Goal: Task Accomplishment & Management: Manage account settings

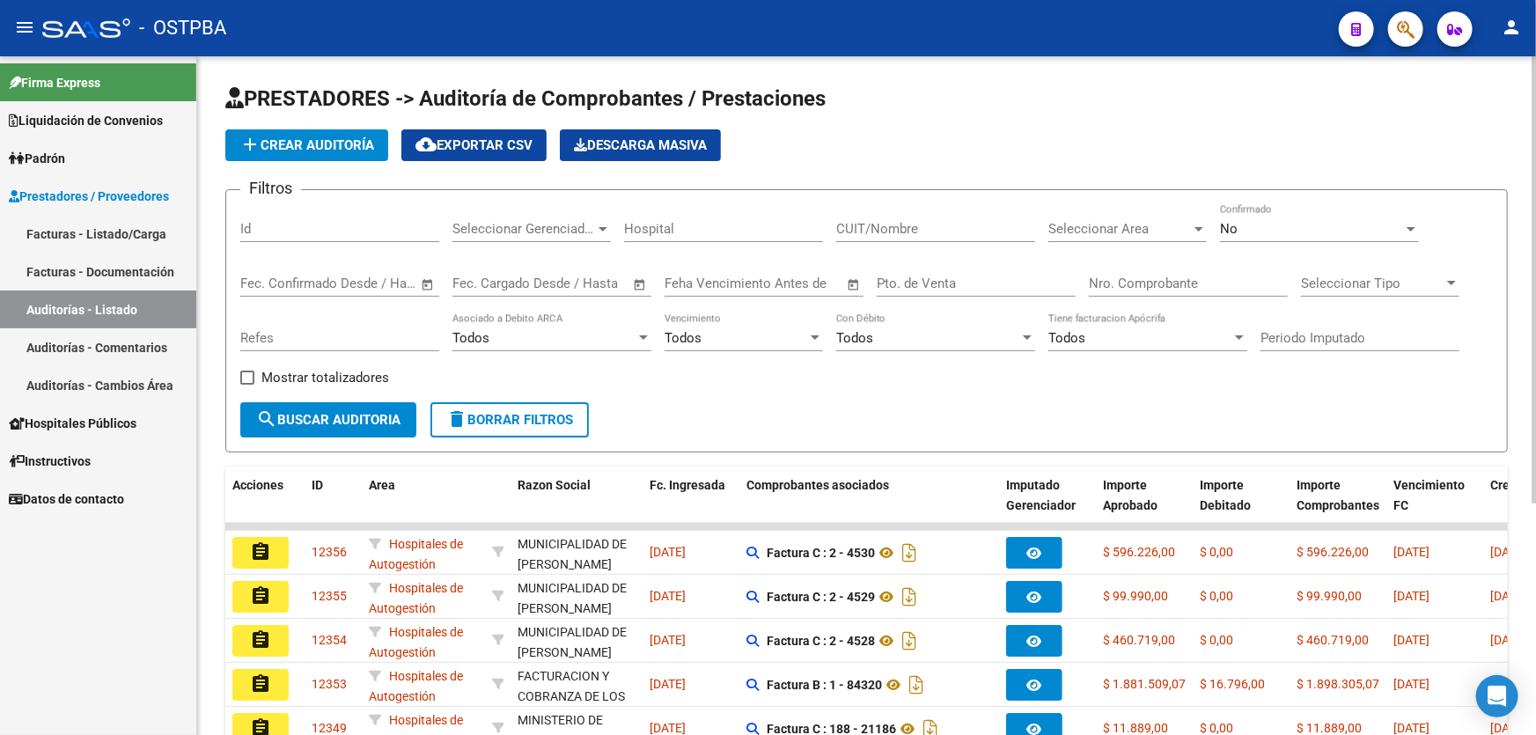
scroll to position [351, 0]
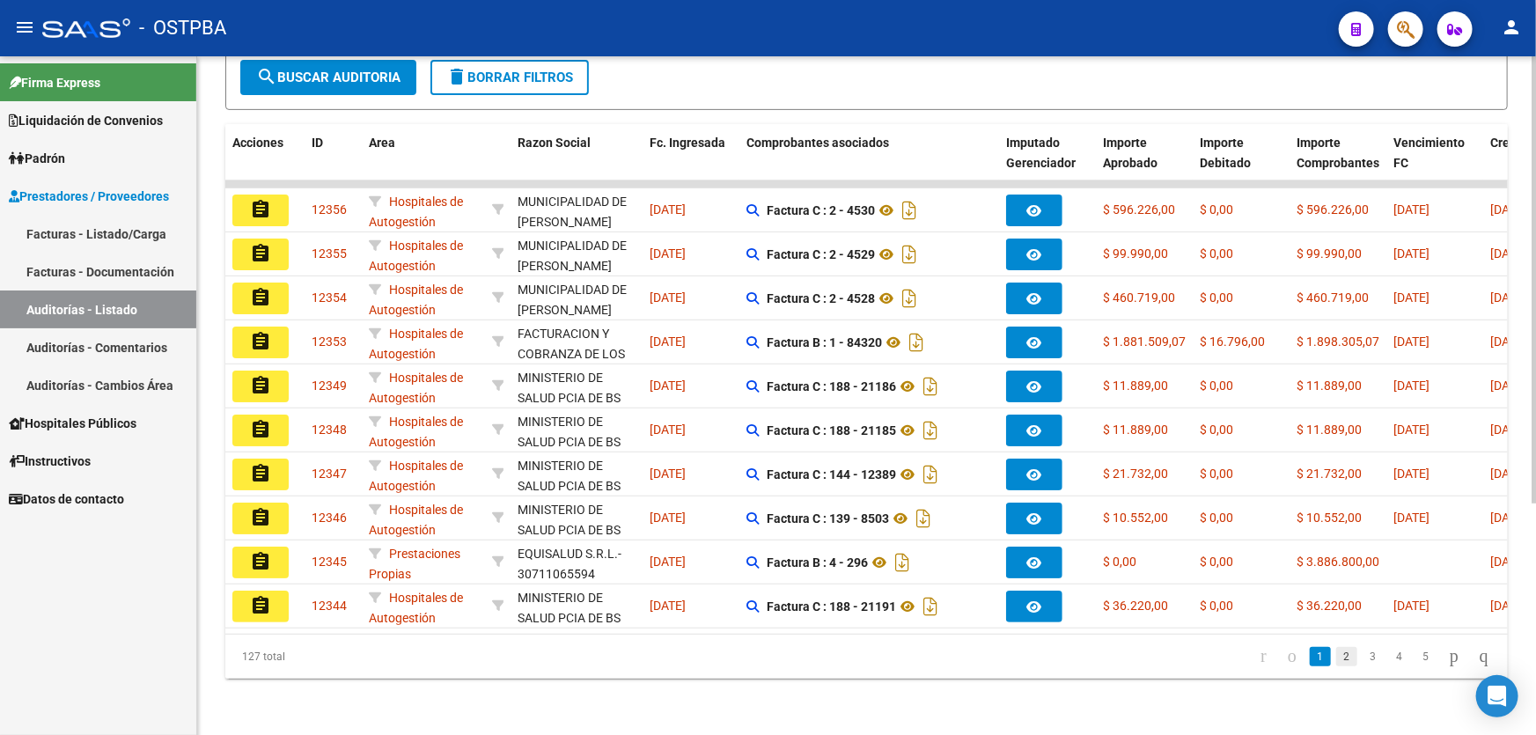
click at [1336, 655] on link "2" at bounding box center [1346, 656] width 21 height 19
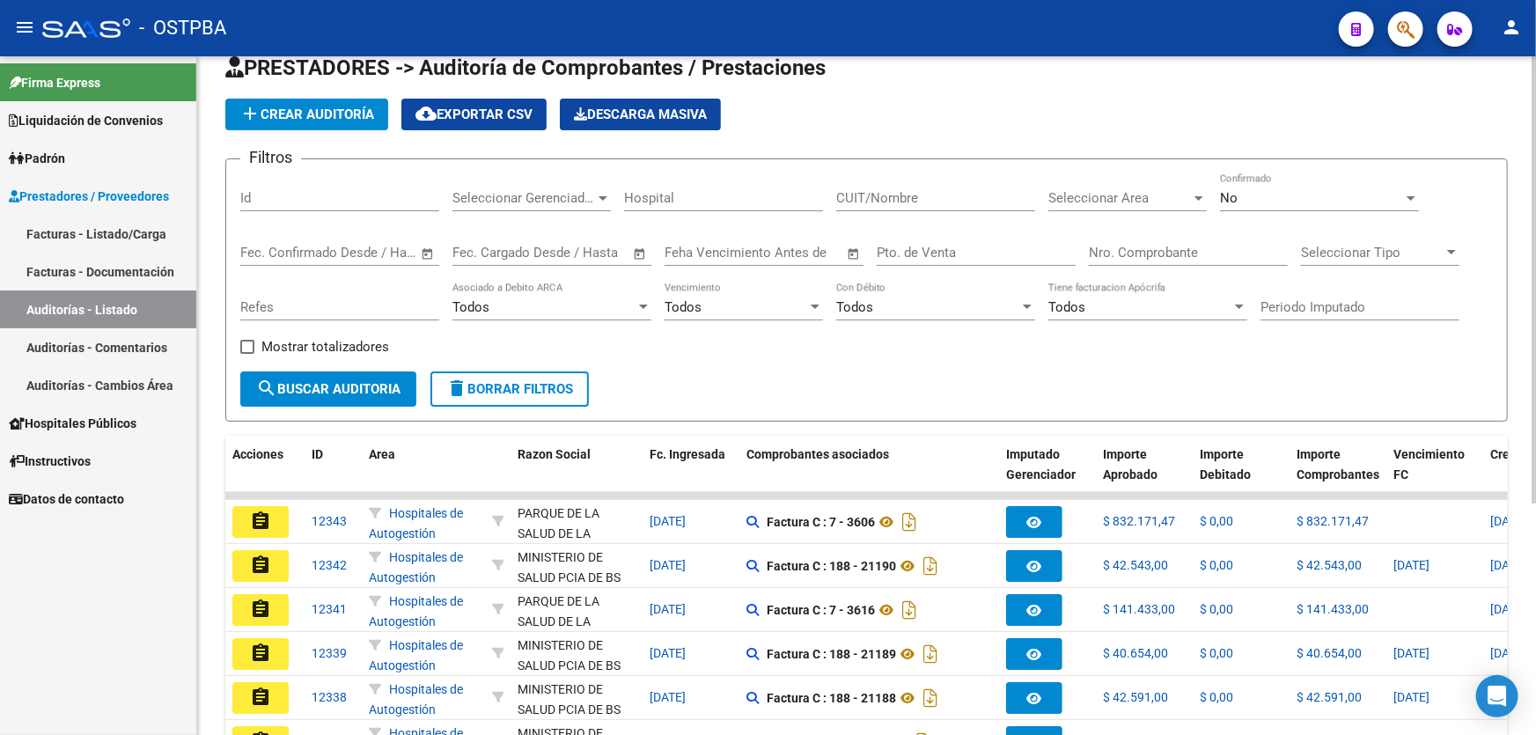
scroll to position [0, 0]
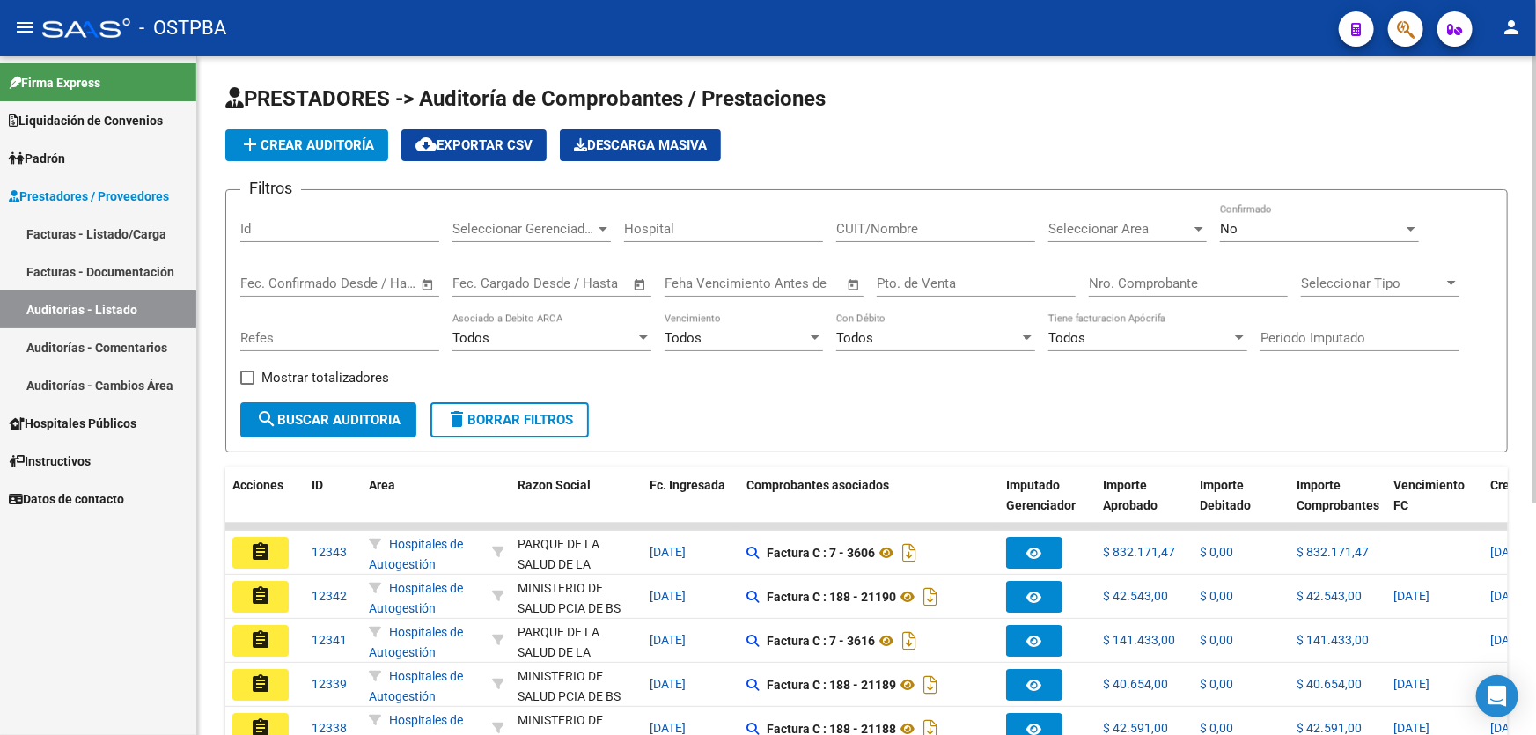
click at [1123, 283] on input "Nro. Comprobante" at bounding box center [1188, 283] width 199 height 16
type input "84072"
click at [1267, 229] on div "No" at bounding box center [1311, 229] width 183 height 16
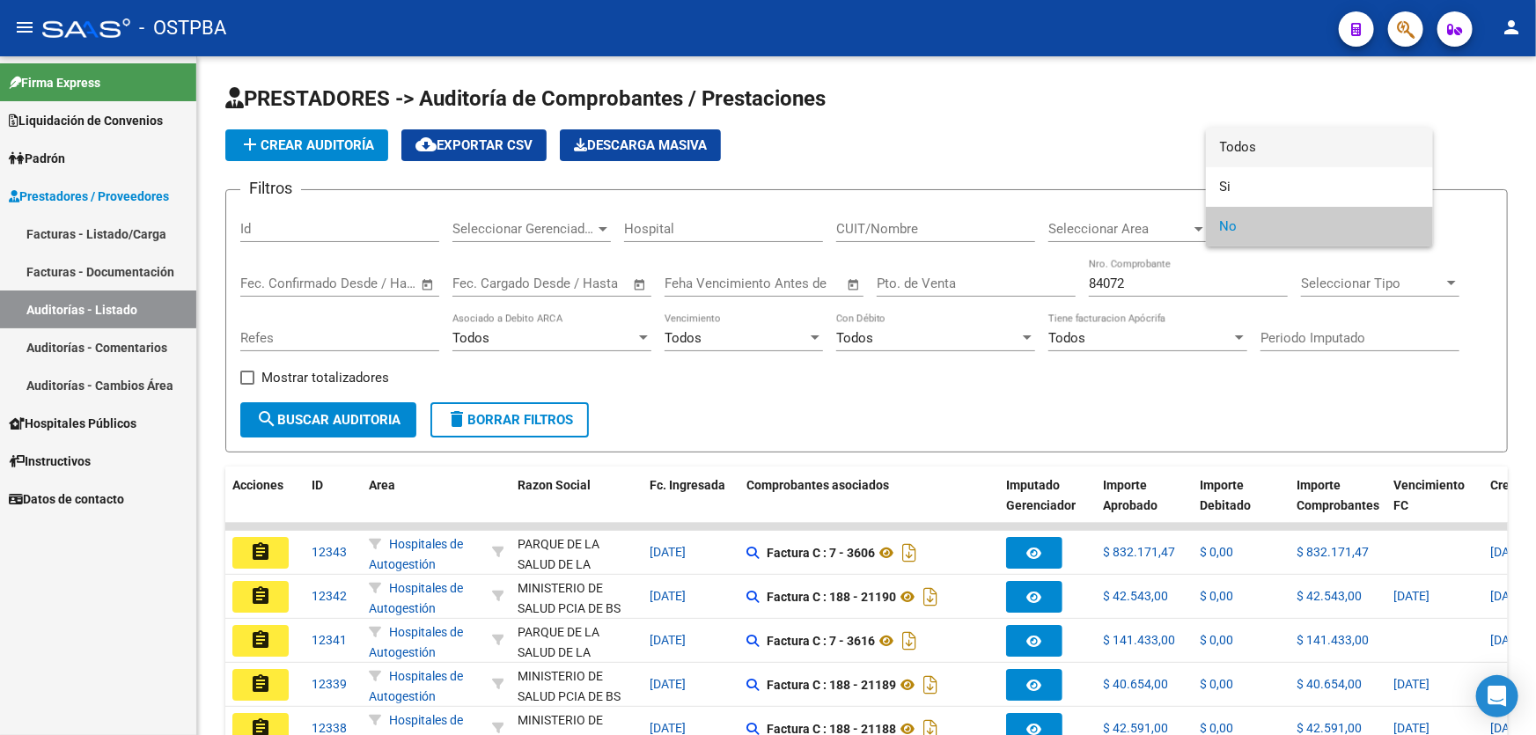
click at [1253, 141] on span "Todos" at bounding box center [1319, 148] width 199 height 40
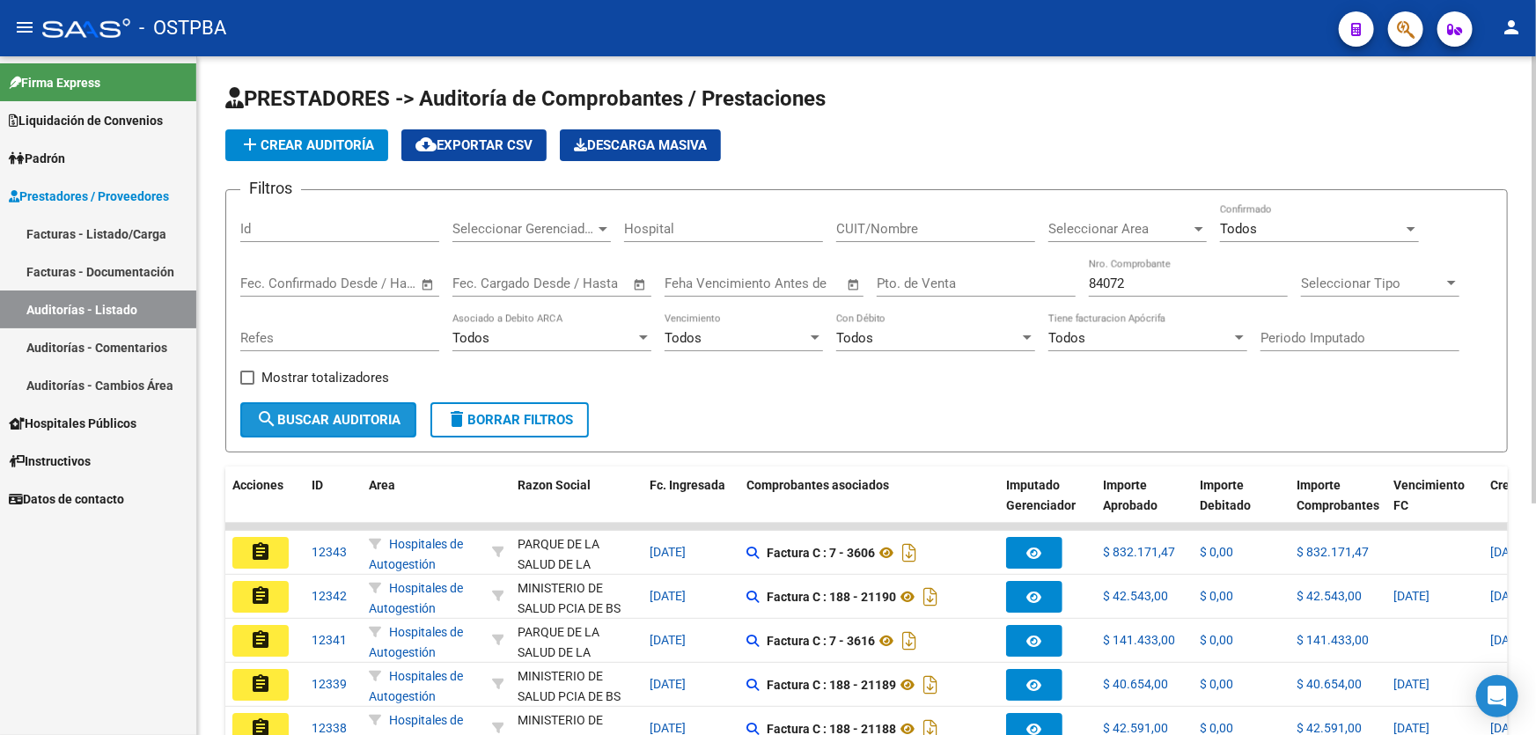
click at [343, 421] on span "search Buscar Auditoria" at bounding box center [328, 420] width 144 height 16
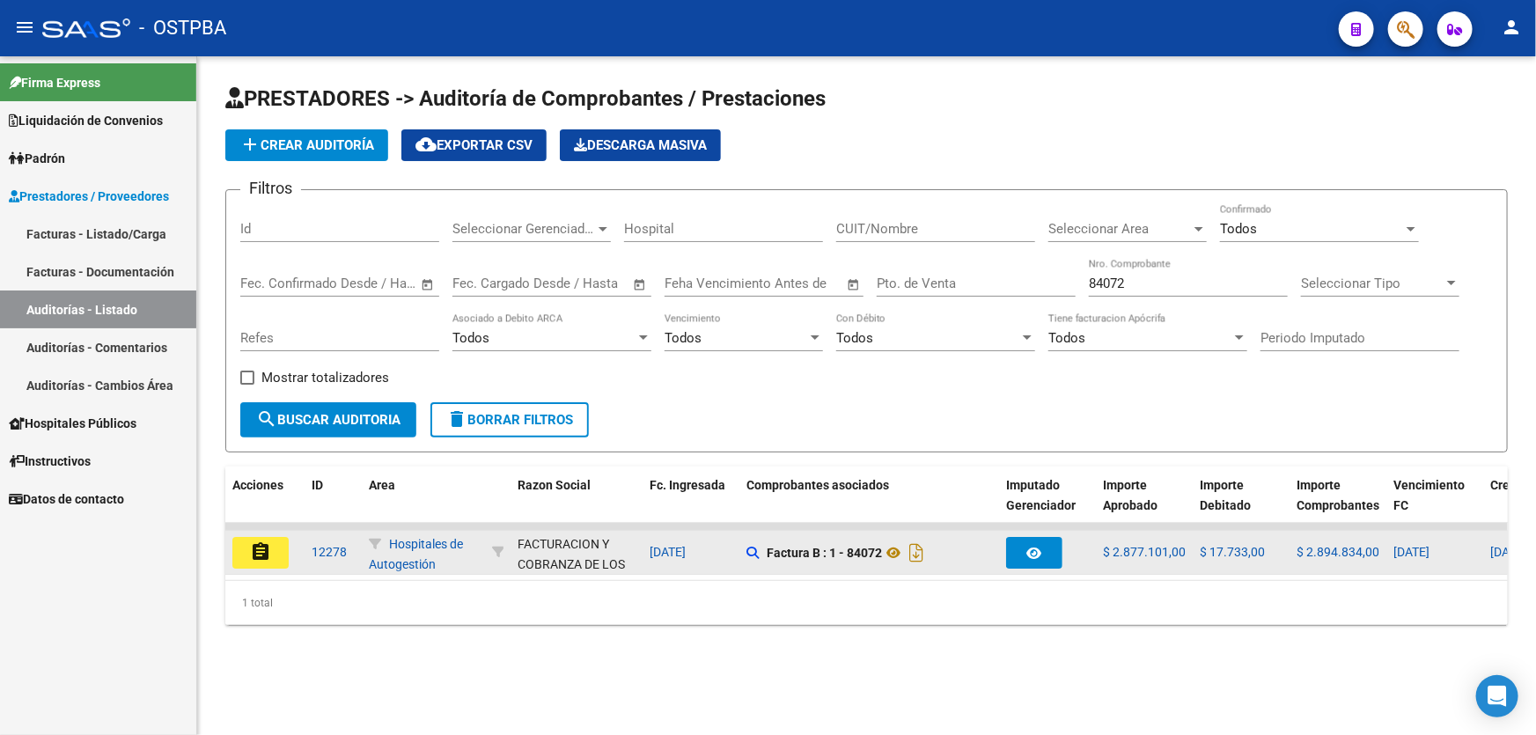
click at [250, 546] on mat-icon "assignment" at bounding box center [260, 551] width 21 height 21
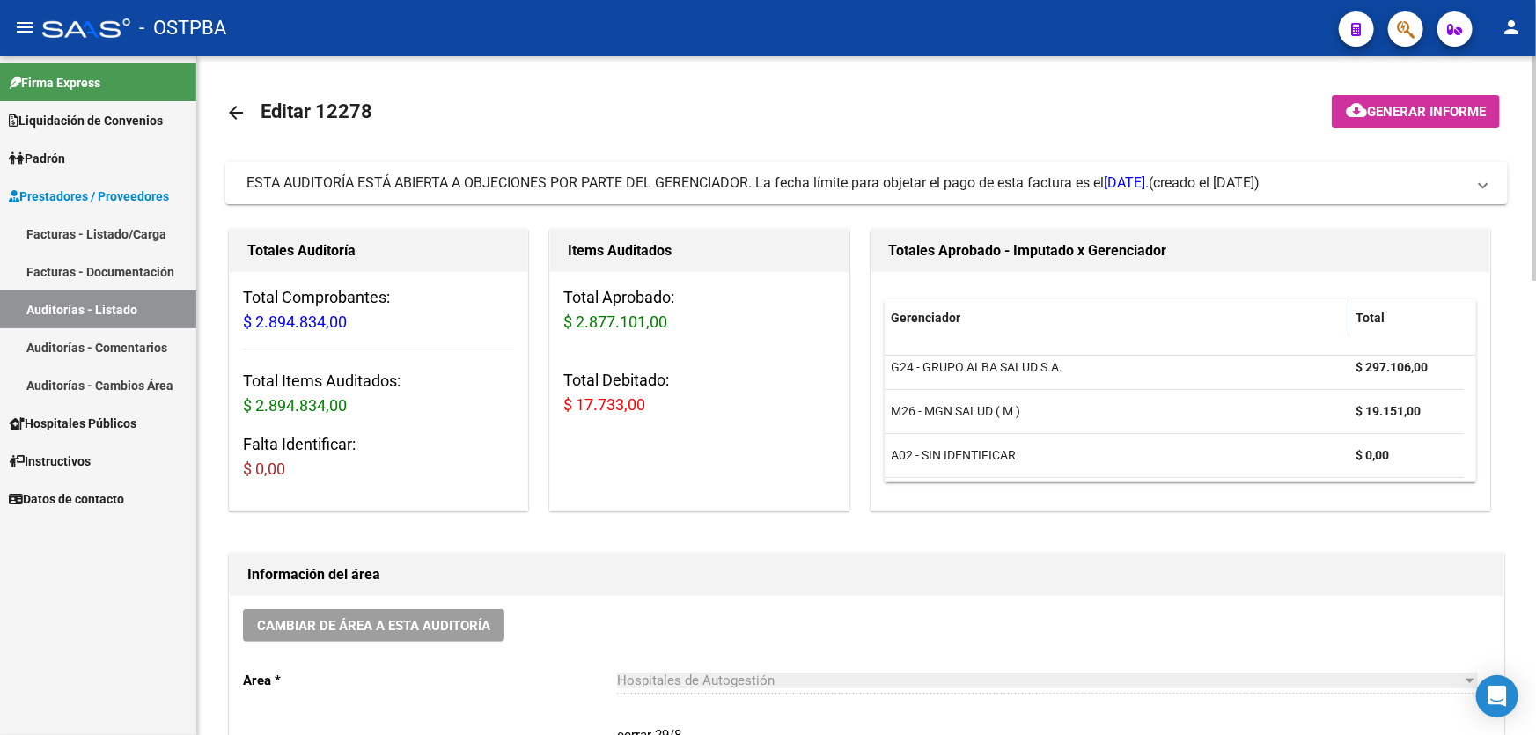
click at [240, 106] on mat-icon "arrow_back" at bounding box center [235, 112] width 21 height 21
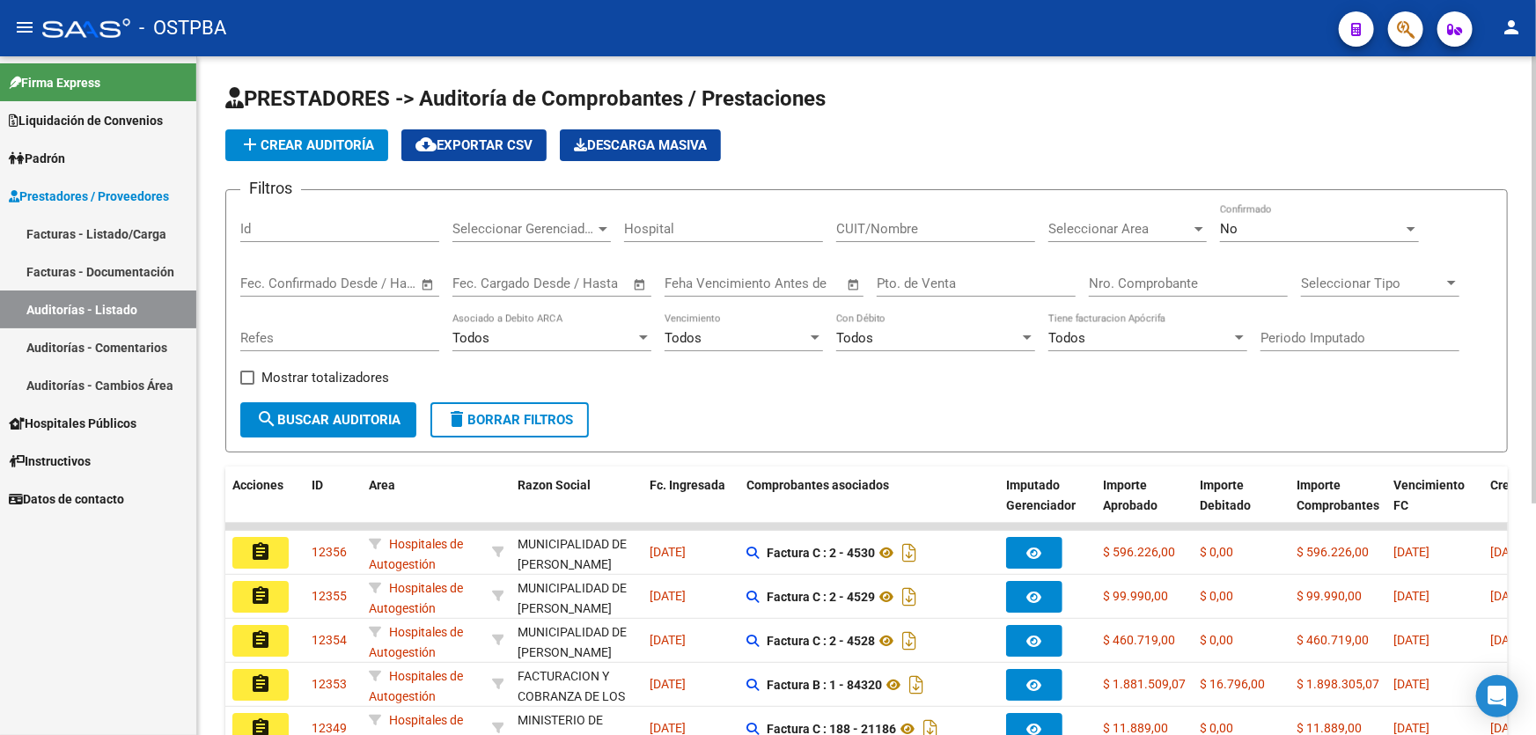
click at [1278, 238] on div "No Confirmado" at bounding box center [1319, 223] width 199 height 38
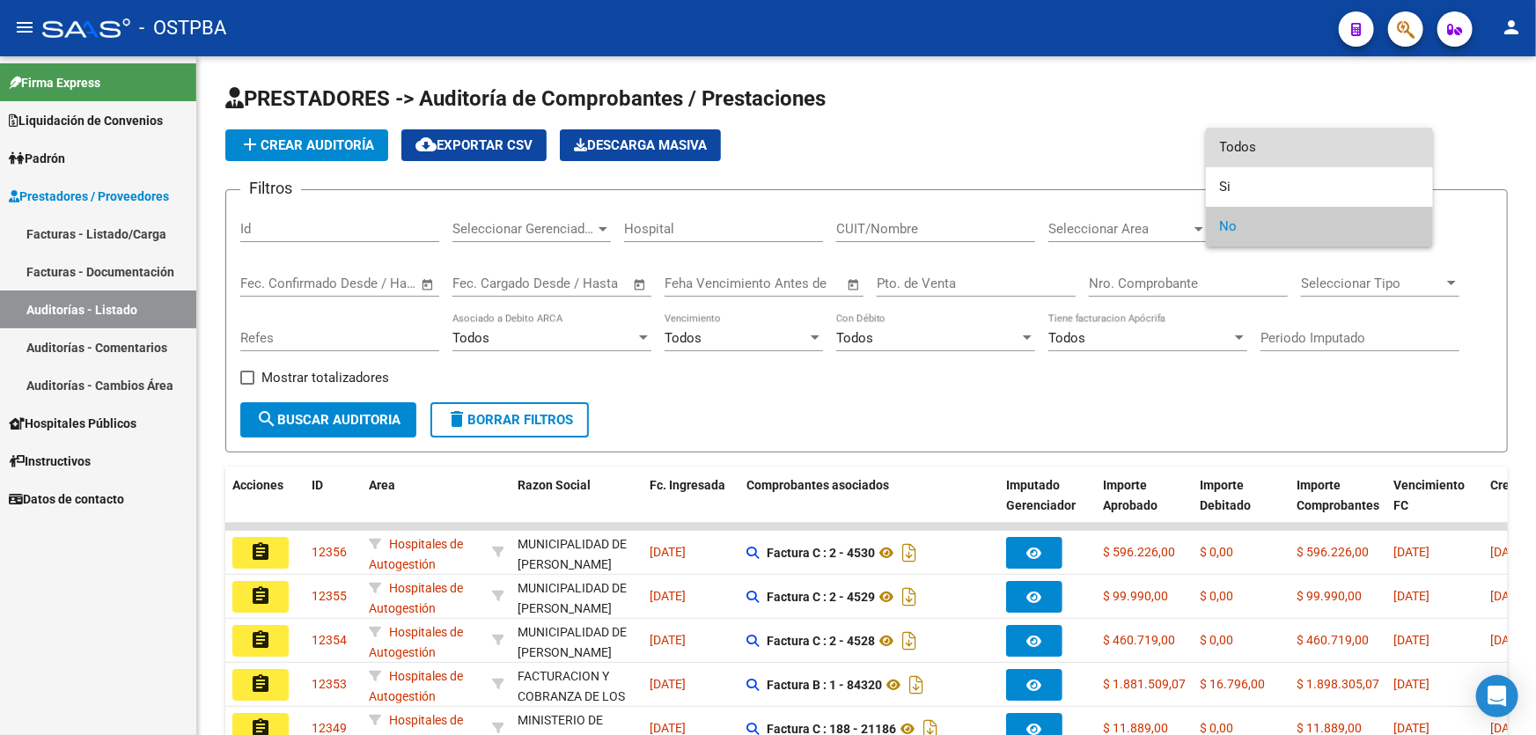
click at [1264, 139] on span "Todos" at bounding box center [1319, 148] width 199 height 40
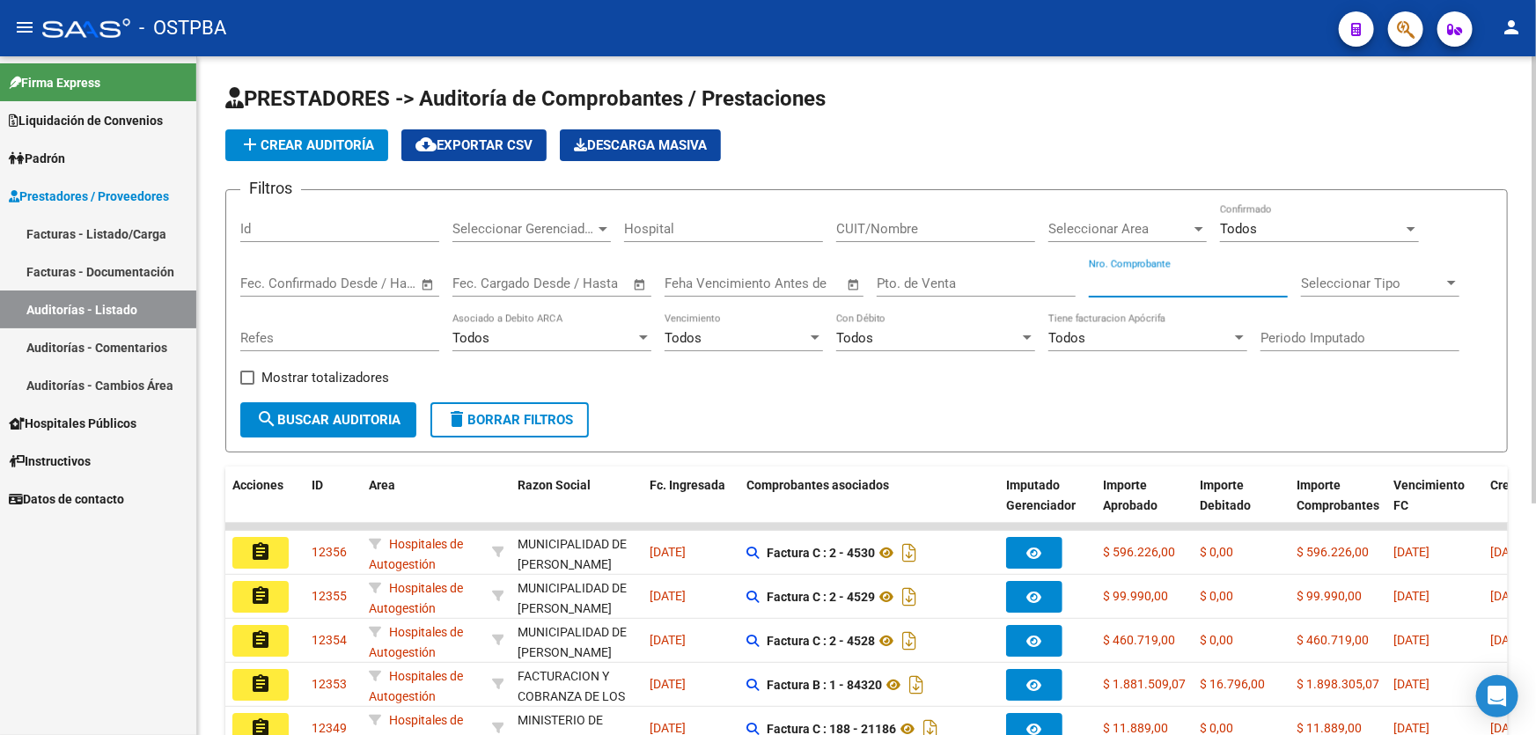
click at [1133, 275] on input "Nro. Comprobante" at bounding box center [1188, 283] width 199 height 16
type input "81891"
click at [292, 415] on span "search Buscar Auditoria" at bounding box center [328, 420] width 144 height 16
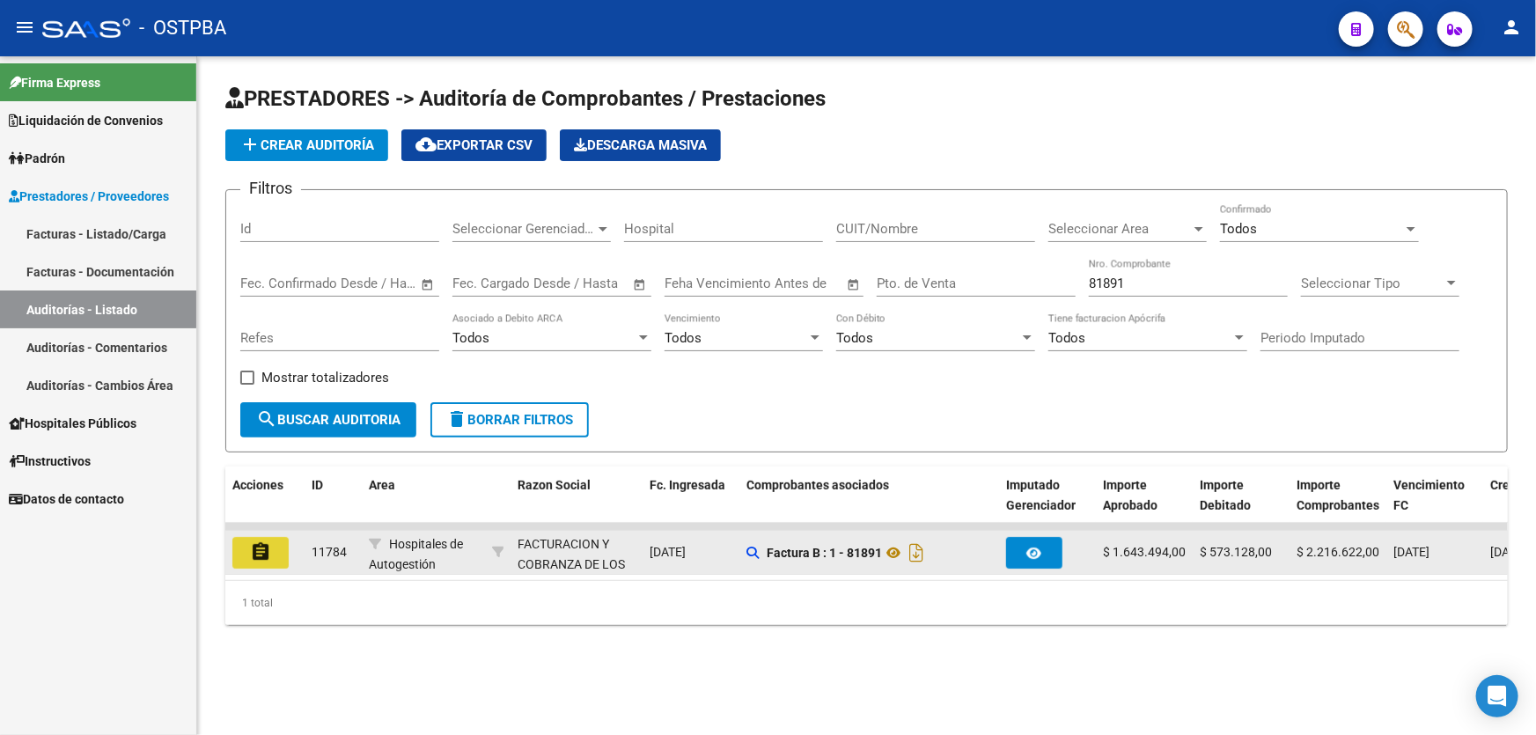
click at [268, 550] on mat-icon "assignment" at bounding box center [260, 551] width 21 height 21
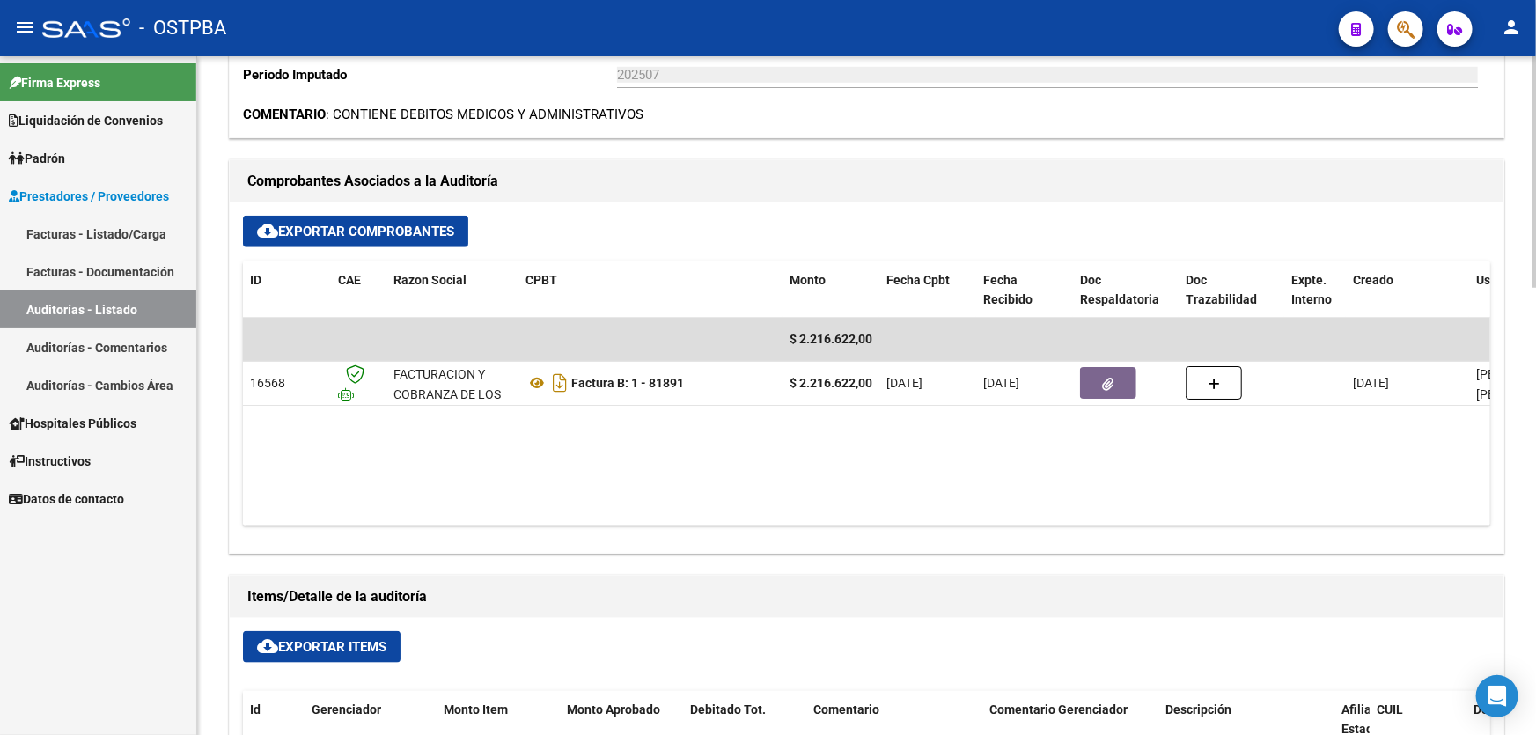
scroll to position [720, 0]
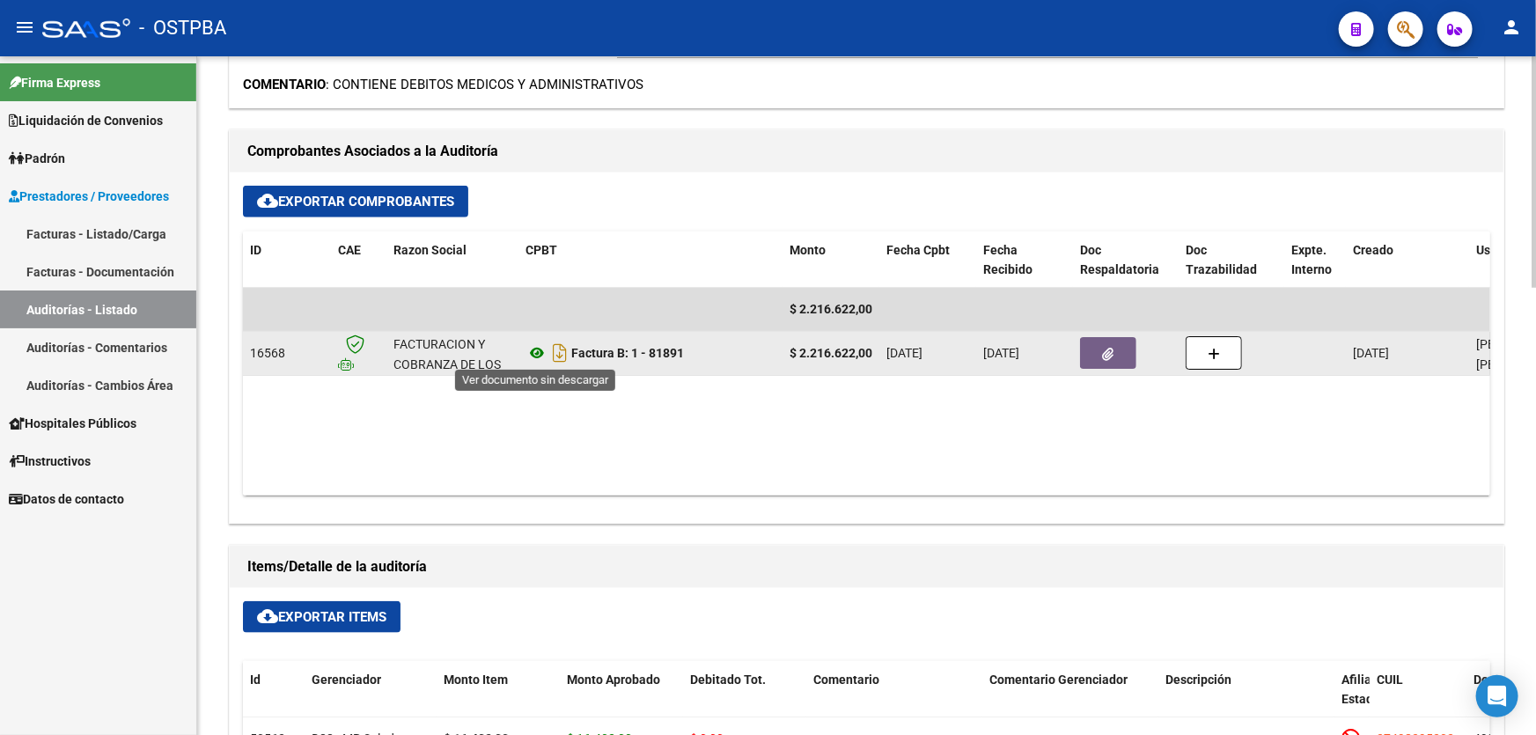
click at [539, 350] on icon at bounding box center [536, 352] width 23 height 21
click at [1100, 347] on button "button" at bounding box center [1108, 353] width 56 height 32
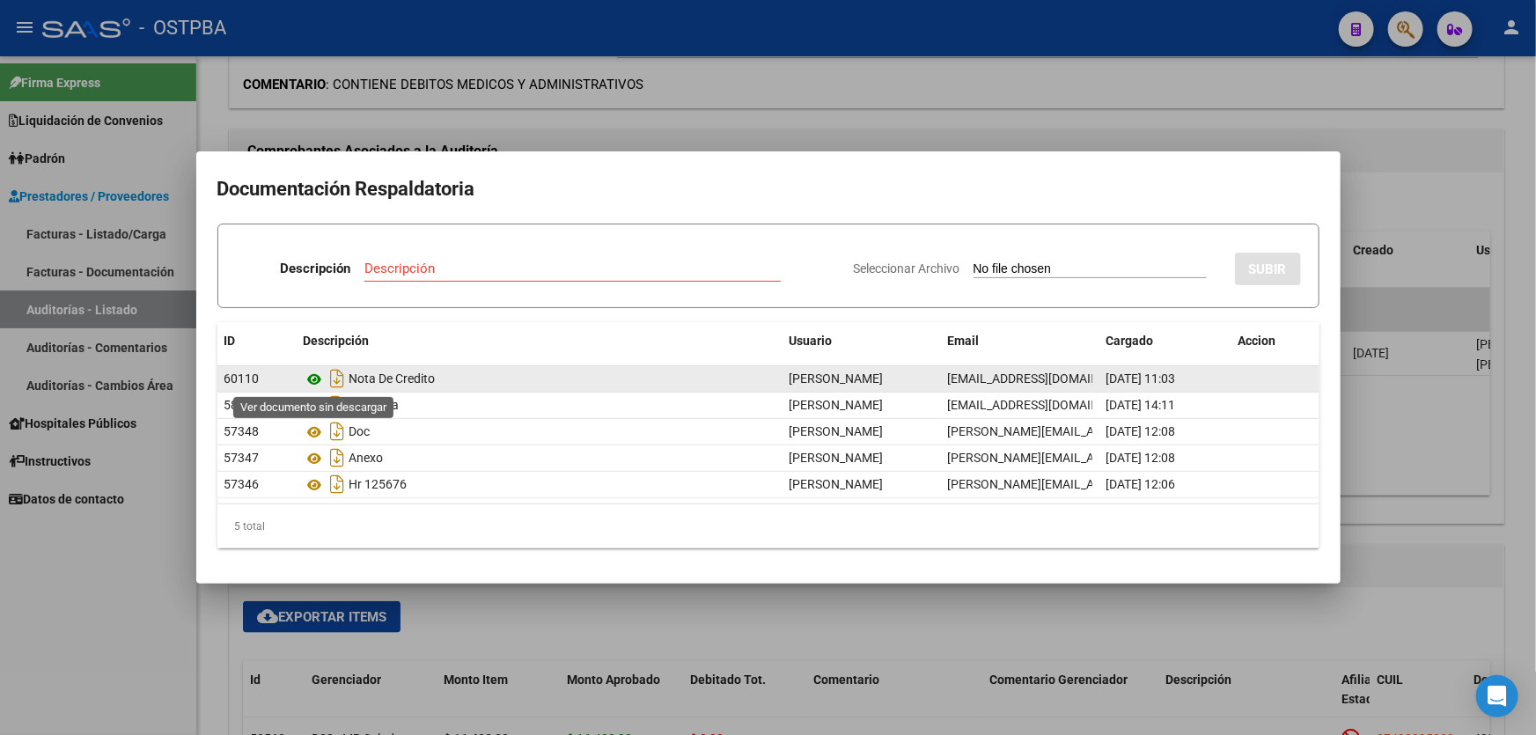
click at [318, 378] on icon at bounding box center [315, 379] width 23 height 21
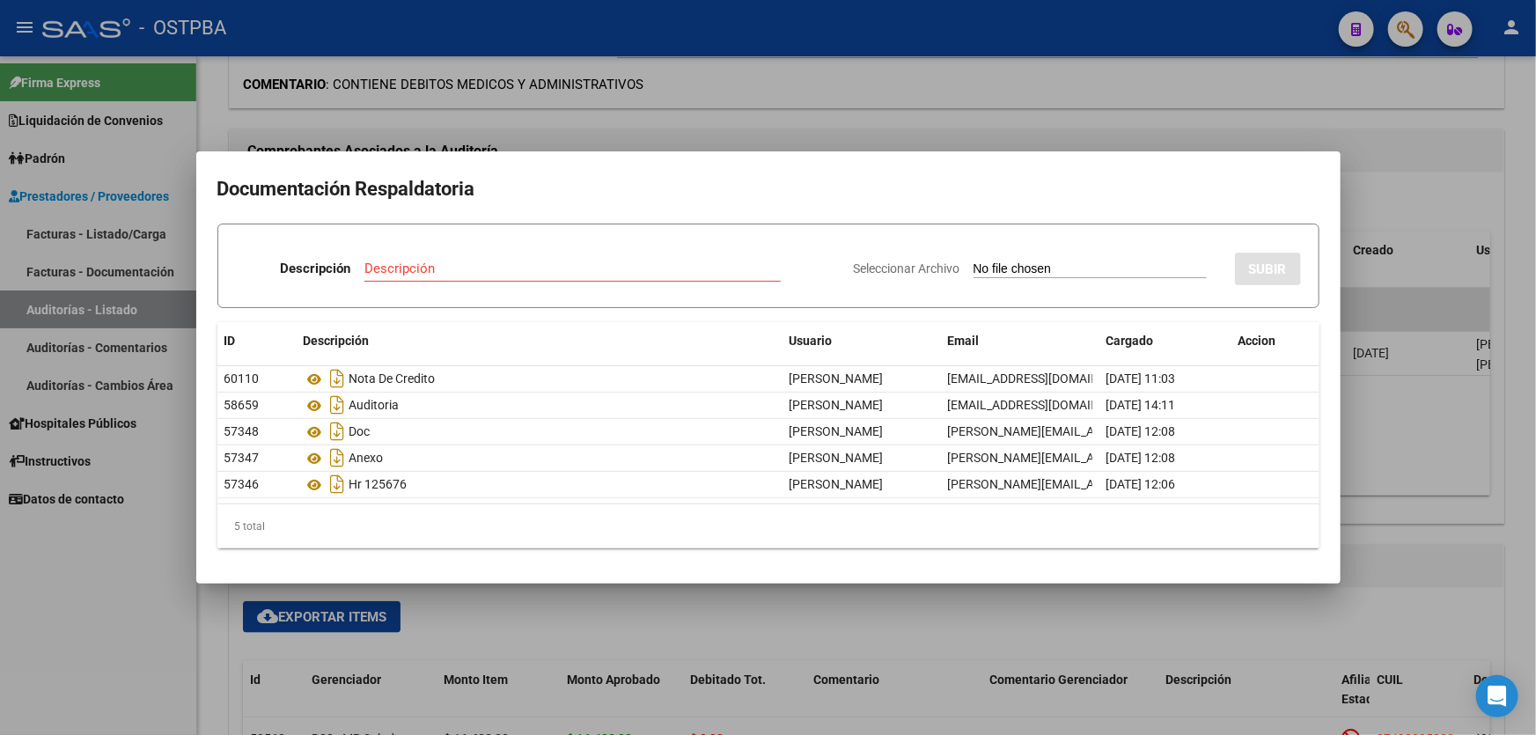
click at [704, 101] on div at bounding box center [768, 367] width 1536 height 735
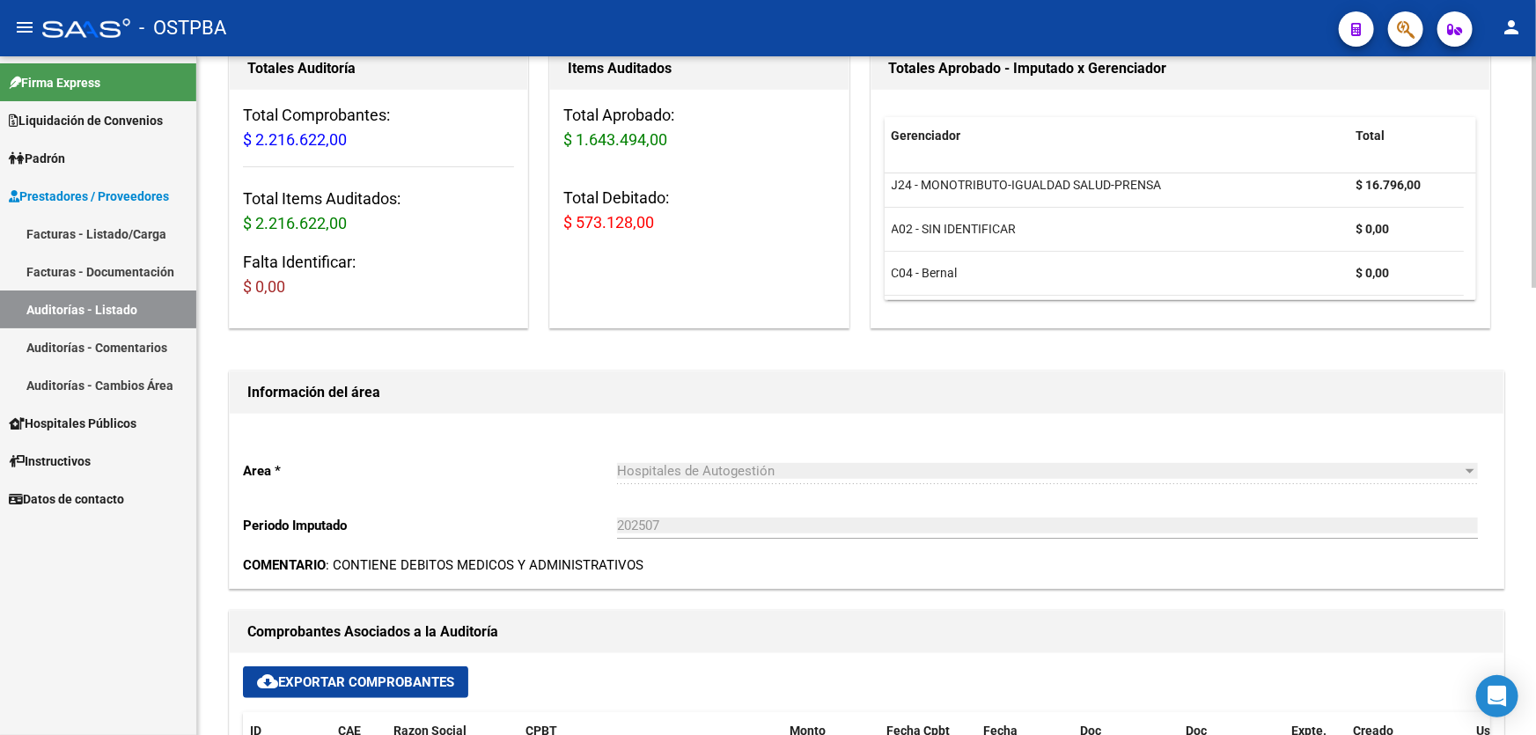
scroll to position [0, 0]
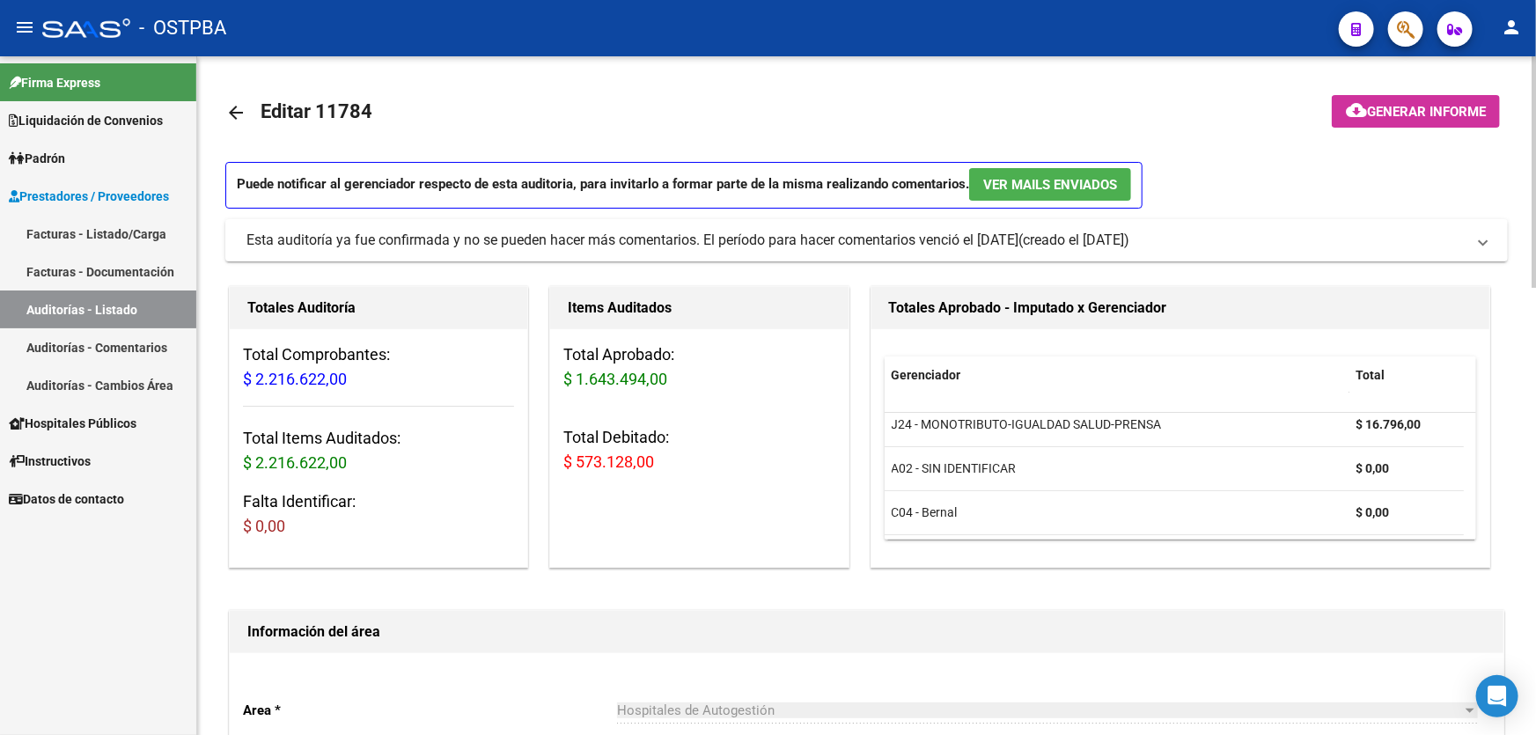
click at [229, 104] on mat-icon "arrow_back" at bounding box center [235, 112] width 21 height 21
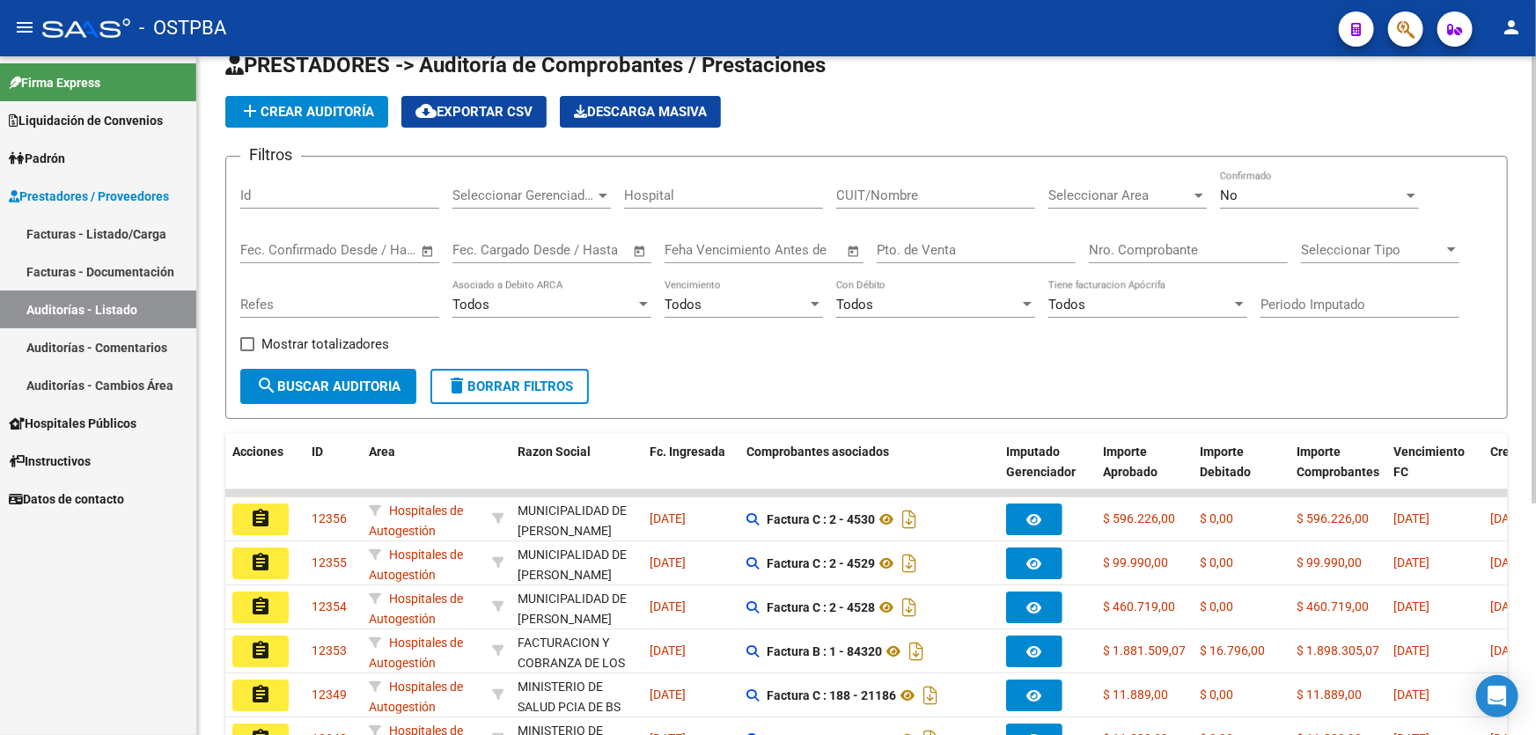
scroll to position [31, 0]
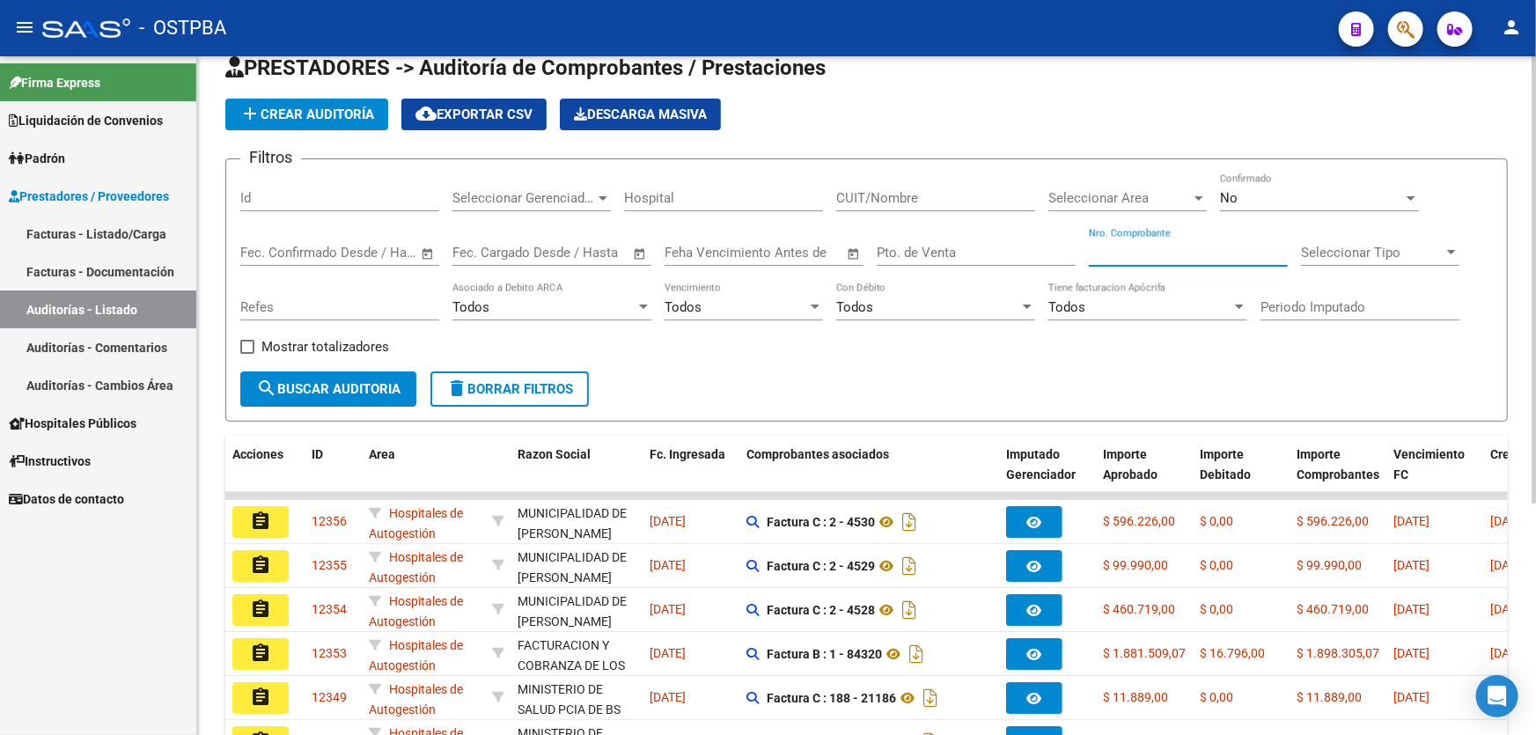
click at [1158, 249] on input "Nro. Comprobante" at bounding box center [1188, 253] width 199 height 16
type input "82631"
click at [361, 381] on span "search Buscar Auditoria" at bounding box center [328, 389] width 144 height 16
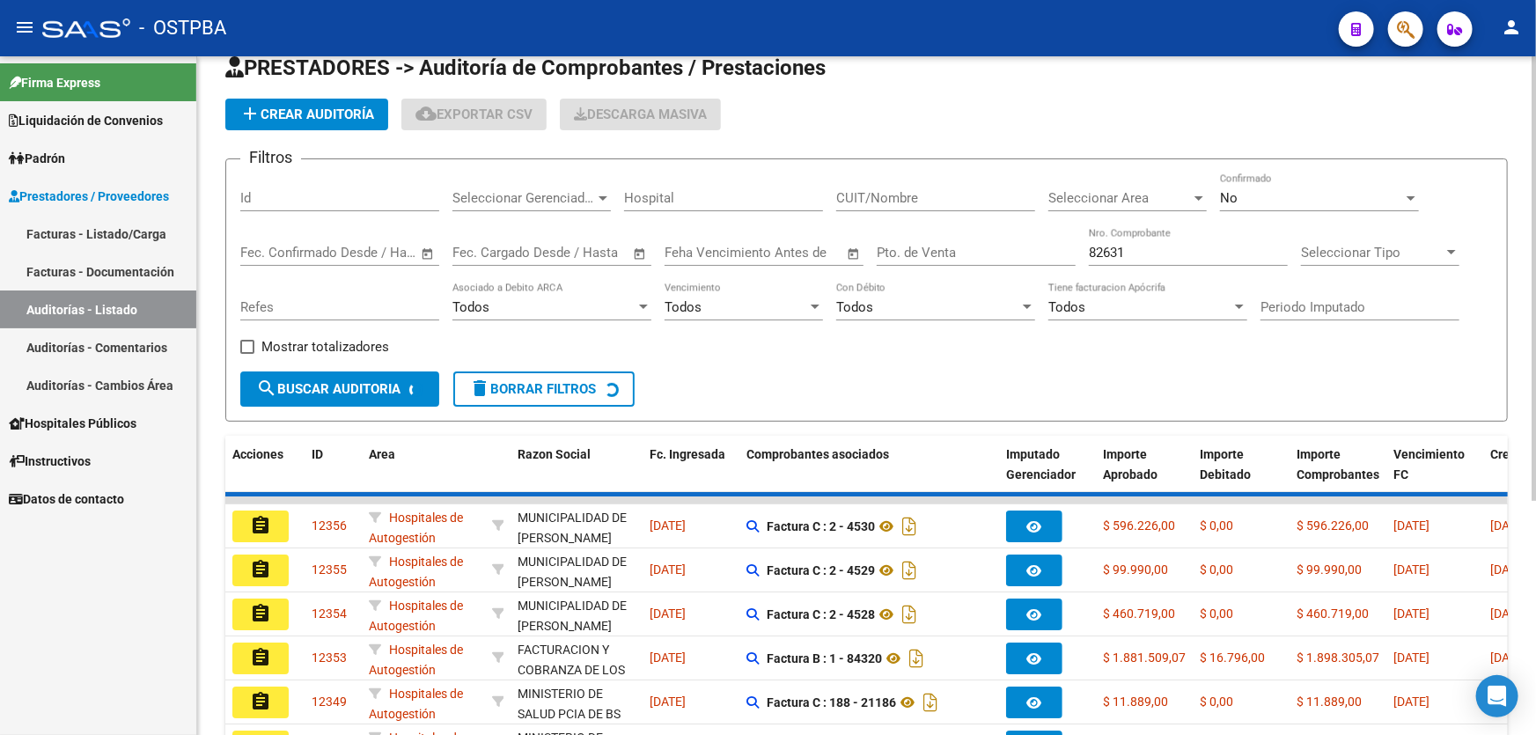
scroll to position [0, 0]
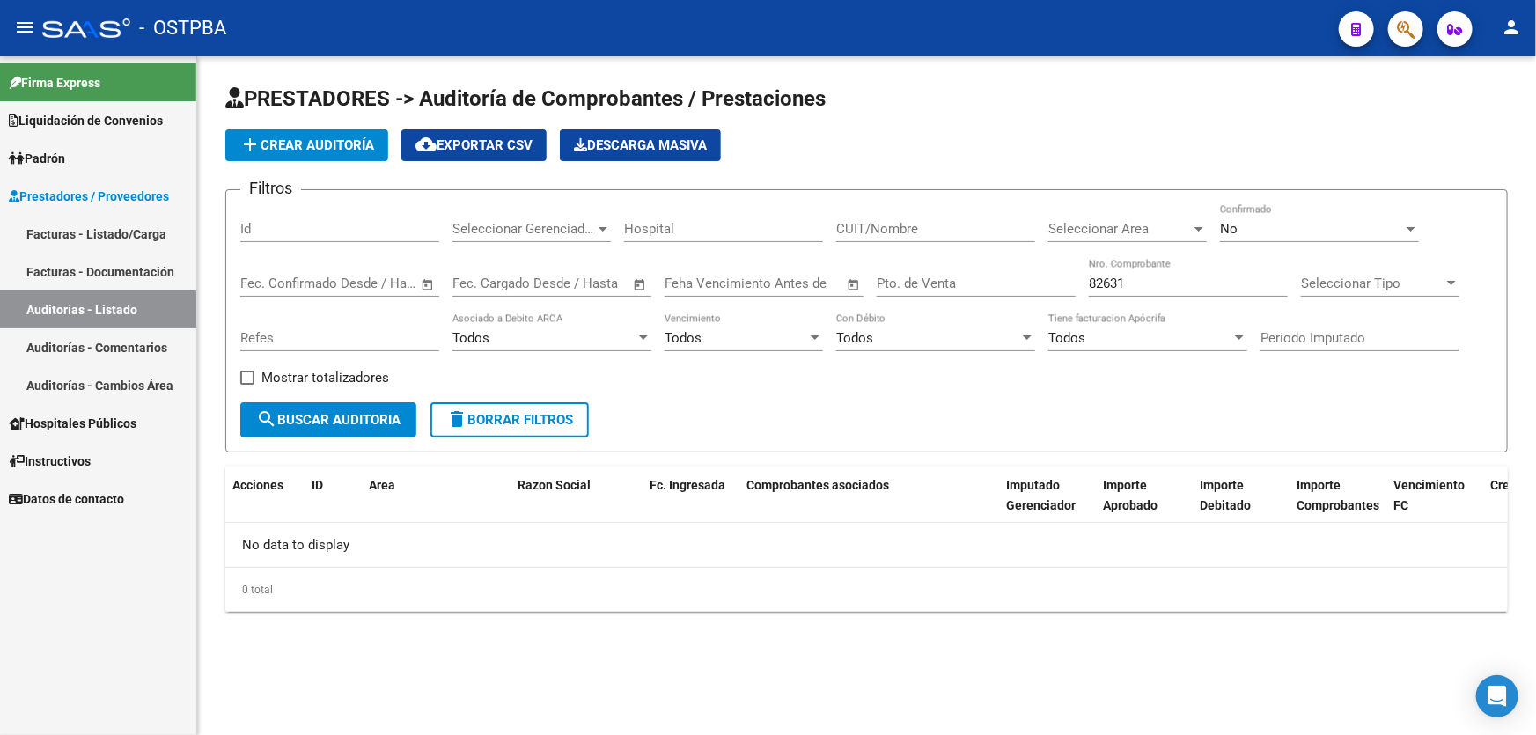
click at [1286, 237] on div "No Confirmado" at bounding box center [1319, 223] width 199 height 38
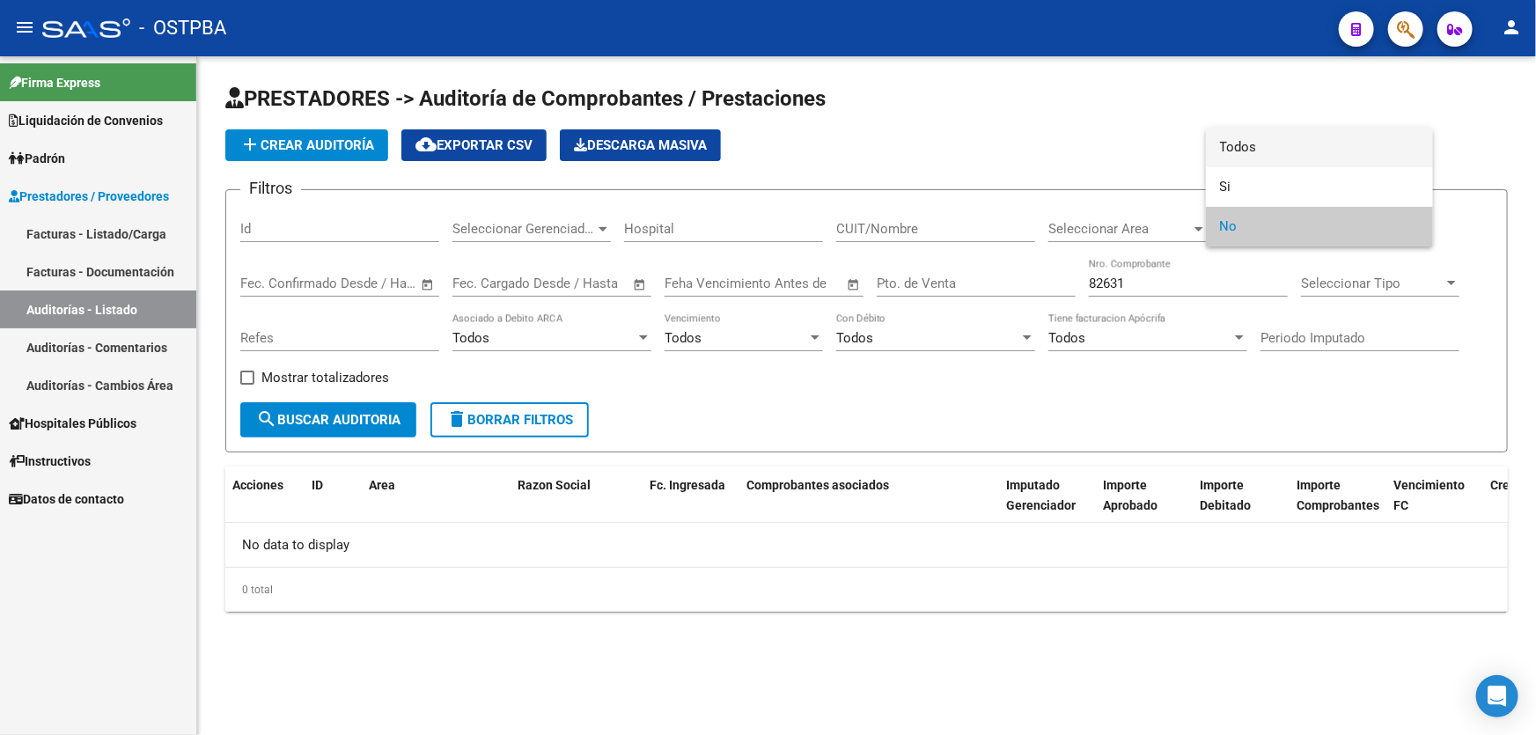
click at [1270, 142] on span "Todos" at bounding box center [1319, 148] width 199 height 40
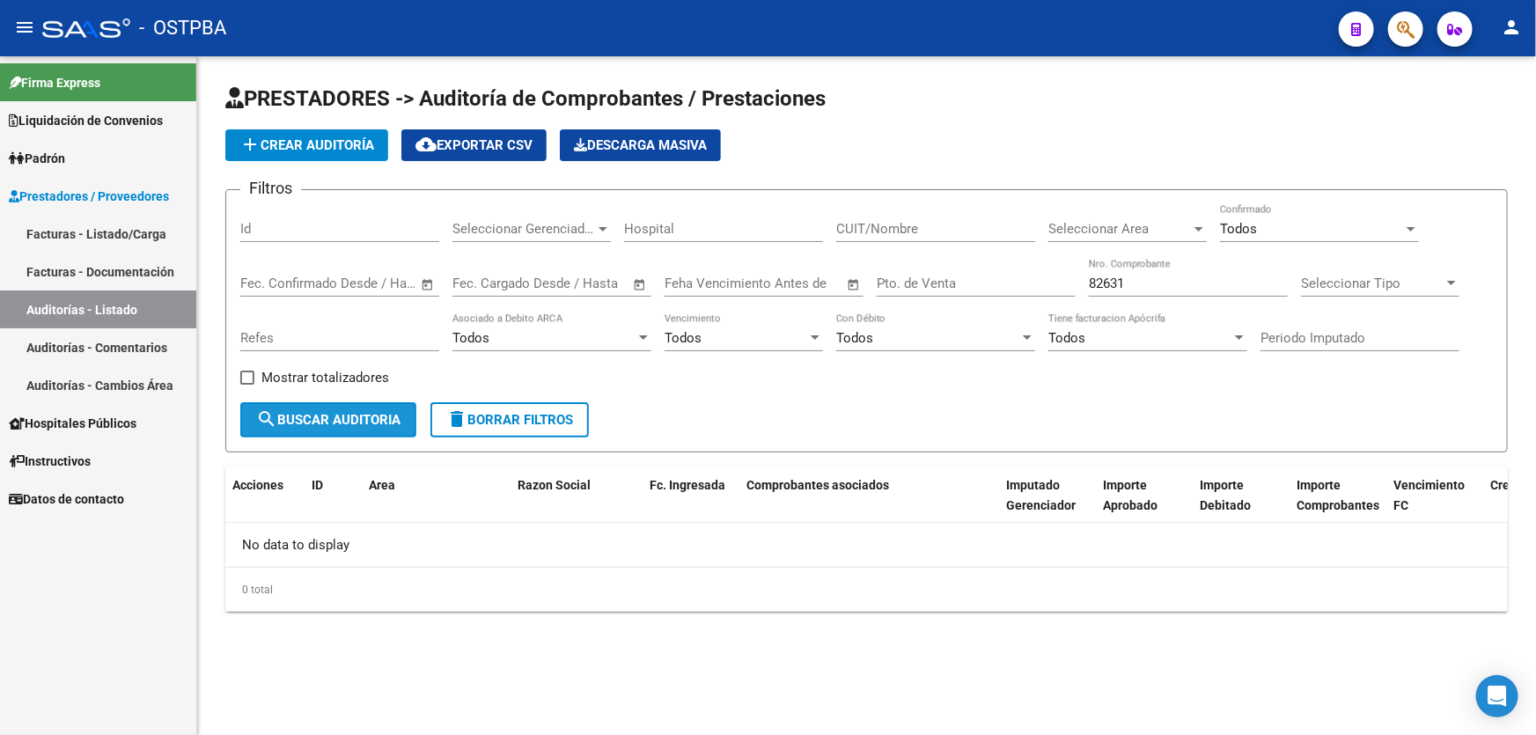
click at [338, 412] on span "search Buscar Auditoria" at bounding box center [328, 420] width 144 height 16
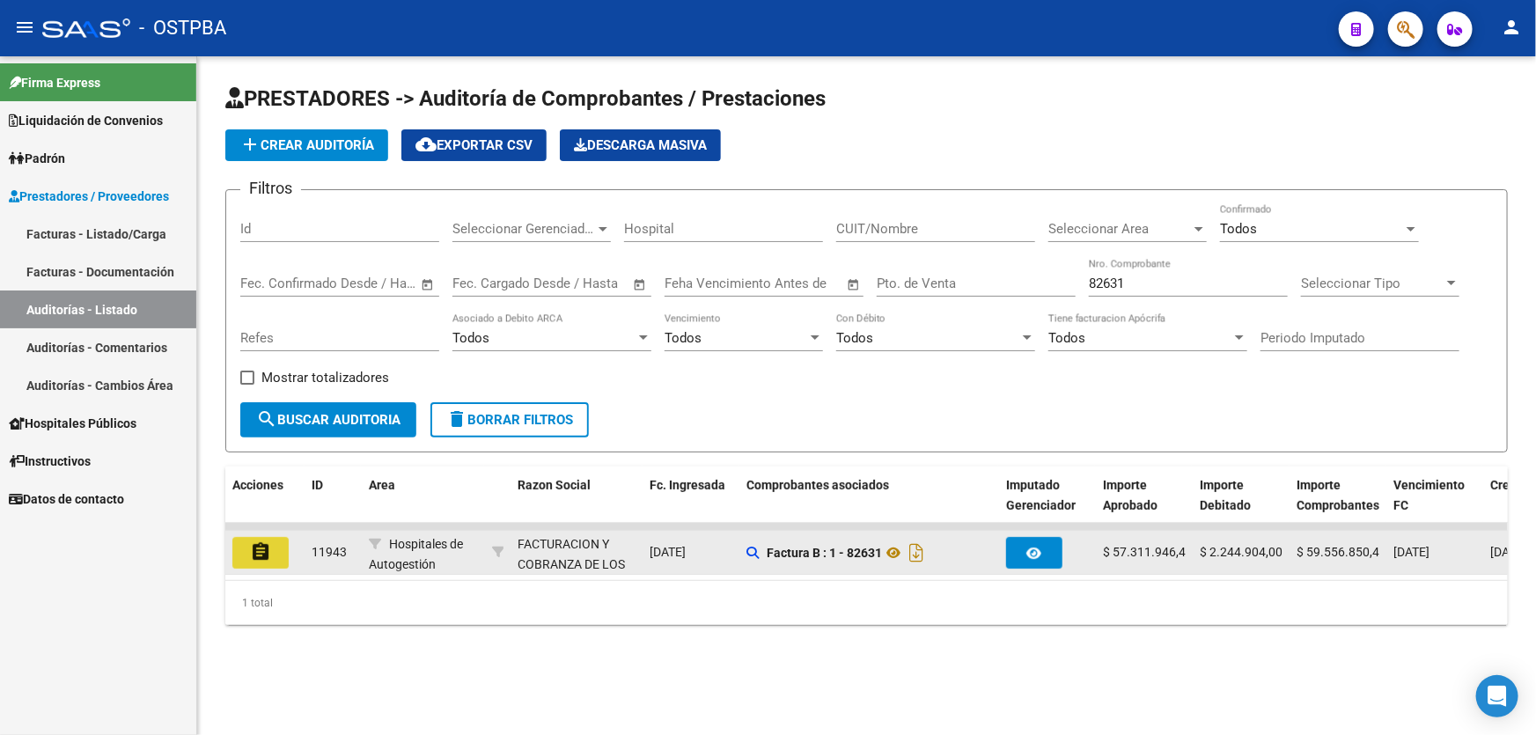
click at [252, 552] on mat-icon "assignment" at bounding box center [260, 551] width 21 height 21
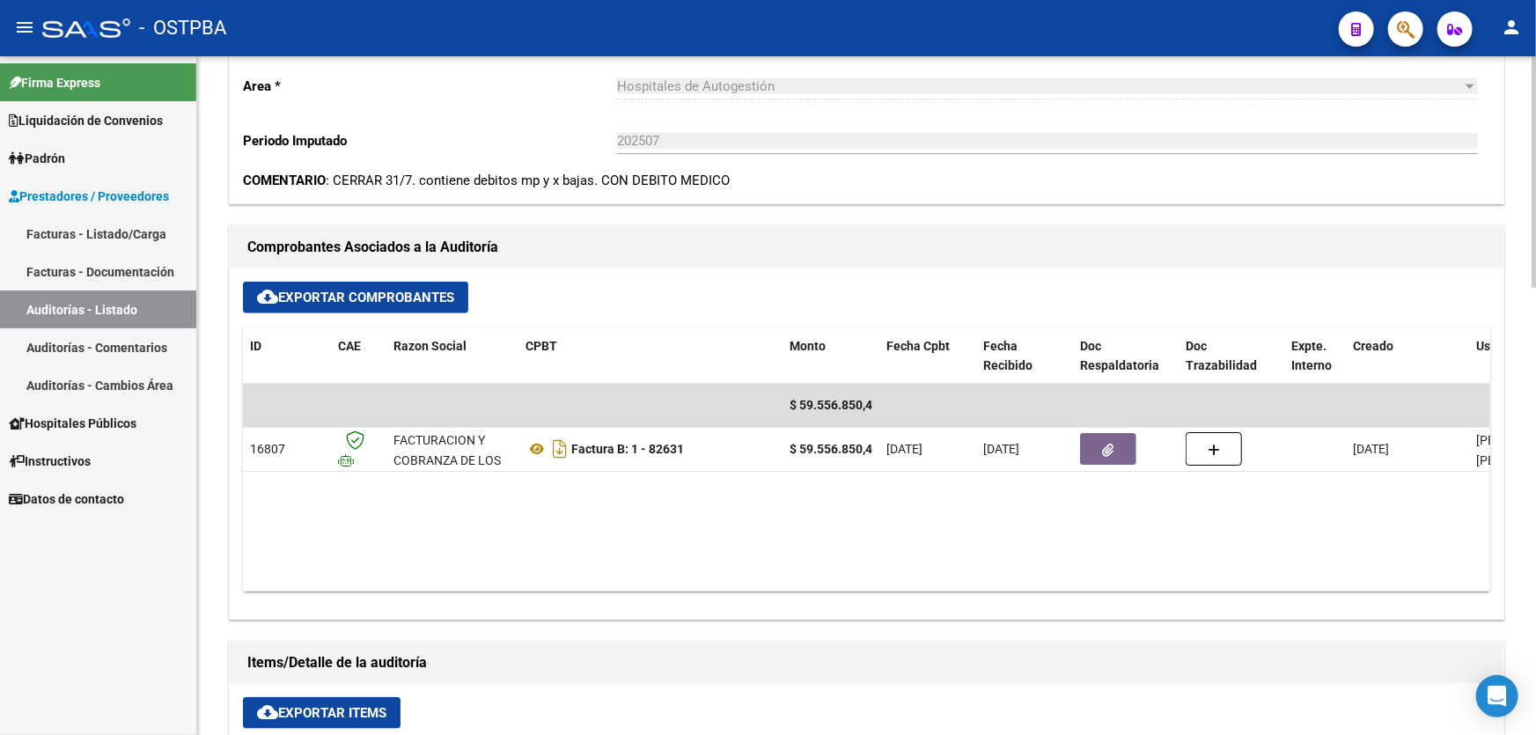
scroll to position [640, 0]
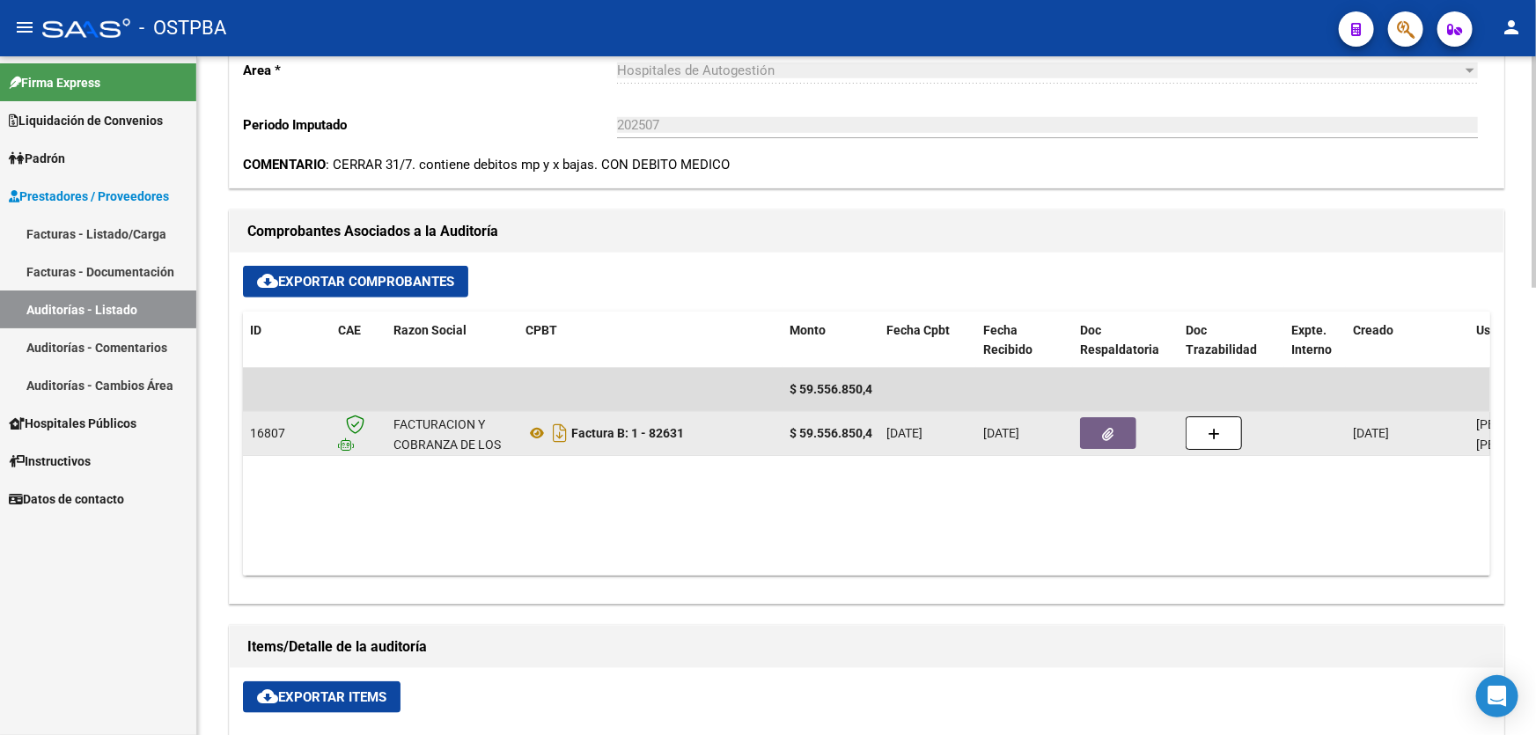
click at [1117, 423] on button "button" at bounding box center [1108, 433] width 56 height 32
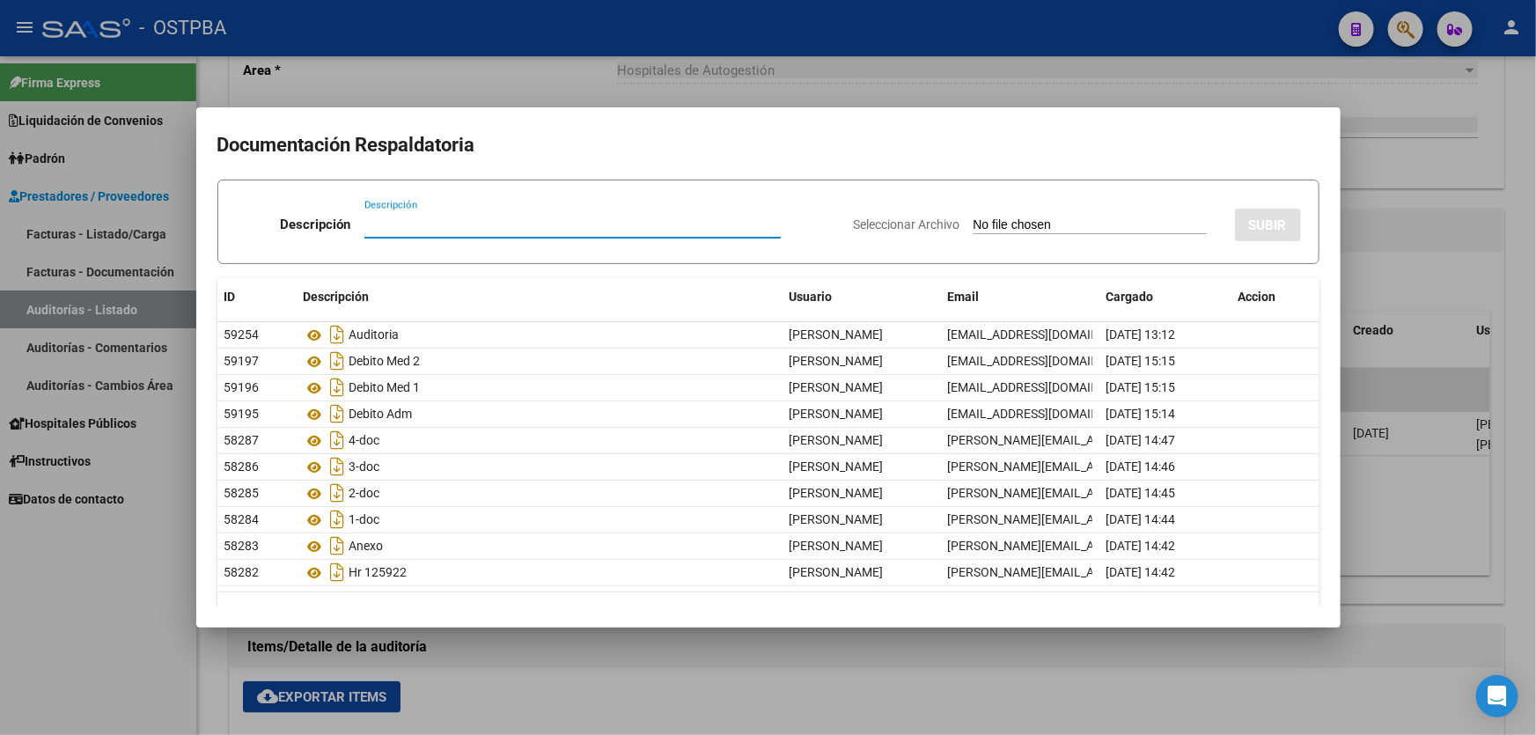
click at [597, 704] on div at bounding box center [768, 367] width 1536 height 735
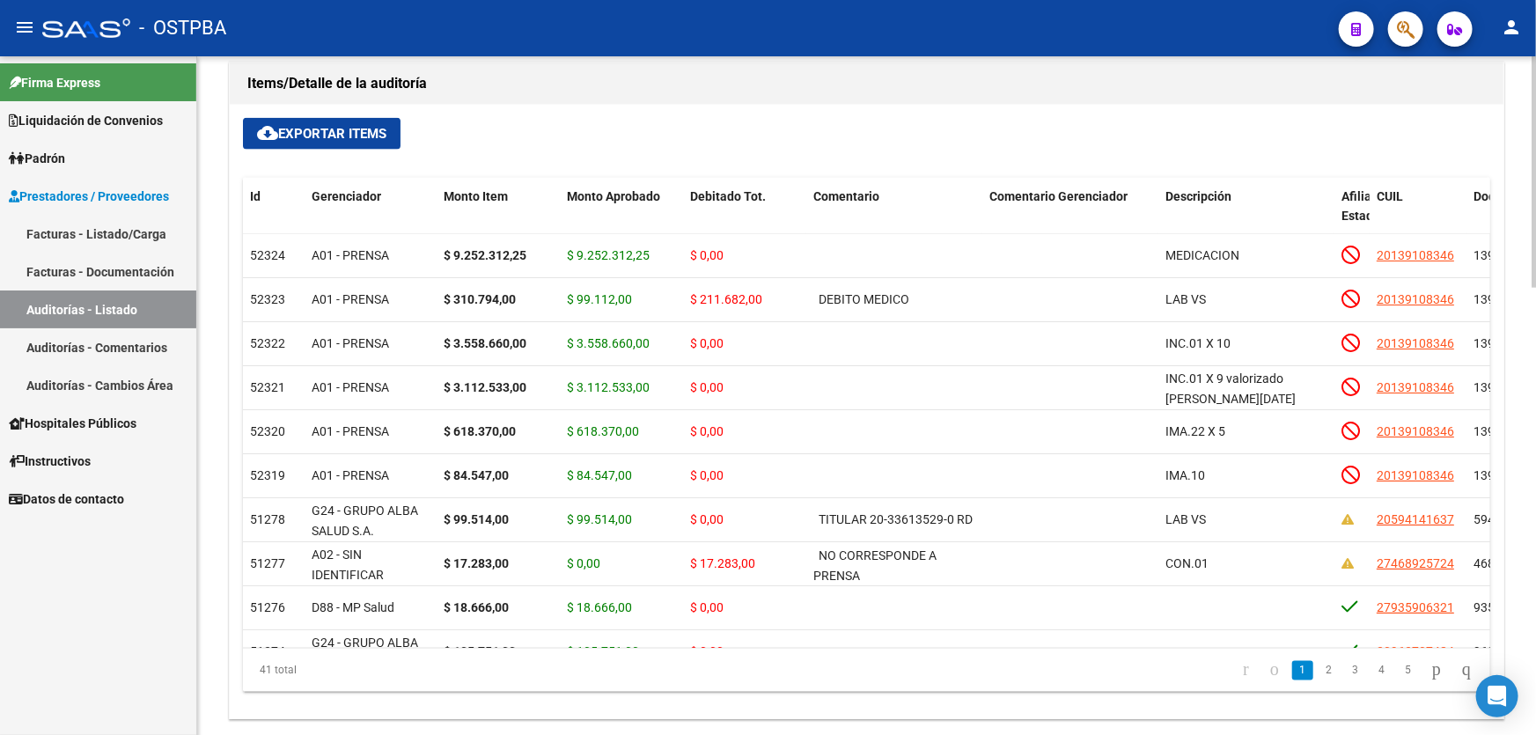
scroll to position [1311, 0]
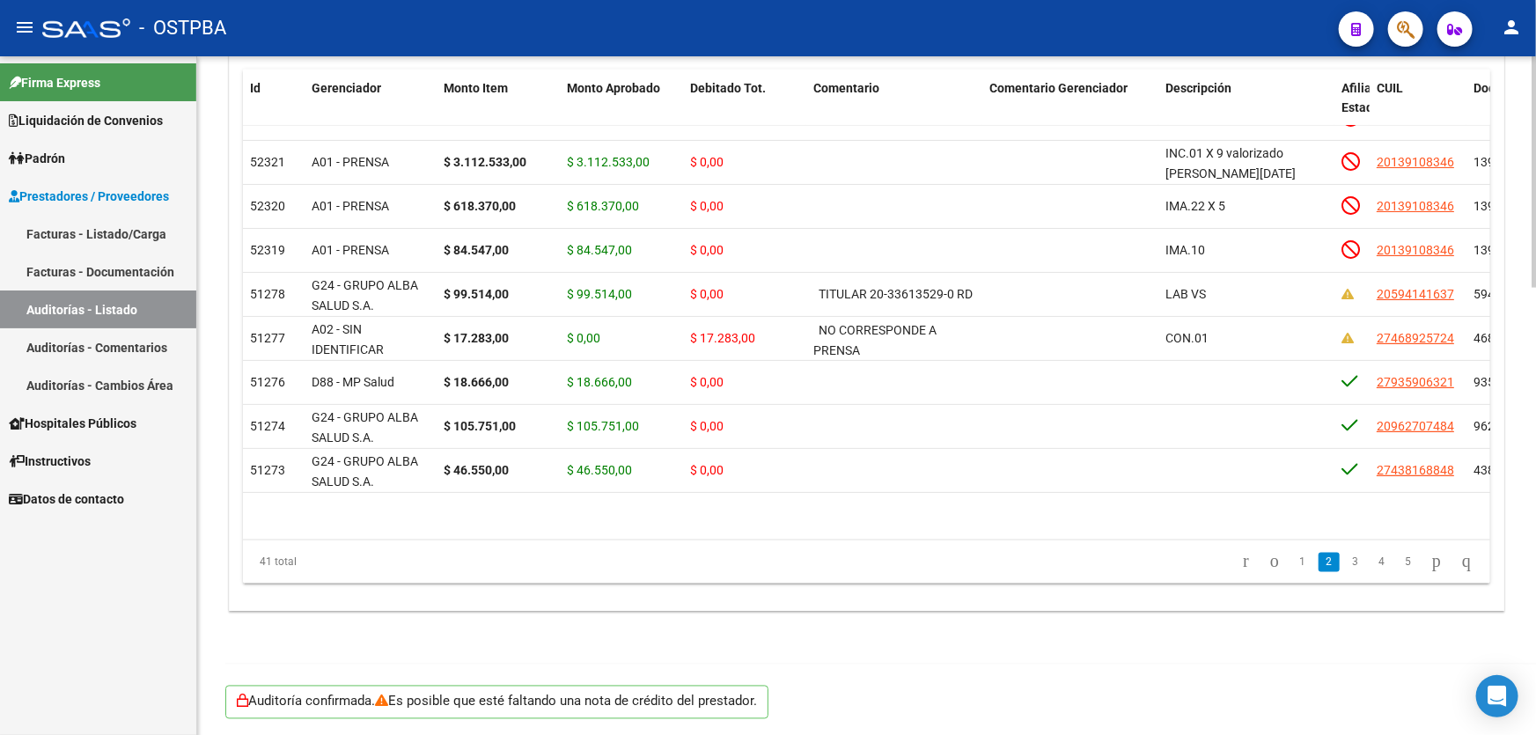
drag, startPoint x: 869, startPoint y: 524, endPoint x: 896, endPoint y: 535, distance: 29.6
click at [896, 535] on datatable-body "52323 A01 - PRENSA $ 310.794,00 $ 99.112,00 $ 211.682,00 DEBITO MEDICO LAB VS 2…" at bounding box center [866, 333] width 1247 height 415
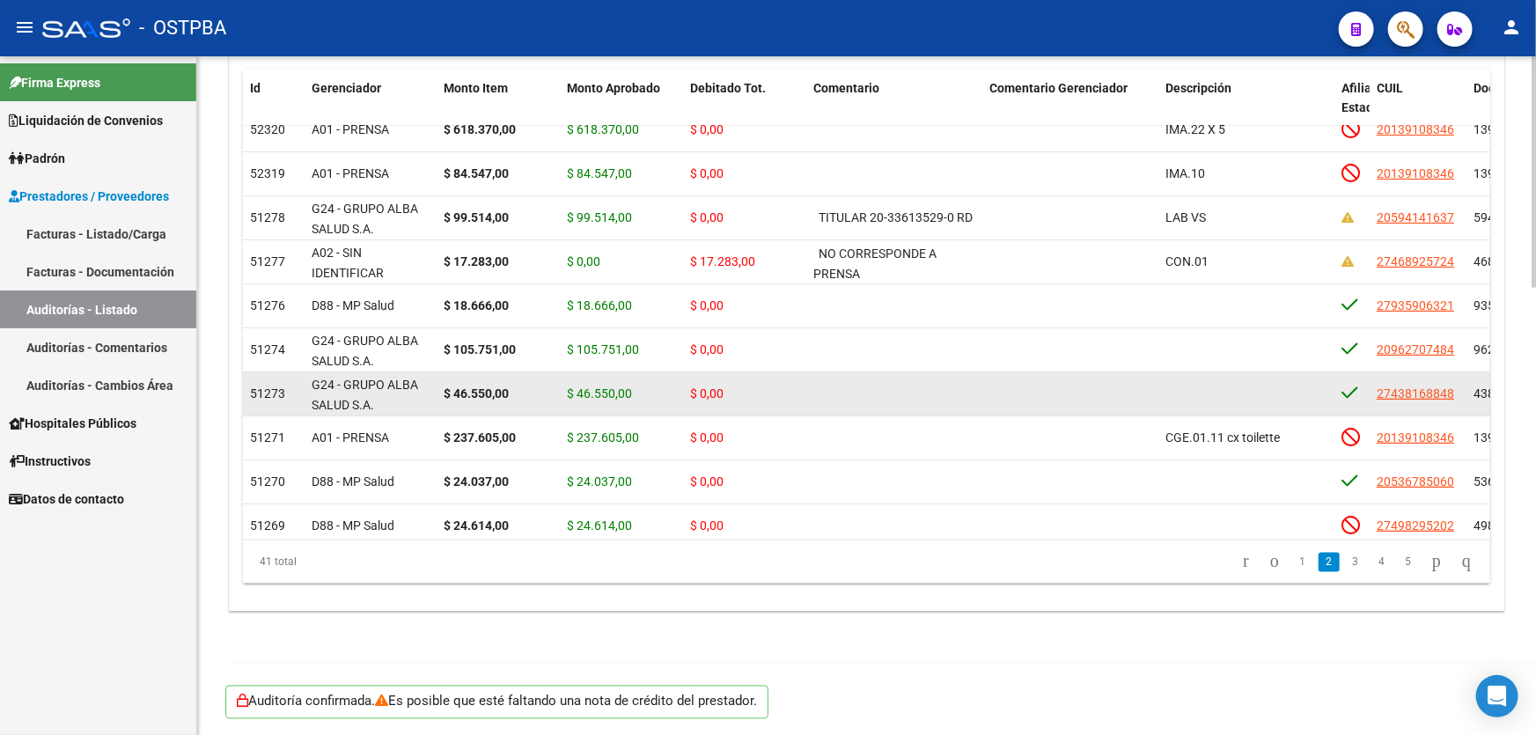
click at [974, 406] on datatable-body-cell at bounding box center [894, 393] width 176 height 43
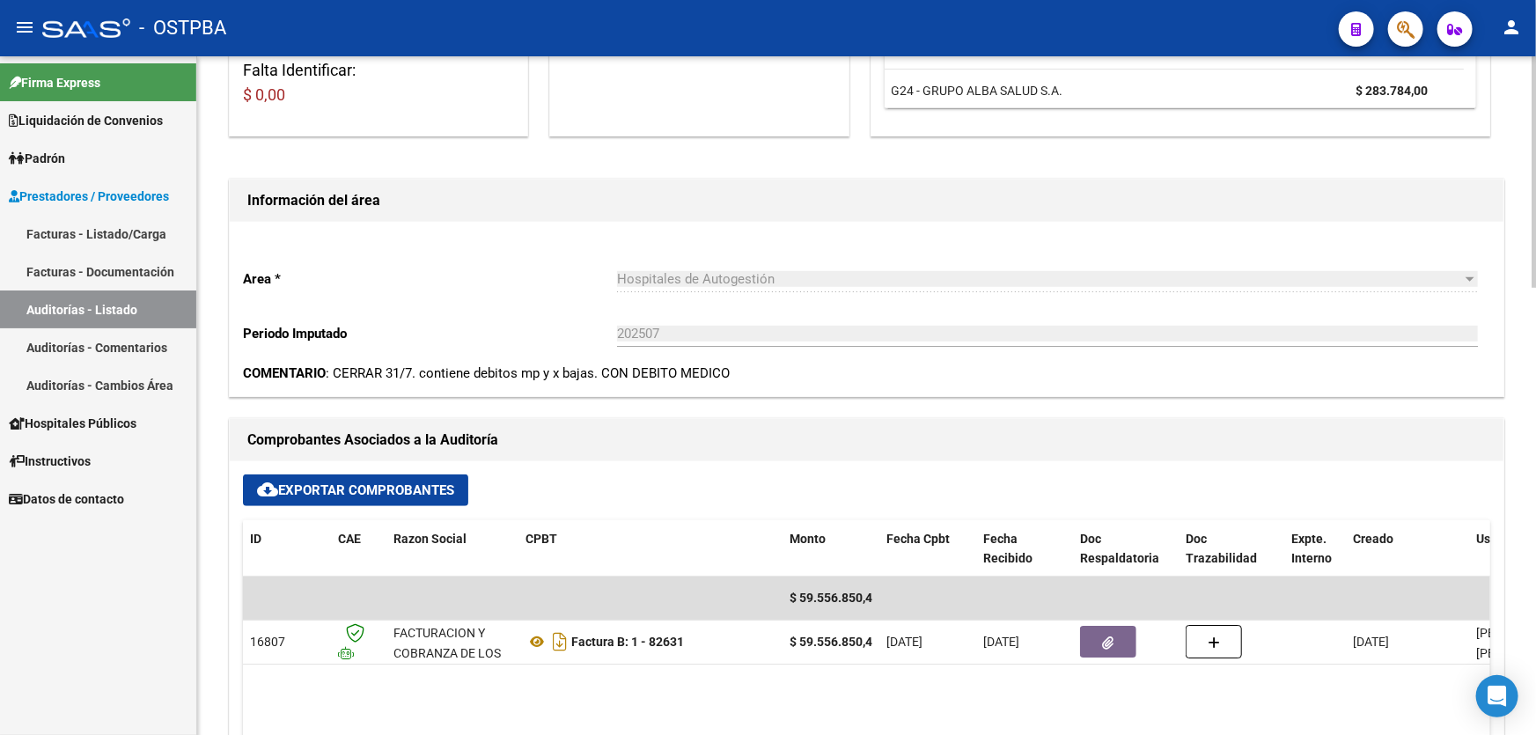
scroll to position [31, 0]
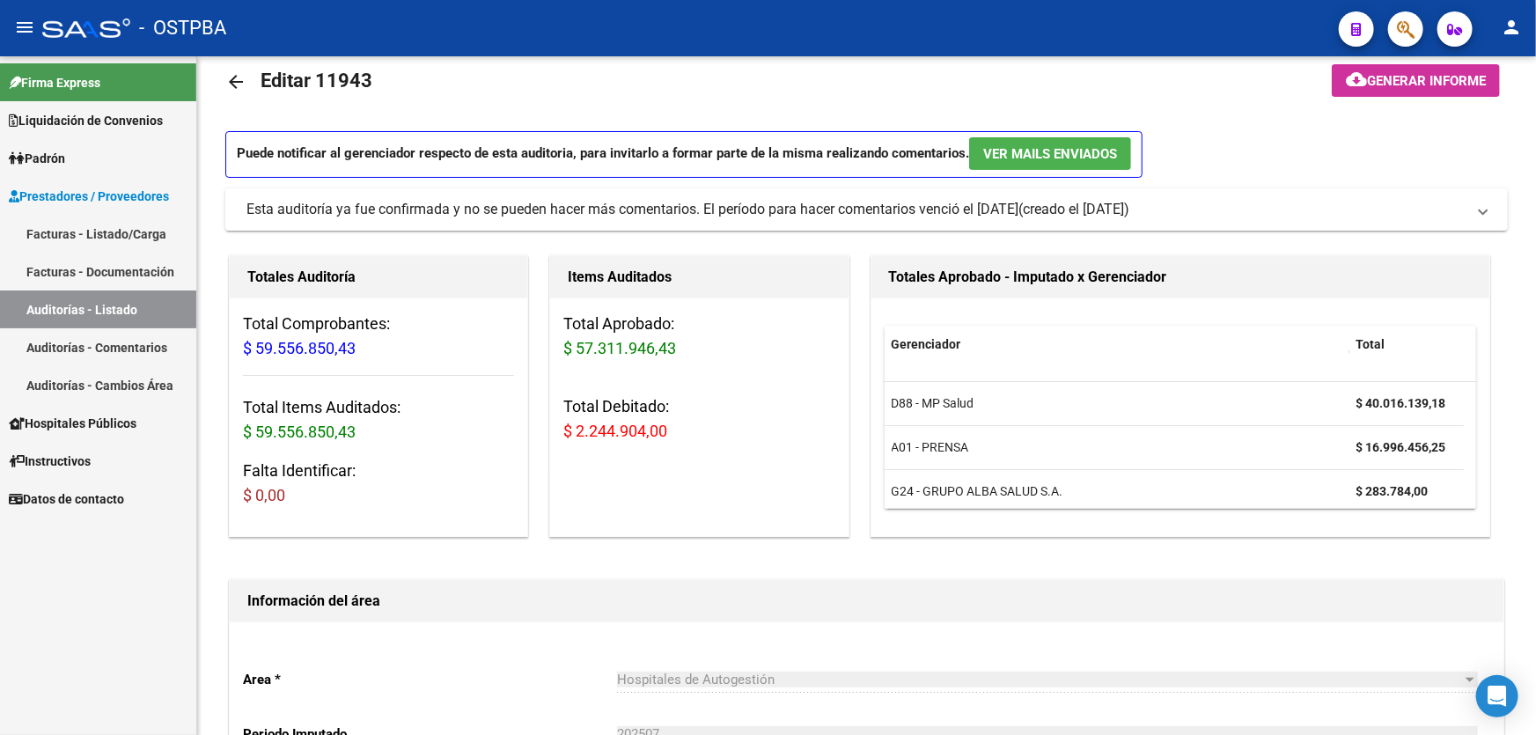
click at [63, 229] on link "Facturas - Listado/Carga" at bounding box center [98, 234] width 196 height 38
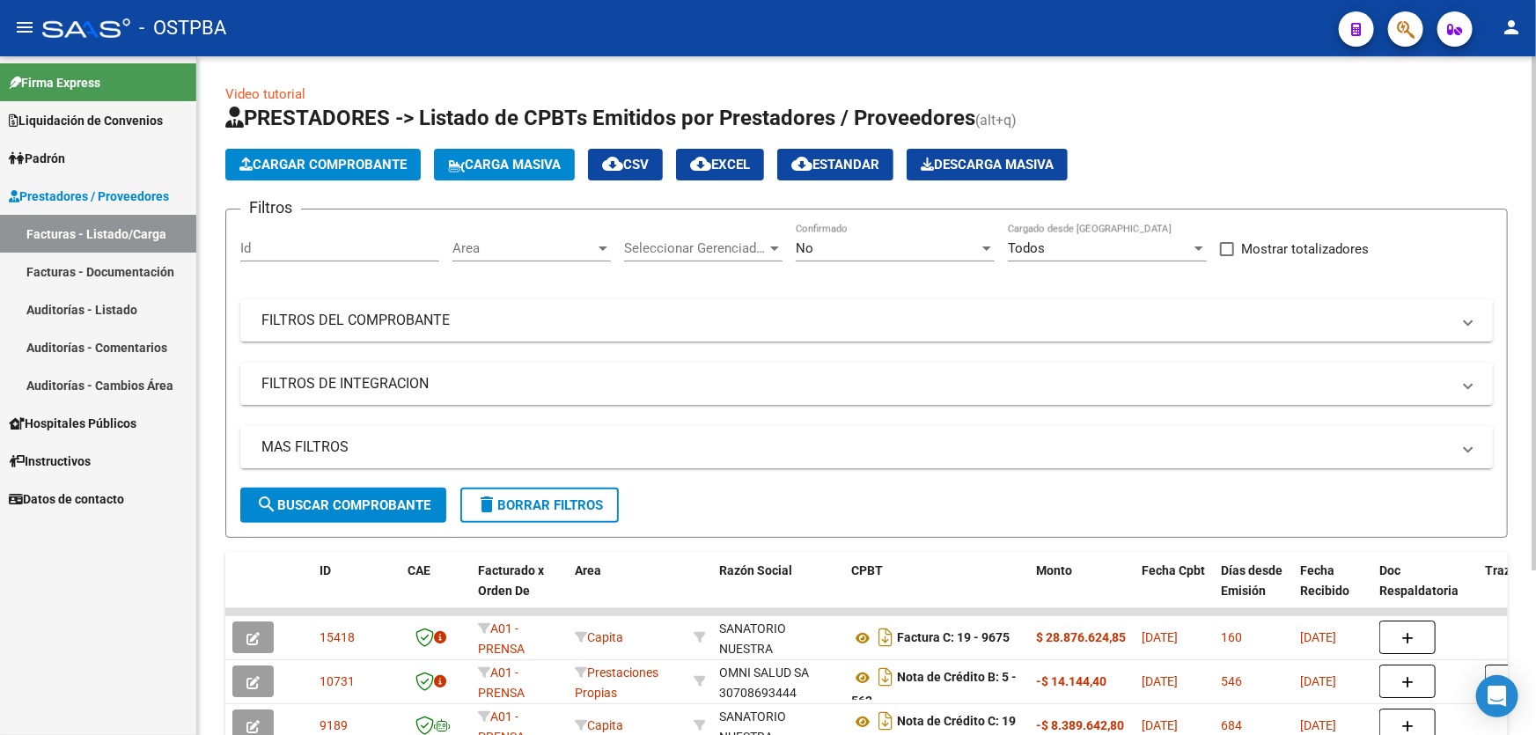
click at [298, 437] on mat-panel-title "MAS FILTROS" at bounding box center [855, 446] width 1189 height 19
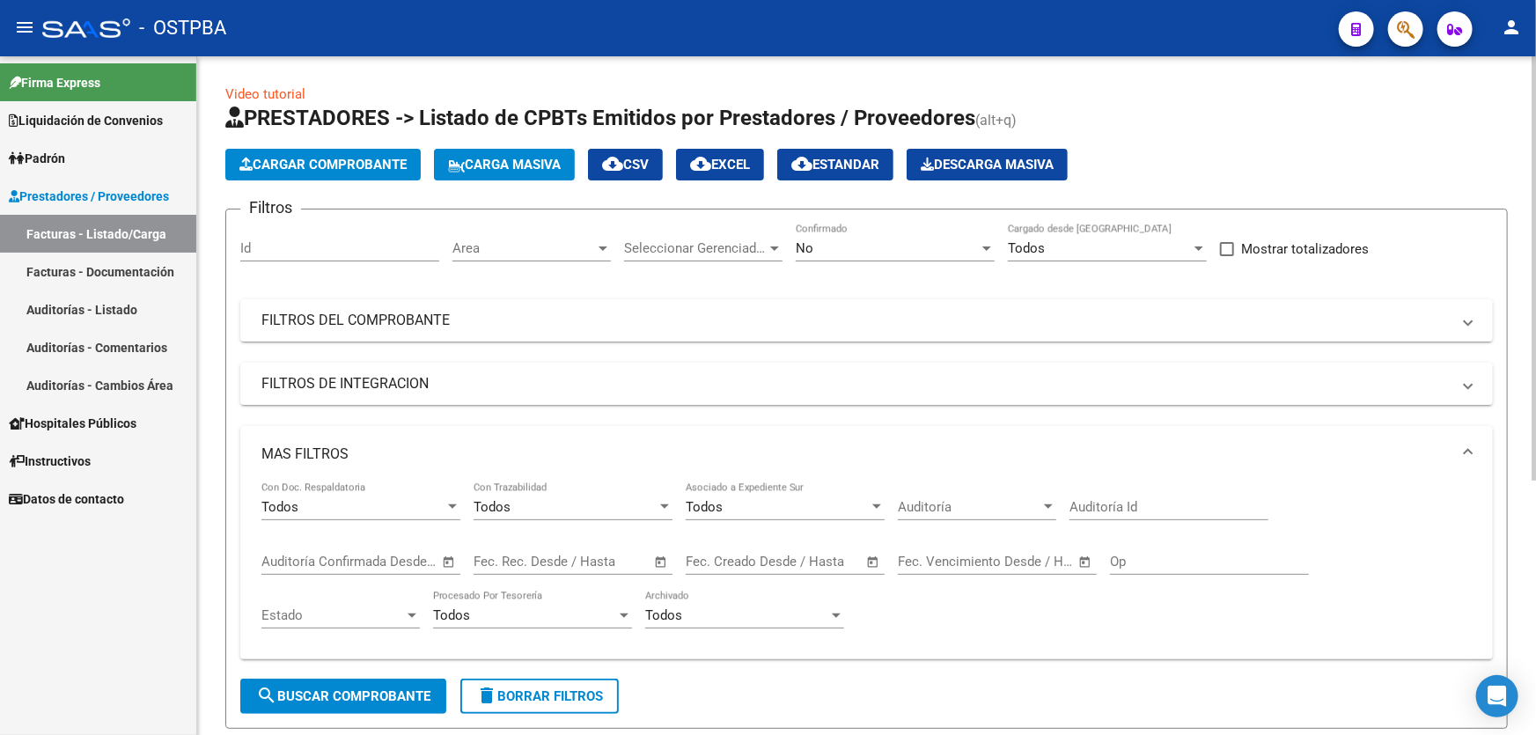
click at [861, 244] on div "No" at bounding box center [887, 248] width 183 height 16
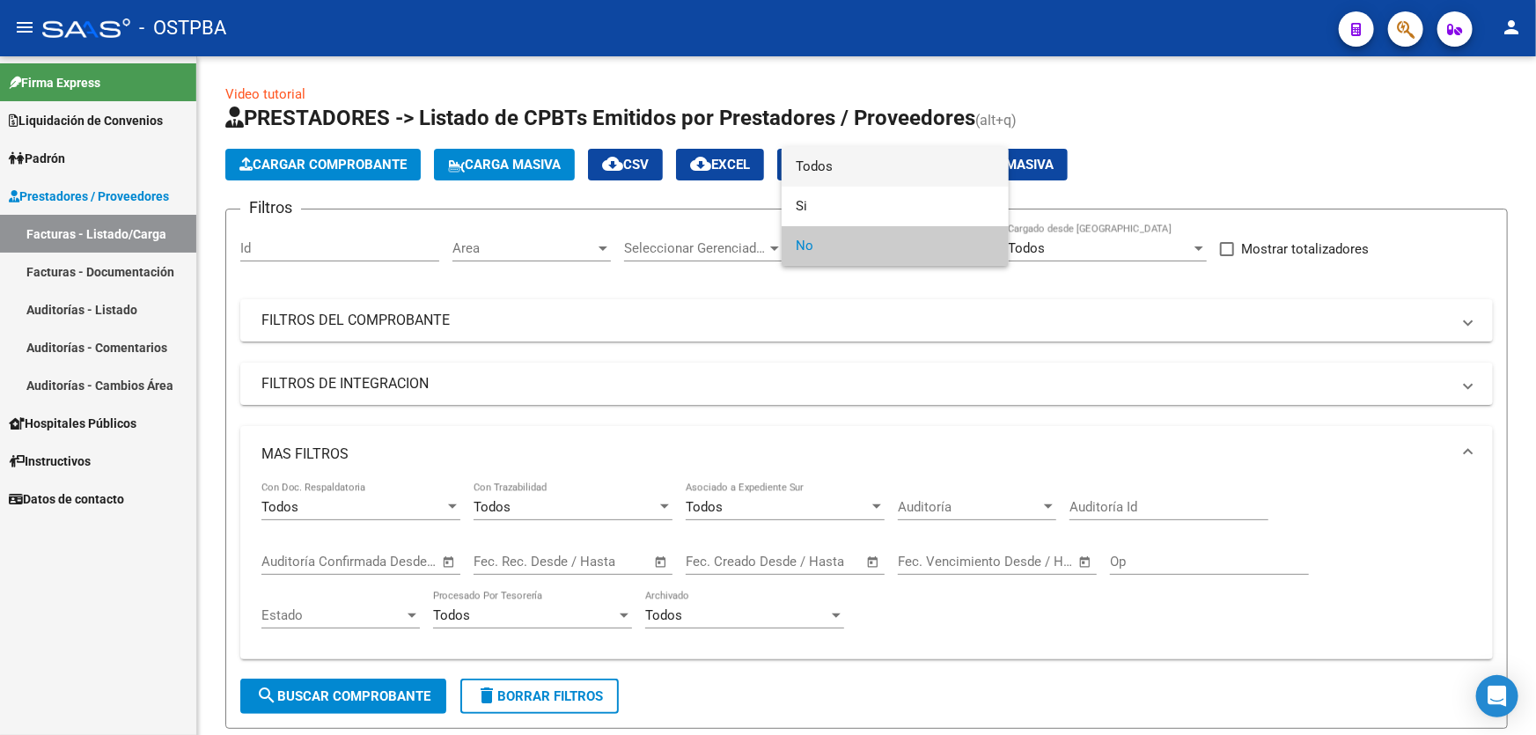
click at [858, 164] on span "Todos" at bounding box center [895, 167] width 199 height 40
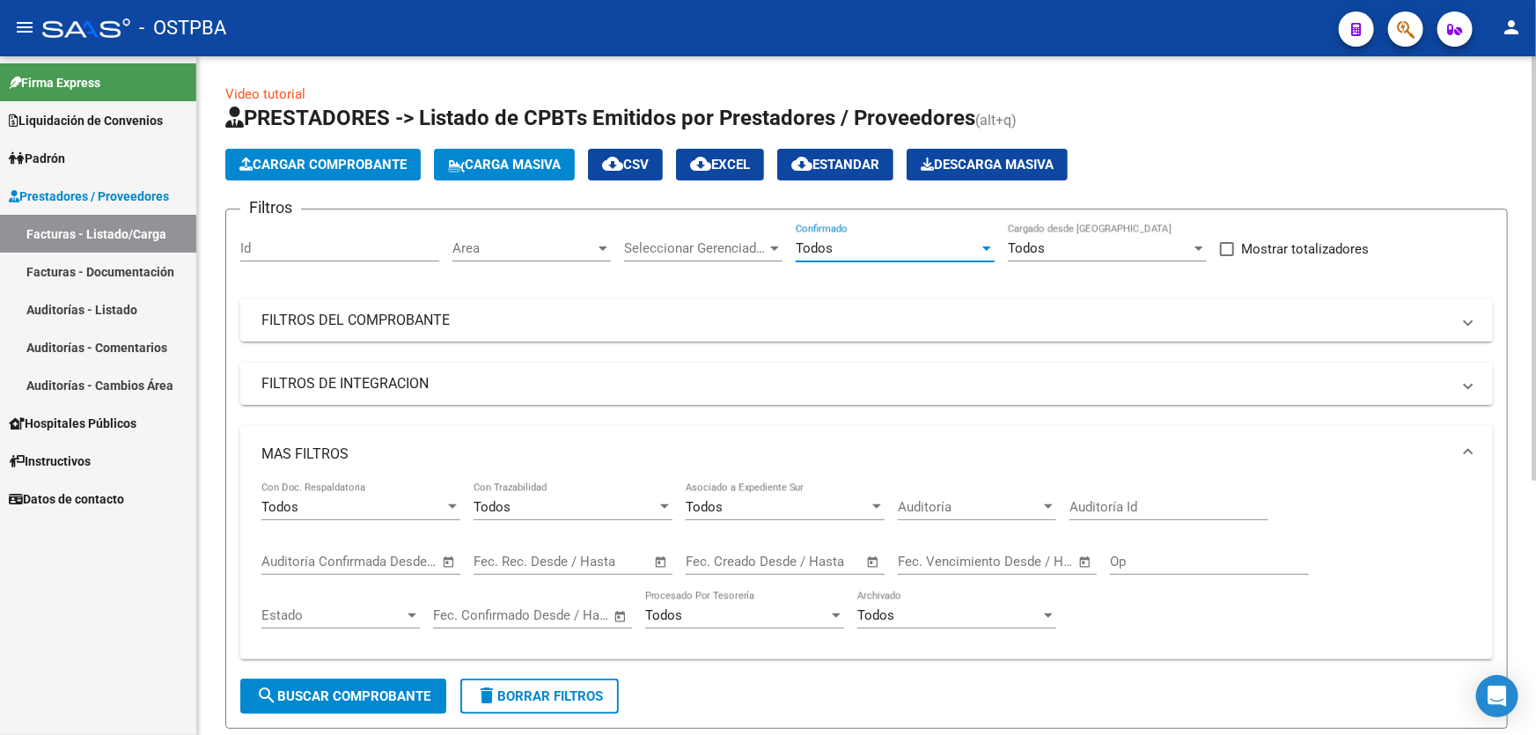
click at [1100, 503] on input "Auditoría Id" at bounding box center [1168, 507] width 199 height 16
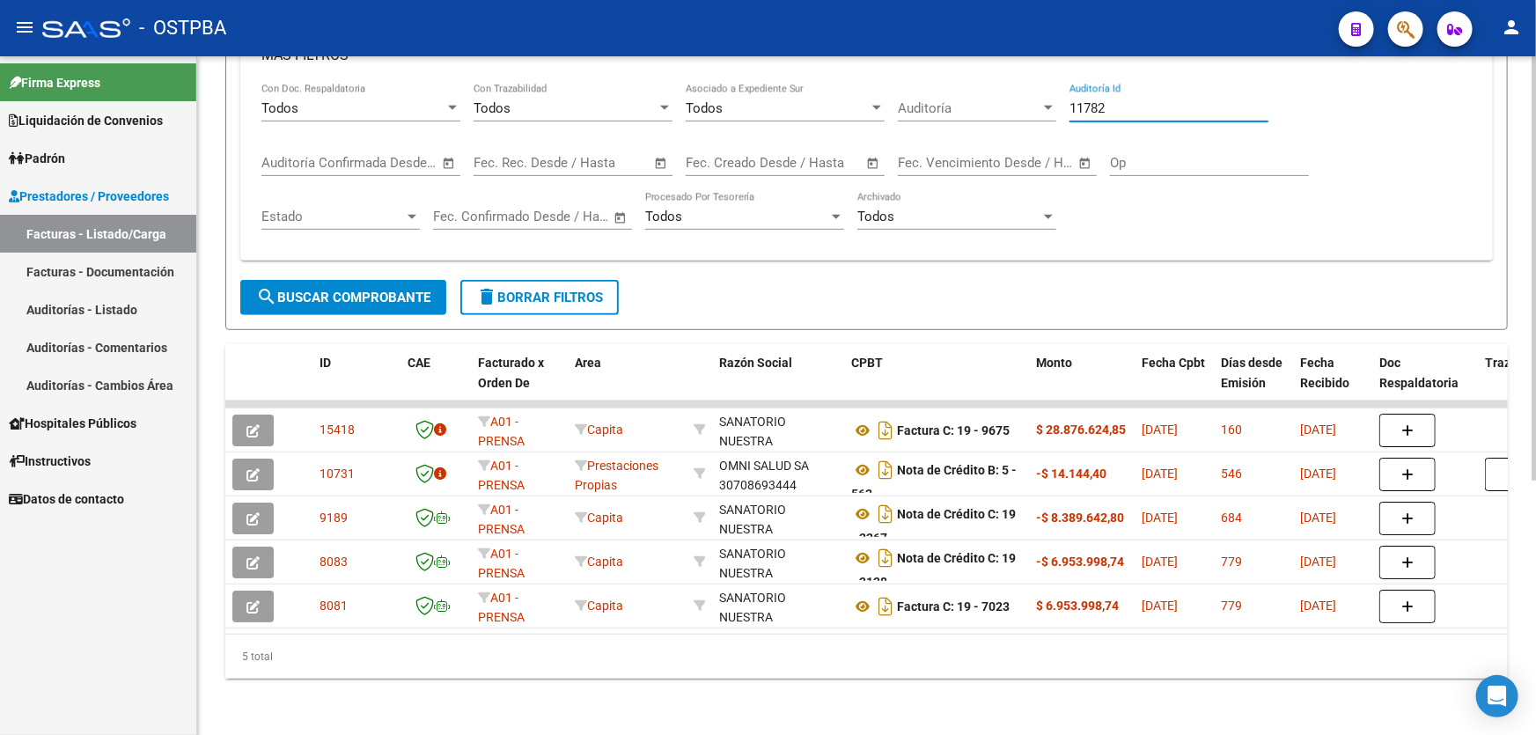
click at [309, 294] on span "search Buscar Comprobante" at bounding box center [343, 298] width 174 height 16
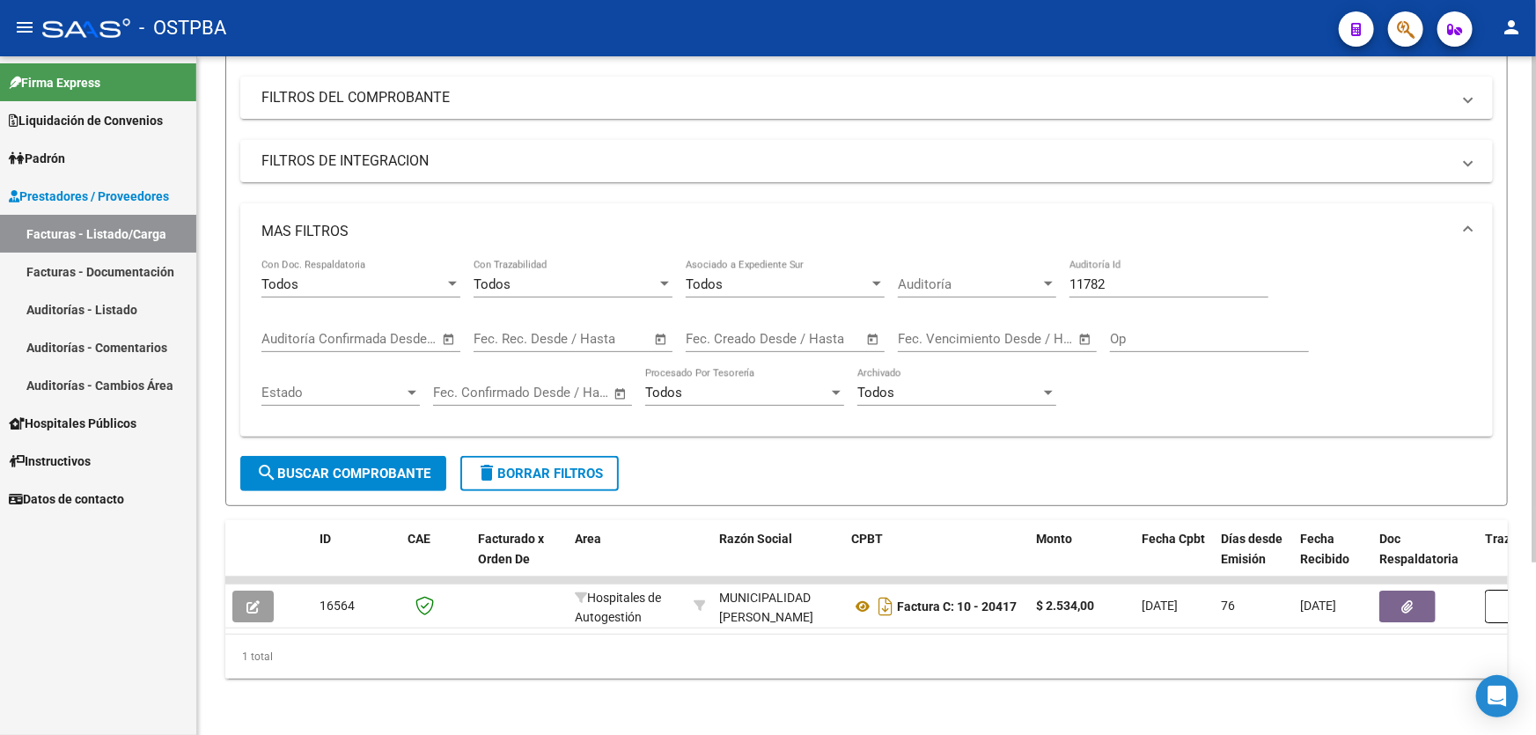
scroll to position [231, 0]
click at [1126, 276] on input "11782" at bounding box center [1168, 284] width 199 height 16
type input "11784"
click at [273, 462] on mat-icon "search" at bounding box center [266, 472] width 21 height 21
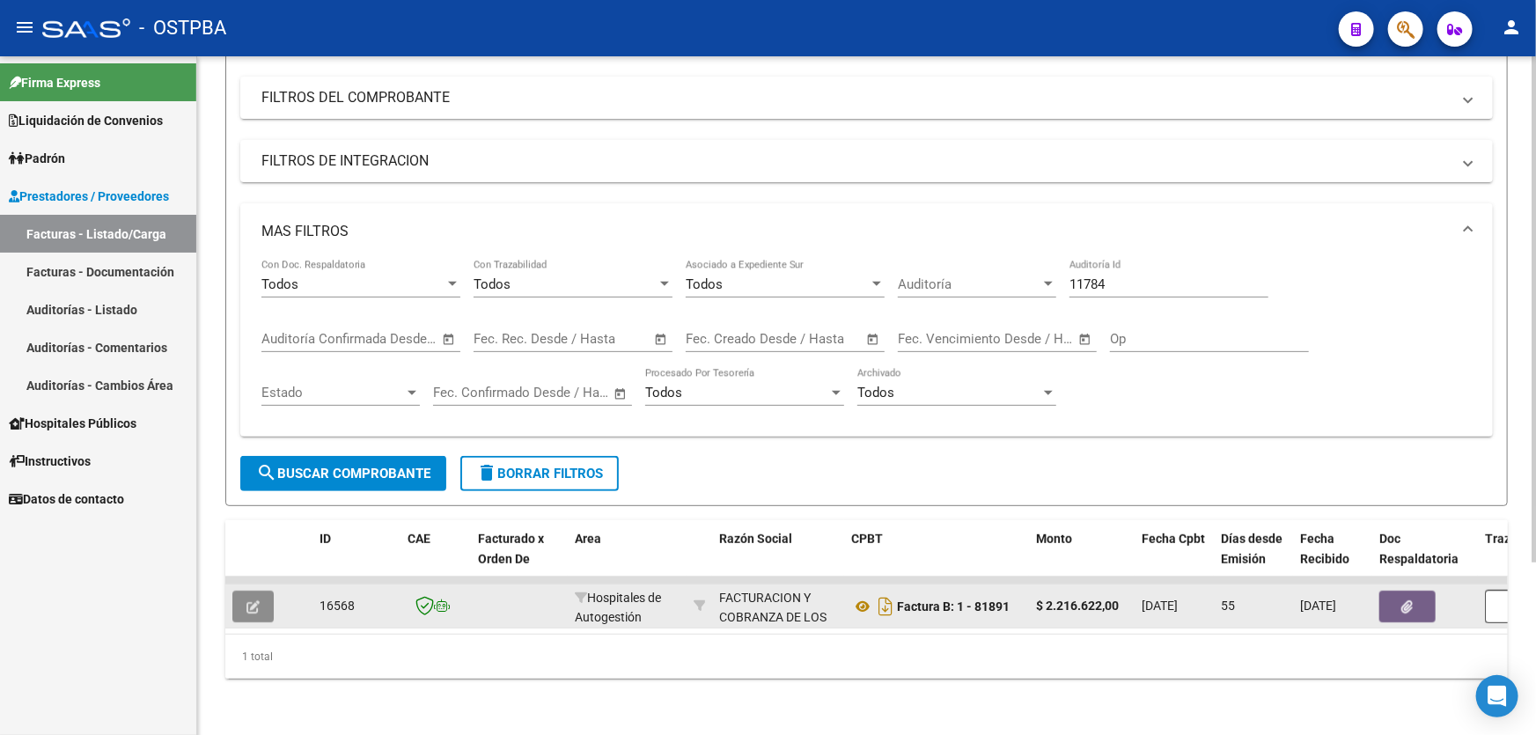
click at [254, 602] on button "button" at bounding box center [252, 607] width 41 height 32
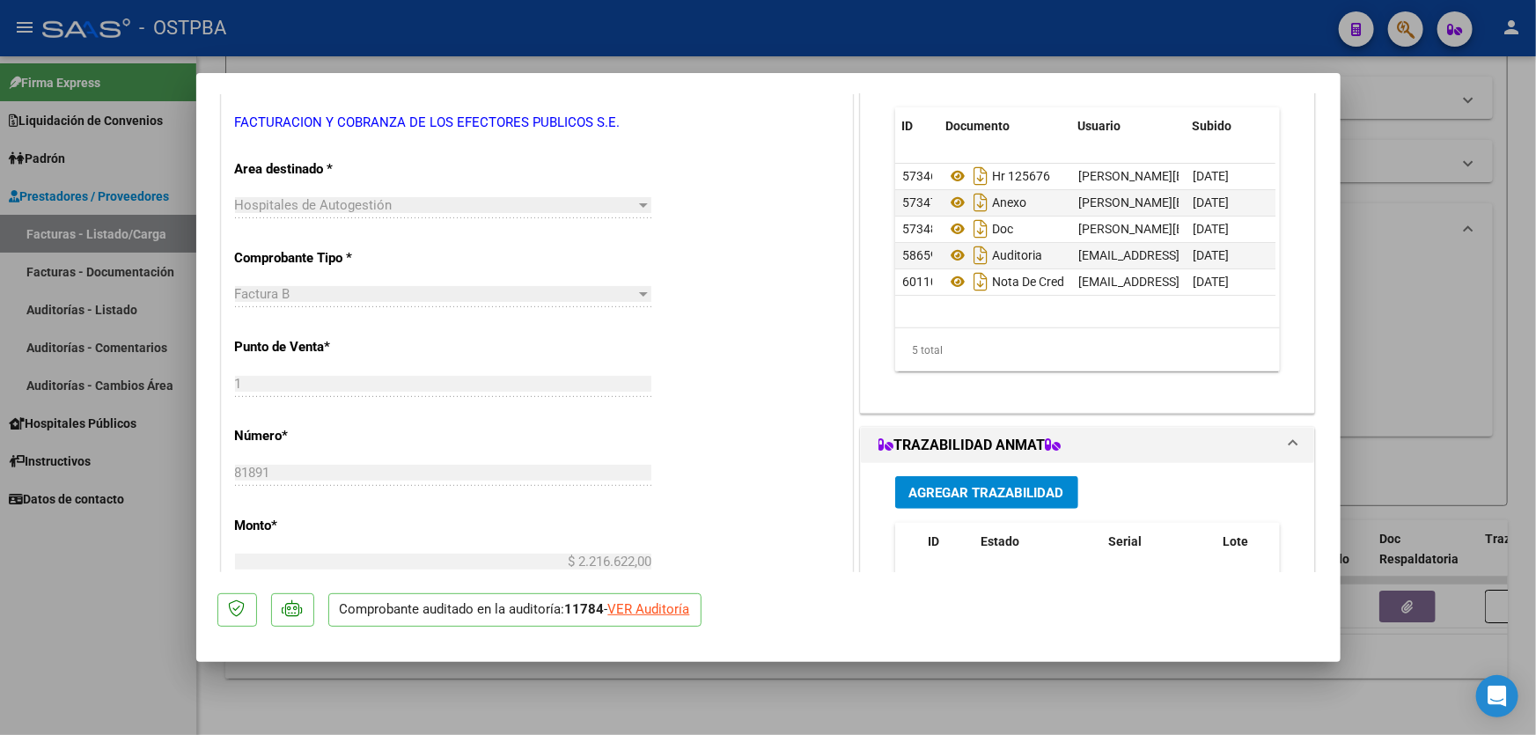
scroll to position [159, 0]
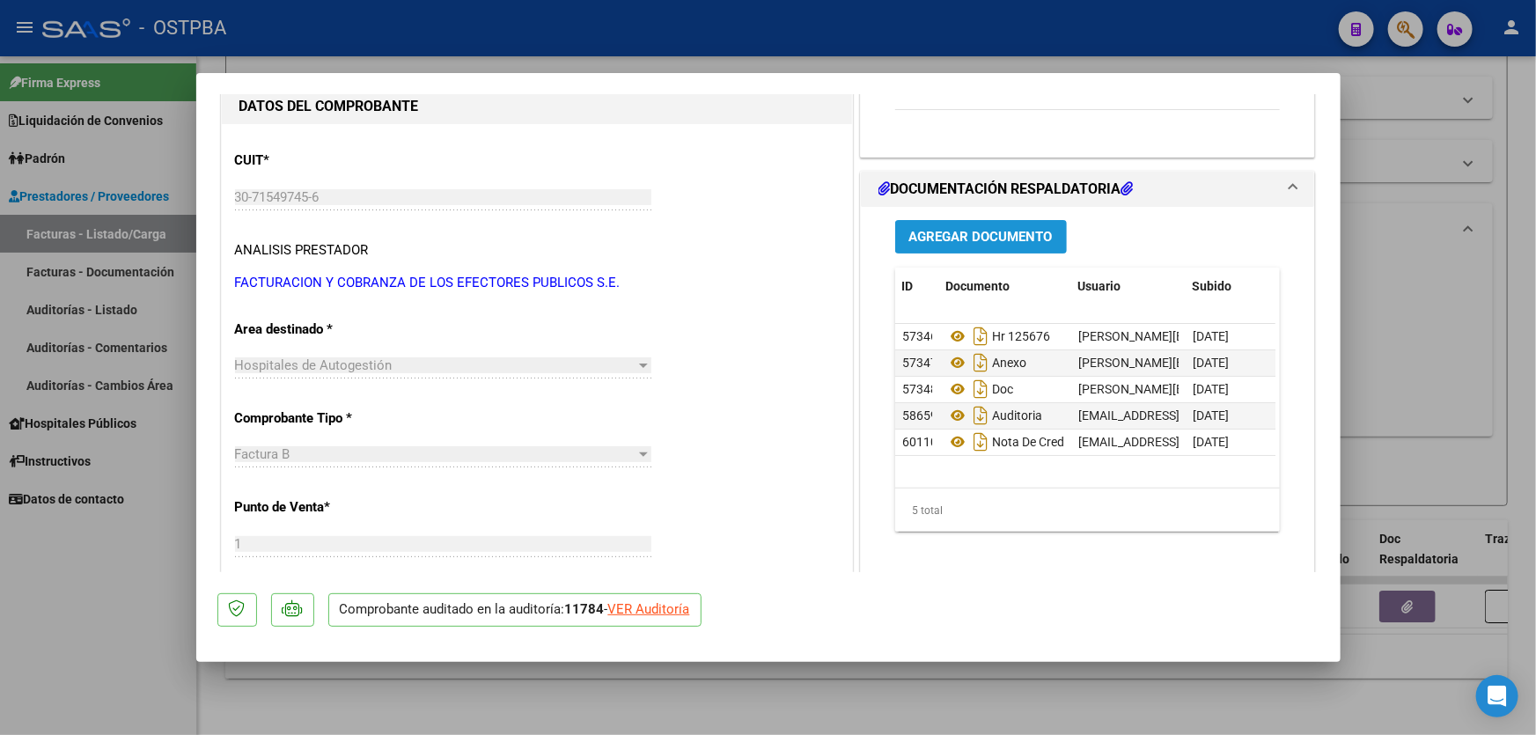
click at [963, 230] on span "Agregar Documento" at bounding box center [980, 238] width 143 height 16
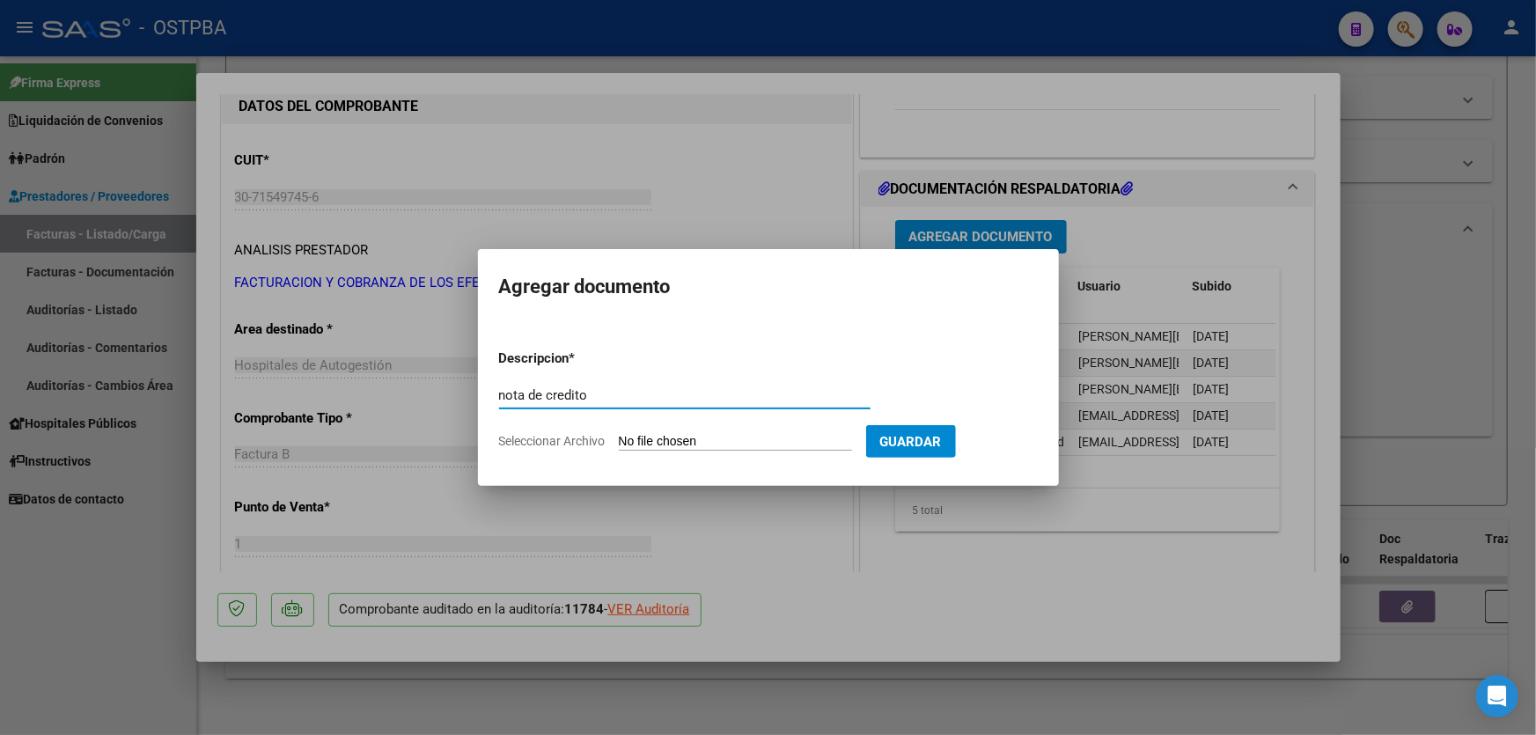
type input "nota de credito"
click at [657, 437] on input "Seleccionar Archivo" at bounding box center [735, 442] width 233 height 17
type input "C:\fakepath\nota de credito 11784.pdf"
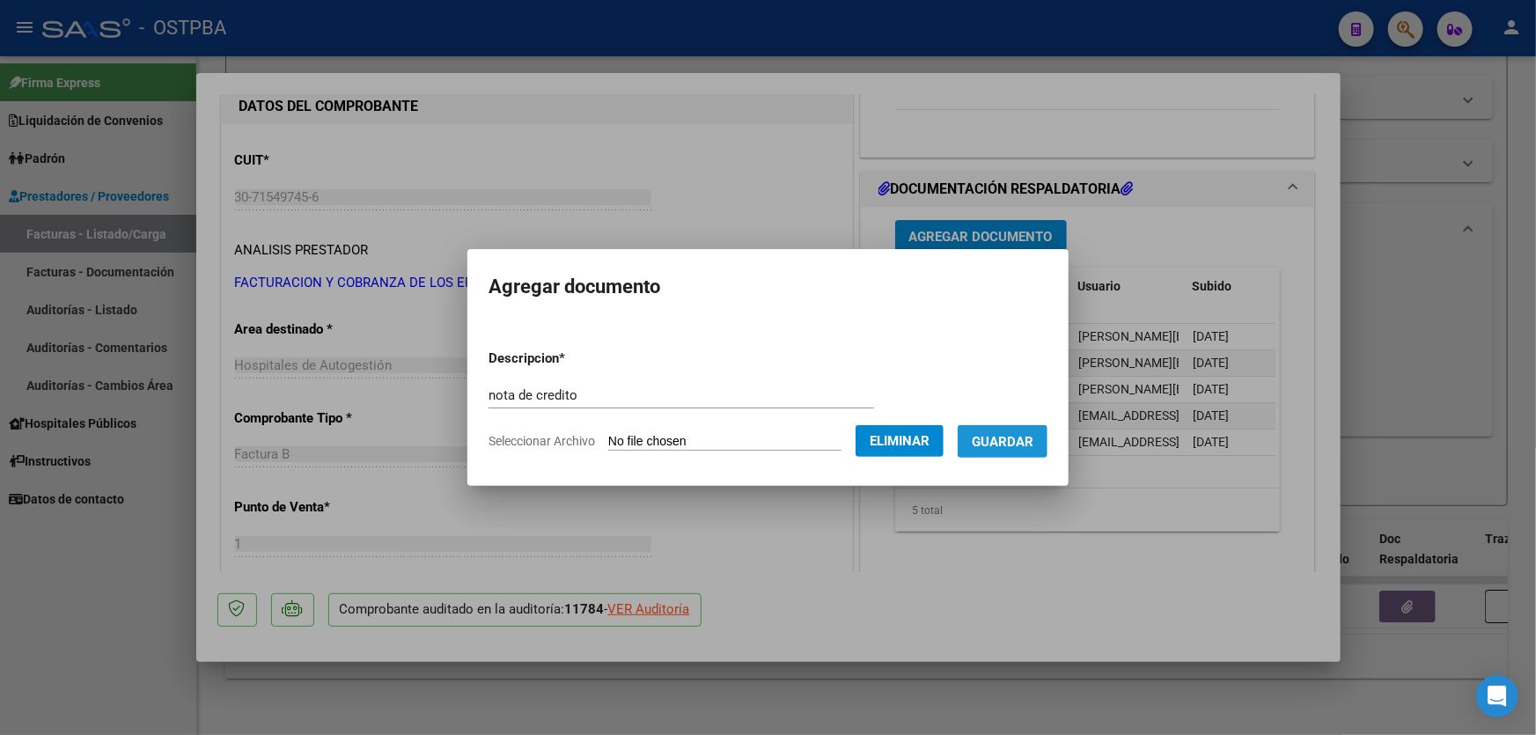
click at [1039, 450] on button "Guardar" at bounding box center [1003, 441] width 90 height 33
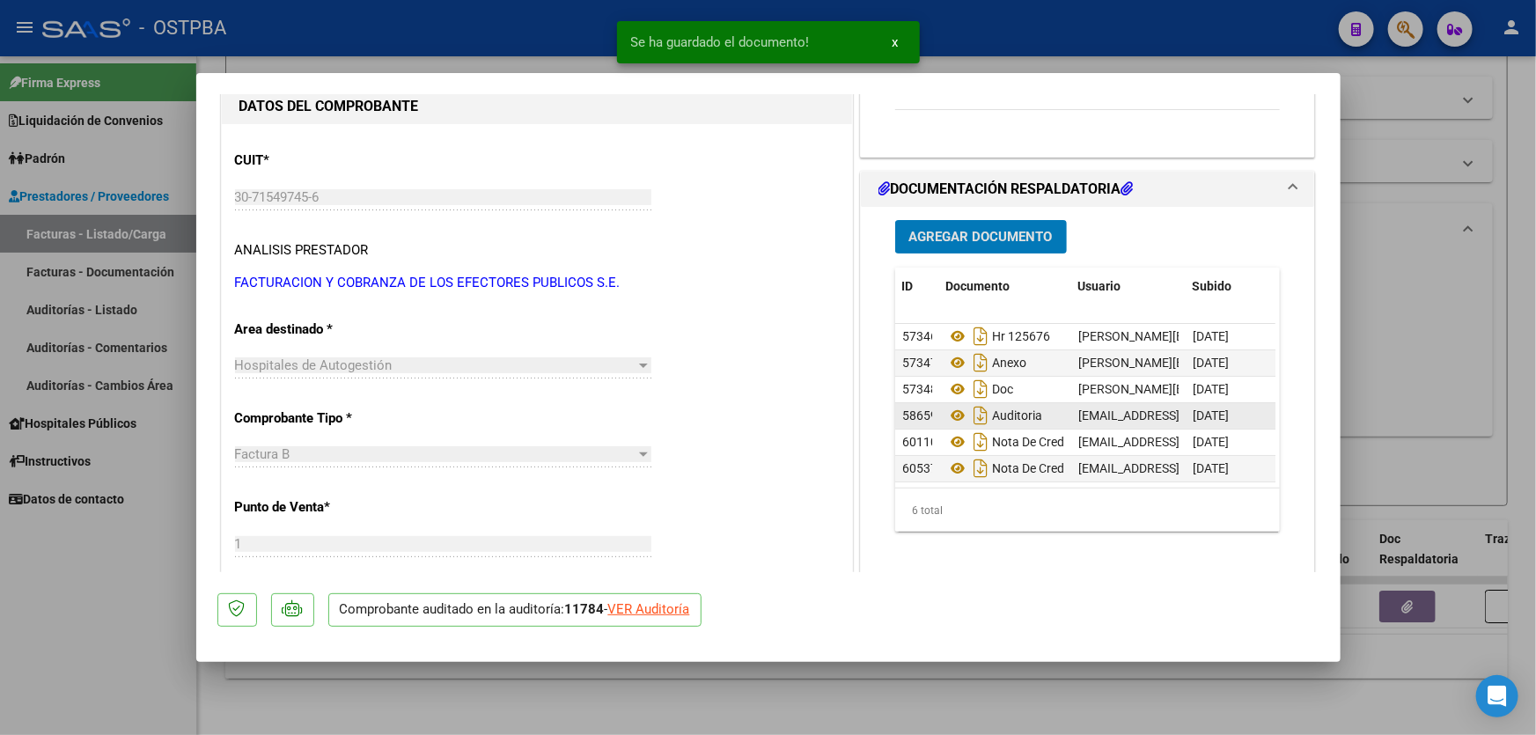
scroll to position [11, 0]
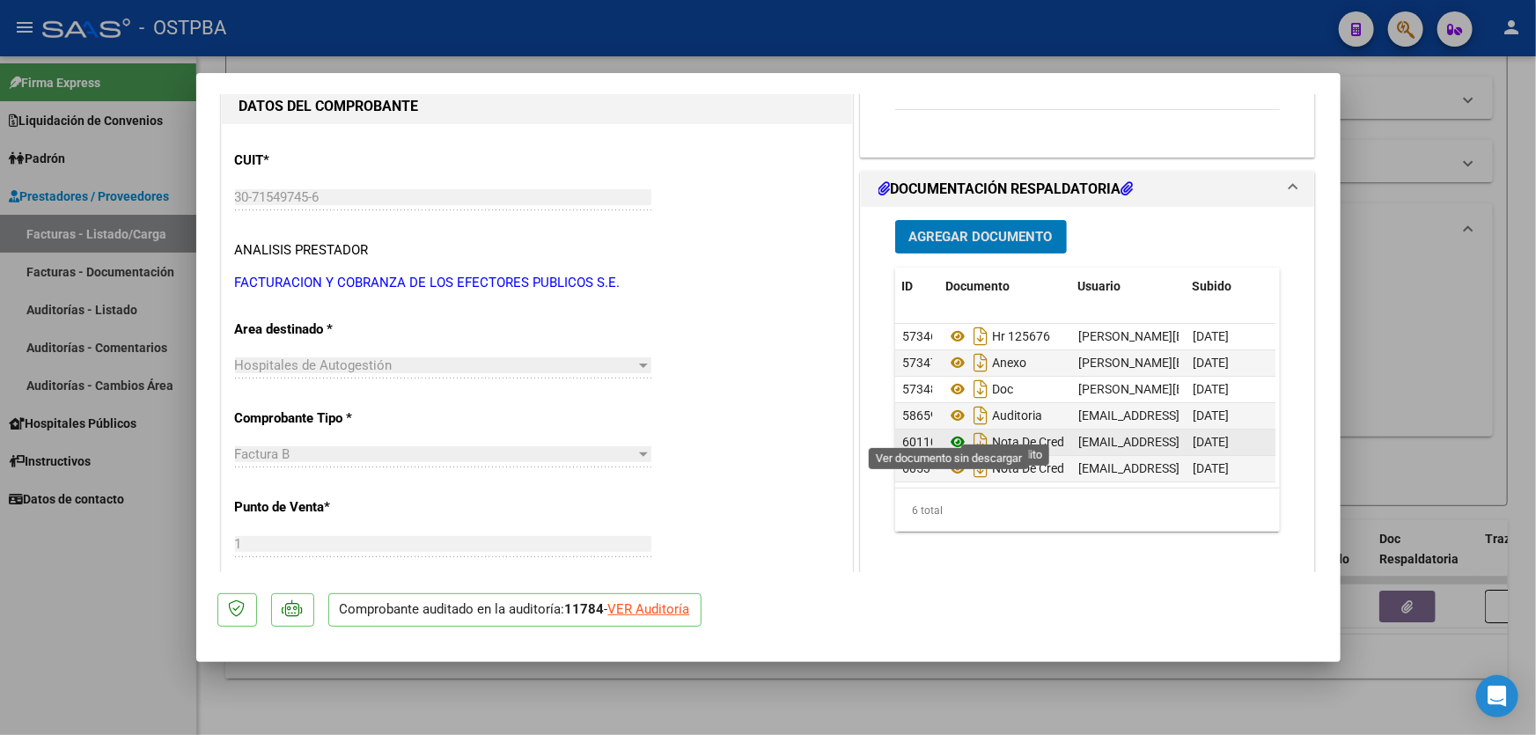
click at [951, 431] on icon at bounding box center [957, 441] width 23 height 21
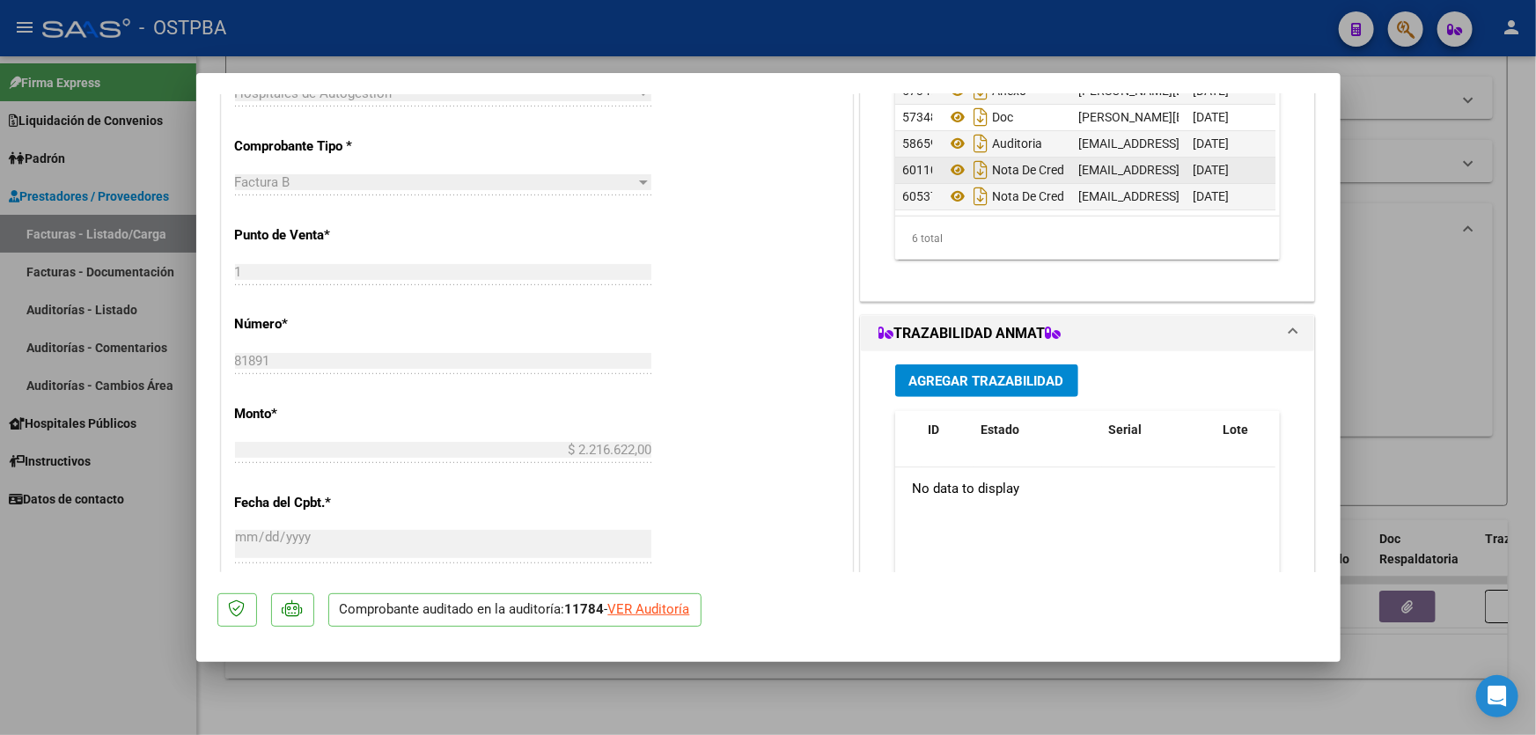
scroll to position [480, 0]
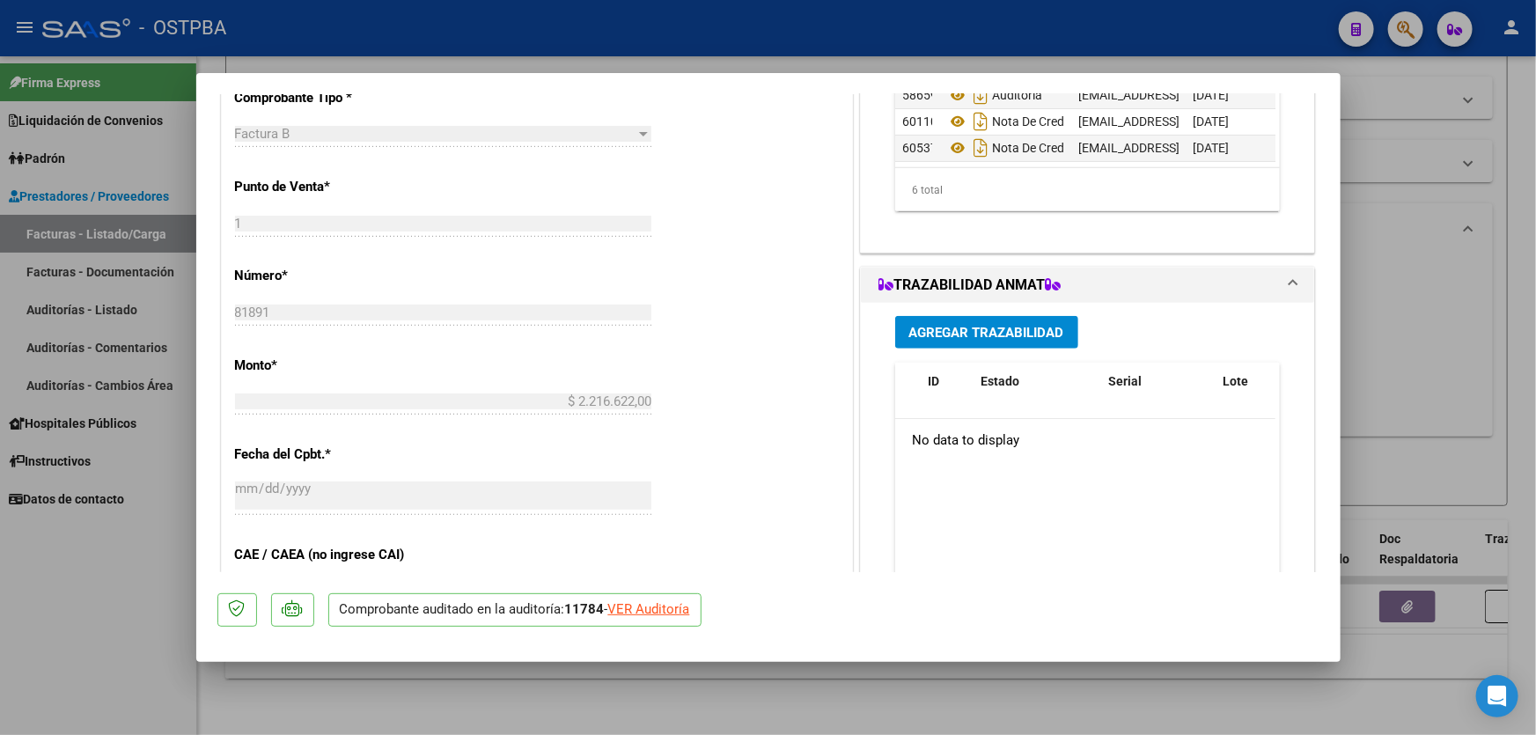
click at [1436, 305] on div at bounding box center [768, 367] width 1536 height 735
type input "$ 0,00"
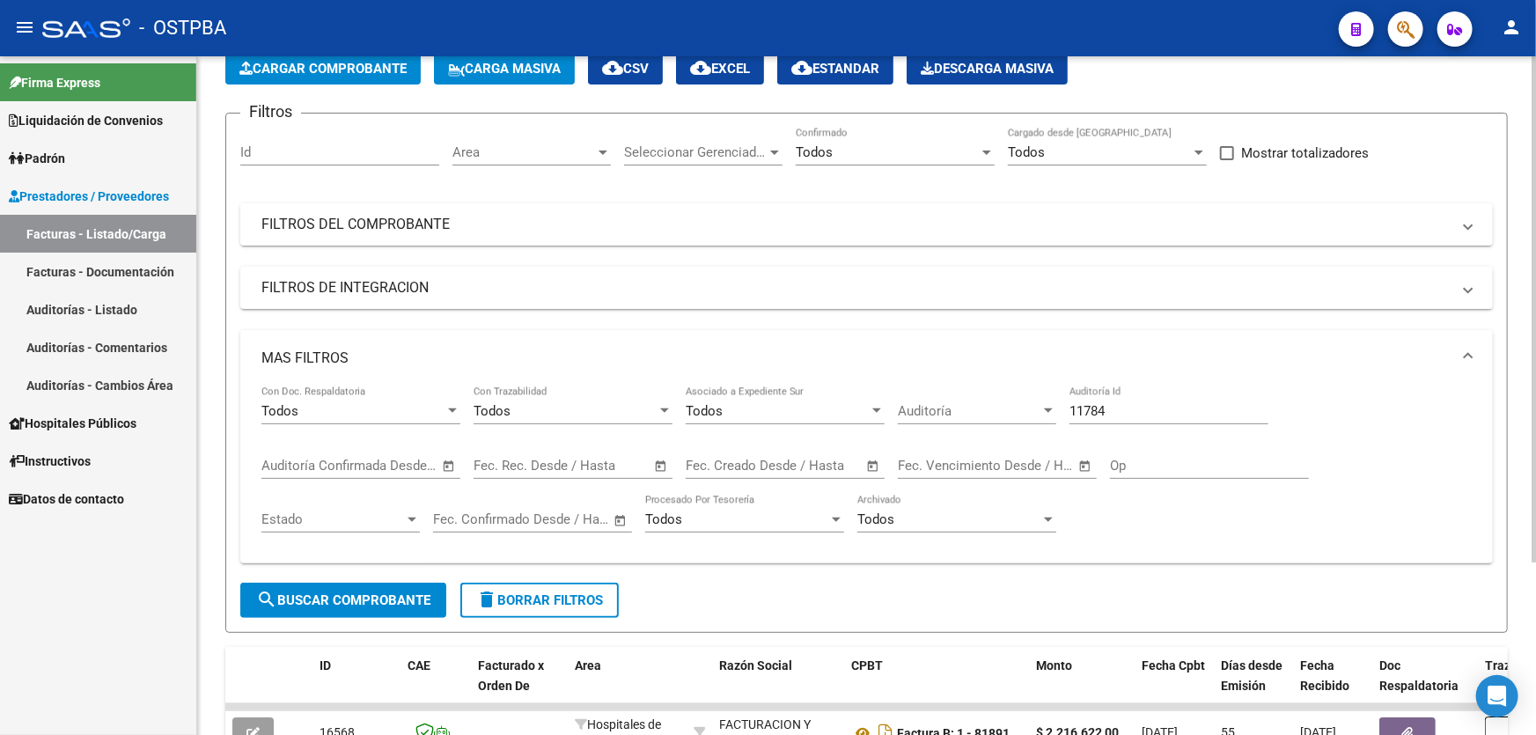
scroll to position [0, 0]
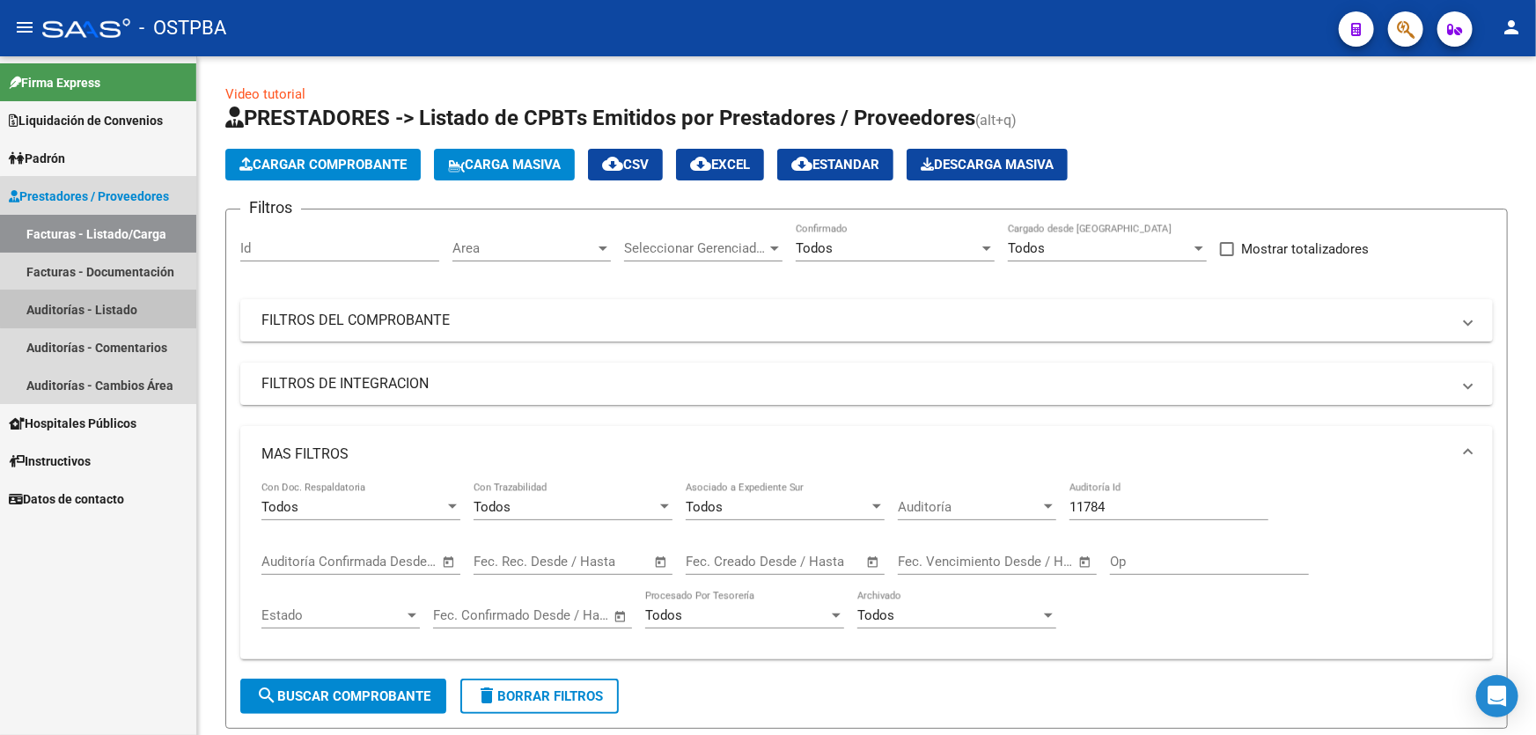
click at [99, 303] on link "Auditorías - Listado" at bounding box center [98, 309] width 196 height 38
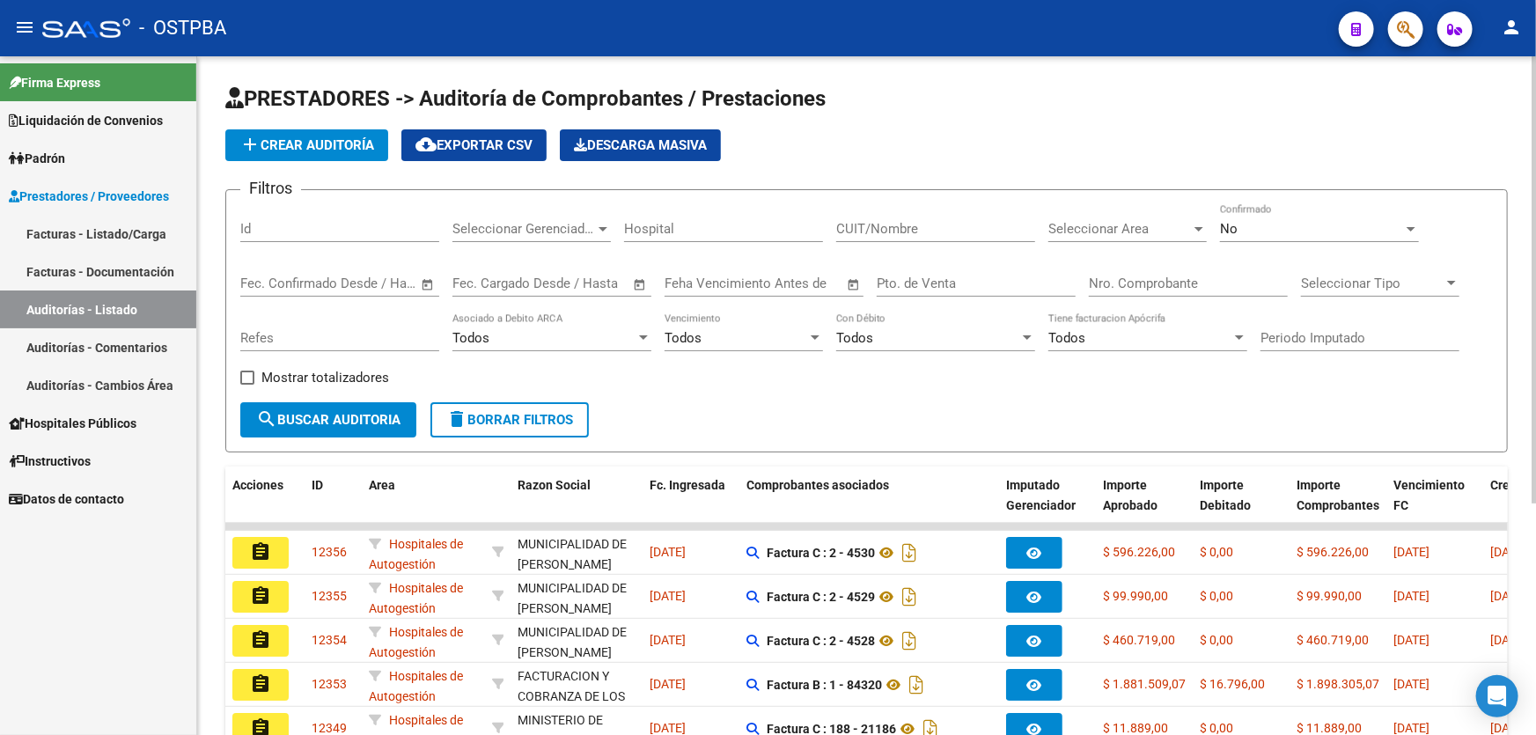
click at [1265, 231] on div "No" at bounding box center [1311, 229] width 183 height 16
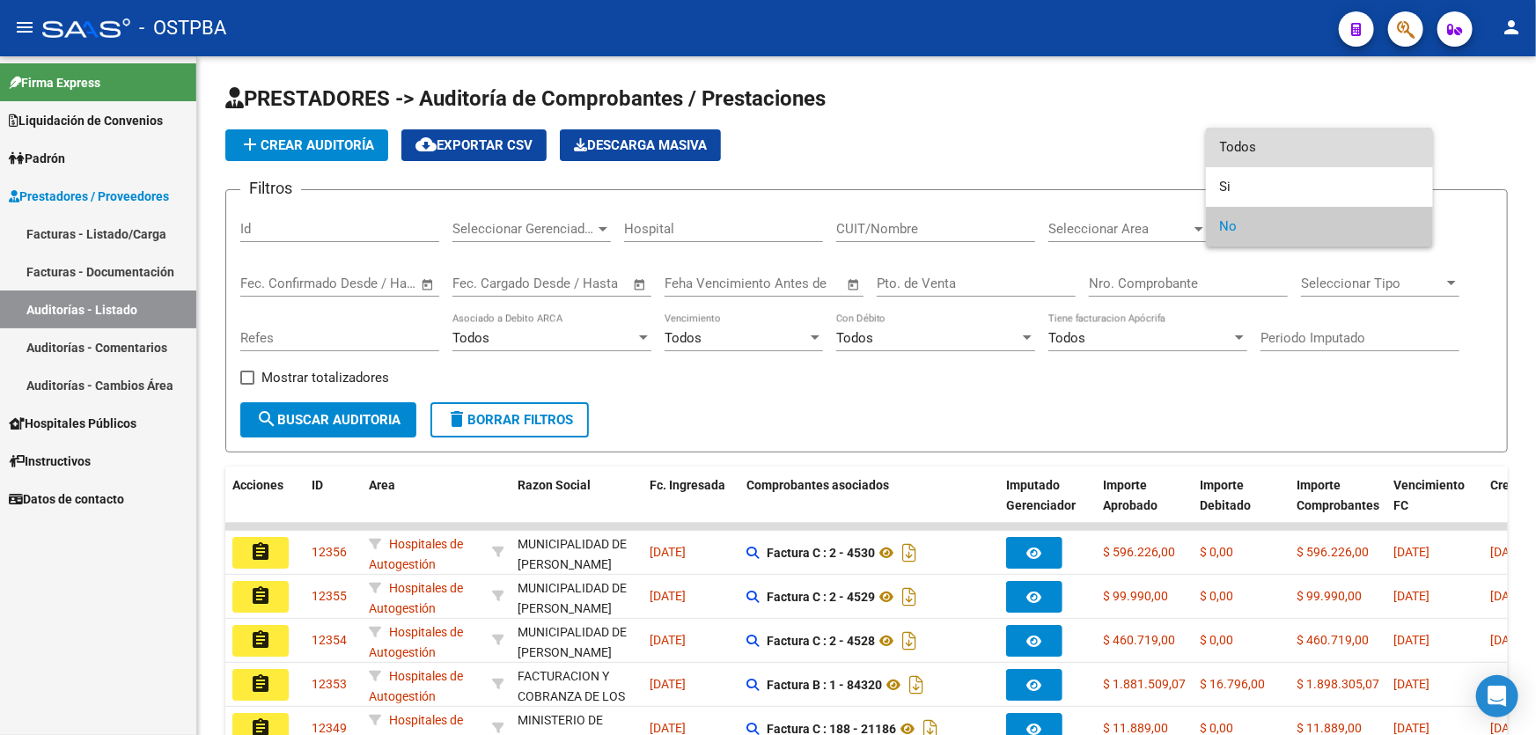
click at [1248, 142] on span "Todos" at bounding box center [1319, 148] width 199 height 40
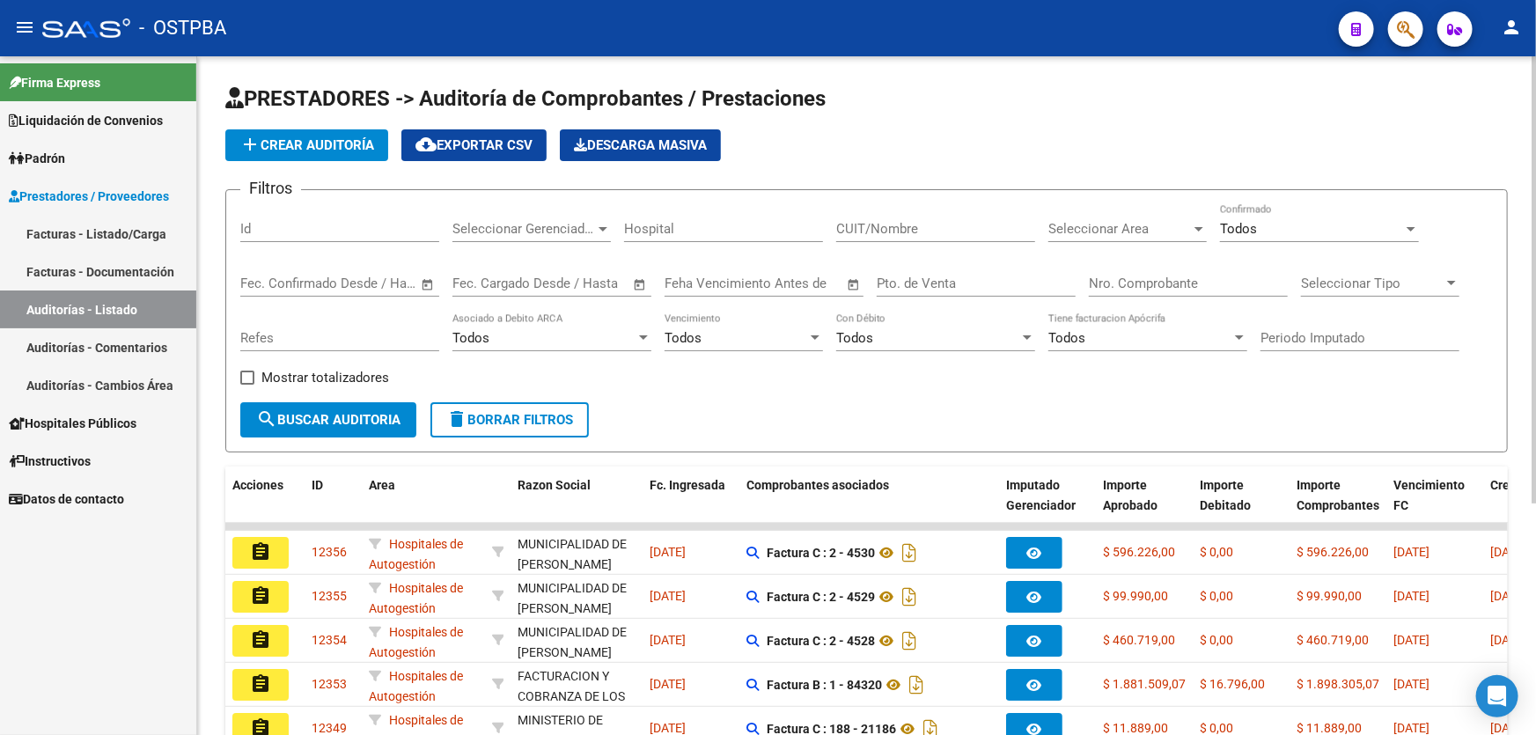
click at [1175, 272] on div "Nro. Comprobante" at bounding box center [1188, 278] width 199 height 38
type input "82994"
click at [301, 414] on span "search Buscar Auditoria" at bounding box center [328, 420] width 144 height 16
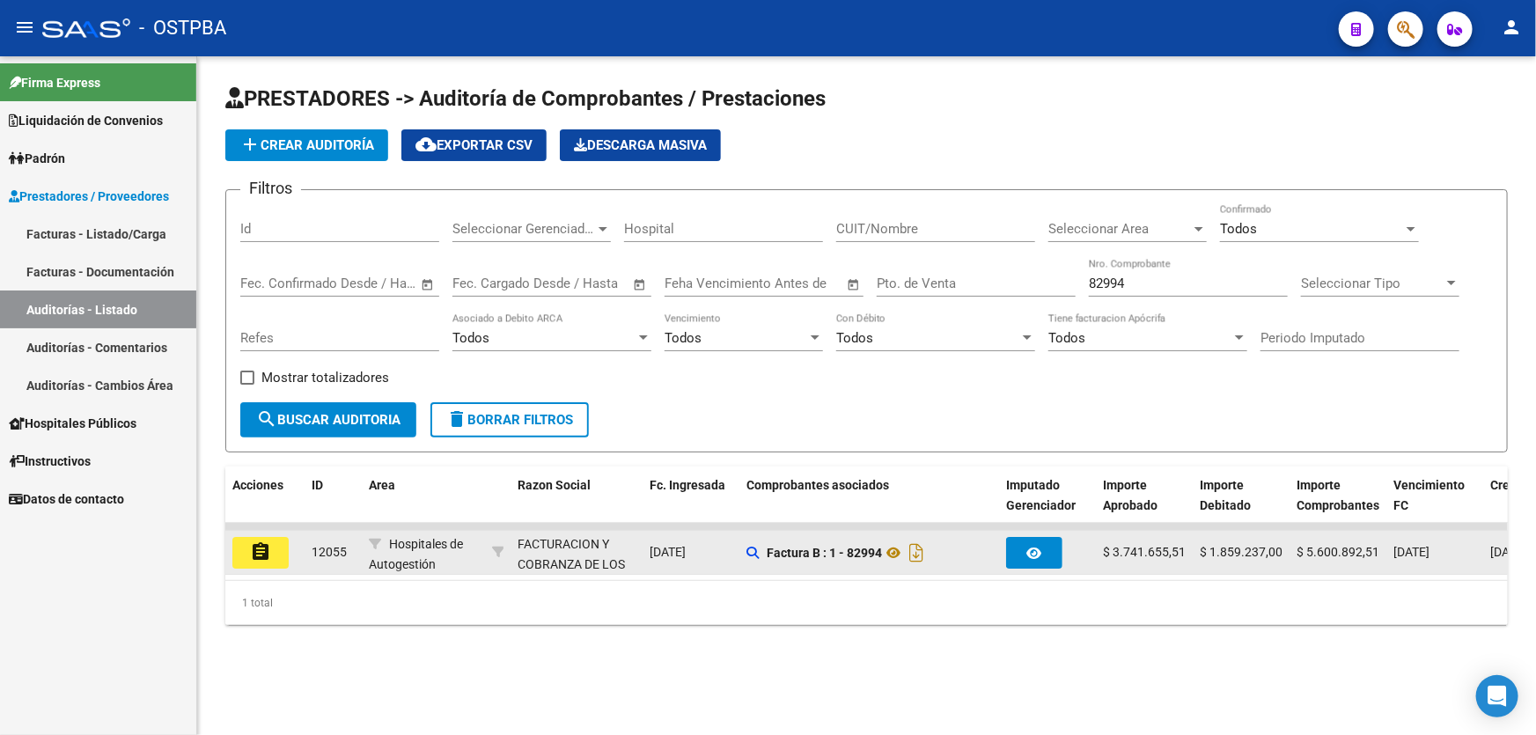
click at [256, 545] on mat-icon "assignment" at bounding box center [260, 551] width 21 height 21
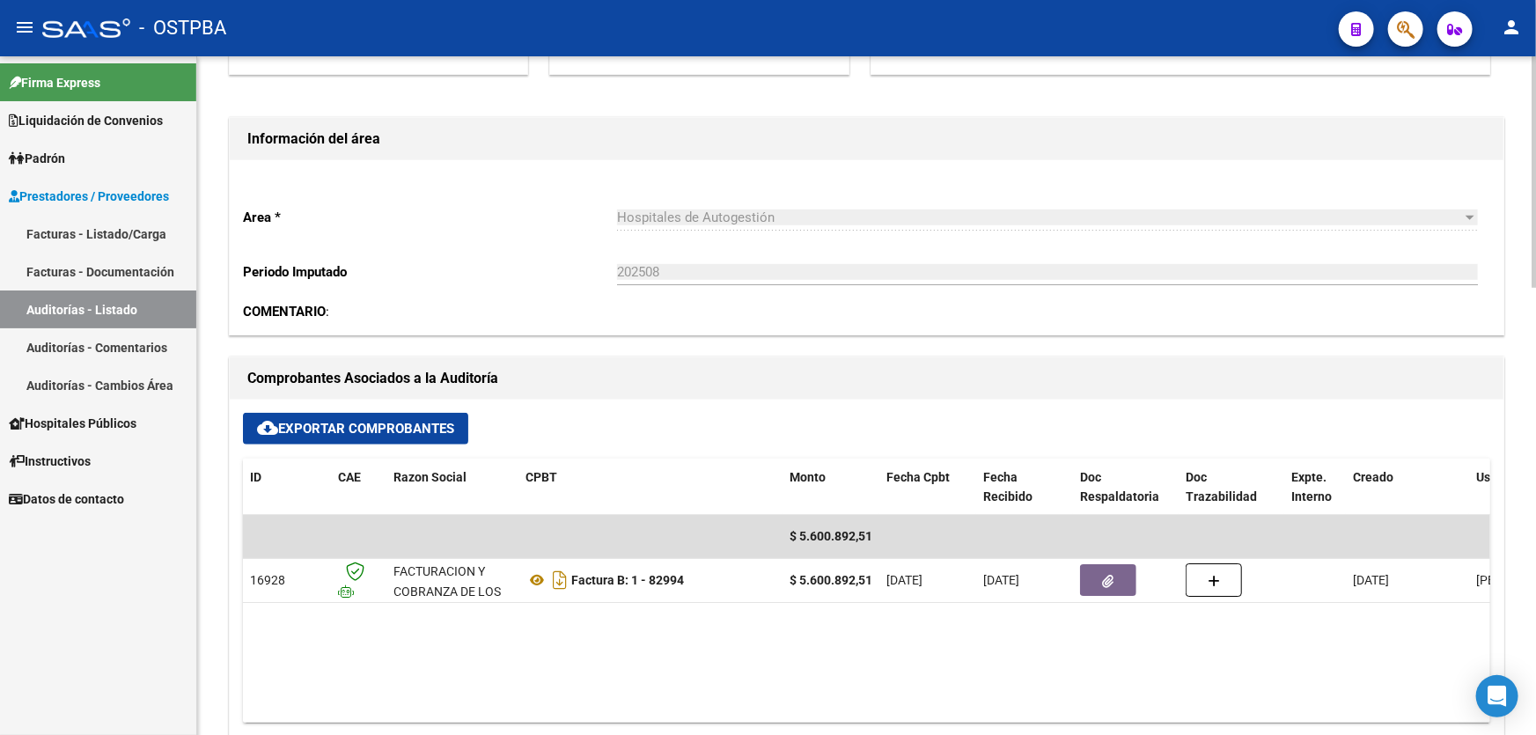
scroll to position [720, 0]
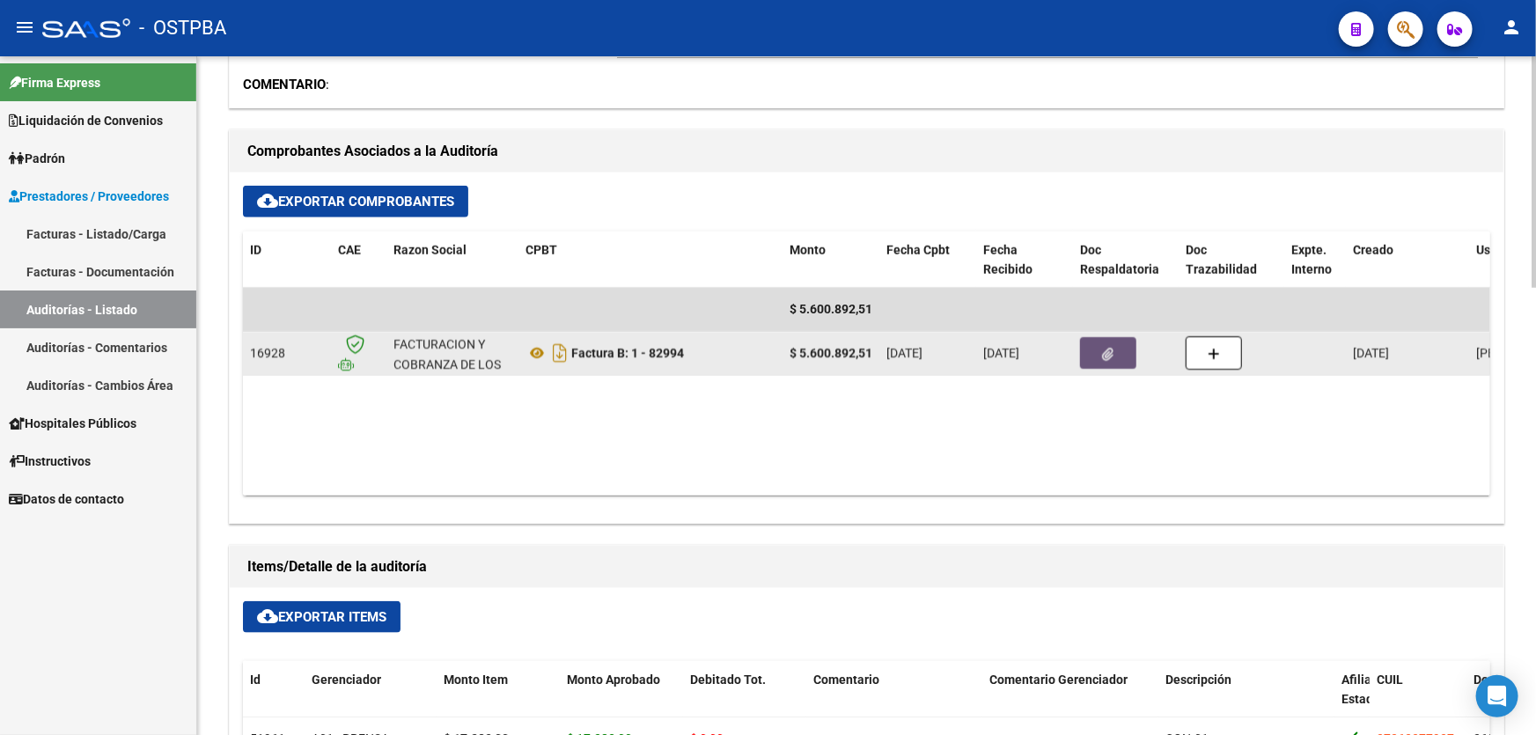
click at [1105, 353] on icon "button" at bounding box center [1108, 354] width 11 height 13
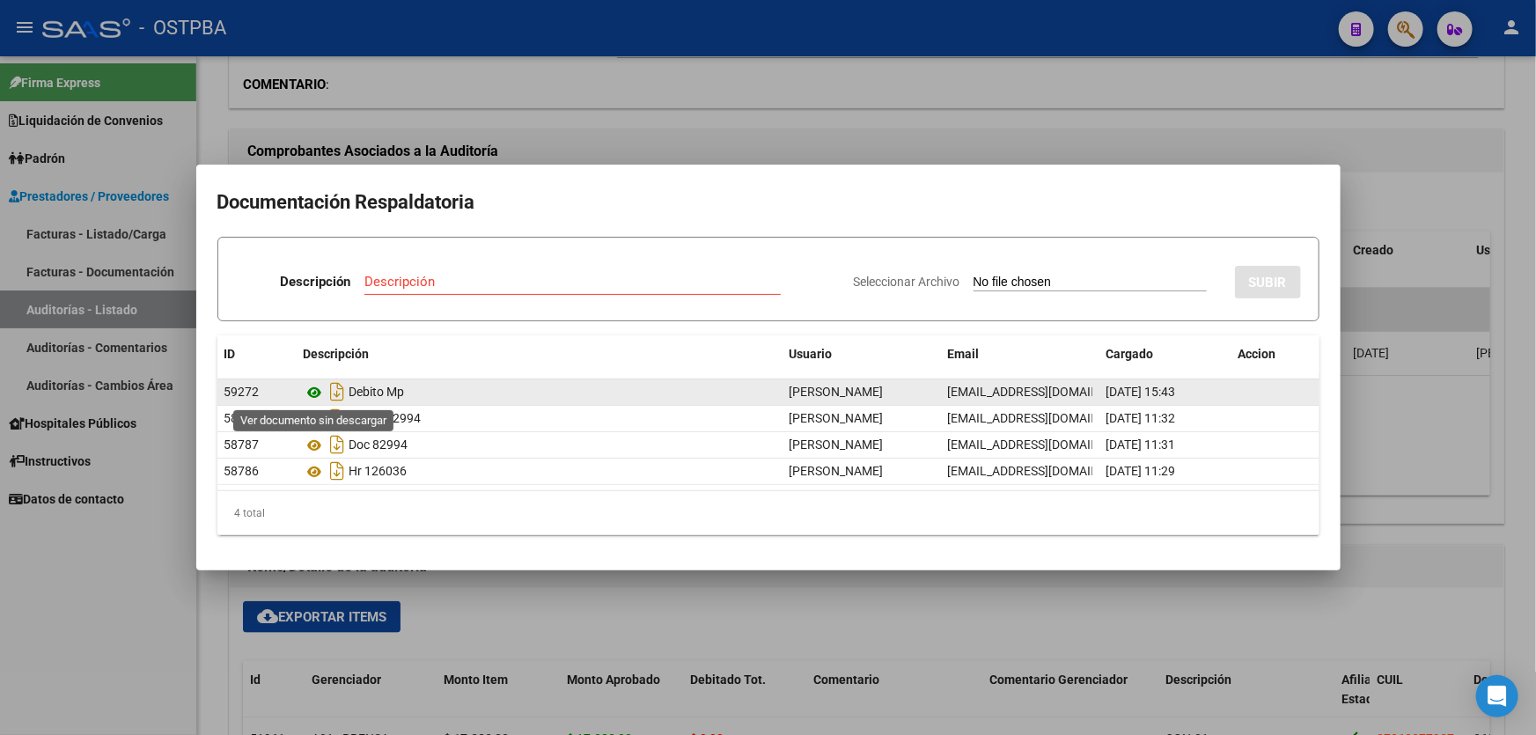
click at [317, 390] on icon at bounding box center [315, 392] width 23 height 21
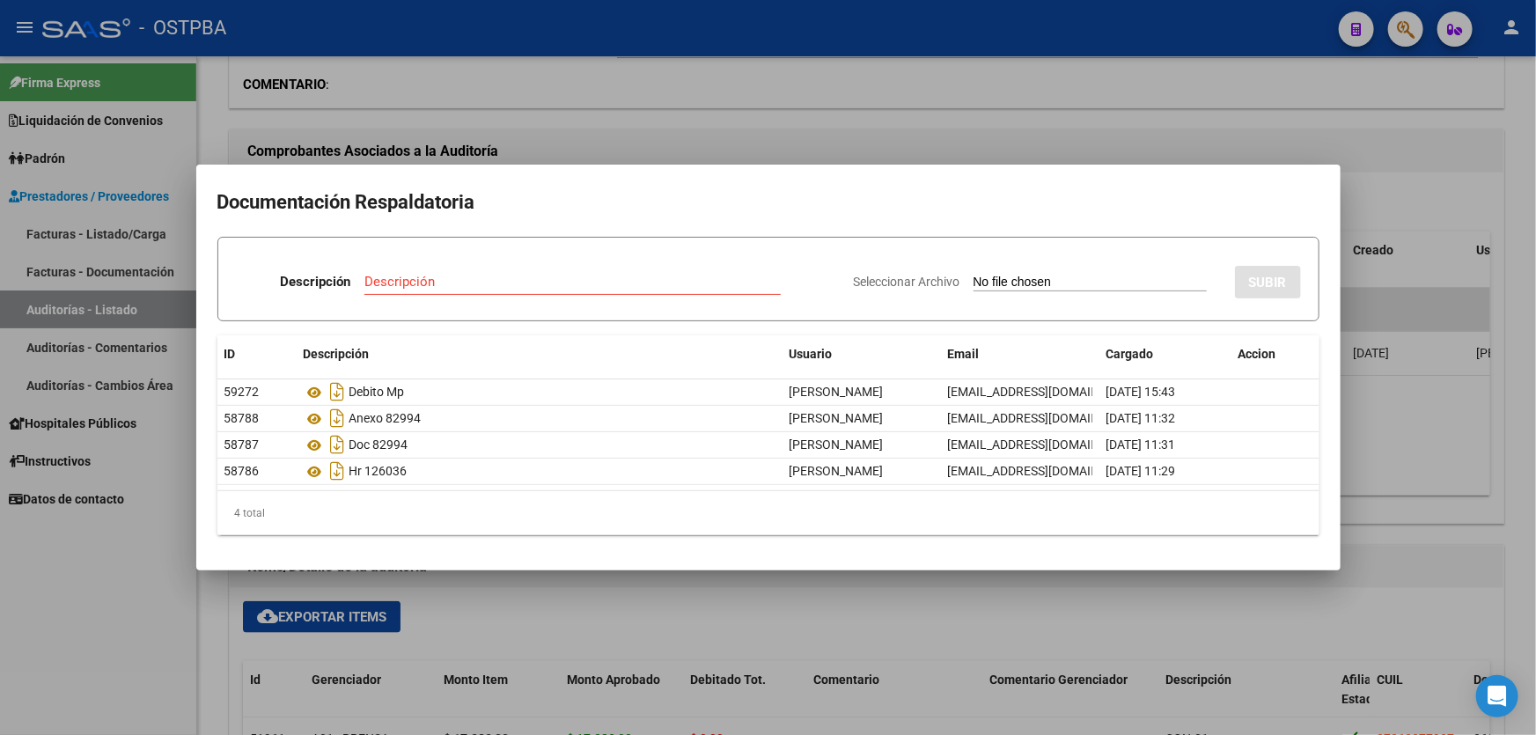
click at [540, 94] on div at bounding box center [768, 367] width 1536 height 735
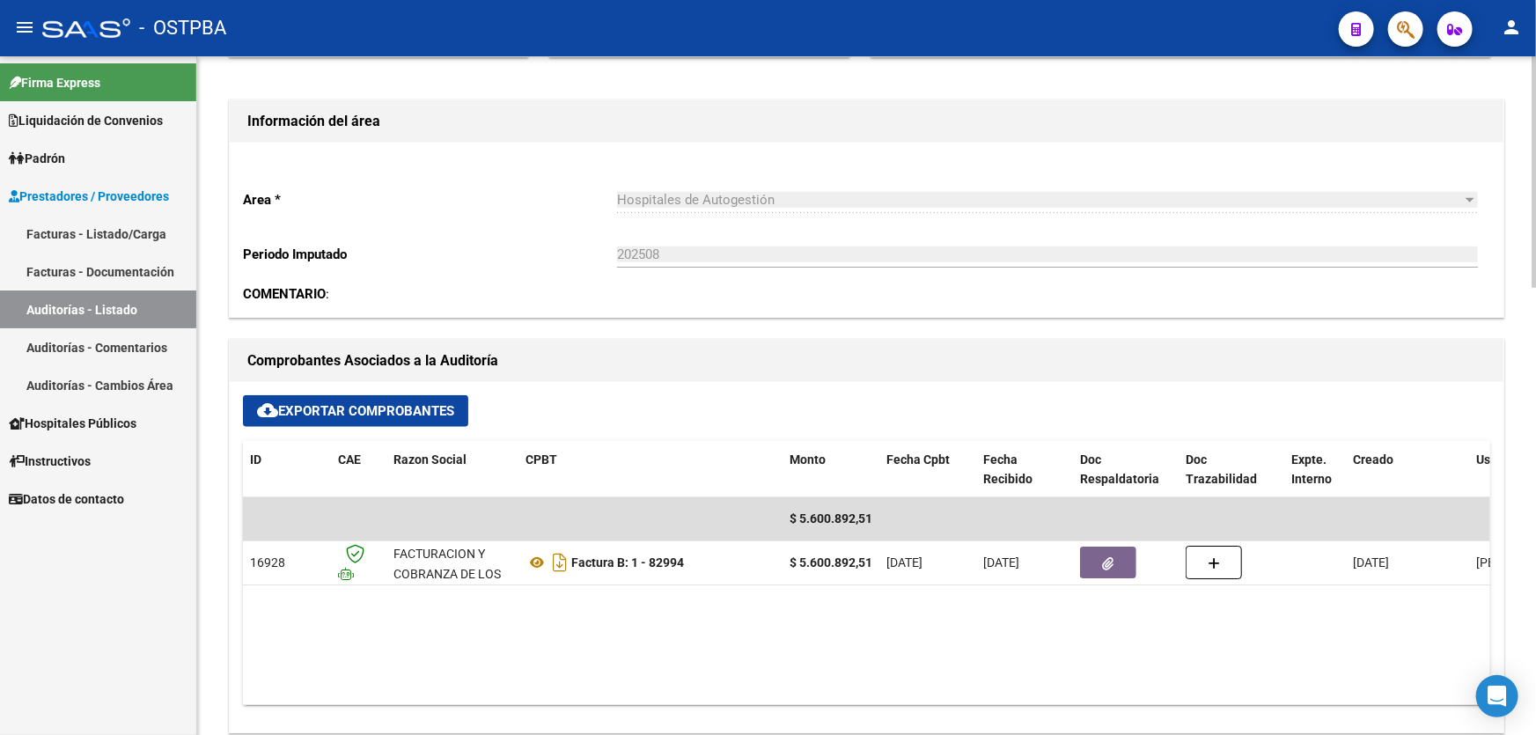
scroll to position [640, 0]
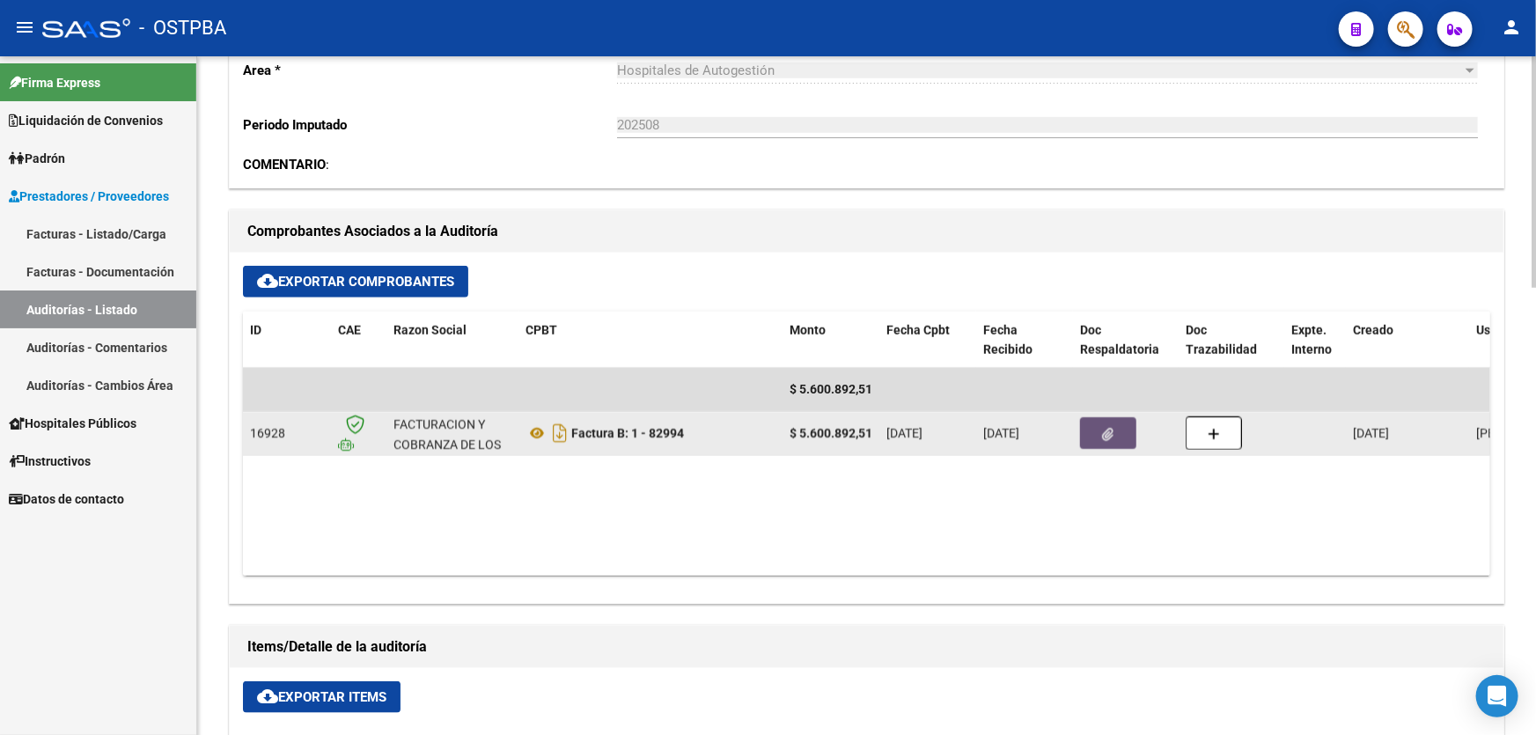
click at [1106, 428] on icon "button" at bounding box center [1108, 434] width 11 height 13
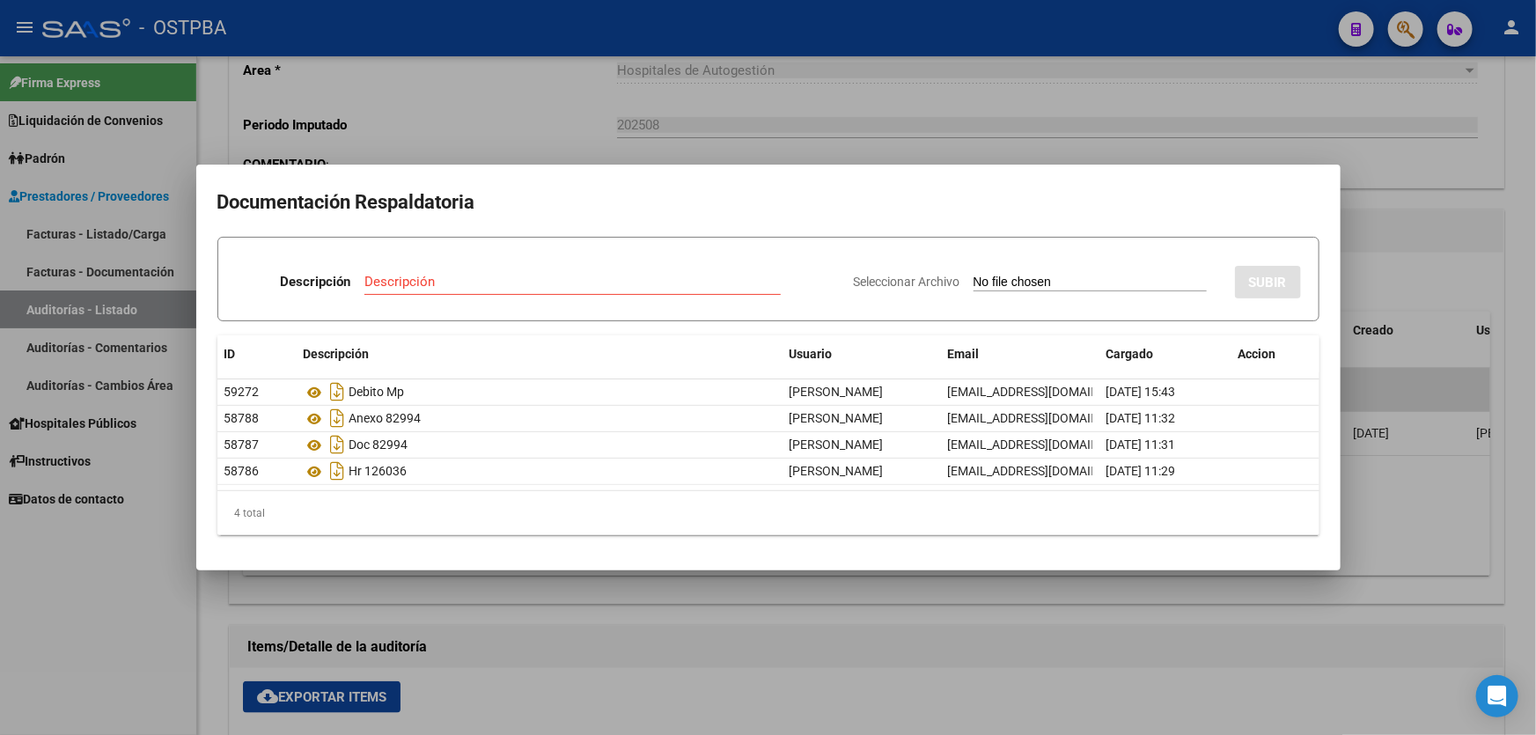
click at [777, 607] on div at bounding box center [768, 367] width 1536 height 735
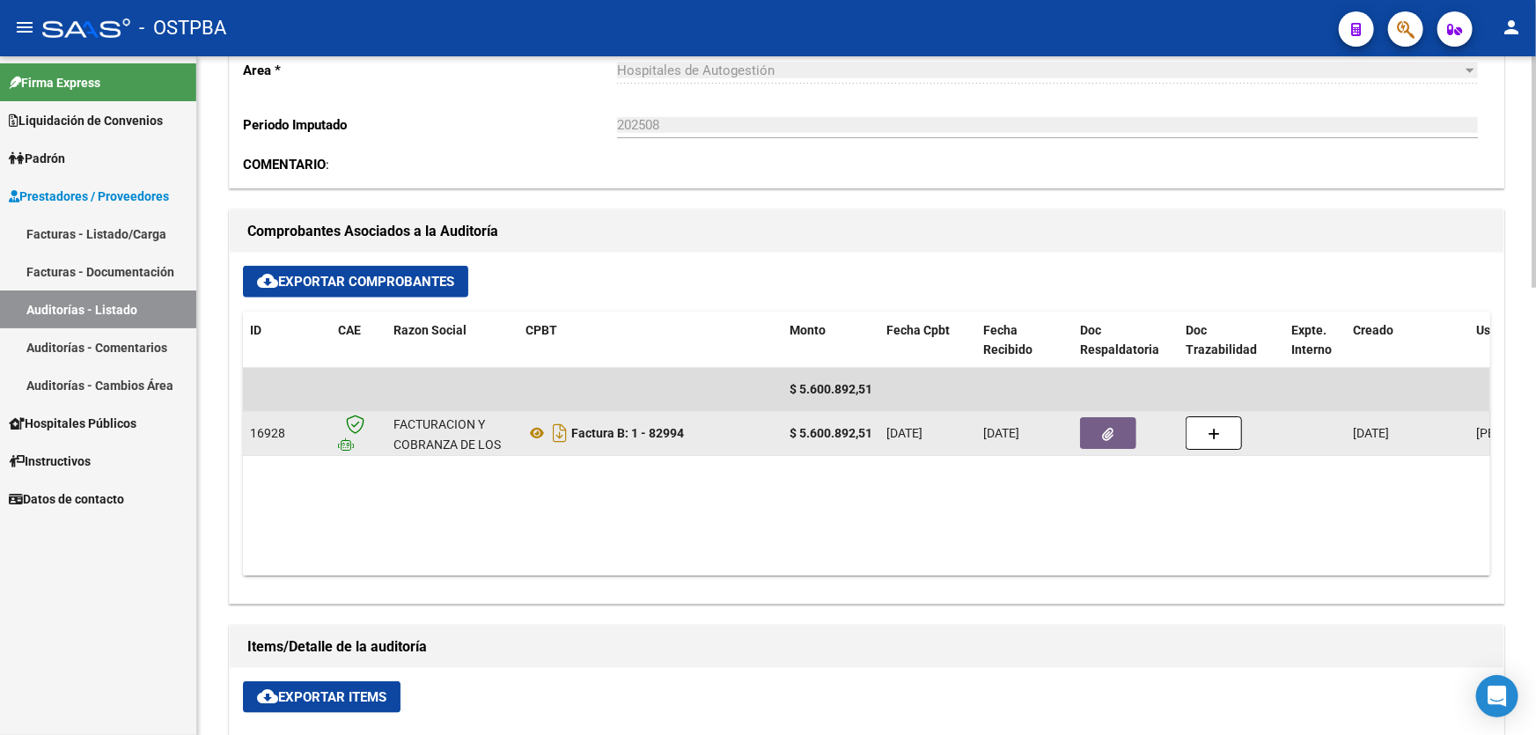
click at [1113, 426] on button "button" at bounding box center [1108, 433] width 56 height 32
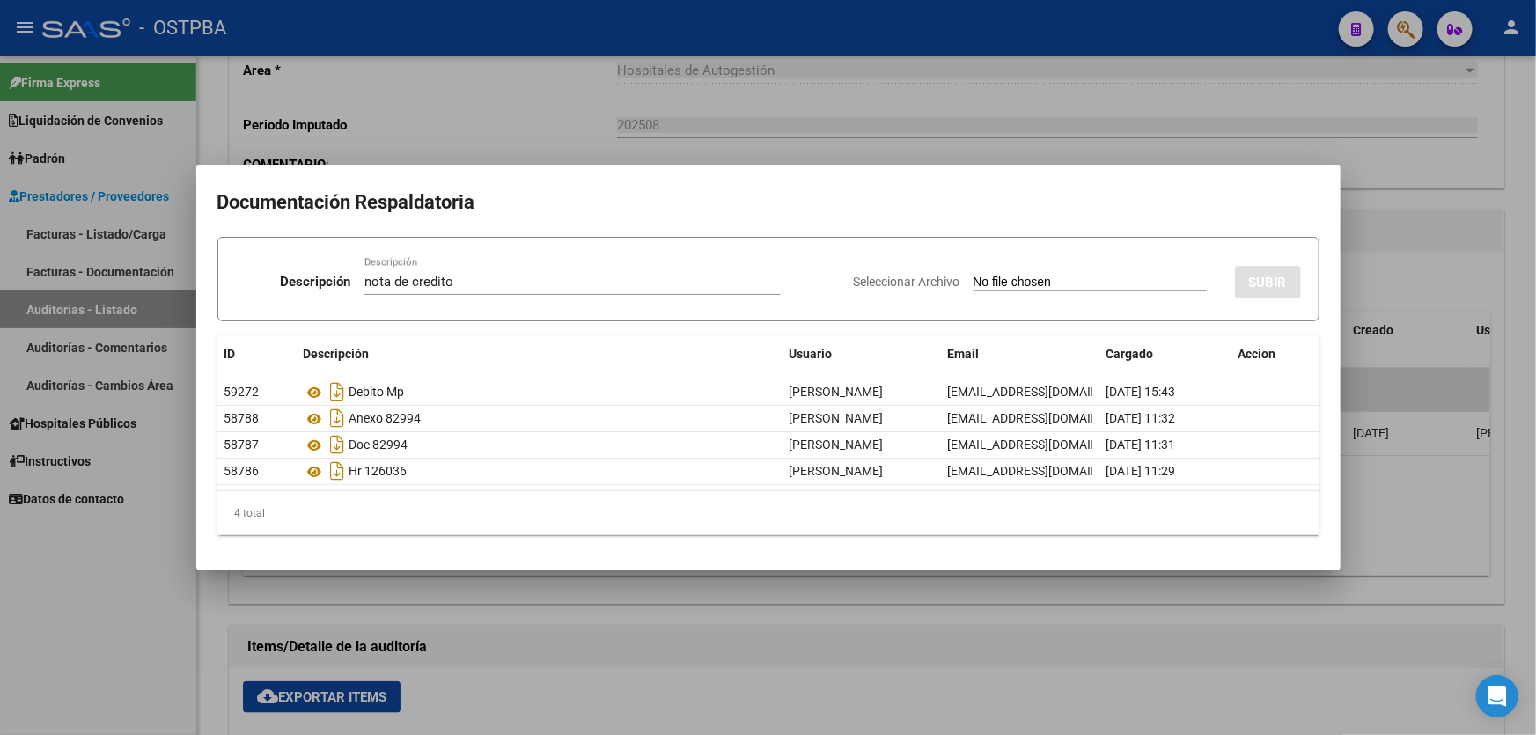
click at [1003, 281] on input "Seleccionar Archivo" at bounding box center [1089, 283] width 233 height 17
click at [455, 285] on input "nota de credito" at bounding box center [572, 282] width 416 height 16
type input "n"
click at [718, 672] on div at bounding box center [768, 367] width 1536 height 735
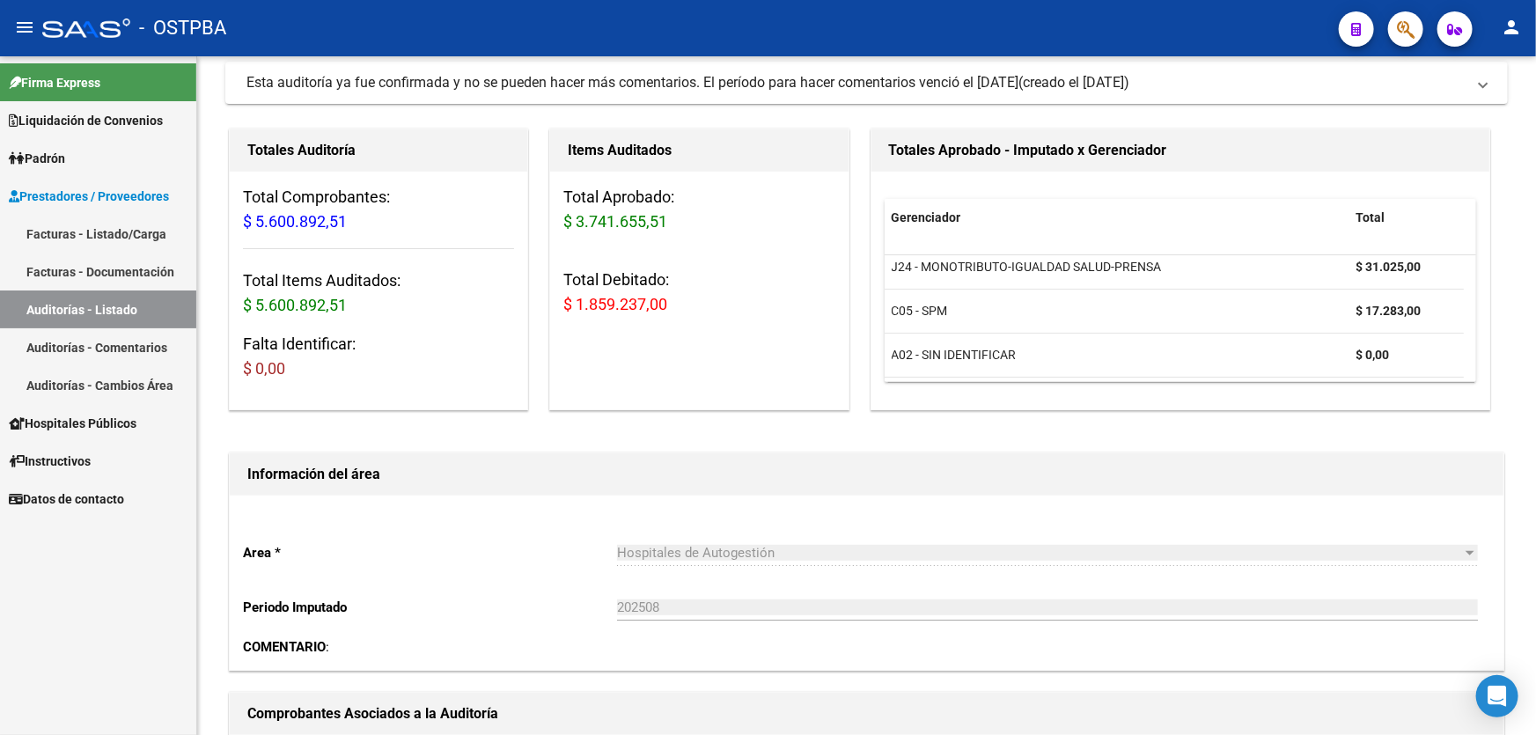
scroll to position [0, 0]
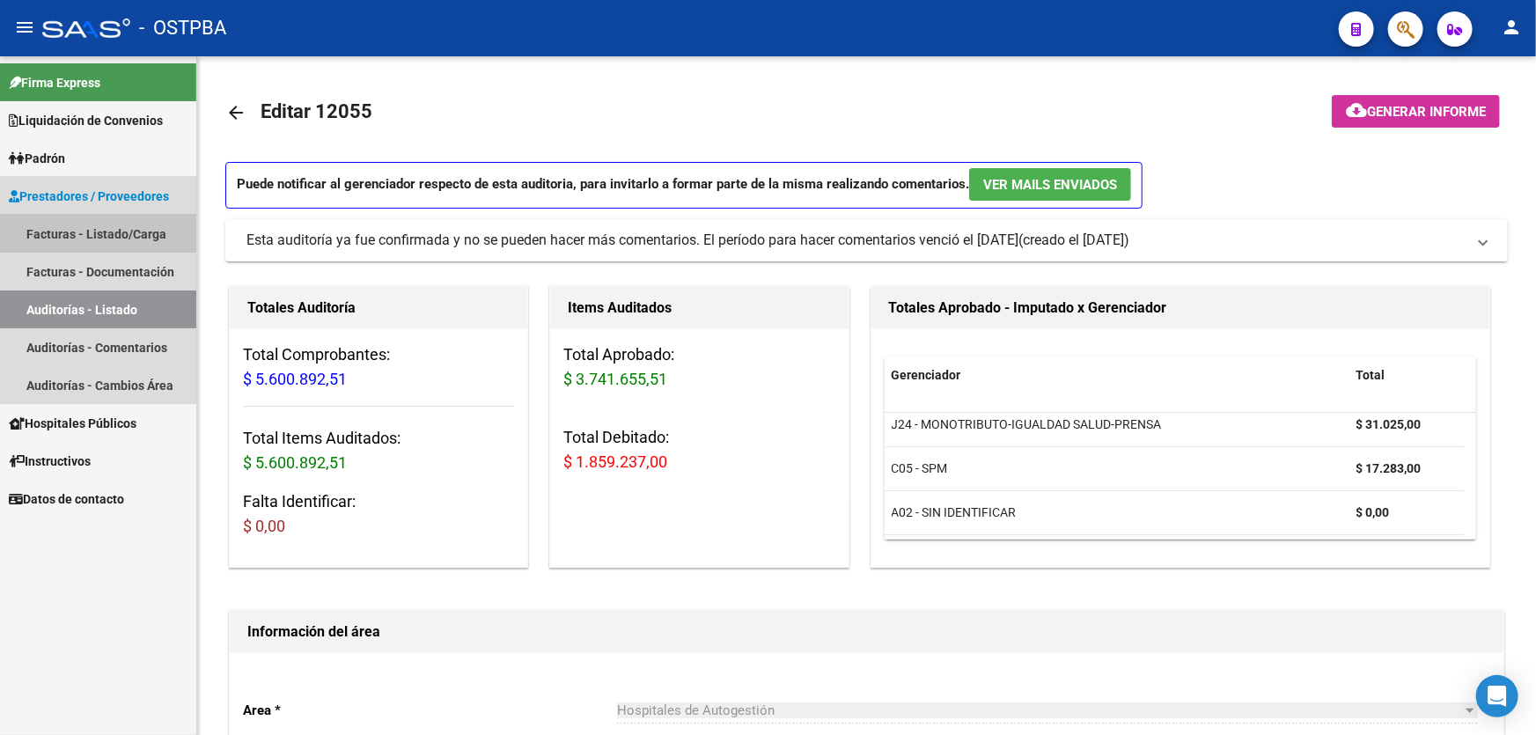
click at [77, 230] on link "Facturas - Listado/Carga" at bounding box center [98, 234] width 196 height 38
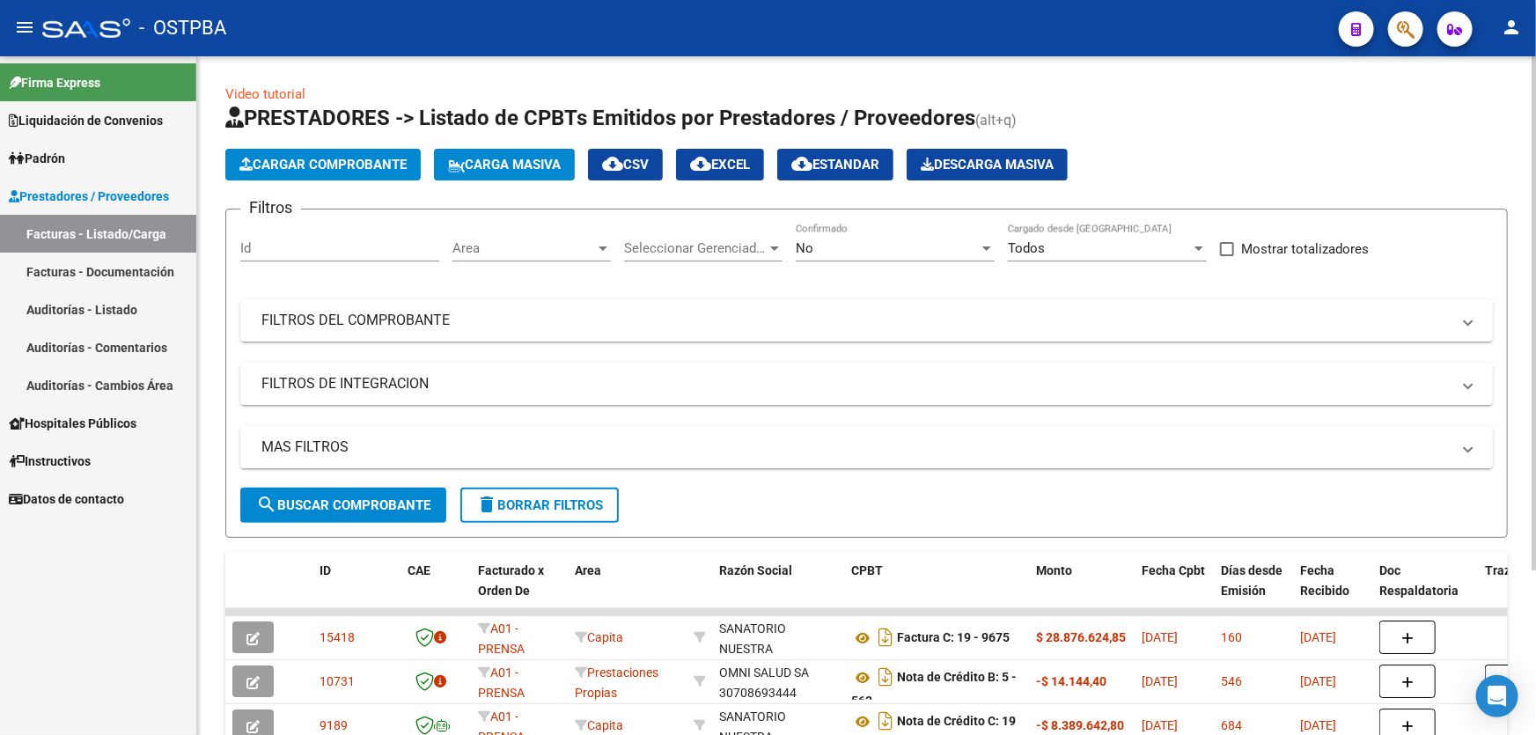
click at [337, 444] on mat-panel-title "MAS FILTROS" at bounding box center [855, 446] width 1189 height 19
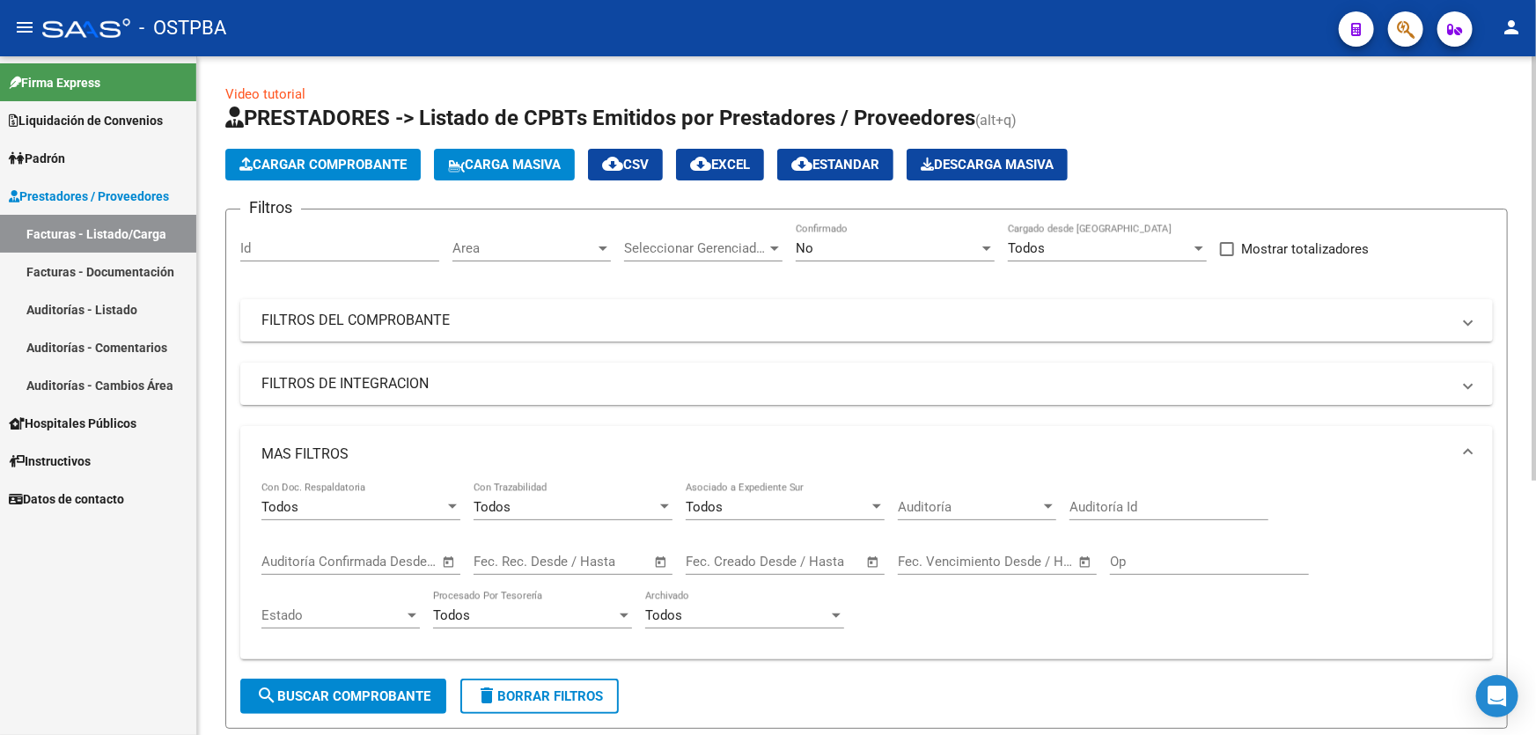
click at [881, 252] on div "No" at bounding box center [887, 248] width 183 height 16
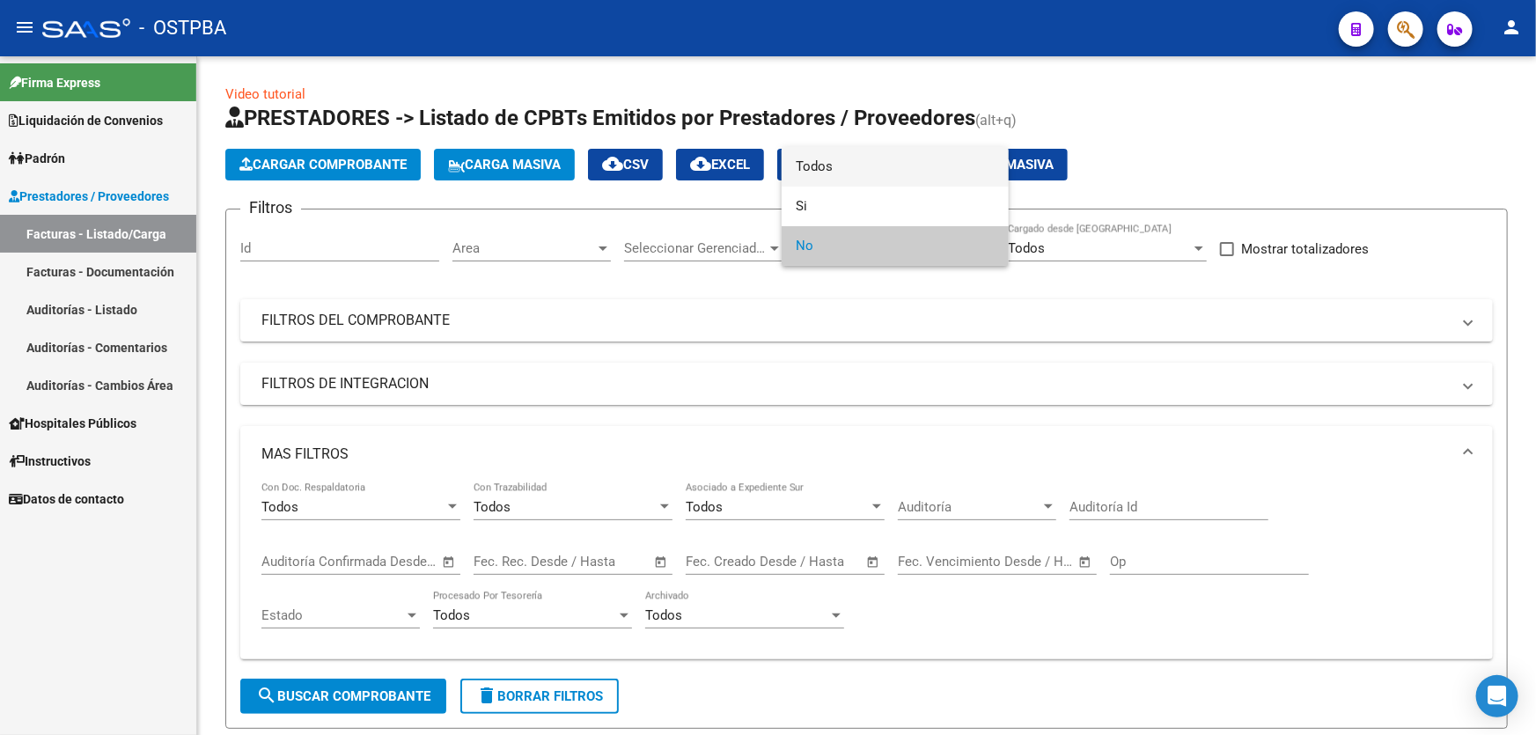
click at [851, 173] on span "Todos" at bounding box center [895, 167] width 199 height 40
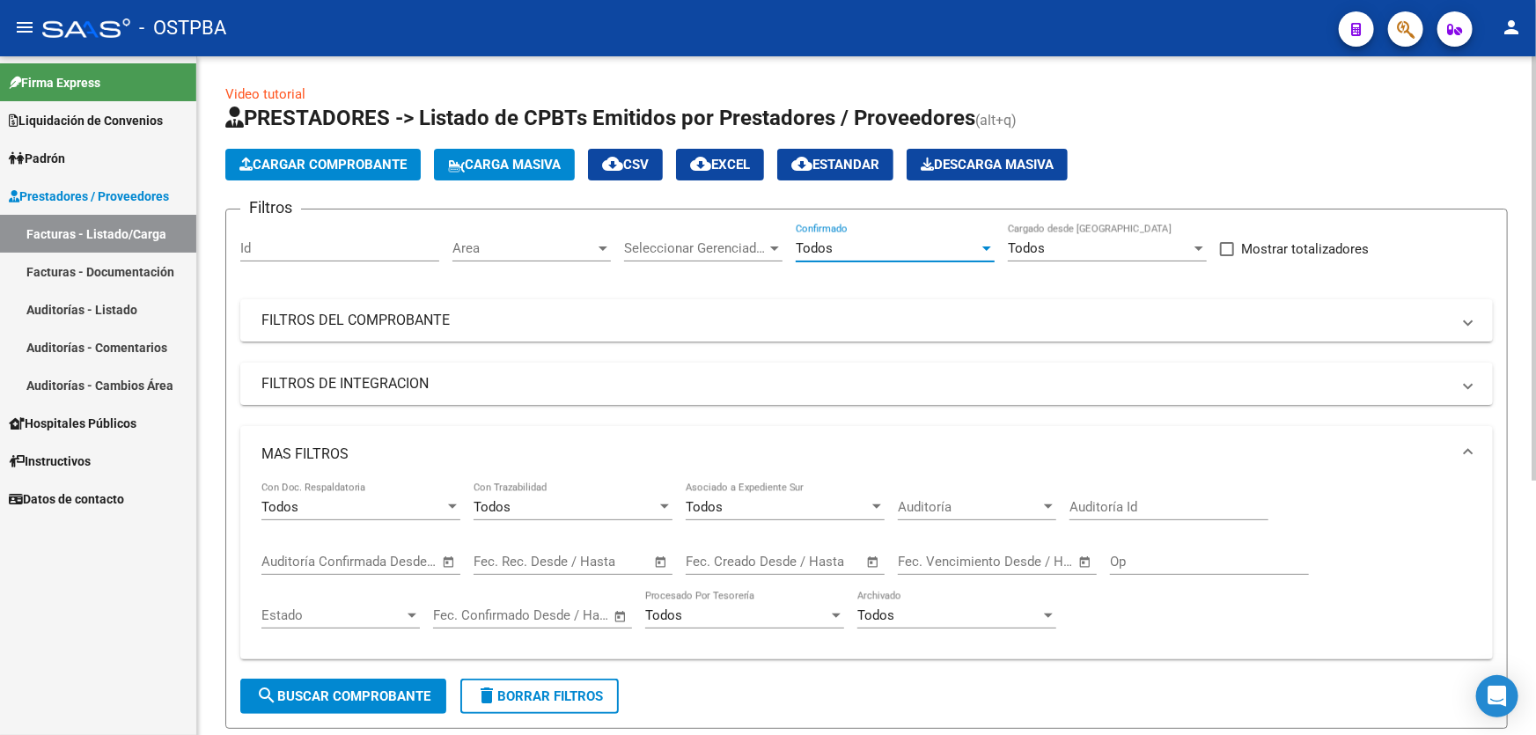
click at [1122, 505] on input "Auditoría Id" at bounding box center [1168, 507] width 199 height 16
type input "12055"
click at [297, 679] on button "search Buscar Comprobante" at bounding box center [343, 696] width 206 height 35
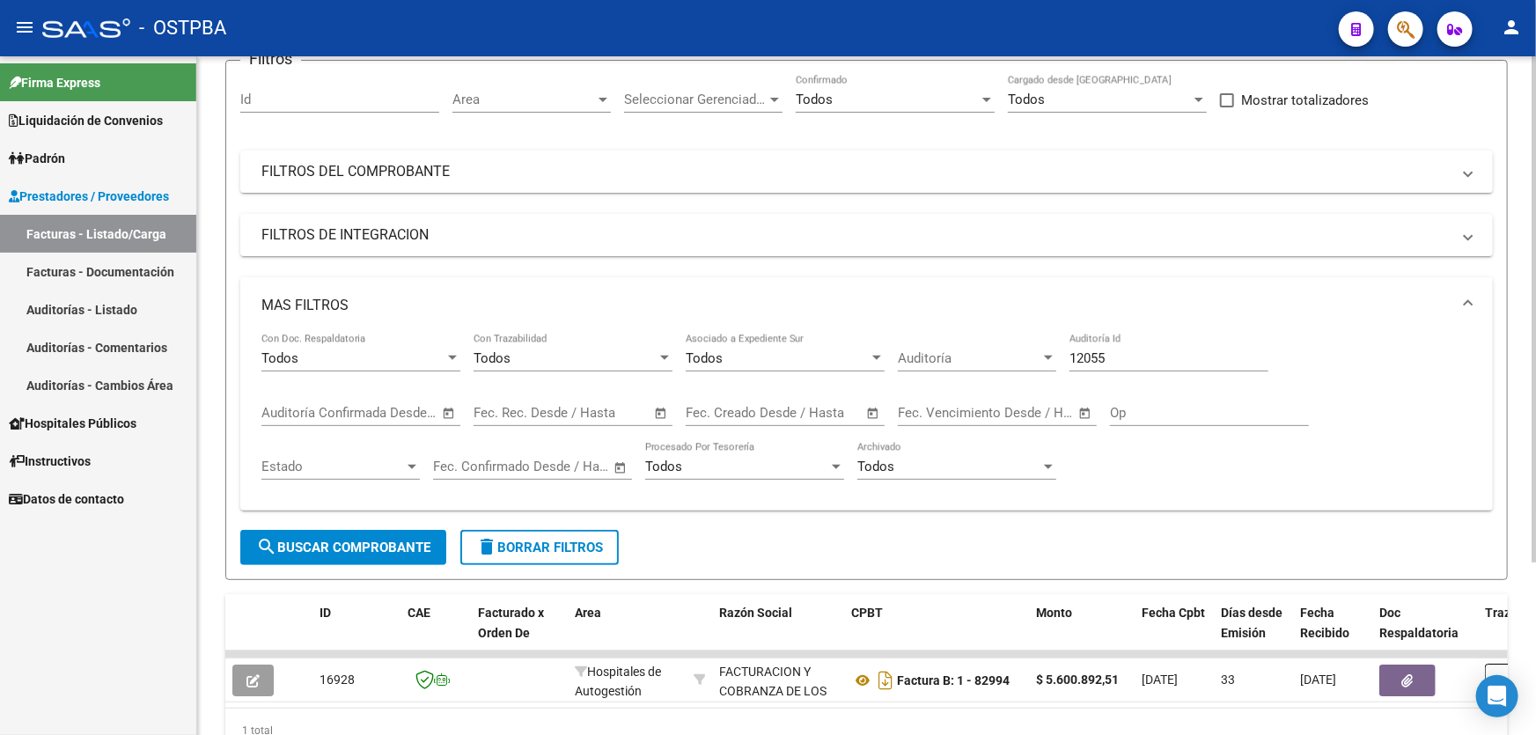
scroll to position [231, 0]
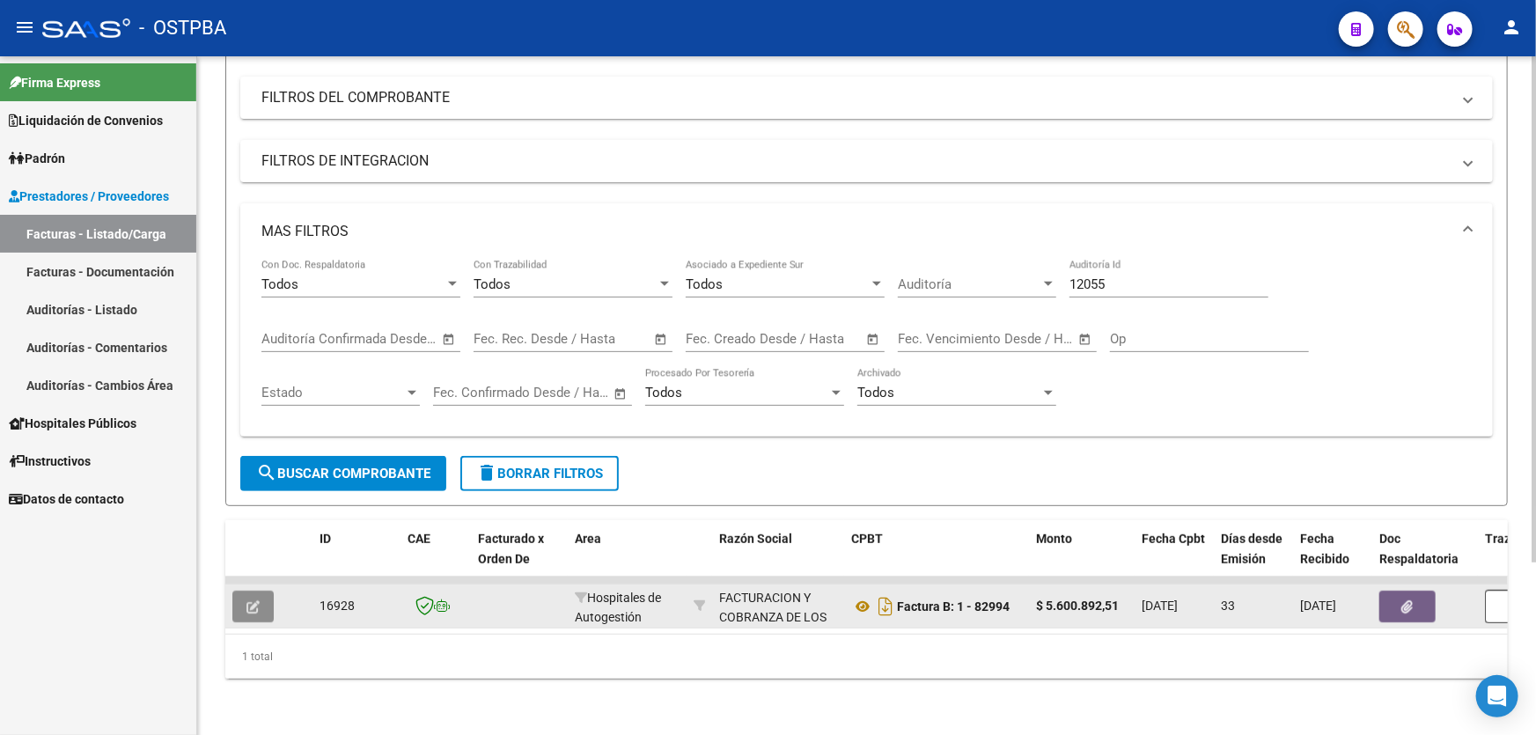
click at [257, 591] on button "button" at bounding box center [252, 607] width 41 height 32
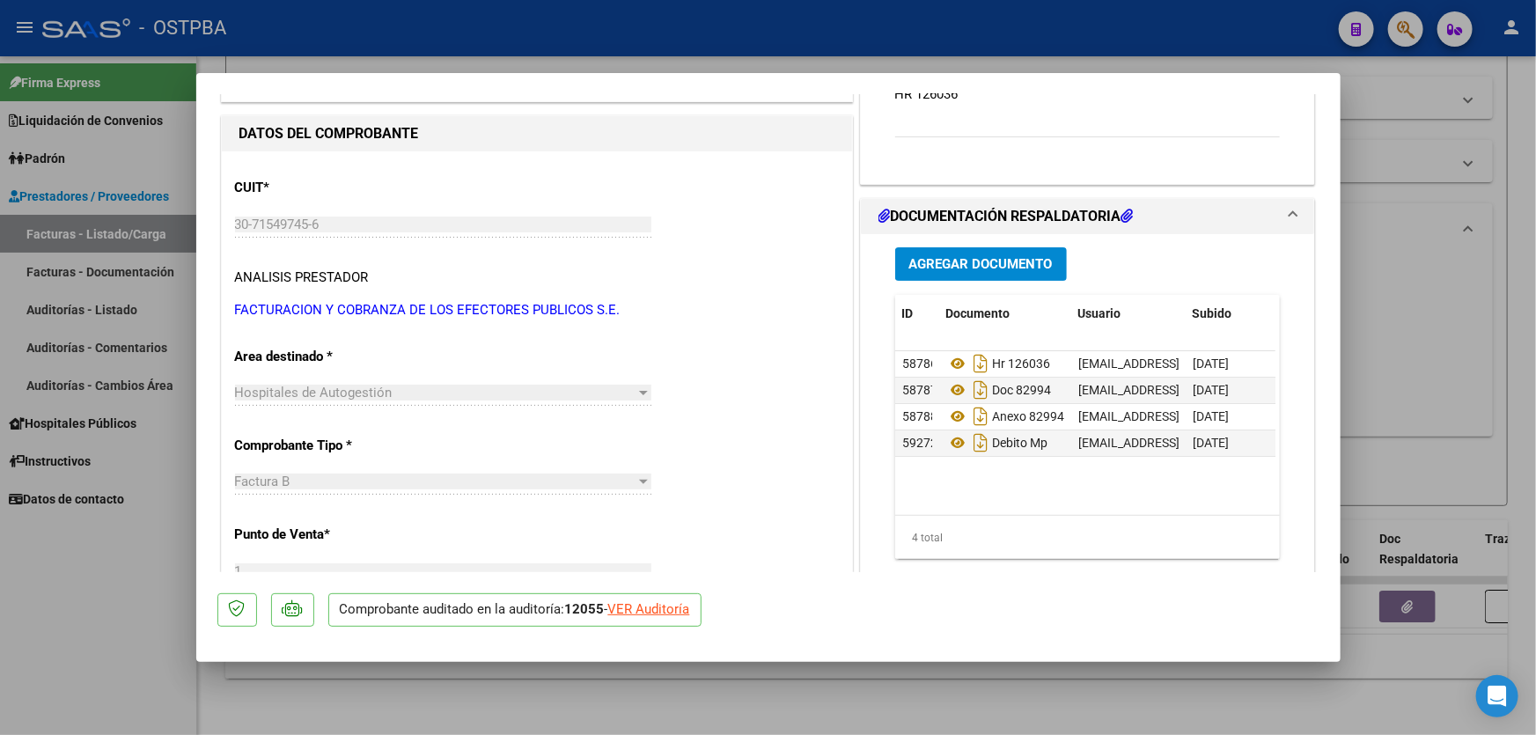
scroll to position [159, 0]
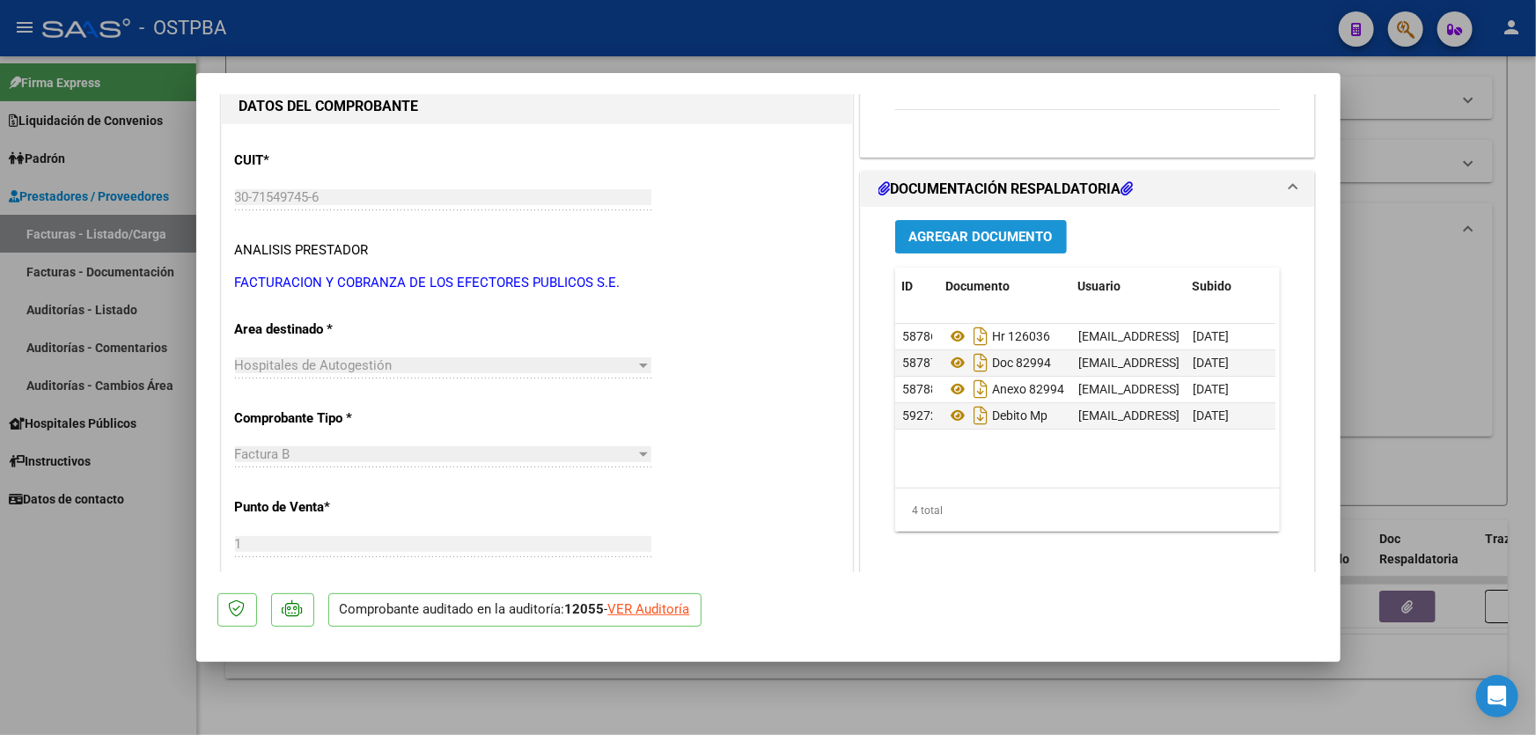
click at [981, 231] on span "Agregar Documento" at bounding box center [980, 238] width 143 height 16
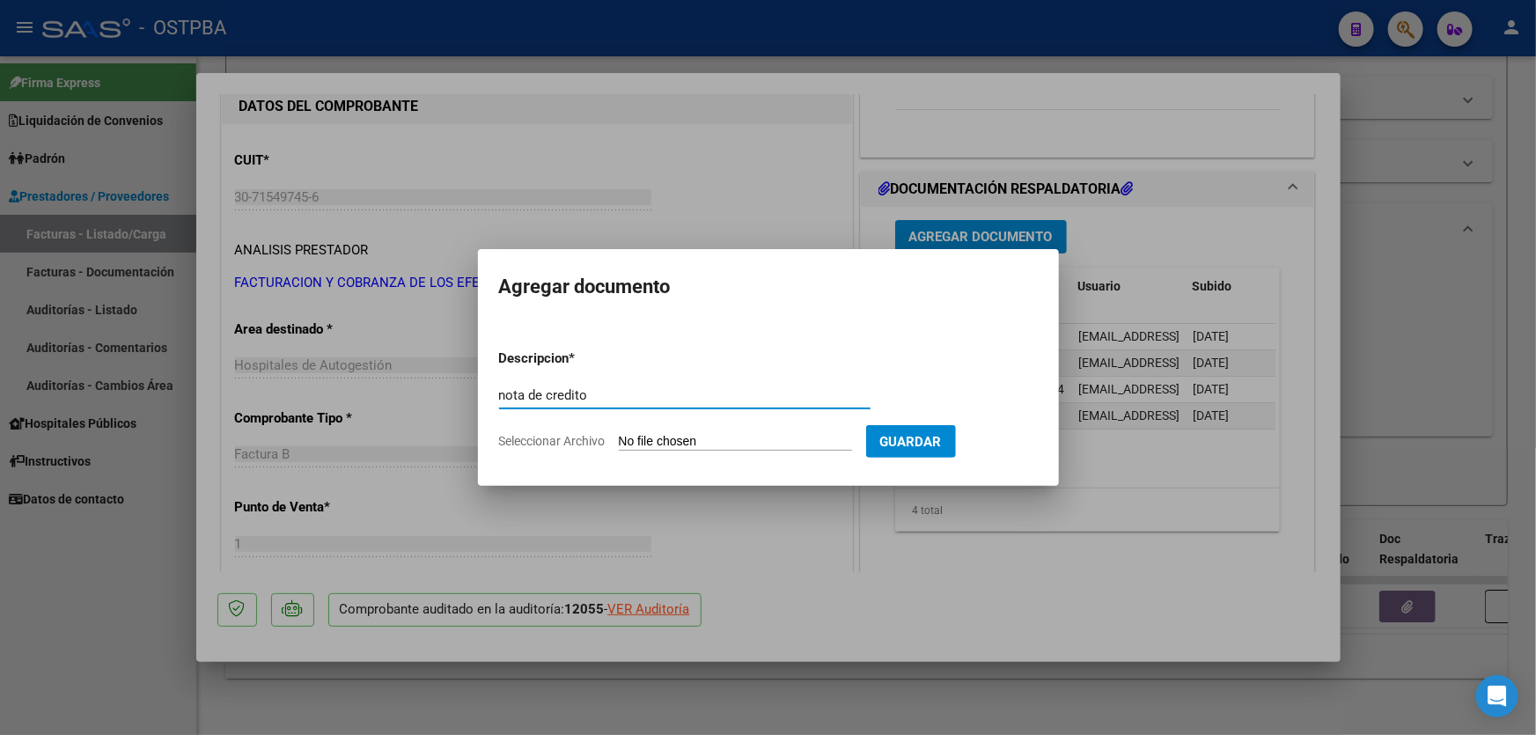
type input "nota de credito"
click at [690, 439] on input "Seleccionar Archivo" at bounding box center [735, 442] width 233 height 17
click at [644, 438] on input "Seleccionar Archivo" at bounding box center [735, 442] width 233 height 17
type input "C:\fakepath\nc 12055.pdf"
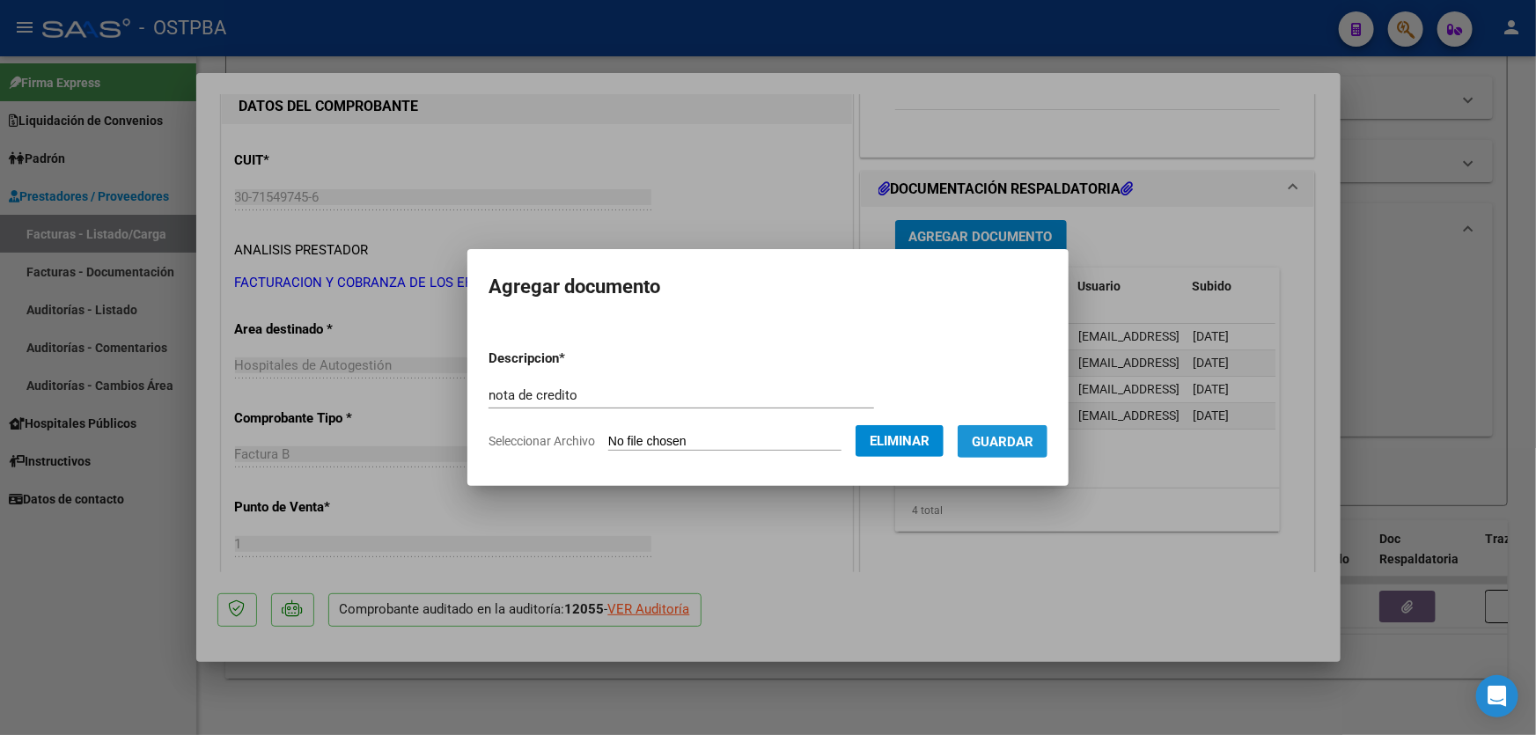
click at [1033, 437] on span "Guardar" at bounding box center [1003, 442] width 62 height 16
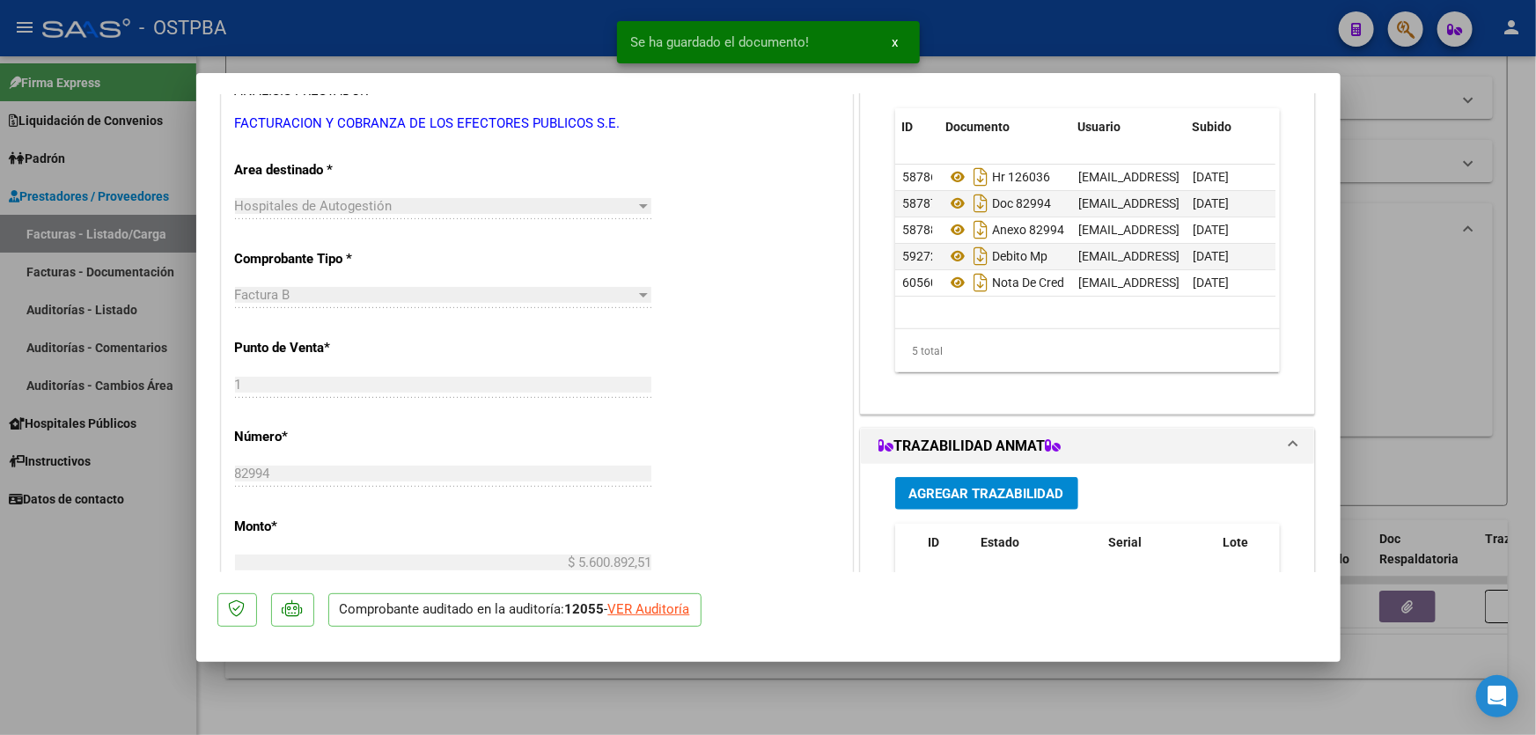
scroll to position [320, 0]
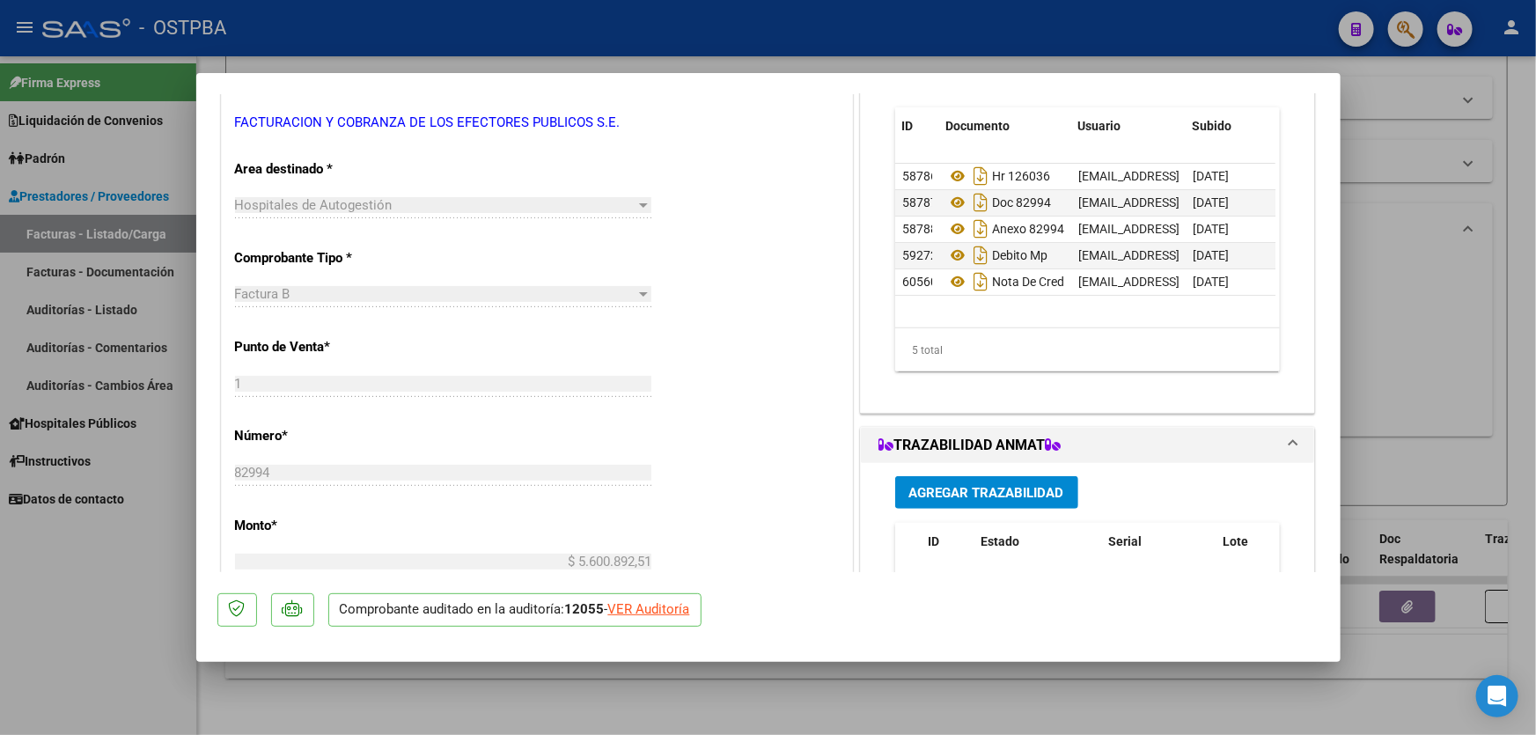
click at [1385, 290] on div at bounding box center [768, 367] width 1536 height 735
type input "$ 0,00"
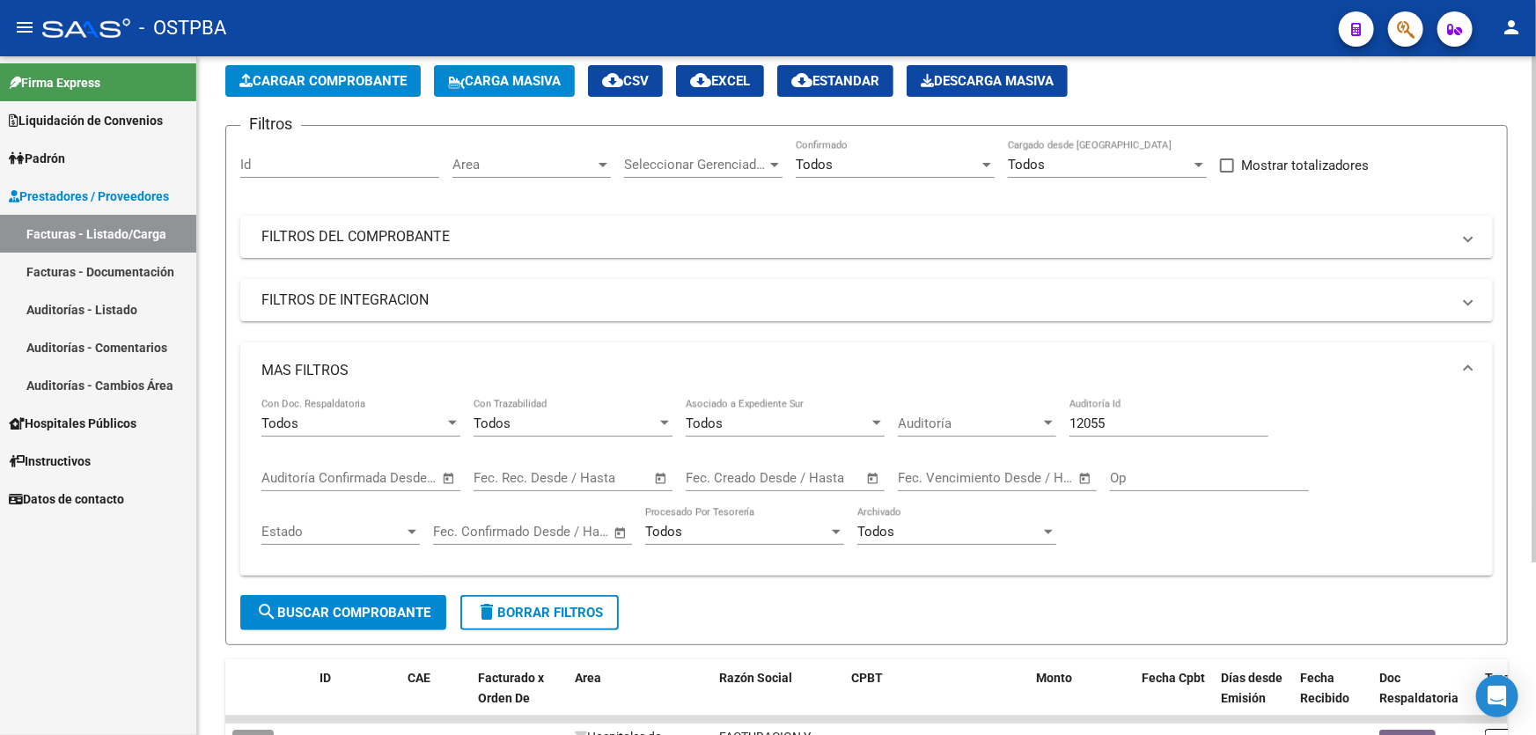
scroll to position [0, 0]
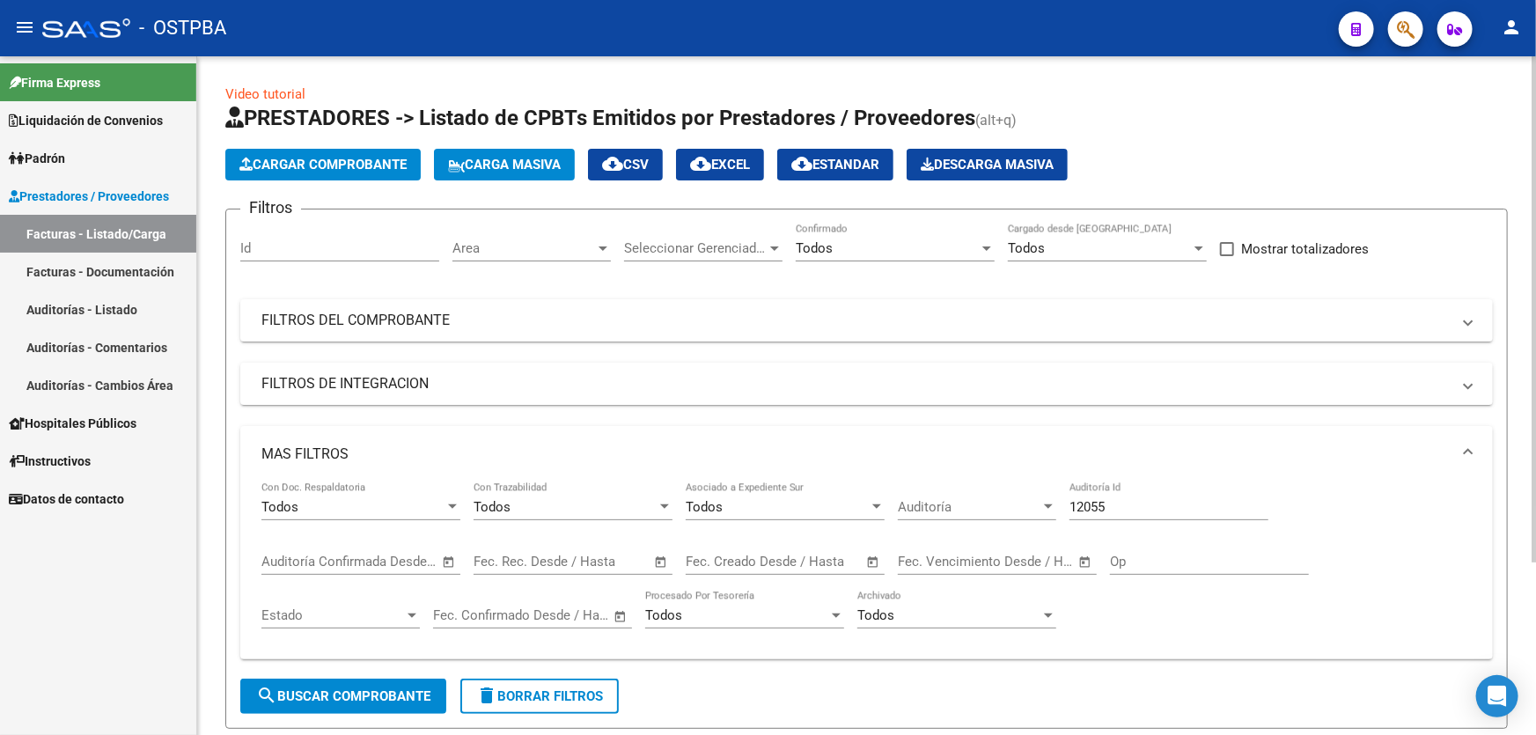
click at [1113, 506] on input "12055" at bounding box center [1168, 507] width 199 height 16
type input "11784"
click at [337, 689] on span "search Buscar Comprobante" at bounding box center [343, 696] width 174 height 16
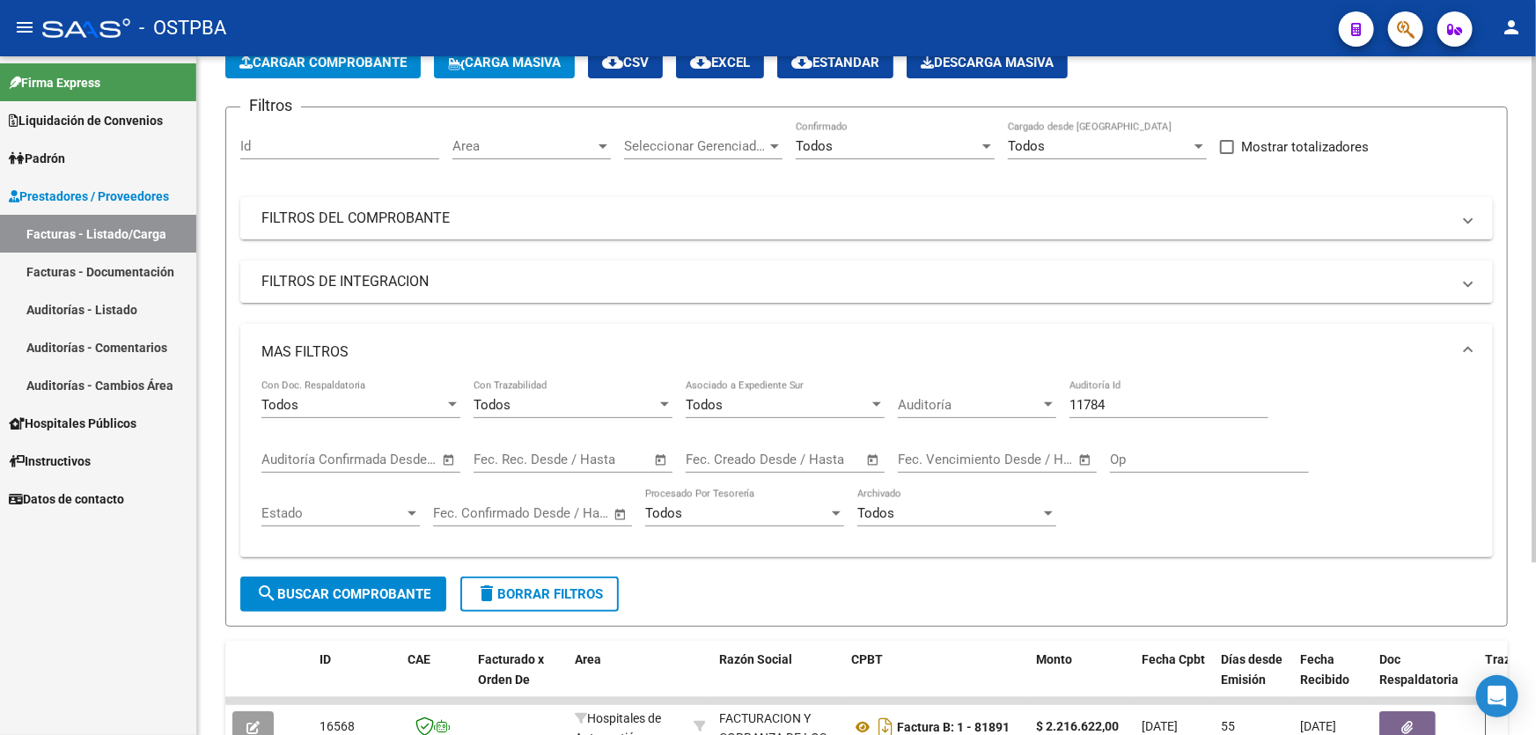
scroll to position [231, 0]
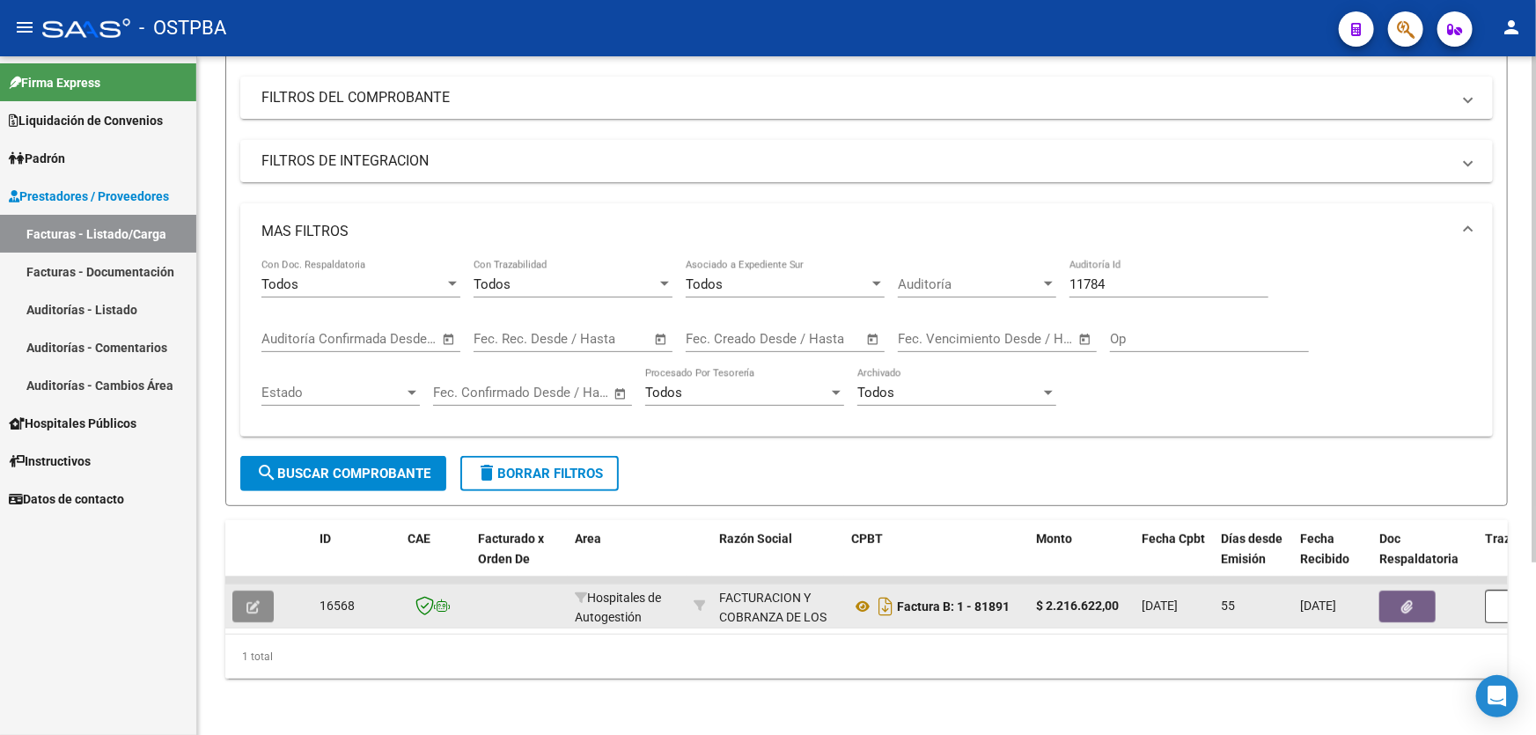
click at [253, 600] on icon "button" at bounding box center [252, 606] width 13 height 13
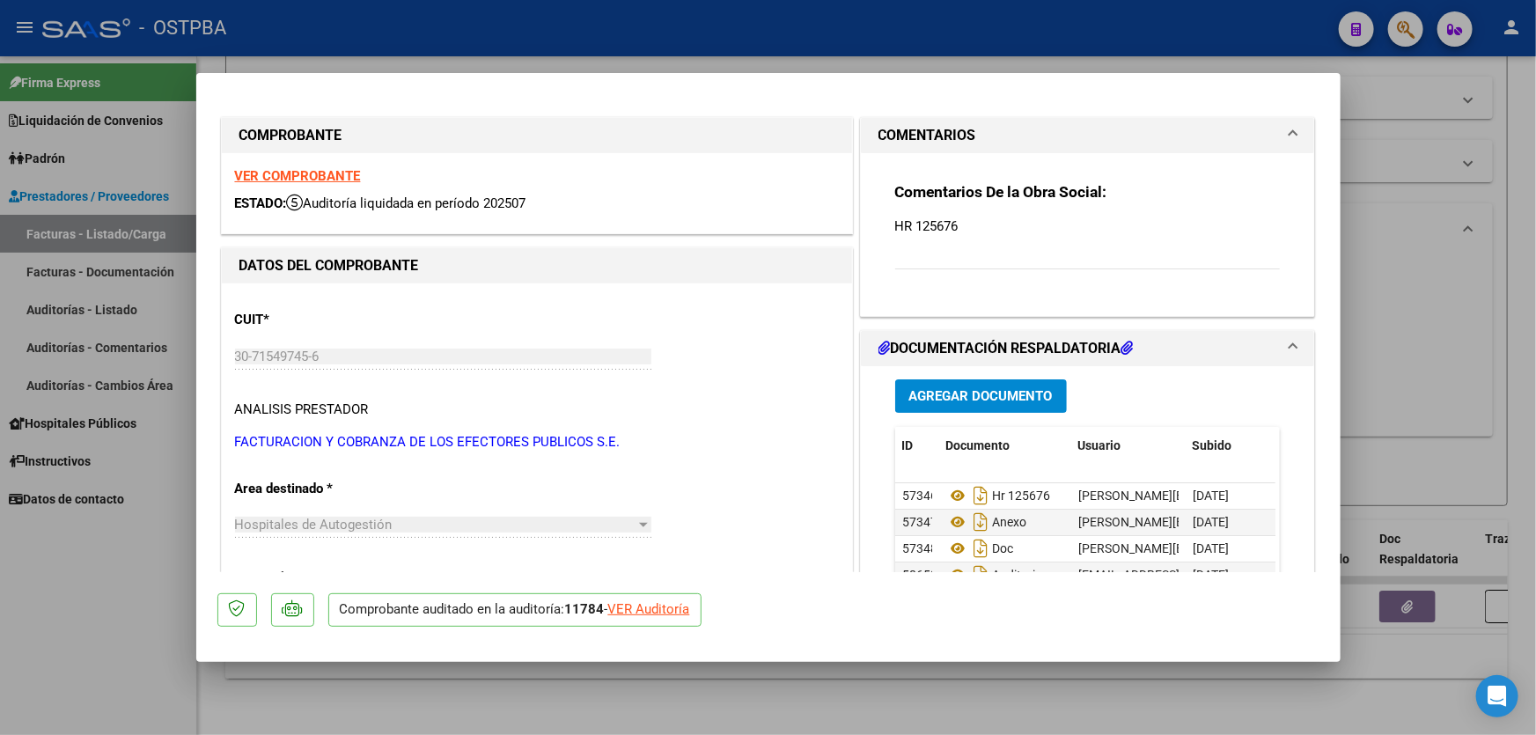
scroll to position [239, 0]
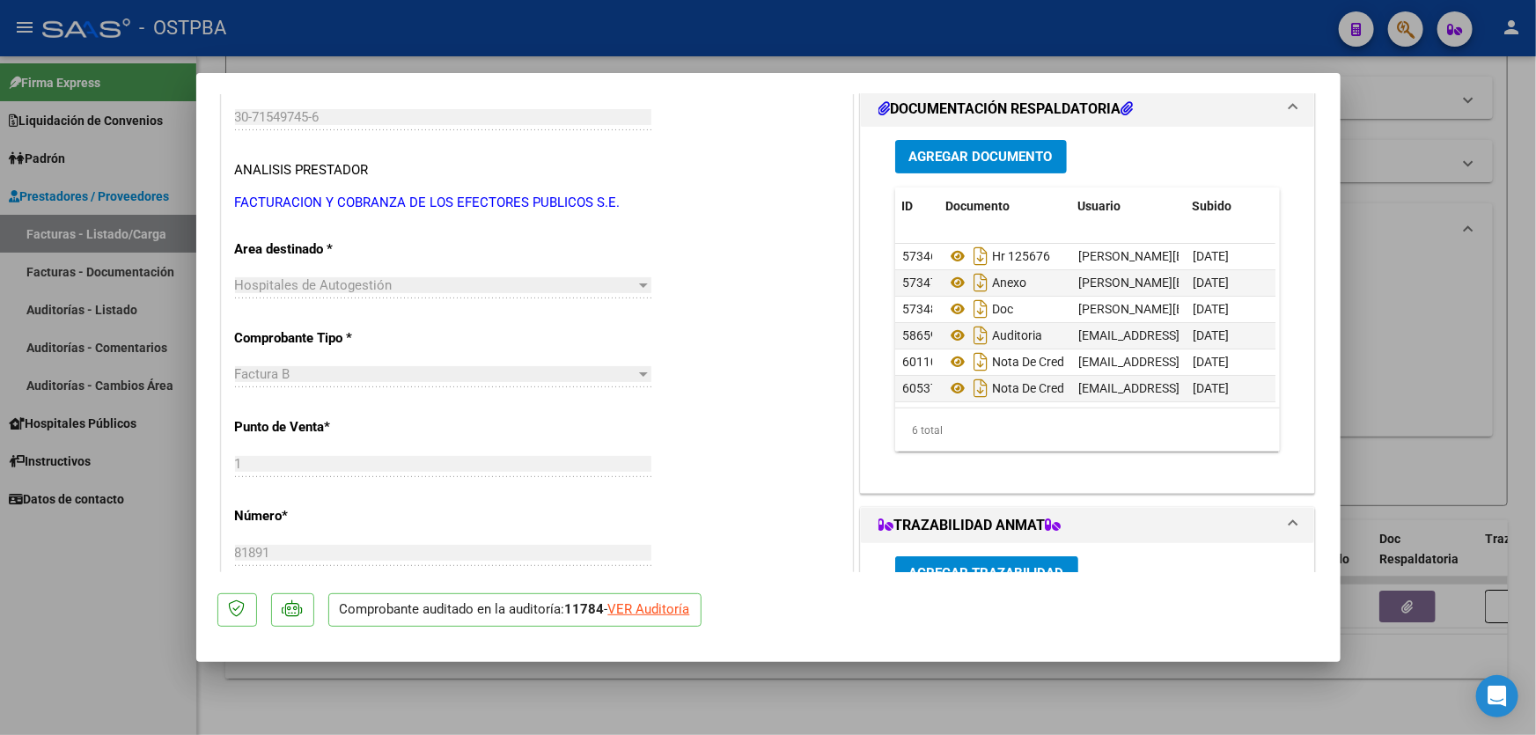
click at [1408, 297] on div at bounding box center [768, 367] width 1536 height 735
type input "$ 0,00"
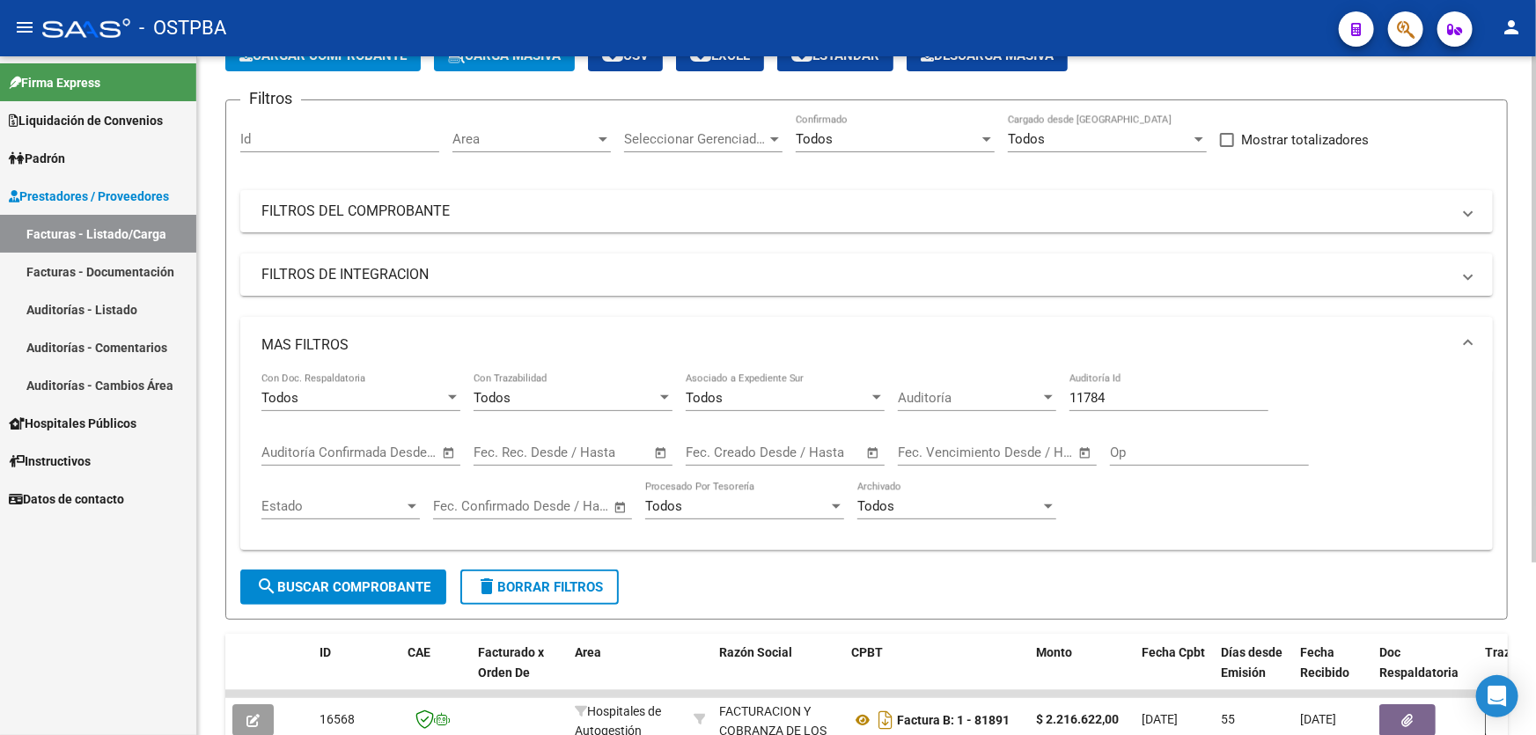
scroll to position [0, 0]
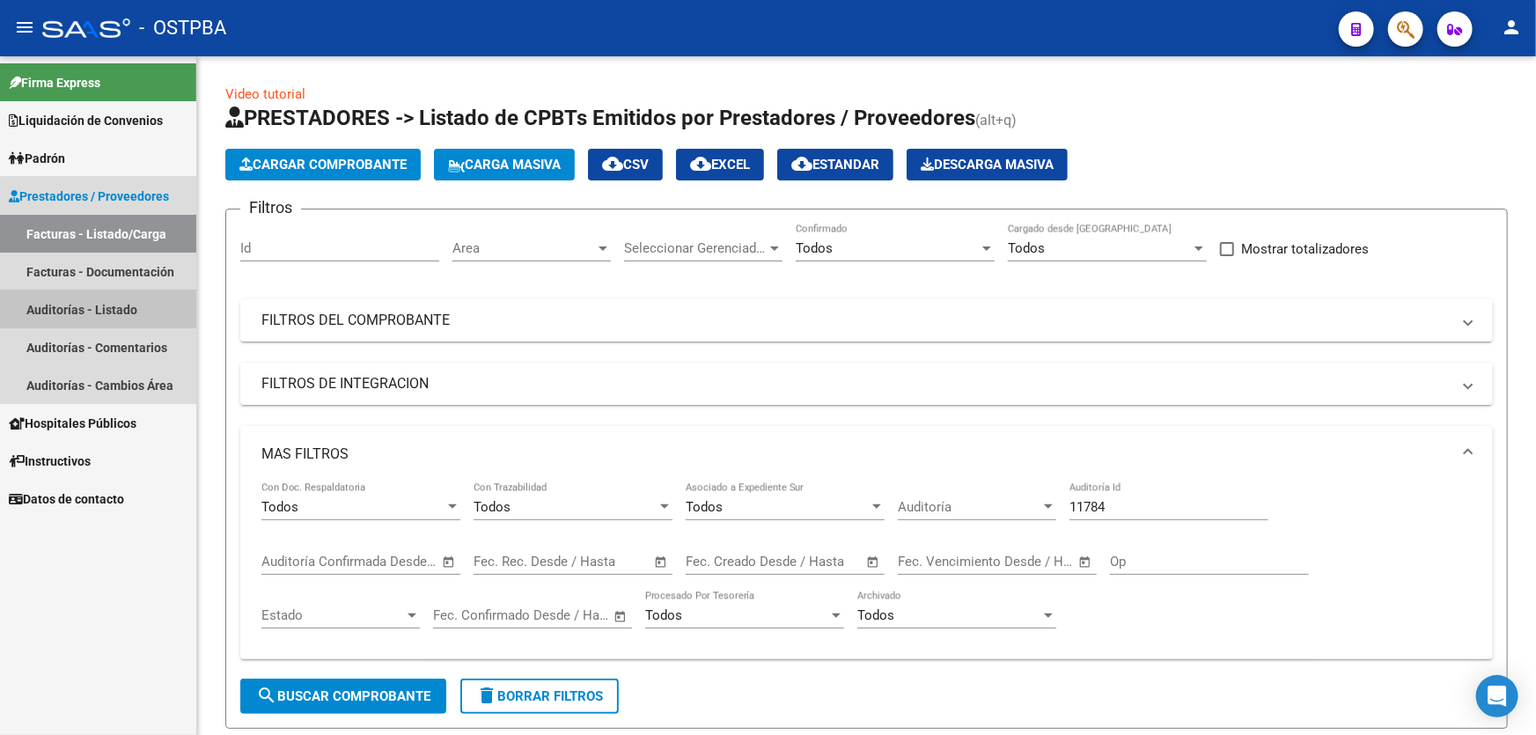
click at [100, 298] on link "Auditorías - Listado" at bounding box center [98, 309] width 196 height 38
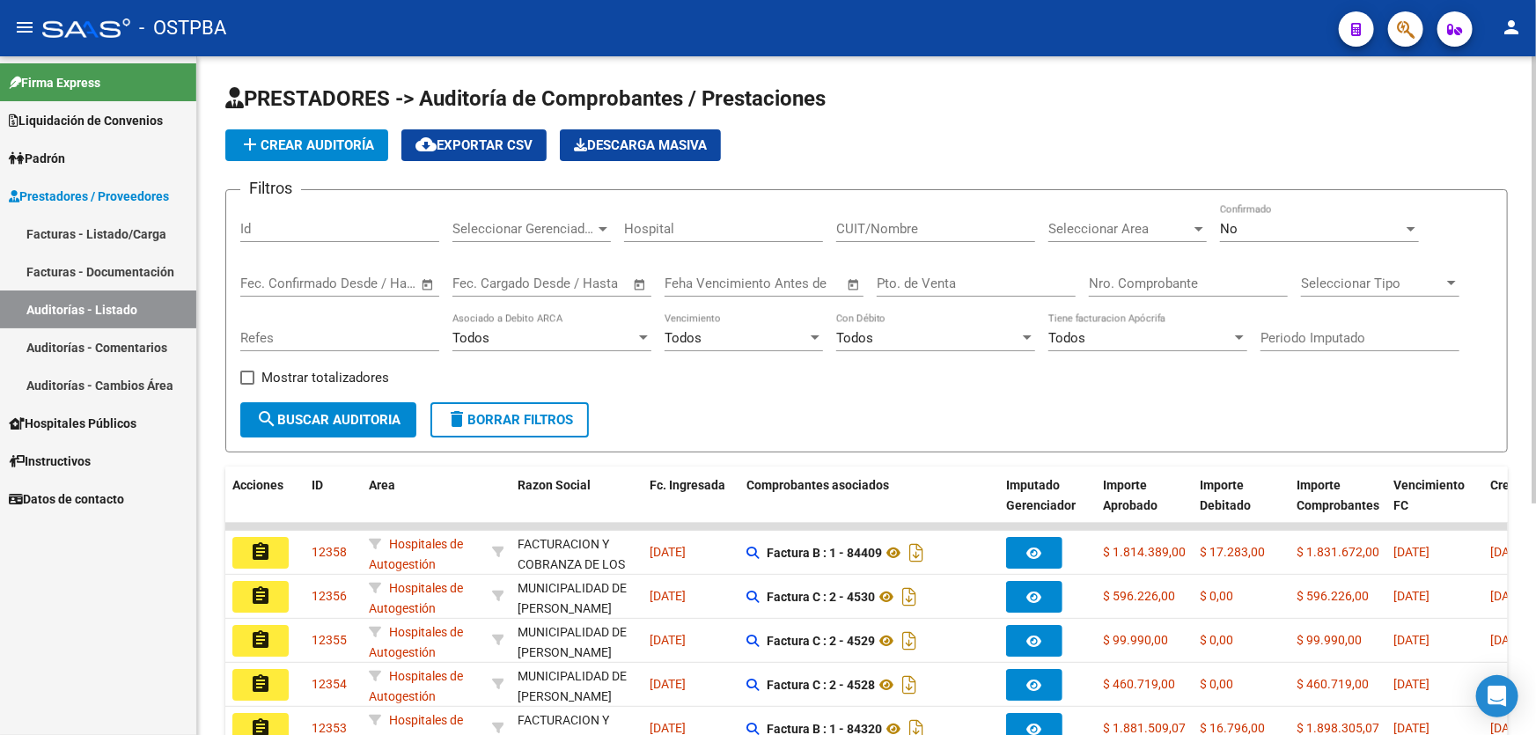
click at [1254, 225] on div "No" at bounding box center [1311, 229] width 183 height 16
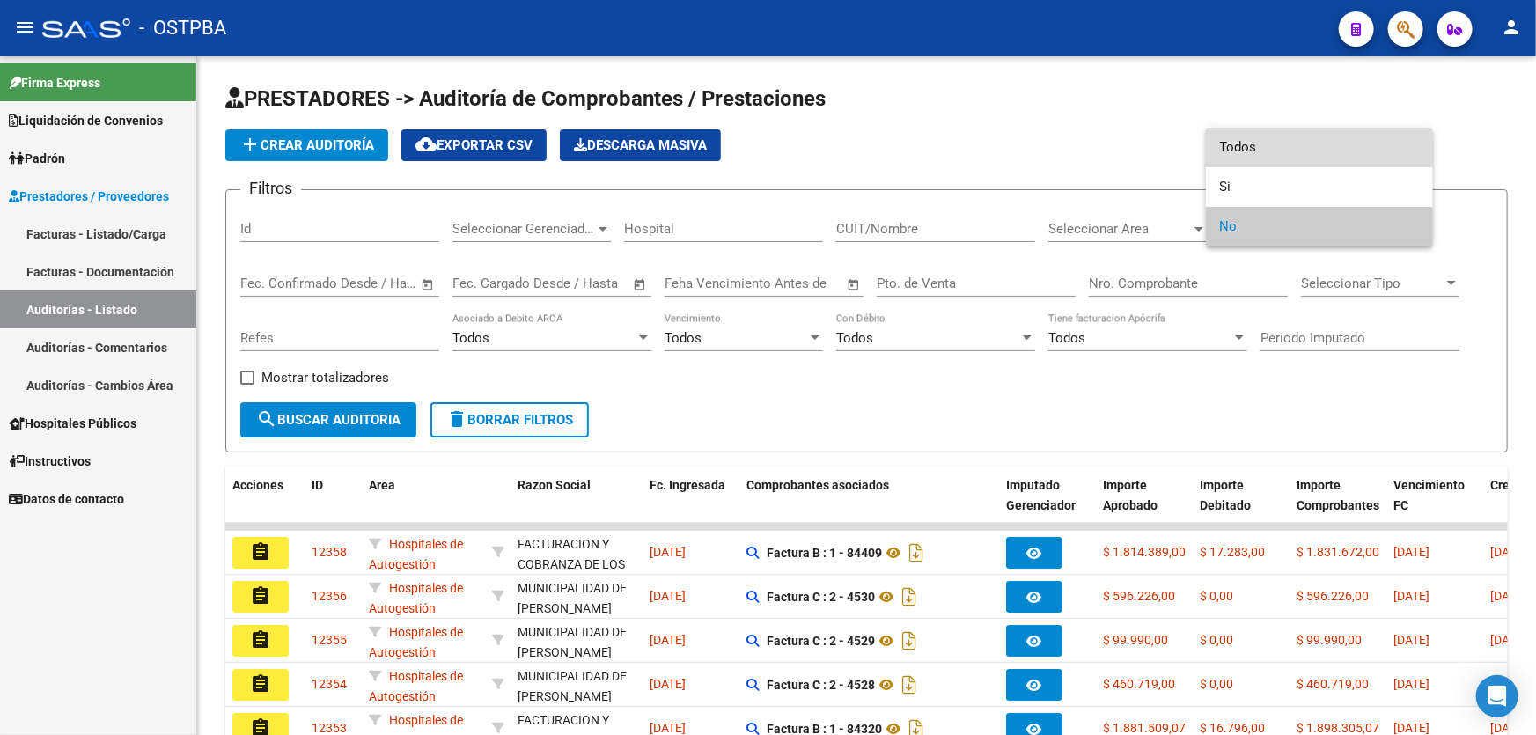
click at [1270, 142] on span "Todos" at bounding box center [1319, 148] width 199 height 40
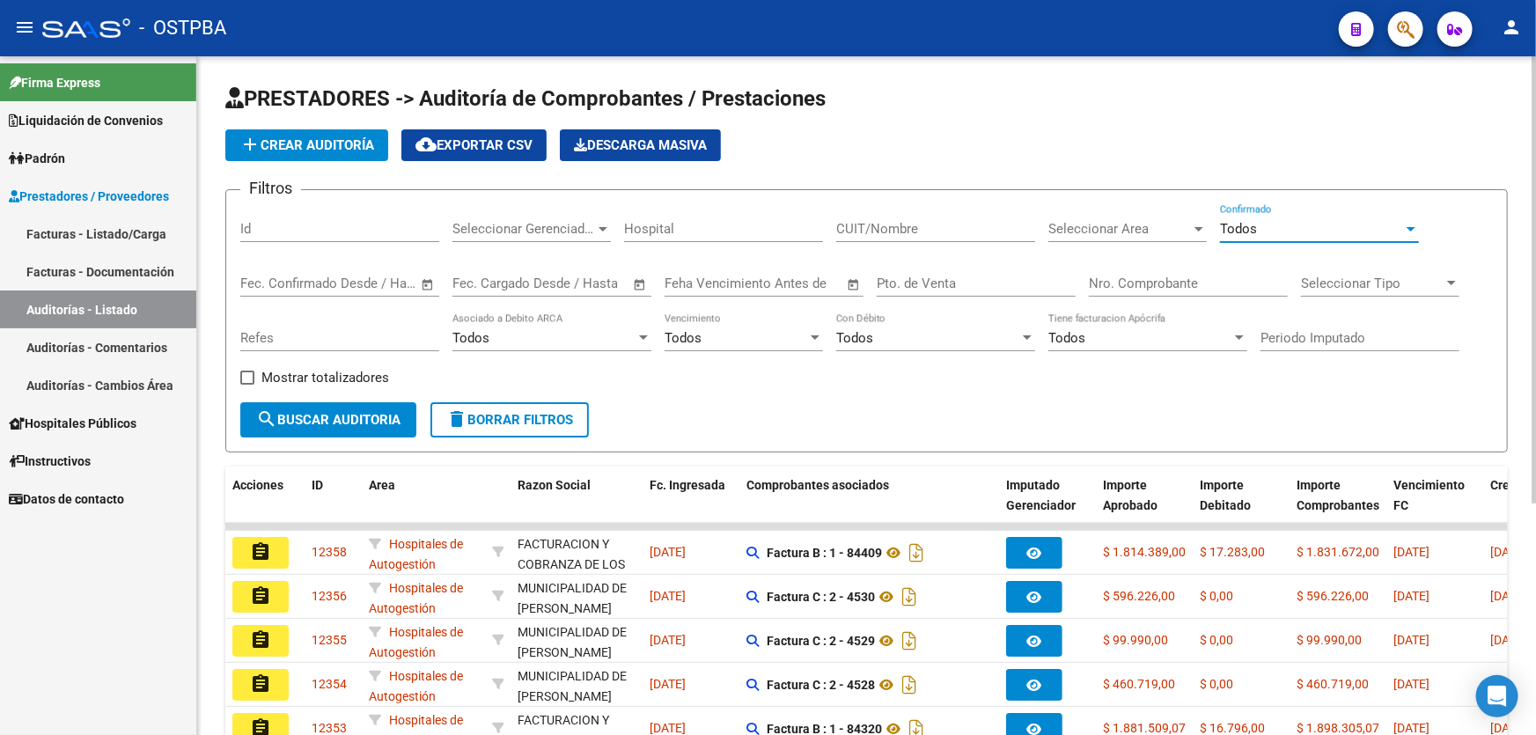
click at [1177, 284] on input "Nro. Comprobante" at bounding box center [1188, 283] width 199 height 16
type input "6085"
click at [303, 412] on span "search Buscar Auditoria" at bounding box center [328, 420] width 144 height 16
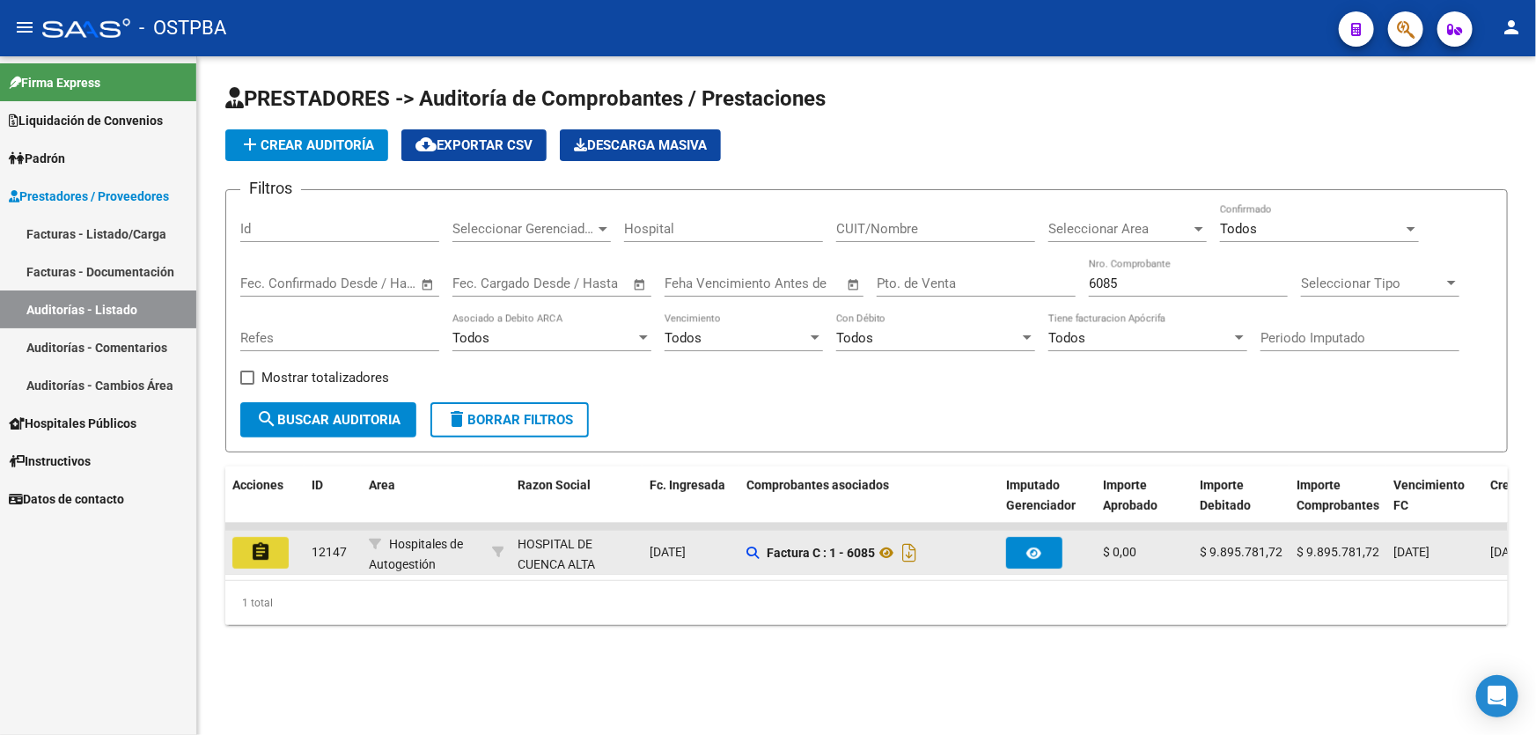
click at [261, 547] on mat-icon "assignment" at bounding box center [260, 551] width 21 height 21
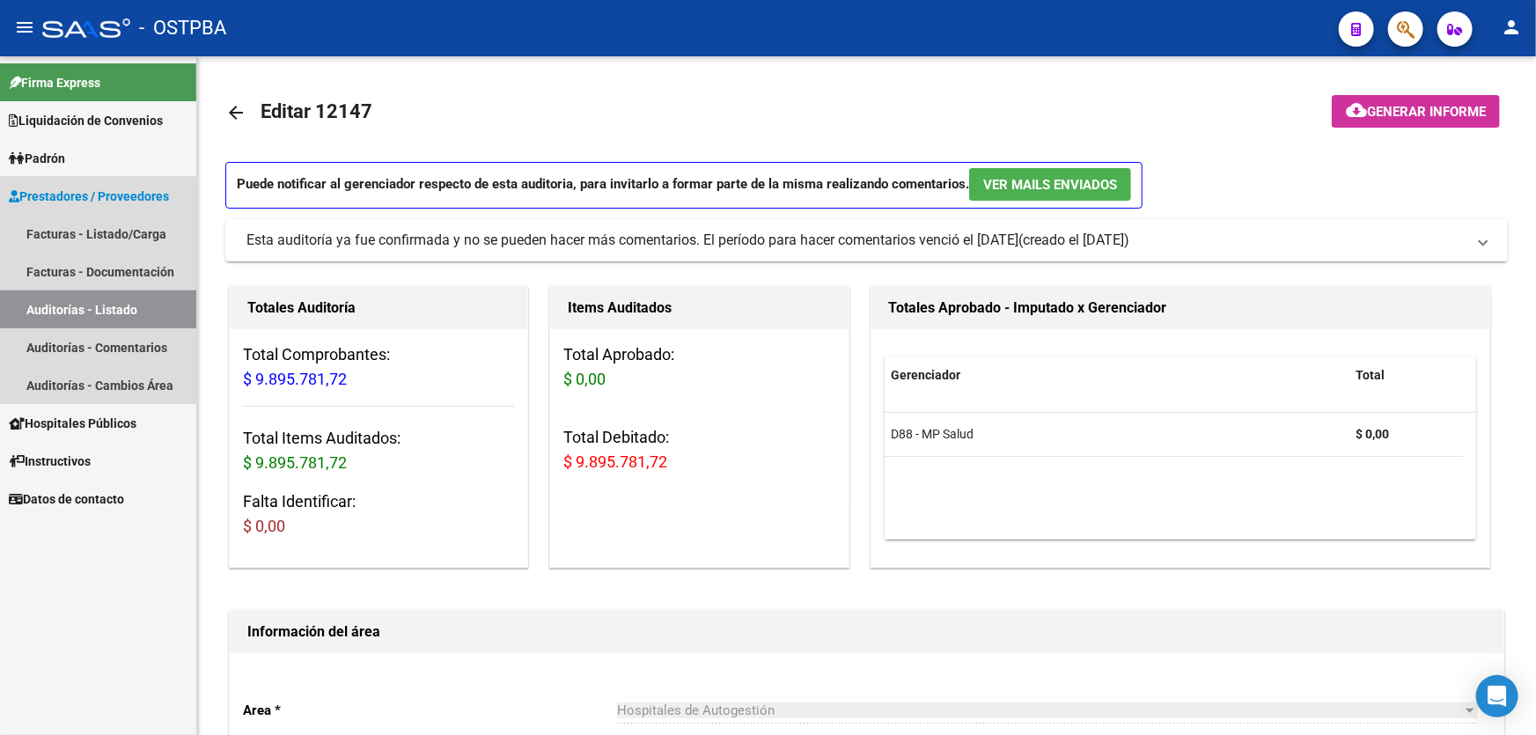
click at [99, 310] on link "Auditorías - Listado" at bounding box center [98, 309] width 196 height 38
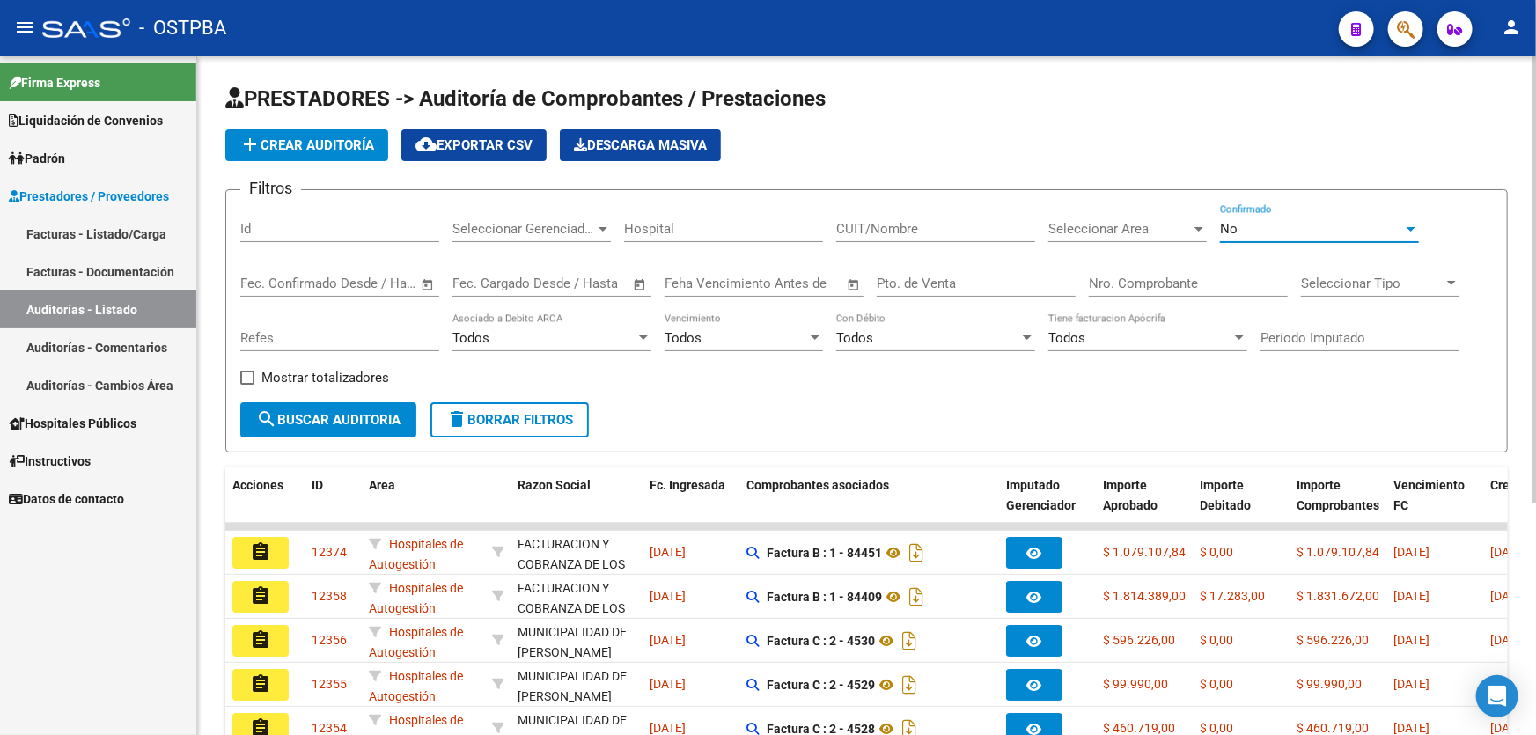
click at [1235, 221] on span "No" at bounding box center [1229, 229] width 18 height 16
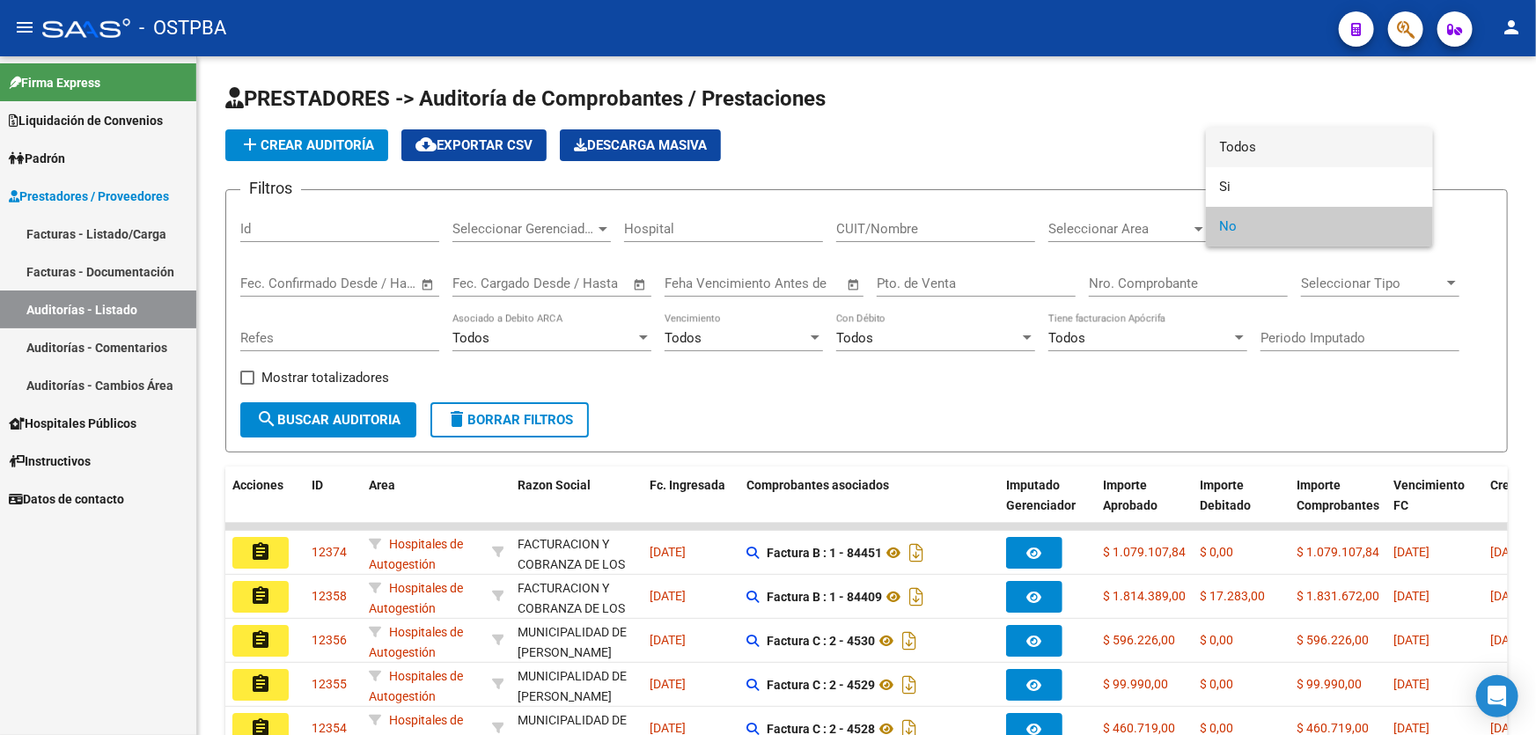
click at [1245, 156] on span "Todos" at bounding box center [1319, 148] width 199 height 40
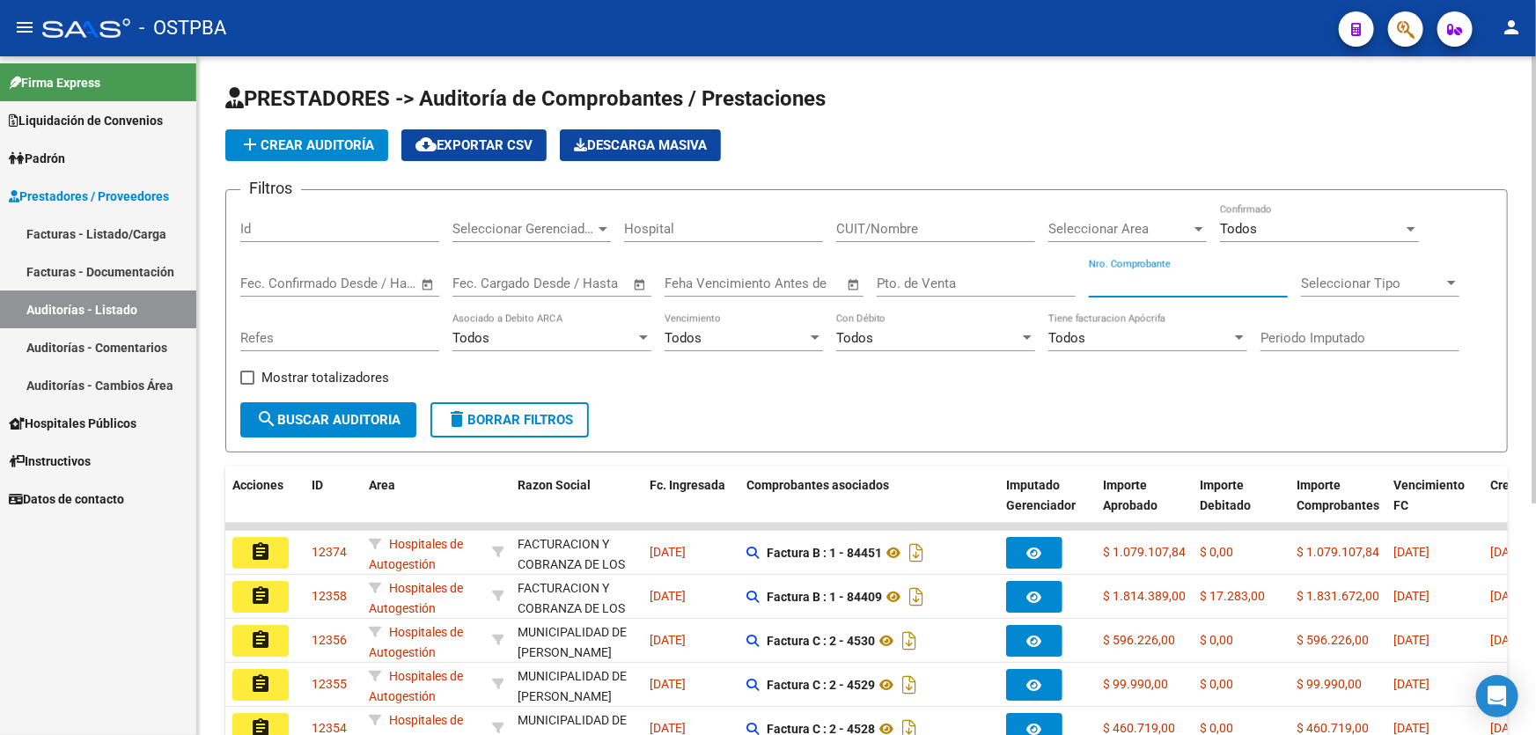
click at [1138, 287] on input "Nro. Comprobante" at bounding box center [1188, 283] width 199 height 16
type input "6401"
click at [349, 415] on span "search Buscar Auditoria" at bounding box center [328, 420] width 144 height 16
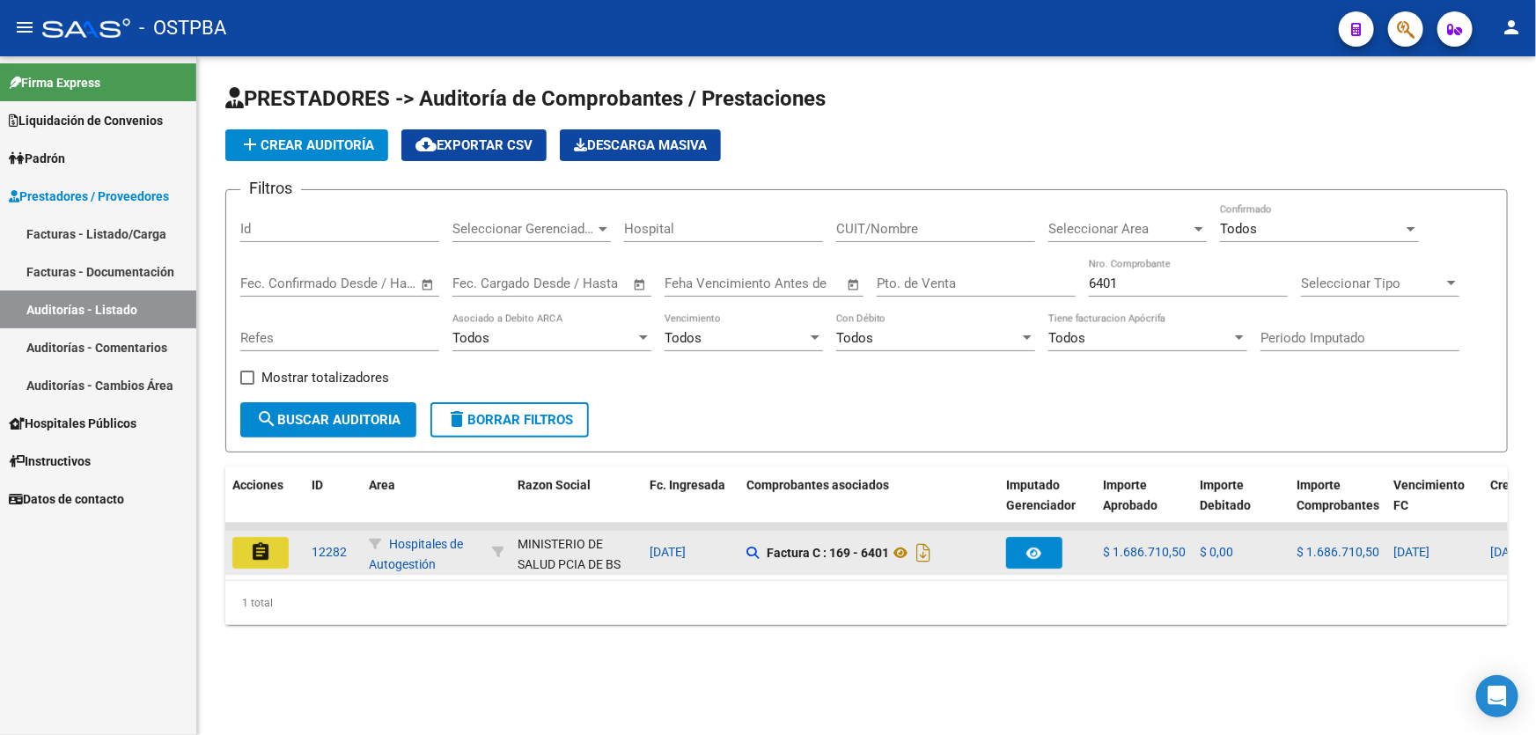
click at [261, 542] on mat-icon "assignment" at bounding box center [260, 551] width 21 height 21
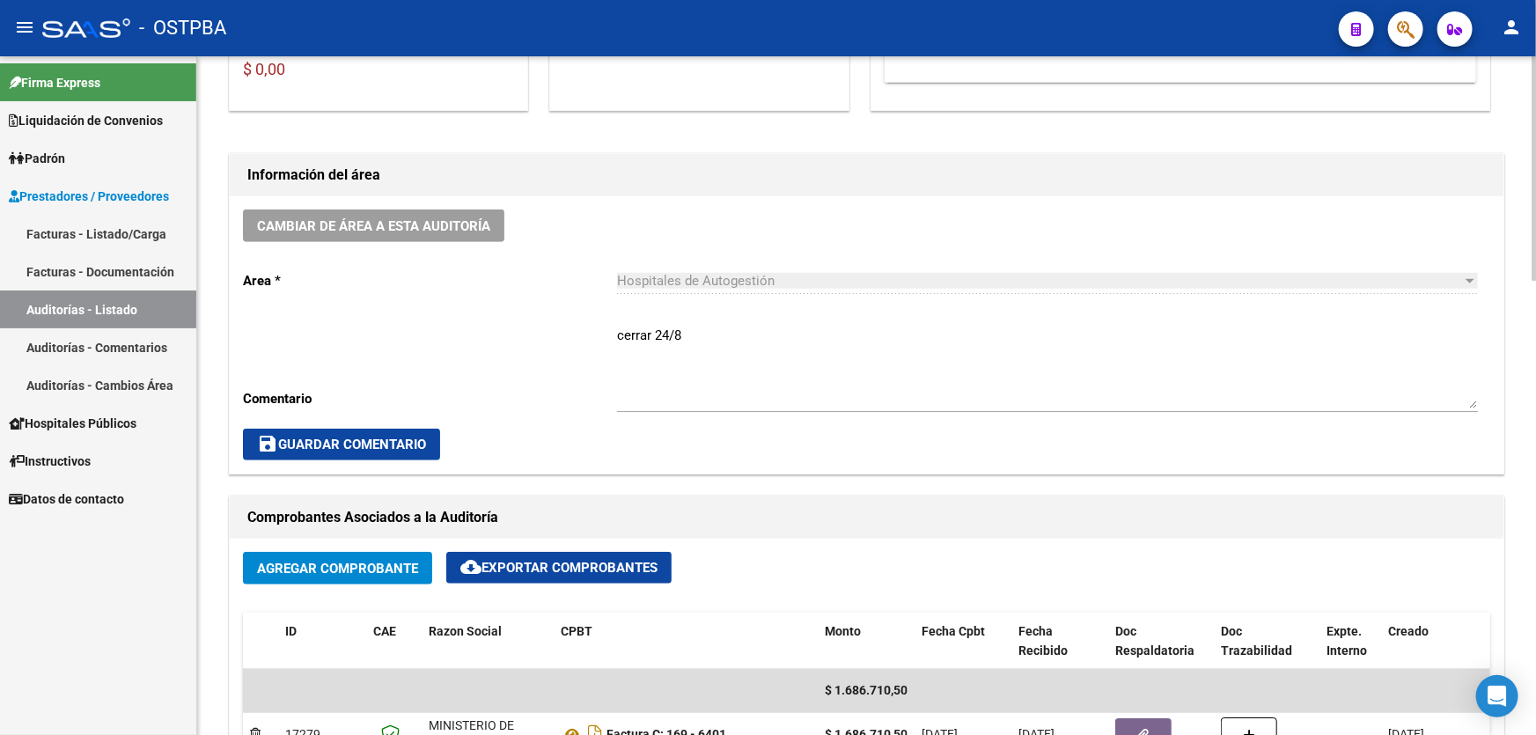
scroll to position [640, 0]
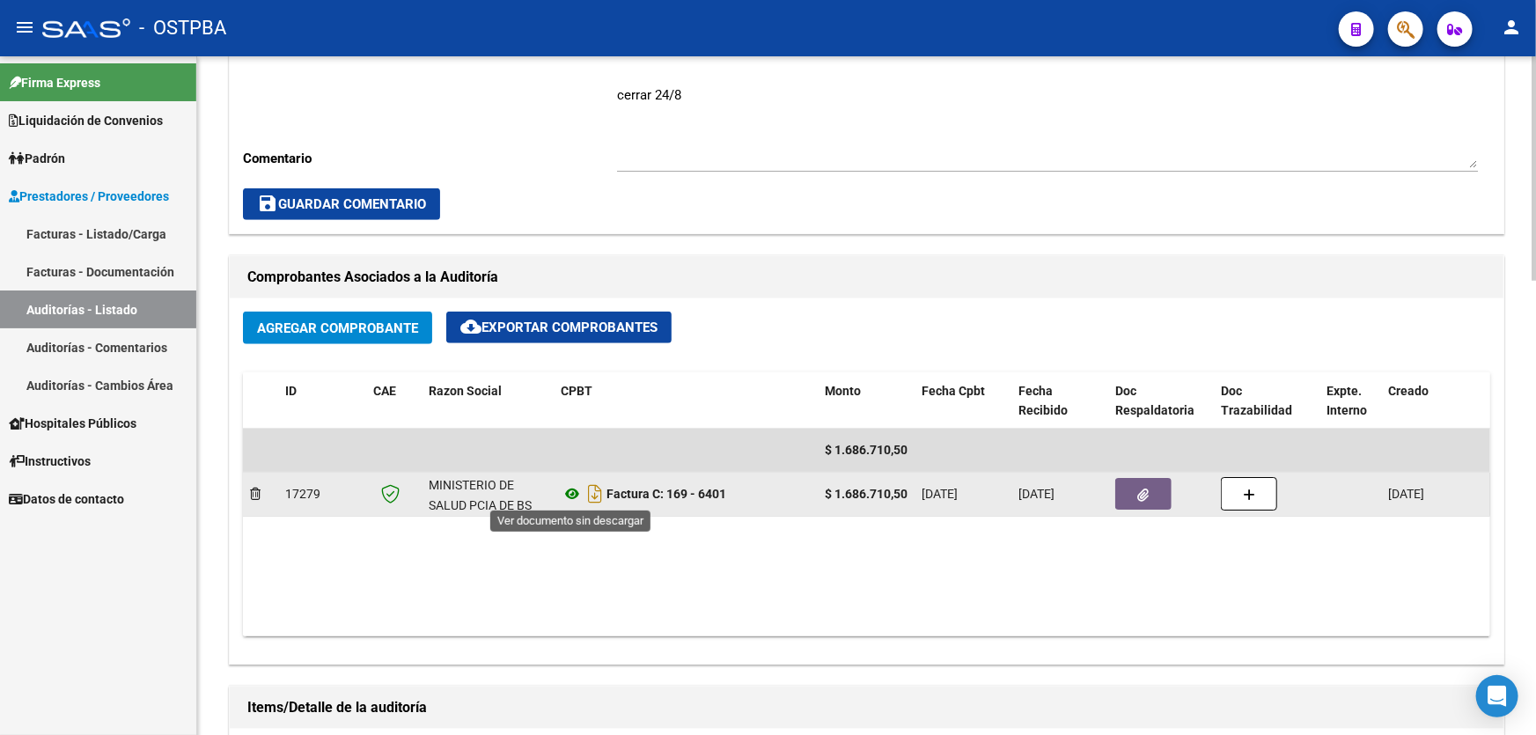
click at [572, 493] on icon at bounding box center [572, 493] width 23 height 21
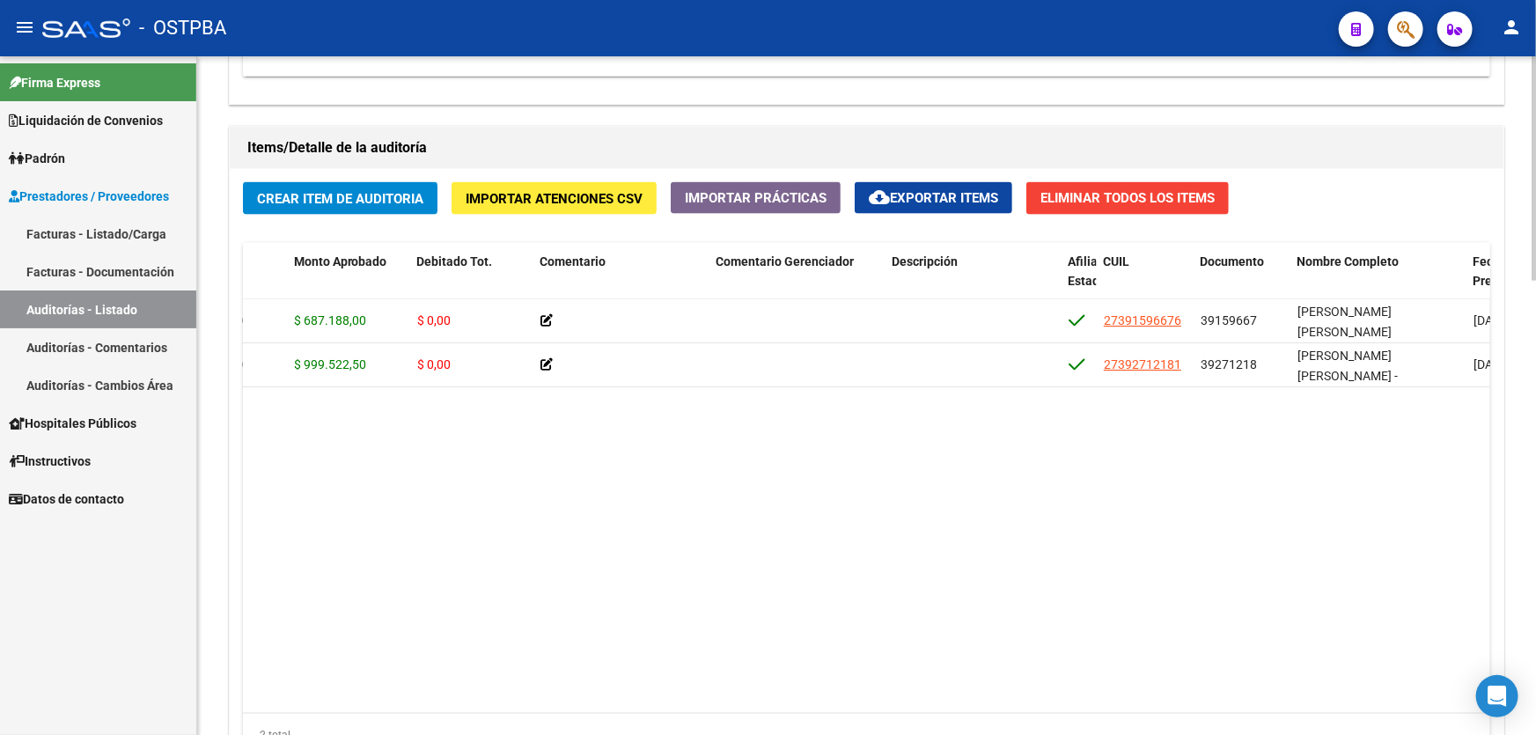
scroll to position [0, 341]
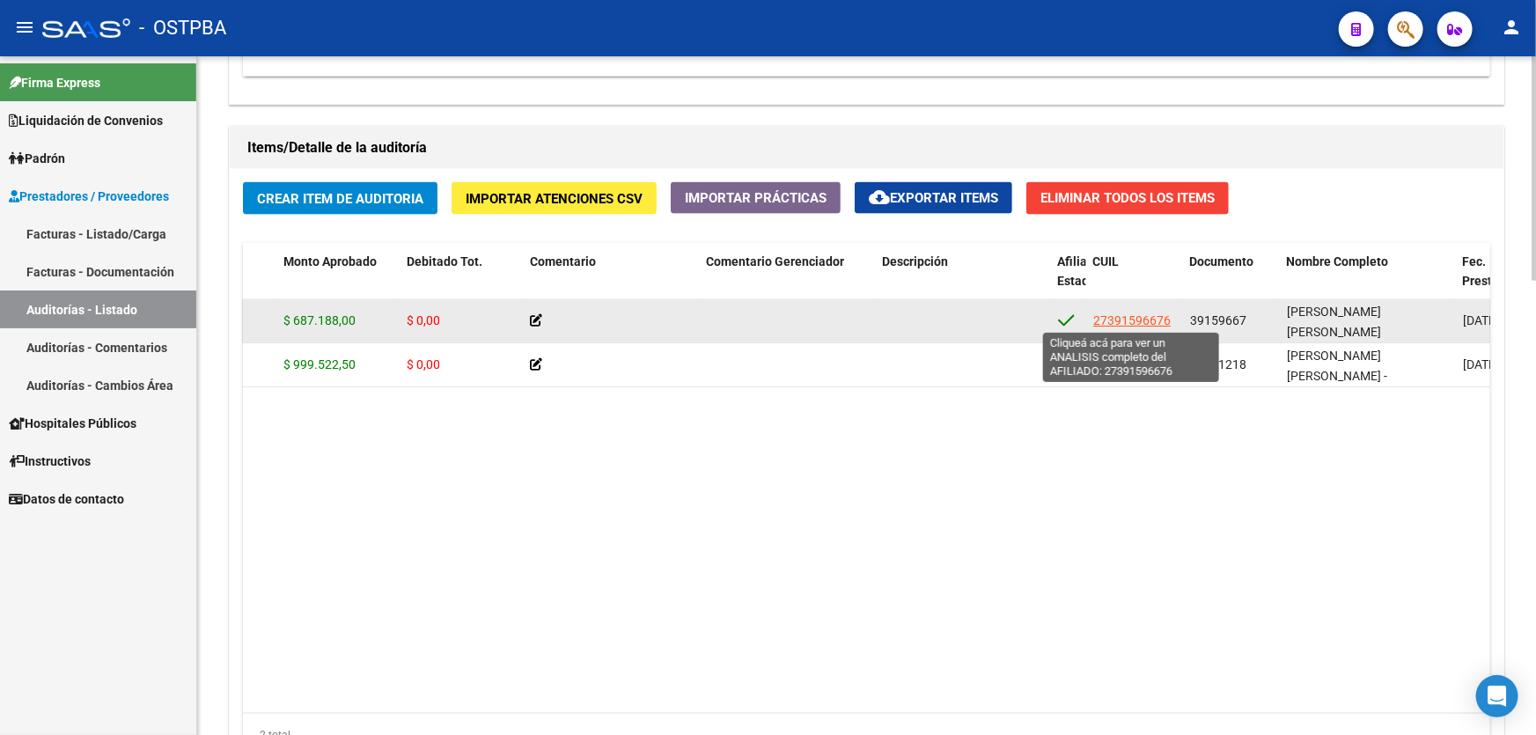
click at [1128, 313] on span "27391596676" at bounding box center [1131, 320] width 77 height 14
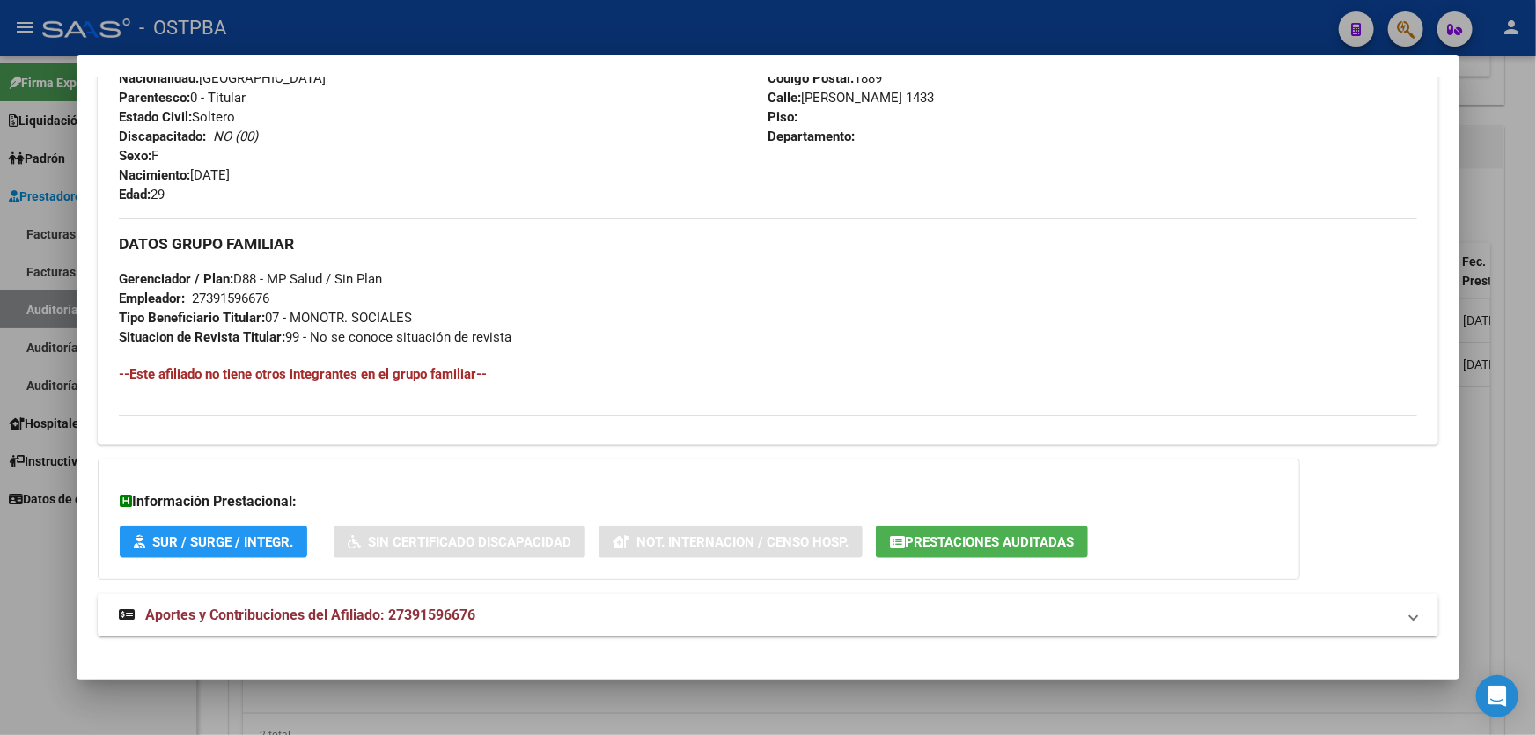
scroll to position [735, 0]
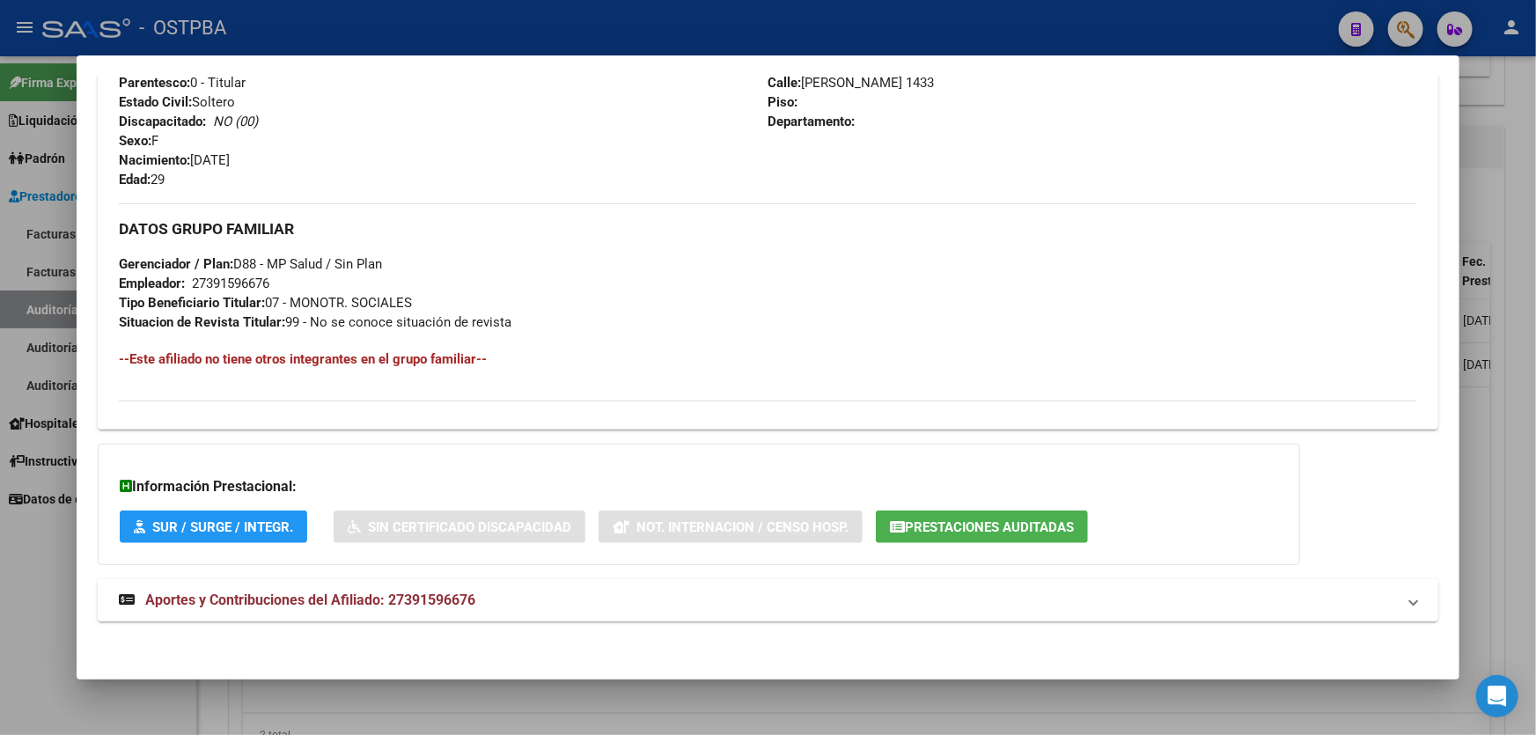
click at [407, 592] on span "Aportes y Contribuciones del Afiliado: 27391596676" at bounding box center [310, 599] width 330 height 17
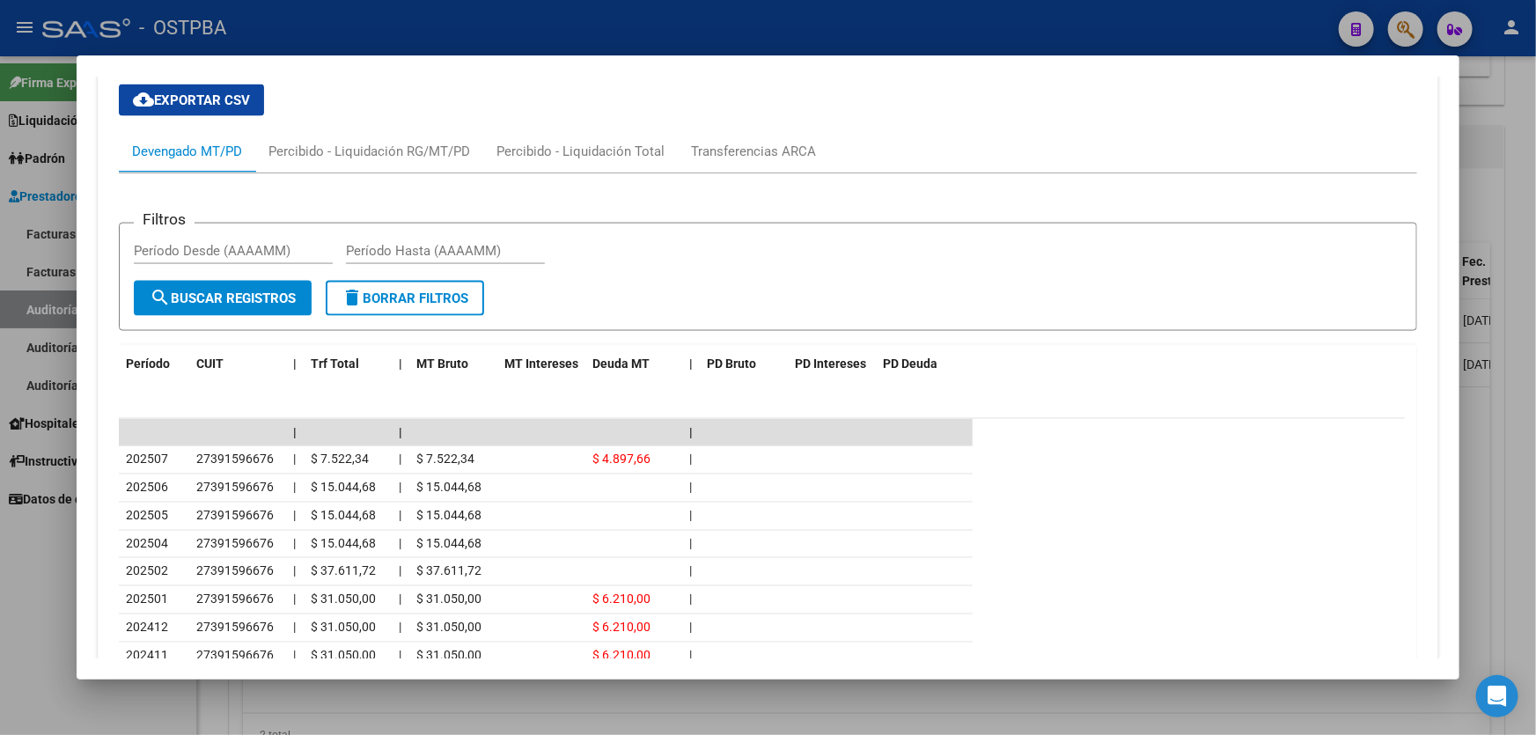
scroll to position [1203, 0]
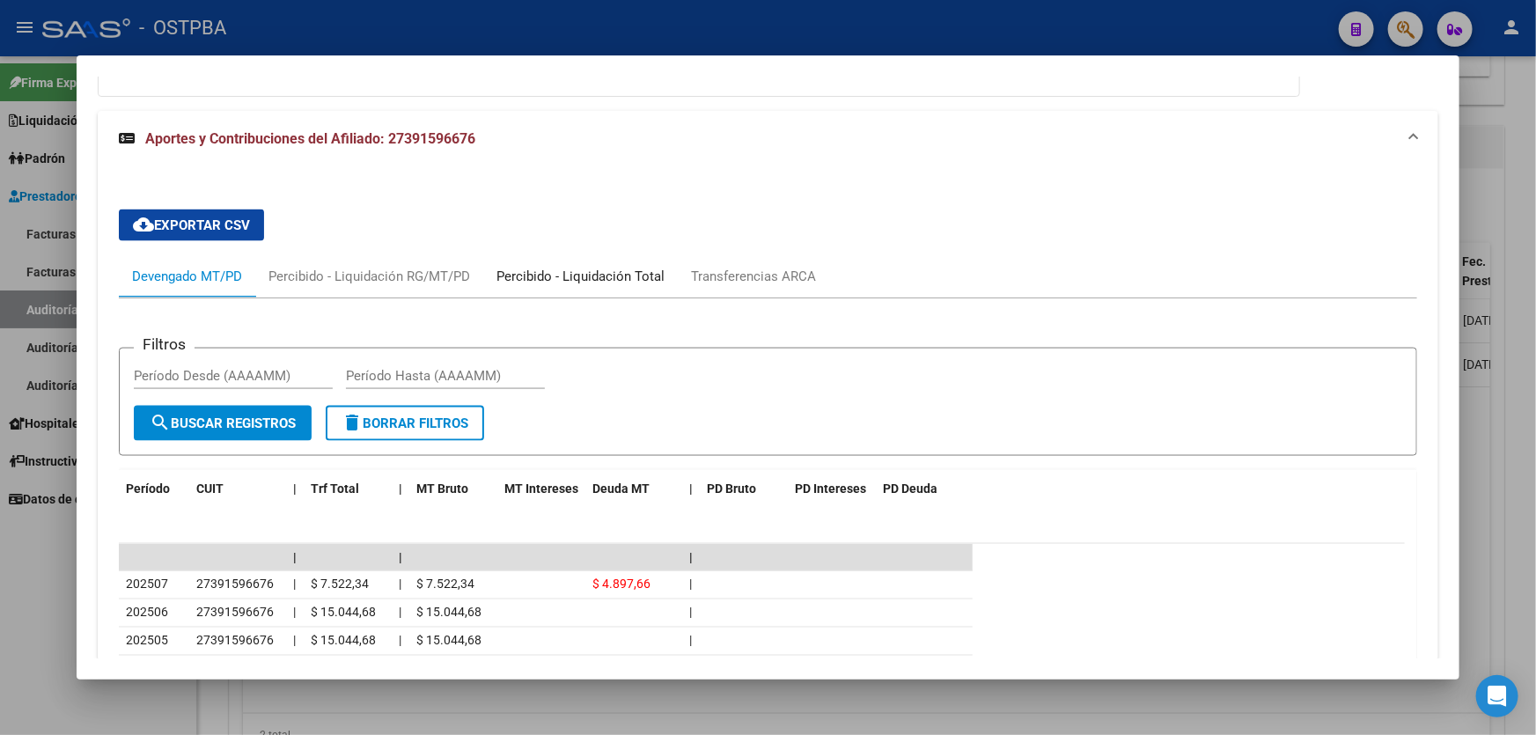
click at [599, 275] on div "Percibido - Liquidación Total" at bounding box center [580, 276] width 168 height 19
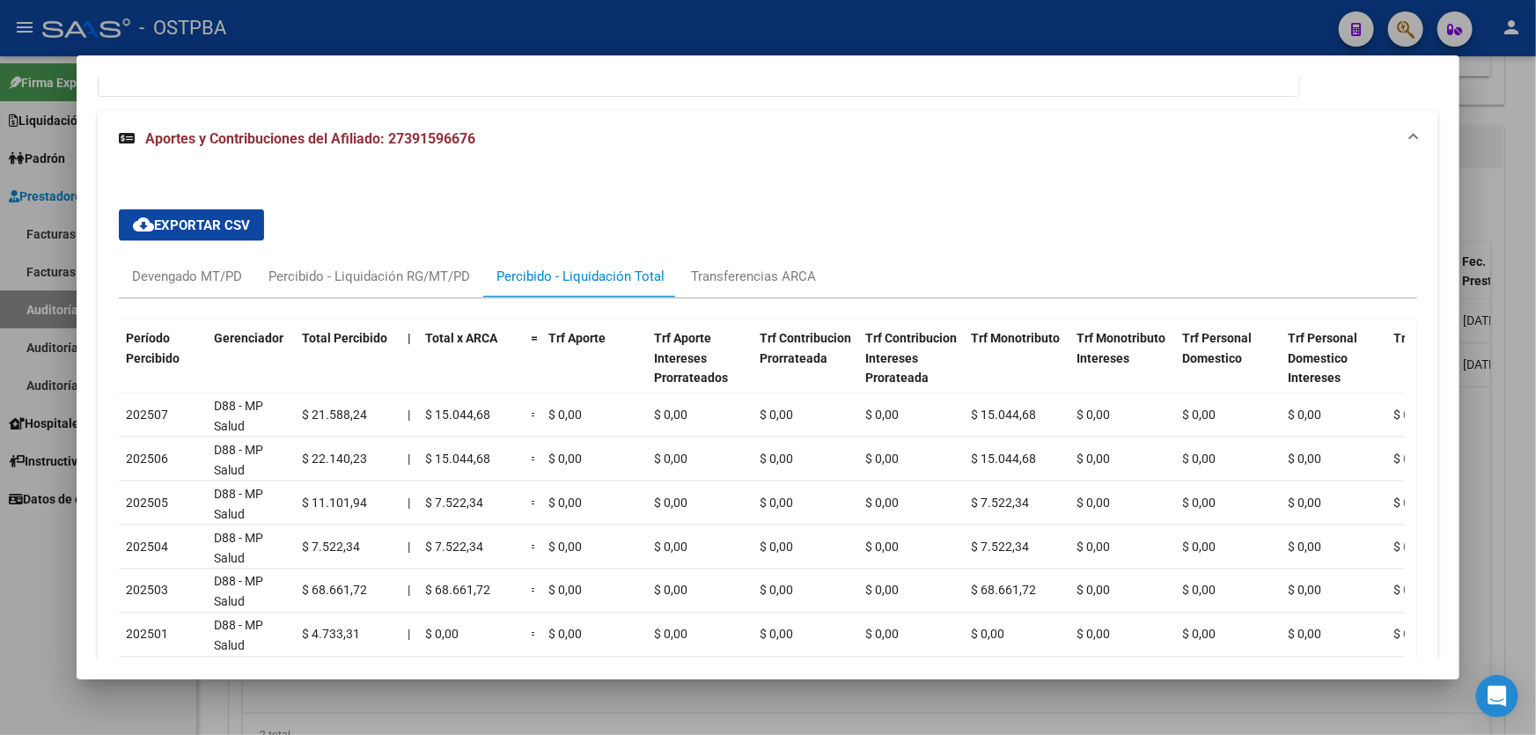
click at [40, 556] on div at bounding box center [768, 367] width 1536 height 735
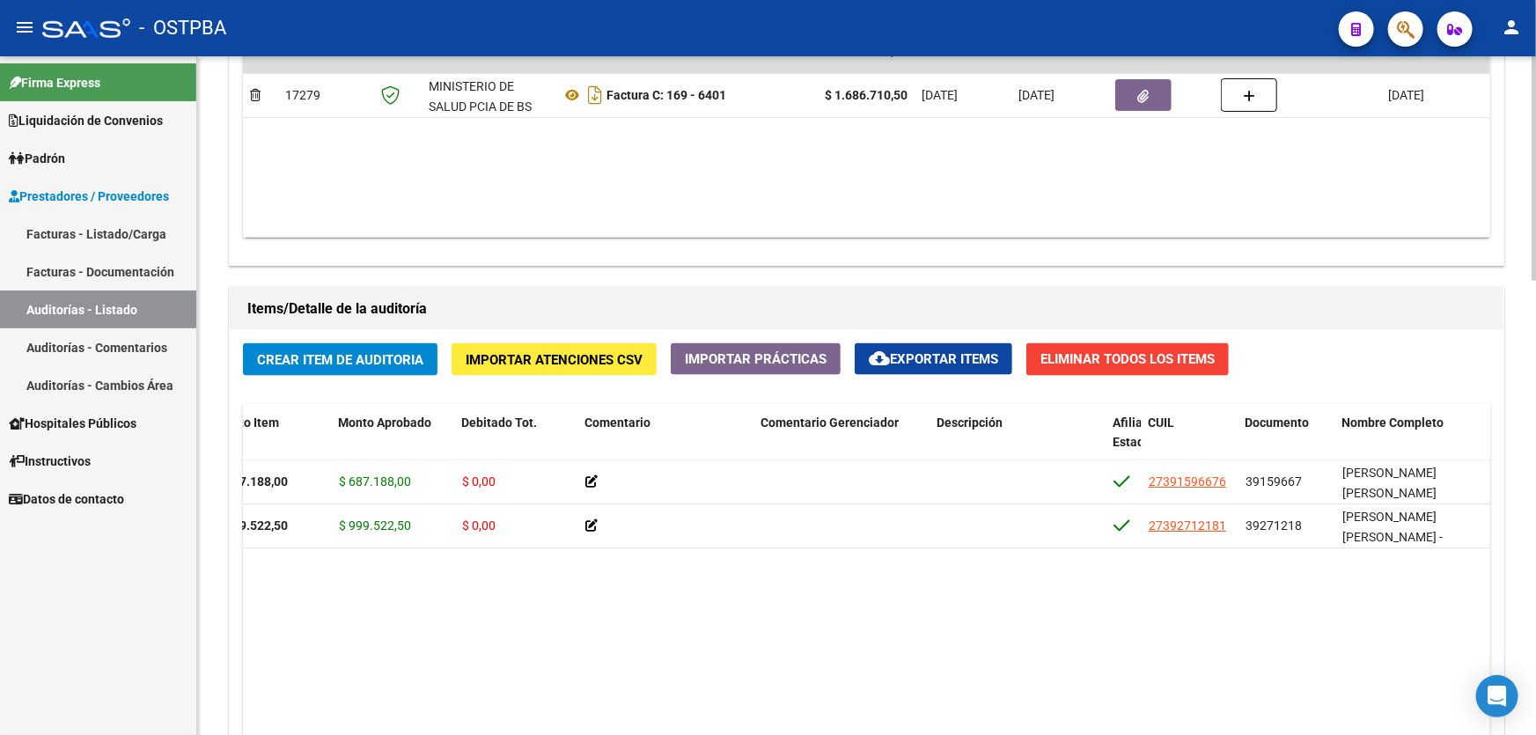
scroll to position [1039, 0]
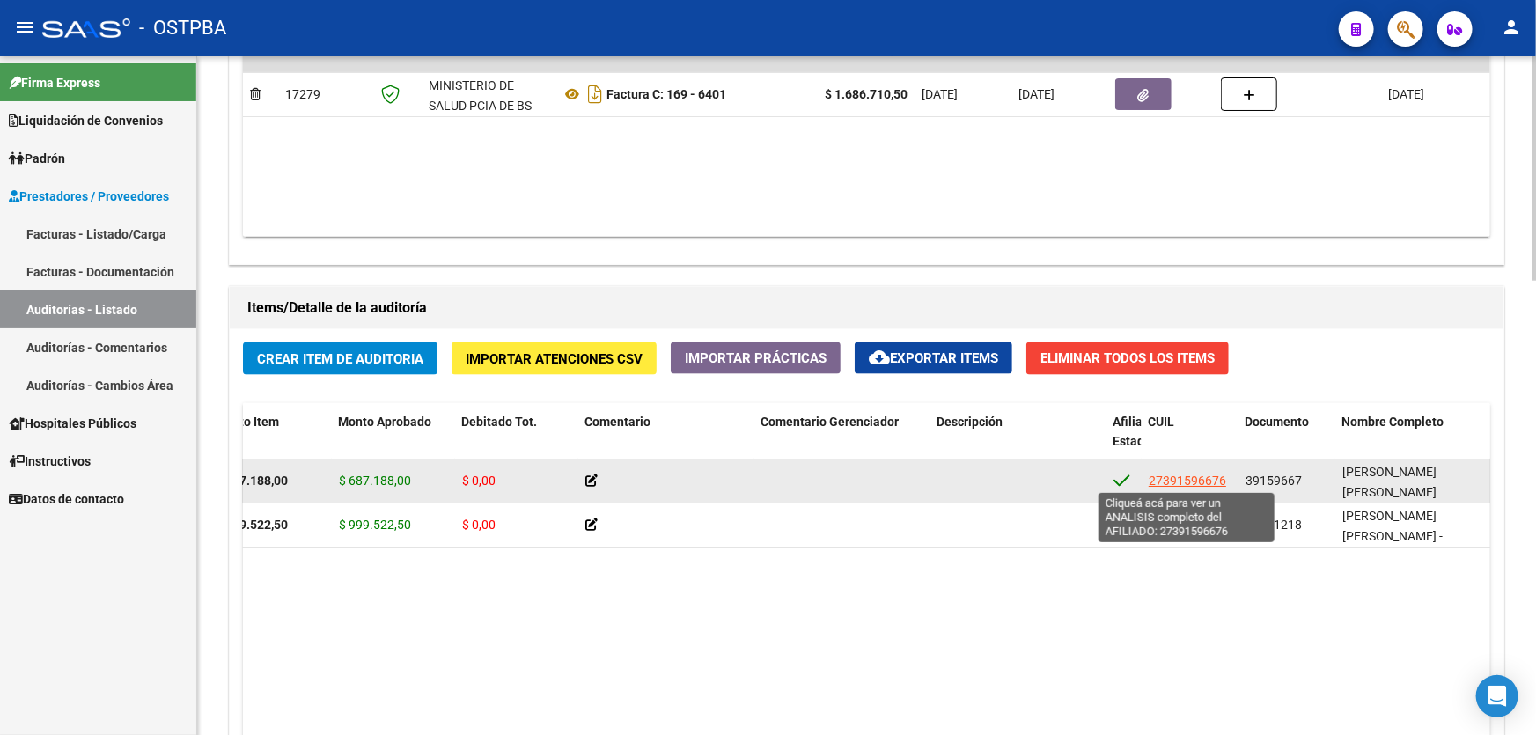
click at [1188, 474] on span "27391596676" at bounding box center [1187, 481] width 77 height 14
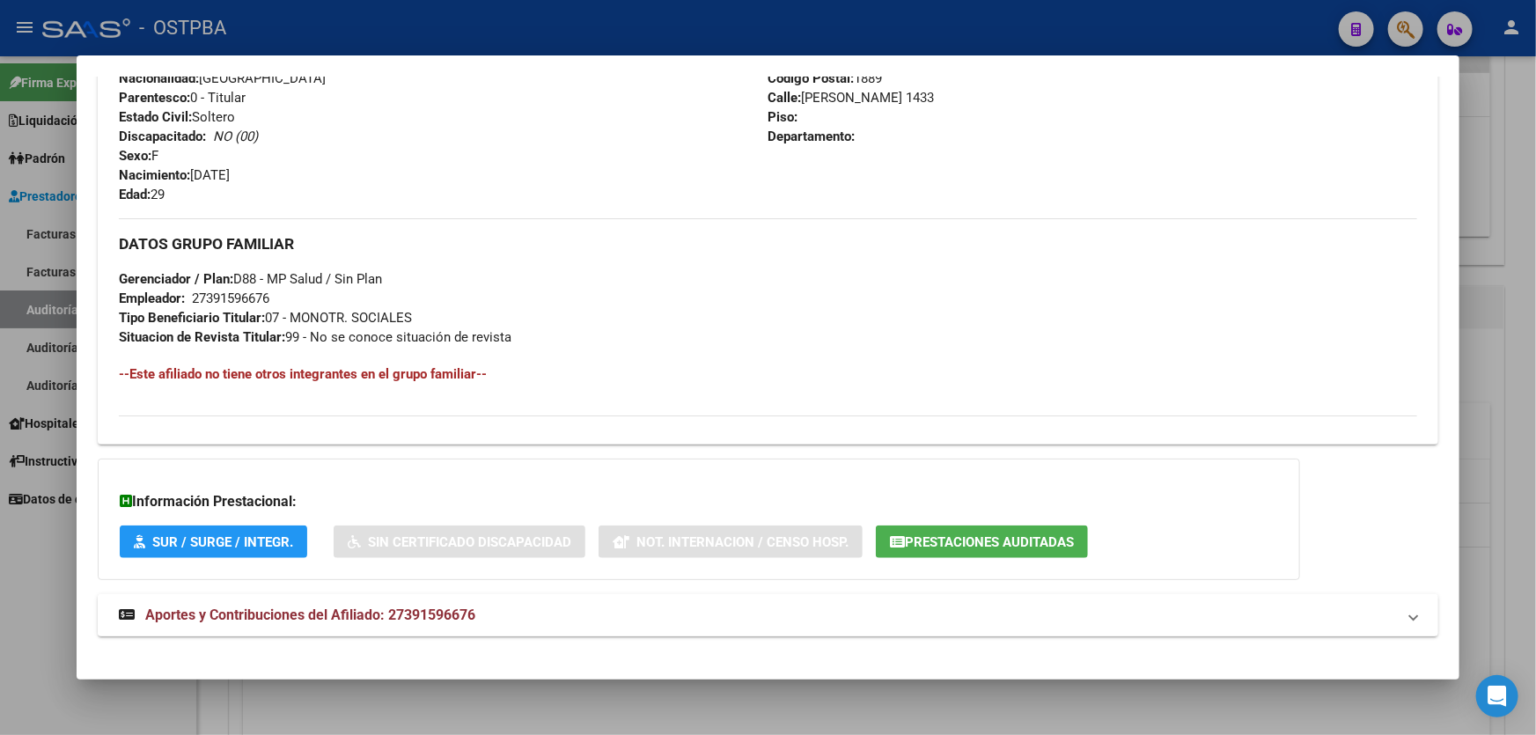
scroll to position [735, 0]
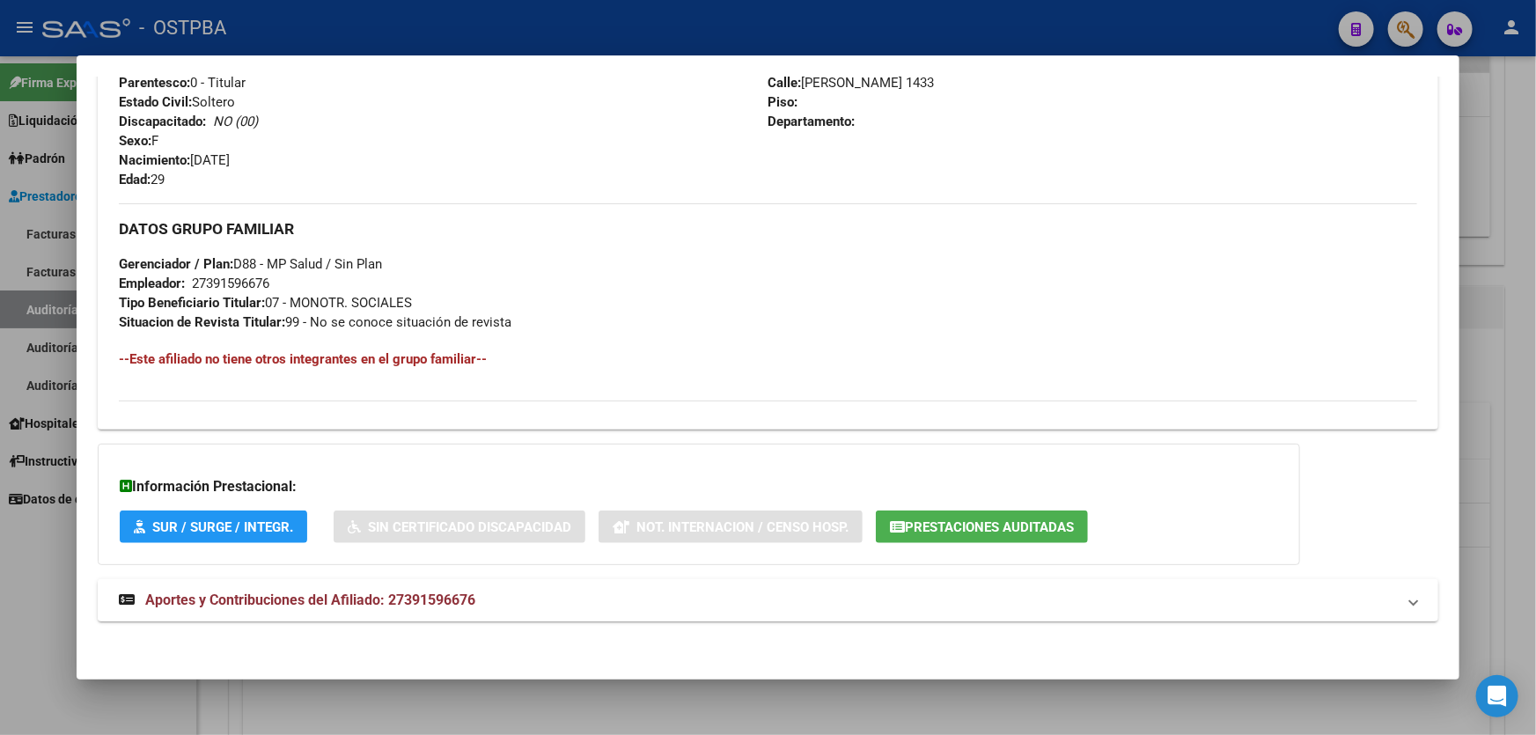
click at [423, 601] on span "Aportes y Contribuciones del Afiliado: 27391596676" at bounding box center [310, 599] width 330 height 17
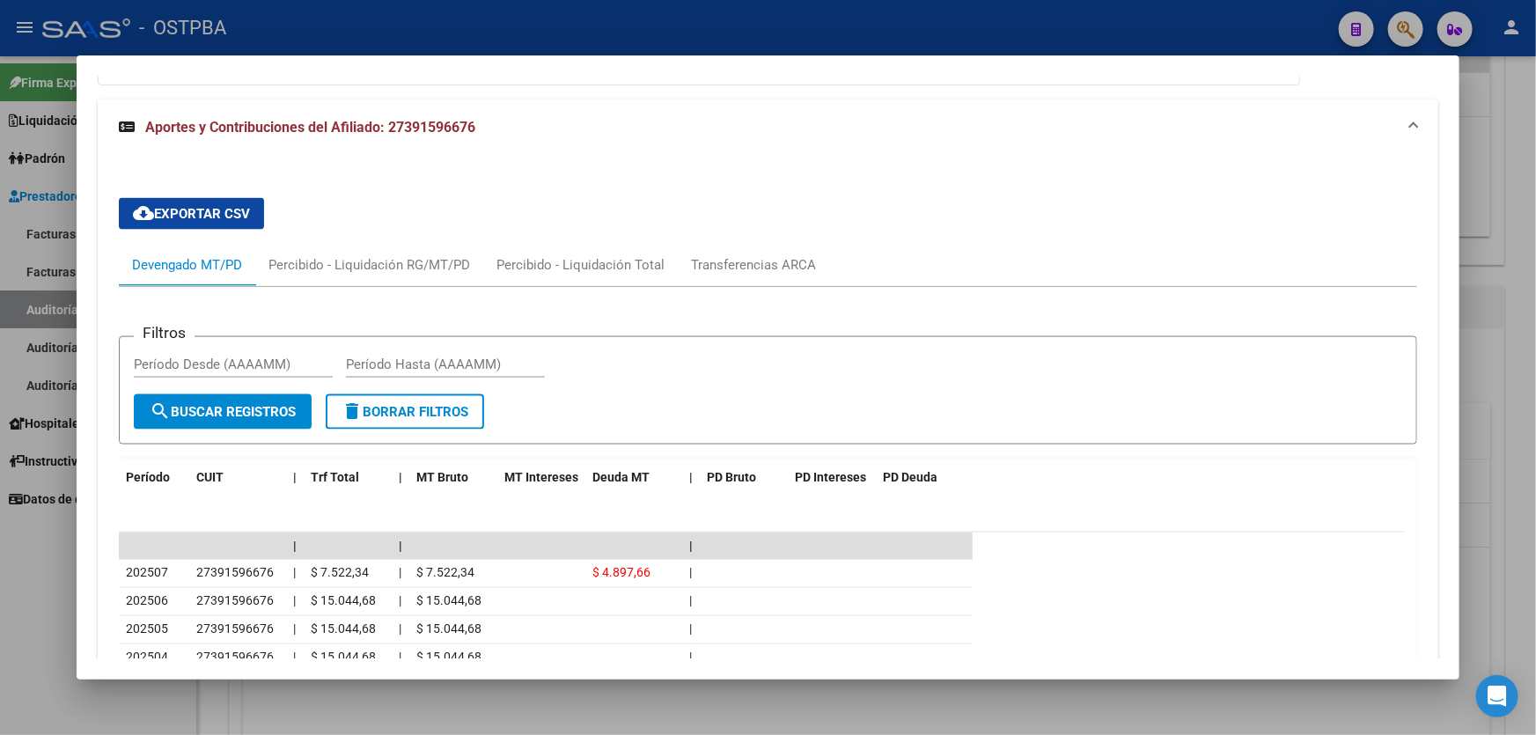
scroll to position [1455, 0]
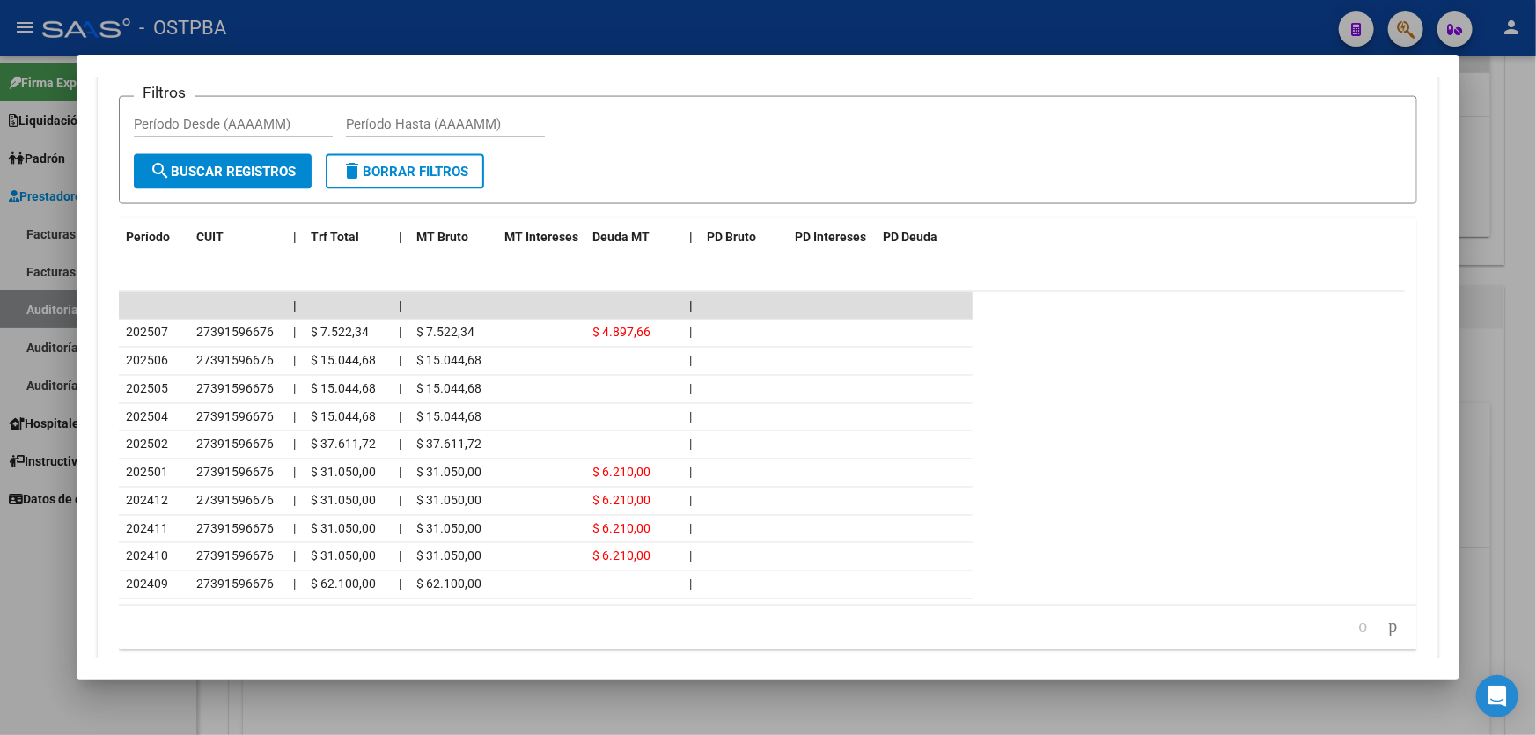
click at [26, 564] on div at bounding box center [768, 367] width 1536 height 735
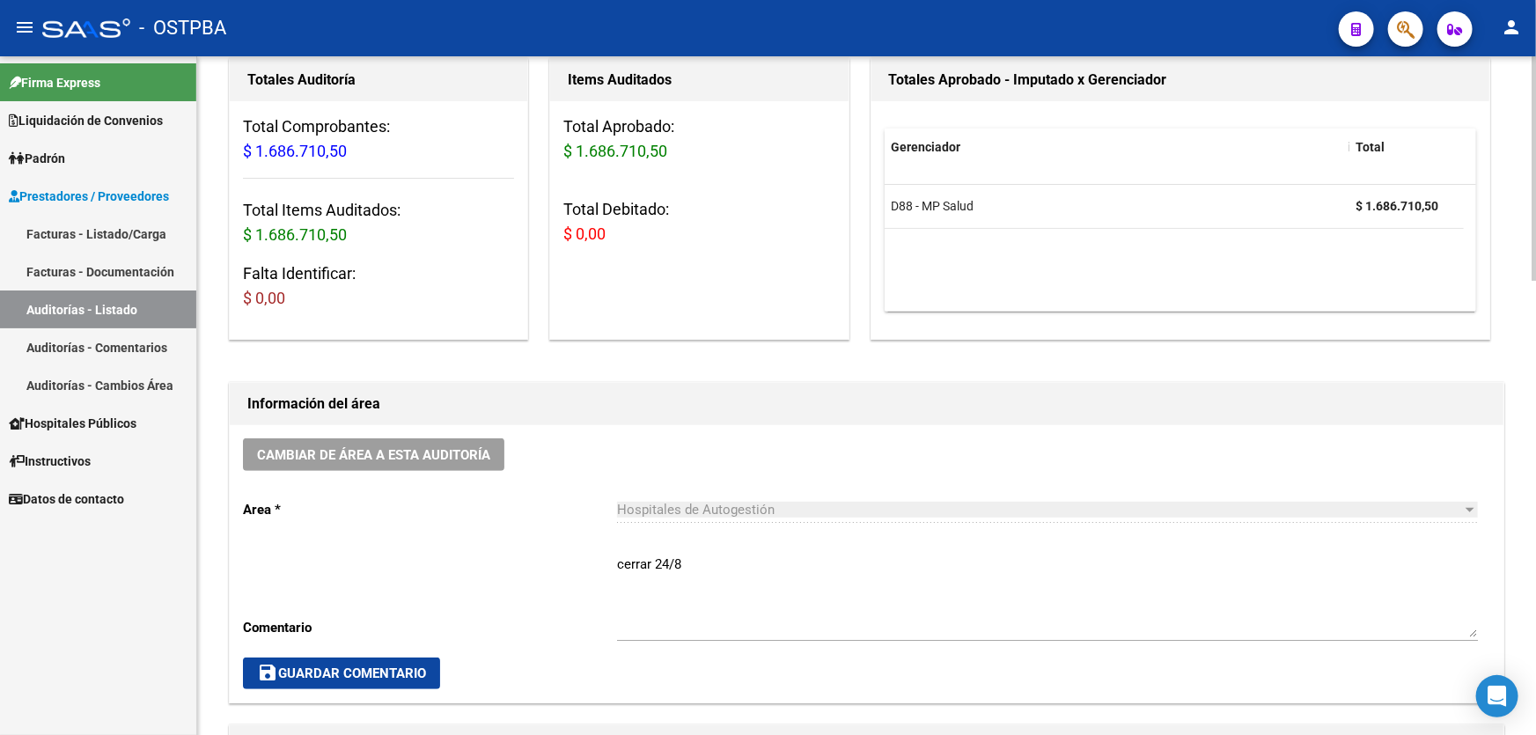
scroll to position [0, 0]
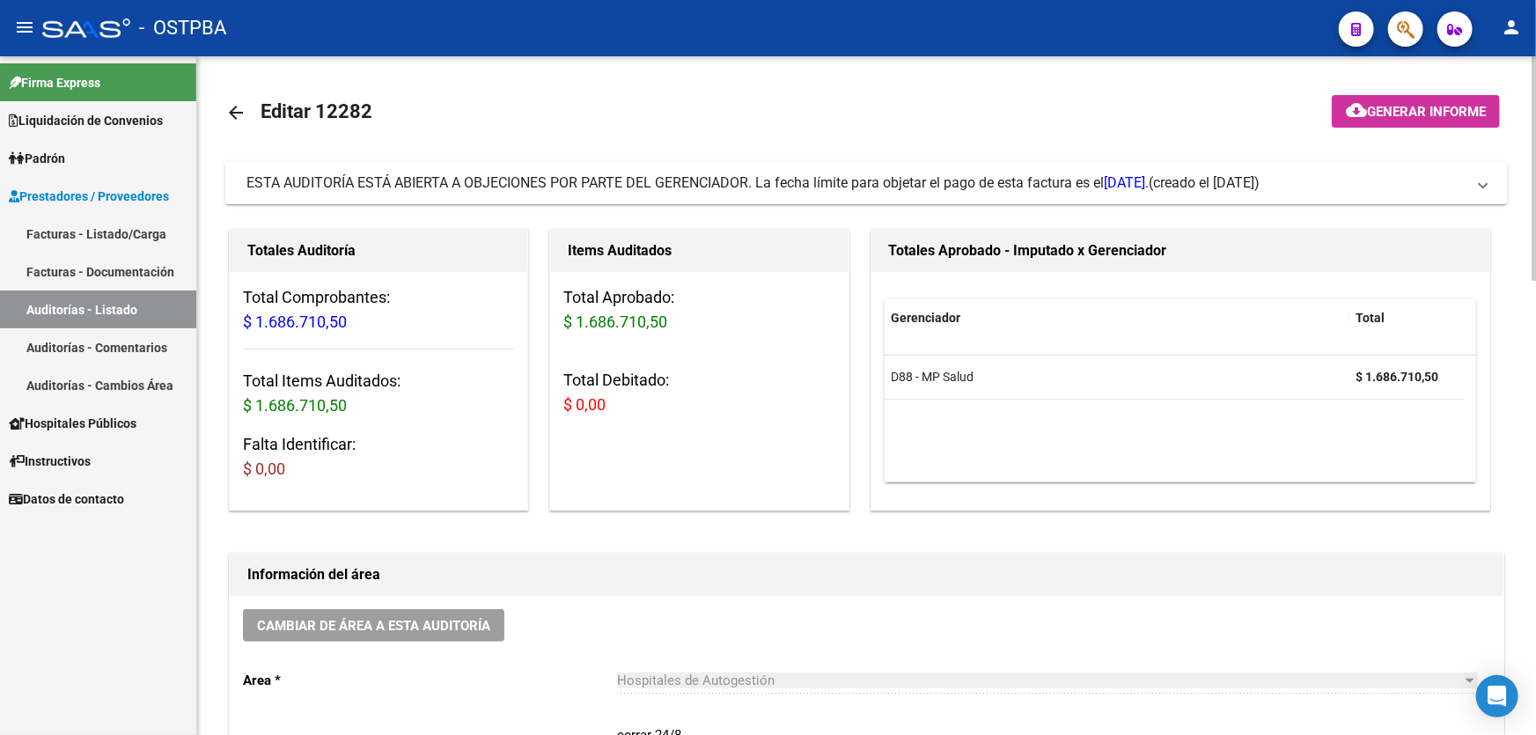
click at [237, 107] on mat-icon "arrow_back" at bounding box center [235, 112] width 21 height 21
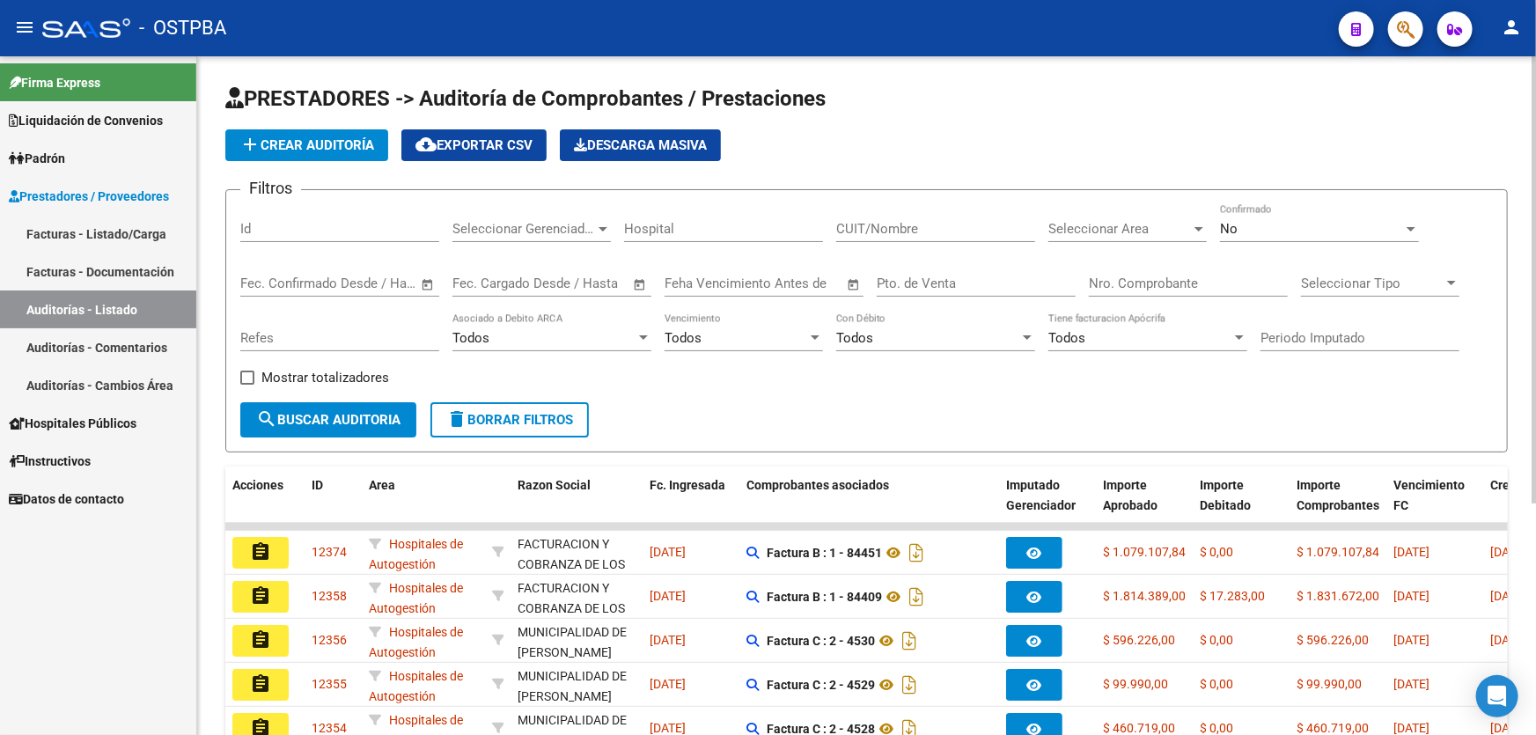
click at [1269, 223] on div "No" at bounding box center [1311, 229] width 183 height 16
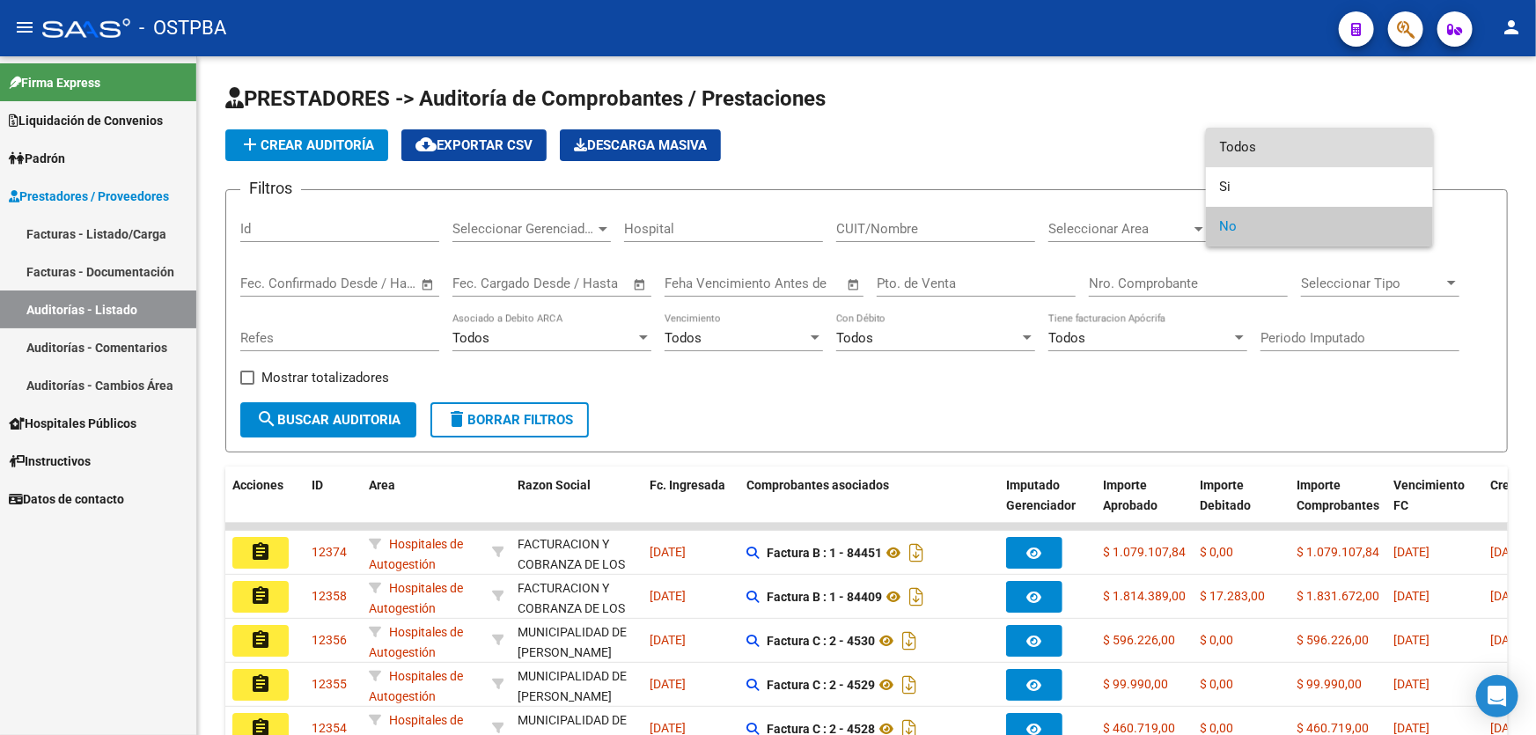
click at [1280, 143] on span "Todos" at bounding box center [1319, 148] width 199 height 40
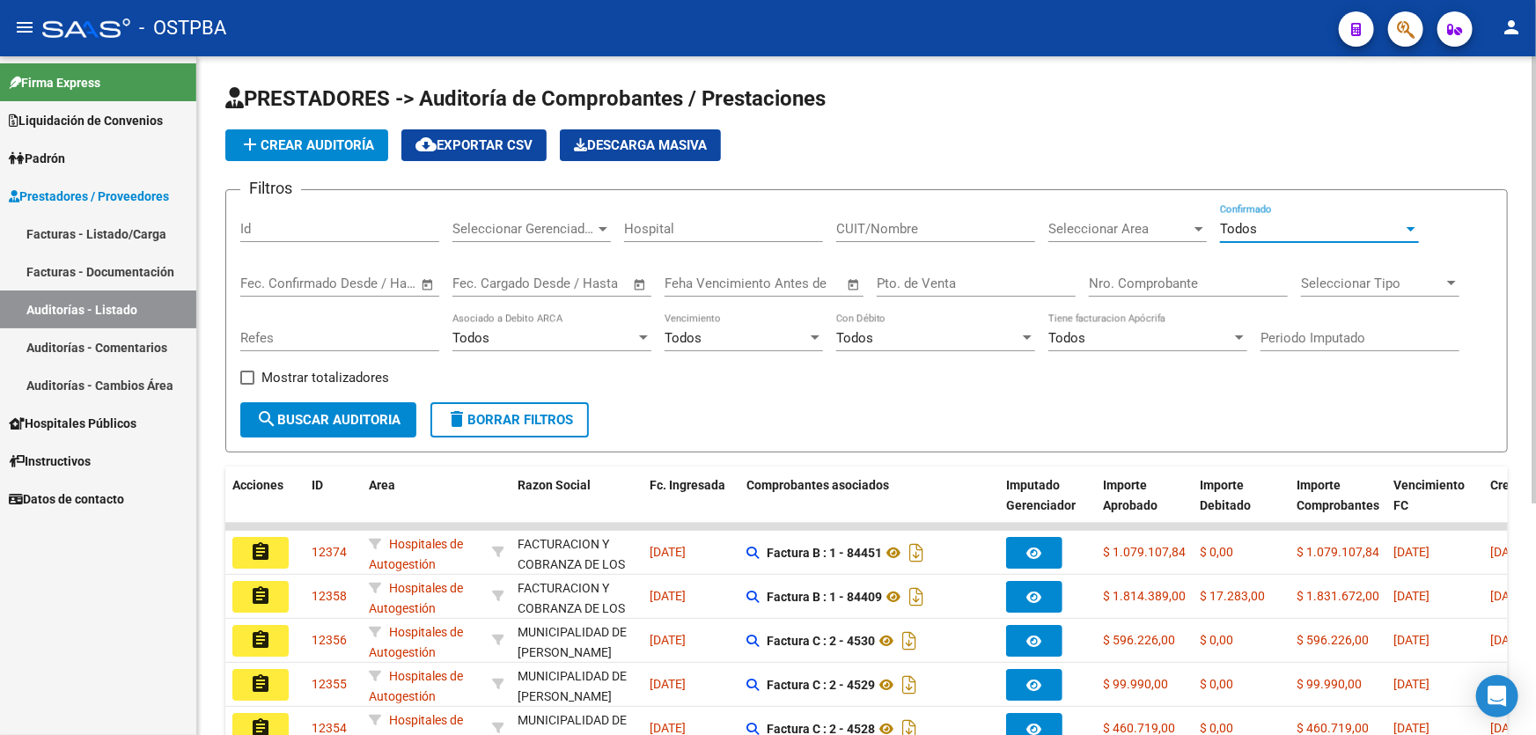
click at [1175, 277] on input "Nro. Comprobante" at bounding box center [1188, 283] width 199 height 16
type input "3072"
click at [349, 404] on button "search Buscar Auditoria" at bounding box center [328, 419] width 176 height 35
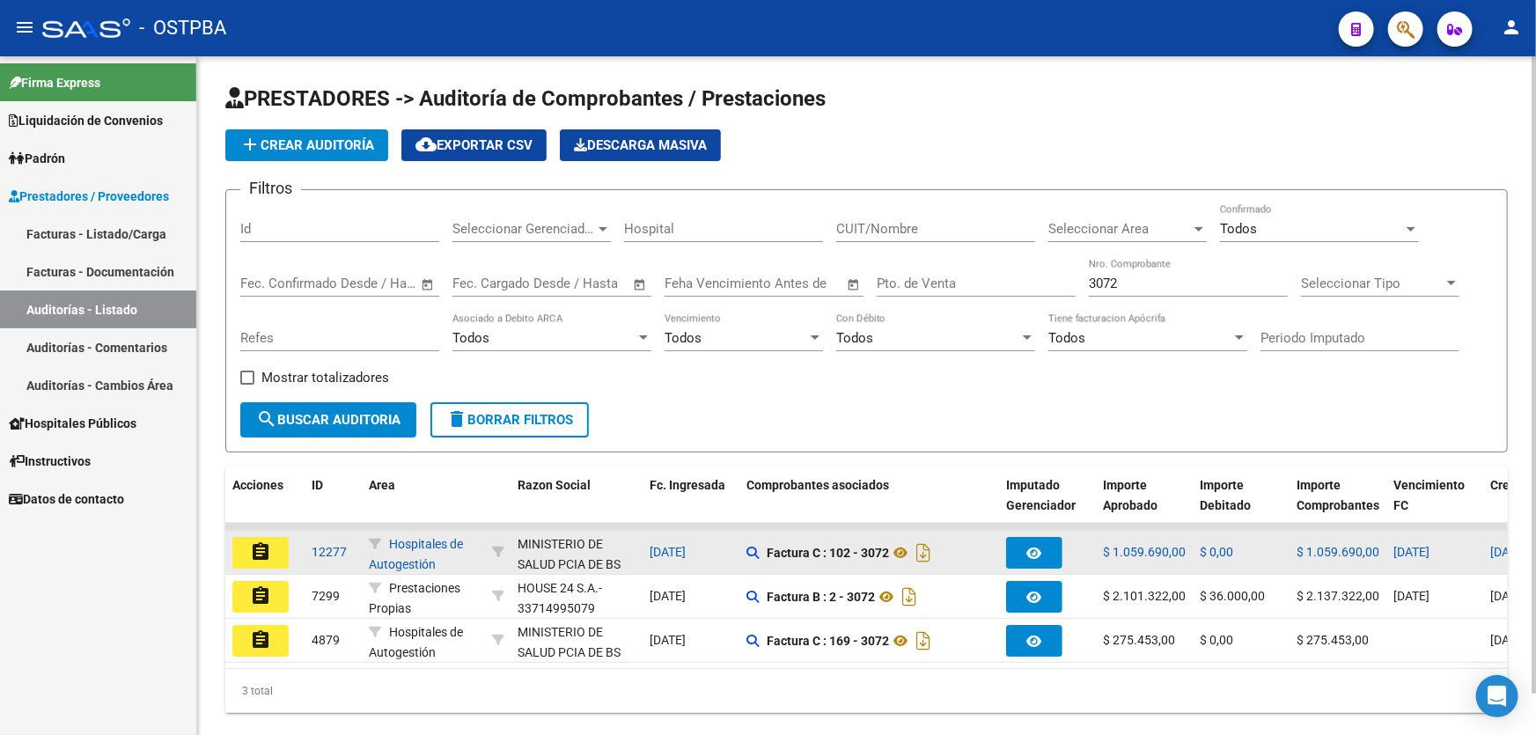
click at [261, 546] on mat-icon "assignment" at bounding box center [260, 551] width 21 height 21
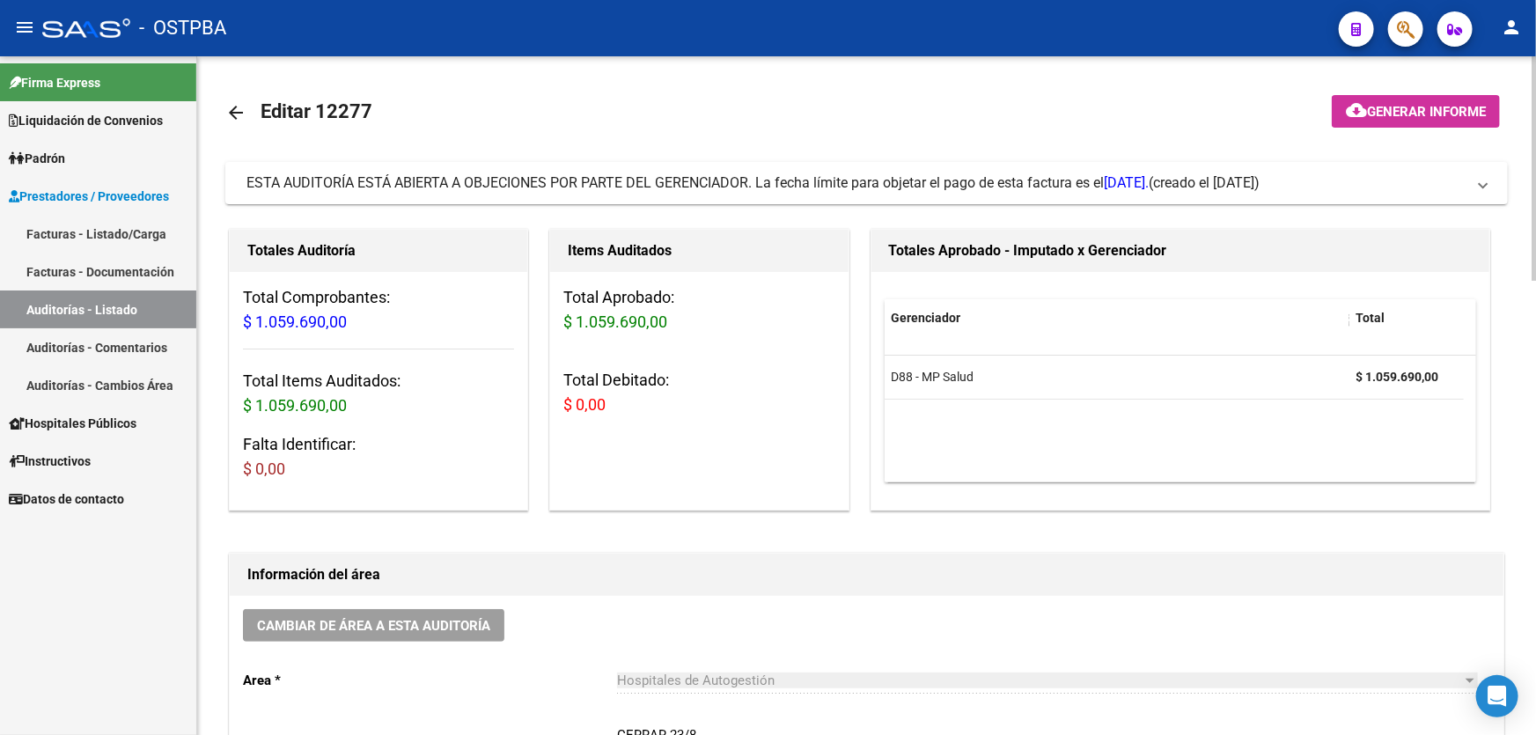
click at [238, 105] on mat-icon "arrow_back" at bounding box center [235, 112] width 21 height 21
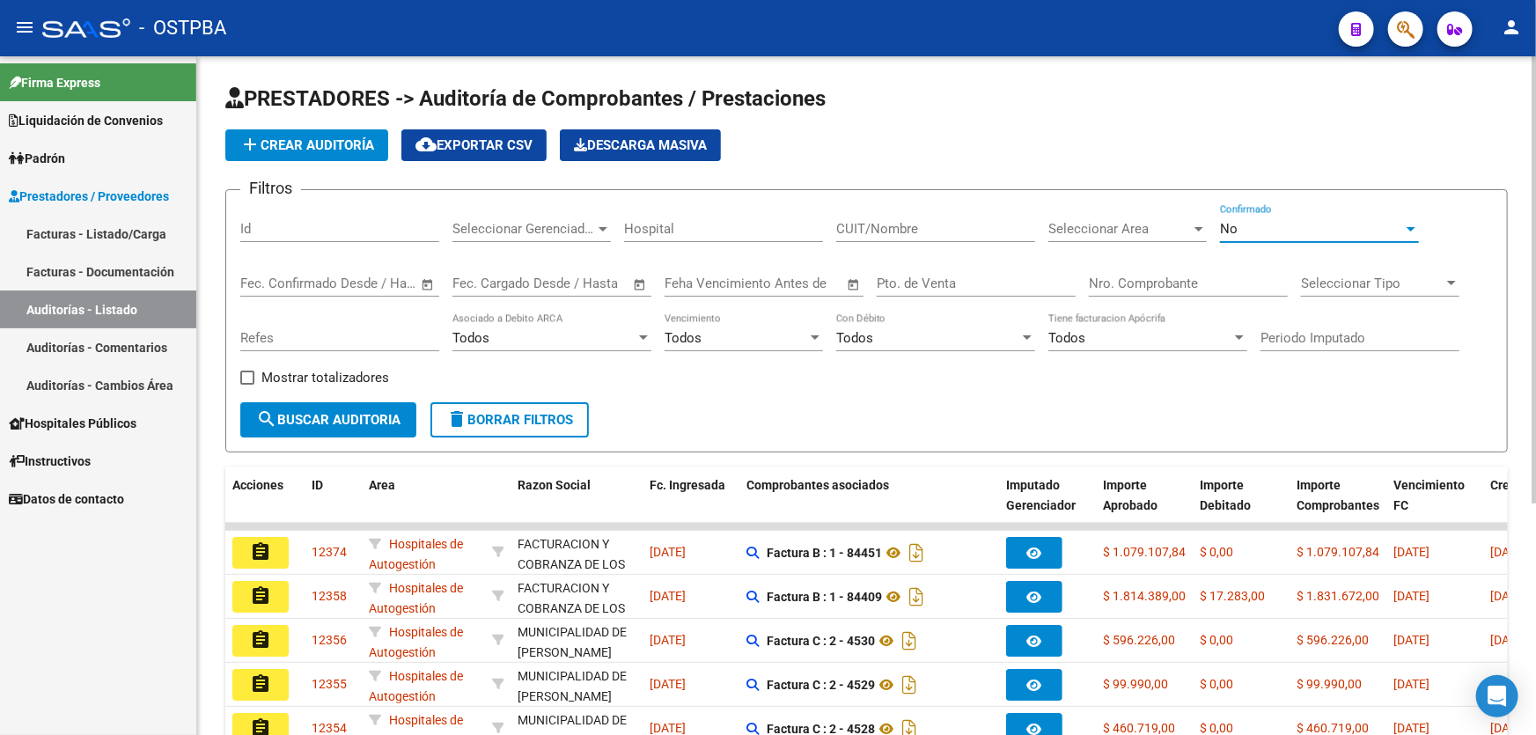
click at [1242, 228] on div "No" at bounding box center [1311, 229] width 183 height 16
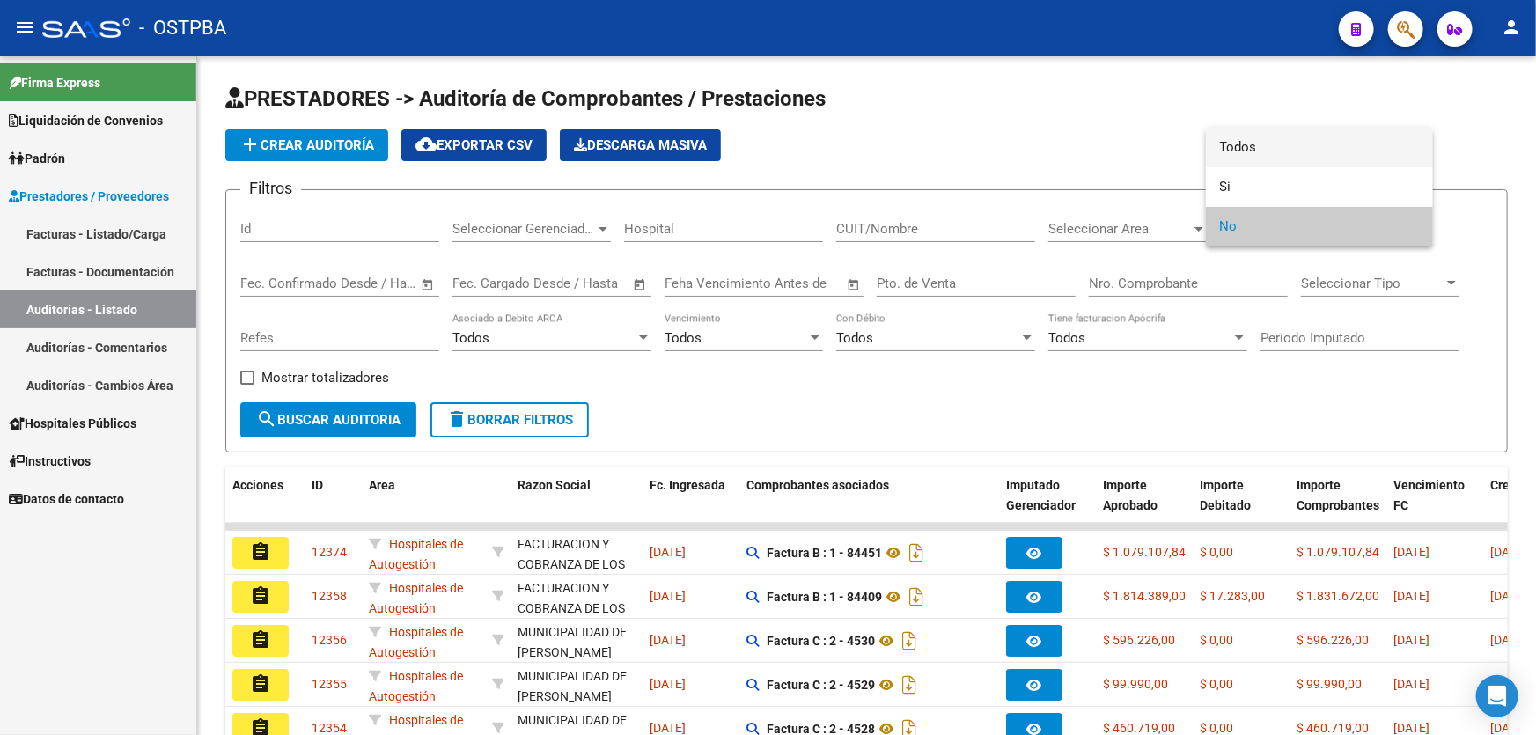
click at [1241, 136] on span "Todos" at bounding box center [1319, 148] width 199 height 40
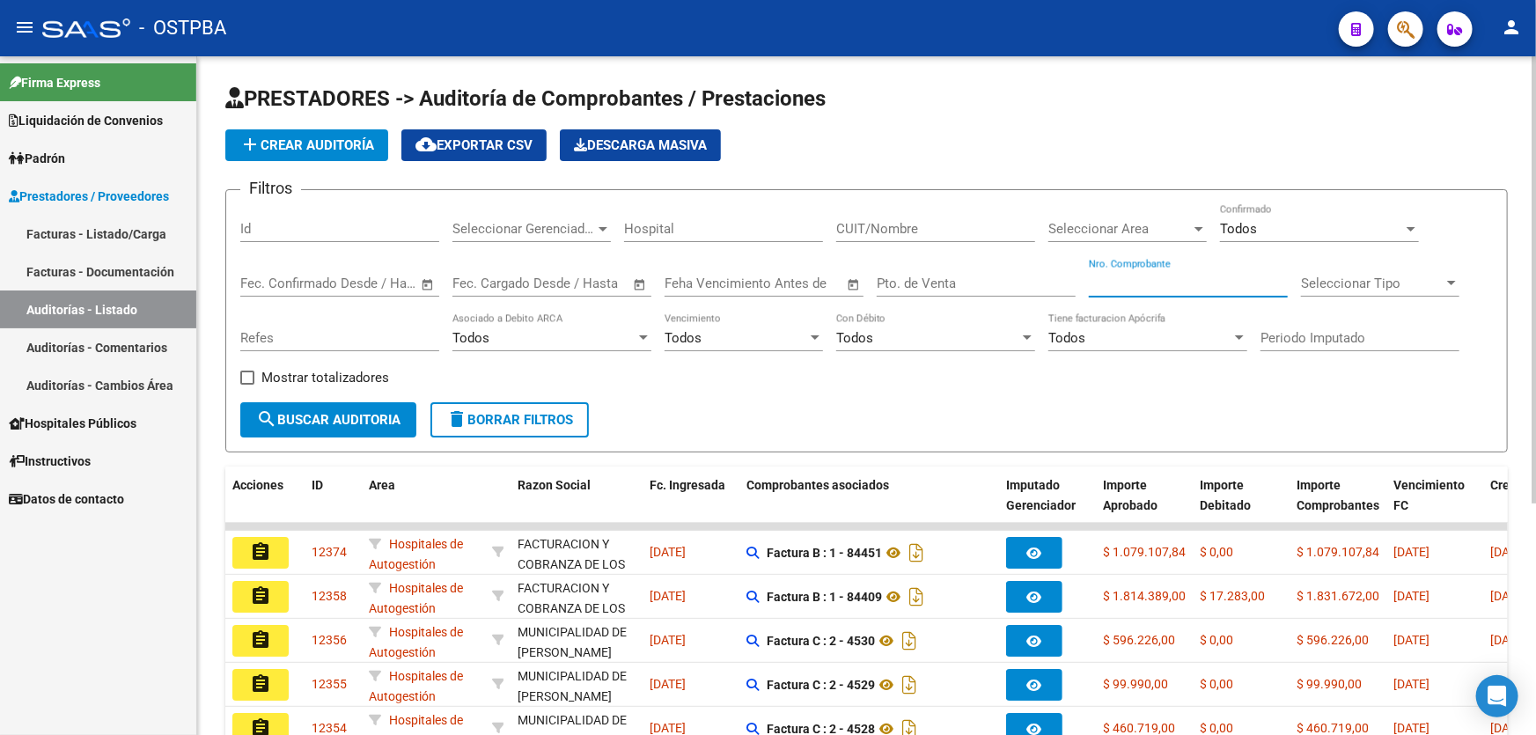
click at [1144, 275] on input "Nro. Comprobante" at bounding box center [1188, 283] width 199 height 16
type input "6461"
click at [269, 408] on mat-icon "search" at bounding box center [266, 418] width 21 height 21
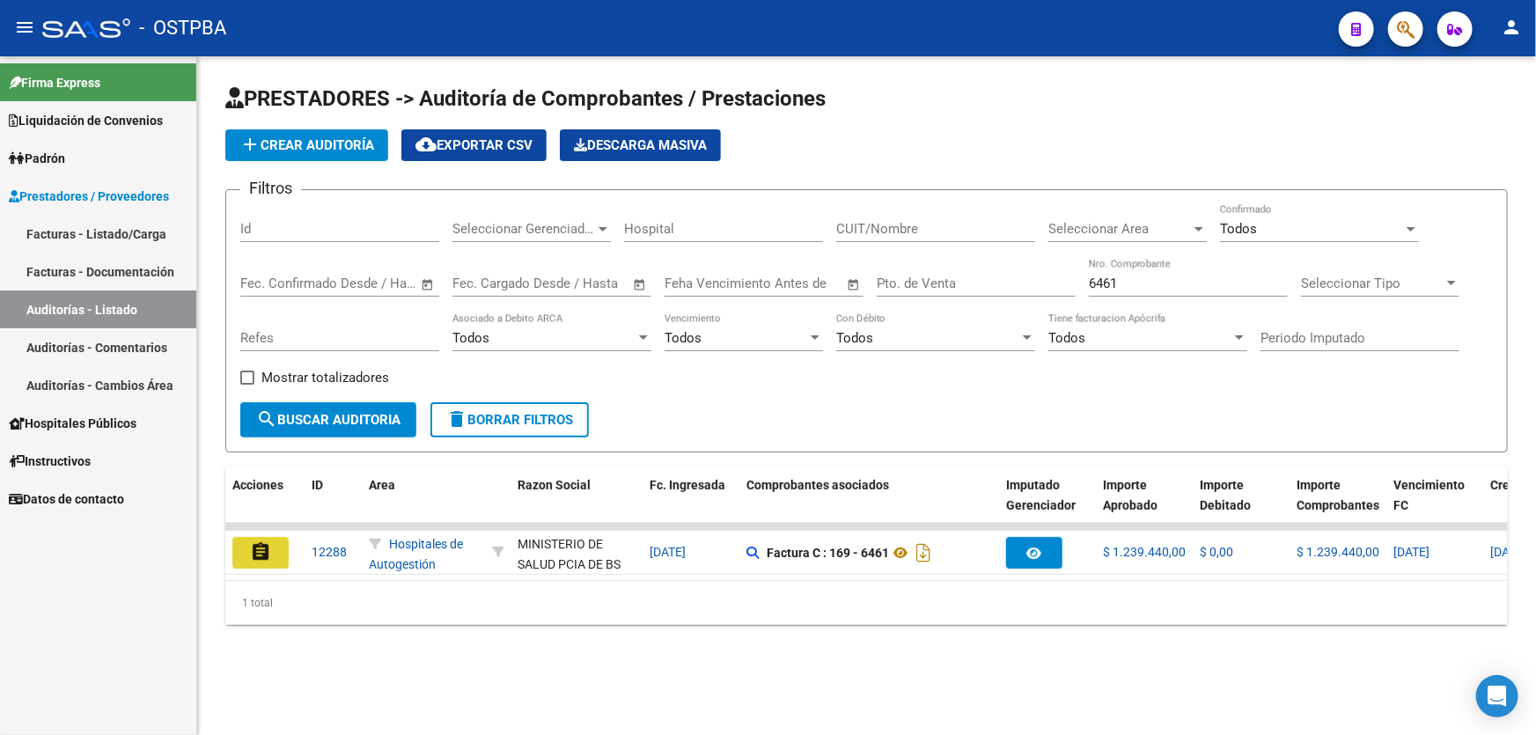
click at [261, 551] on mat-icon "assignment" at bounding box center [260, 551] width 21 height 21
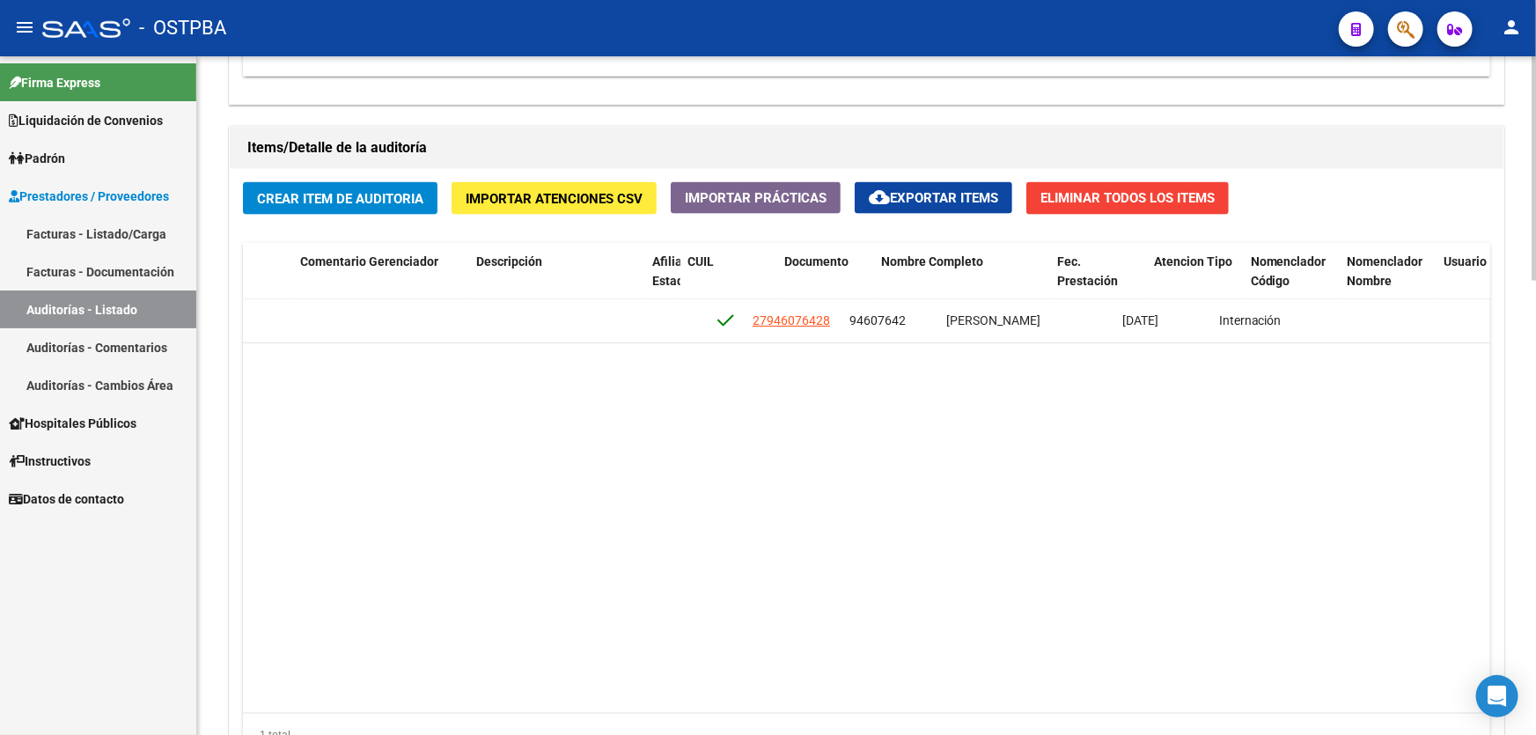
scroll to position [0, 748]
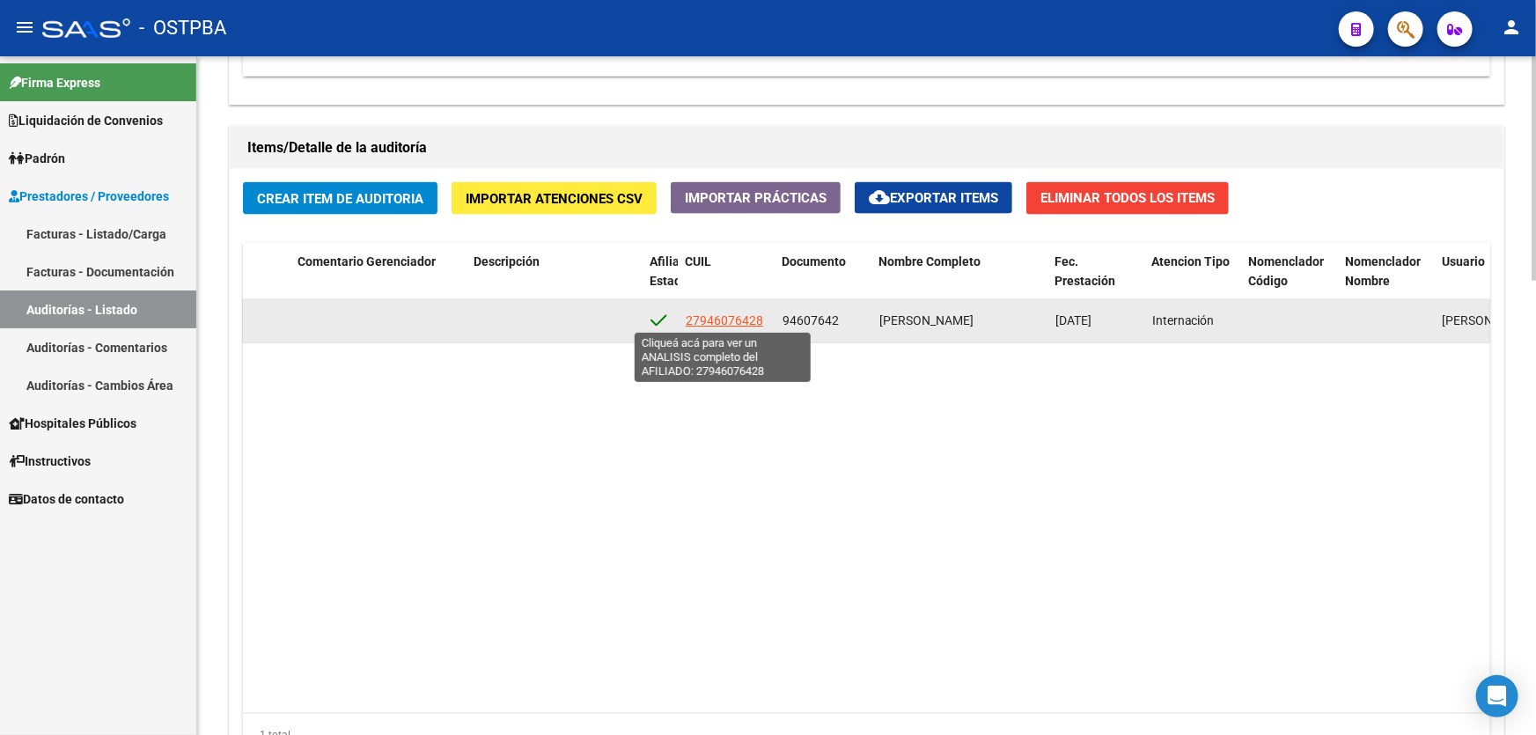
click at [731, 315] on span "27946076428" at bounding box center [724, 320] width 77 height 14
type textarea "27946076428"
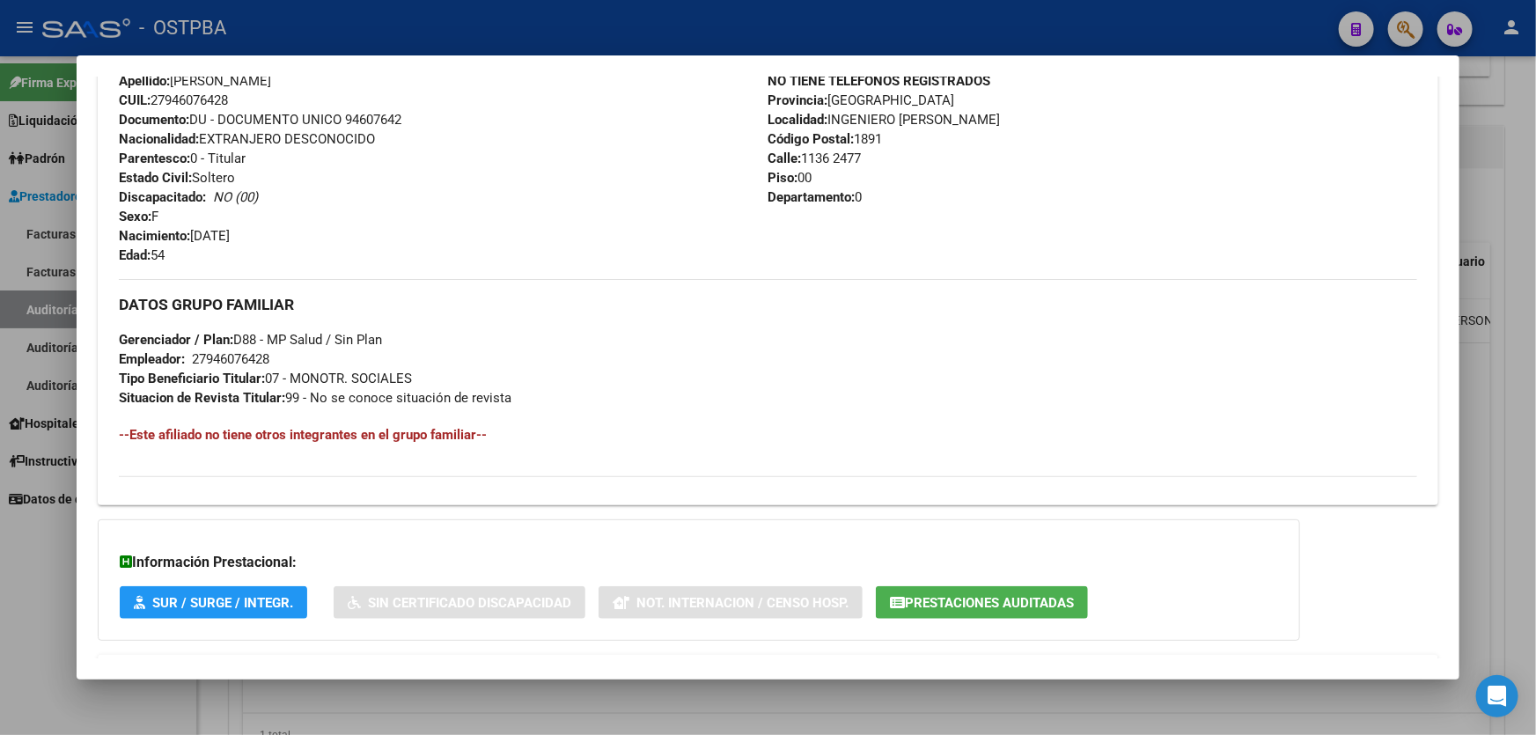
scroll to position [716, 0]
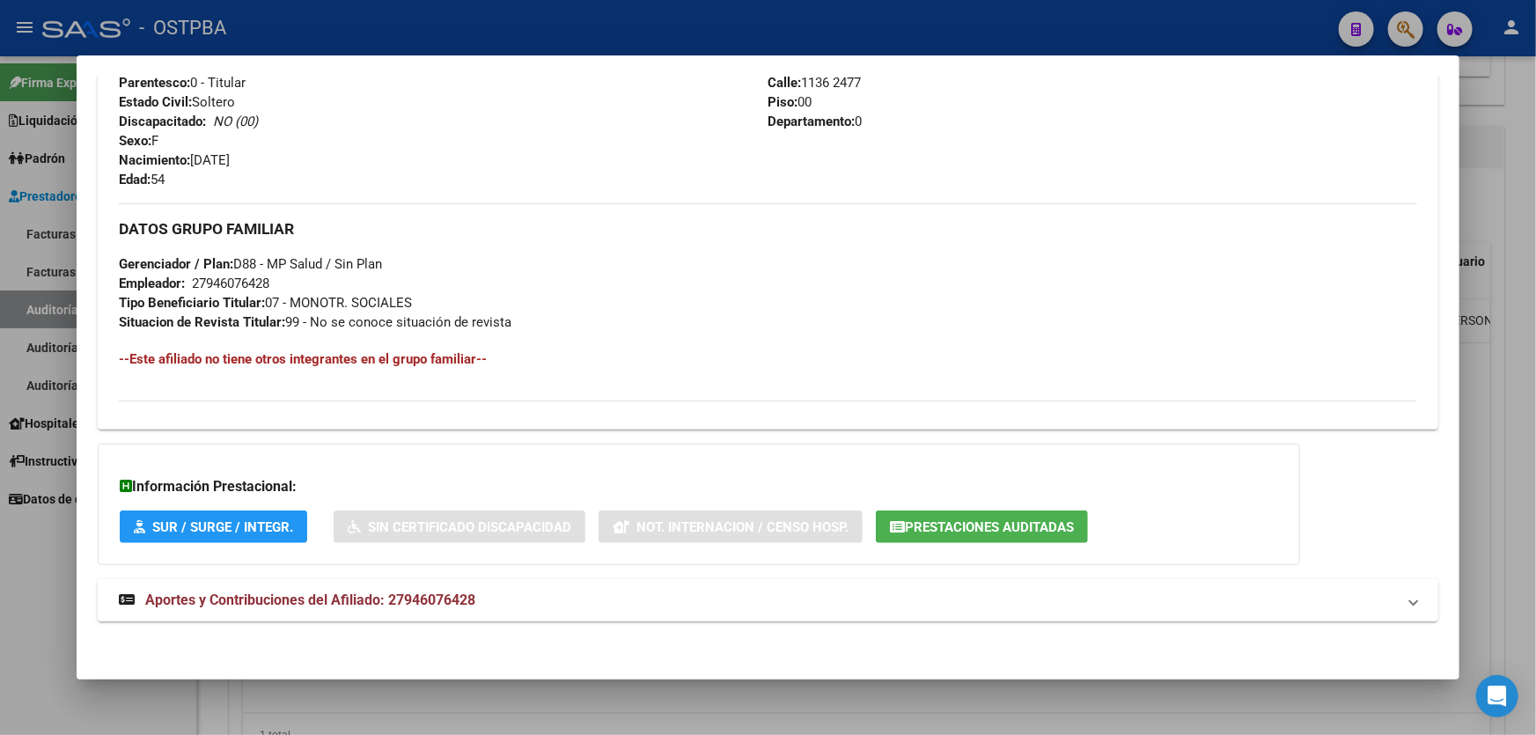
click at [371, 593] on span "Aportes y Contribuciones del Afiliado: 27946076428" at bounding box center [310, 599] width 330 height 17
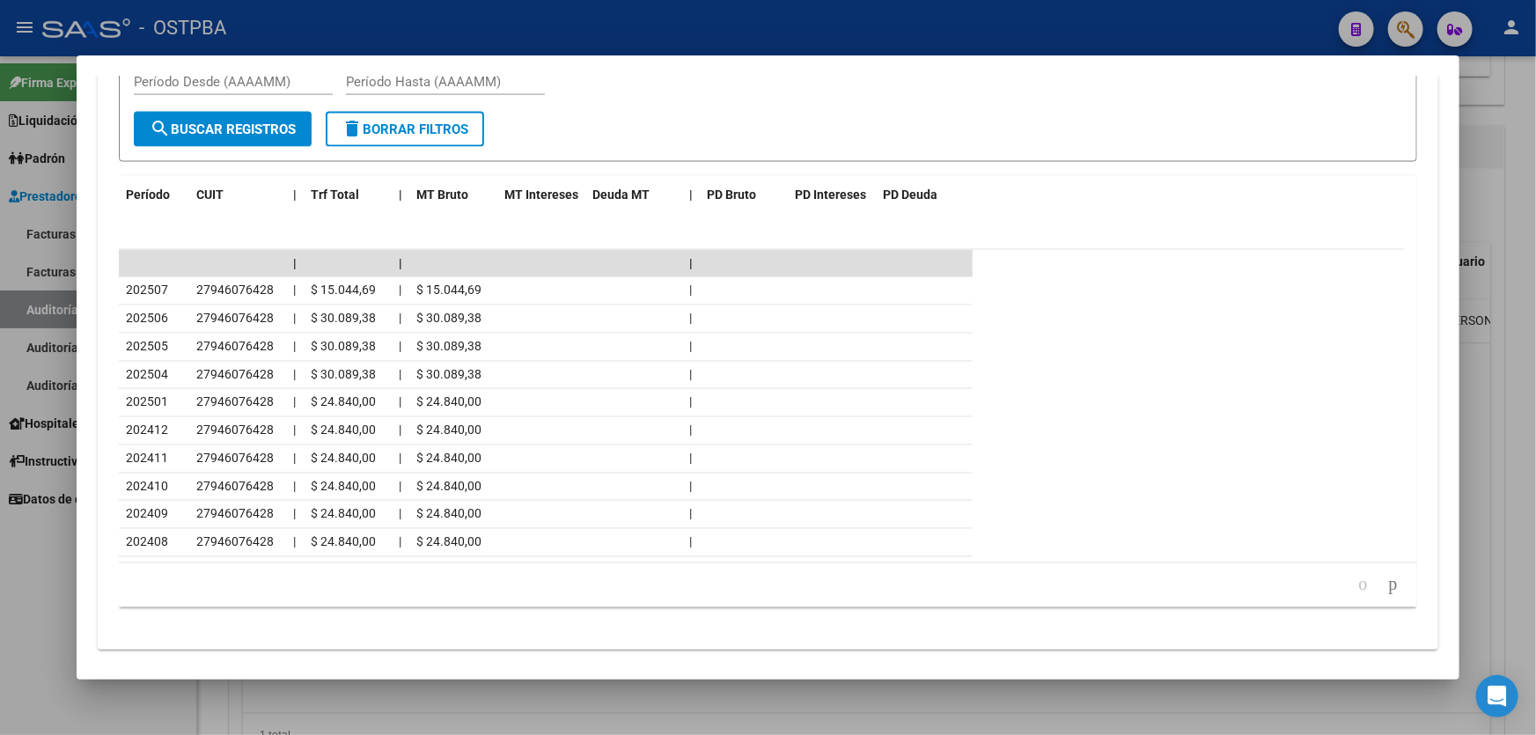
scroll to position [1264, 0]
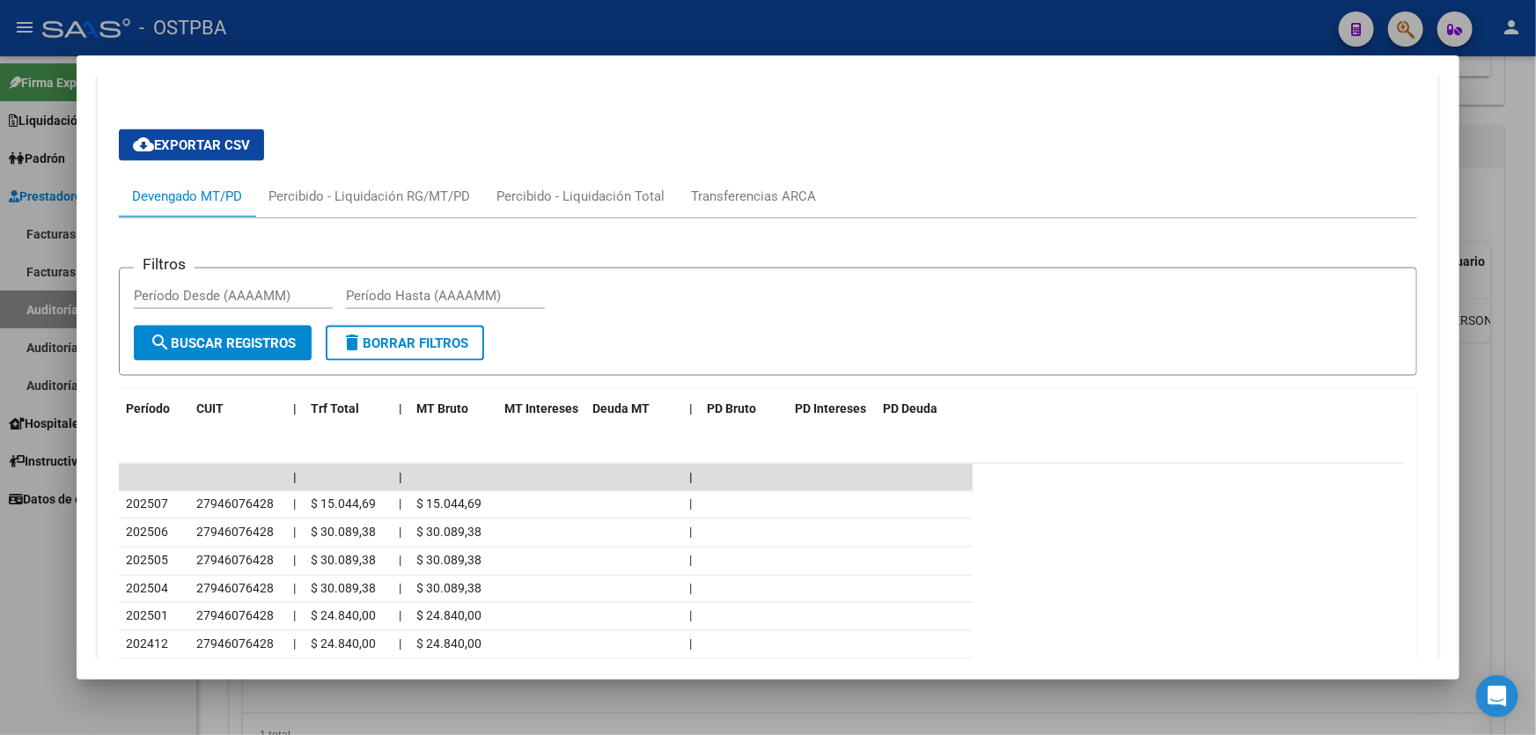
click at [24, 582] on div at bounding box center [768, 367] width 1536 height 735
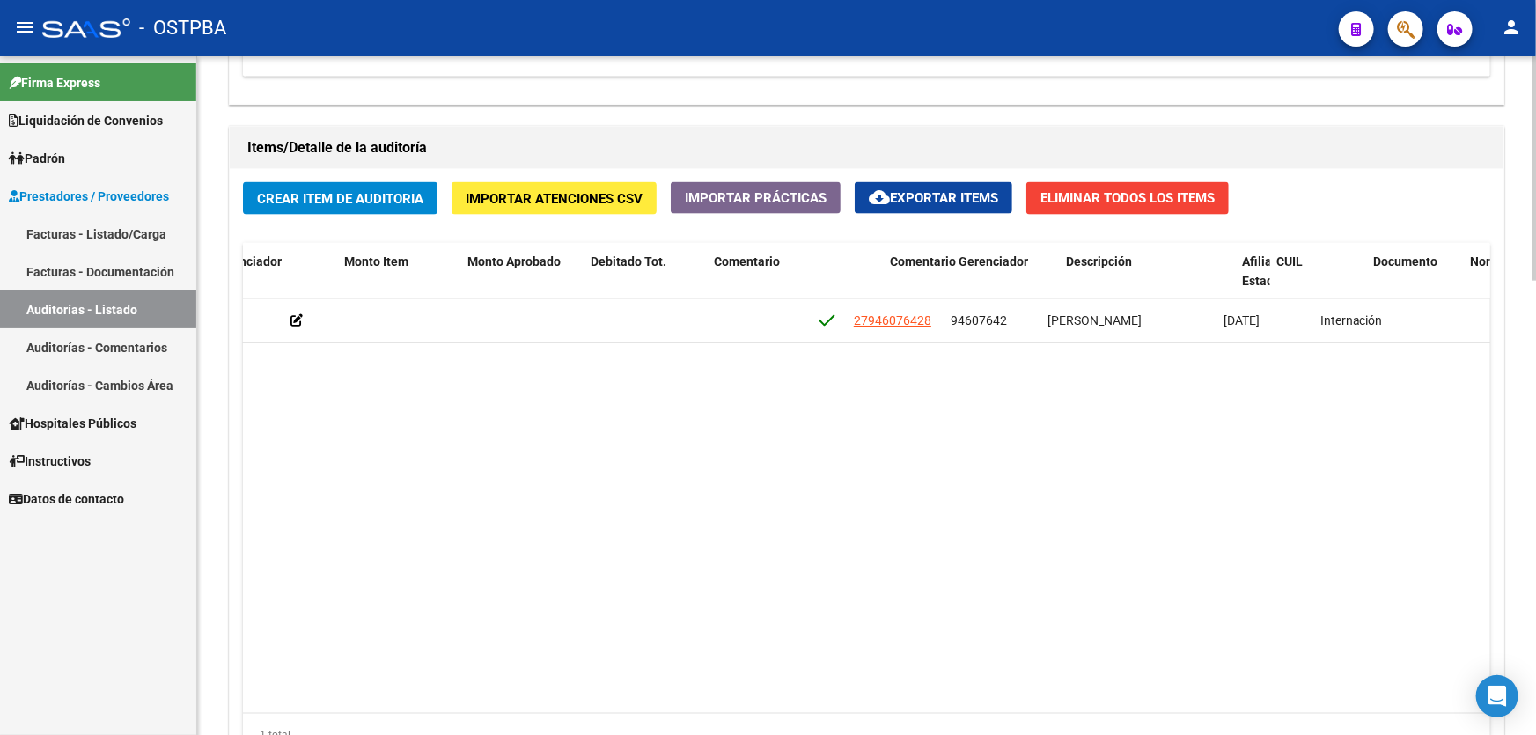
scroll to position [0, 0]
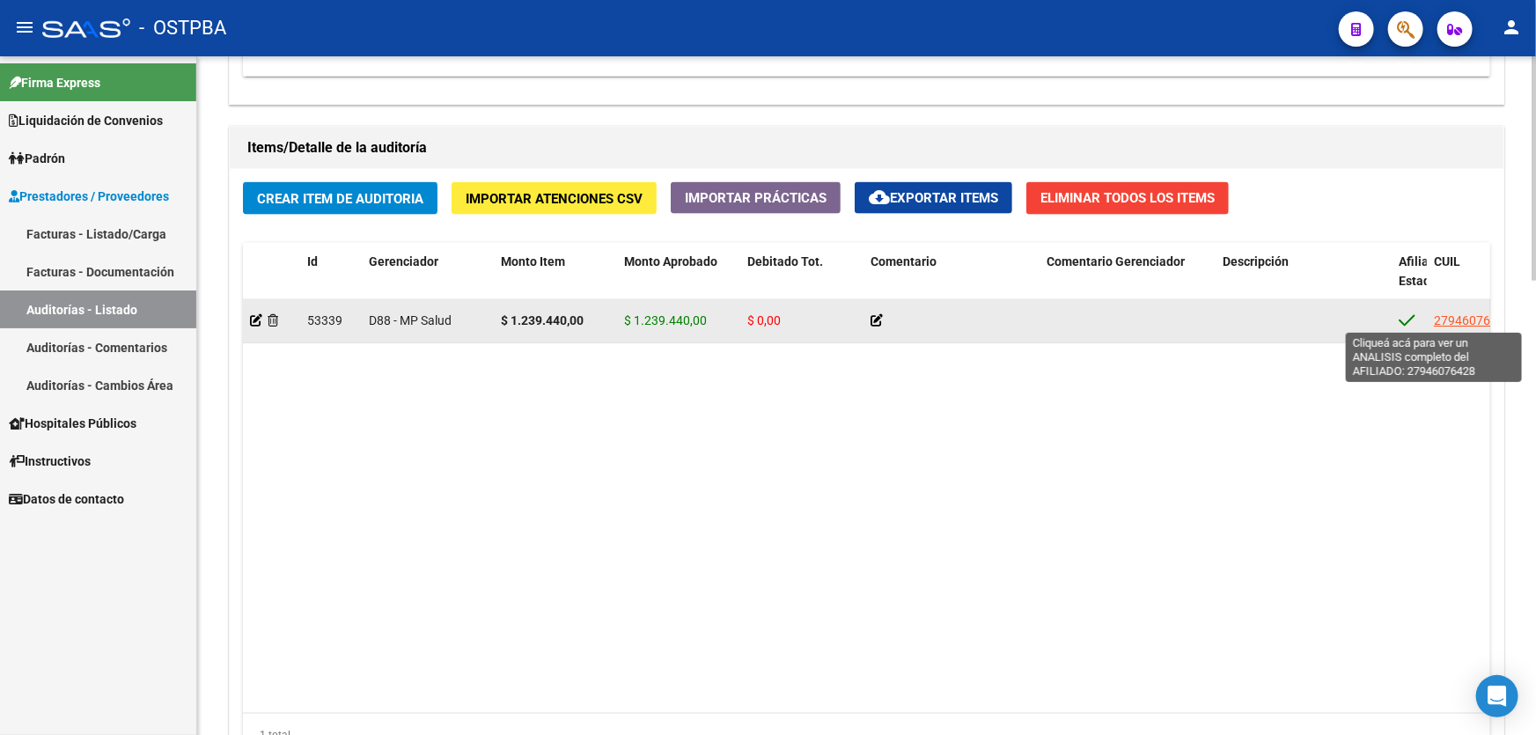
click at [1463, 317] on span "27946076428" at bounding box center [1472, 320] width 77 height 14
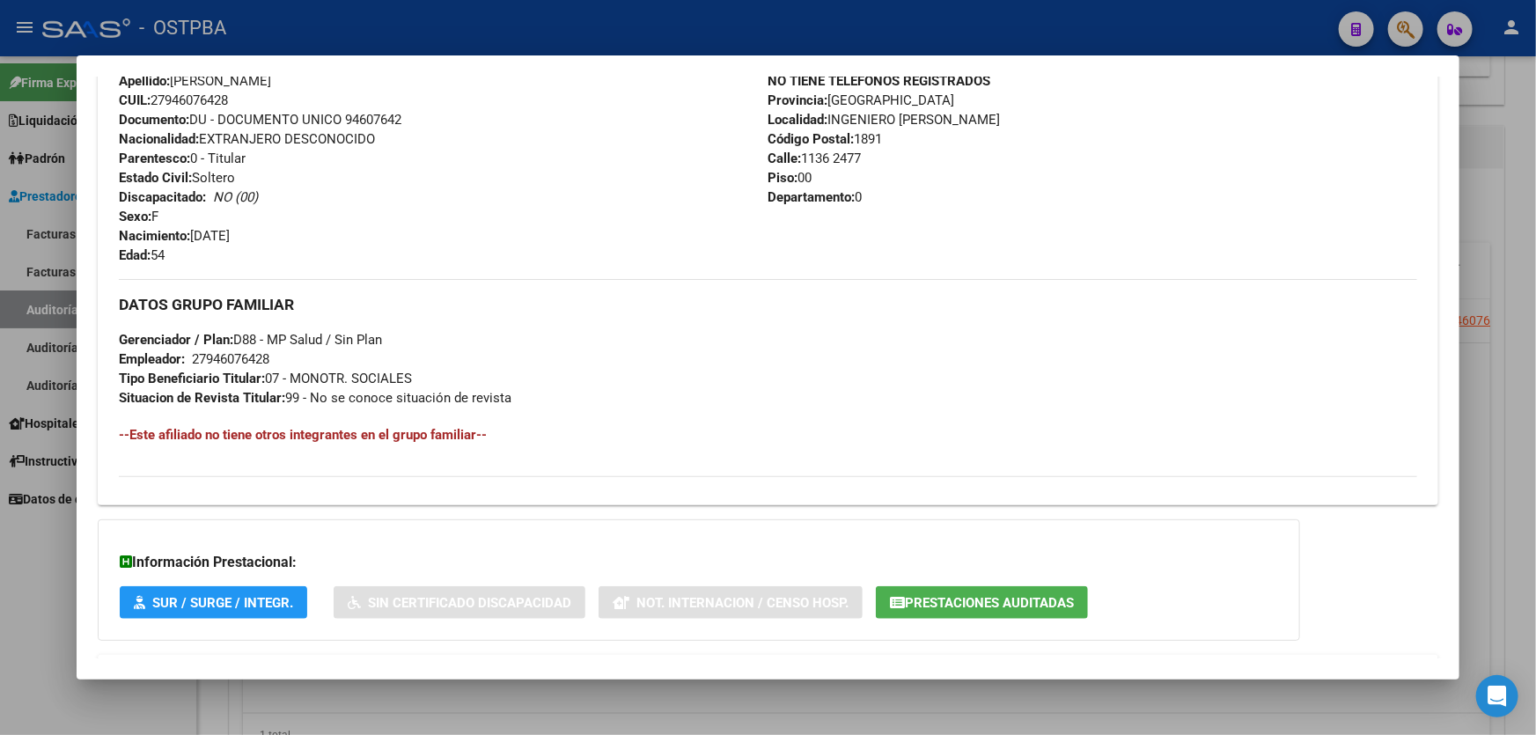
scroll to position [716, 0]
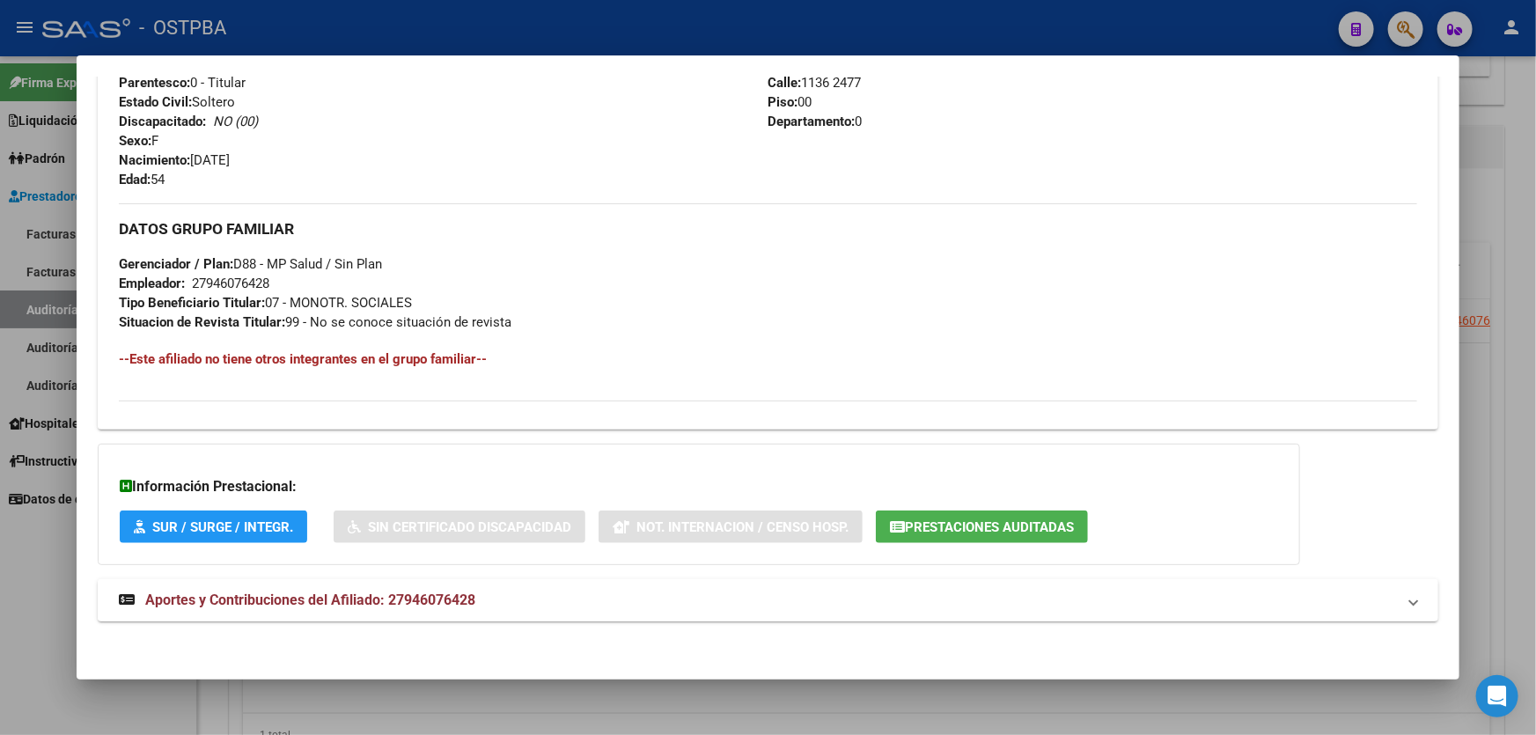
click at [414, 594] on span "Aportes y Contribuciones del Afiliado: 27946076428" at bounding box center [310, 599] width 330 height 17
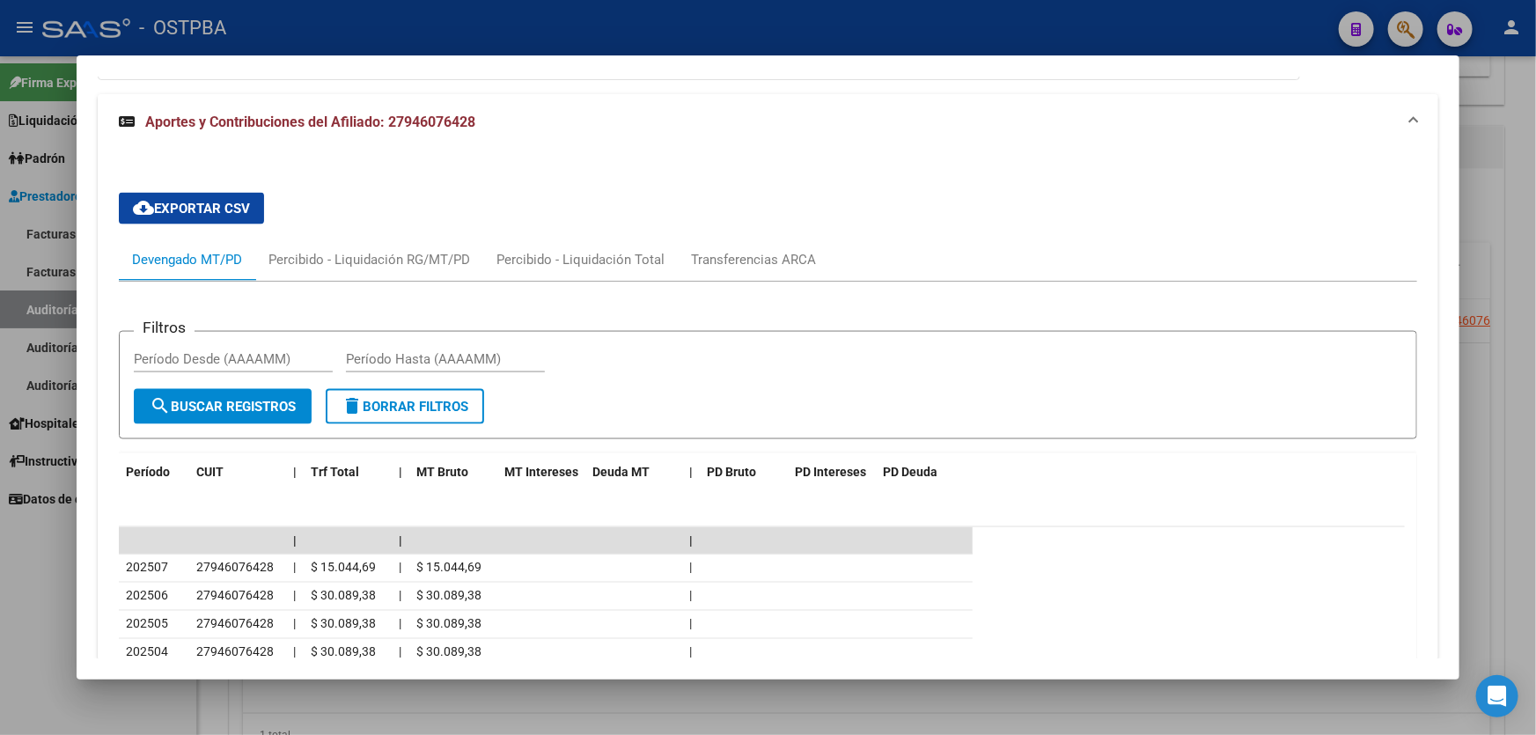
scroll to position [1196, 0]
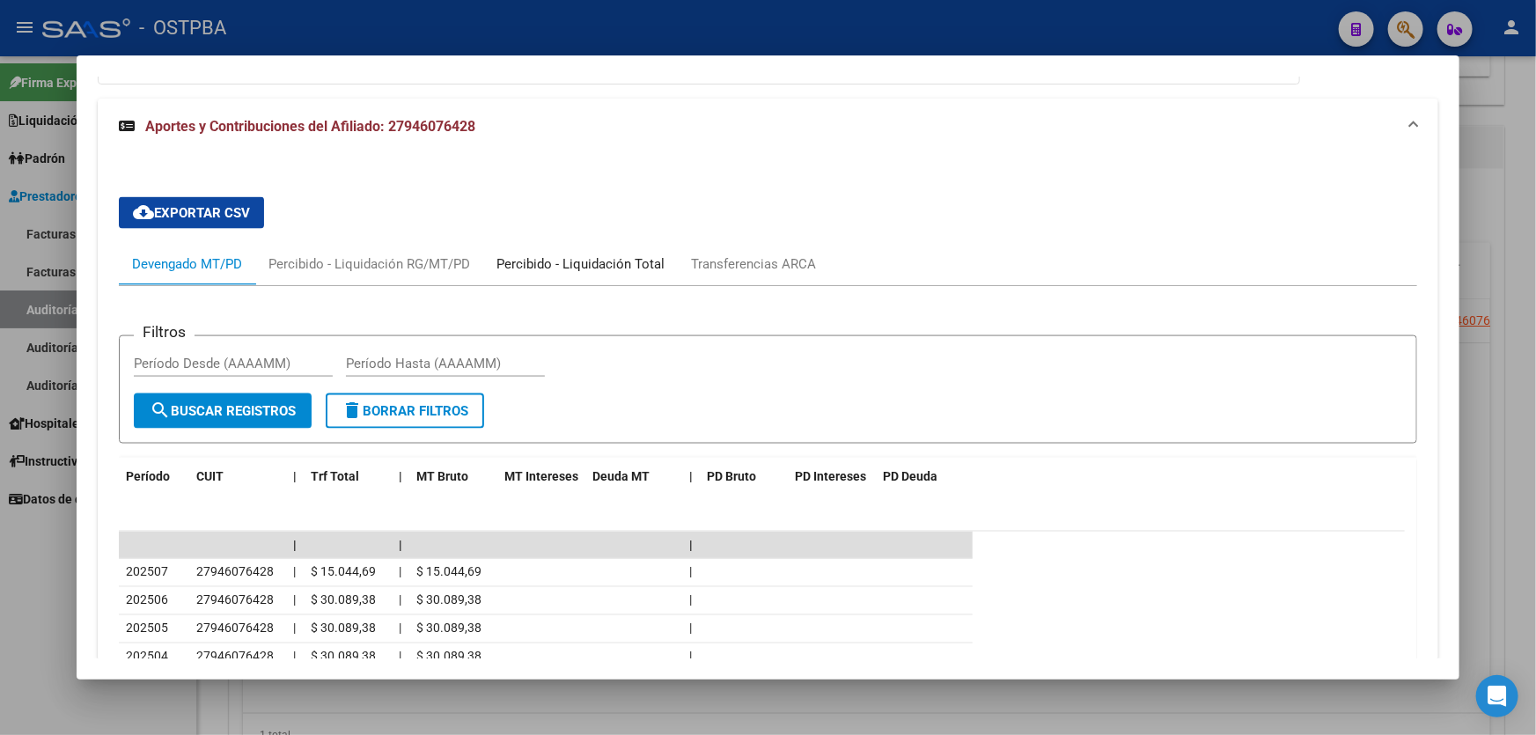
click at [555, 260] on div "Percibido - Liquidación Total" at bounding box center [580, 263] width 168 height 19
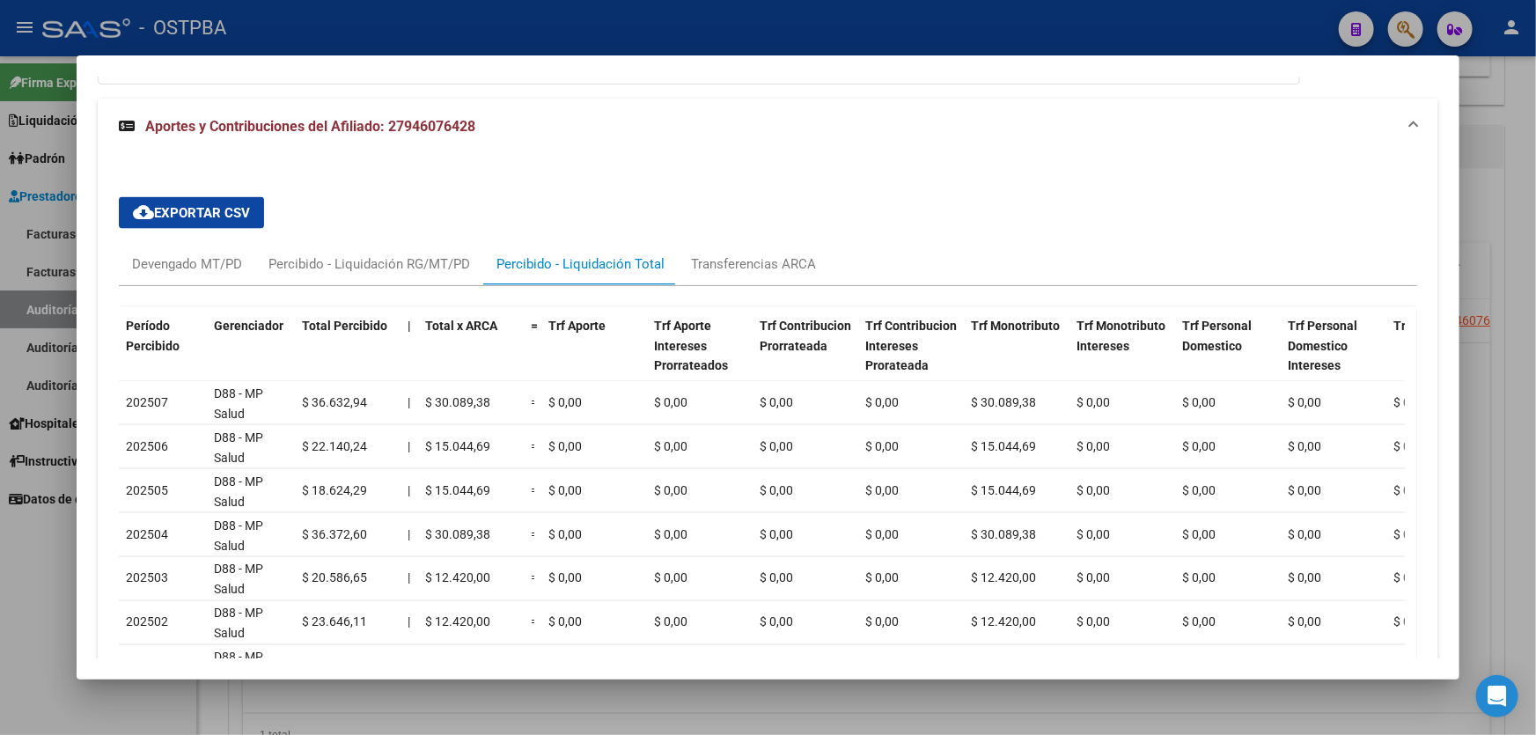
click at [55, 590] on div at bounding box center [768, 367] width 1536 height 735
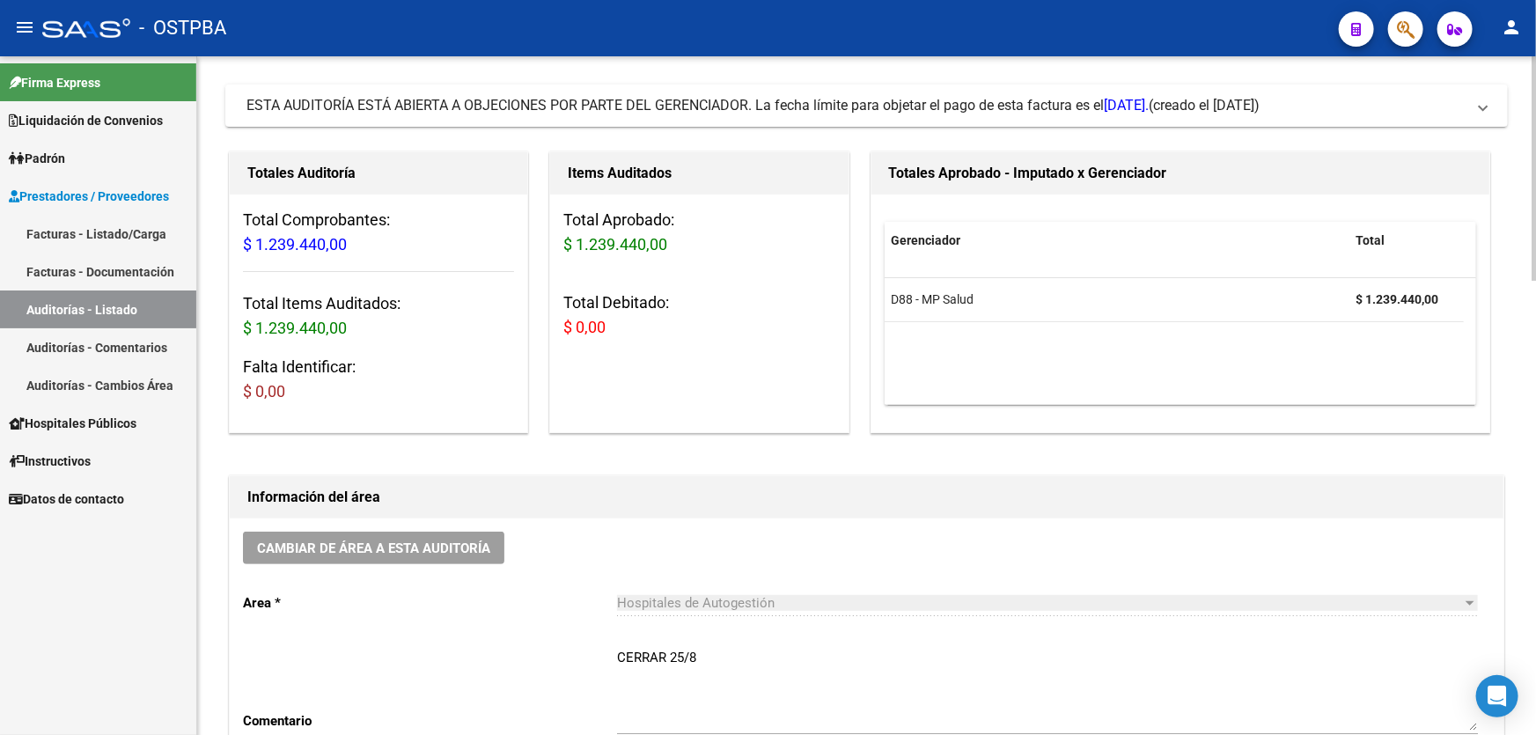
scroll to position [0, 0]
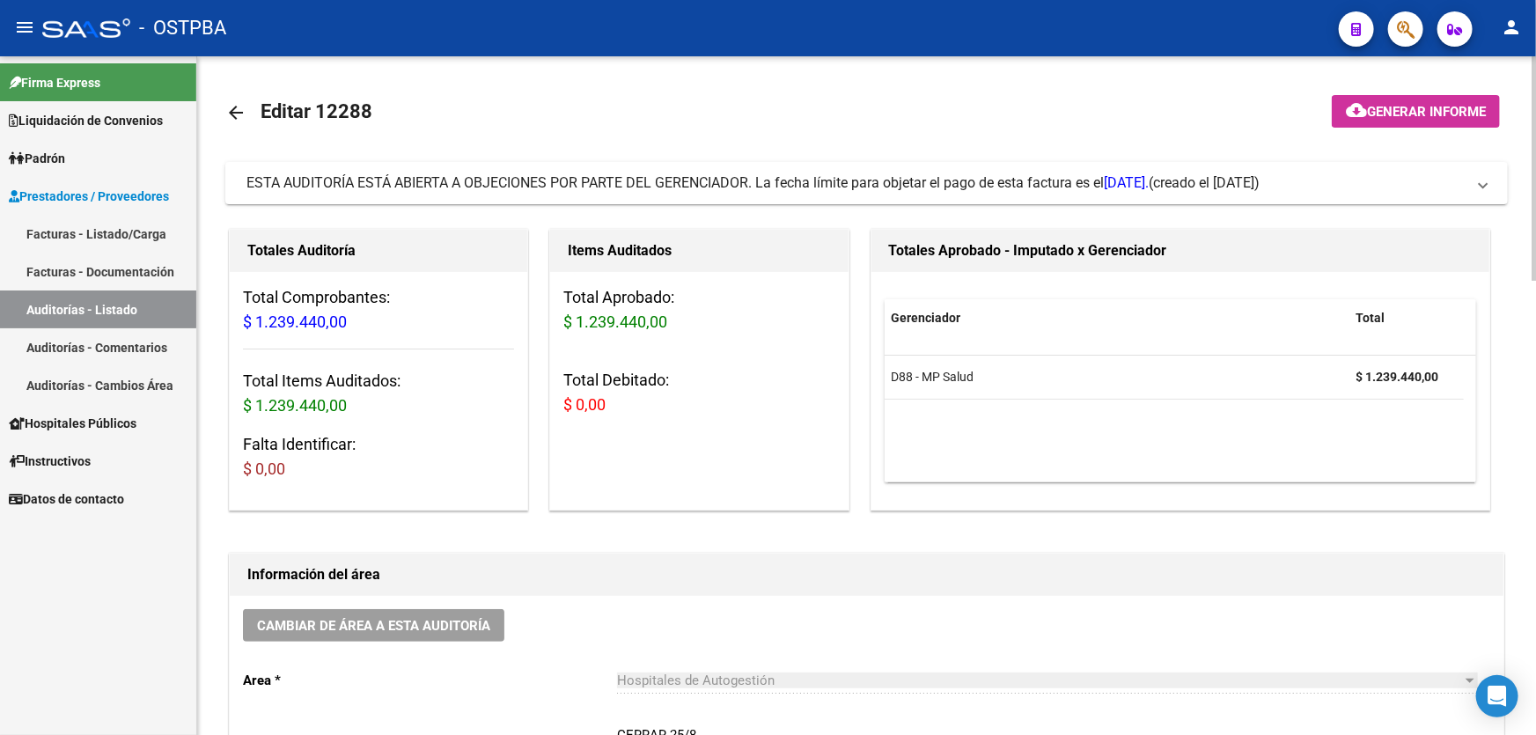
click at [243, 112] on mat-icon "arrow_back" at bounding box center [235, 112] width 21 height 21
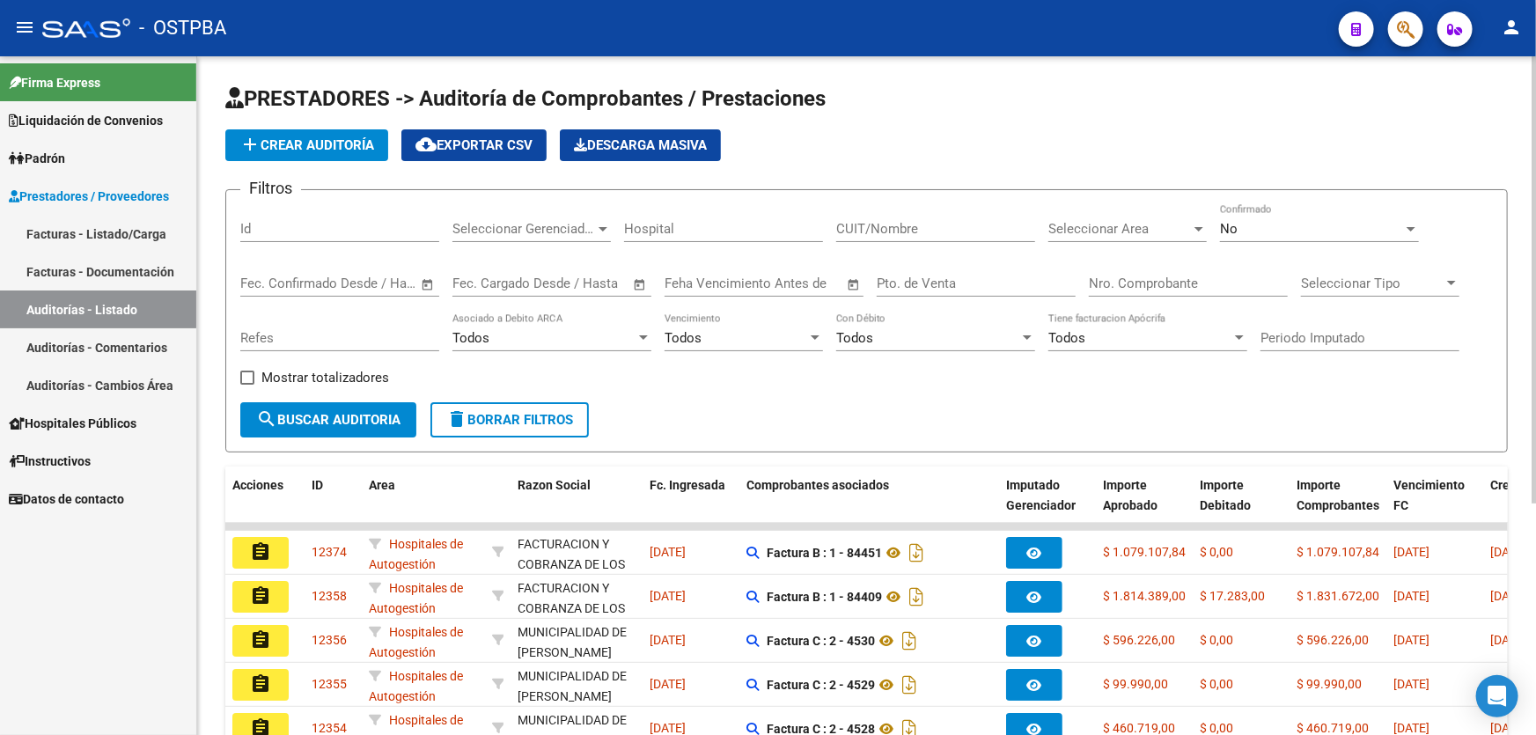
click at [1160, 286] on input "Nro. Comprobante" at bounding box center [1188, 283] width 199 height 16
type input "6456"
click at [1289, 230] on div "No" at bounding box center [1311, 229] width 183 height 16
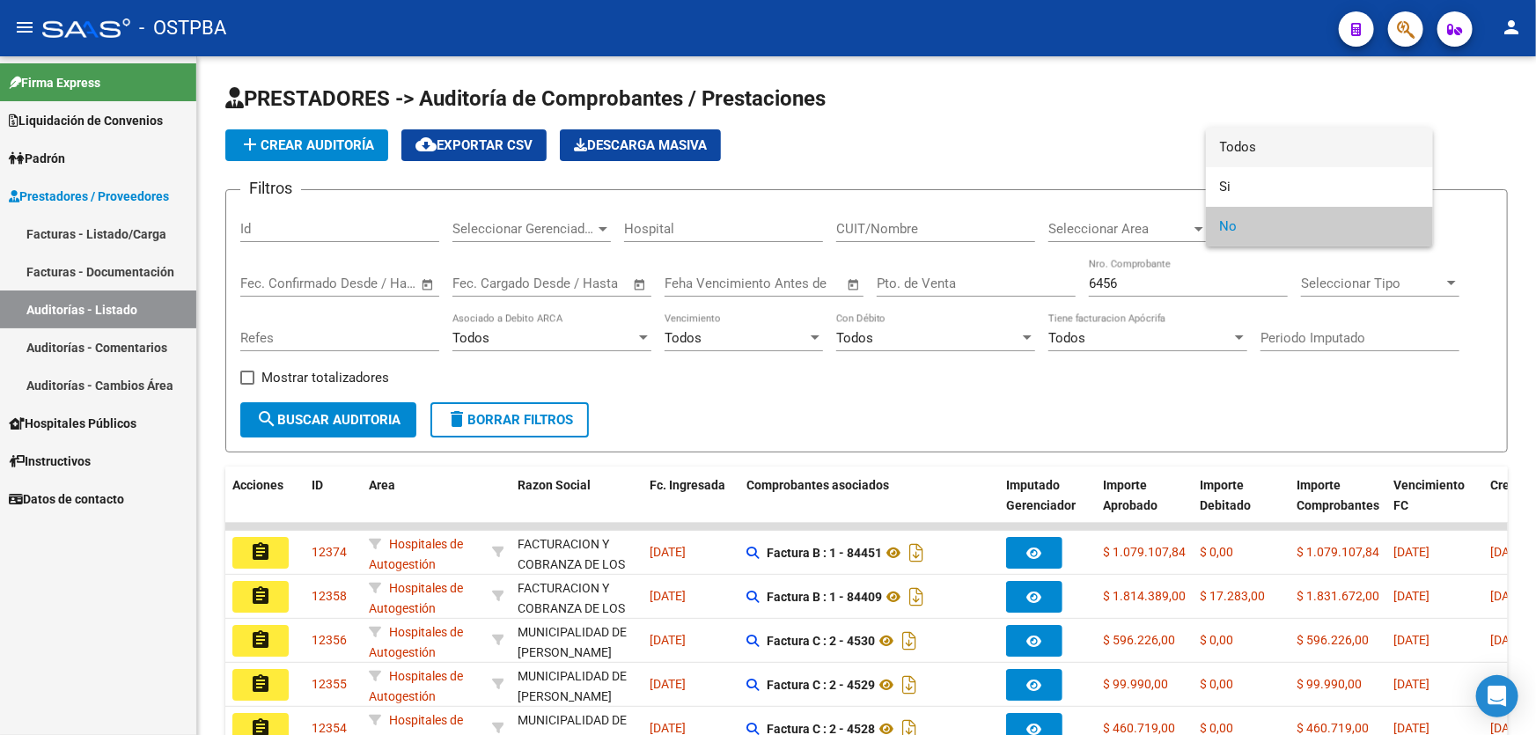
click at [1283, 147] on span "Todos" at bounding box center [1319, 148] width 199 height 40
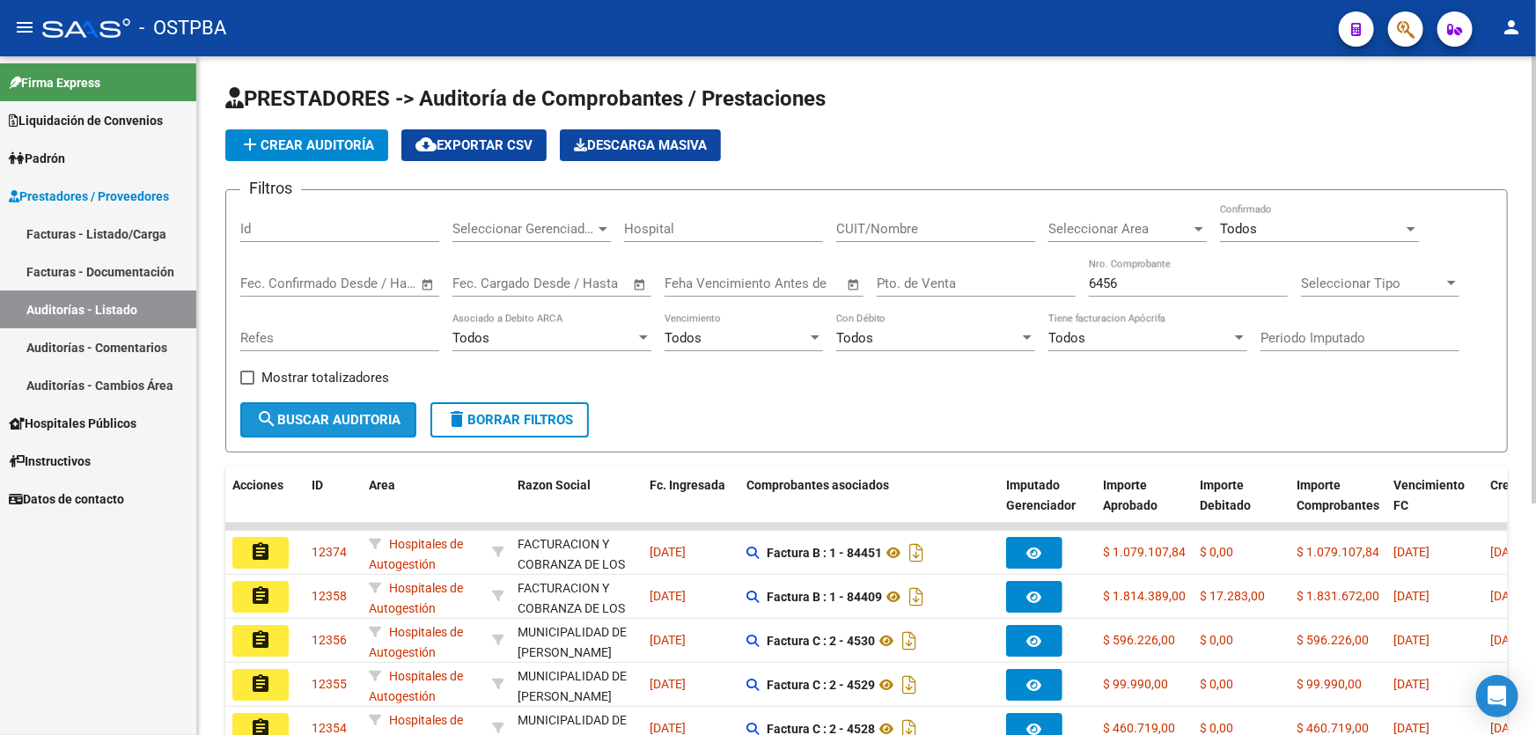
click at [345, 413] on span "search Buscar Auditoria" at bounding box center [328, 420] width 144 height 16
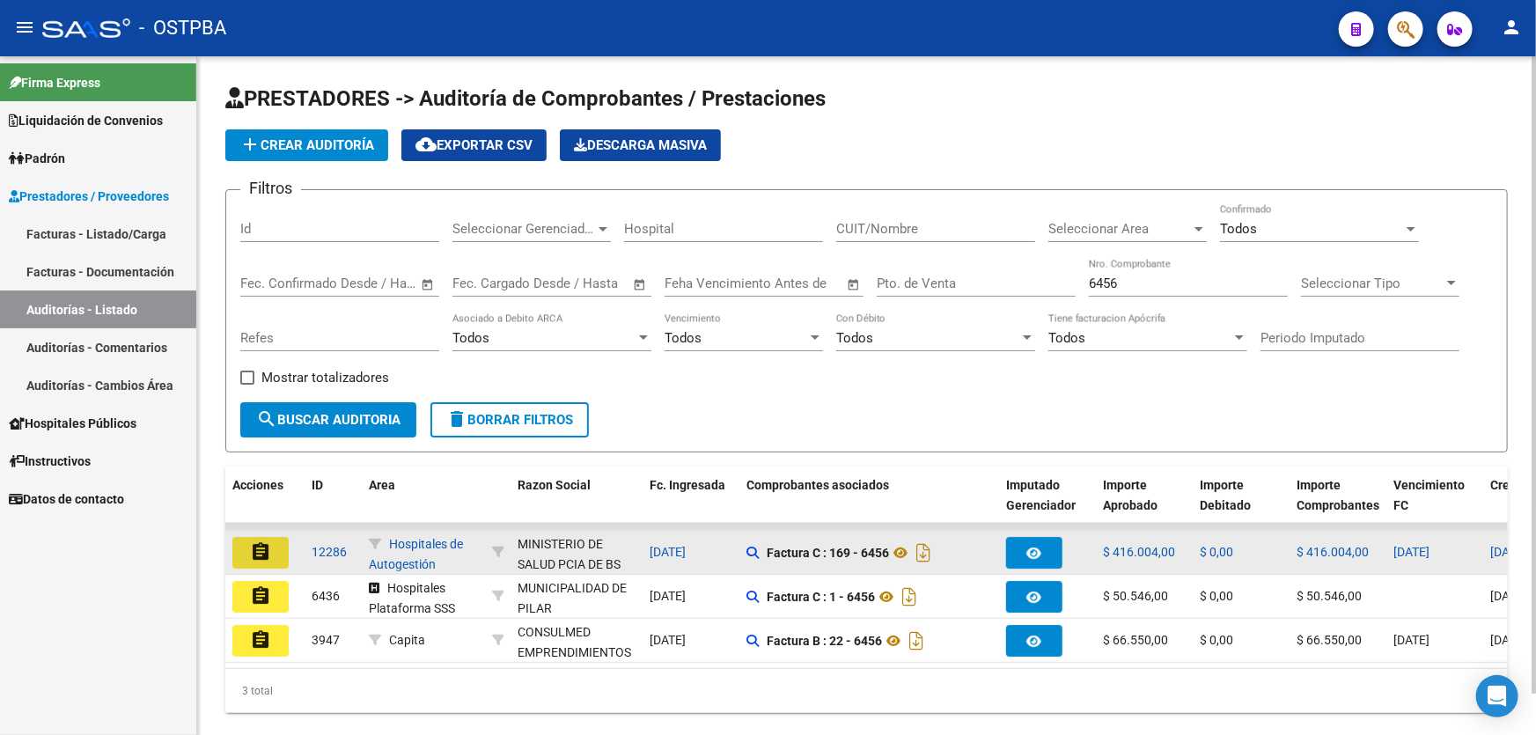
click at [256, 541] on mat-icon "assignment" at bounding box center [260, 551] width 21 height 21
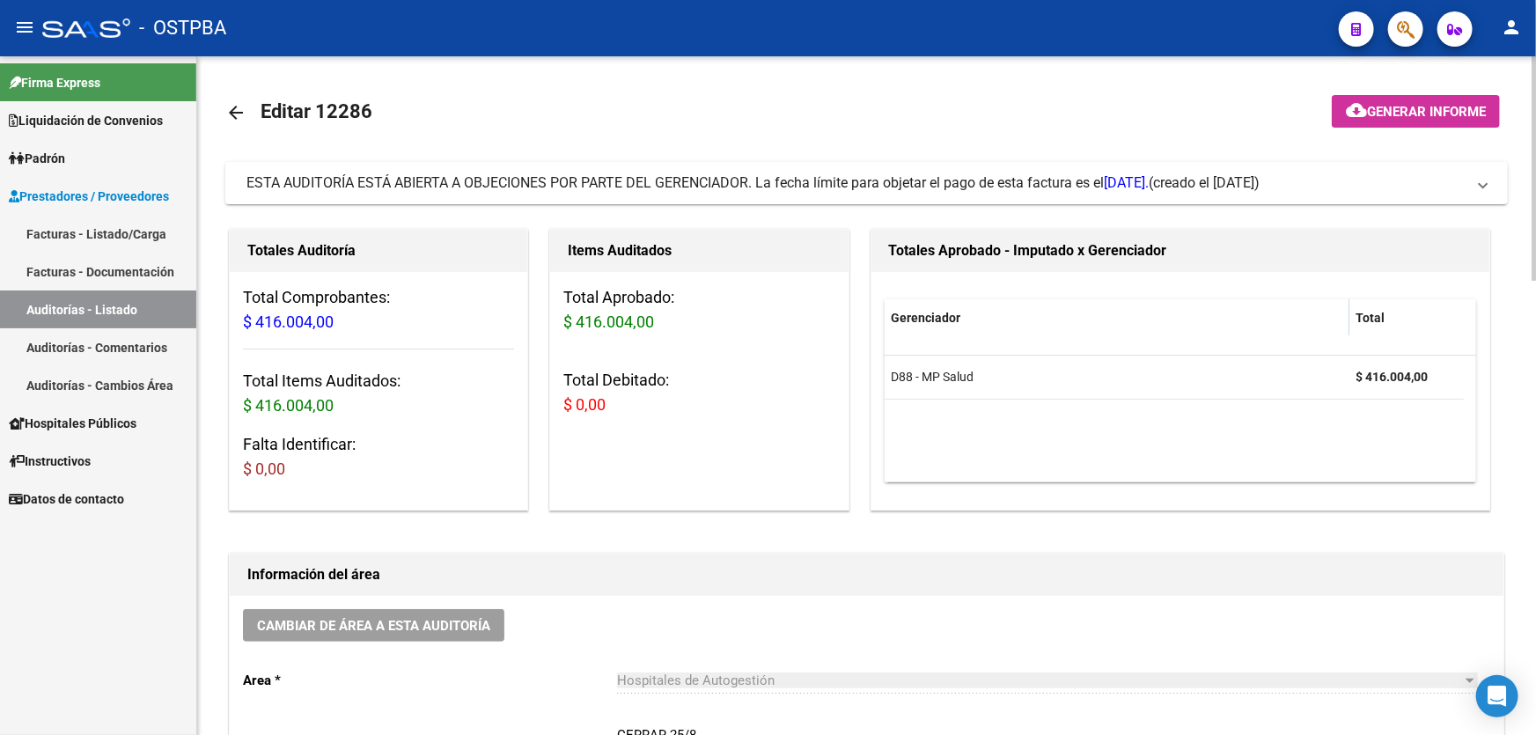
click at [235, 114] on mat-icon "arrow_back" at bounding box center [235, 112] width 21 height 21
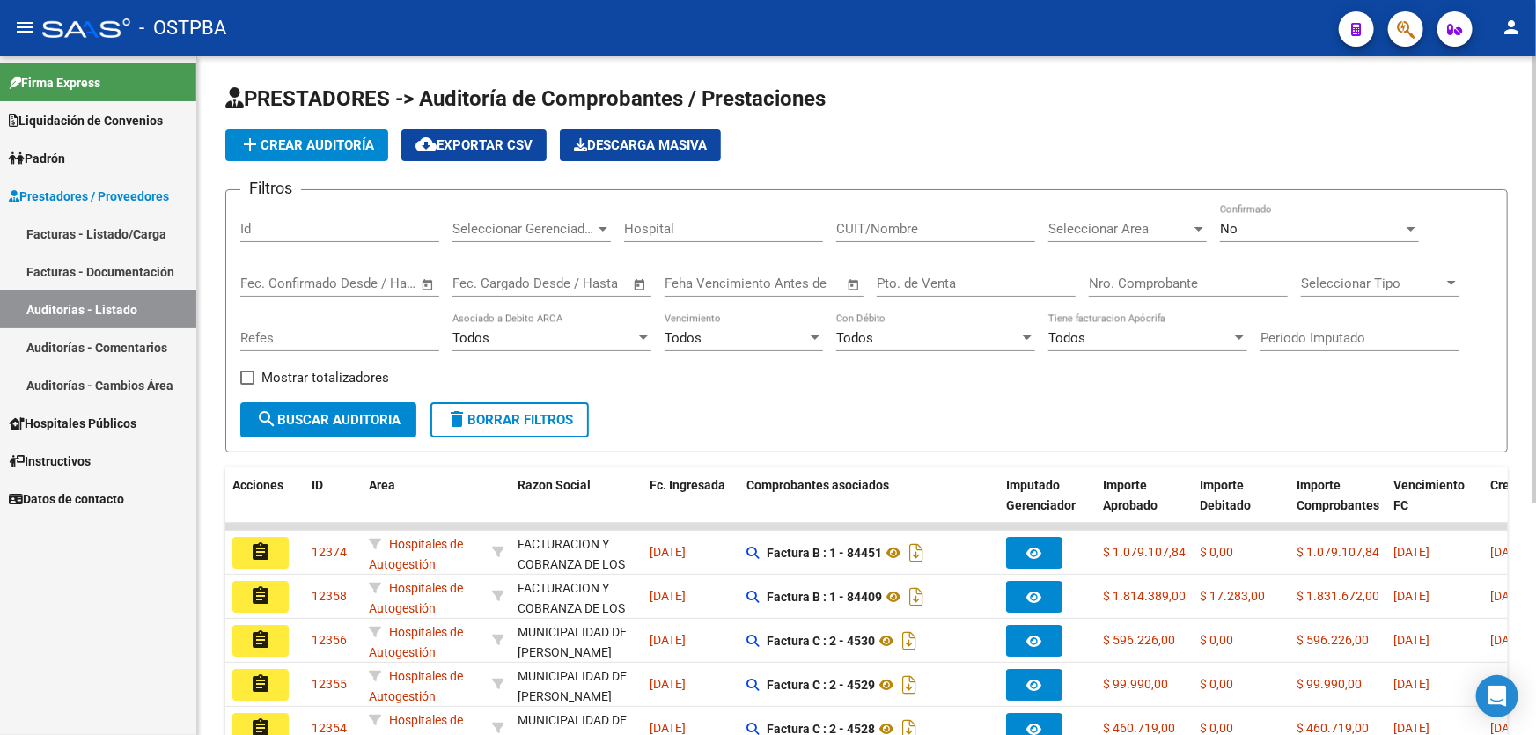
scroll to position [320, 0]
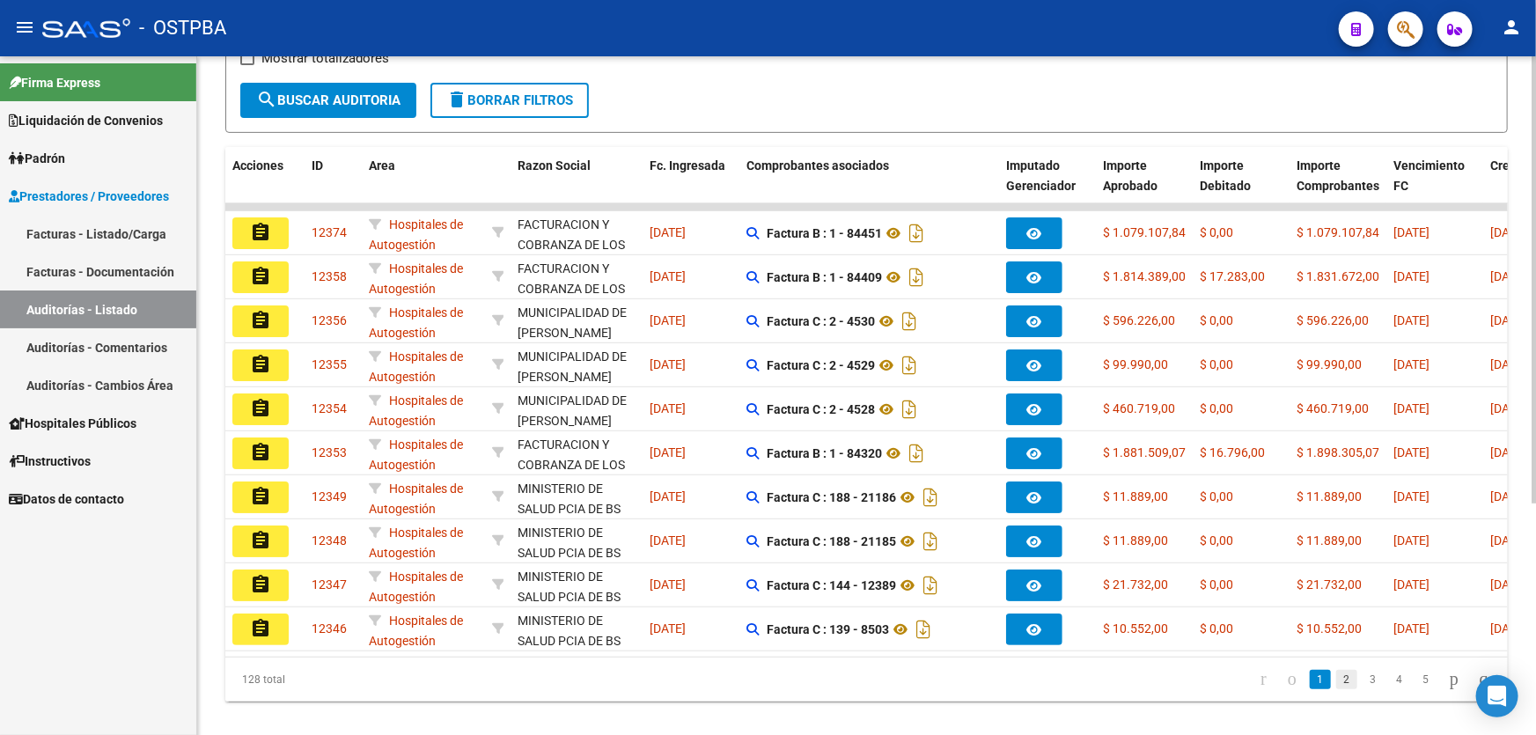
click at [1336, 687] on link "2" at bounding box center [1346, 679] width 21 height 19
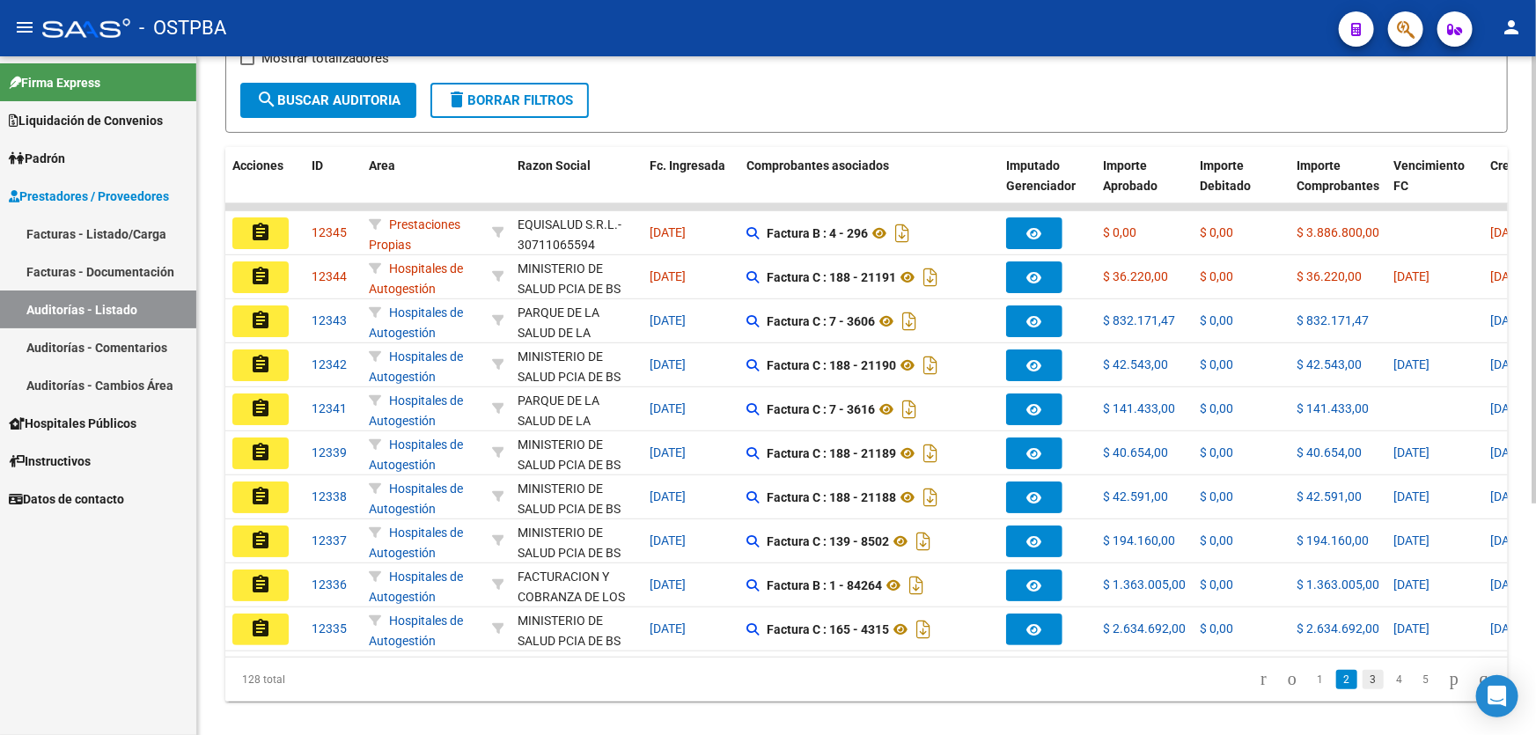
click at [1363, 689] on link "3" at bounding box center [1373, 679] width 21 height 19
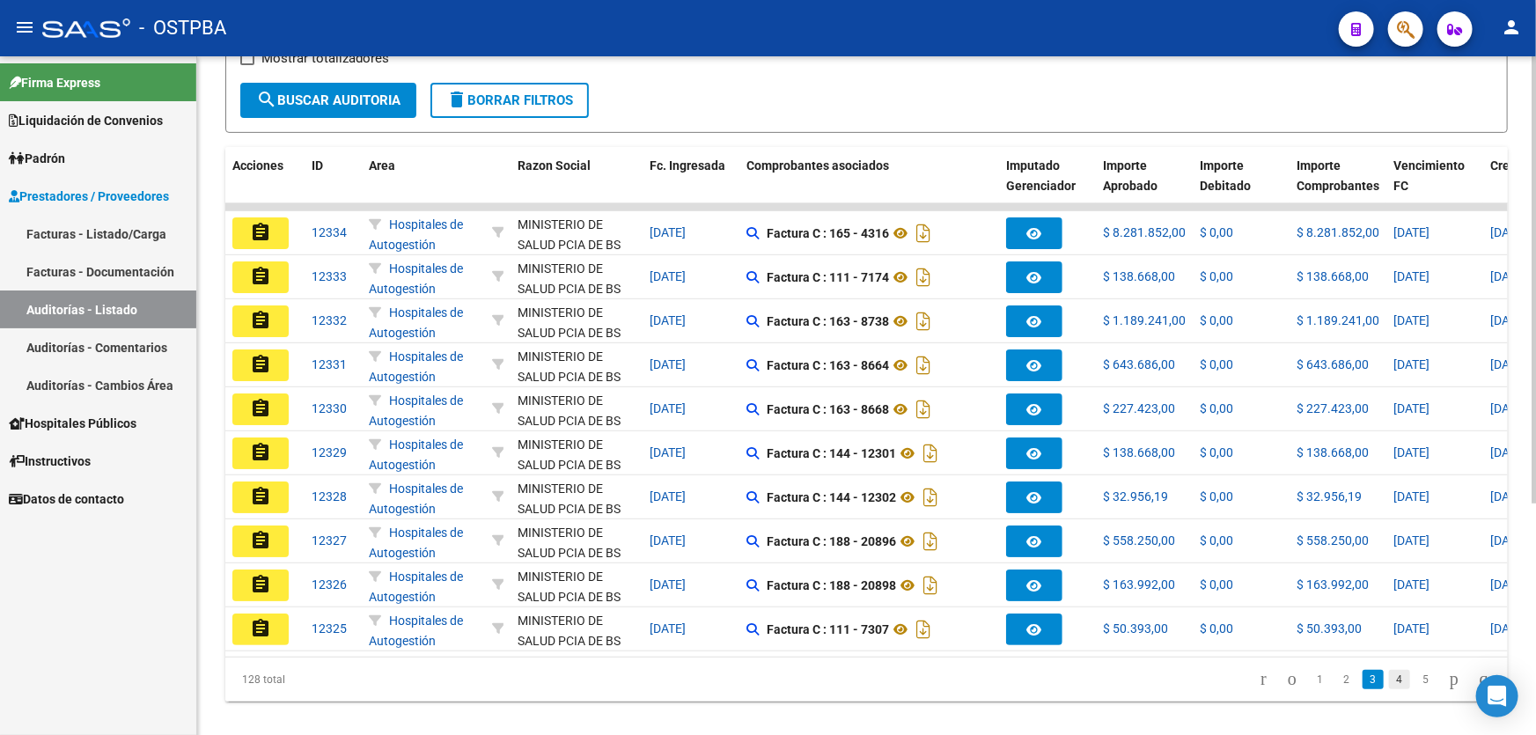
click at [1389, 685] on link "4" at bounding box center [1399, 679] width 21 height 19
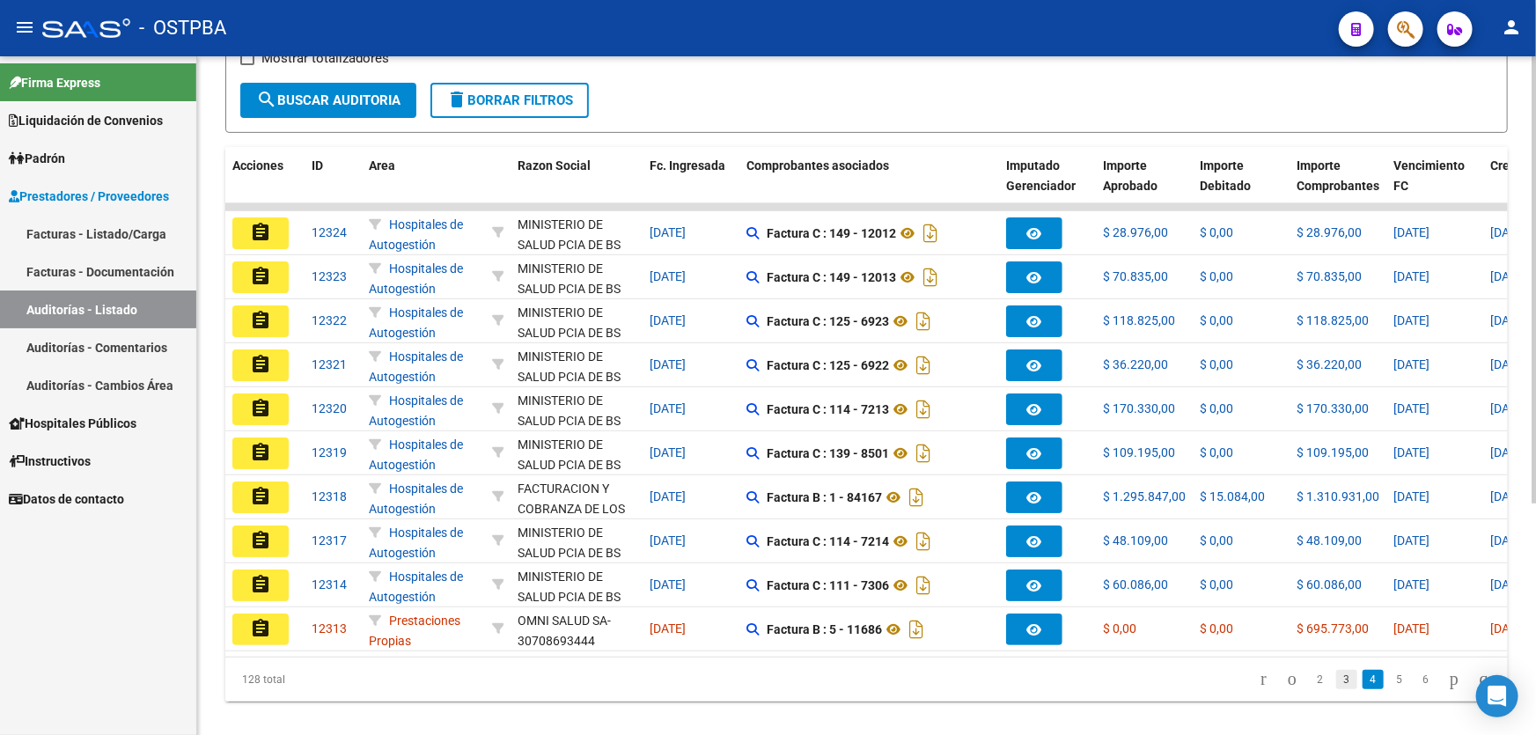
click at [1336, 689] on link "3" at bounding box center [1346, 679] width 21 height 19
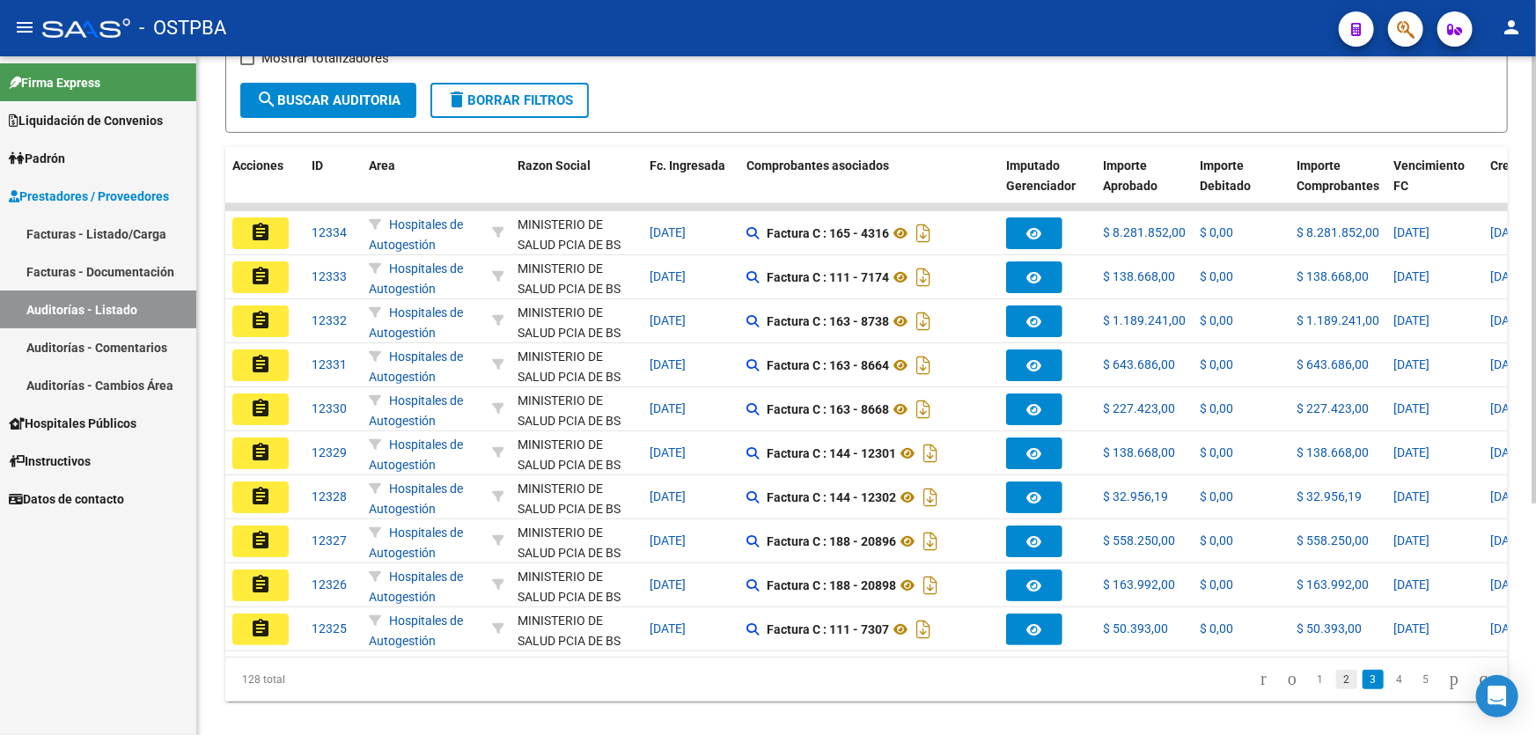
click at [1336, 686] on link "2" at bounding box center [1346, 679] width 21 height 19
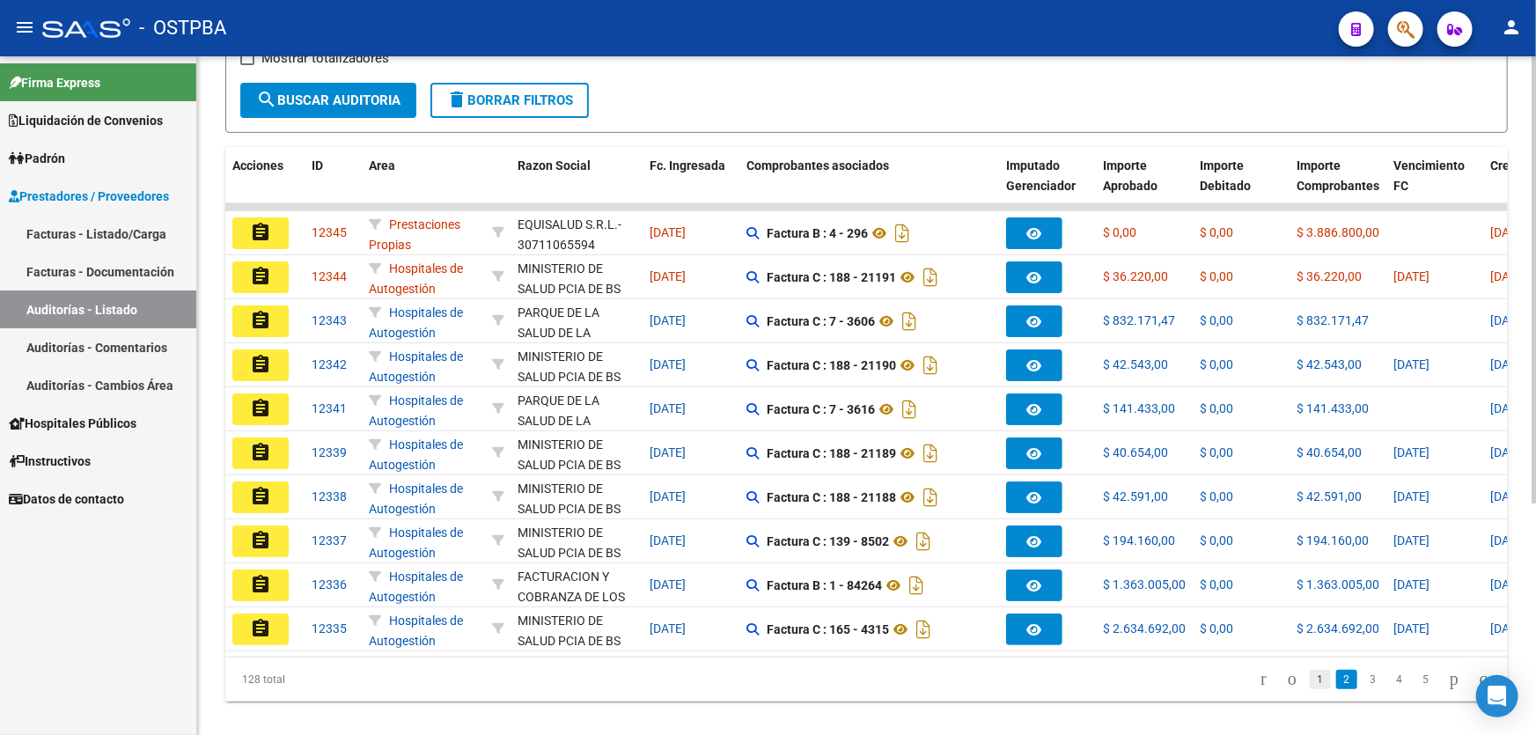
click at [1310, 686] on link "1" at bounding box center [1320, 679] width 21 height 19
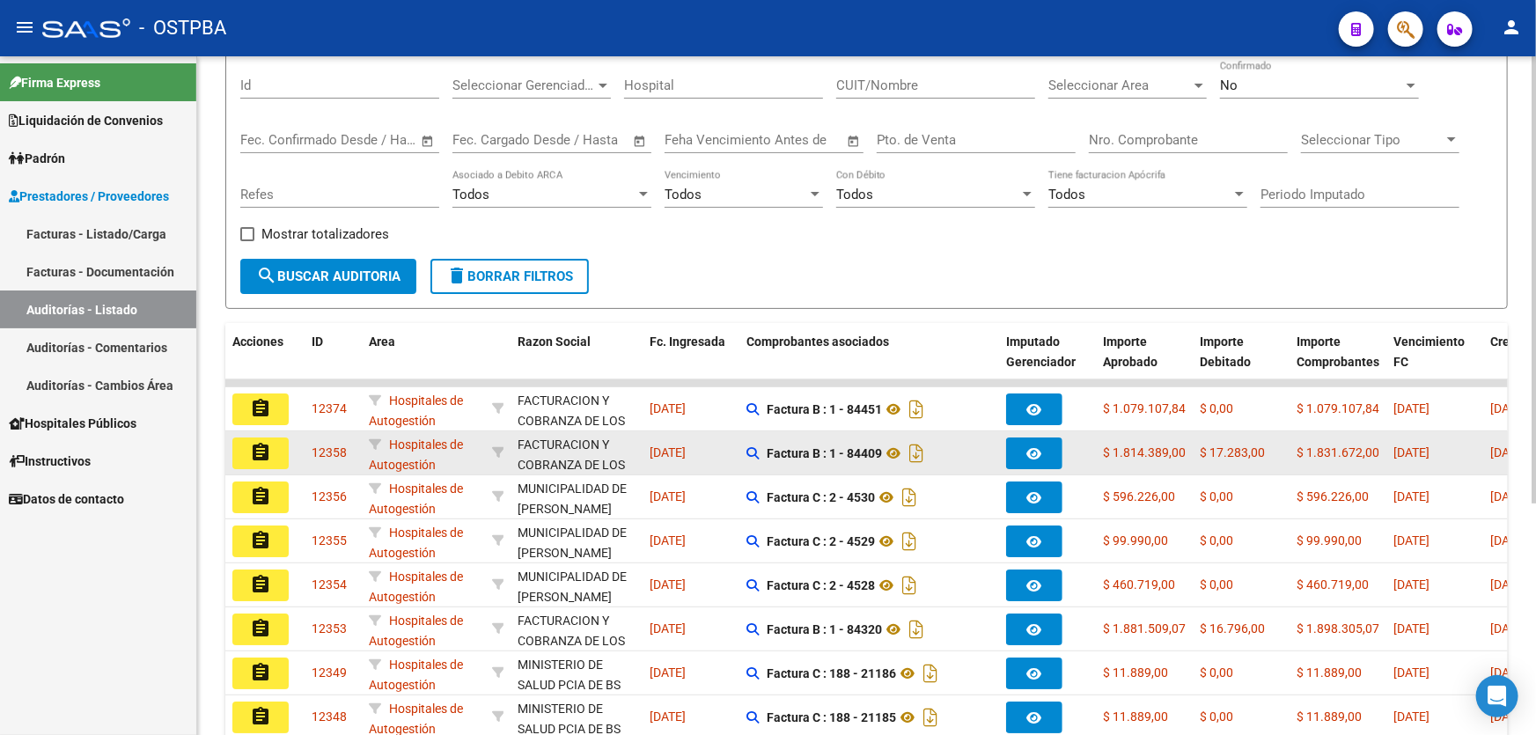
scroll to position [0, 0]
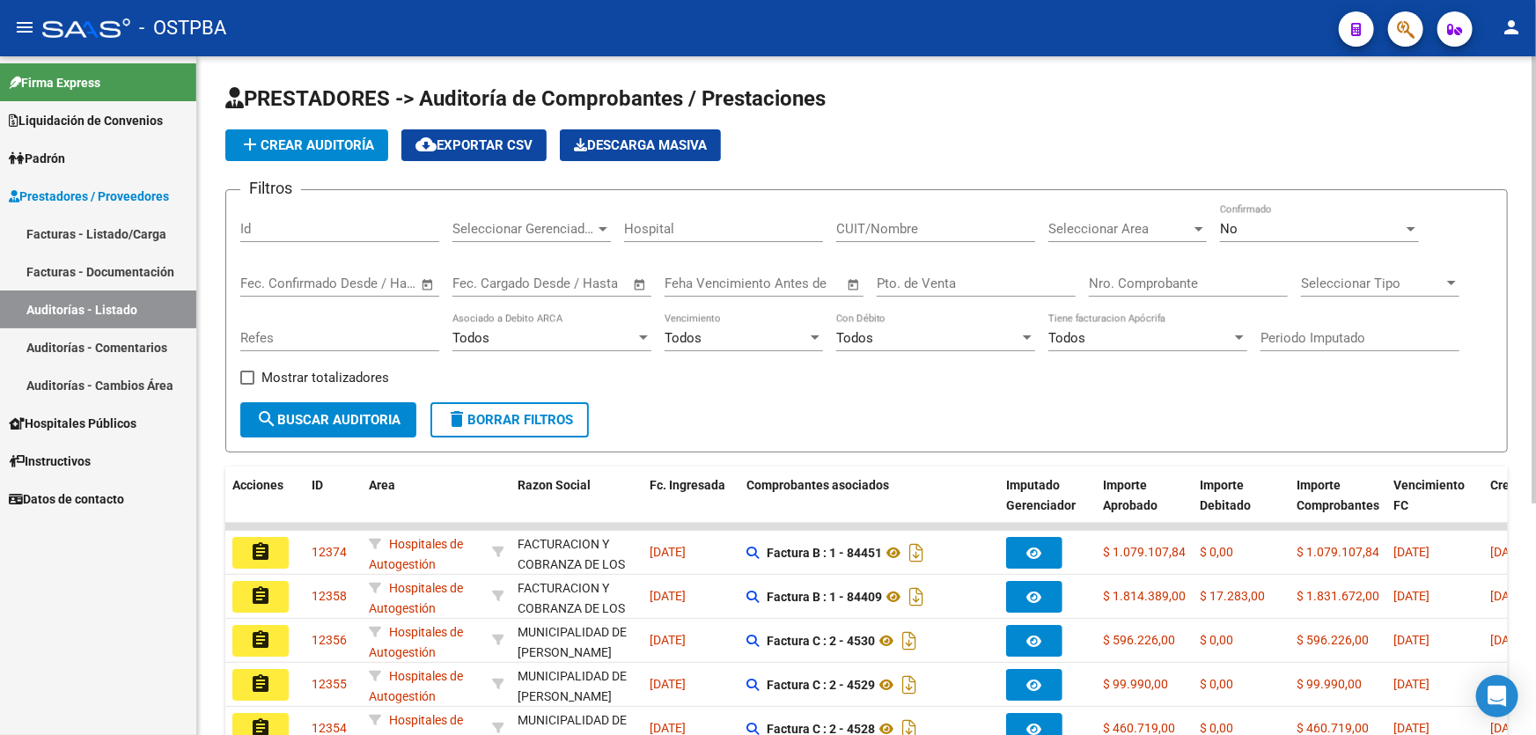
click at [315, 227] on input "Id" at bounding box center [339, 229] width 199 height 16
type input "12278"
click at [262, 413] on mat-icon "search" at bounding box center [266, 418] width 21 height 21
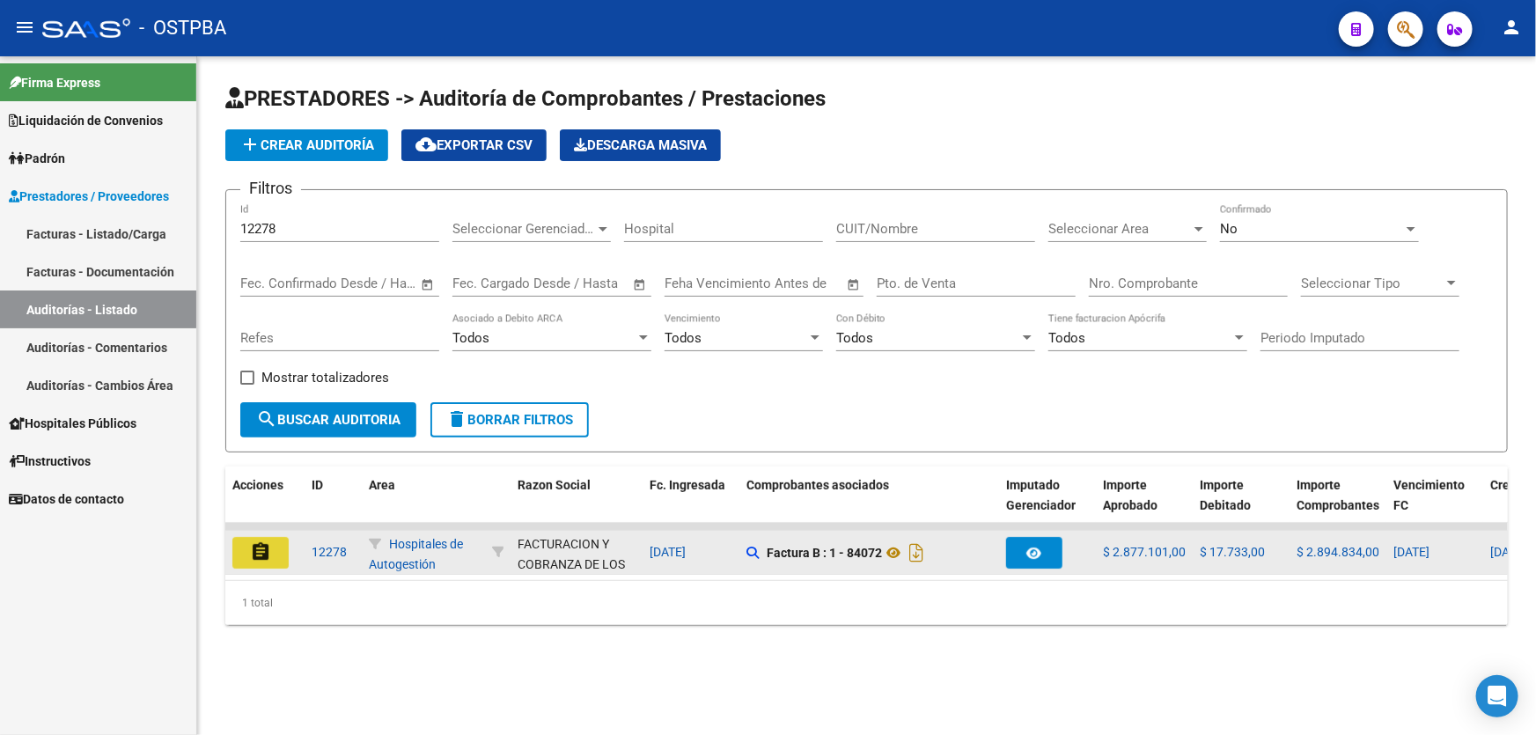
click at [261, 547] on mat-icon "assignment" at bounding box center [260, 551] width 21 height 21
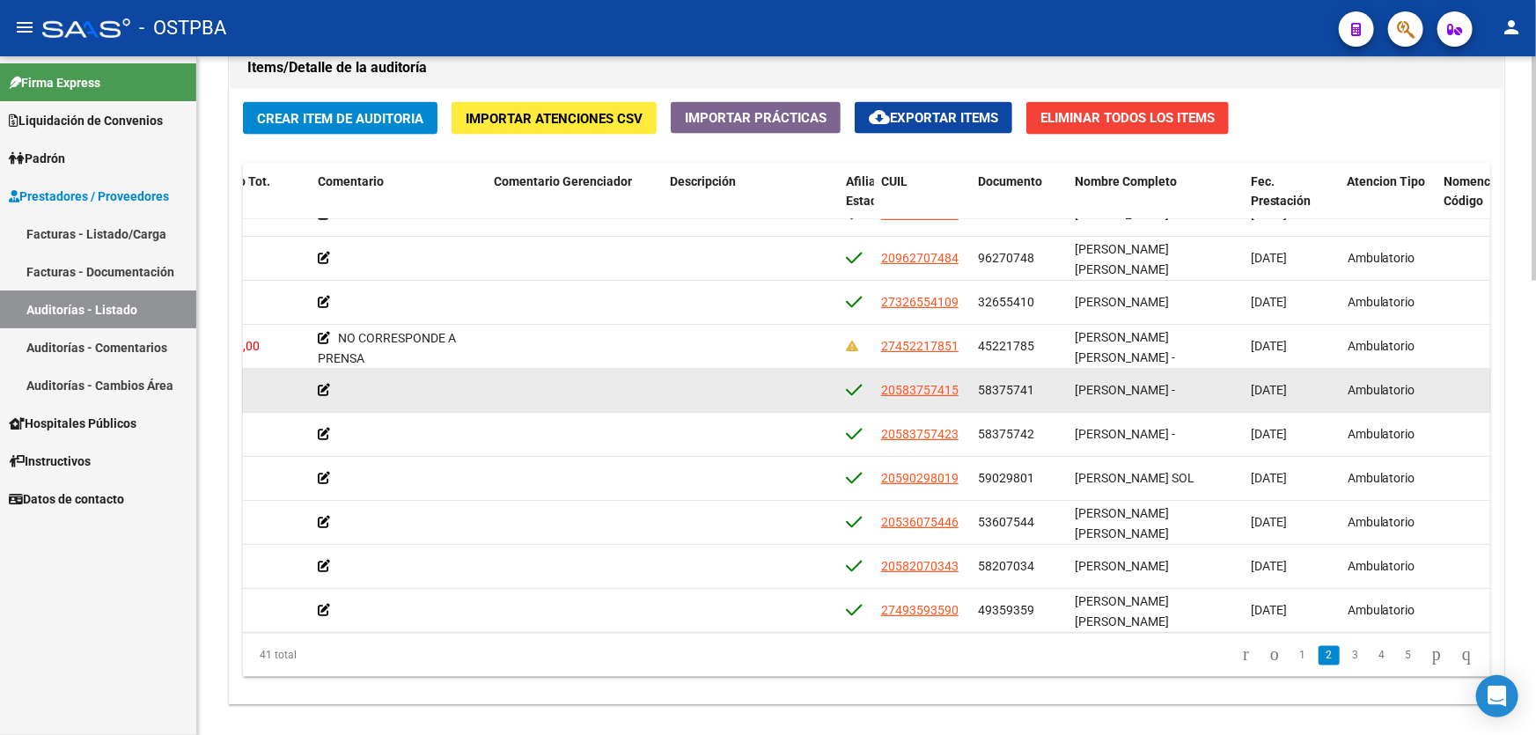
scroll to position [159, 553]
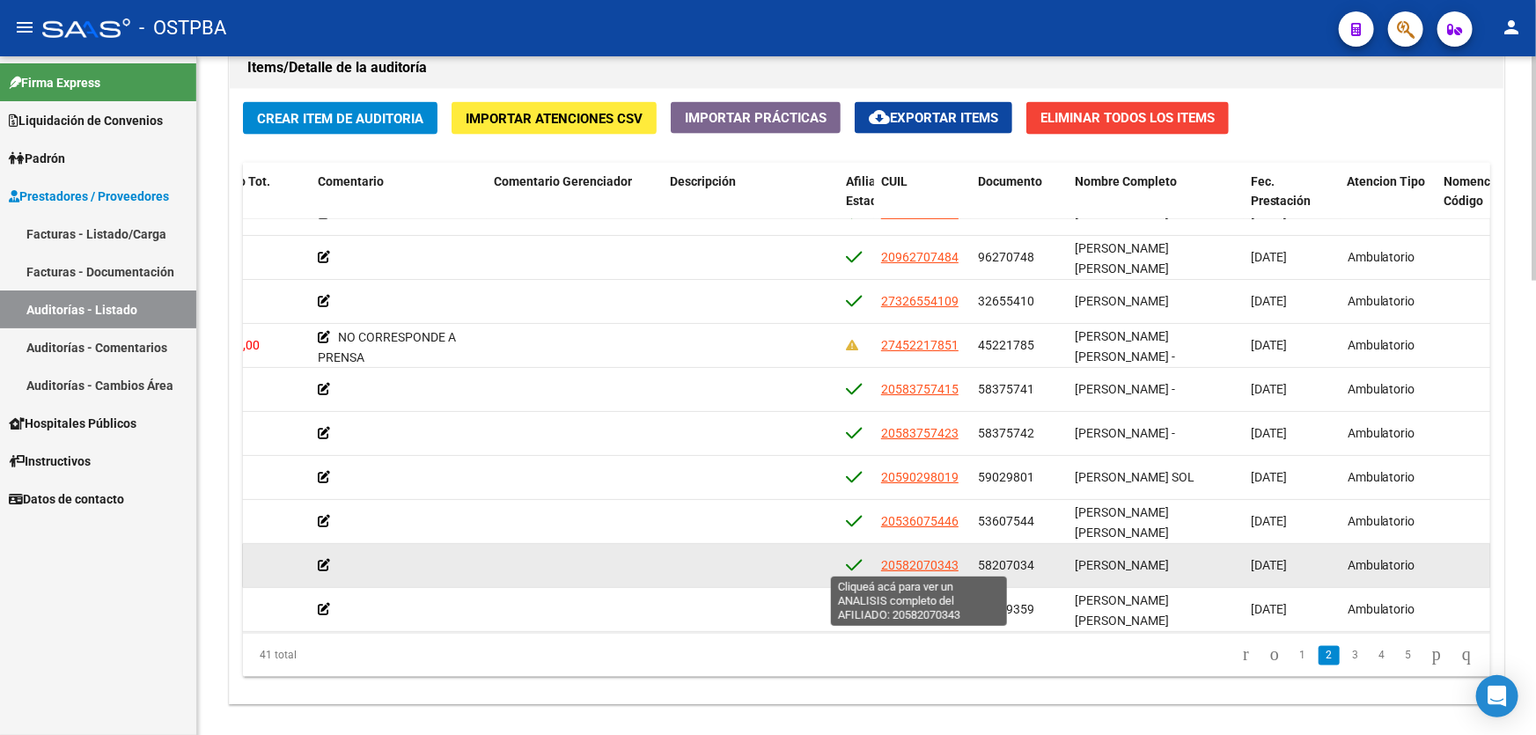
click at [926, 561] on span "20582070343" at bounding box center [919, 565] width 77 height 14
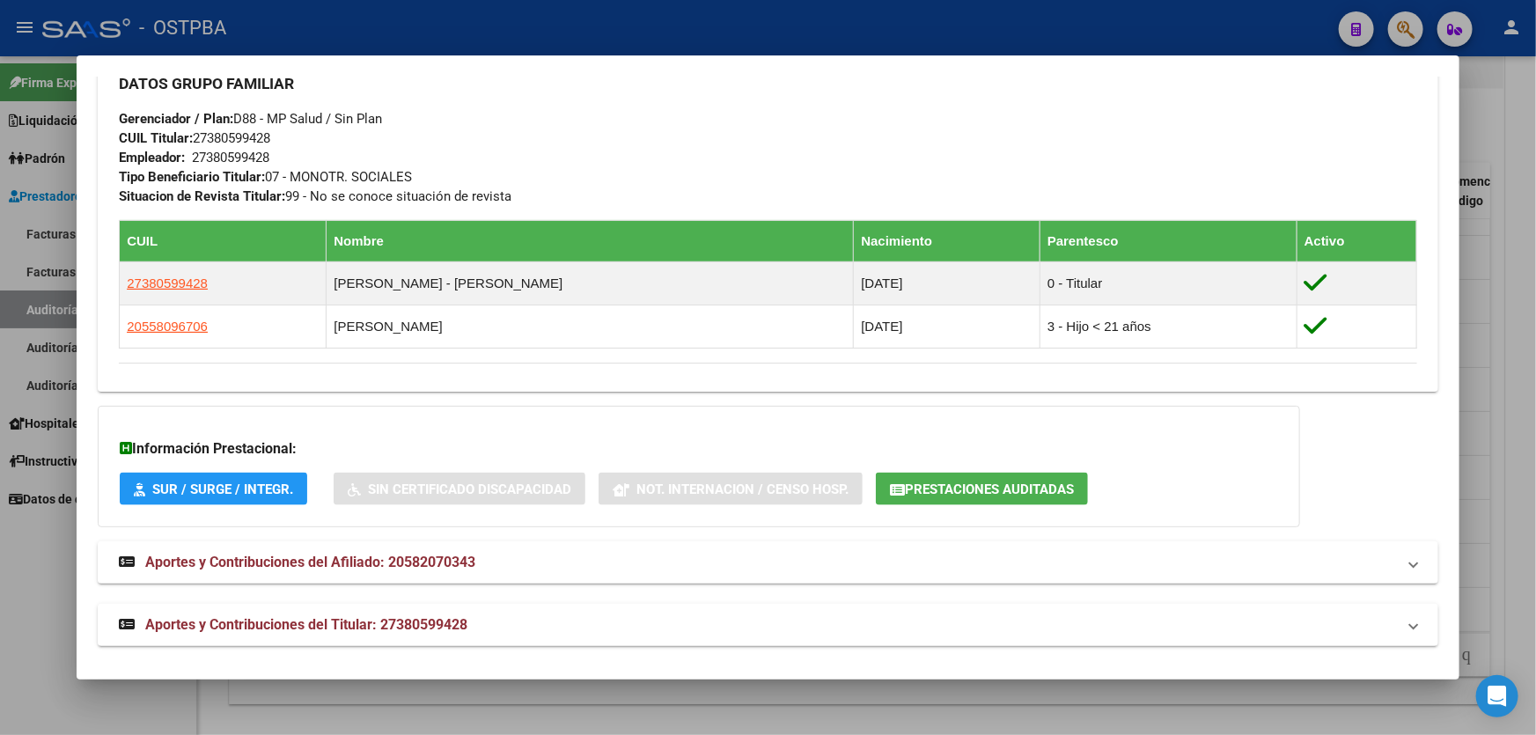
scroll to position [886, 0]
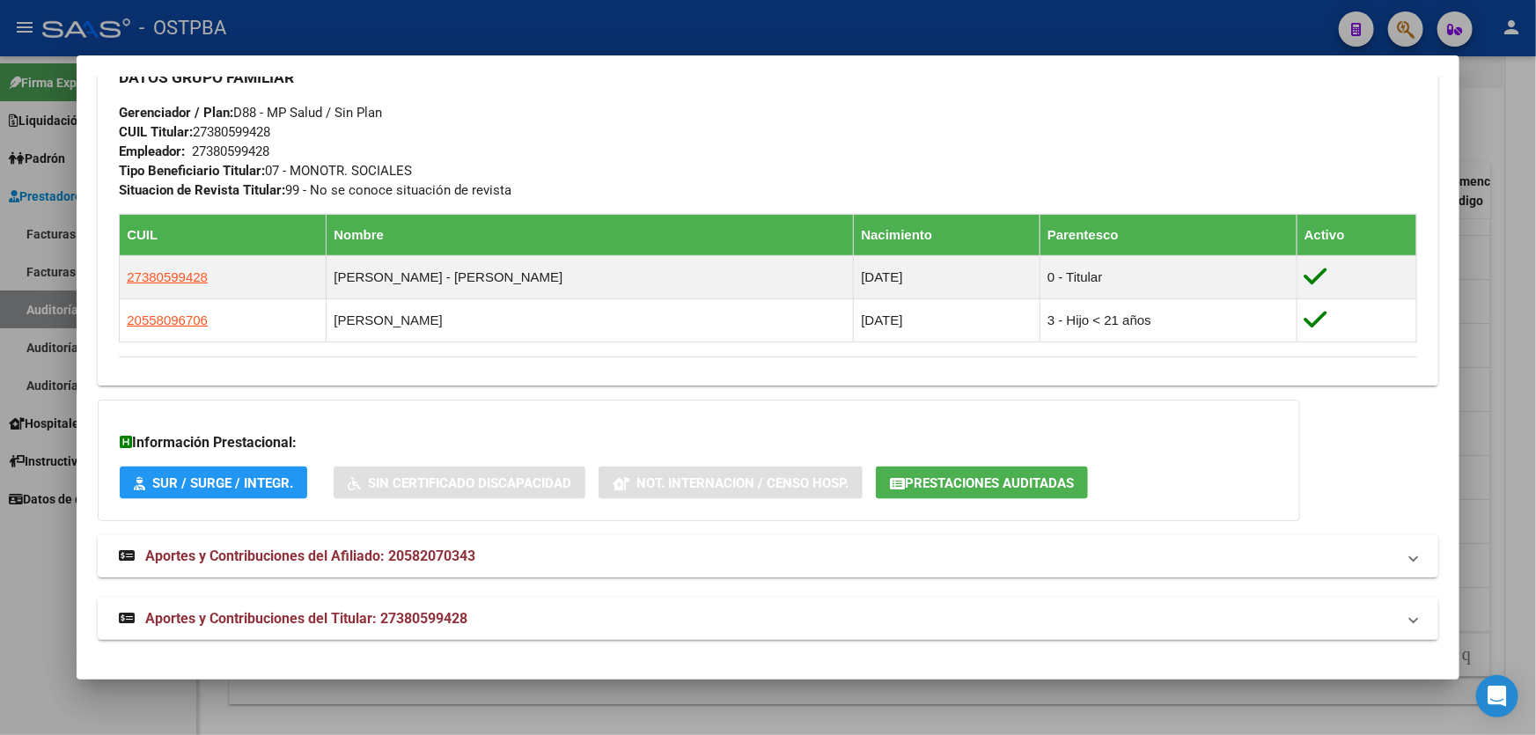
click at [372, 561] on span "Aportes y Contribuciones del Afiliado: 20582070343" at bounding box center [310, 555] width 330 height 17
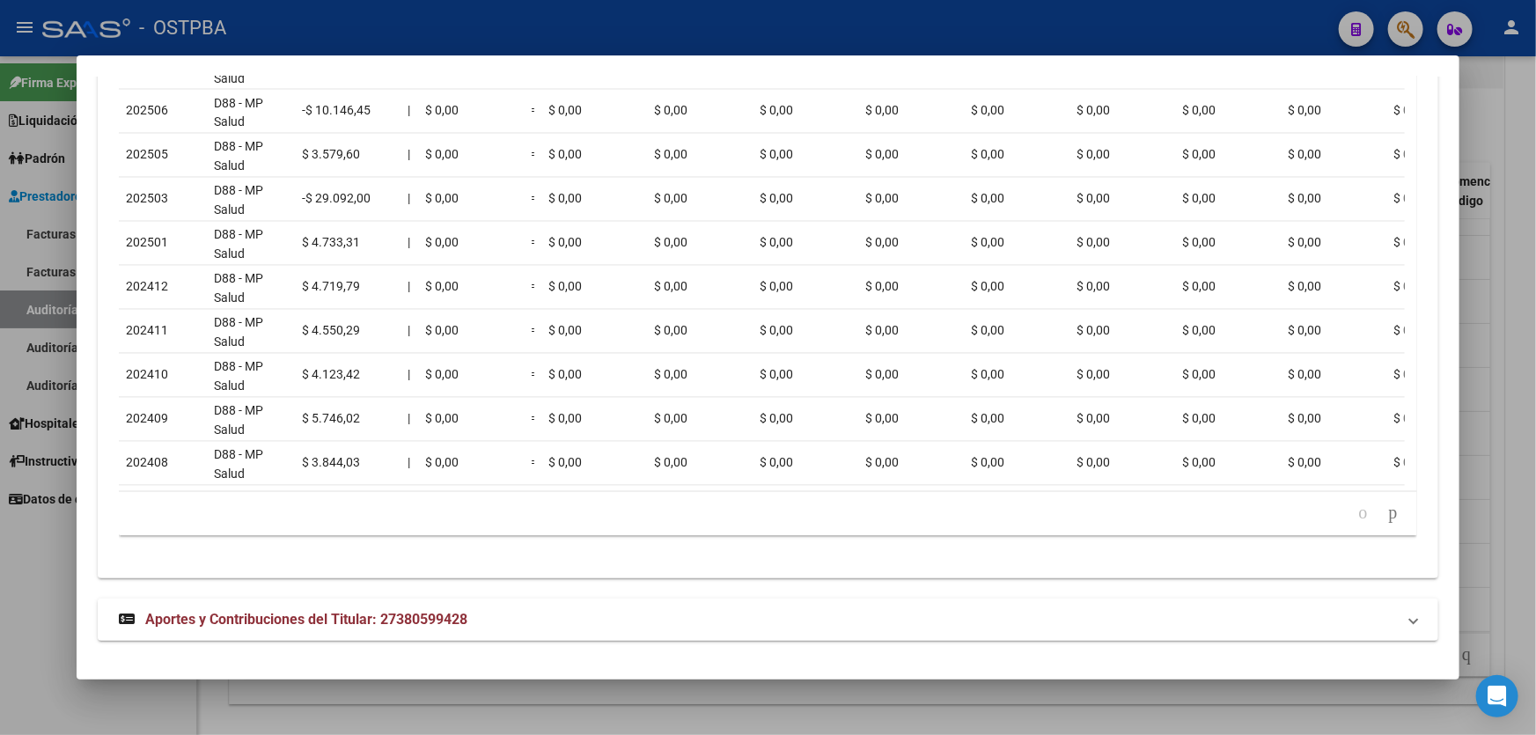
scroll to position [1590, 0]
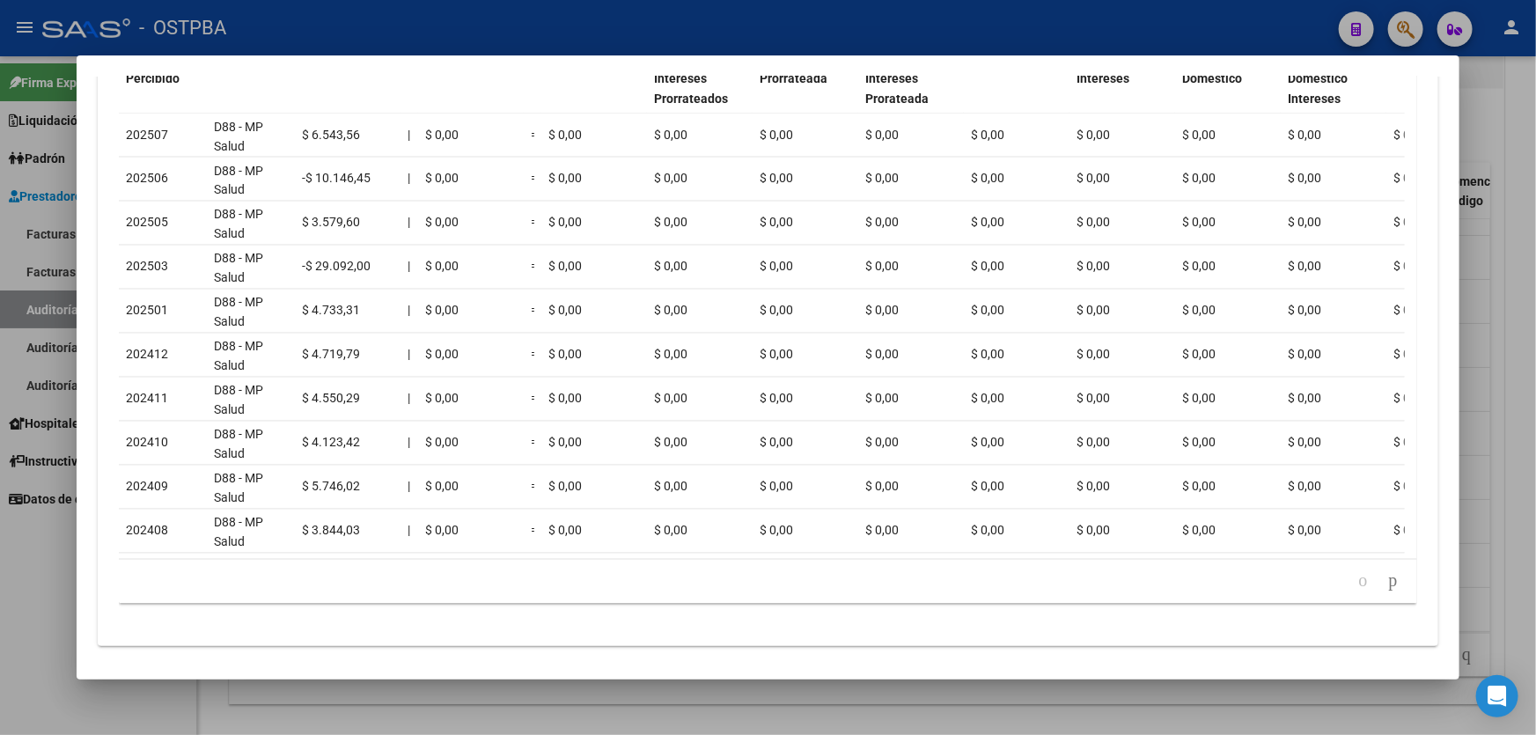
click at [45, 591] on div at bounding box center [768, 367] width 1536 height 735
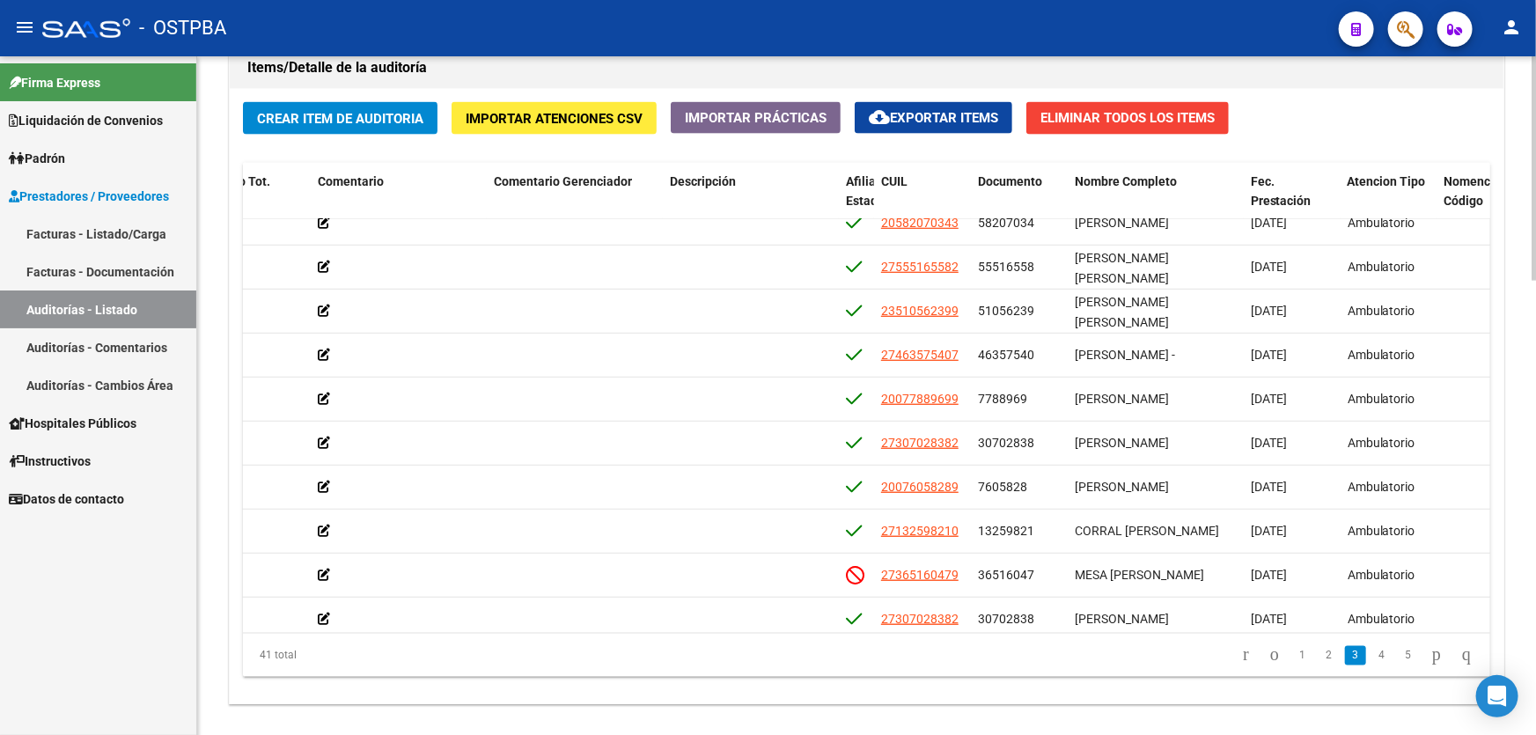
scroll to position [607, 553]
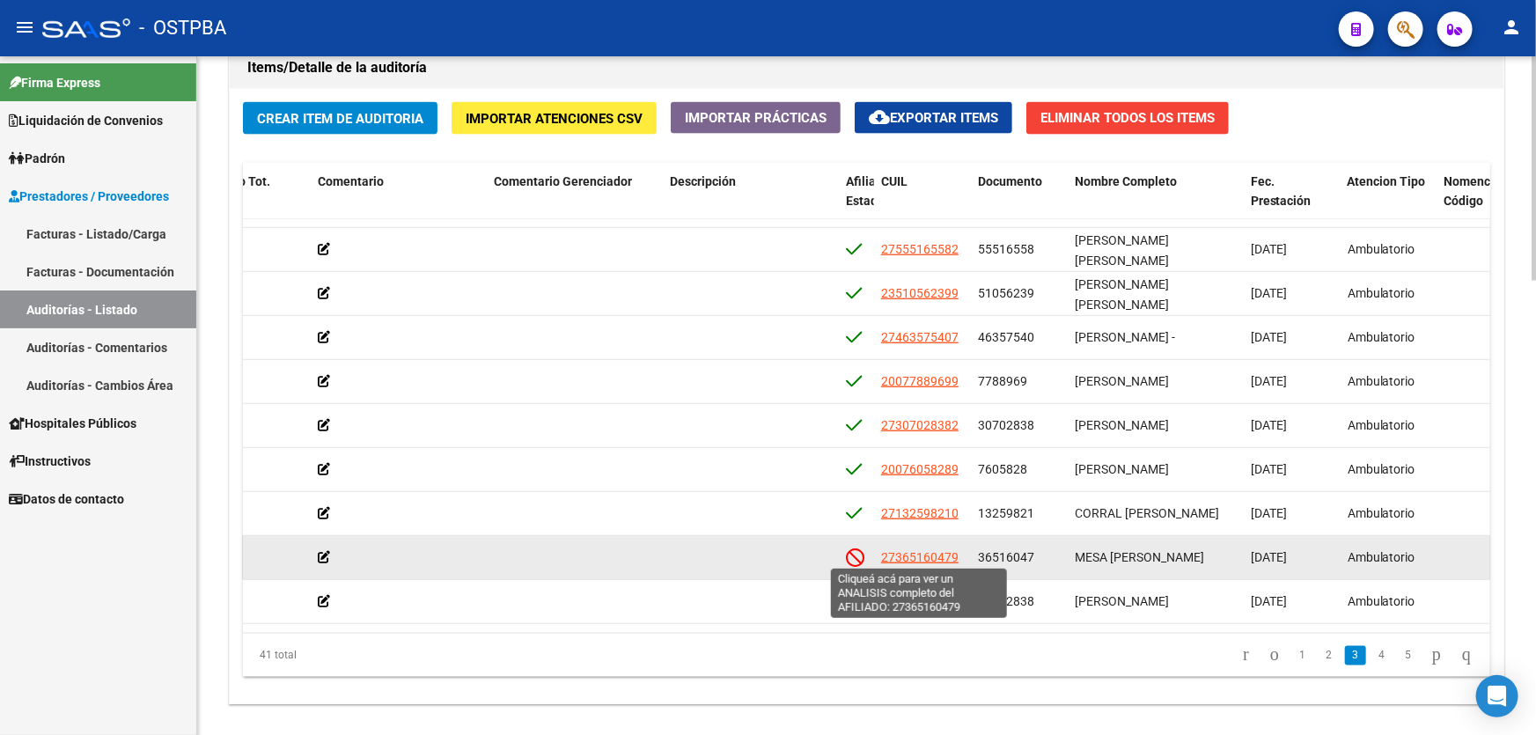
click at [943, 555] on span "27365160479" at bounding box center [919, 557] width 77 height 14
type textarea "27365160479"
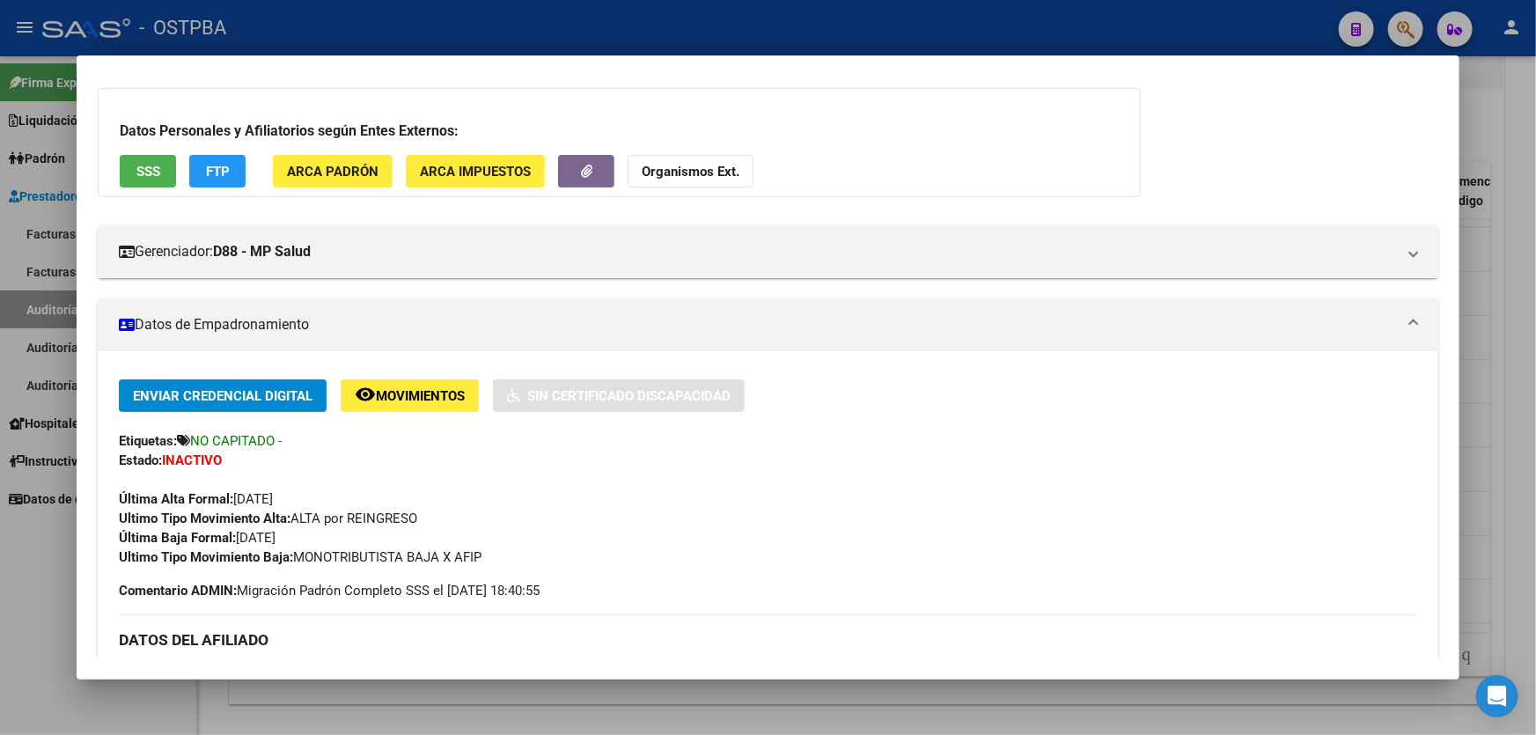
scroll to position [0, 0]
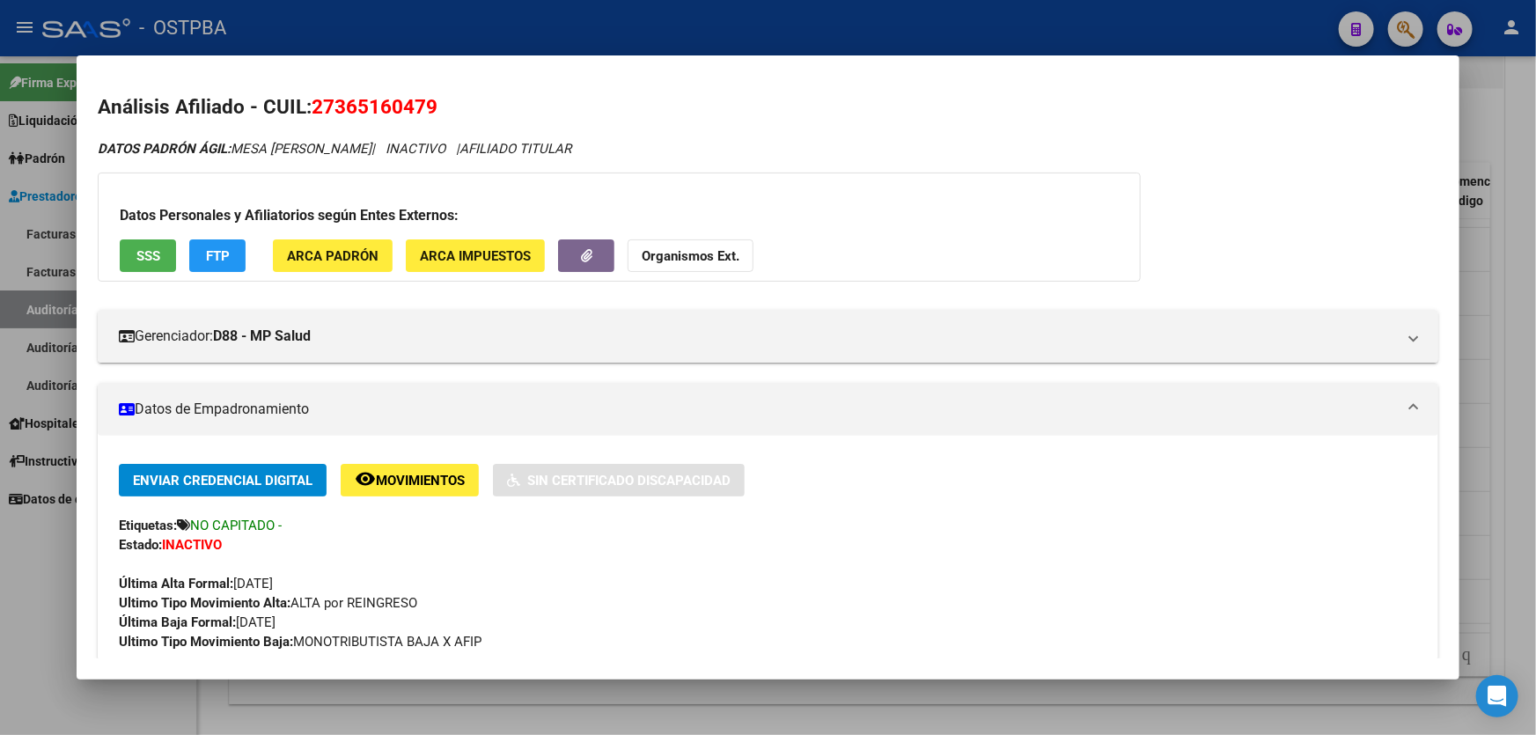
click at [10, 599] on div at bounding box center [768, 367] width 1536 height 735
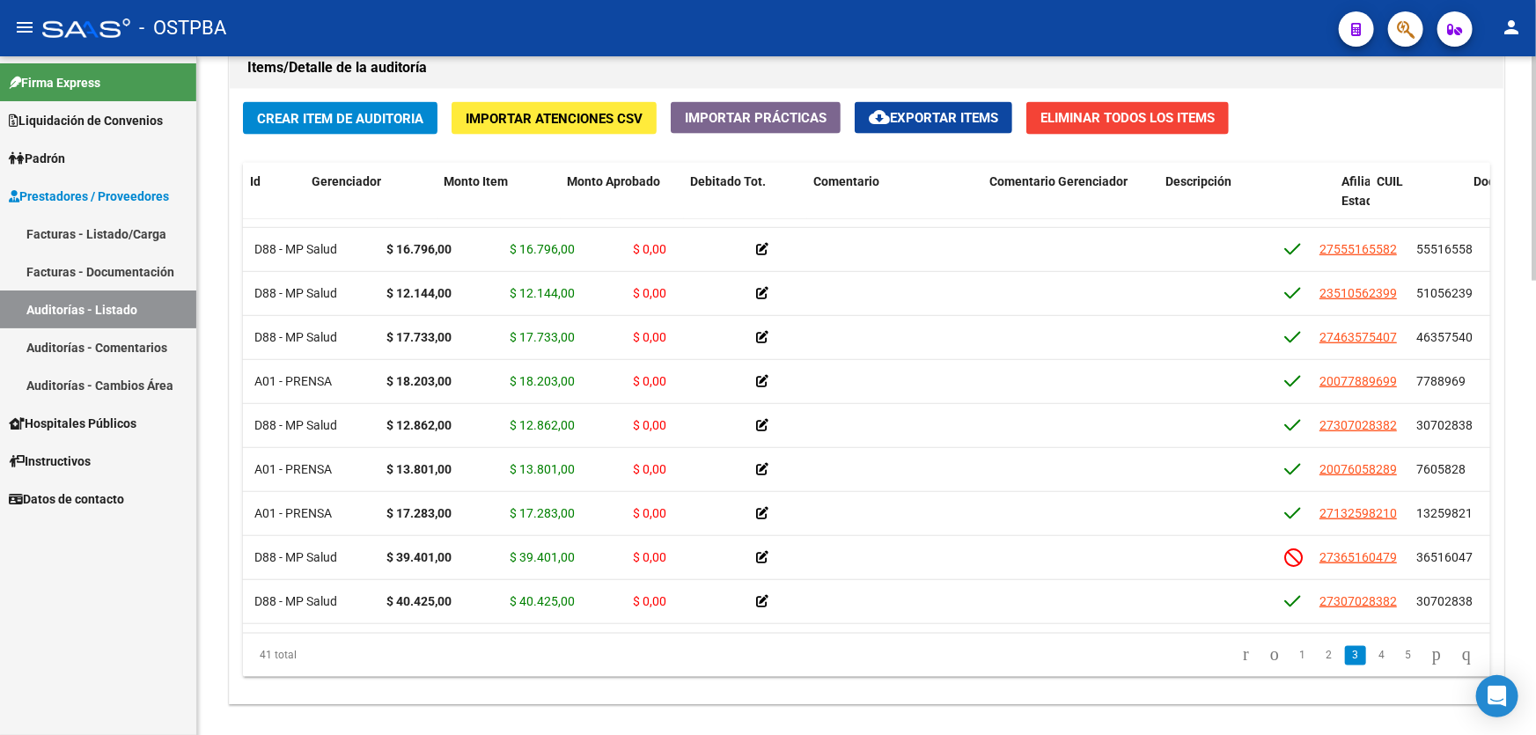
scroll to position [607, 0]
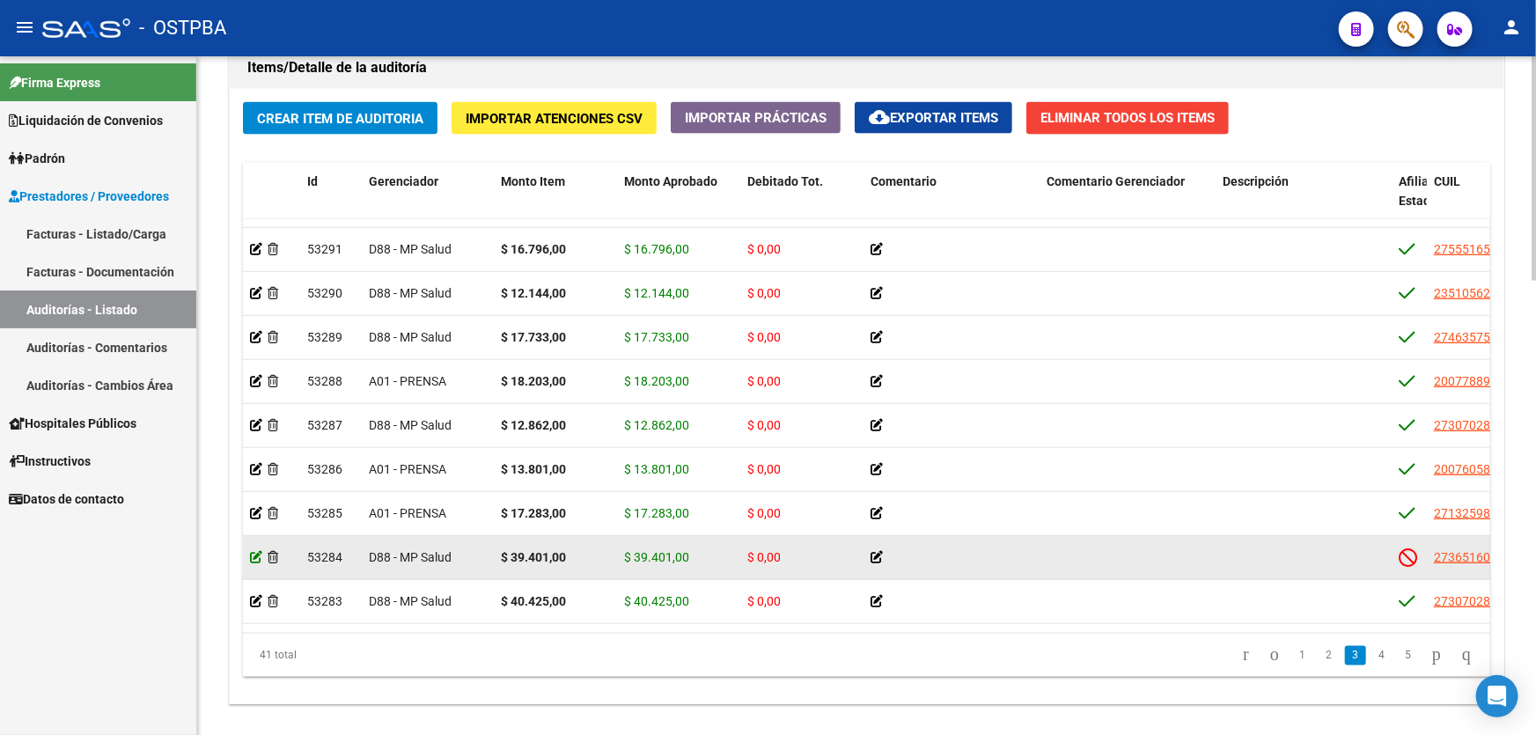
click at [250, 552] on icon at bounding box center [256, 557] width 12 height 12
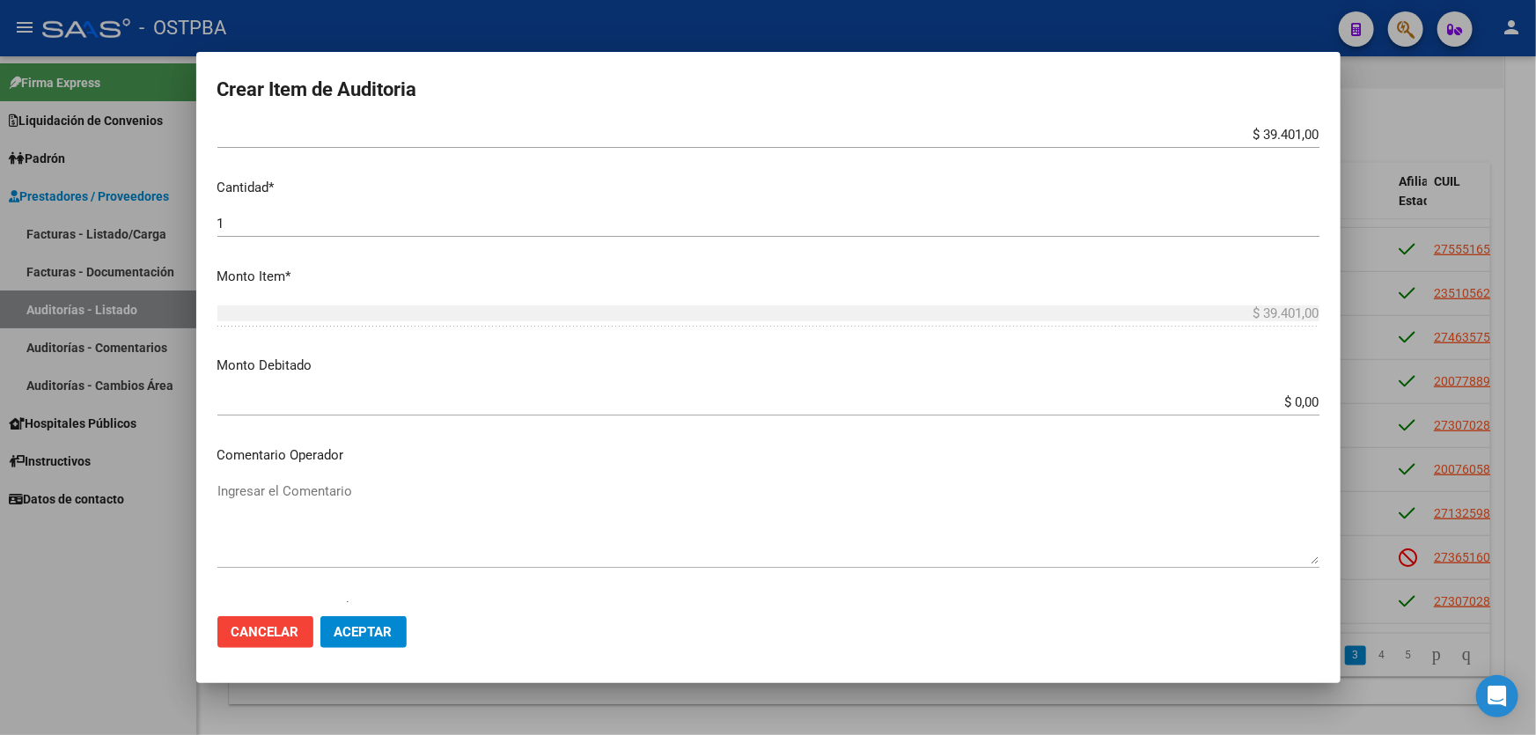
scroll to position [441, 0]
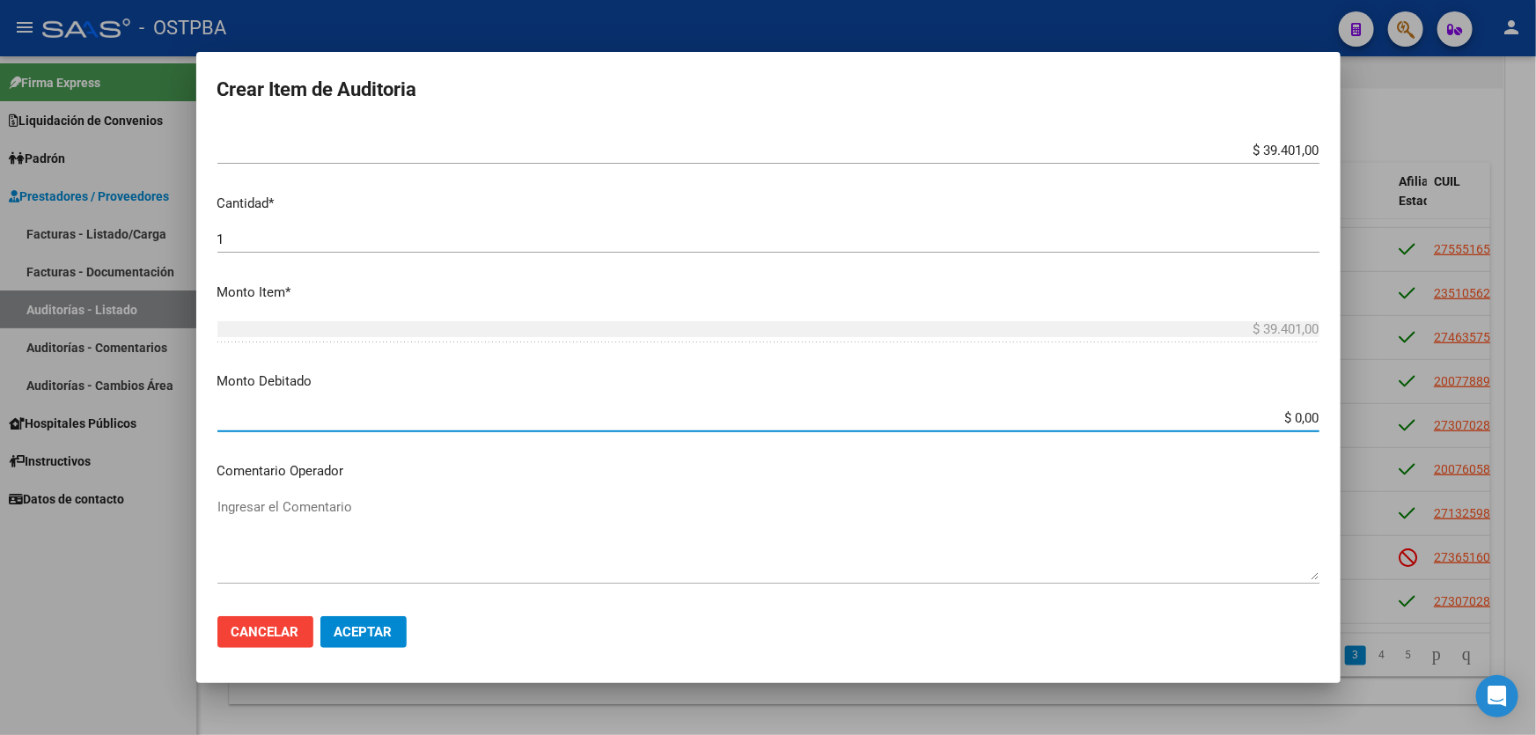
click at [1285, 411] on input "$ 0,00" at bounding box center [768, 418] width 1102 height 16
click at [1289, 413] on input "$ 0,00" at bounding box center [768, 418] width 1102 height 16
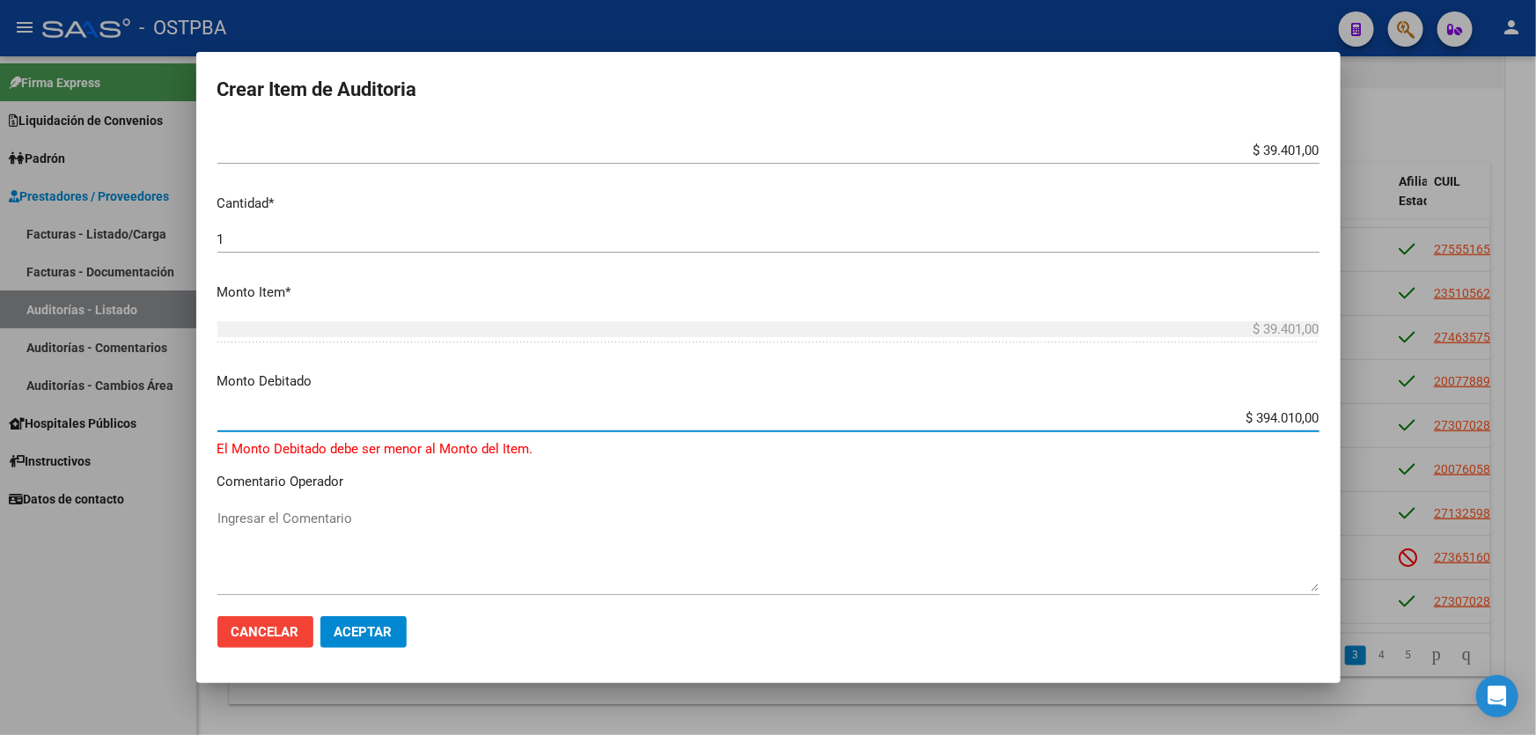
type input "$ 39.401,00"
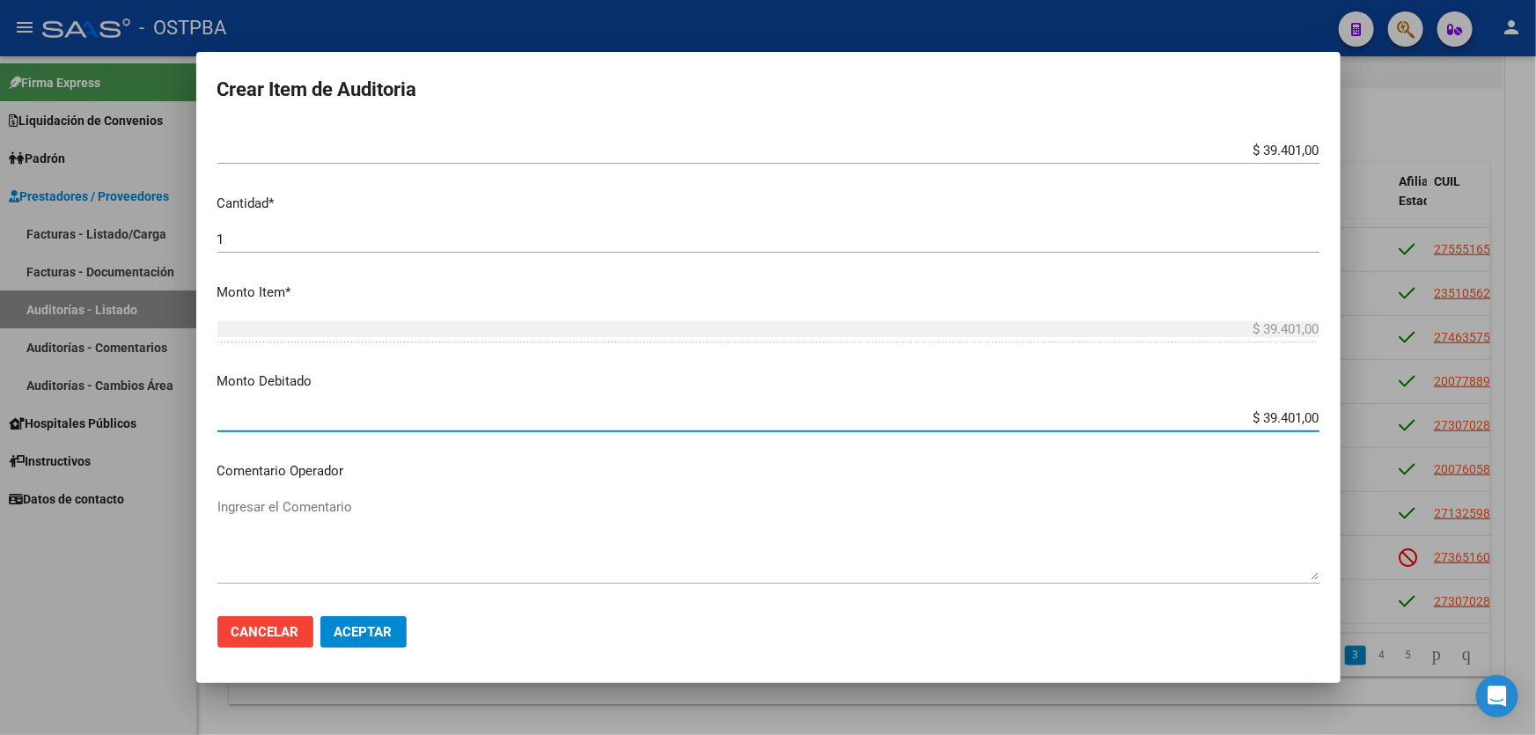
scroll to position [601, 0]
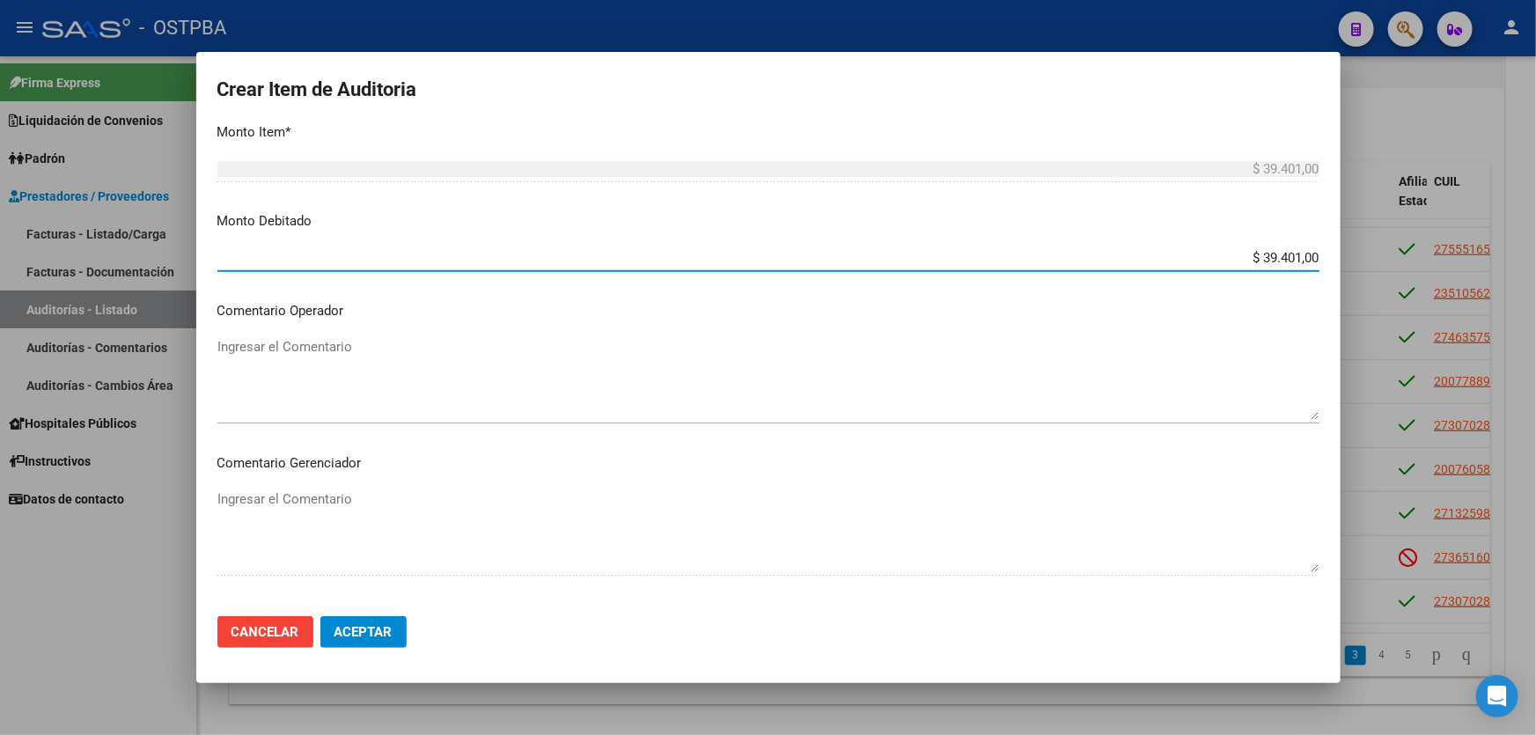
click at [219, 377] on textarea "Ingresar el Comentario" at bounding box center [768, 378] width 1102 height 83
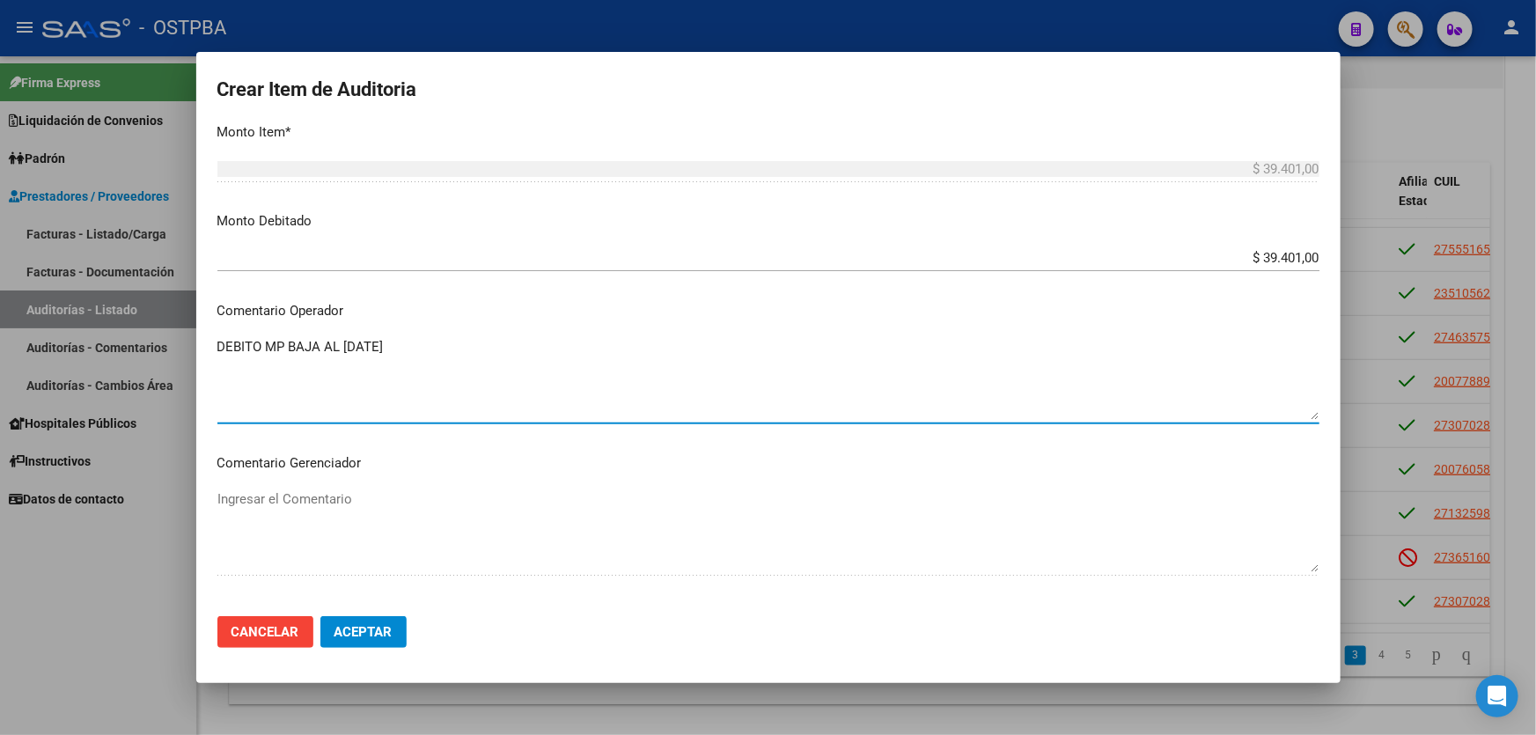
type textarea "DEBITO MP BAJA AL [DATE]"
click at [367, 630] on span "Aceptar" at bounding box center [363, 632] width 58 height 16
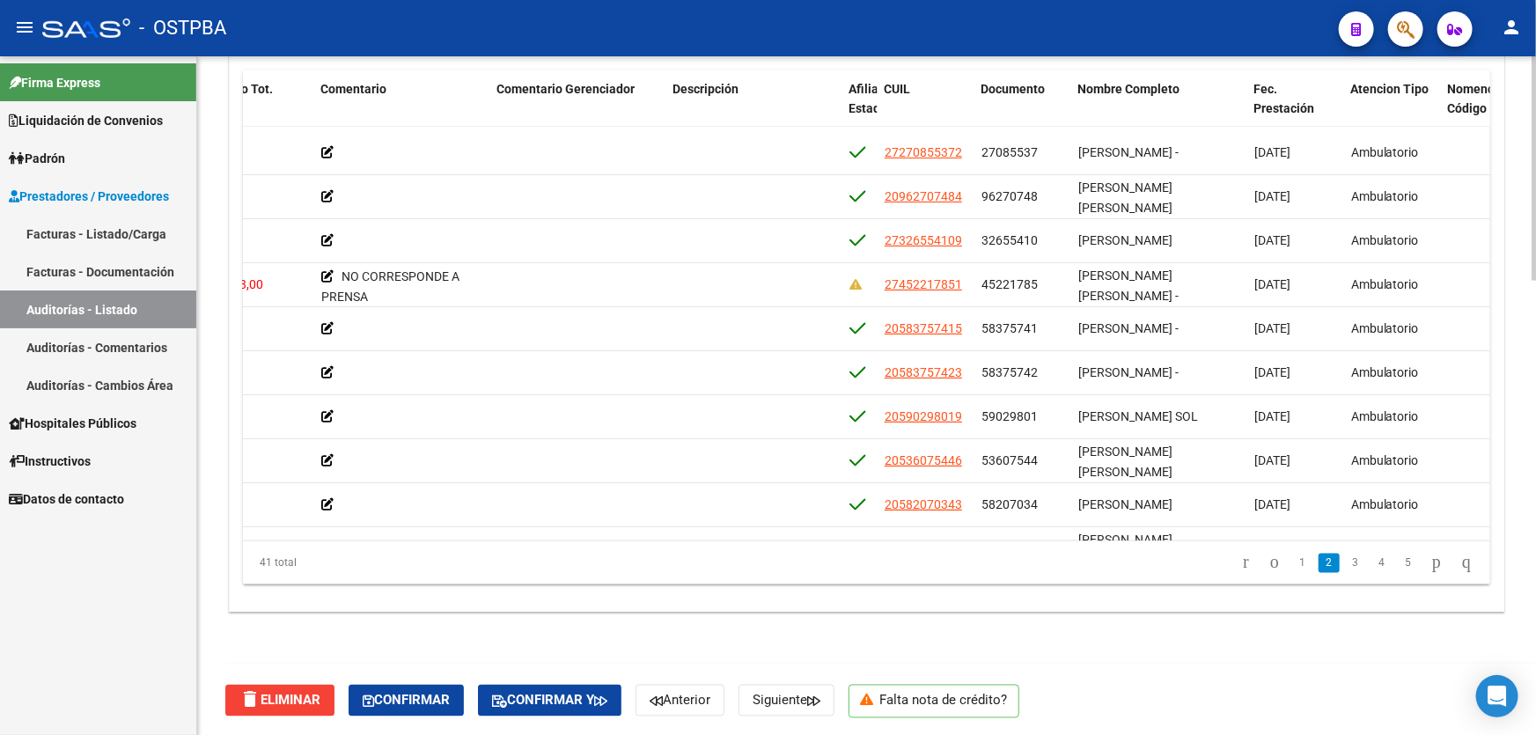
scroll to position [159, 549]
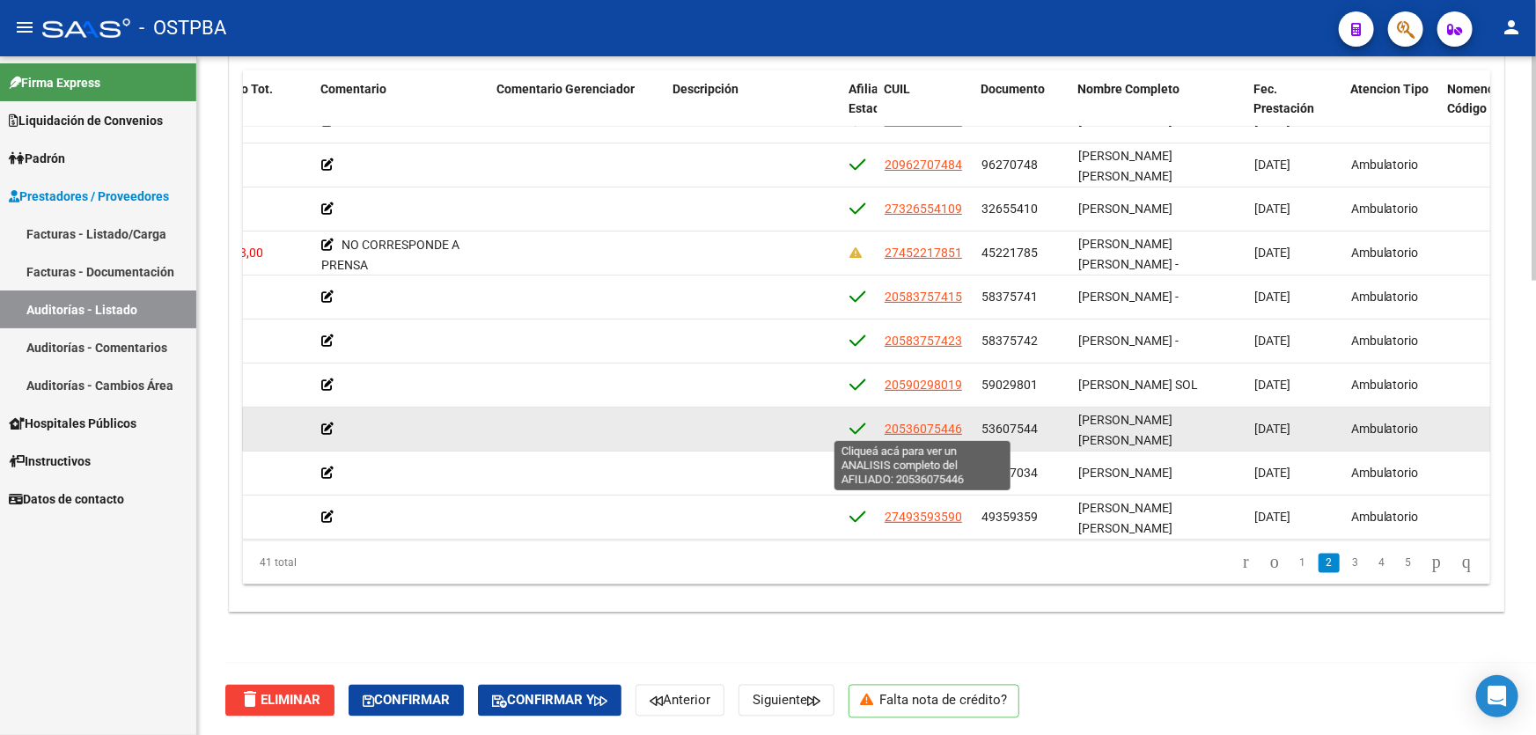
click at [908, 427] on span "20536075446" at bounding box center [923, 429] width 77 height 14
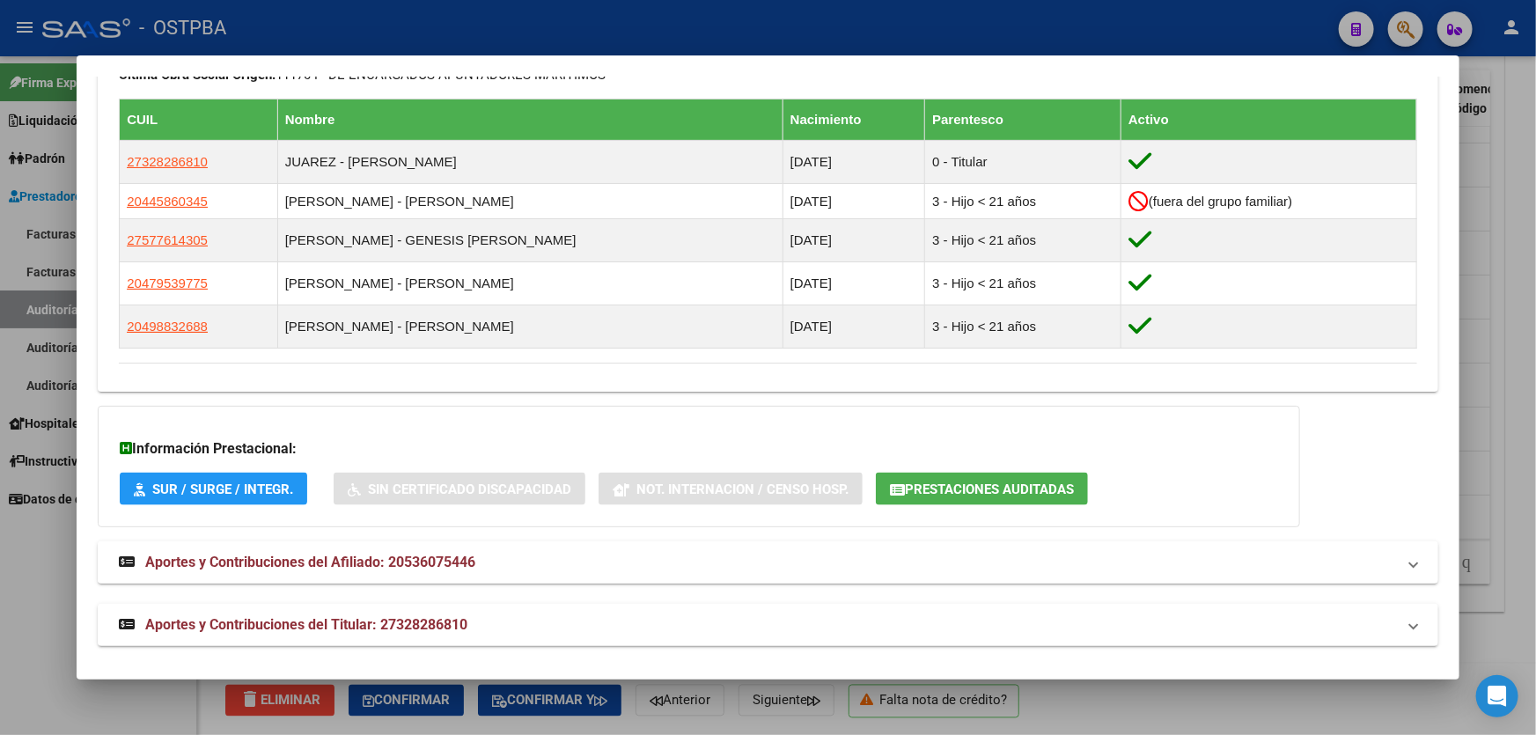
scroll to position [1010, 0]
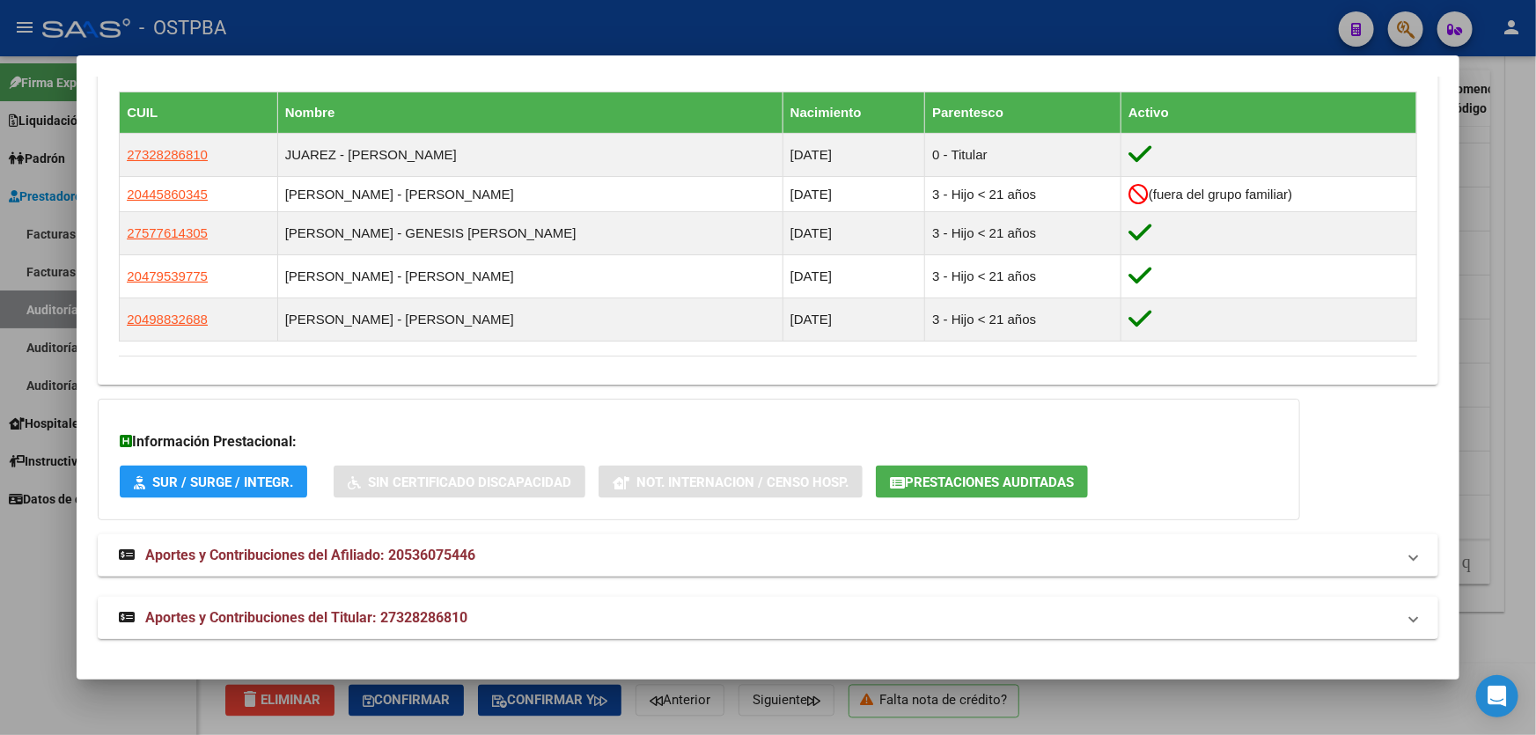
click at [393, 617] on span "Aportes y Contribuciones del Titular: 27328286810" at bounding box center [306, 617] width 322 height 17
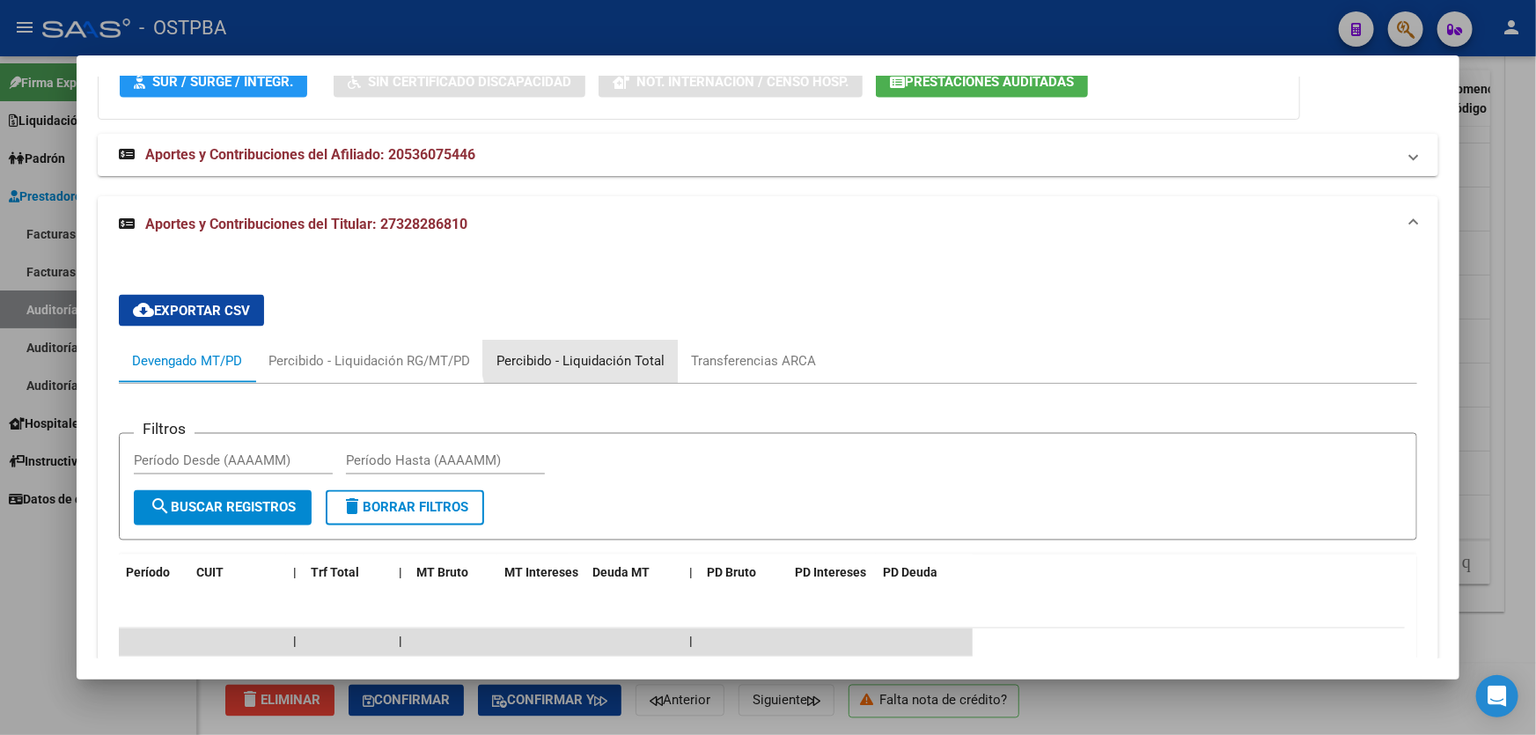
click at [603, 352] on div "Percibido - Liquidación Total" at bounding box center [580, 361] width 168 height 19
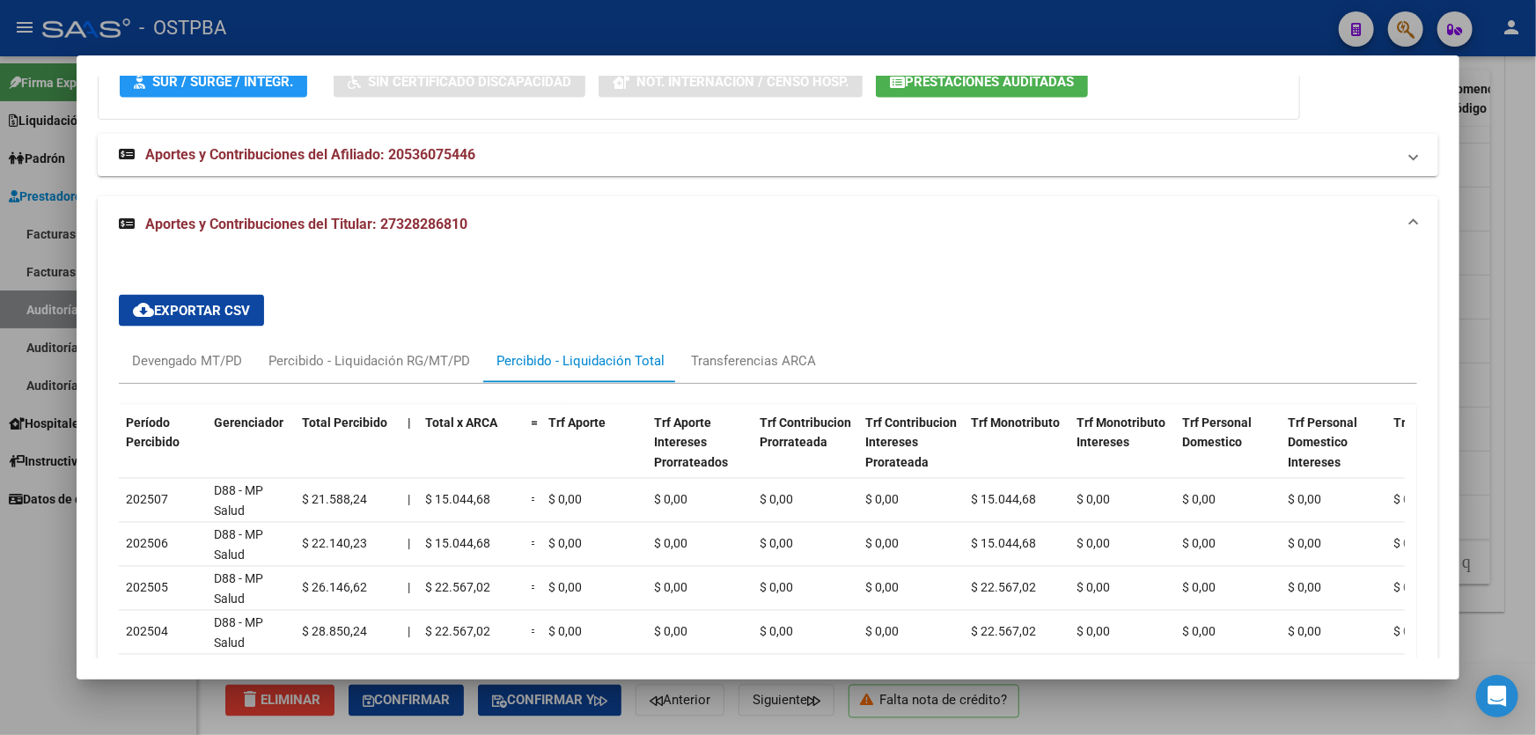
click at [44, 593] on div at bounding box center [768, 367] width 1536 height 735
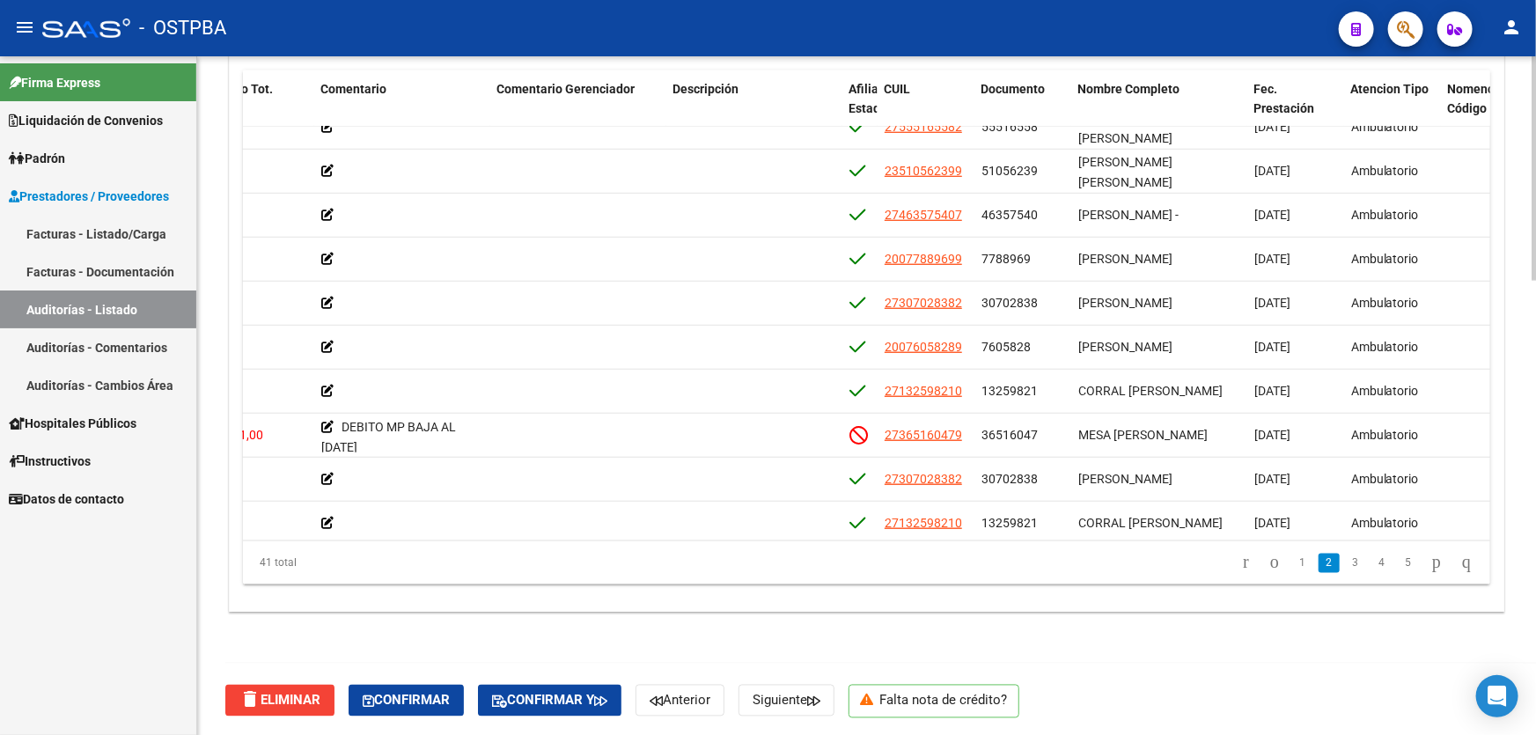
scroll to position [606, 549]
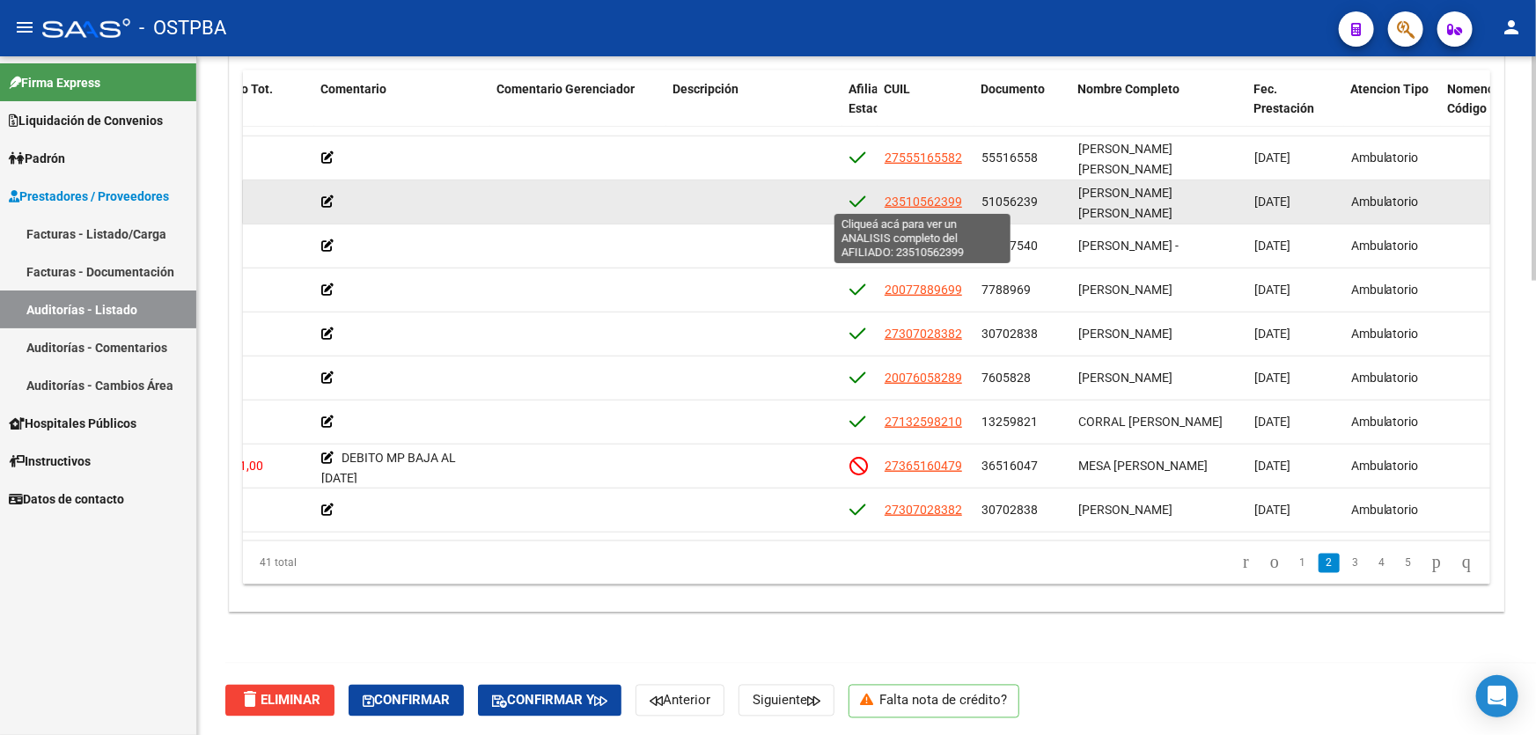
click at [927, 198] on span "23510562399" at bounding box center [923, 202] width 77 height 14
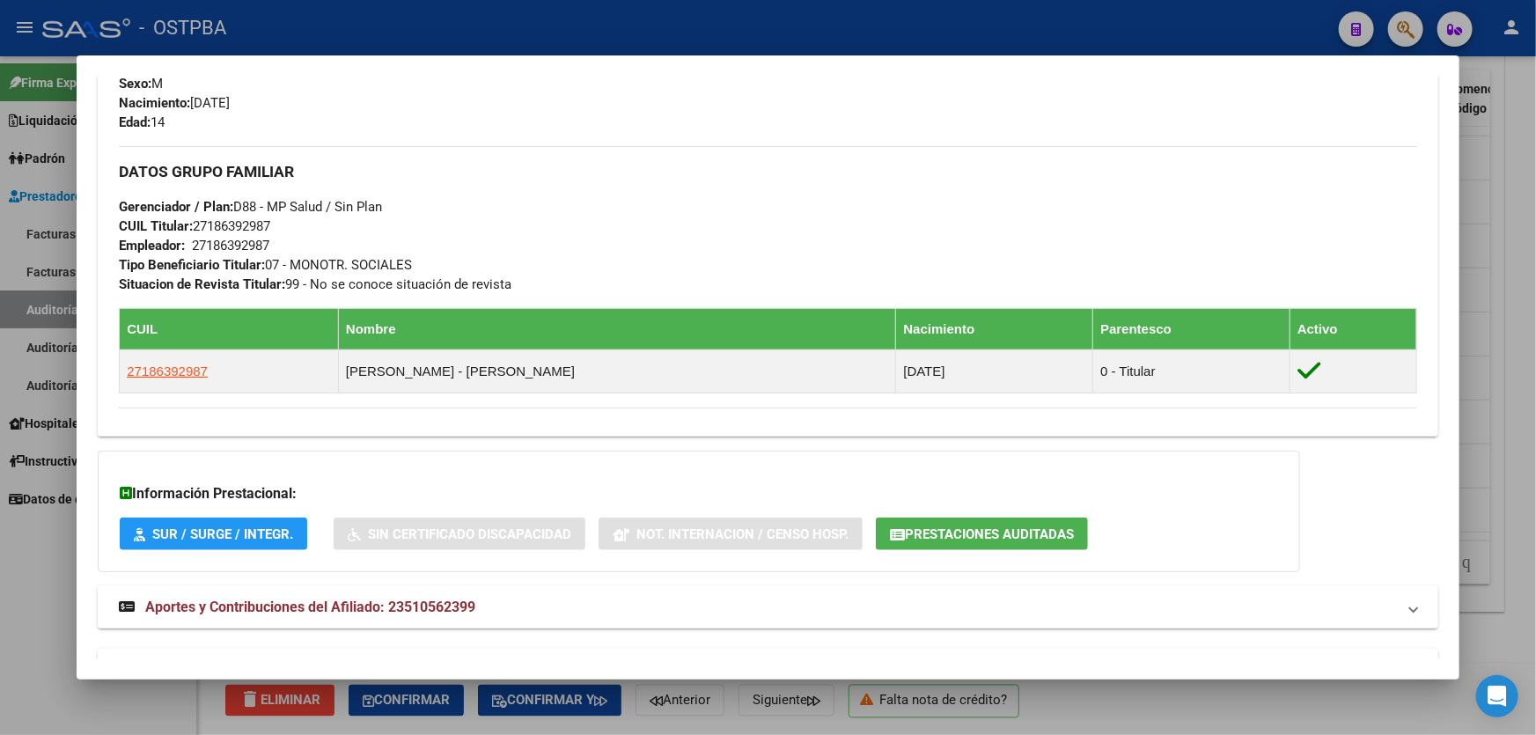
scroll to position [842, 0]
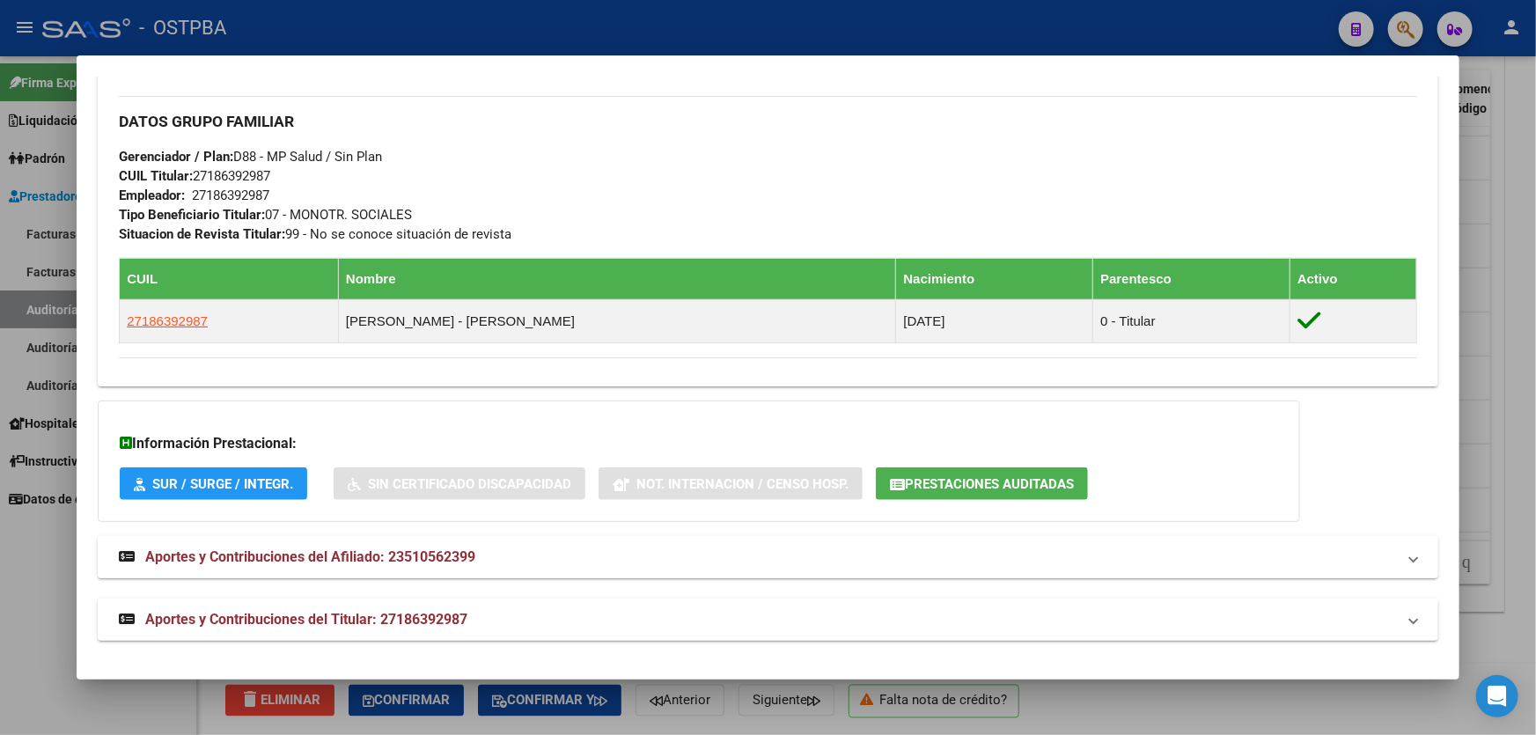
click at [369, 548] on span "Aportes y Contribuciones del Afiliado: 23510562399" at bounding box center [310, 556] width 330 height 17
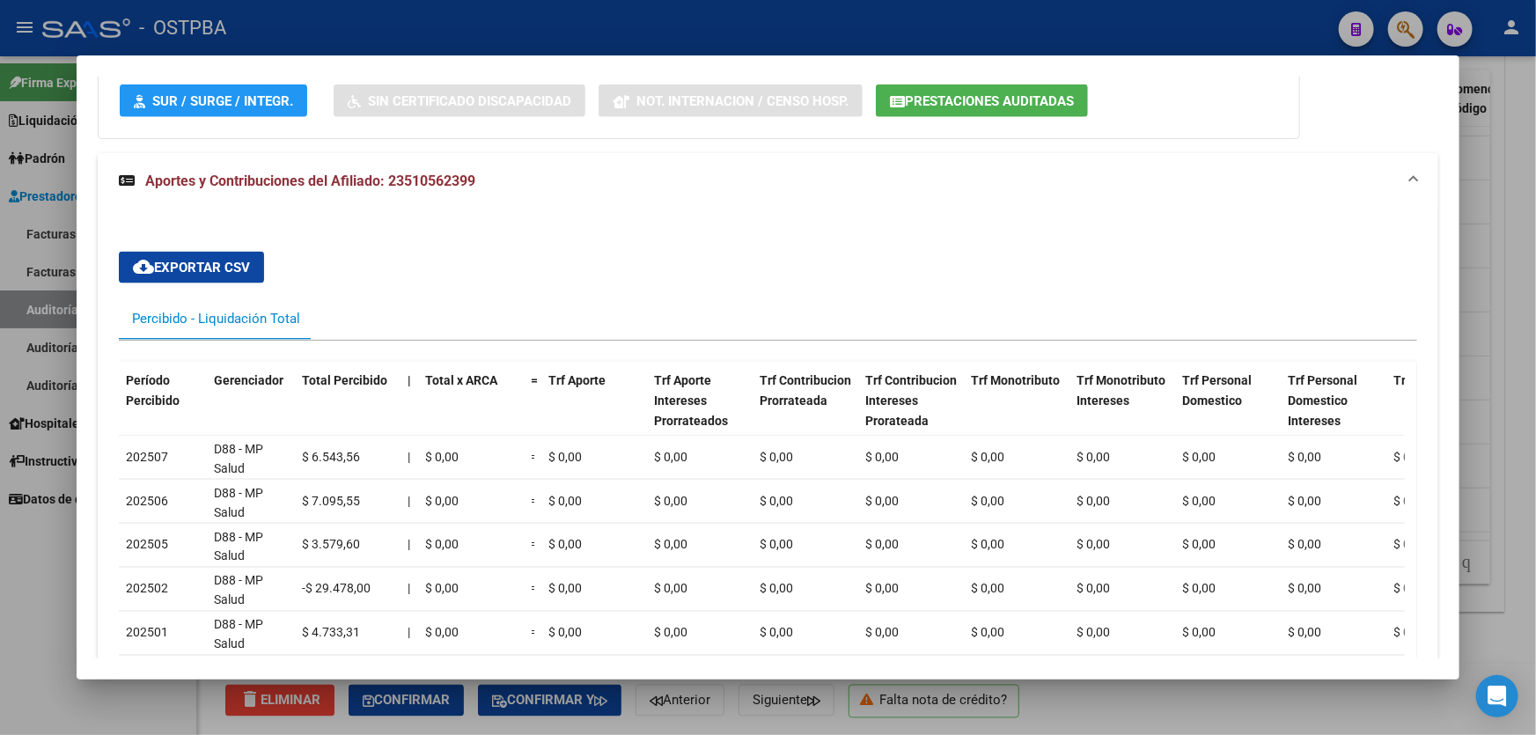
scroll to position [1162, 0]
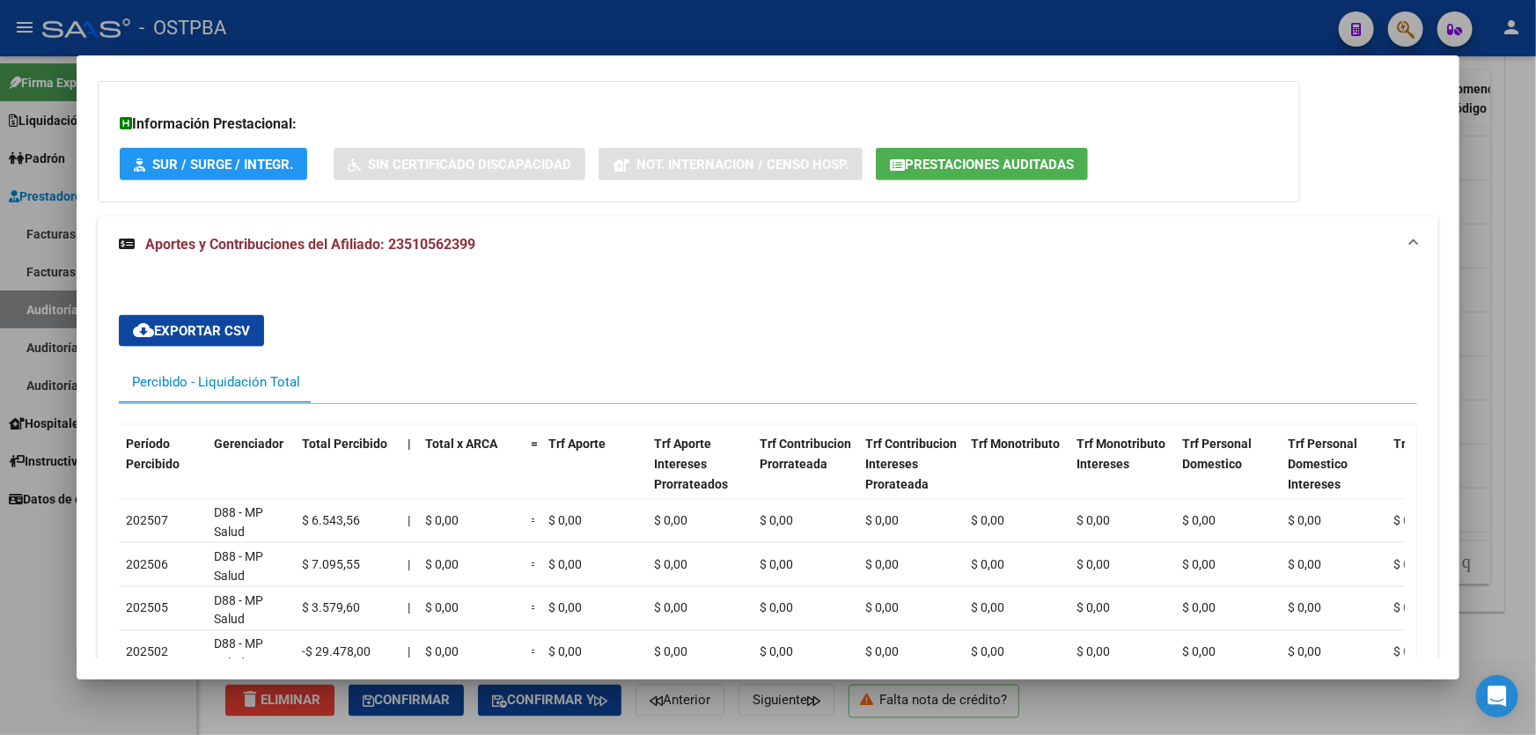
click at [50, 551] on div at bounding box center [768, 367] width 1536 height 735
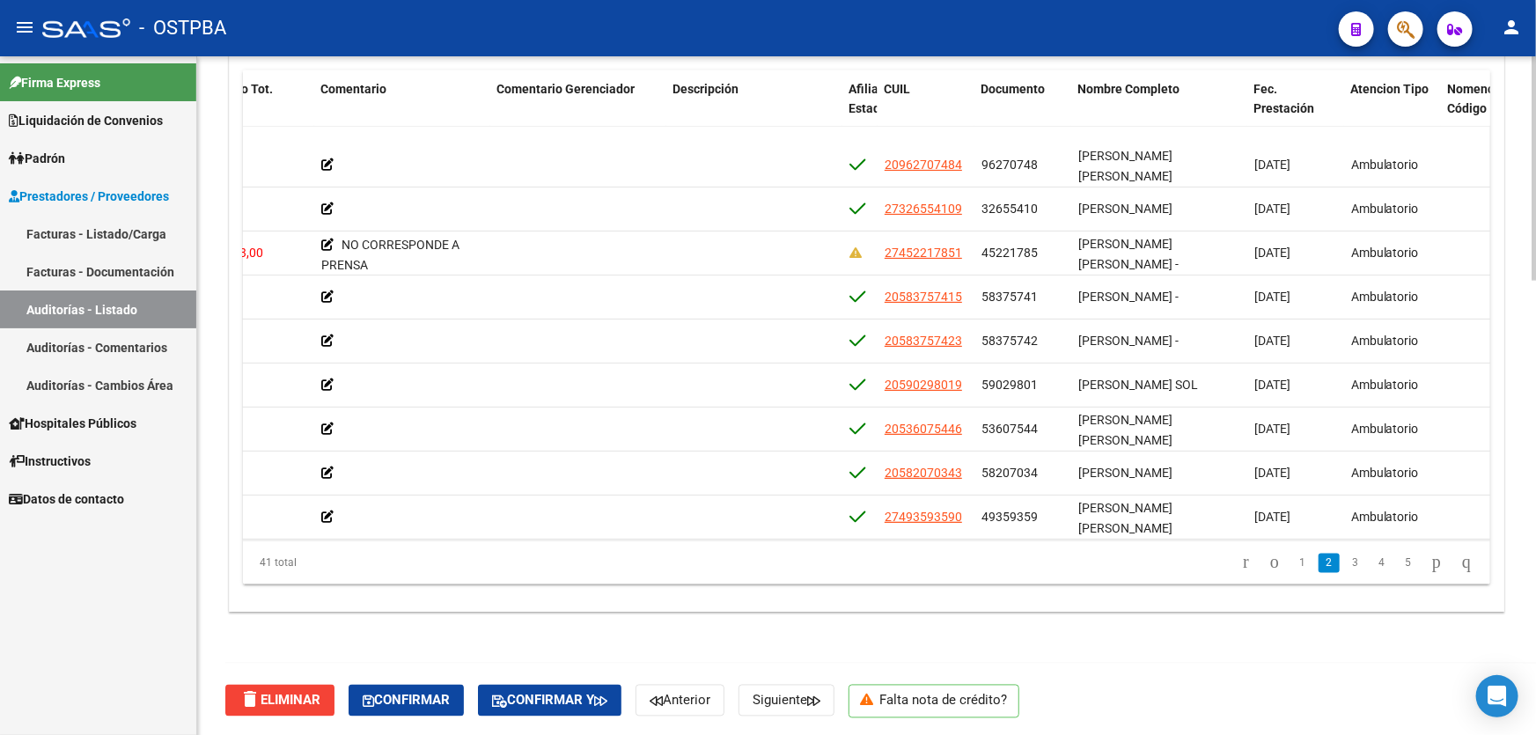
scroll to position [192, 549]
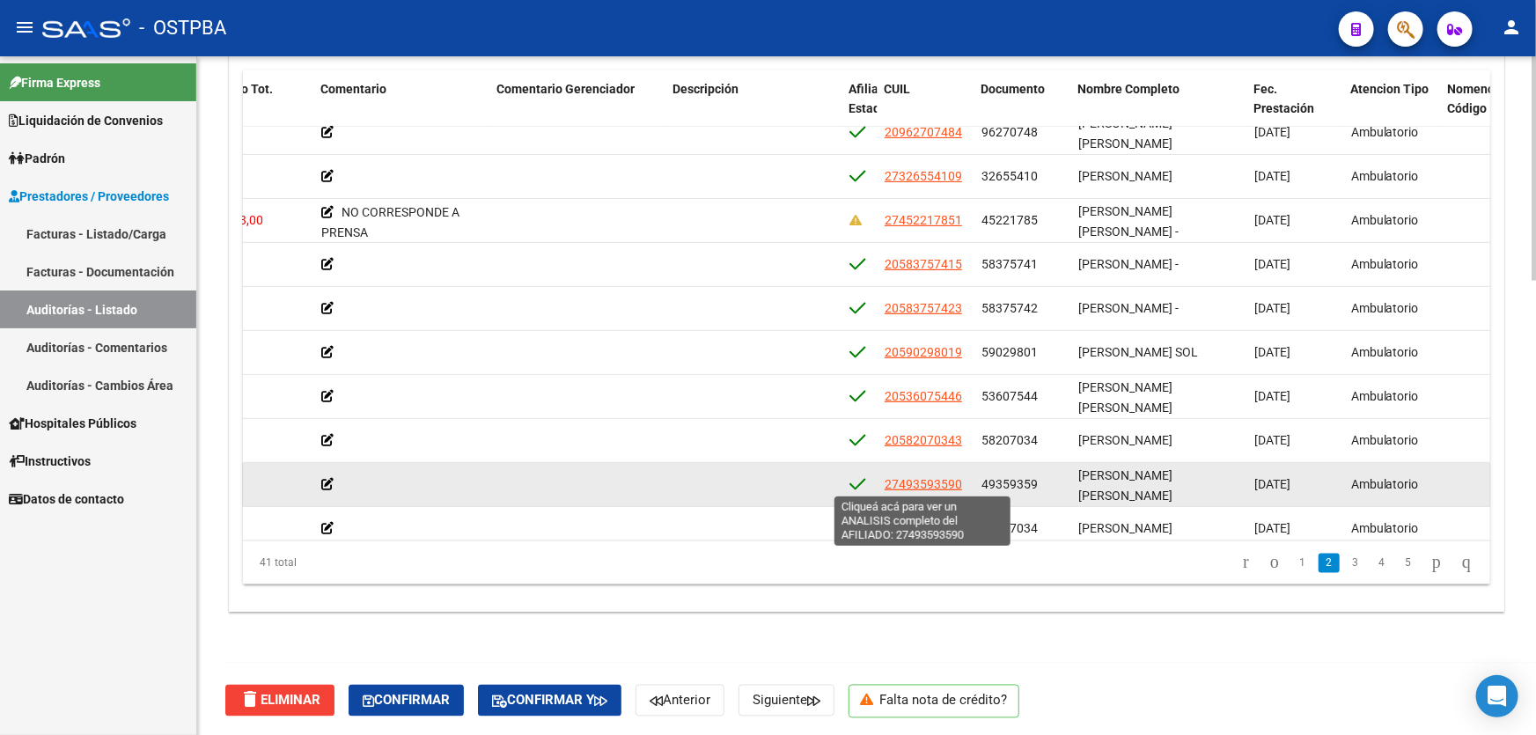
click at [943, 478] on span "27493593590" at bounding box center [923, 484] width 77 height 14
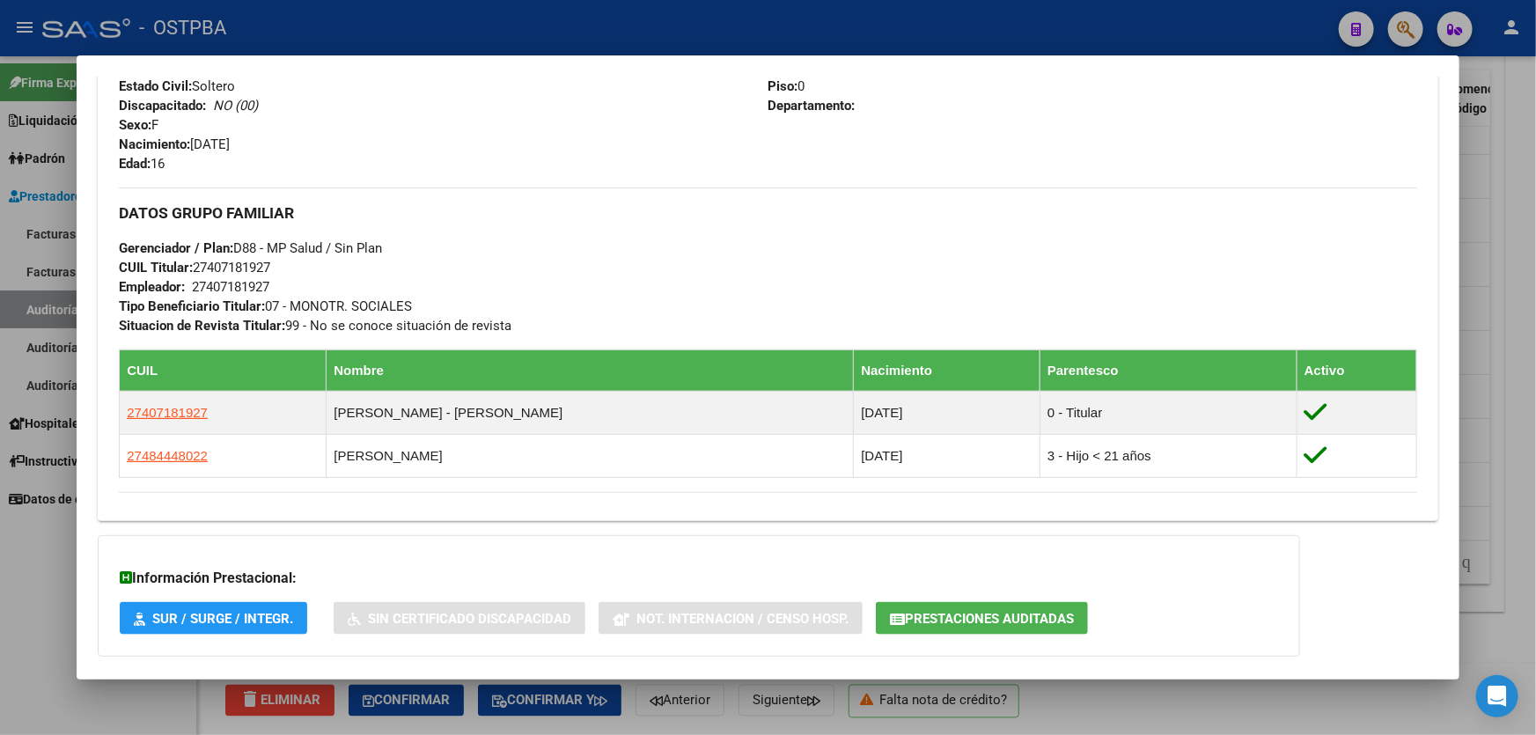
scroll to position [886, 0]
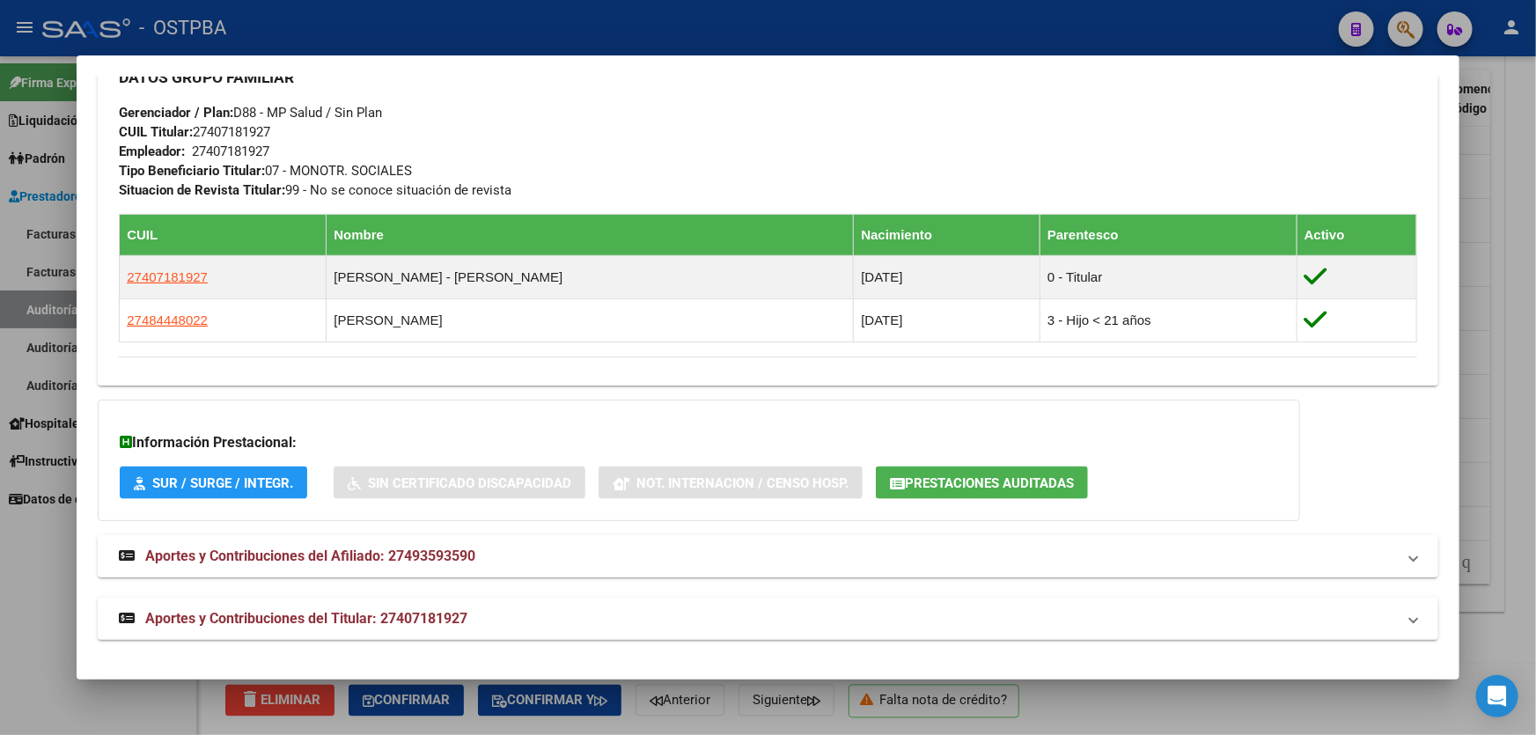
click at [365, 551] on span "Aportes y Contribuciones del Afiliado: 27493593590" at bounding box center [310, 555] width 330 height 17
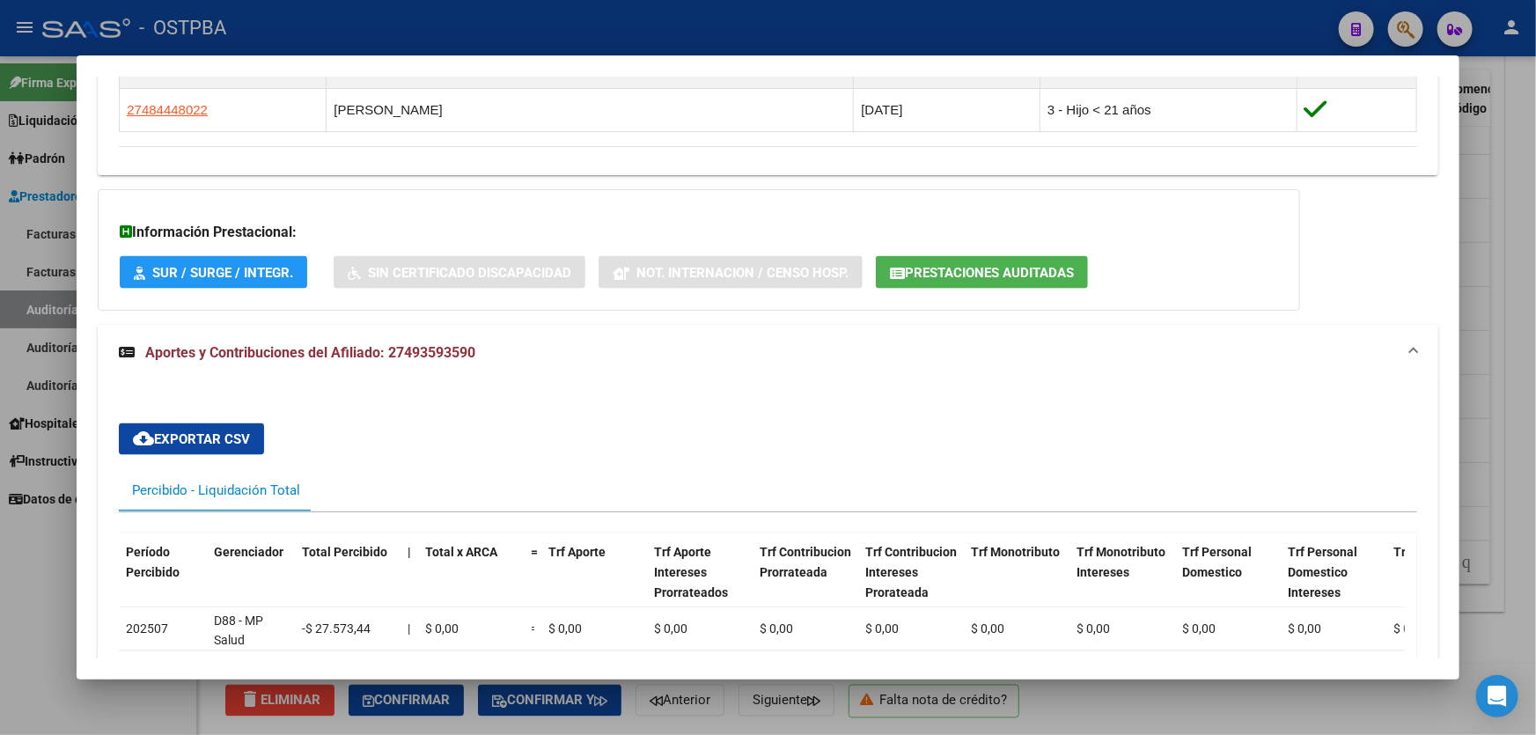
scroll to position [1206, 0]
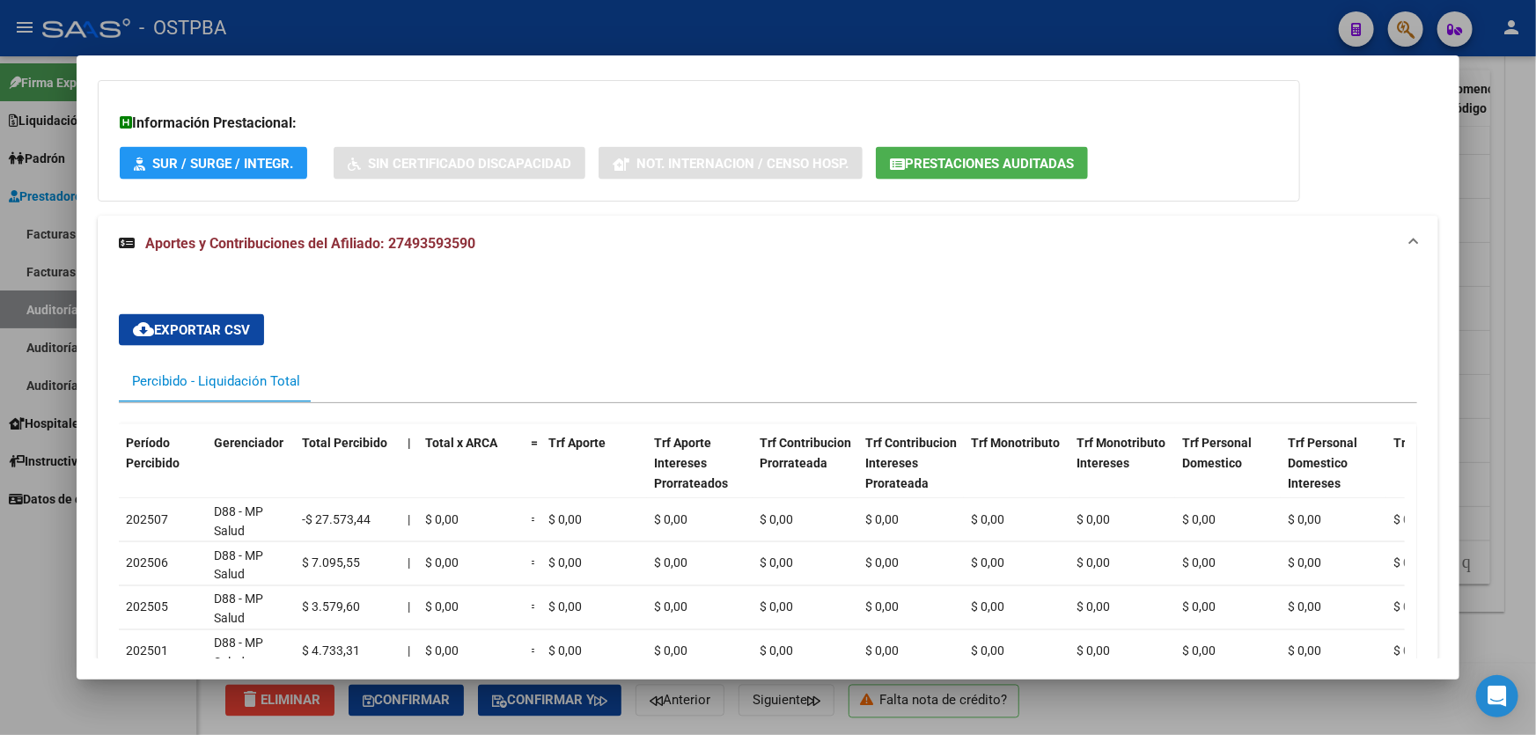
click at [35, 563] on div at bounding box center [768, 367] width 1536 height 735
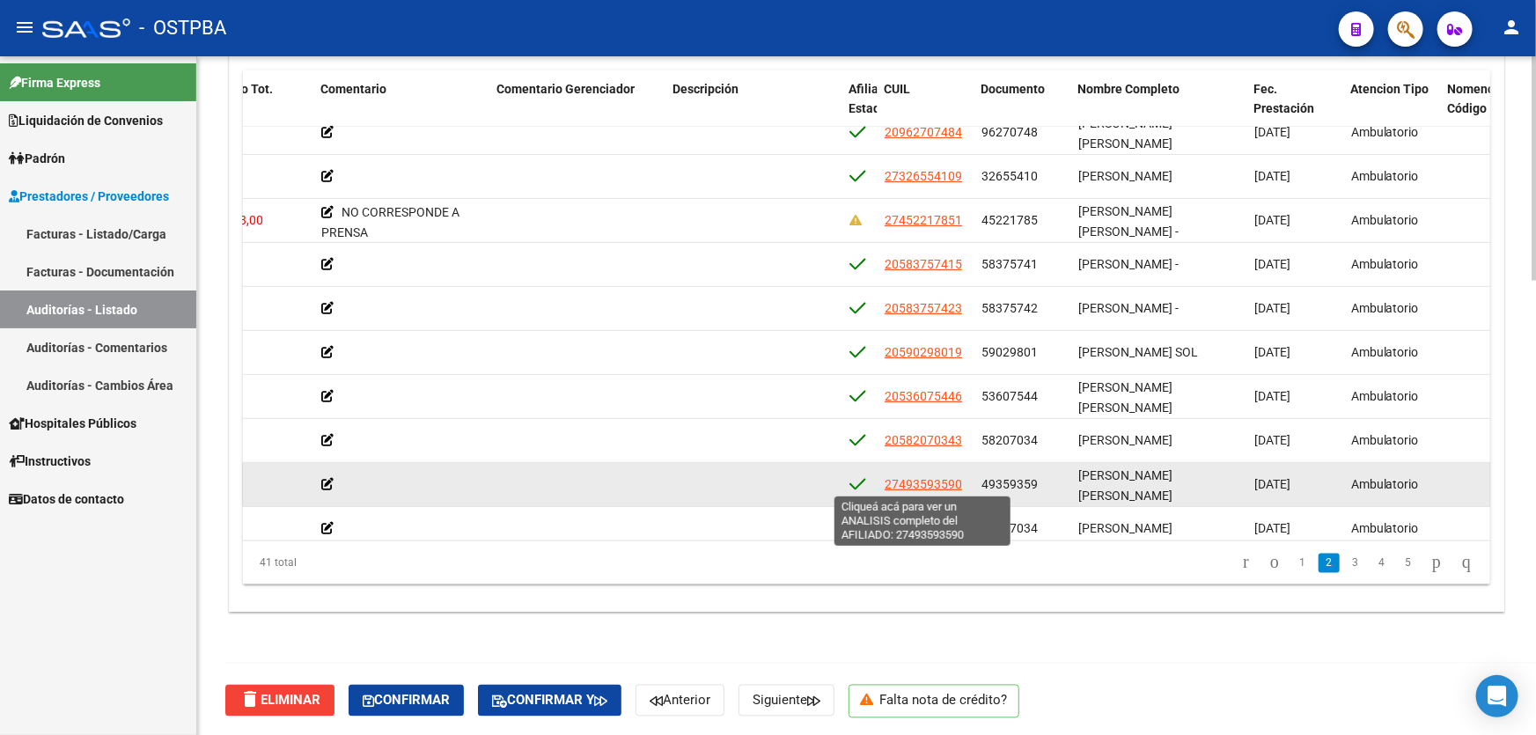
click at [900, 483] on span "27493593590" at bounding box center [923, 484] width 77 height 14
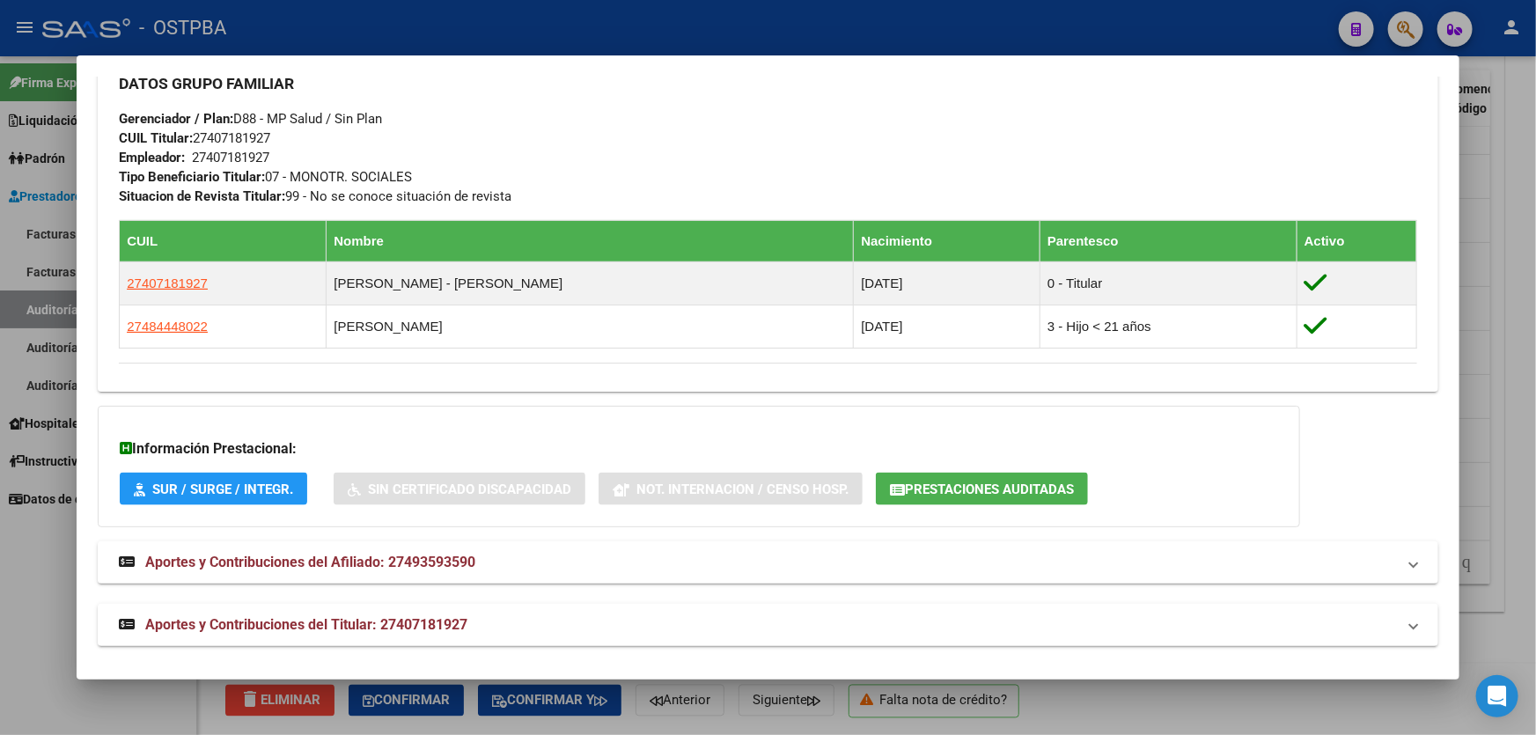
scroll to position [886, 0]
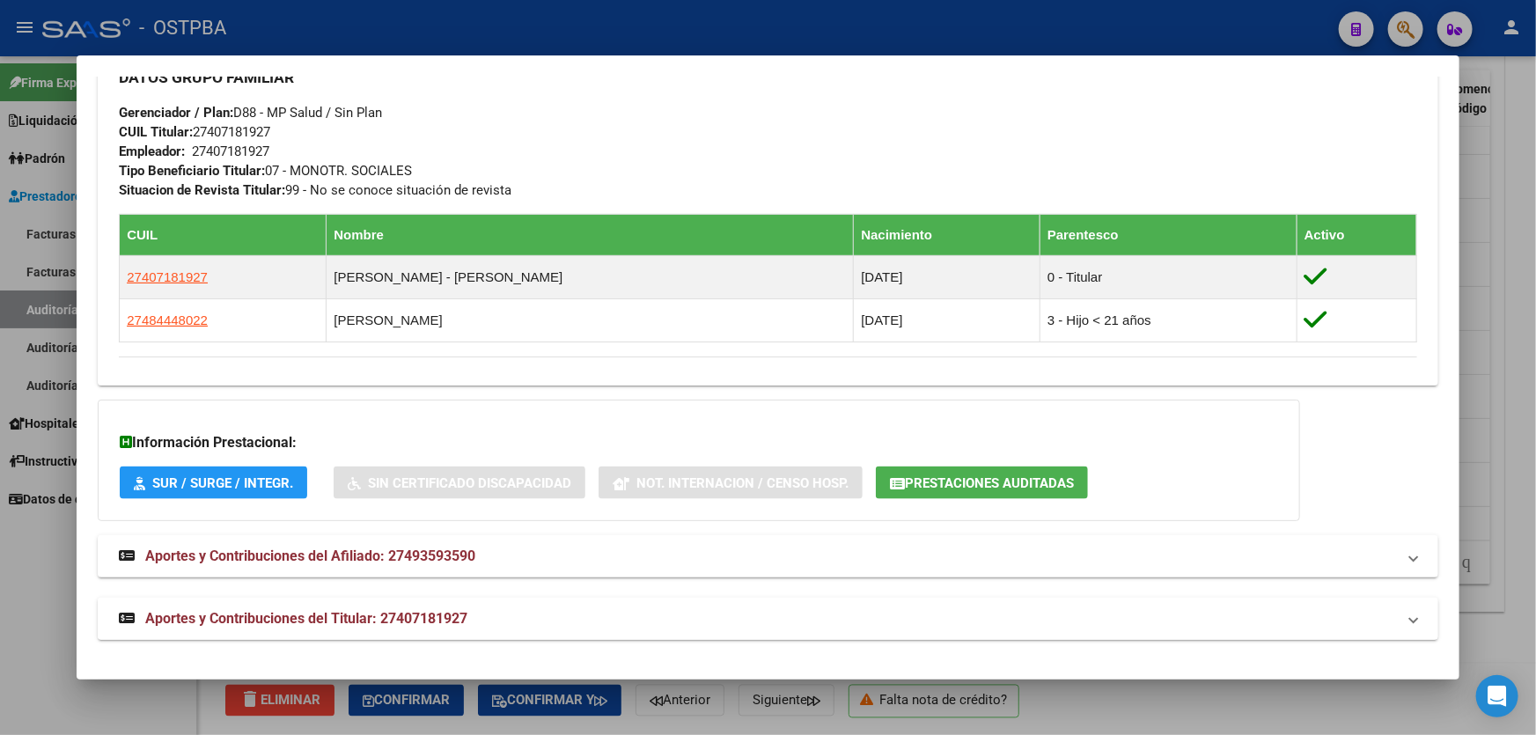
click at [342, 616] on span "Aportes y Contribuciones del Titular: 27407181927" at bounding box center [306, 618] width 322 height 17
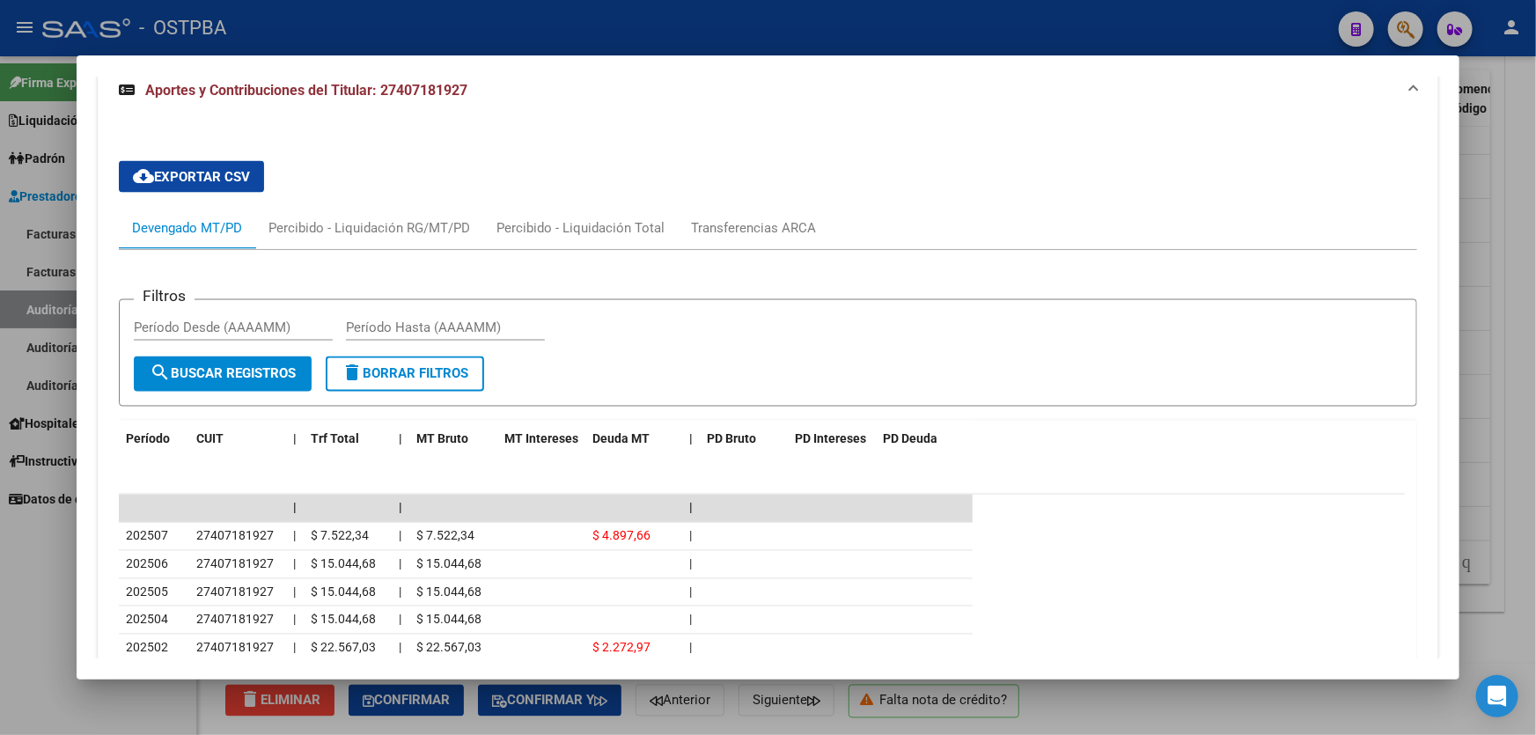
scroll to position [1366, 0]
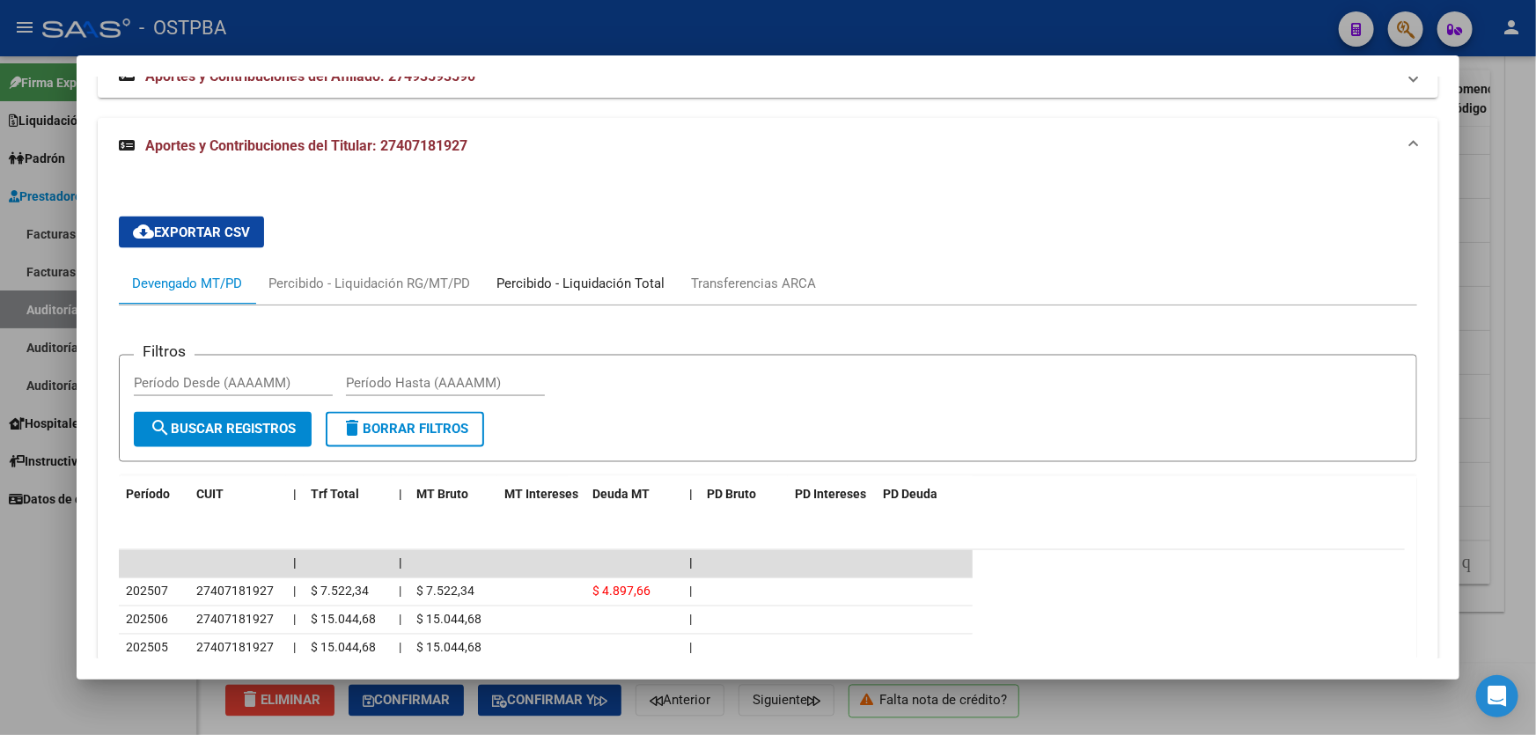
click at [536, 287] on div "Percibido - Liquidación Total" at bounding box center [580, 283] width 168 height 19
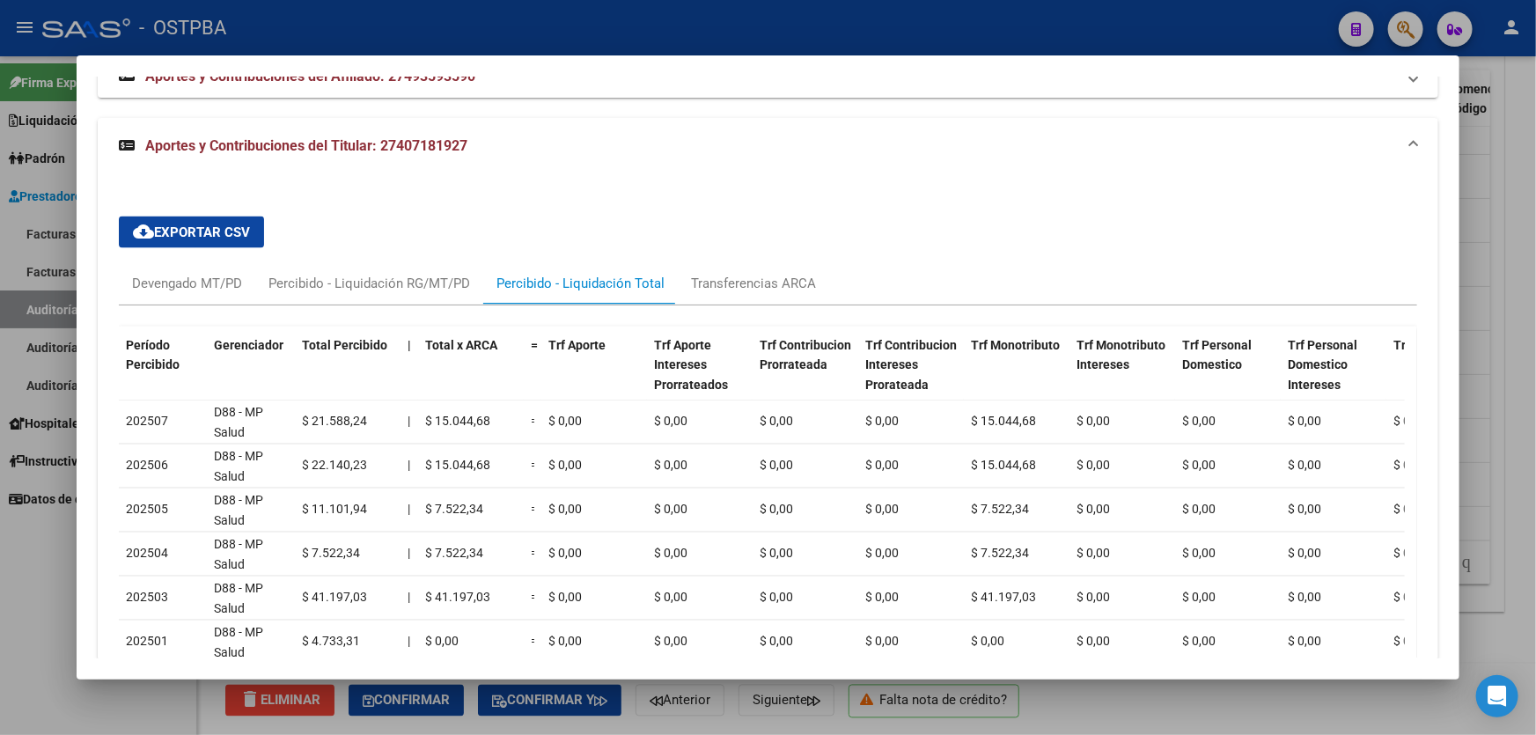
click at [46, 546] on div at bounding box center [768, 367] width 1536 height 735
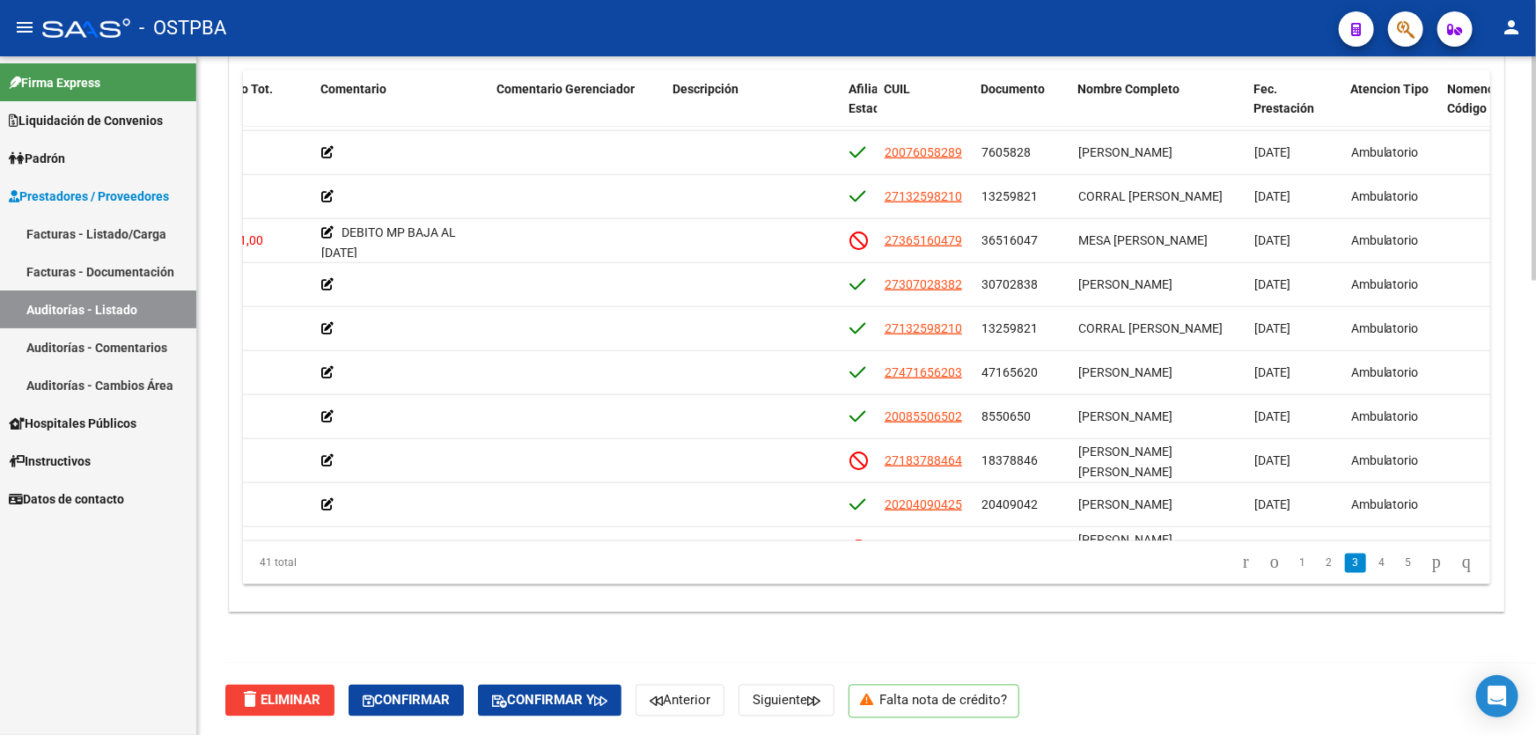
scroll to position [863, 549]
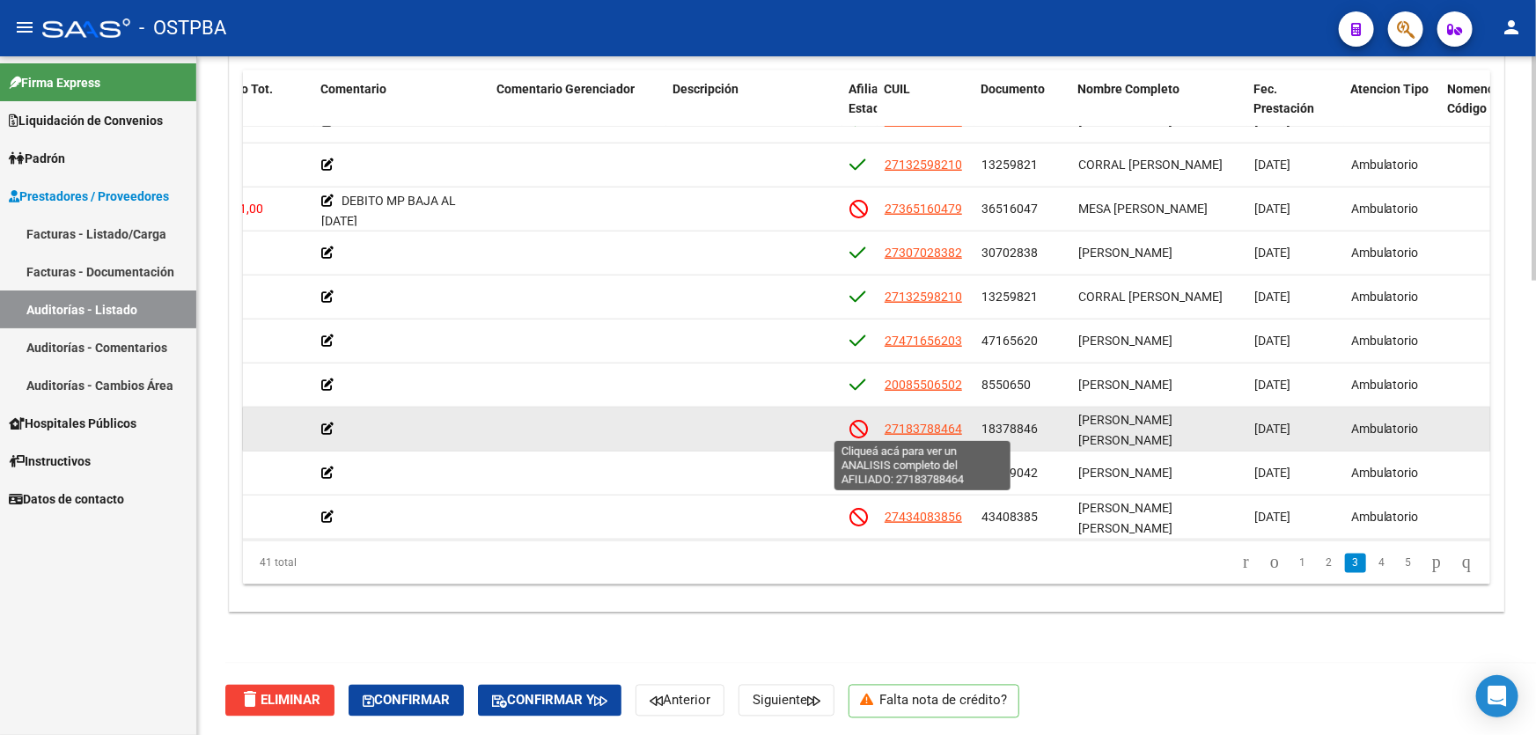
click at [913, 424] on span "27183788464" at bounding box center [923, 429] width 77 height 14
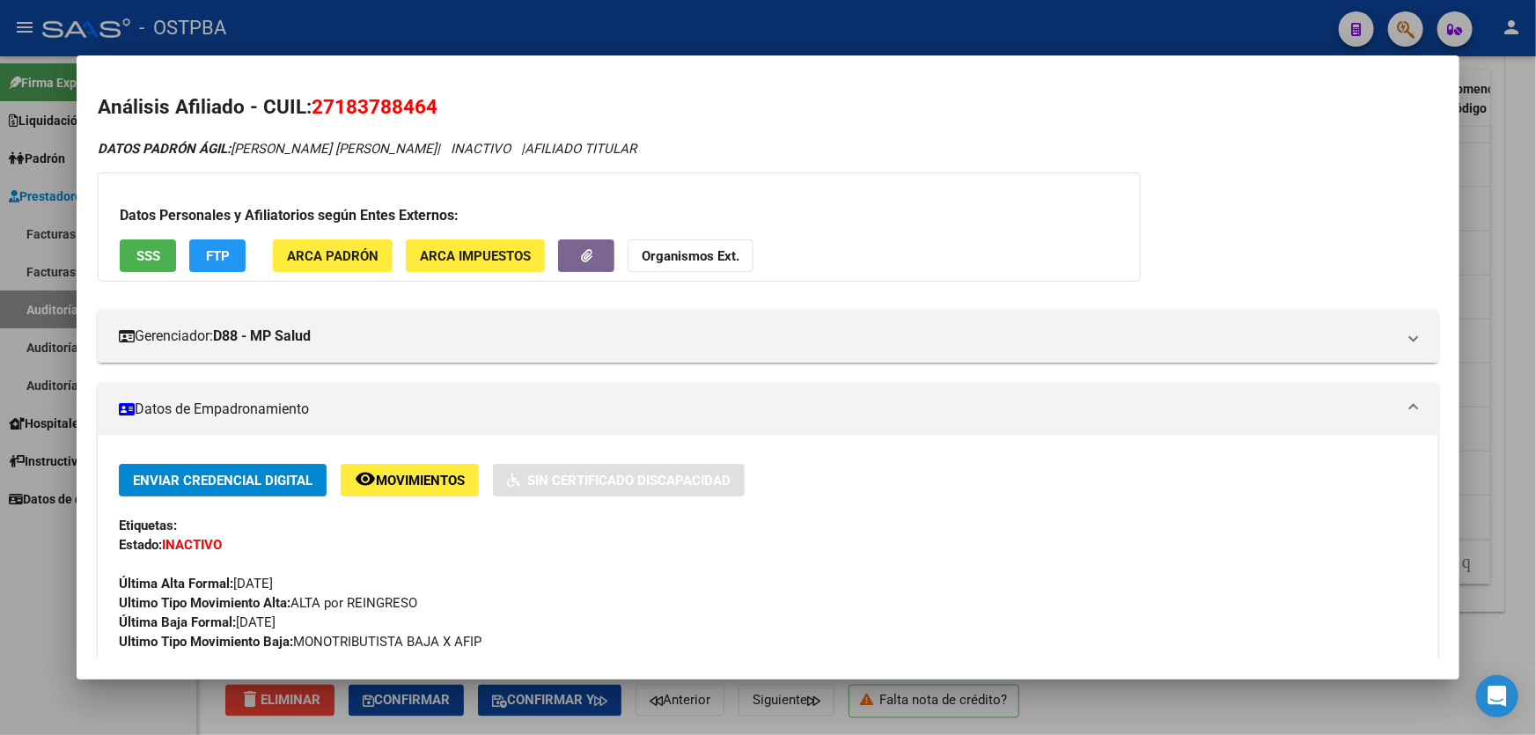
click at [1510, 462] on div at bounding box center [768, 367] width 1536 height 735
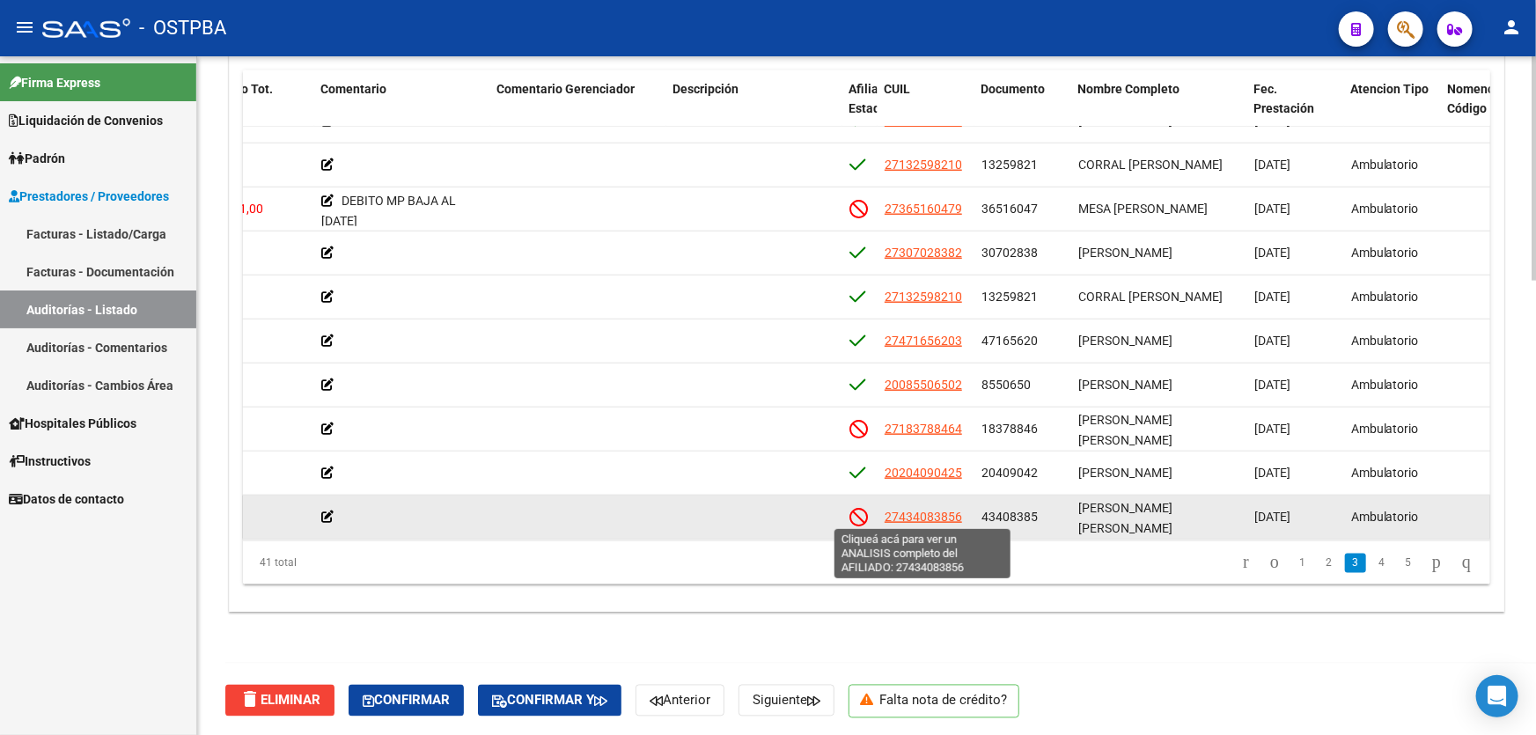
click at [918, 510] on span "27434083856" at bounding box center [923, 517] width 77 height 14
type textarea "27434083856"
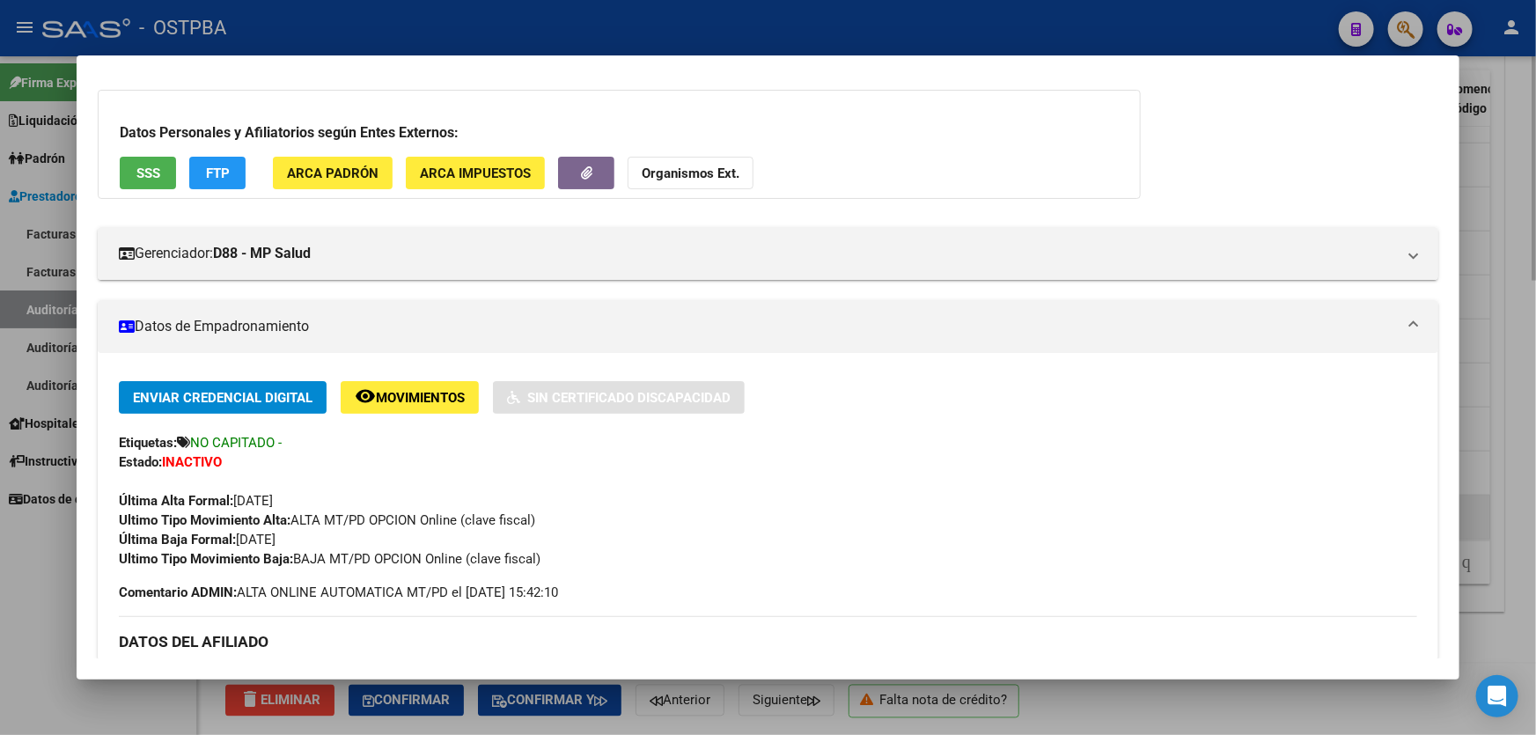
scroll to position [159, 0]
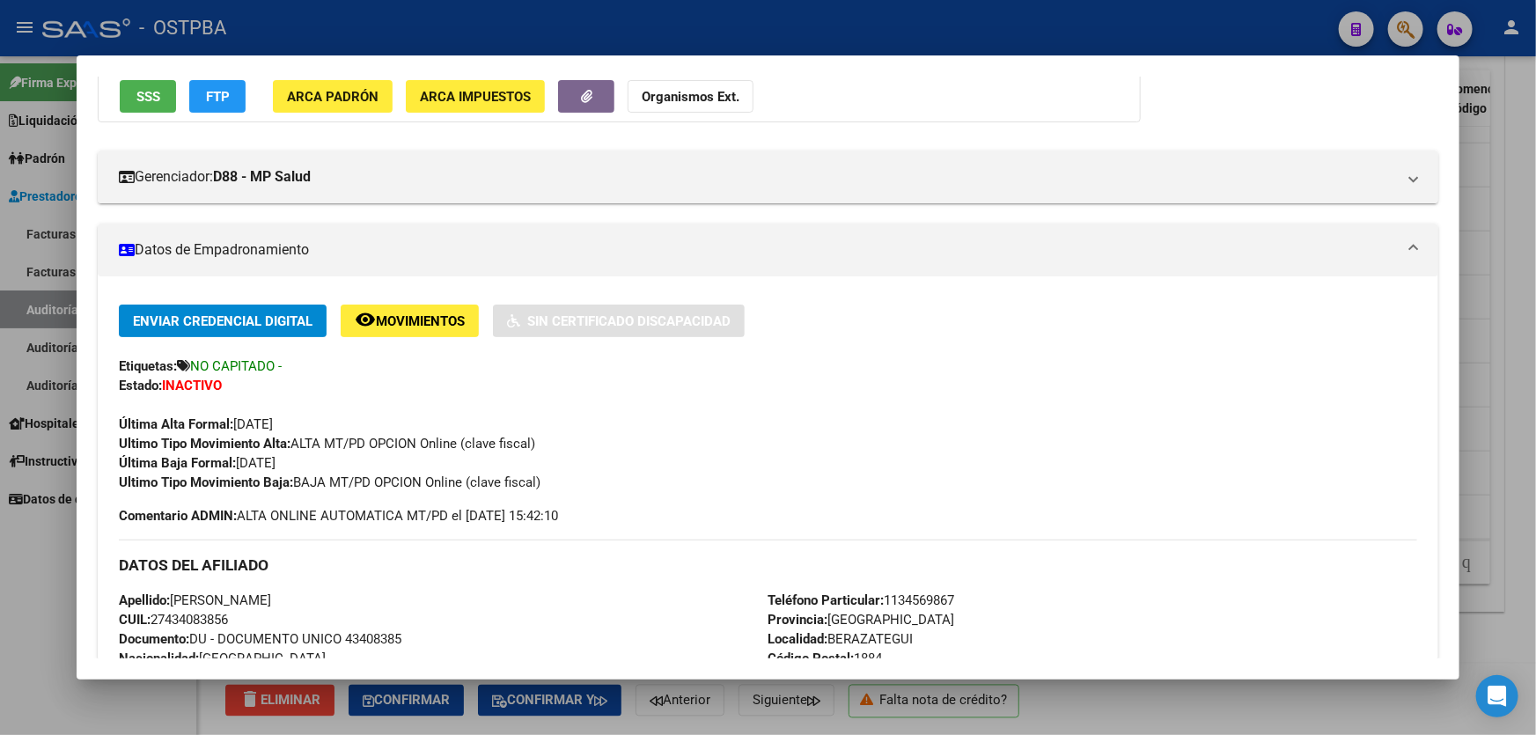
click at [34, 577] on div at bounding box center [768, 367] width 1536 height 735
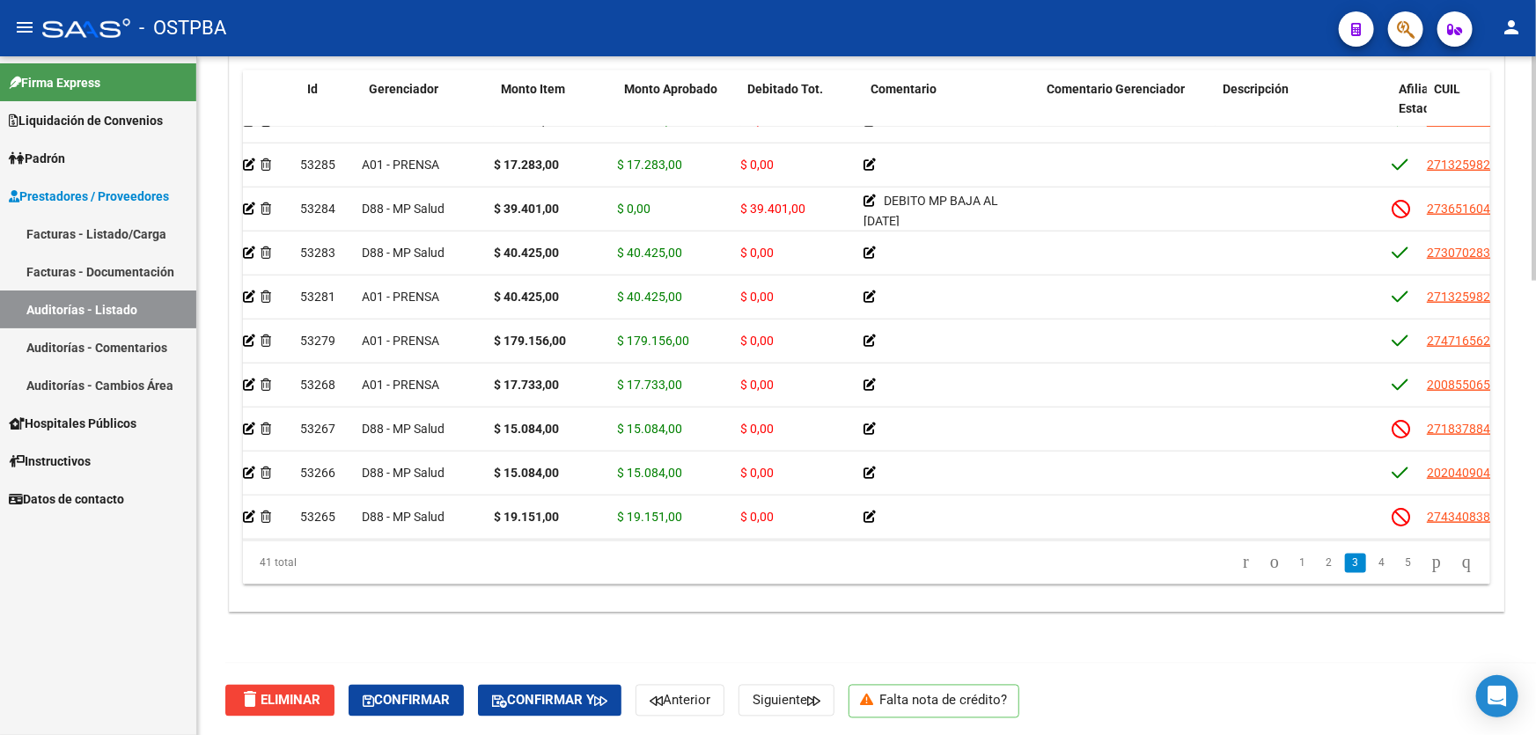
scroll to position [863, 0]
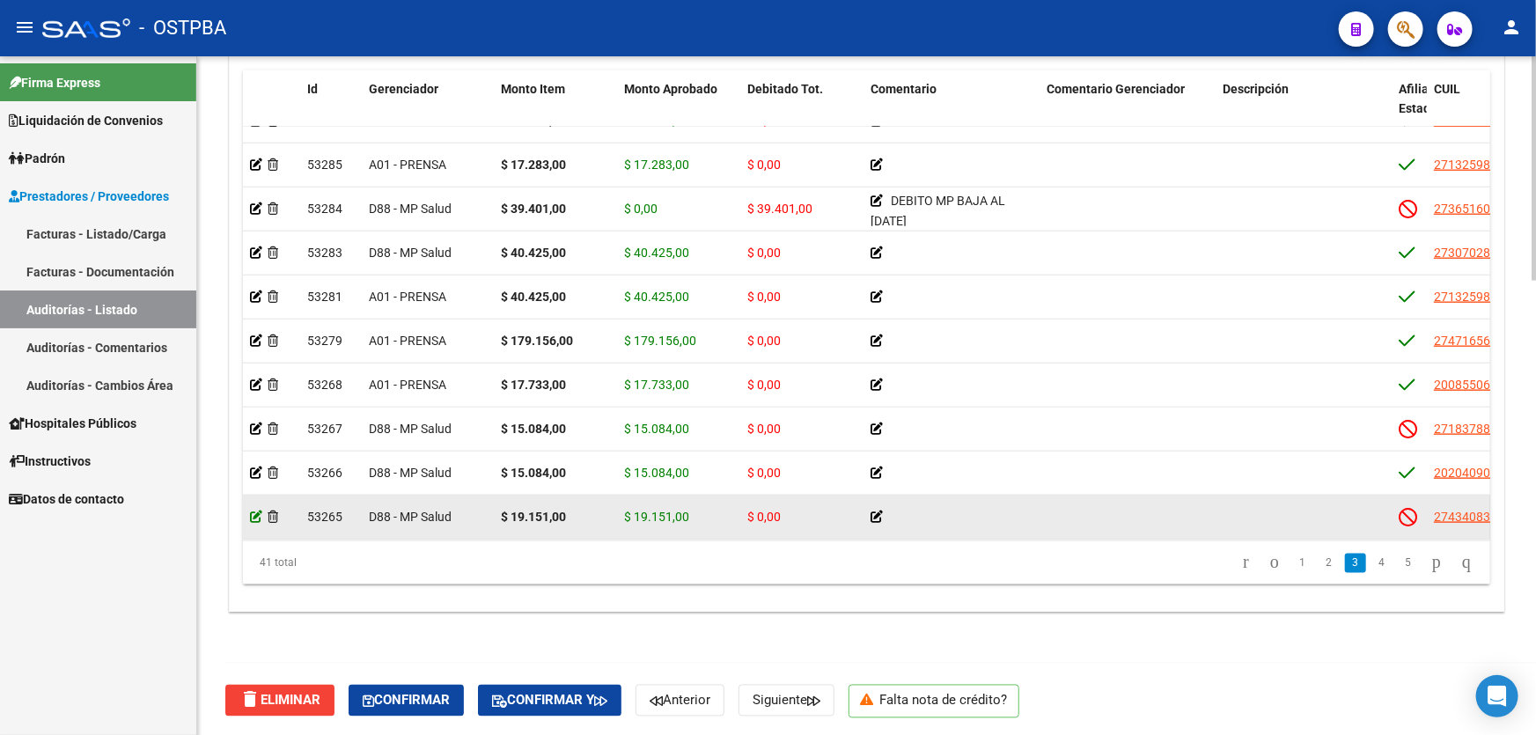
click at [256, 511] on icon at bounding box center [256, 517] width 12 height 12
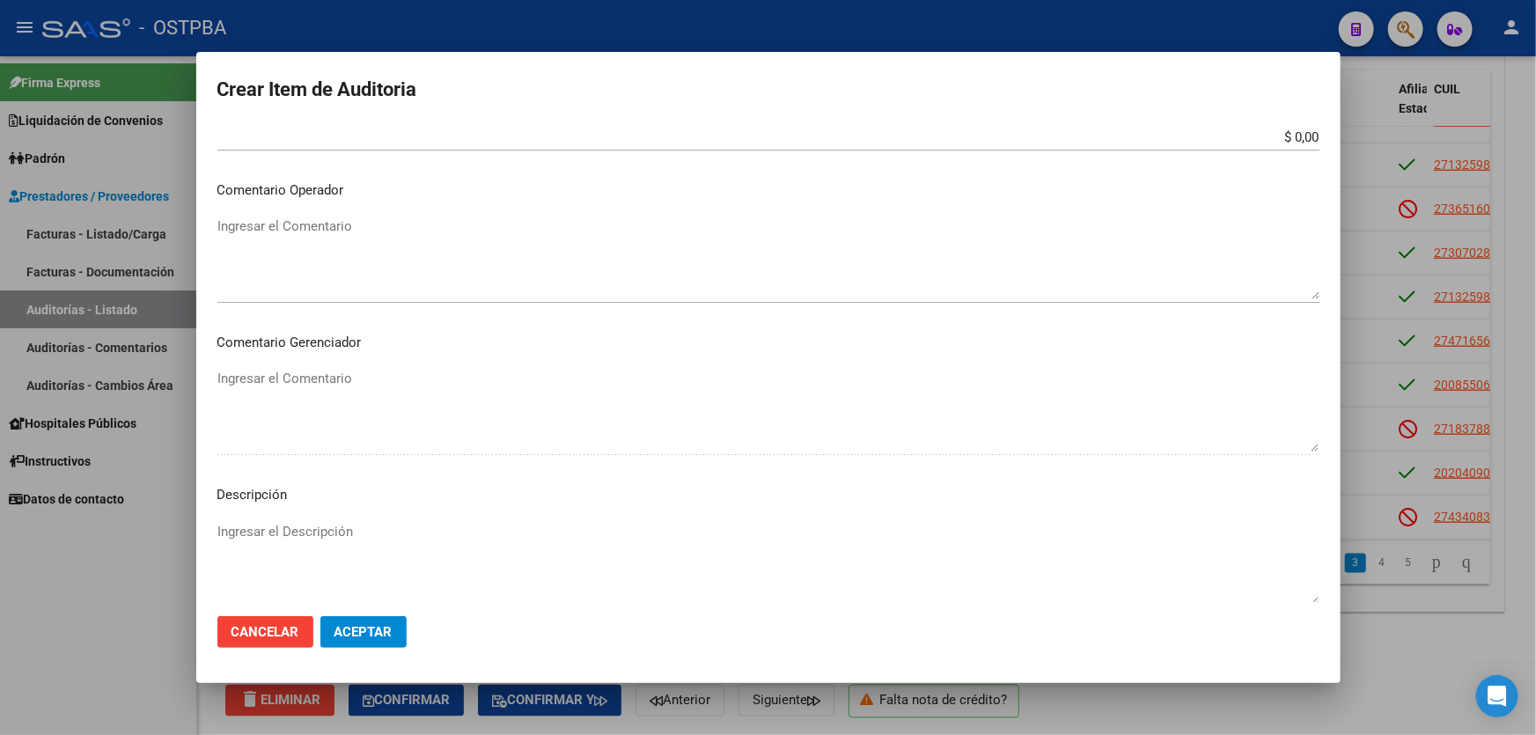
scroll to position [720, 0]
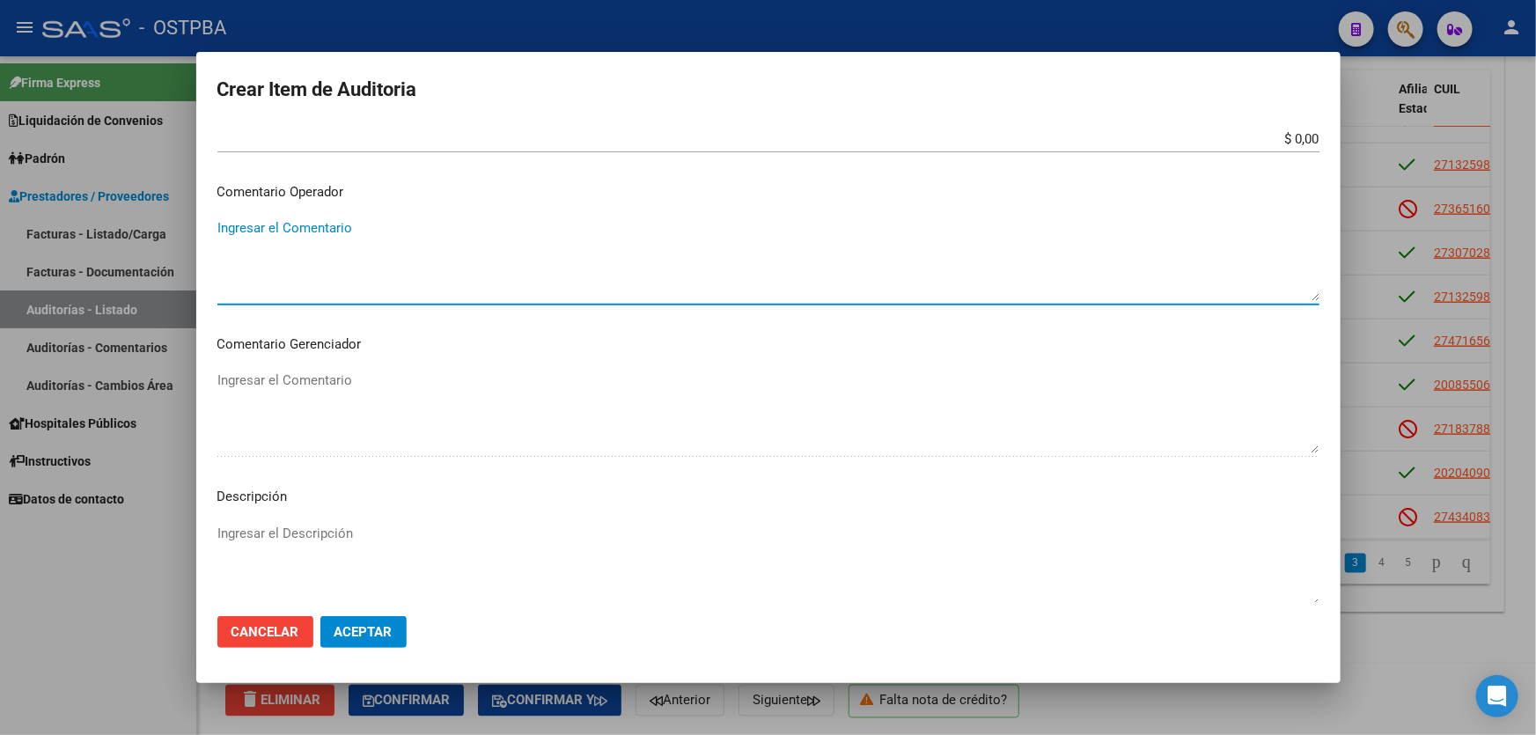
click at [405, 252] on textarea "Ingresar el Comentario" at bounding box center [768, 259] width 1102 height 83
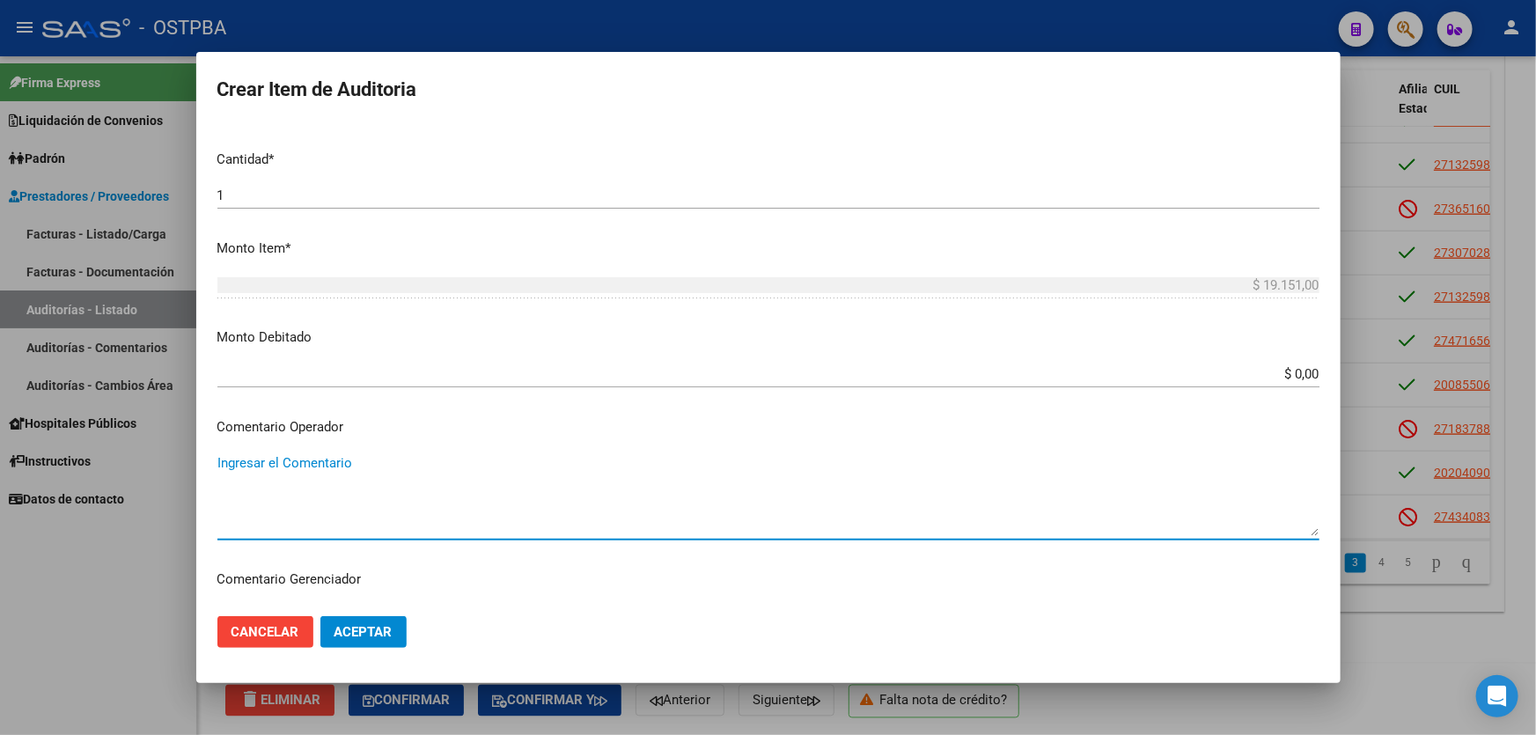
scroll to position [480, 0]
click at [1288, 377] on input "$ 0,00" at bounding box center [768, 379] width 1102 height 16
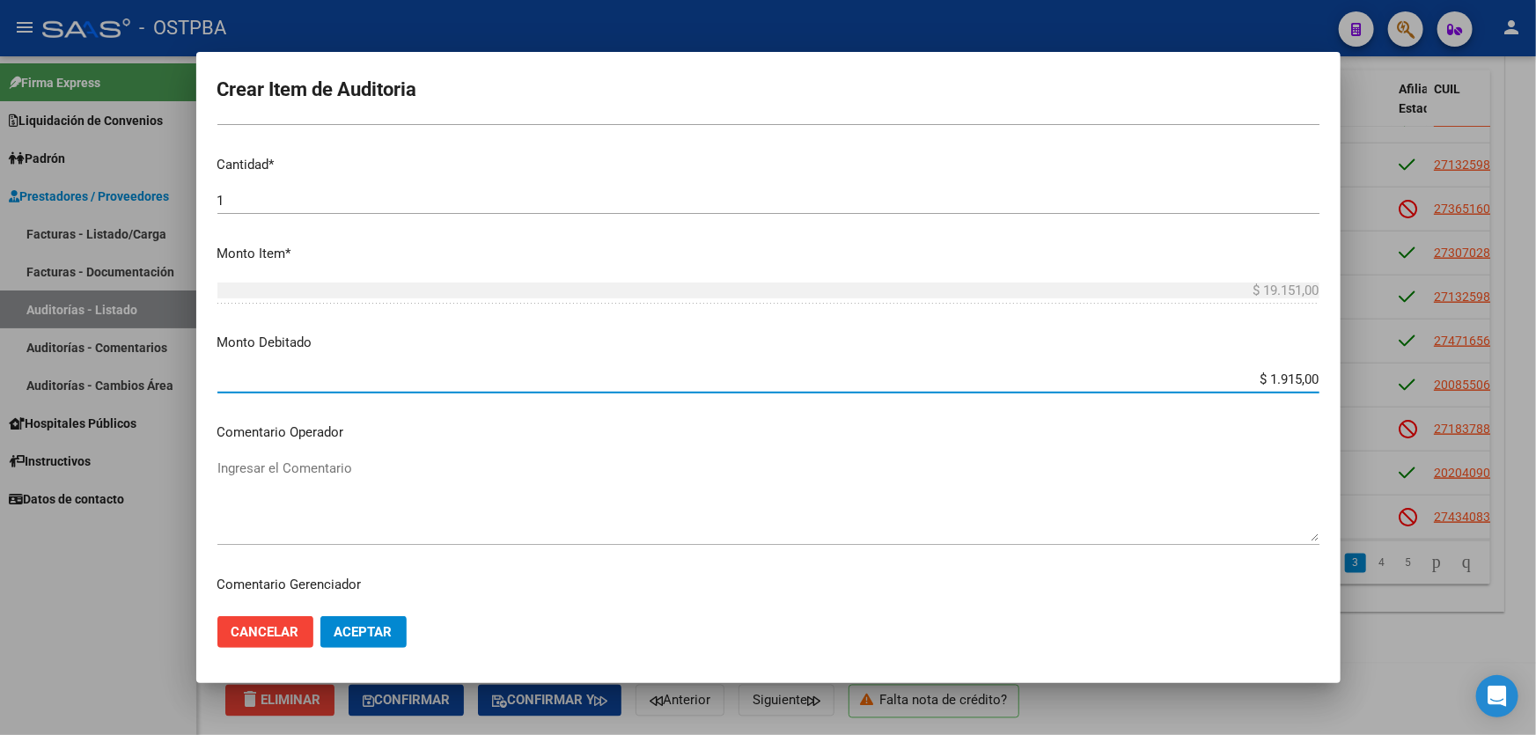
type input "$ 19.151,00"
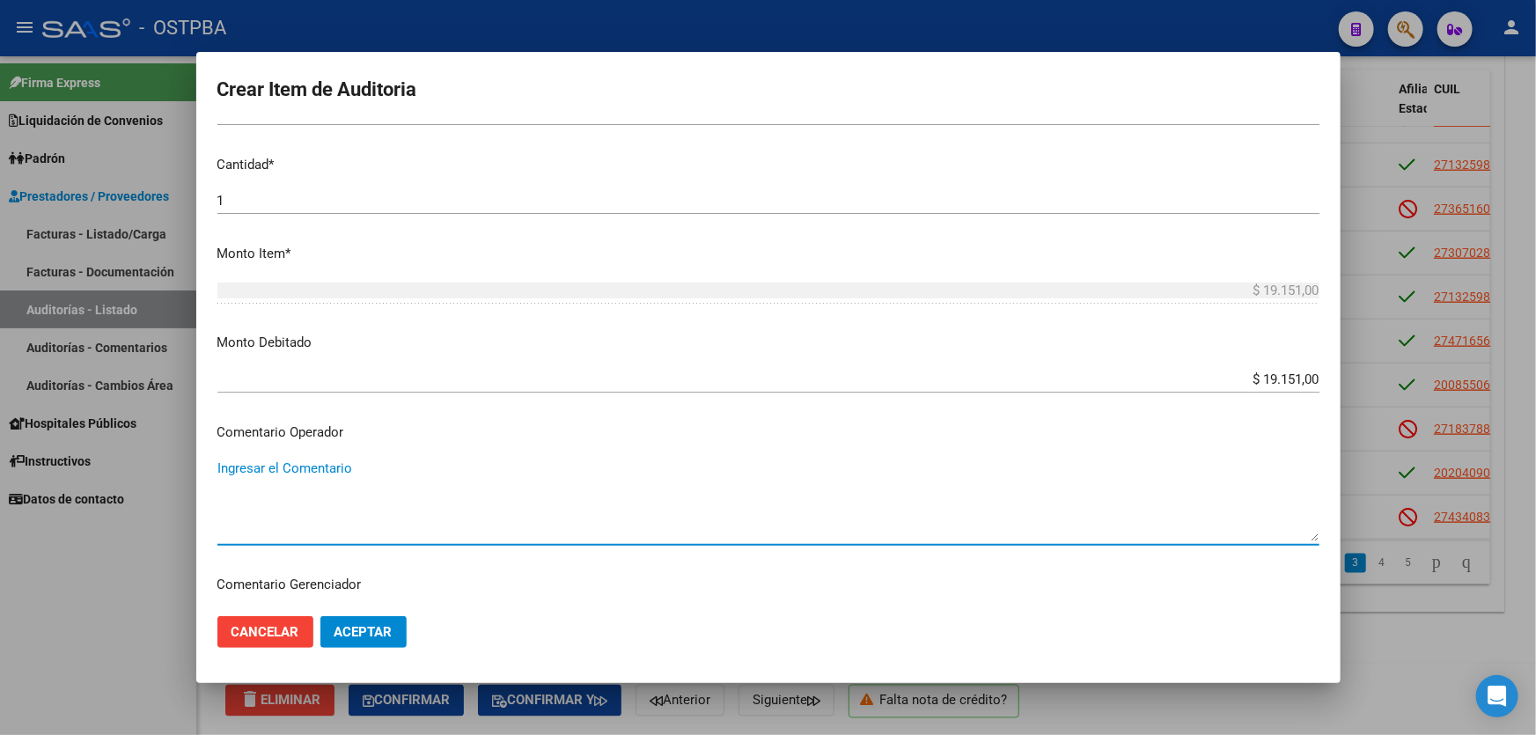
click at [287, 495] on textarea "Ingresar el Comentario" at bounding box center [768, 500] width 1102 height 83
type textarea "DEBITO DE MP POR BAJA AL [DATE]"
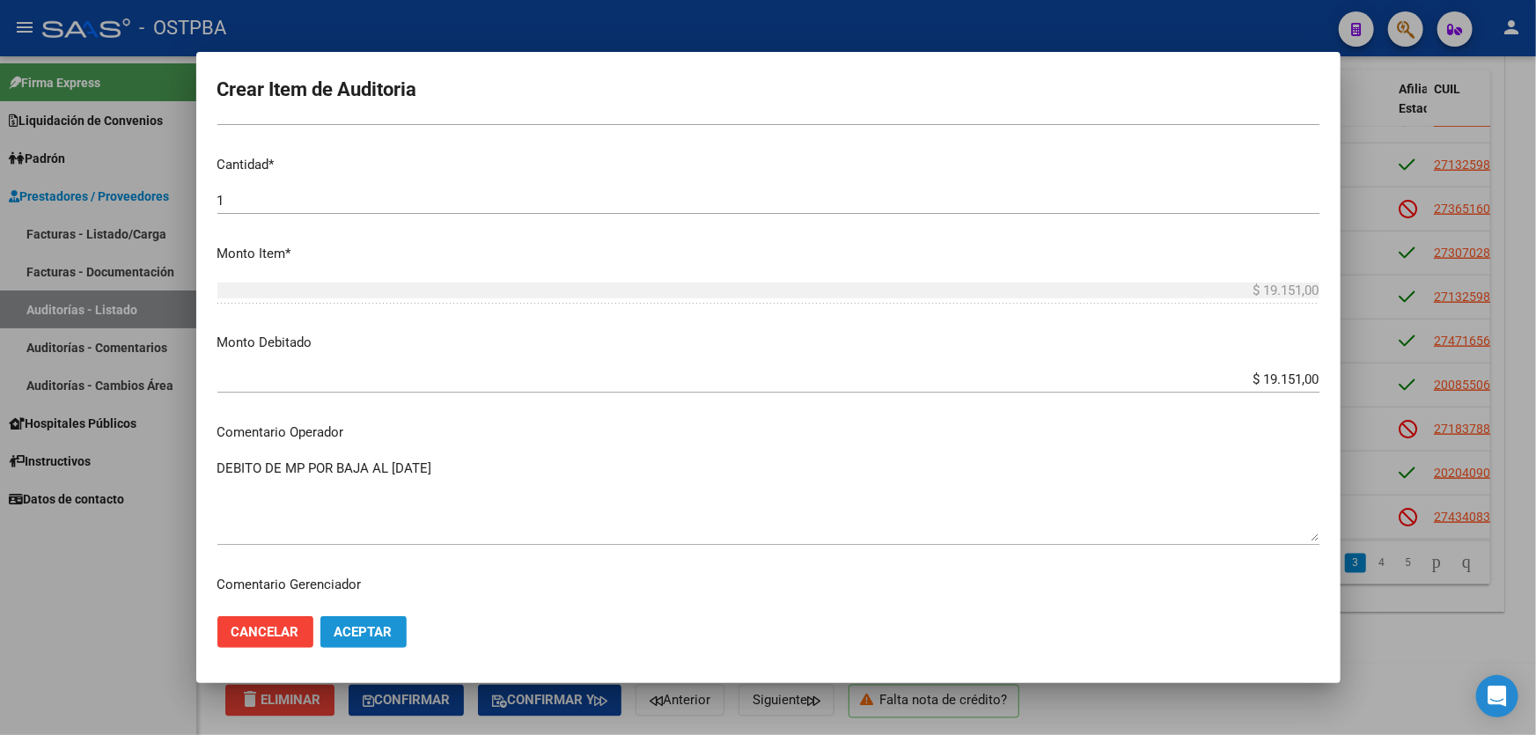
click at [365, 635] on span "Aceptar" at bounding box center [363, 632] width 58 height 16
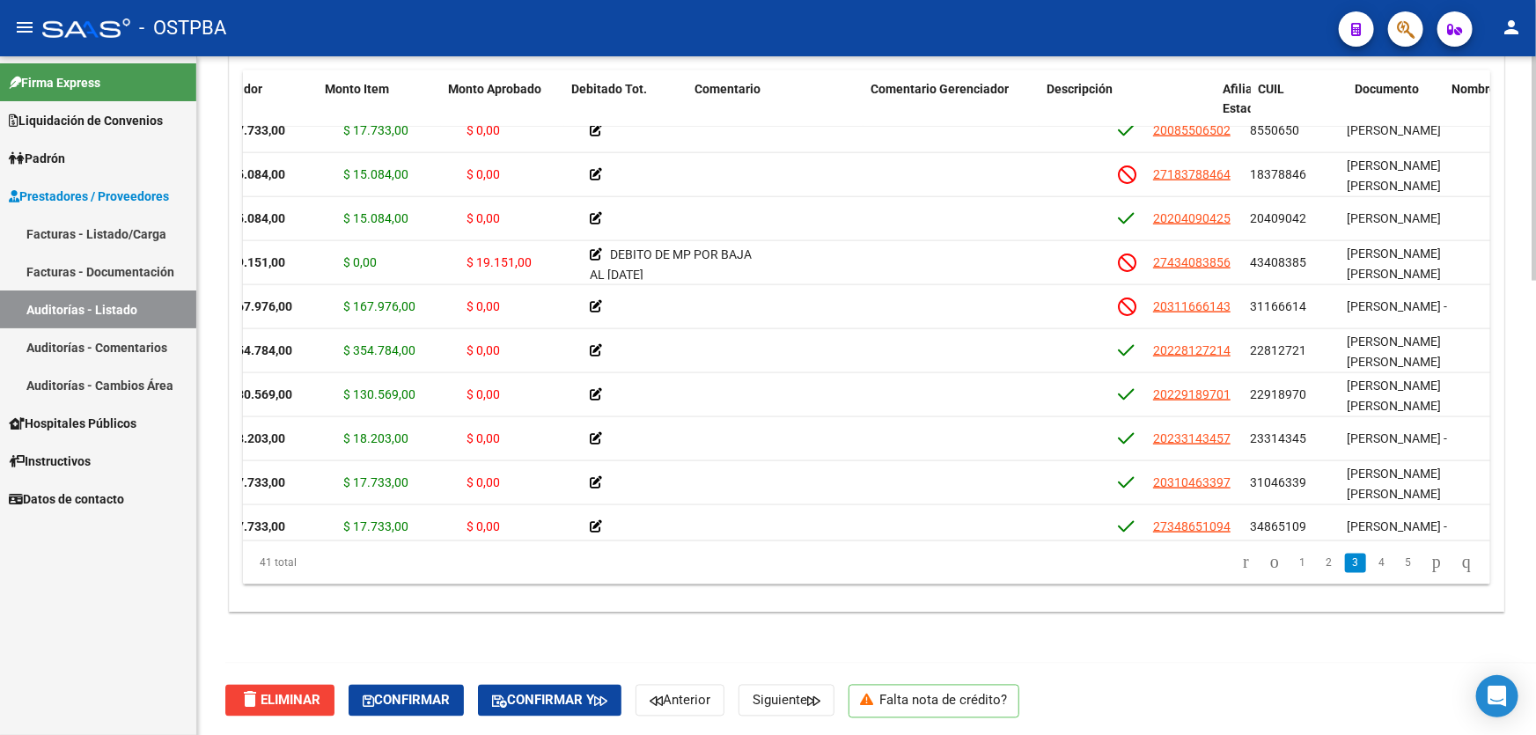
scroll to position [1118, 0]
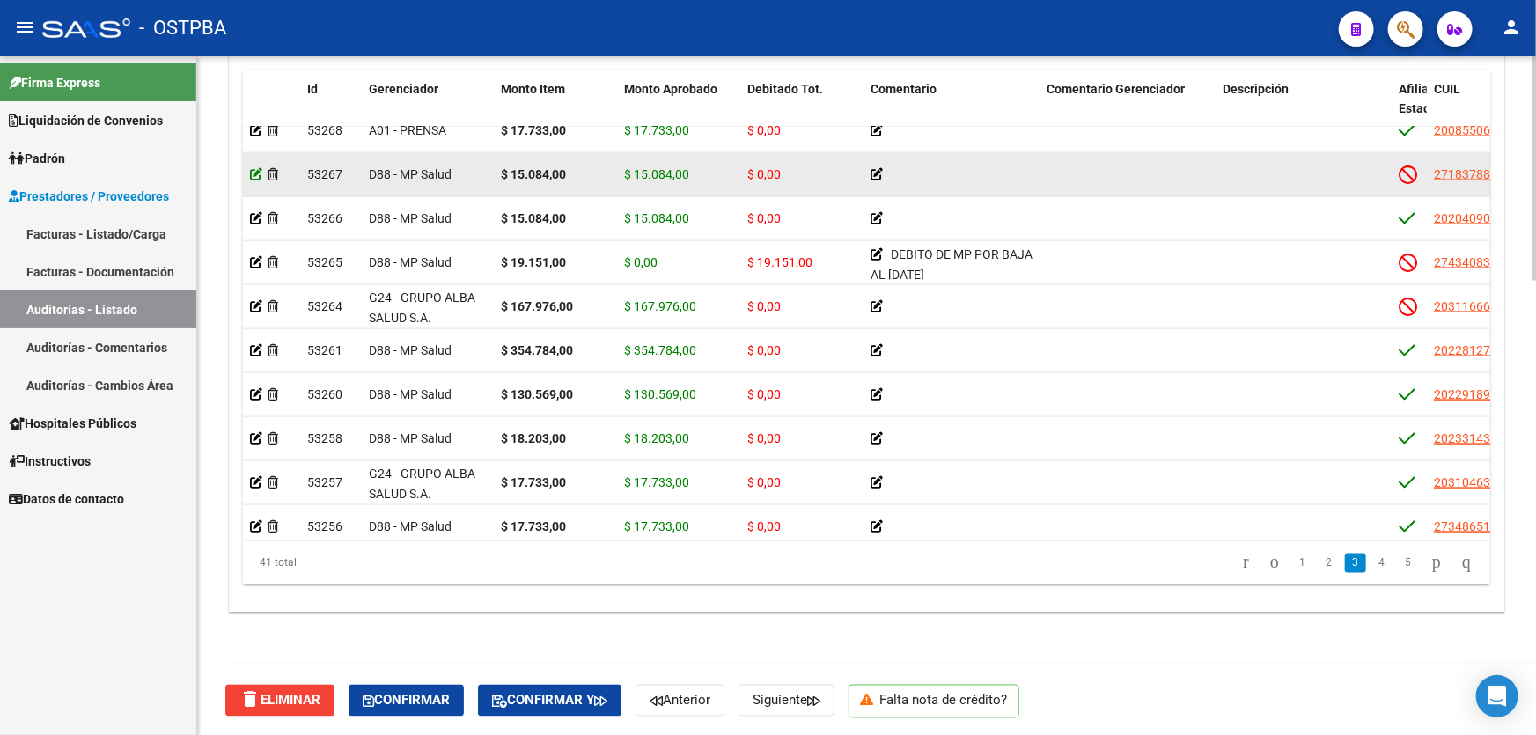
click at [253, 172] on icon at bounding box center [256, 174] width 12 height 12
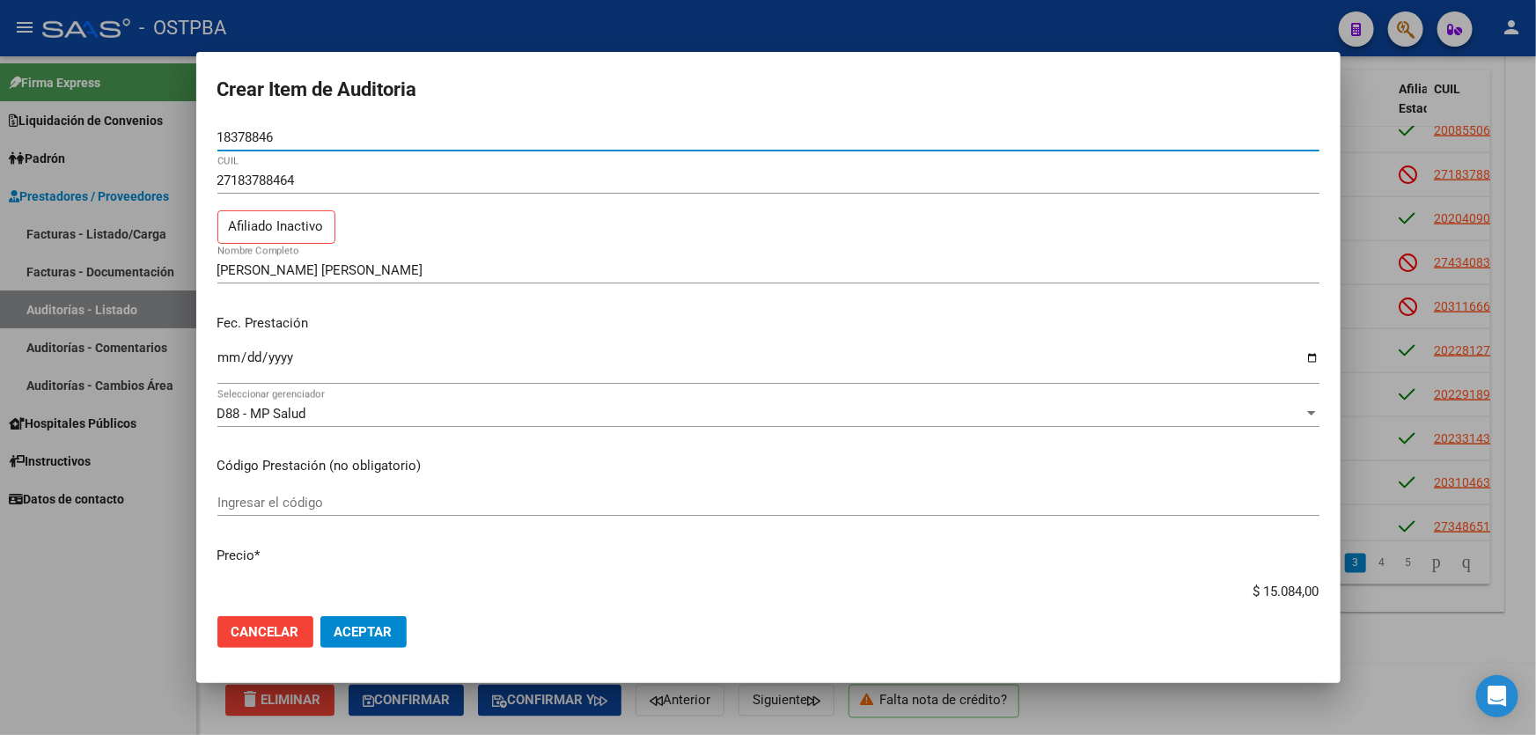
scroll to position [400, 0]
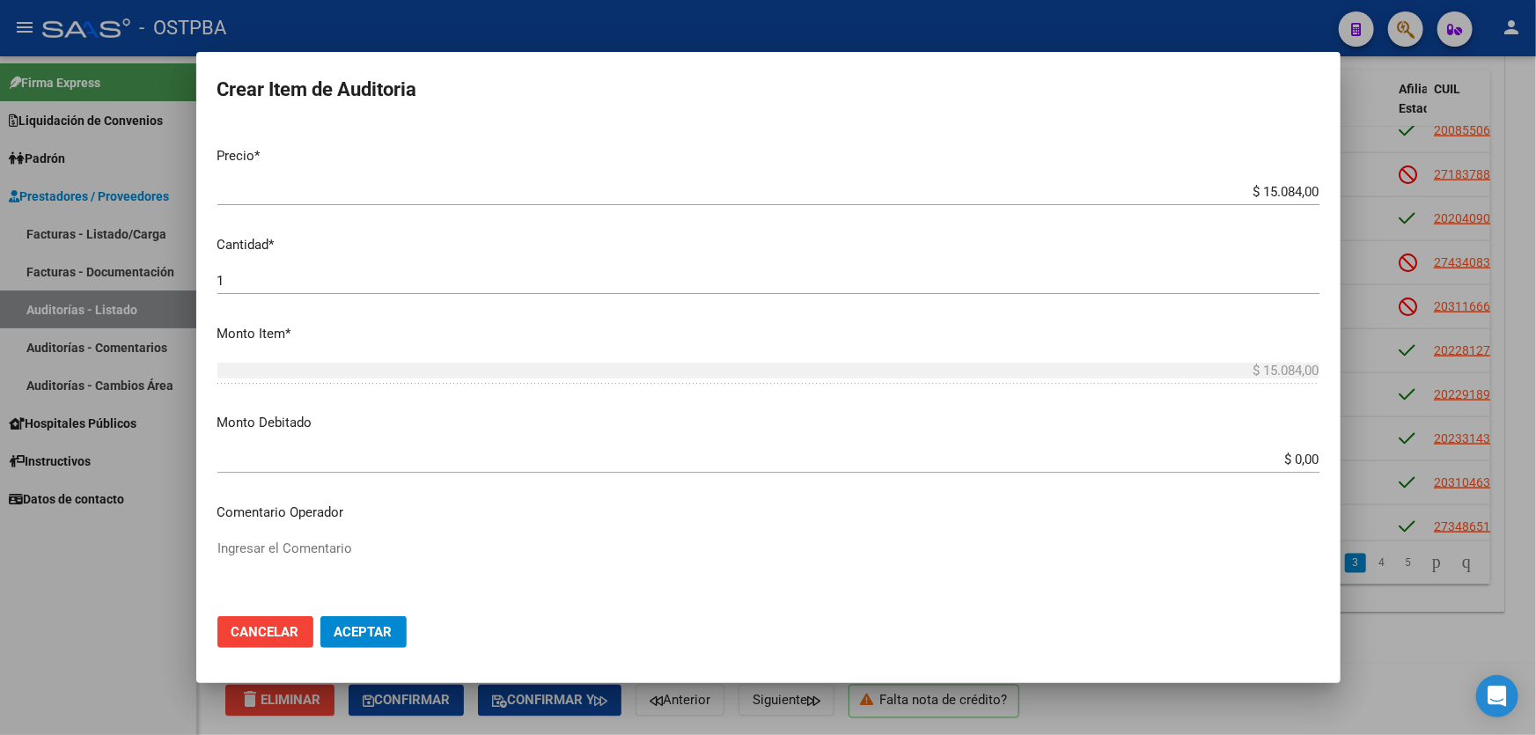
click at [1289, 456] on input "$ 0,00" at bounding box center [768, 460] width 1102 height 16
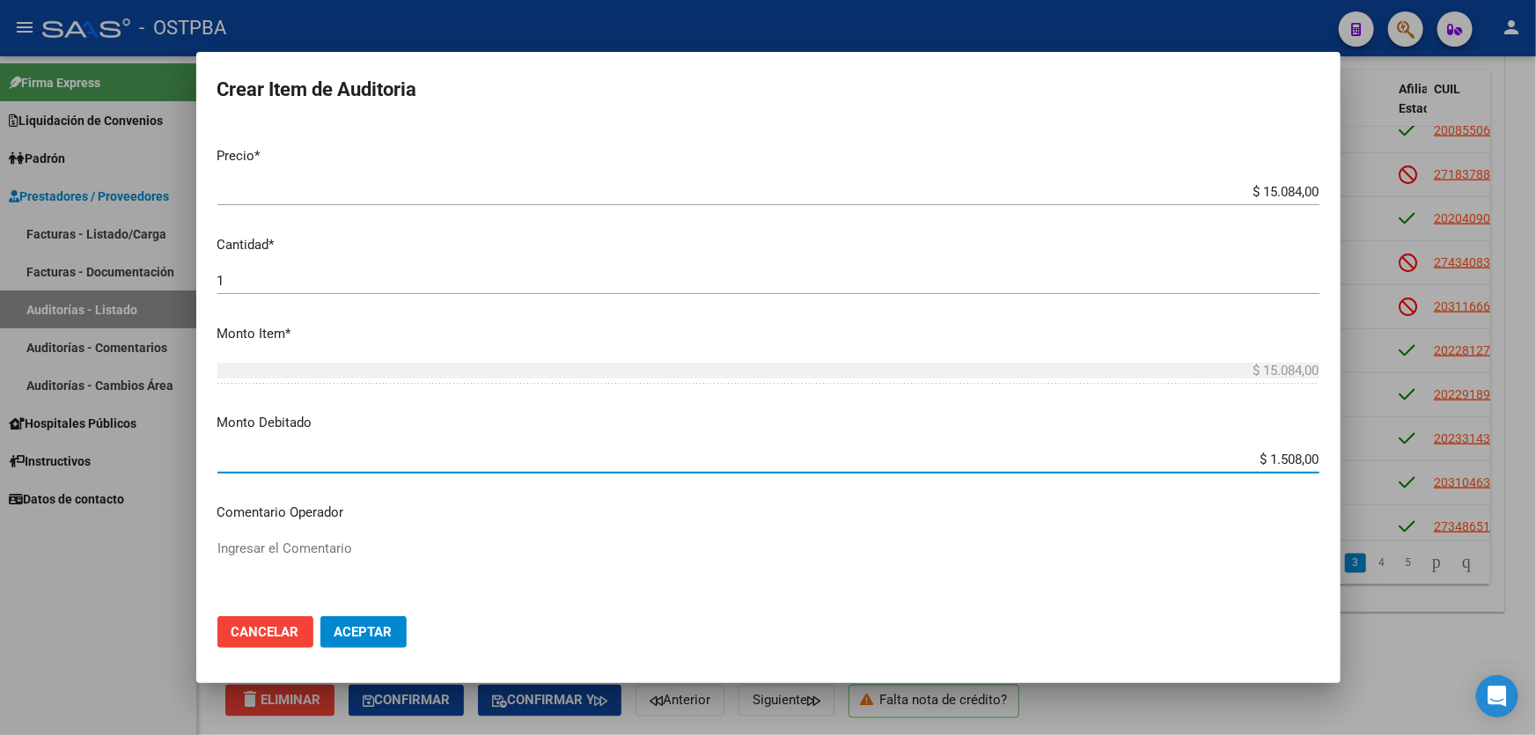
type input "$ 15.084,00"
click at [586, 536] on div "Ingresar el Comentario" at bounding box center [768, 580] width 1102 height 90
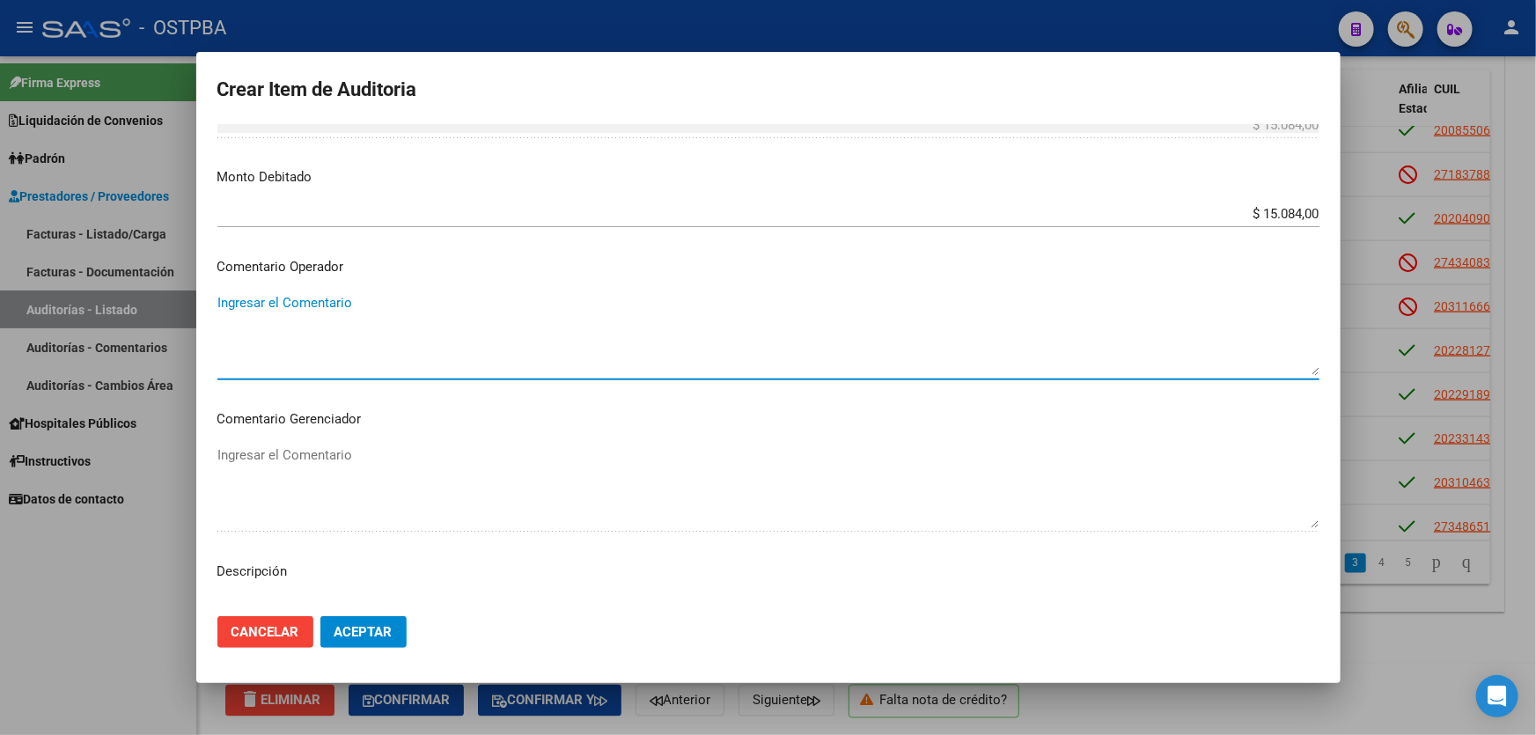
scroll to position [640, 0]
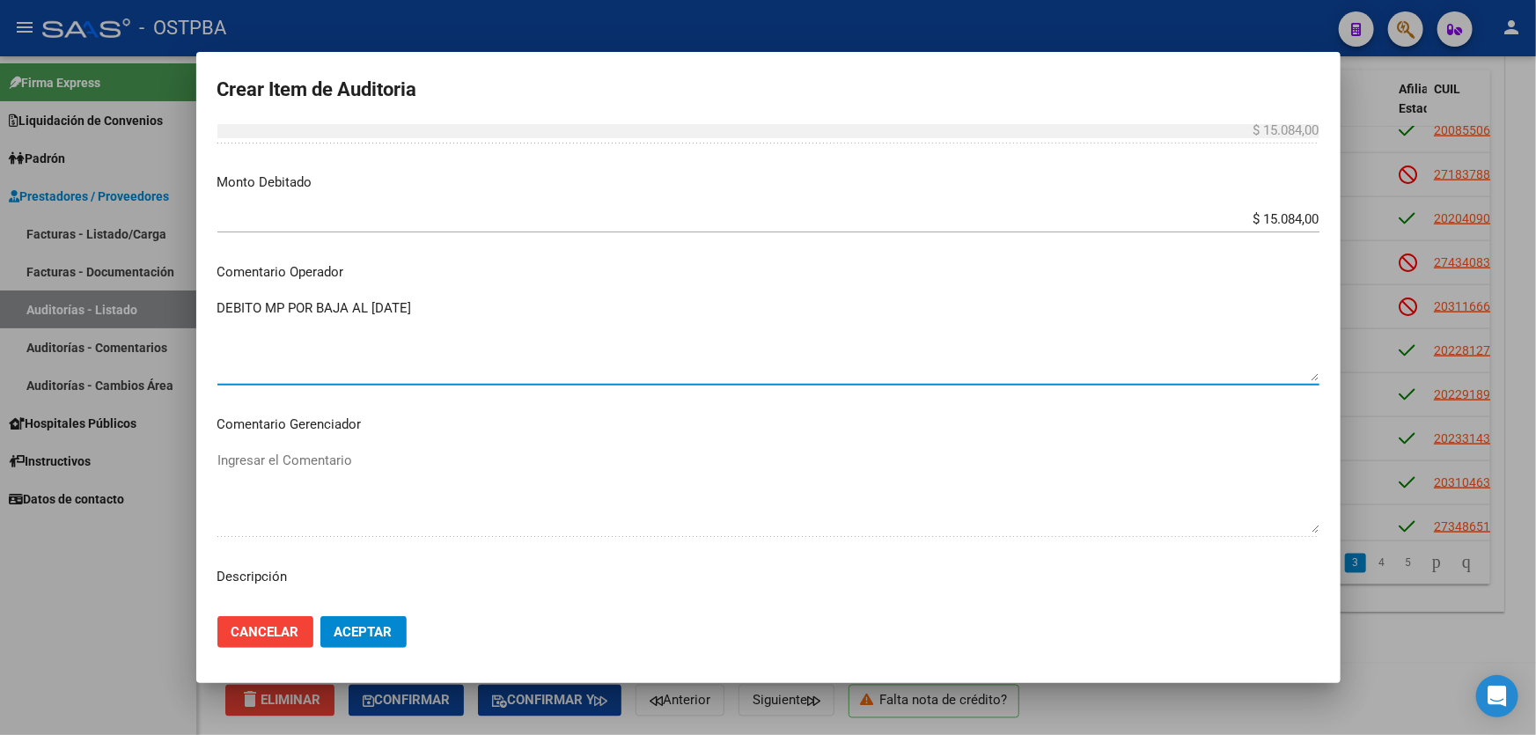
type textarea "DEBITO MP POR BAJA AL [DATE]"
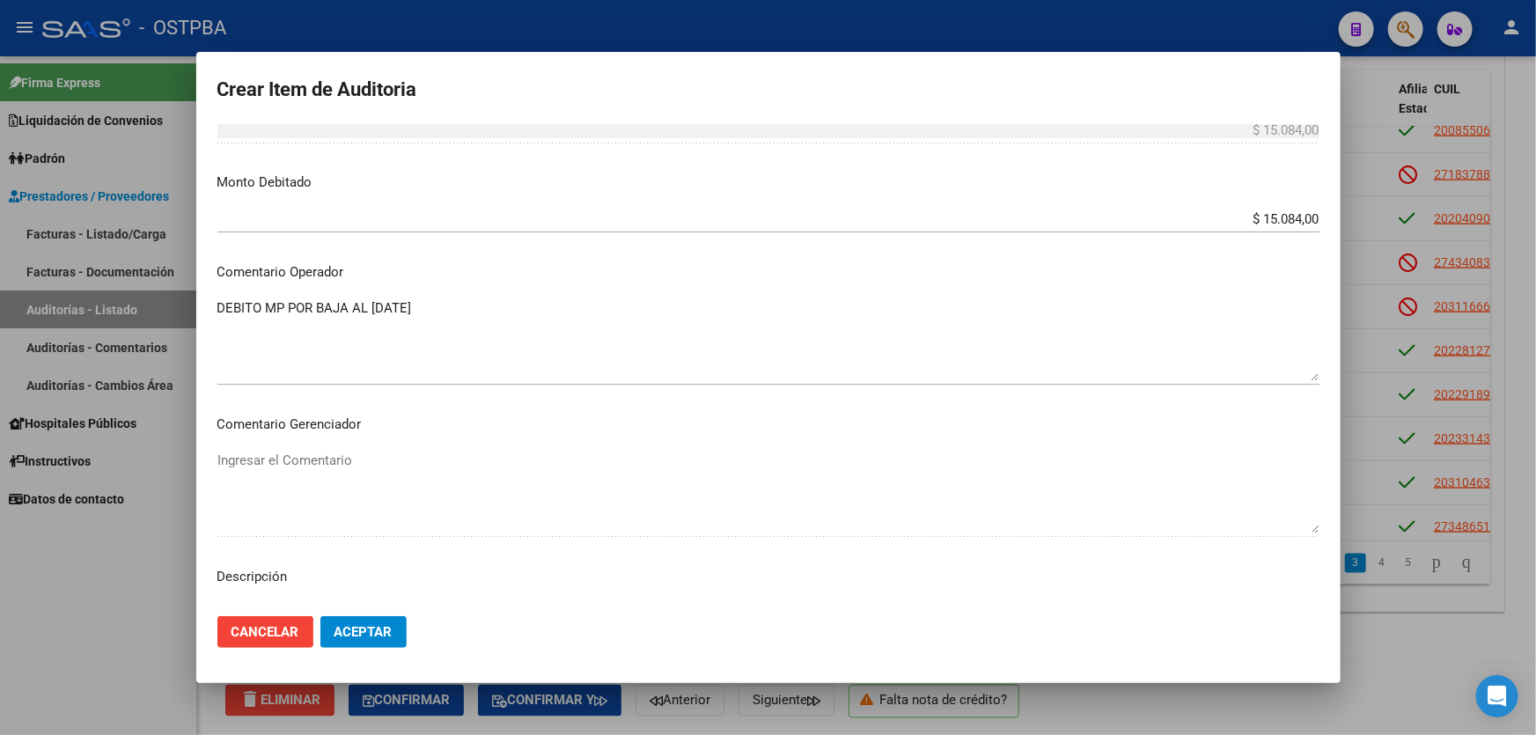
click at [537, 444] on mat-dialog-content "18378846 Nro Documento 27183788464 CUIL Afiliado Inactivo [PERSON_NAME] [PERSON…" at bounding box center [768, 363] width 1144 height 478
click at [361, 643] on button "Aceptar" at bounding box center [363, 632] width 86 height 32
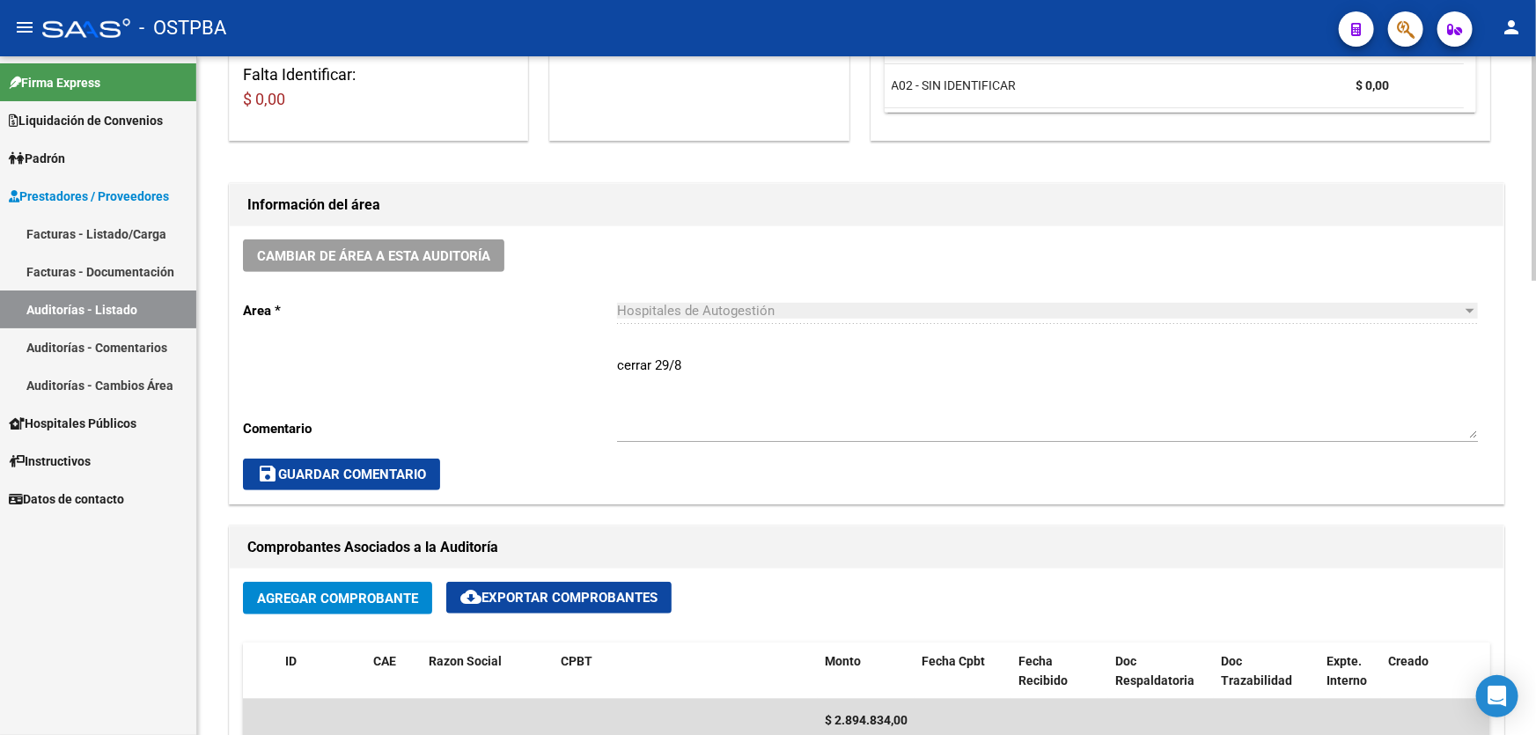
scroll to position [400, 0]
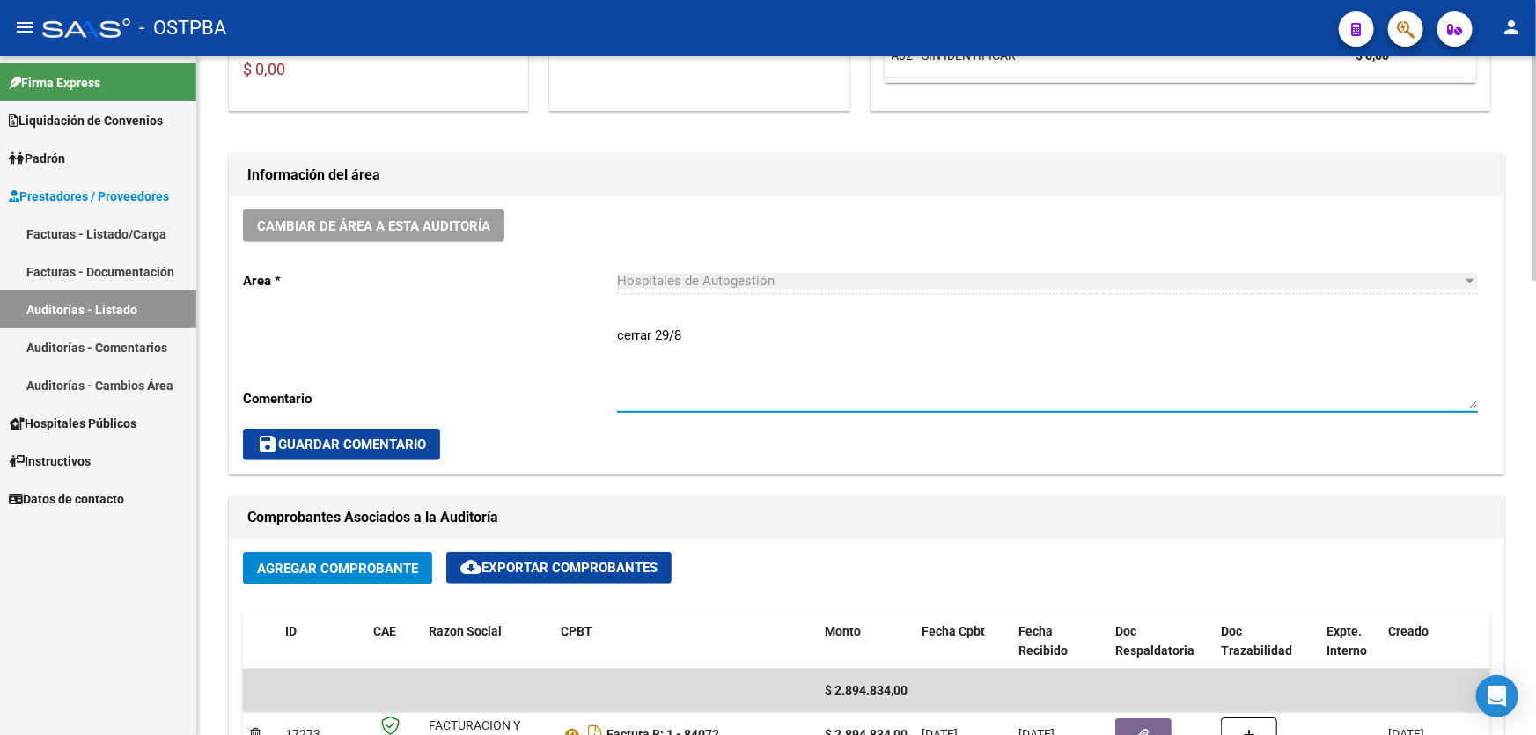
click at [724, 334] on textarea "cerrar 29/8" at bounding box center [1047, 367] width 861 height 83
type textarea "cerrar 29/8 CONTIENE DEBITOS DE MP"
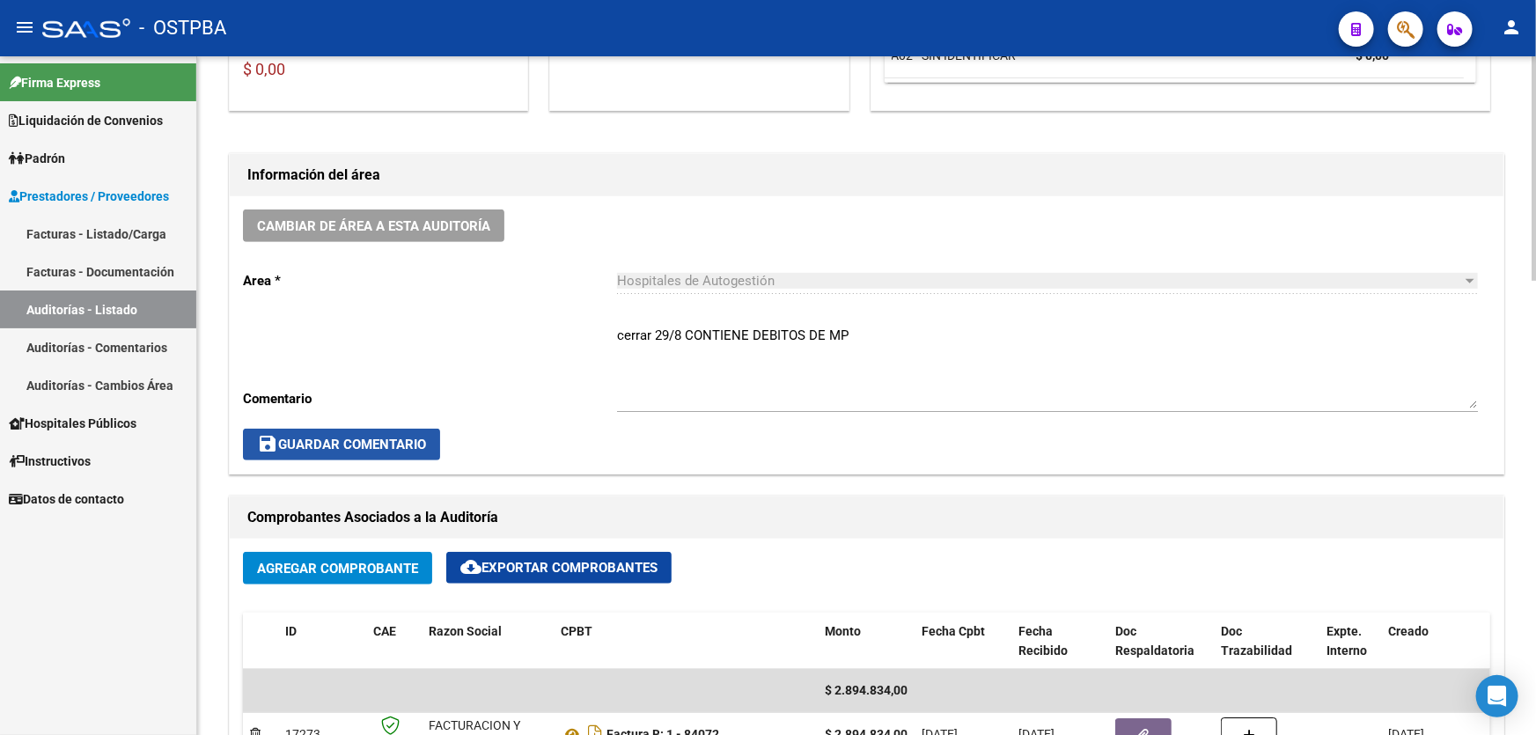
click at [314, 446] on span "save Guardar Comentario" at bounding box center [341, 445] width 169 height 16
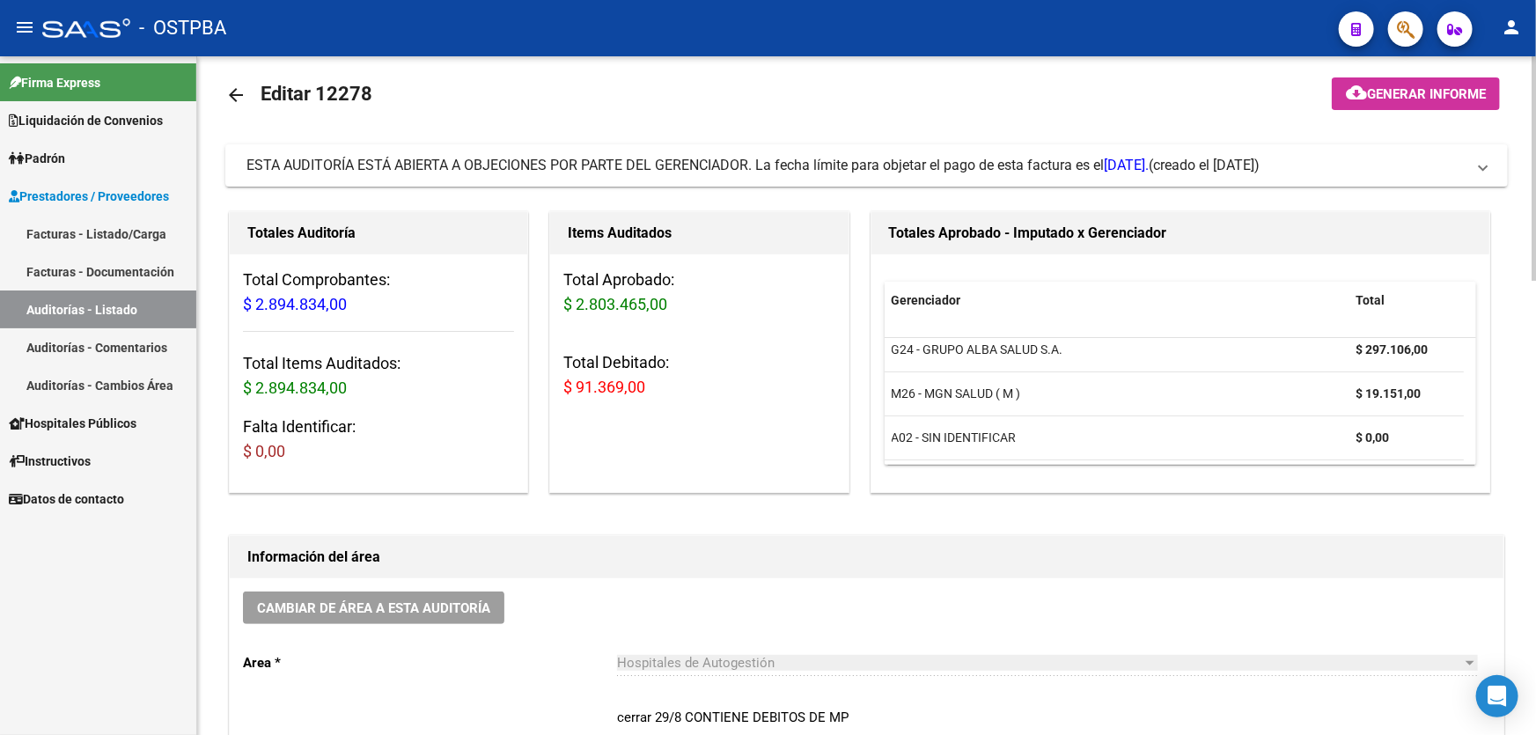
scroll to position [0, 0]
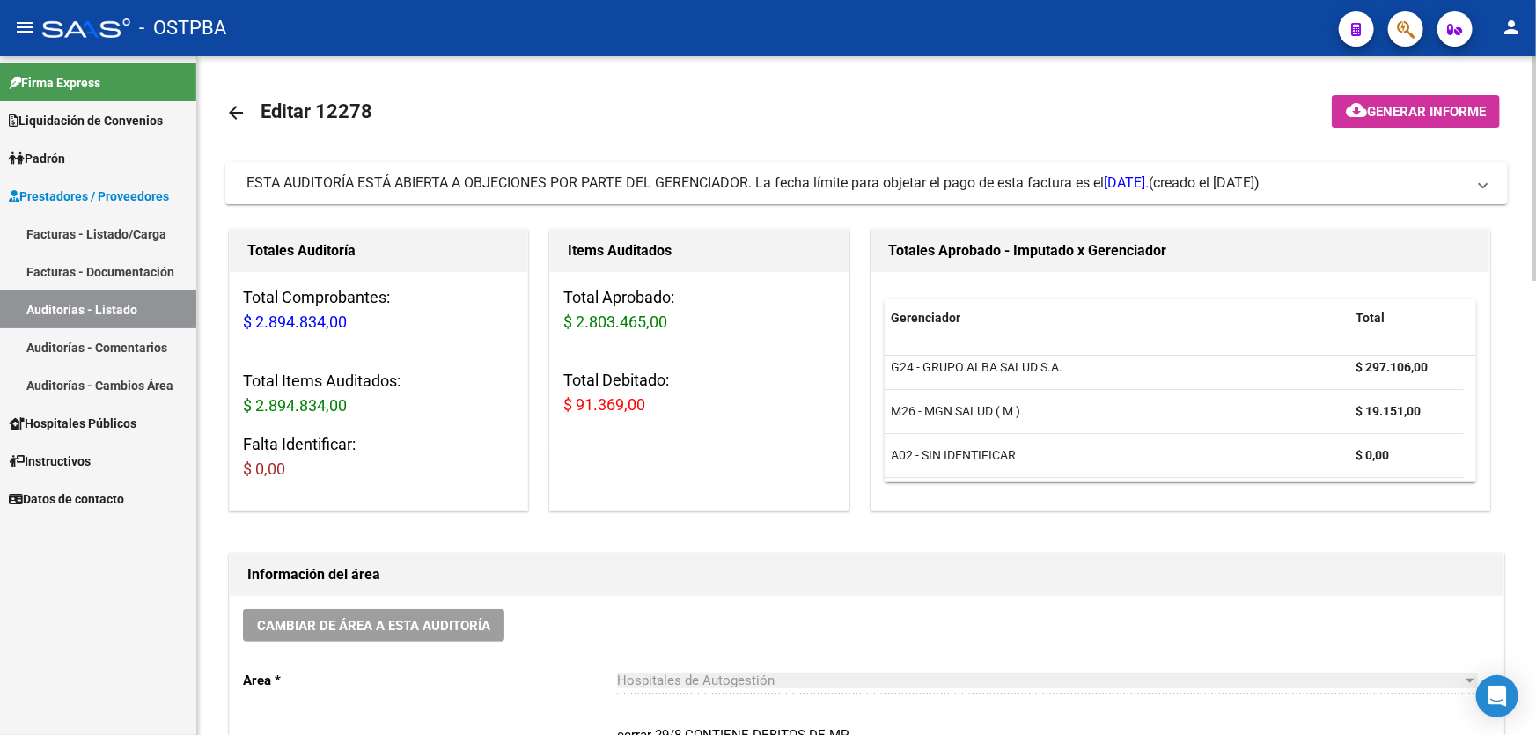
click at [239, 110] on mat-icon "arrow_back" at bounding box center [235, 112] width 21 height 21
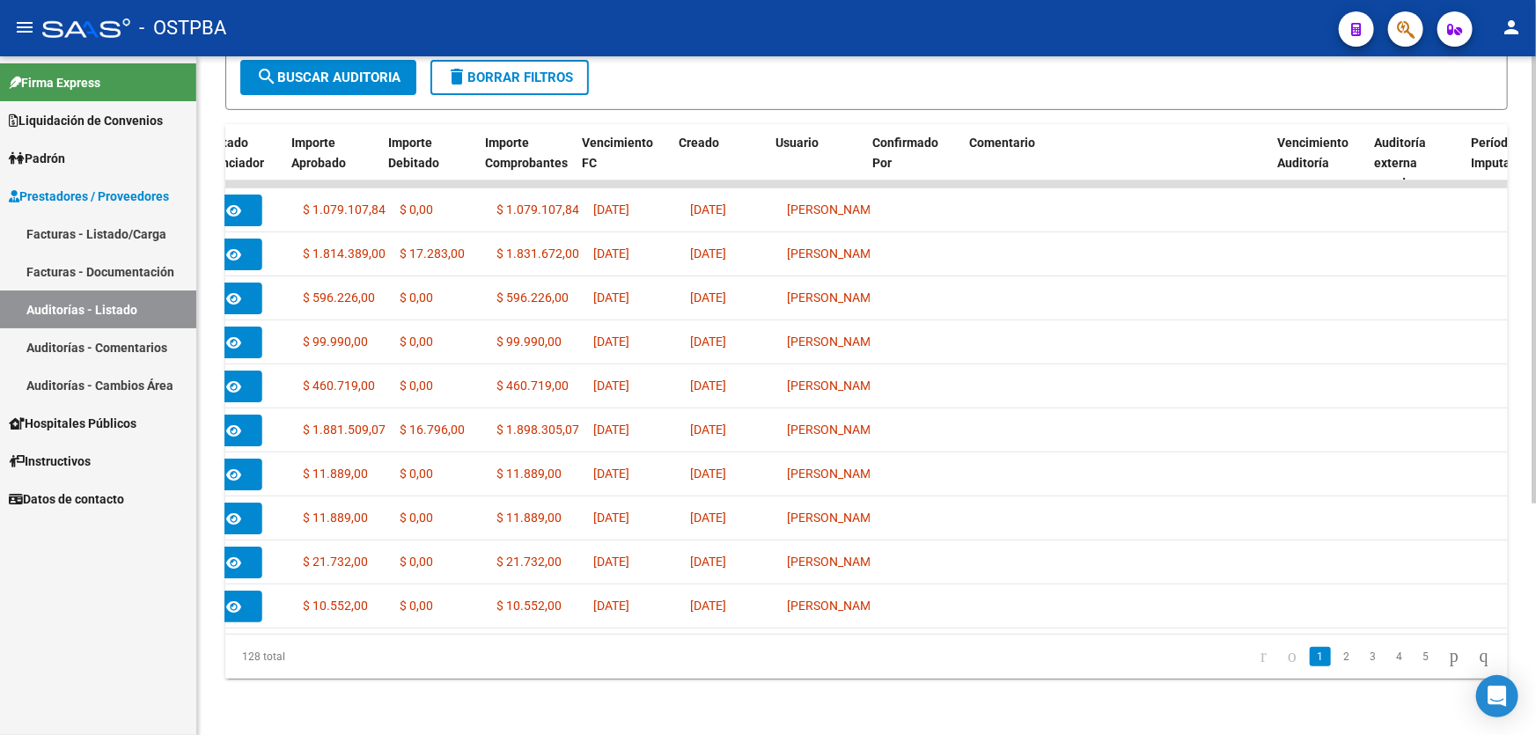
scroll to position [0, 811]
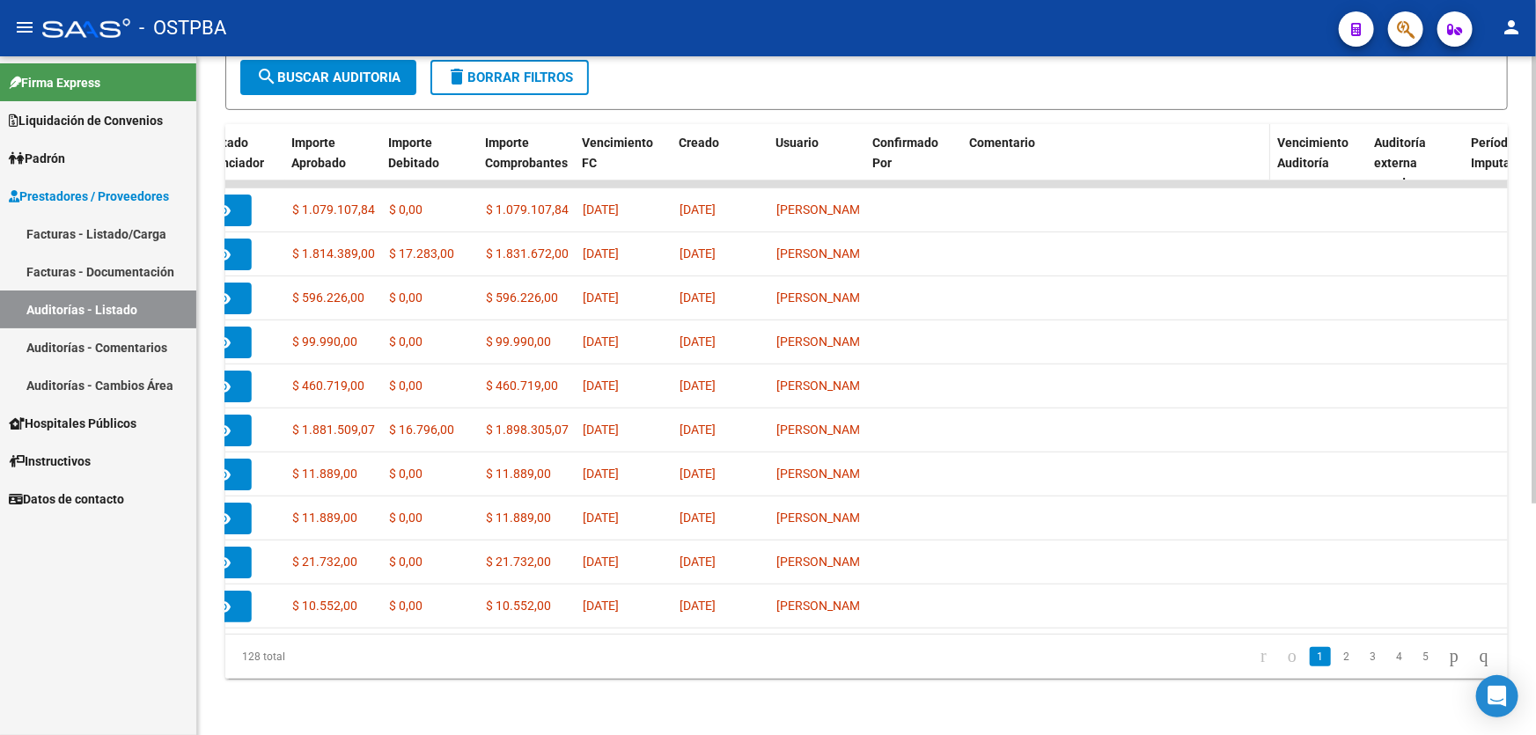
click at [1017, 136] on span "Comentario" at bounding box center [1002, 143] width 66 height 14
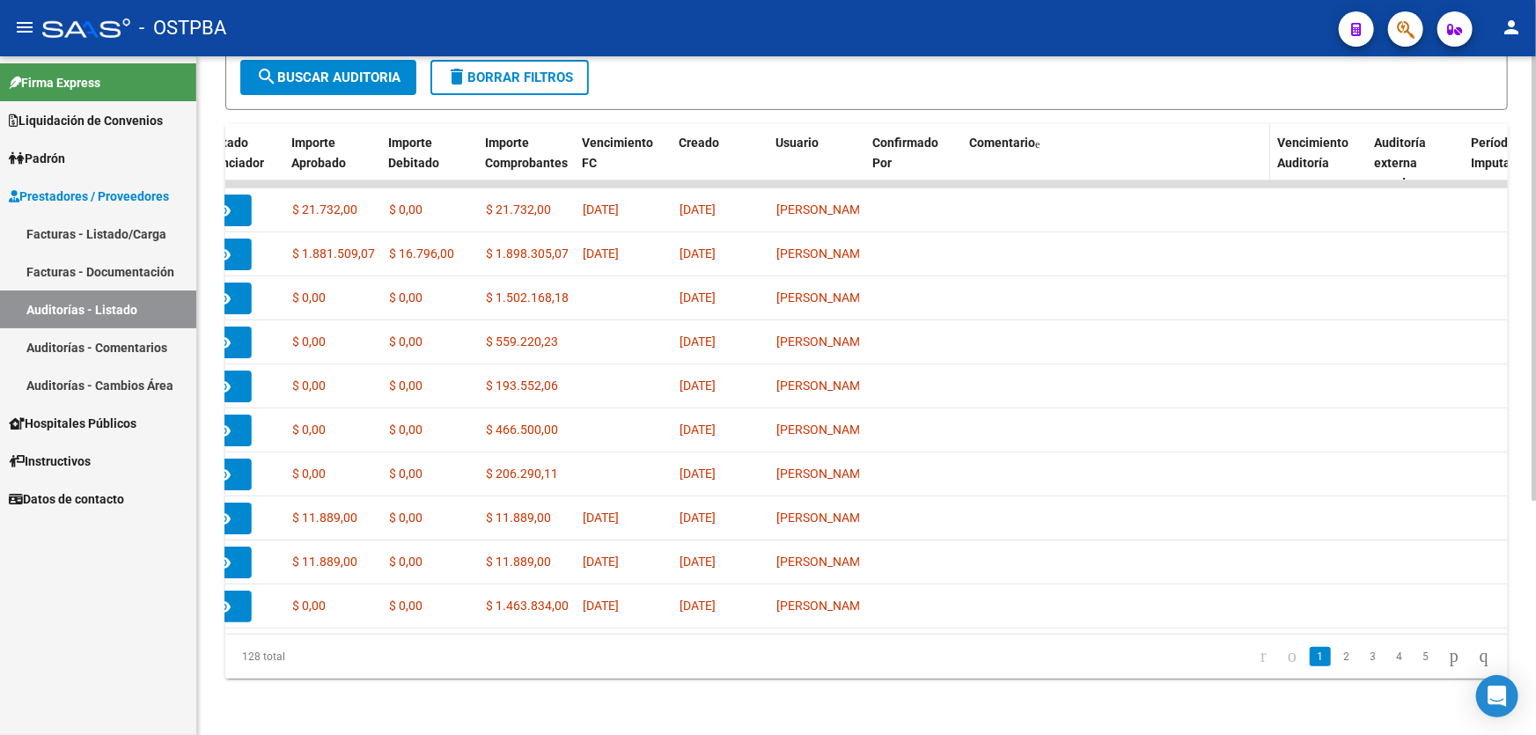
scroll to position [351, 0]
click at [1336, 659] on link "2" at bounding box center [1346, 656] width 21 height 19
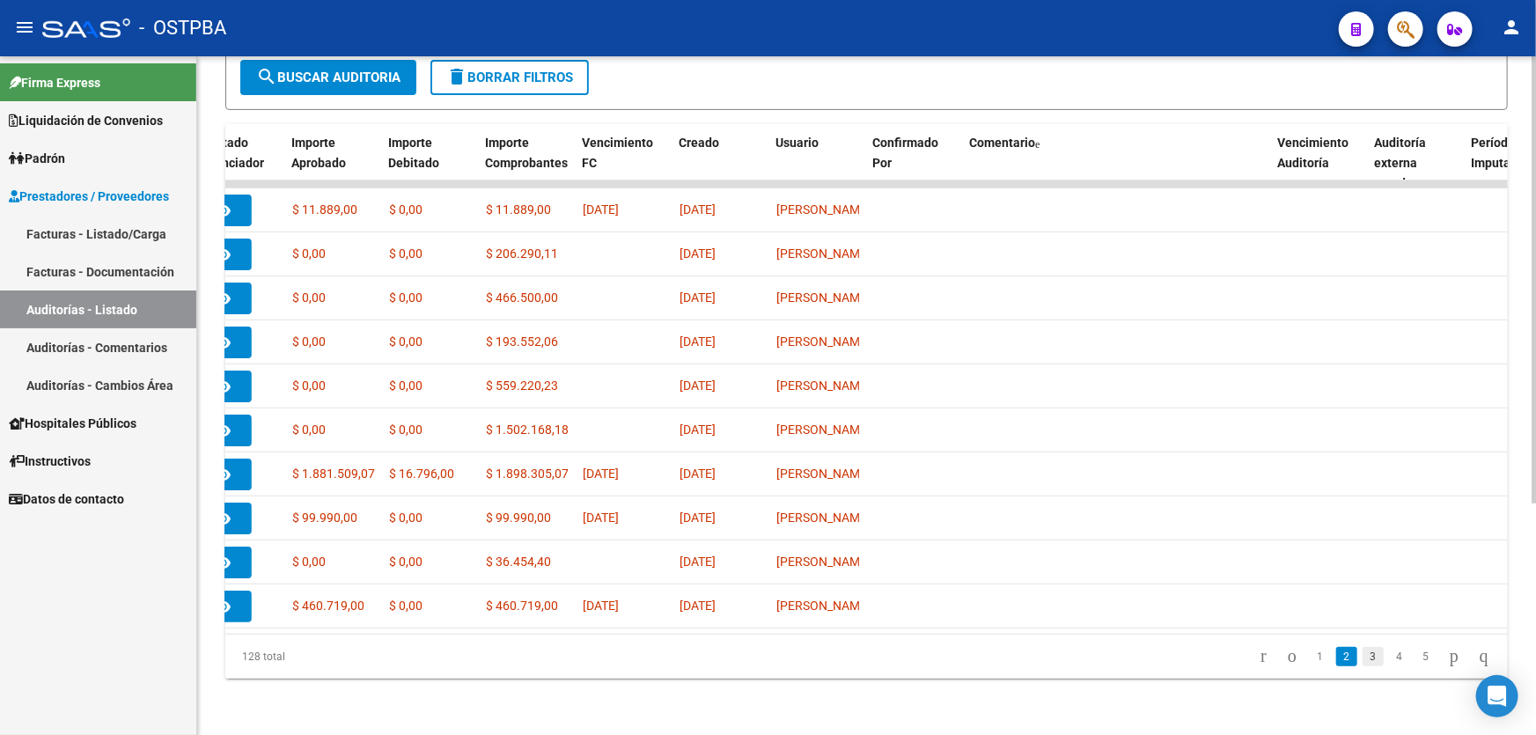
click at [1363, 654] on link "3" at bounding box center [1373, 656] width 21 height 19
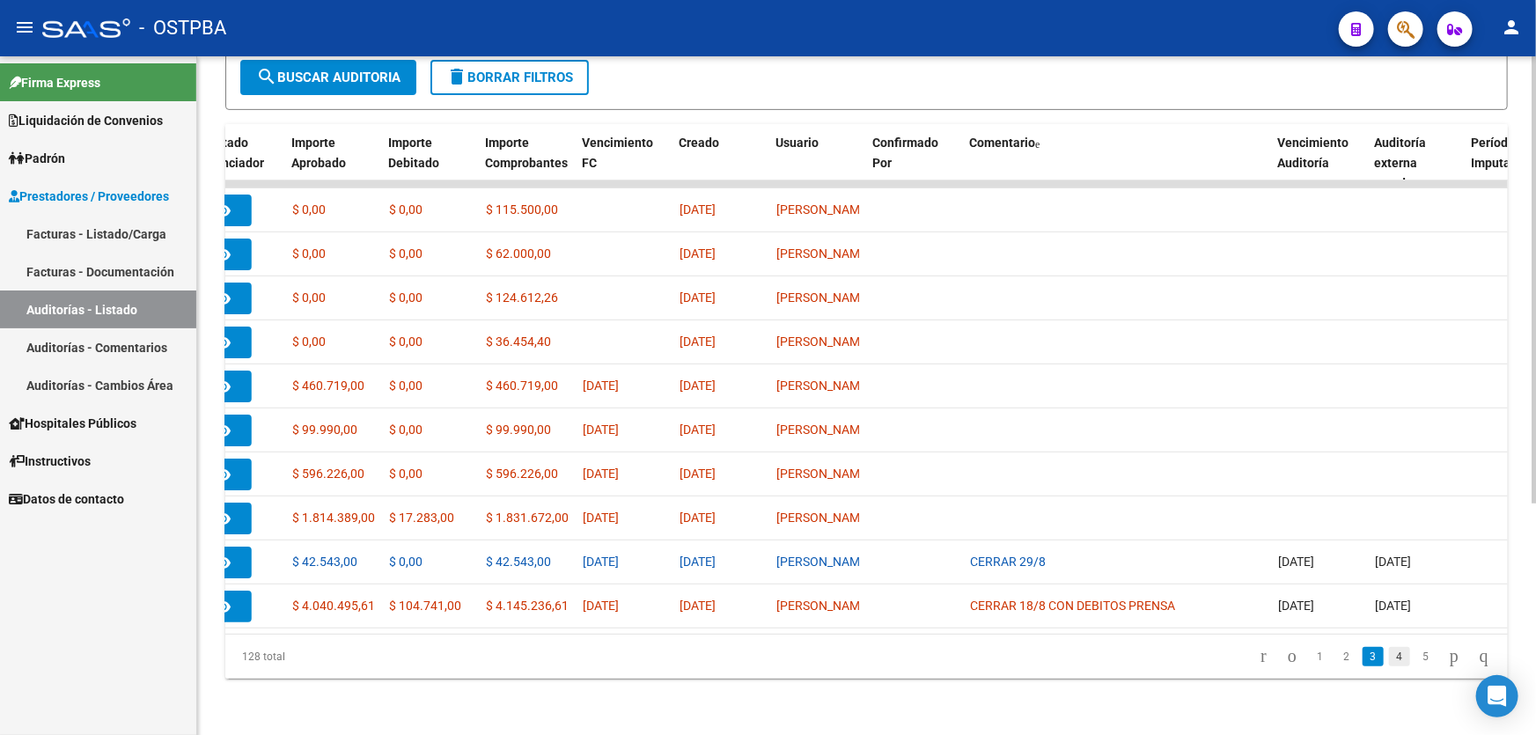
click at [1389, 660] on link "4" at bounding box center [1399, 656] width 21 height 19
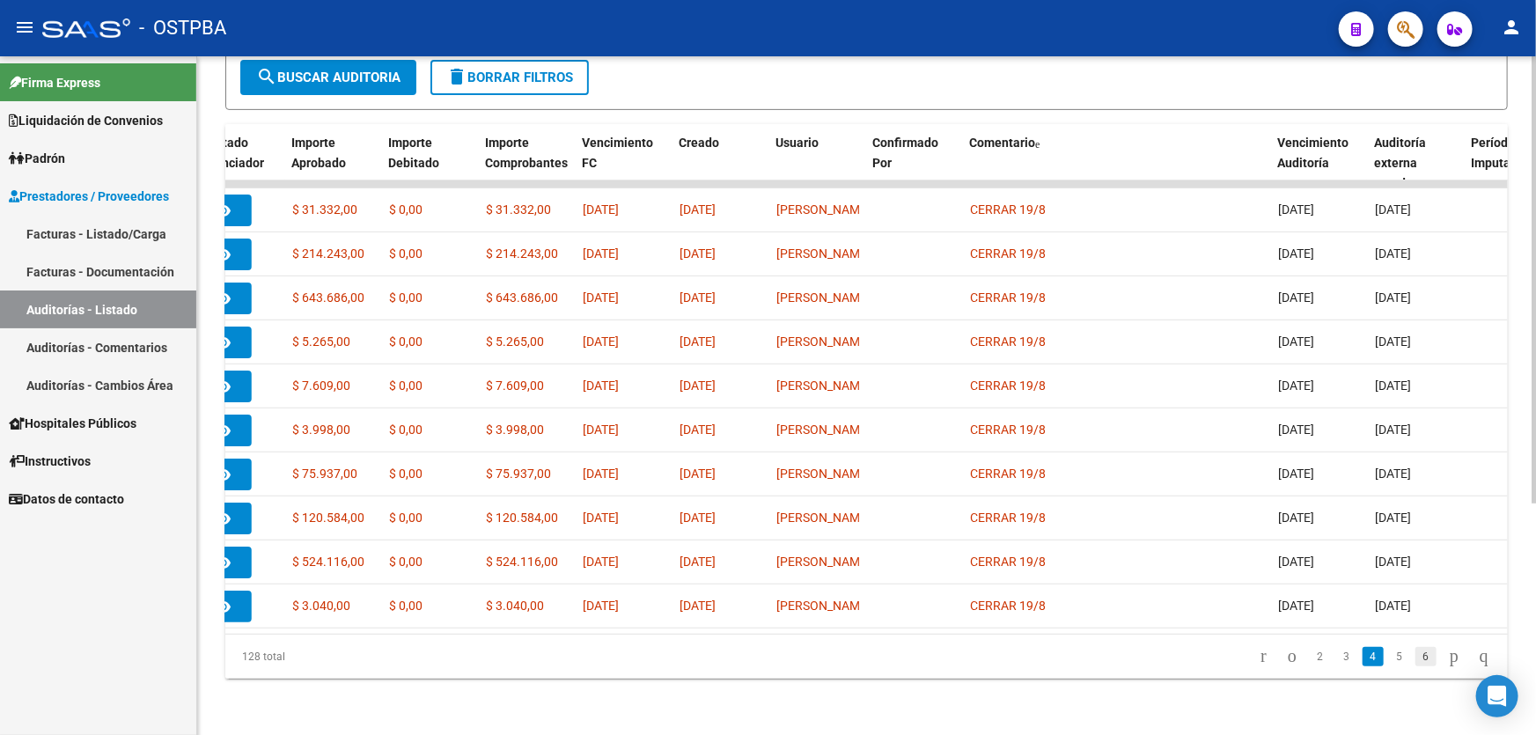
click at [1415, 654] on link "6" at bounding box center [1425, 656] width 21 height 19
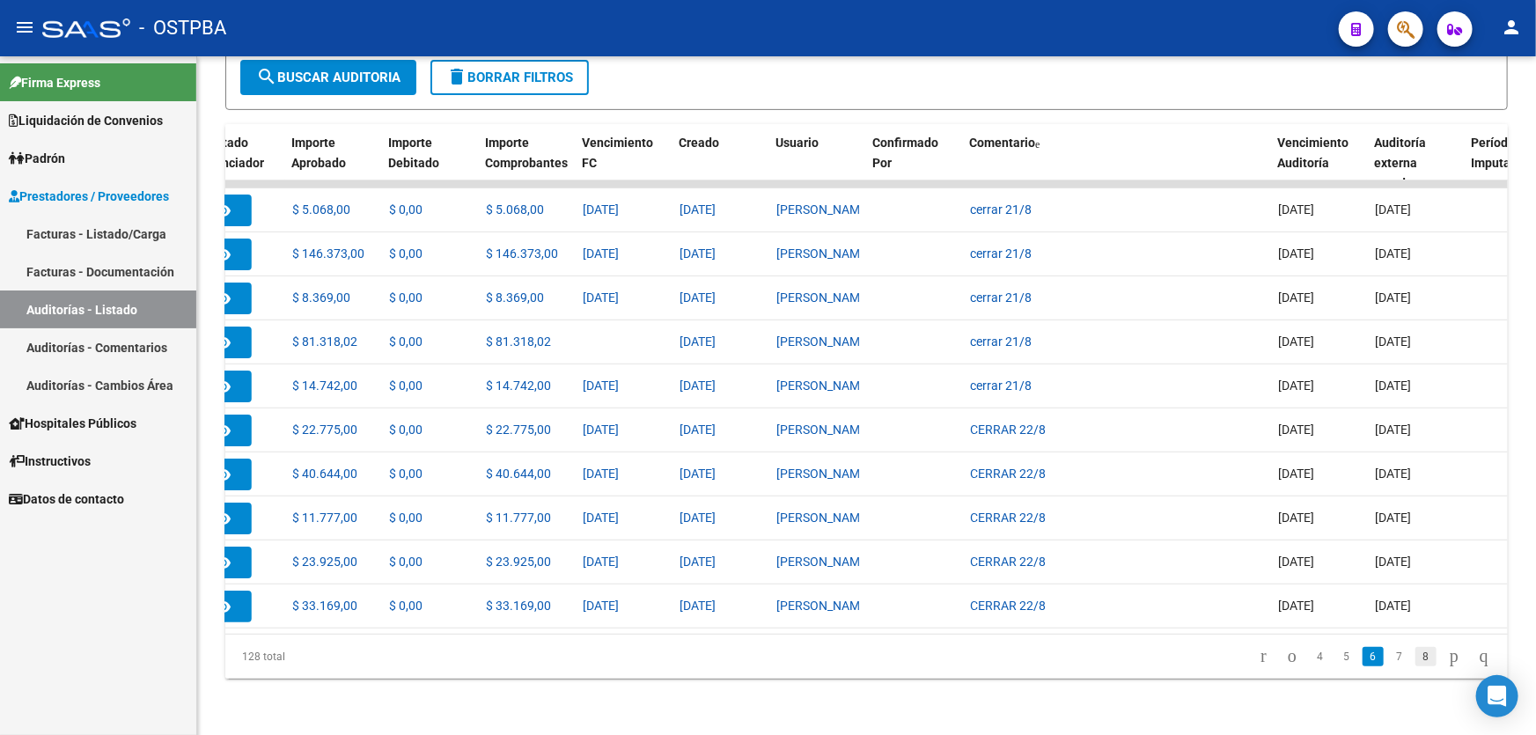
click at [1415, 657] on link "8" at bounding box center [1425, 656] width 21 height 19
click at [1414, 657] on link "10" at bounding box center [1425, 656] width 23 height 19
click at [1414, 657] on link "12" at bounding box center [1425, 656] width 23 height 19
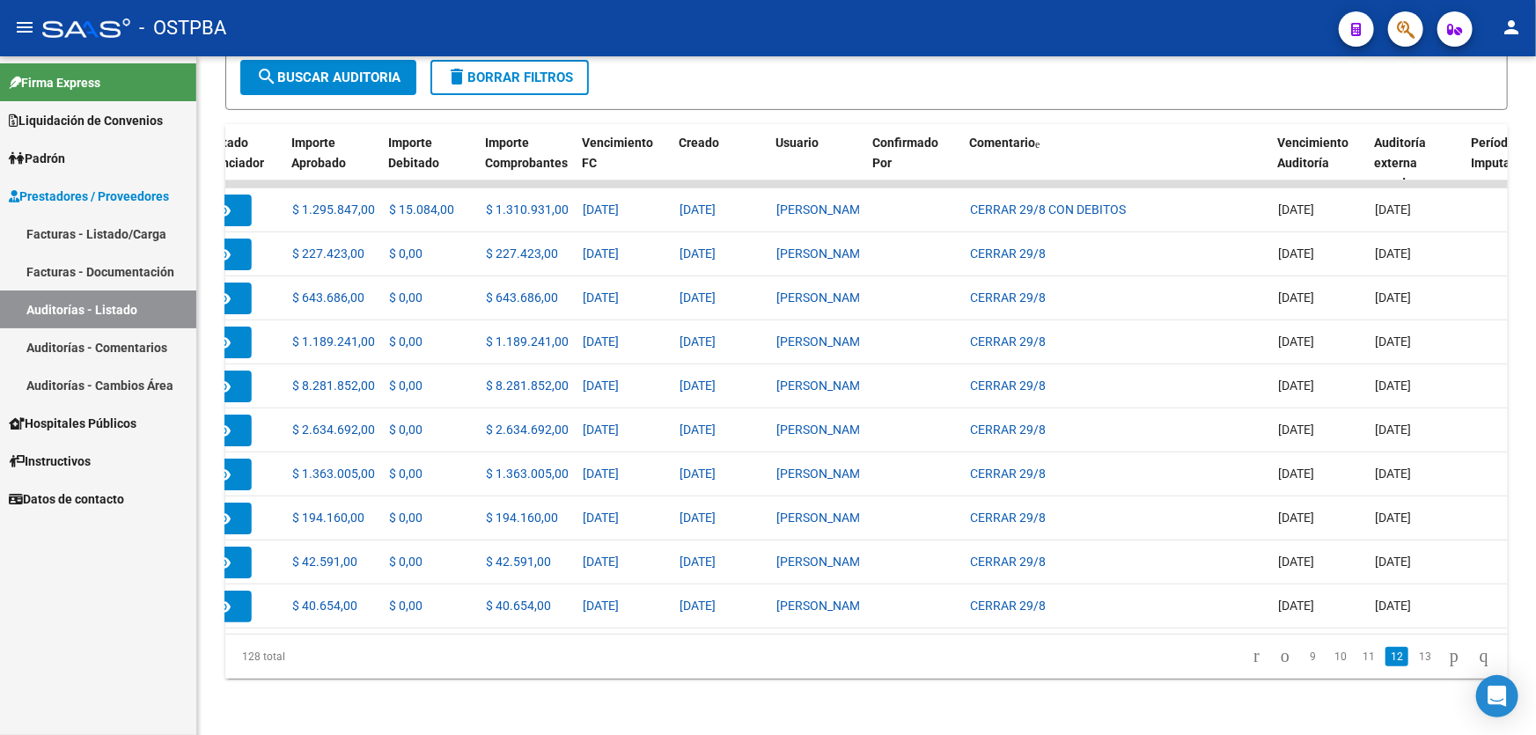
click at [1414, 657] on link "13" at bounding box center [1425, 656] width 23 height 19
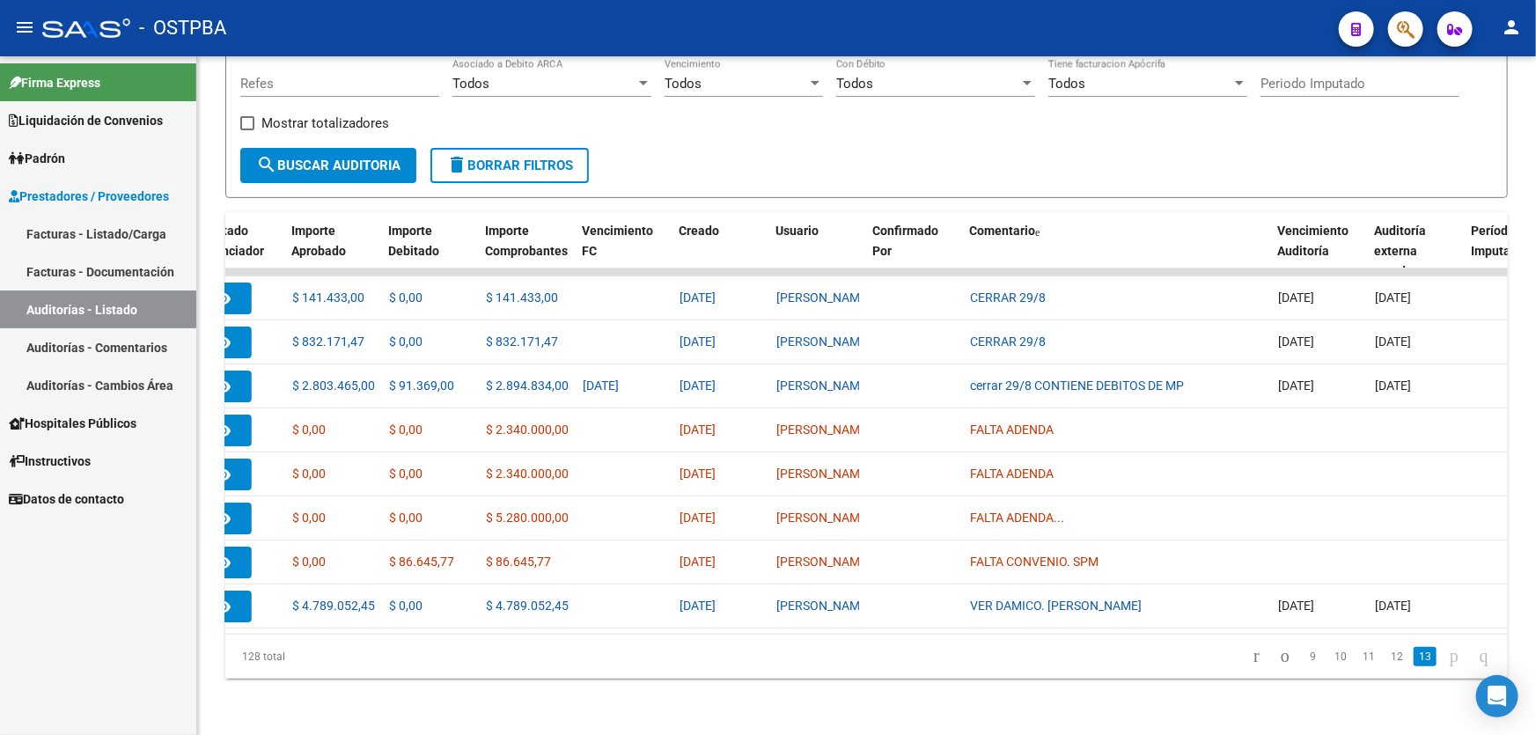
scroll to position [263, 0]
click at [1385, 656] on link "12" at bounding box center [1396, 656] width 23 height 19
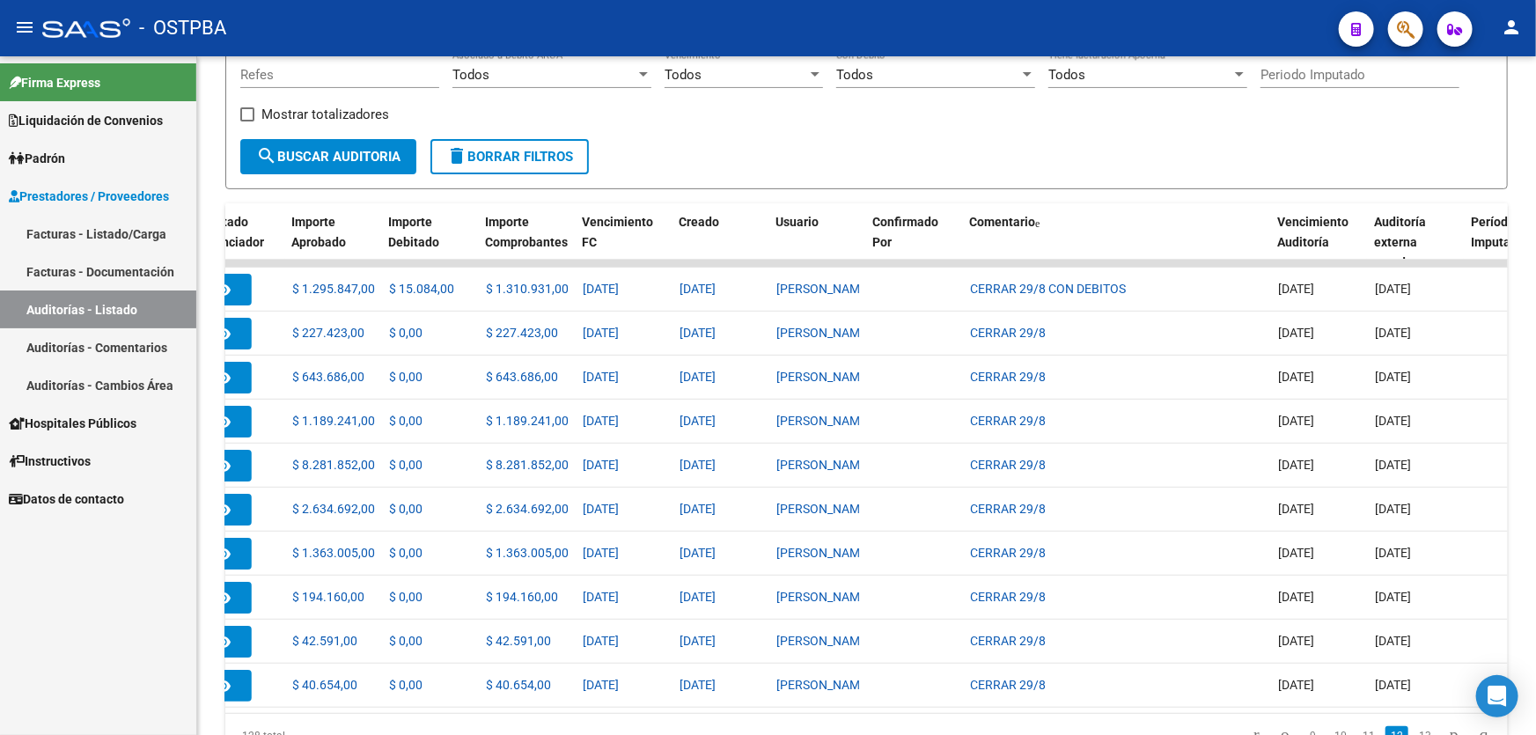
scroll to position [351, 0]
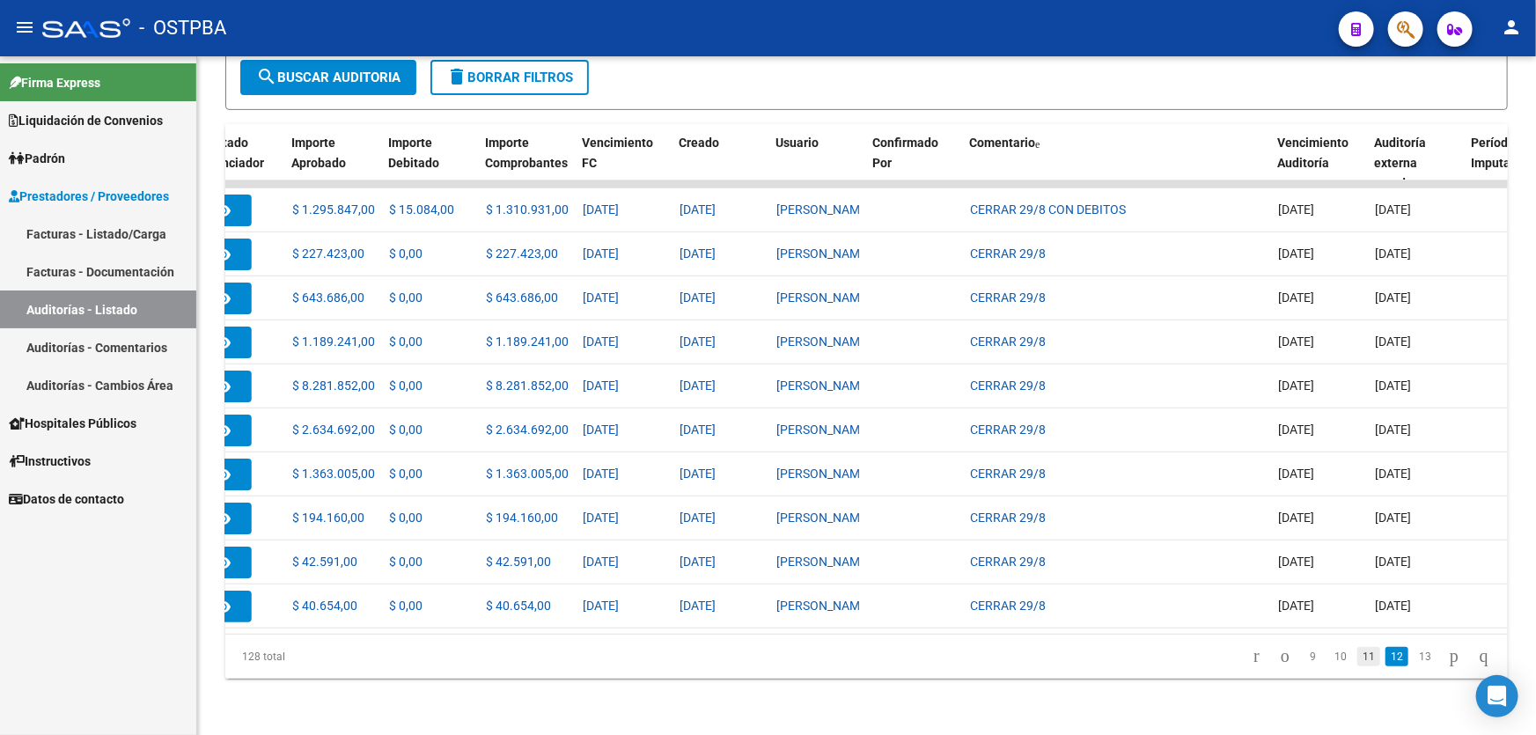
click at [1357, 657] on link "11" at bounding box center [1368, 656] width 23 height 19
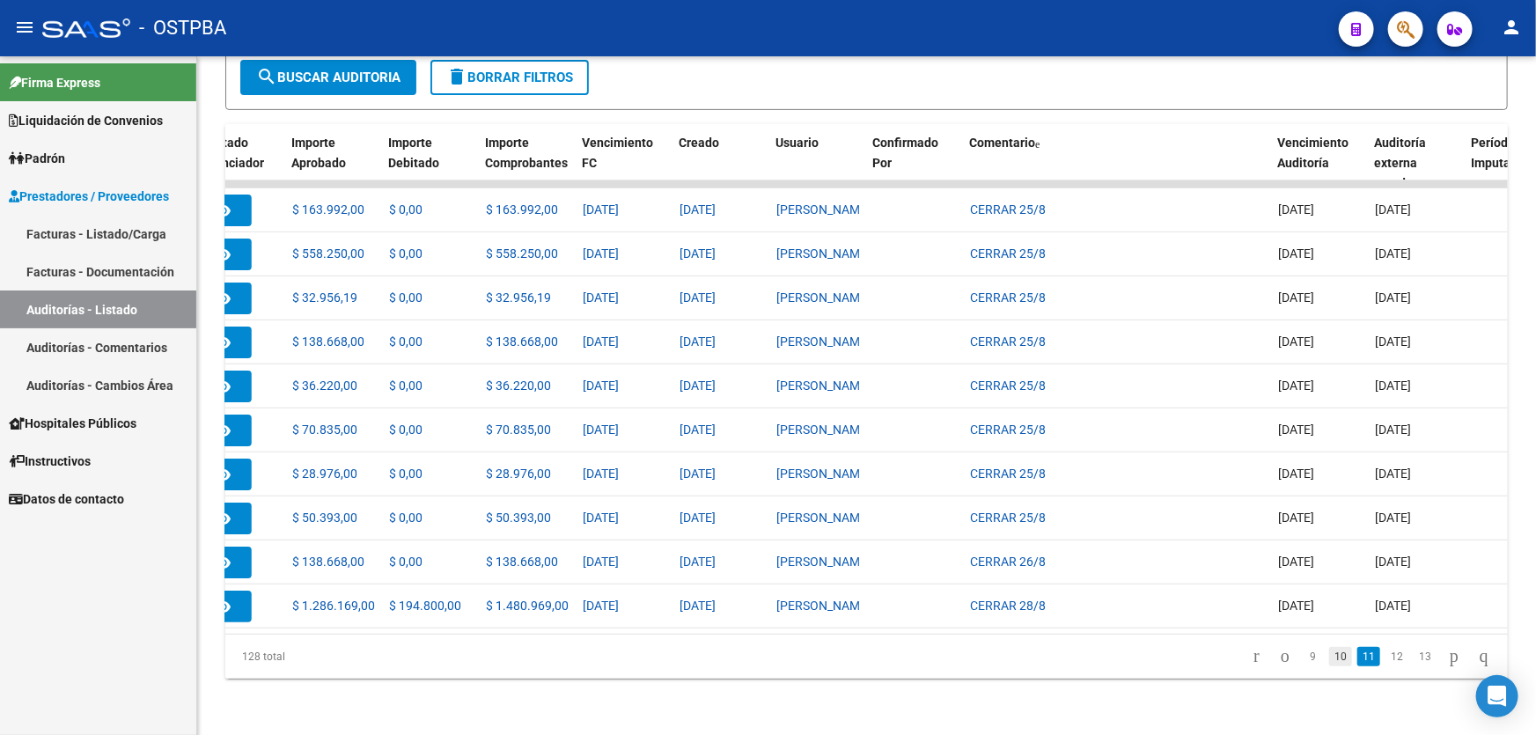
click at [1329, 659] on link "10" at bounding box center [1340, 656] width 23 height 19
click at [1331, 653] on link "9" at bounding box center [1341, 656] width 21 height 19
click at [1333, 655] on link "8" at bounding box center [1343, 656] width 21 height 19
click at [1334, 655] on link "7" at bounding box center [1344, 656] width 21 height 19
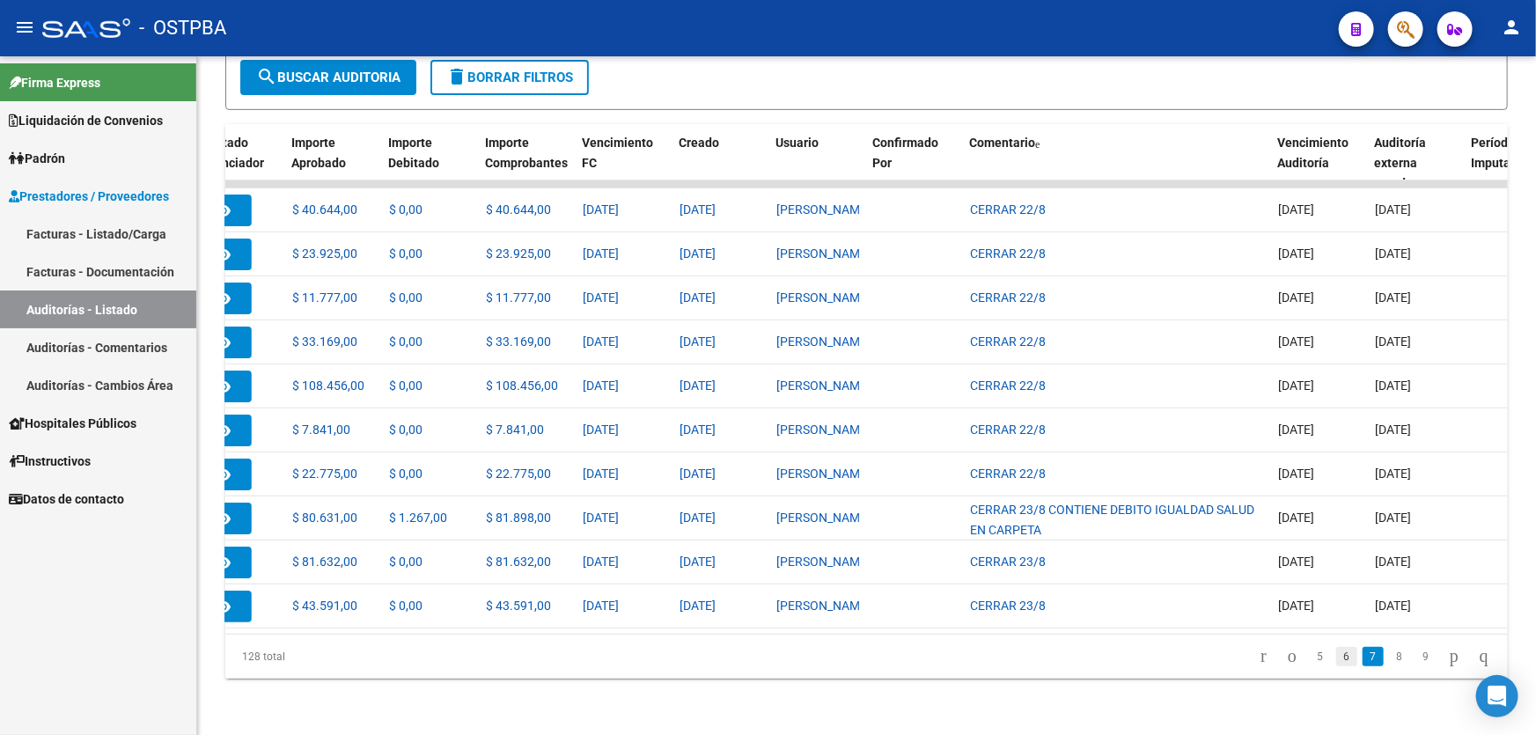
click at [1336, 660] on link "6" at bounding box center [1346, 656] width 21 height 19
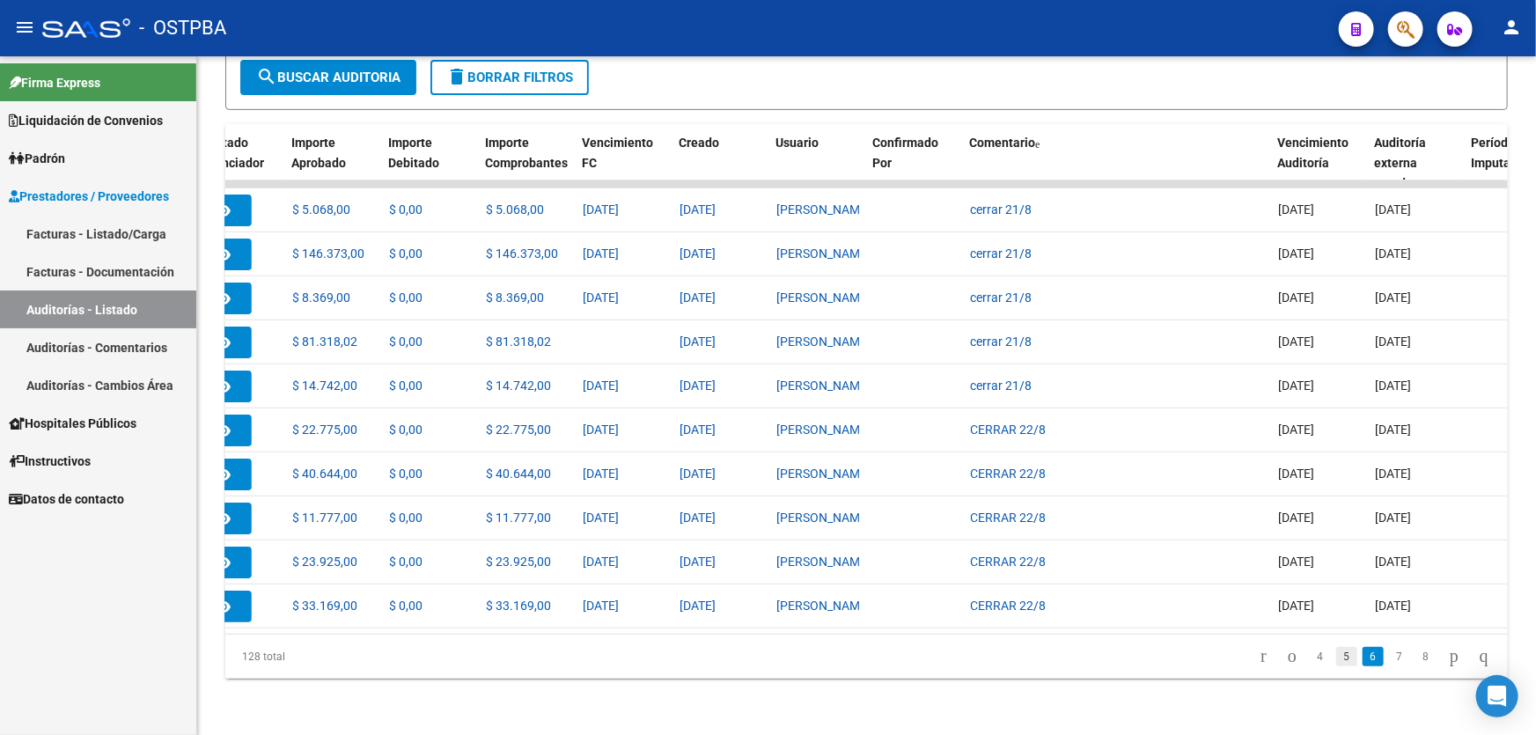
click at [1336, 657] on link "5" at bounding box center [1346, 656] width 21 height 19
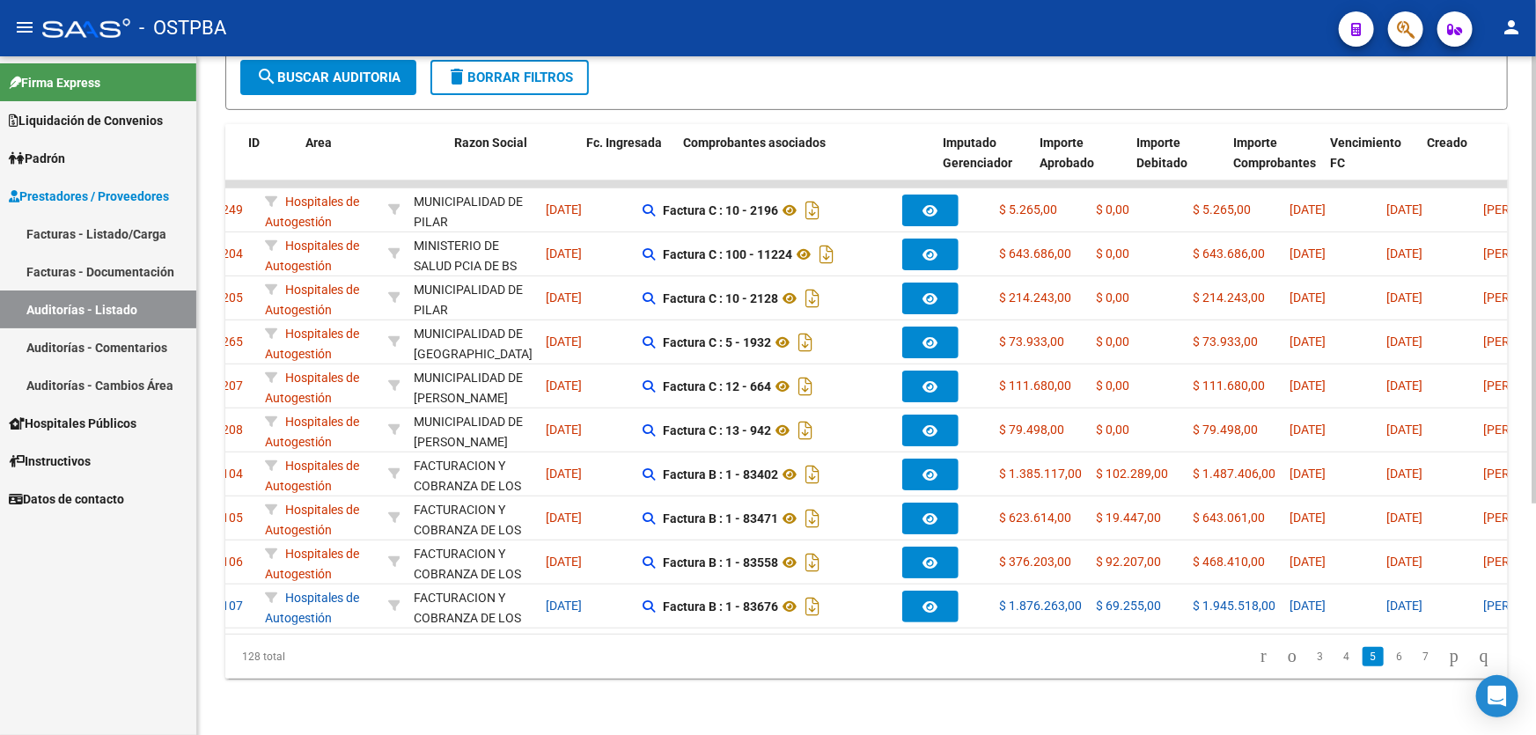
scroll to position [0, 0]
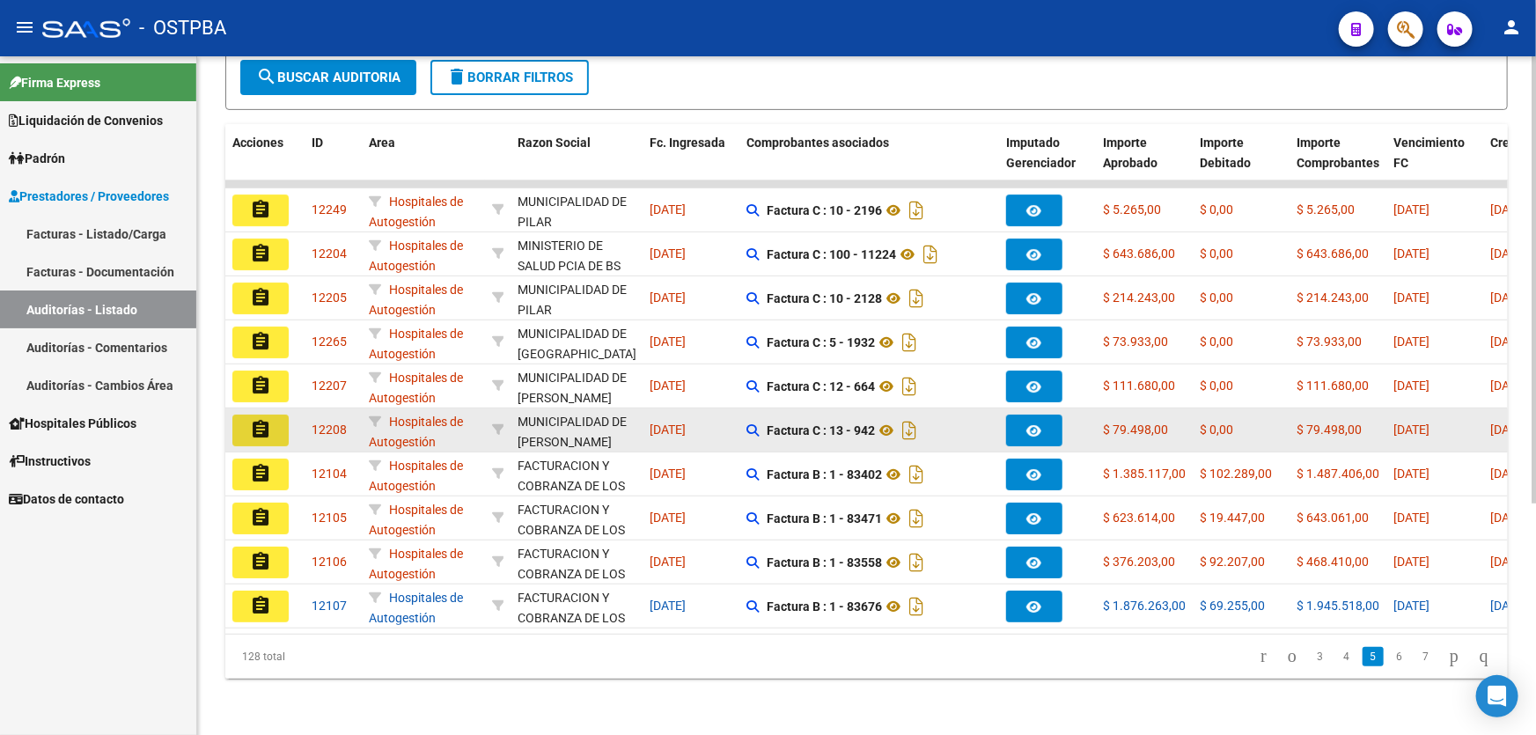
click at [260, 419] on mat-icon "assignment" at bounding box center [260, 429] width 21 height 21
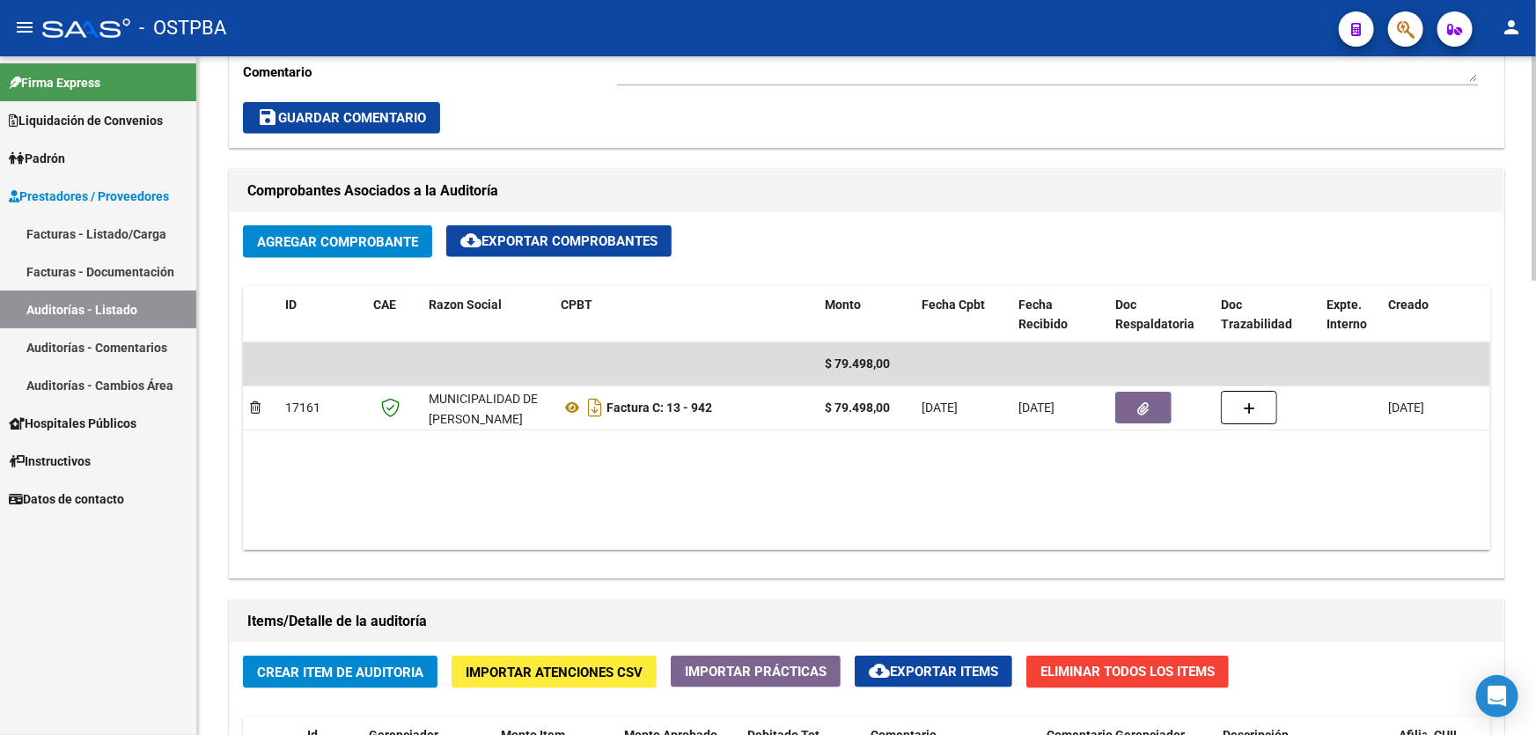
scroll to position [480, 0]
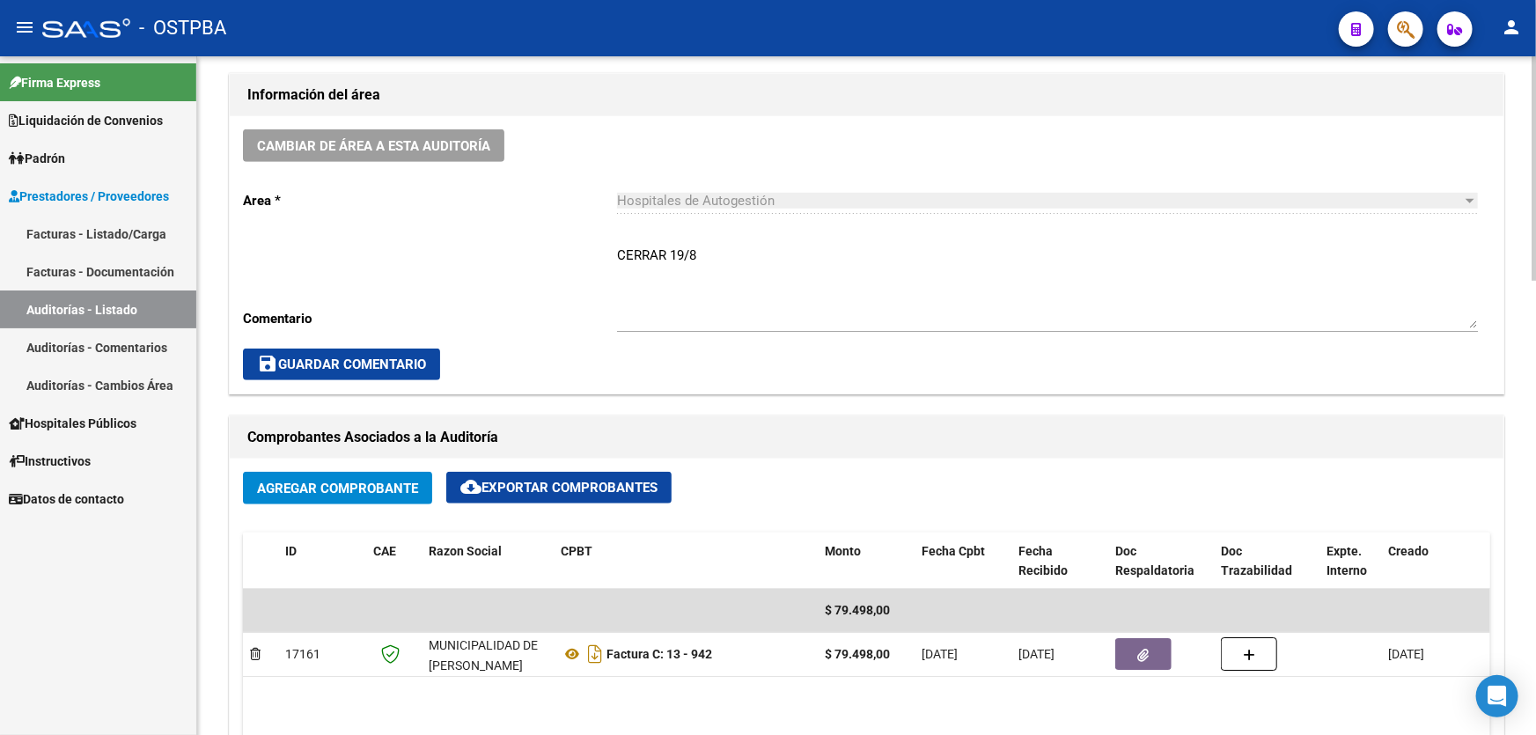
click at [718, 259] on textarea "CERRAR 19/8" at bounding box center [1047, 287] width 861 height 83
type textarea "C"
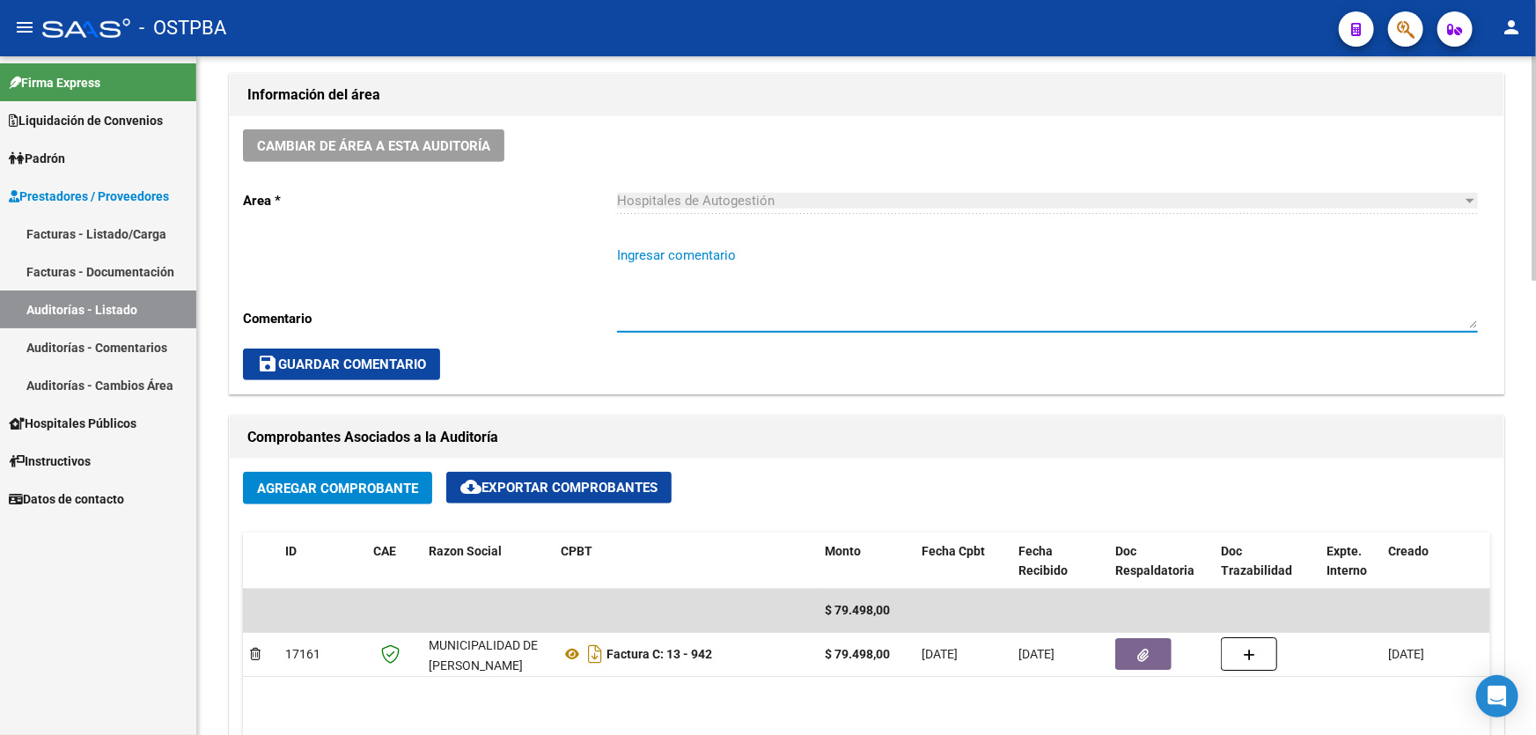
click at [333, 356] on span "save Guardar Comentario" at bounding box center [341, 364] width 169 height 16
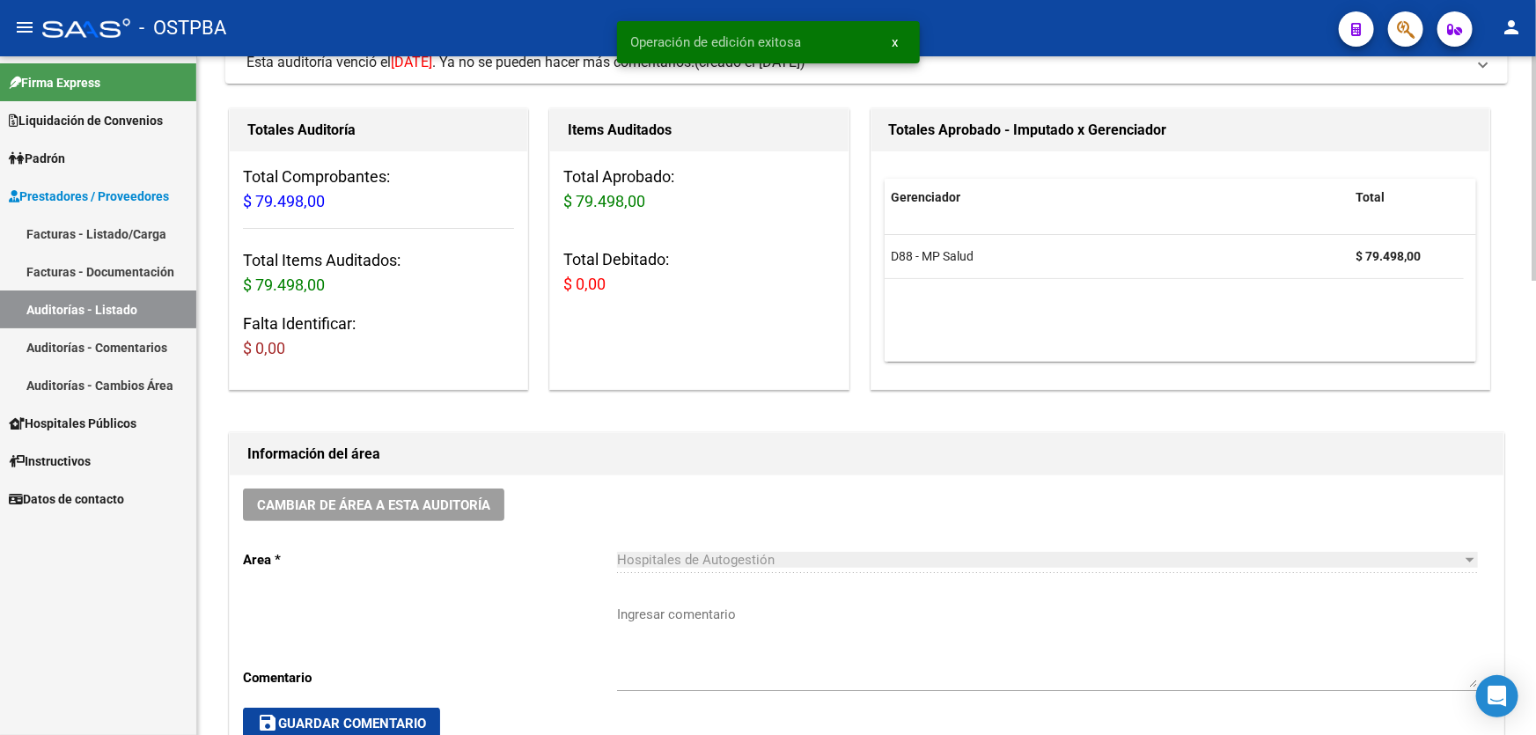
scroll to position [0, 0]
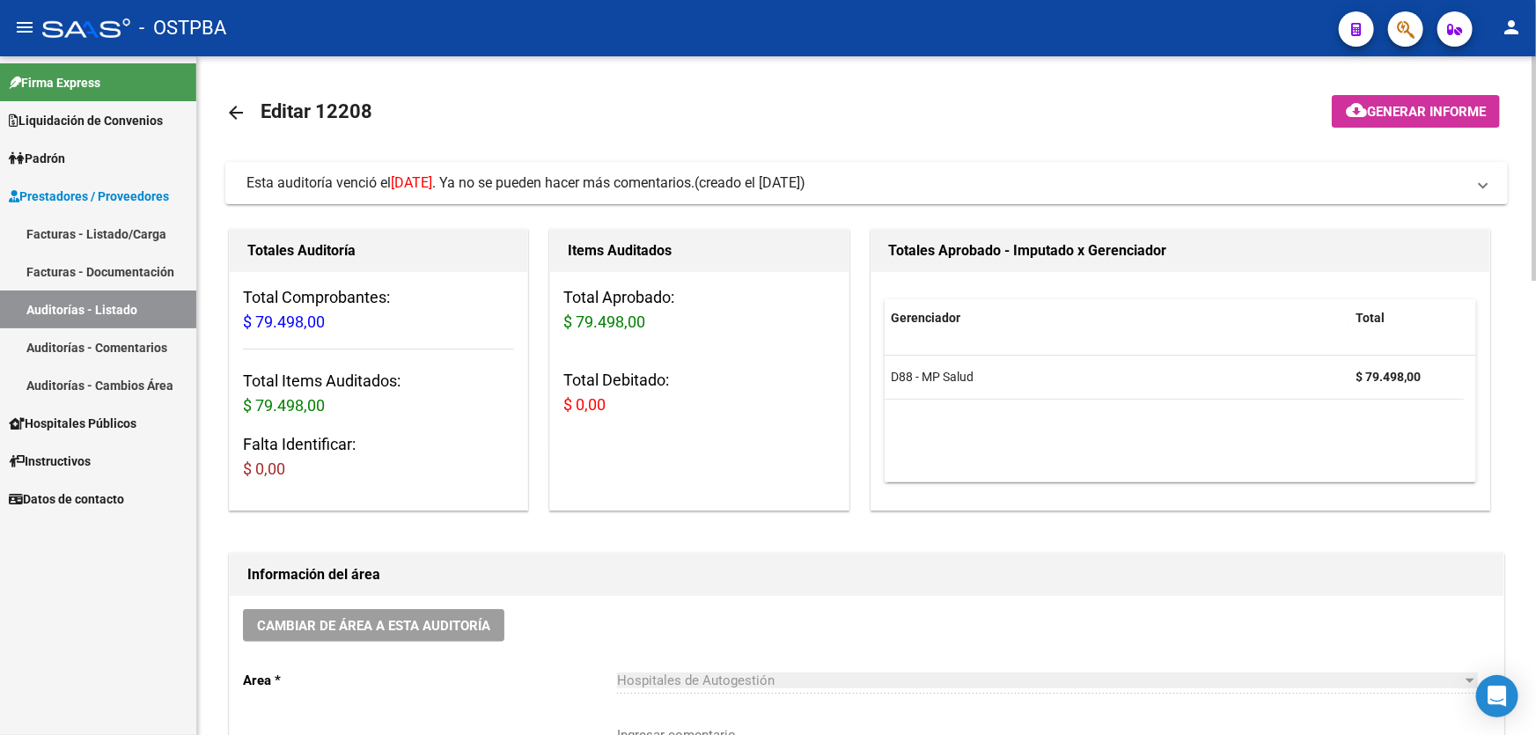
click at [232, 111] on mat-icon "arrow_back" at bounding box center [235, 112] width 21 height 21
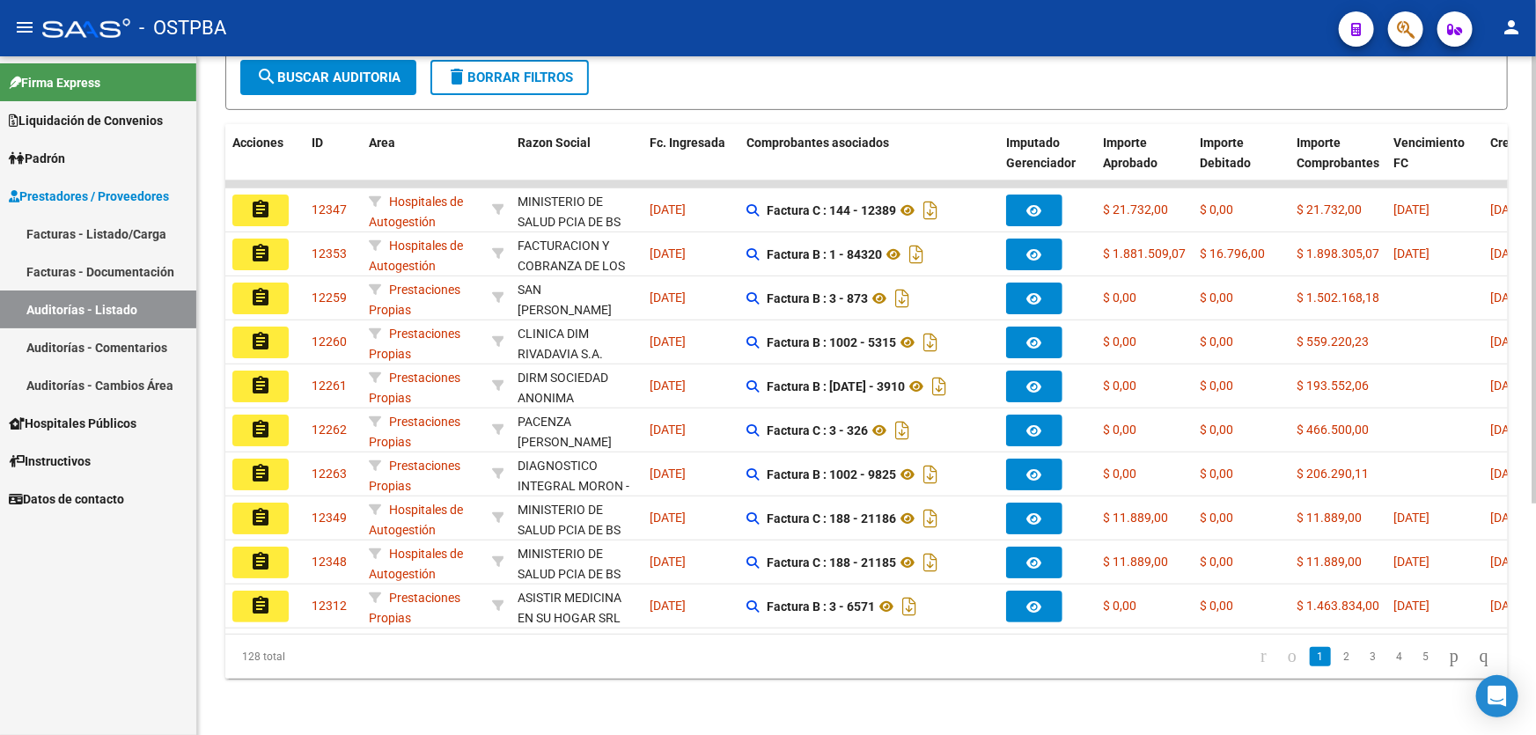
scroll to position [351, 0]
click at [1415, 659] on link "5" at bounding box center [1425, 656] width 21 height 19
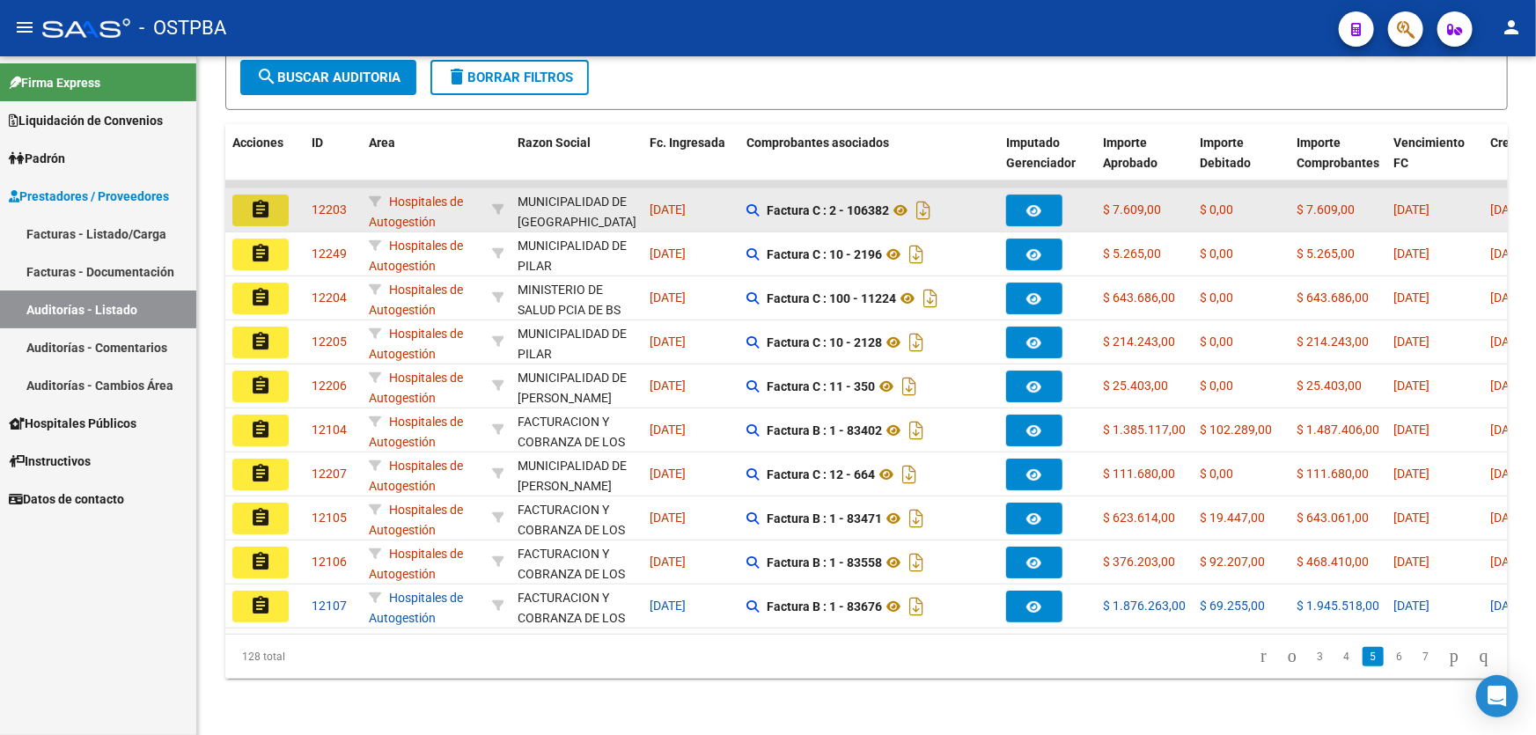
click at [259, 199] on mat-icon "assignment" at bounding box center [260, 209] width 21 height 21
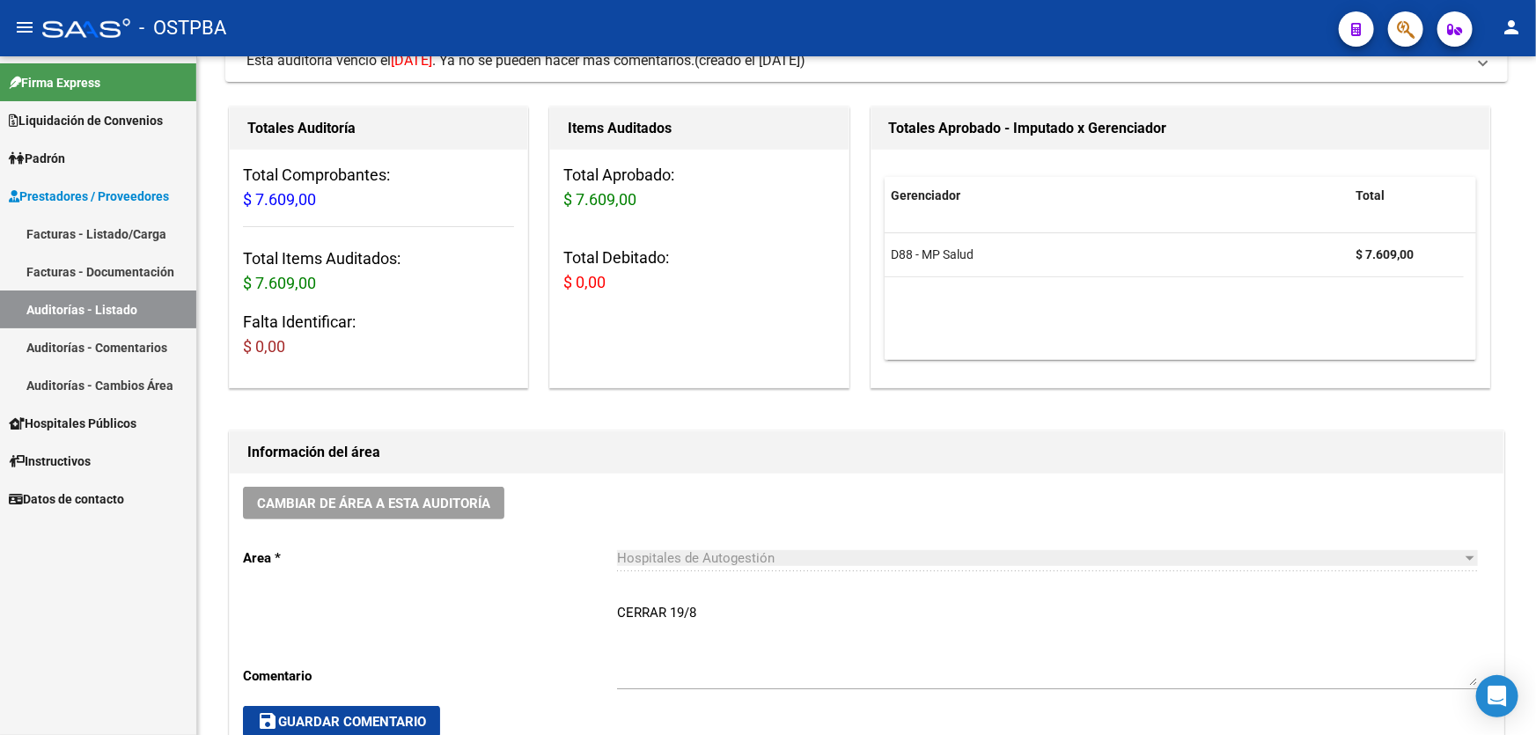
scroll to position [239, 0]
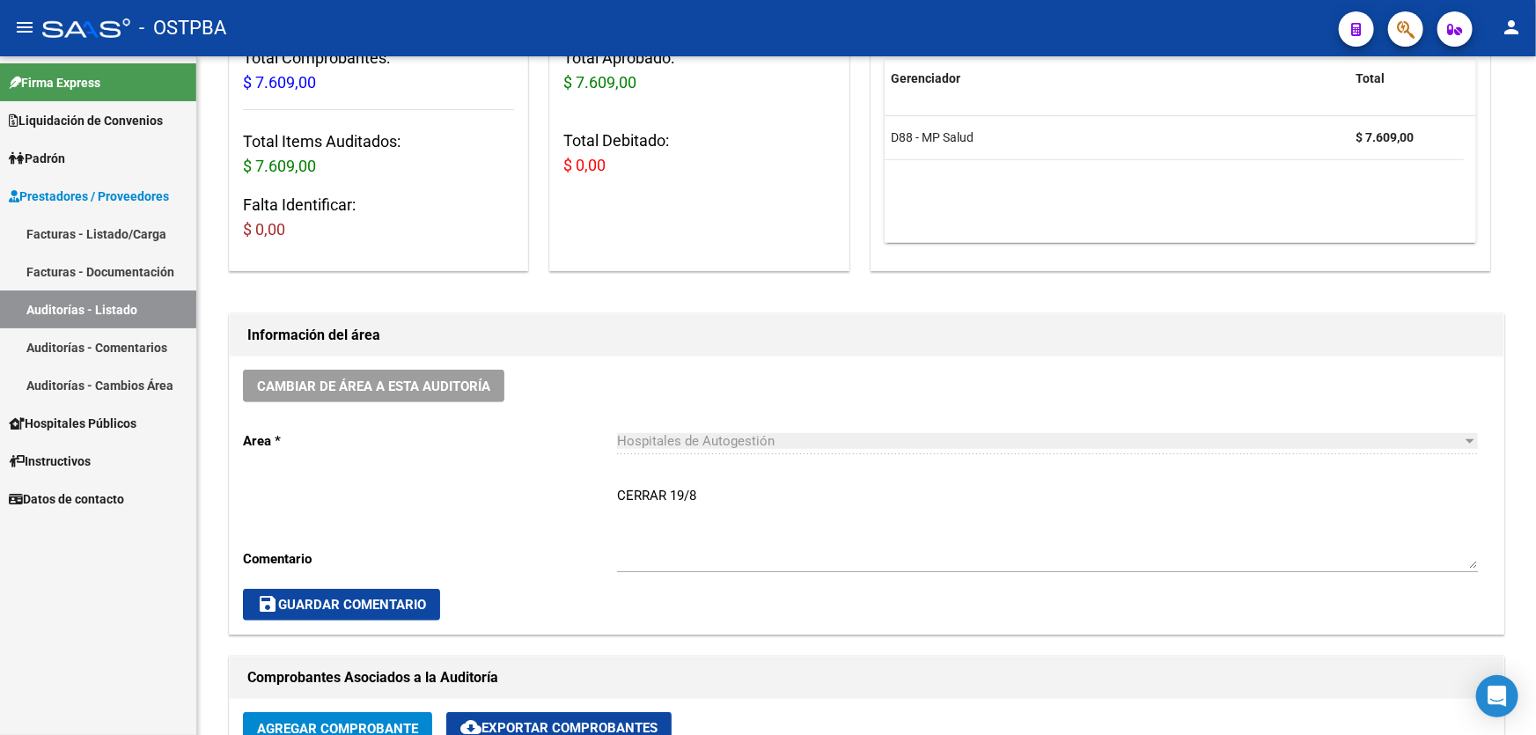
click at [727, 494] on textarea "CERRAR 19/8" at bounding box center [1047, 527] width 861 height 83
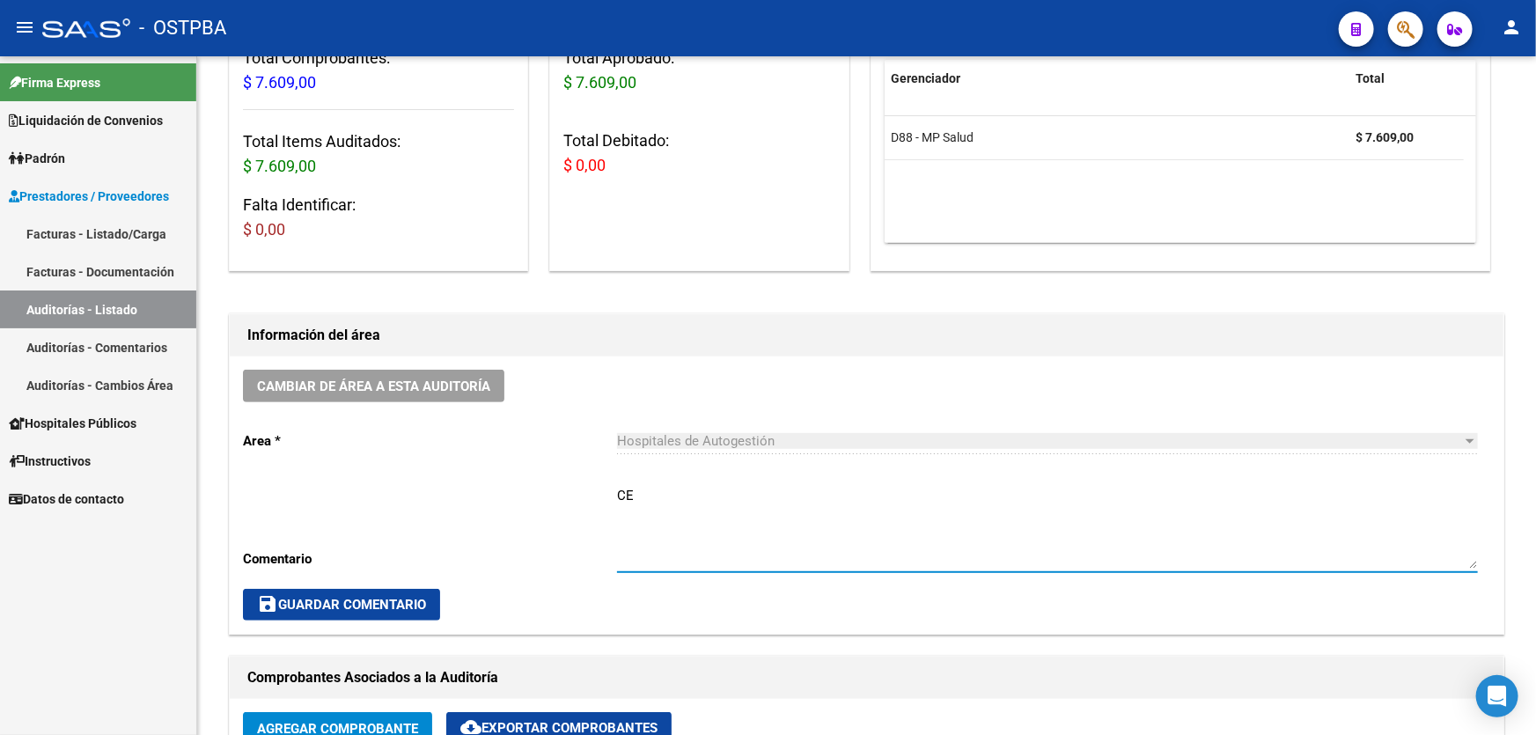
type textarea "C"
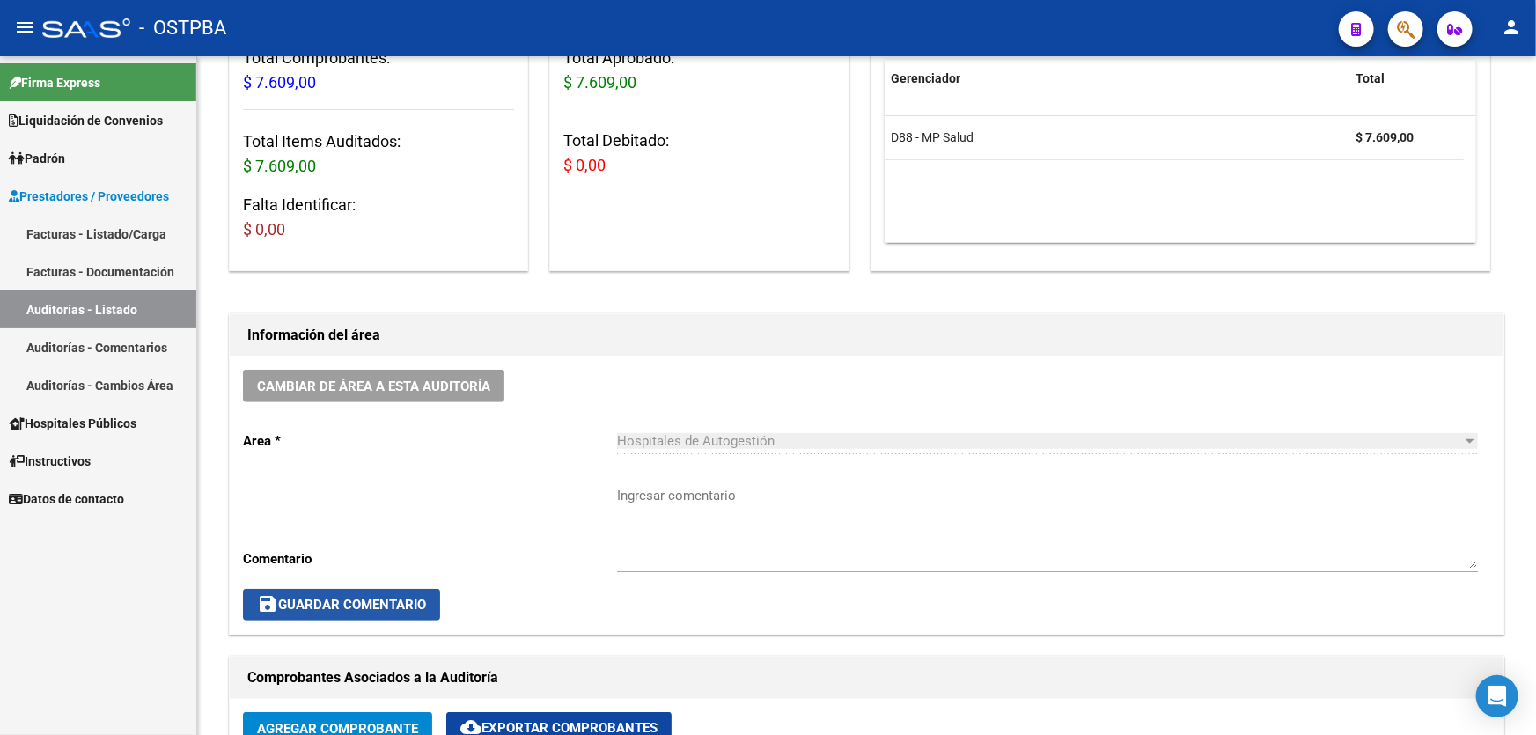
click at [330, 597] on span "save Guardar Comentario" at bounding box center [341, 605] width 169 height 16
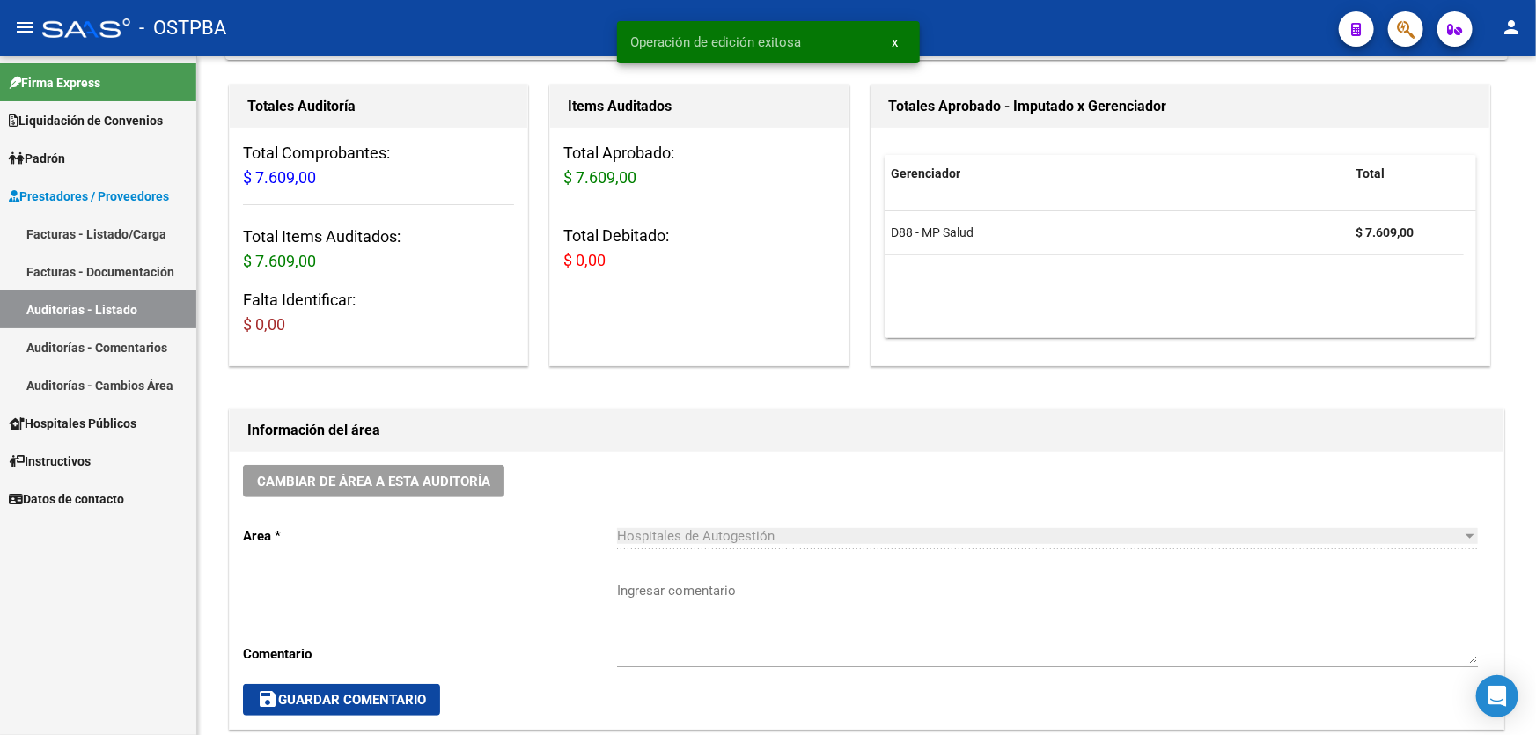
scroll to position [0, 0]
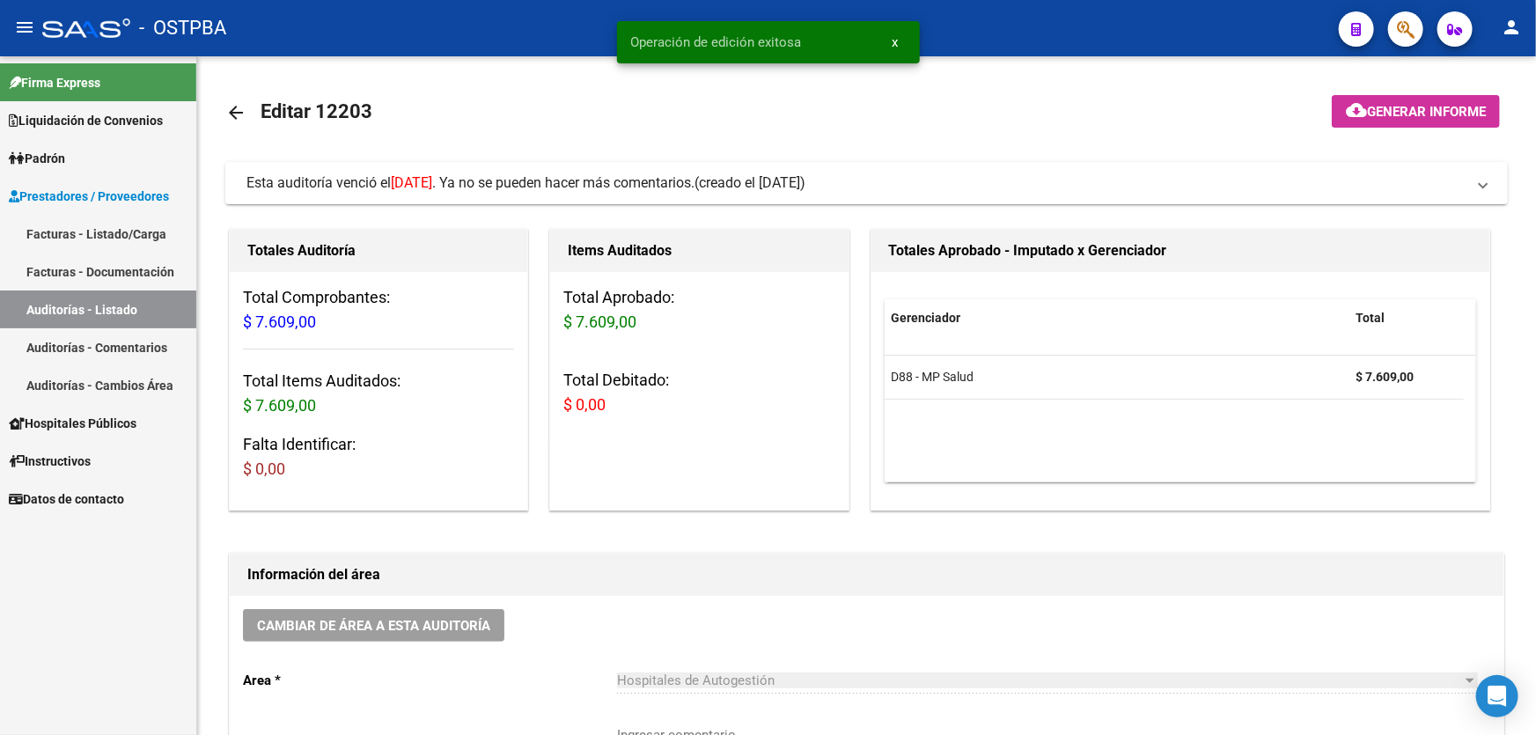
click at [226, 113] on mat-icon "arrow_back" at bounding box center [235, 112] width 21 height 21
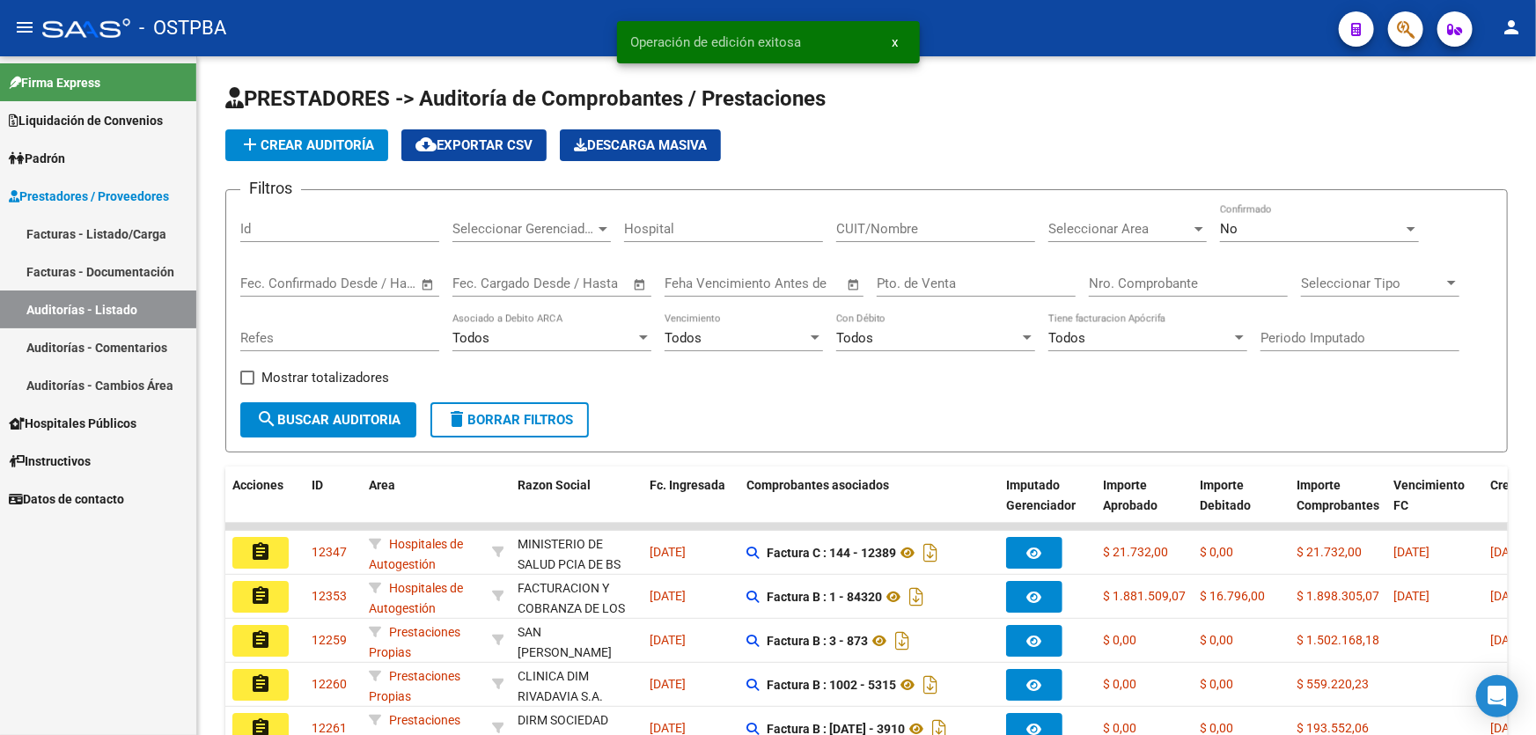
scroll to position [351, 0]
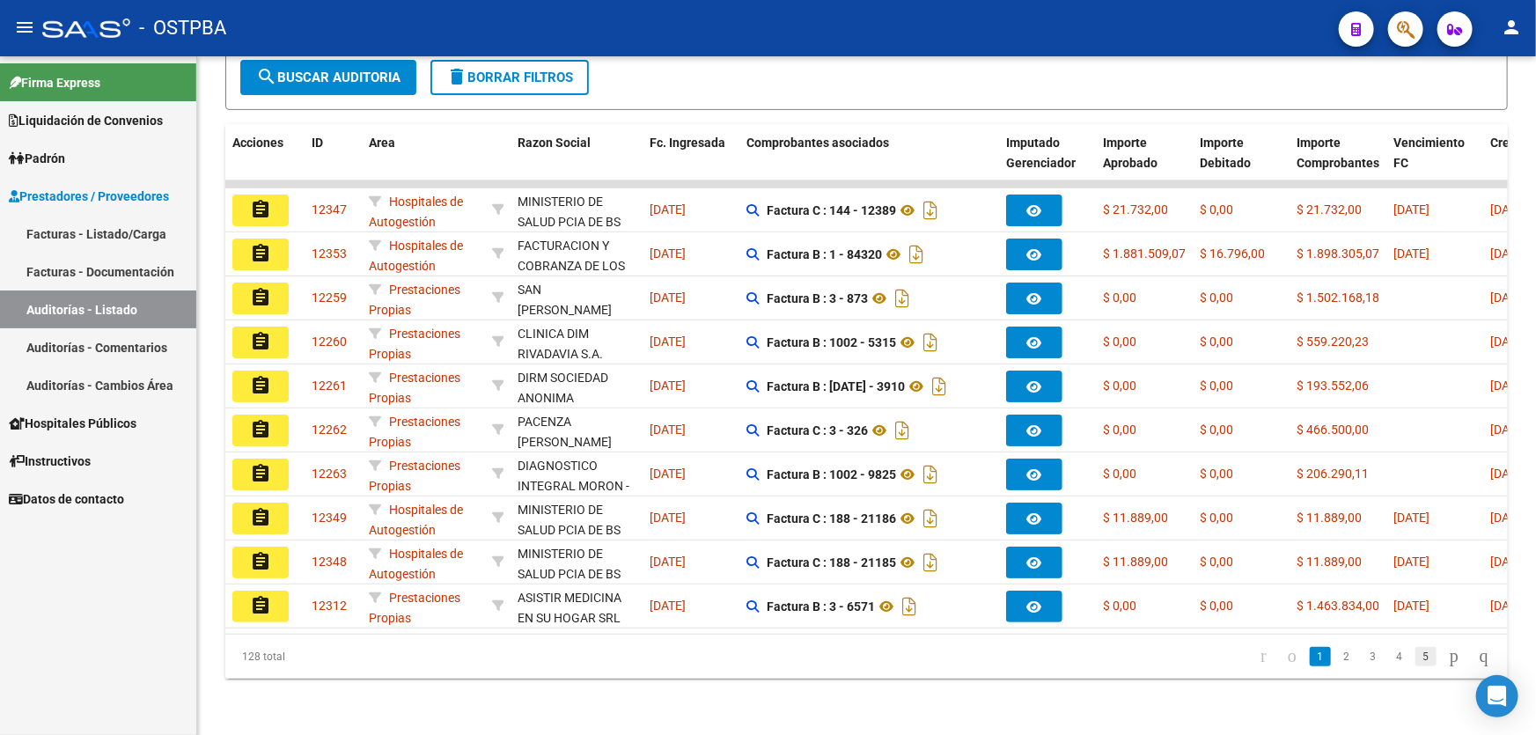
click at [1415, 660] on link "5" at bounding box center [1425, 656] width 21 height 19
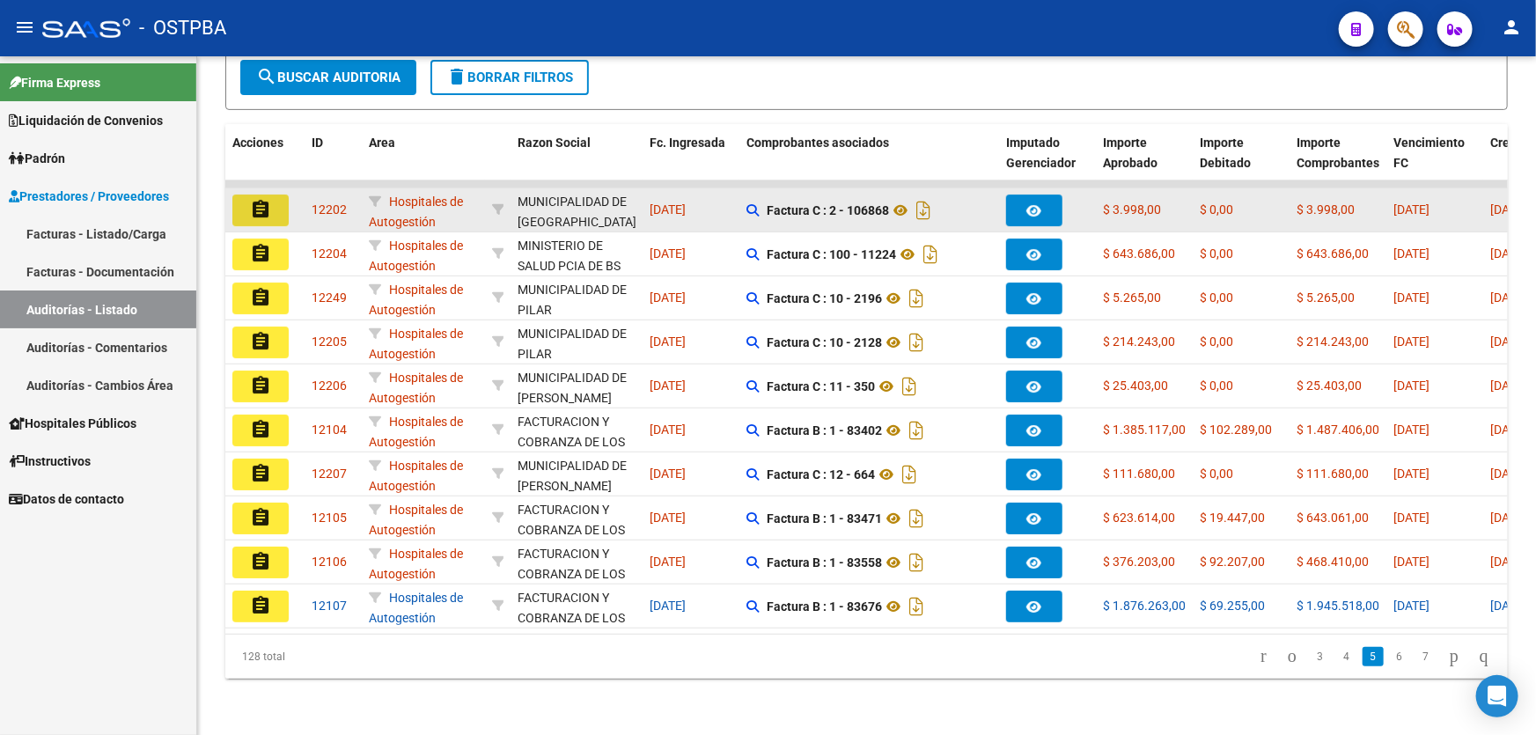
click at [258, 202] on mat-icon "assignment" at bounding box center [260, 209] width 21 height 21
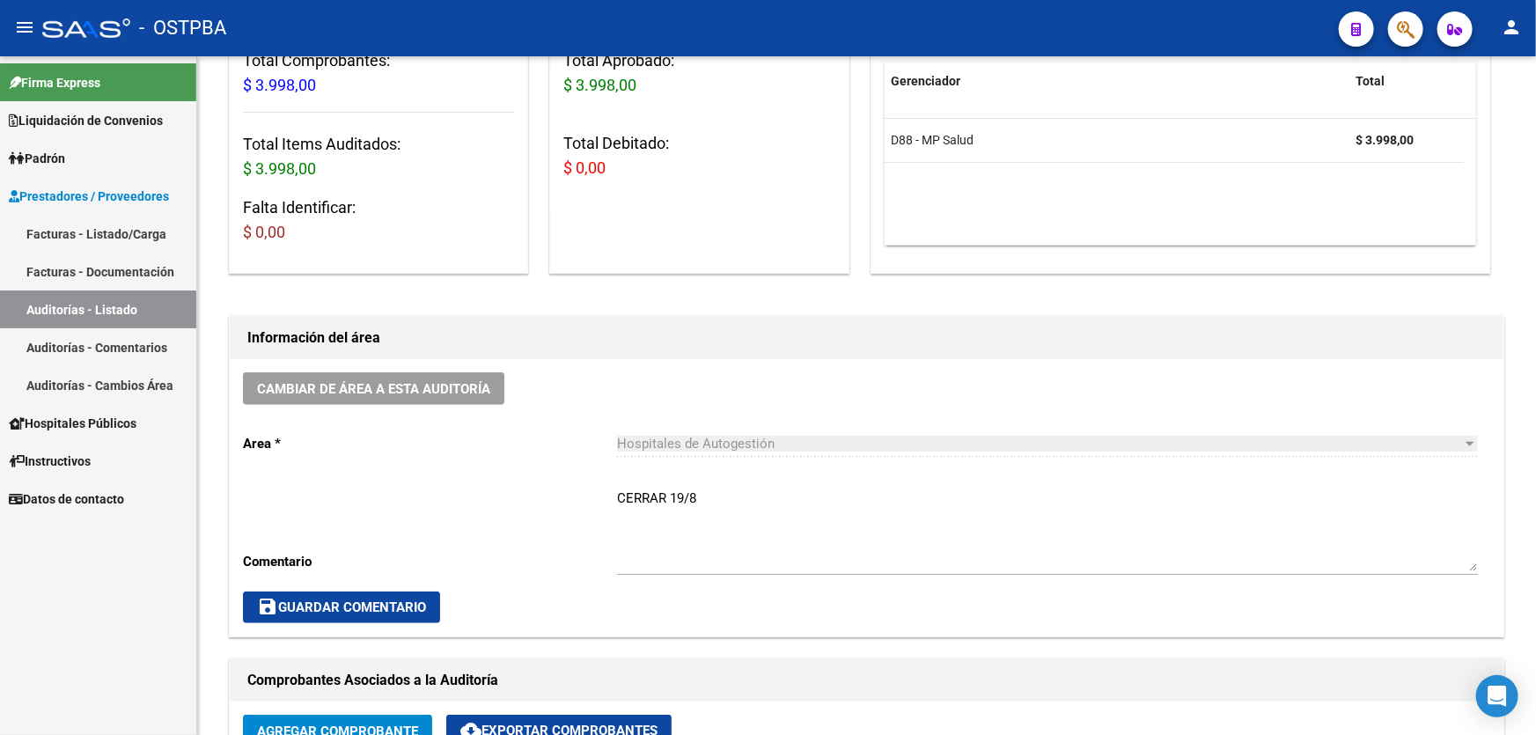
scroll to position [239, 0]
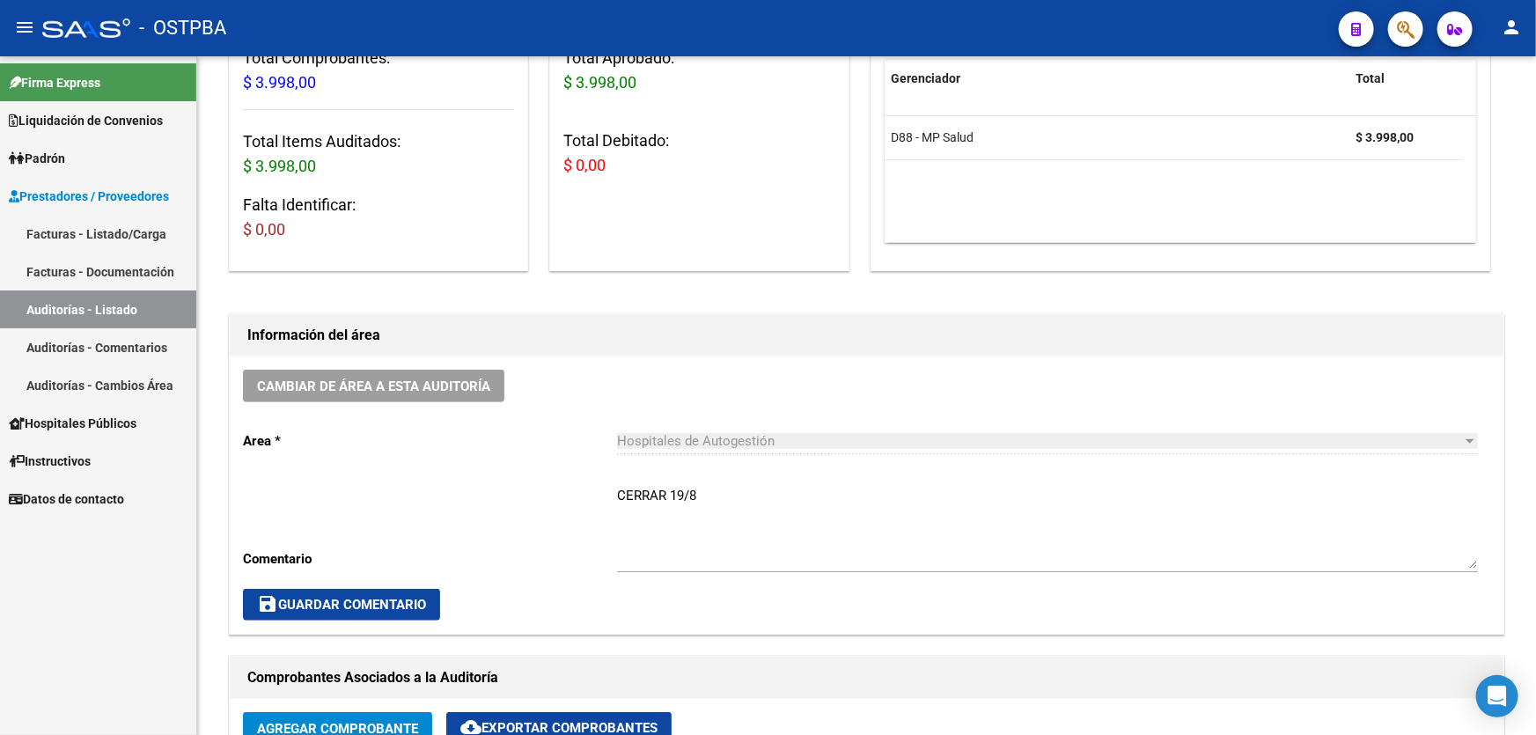
click at [716, 477] on div "CERRAR 19/8 Ingresar comentario" at bounding box center [1047, 521] width 861 height 101
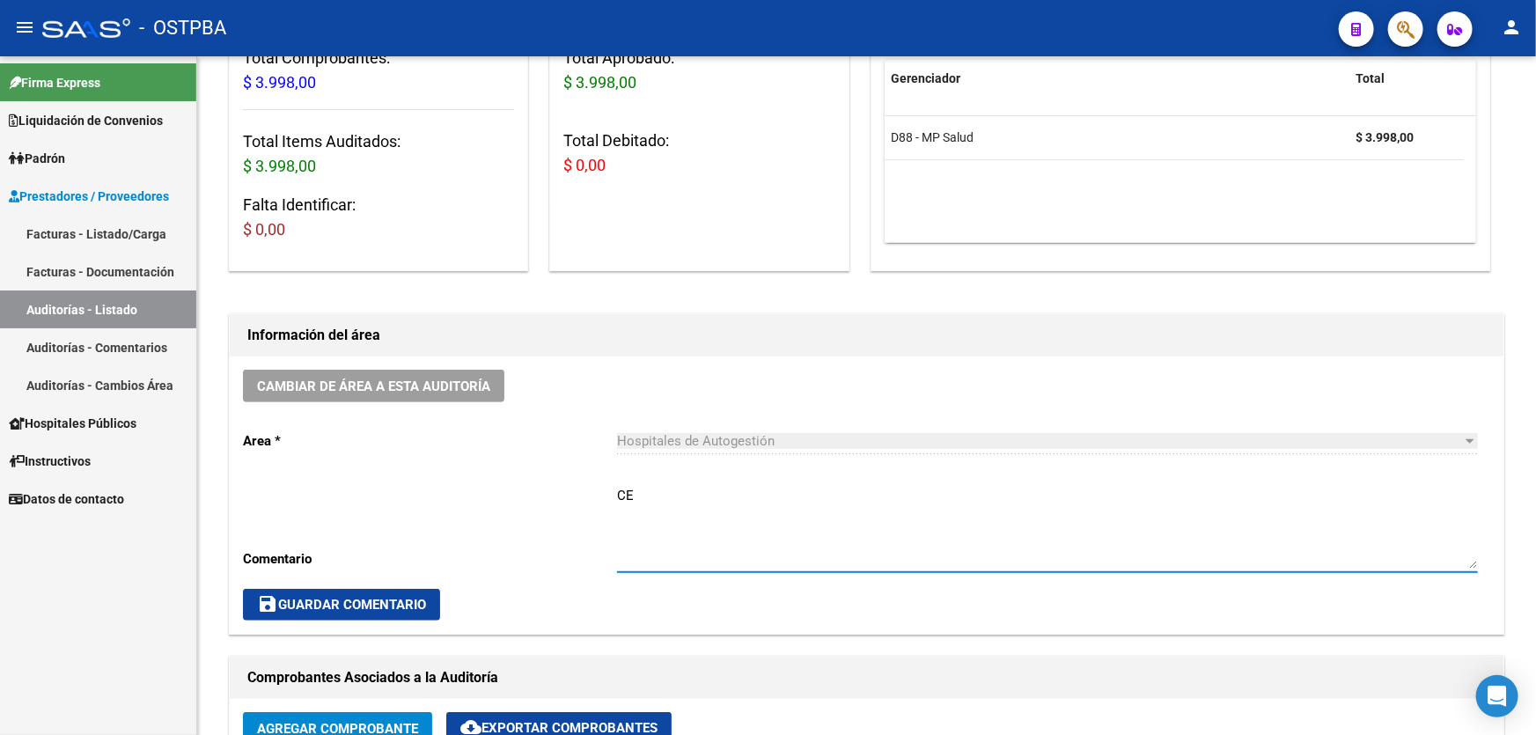
type textarea "C"
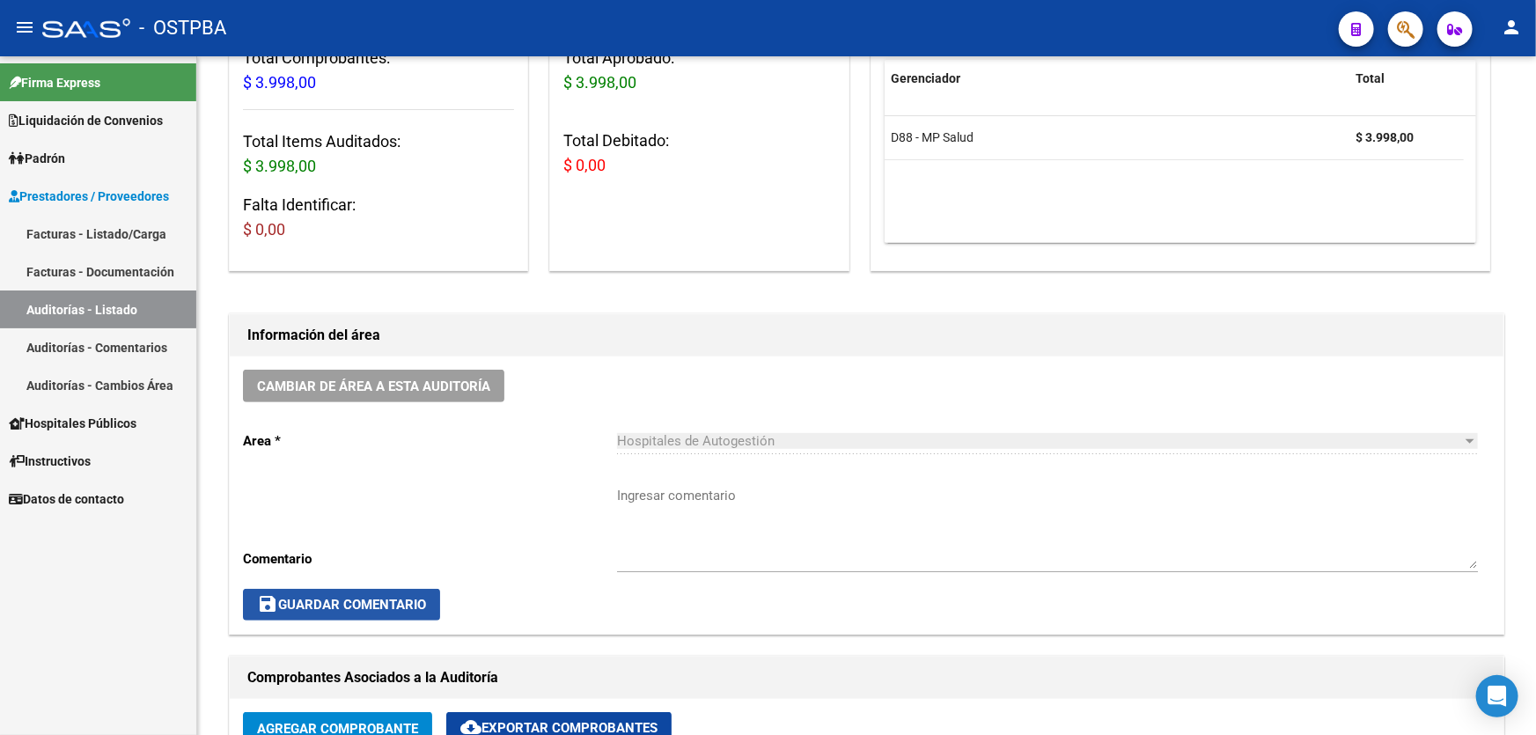
click at [292, 601] on span "save Guardar Comentario" at bounding box center [341, 605] width 169 height 16
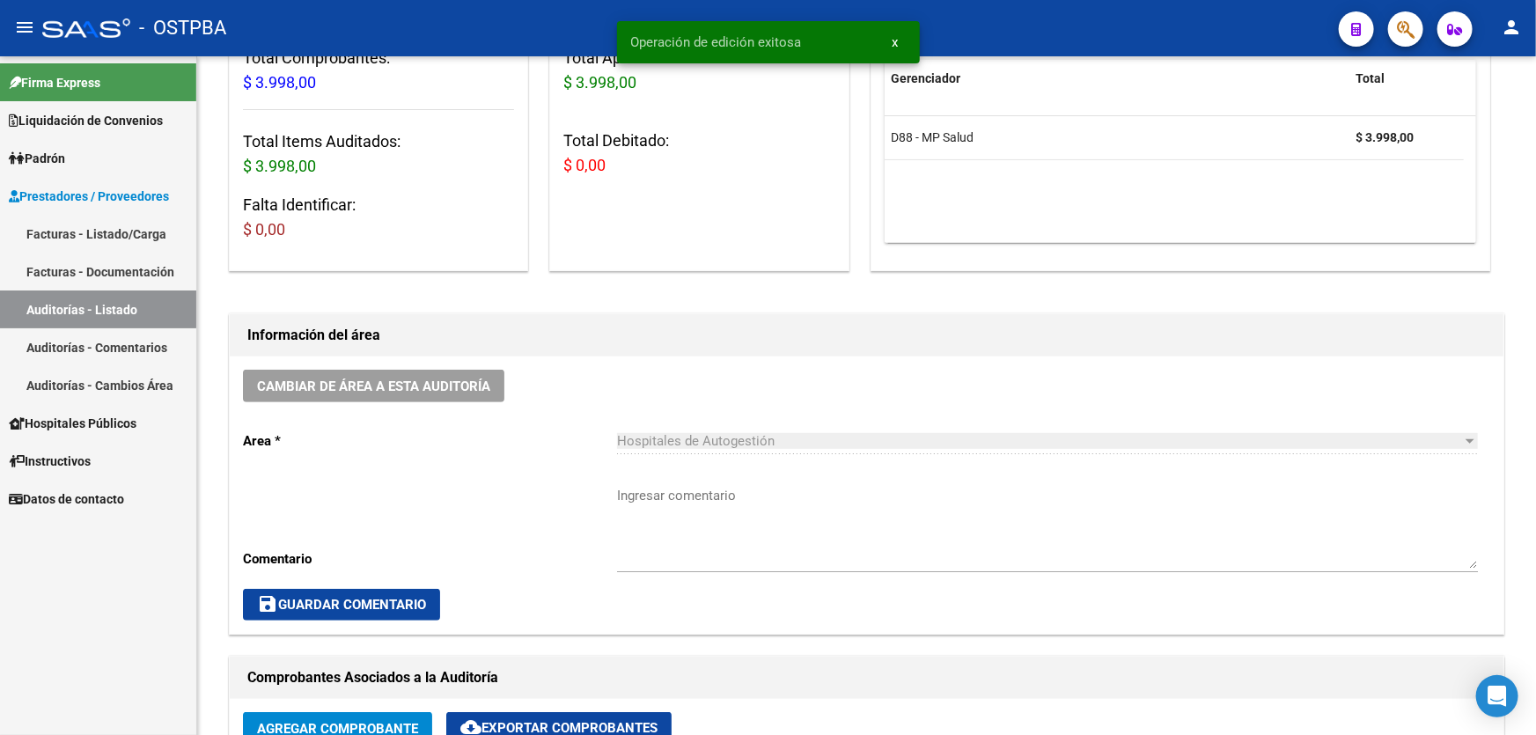
scroll to position [0, 0]
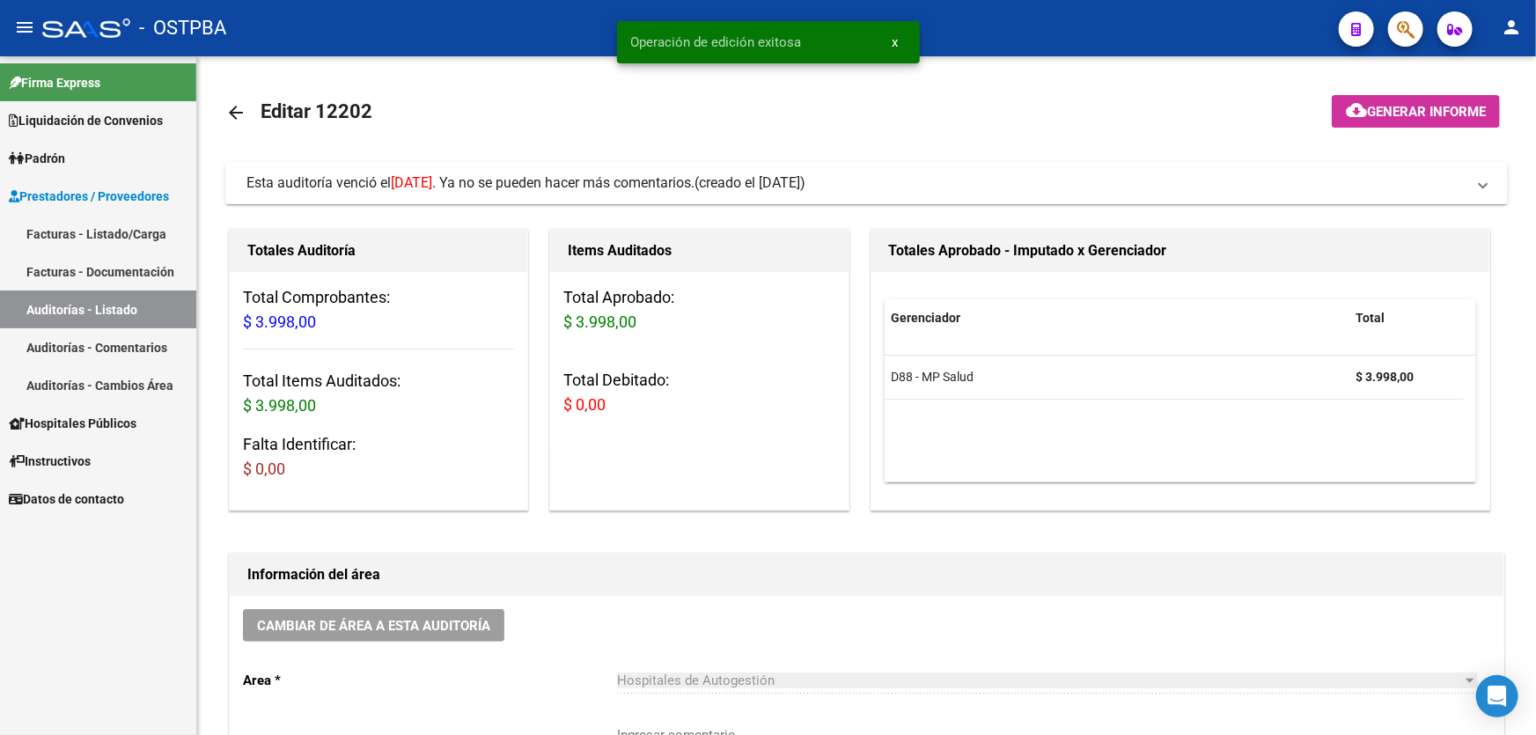
click at [235, 109] on mat-icon "arrow_back" at bounding box center [235, 112] width 21 height 21
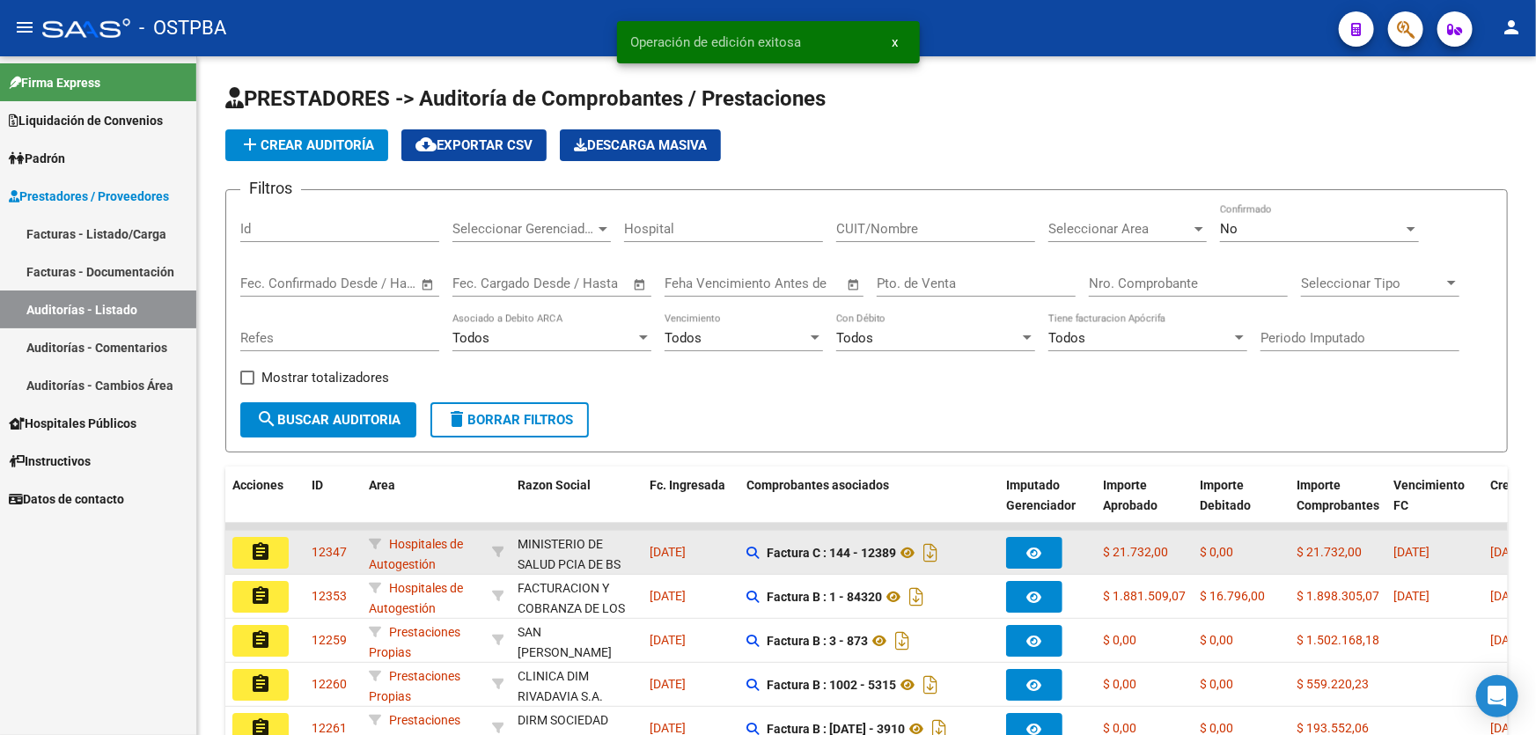
scroll to position [320, 0]
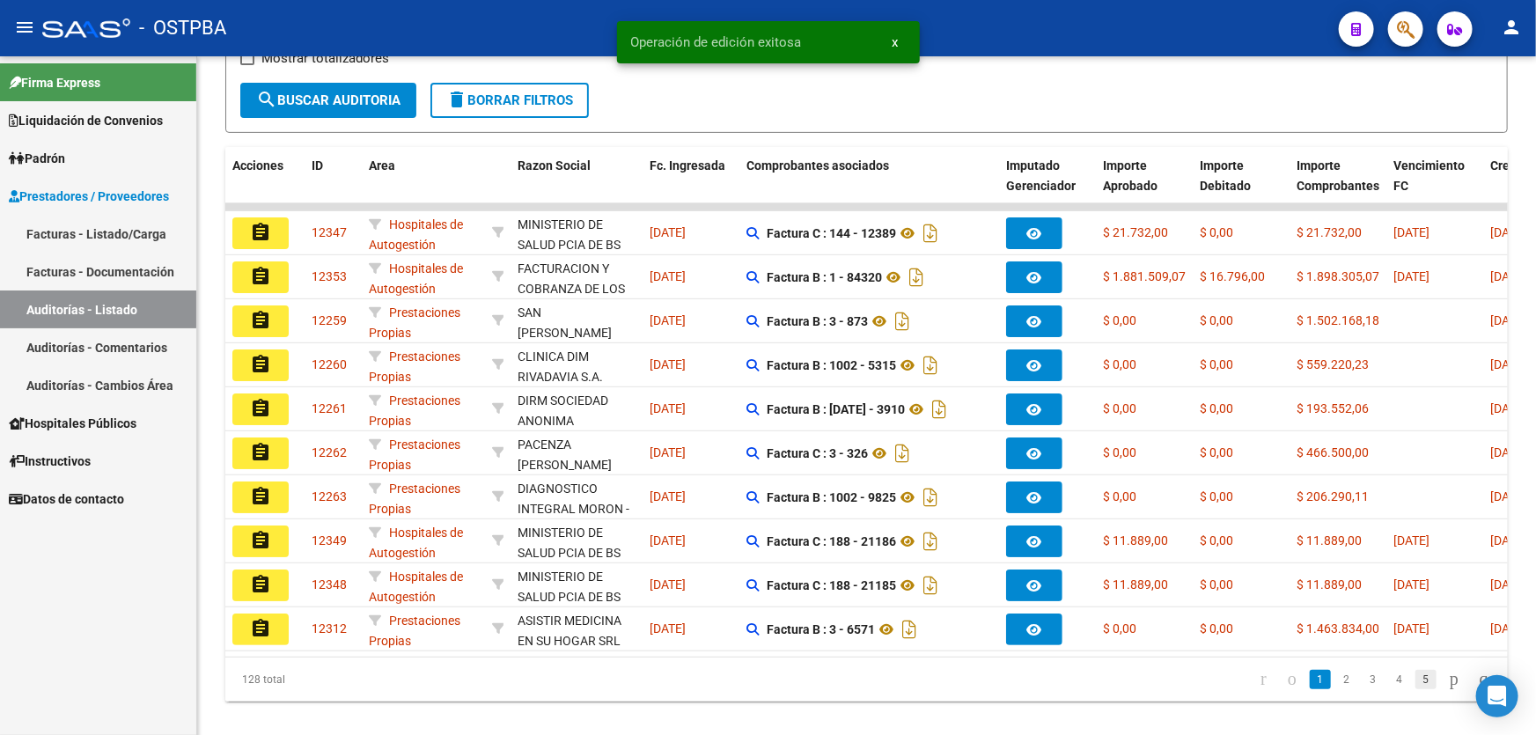
click at [1415, 687] on link "5" at bounding box center [1425, 679] width 21 height 19
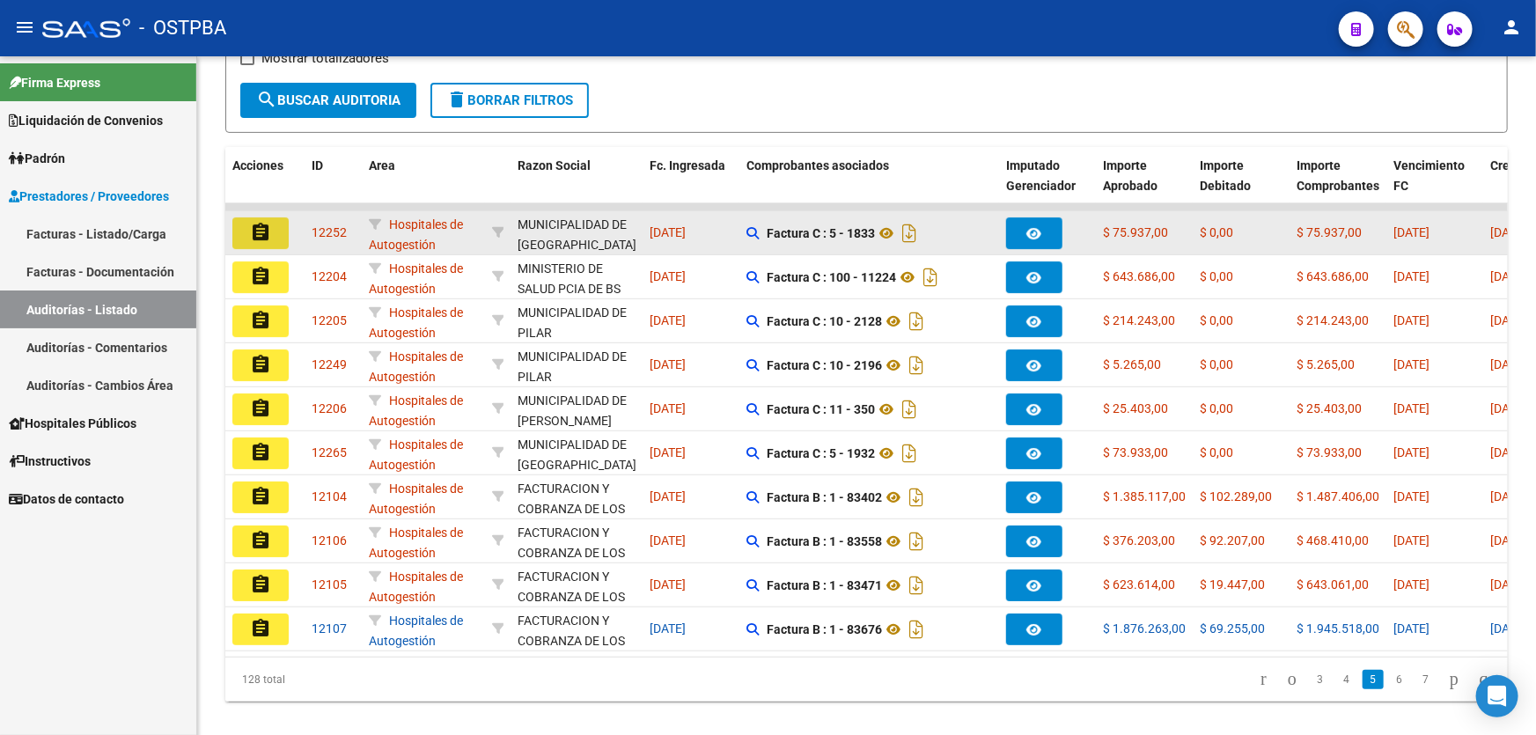
click at [263, 227] on mat-icon "assignment" at bounding box center [260, 232] width 21 height 21
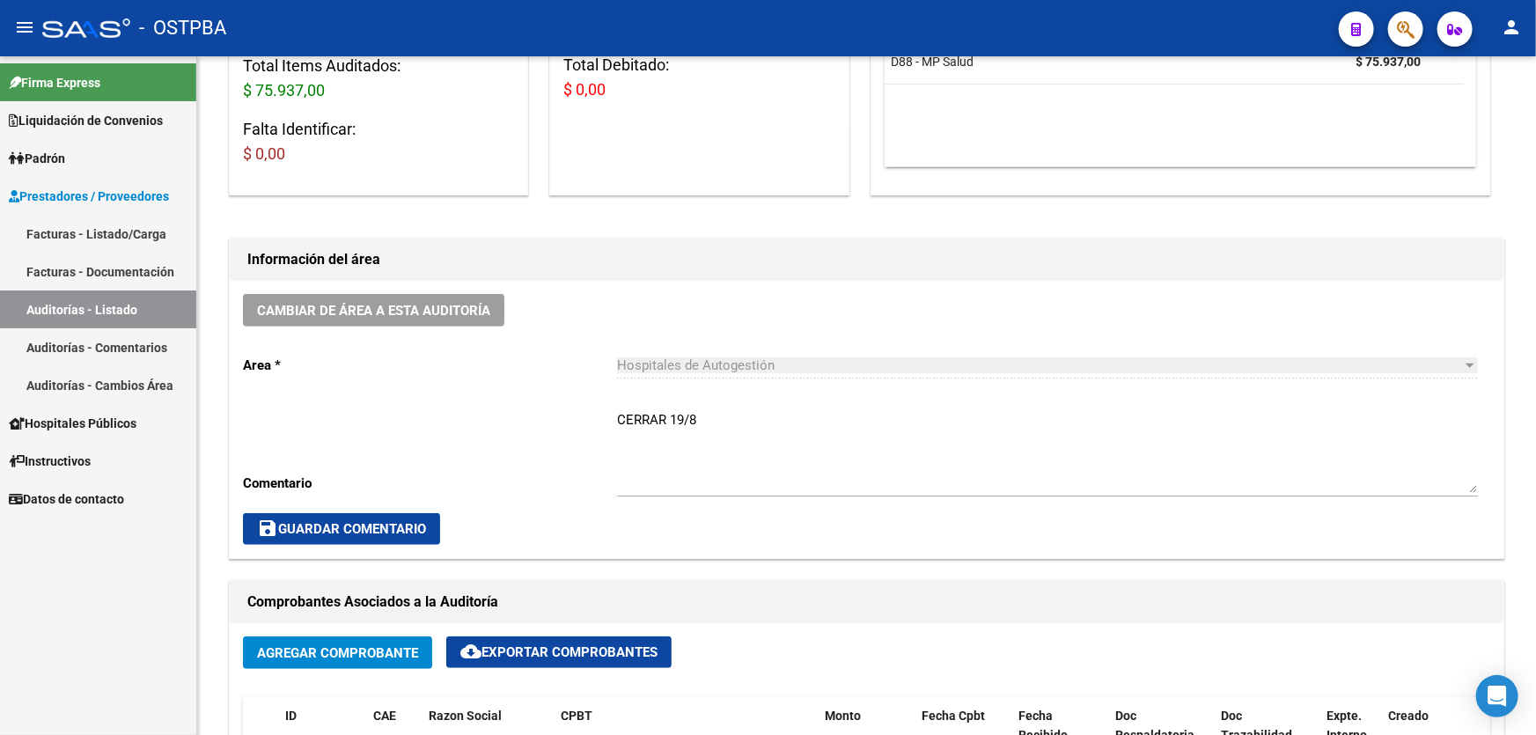
scroll to position [320, 0]
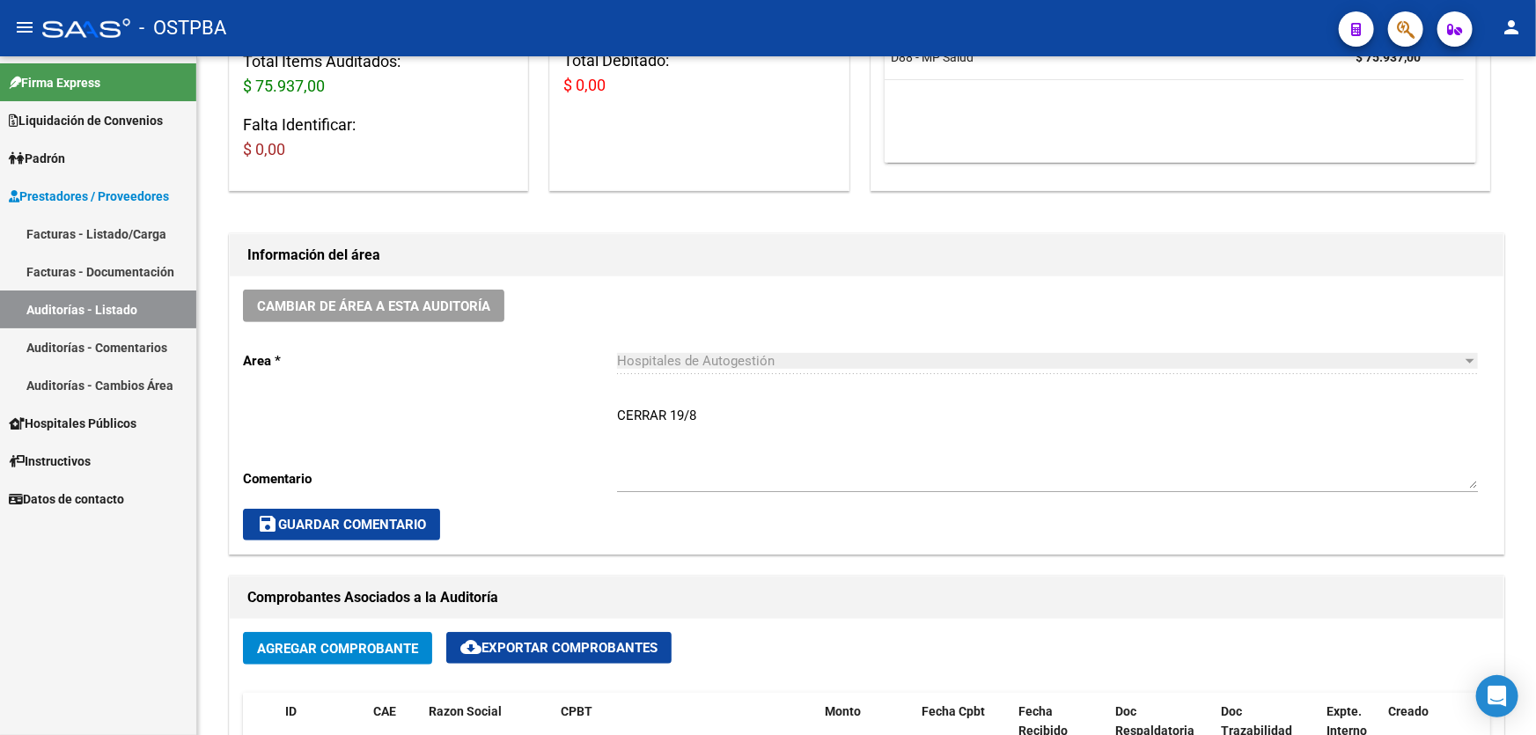
click at [729, 408] on textarea "CERRAR 19/8" at bounding box center [1047, 447] width 861 height 83
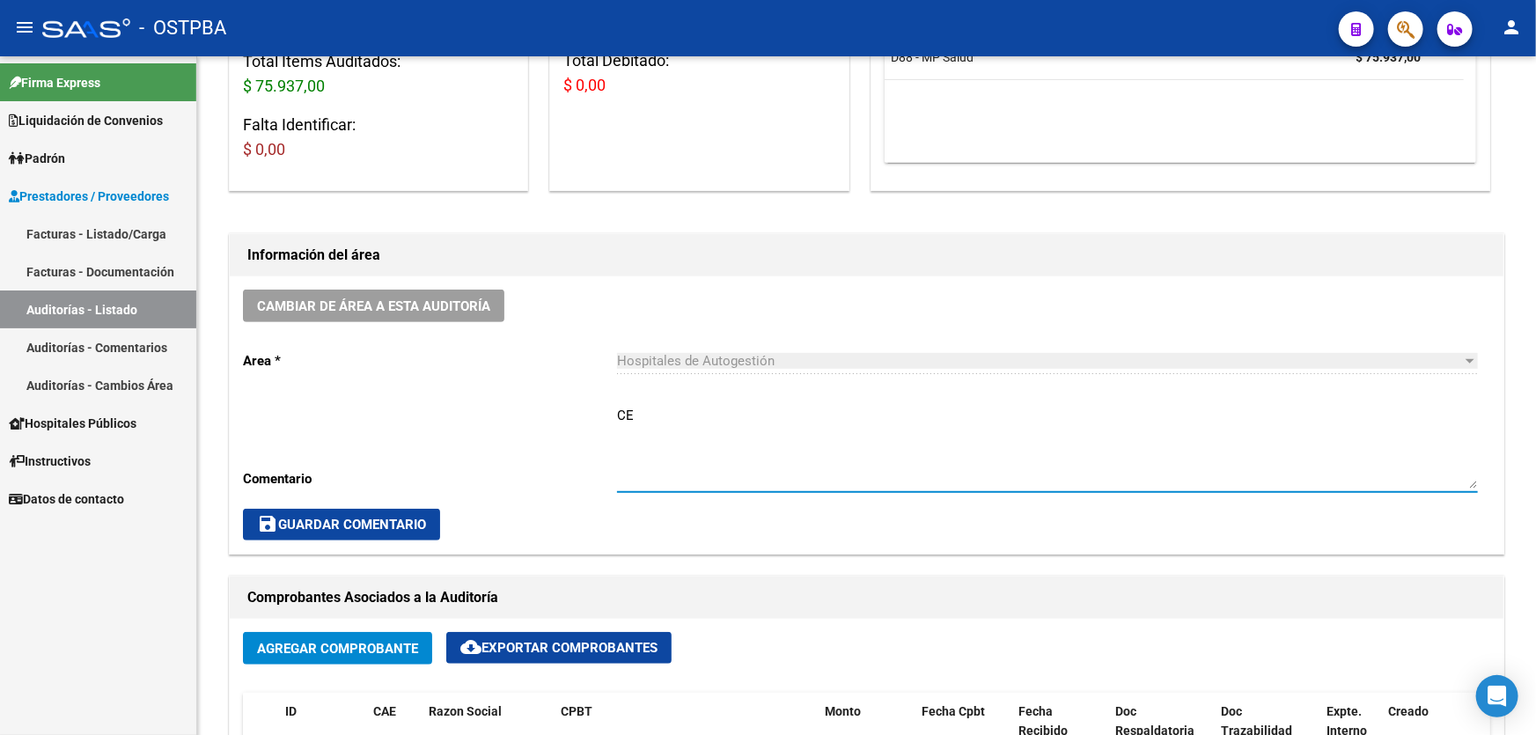
type textarea "C"
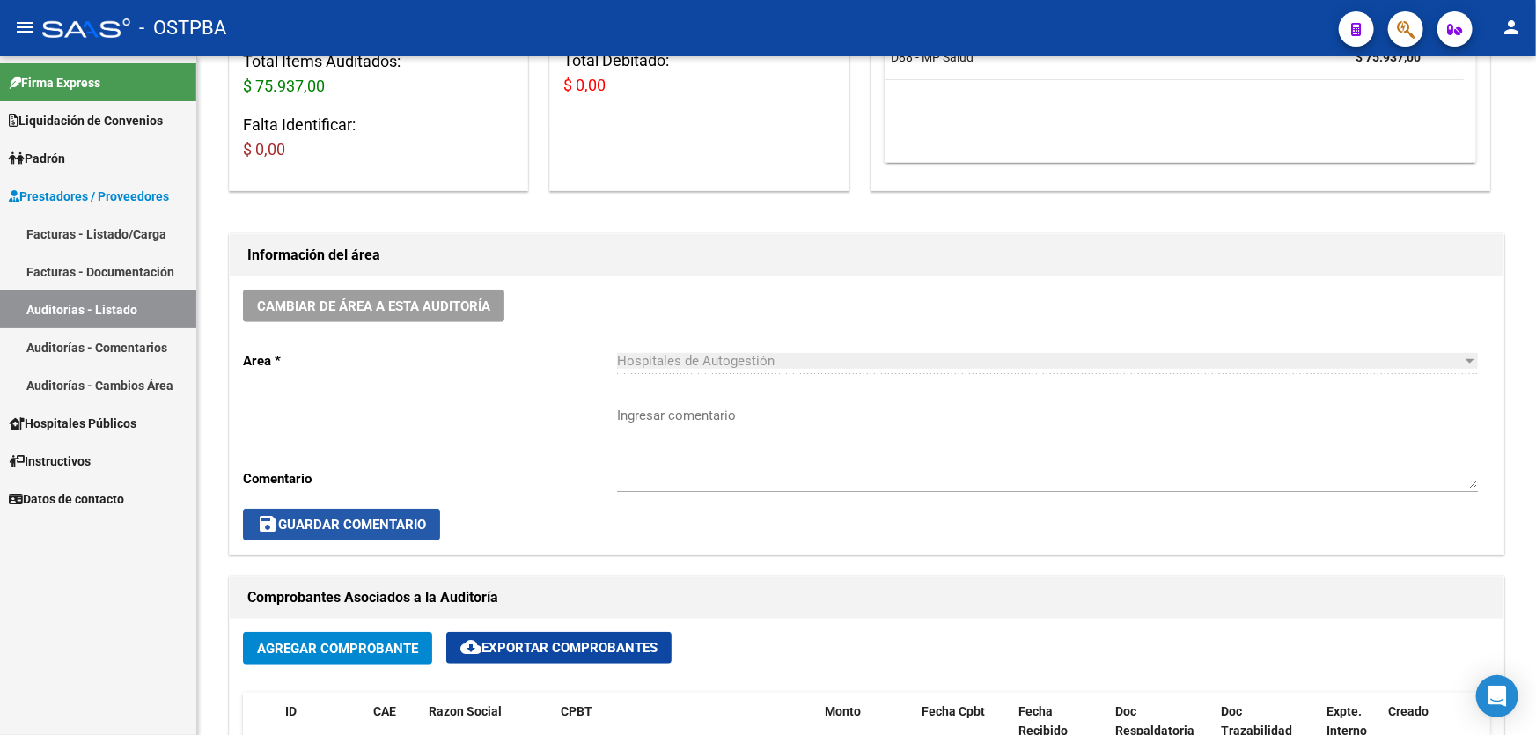
click at [302, 528] on span "save Guardar Comentario" at bounding box center [341, 525] width 169 height 16
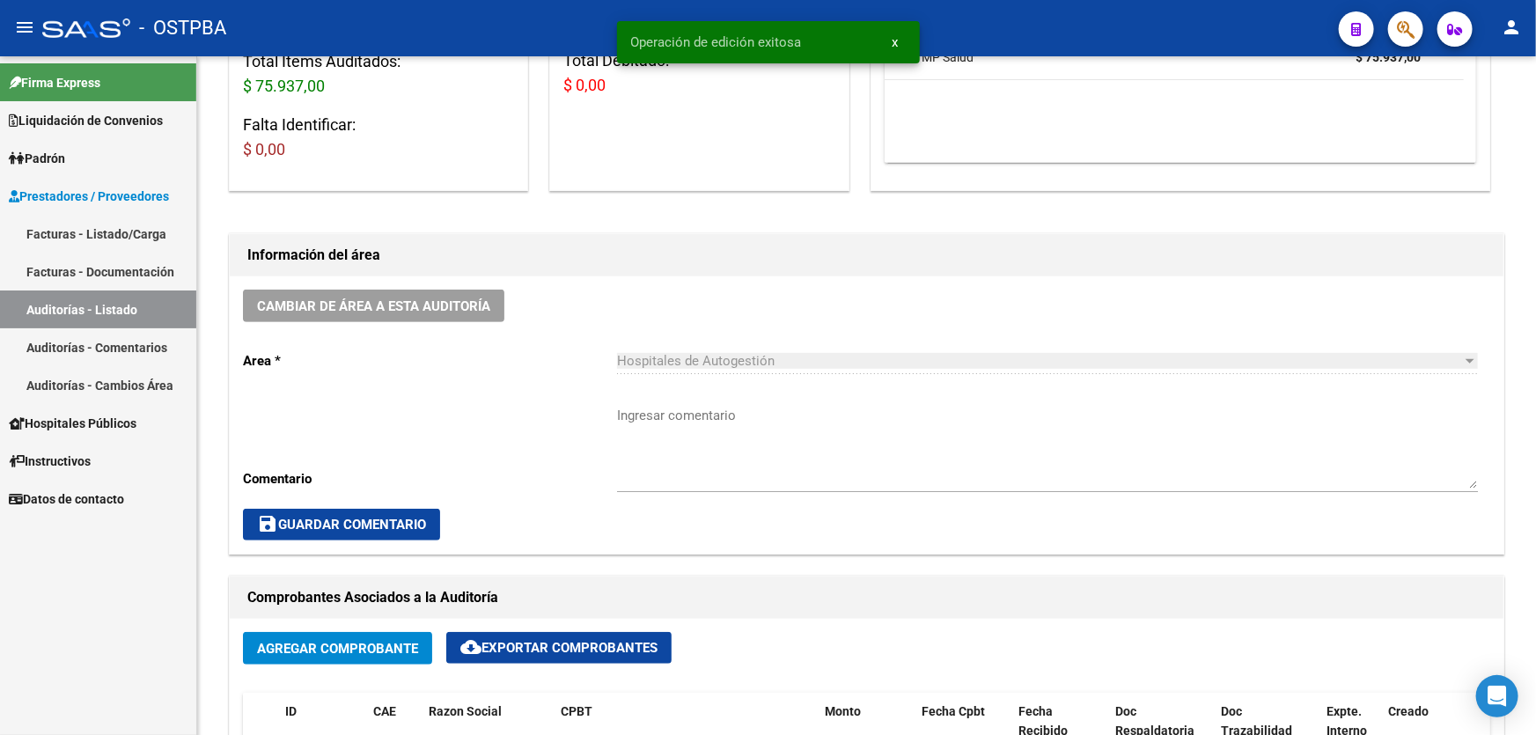
scroll to position [0, 0]
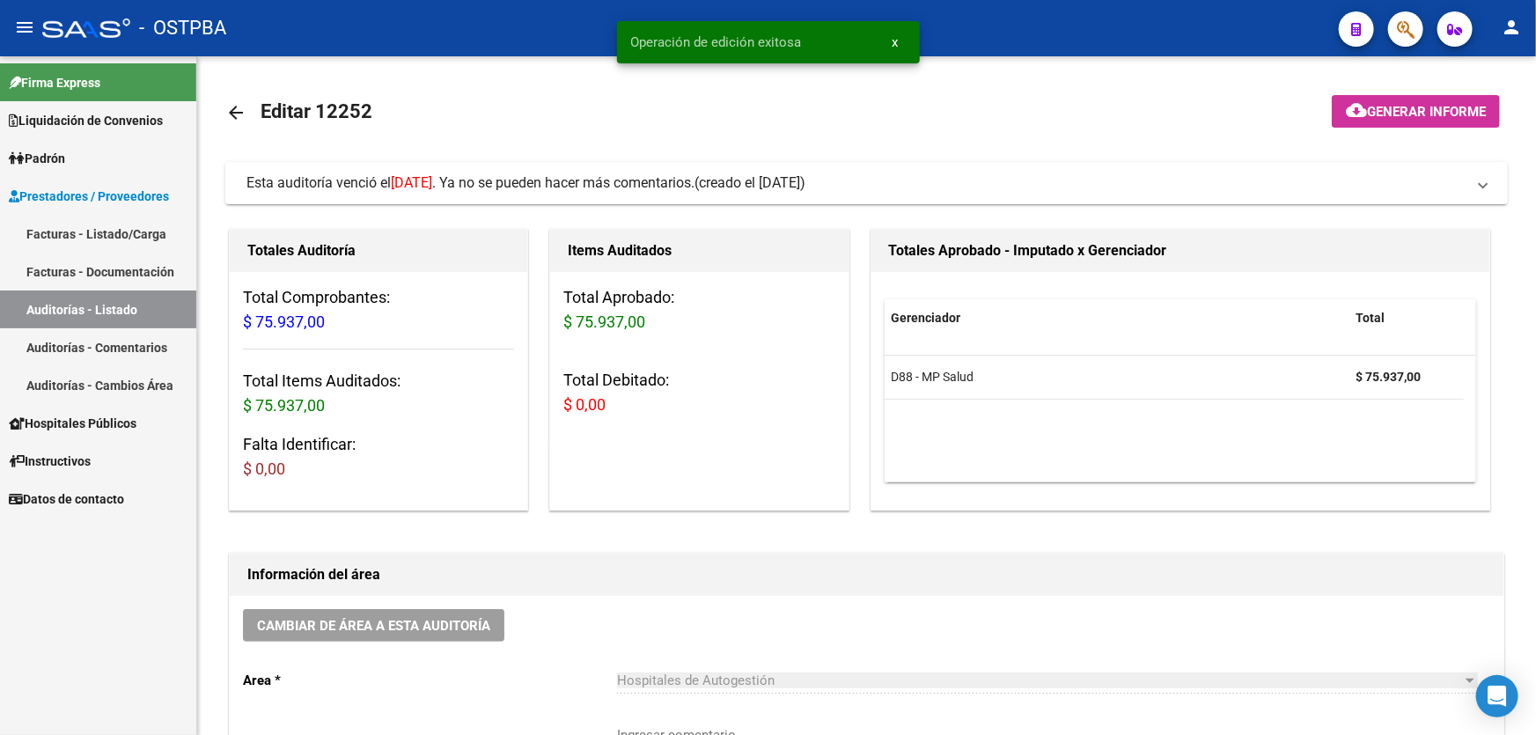
click at [238, 111] on mat-icon "arrow_back" at bounding box center [235, 112] width 21 height 21
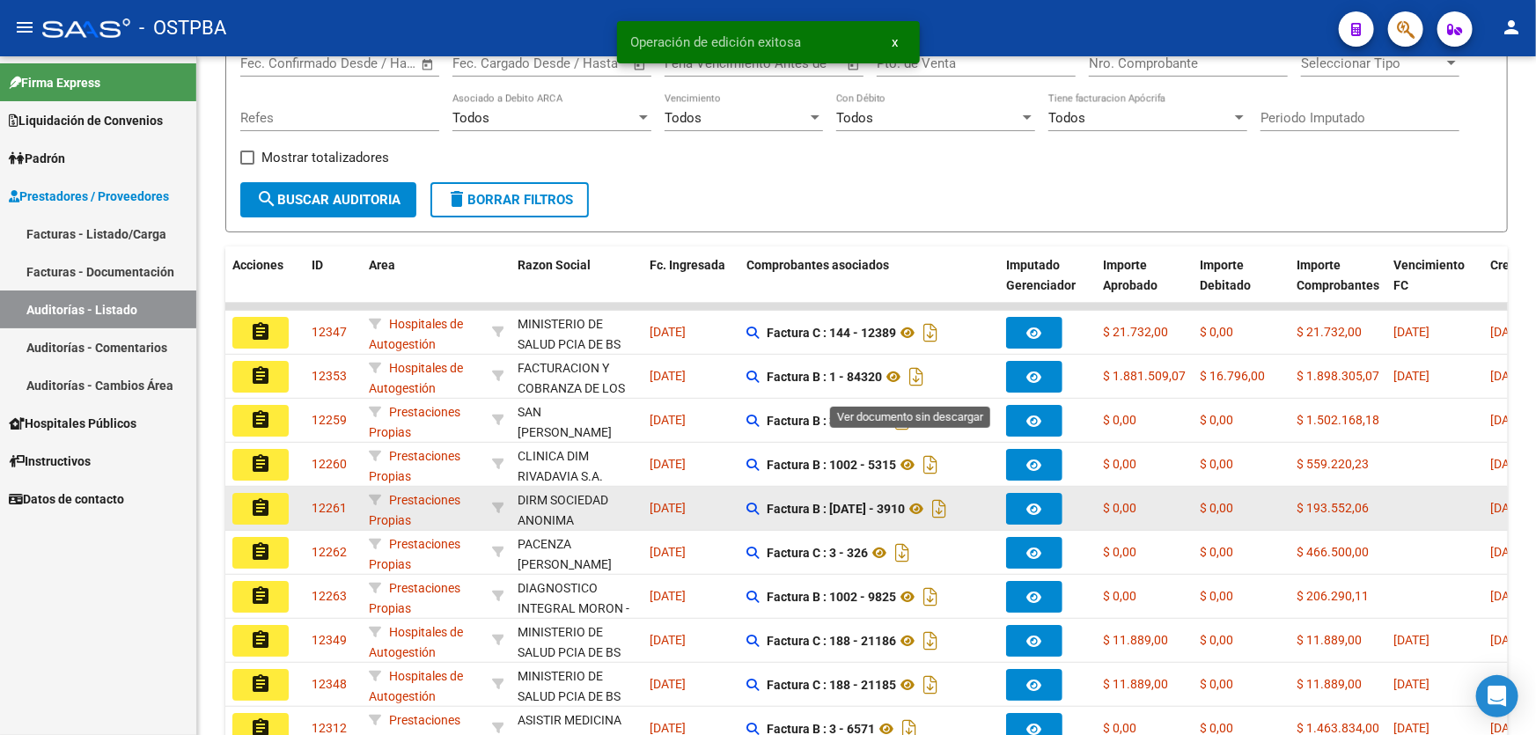
scroll to position [320, 0]
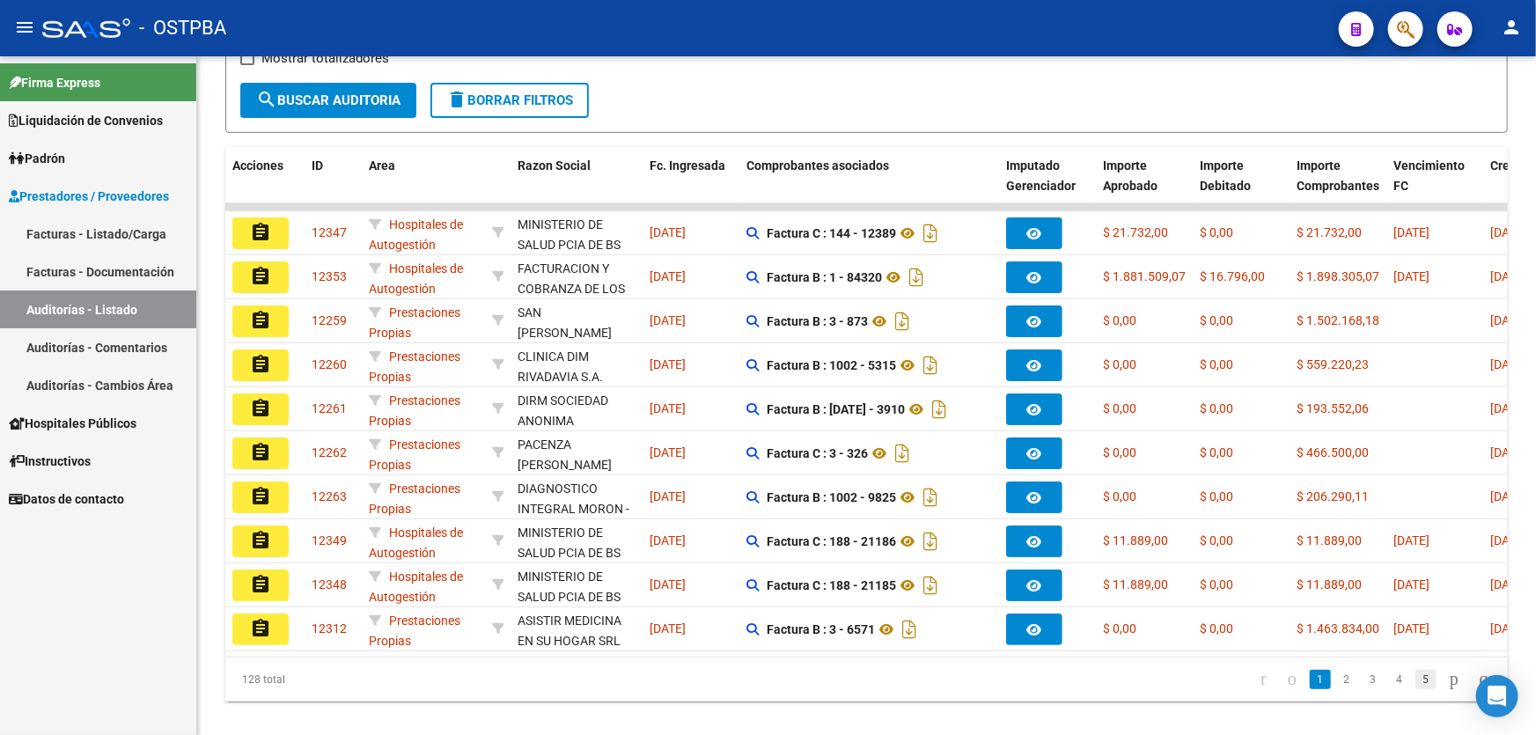
click at [1415, 687] on link "5" at bounding box center [1425, 679] width 21 height 19
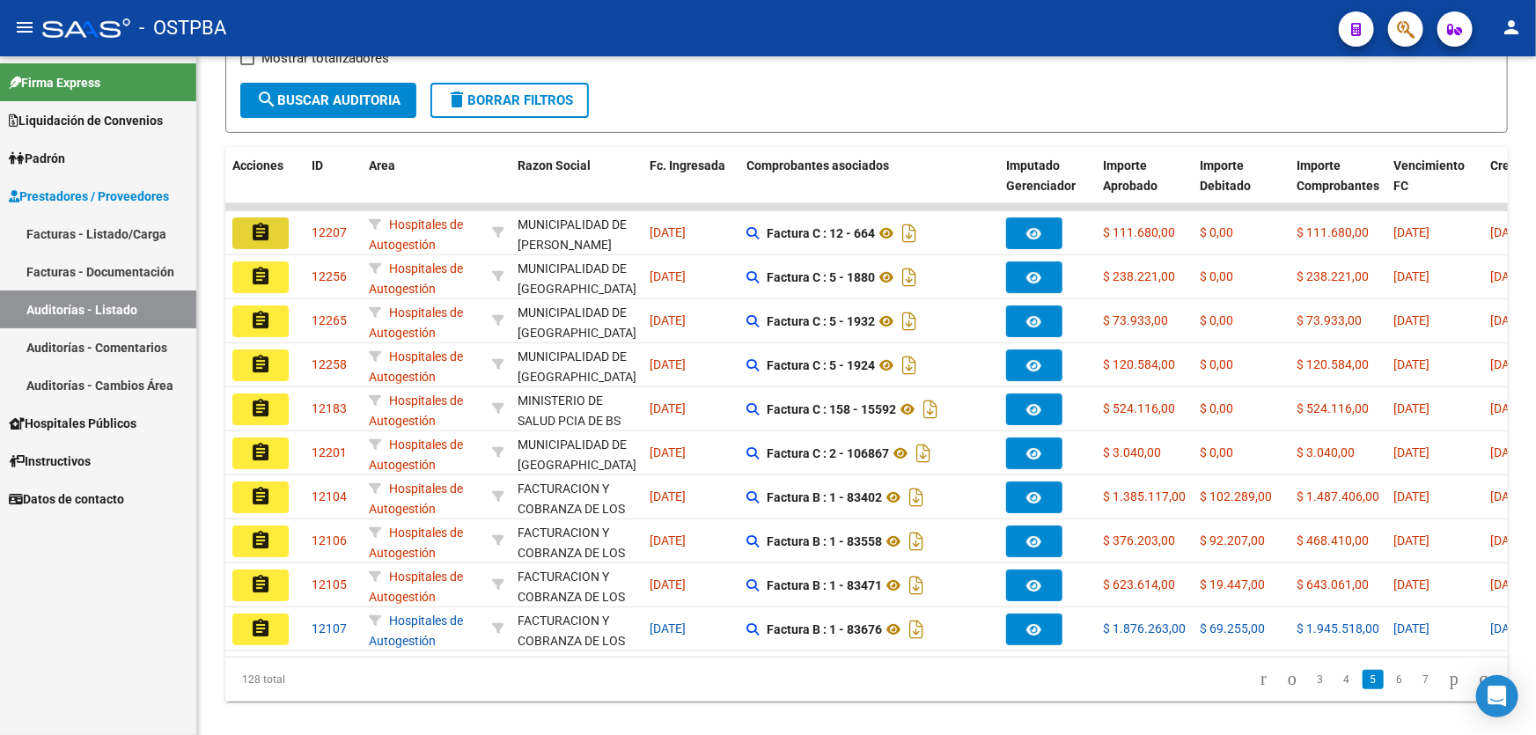
click at [266, 224] on mat-icon "assignment" at bounding box center [260, 232] width 21 height 21
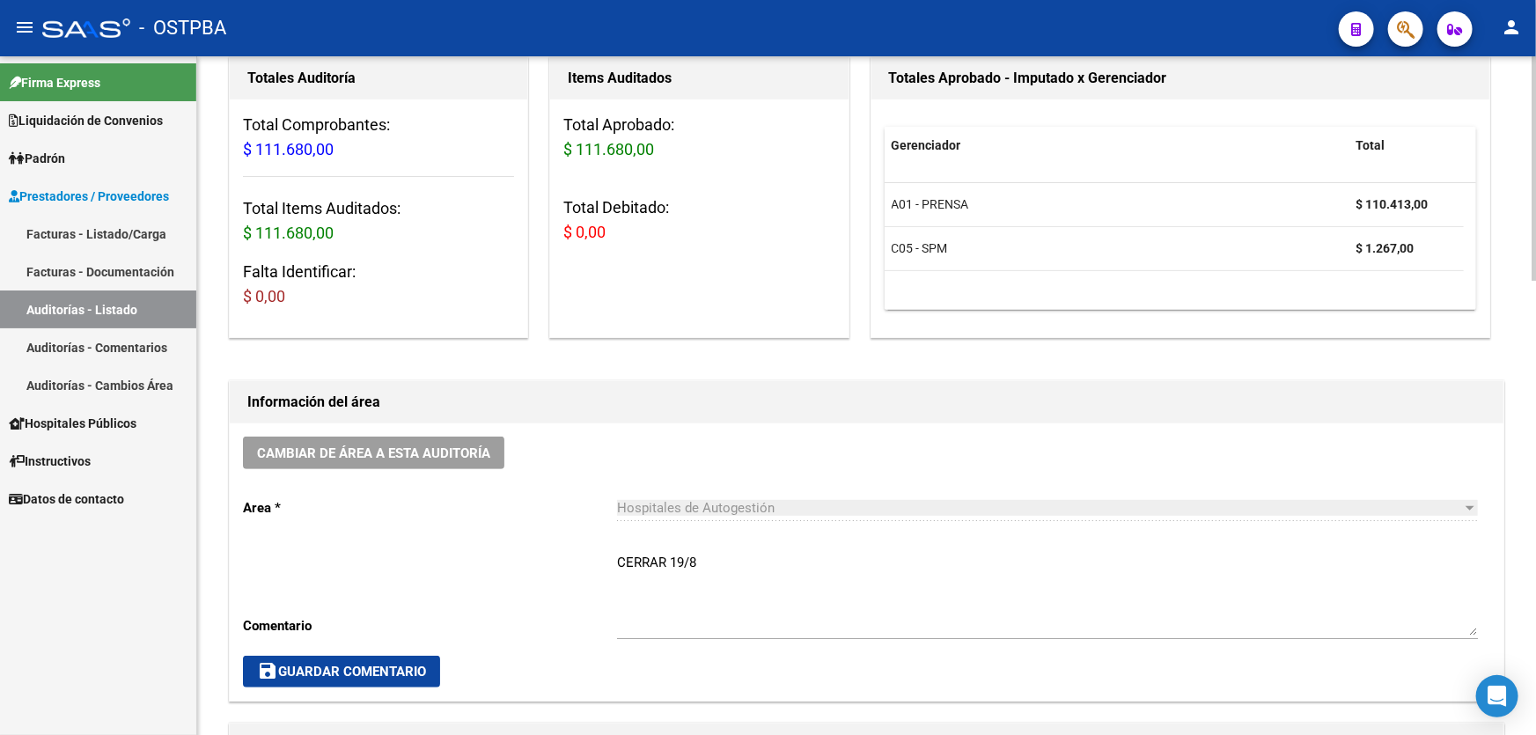
scroll to position [239, 0]
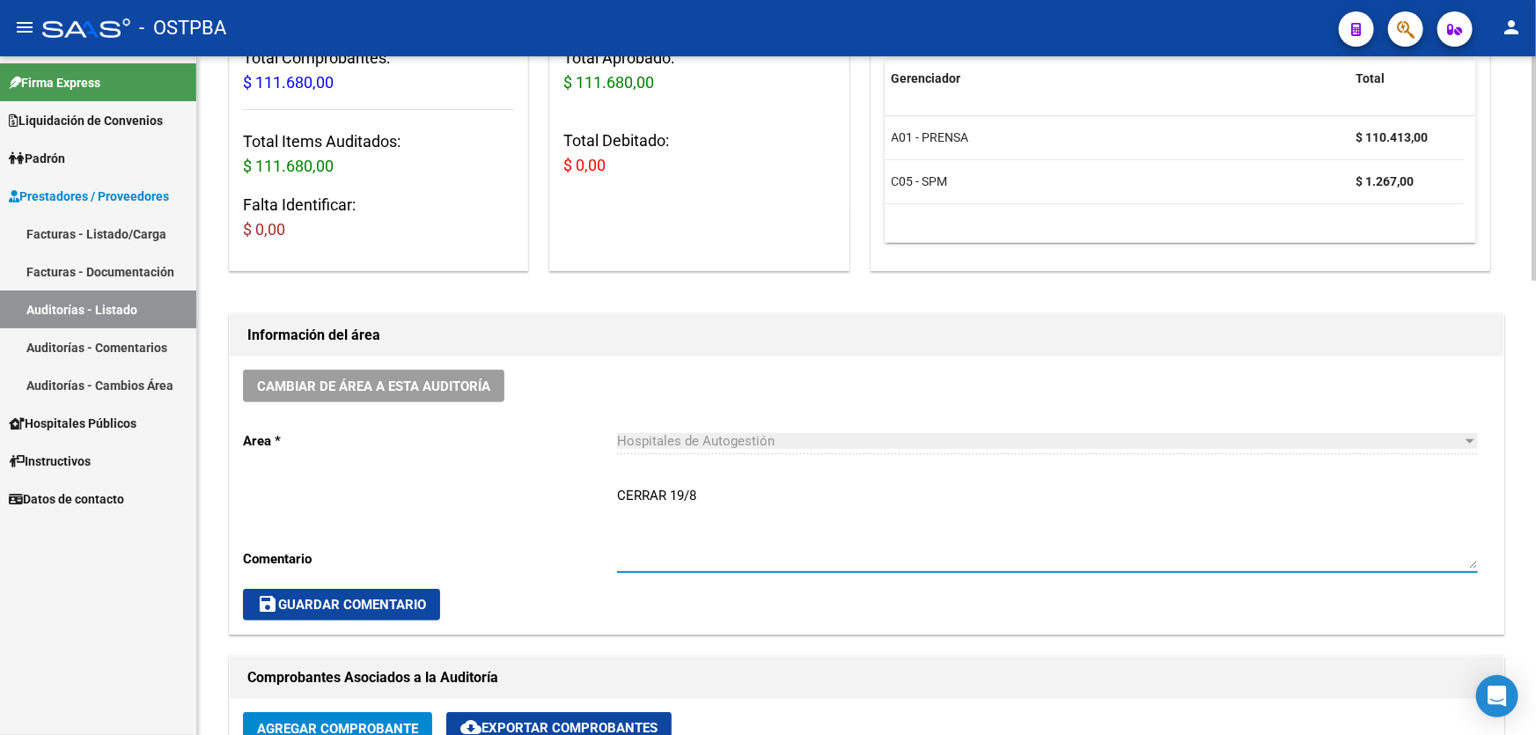
click at [712, 487] on textarea "CERRAR 19/8" at bounding box center [1047, 527] width 861 height 83
type textarea "C"
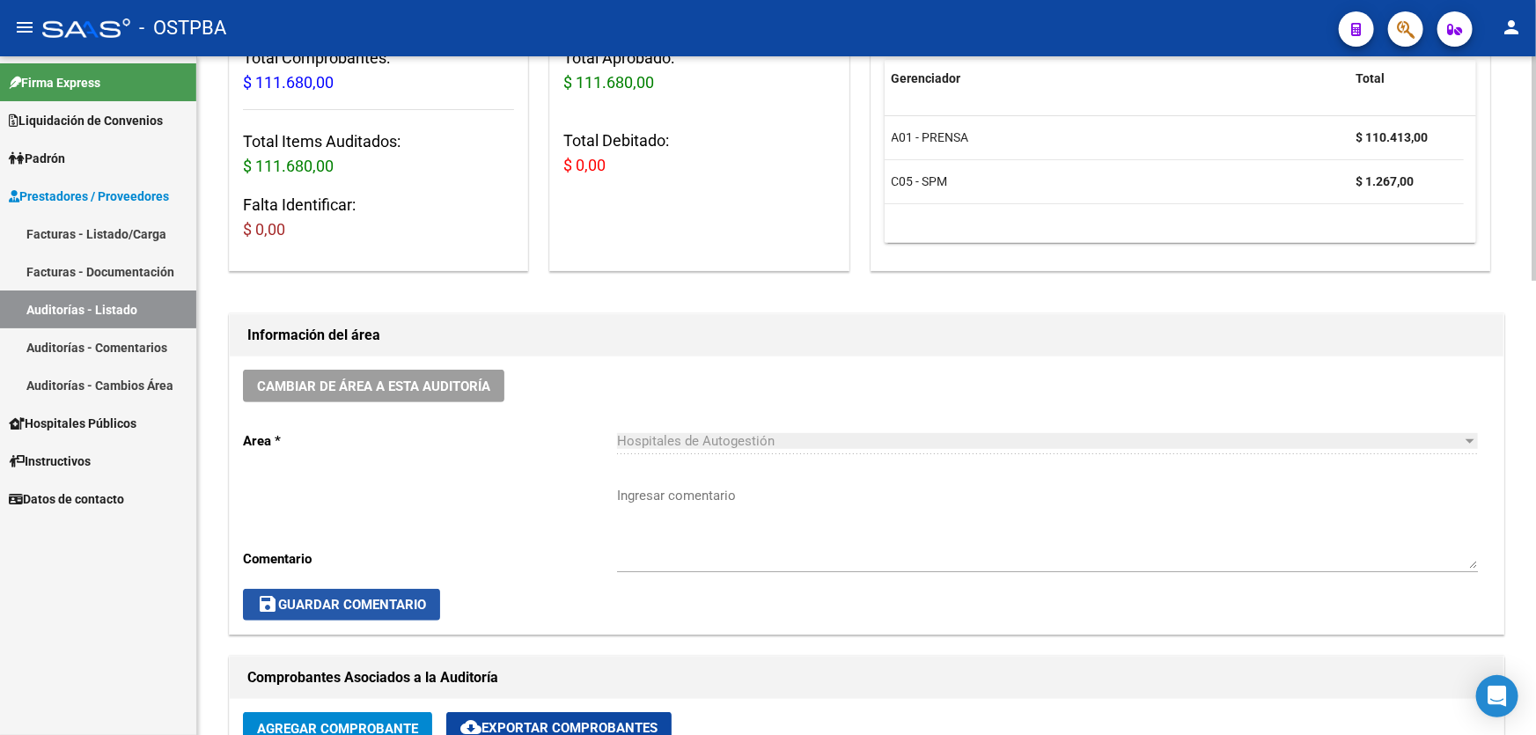
click at [289, 589] on button "save Guardar Comentario" at bounding box center [341, 605] width 197 height 32
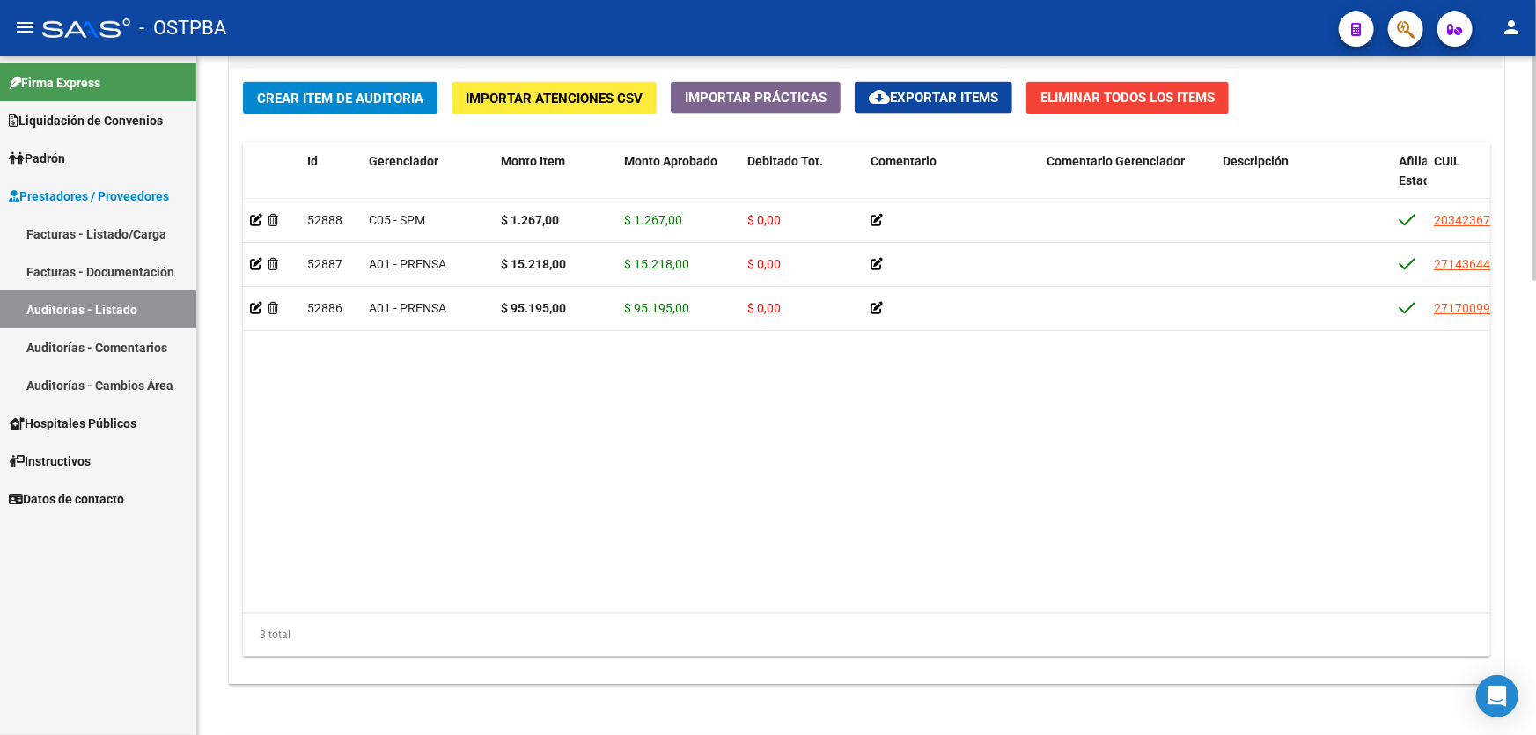
scroll to position [1372, 0]
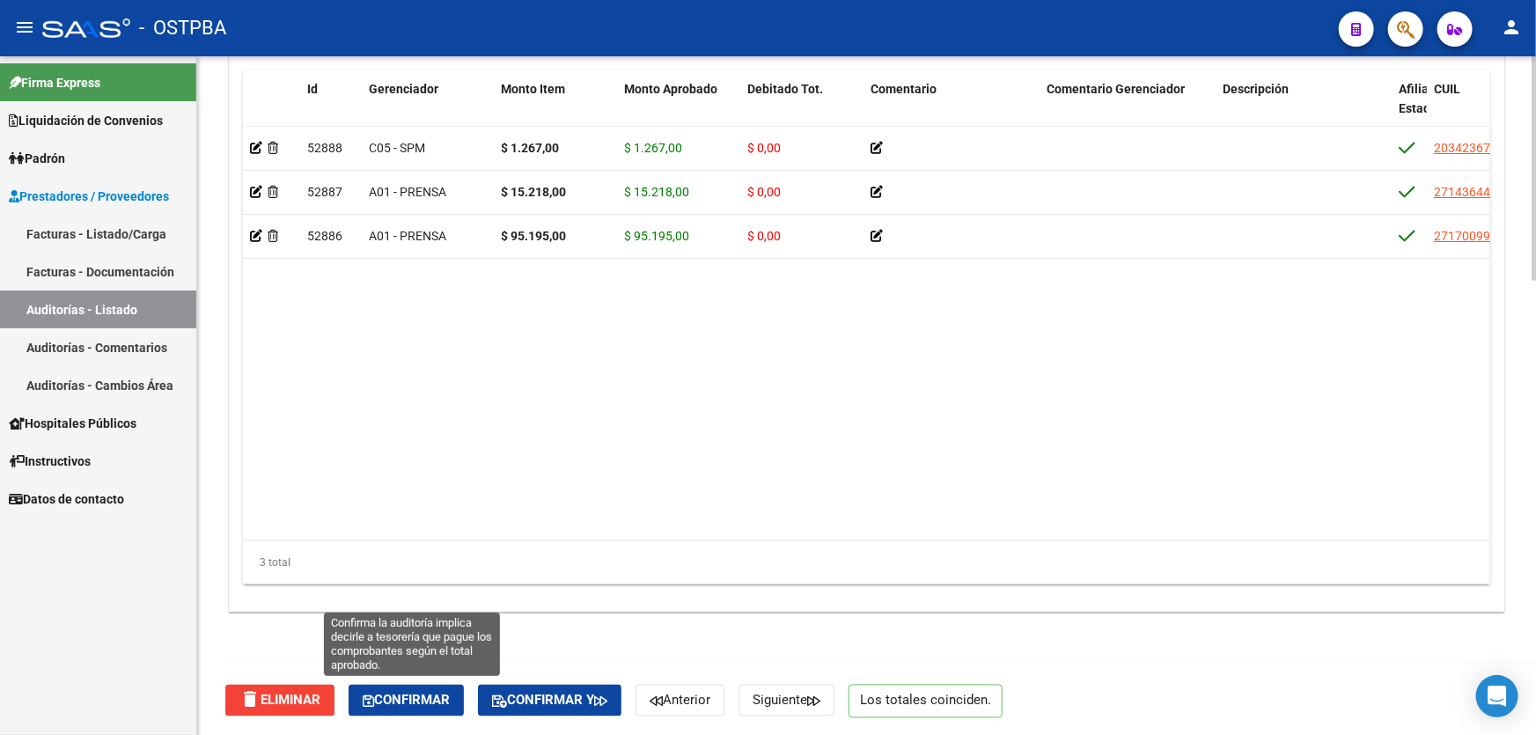
click at [408, 695] on span "Confirmar" at bounding box center [406, 701] width 87 height 16
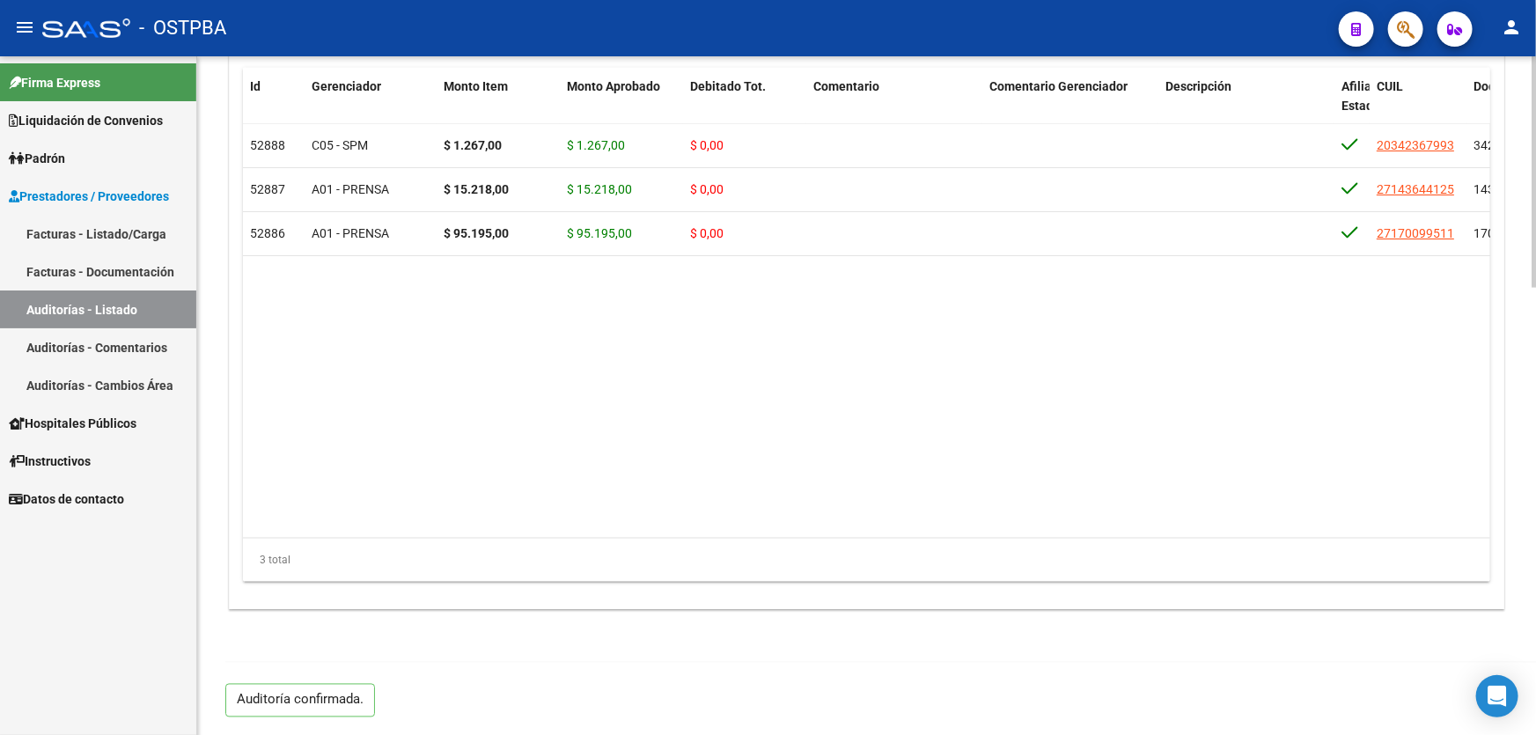
scroll to position [1311, 0]
type input "202508"
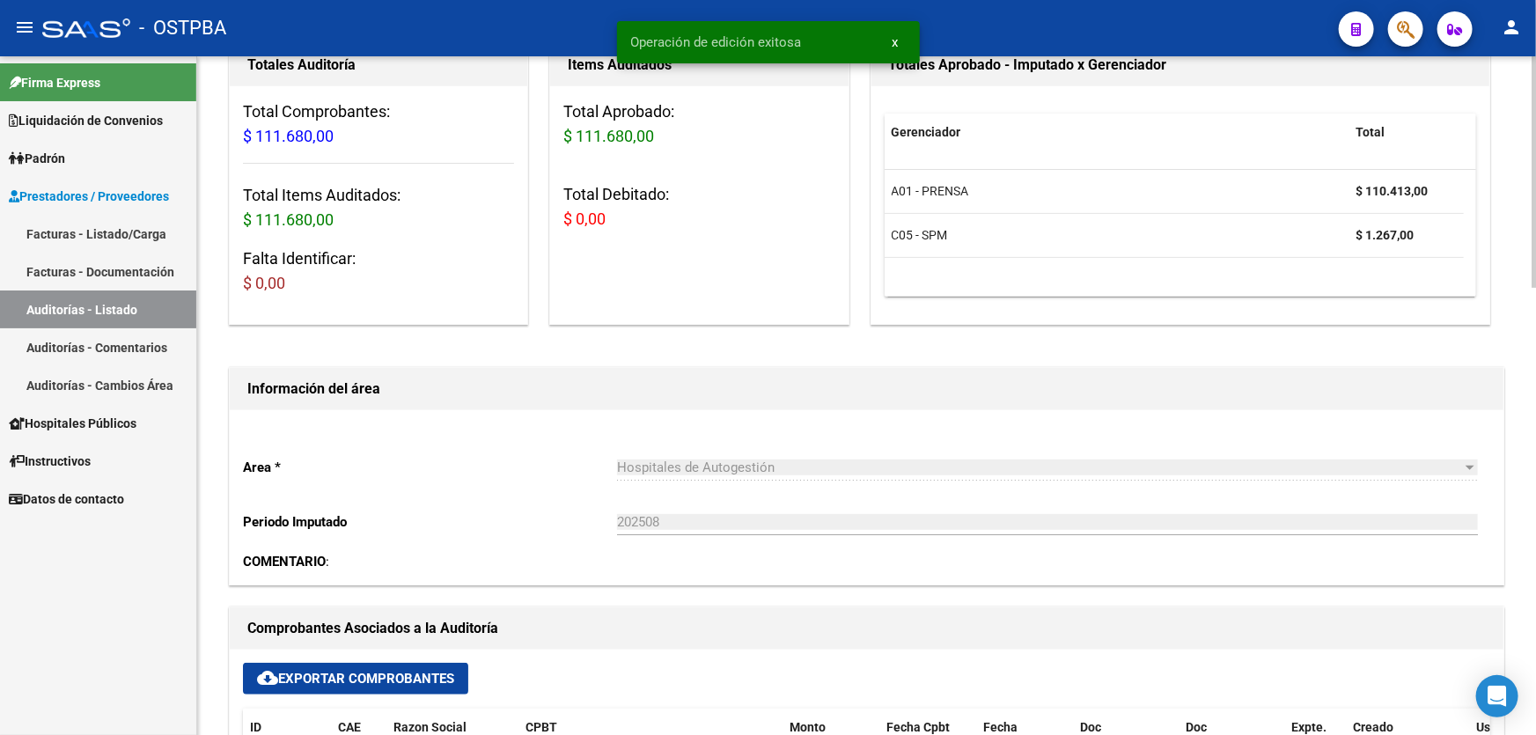
scroll to position [0, 0]
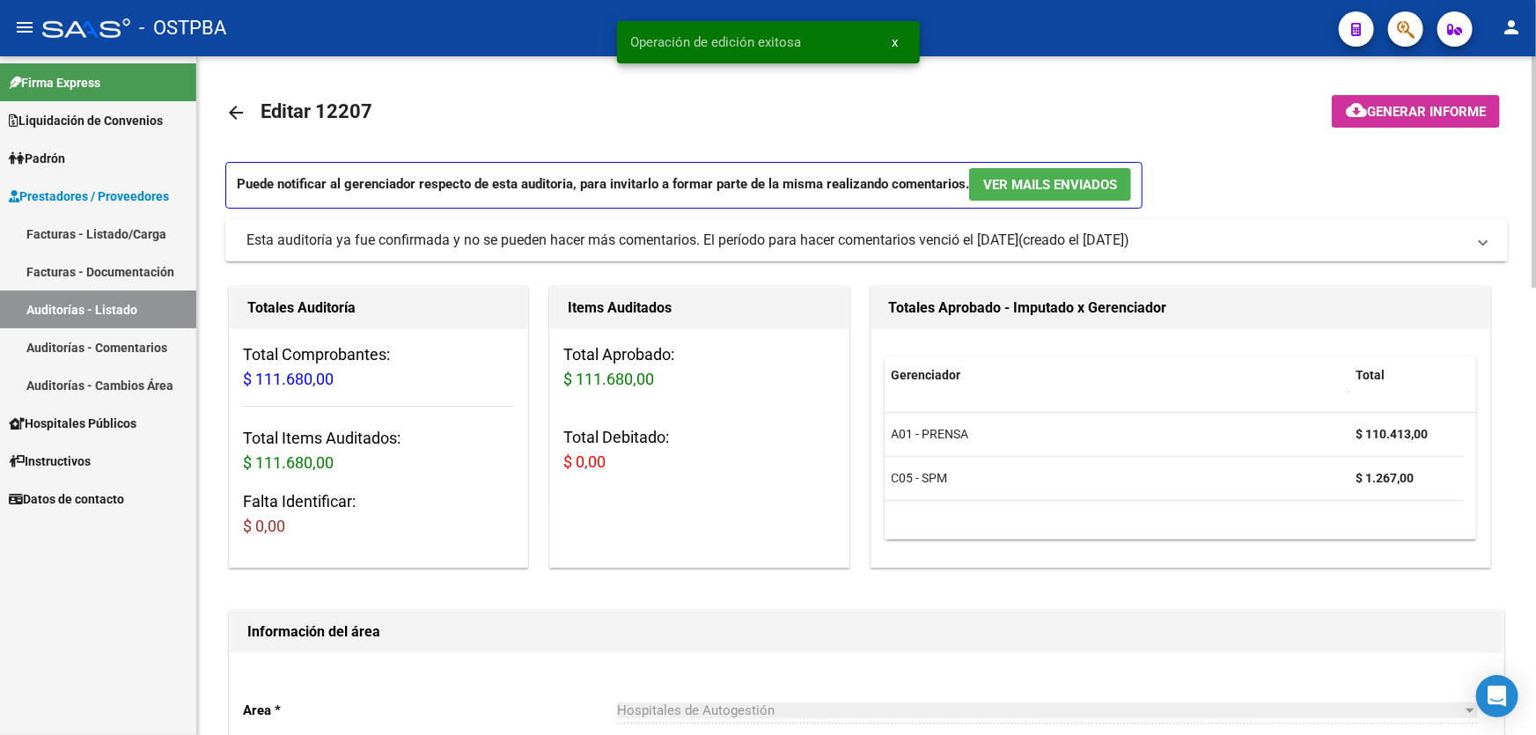
click at [1367, 107] on span "Generar informe" at bounding box center [1426, 112] width 119 height 16
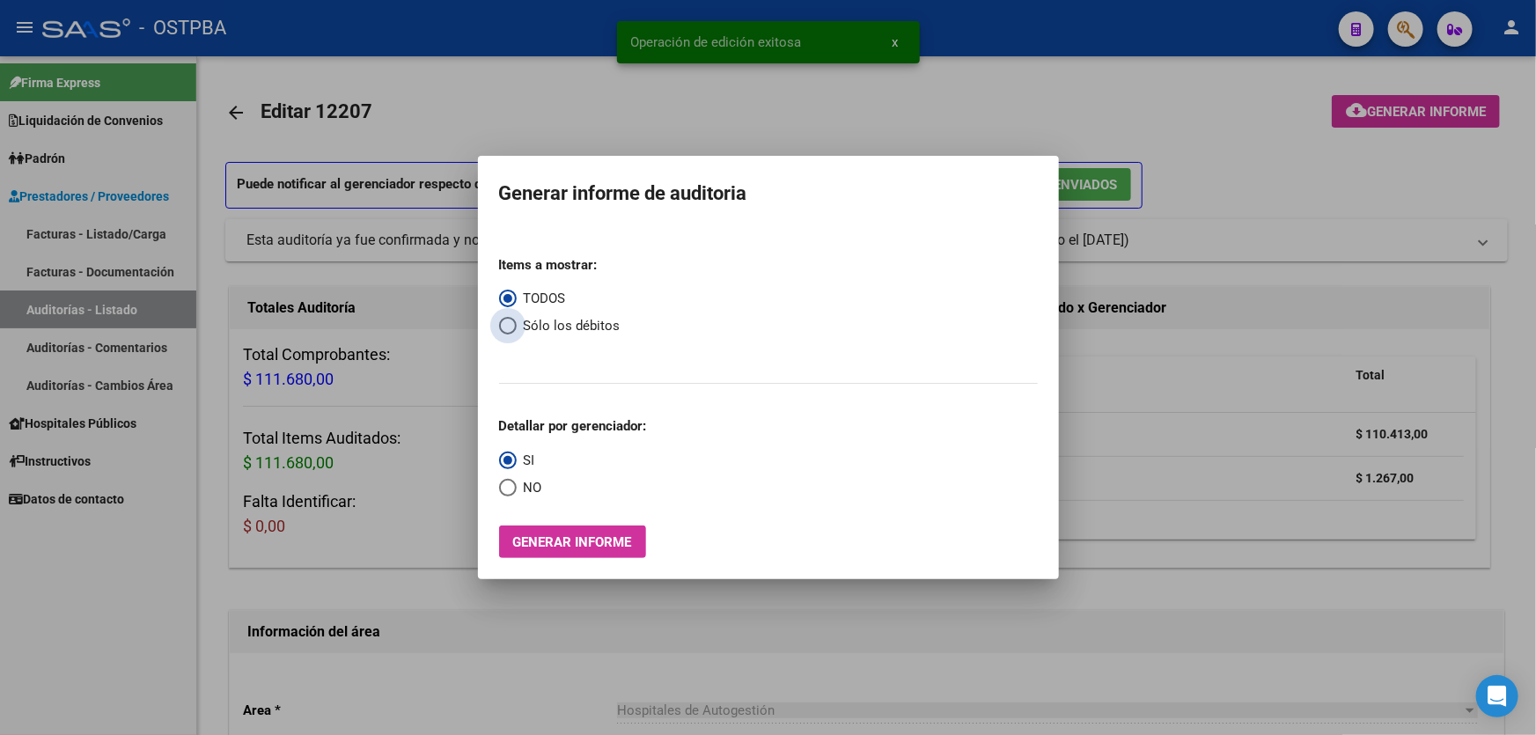
click at [508, 330] on span "Select an option" at bounding box center [508, 326] width 18 height 18
click at [508, 330] on input "Sólo los débitos" at bounding box center [508, 326] width 18 height 18
radio input "true"
click at [503, 484] on span "Select an option" at bounding box center [508, 488] width 18 height 18
click at [503, 484] on input "NO" at bounding box center [508, 488] width 18 height 18
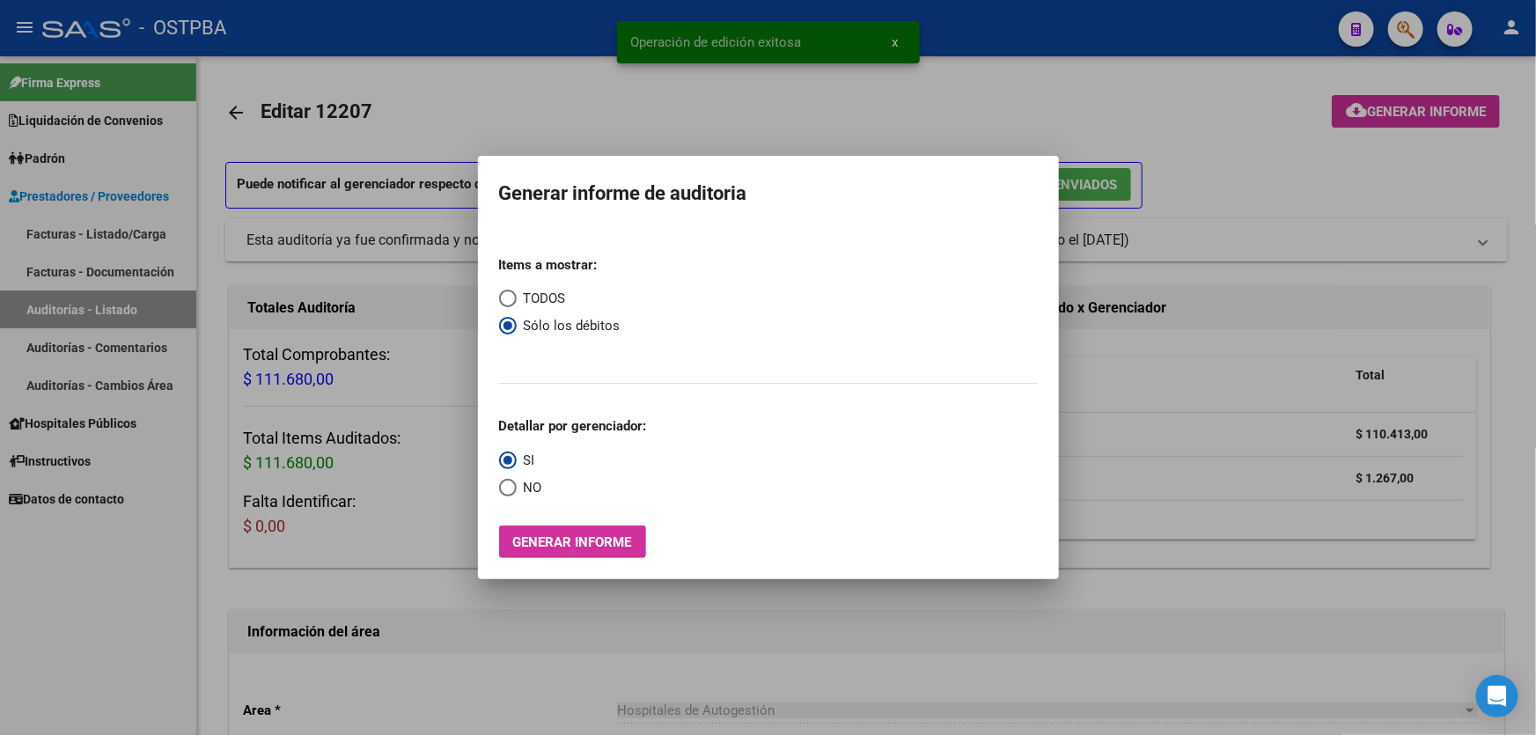
radio input "true"
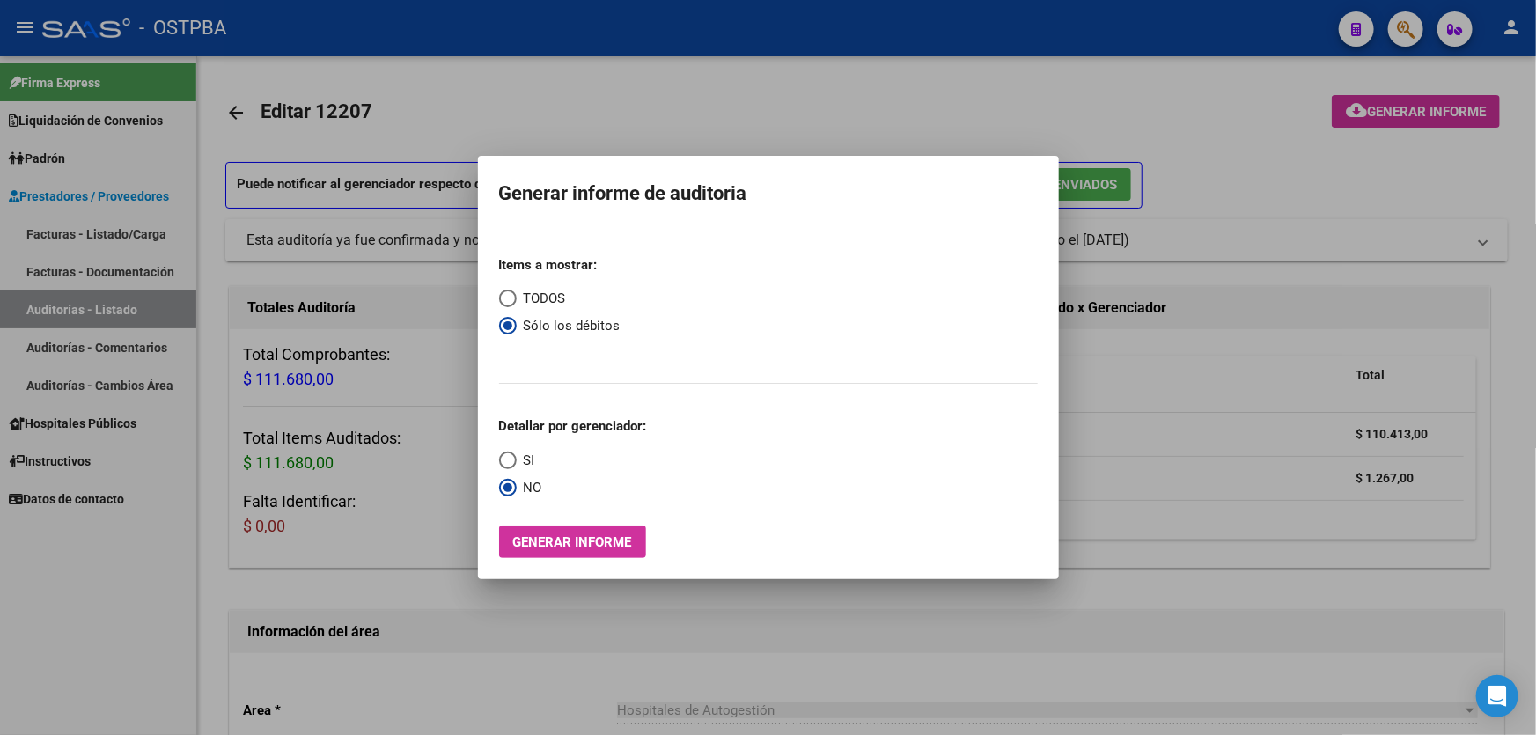
click at [546, 548] on span "Generar informe" at bounding box center [572, 542] width 119 height 16
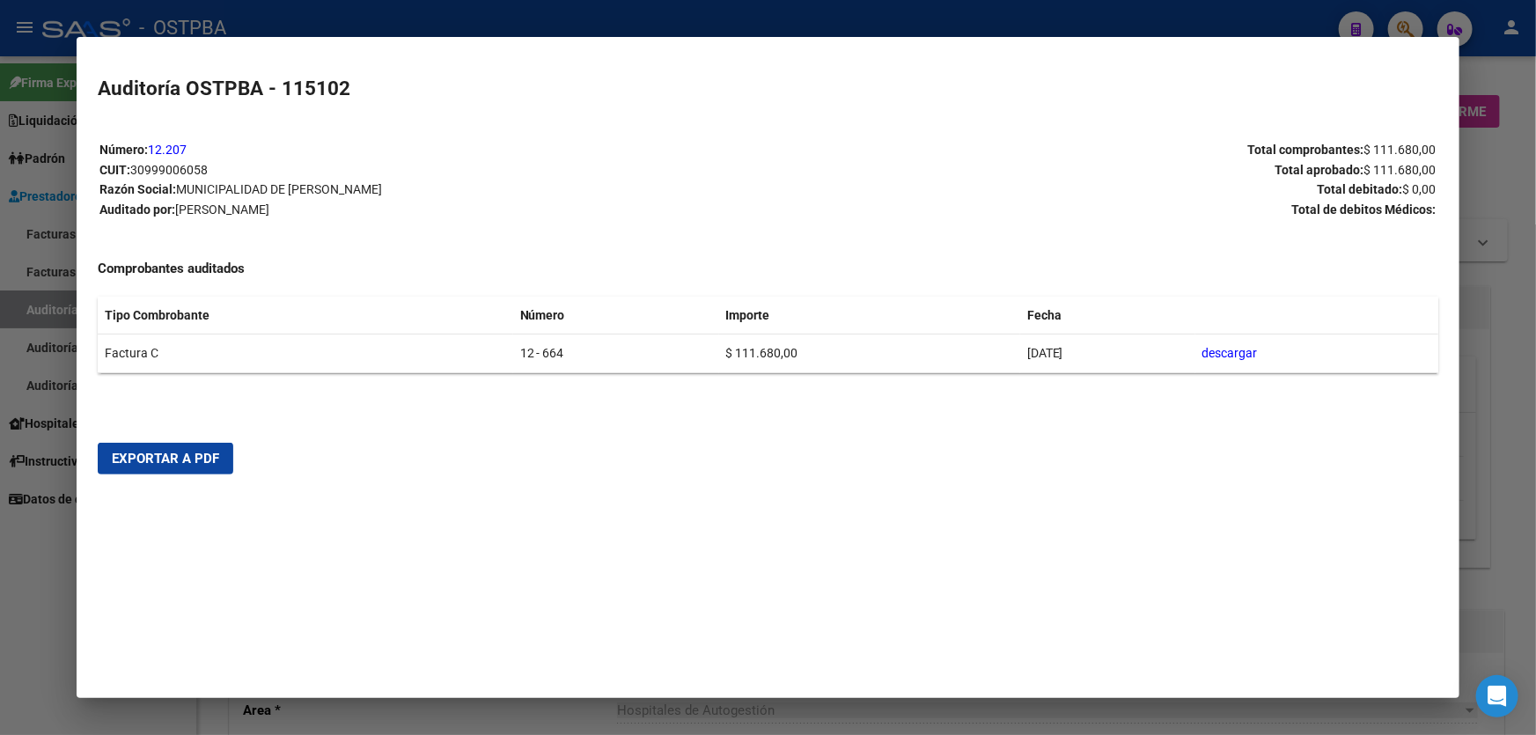
click at [109, 459] on button "Exportar a PDF" at bounding box center [166, 459] width 136 height 32
click at [34, 574] on div at bounding box center [768, 367] width 1536 height 735
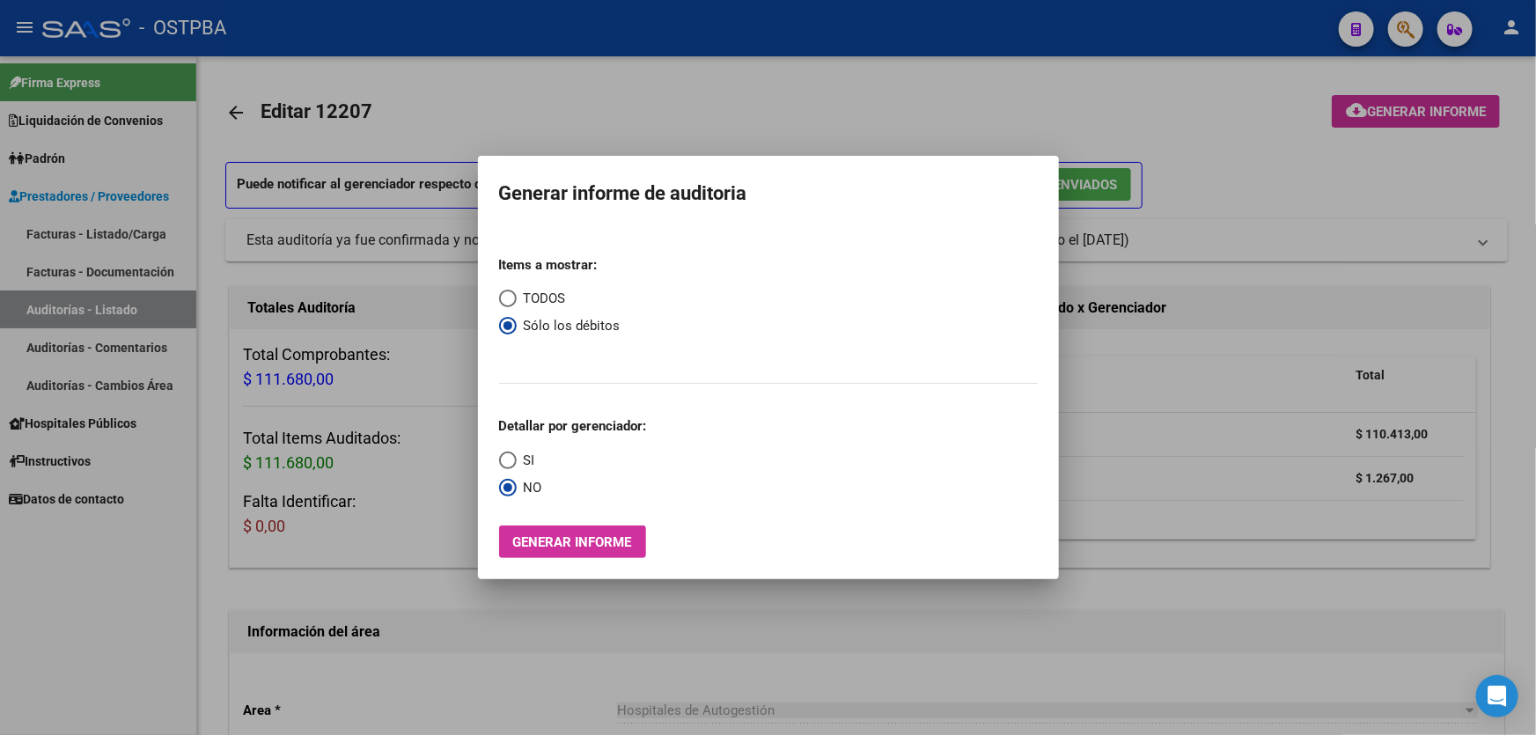
click at [592, 100] on div at bounding box center [768, 367] width 1536 height 735
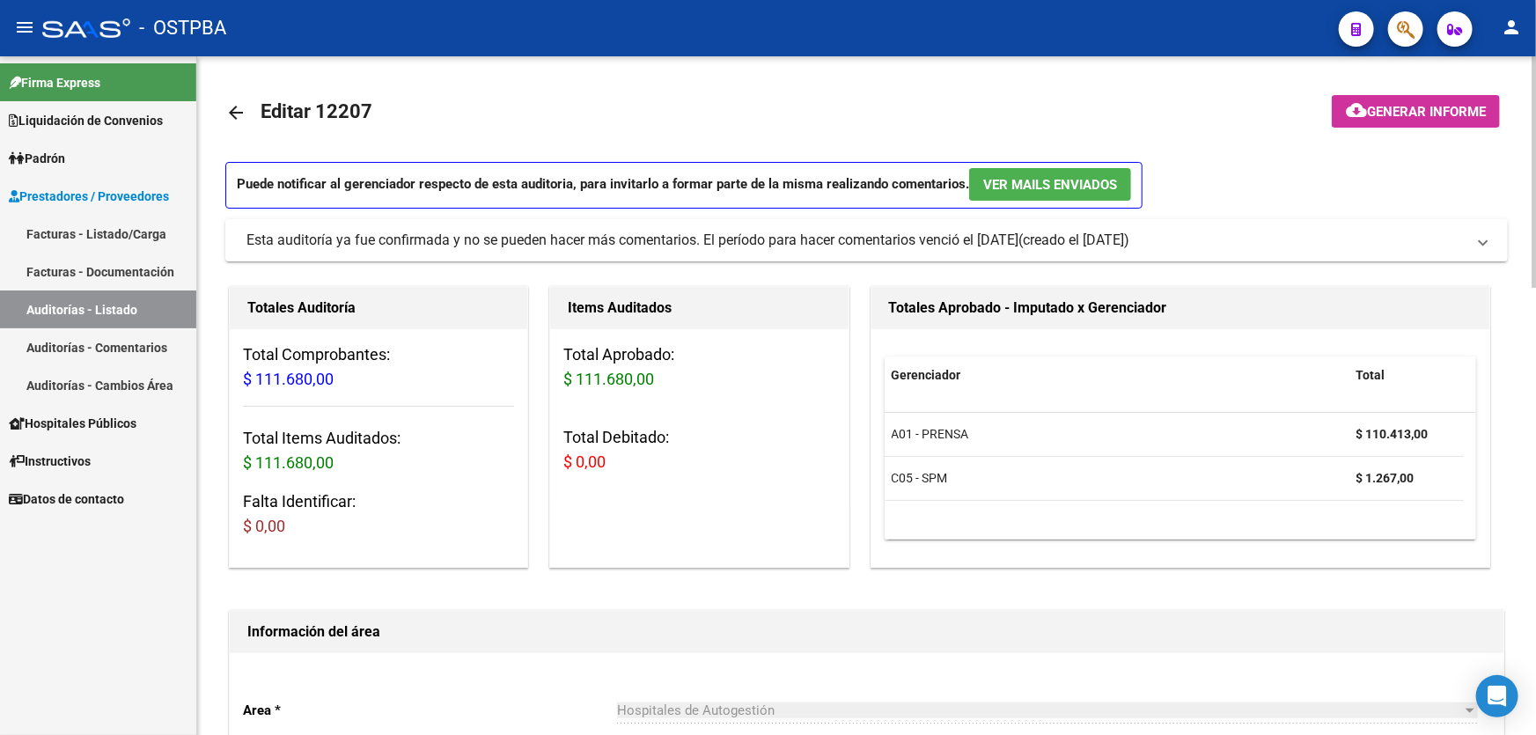
click at [232, 102] on mat-icon "arrow_back" at bounding box center [235, 112] width 21 height 21
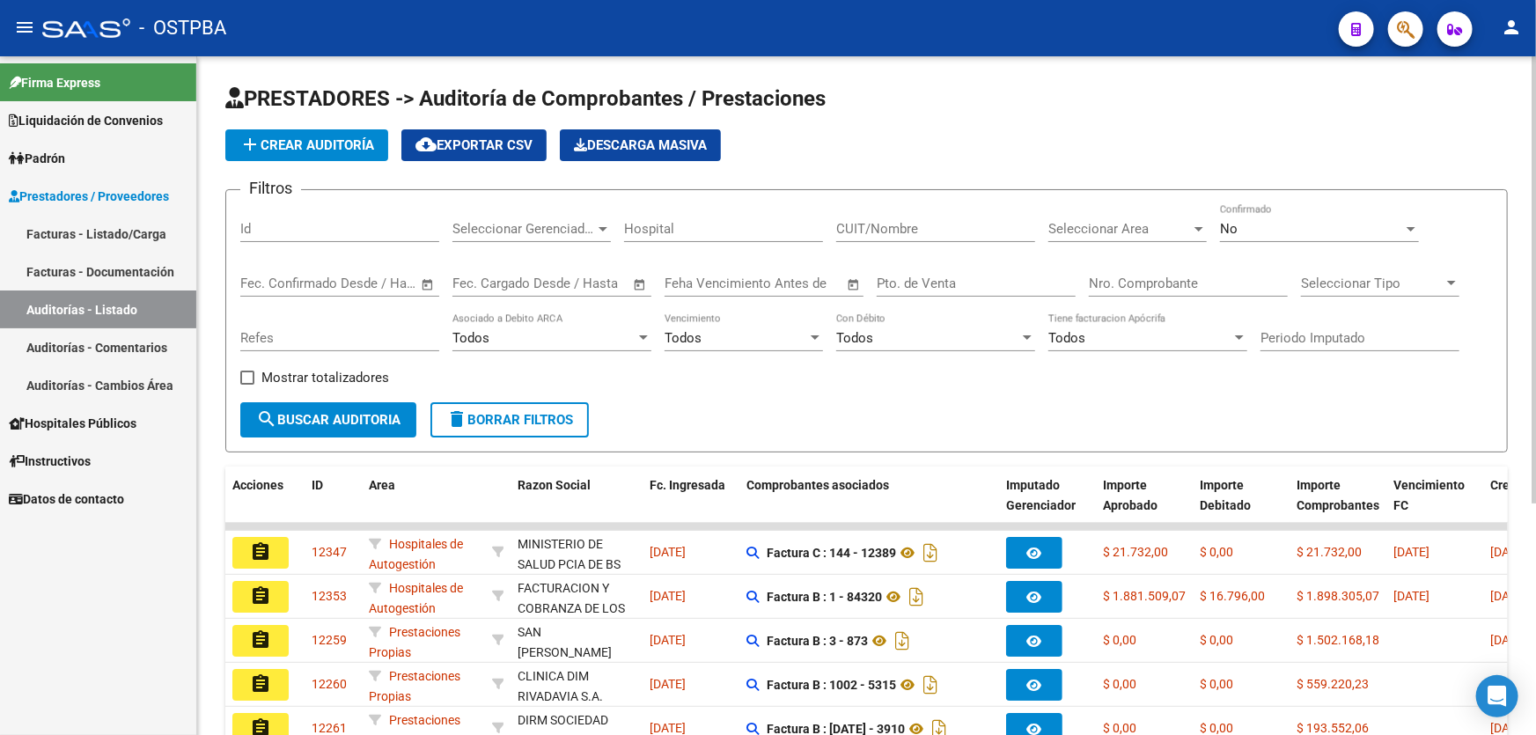
scroll to position [351, 0]
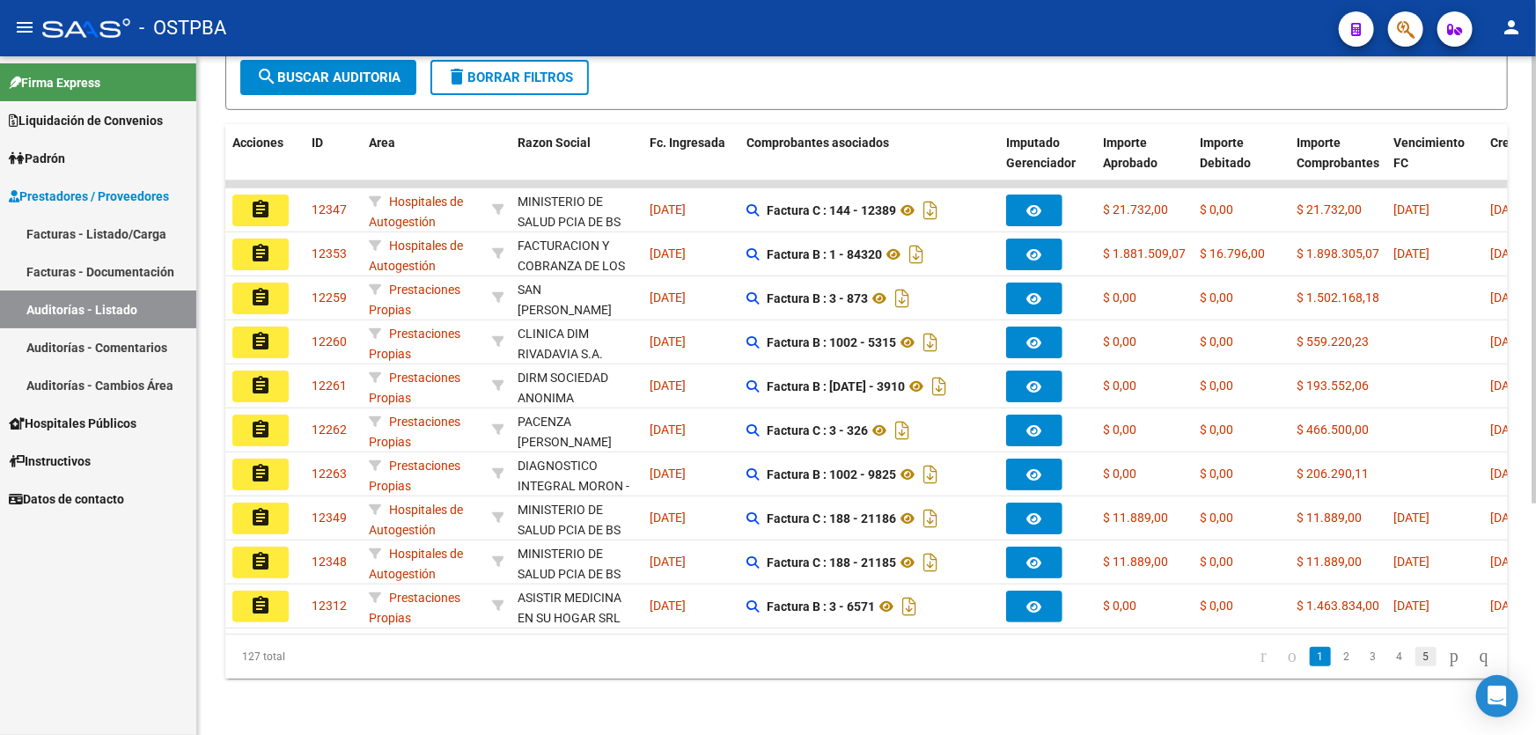
click at [1415, 653] on link "5" at bounding box center [1425, 656] width 21 height 19
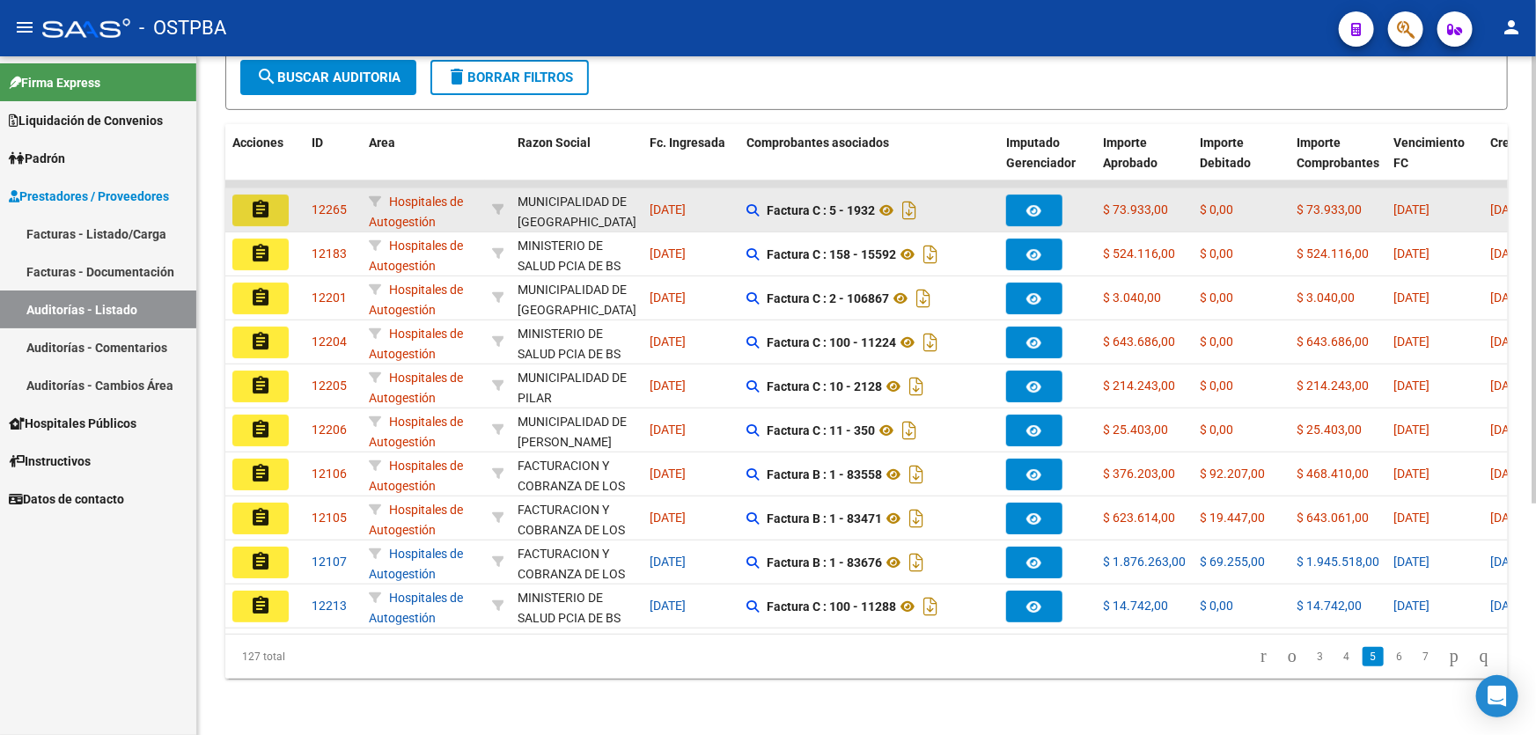
click at [264, 199] on mat-icon "assignment" at bounding box center [260, 209] width 21 height 21
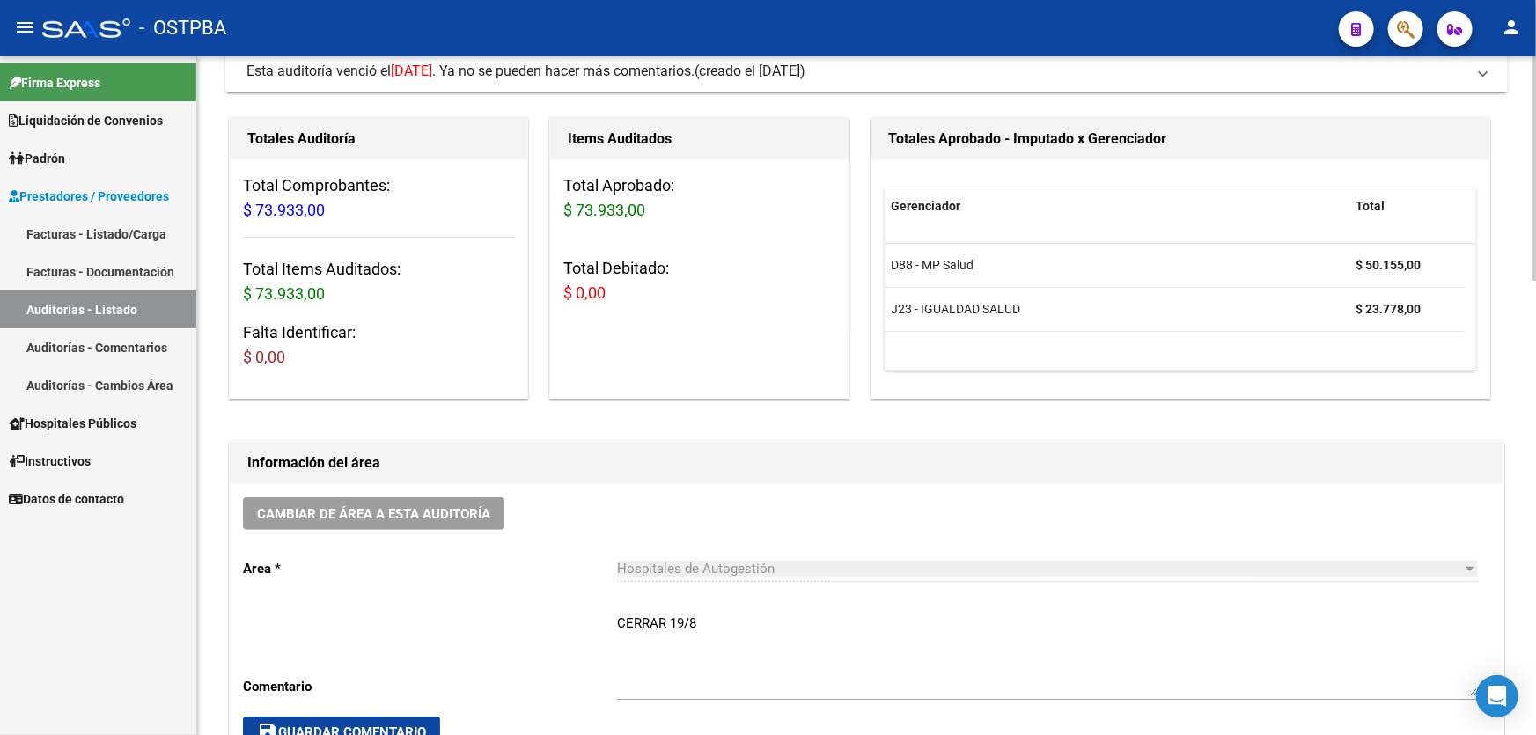
scroll to position [320, 0]
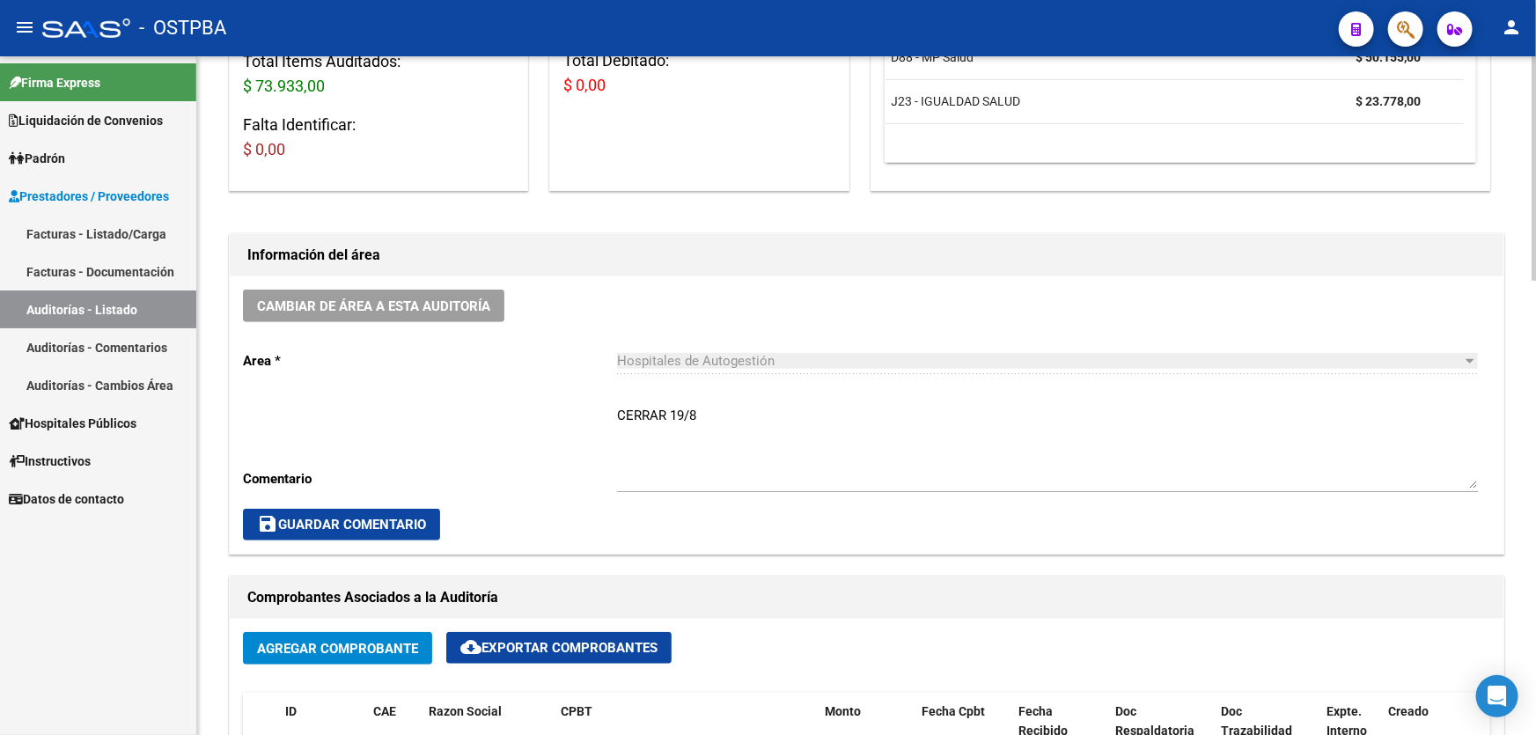
click at [703, 416] on textarea "CERRAR 19/8" at bounding box center [1047, 447] width 861 height 83
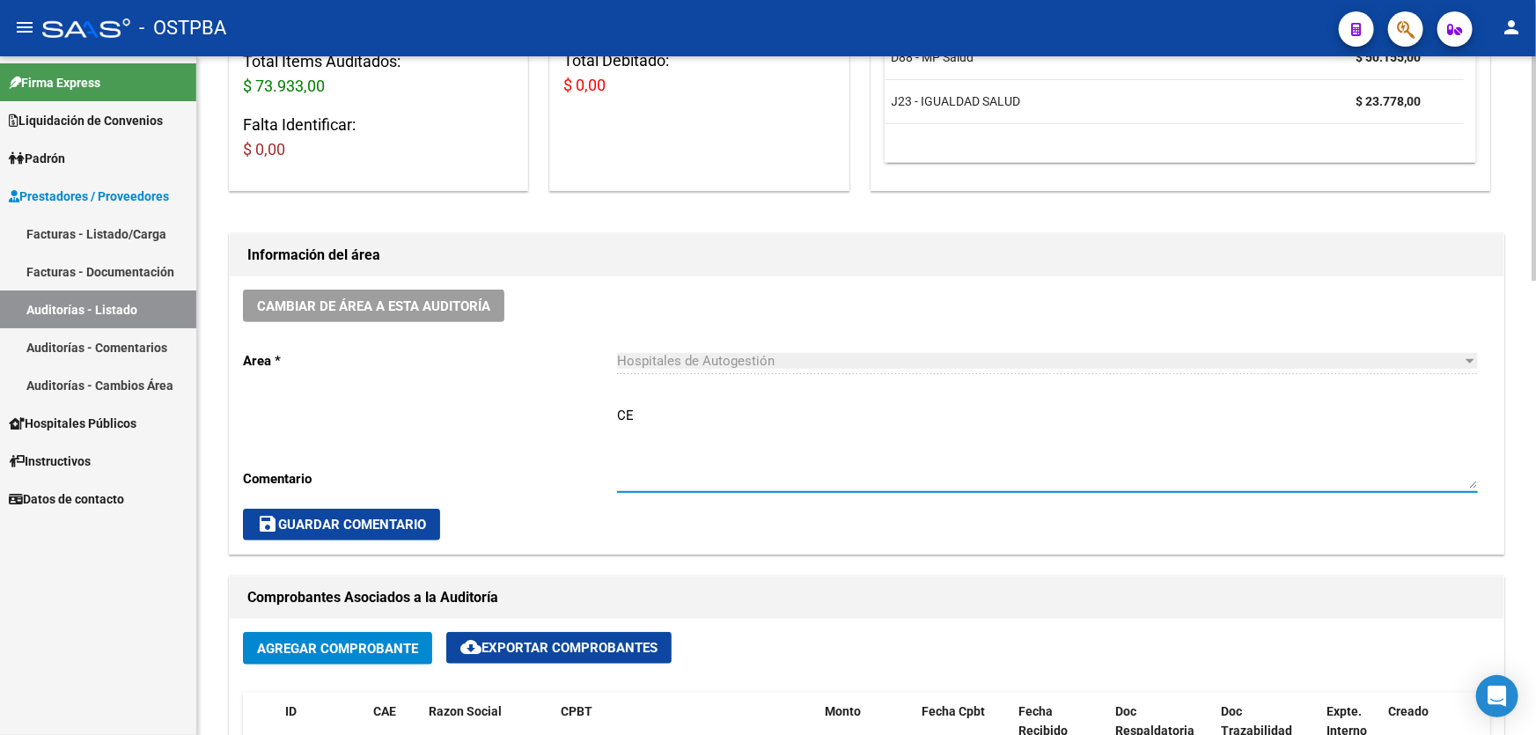
type textarea "C"
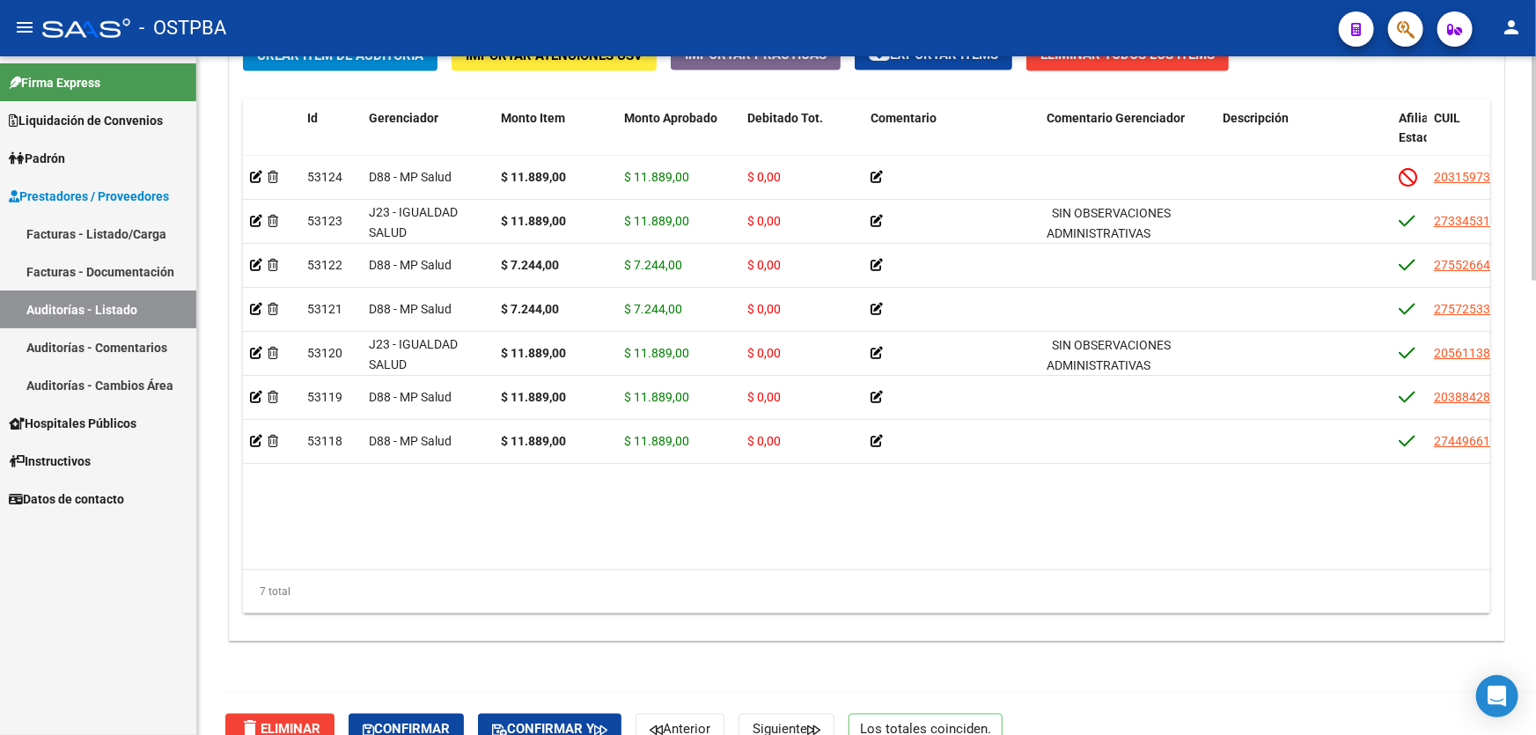
scroll to position [1372, 0]
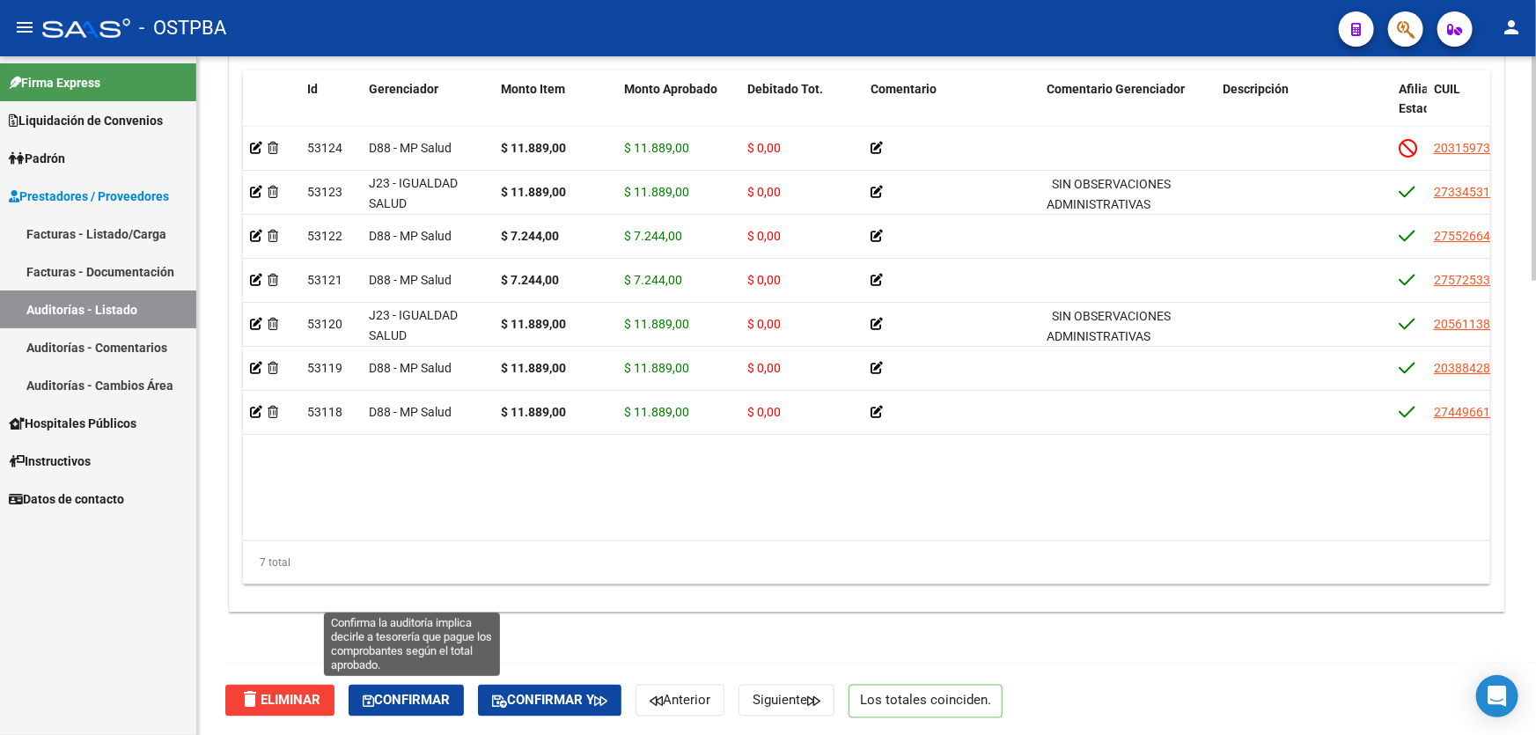
click at [431, 688] on button "Confirmar" at bounding box center [406, 701] width 115 height 32
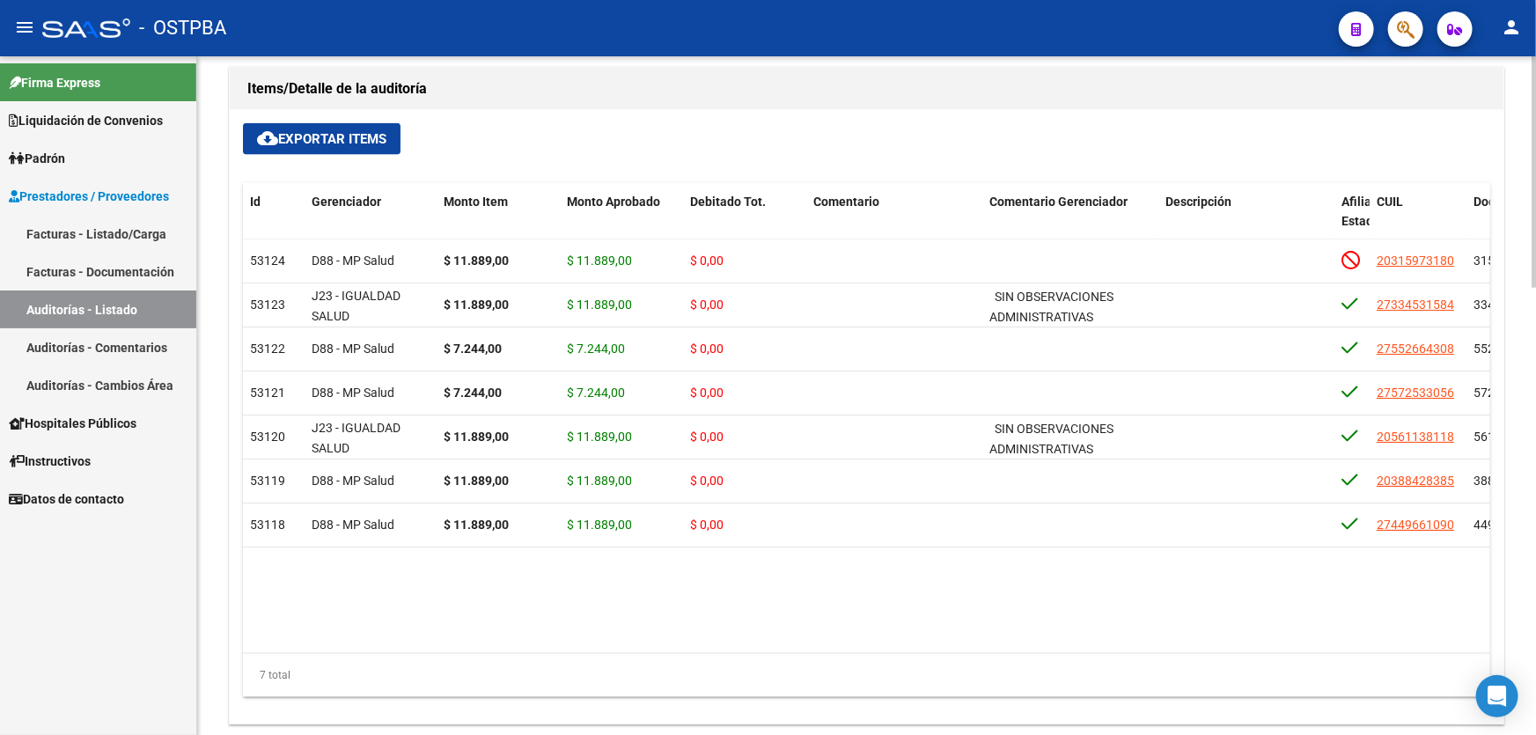
type input "202508"
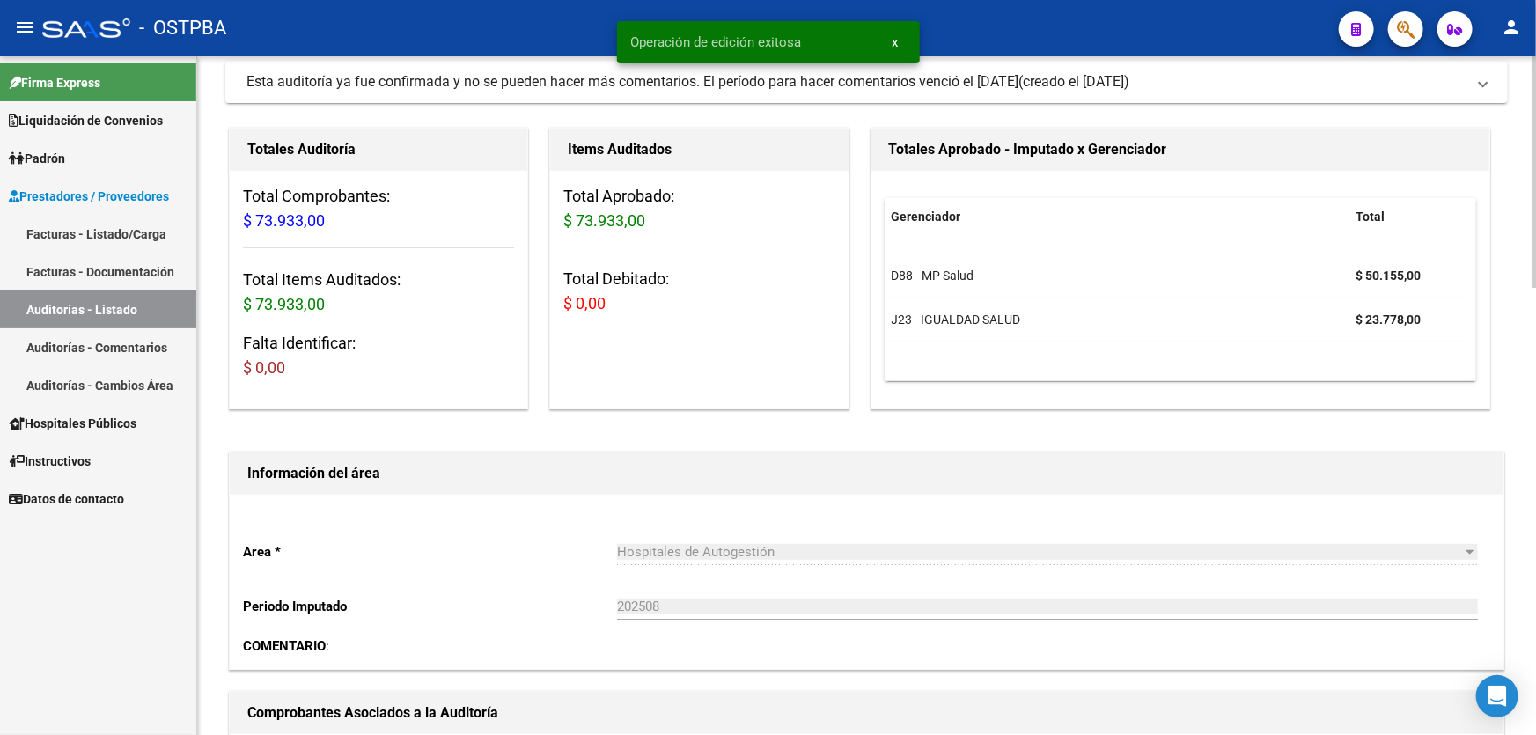
scroll to position [0, 0]
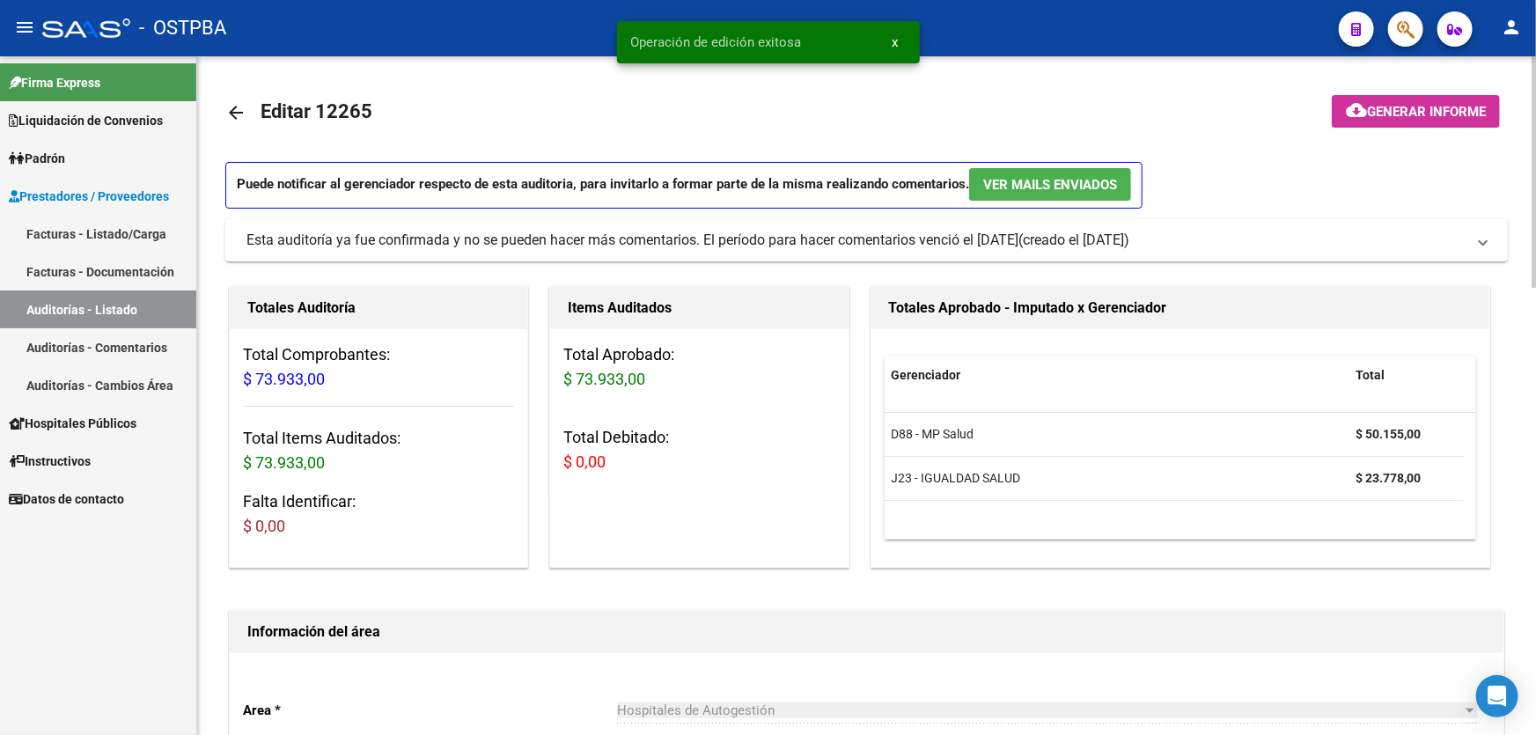
click at [232, 107] on mat-icon "arrow_back" at bounding box center [235, 112] width 21 height 21
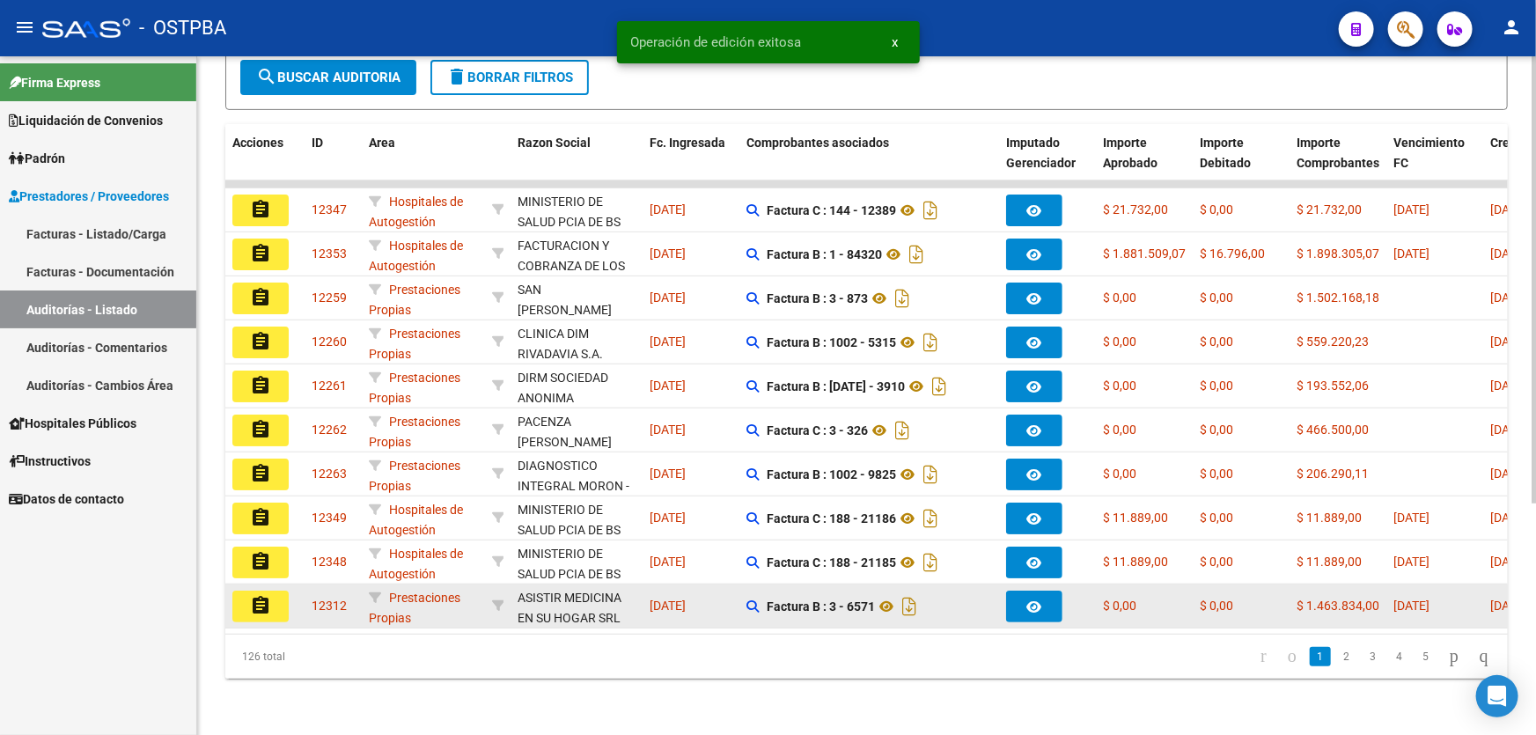
scroll to position [351, 0]
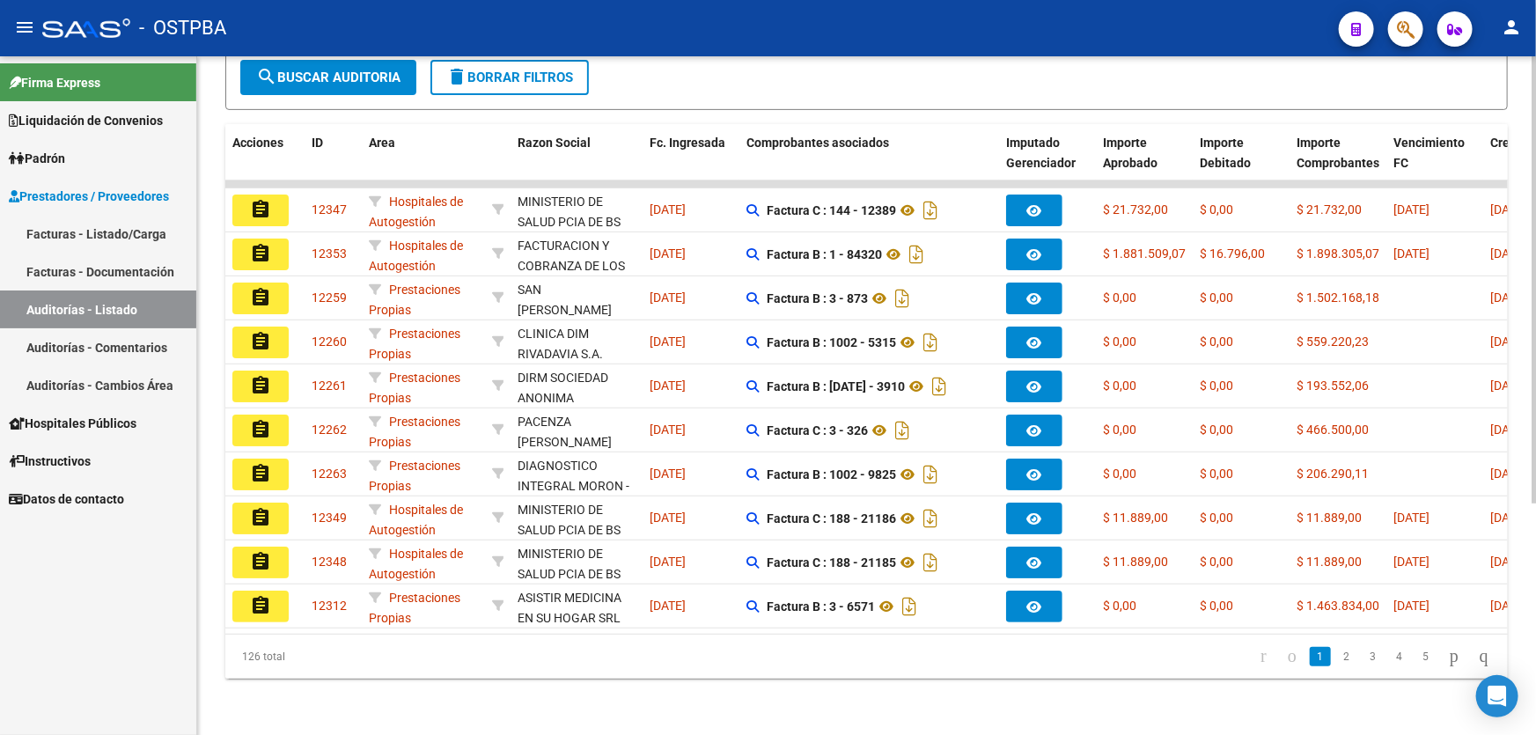
click at [1415, 652] on link "5" at bounding box center [1425, 656] width 21 height 19
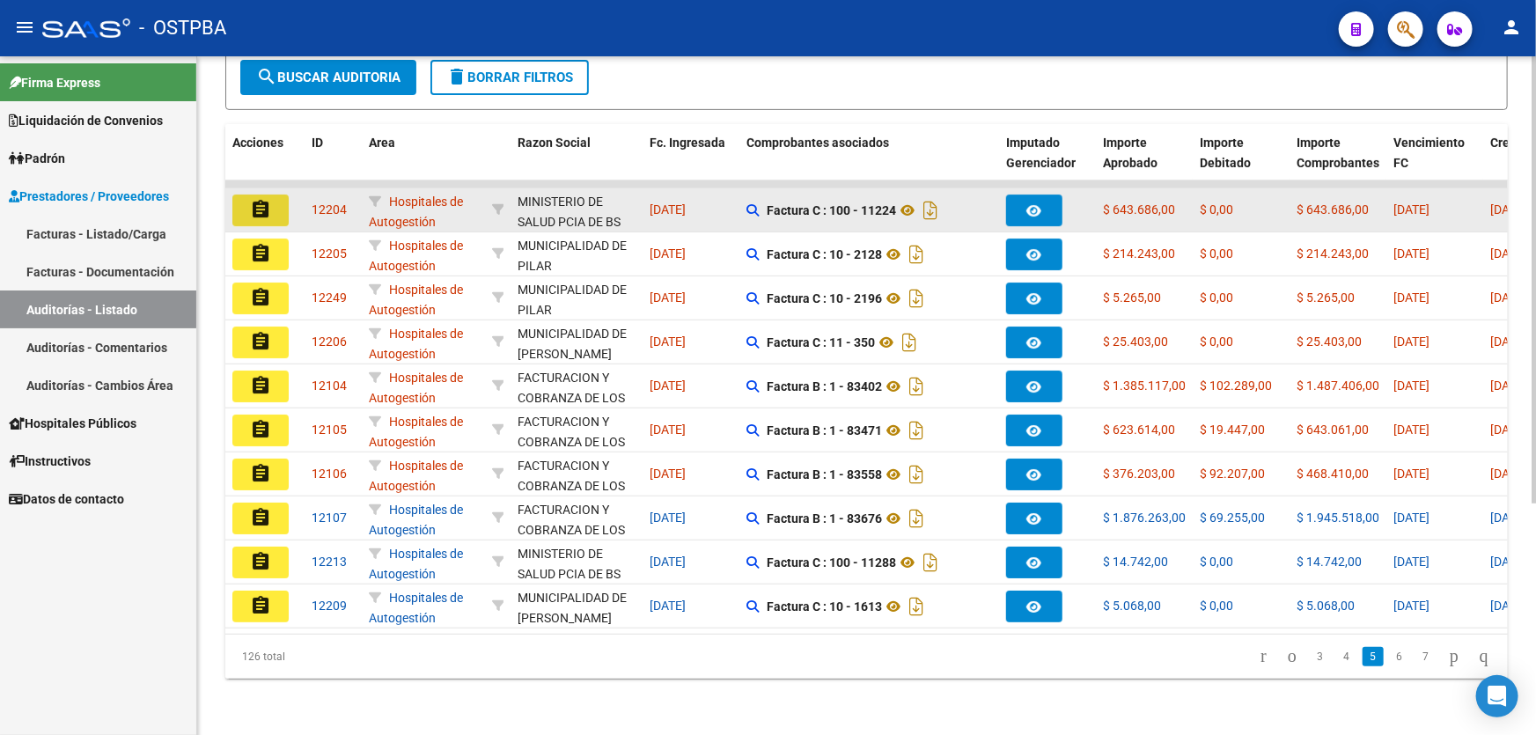
click at [258, 199] on mat-icon "assignment" at bounding box center [260, 209] width 21 height 21
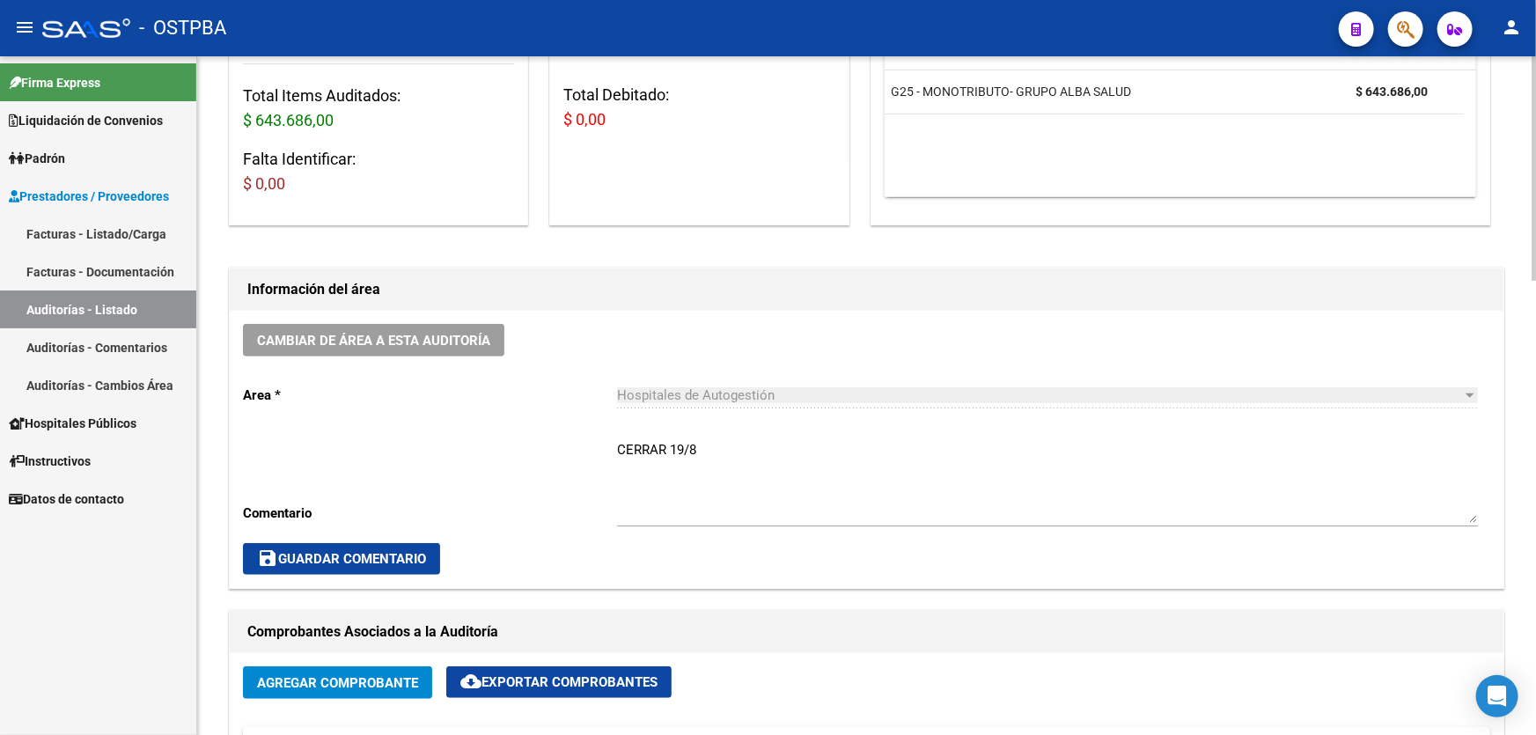
scroll to position [320, 0]
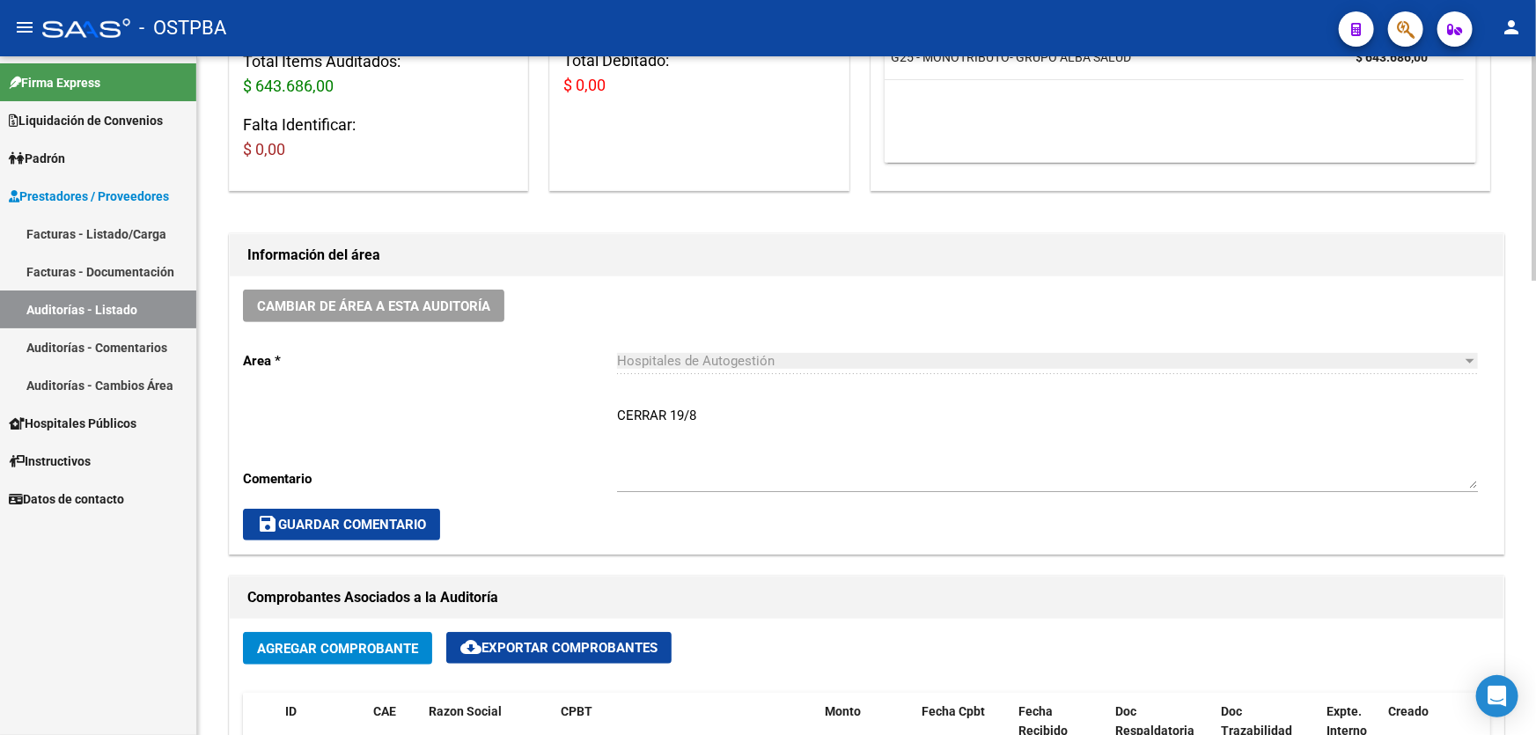
click at [714, 407] on textarea "CERRAR 19/8" at bounding box center [1047, 447] width 861 height 83
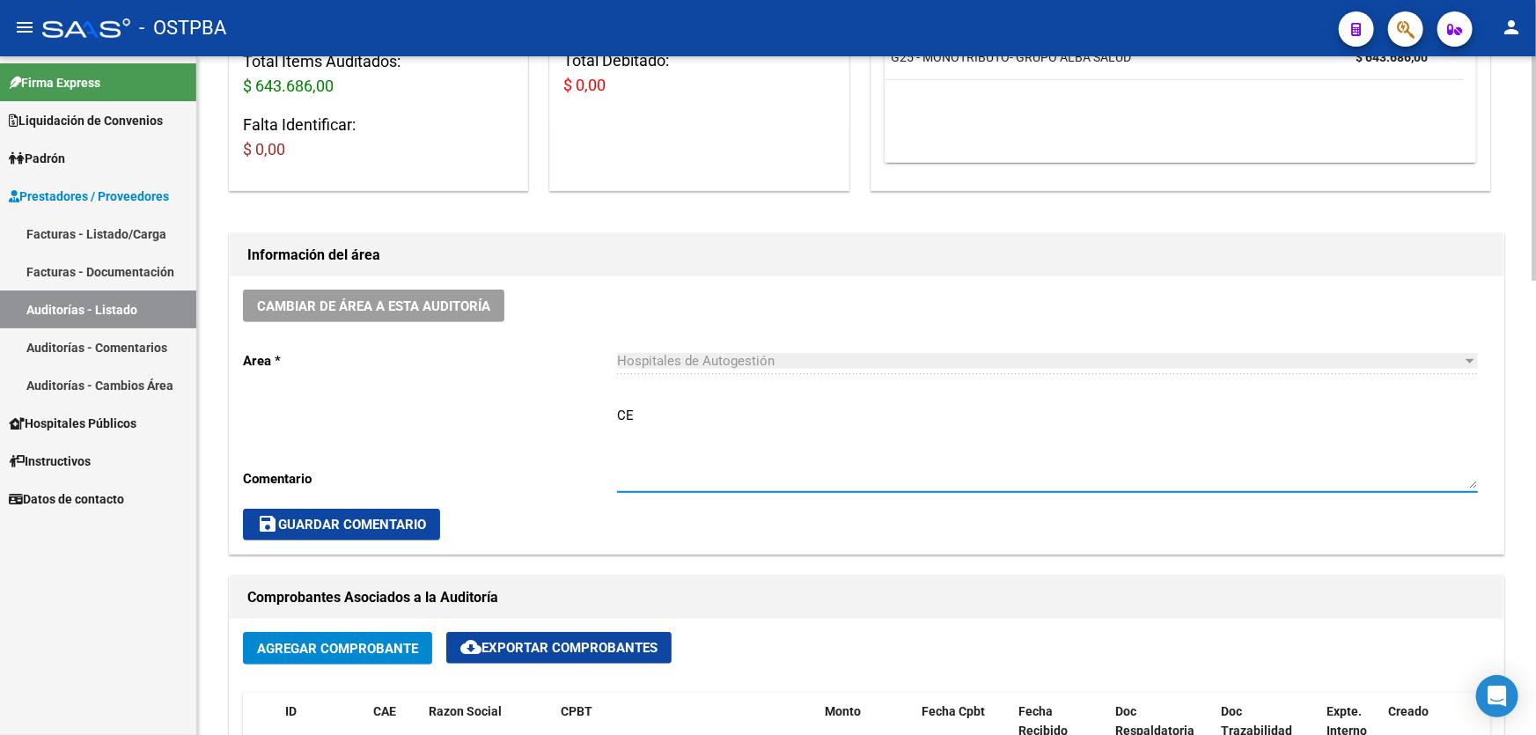
type textarea "C"
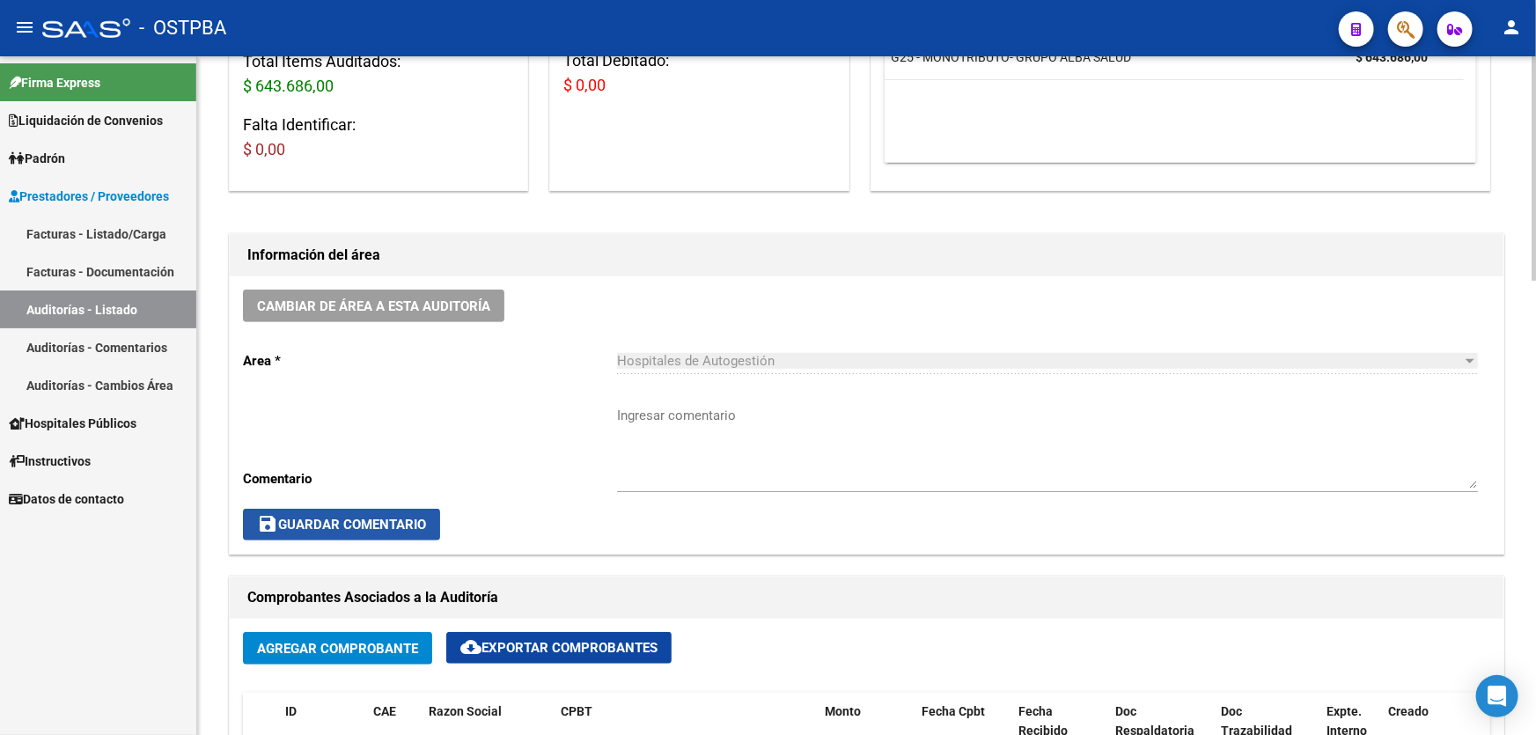
click at [319, 534] on button "save Guardar Comentario" at bounding box center [341, 525] width 197 height 32
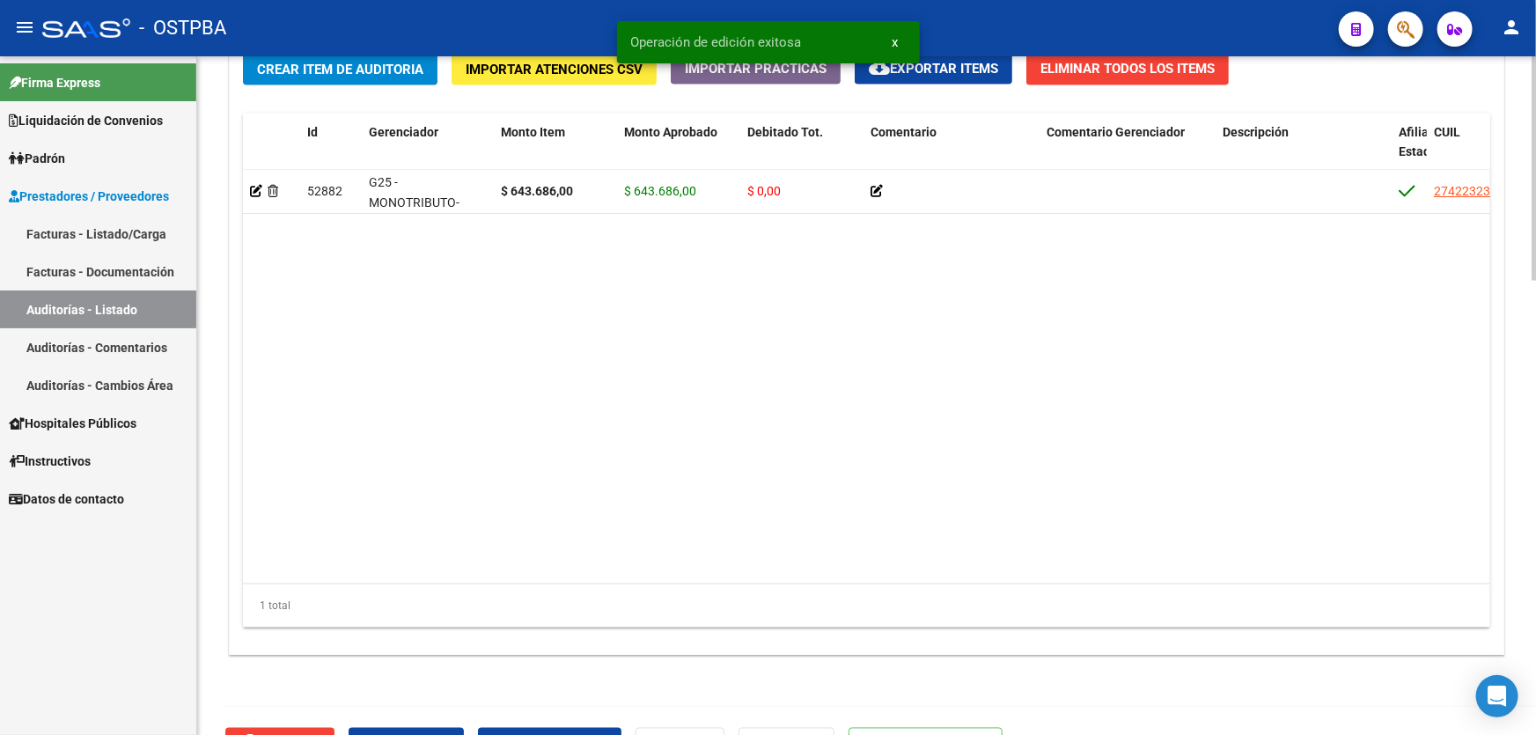
scroll to position [1372, 0]
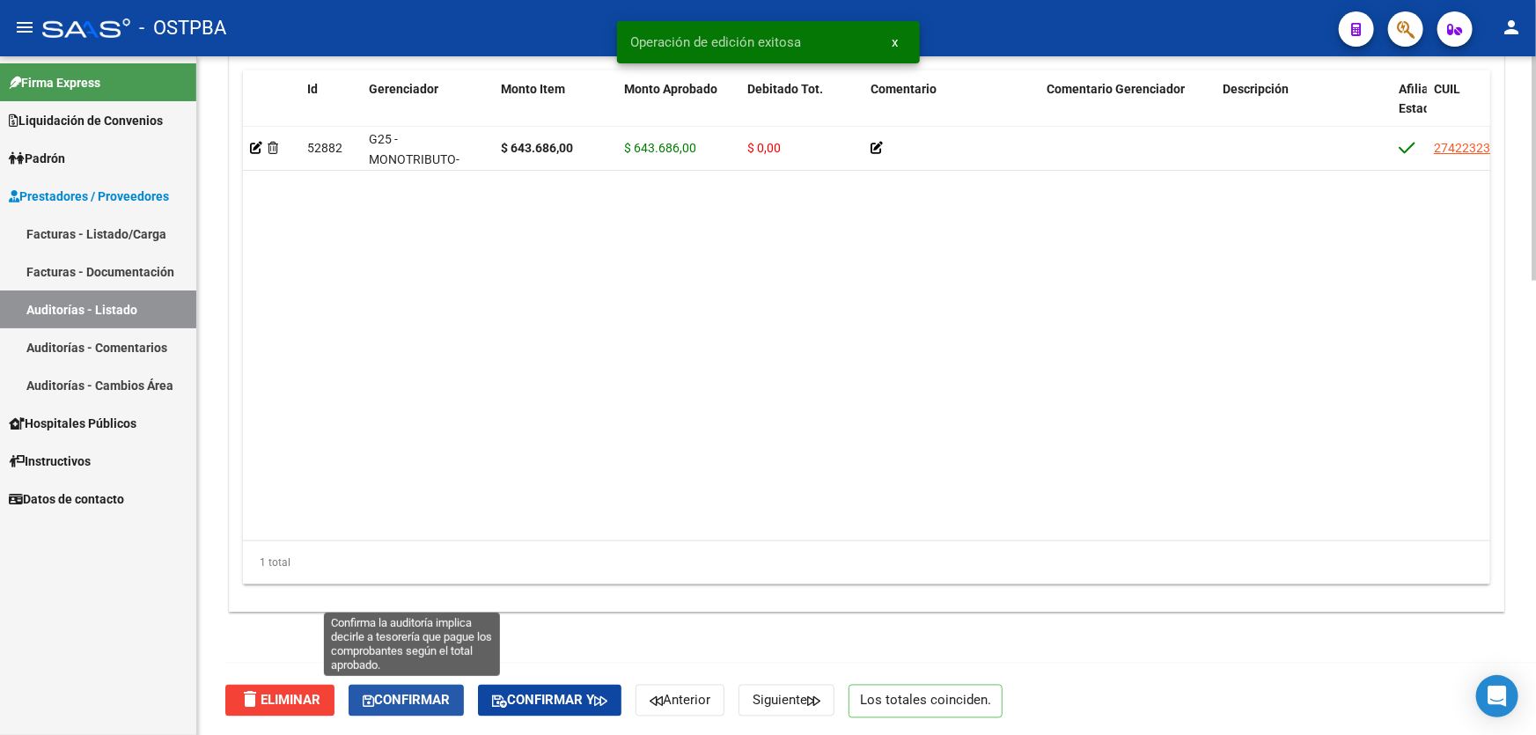
click at [434, 694] on span "Confirmar" at bounding box center [406, 701] width 87 height 16
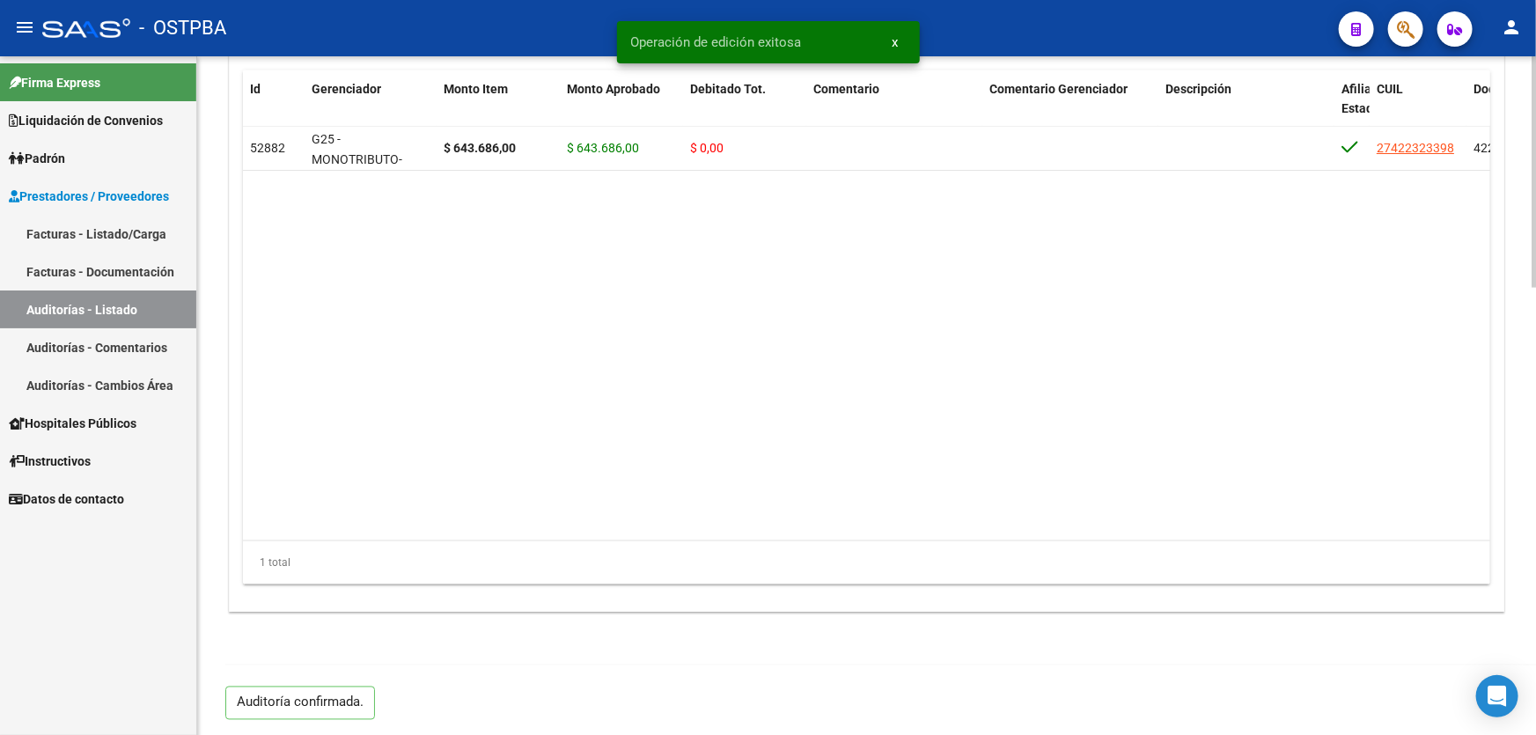
type input "202508"
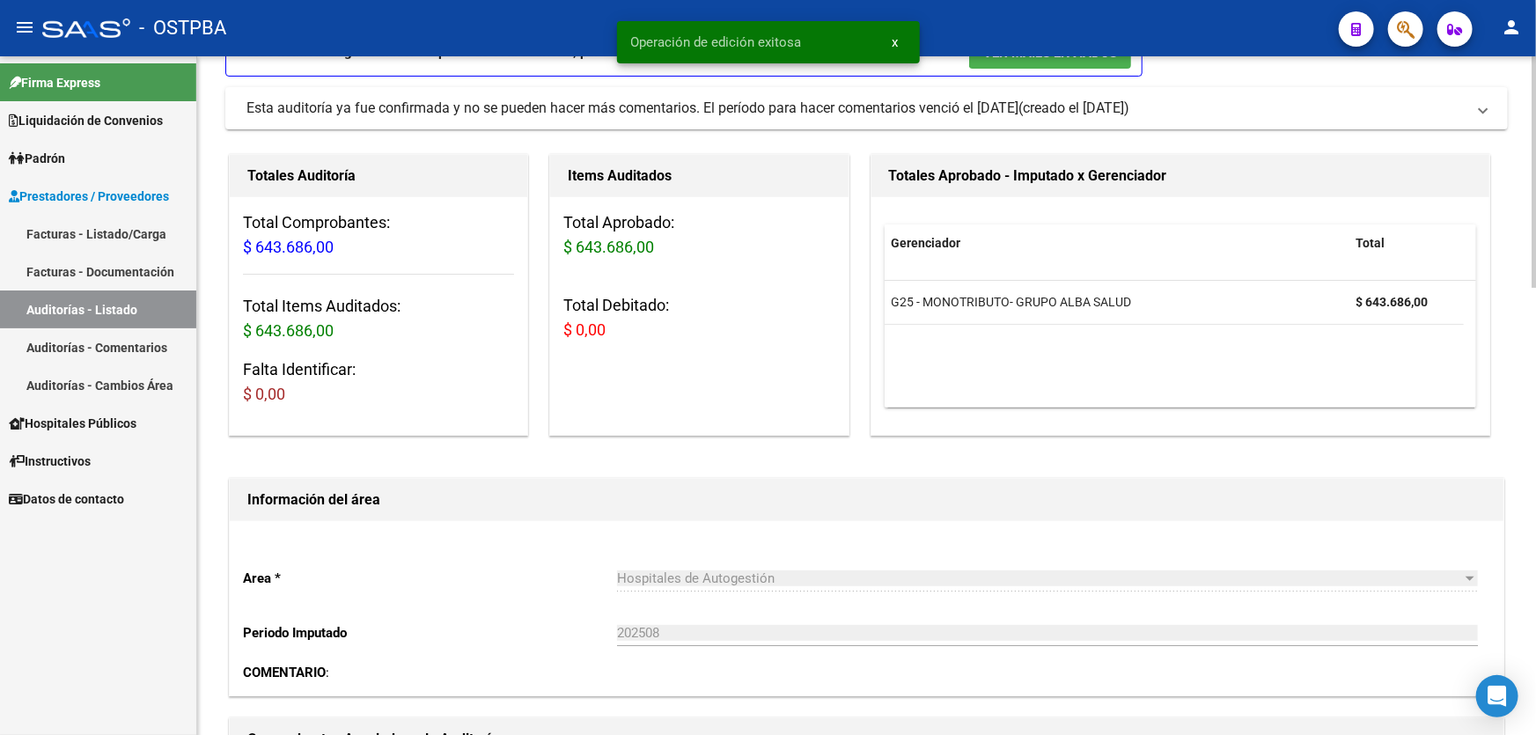
scroll to position [0, 0]
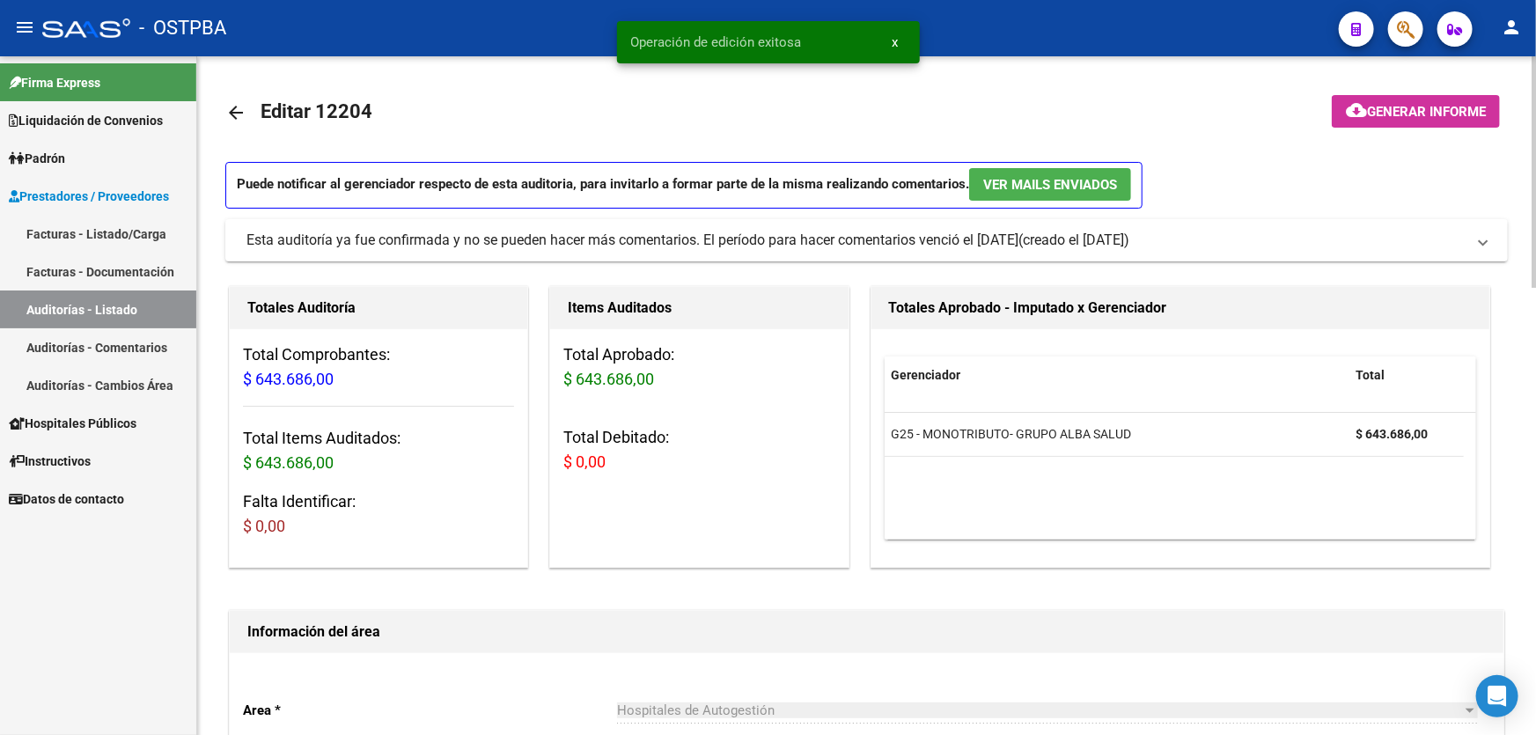
click at [231, 110] on mat-icon "arrow_back" at bounding box center [235, 112] width 21 height 21
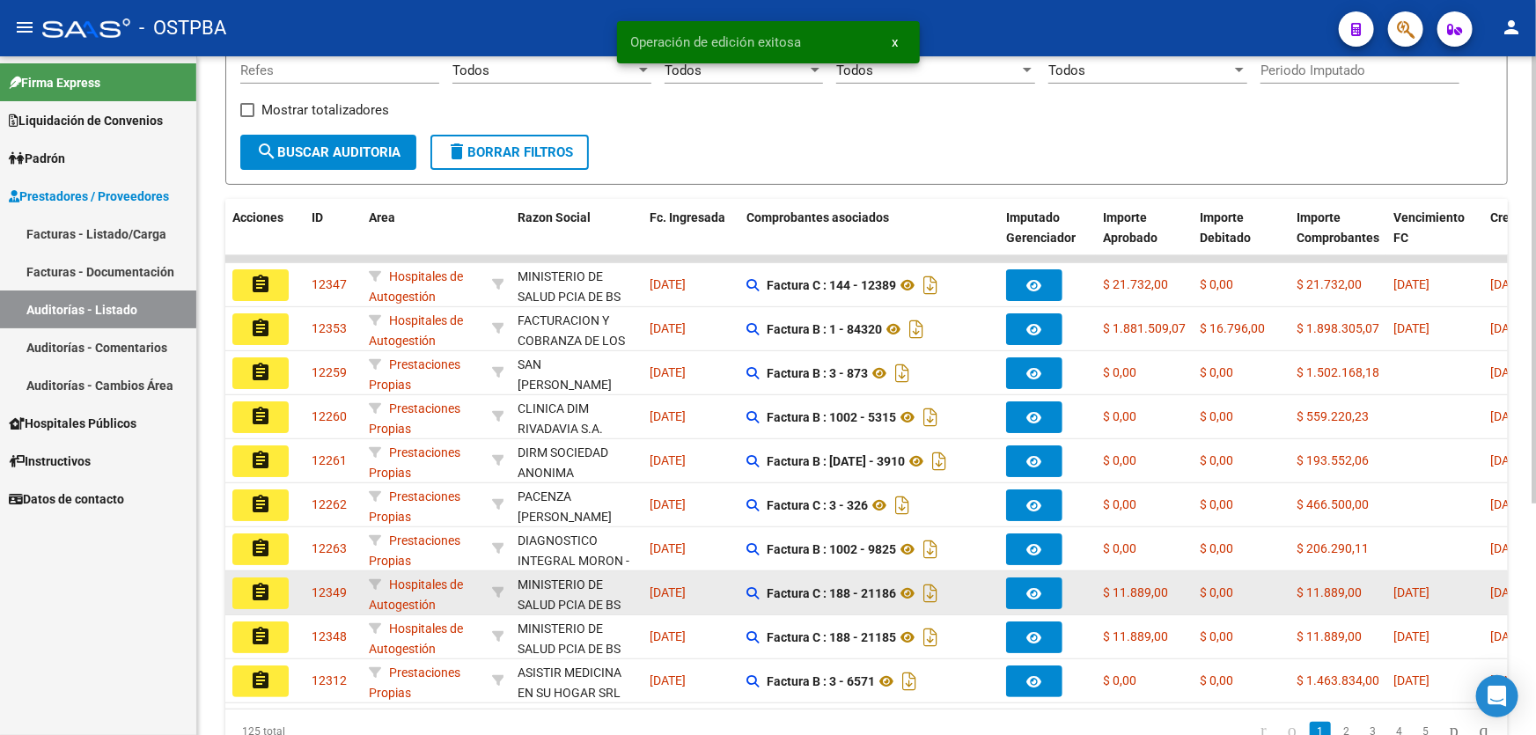
scroll to position [351, 0]
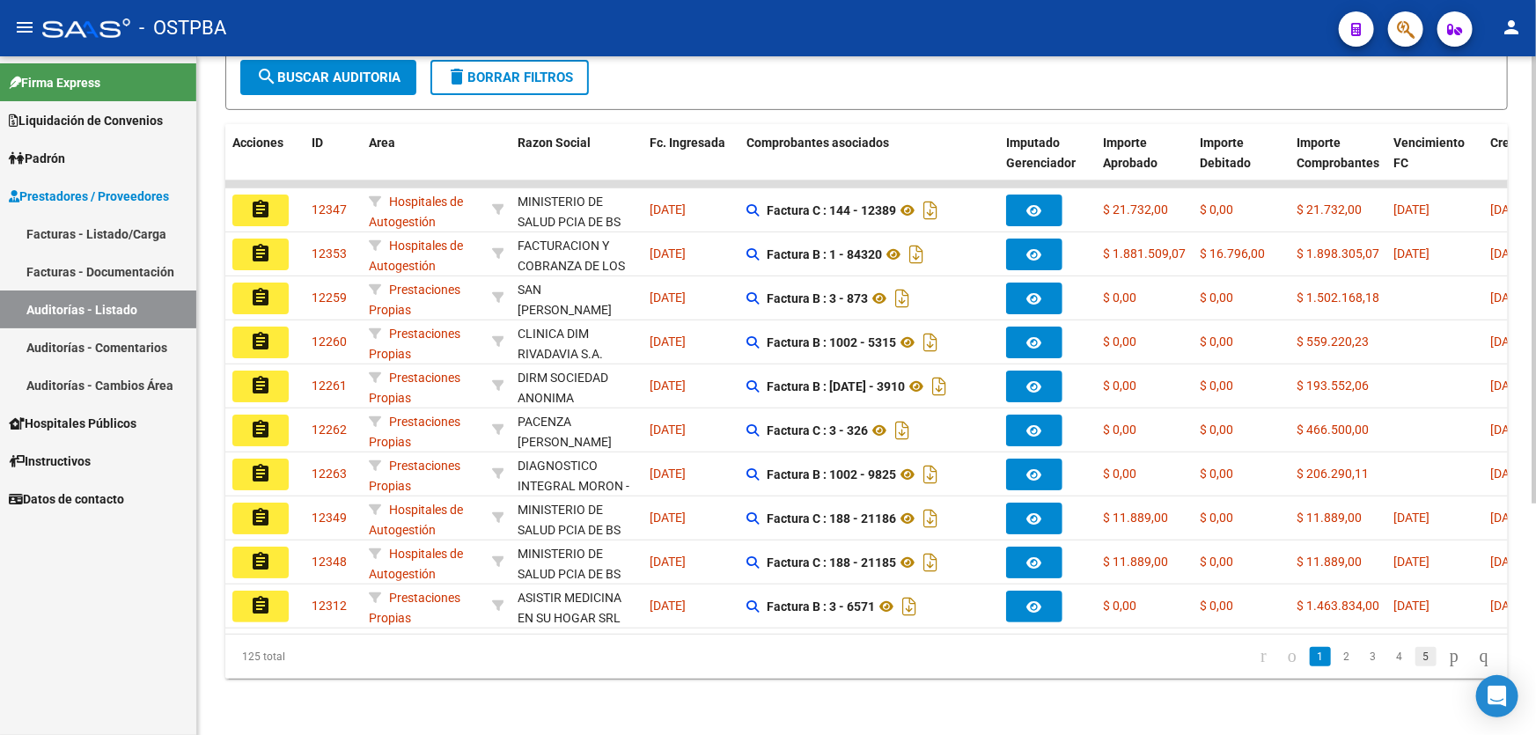
click at [1415, 658] on link "5" at bounding box center [1425, 656] width 21 height 19
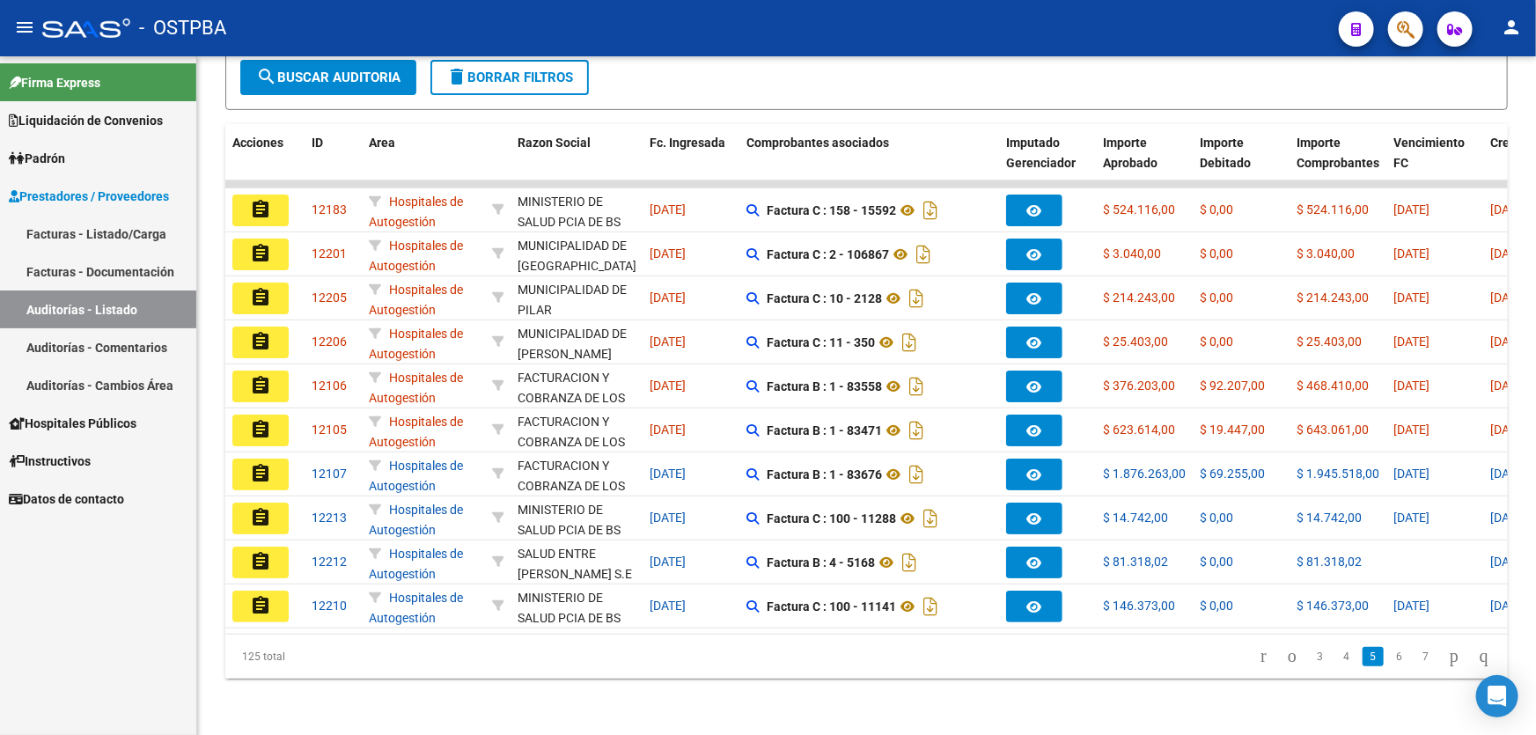
click at [262, 199] on mat-icon "assignment" at bounding box center [260, 209] width 21 height 21
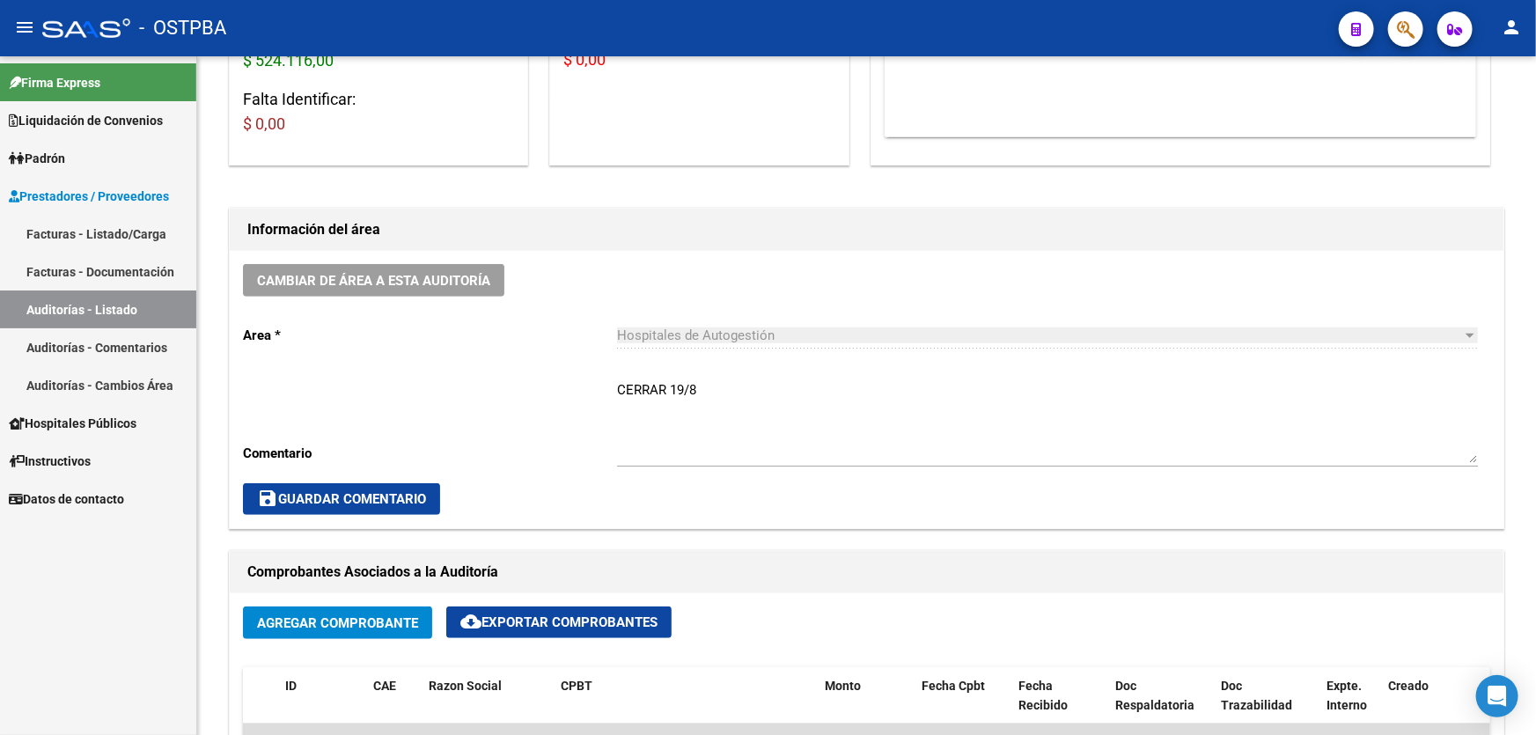
scroll to position [400, 0]
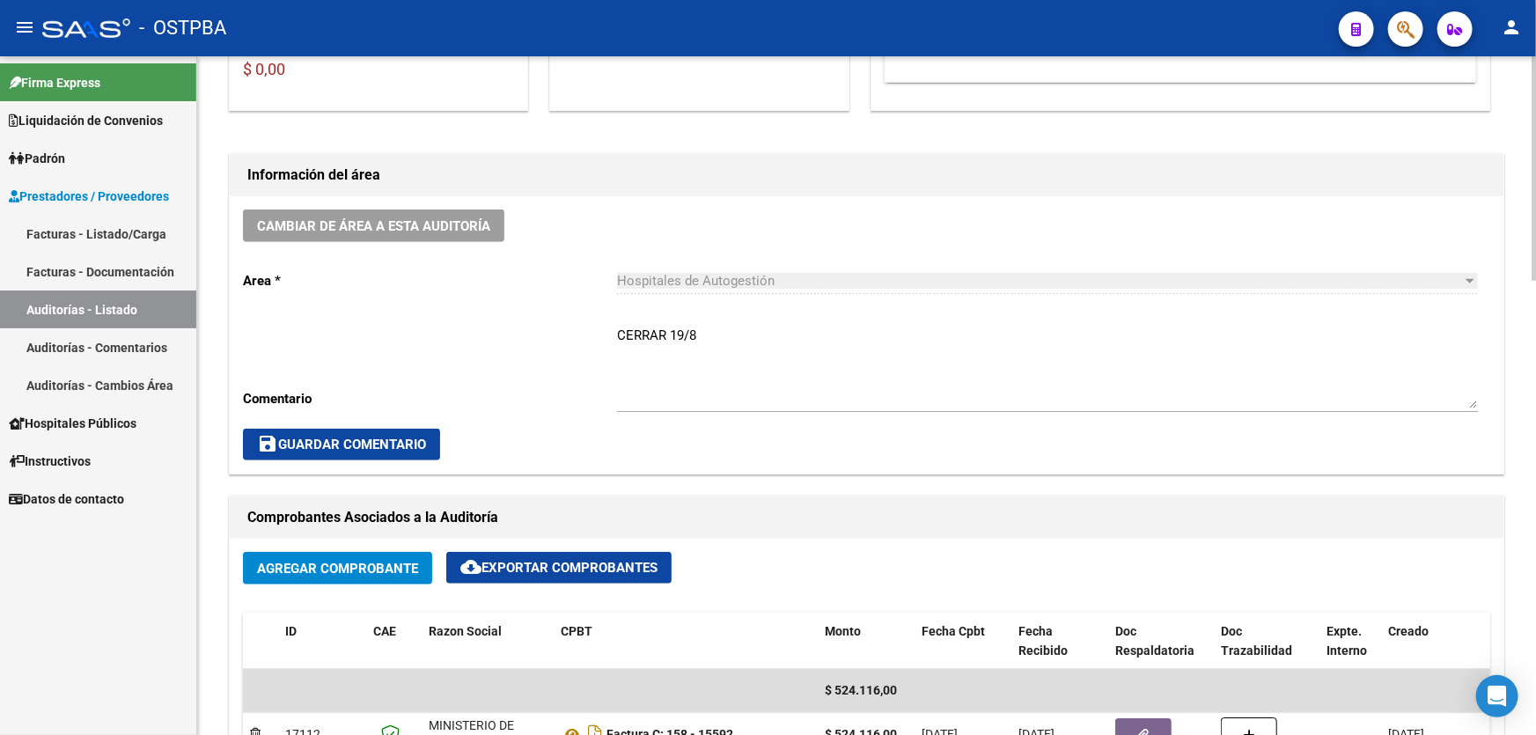
click at [731, 338] on textarea "CERRAR 19/8" at bounding box center [1047, 367] width 861 height 83
type textarea "C"
click at [378, 441] on span "save Guardar Comentario" at bounding box center [341, 445] width 169 height 16
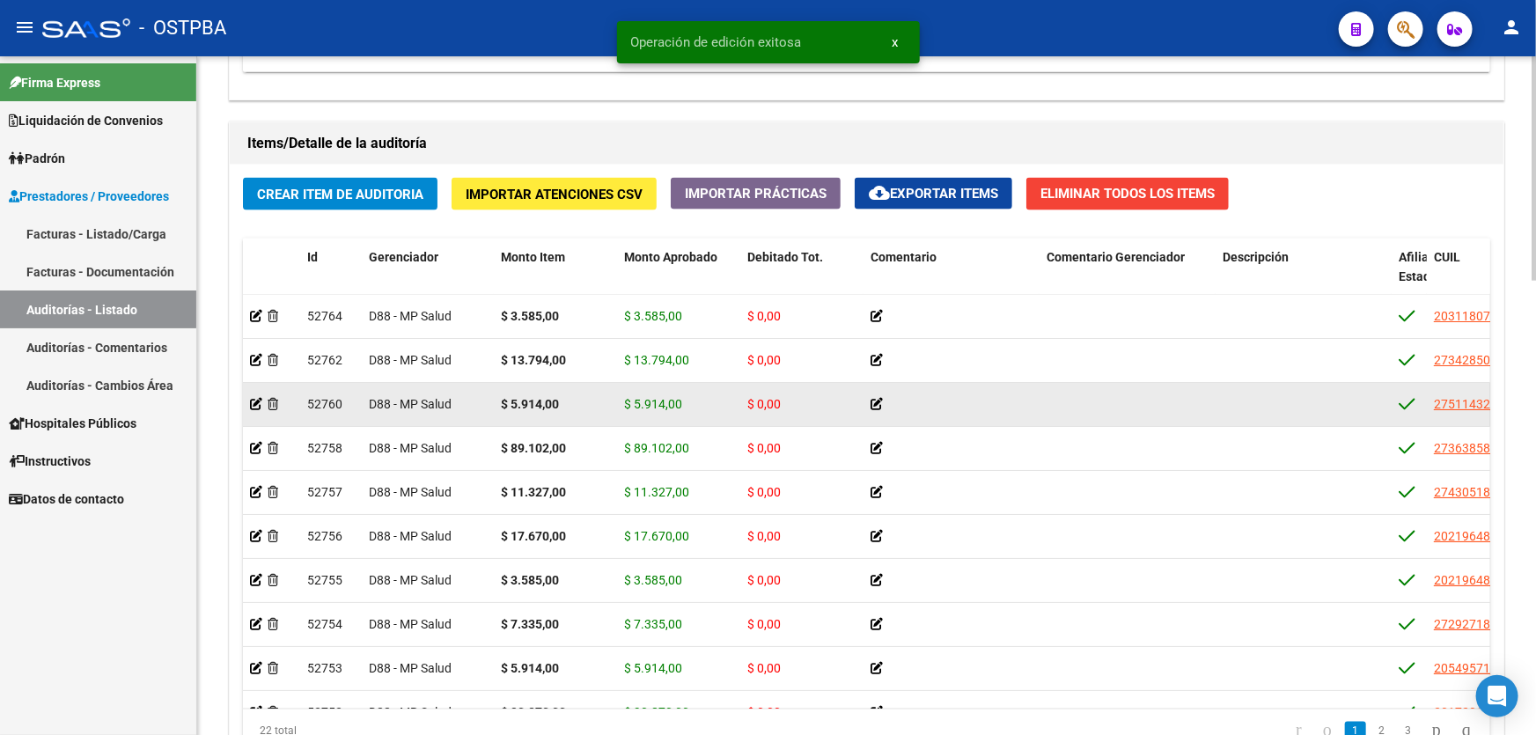
scroll to position [1372, 0]
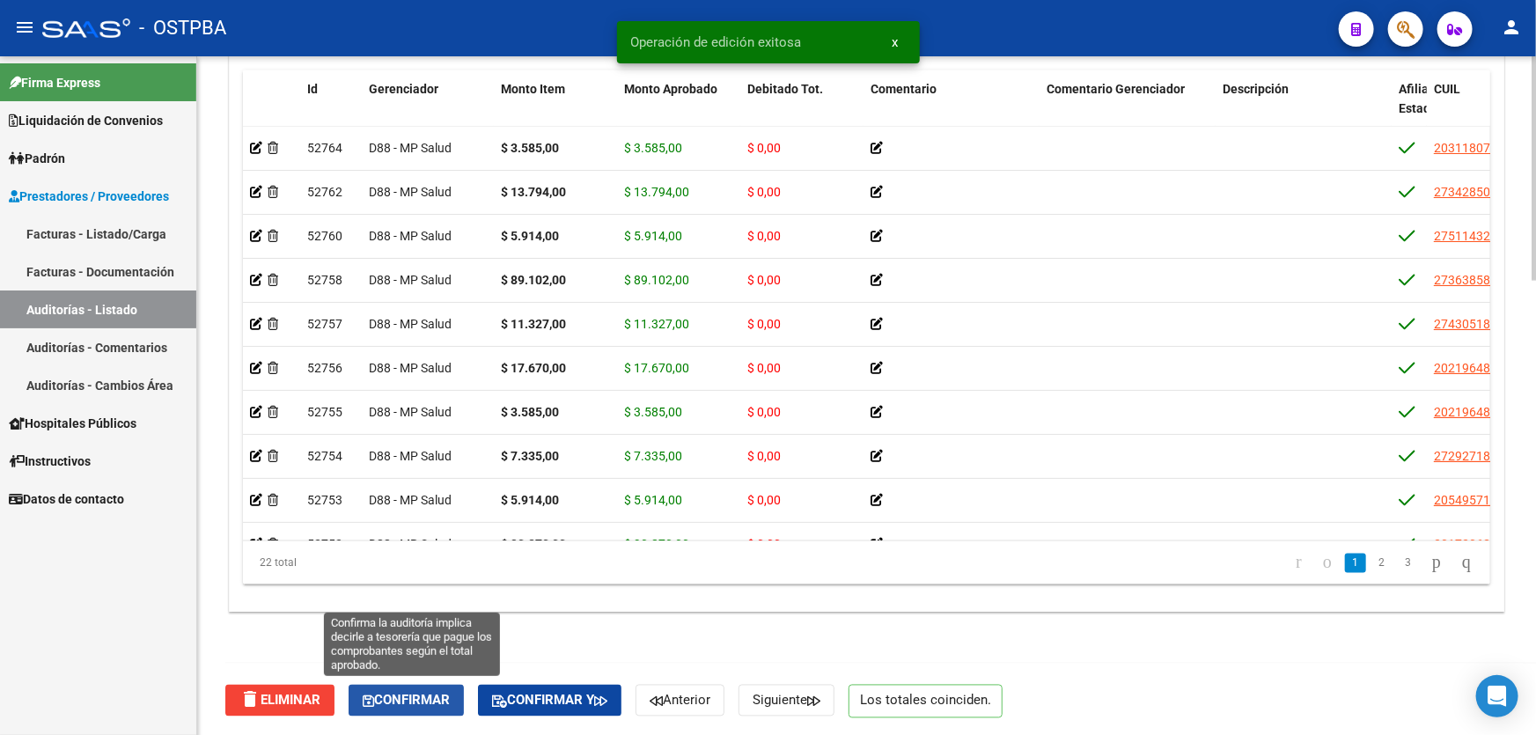
click at [408, 694] on span "Confirmar" at bounding box center [406, 701] width 87 height 16
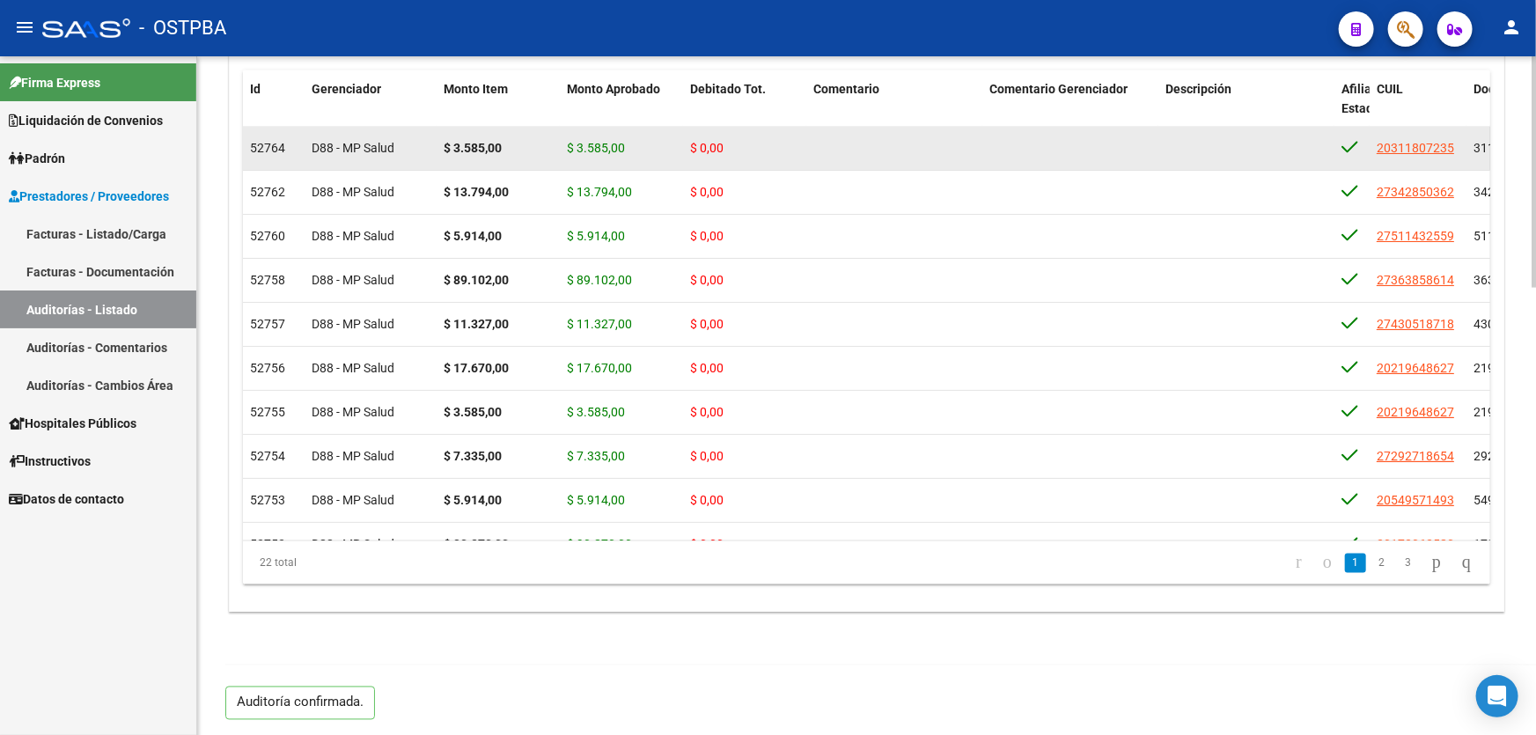
type input "202508"
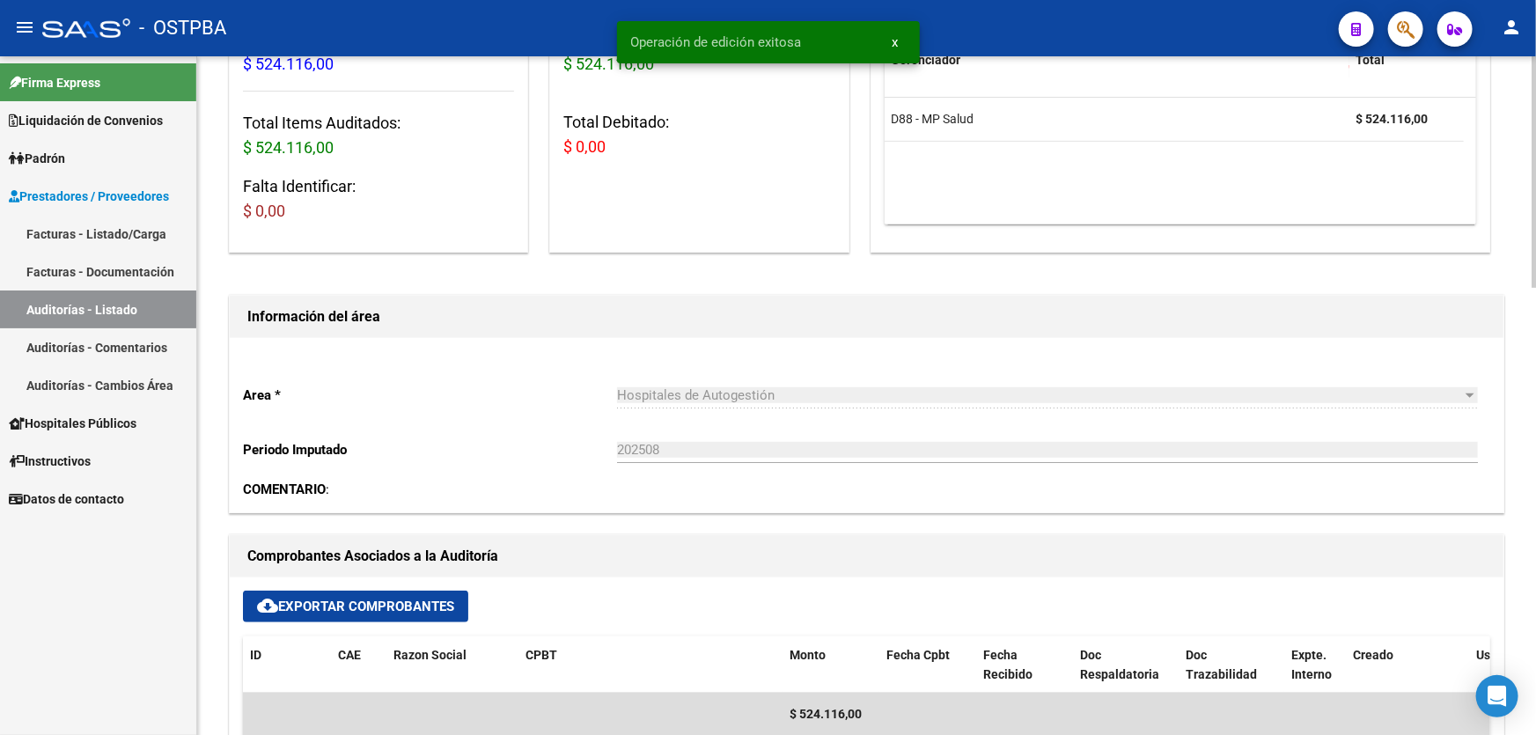
scroll to position [0, 0]
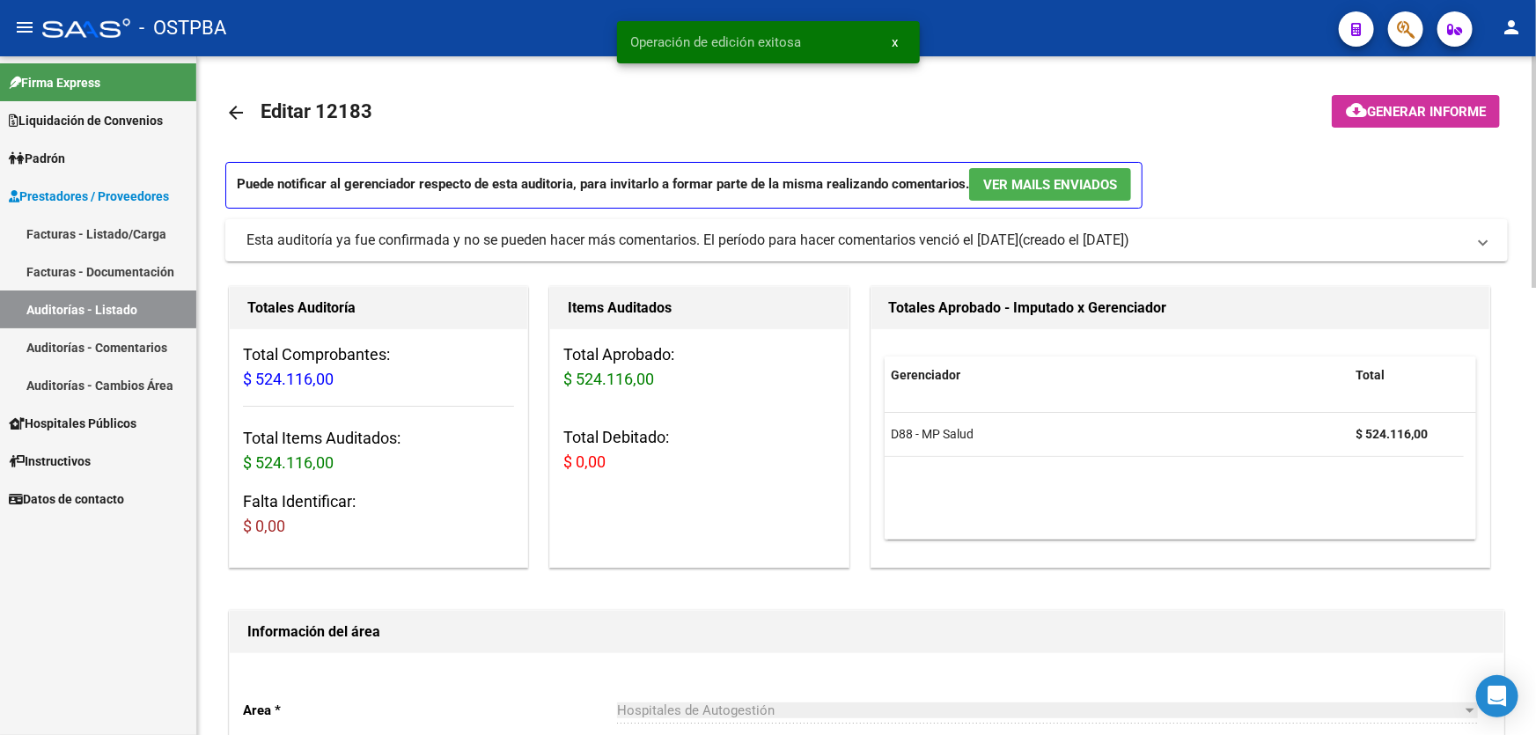
click at [227, 104] on mat-icon "arrow_back" at bounding box center [235, 112] width 21 height 21
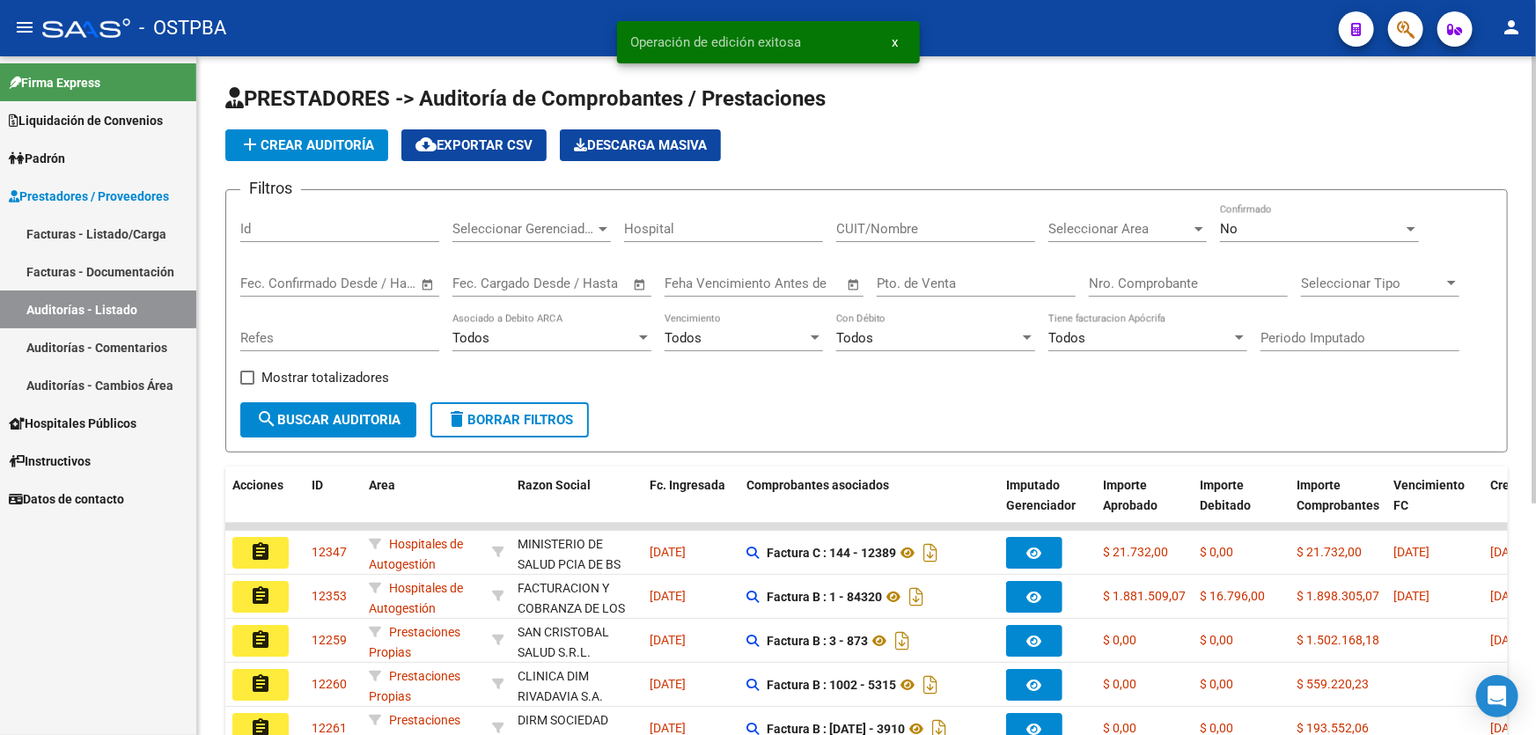
scroll to position [351, 0]
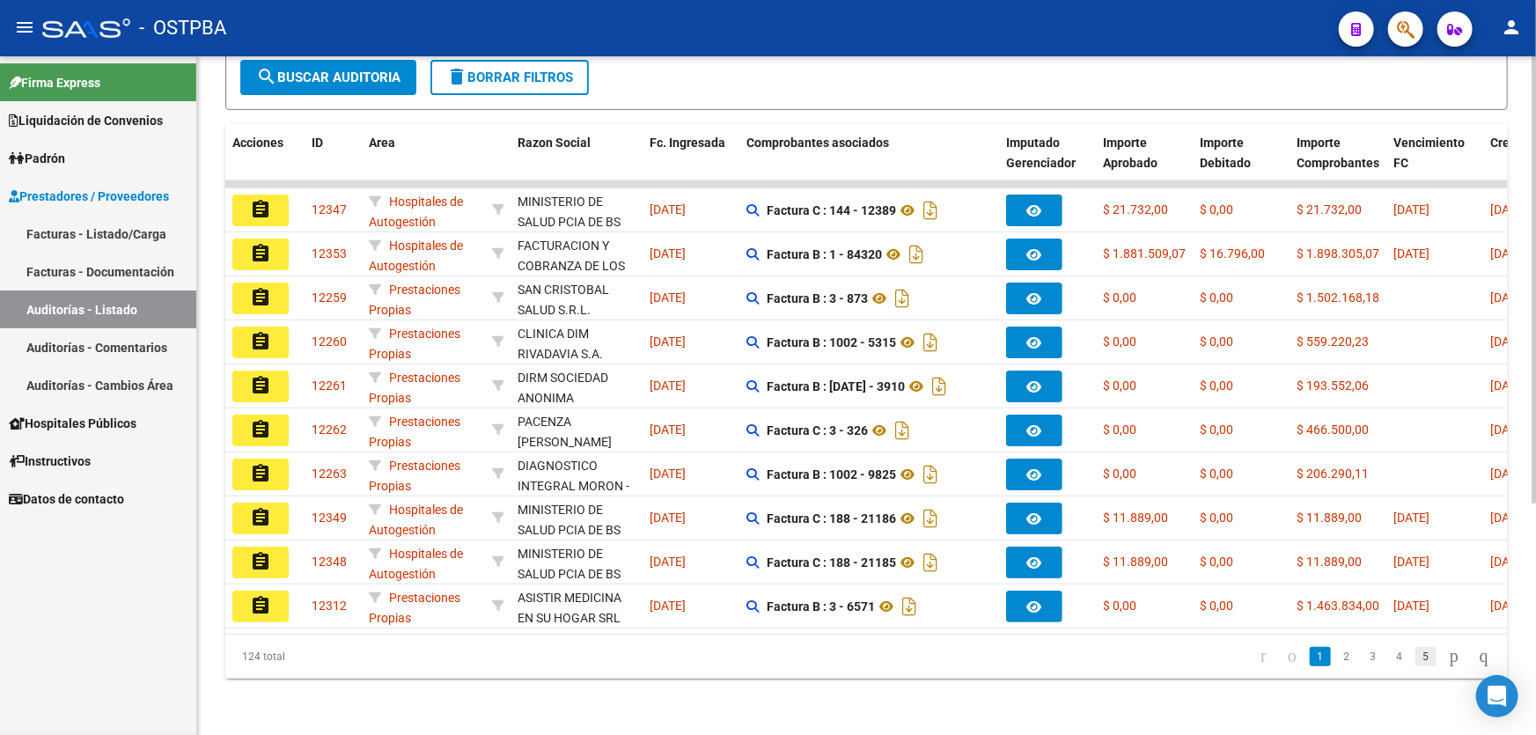
click at [1415, 658] on link "5" at bounding box center [1425, 656] width 21 height 19
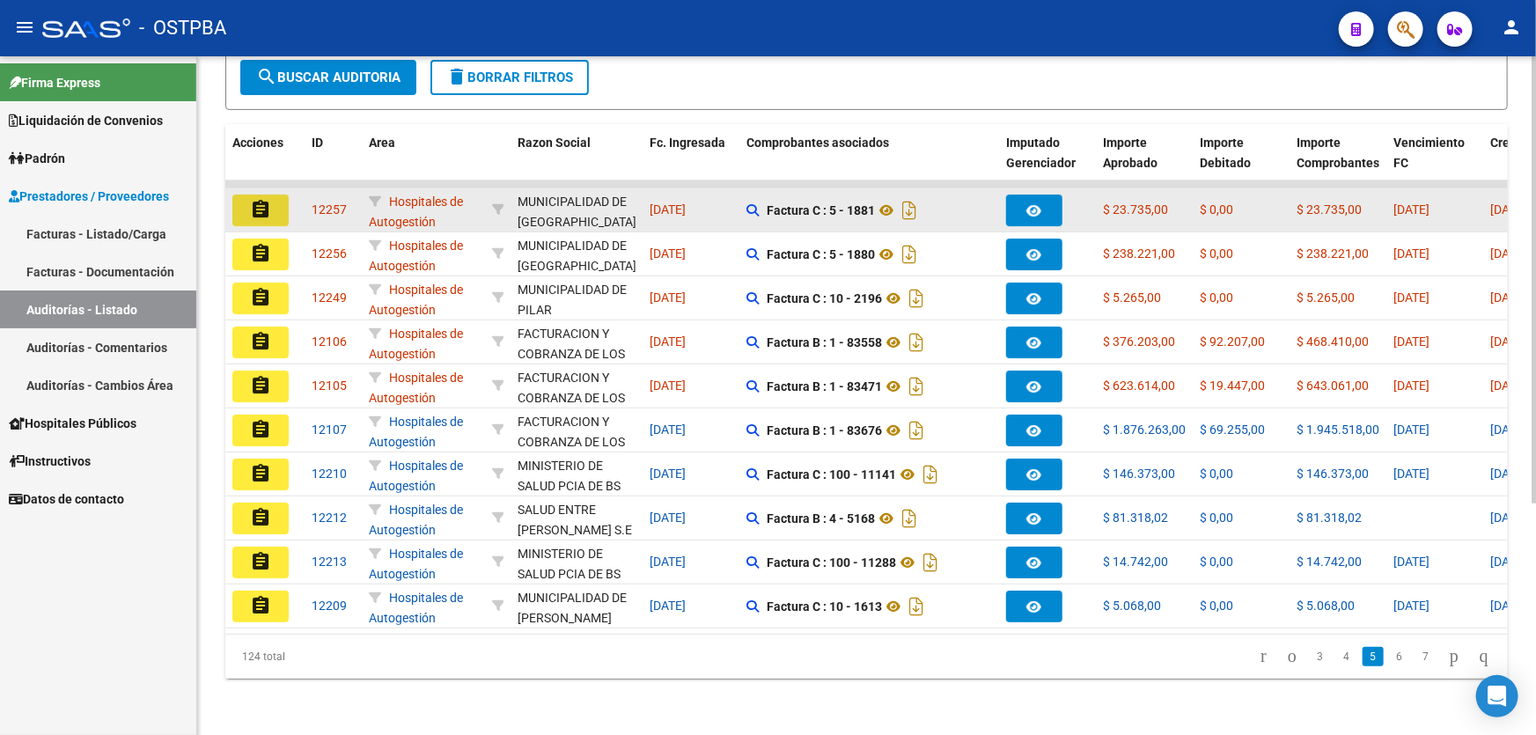
click at [250, 199] on mat-icon "assignment" at bounding box center [260, 209] width 21 height 21
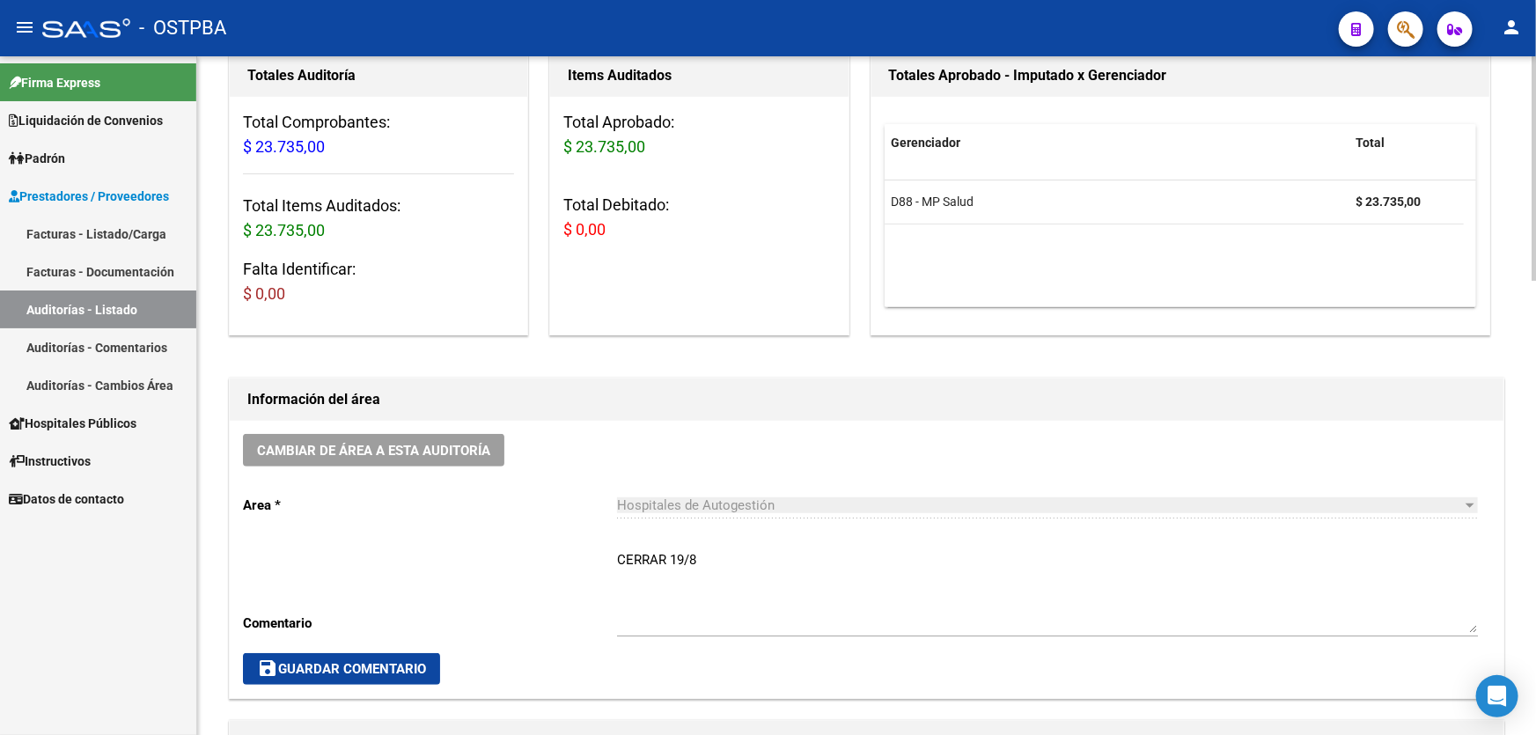
scroll to position [400, 0]
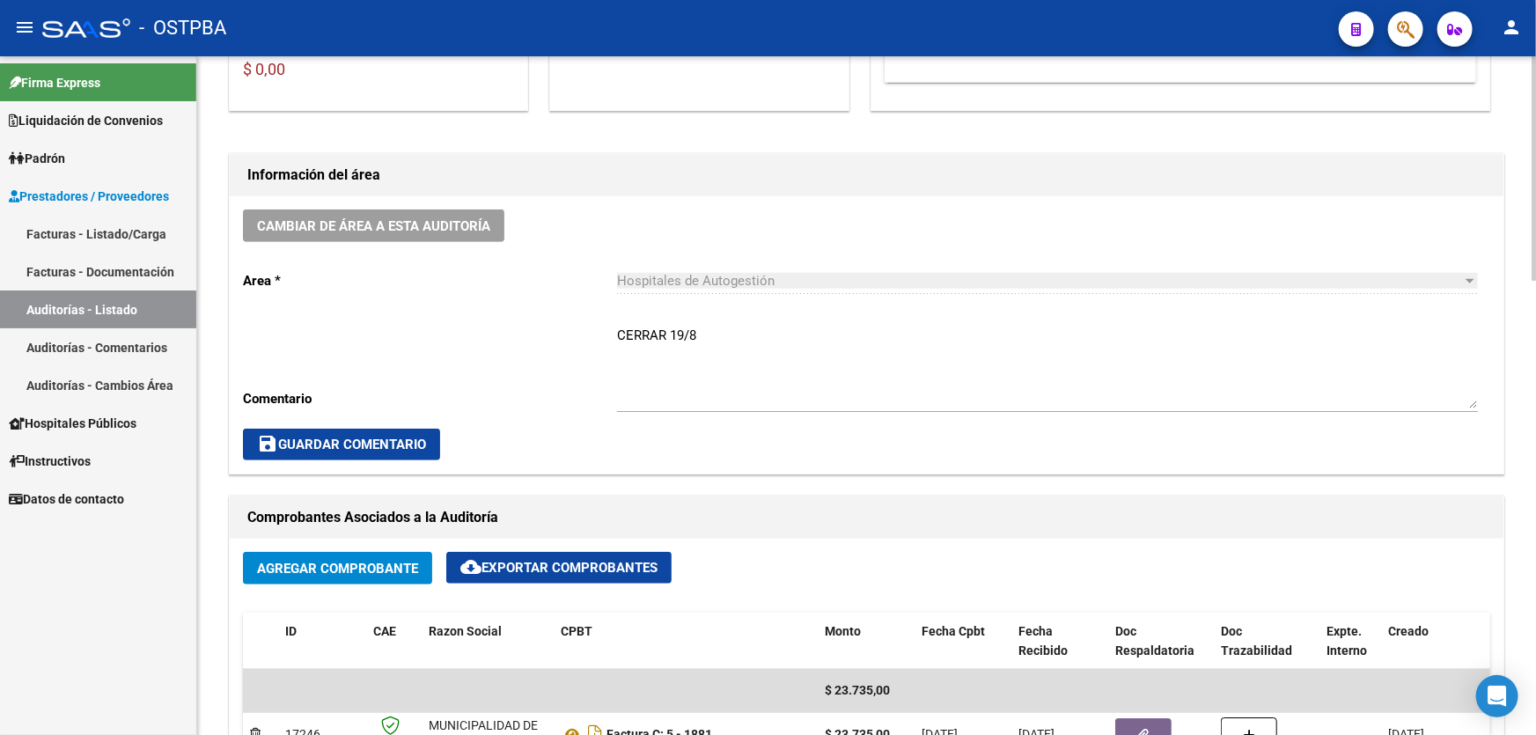
click at [715, 347] on textarea "CERRAR 19/8" at bounding box center [1047, 367] width 861 height 83
type textarea "C"
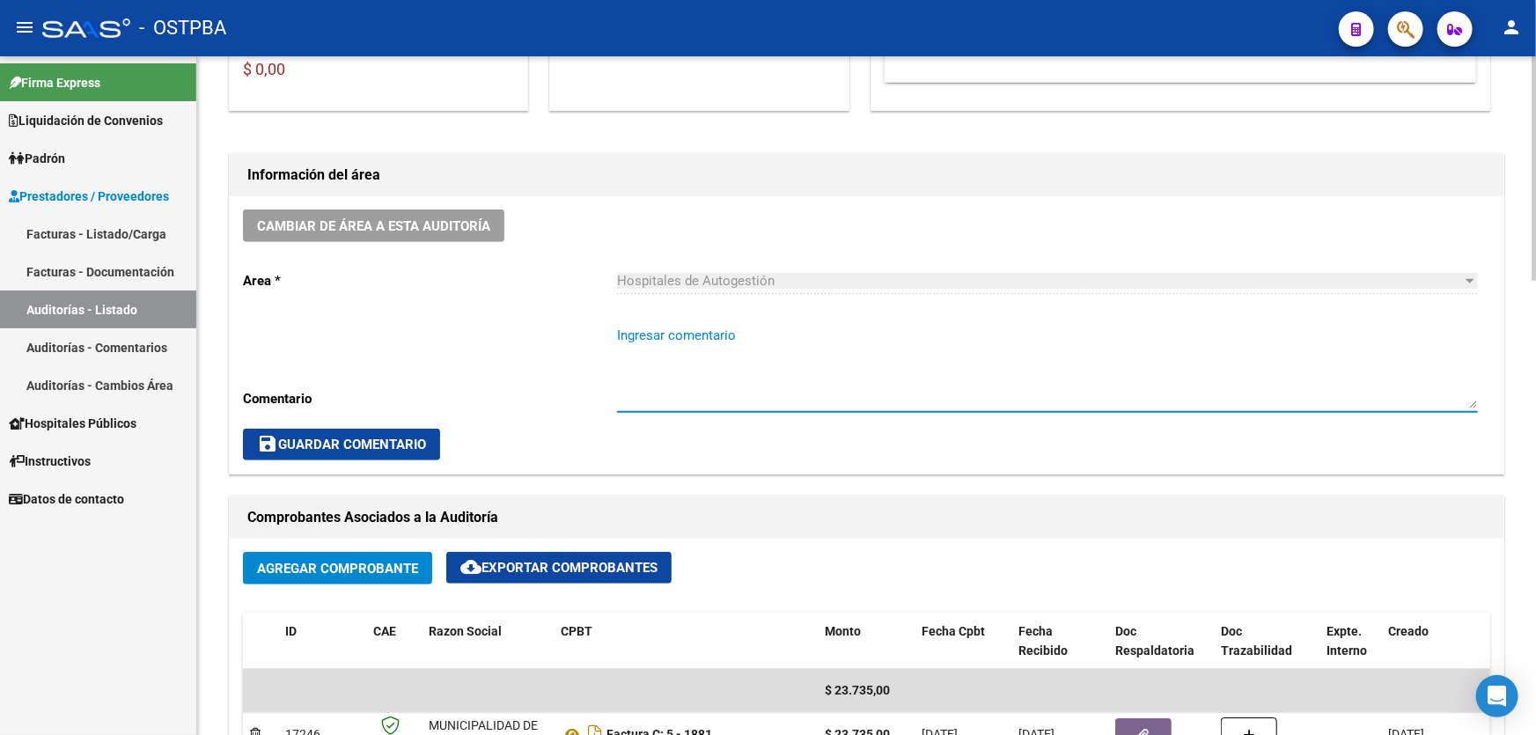
click at [378, 441] on span "save Guardar Comentario" at bounding box center [341, 445] width 169 height 16
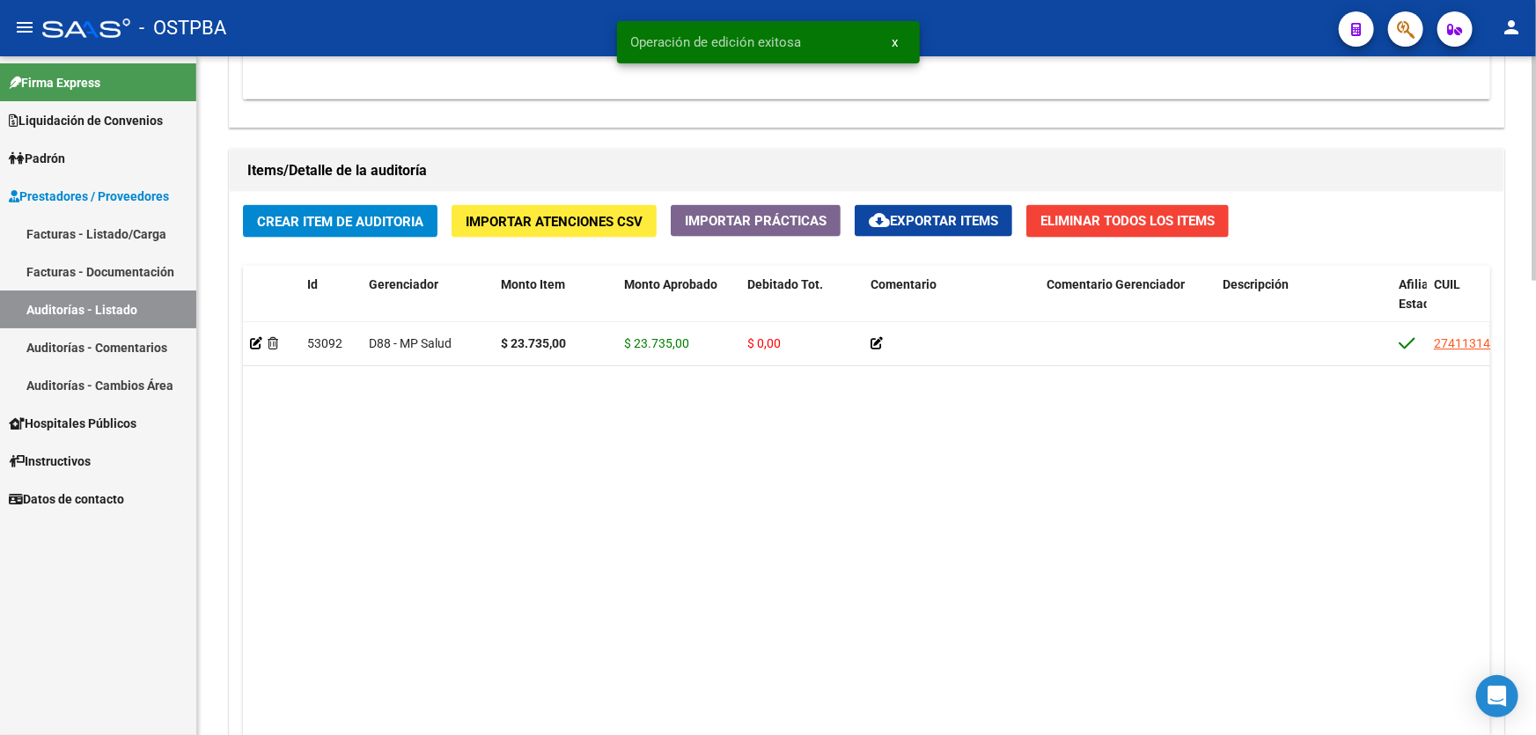
scroll to position [1372, 0]
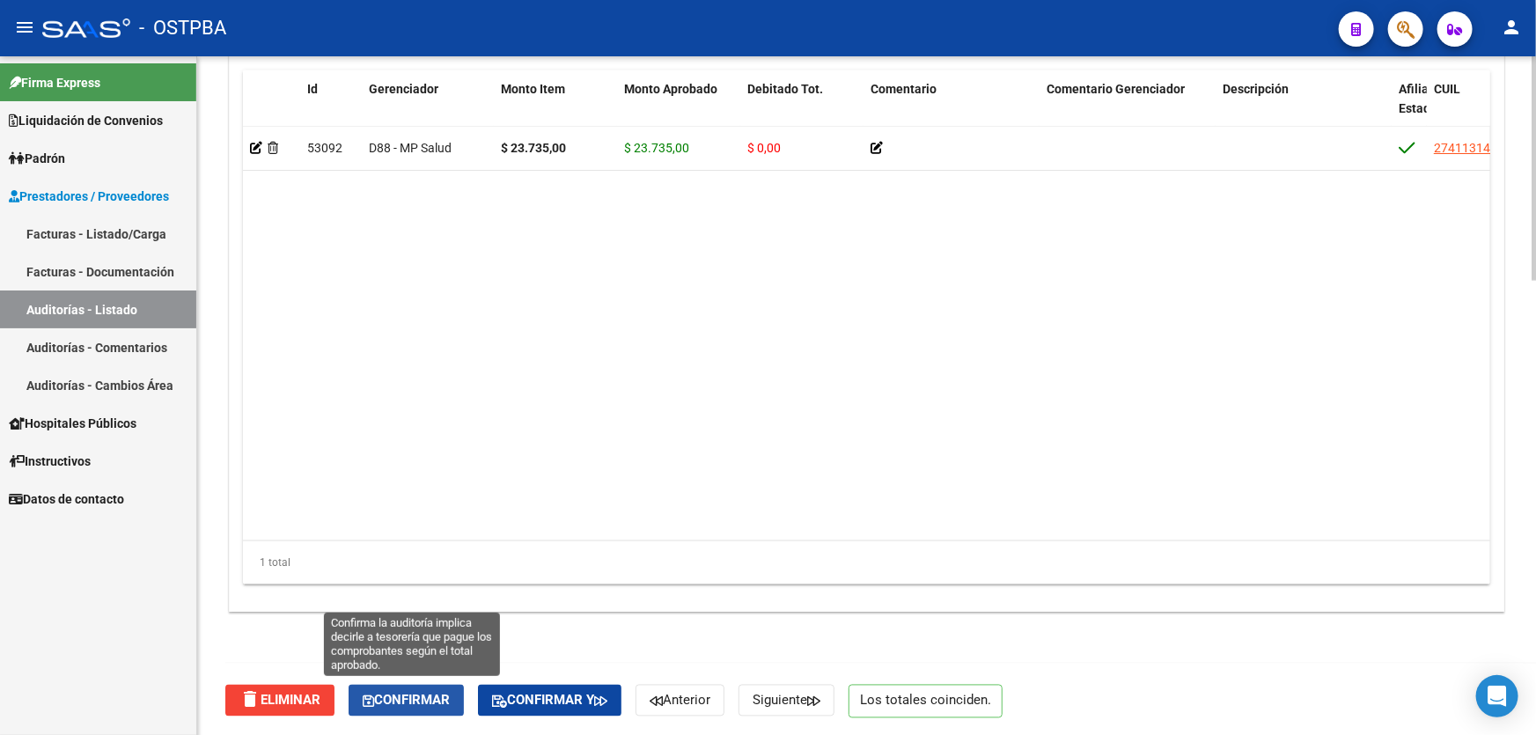
click at [398, 702] on span "Confirmar" at bounding box center [406, 701] width 87 height 16
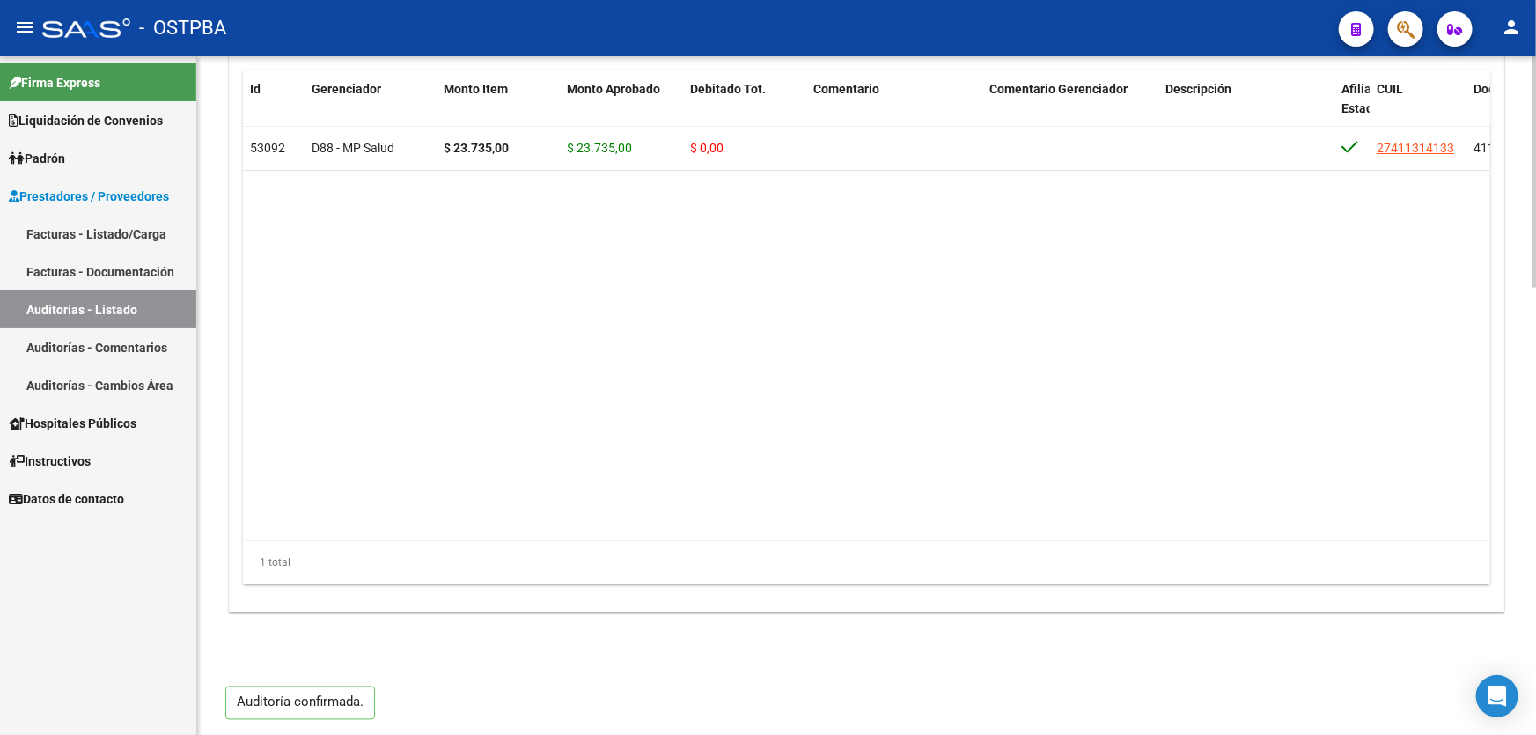
type input "202508"
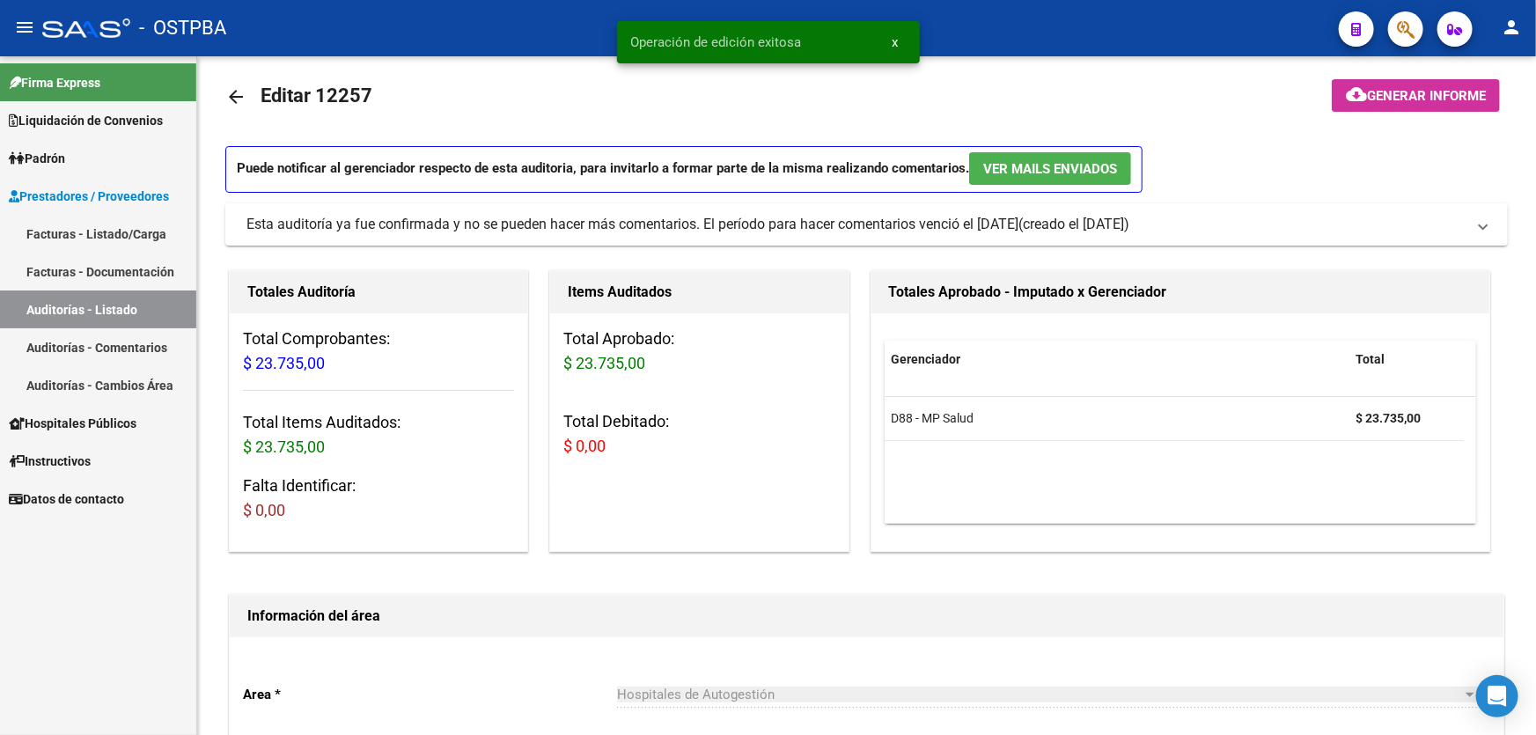
scroll to position [0, 0]
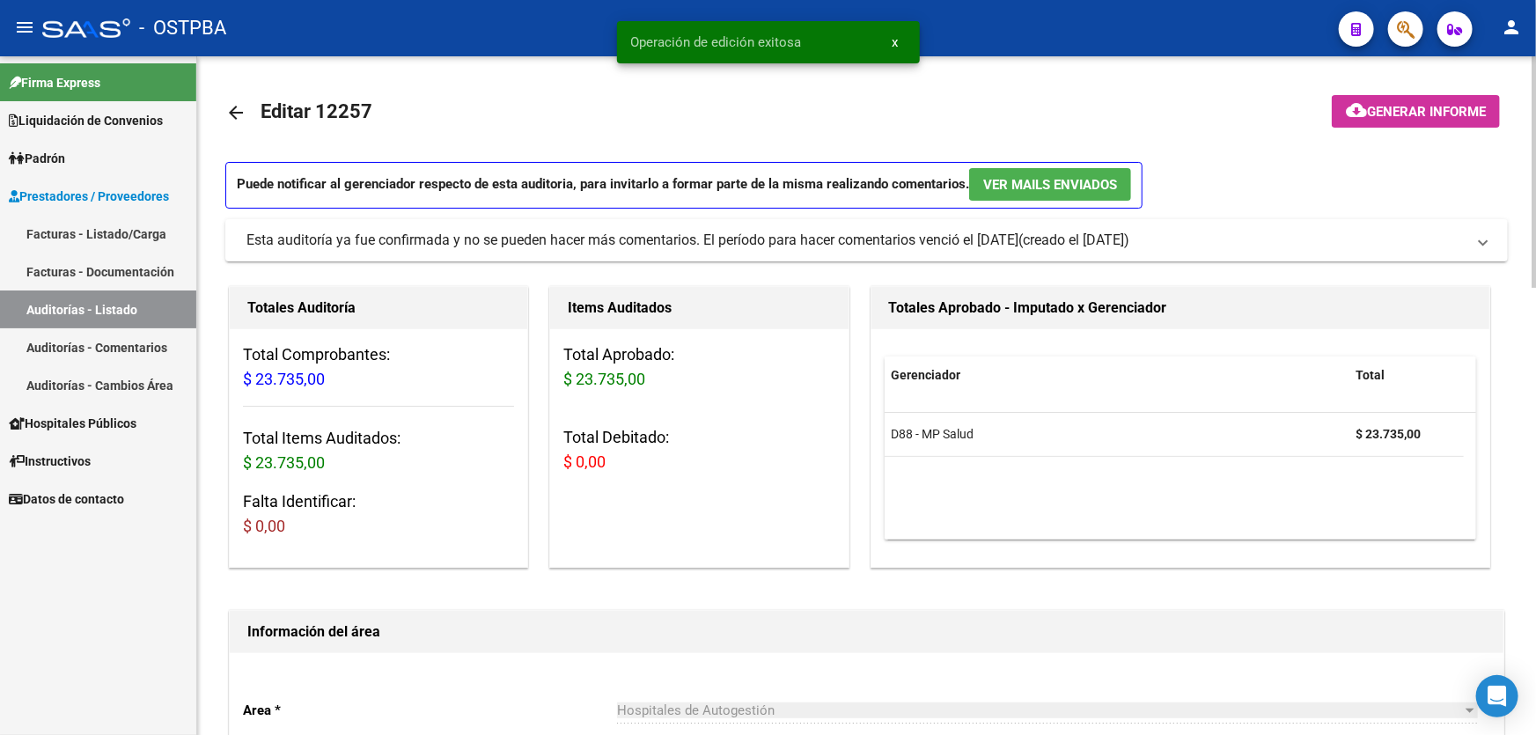
click at [233, 105] on mat-icon "arrow_back" at bounding box center [235, 112] width 21 height 21
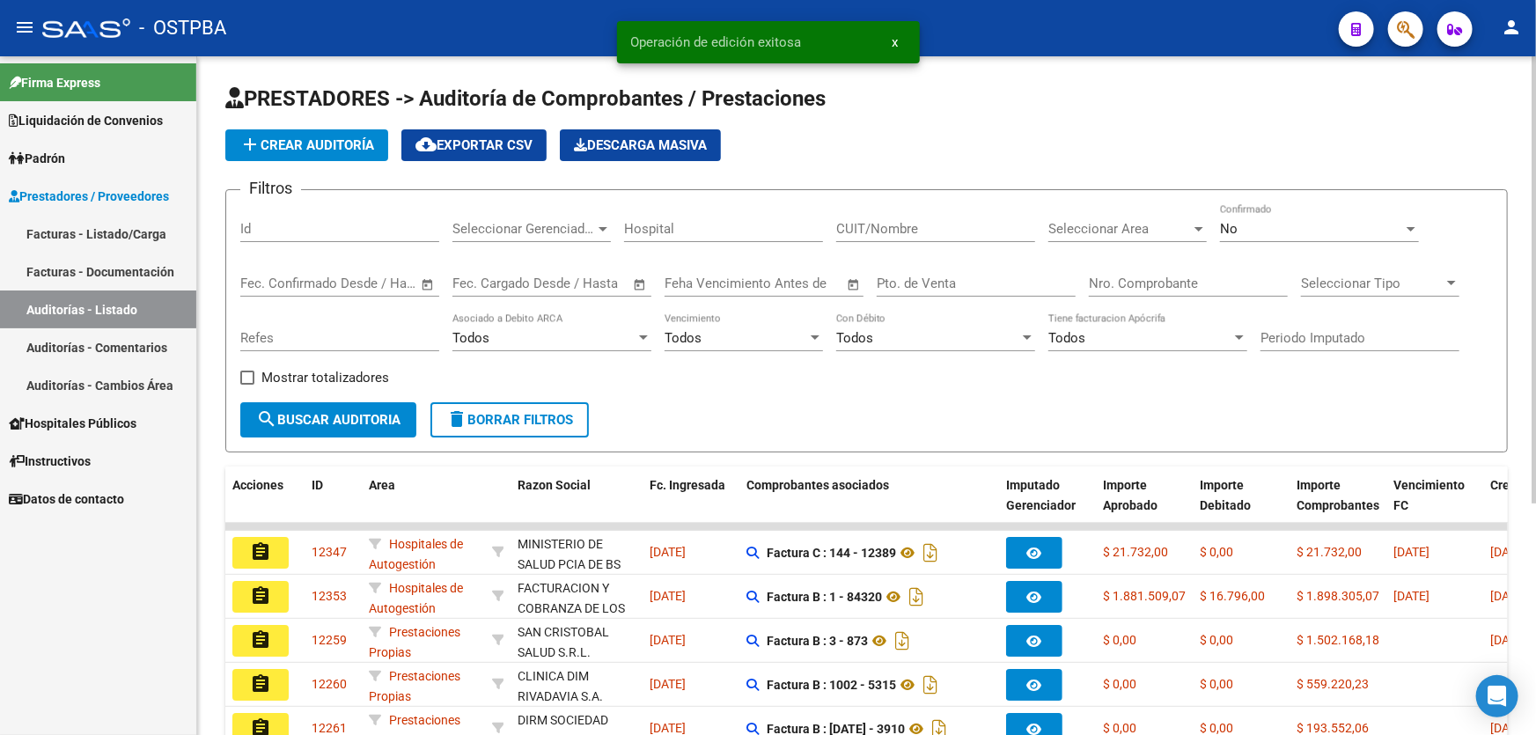
scroll to position [351, 0]
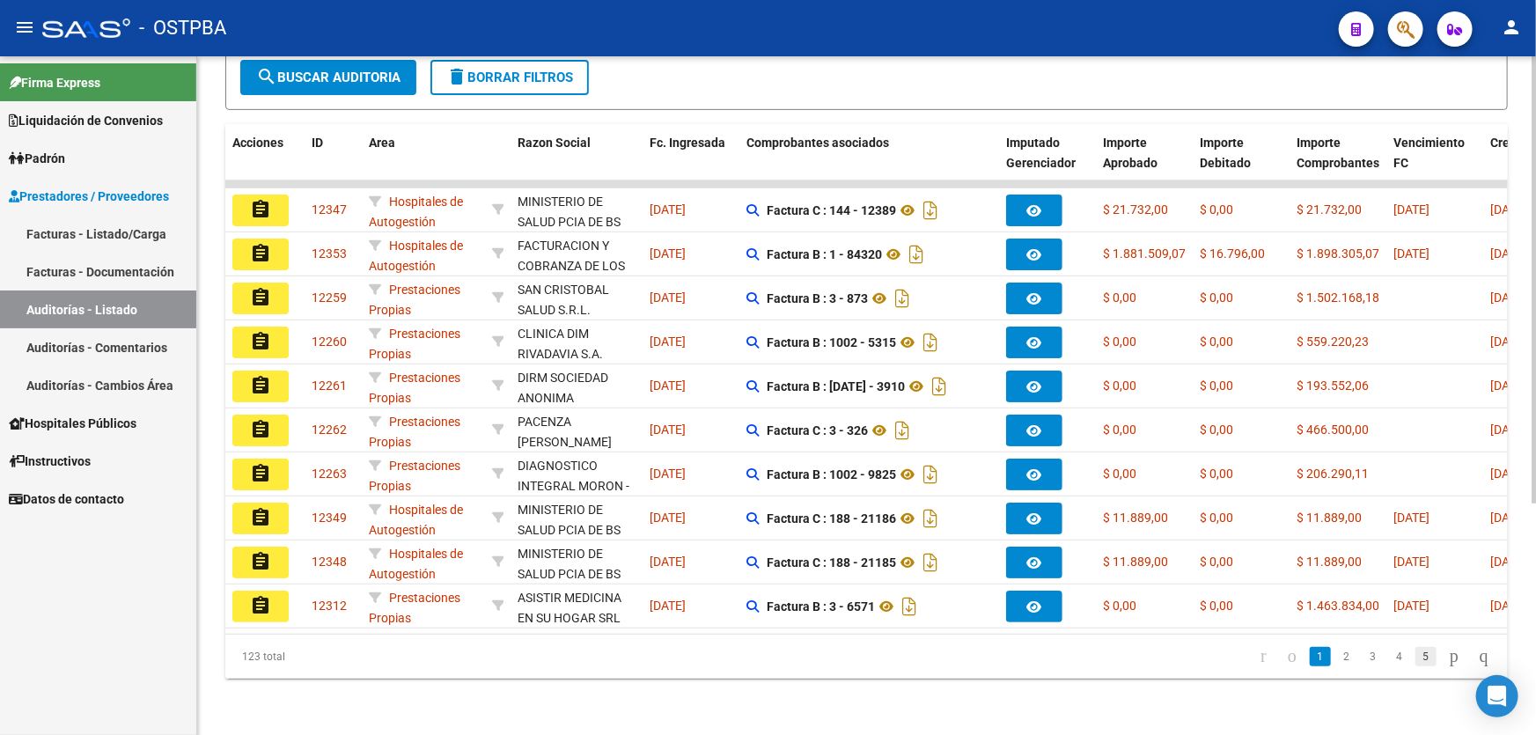
click at [1415, 658] on link "5" at bounding box center [1425, 656] width 21 height 19
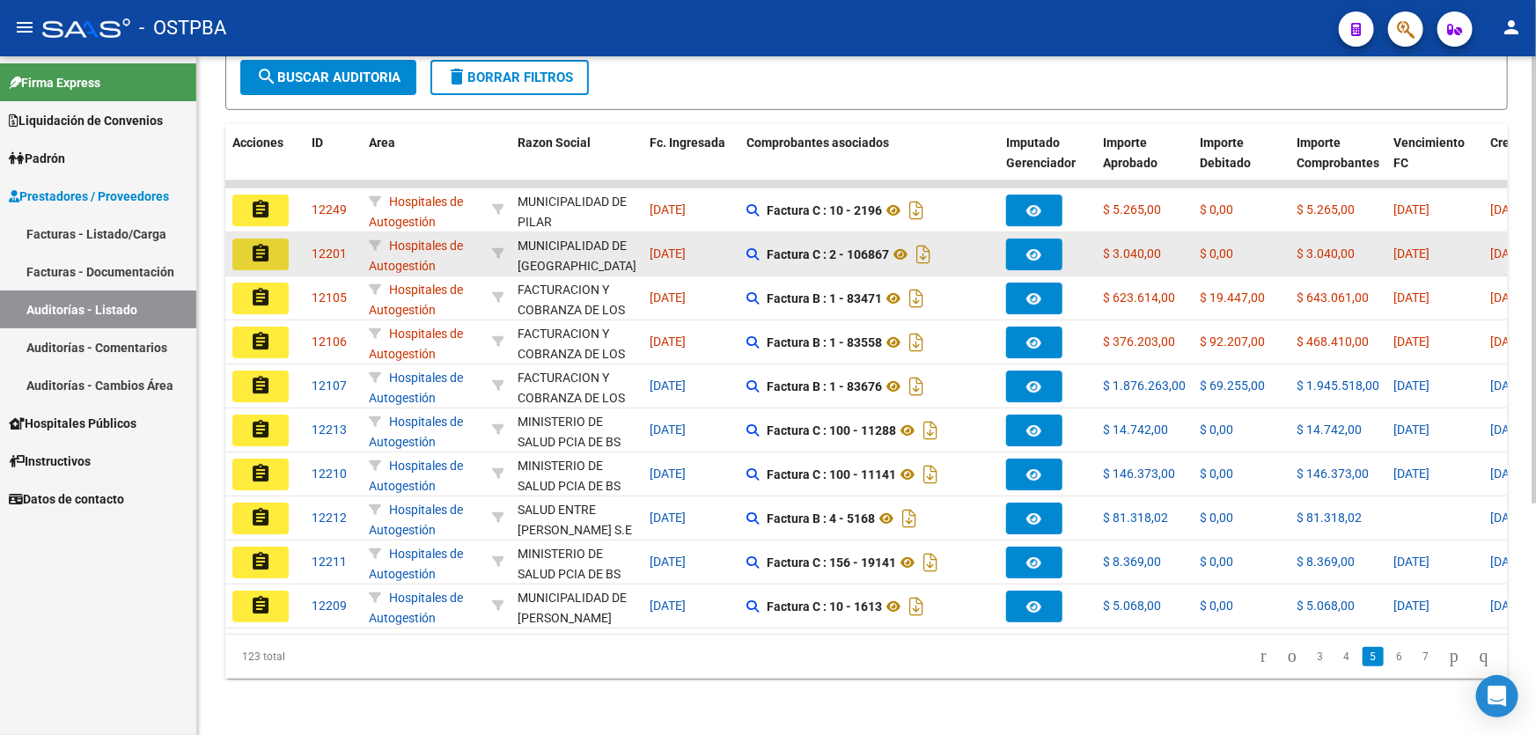
click at [256, 243] on mat-icon "assignment" at bounding box center [260, 253] width 21 height 21
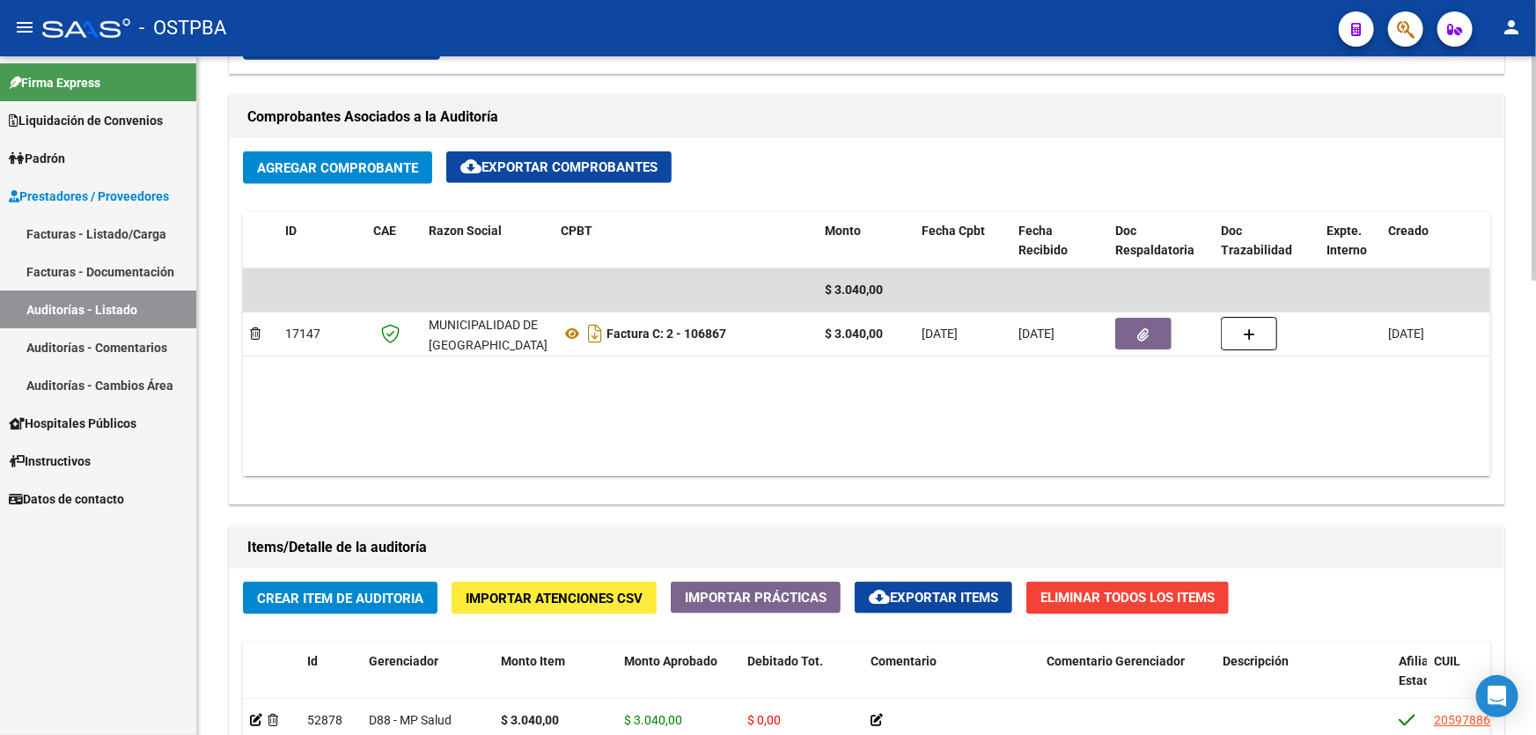
scroll to position [480, 0]
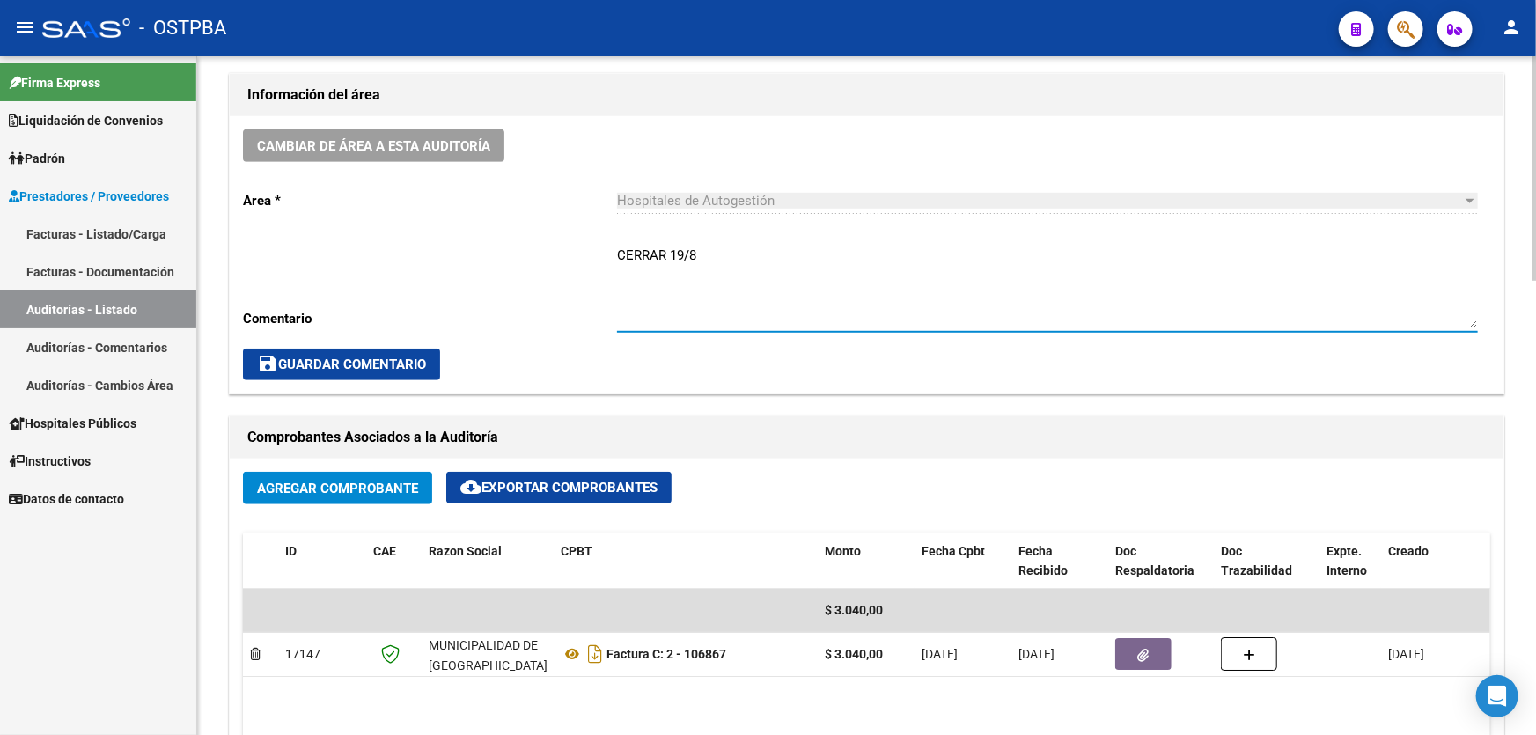
click at [714, 261] on textarea "CERRAR 19/8" at bounding box center [1047, 287] width 861 height 83
type textarea "C"
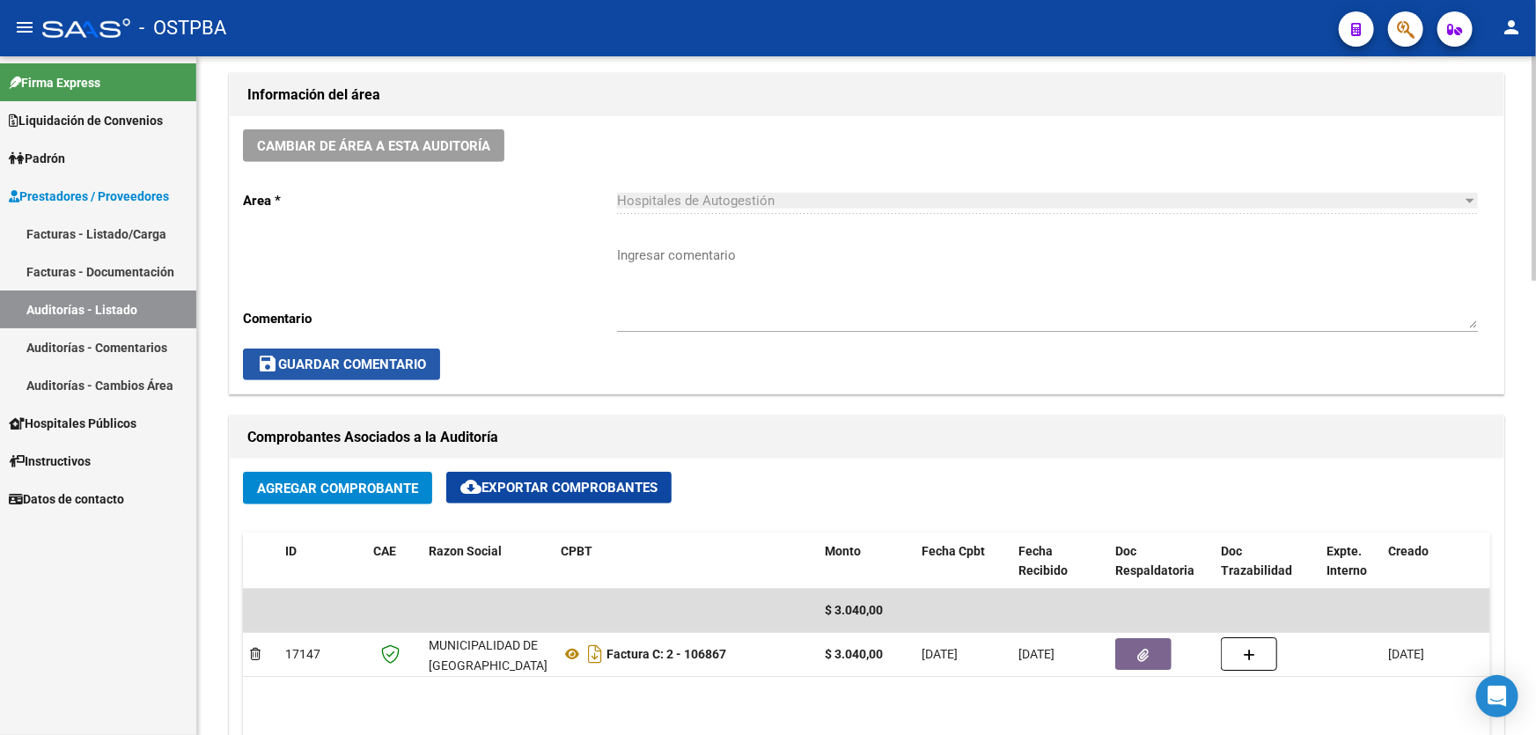
click at [334, 352] on button "save Guardar Comentario" at bounding box center [341, 365] width 197 height 32
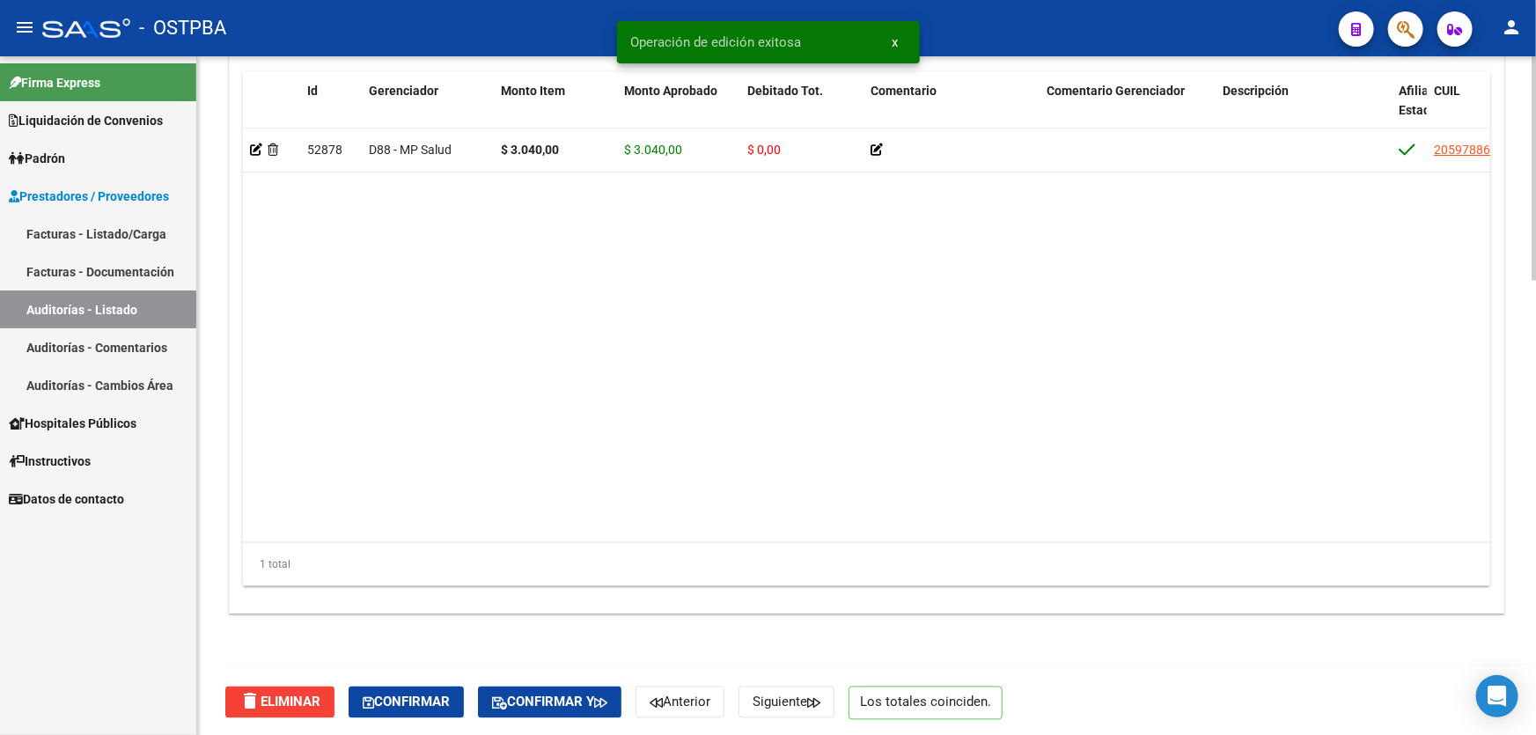
scroll to position [1372, 0]
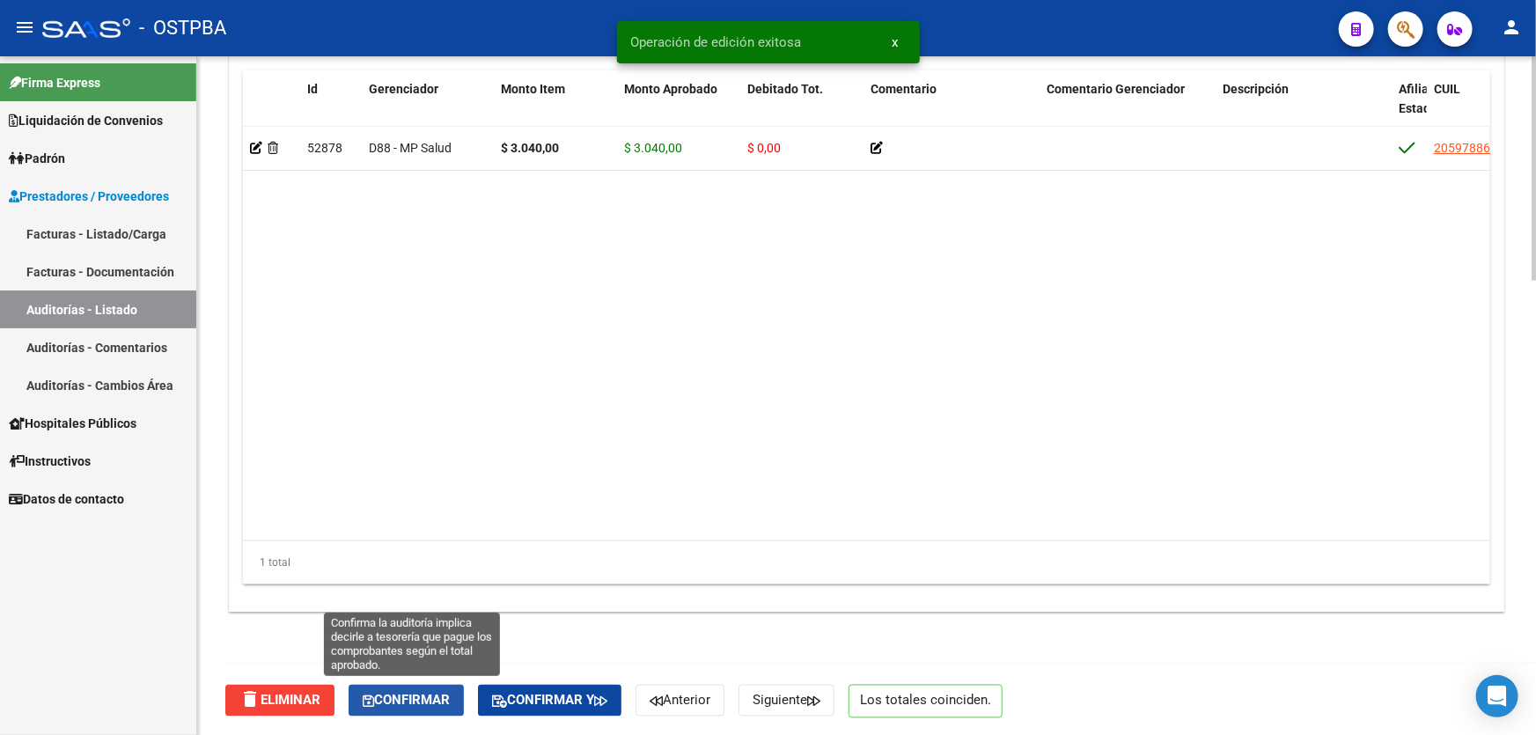
click at [422, 700] on span "Confirmar" at bounding box center [406, 701] width 87 height 16
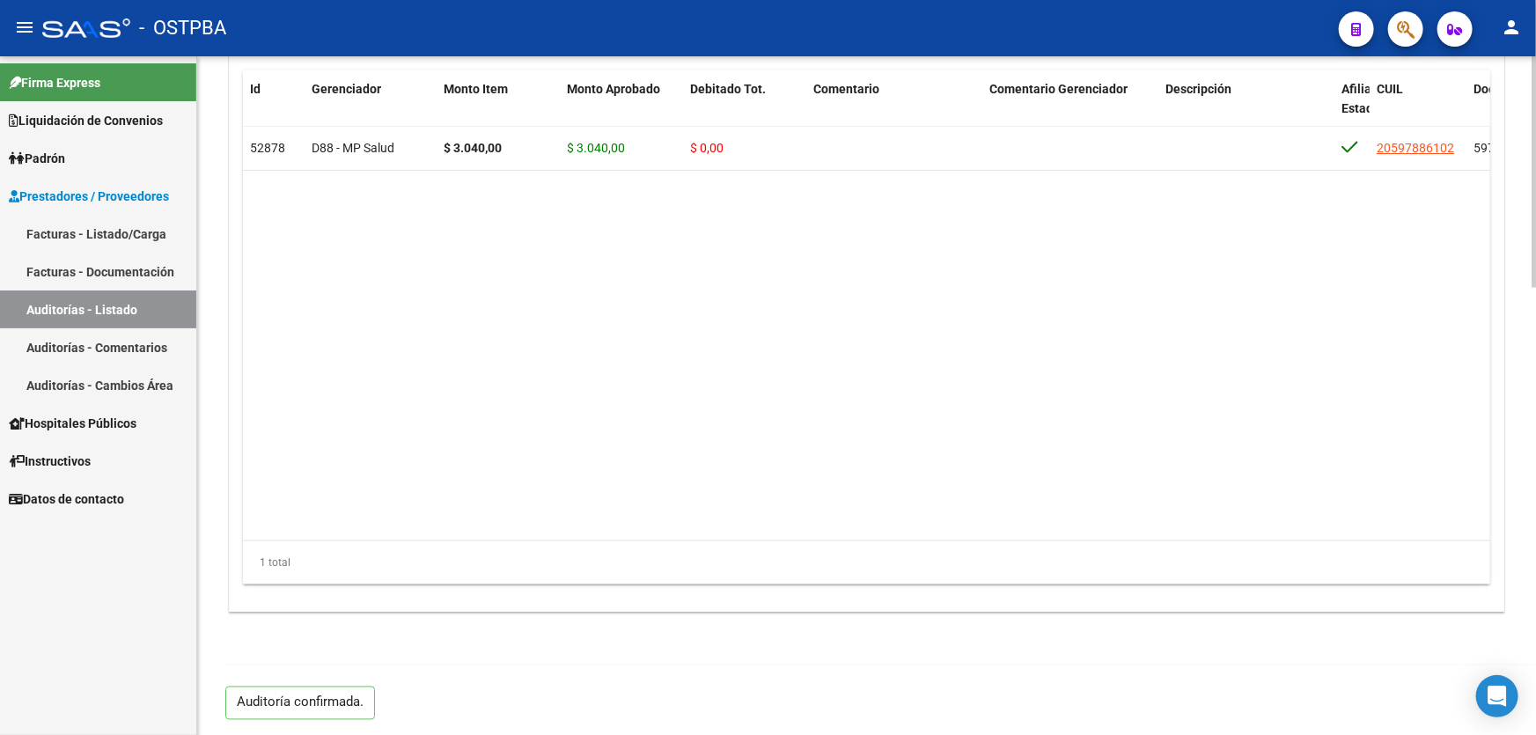
type input "202508"
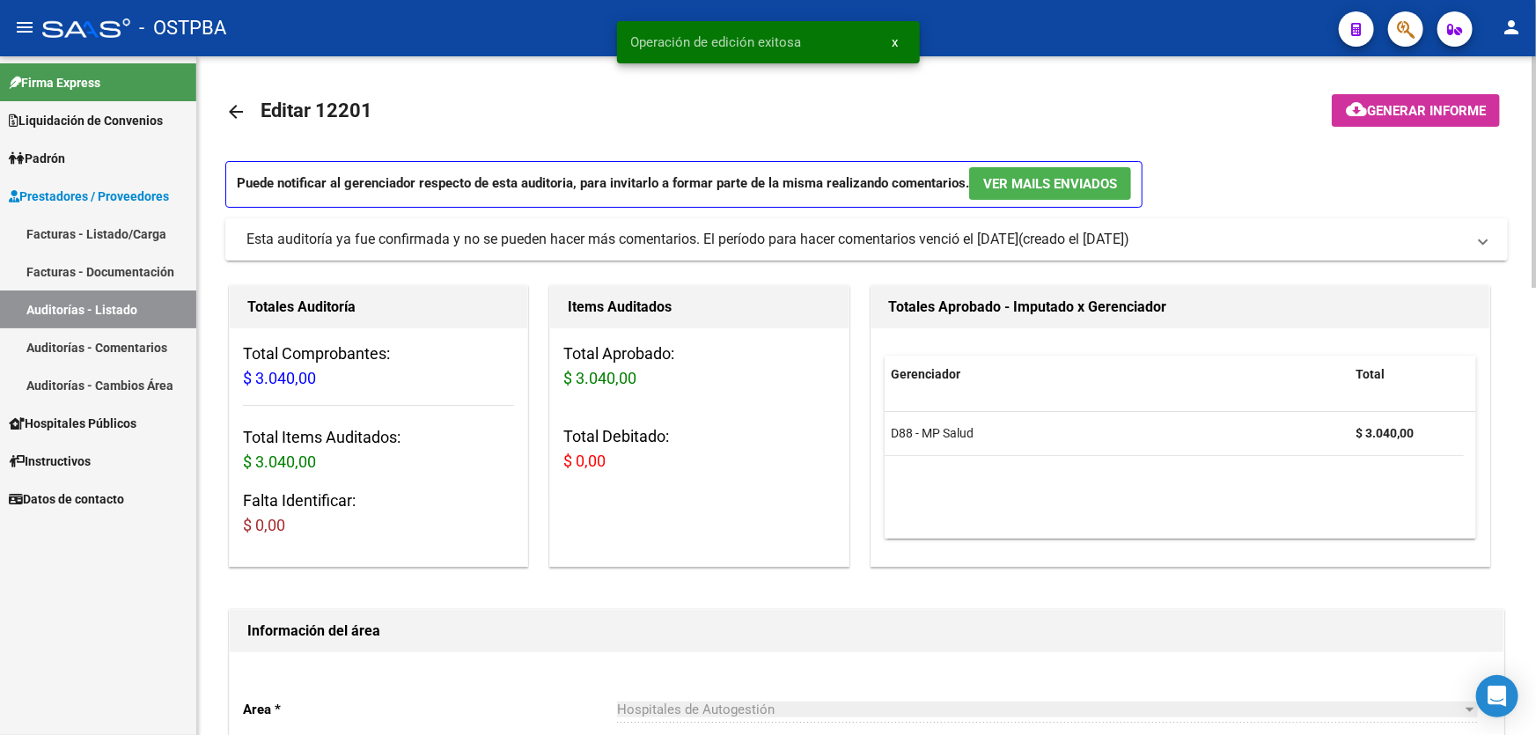
scroll to position [0, 0]
click at [231, 107] on mat-icon "arrow_back" at bounding box center [235, 112] width 21 height 21
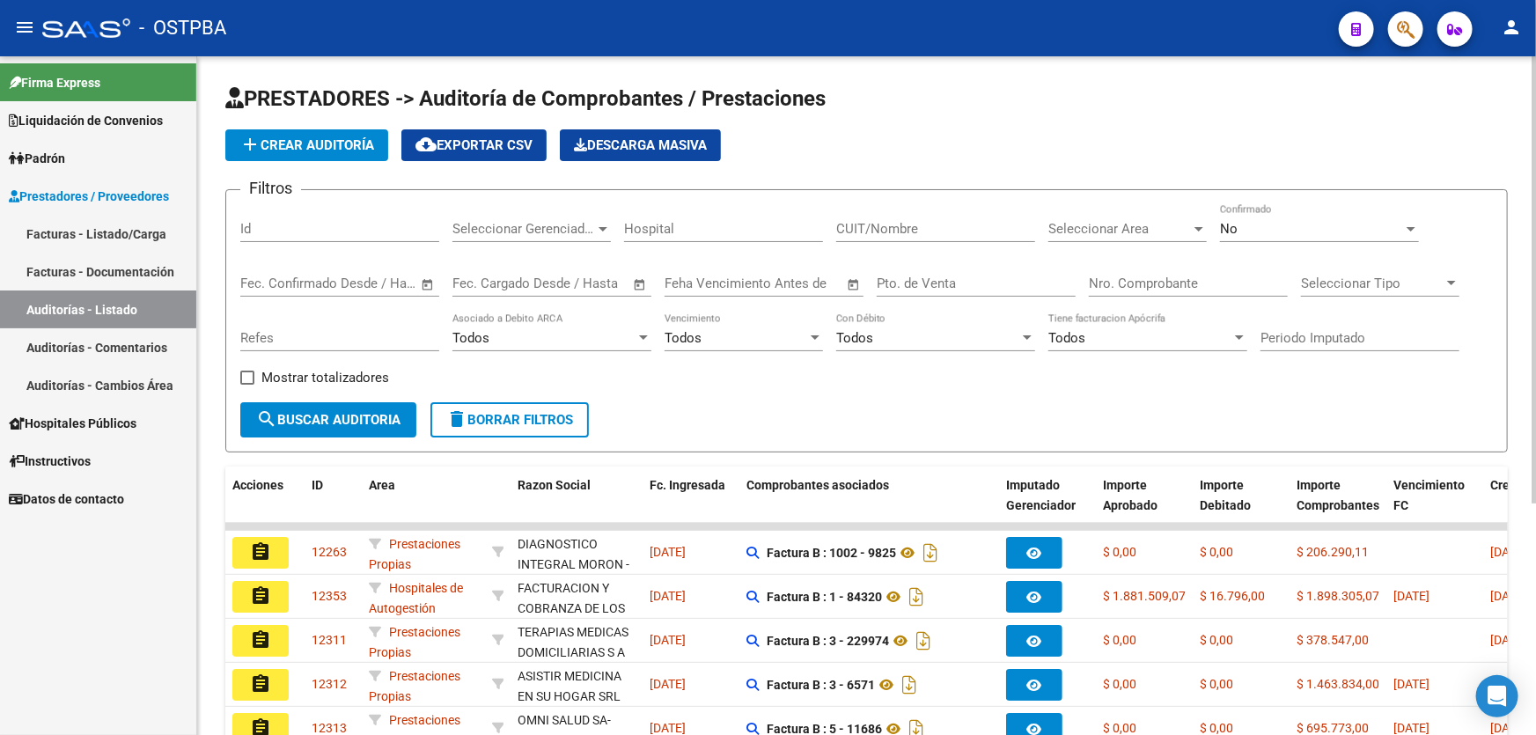
scroll to position [351, 0]
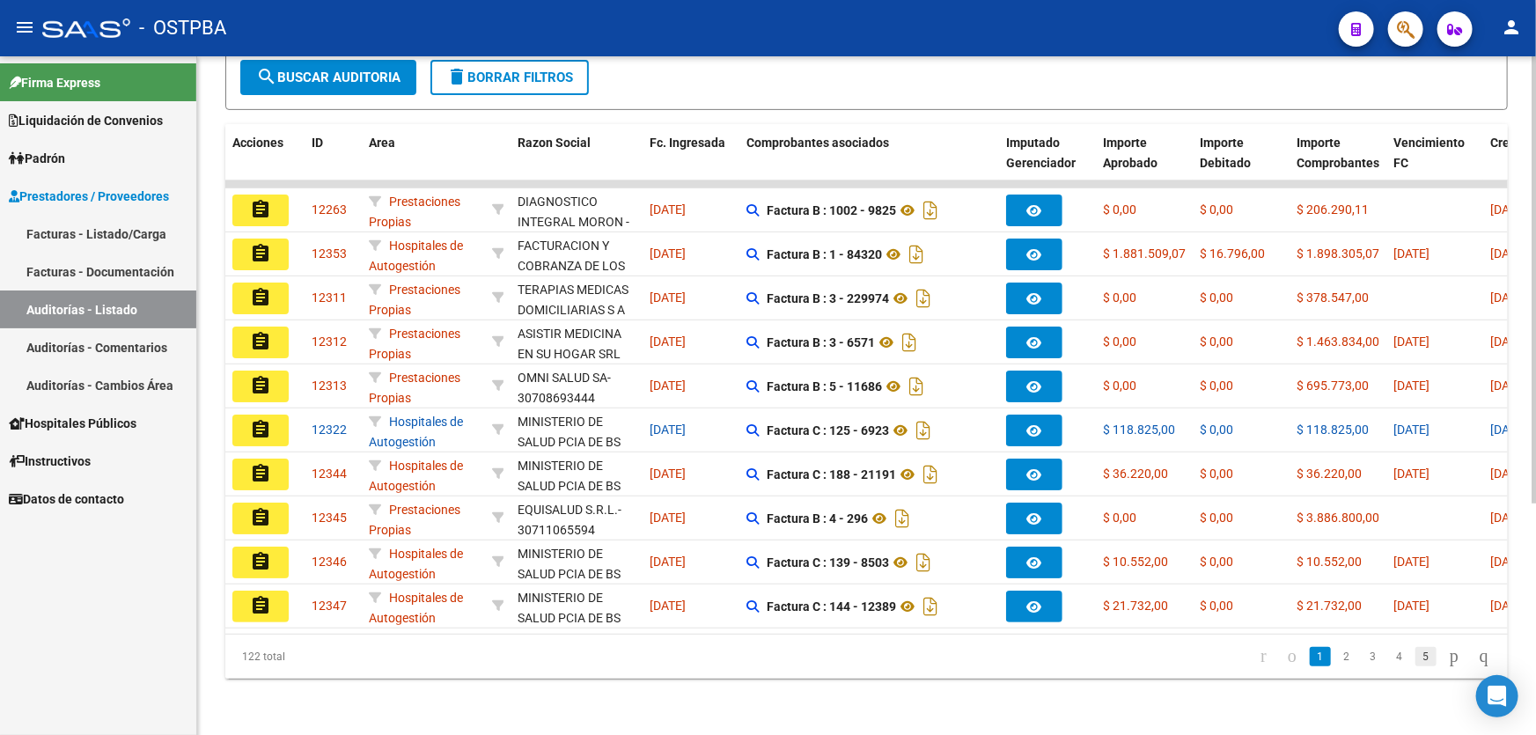
click at [1415, 658] on link "5" at bounding box center [1425, 656] width 21 height 19
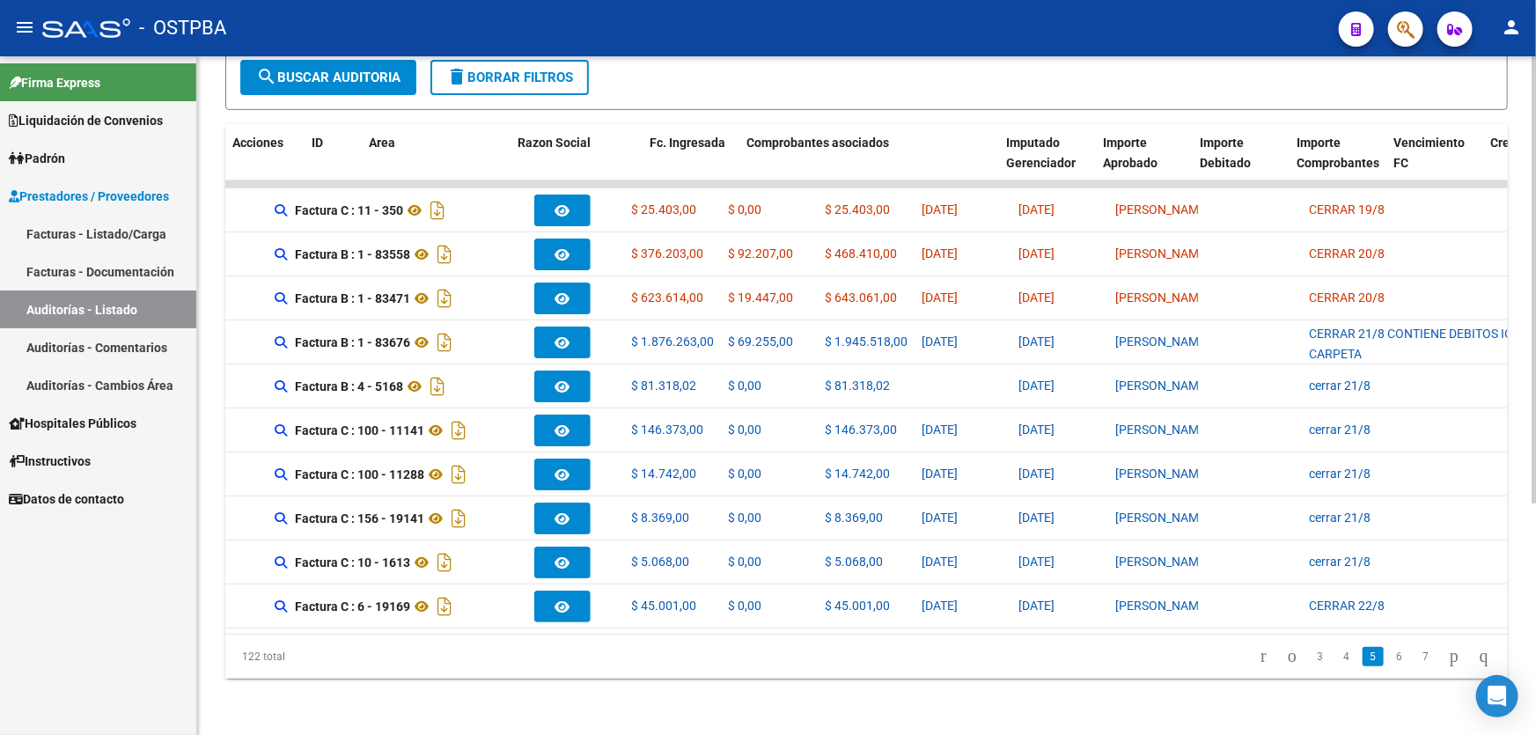
scroll to position [0, 0]
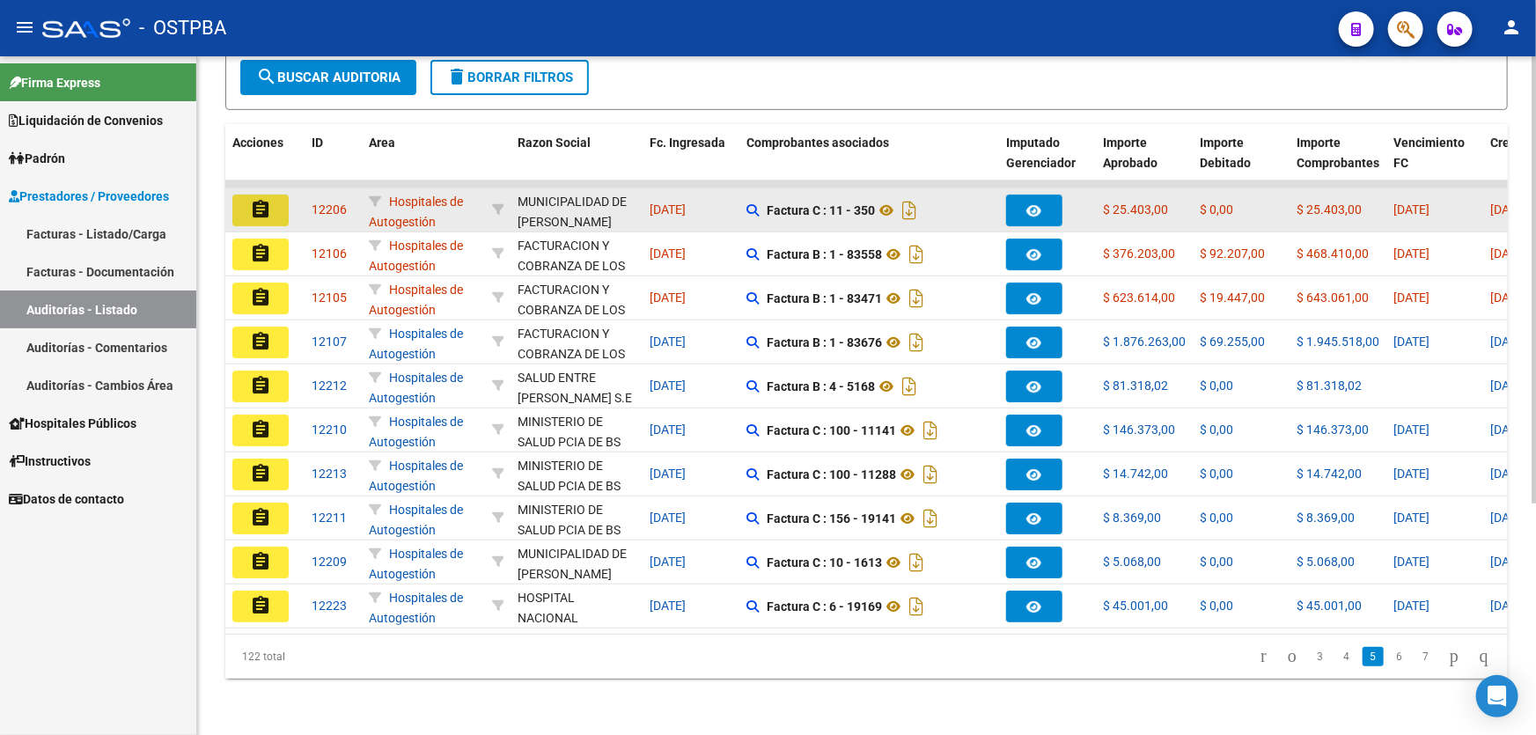
click at [262, 199] on mat-icon "assignment" at bounding box center [260, 209] width 21 height 21
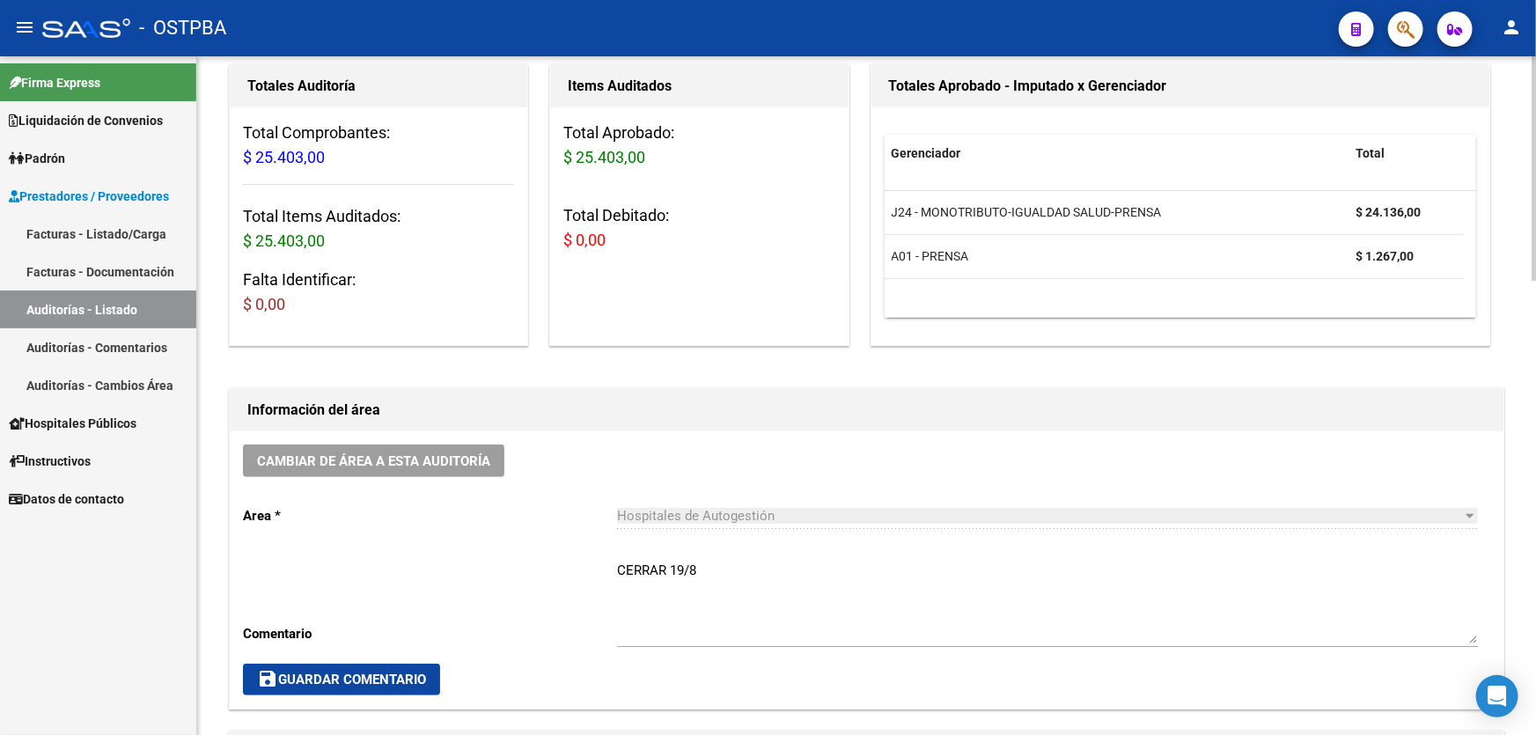
scroll to position [320, 0]
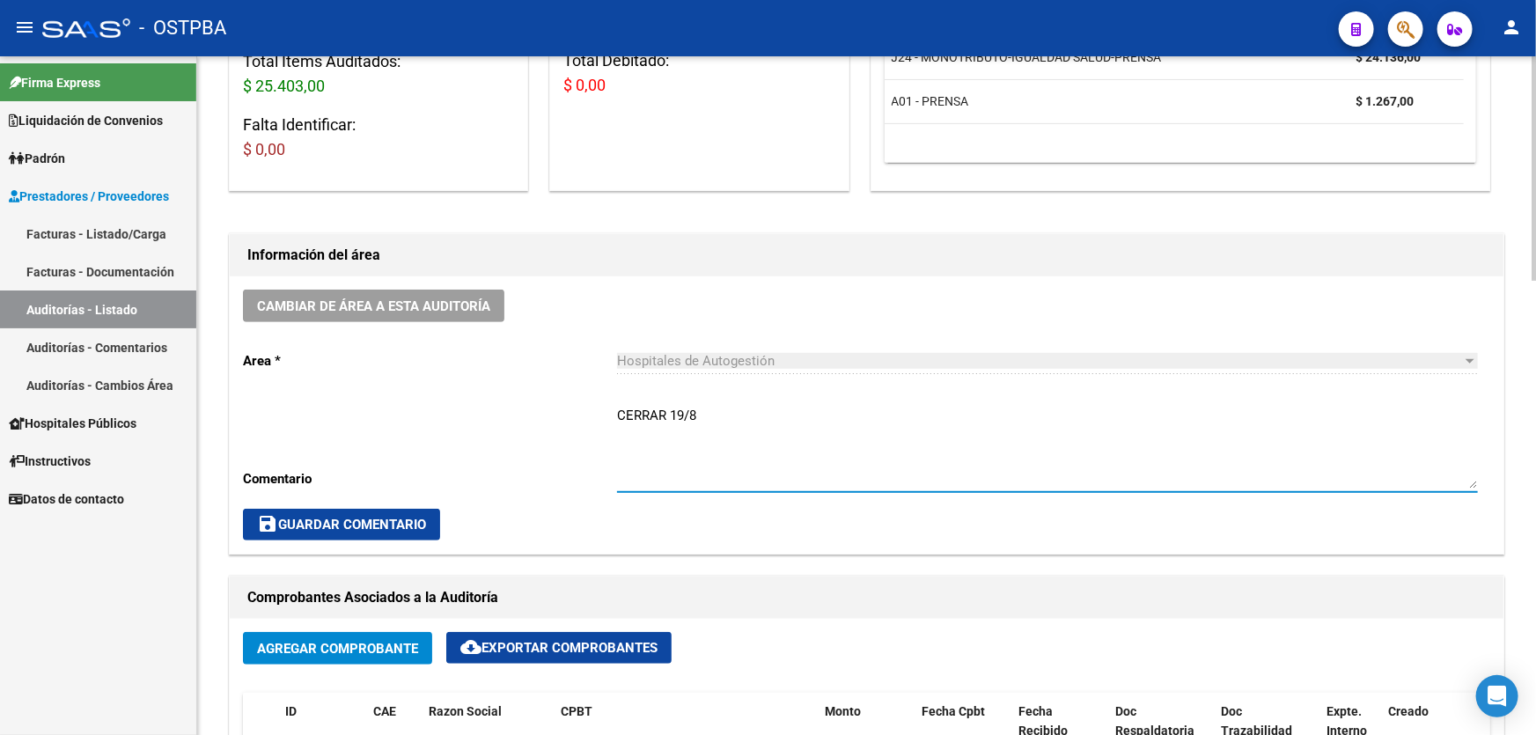
click at [729, 406] on textarea "CERRAR 19/8" at bounding box center [1047, 447] width 861 height 83
type textarea "C"
click at [381, 518] on span "save Guardar Comentario" at bounding box center [341, 525] width 169 height 16
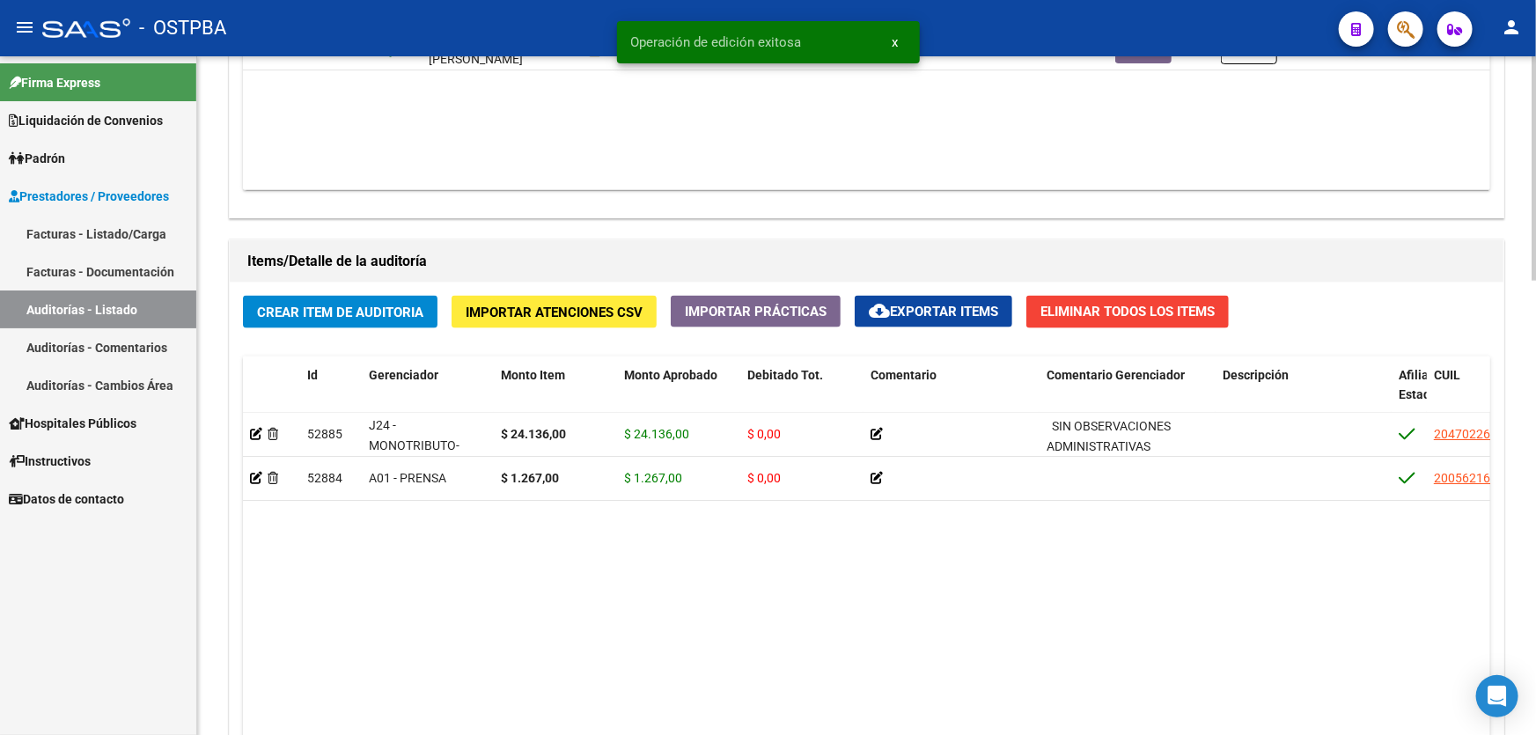
scroll to position [1360, 0]
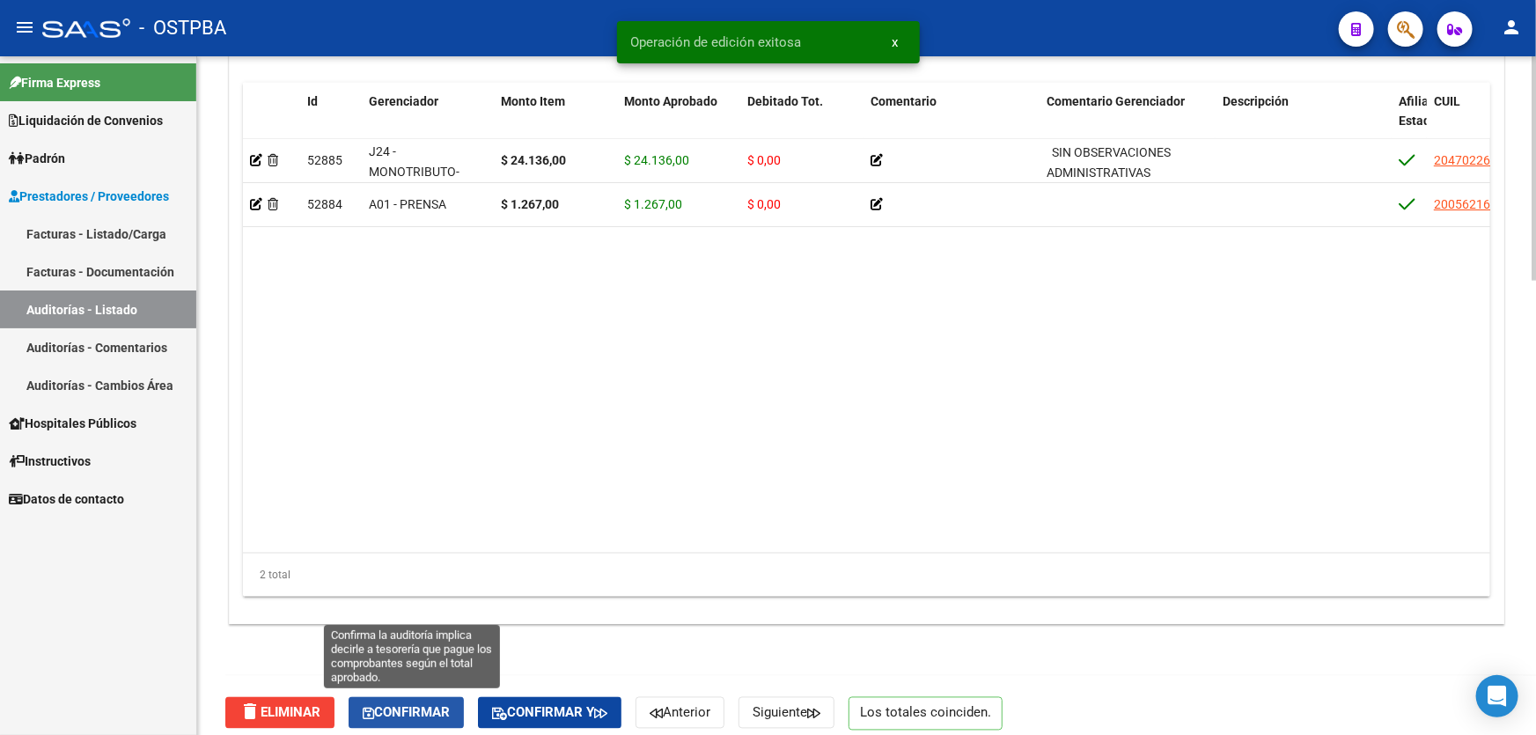
click at [397, 715] on span "Confirmar" at bounding box center [406, 713] width 87 height 16
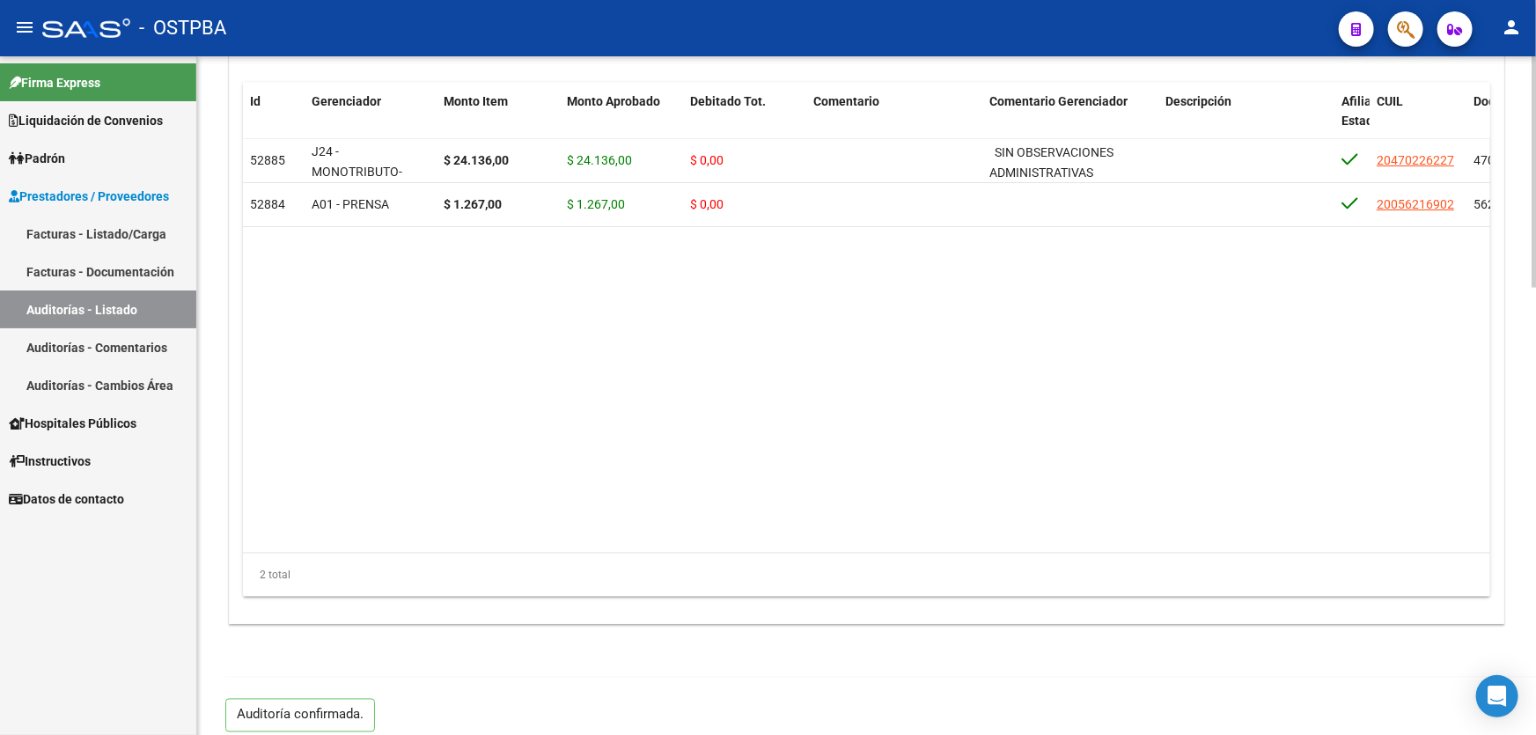
type input "202508"
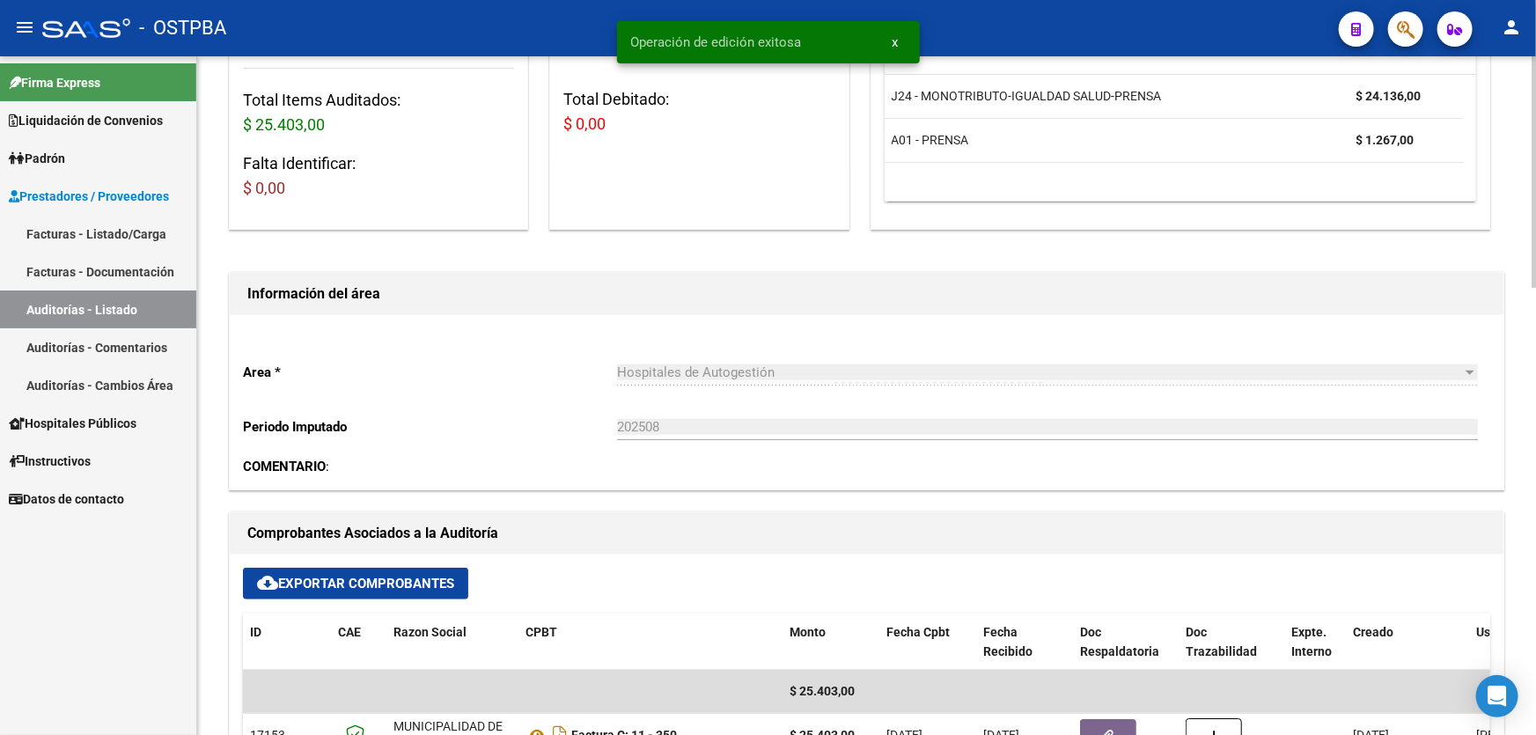
scroll to position [0, 0]
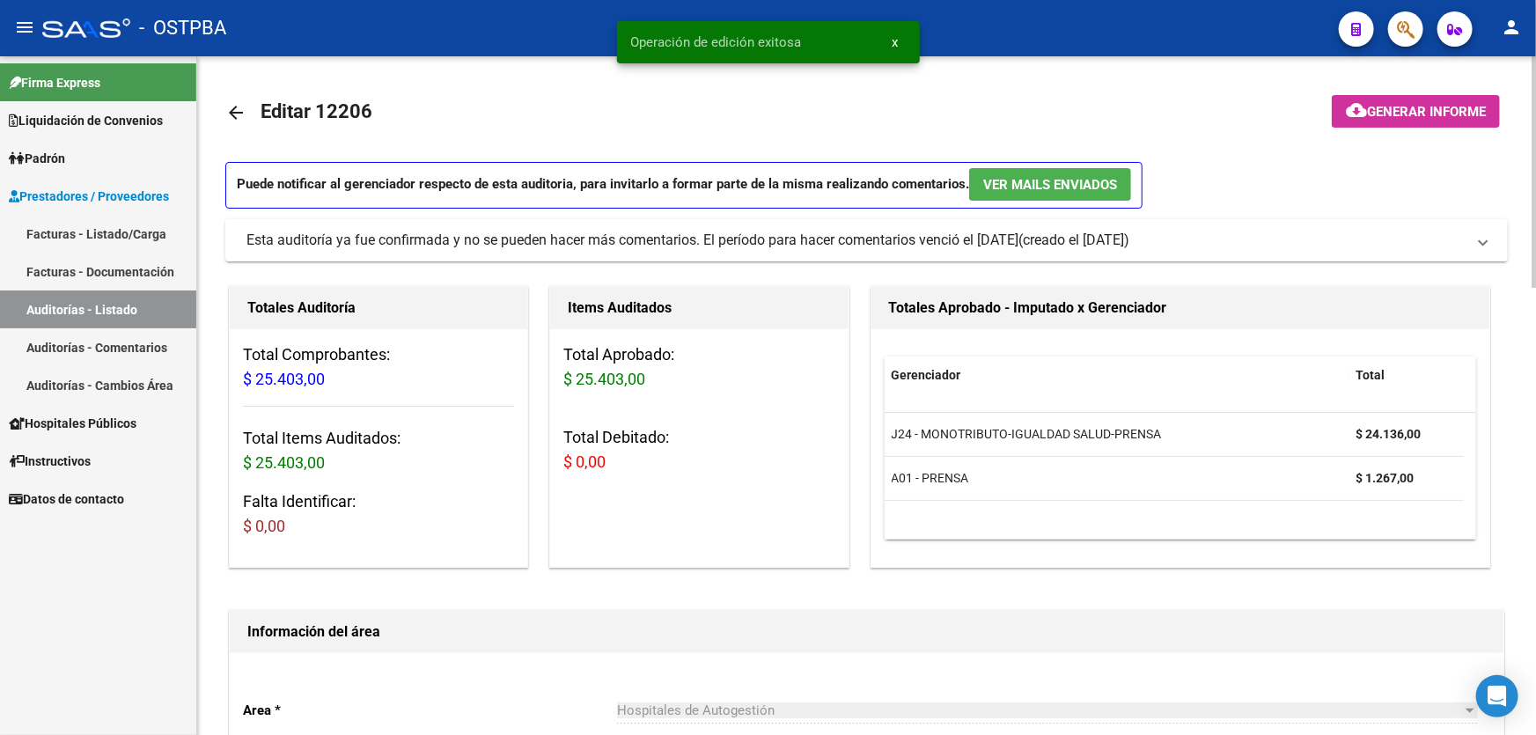
click at [1378, 106] on span "Generar informe" at bounding box center [1426, 112] width 119 height 16
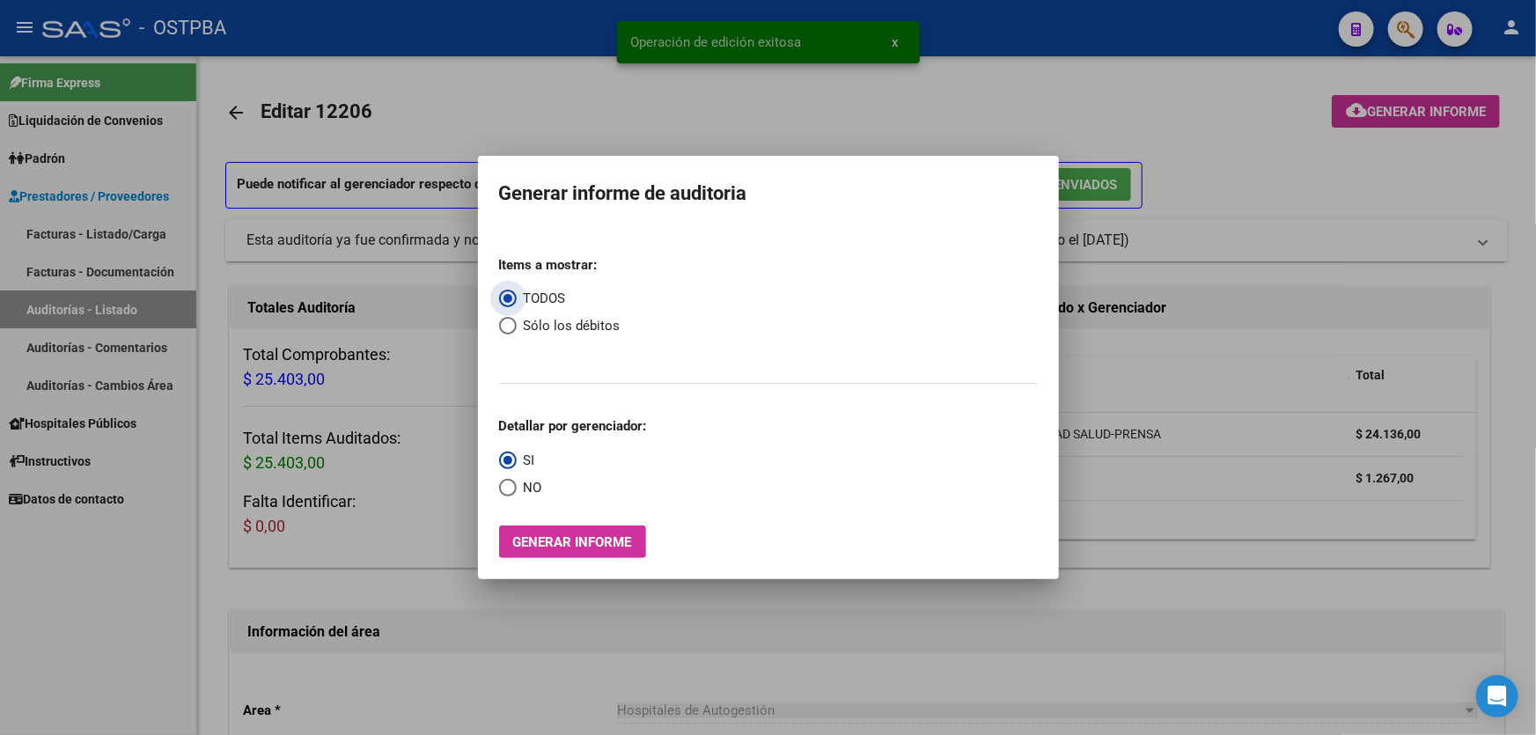
drag, startPoint x: 511, startPoint y: 327, endPoint x: 494, endPoint y: 411, distance: 85.3
click at [510, 327] on span "Select an option" at bounding box center [508, 326] width 18 height 18
click at [510, 327] on input "Sólo los débitos" at bounding box center [508, 326] width 18 height 18
radio input "true"
click at [503, 494] on span "Select an option" at bounding box center [508, 488] width 18 height 18
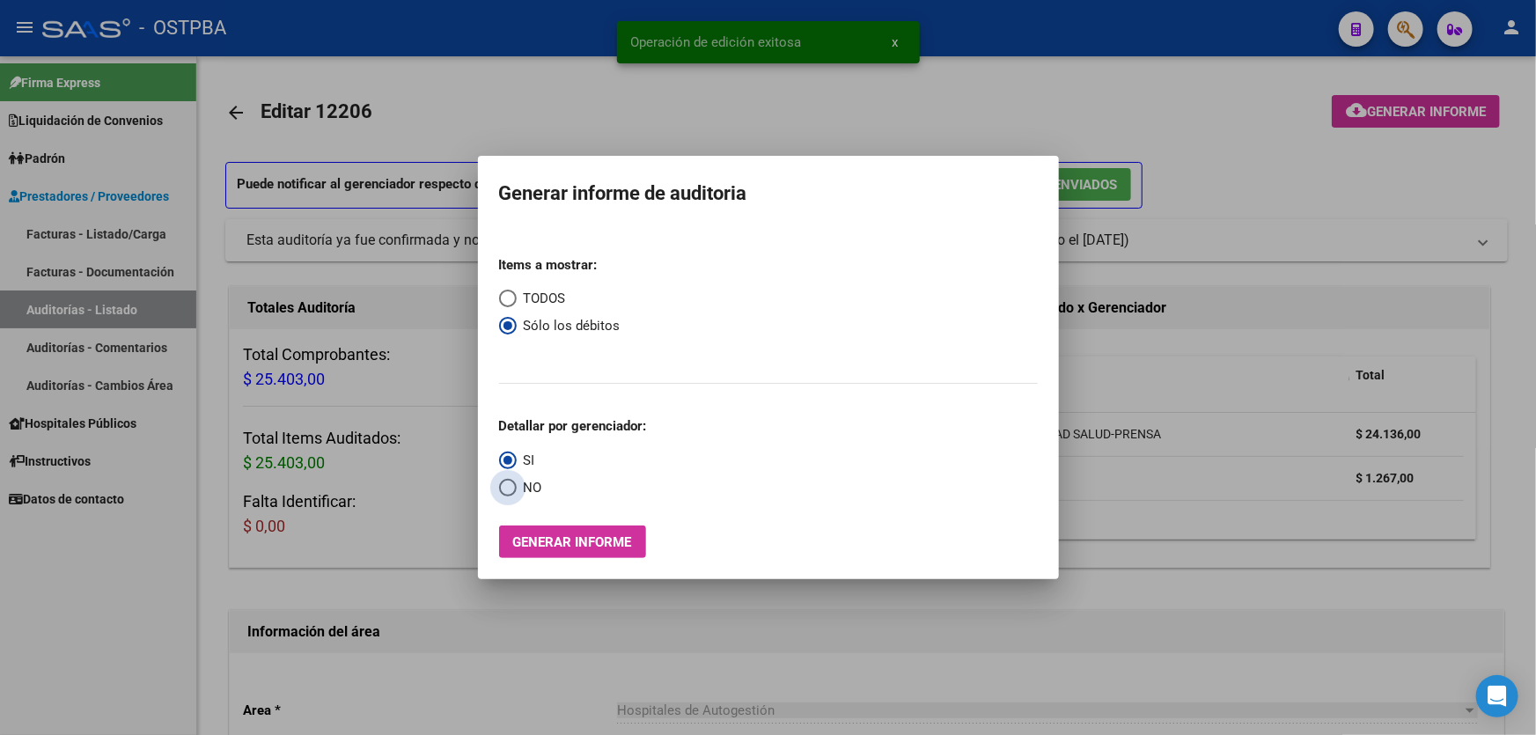
click at [503, 494] on input "NO" at bounding box center [508, 488] width 18 height 18
radio input "true"
click at [547, 533] on button "Generar informe" at bounding box center [572, 541] width 147 height 33
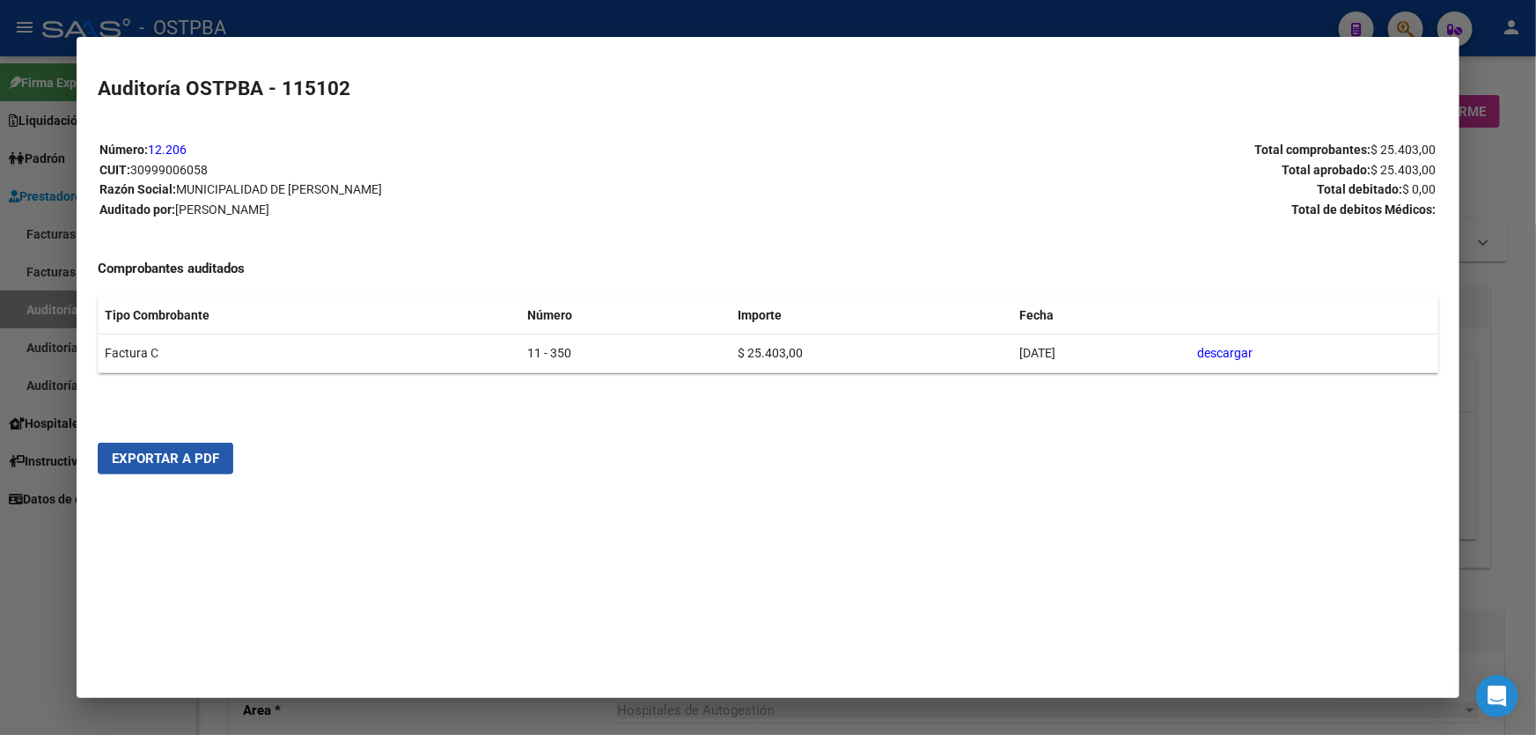
click at [145, 459] on span "Exportar a PDF" at bounding box center [165, 459] width 107 height 16
click at [32, 529] on div at bounding box center [768, 367] width 1536 height 735
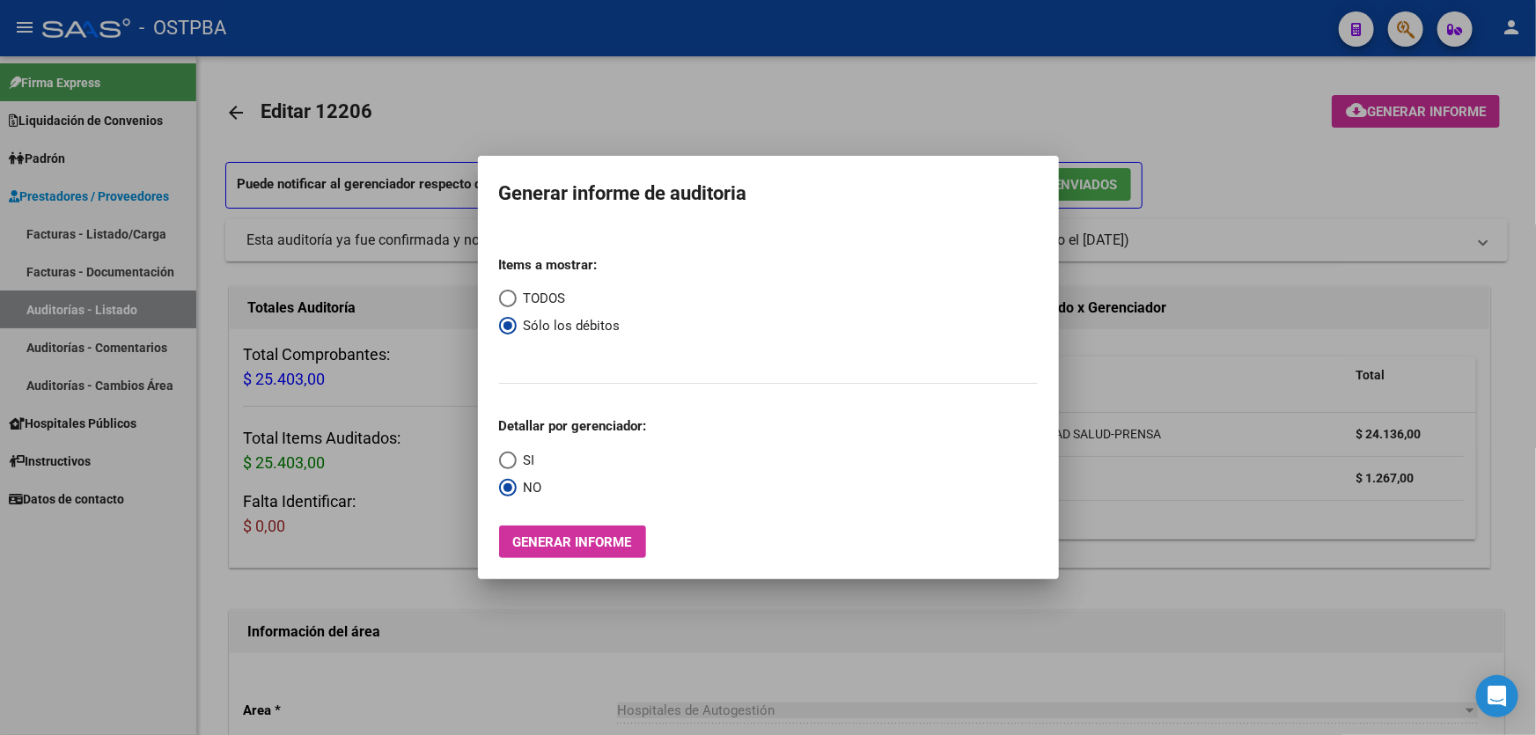
click at [529, 114] on div at bounding box center [768, 367] width 1536 height 735
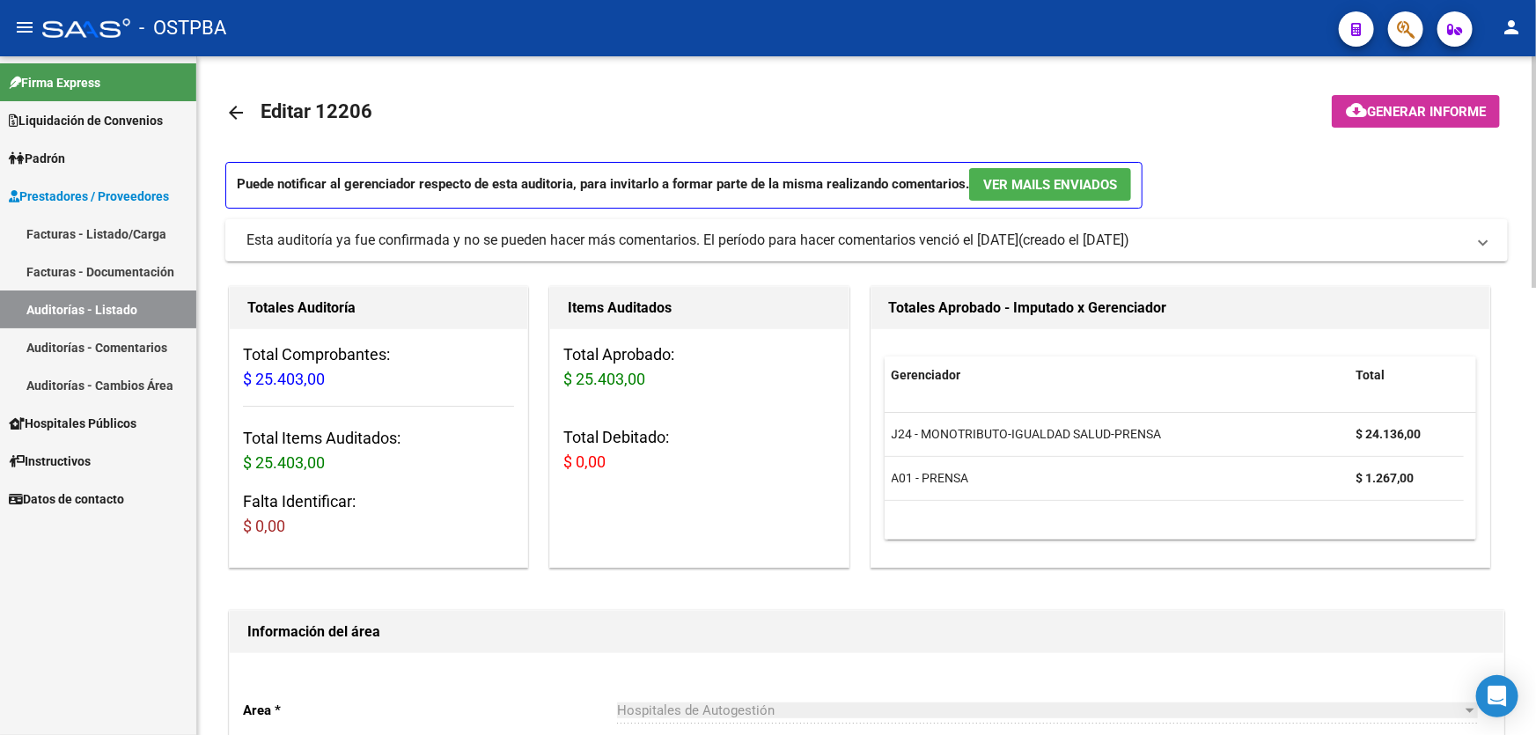
click at [234, 105] on mat-icon "arrow_back" at bounding box center [235, 112] width 21 height 21
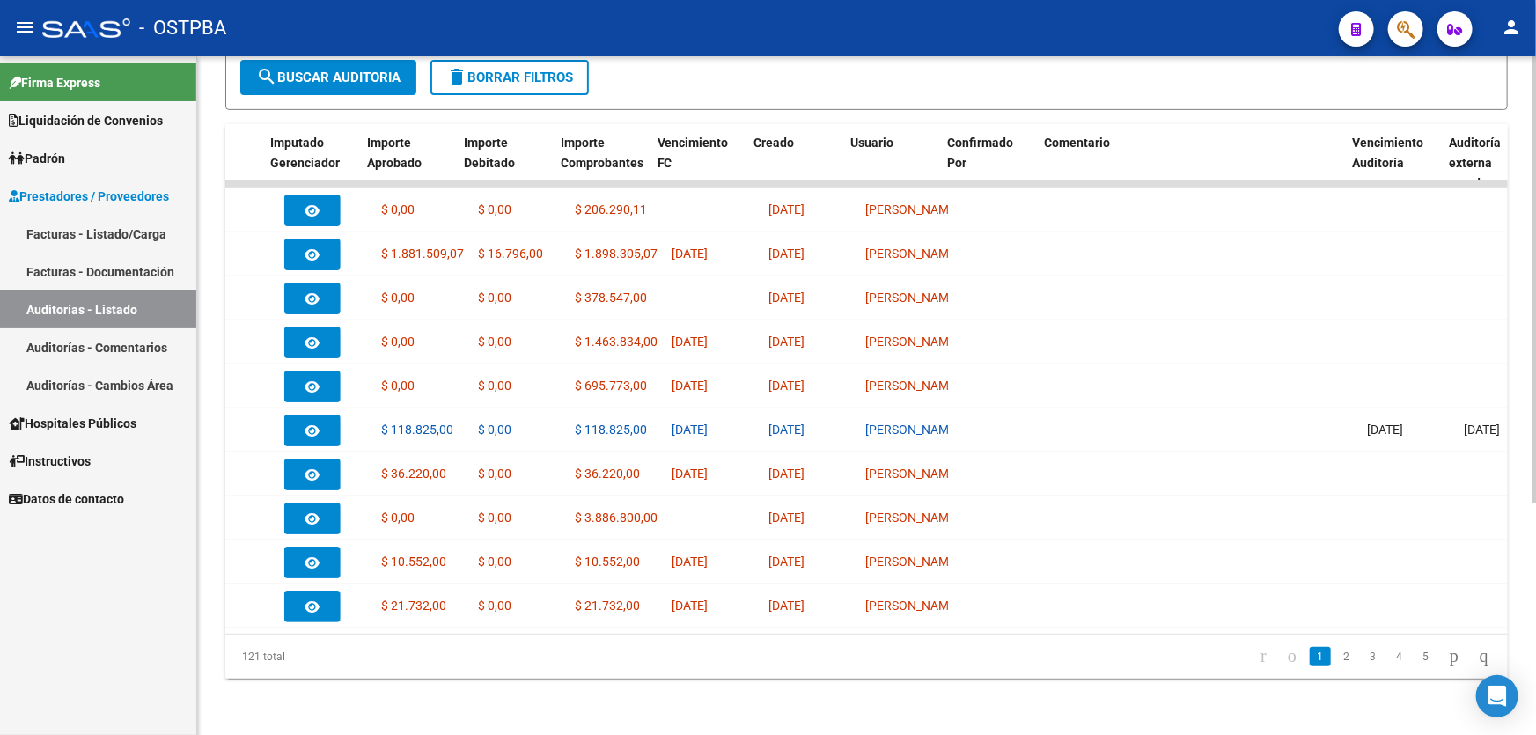
scroll to position [0, 736]
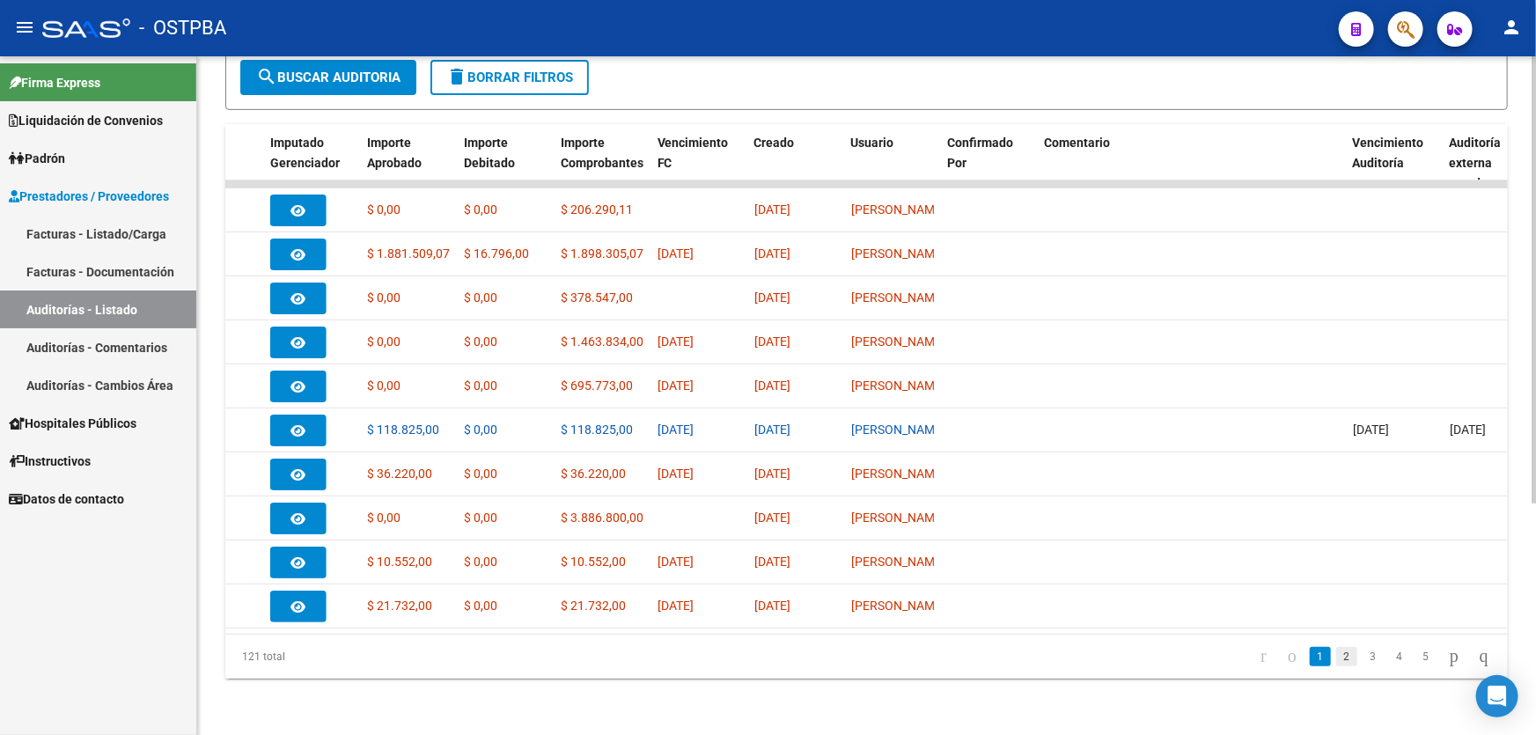
click at [1336, 659] on link "2" at bounding box center [1346, 656] width 21 height 19
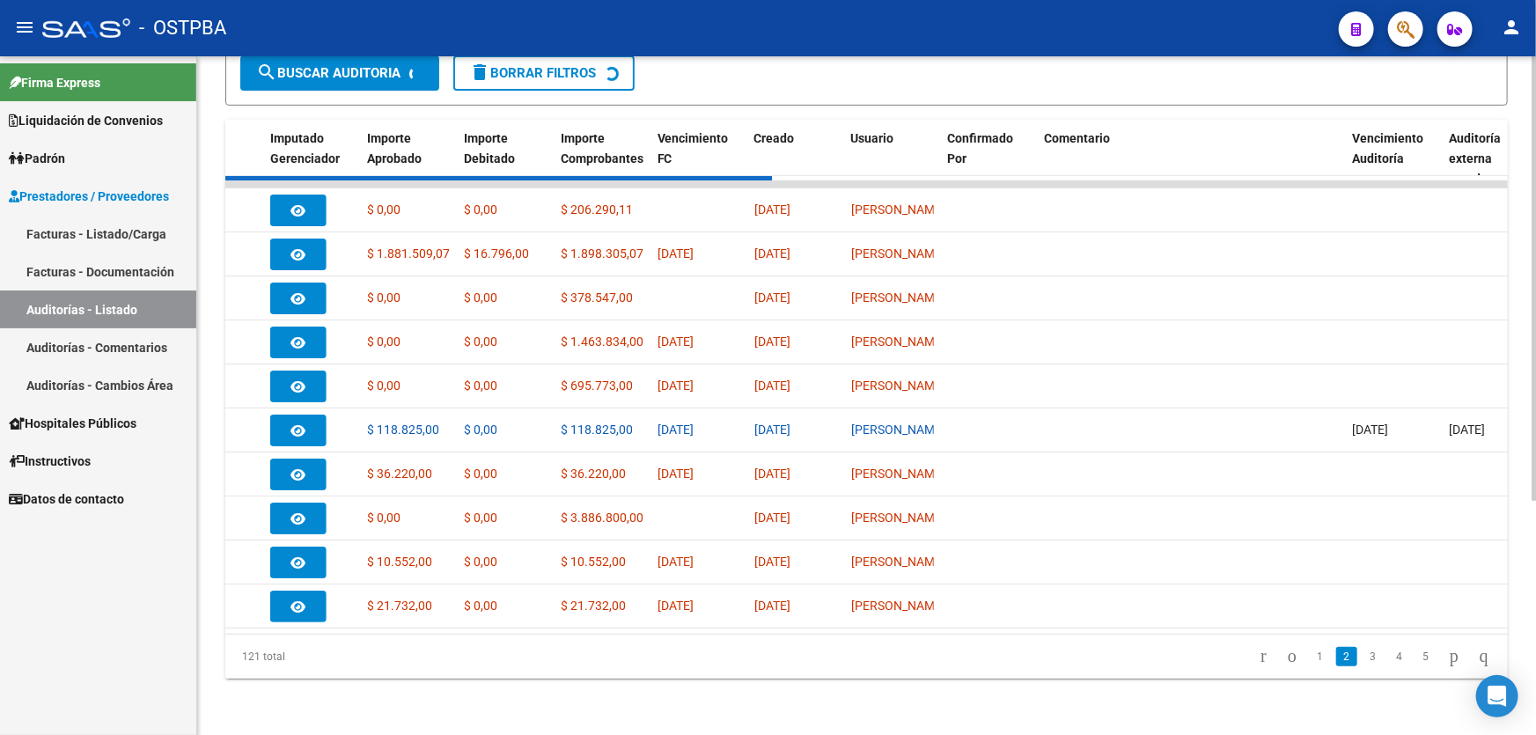
scroll to position [351, 0]
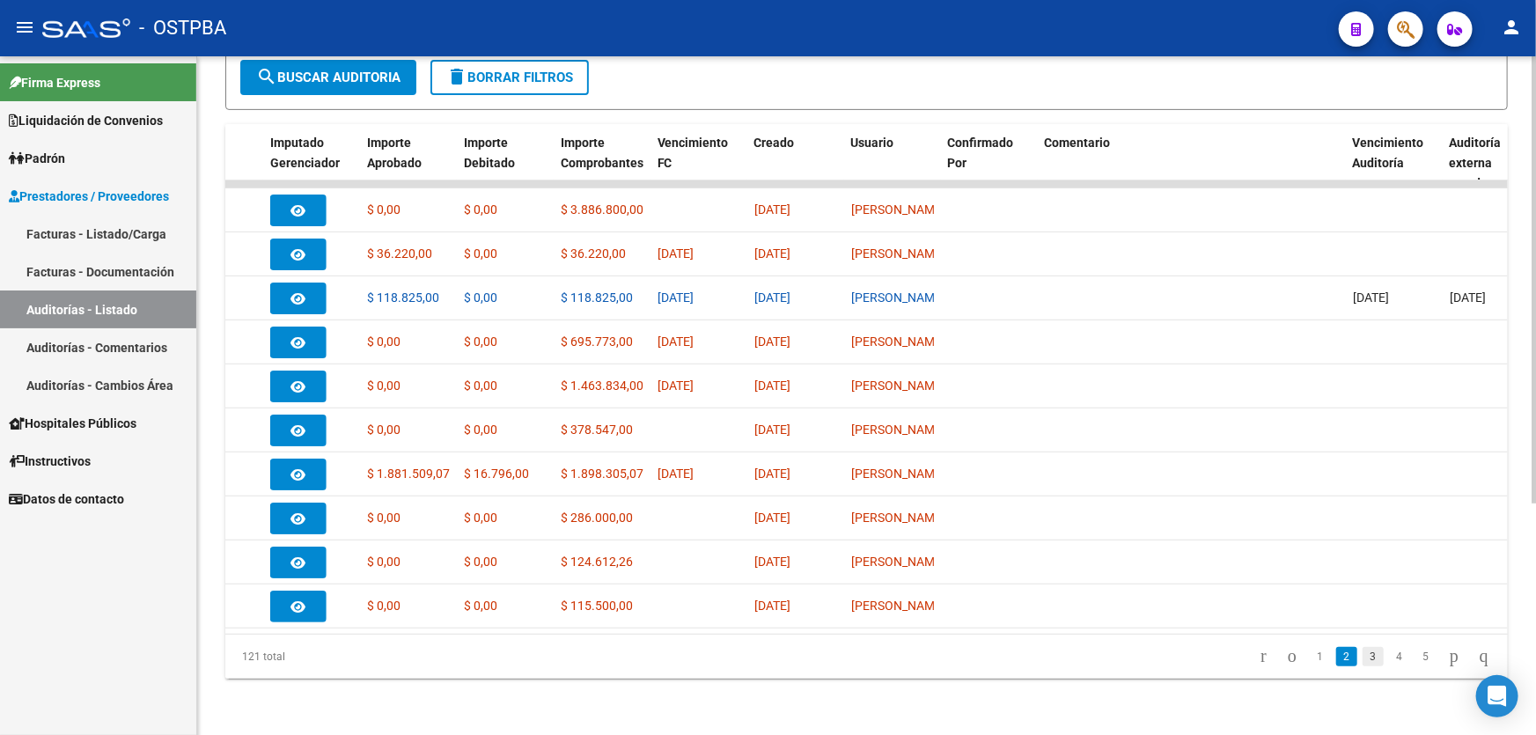
click at [1363, 663] on link "3" at bounding box center [1373, 656] width 21 height 19
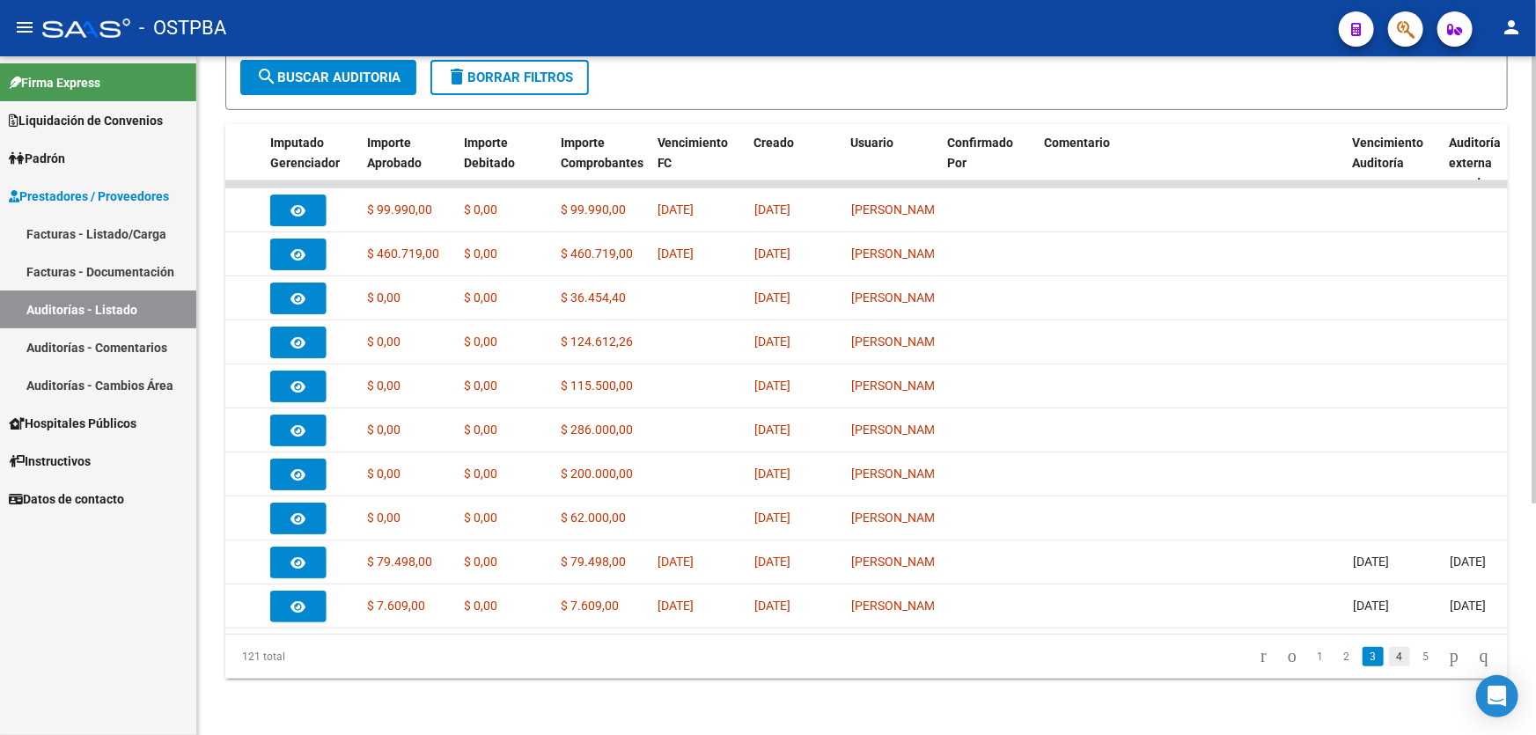
click at [1389, 657] on link "4" at bounding box center [1399, 656] width 21 height 19
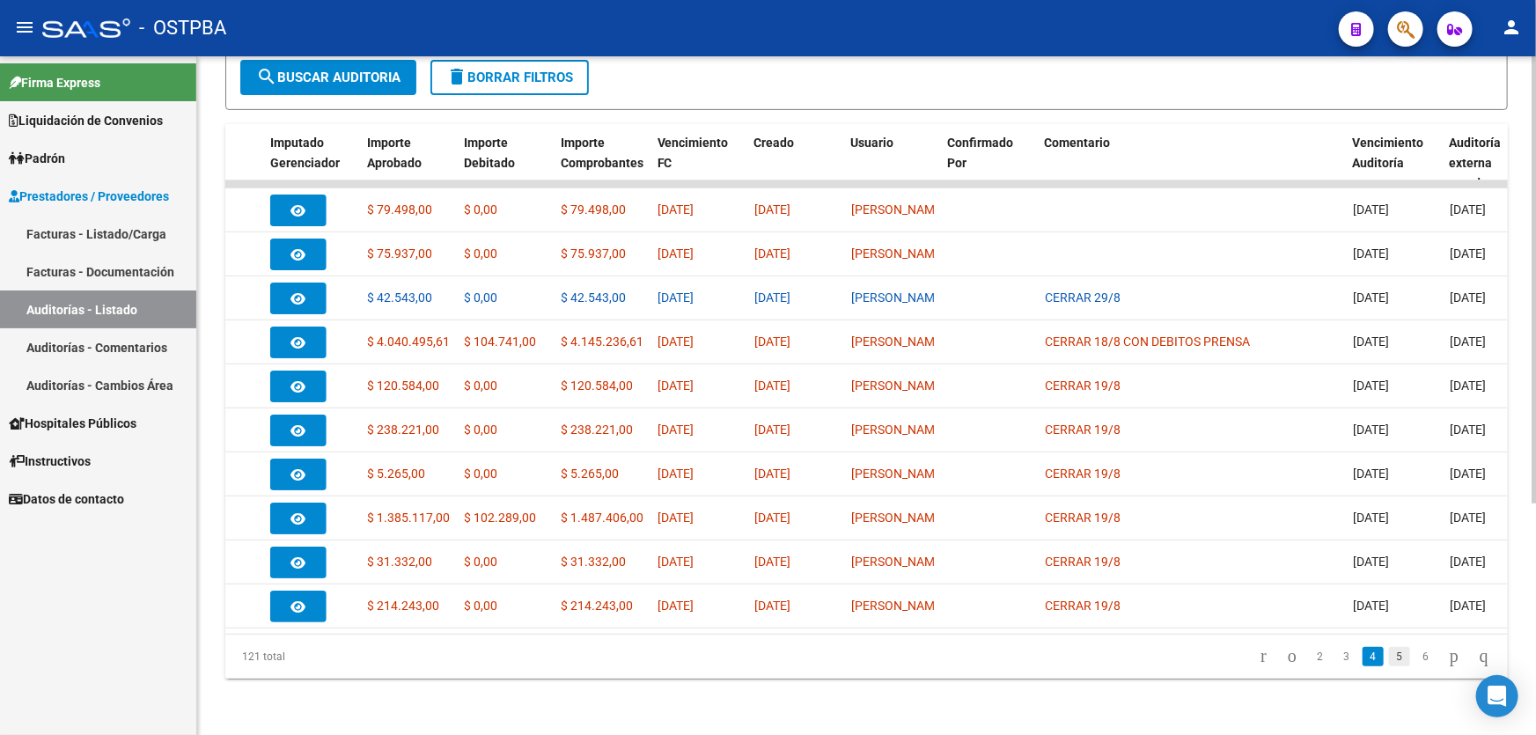
click at [1389, 659] on link "5" at bounding box center [1399, 656] width 21 height 19
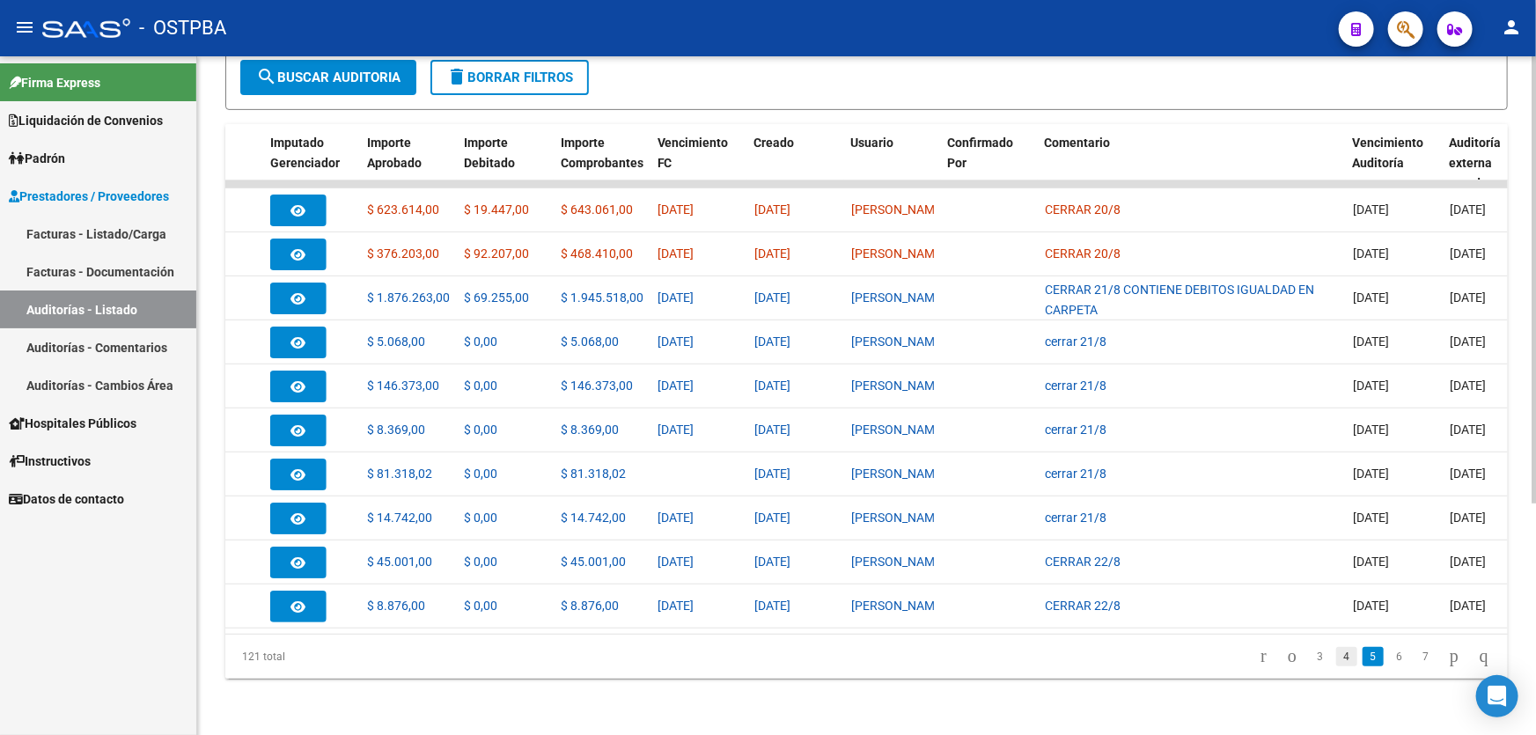
click at [1336, 657] on link "4" at bounding box center [1346, 656] width 21 height 19
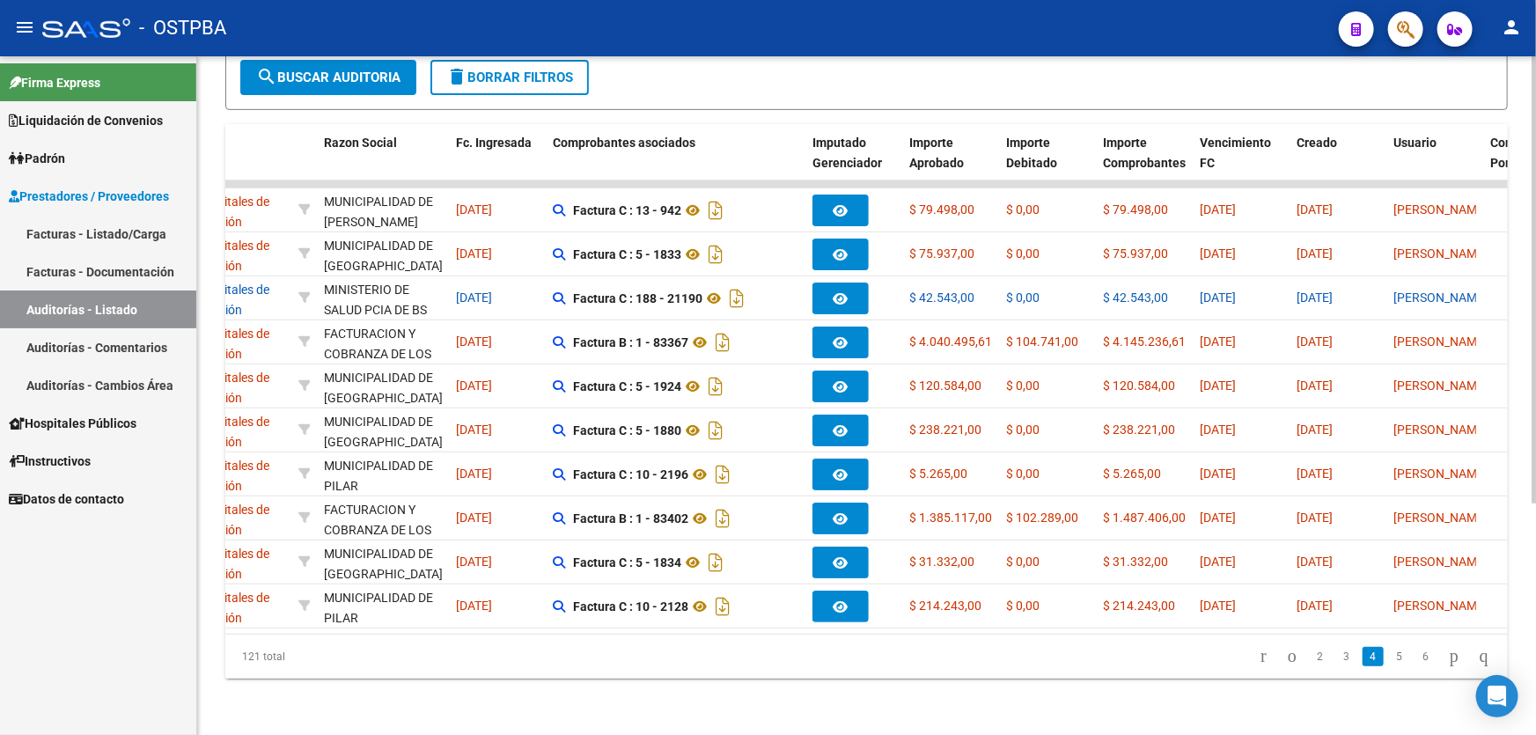
scroll to position [0, 0]
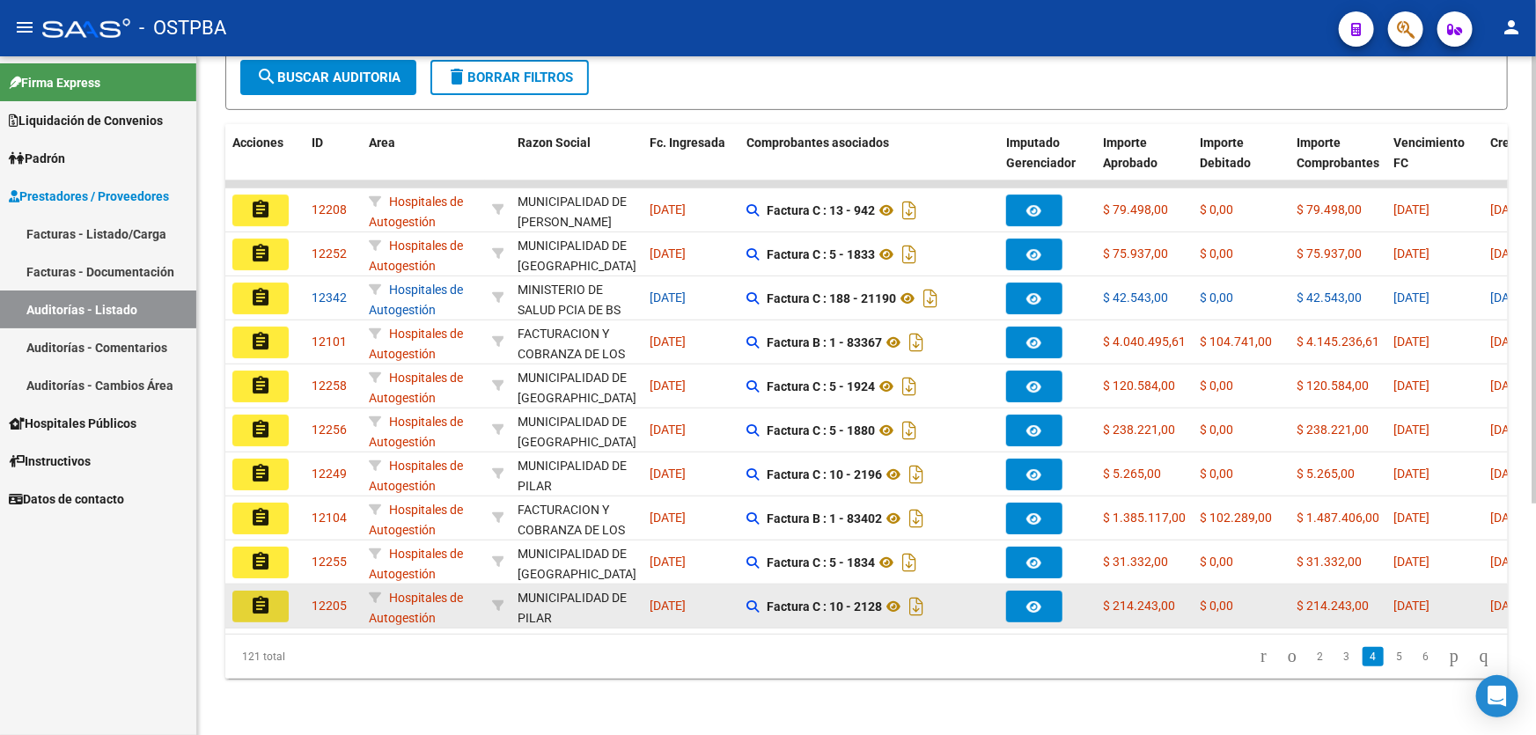
click at [252, 595] on mat-icon "assignment" at bounding box center [260, 605] width 21 height 21
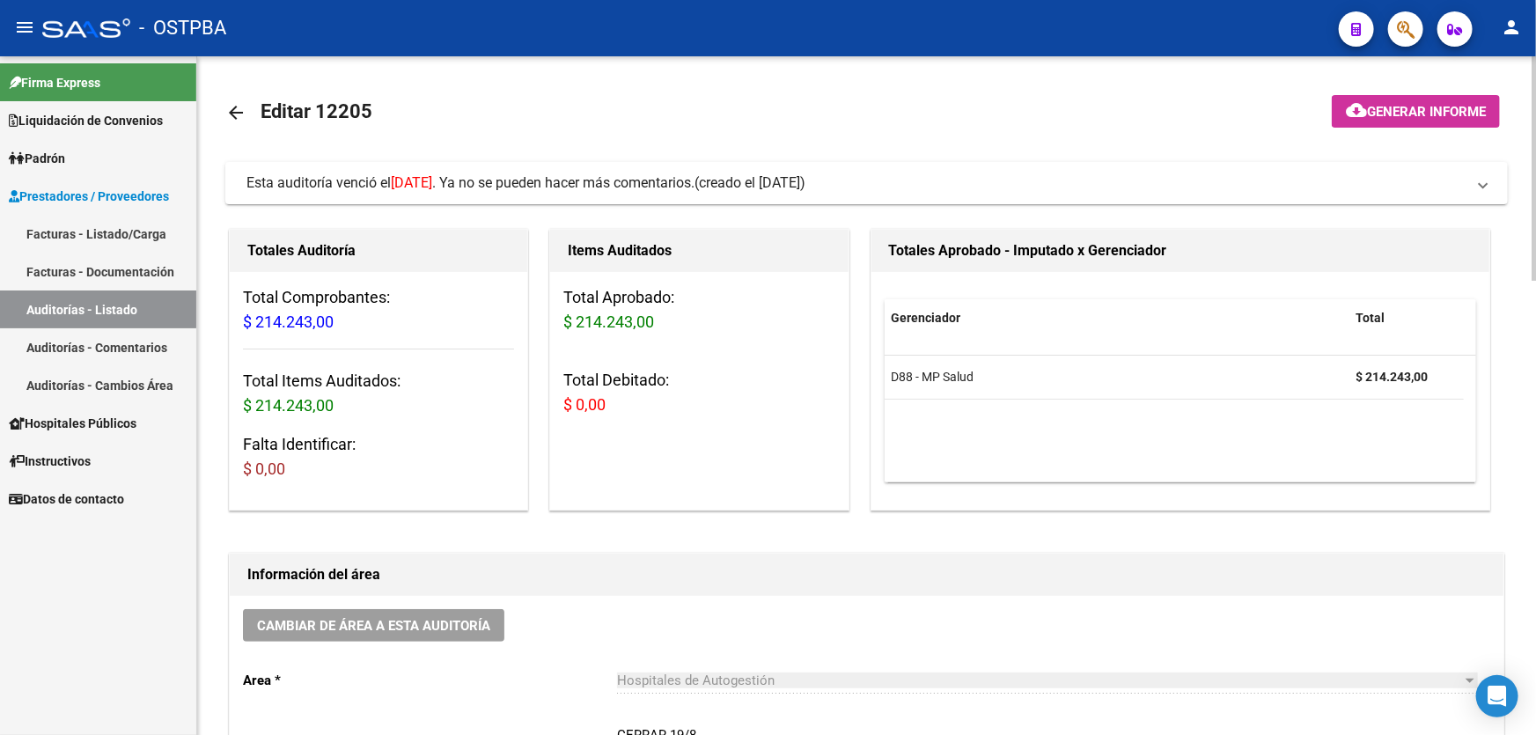
scroll to position [239, 0]
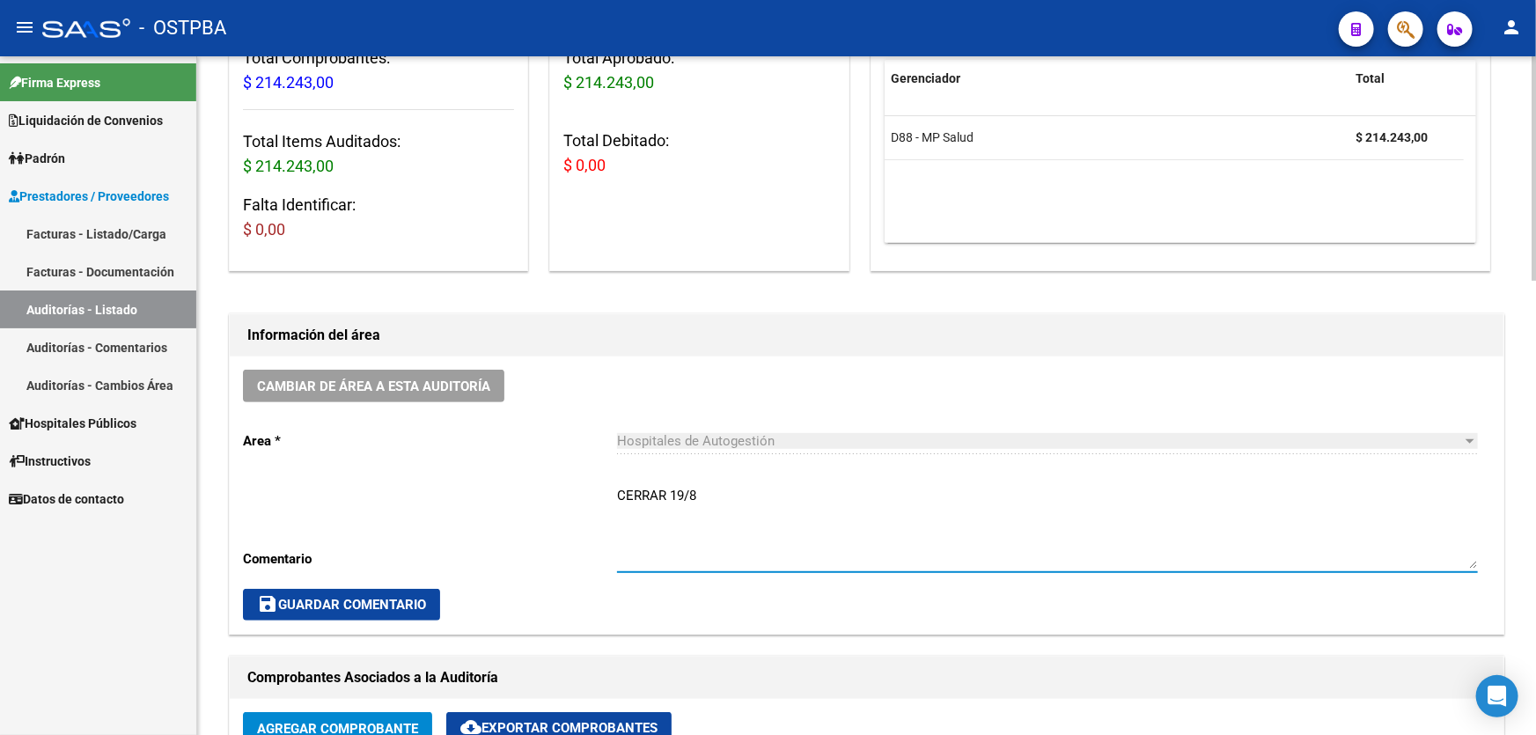
click at [722, 492] on textarea "CERRAR 19/8" at bounding box center [1047, 527] width 861 height 83
type textarea "C"
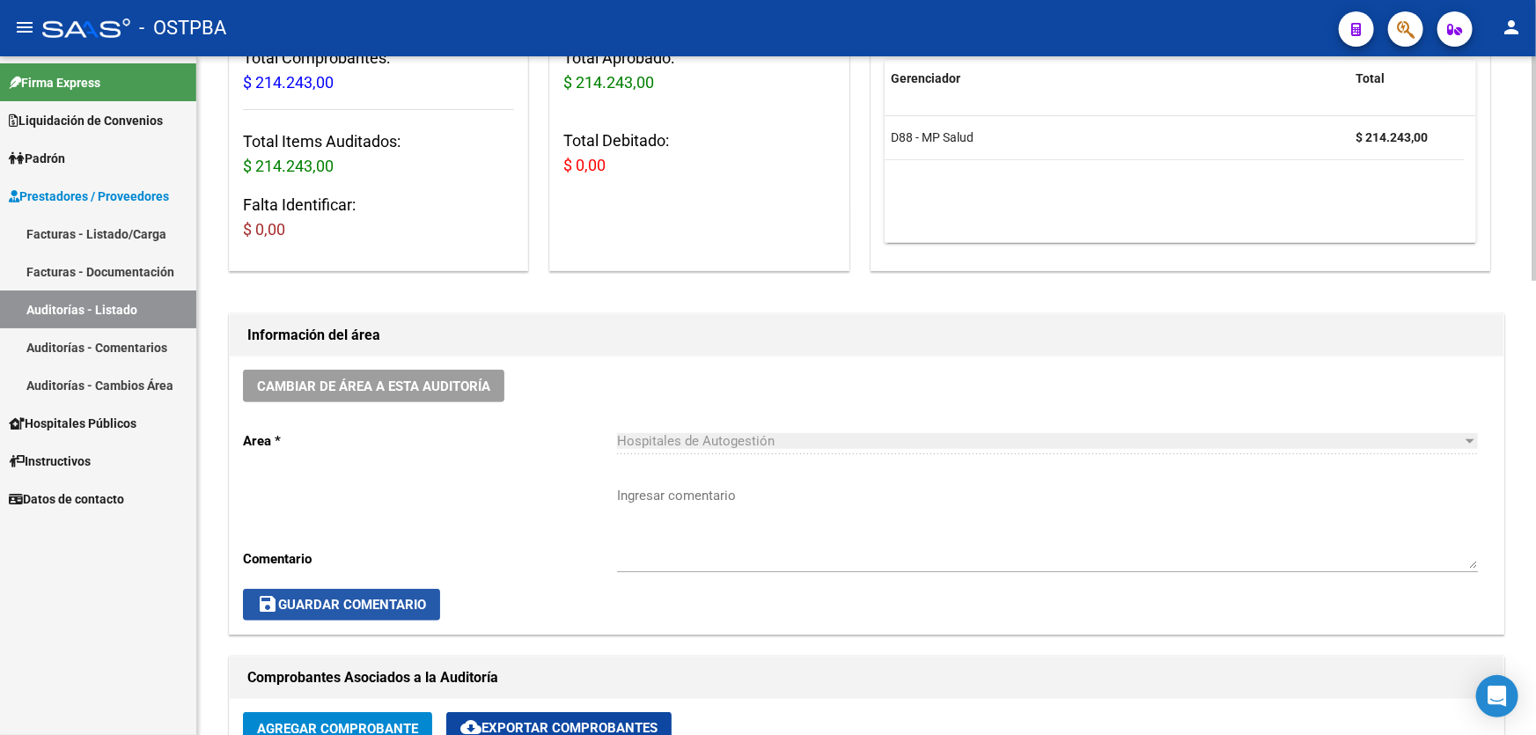
click at [331, 611] on button "save Guardar Comentario" at bounding box center [341, 605] width 197 height 32
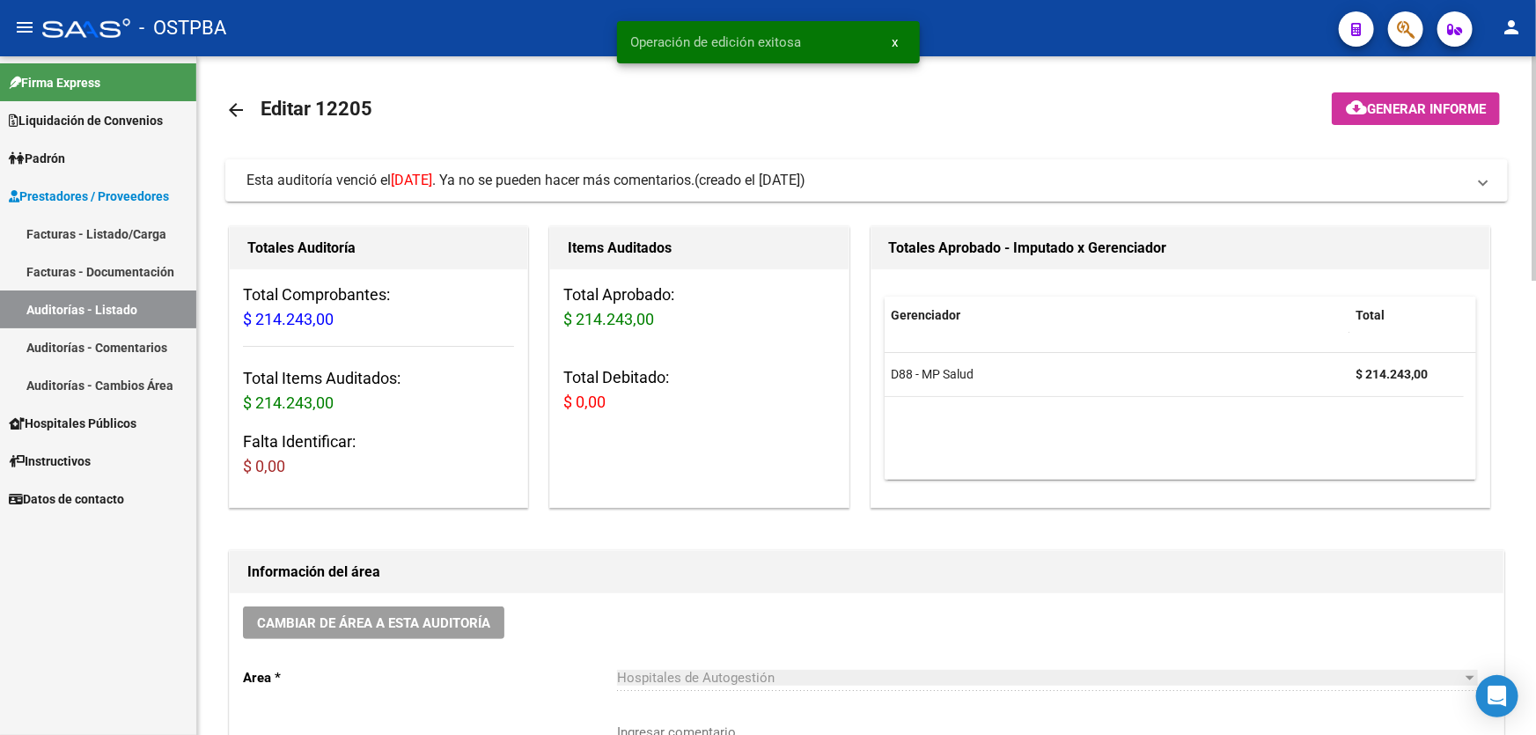
scroll to position [0, 0]
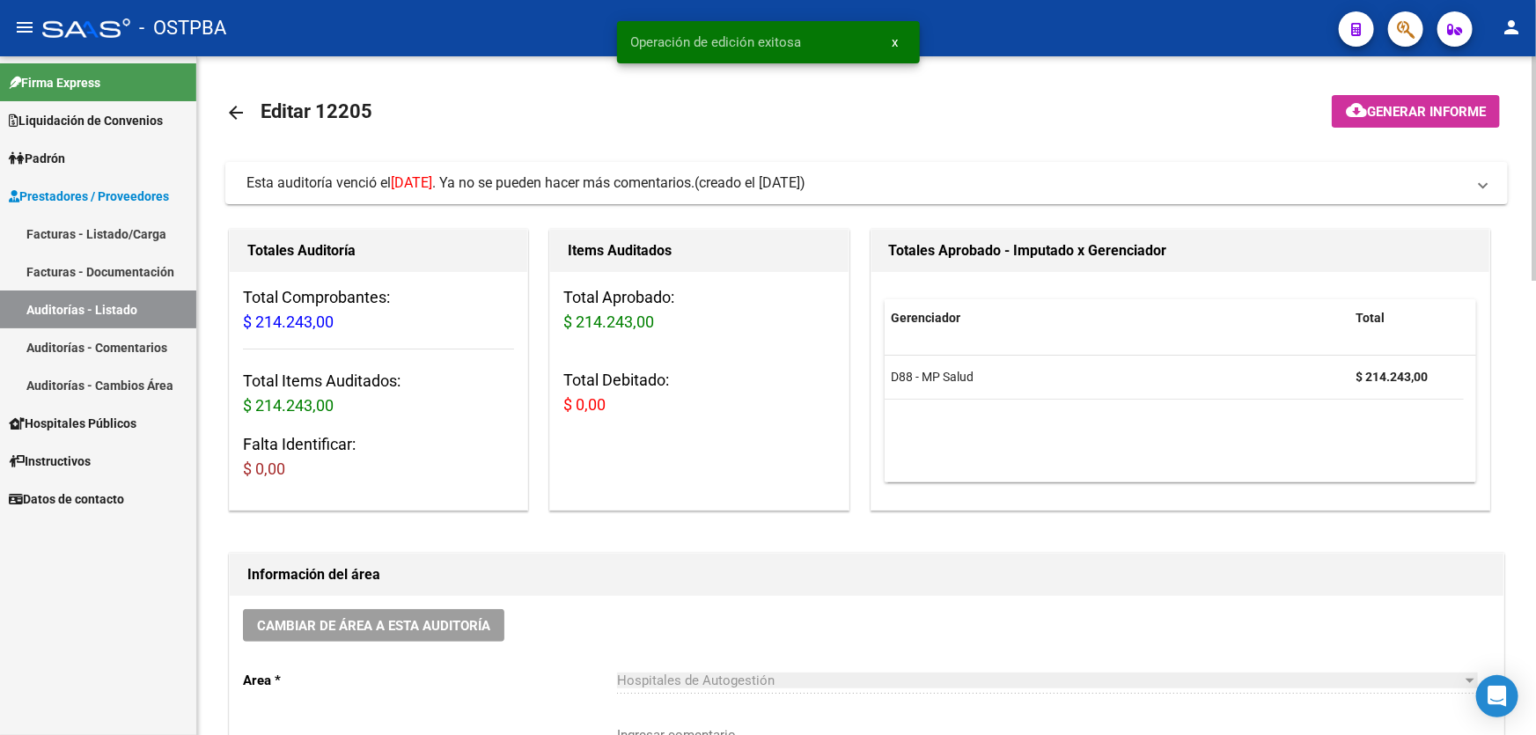
click at [231, 105] on mat-icon "arrow_back" at bounding box center [235, 112] width 21 height 21
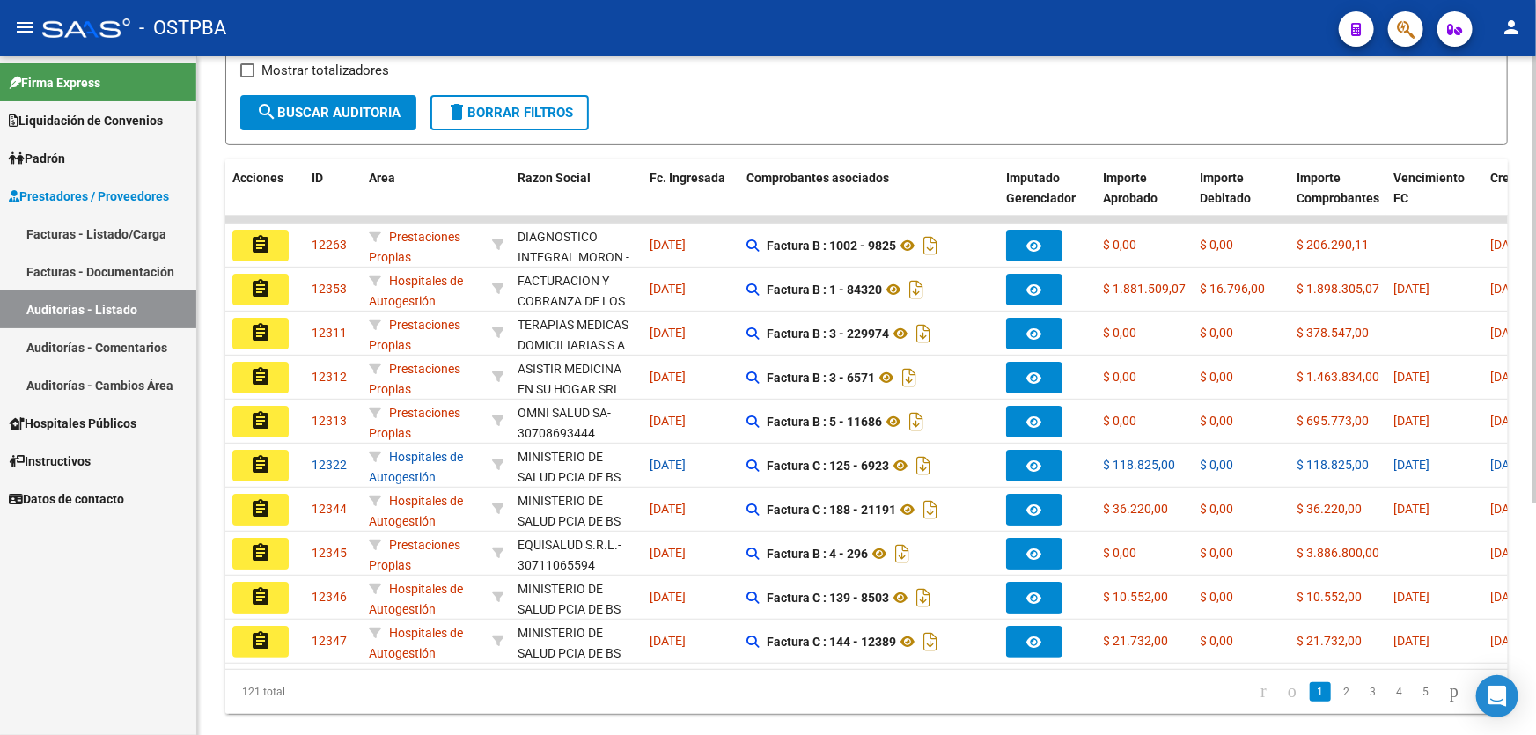
scroll to position [351, 0]
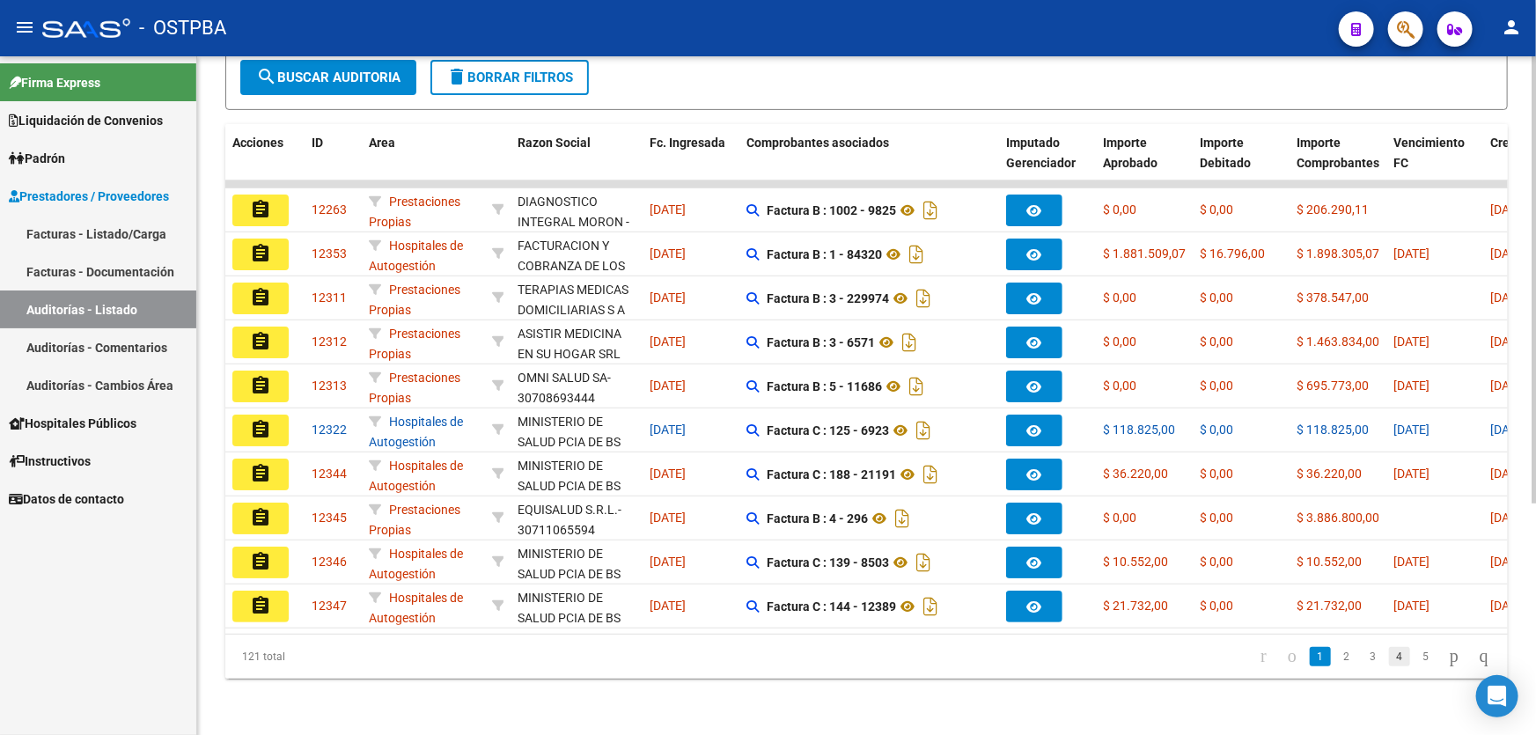
click at [1389, 657] on link "4" at bounding box center [1399, 656] width 21 height 19
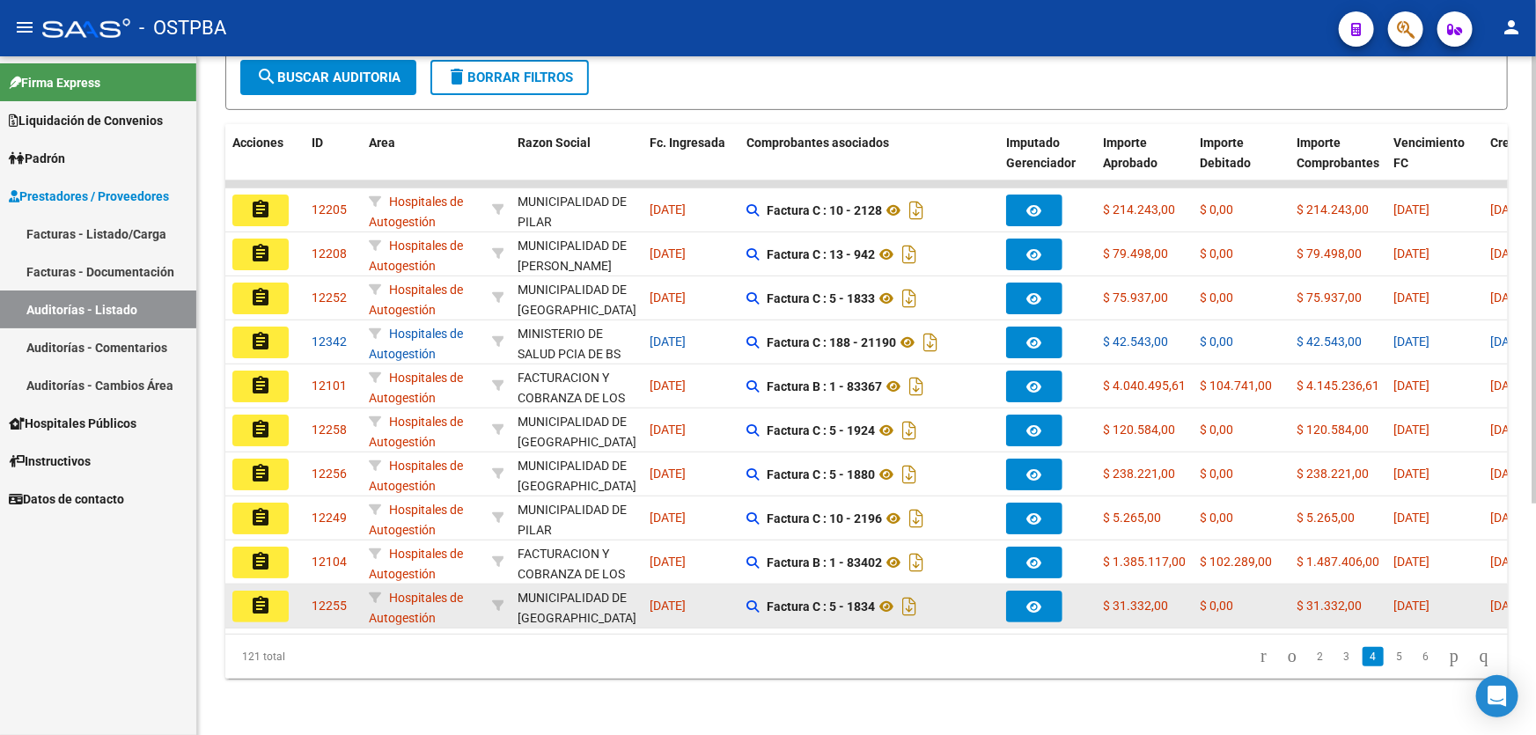
click at [259, 595] on mat-icon "assignment" at bounding box center [260, 605] width 21 height 21
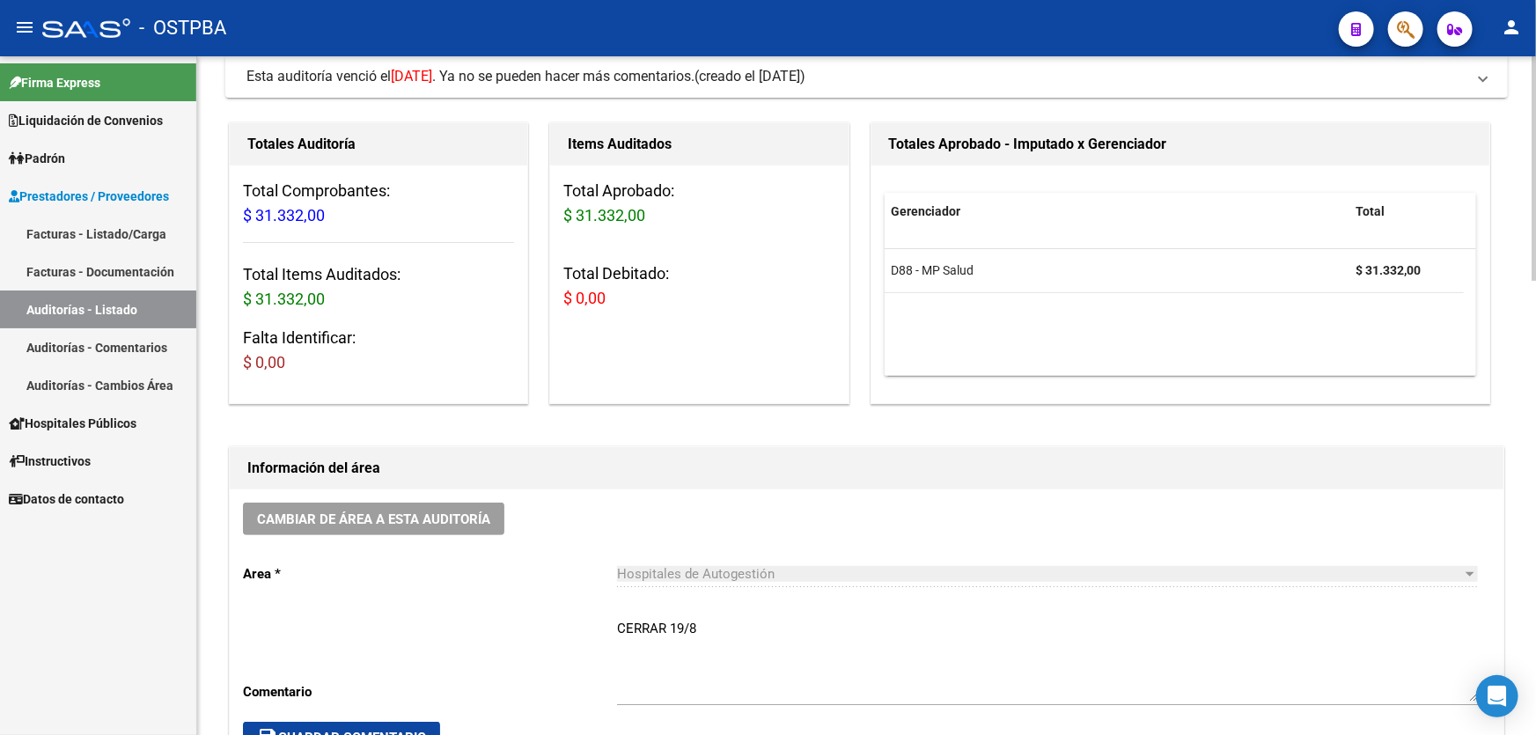
scroll to position [239, 0]
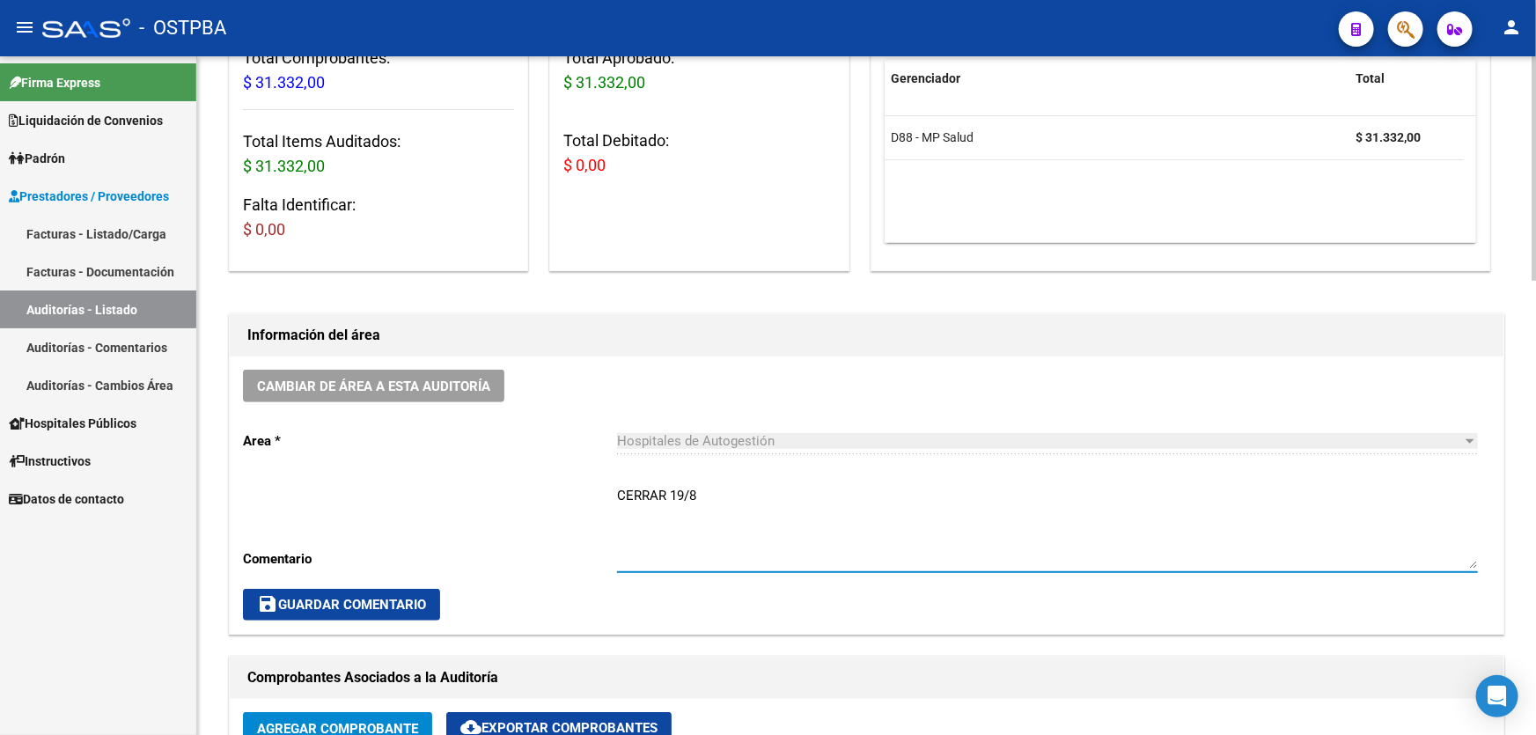
click at [733, 486] on textarea "CERRAR 19/8" at bounding box center [1047, 527] width 861 height 83
type textarea "C"
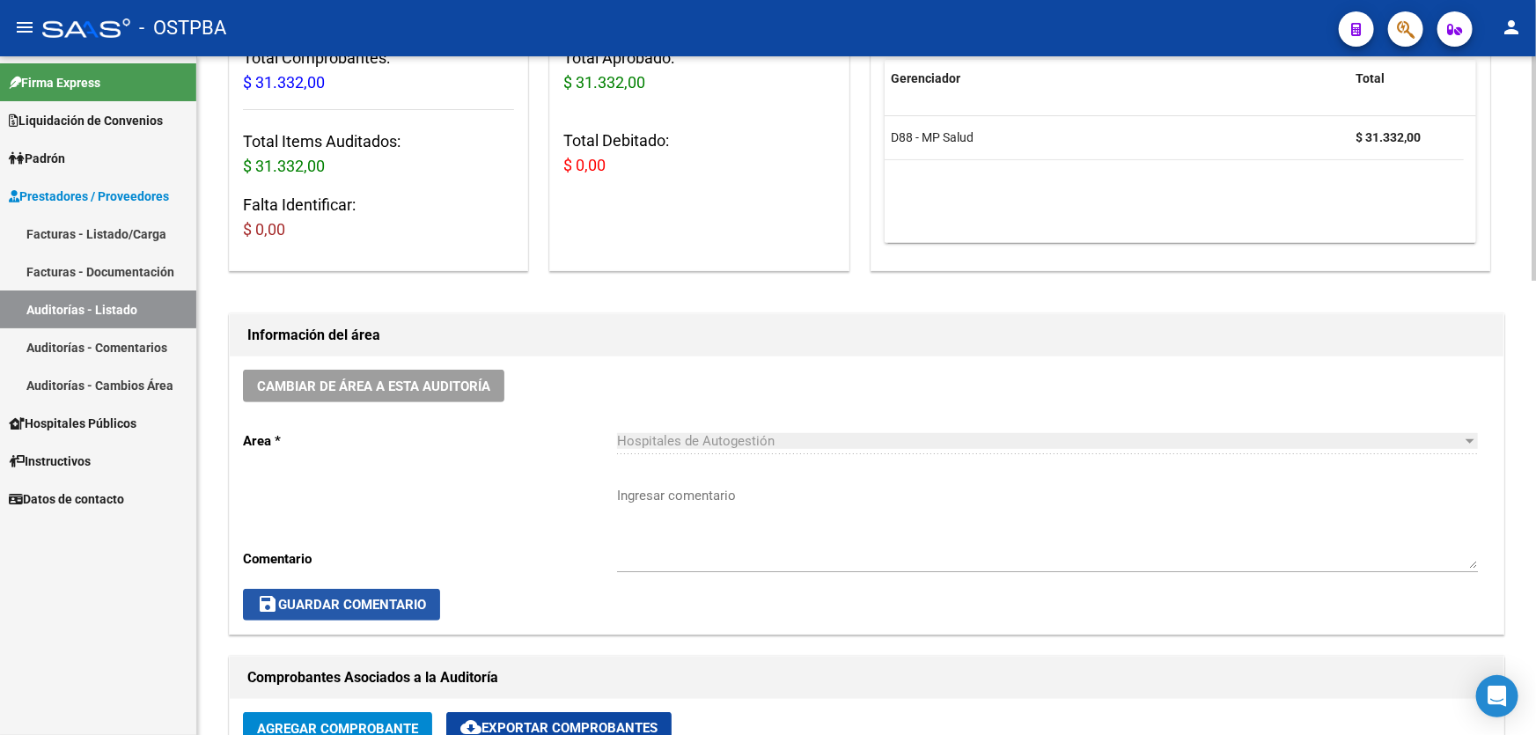
click at [305, 605] on span "save Guardar Comentario" at bounding box center [341, 605] width 169 height 16
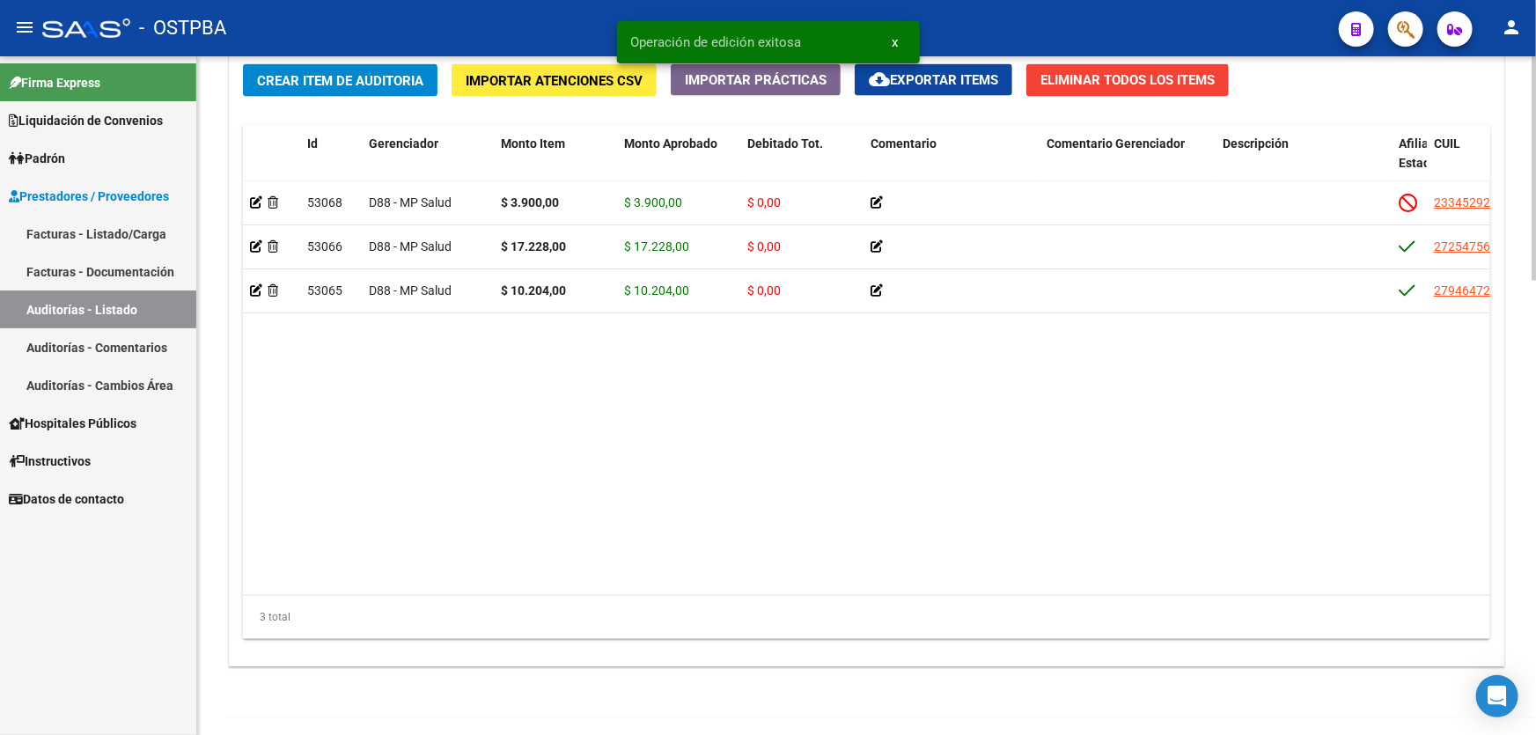
scroll to position [1372, 0]
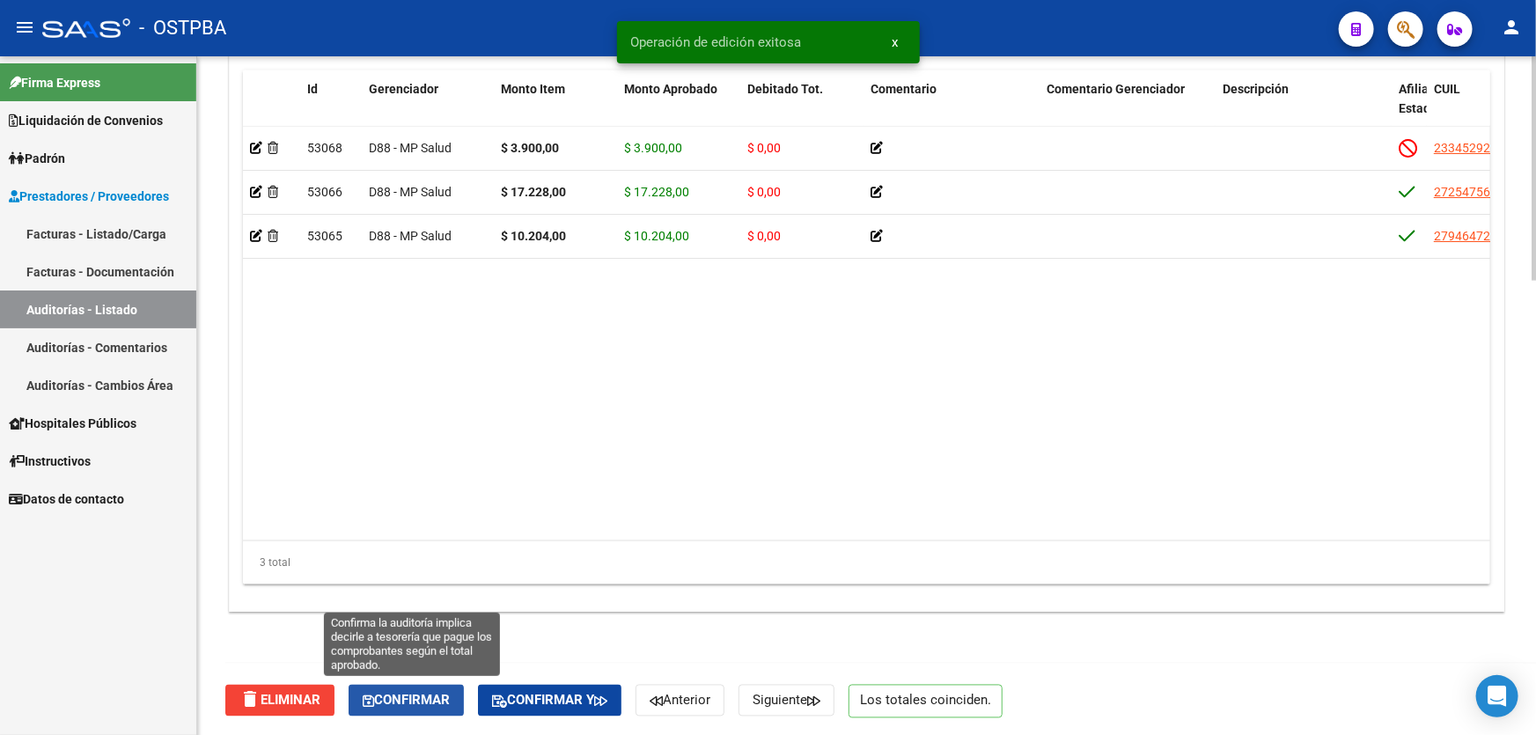
click at [430, 697] on span "Confirmar" at bounding box center [406, 701] width 87 height 16
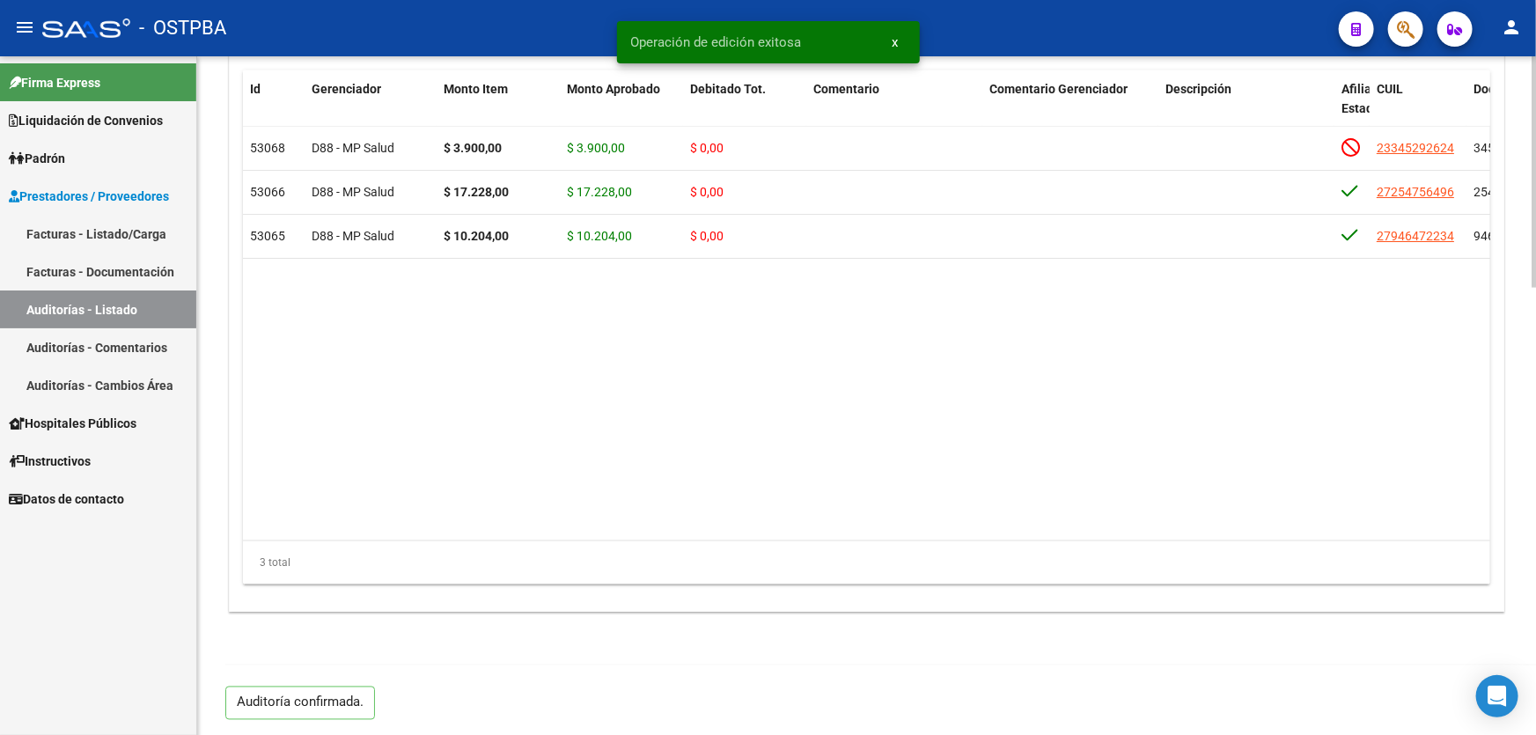
type input "202508"
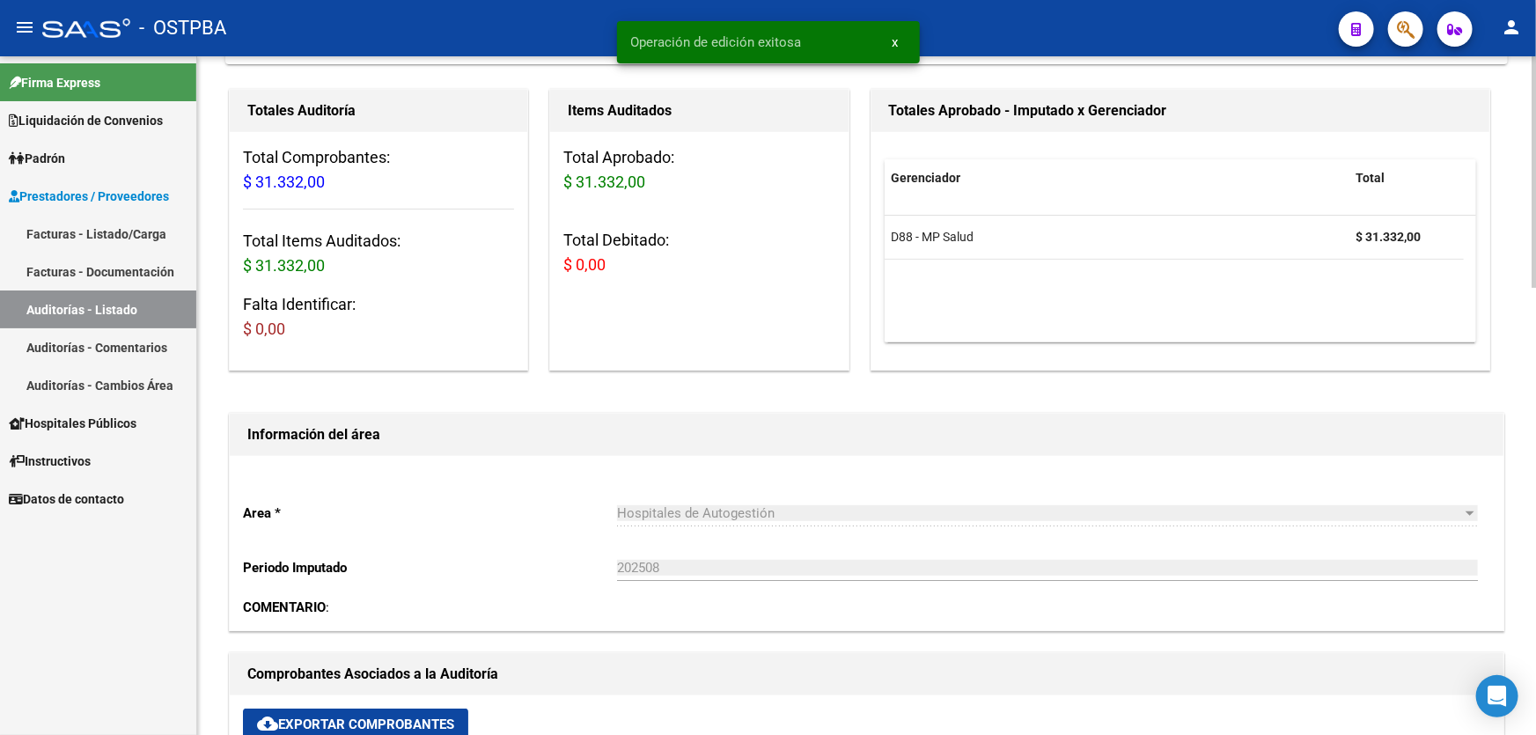
scroll to position [0, 0]
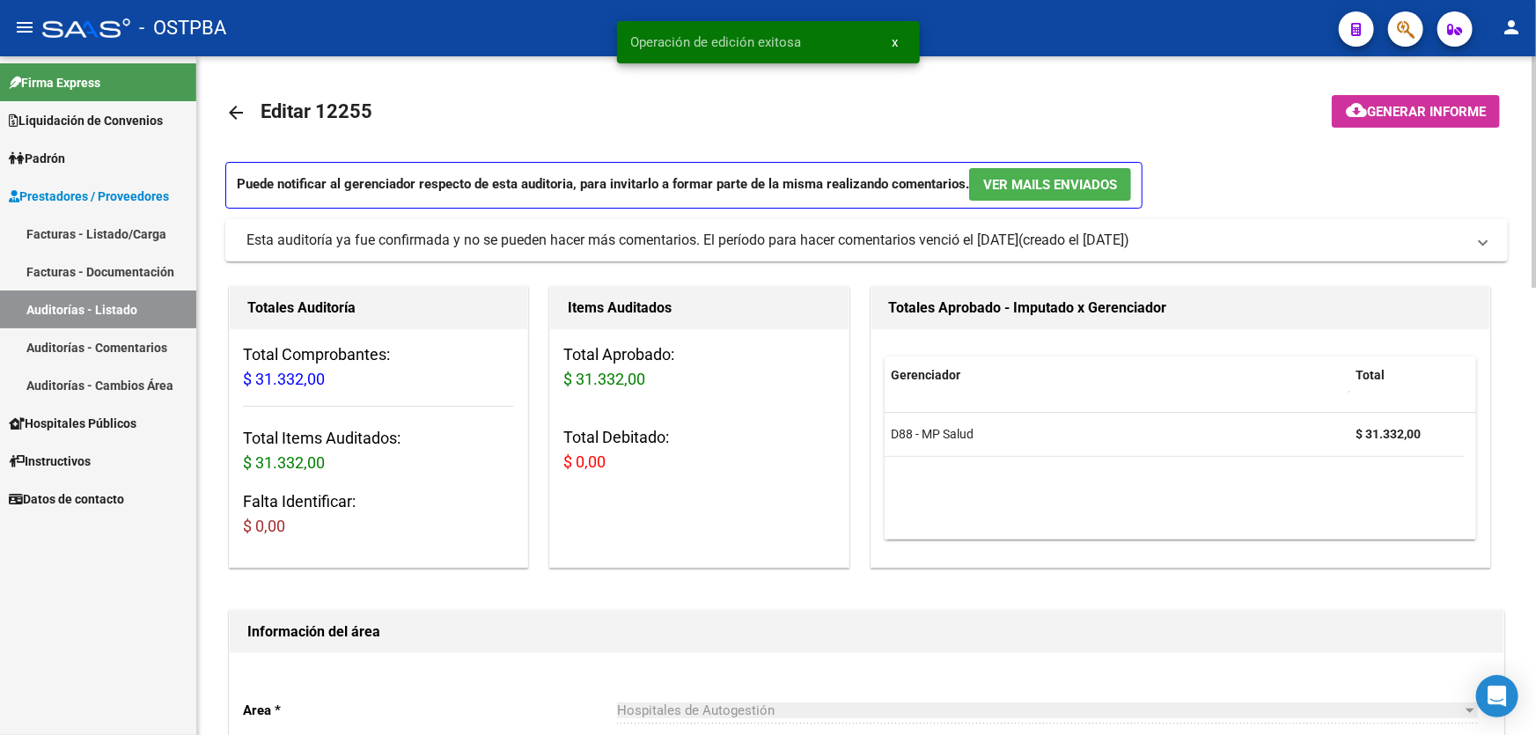
click at [229, 107] on mat-icon "arrow_back" at bounding box center [235, 112] width 21 height 21
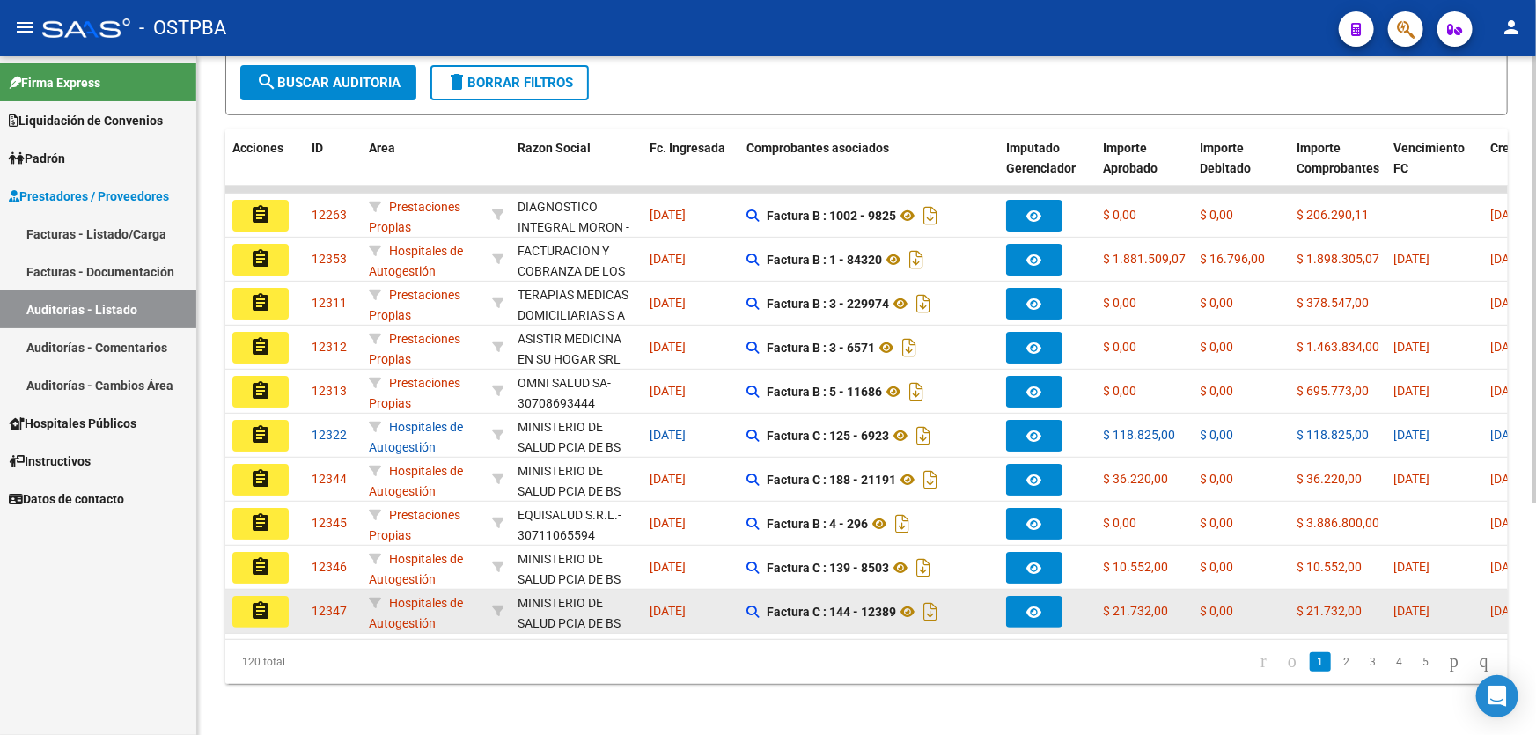
scroll to position [351, 0]
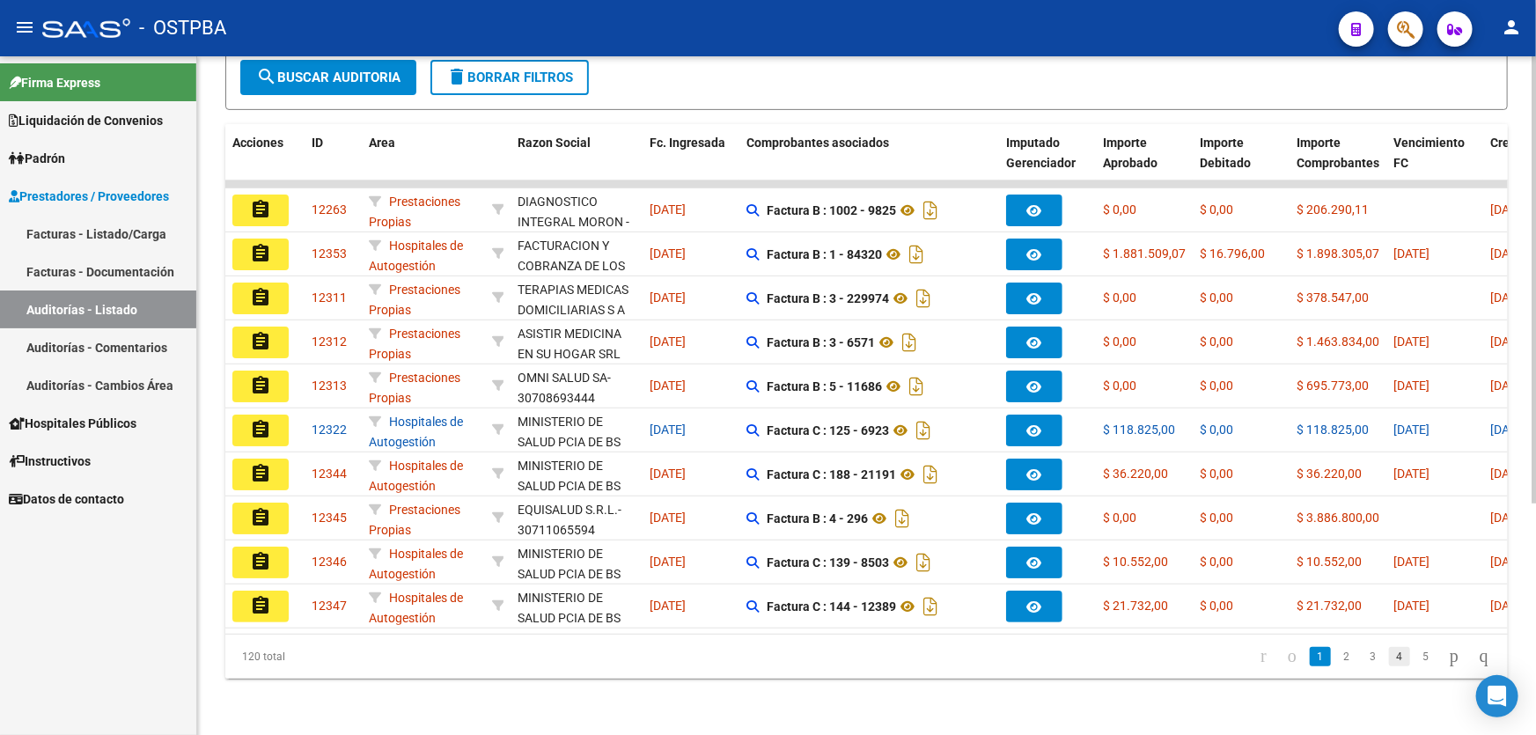
click at [1389, 653] on link "4" at bounding box center [1399, 656] width 21 height 19
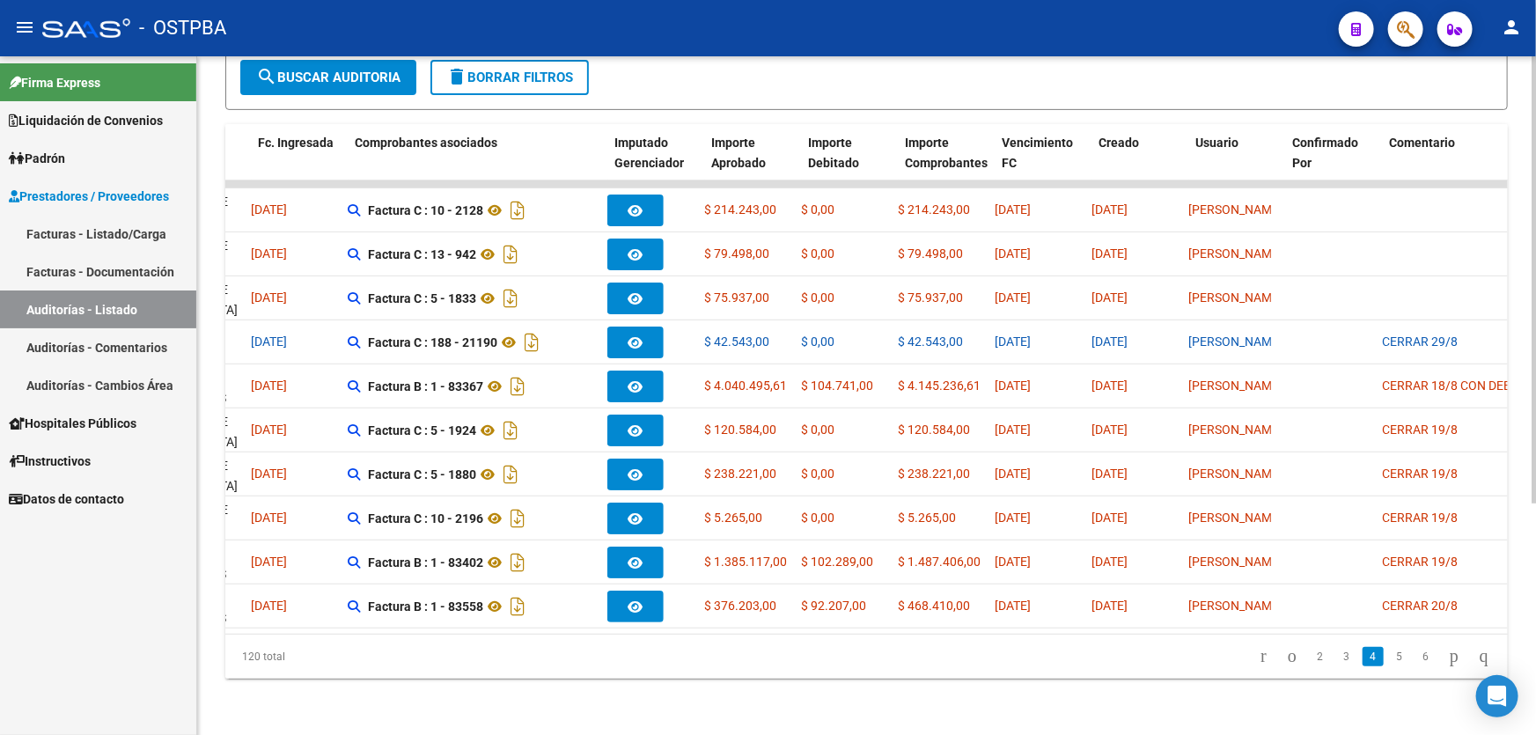
scroll to position [0, 0]
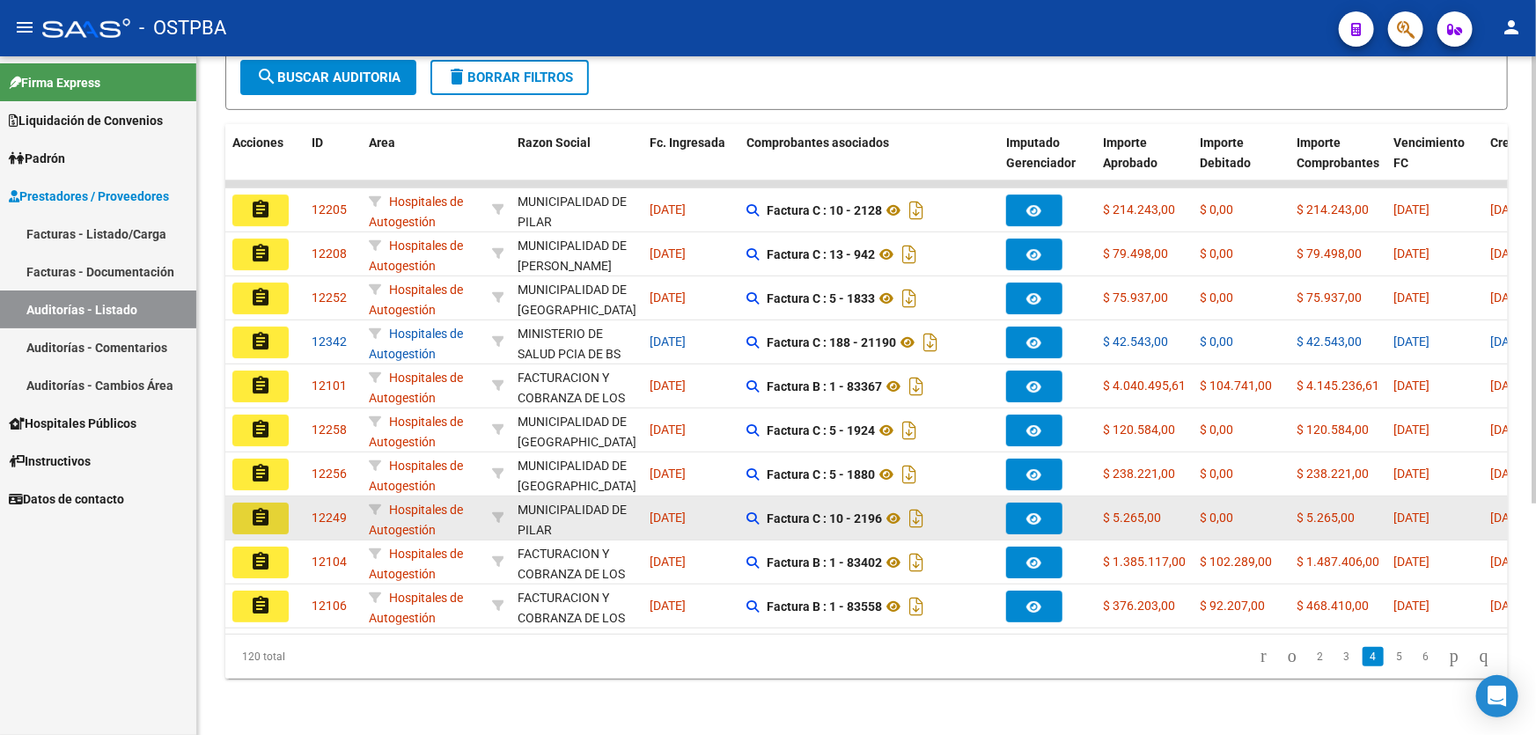
click at [258, 507] on mat-icon "assignment" at bounding box center [260, 517] width 21 height 21
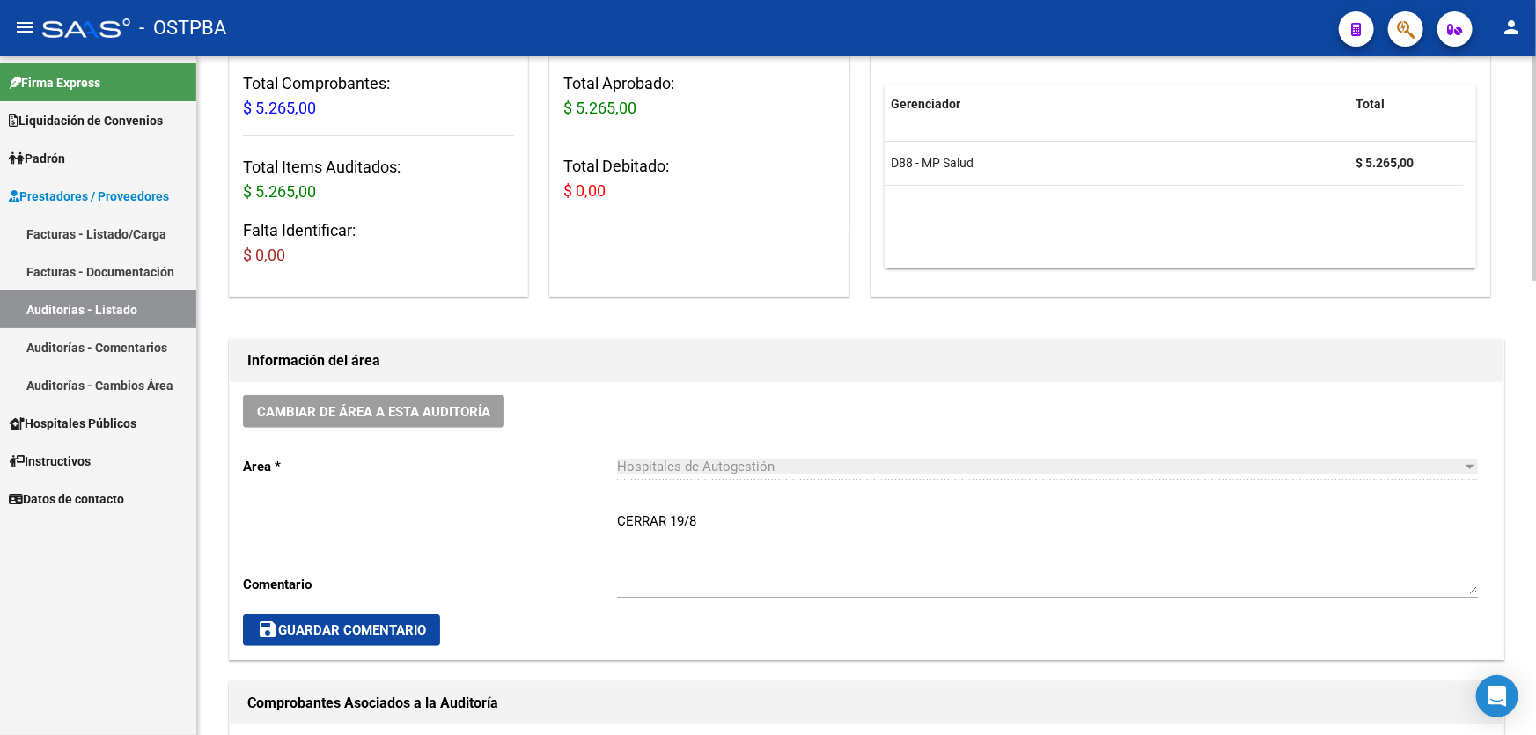
scroll to position [320, 0]
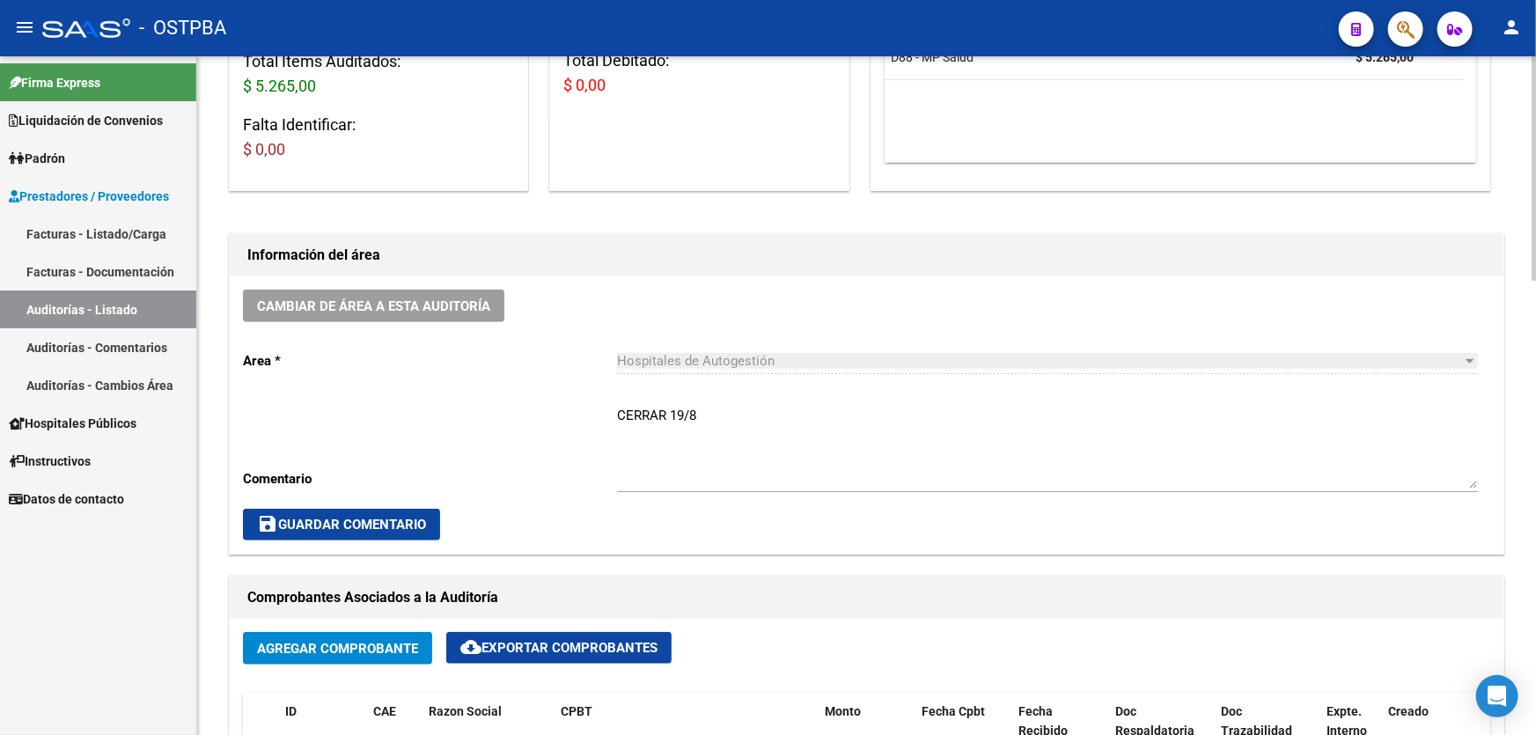
click at [708, 410] on textarea "CERRAR 19/8" at bounding box center [1047, 447] width 861 height 83
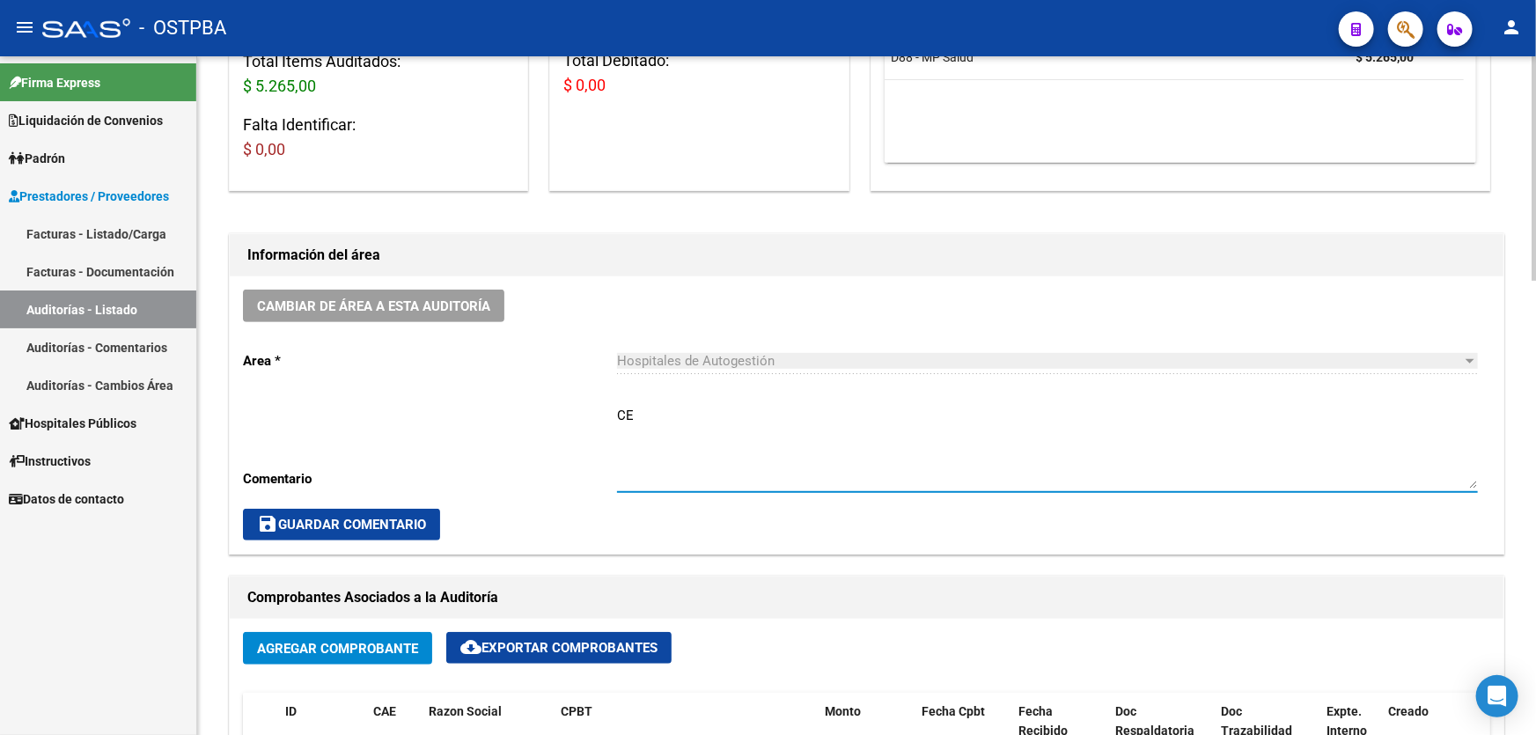
type textarea "C"
click at [282, 518] on span "save Guardar Comentario" at bounding box center [341, 525] width 169 height 16
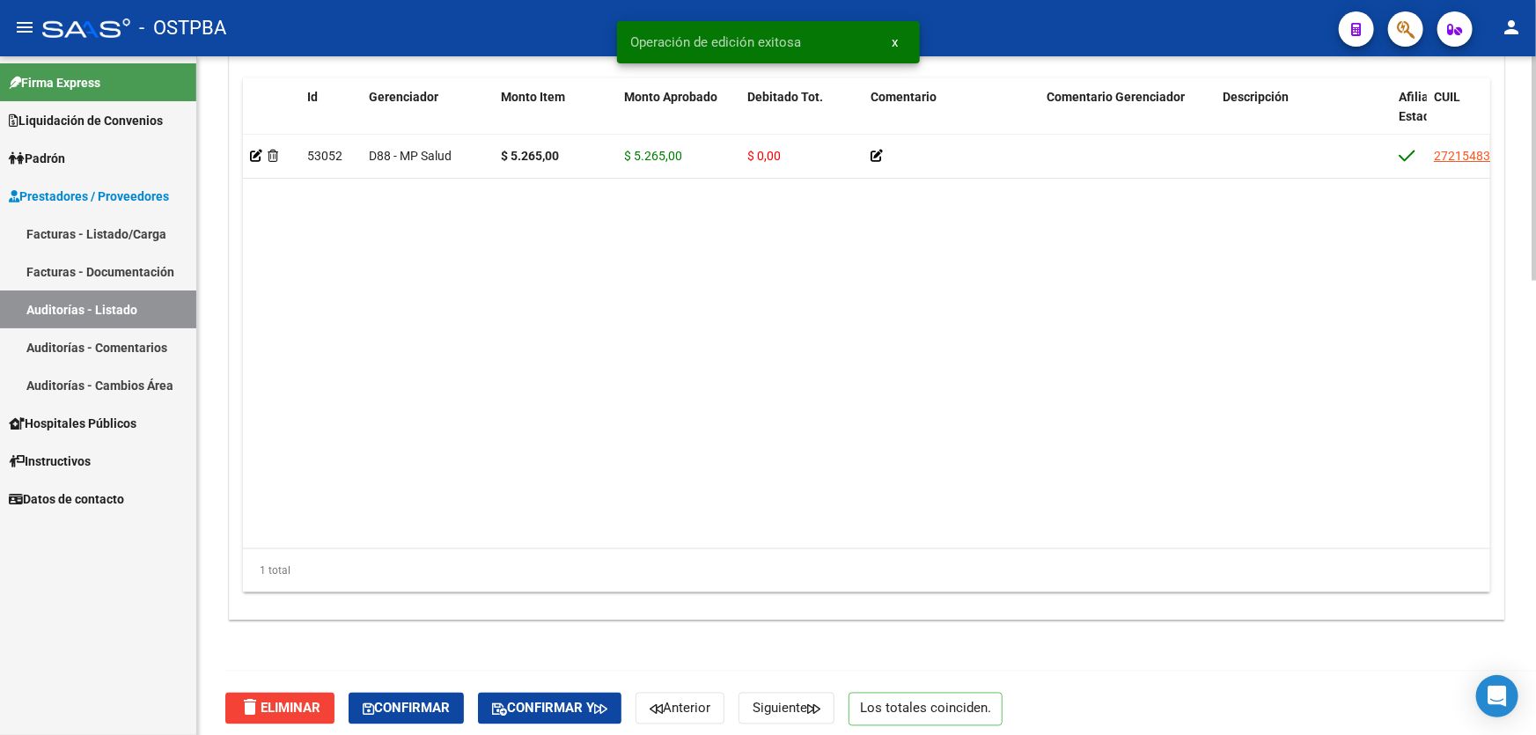
scroll to position [1372, 0]
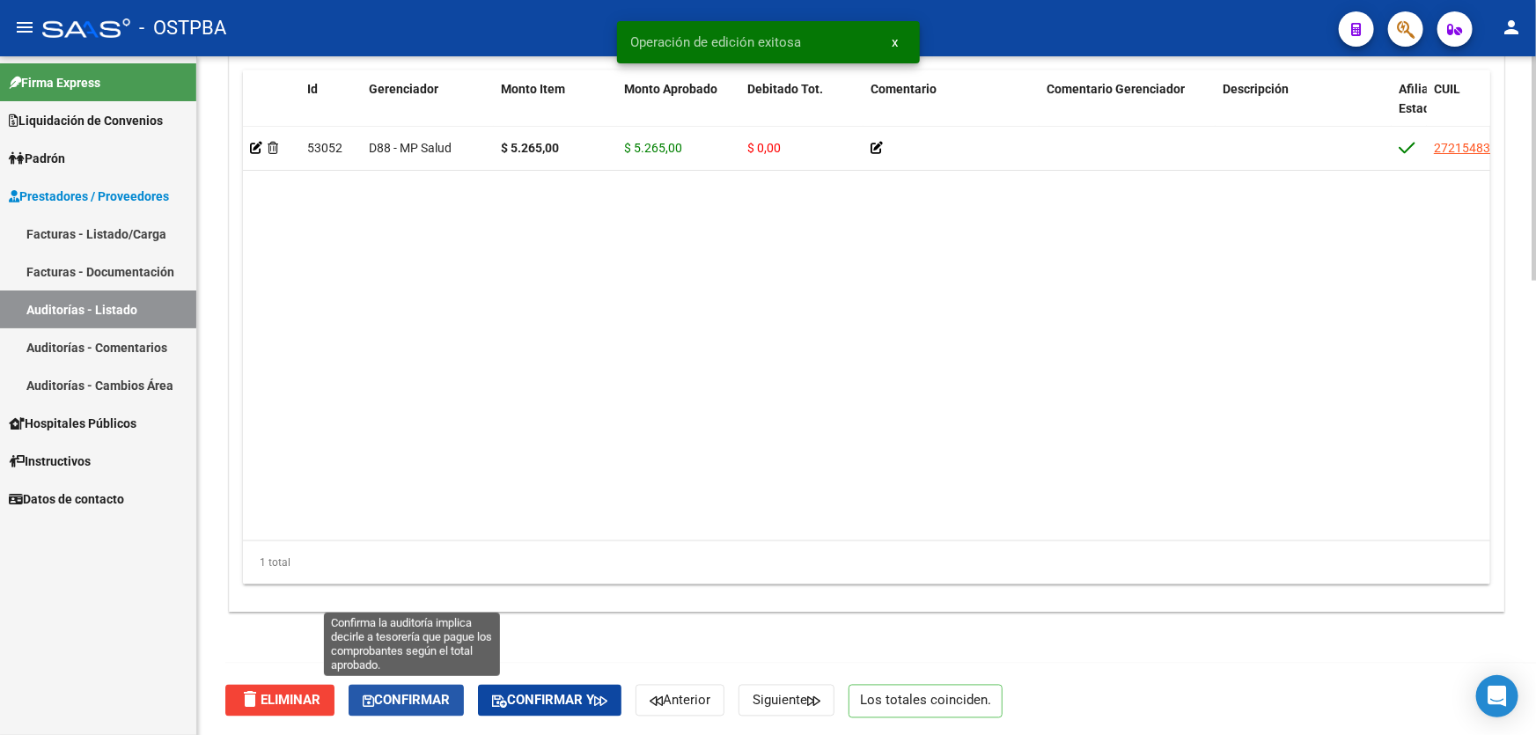
click at [449, 699] on span "Confirmar" at bounding box center [406, 701] width 87 height 16
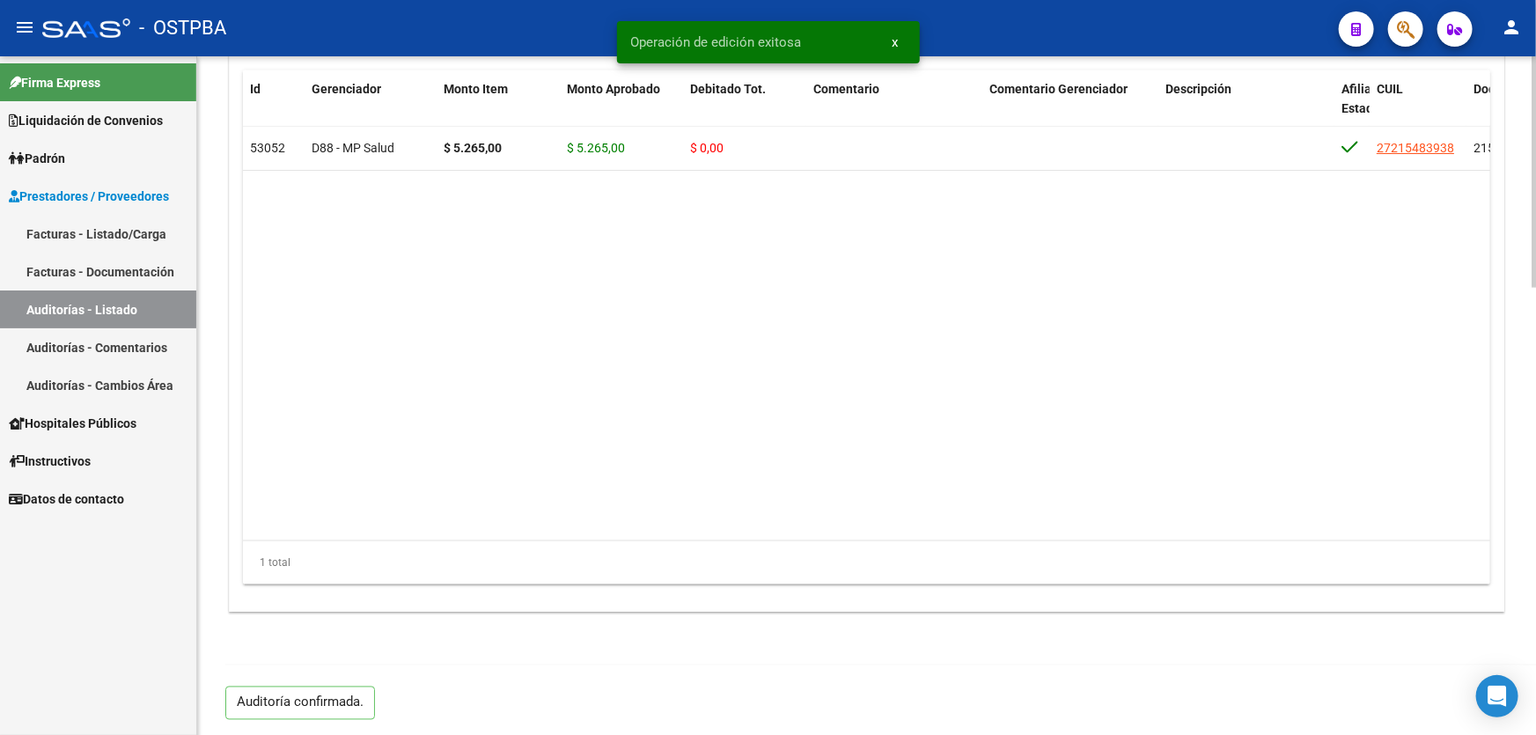
type input "202508"
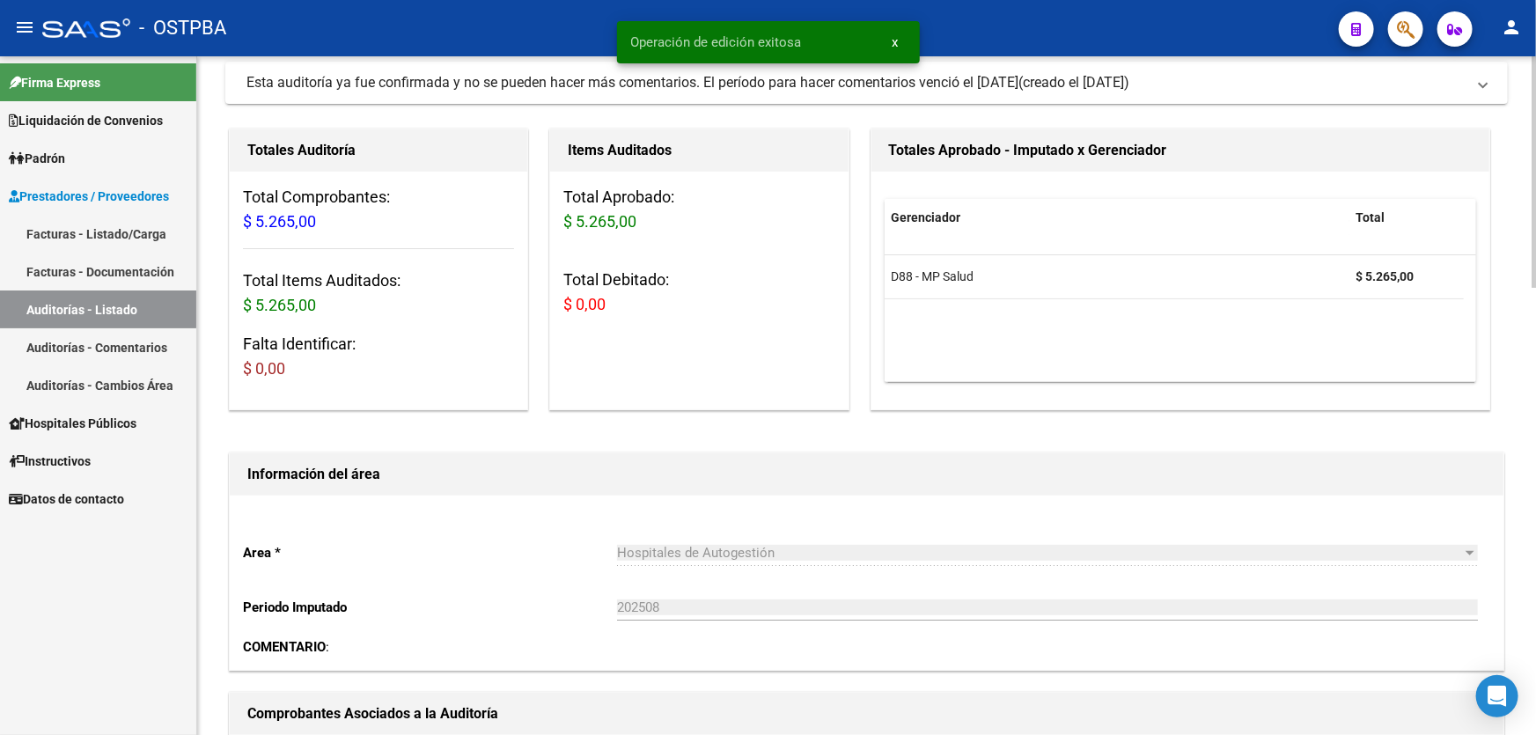
scroll to position [0, 0]
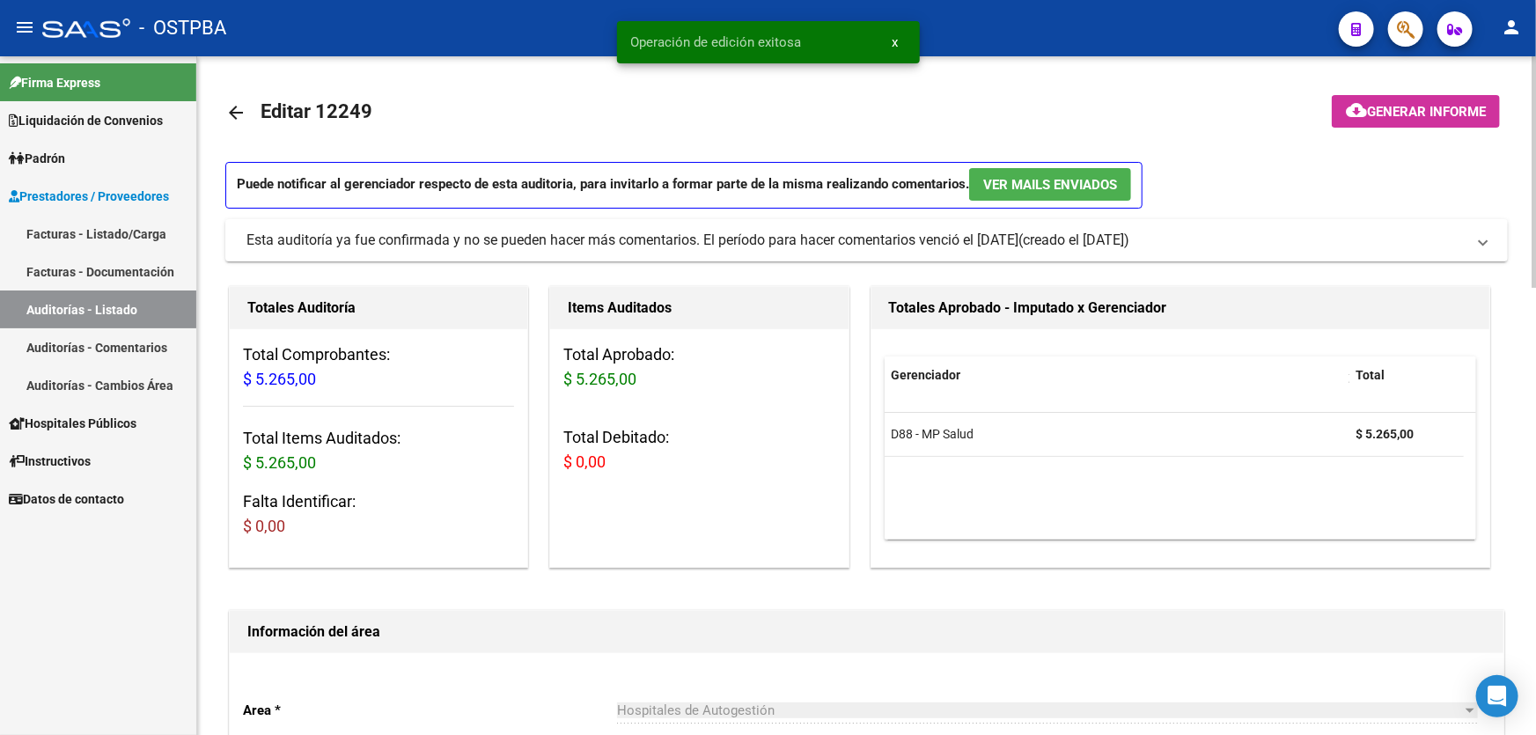
click at [231, 108] on mat-icon "arrow_back" at bounding box center [235, 112] width 21 height 21
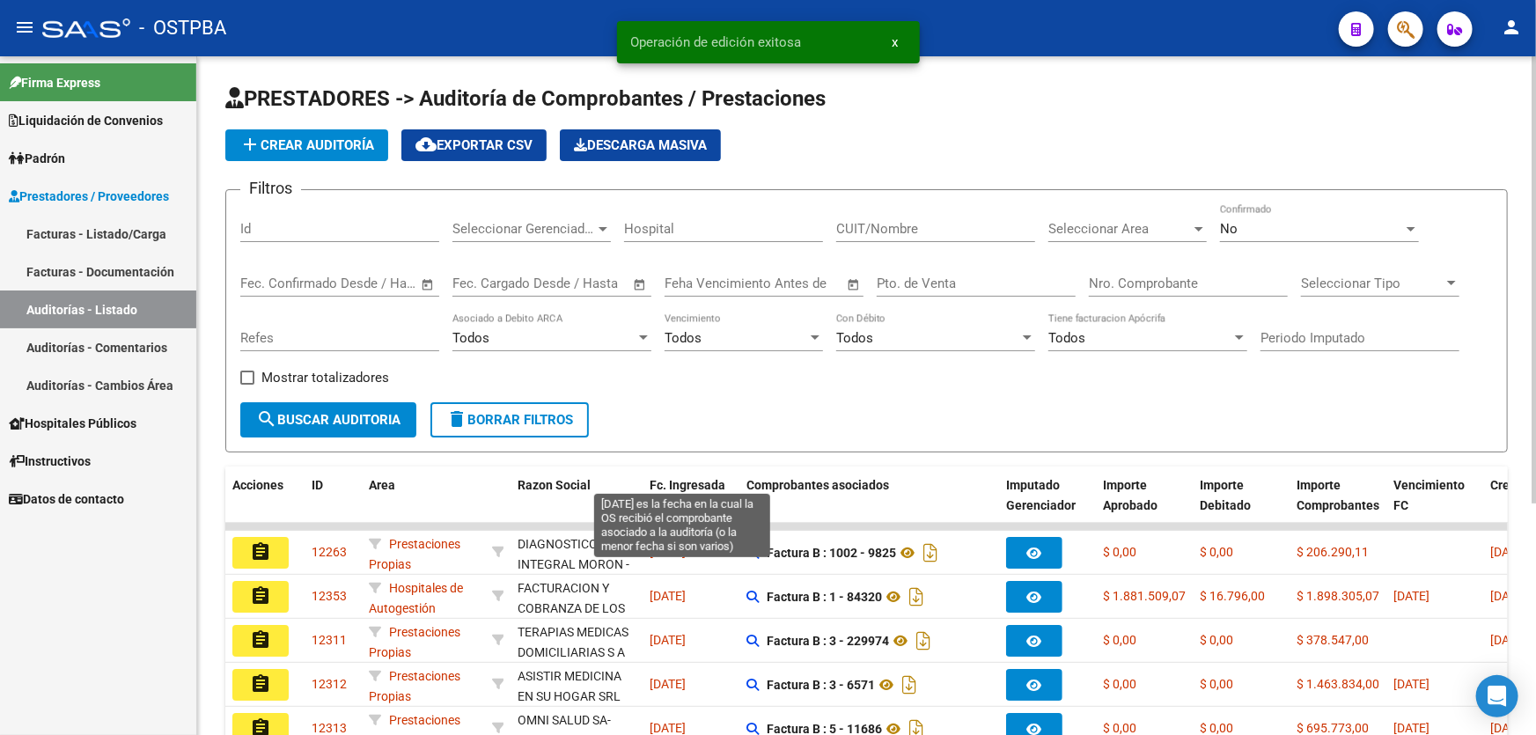
scroll to position [351, 0]
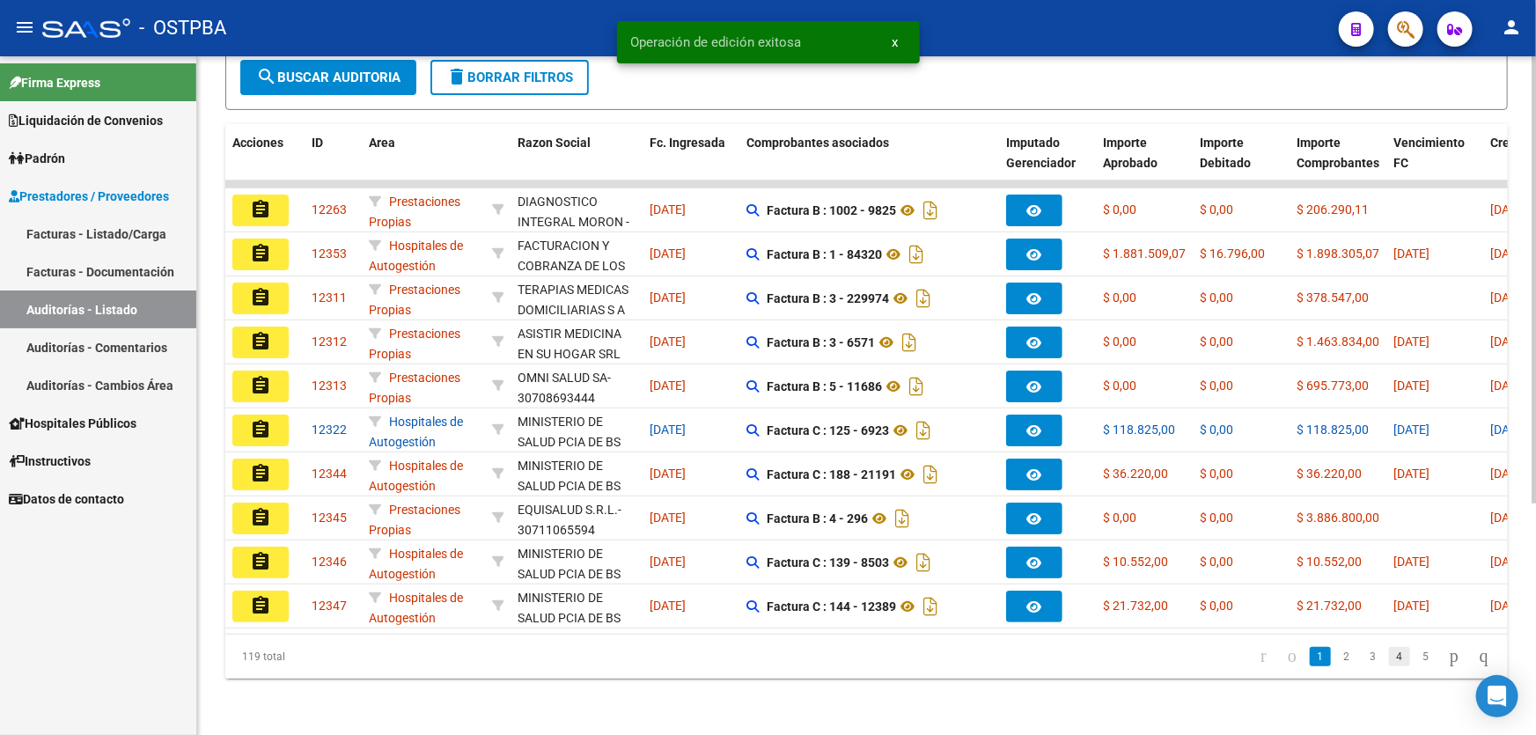
click at [1389, 656] on link "4" at bounding box center [1399, 656] width 21 height 19
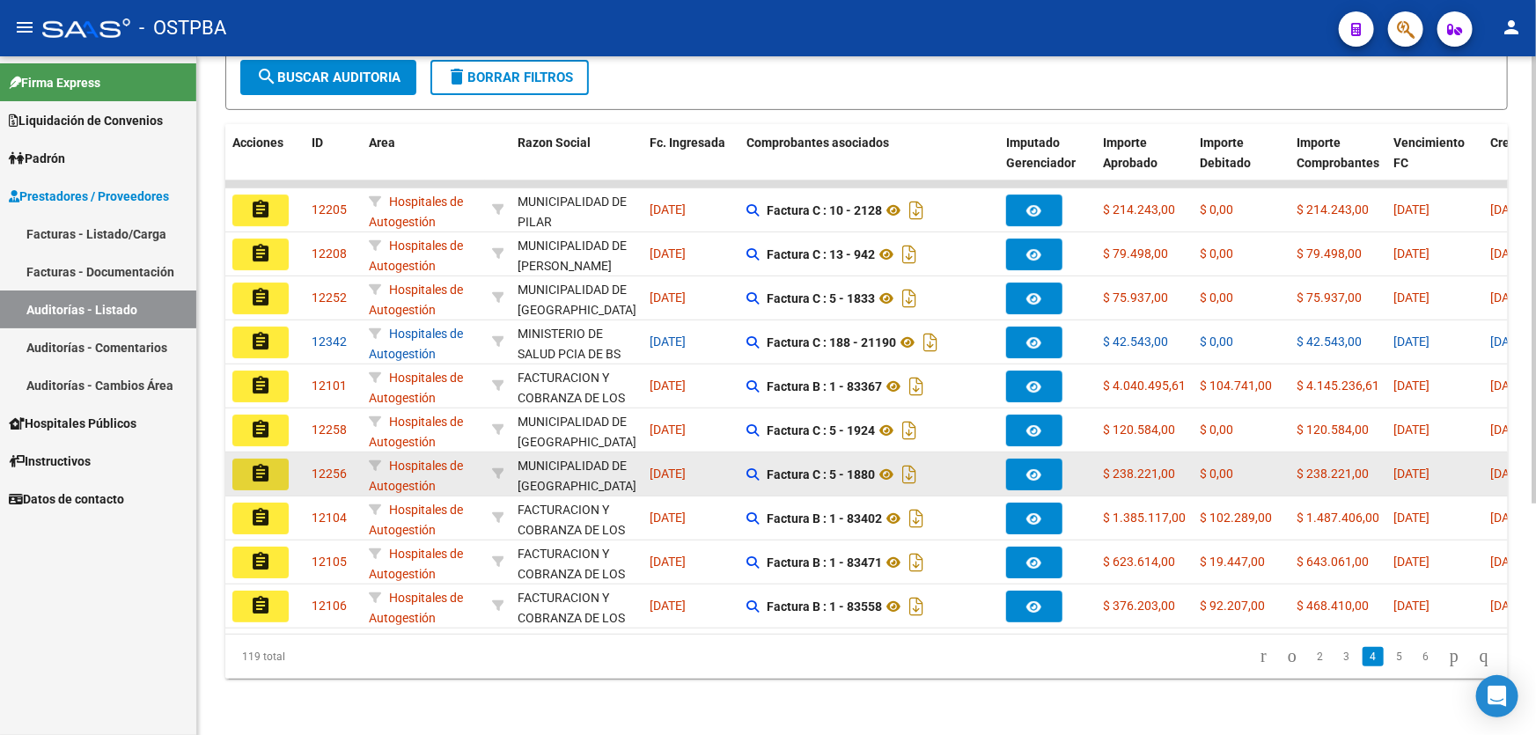
click at [255, 463] on mat-icon "assignment" at bounding box center [260, 473] width 21 height 21
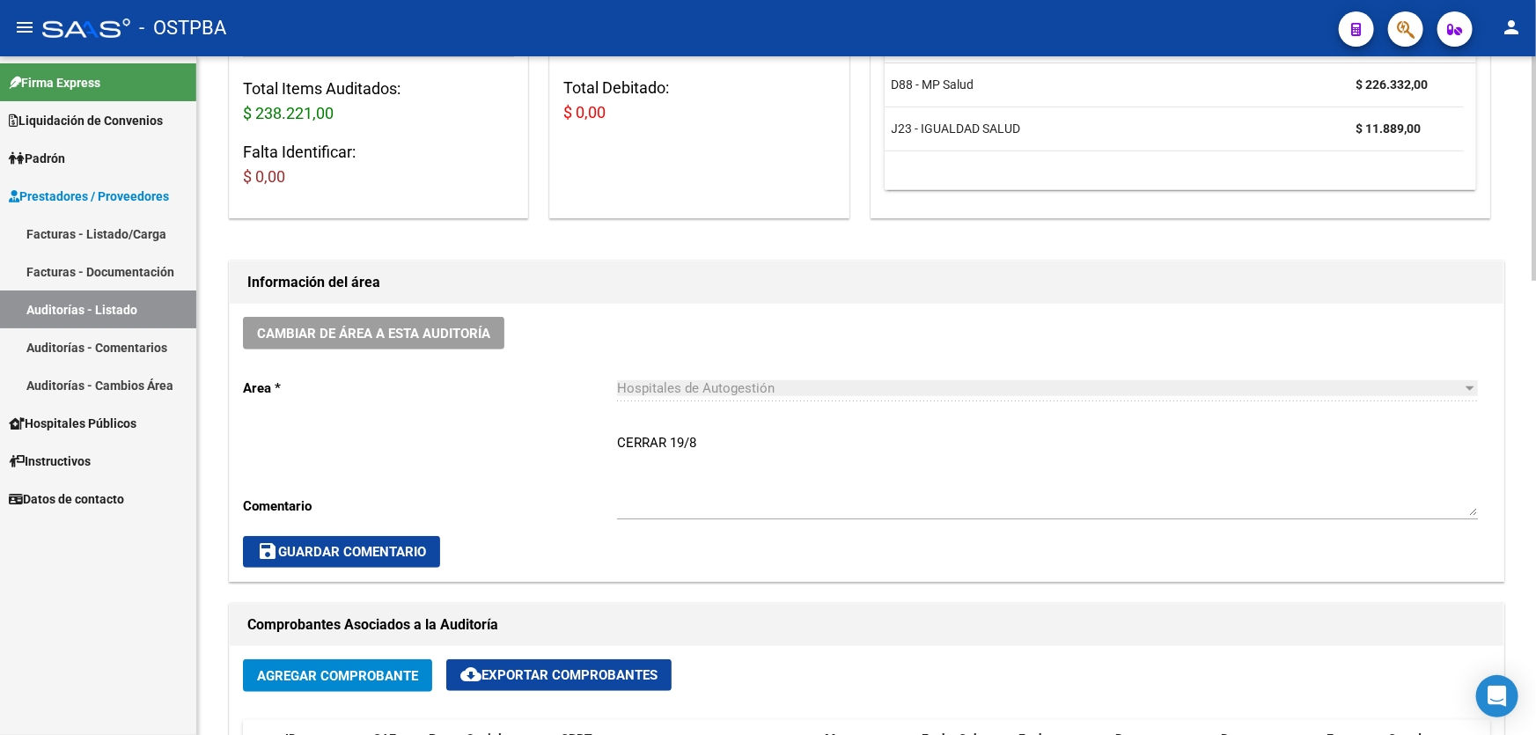
scroll to position [400, 0]
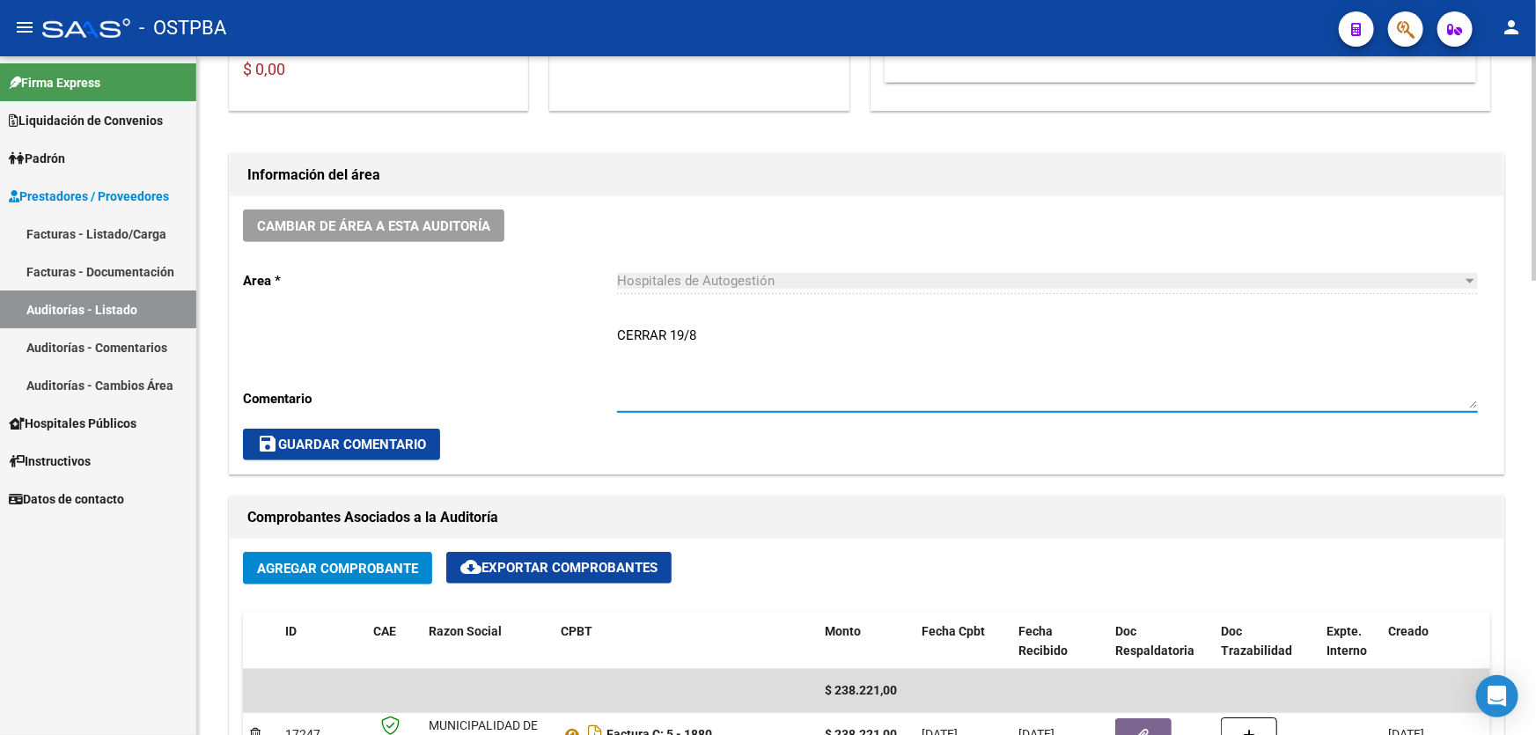
click at [754, 338] on textarea "CERRAR 19/8" at bounding box center [1047, 367] width 861 height 83
type textarea "C"
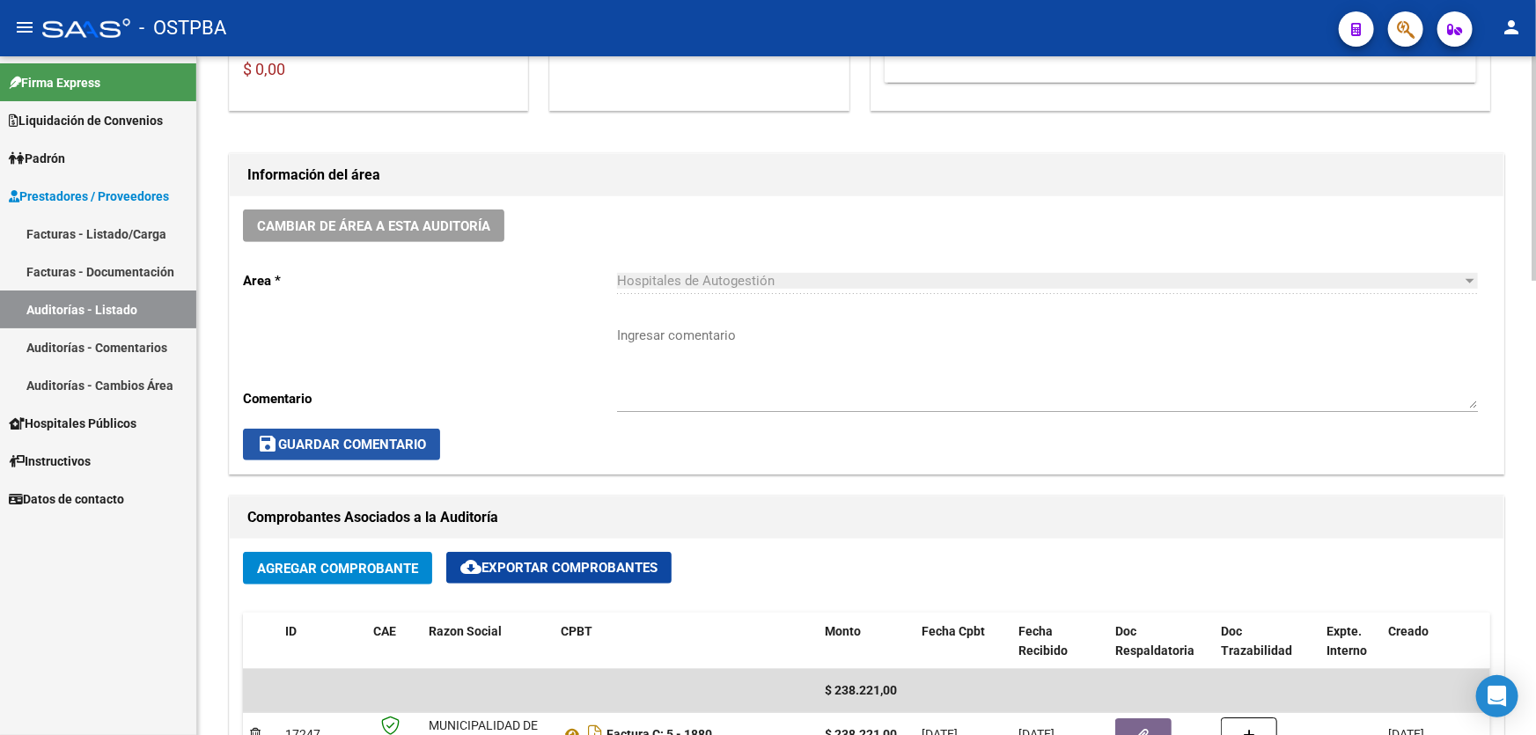
click at [301, 437] on span "save Guardar Comentario" at bounding box center [341, 445] width 169 height 16
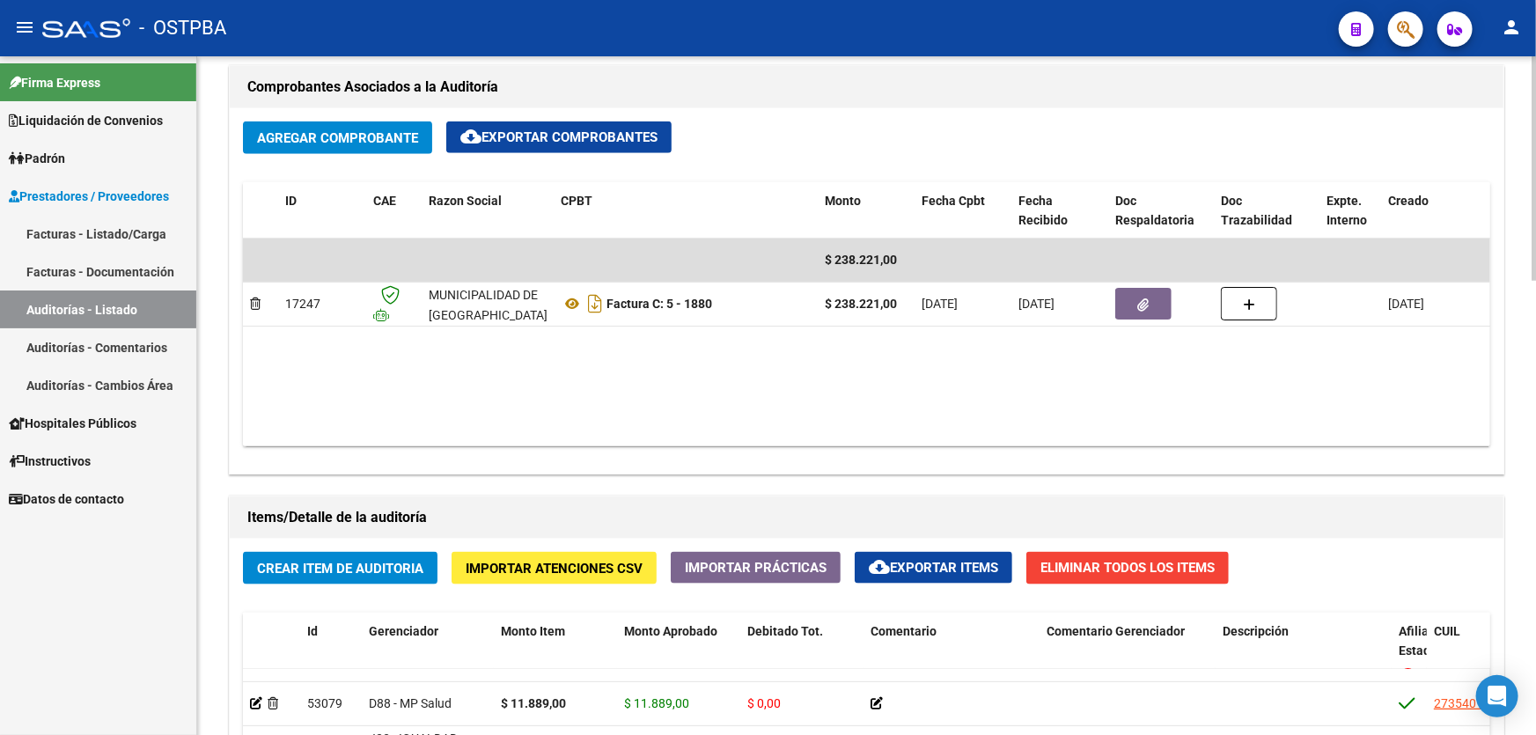
scroll to position [812, 0]
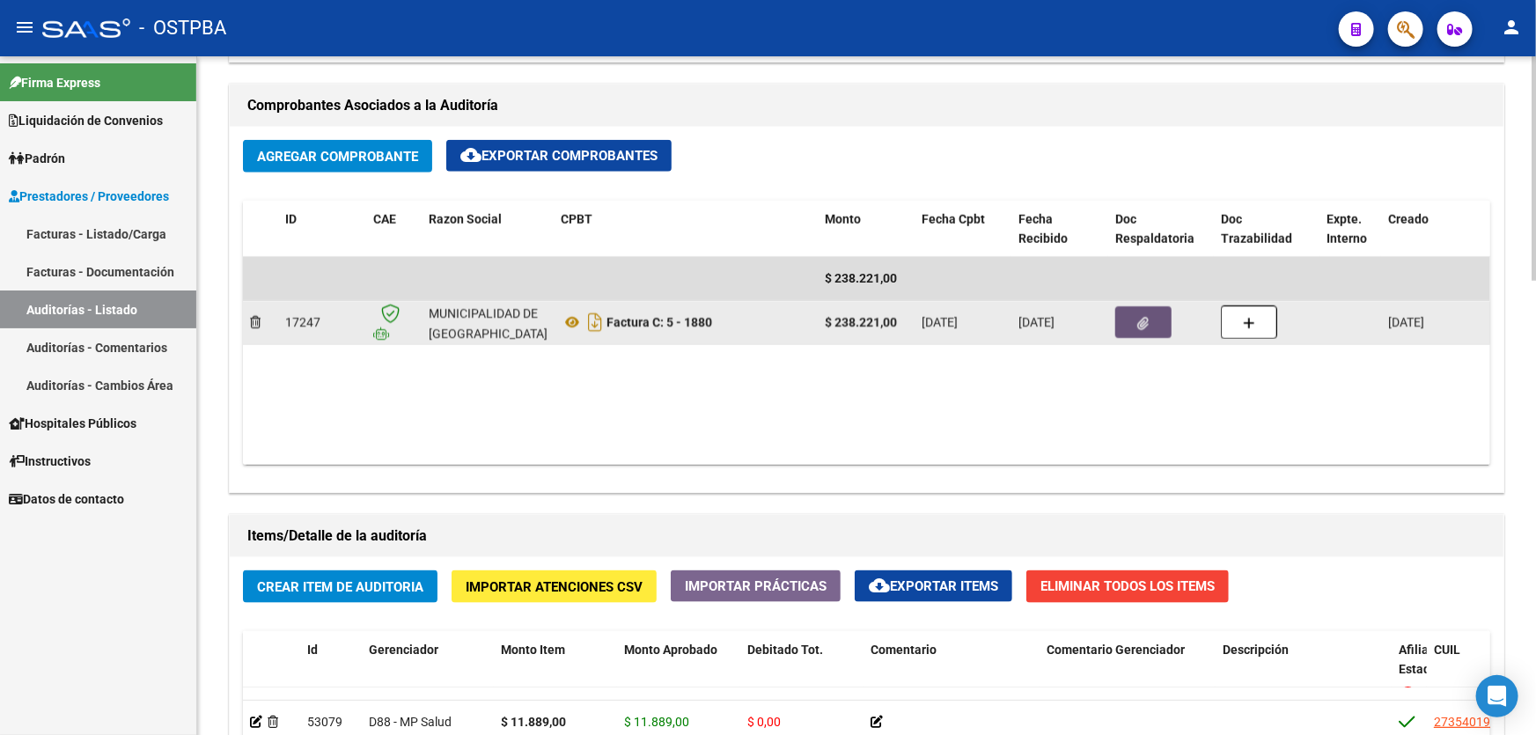
click at [1155, 315] on button "button" at bounding box center [1143, 322] width 56 height 32
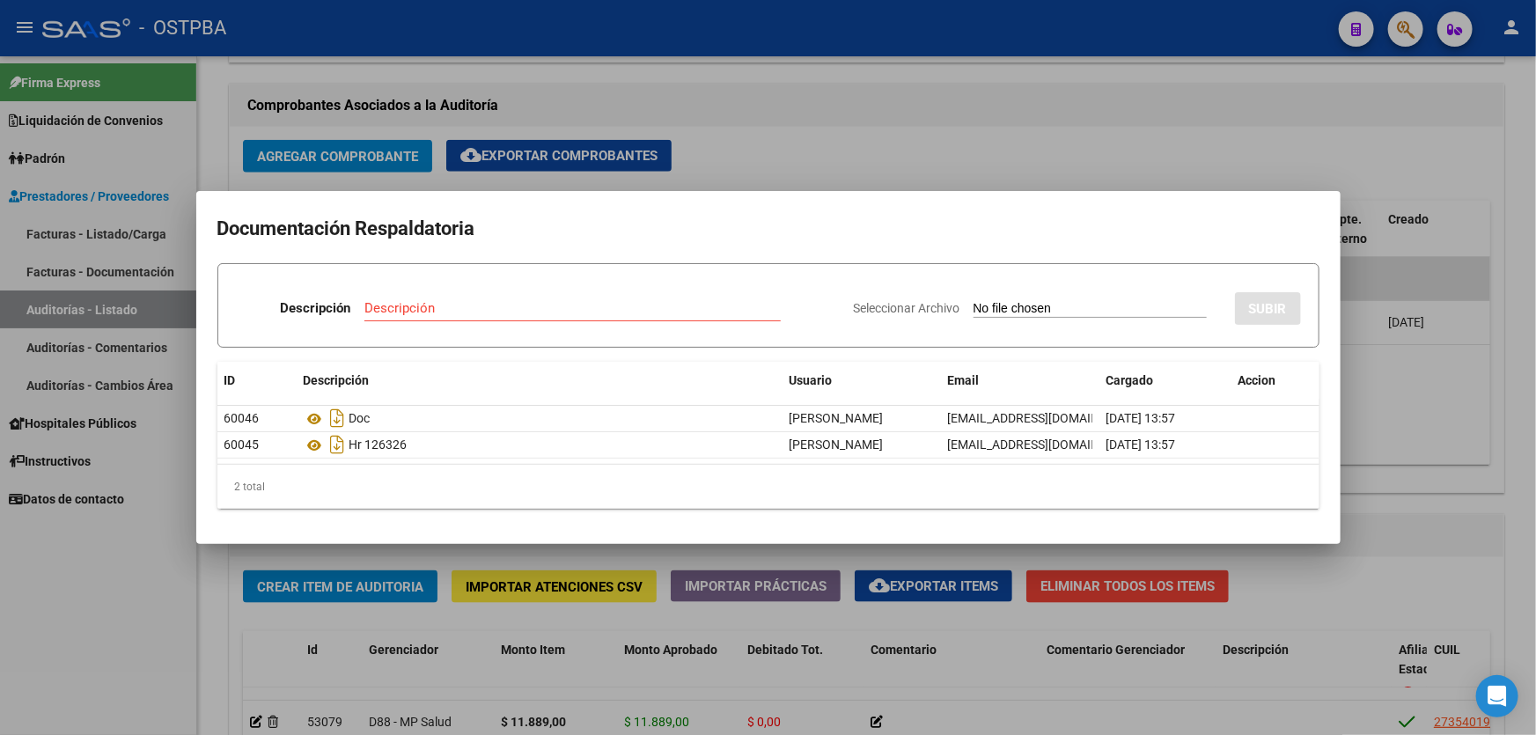
click at [148, 586] on div at bounding box center [768, 367] width 1536 height 735
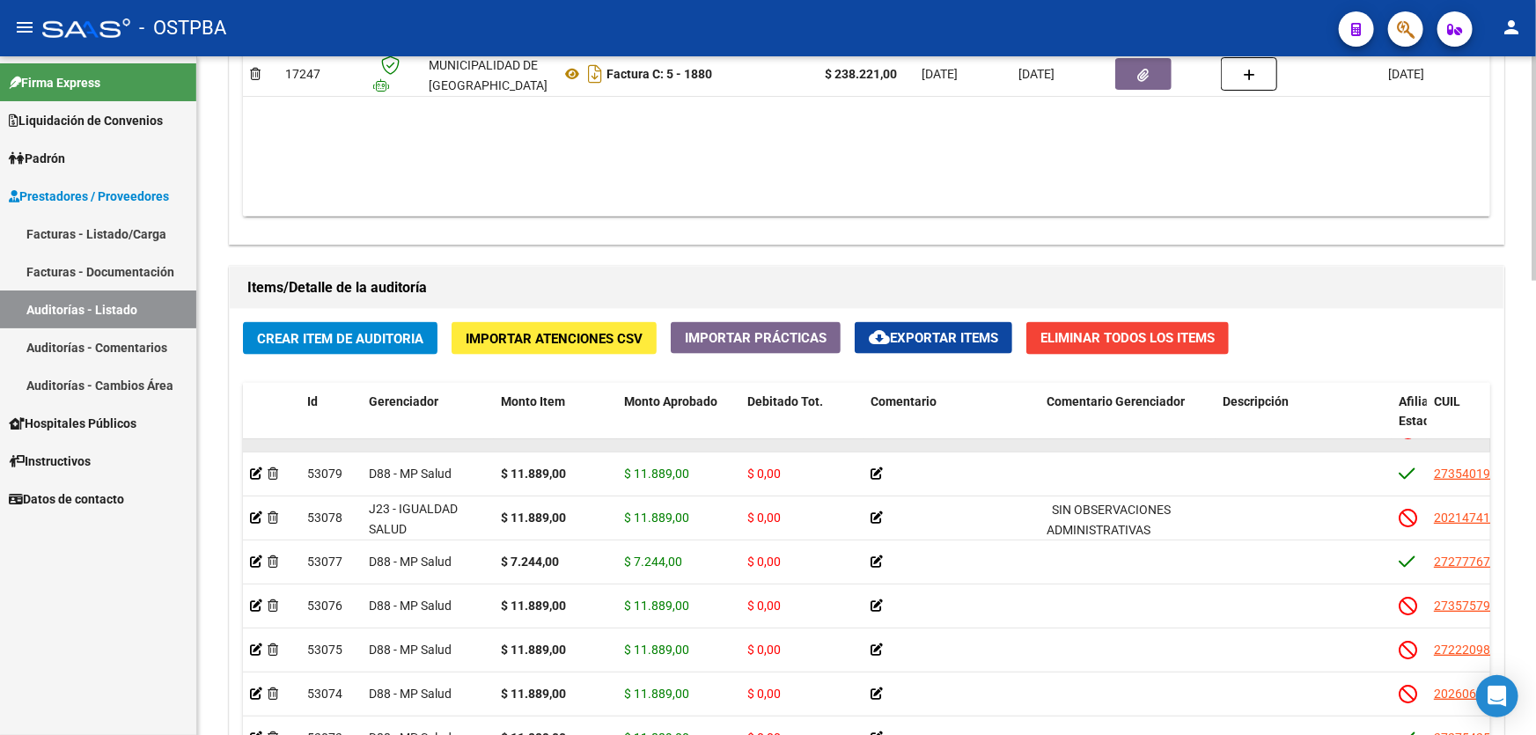
scroll to position [1372, 0]
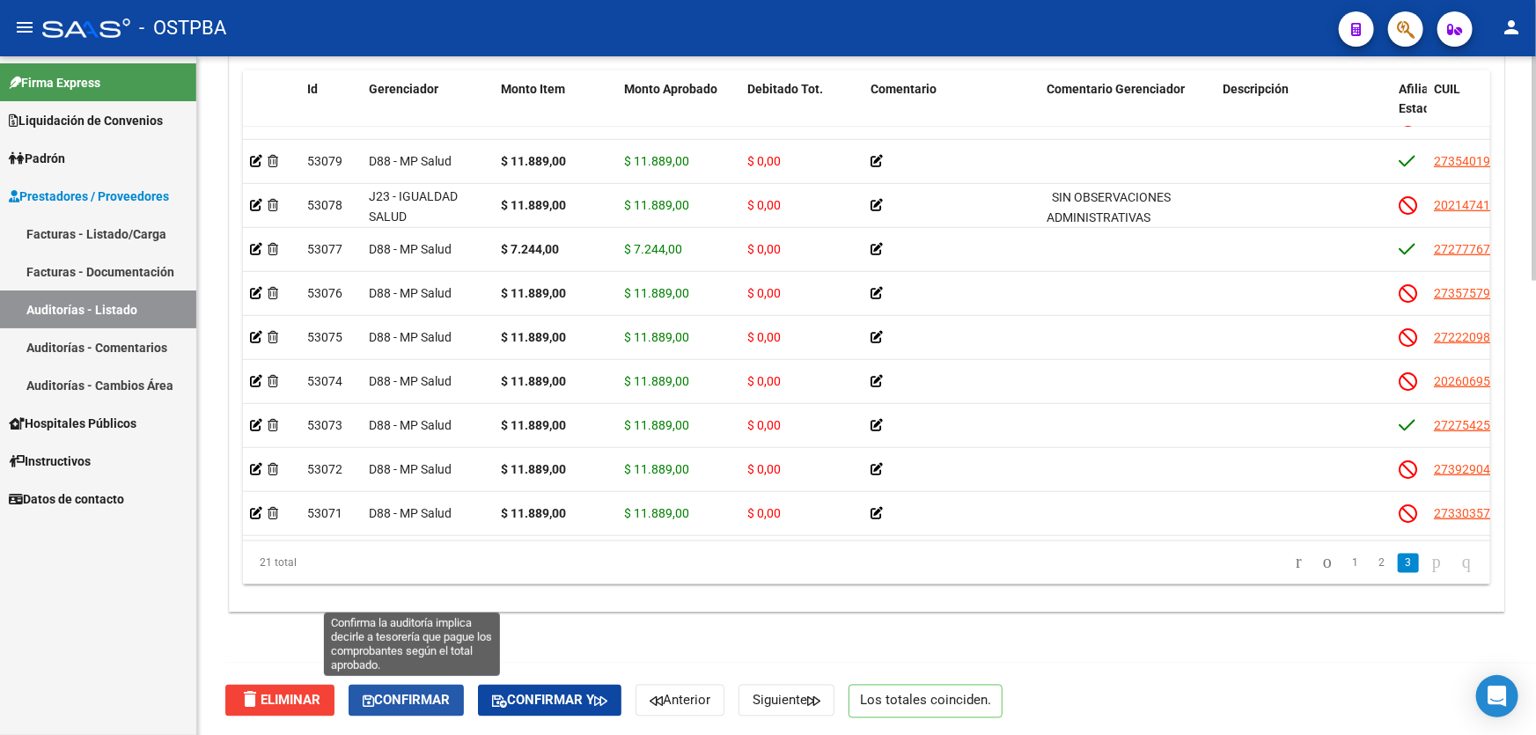
click at [393, 694] on span "Confirmar" at bounding box center [406, 701] width 87 height 16
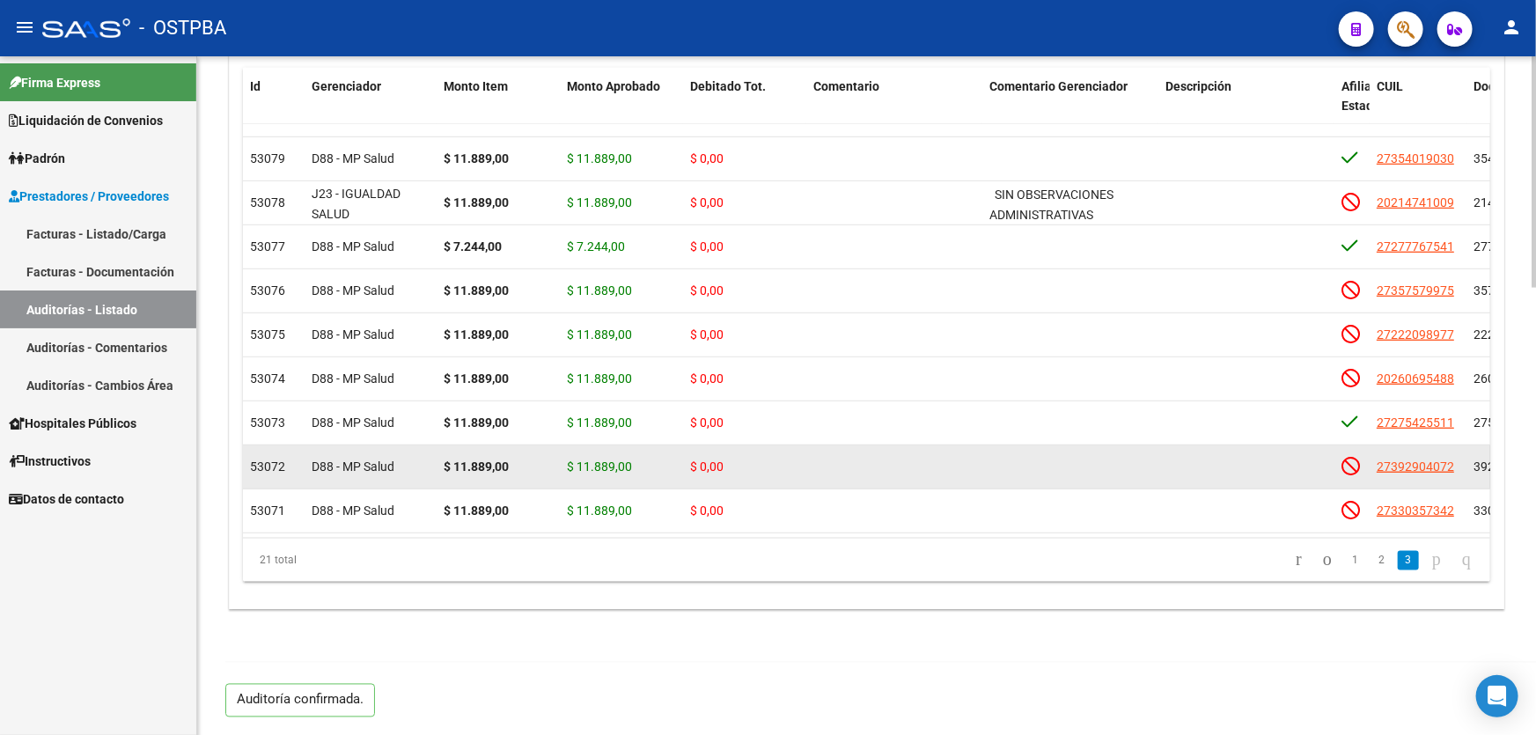
scroll to position [1311, 0]
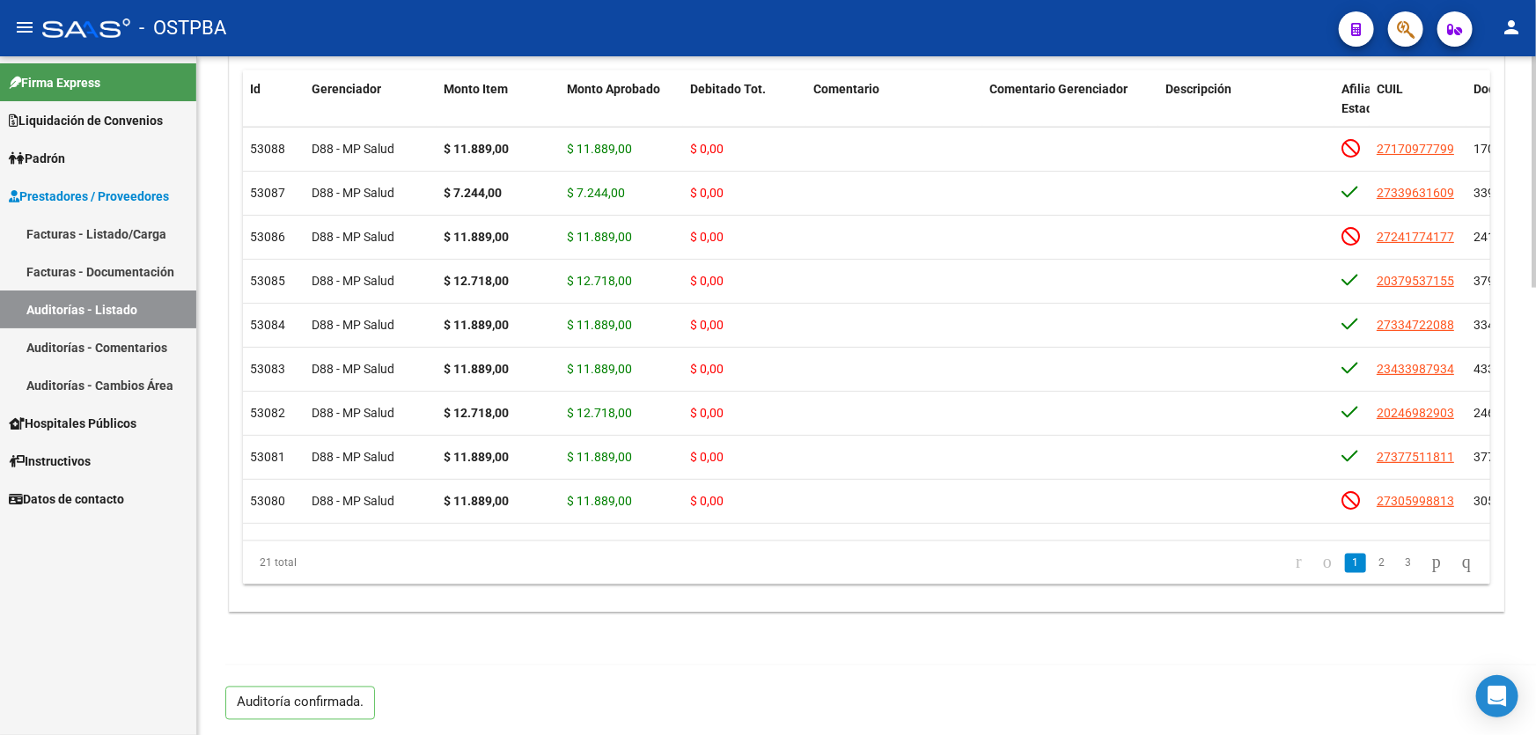
type input "202508"
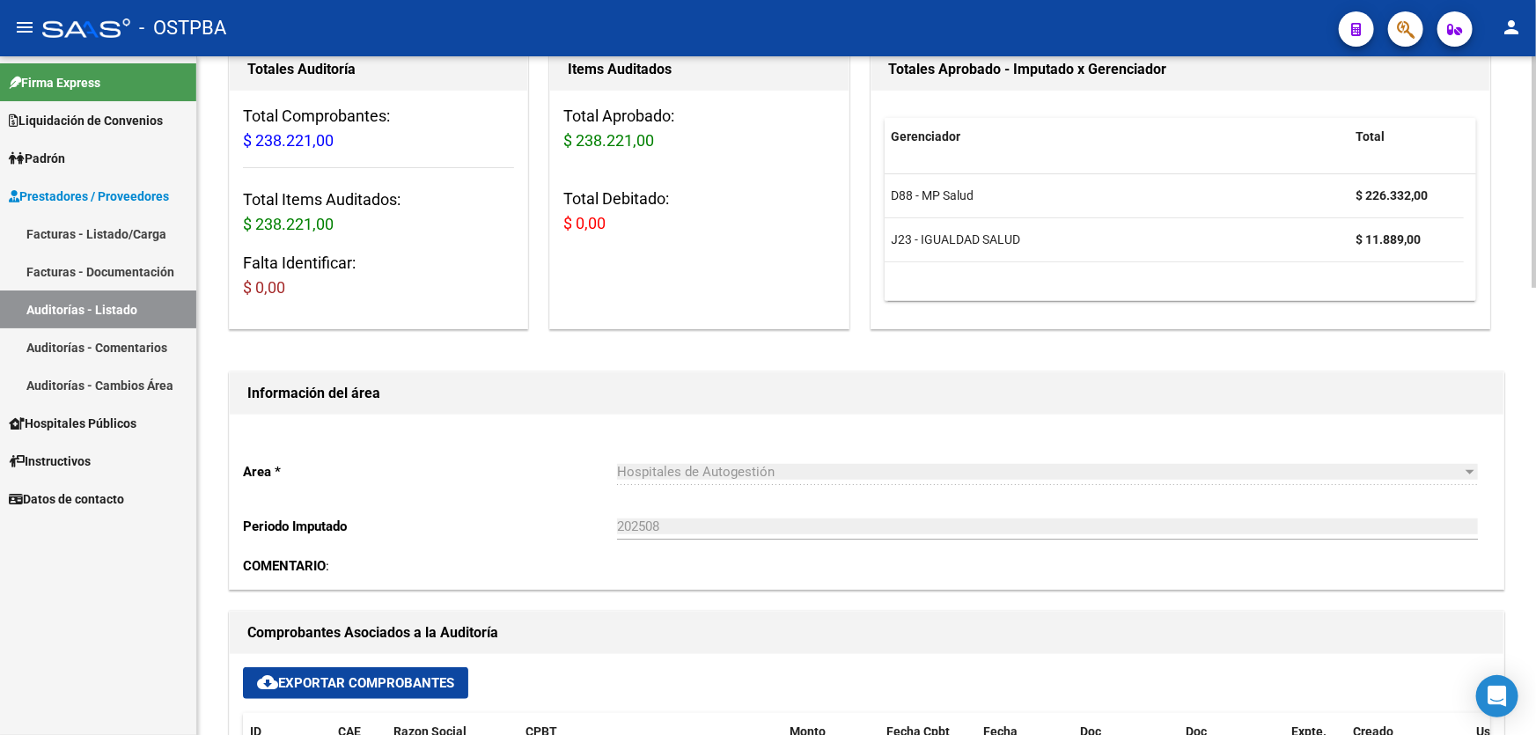
scroll to position [0, 0]
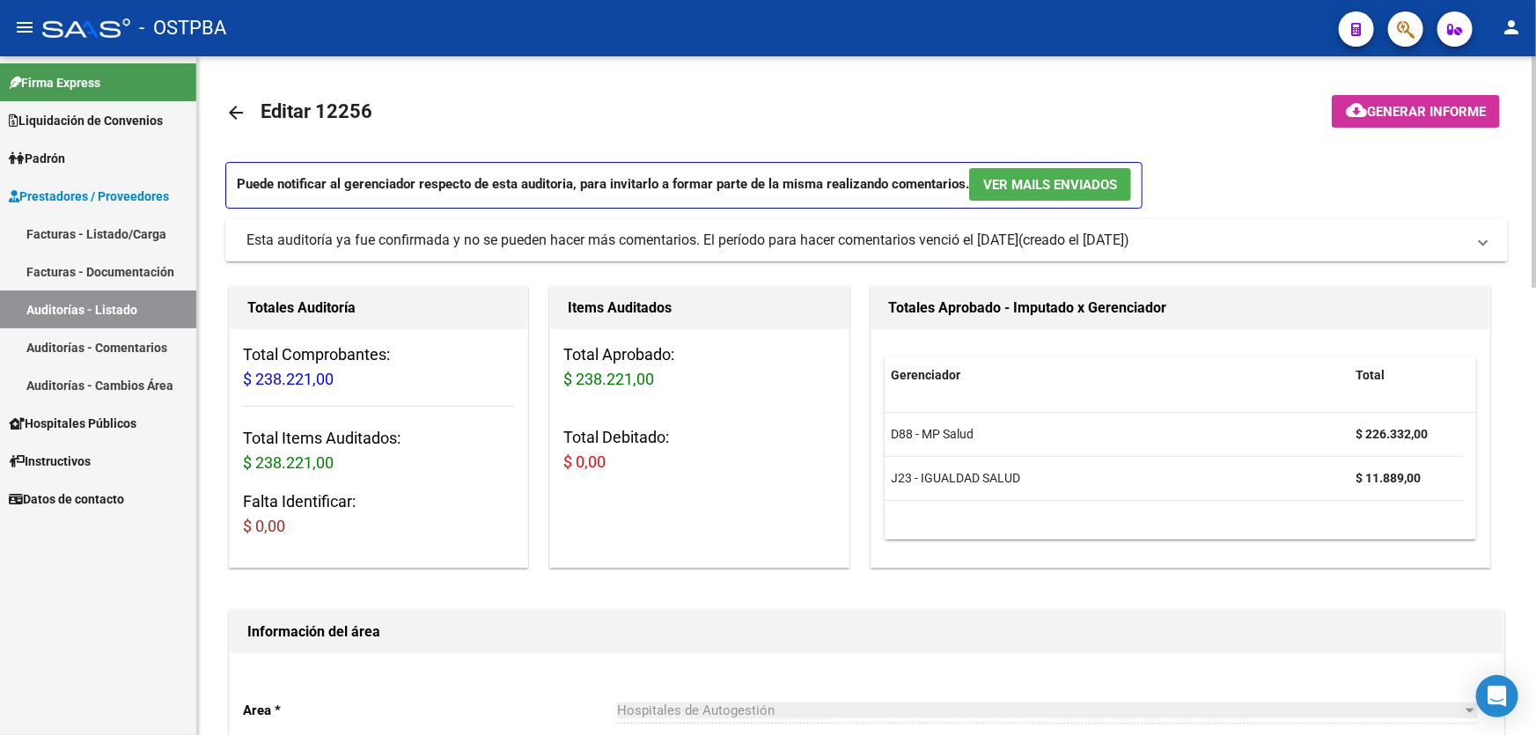
click at [229, 107] on mat-icon "arrow_back" at bounding box center [235, 112] width 21 height 21
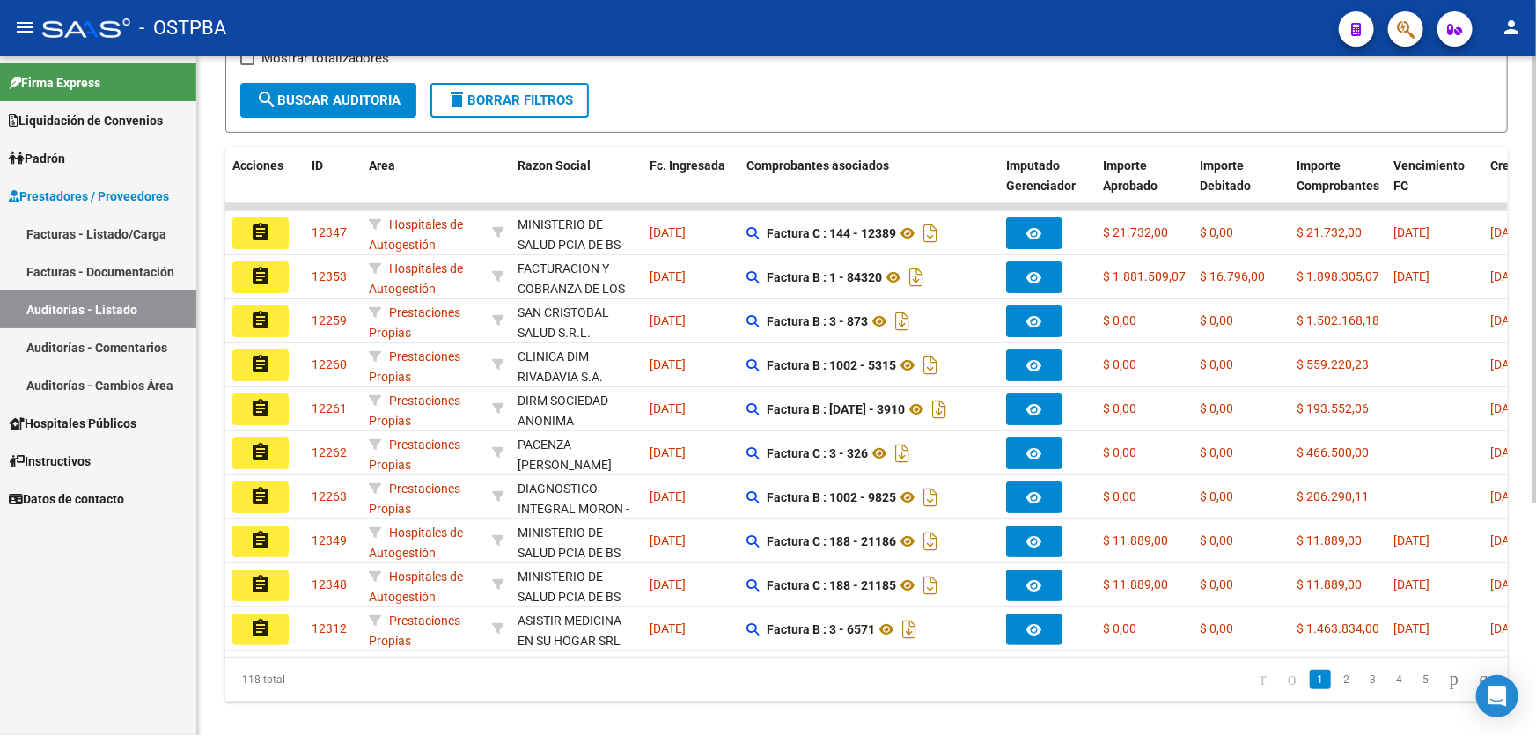
scroll to position [351, 0]
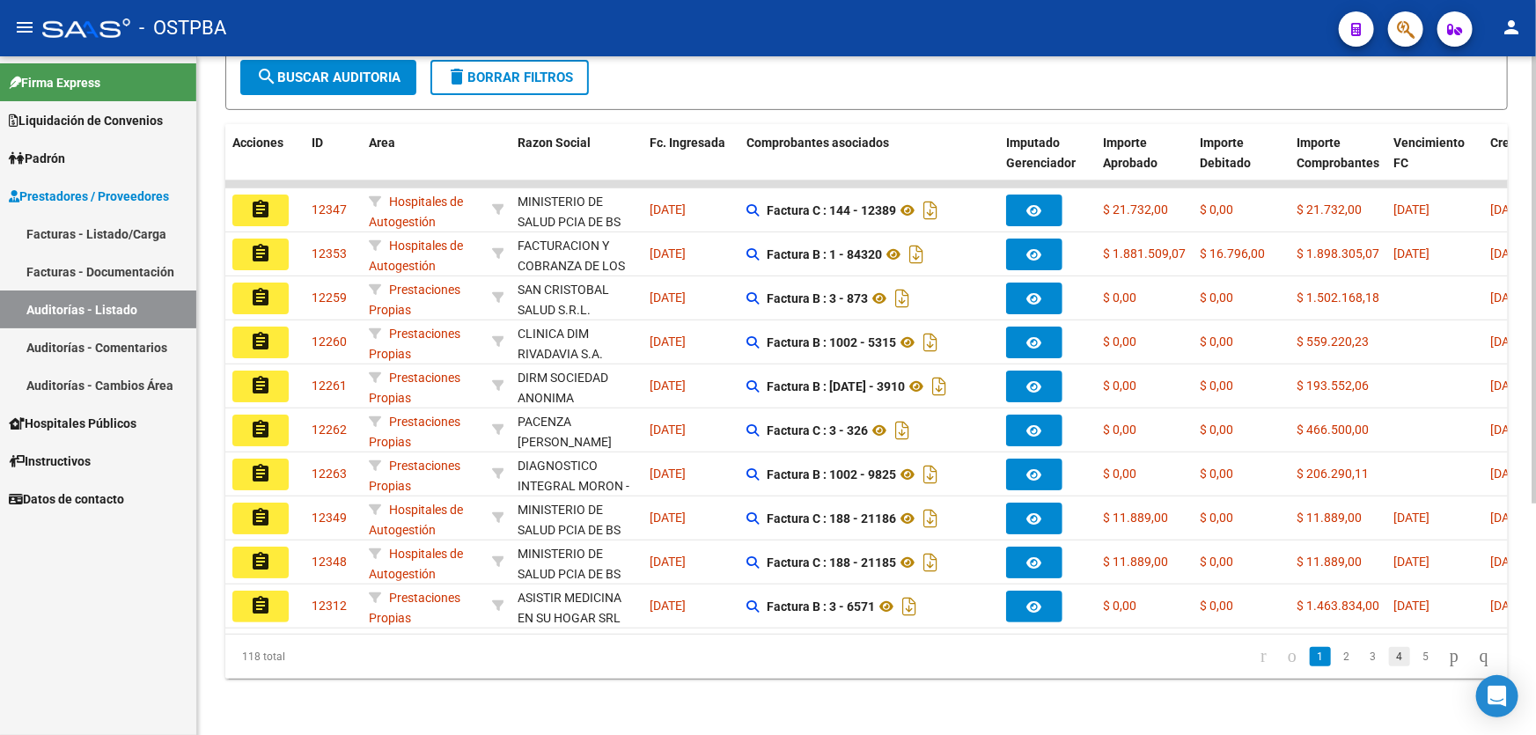
click at [1389, 663] on link "4" at bounding box center [1399, 656] width 21 height 19
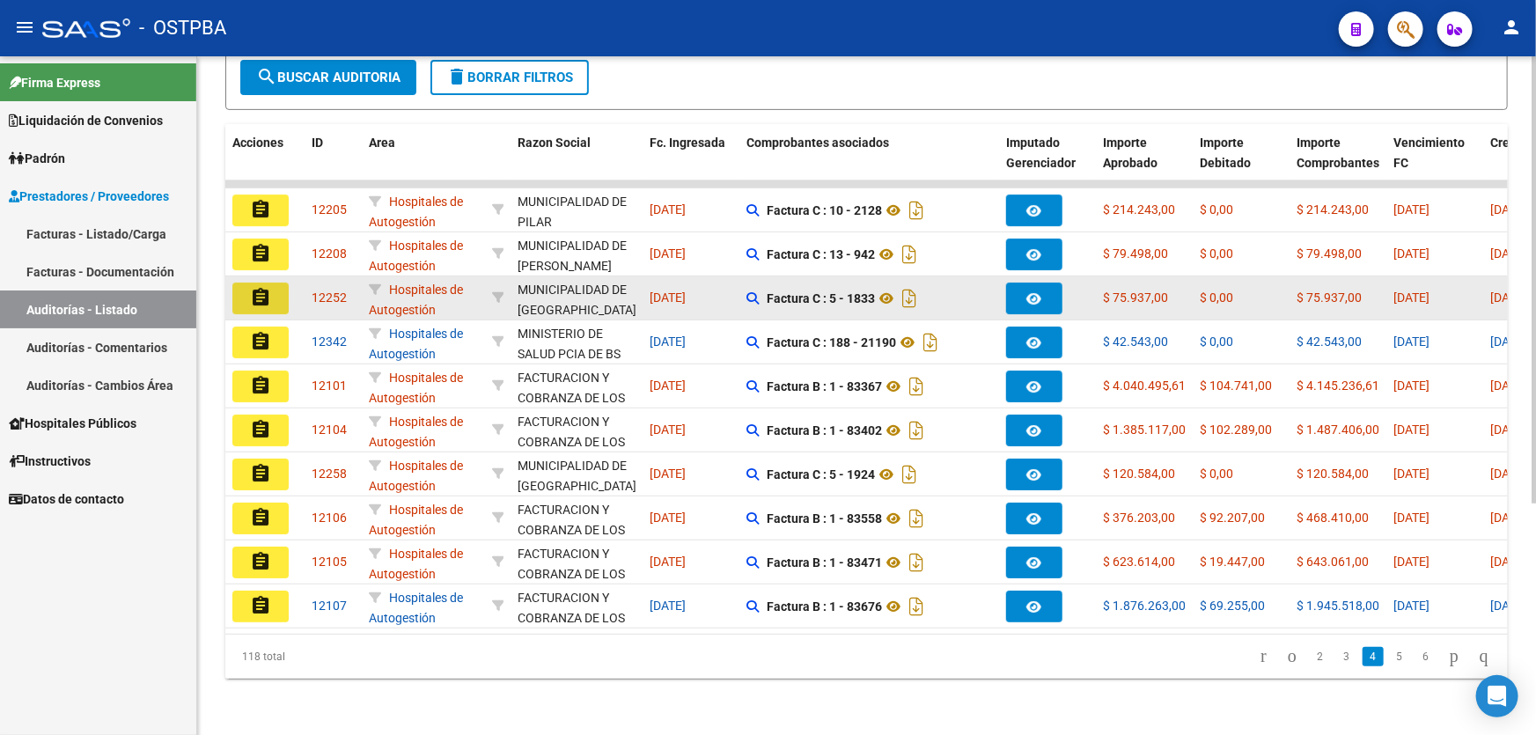
click at [261, 287] on mat-icon "assignment" at bounding box center [260, 297] width 21 height 21
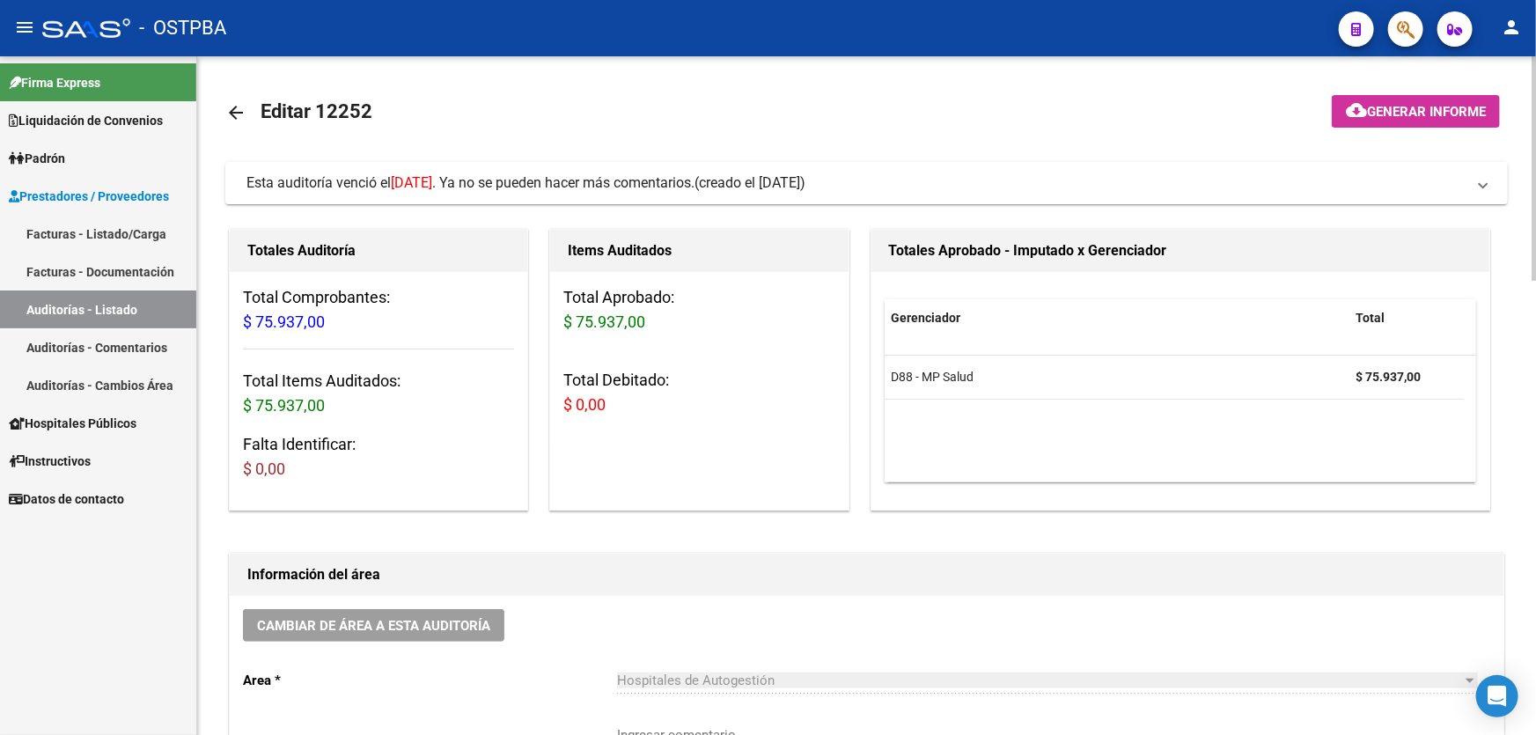
click at [237, 109] on mat-icon "arrow_back" at bounding box center [235, 112] width 21 height 21
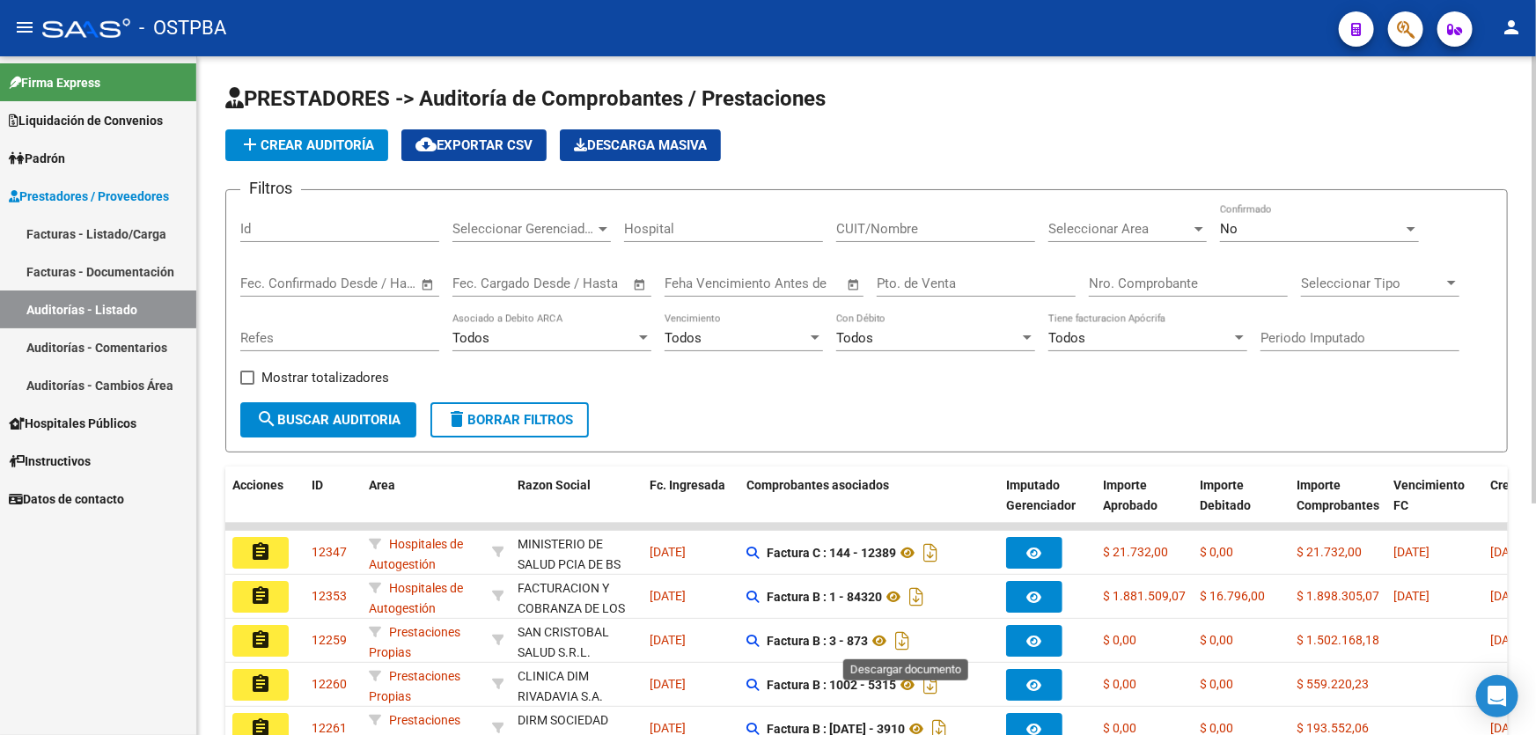
scroll to position [351, 0]
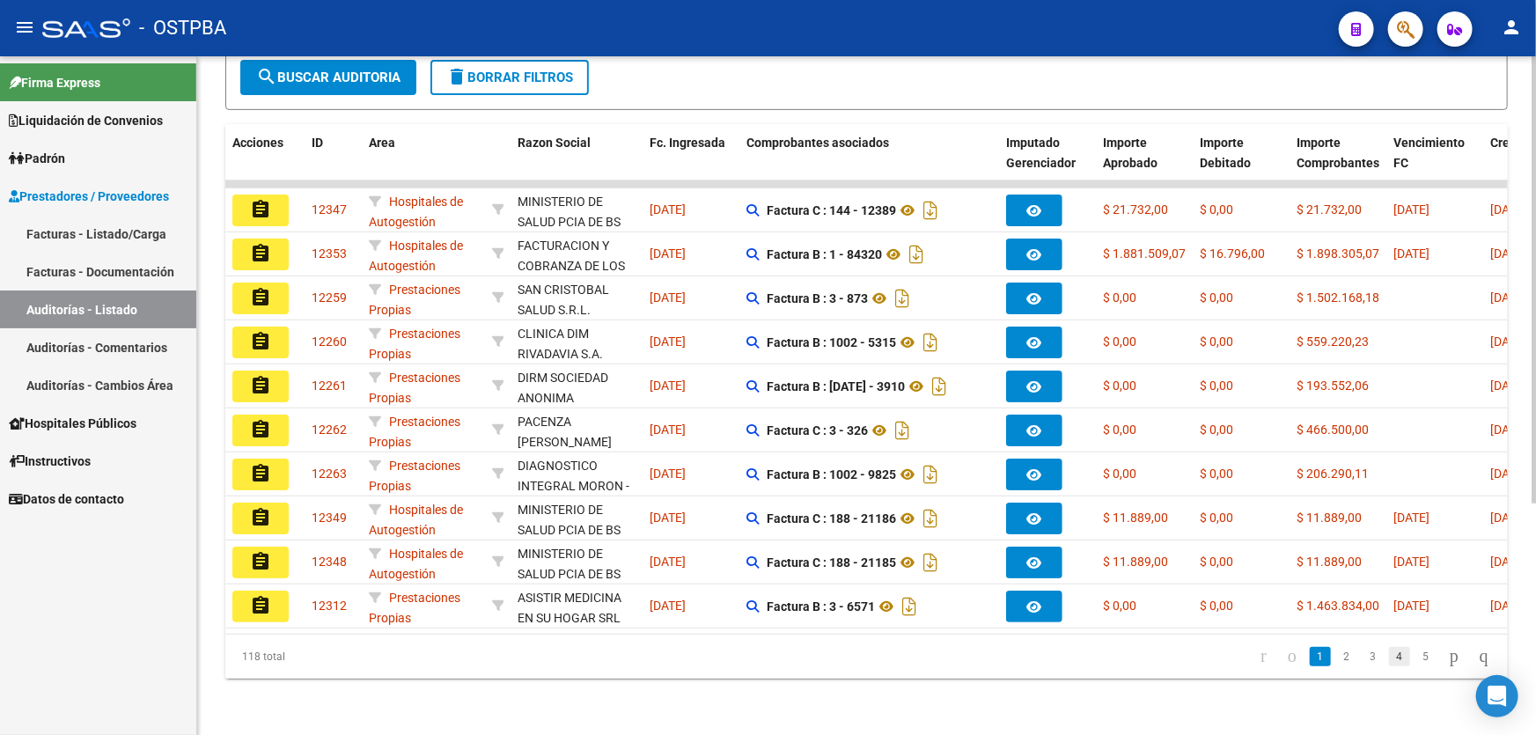
click at [1389, 656] on link "4" at bounding box center [1399, 656] width 21 height 19
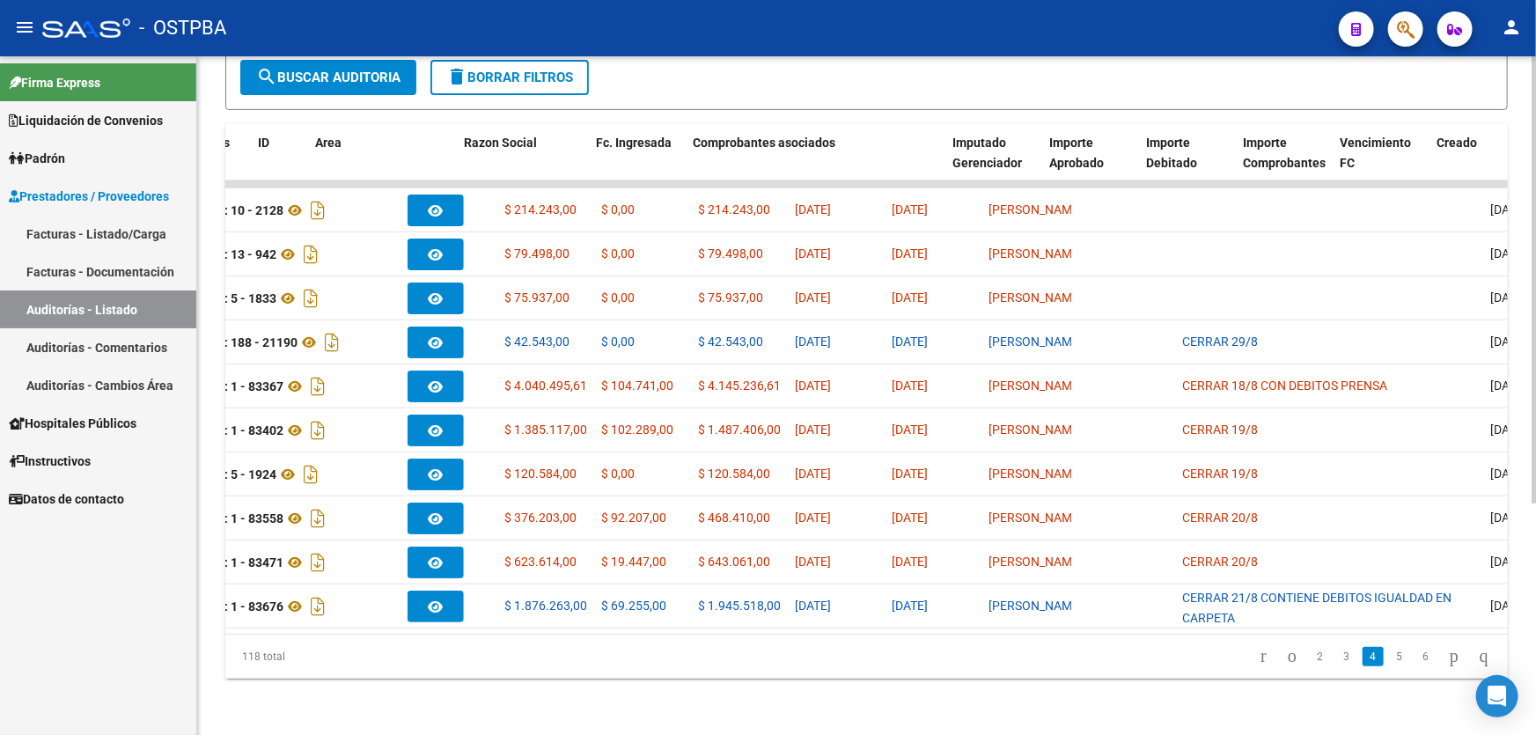
scroll to position [0, 0]
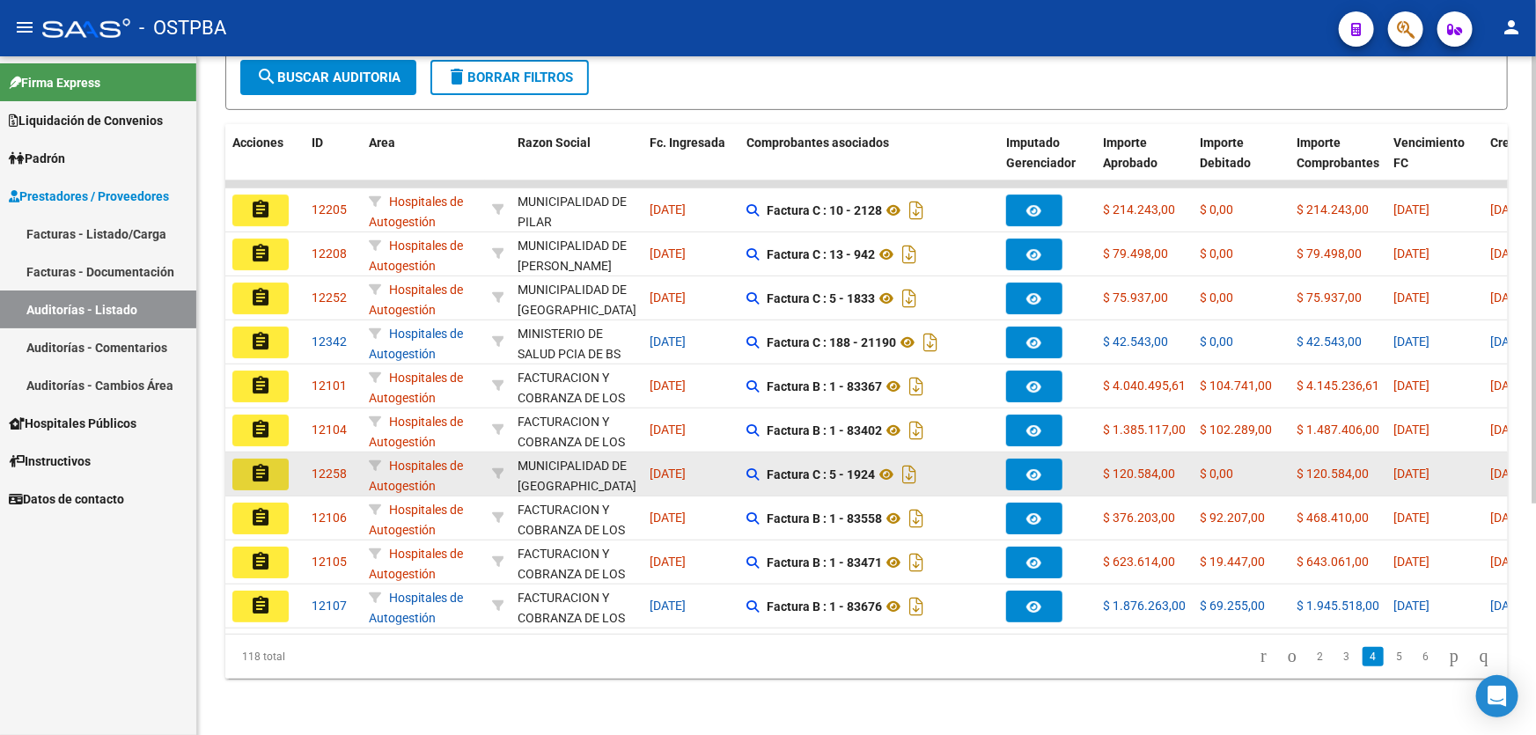
click at [256, 463] on mat-icon "assignment" at bounding box center [260, 473] width 21 height 21
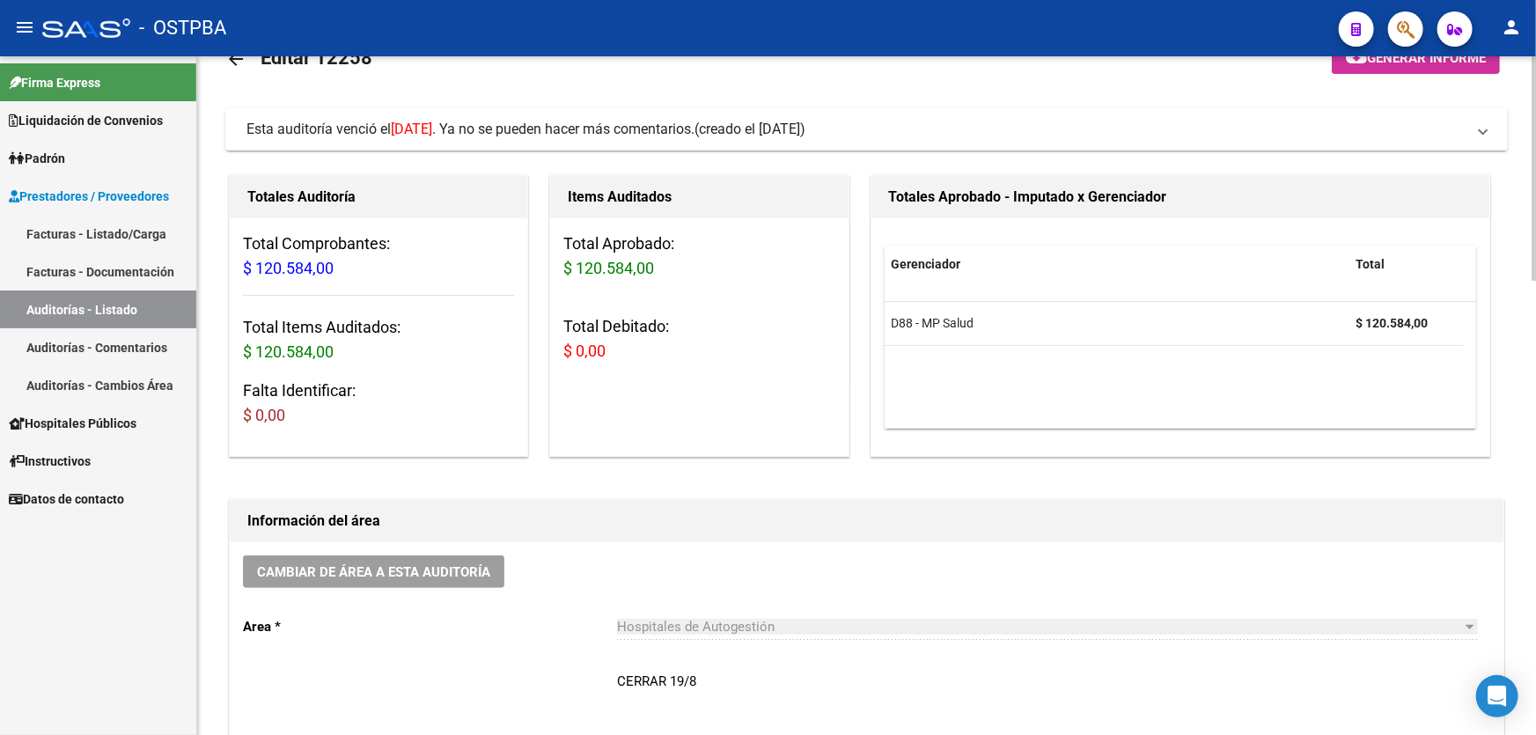
scroll to position [320, 0]
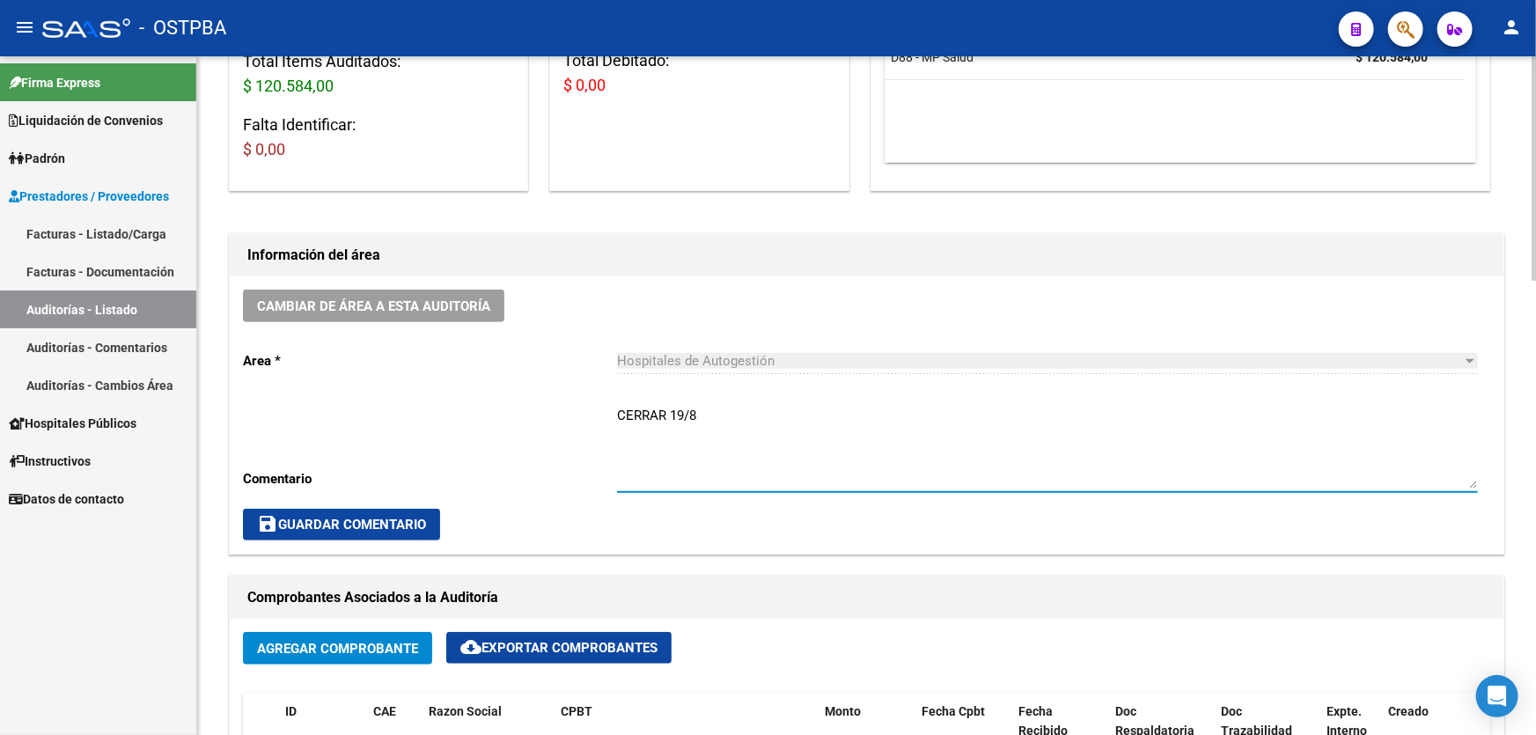
click at [748, 422] on textarea "CERRAR 19/8" at bounding box center [1047, 447] width 861 height 83
type textarea "C"
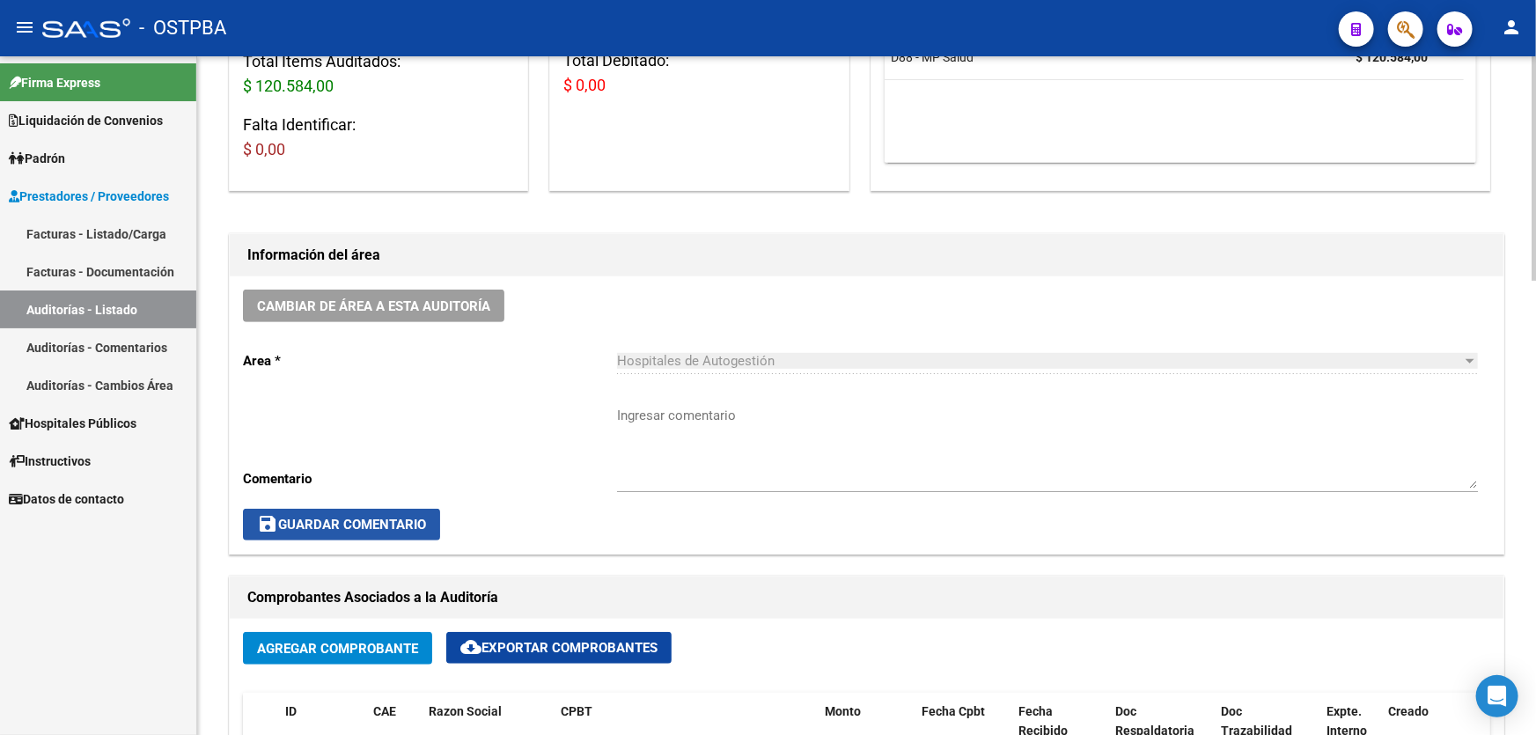
click at [309, 509] on button "save Guardar Comentario" at bounding box center [341, 525] width 197 height 32
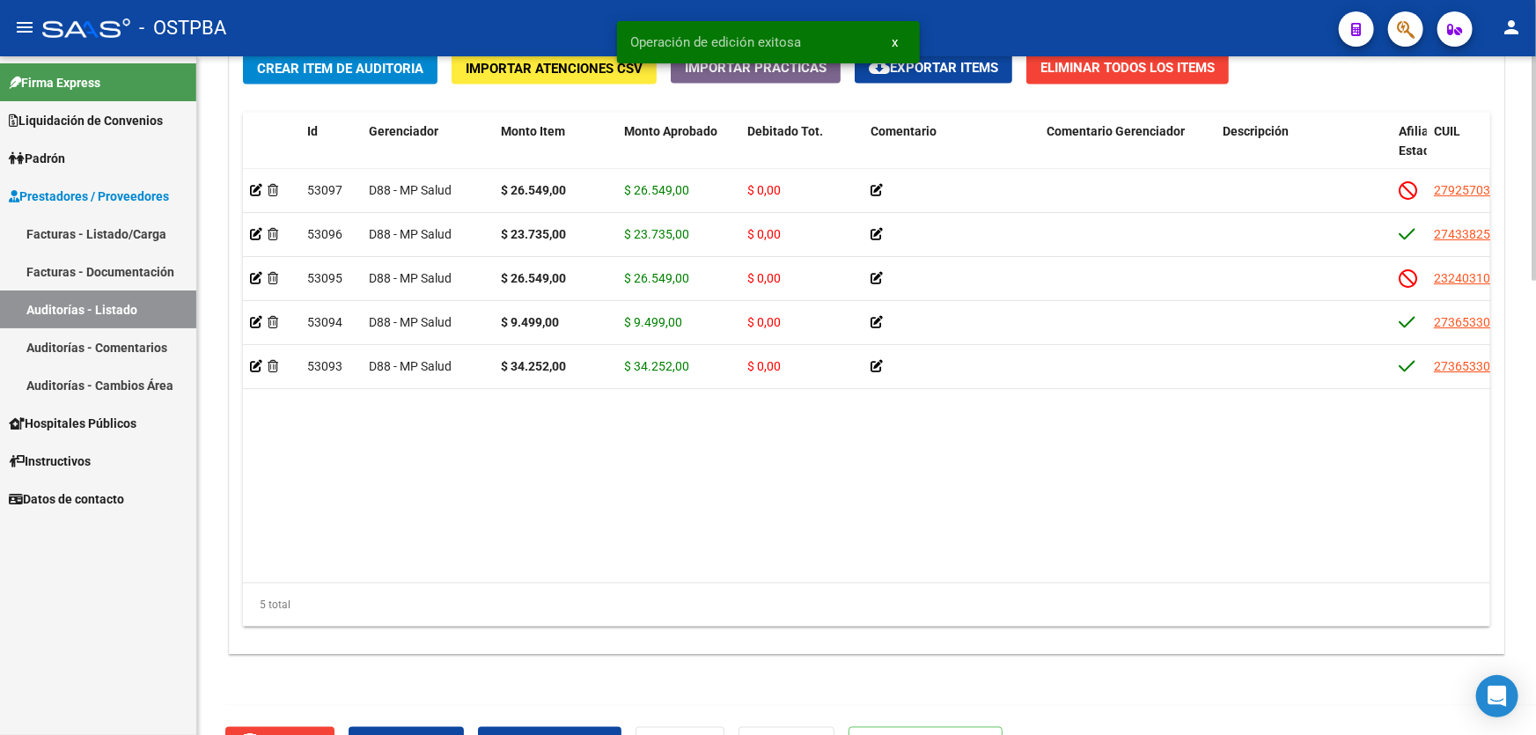
scroll to position [1372, 0]
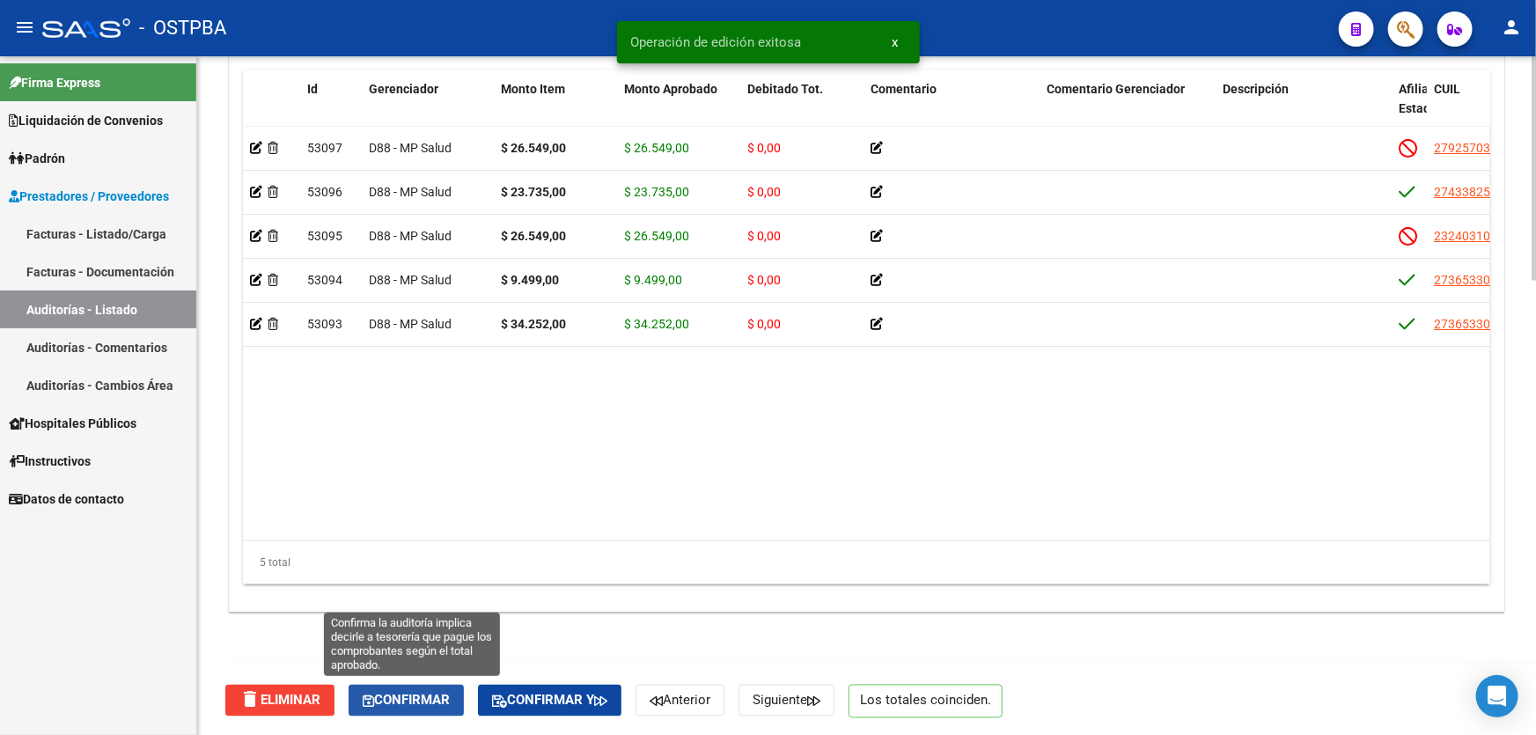
click at [386, 693] on span "Confirmar" at bounding box center [406, 701] width 87 height 16
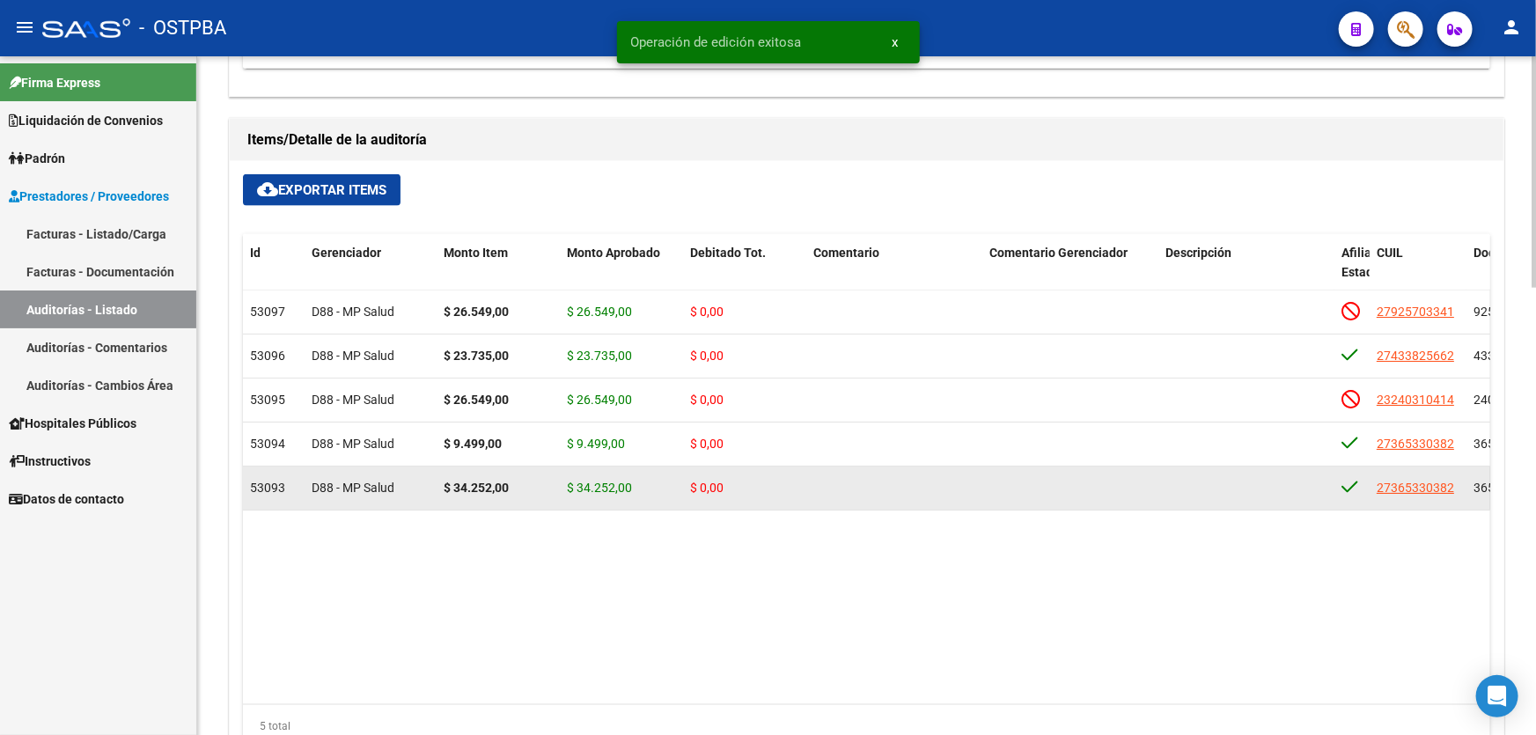
type input "202508"
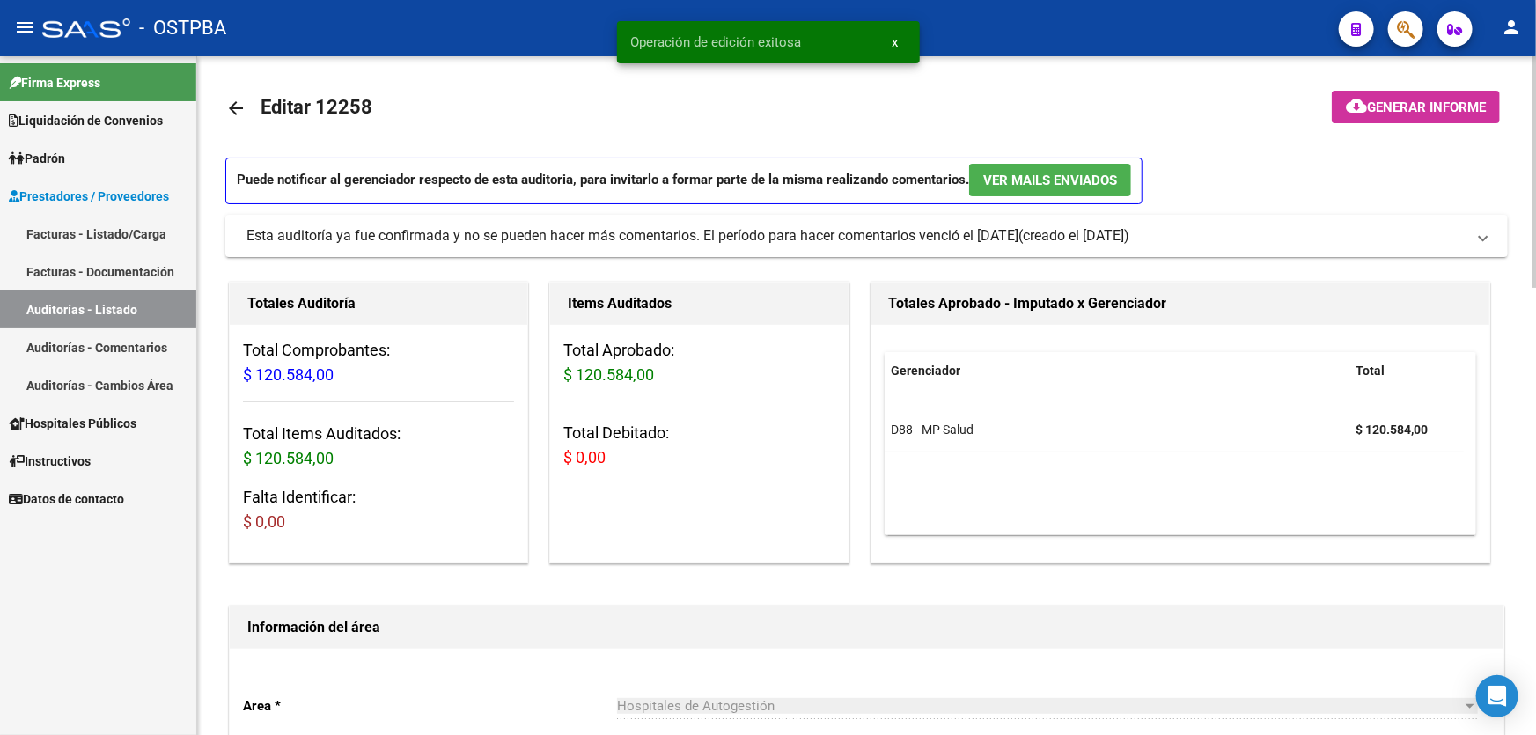
scroll to position [0, 0]
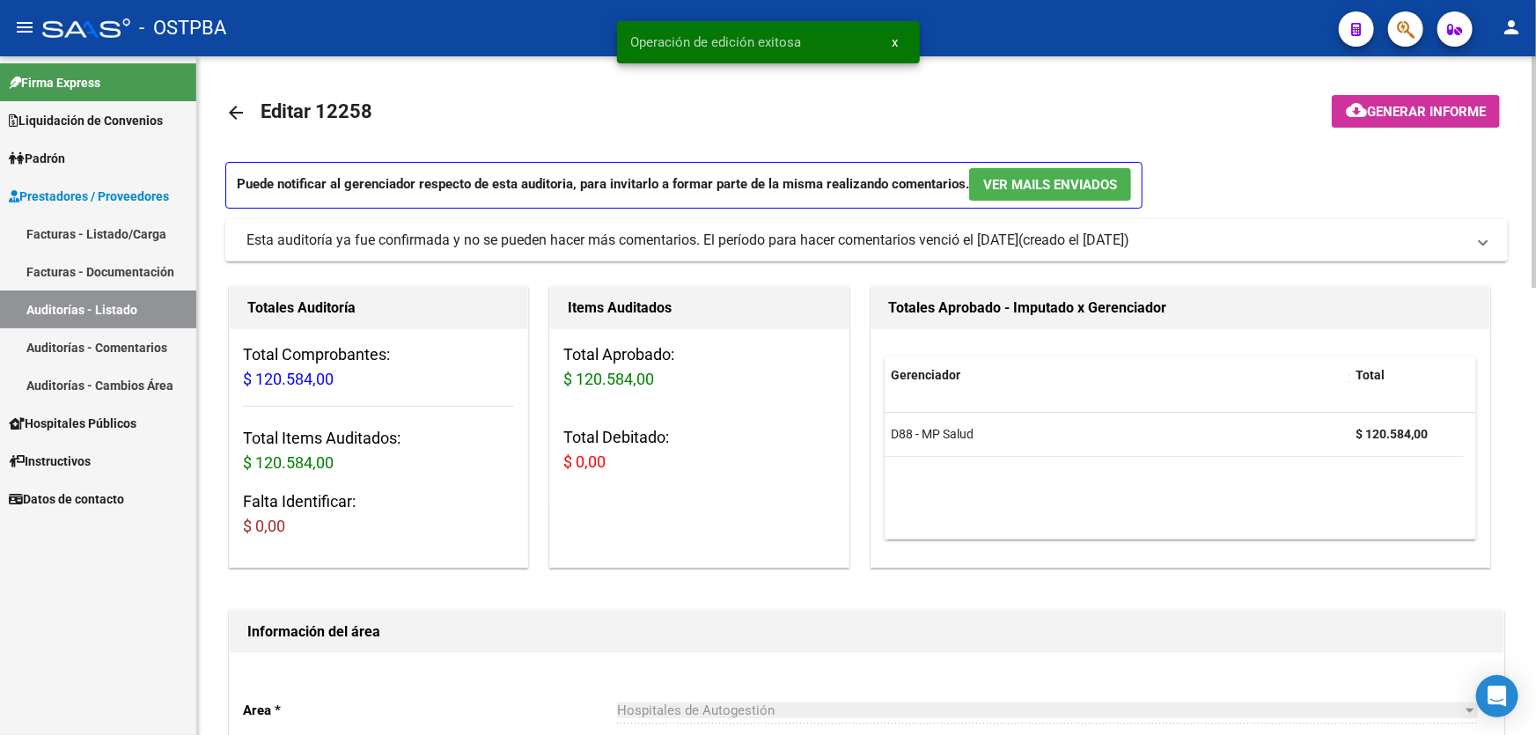
click at [236, 102] on mat-icon "arrow_back" at bounding box center [235, 112] width 21 height 21
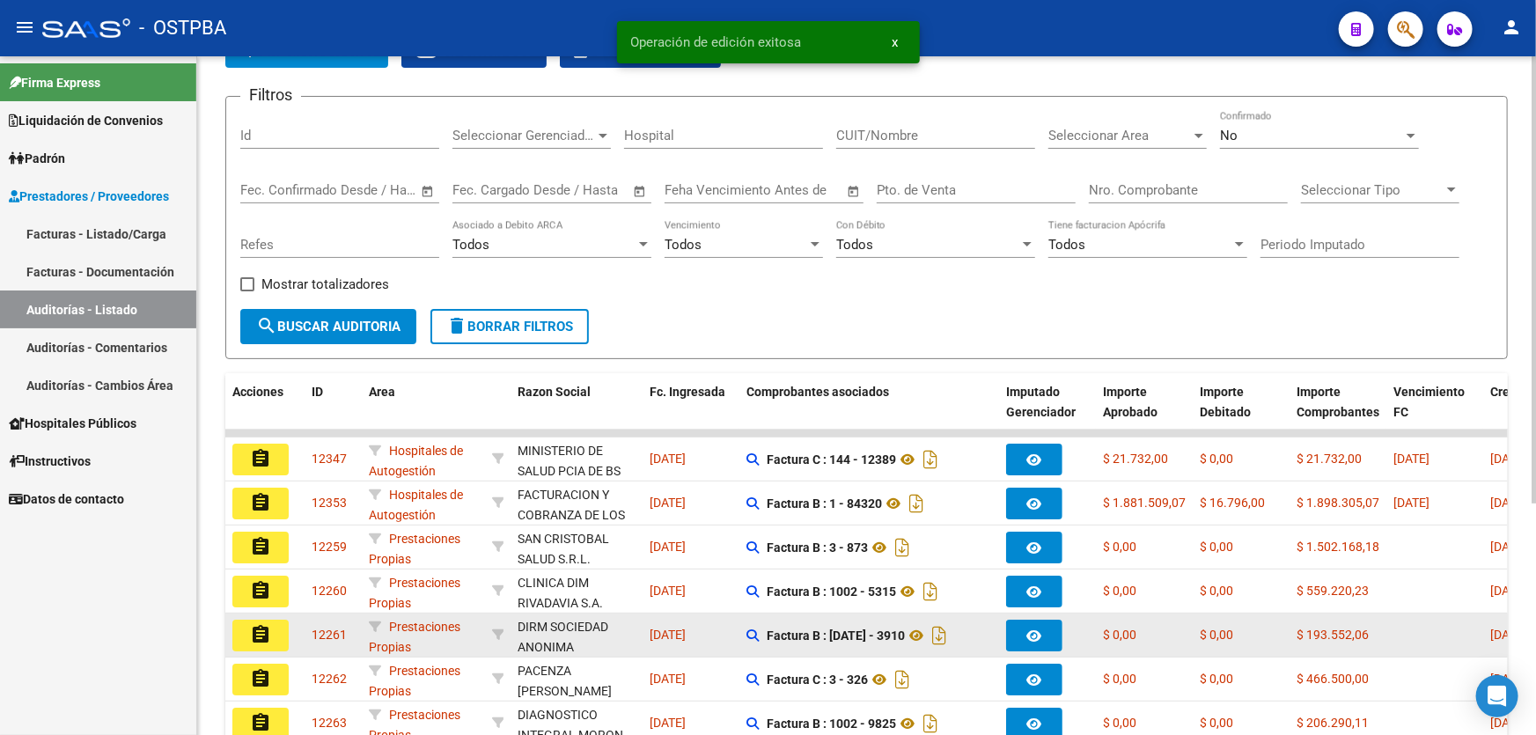
scroll to position [351, 0]
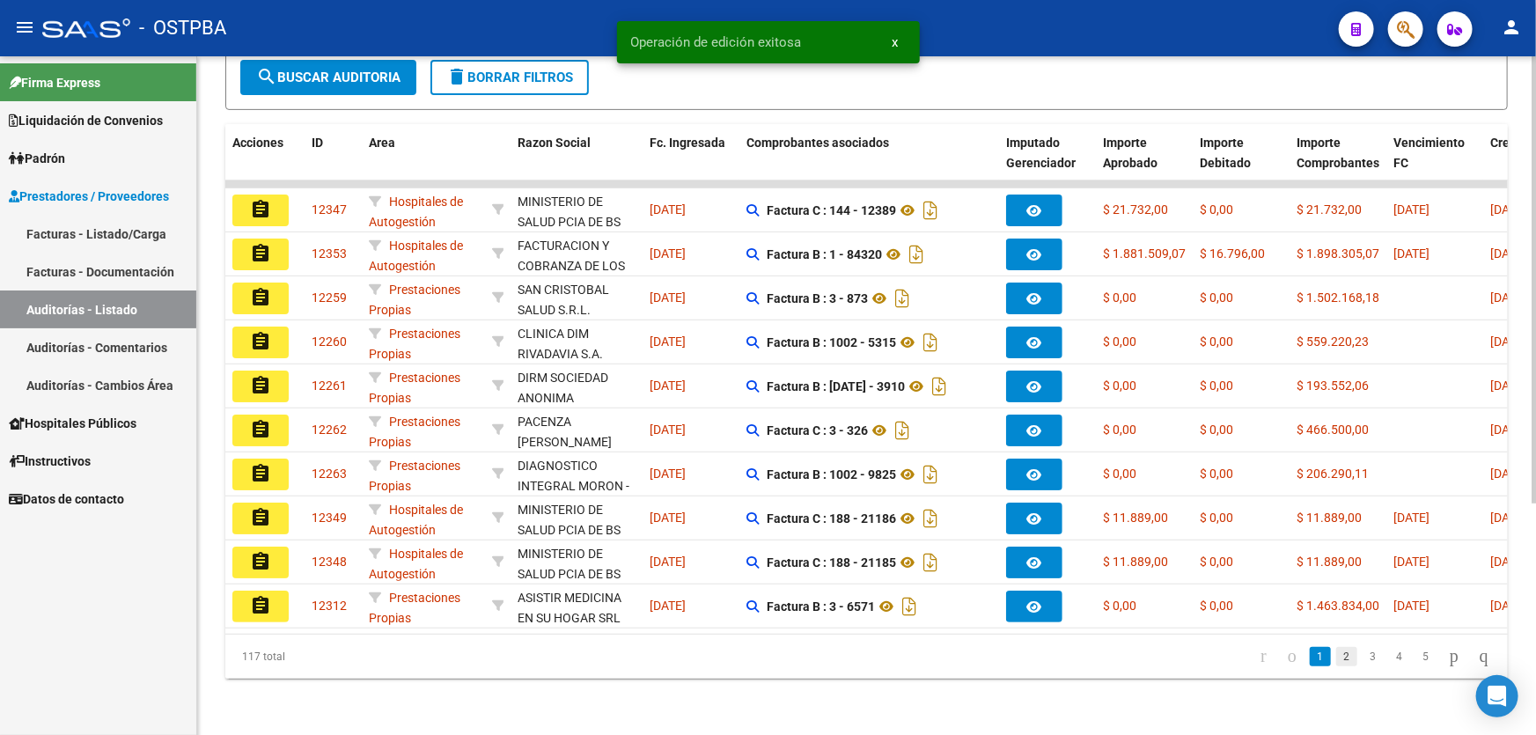
click at [1336, 660] on link "2" at bounding box center [1346, 656] width 21 height 19
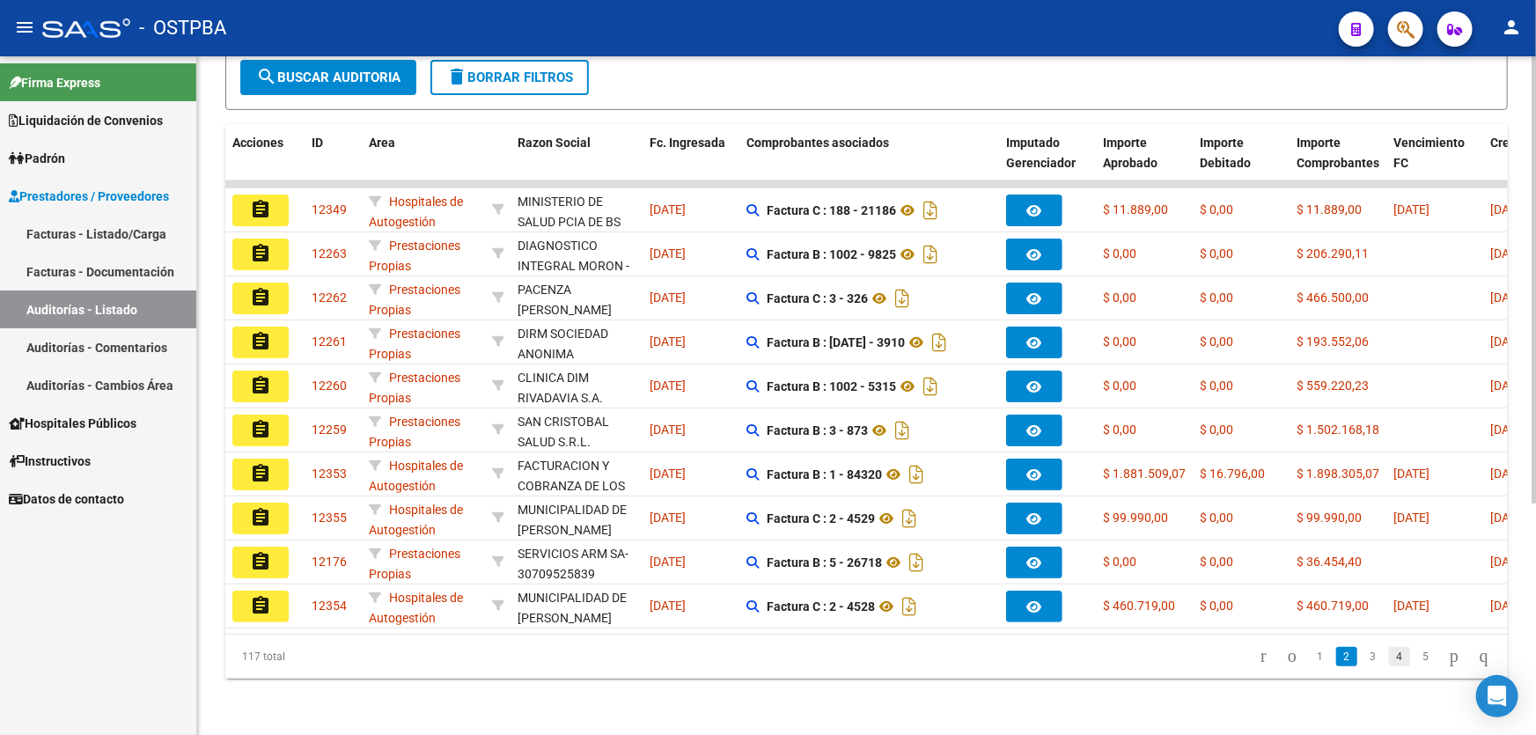
click at [1389, 660] on link "4" at bounding box center [1399, 656] width 21 height 19
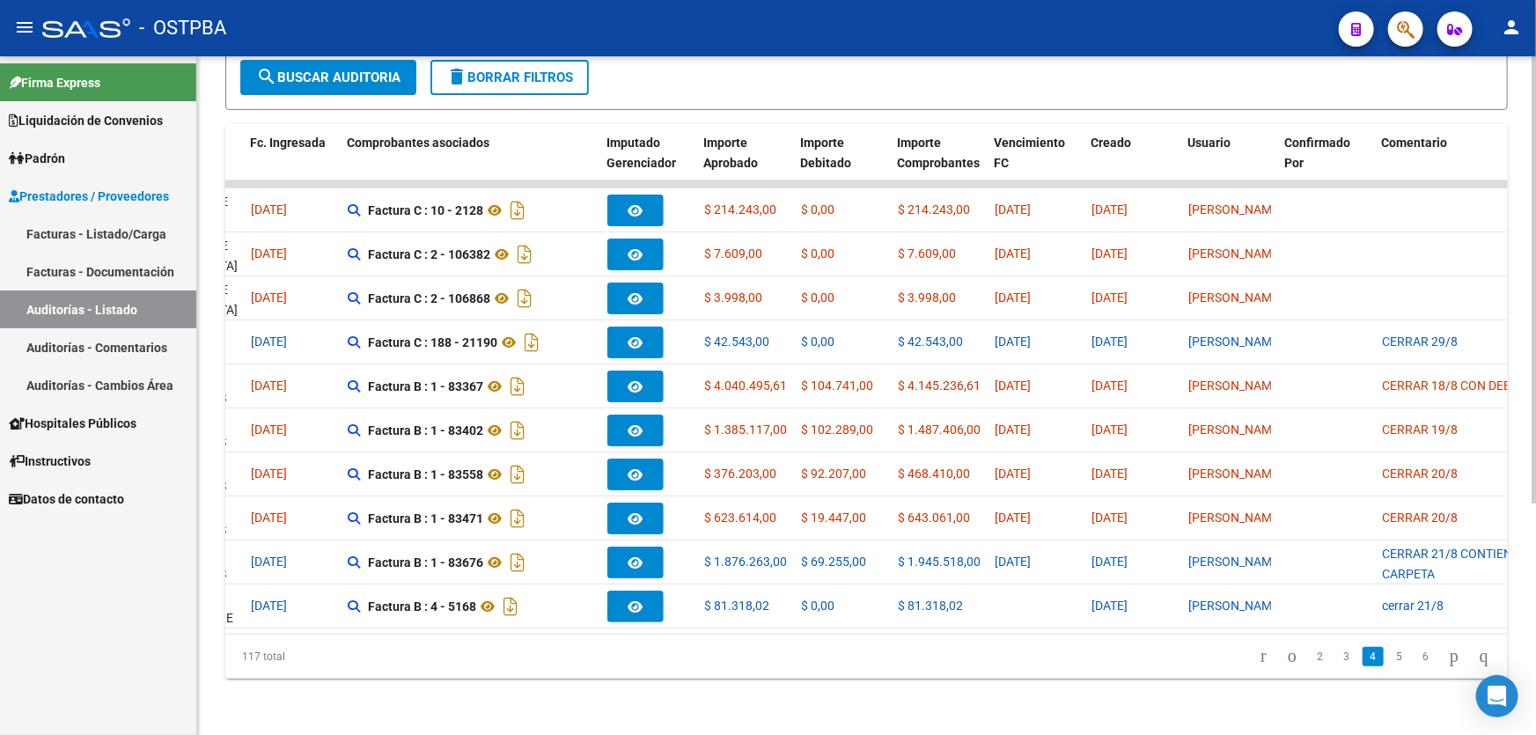
scroll to position [0, 430]
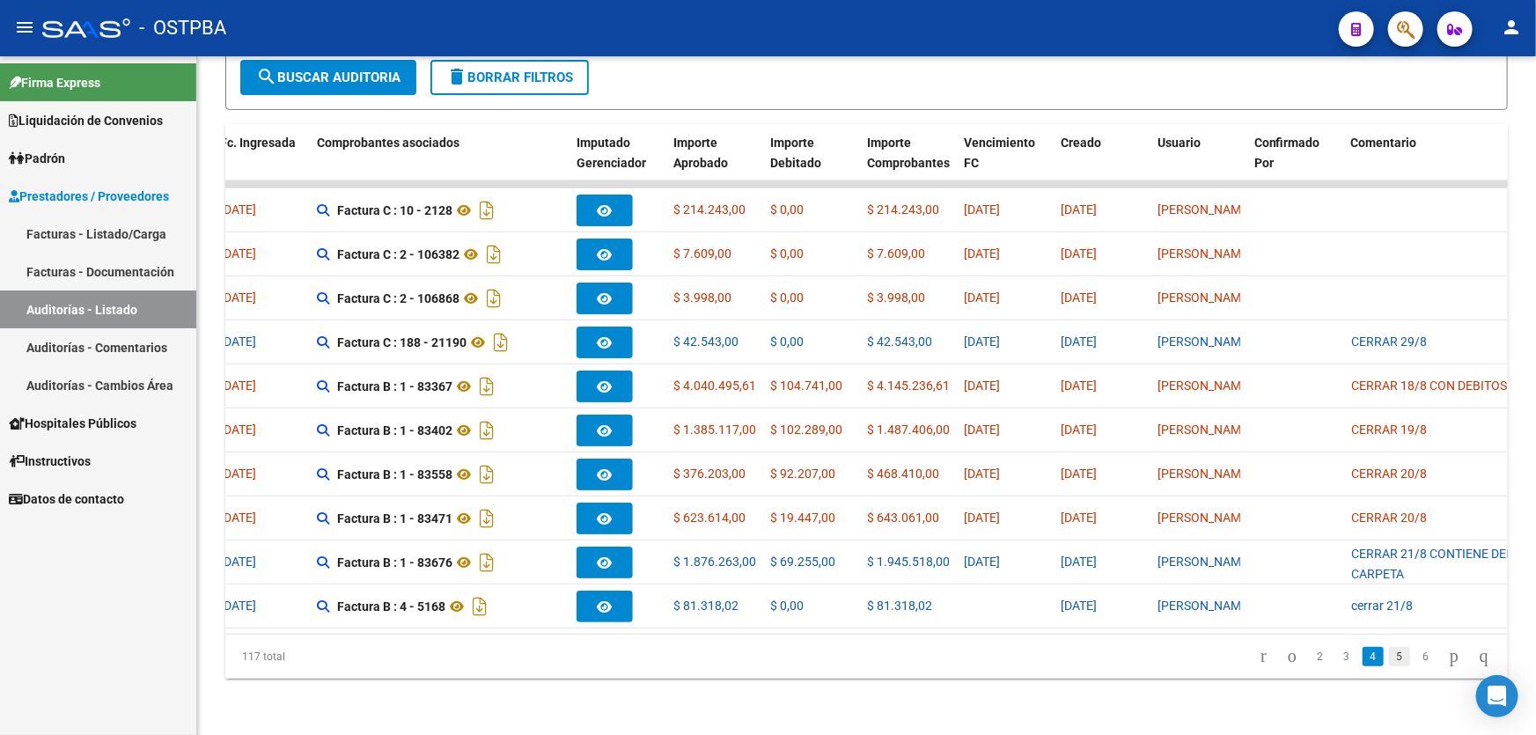
click at [1389, 657] on link "5" at bounding box center [1399, 656] width 21 height 19
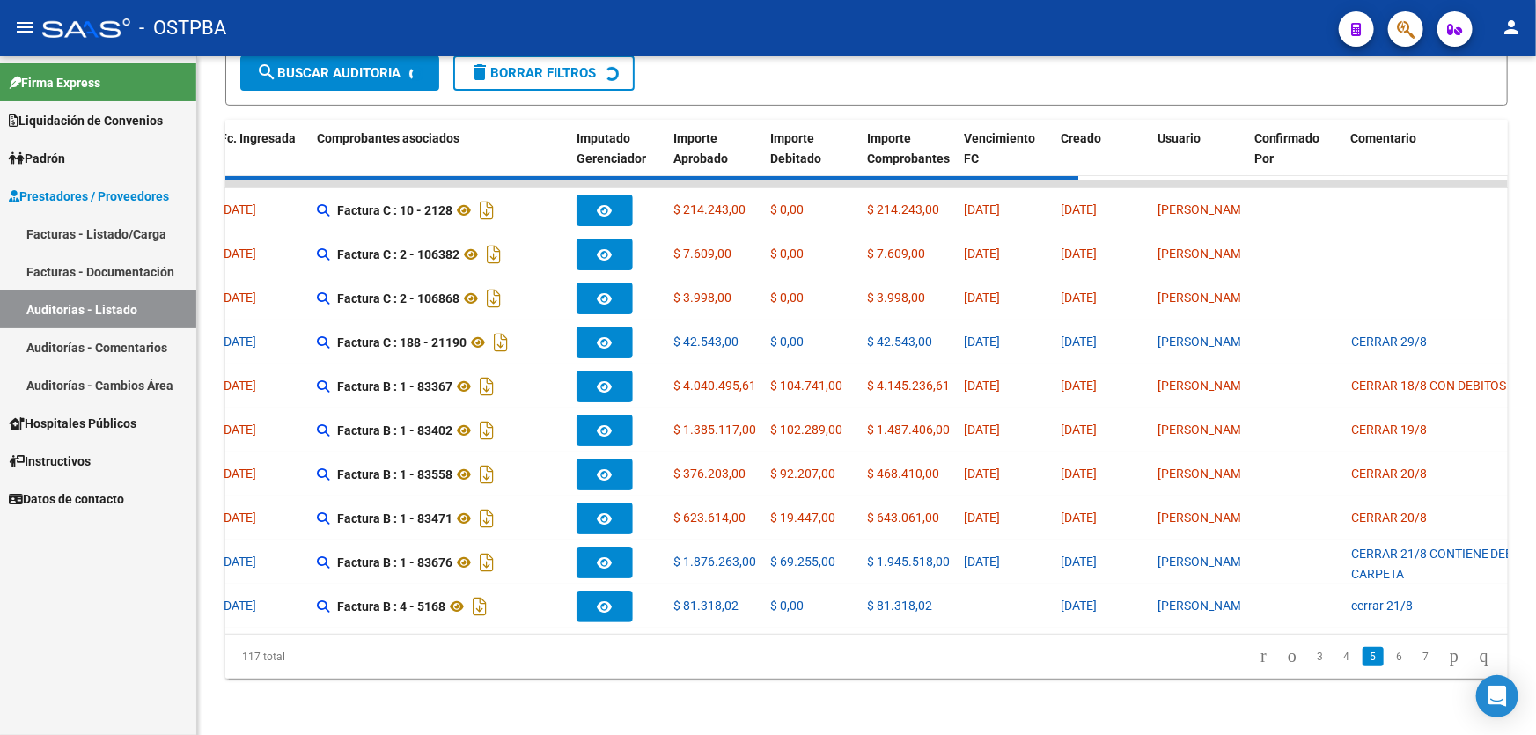
scroll to position [351, 0]
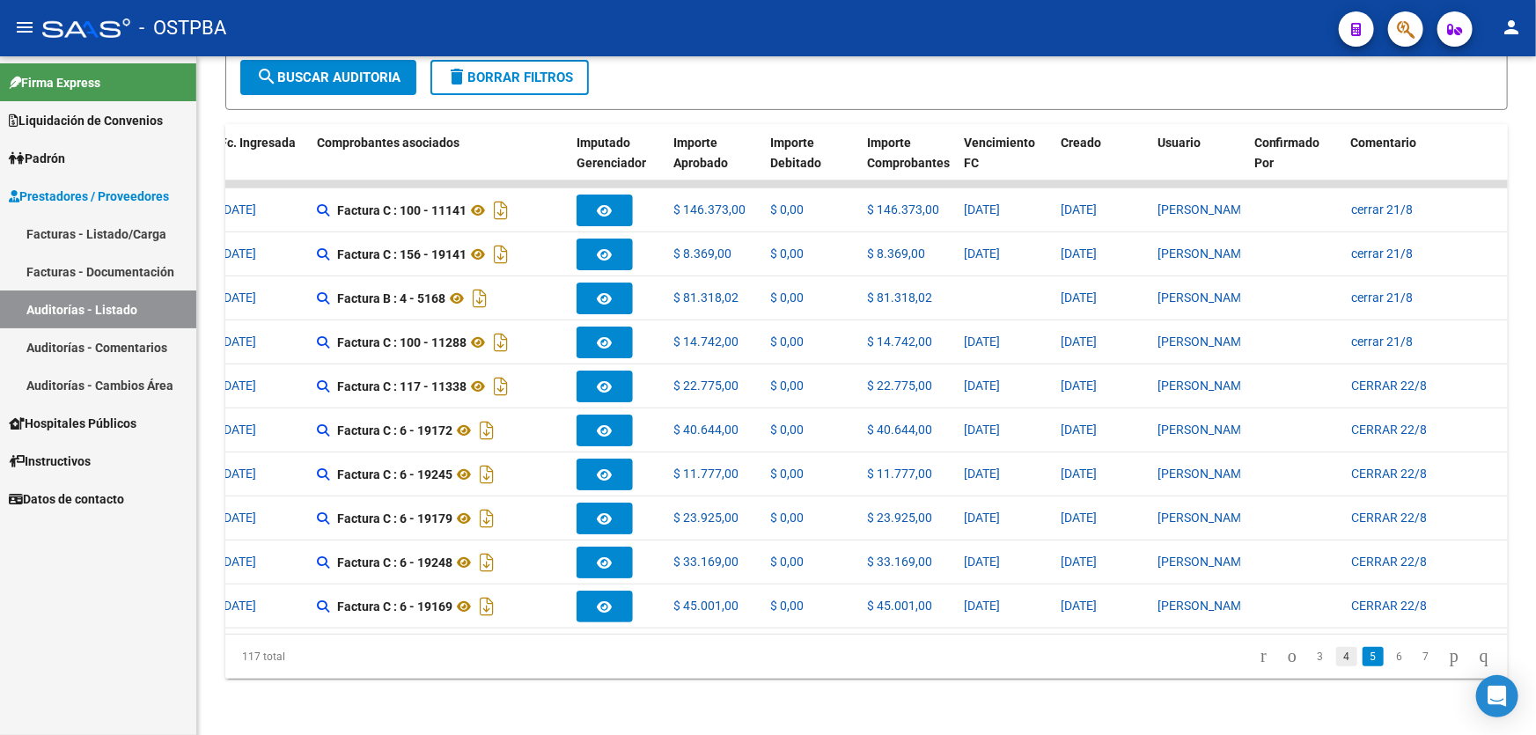
click at [1336, 658] on link "4" at bounding box center [1346, 656] width 21 height 19
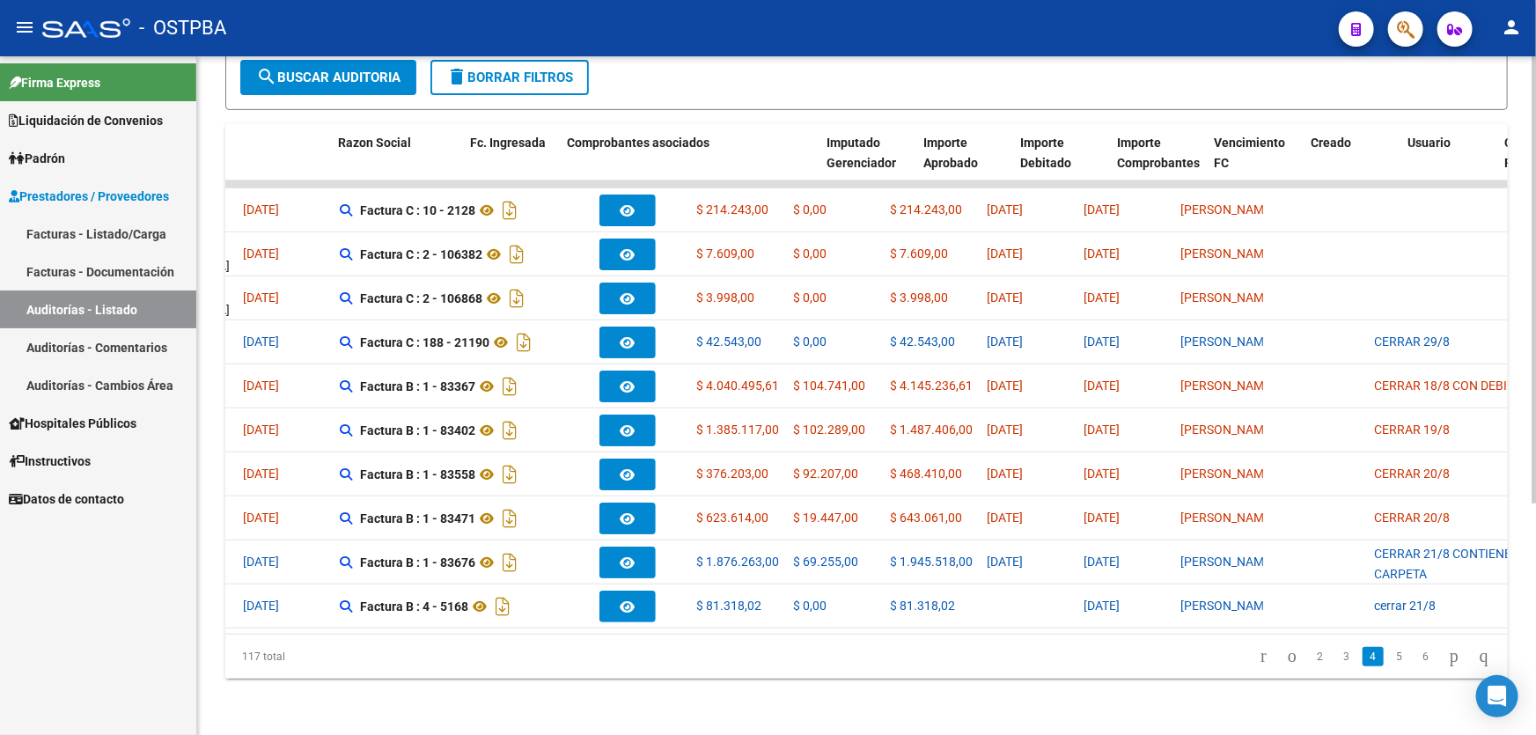
scroll to position [0, 0]
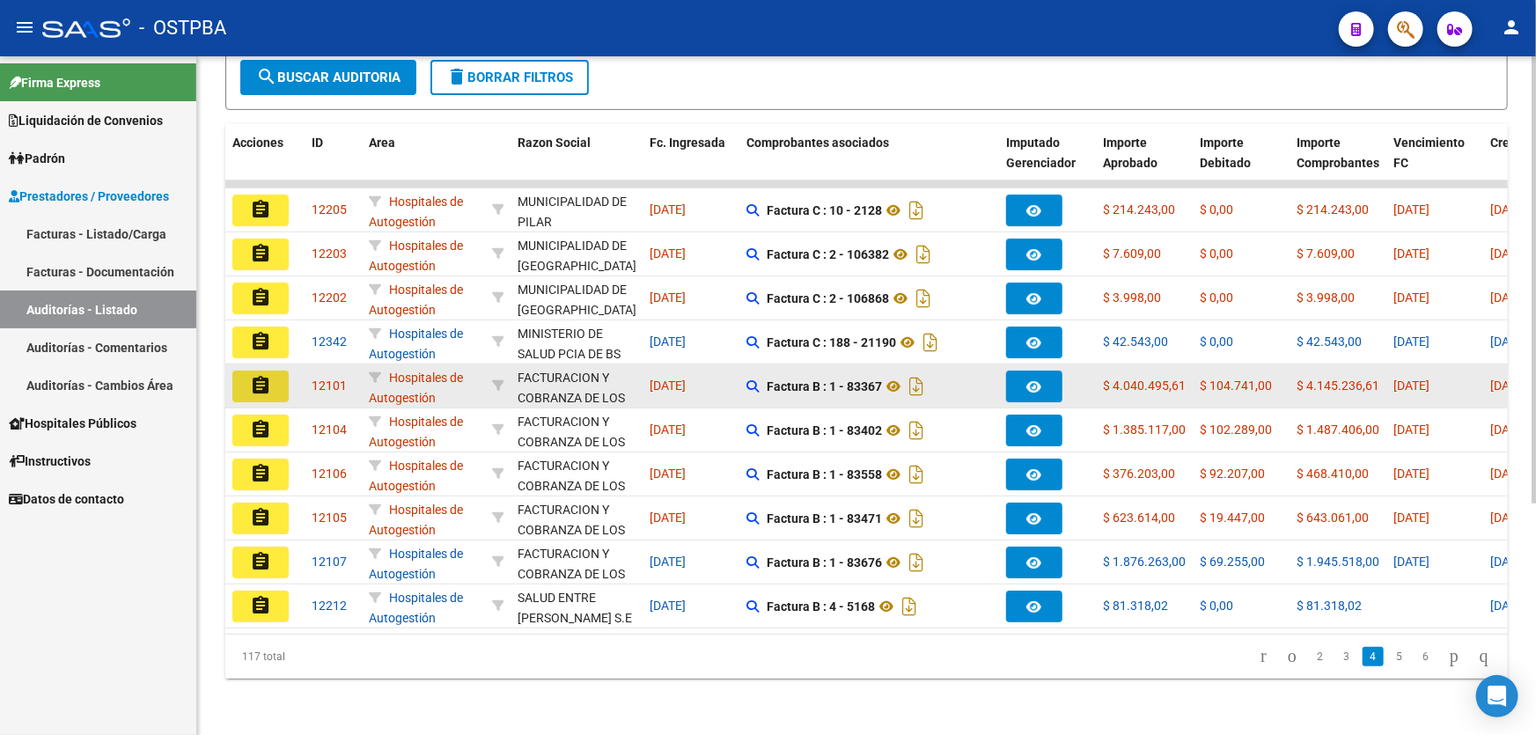
click at [261, 375] on mat-icon "assignment" at bounding box center [260, 385] width 21 height 21
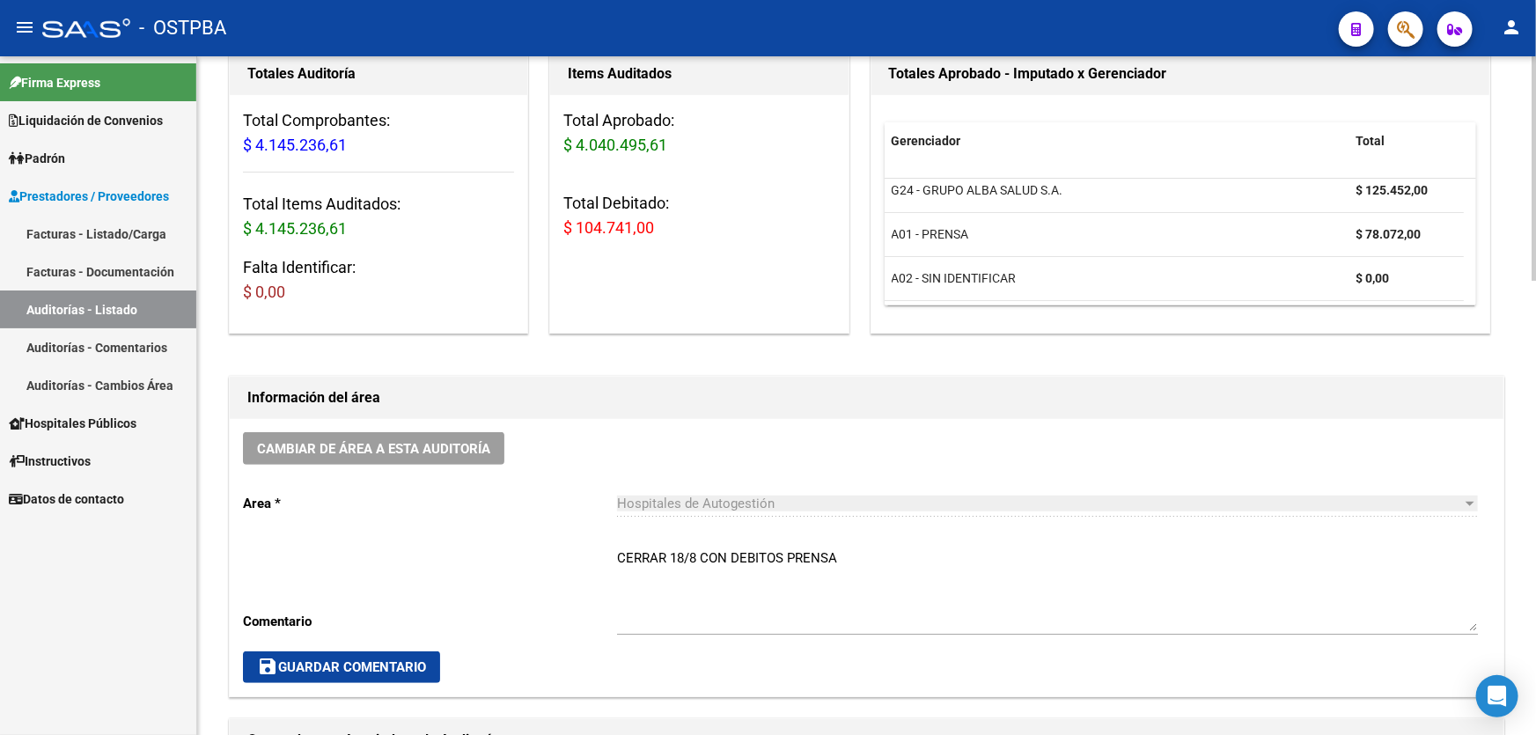
scroll to position [239, 0]
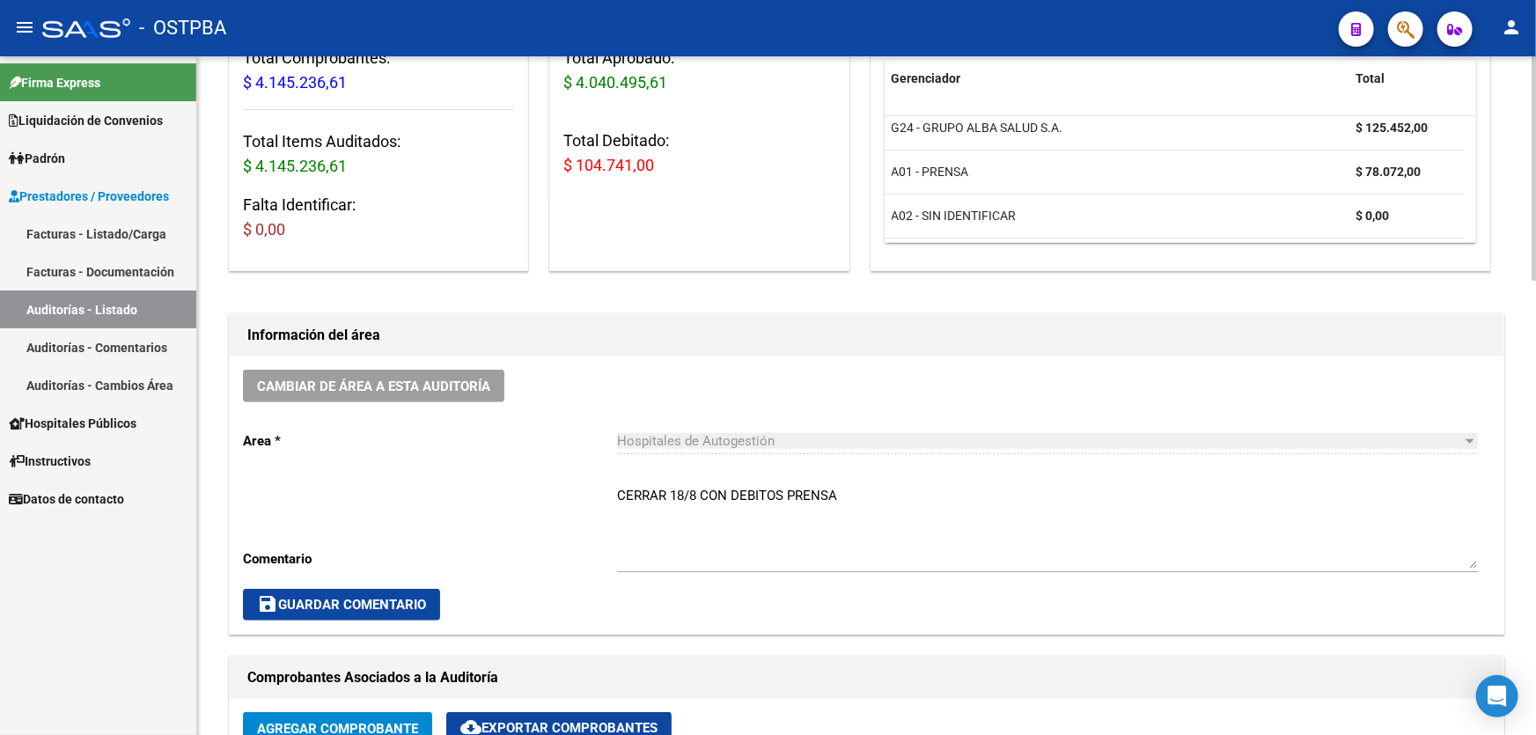
click at [853, 491] on textarea "CERRAR 18/8 CON DEBITOS PRENSA" at bounding box center [1047, 527] width 861 height 83
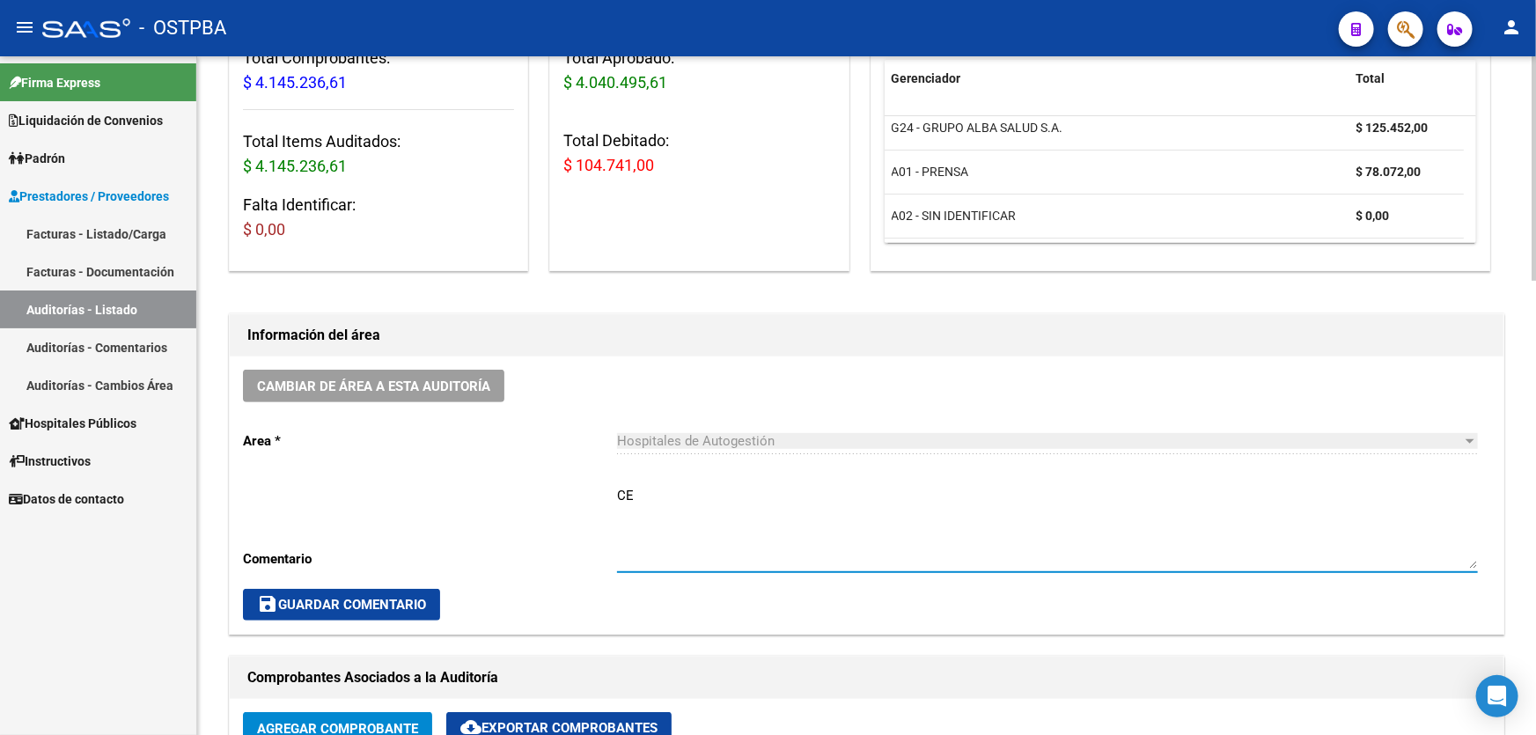
type textarea "C"
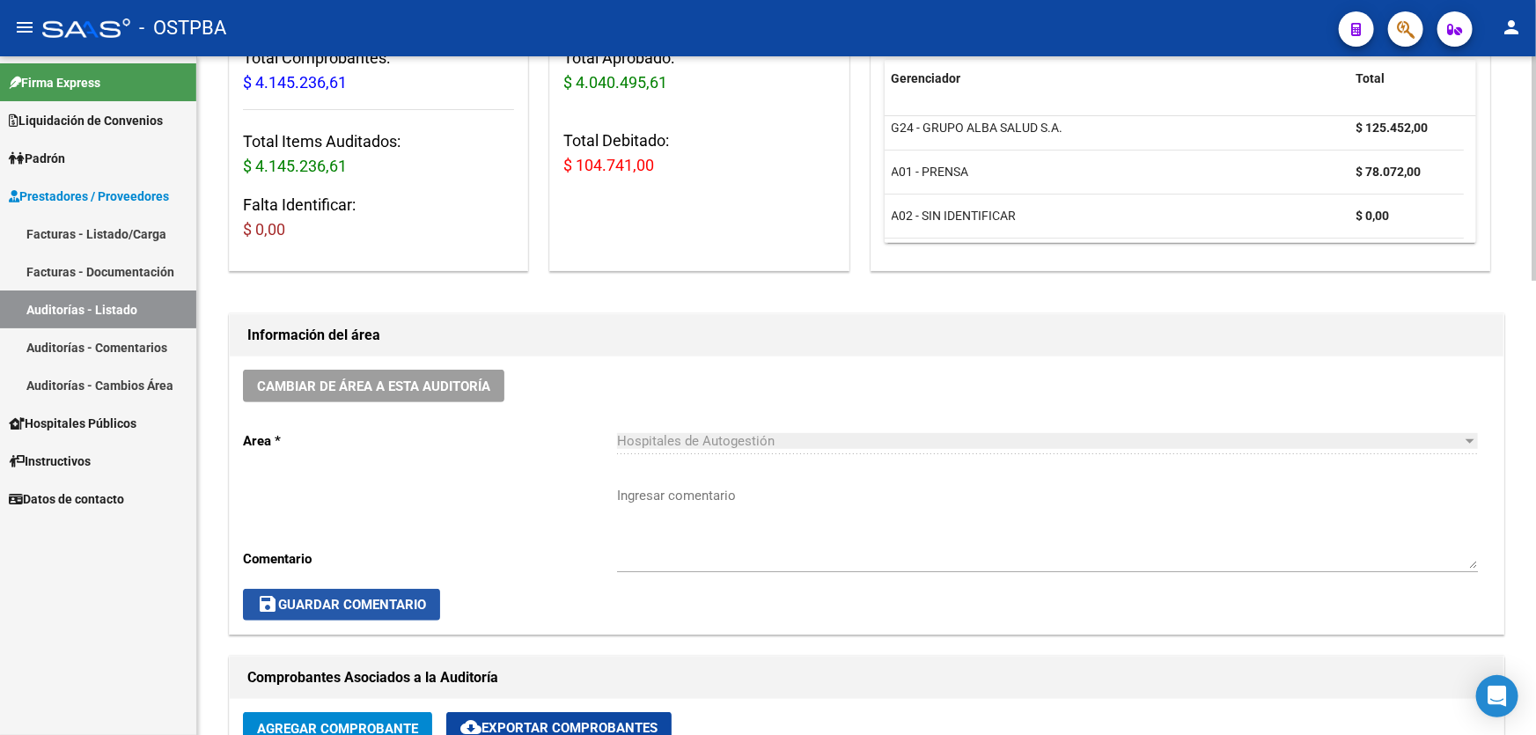
click at [316, 597] on span "save Guardar Comentario" at bounding box center [341, 605] width 169 height 16
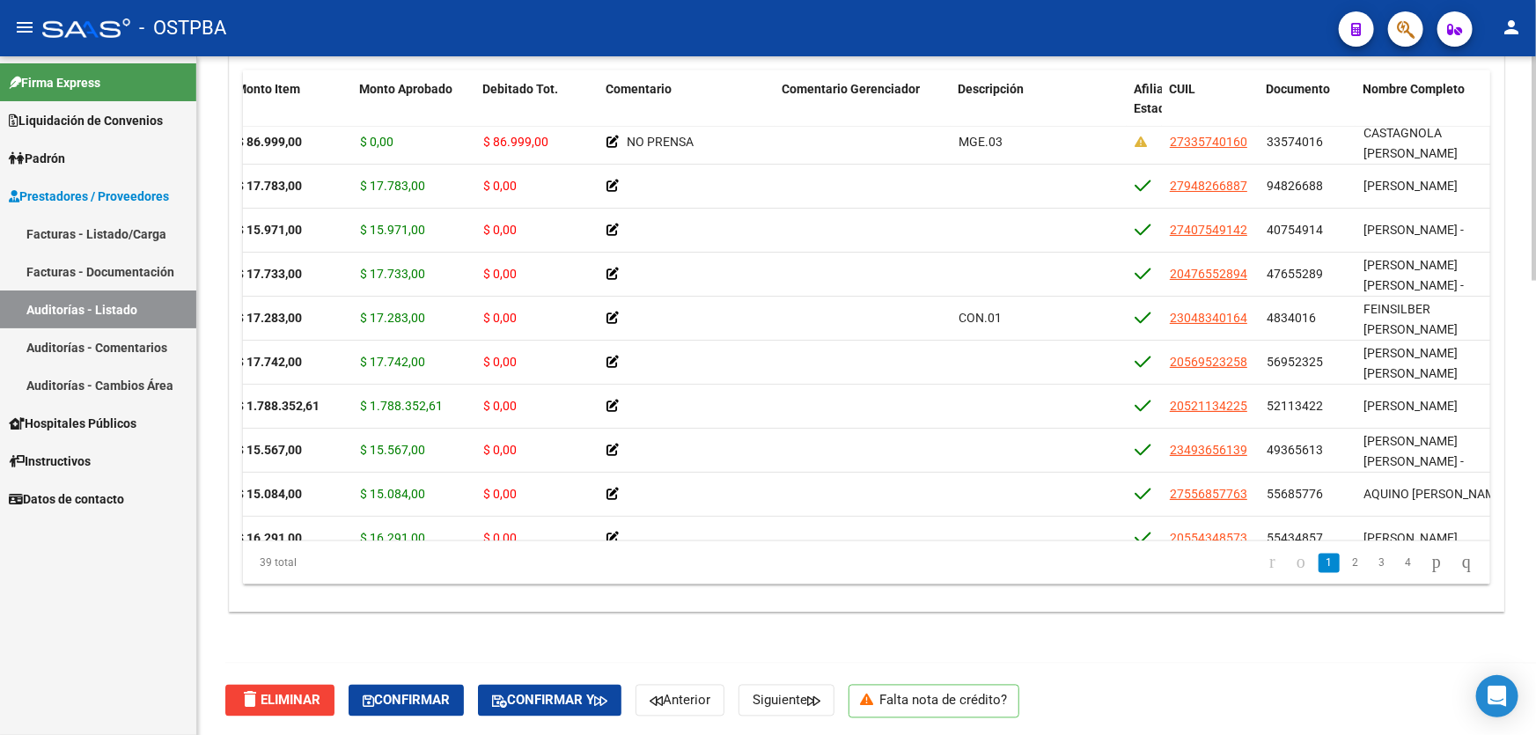
scroll to position [0, 264]
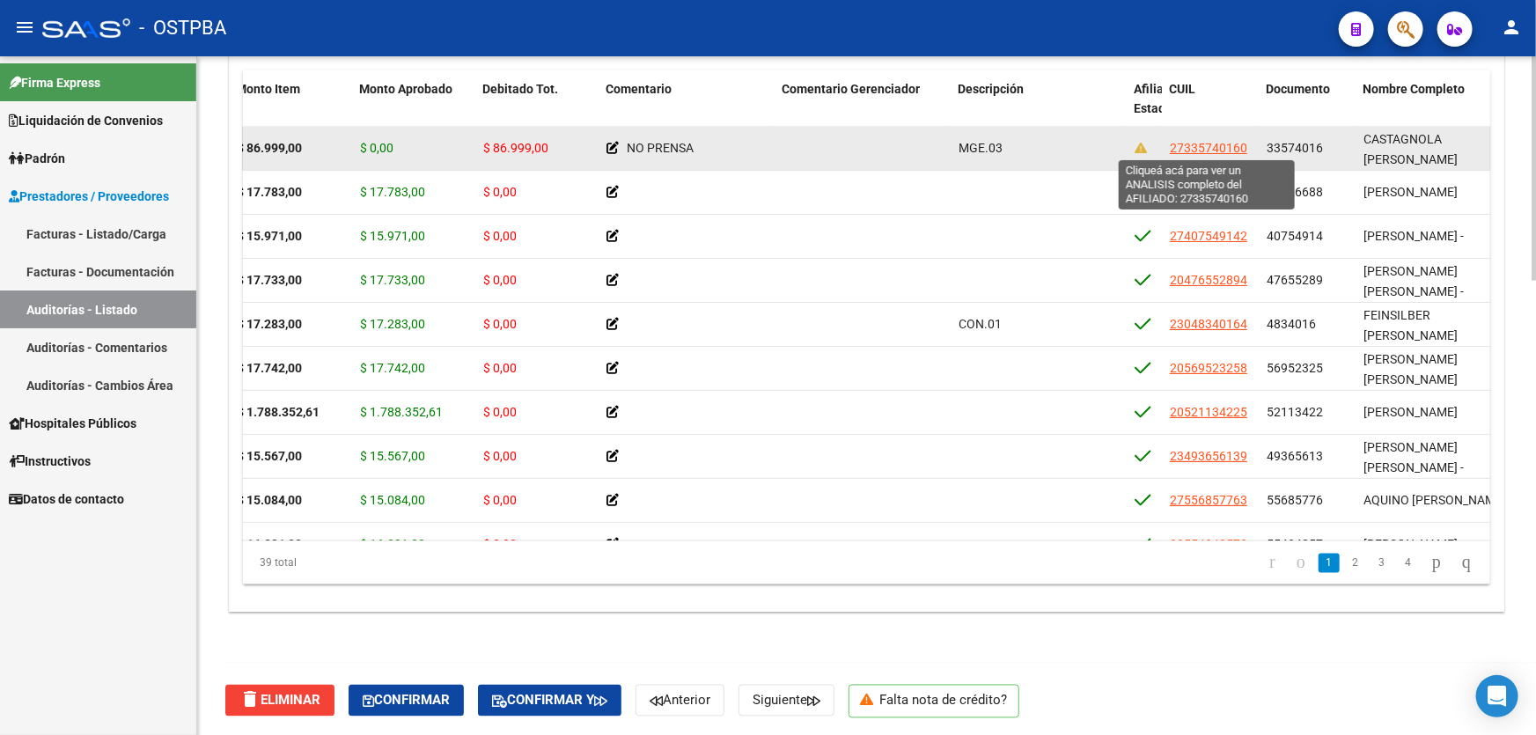
click at [1216, 145] on span "27335740160" at bounding box center [1208, 148] width 77 height 14
type textarea "27335740160"
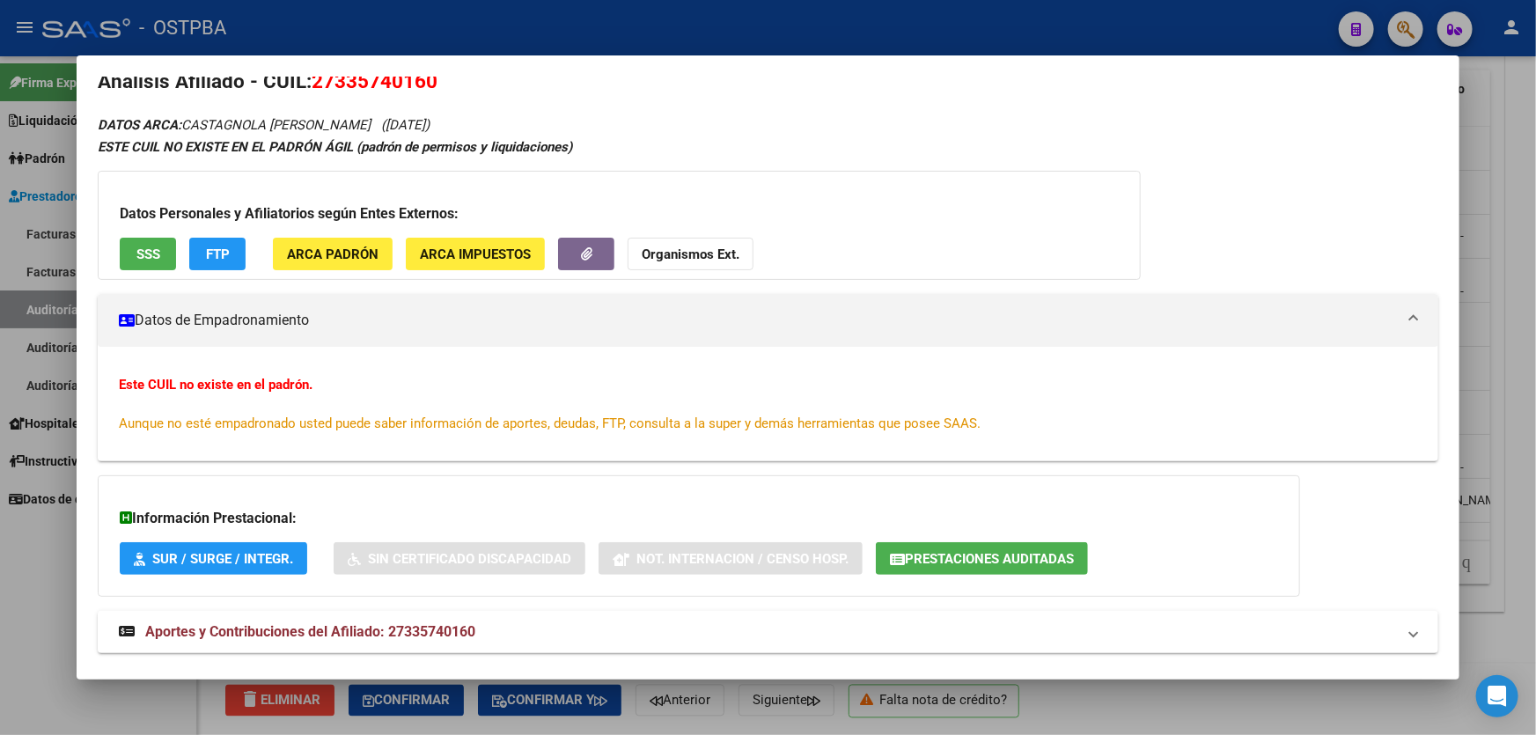
scroll to position [0, 0]
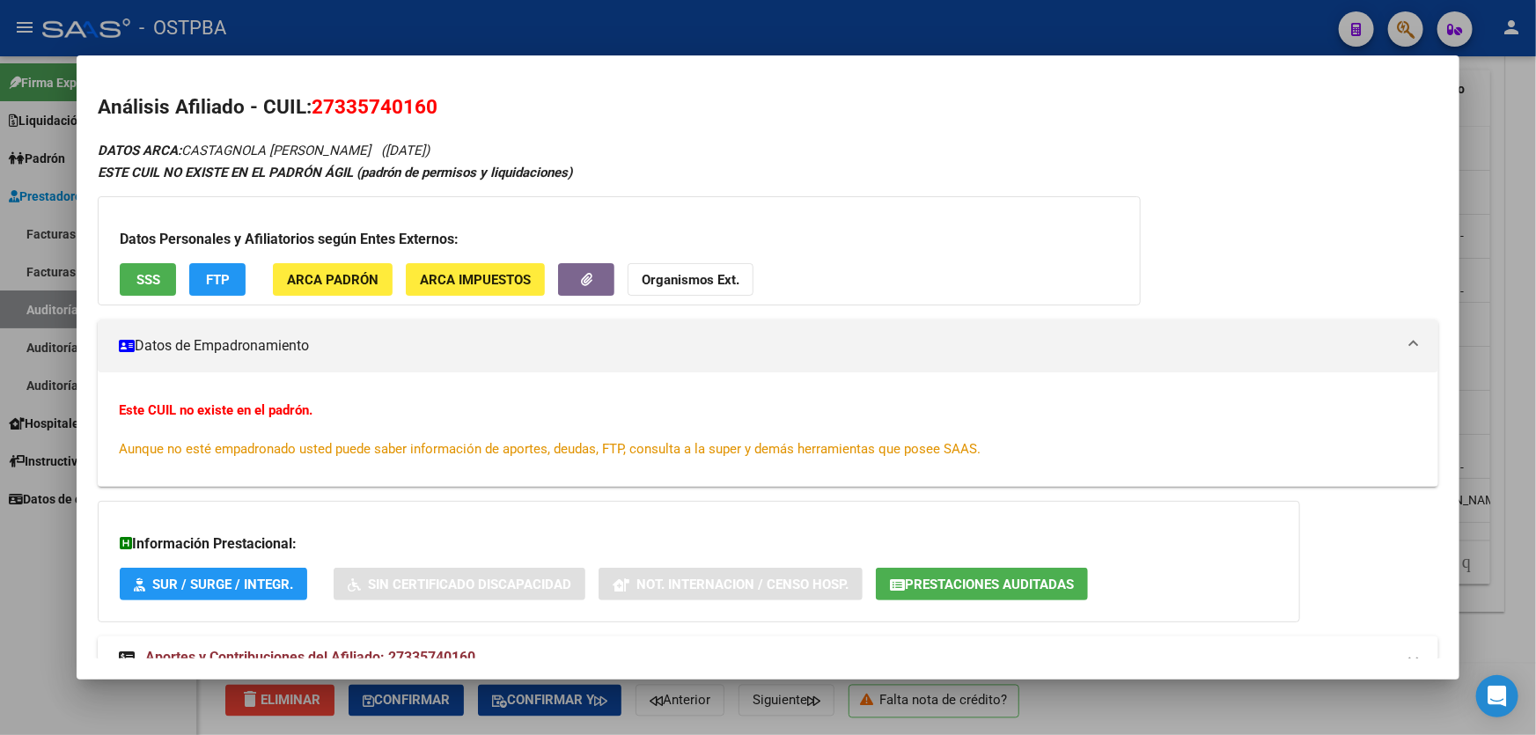
click at [38, 552] on div at bounding box center [768, 367] width 1536 height 735
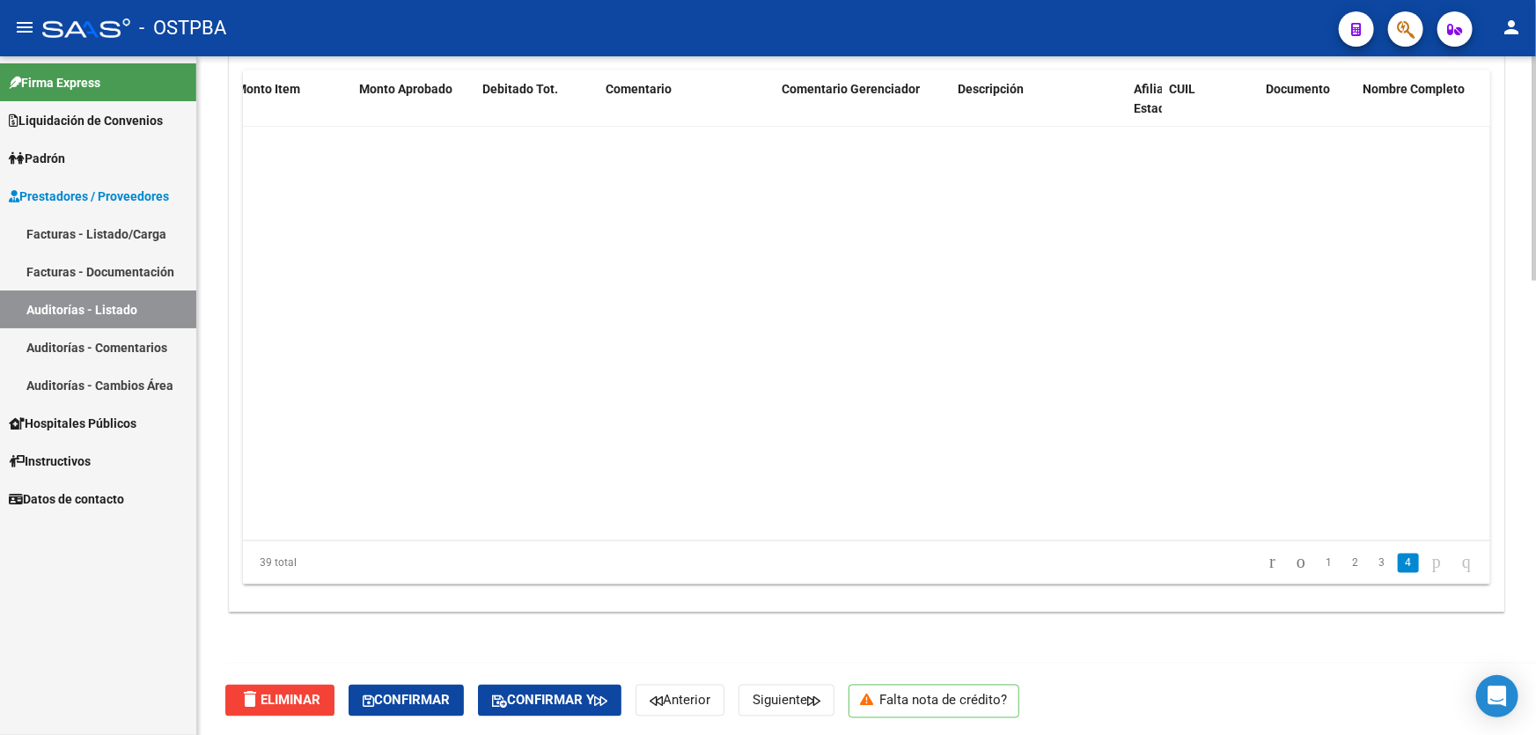
scroll to position [1319, 264]
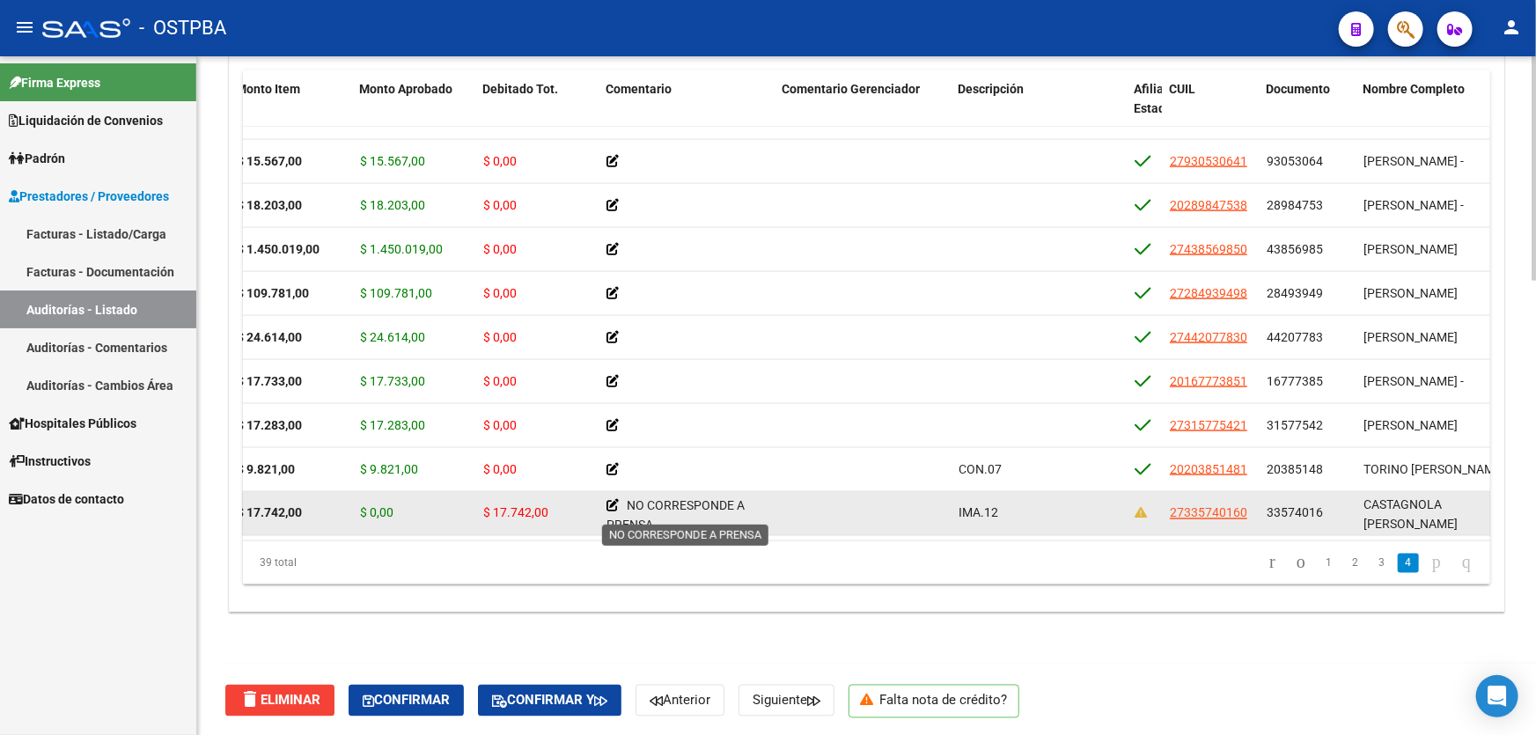
click at [613, 499] on icon at bounding box center [612, 505] width 12 height 12
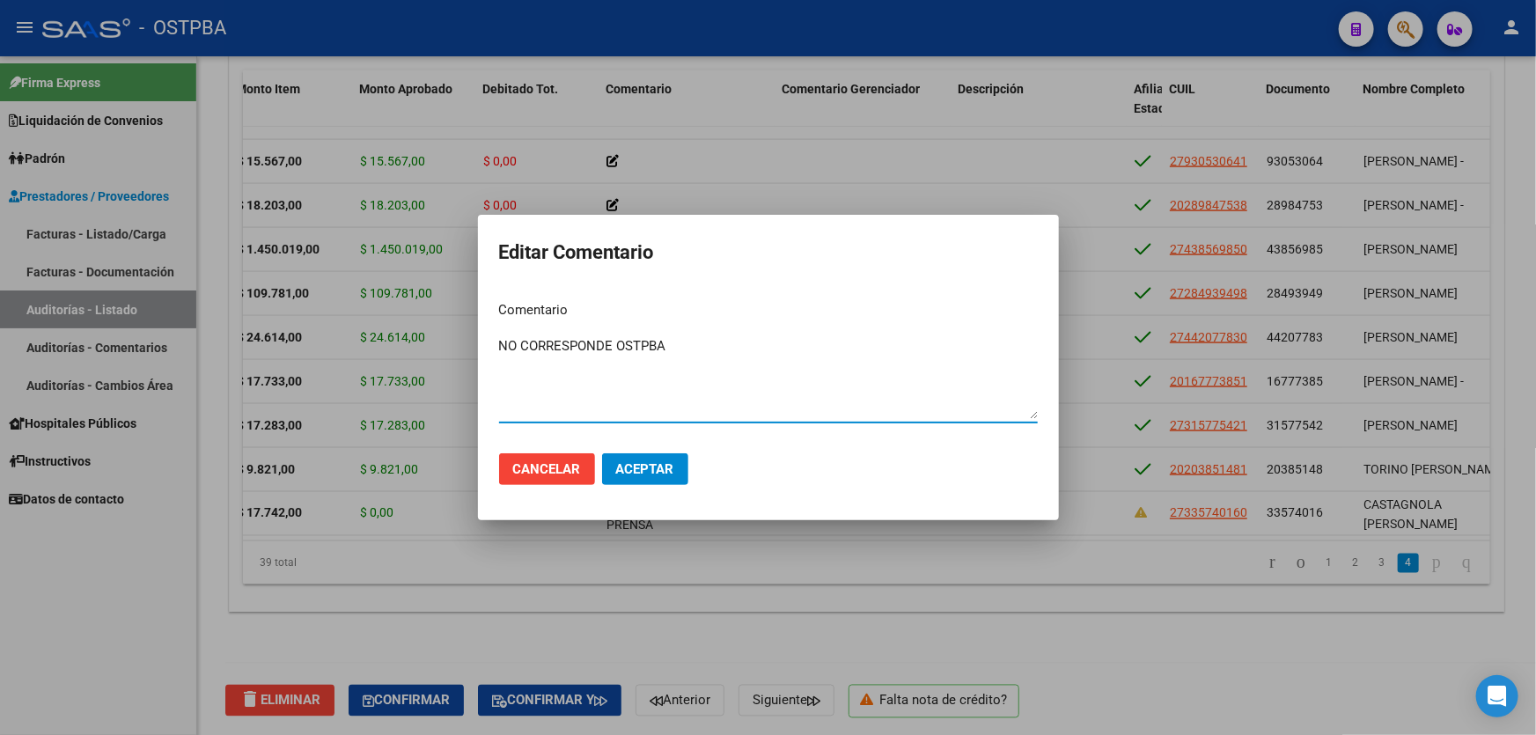
type textarea "NO CORRESPONDE OSTPBA"
click at [640, 481] on button "Aceptar" at bounding box center [645, 469] width 86 height 32
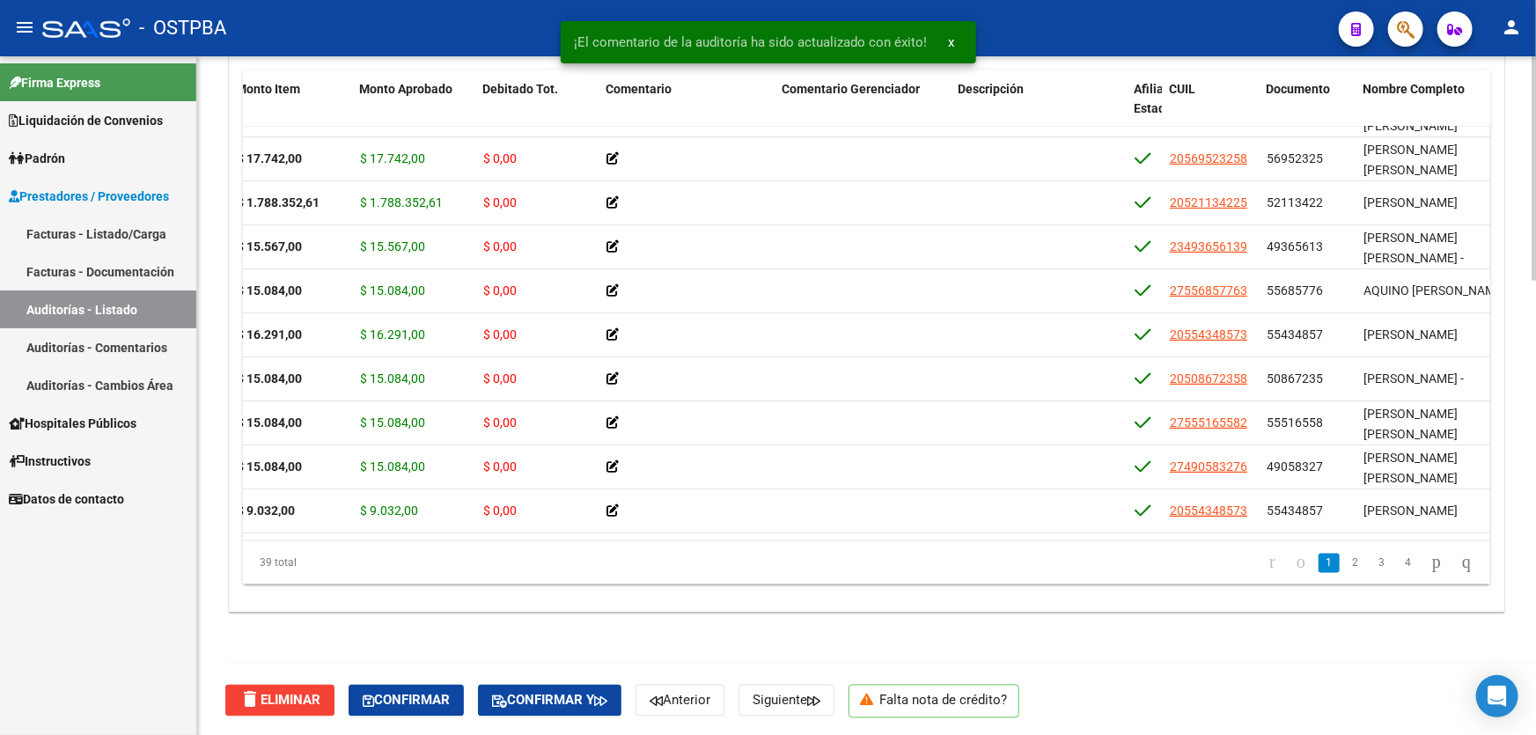
scroll to position [0, 264]
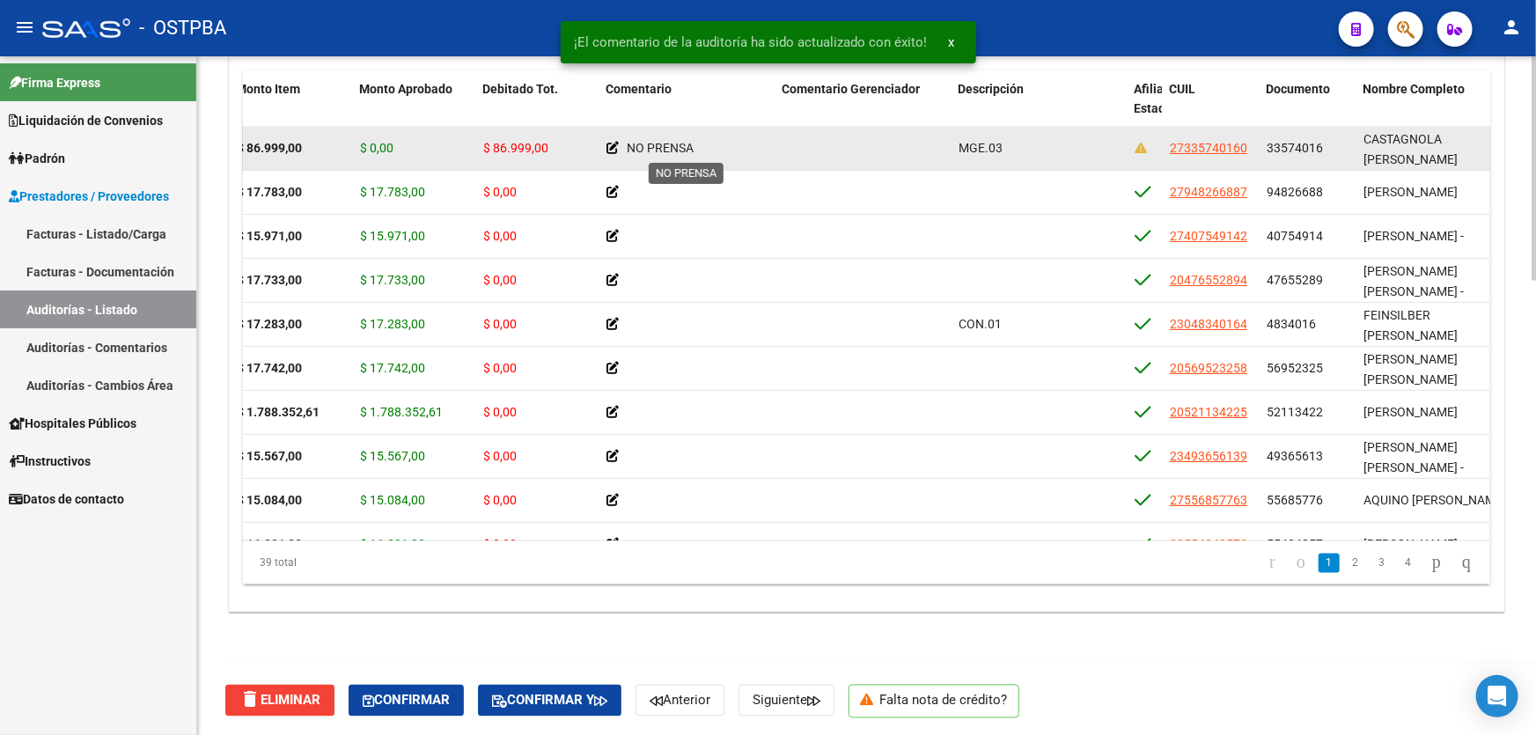
click at [606, 143] on icon at bounding box center [612, 148] width 12 height 12
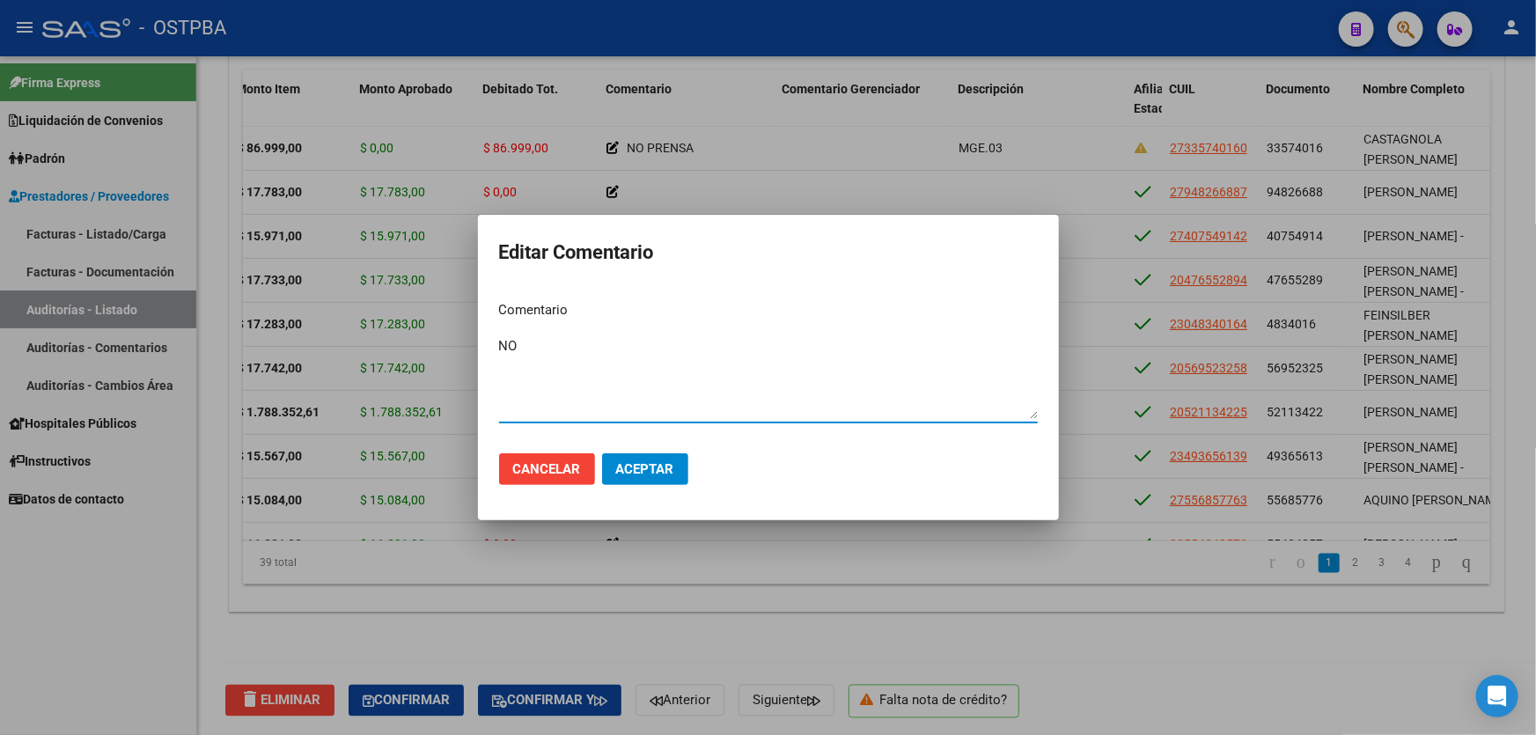
type textarea "N"
type textarea "NO CORRESPONDE OSTPBA"
click at [660, 481] on button "Aceptar" at bounding box center [645, 469] width 86 height 32
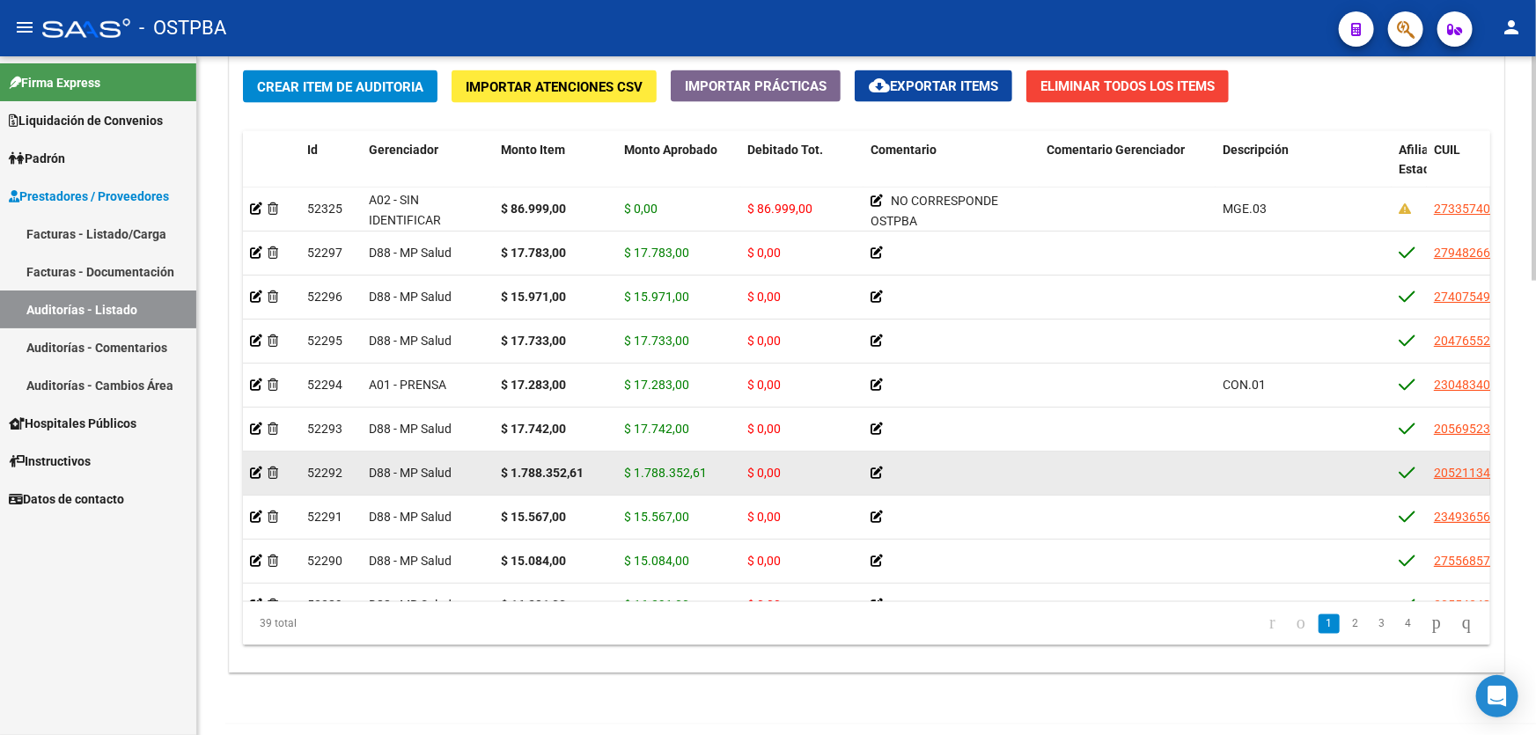
scroll to position [1372, 0]
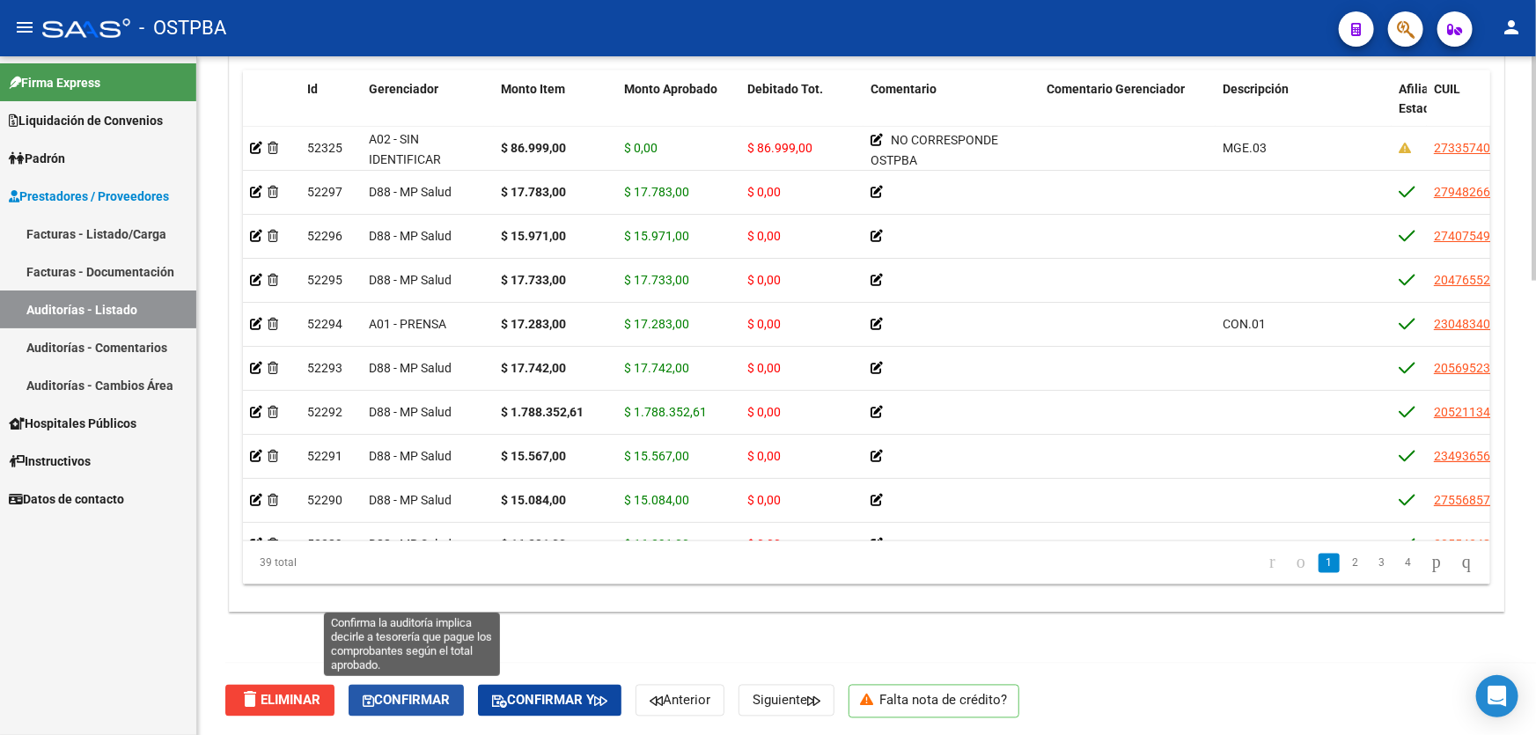
click at [401, 693] on span "Confirmar" at bounding box center [406, 701] width 87 height 16
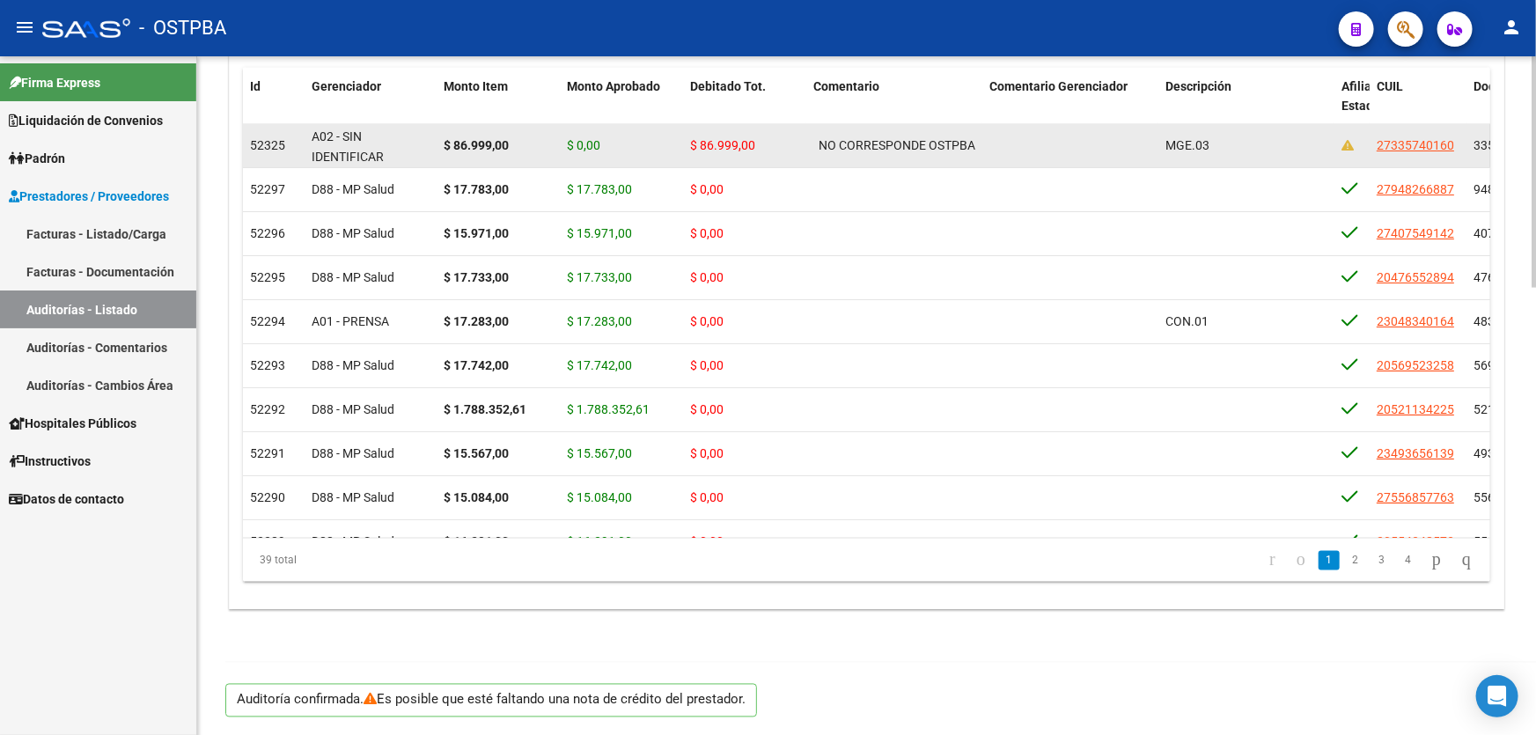
scroll to position [1311, 0]
type input "202508"
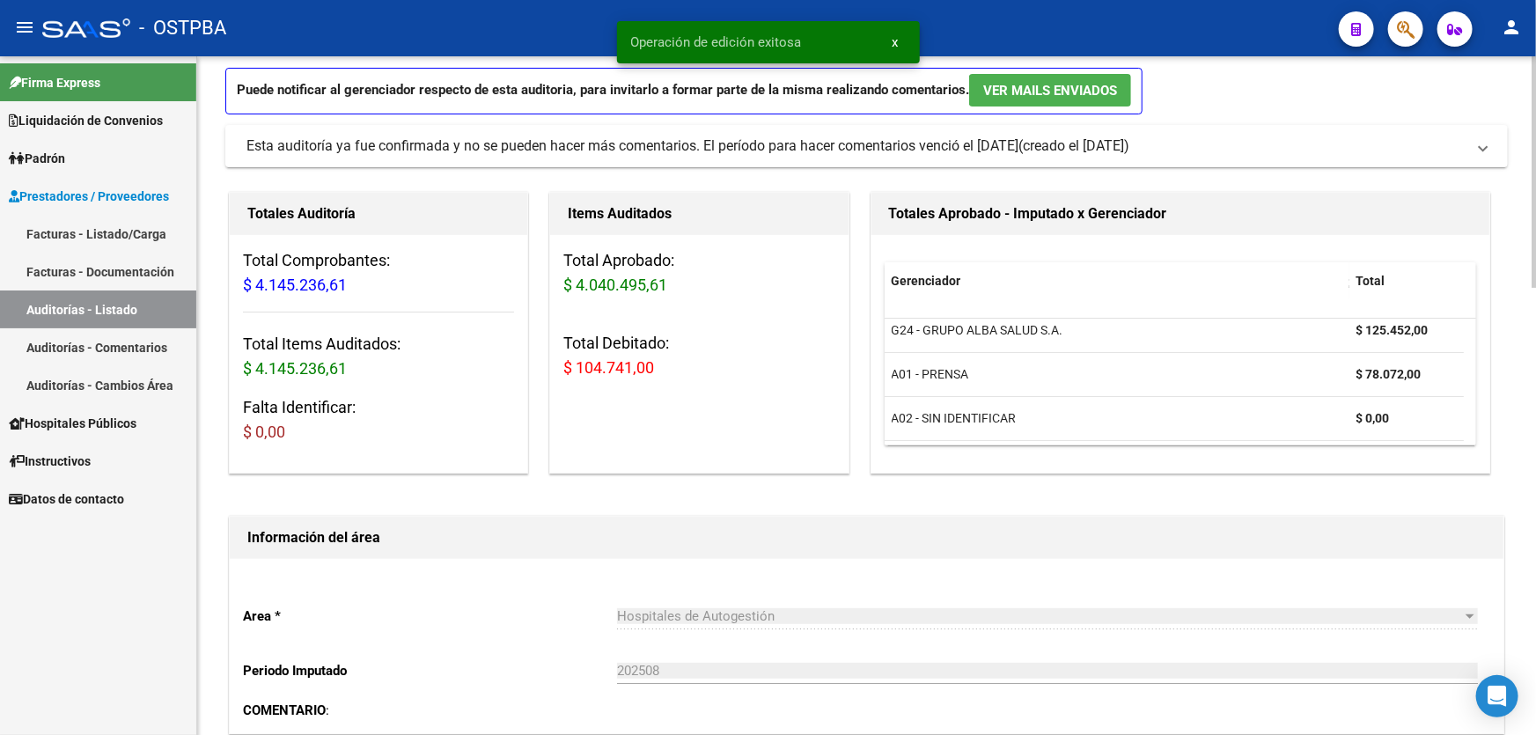
scroll to position [0, 0]
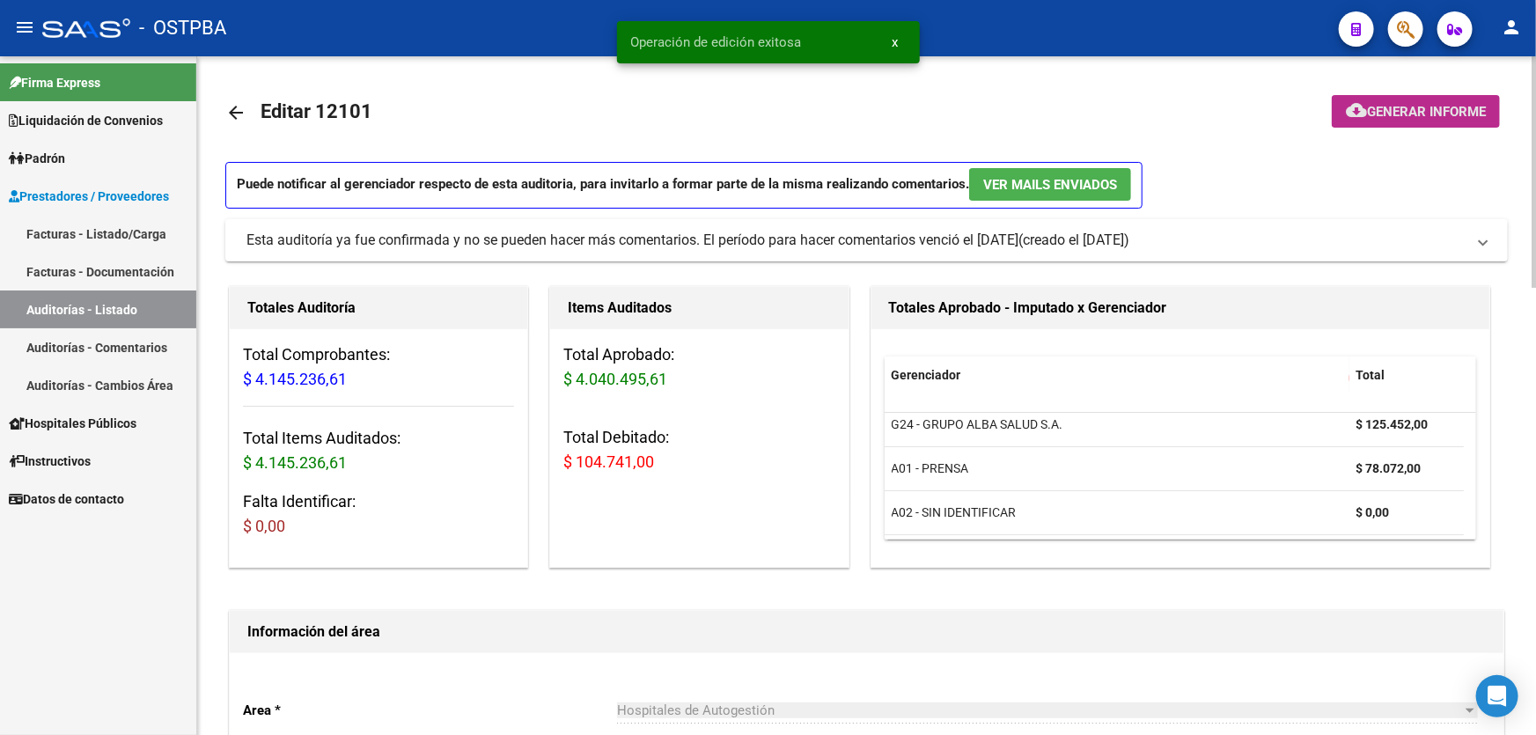
click at [1384, 104] on span "Generar informe" at bounding box center [1426, 112] width 119 height 16
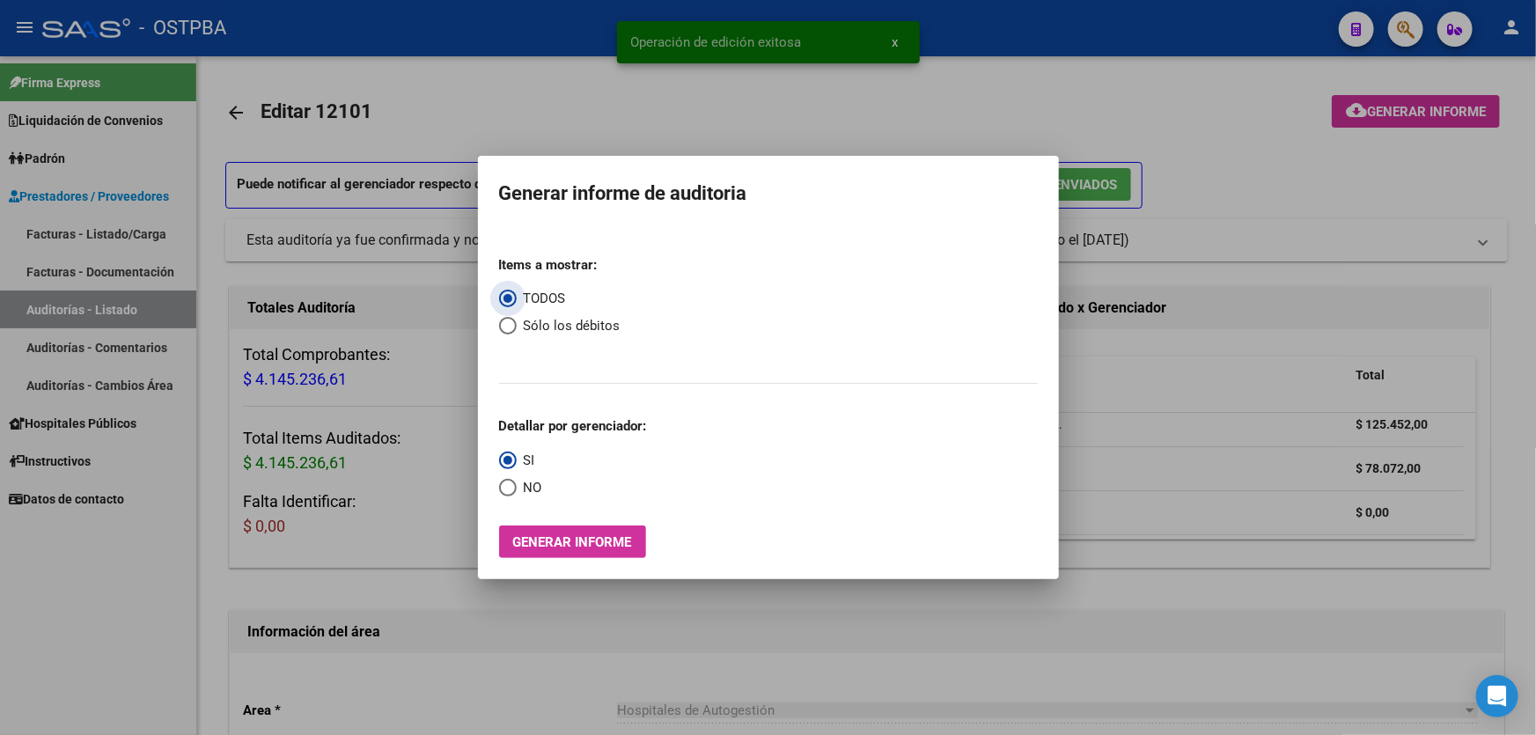
click at [503, 322] on span "Select an option" at bounding box center [508, 326] width 18 height 18
click at [503, 322] on input "Sólo los débitos" at bounding box center [508, 326] width 18 height 18
radio input "true"
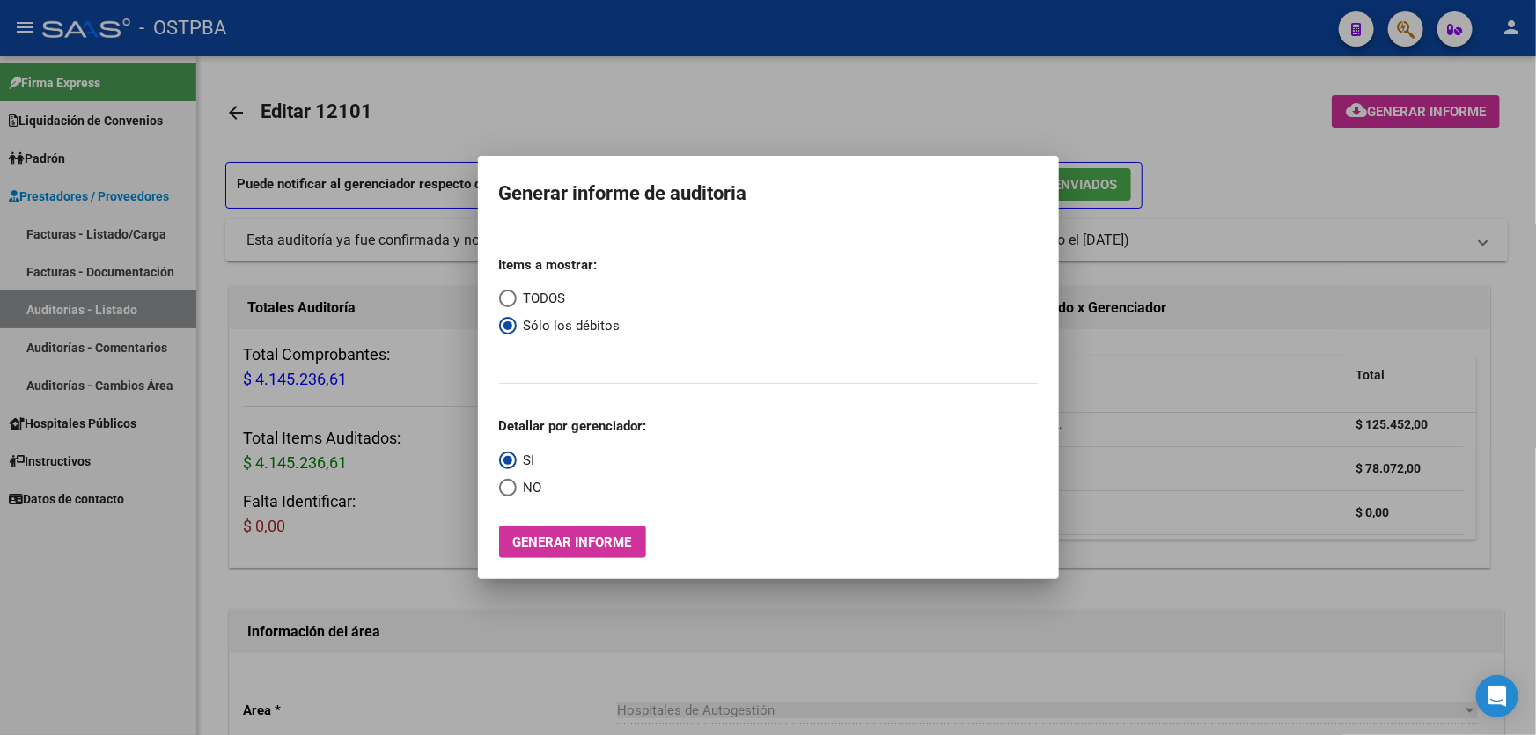
click at [502, 488] on span "Select an option" at bounding box center [508, 488] width 18 height 18
click at [502, 488] on input "NO" at bounding box center [508, 488] width 18 height 18
radio input "true"
click at [568, 546] on span "Generar informe" at bounding box center [572, 542] width 119 height 16
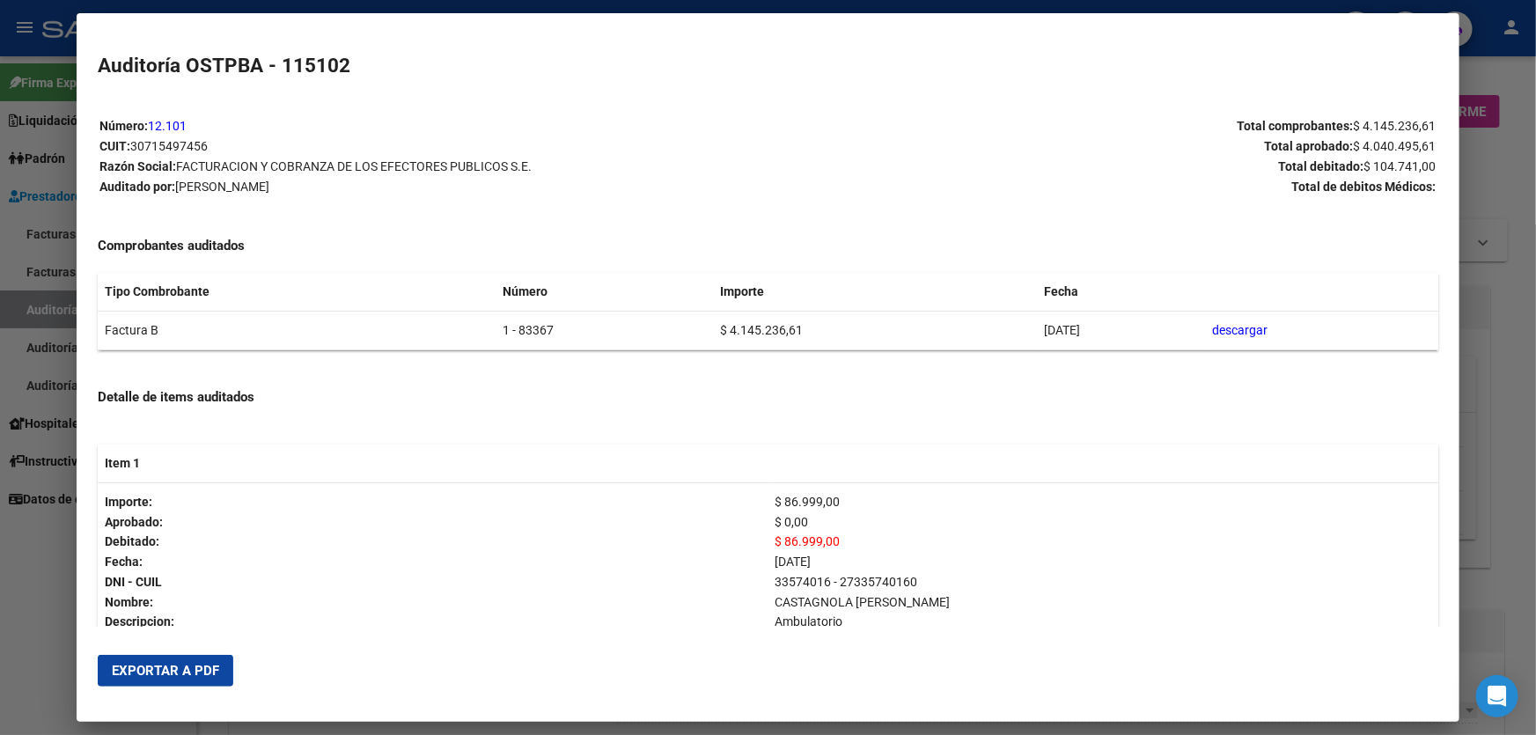
click at [169, 672] on span "Exportar a PDF" at bounding box center [165, 671] width 107 height 16
click at [52, 554] on div at bounding box center [768, 367] width 1536 height 735
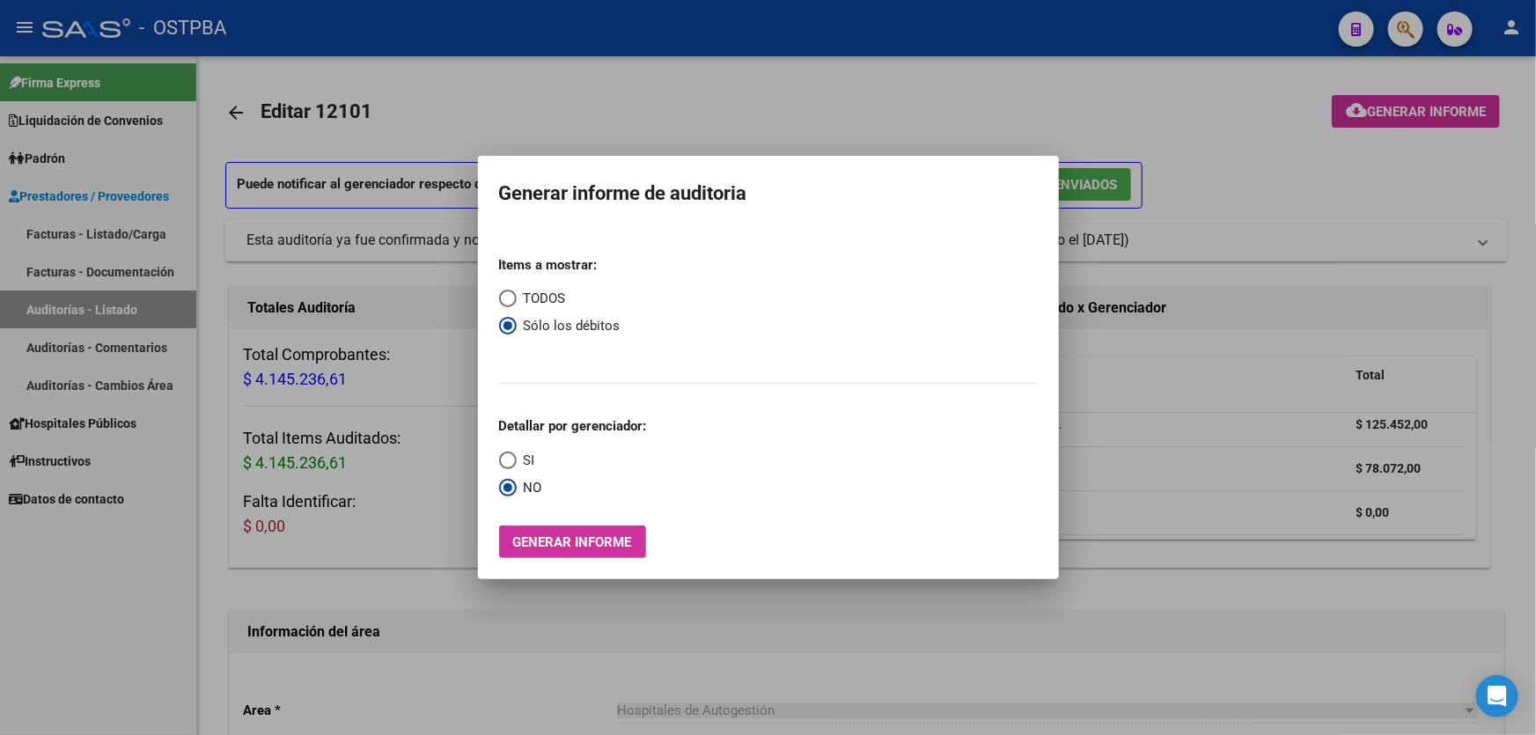
click at [634, 95] on div at bounding box center [768, 367] width 1536 height 735
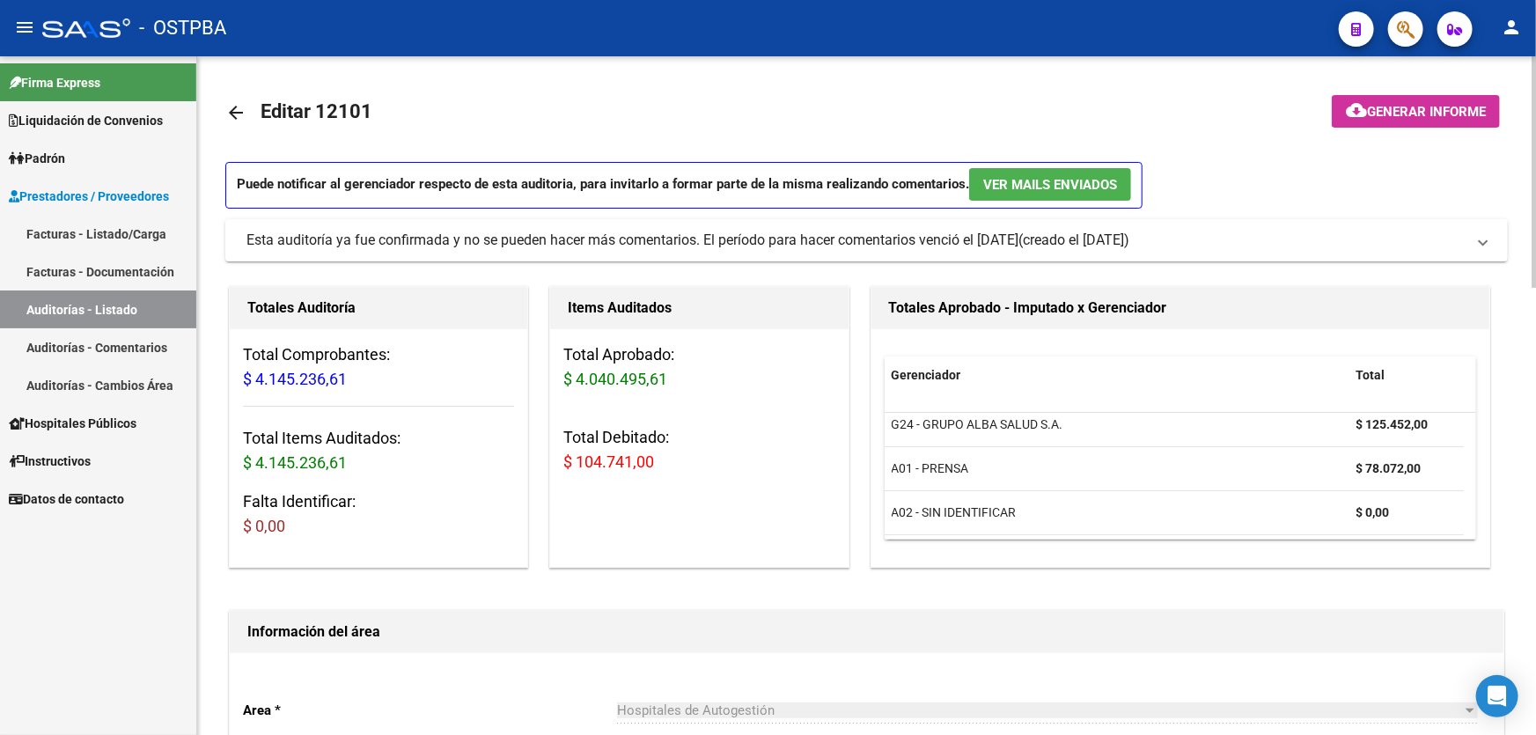
click at [235, 107] on mat-icon "arrow_back" at bounding box center [235, 112] width 21 height 21
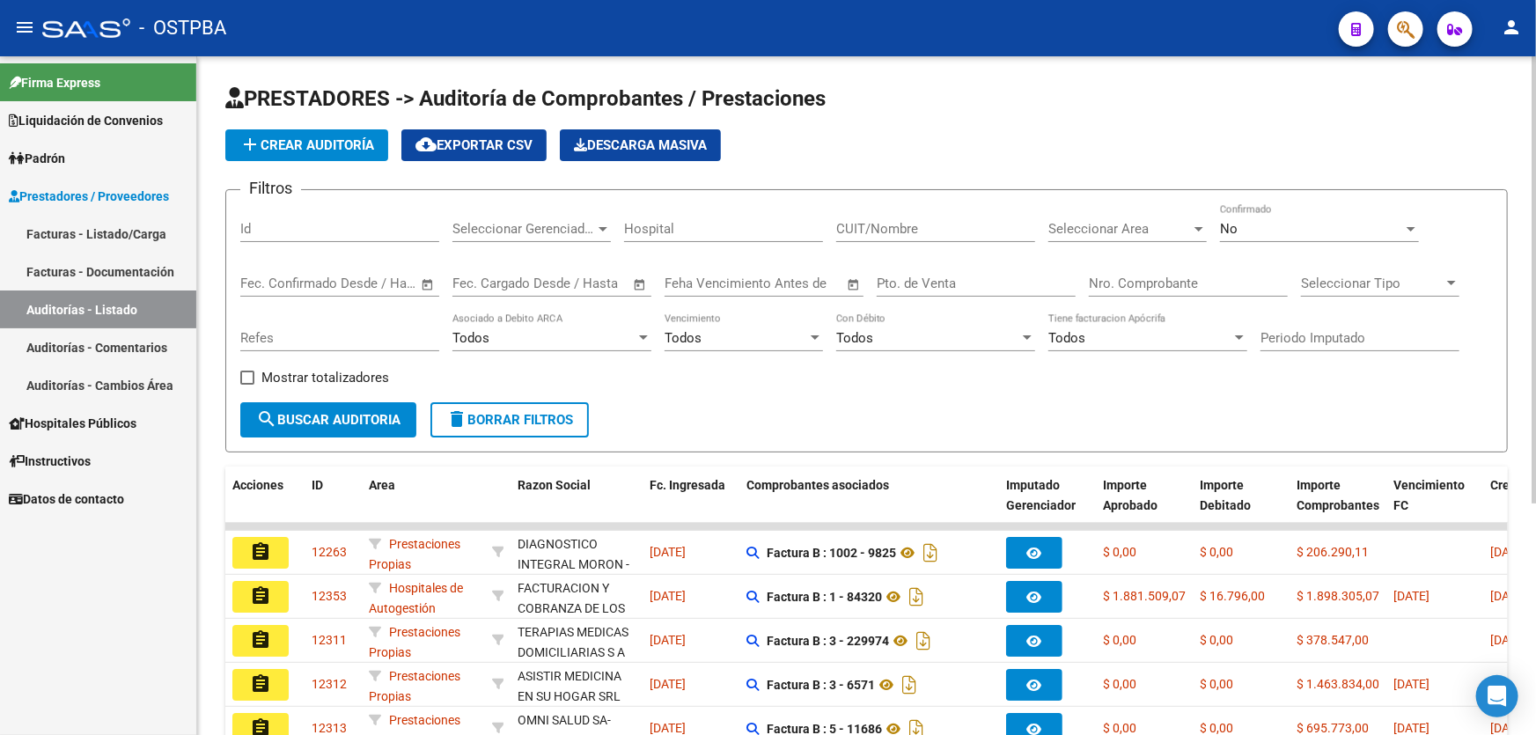
scroll to position [351, 0]
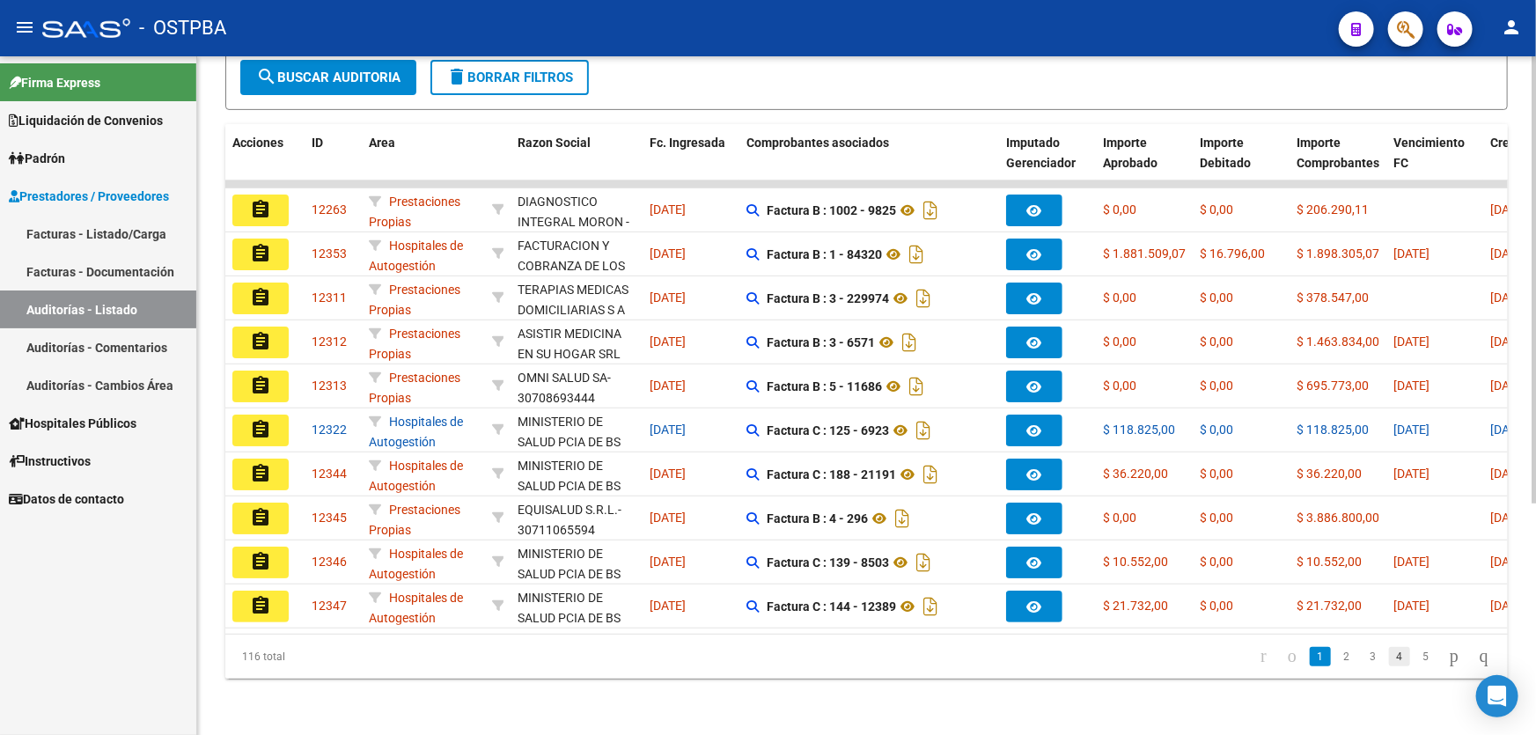
click at [1389, 657] on link "4" at bounding box center [1399, 656] width 21 height 19
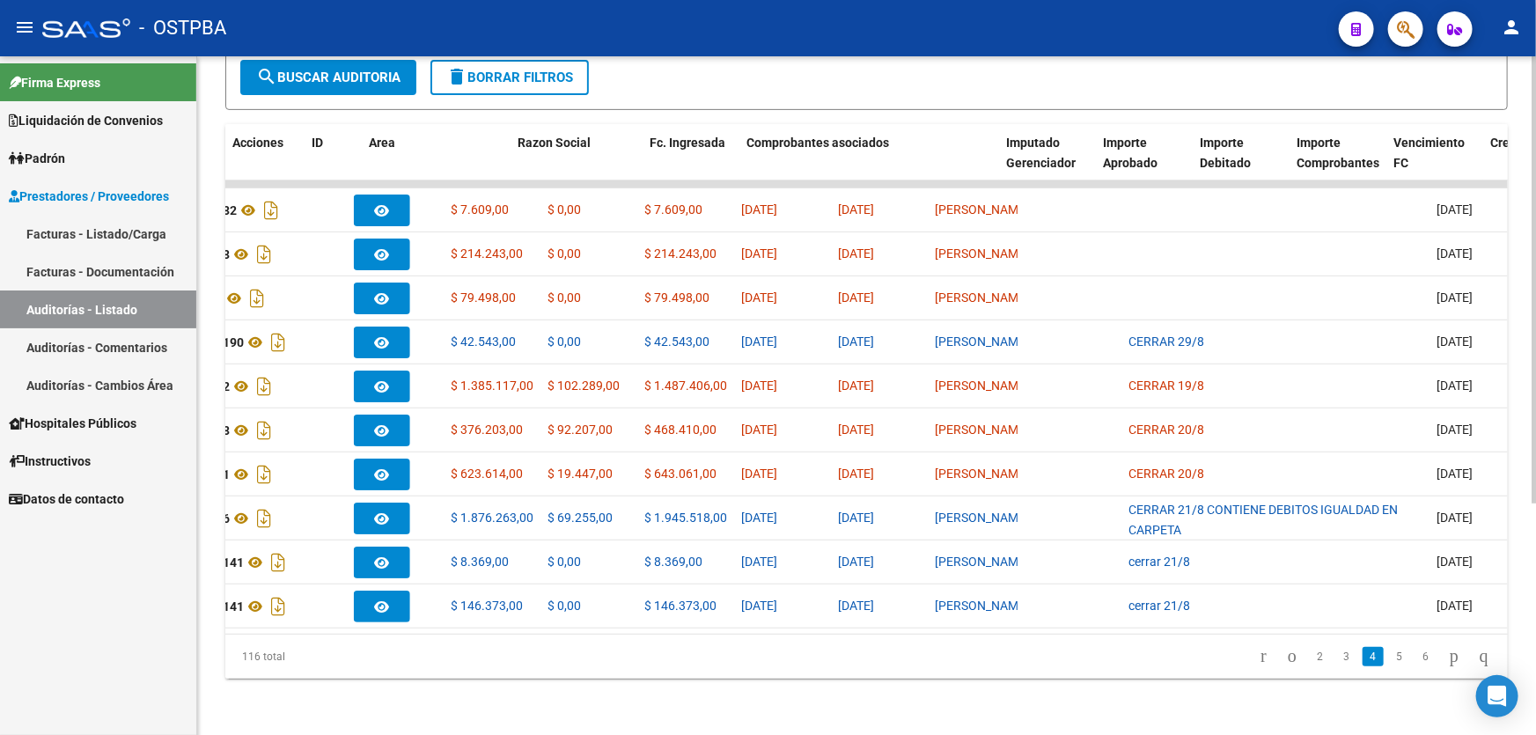
scroll to position [0, 0]
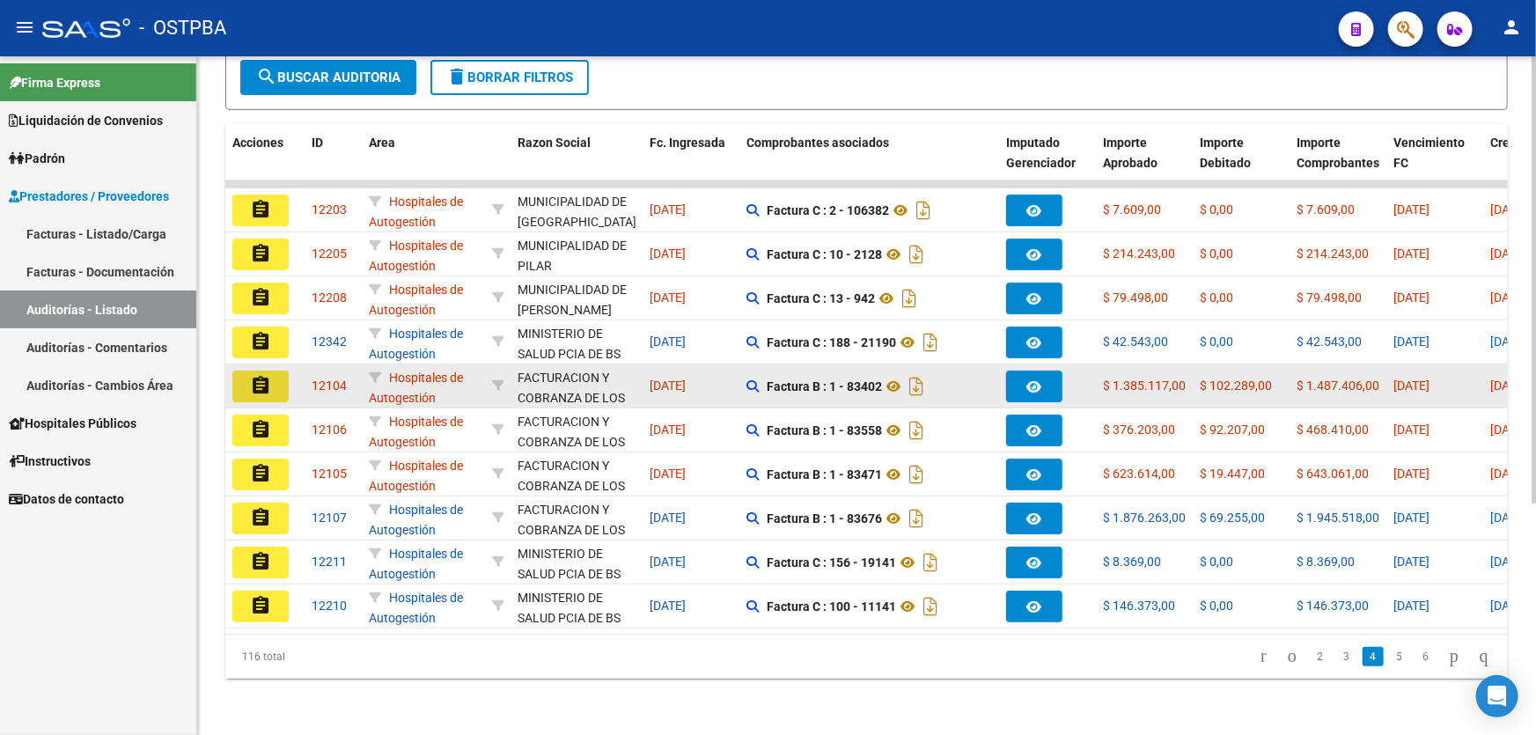
click at [274, 371] on button "assignment" at bounding box center [260, 387] width 56 height 32
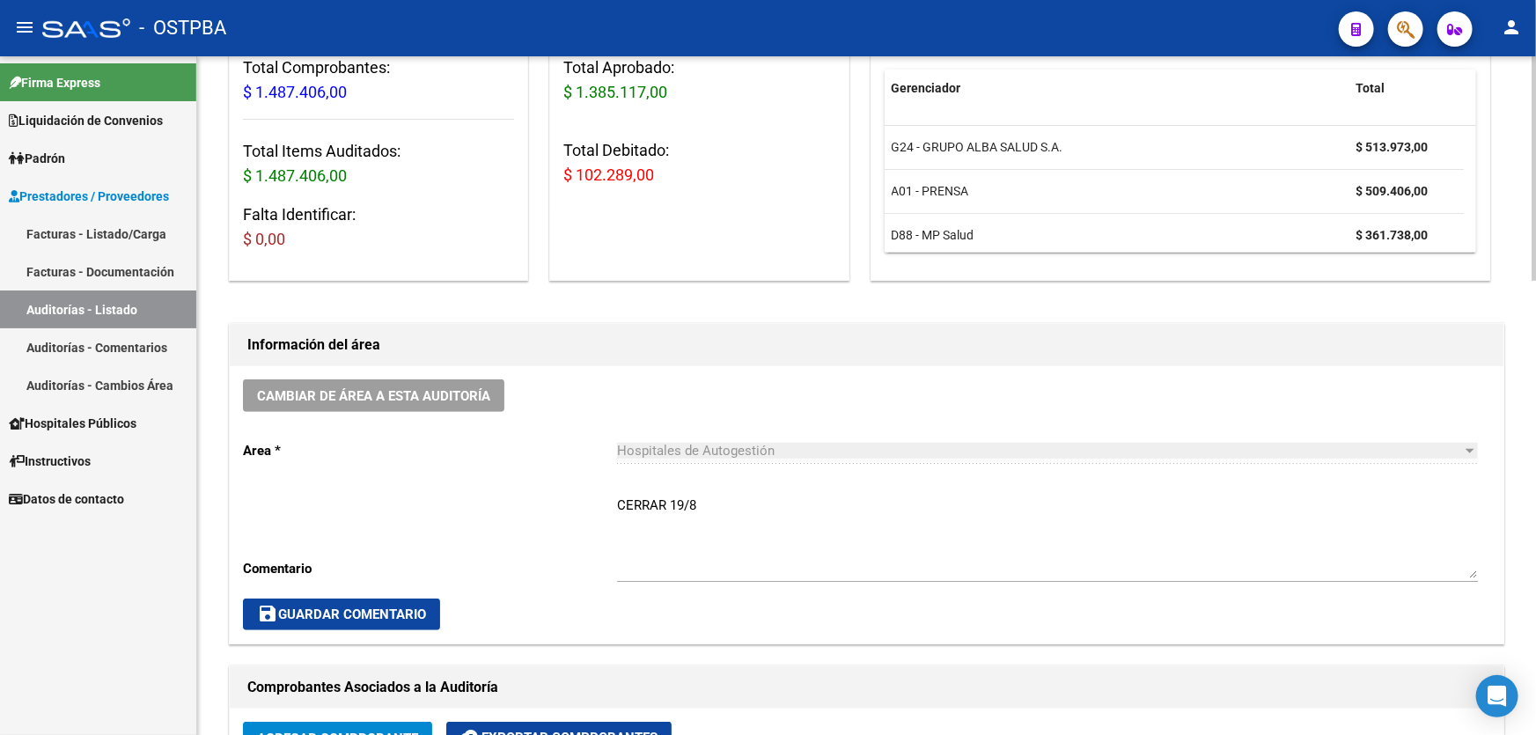
scroll to position [239, 0]
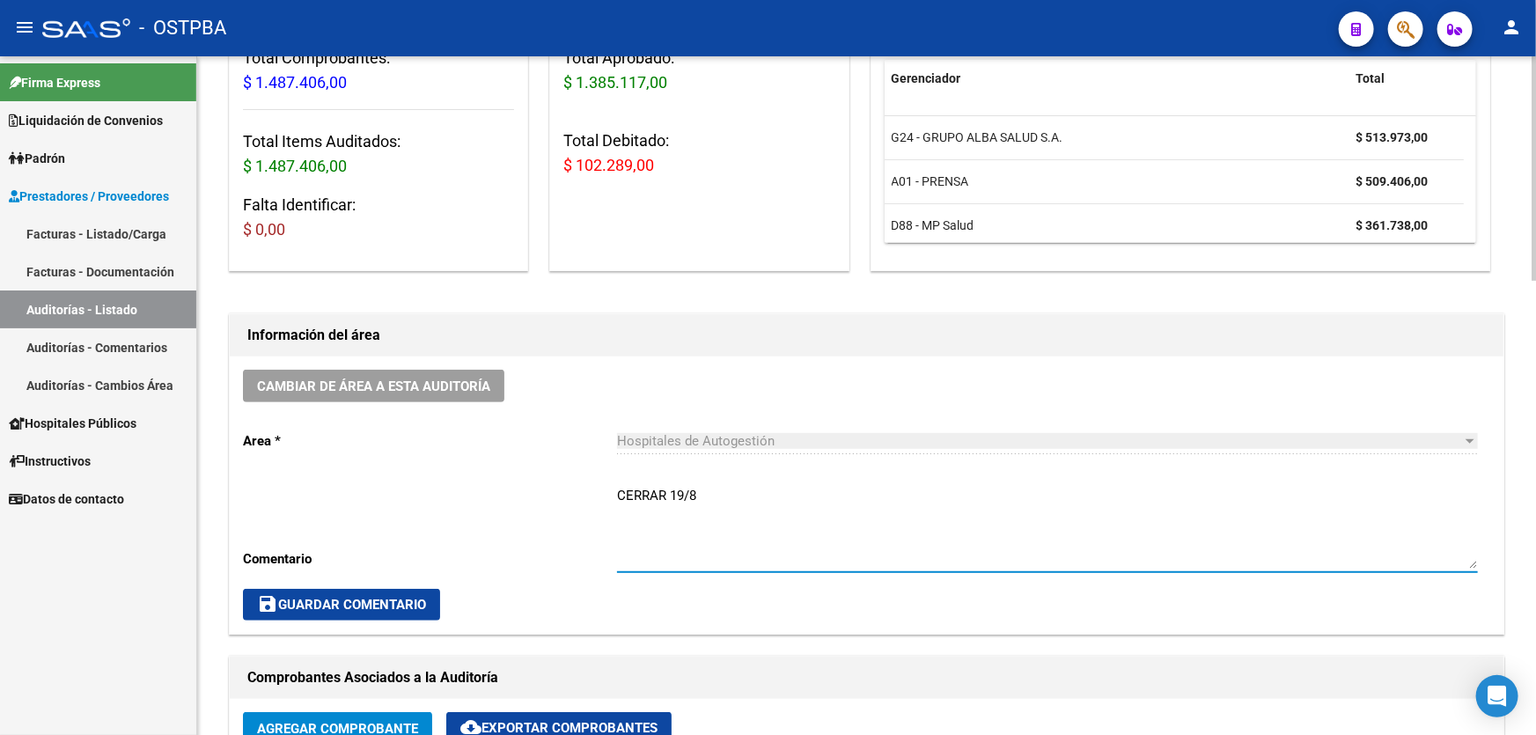
click at [721, 496] on textarea "CERRAR 19/8" at bounding box center [1047, 527] width 861 height 83
type textarea "C"
click at [313, 597] on span "save Guardar Comentario" at bounding box center [341, 605] width 169 height 16
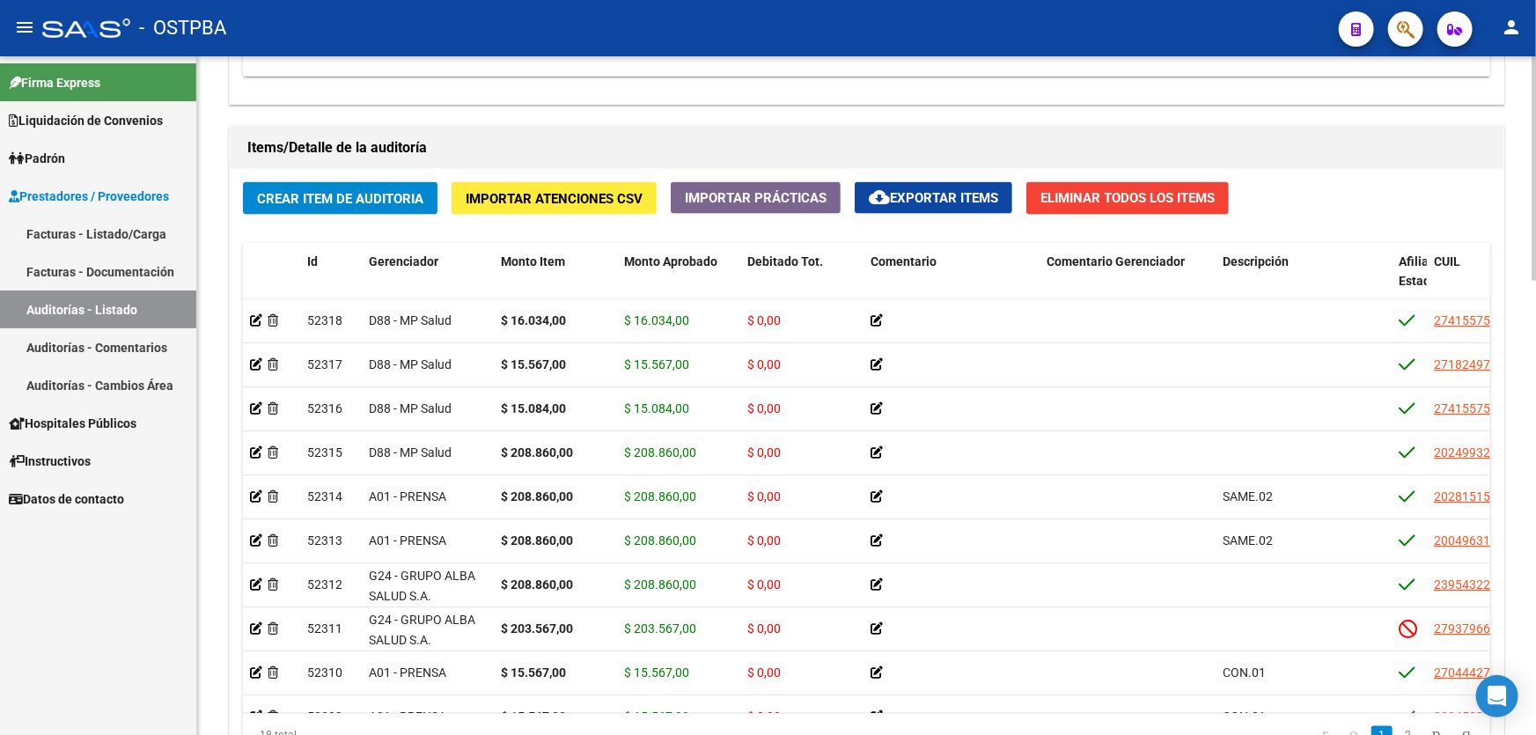
scroll to position [1372, 0]
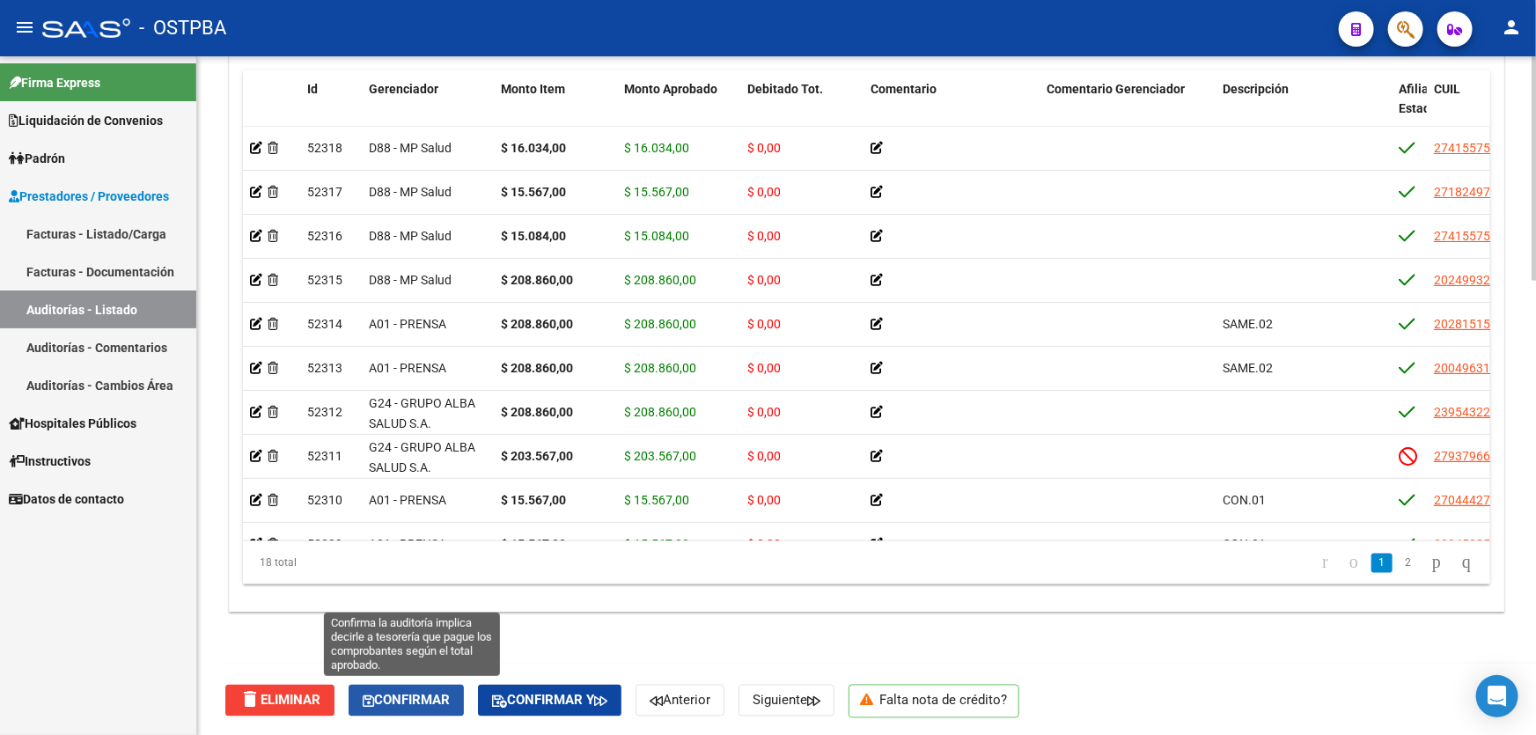
click at [364, 688] on button "Confirmar" at bounding box center [406, 701] width 115 height 32
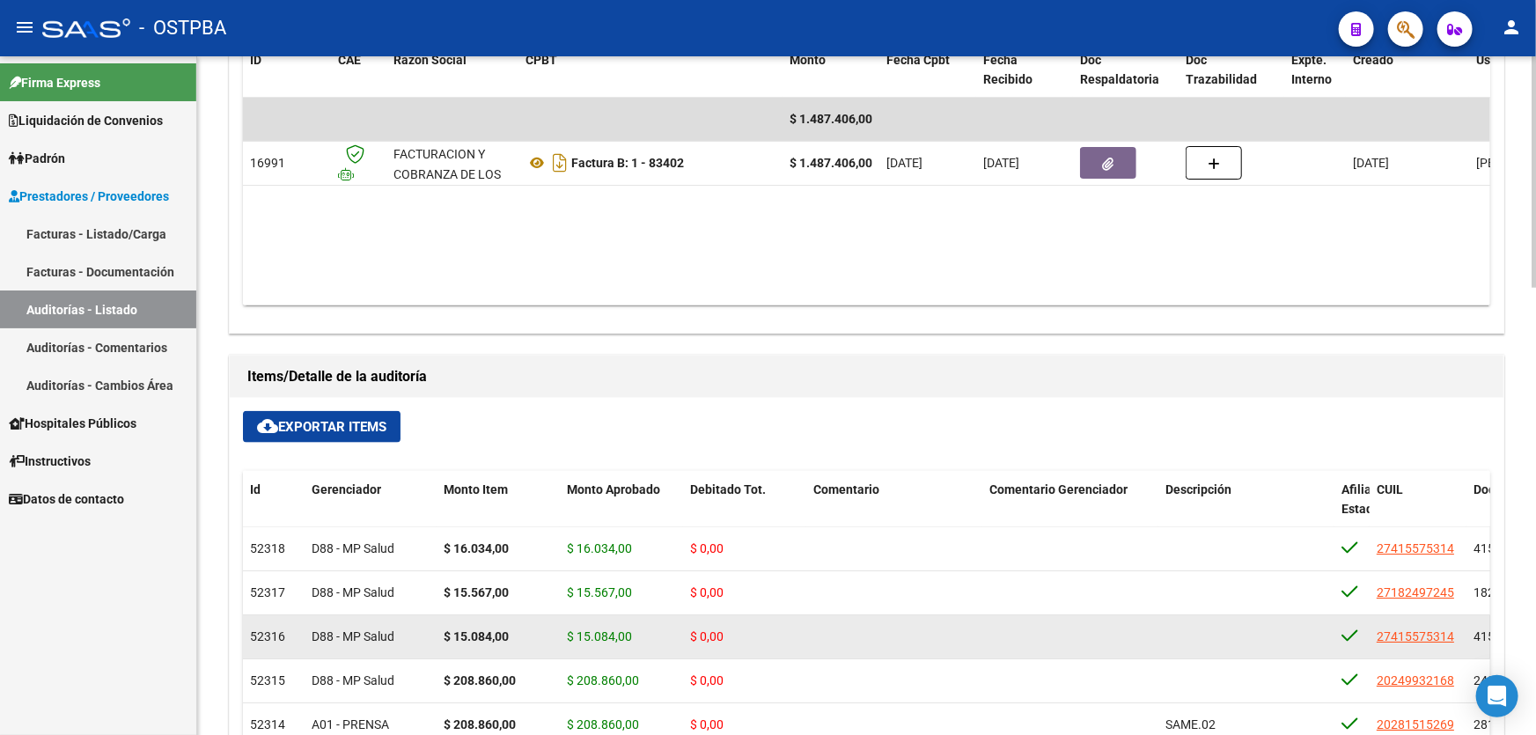
type input "202508"
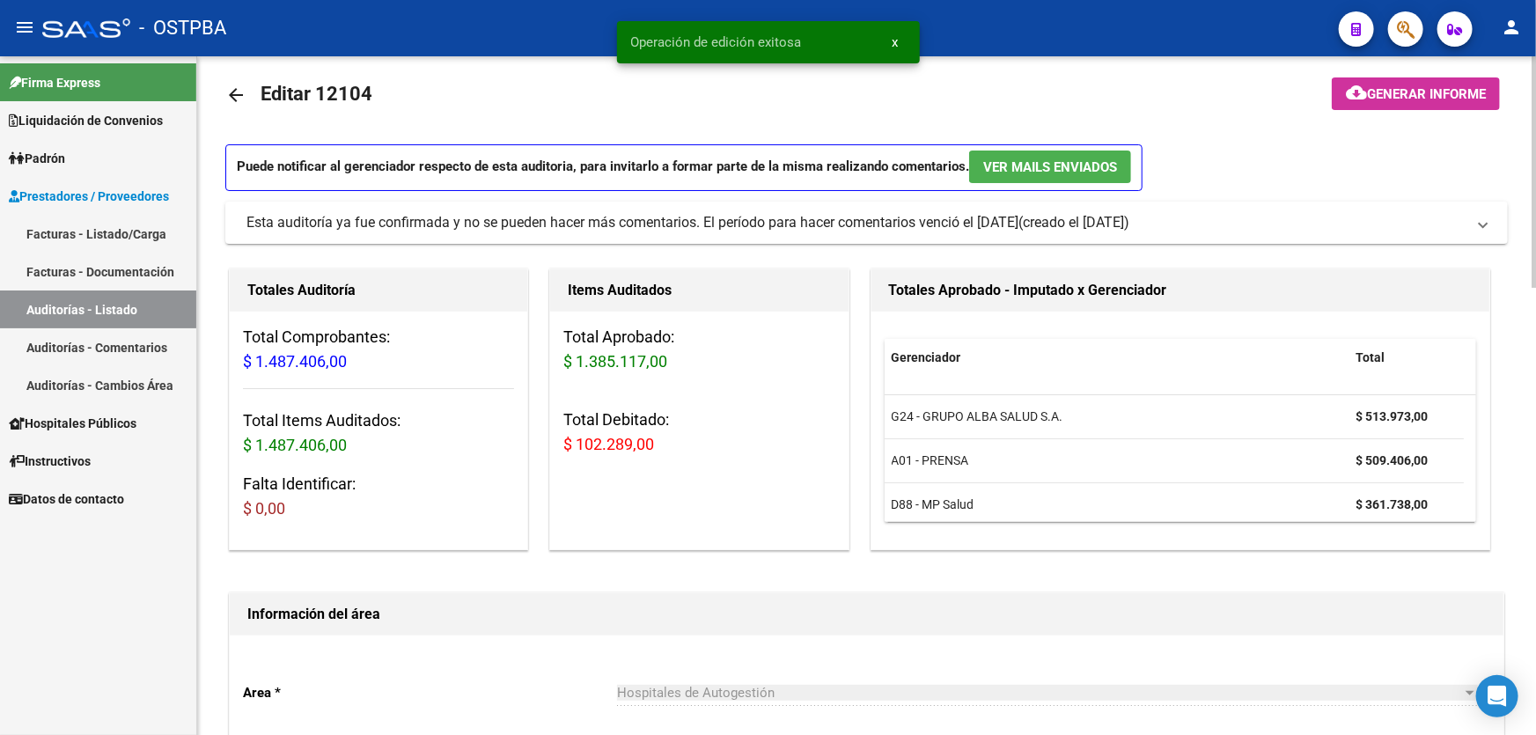
scroll to position [0, 0]
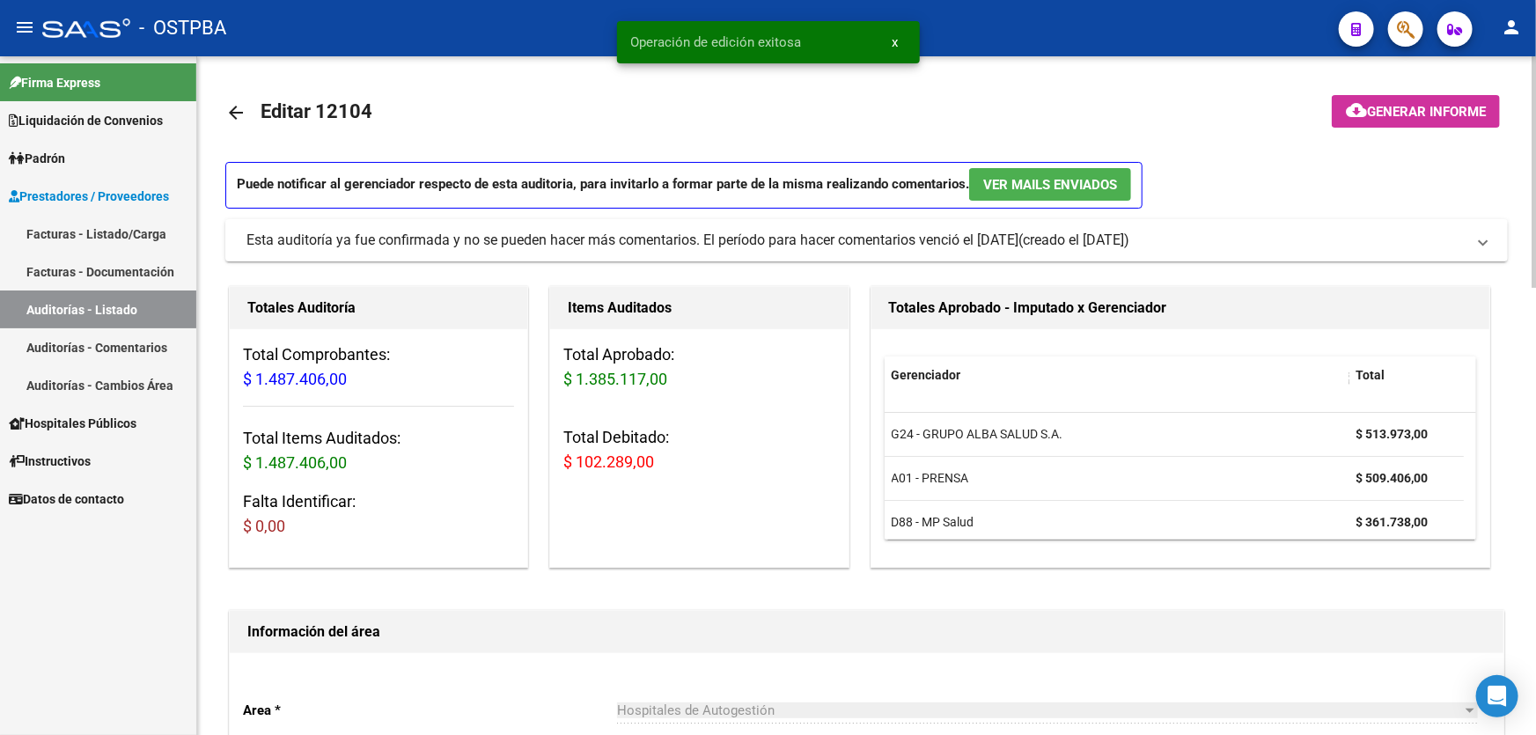
click at [1385, 105] on span "Generar informe" at bounding box center [1426, 112] width 119 height 16
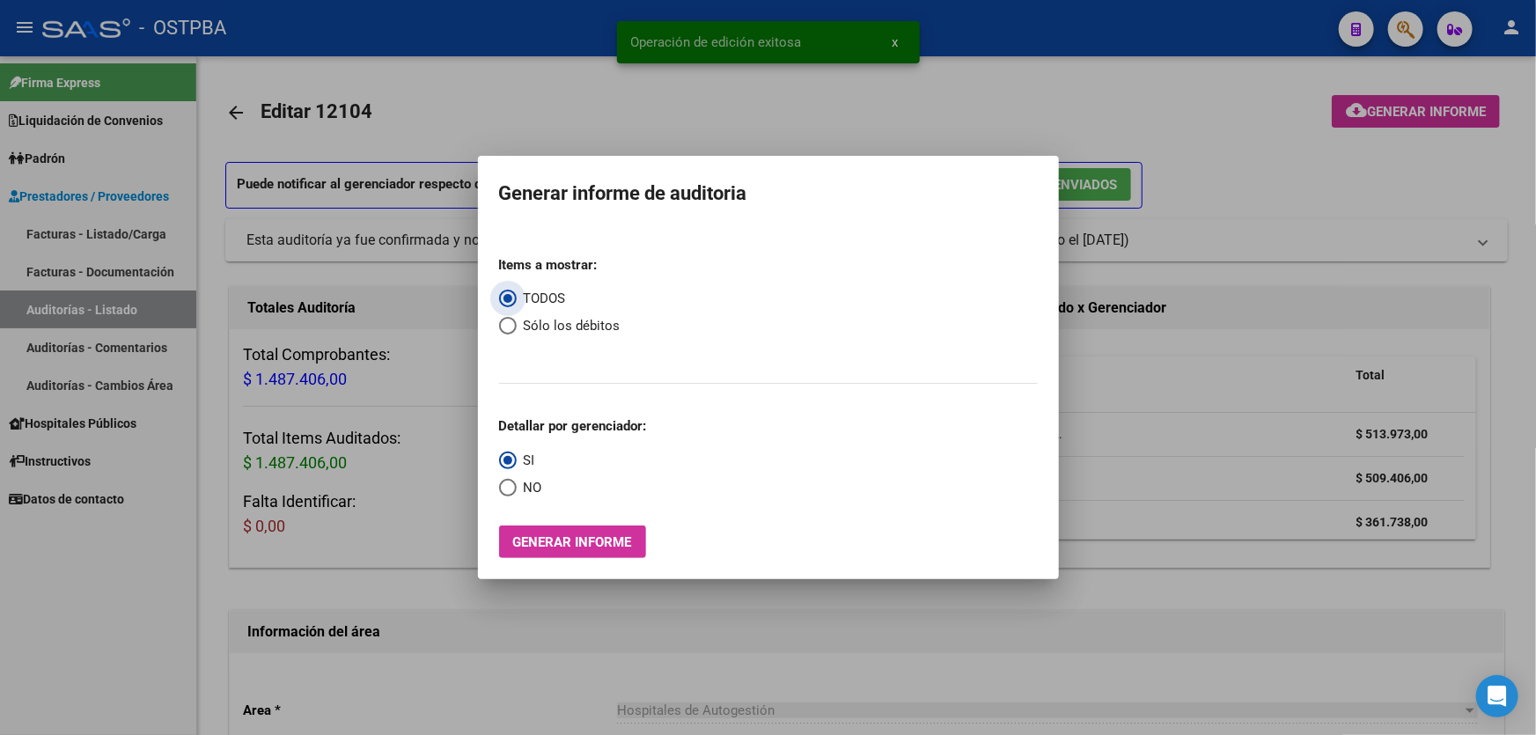
click at [505, 326] on span "Select an option" at bounding box center [508, 326] width 18 height 18
click at [505, 326] on input "Sólo los débitos" at bounding box center [508, 326] width 18 height 18
radio input "true"
click at [502, 485] on span "Select an option" at bounding box center [508, 488] width 18 height 18
click at [502, 485] on input "NO" at bounding box center [508, 488] width 18 height 18
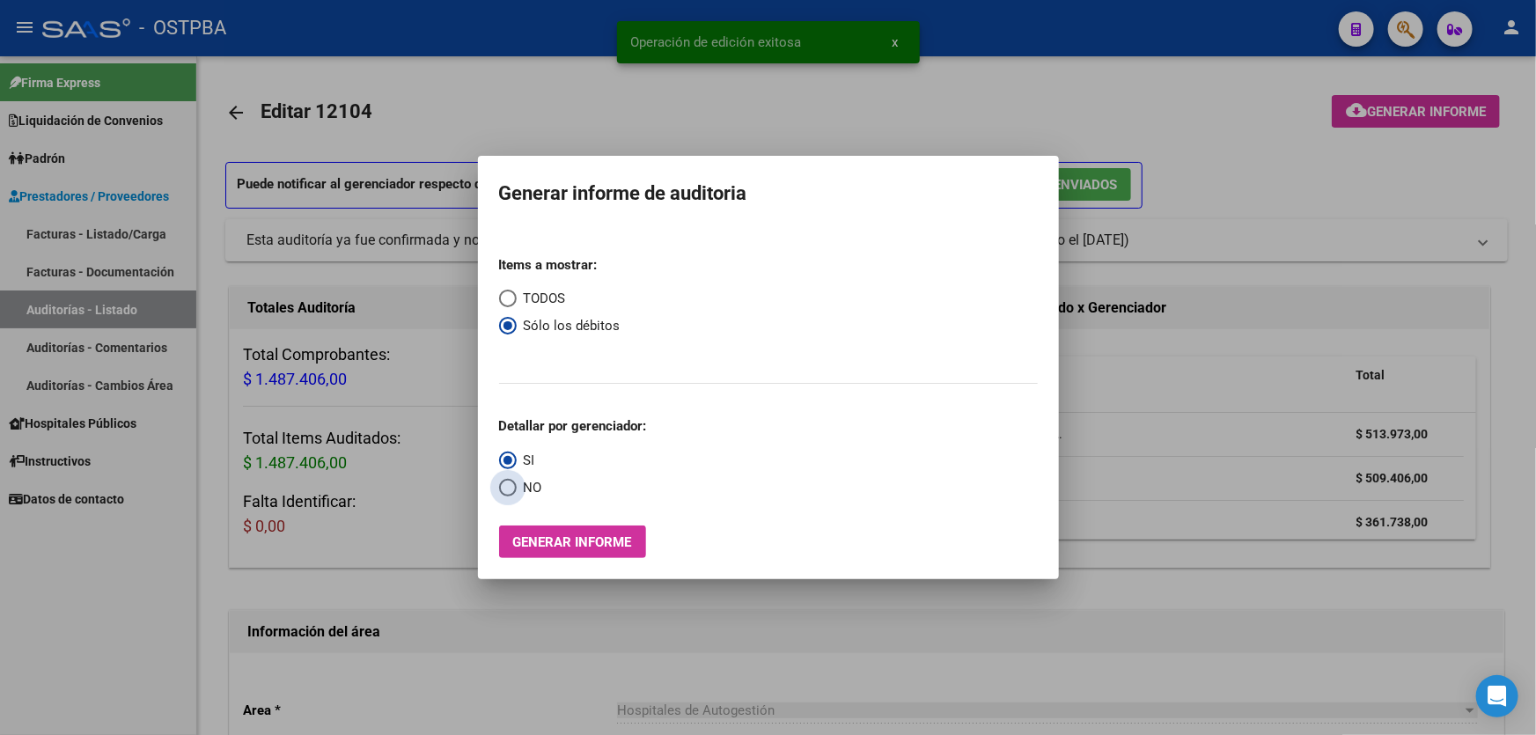
radio input "true"
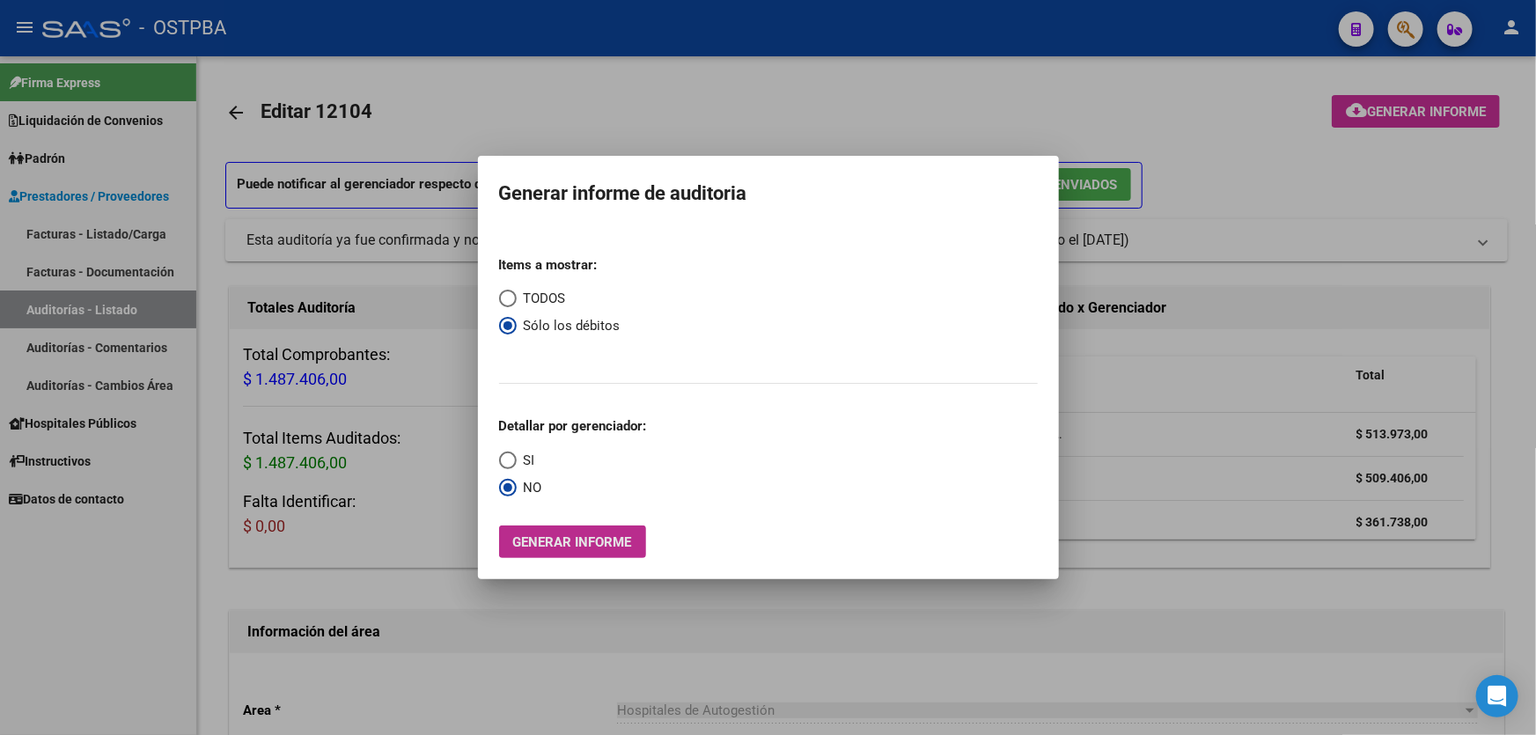
click at [581, 535] on span "Generar informe" at bounding box center [572, 542] width 119 height 16
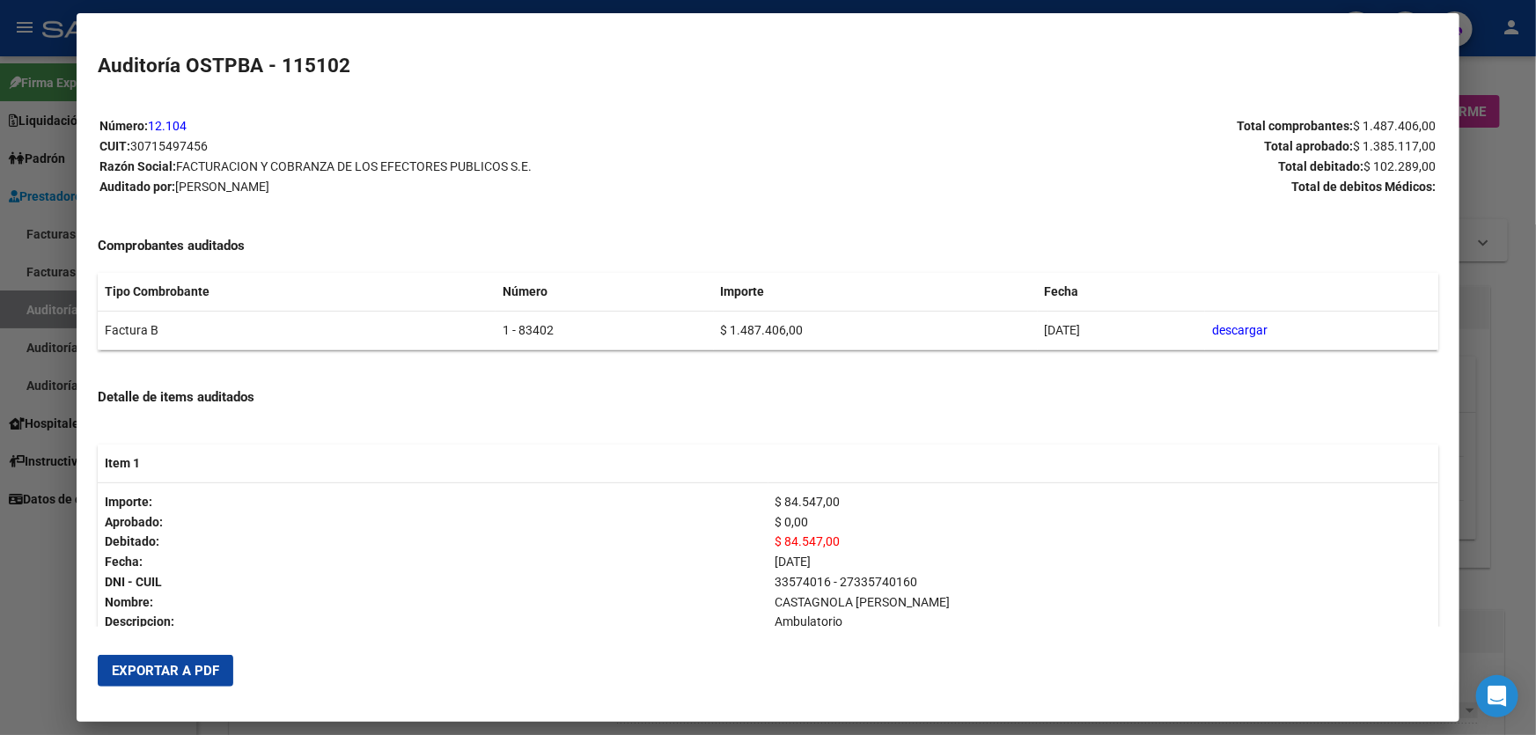
click at [152, 663] on span "Exportar a PDF" at bounding box center [165, 671] width 107 height 16
click at [44, 458] on div at bounding box center [768, 367] width 1536 height 735
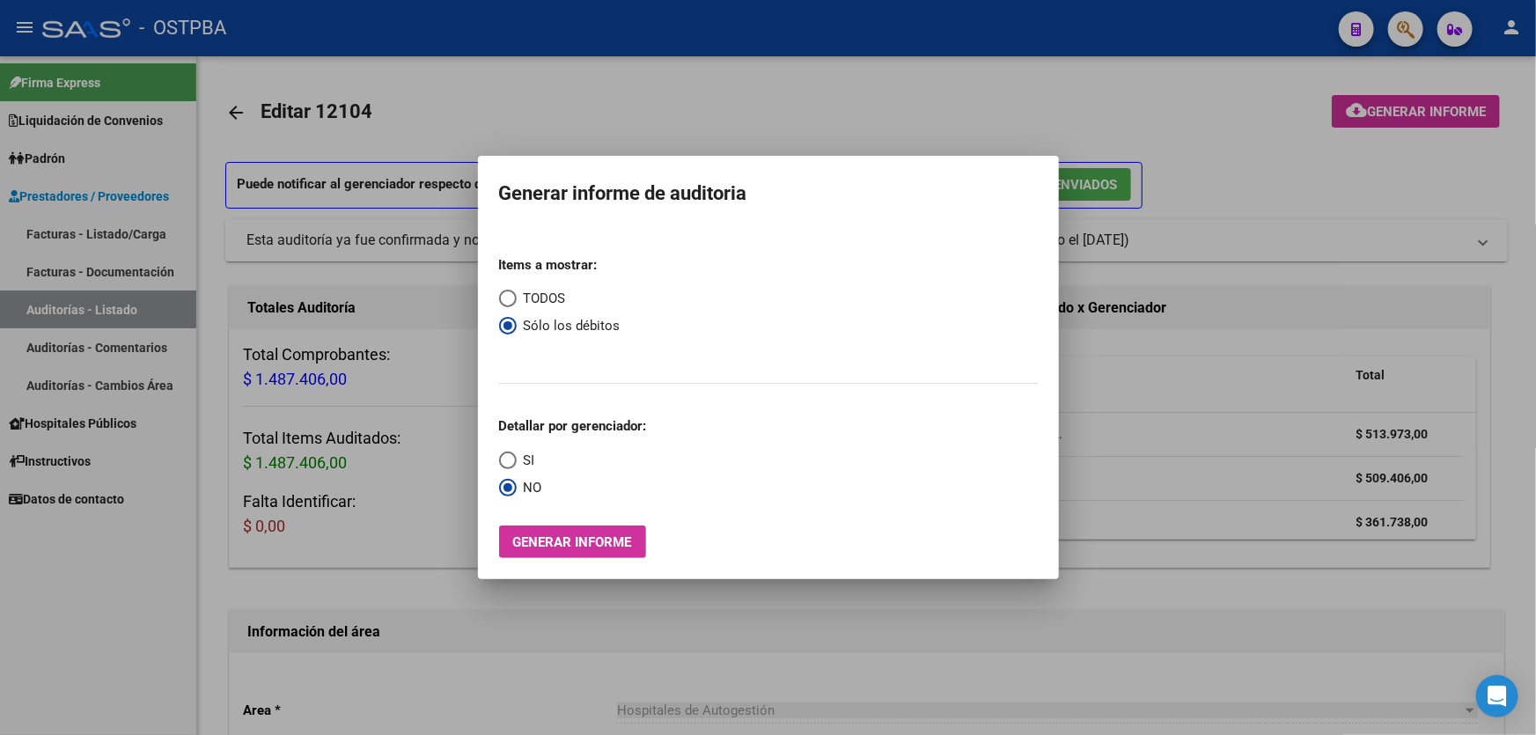
click at [691, 108] on div at bounding box center [768, 367] width 1536 height 735
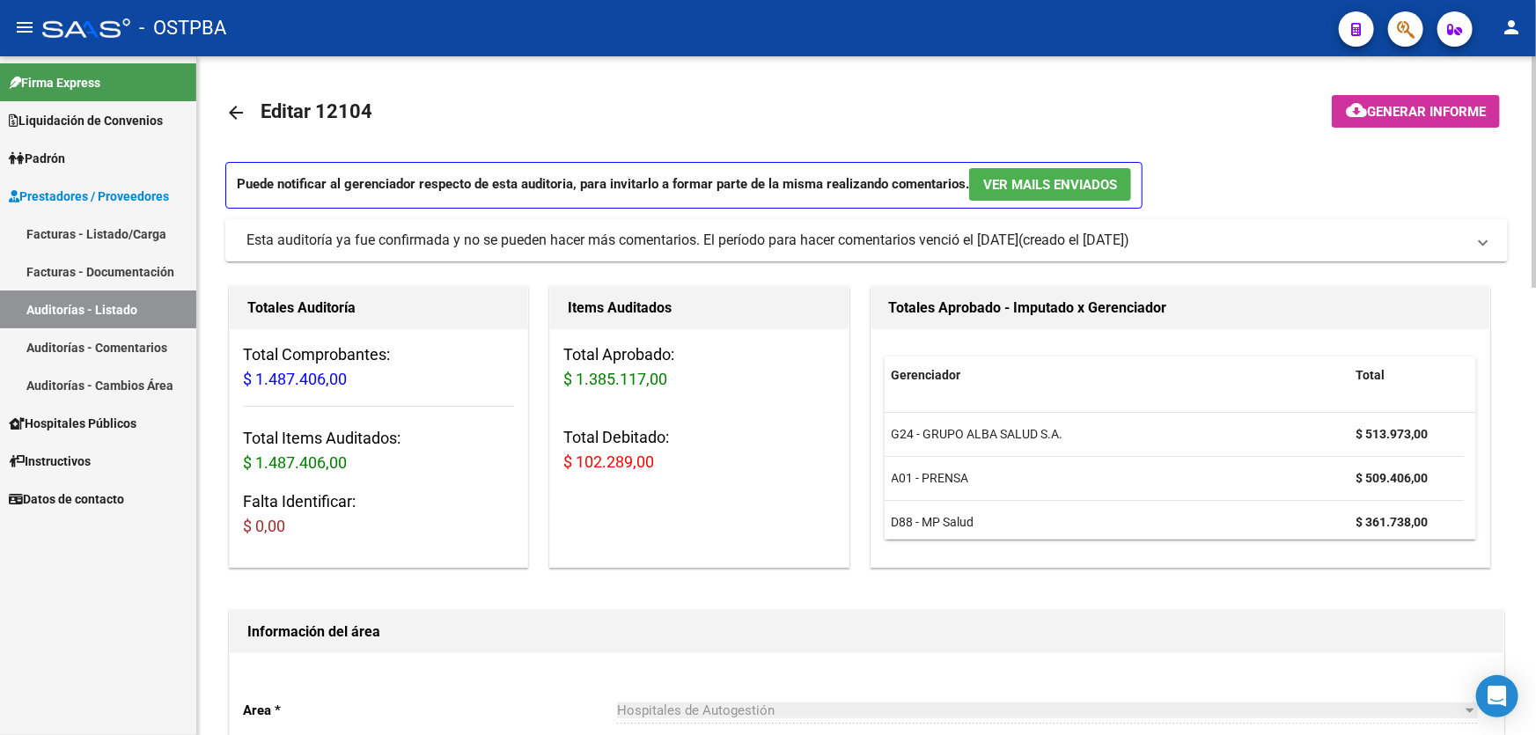
click at [234, 107] on mat-icon "arrow_back" at bounding box center [235, 112] width 21 height 21
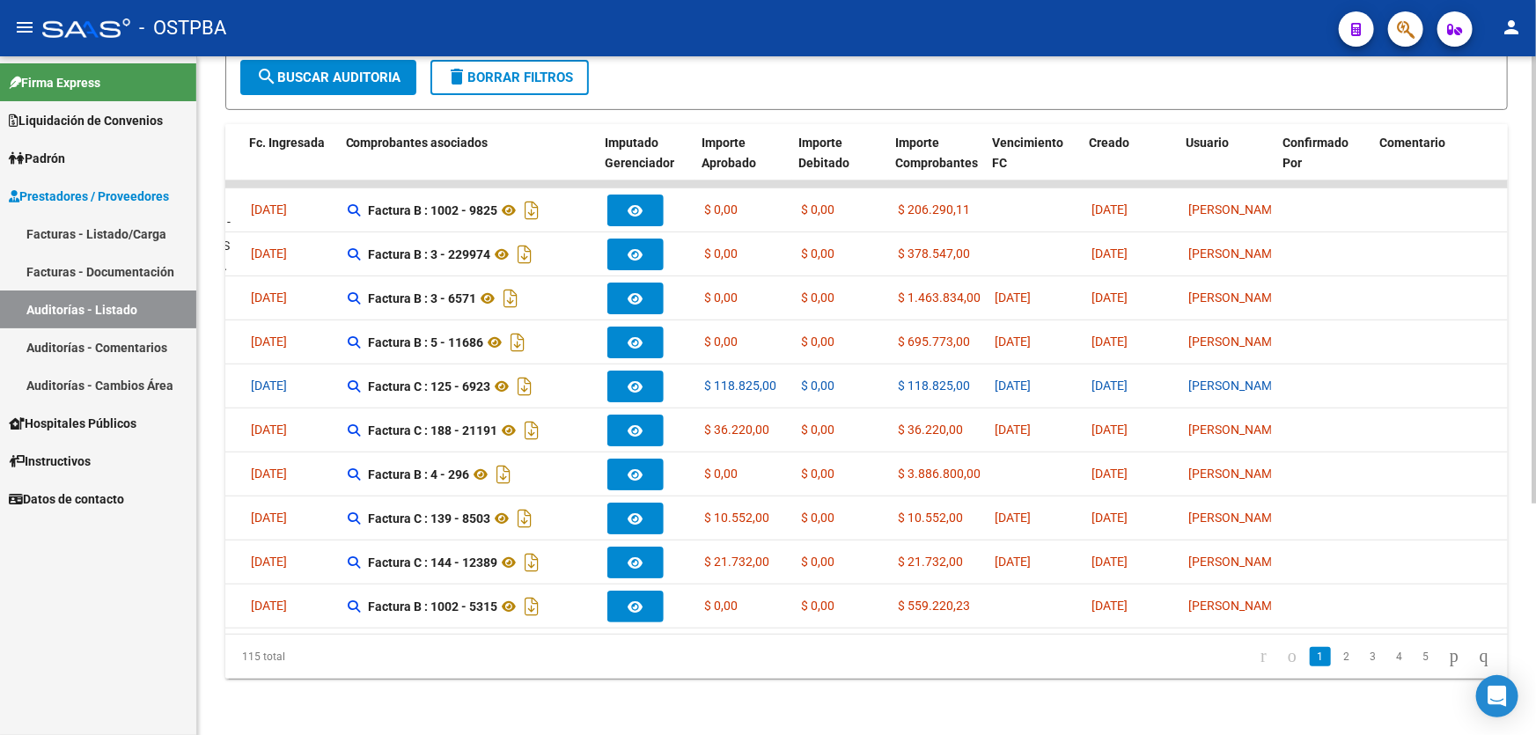
scroll to position [0, 400]
click at [1389, 656] on link "4" at bounding box center [1399, 656] width 21 height 19
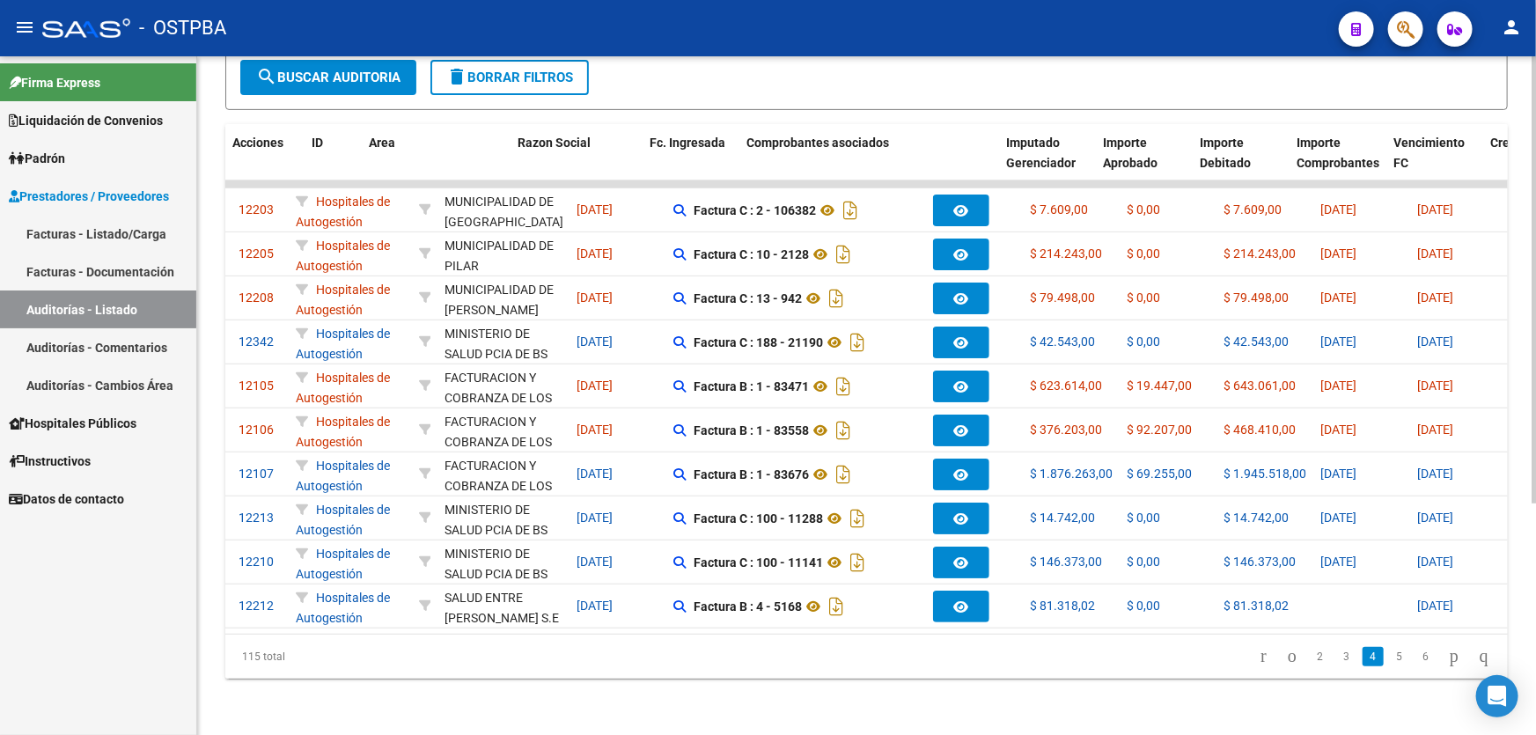
scroll to position [0, 0]
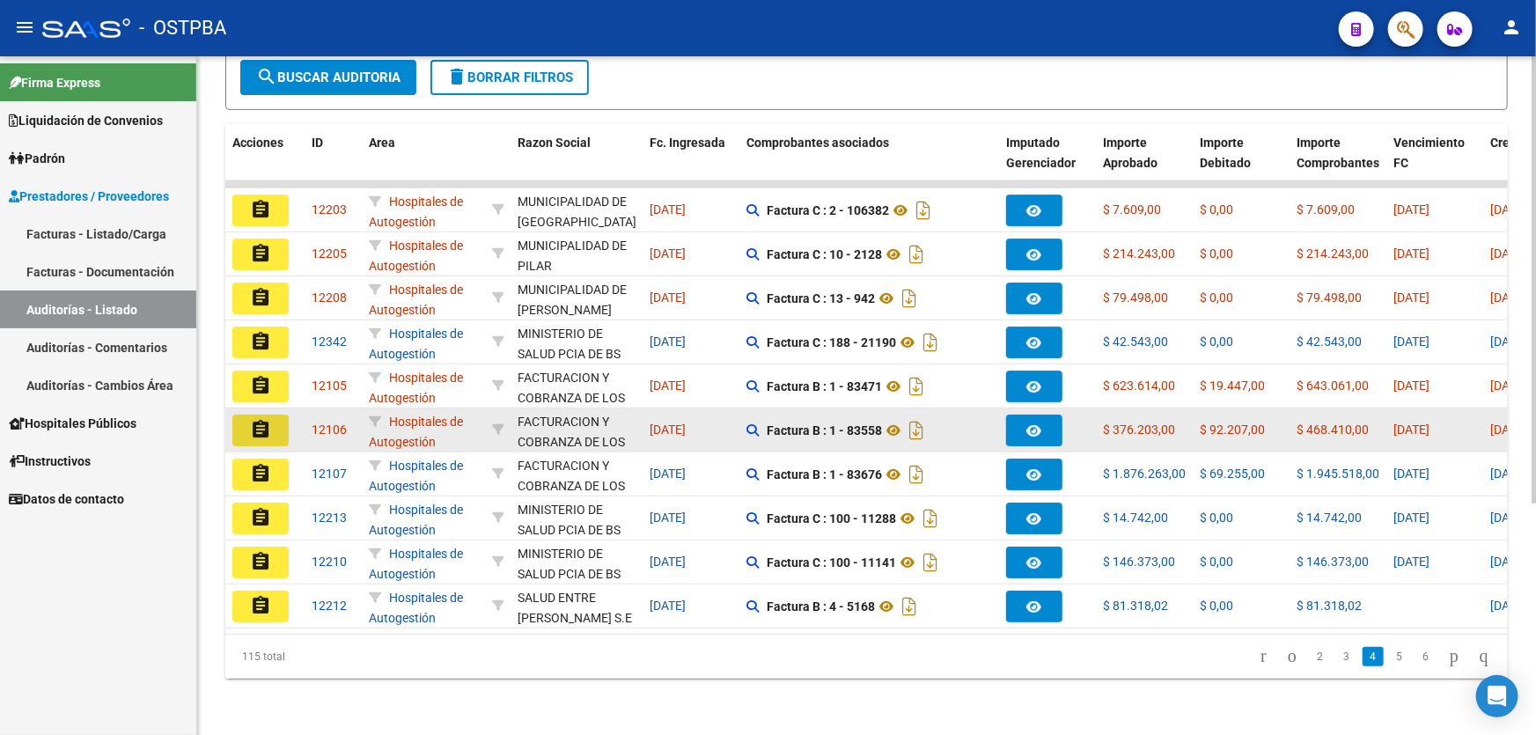
click at [261, 419] on mat-icon "assignment" at bounding box center [260, 429] width 21 height 21
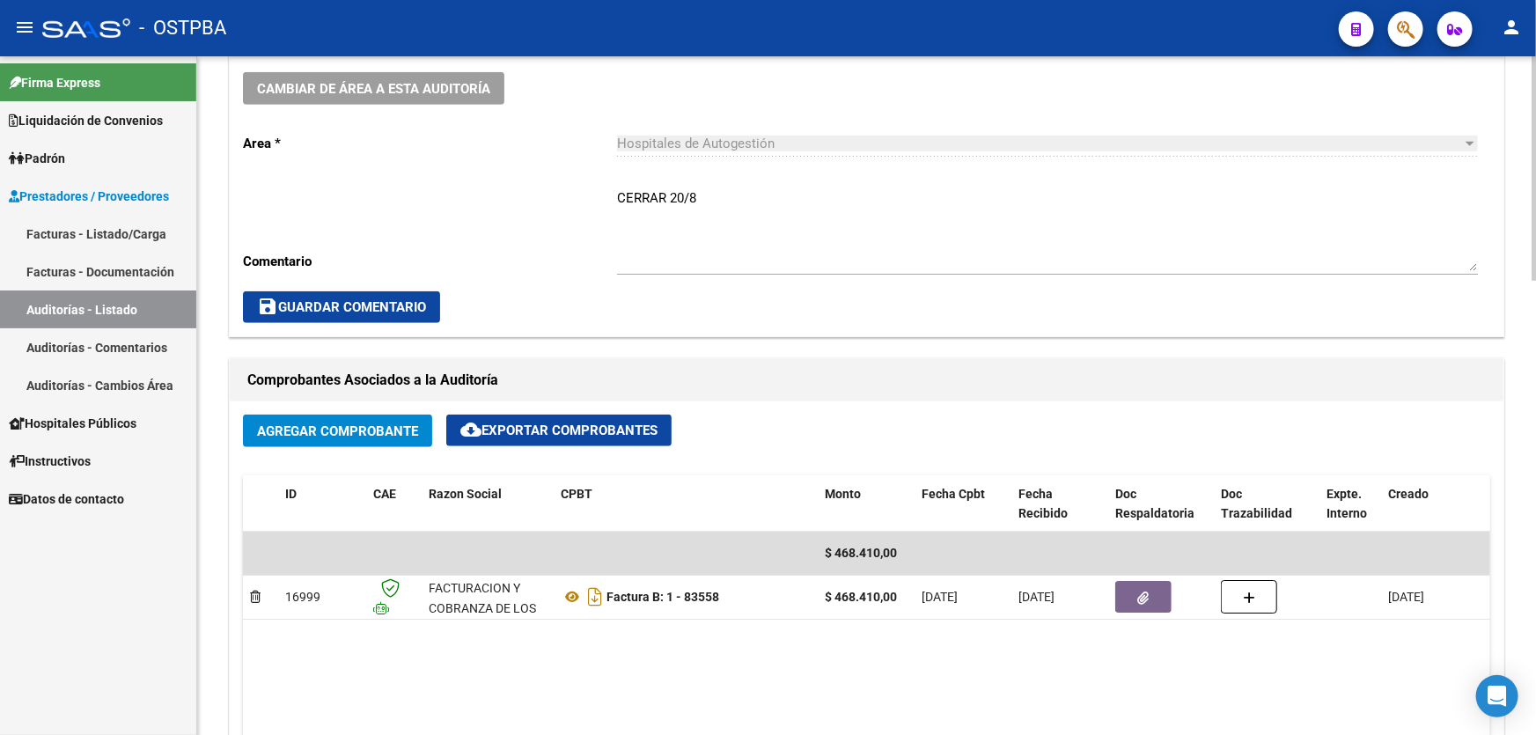
scroll to position [560, 0]
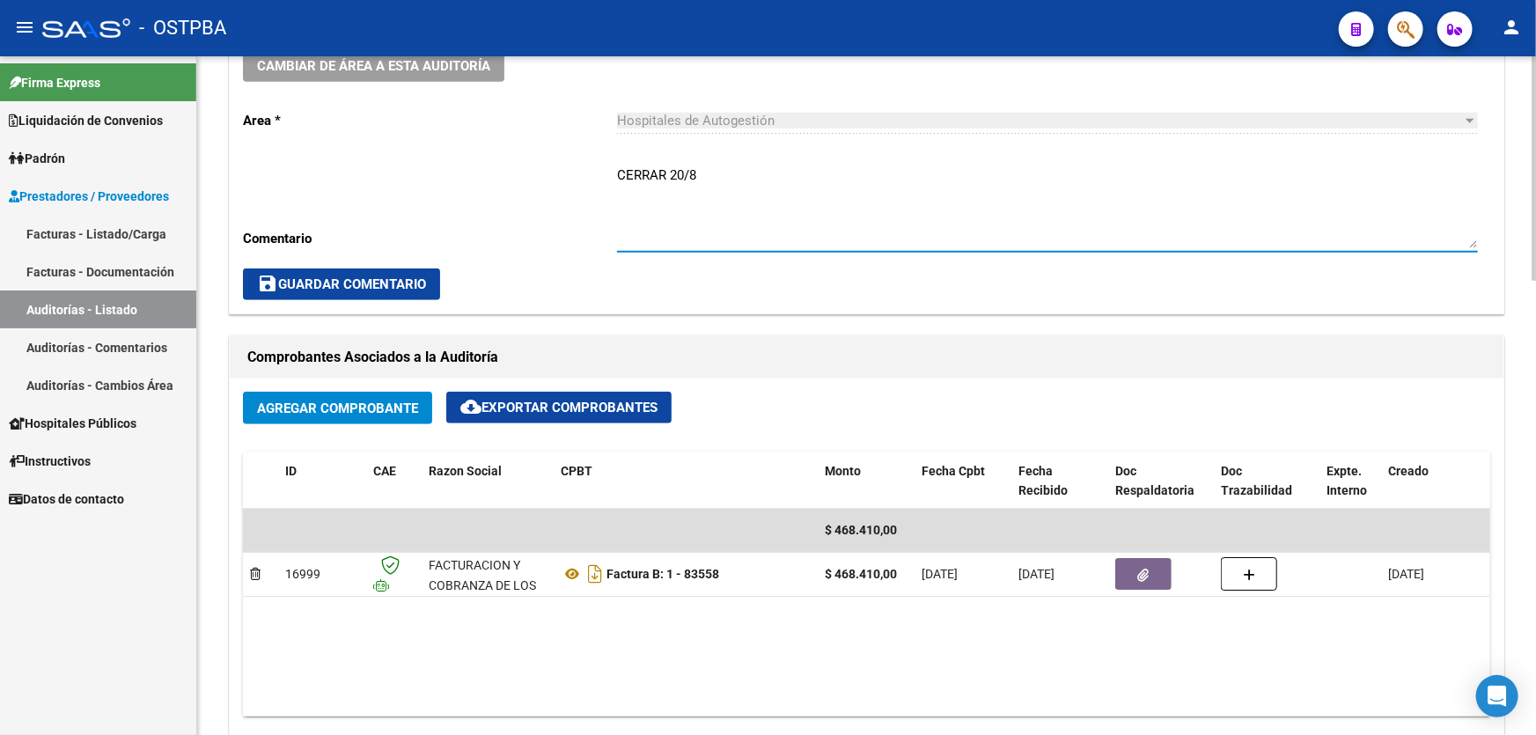
click at [731, 165] on textarea "CERRAR 20/8" at bounding box center [1047, 206] width 861 height 83
type textarea "C"
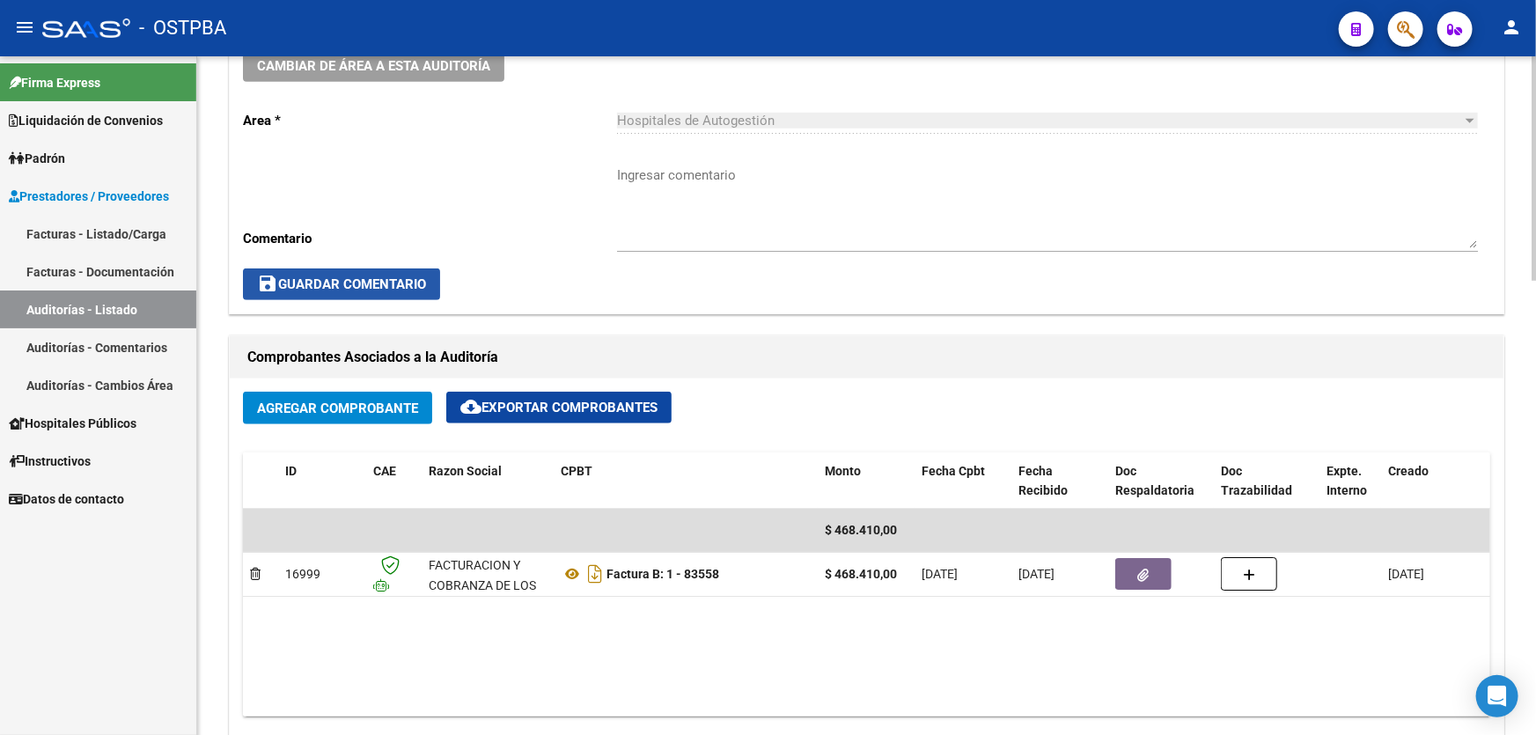
click at [308, 276] on span "save Guardar Comentario" at bounding box center [341, 284] width 169 height 16
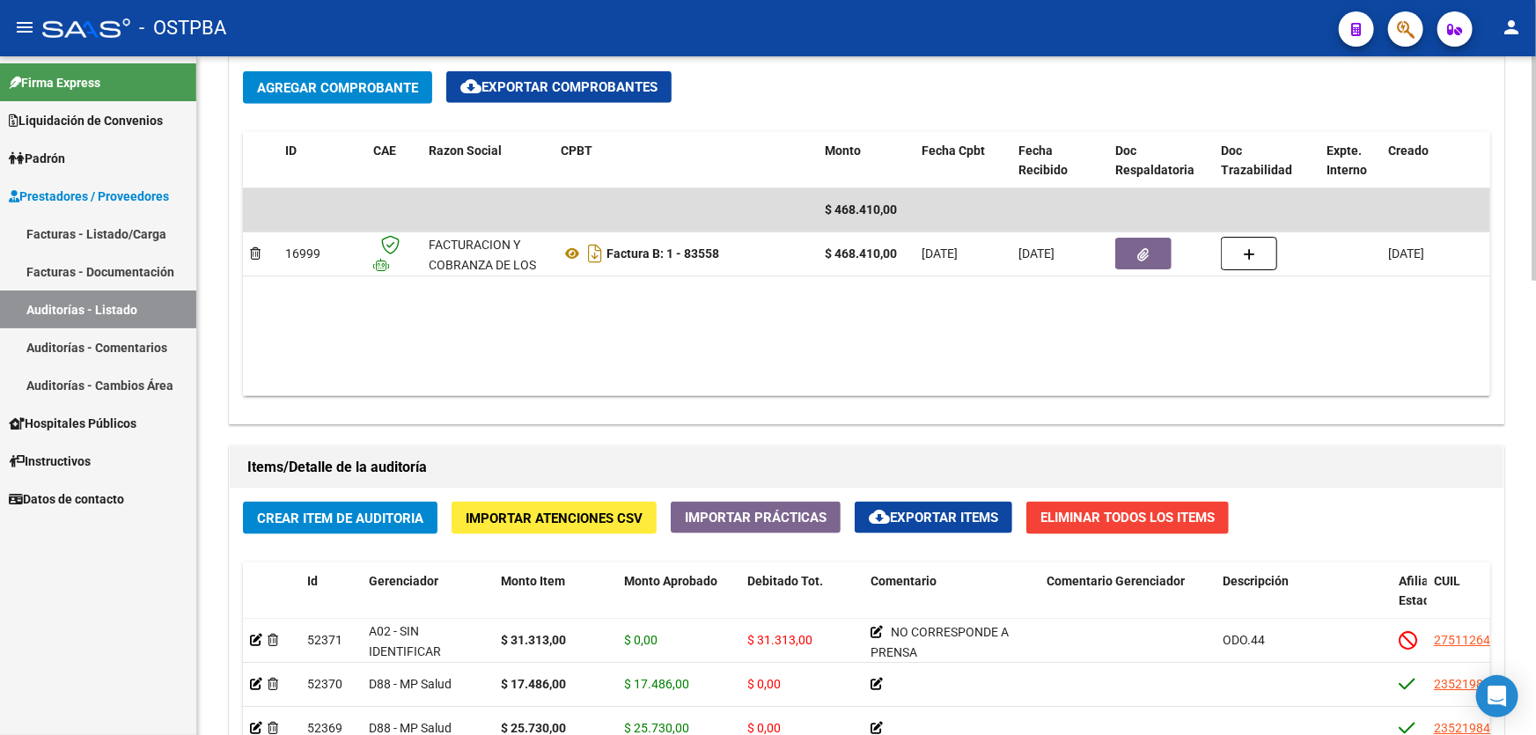
scroll to position [1120, 0]
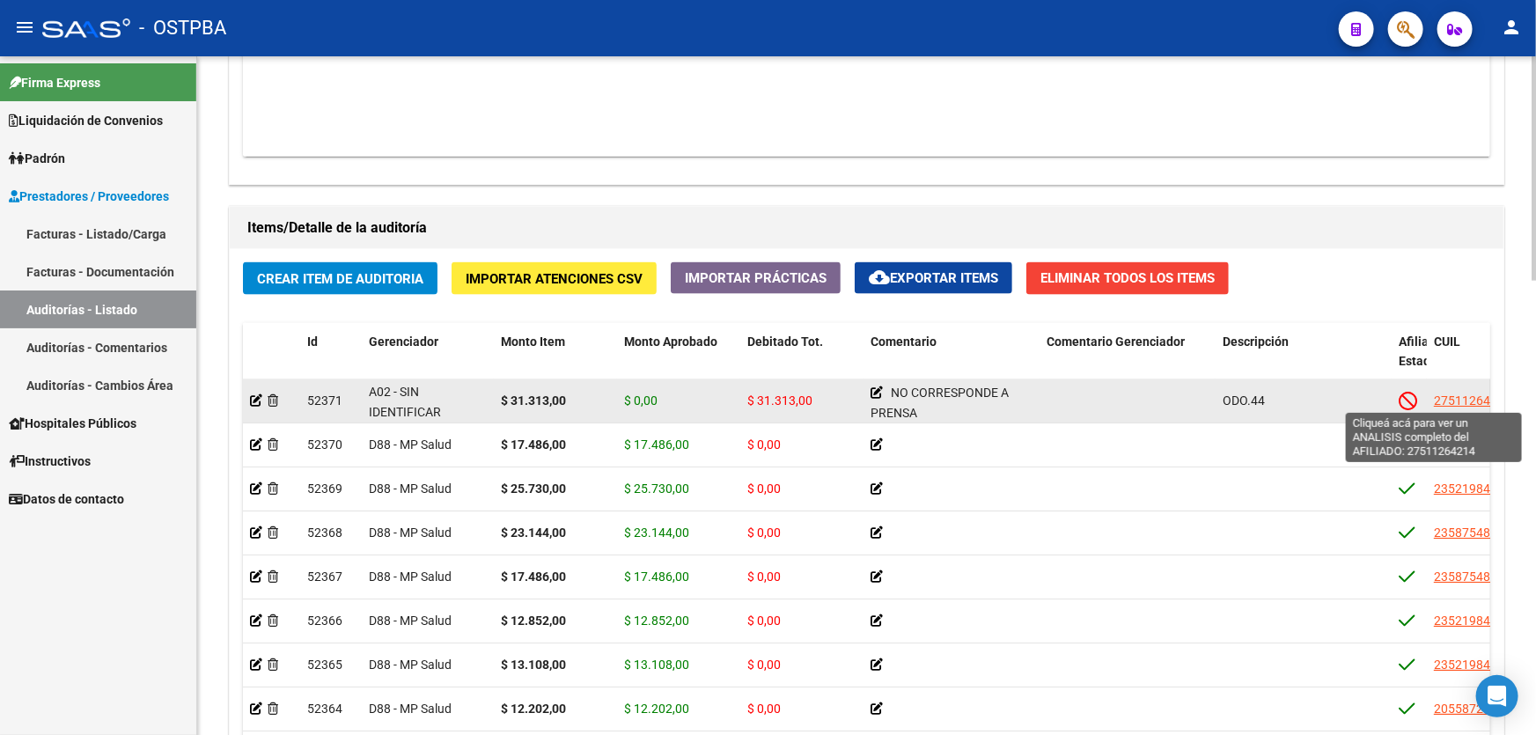
click at [1445, 396] on span "27511264214" at bounding box center [1472, 400] width 77 height 14
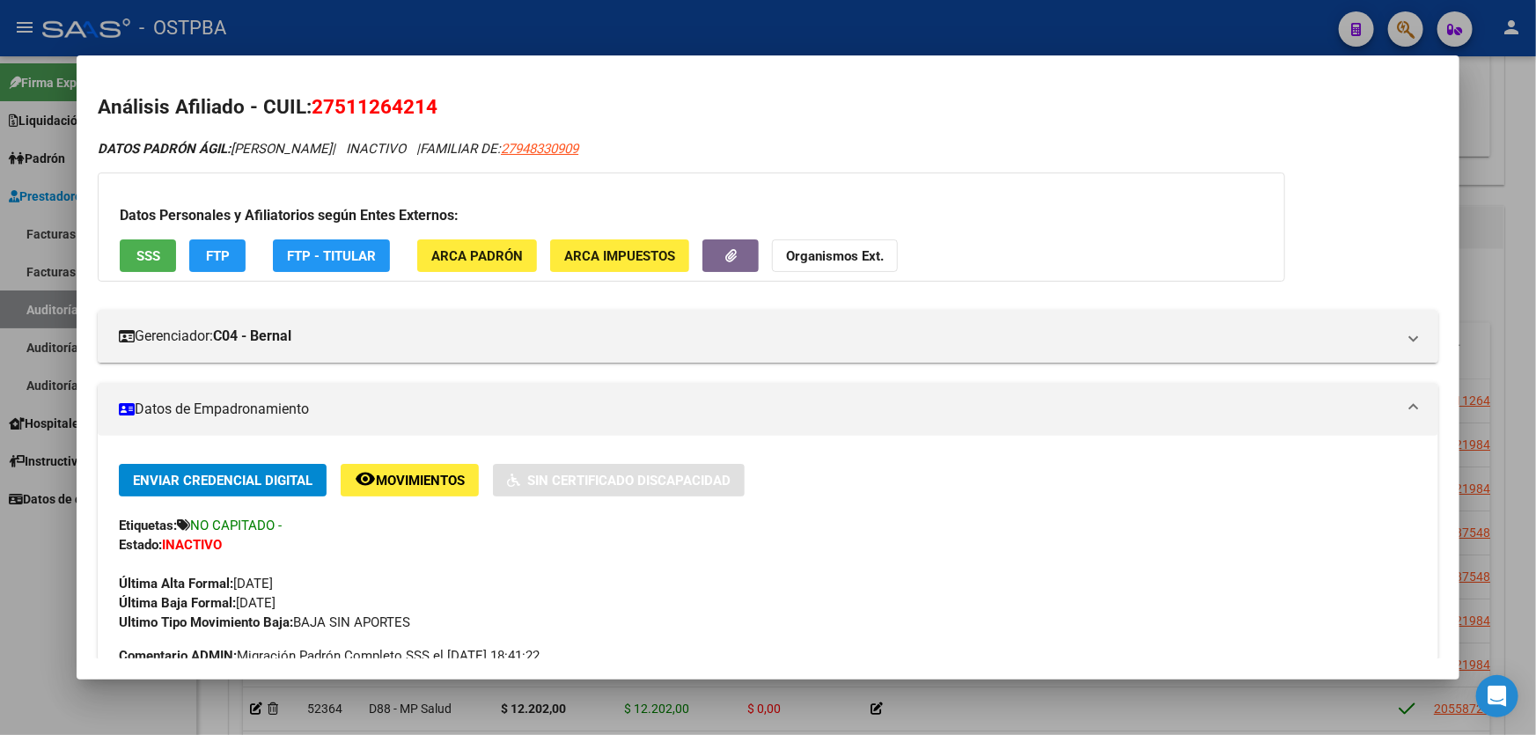
click at [10, 571] on div at bounding box center [768, 367] width 1536 height 735
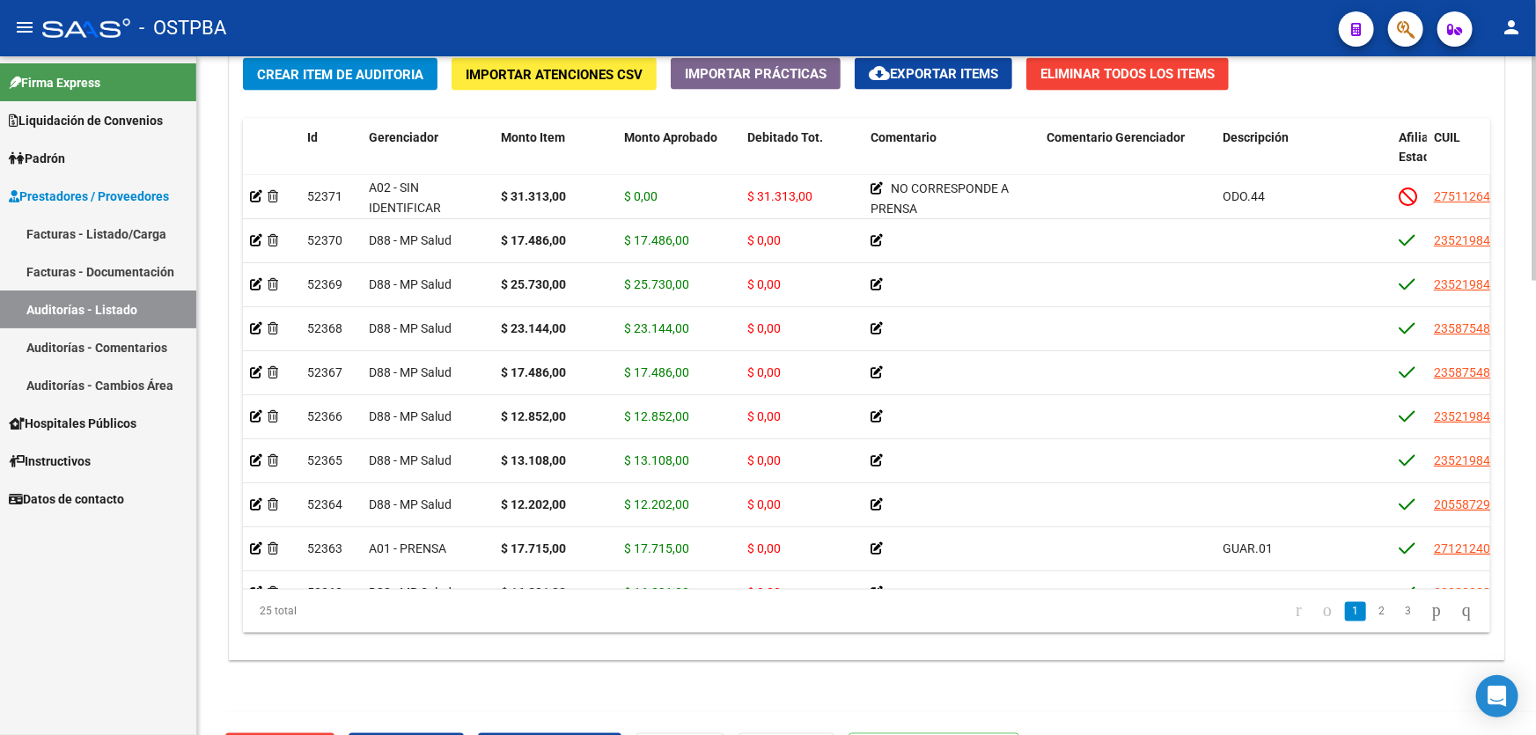
scroll to position [1372, 0]
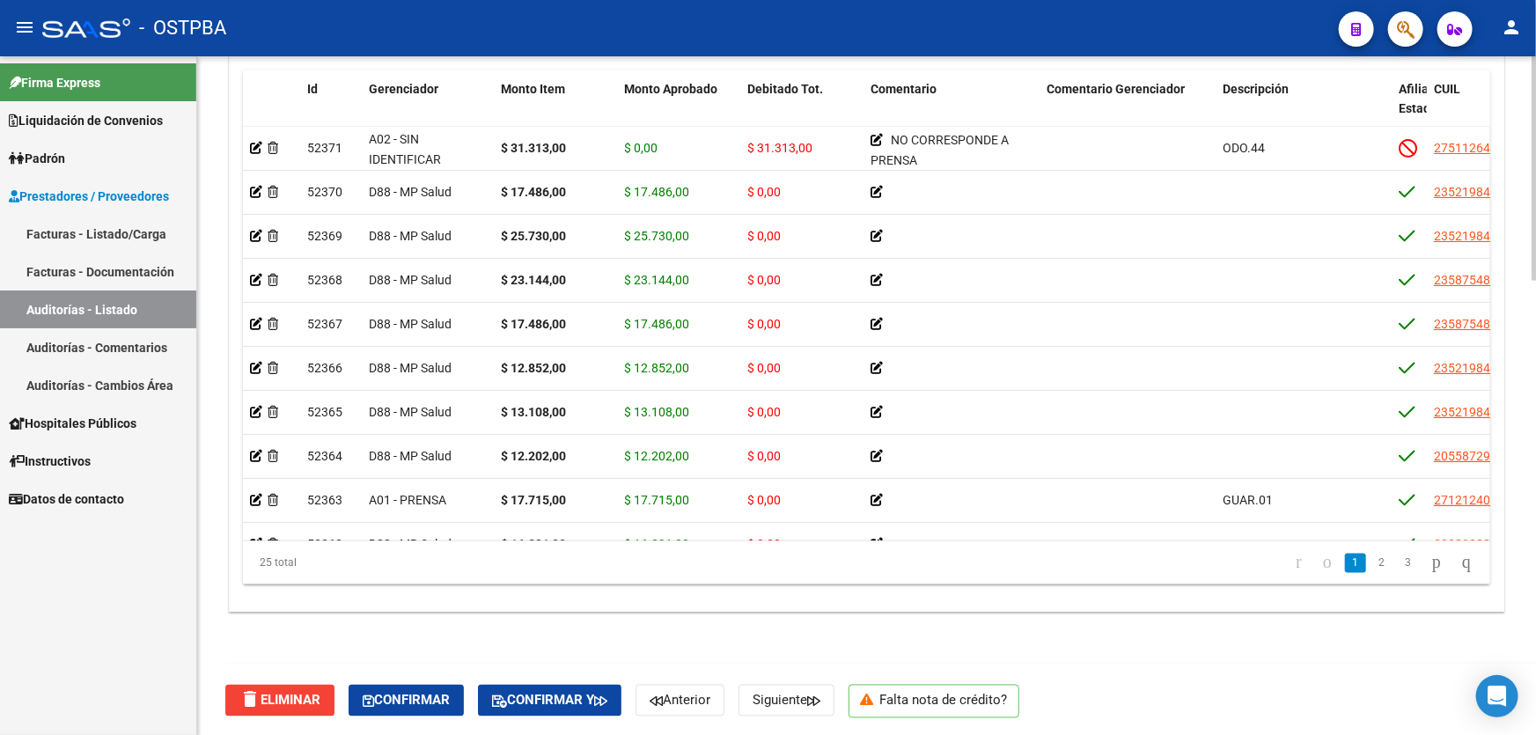
click at [1532, 533] on div at bounding box center [1534, 622] width 4 height 224
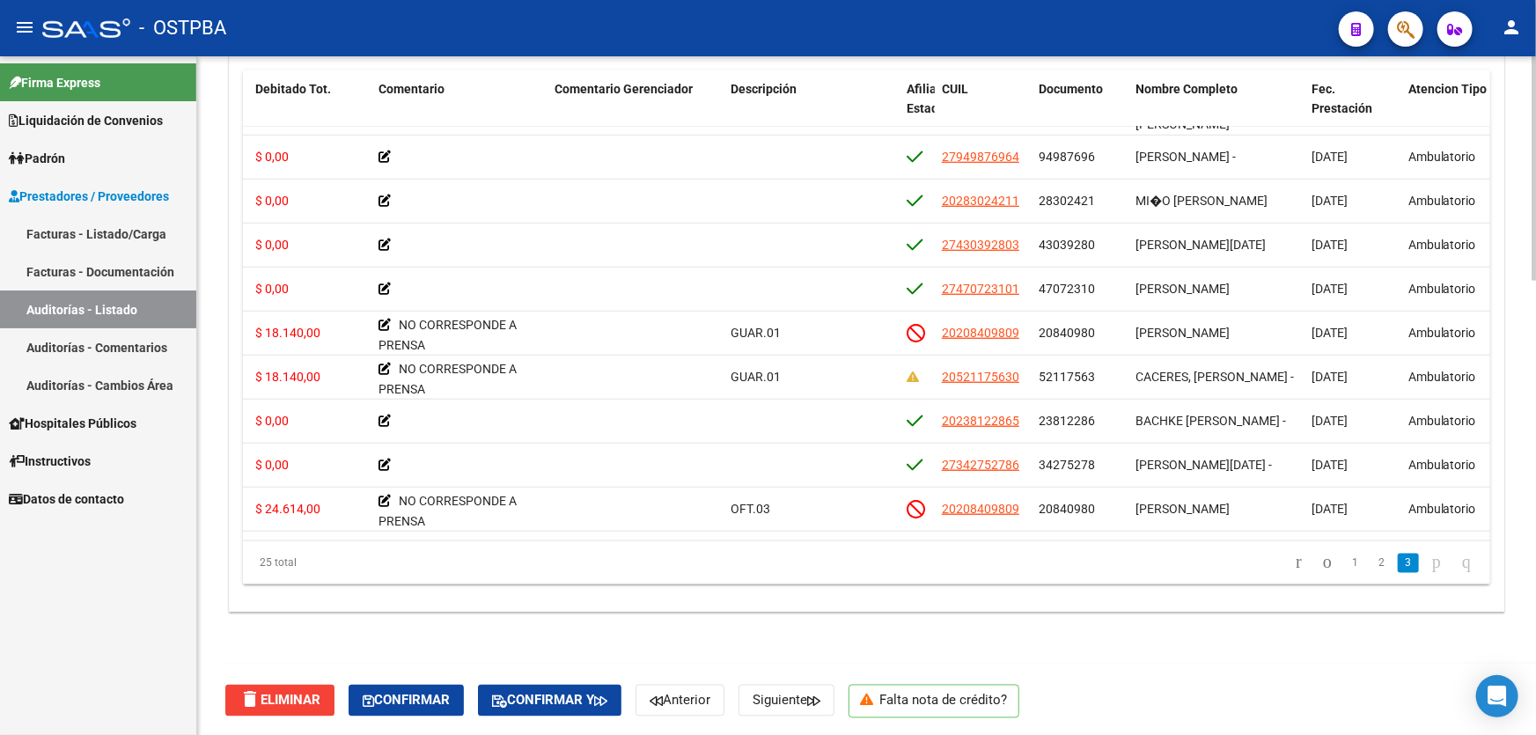
scroll to position [607, 484]
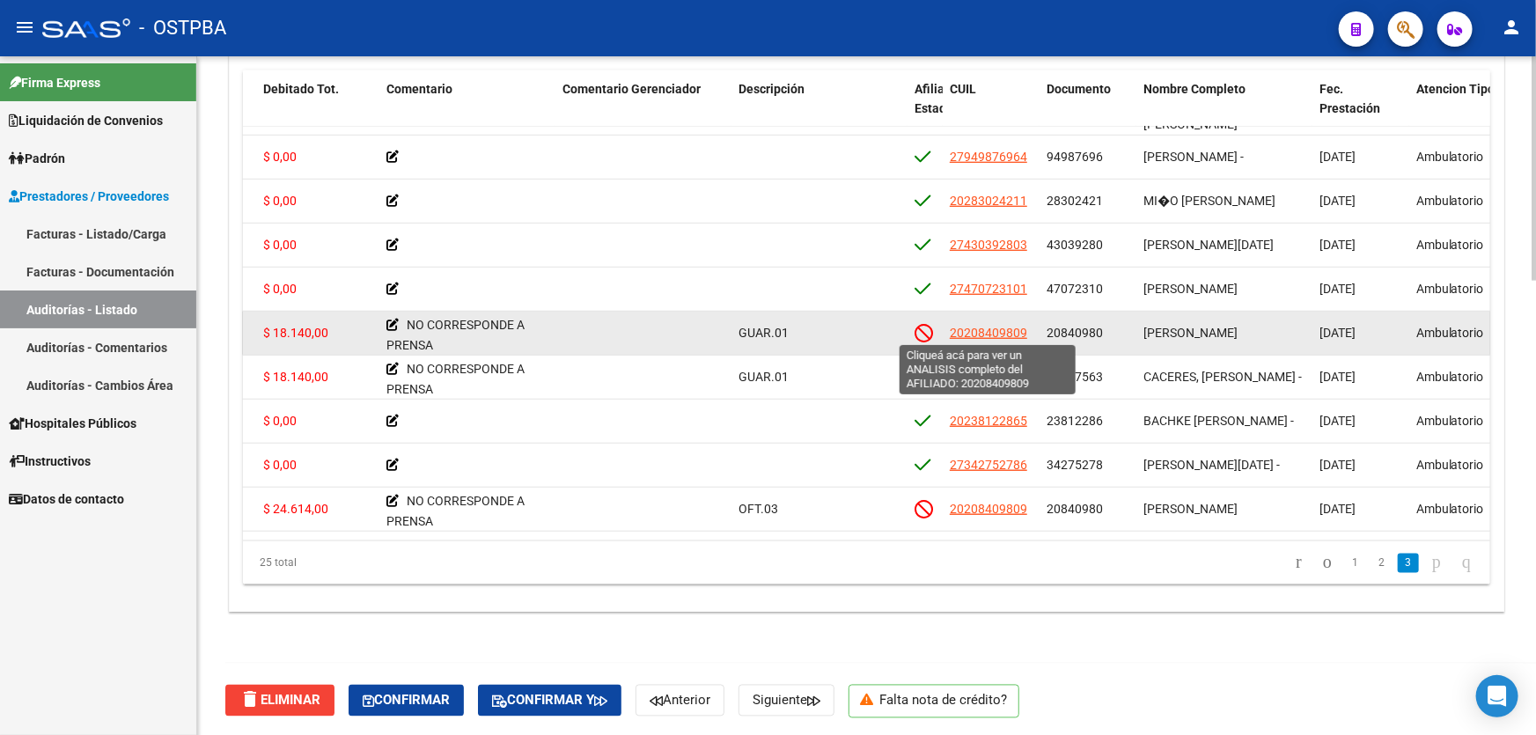
click at [981, 334] on span "20208409809" at bounding box center [988, 333] width 77 height 14
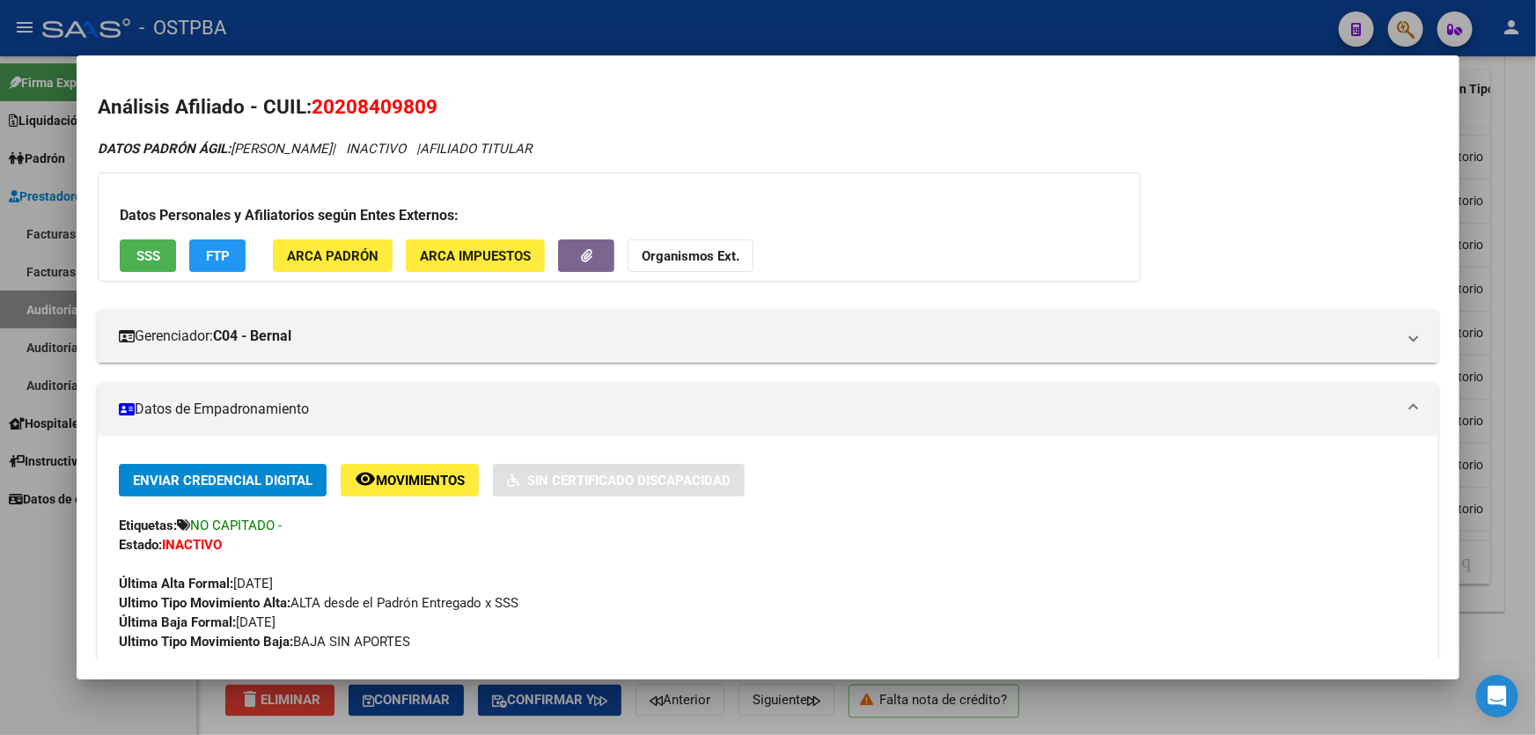
click at [48, 612] on div at bounding box center [768, 367] width 1536 height 735
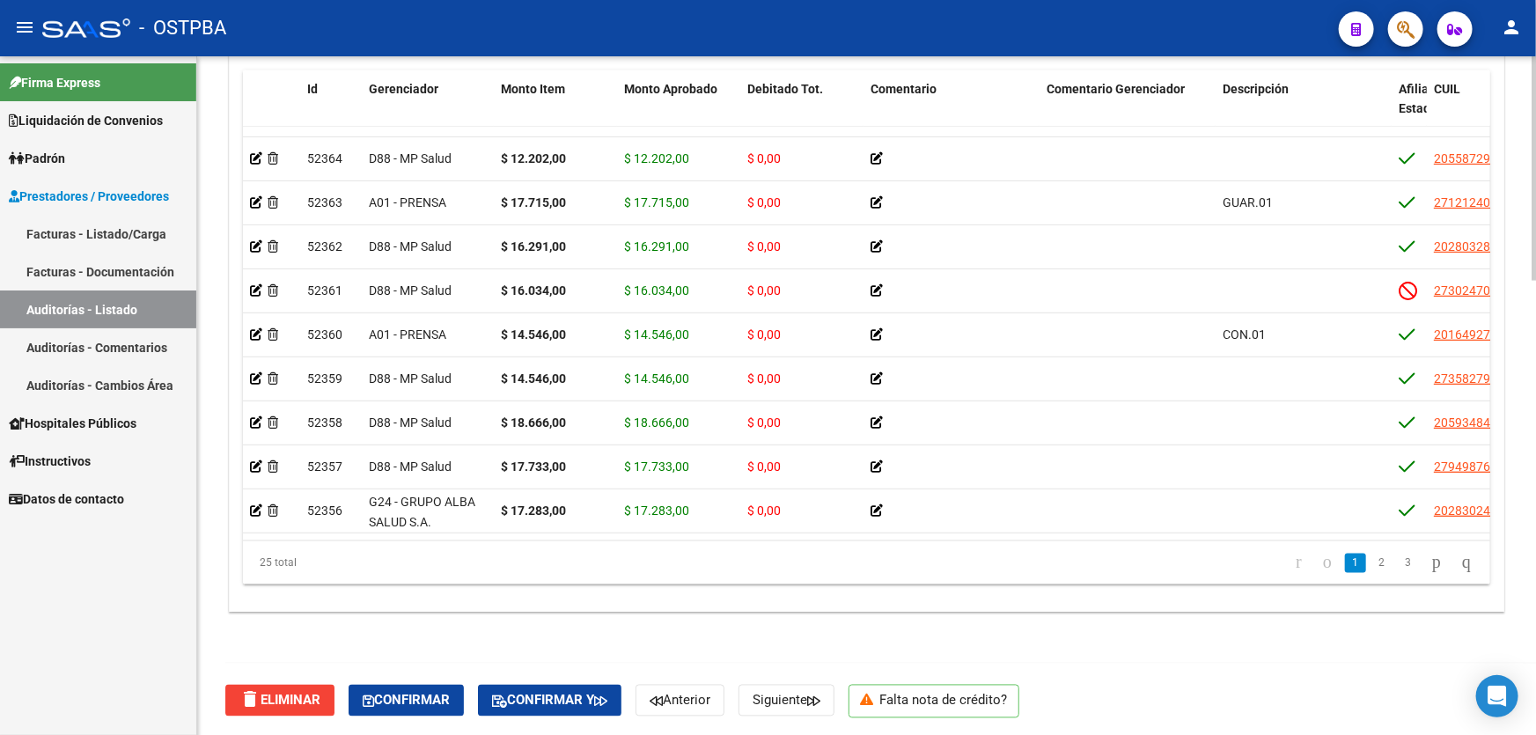
scroll to position [286, 0]
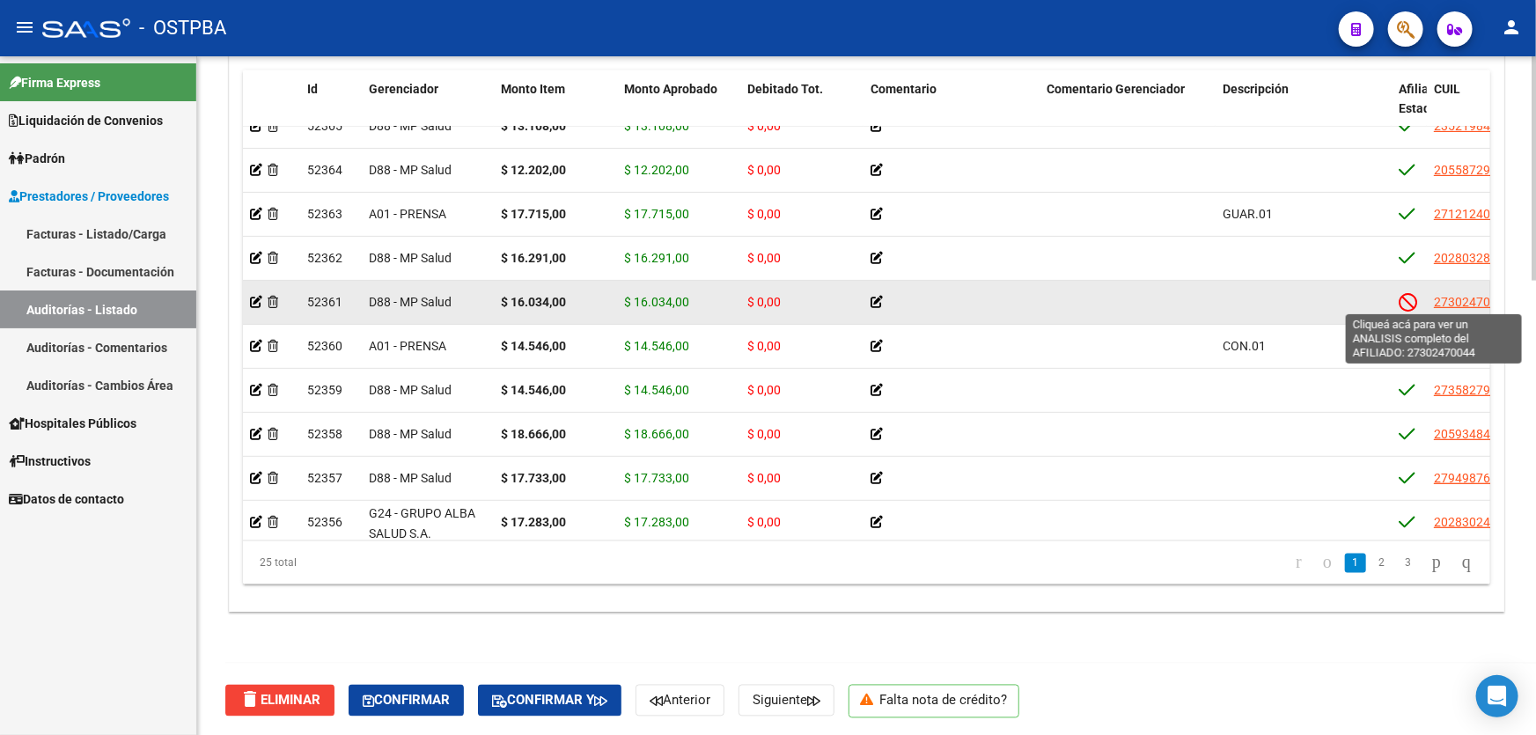
click at [1457, 300] on span "27302470044" at bounding box center [1472, 302] width 77 height 14
type textarea "27302470044"
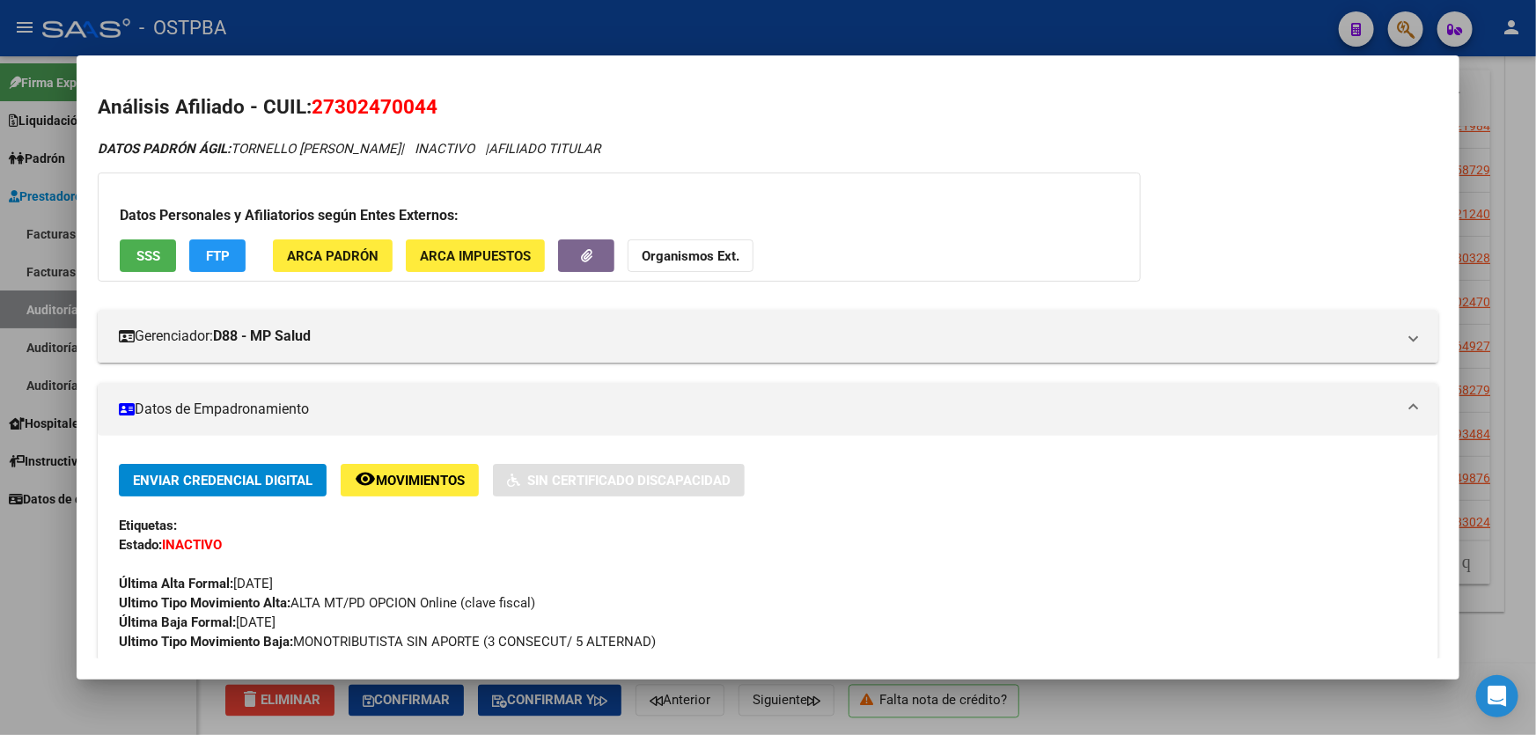
click at [58, 534] on div at bounding box center [768, 367] width 1536 height 735
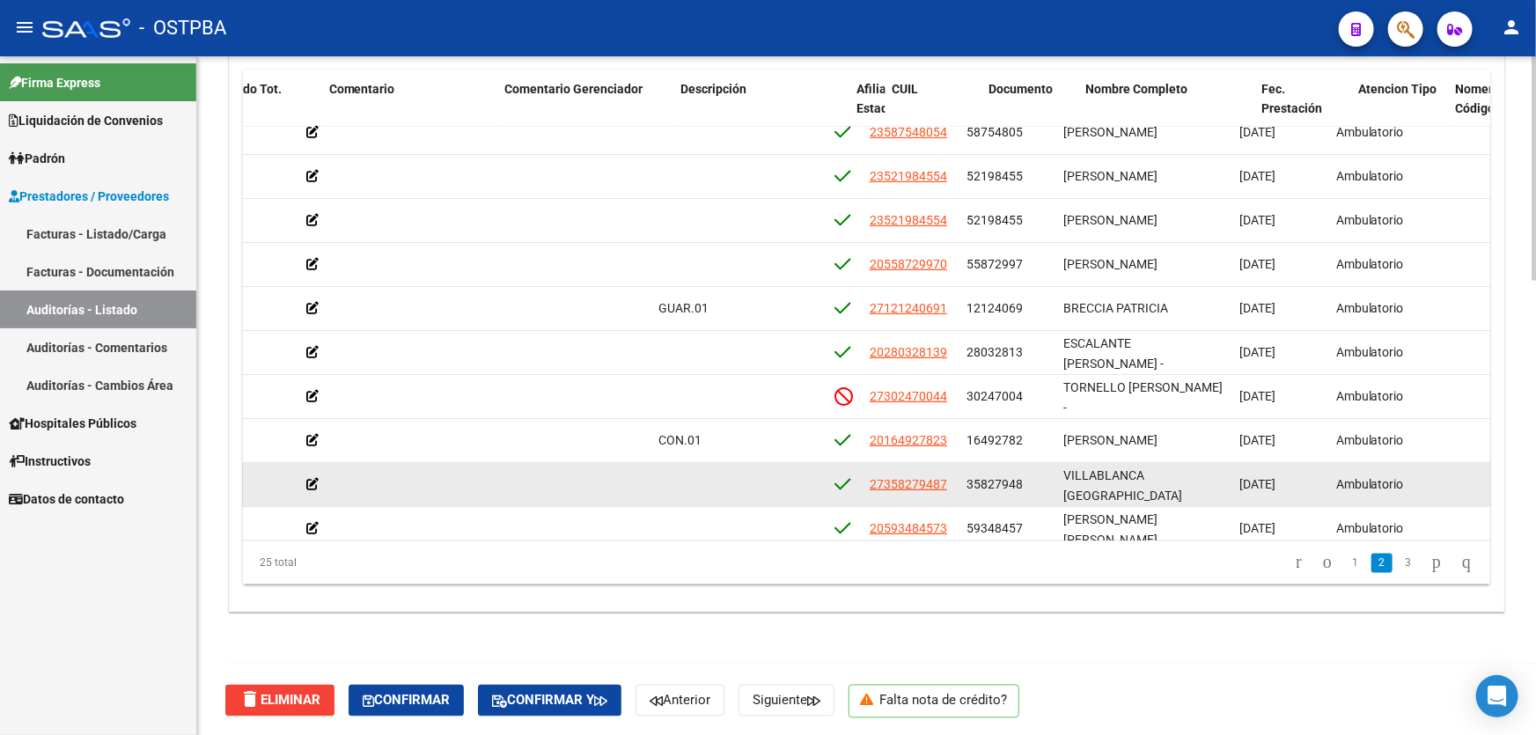
scroll to position [192, 530]
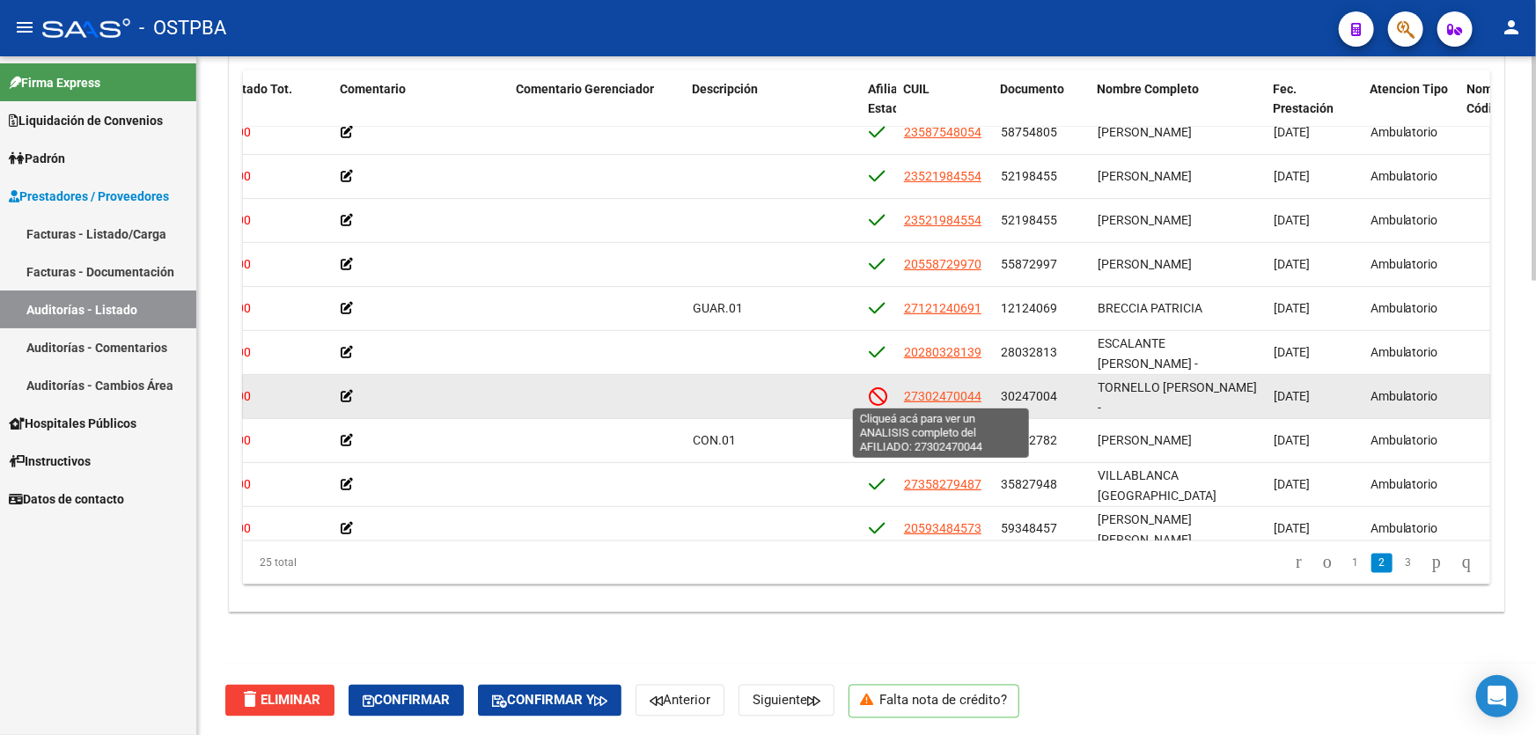
click at [934, 389] on span "27302470044" at bounding box center [942, 396] width 77 height 14
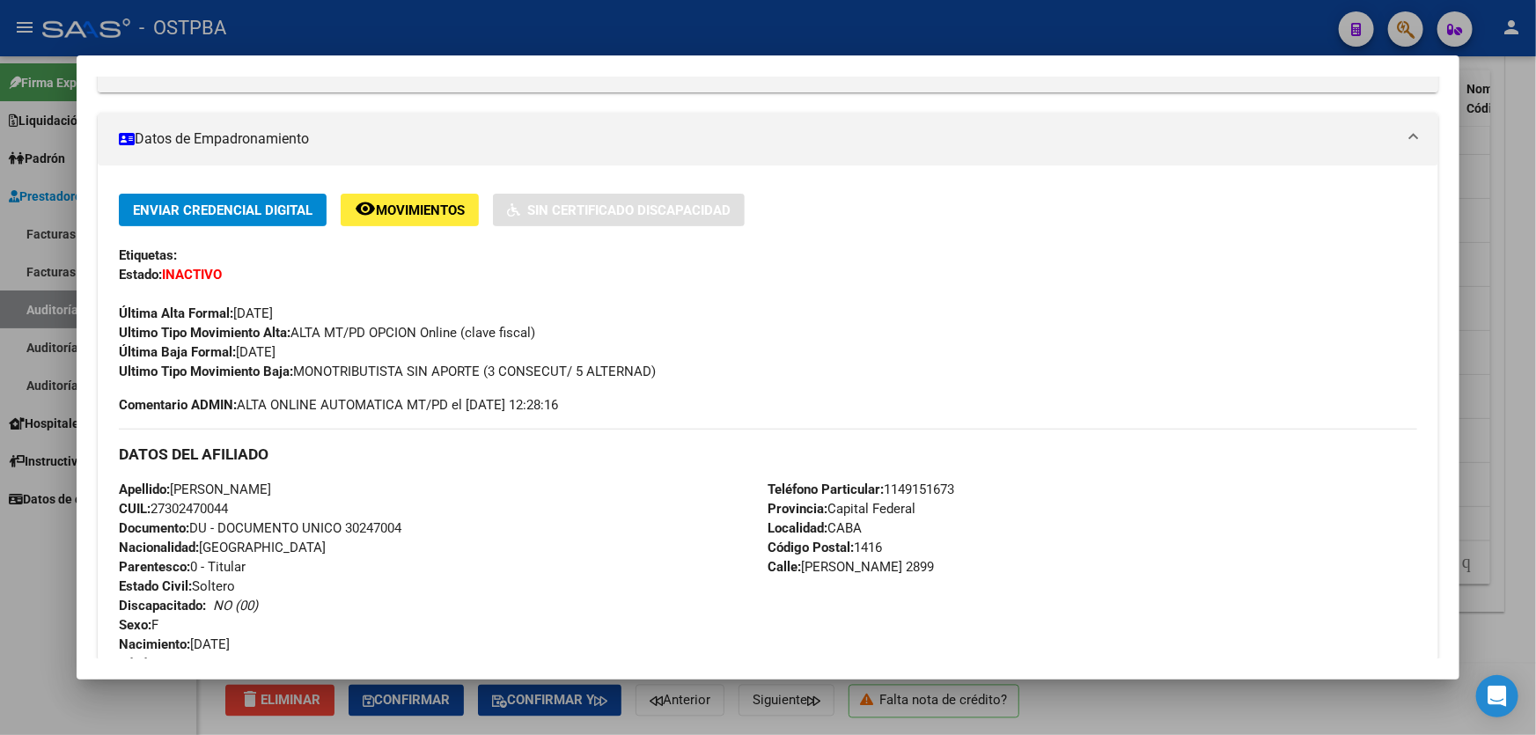
scroll to position [320, 0]
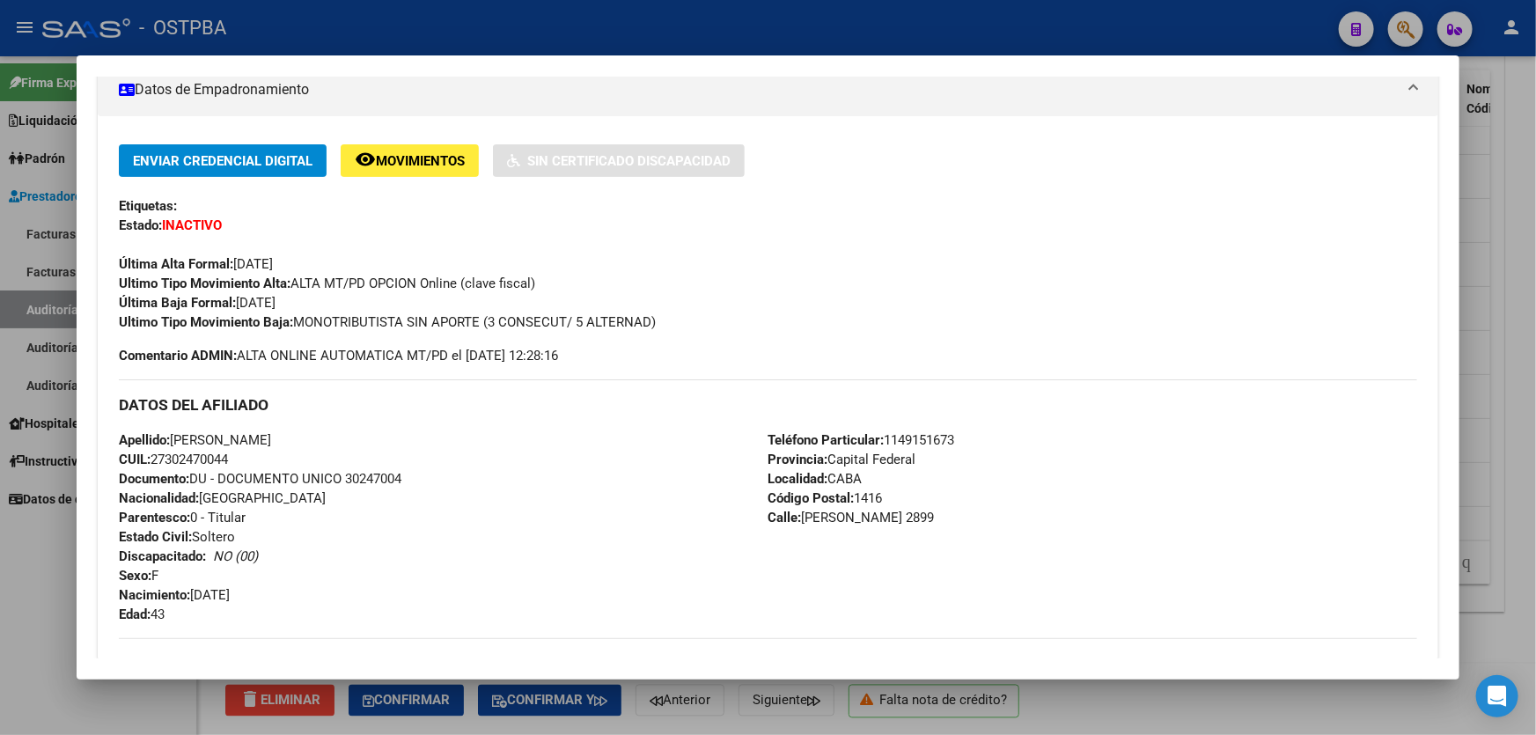
click at [33, 585] on div at bounding box center [768, 367] width 1536 height 735
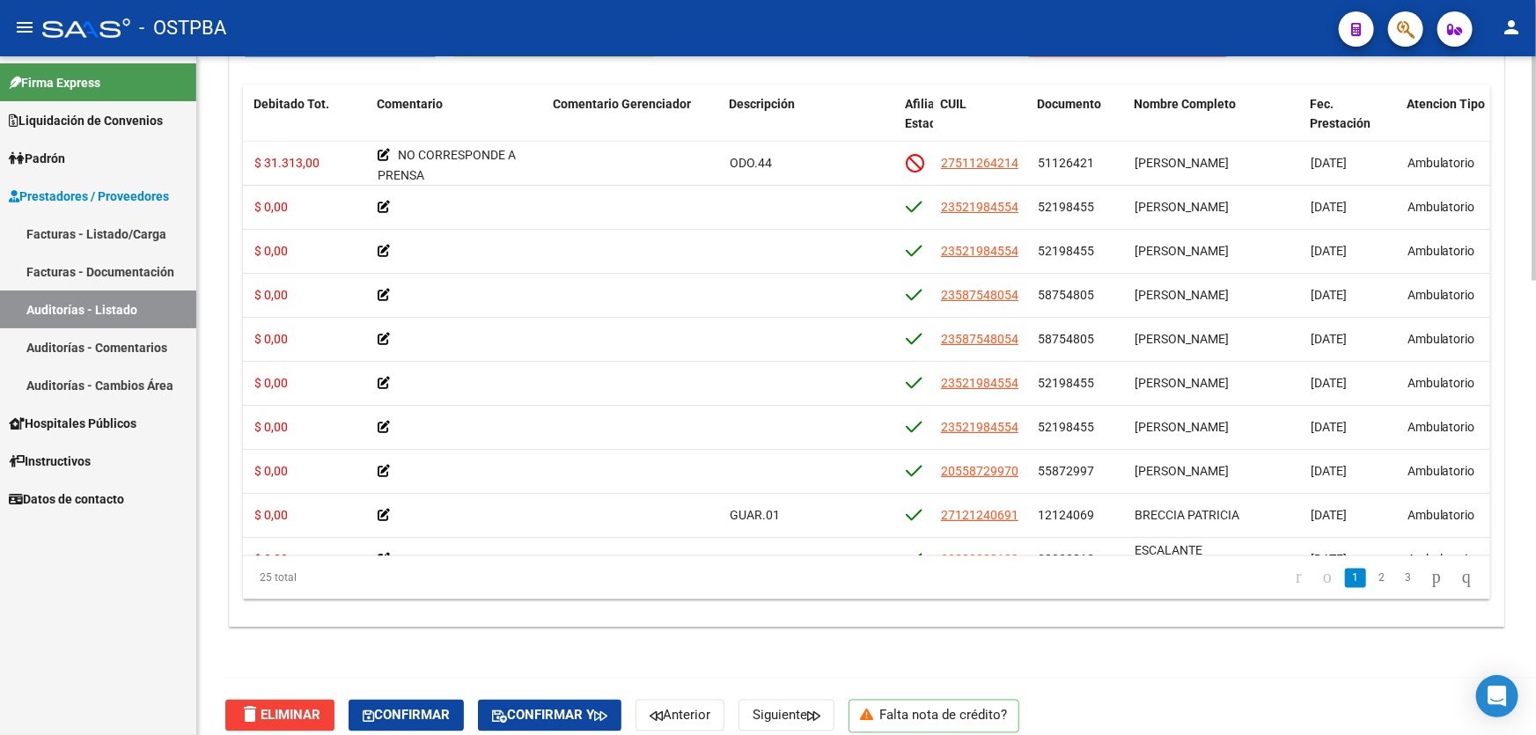
scroll to position [1364, 0]
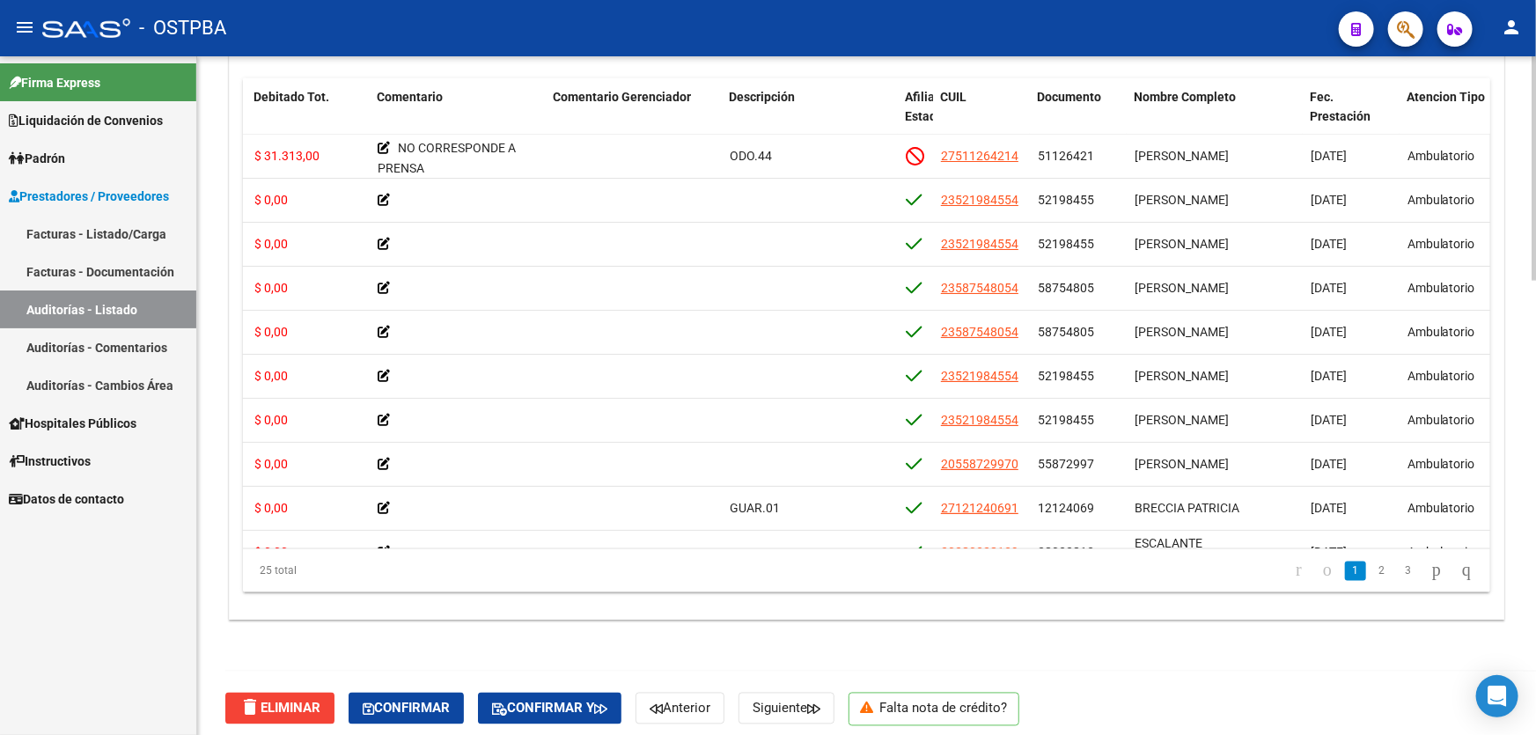
click at [1532, 525] on div at bounding box center [1534, 619] width 4 height 224
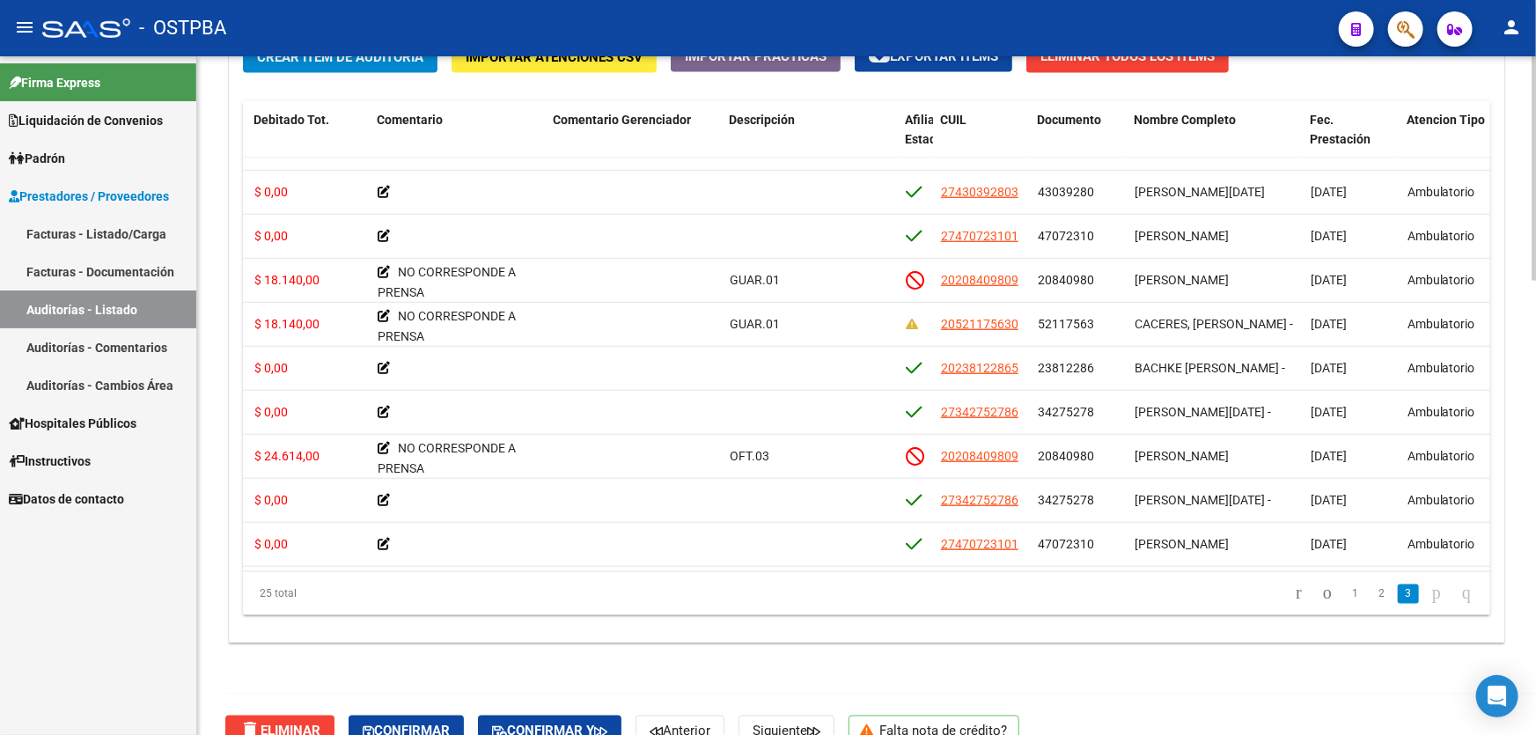
scroll to position [1372, 0]
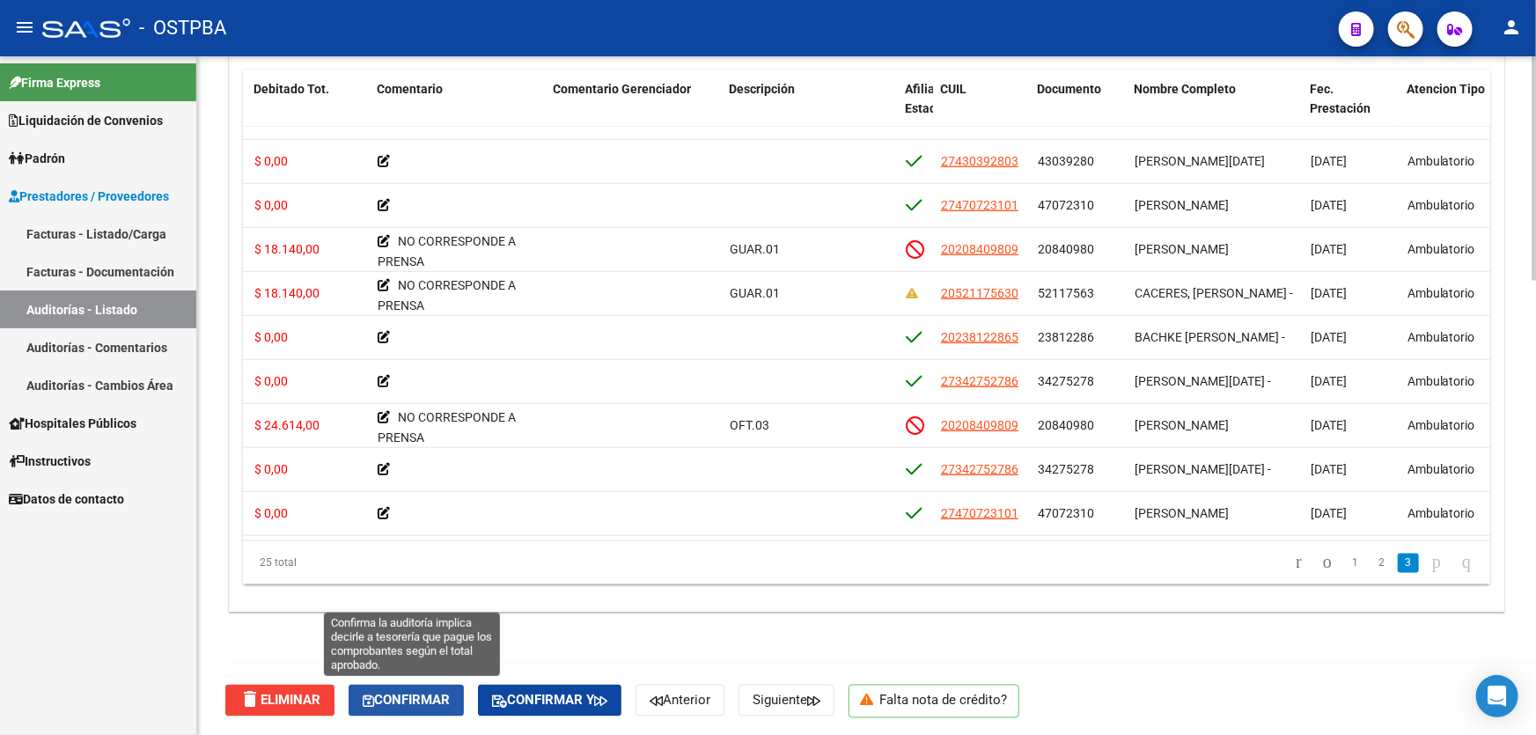
click at [422, 704] on span "Confirmar" at bounding box center [406, 701] width 87 height 16
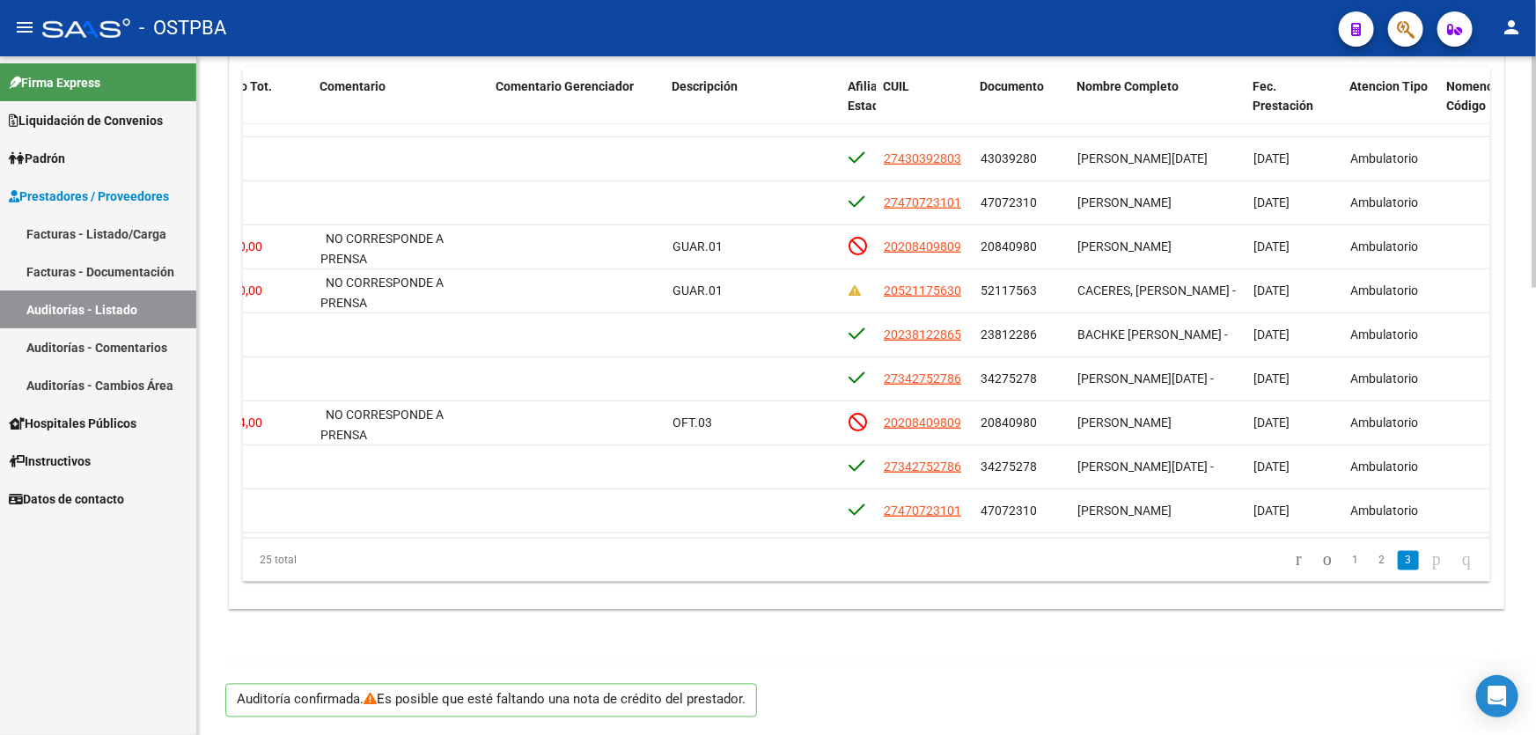
scroll to position [1311, 0]
type input "202508"
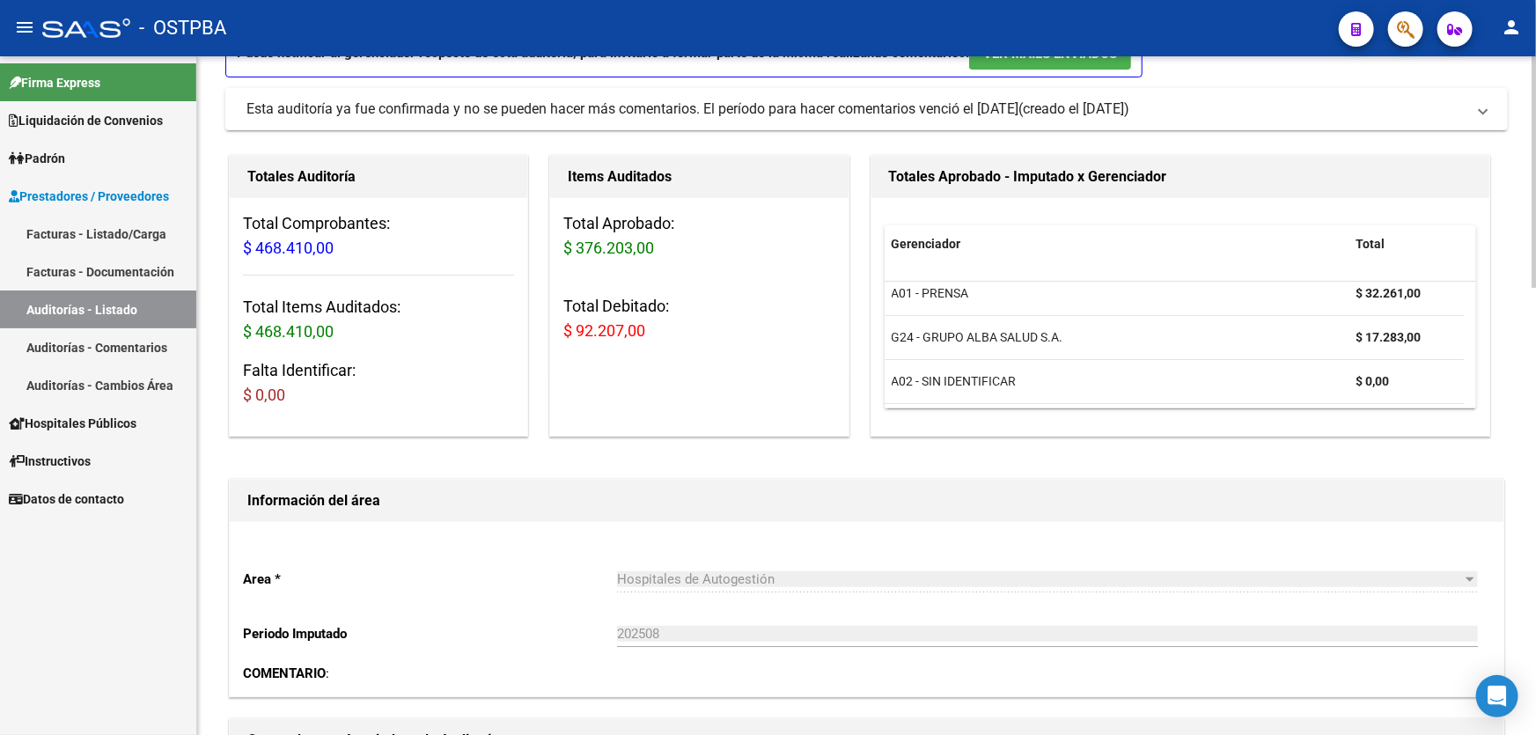
scroll to position [0, 0]
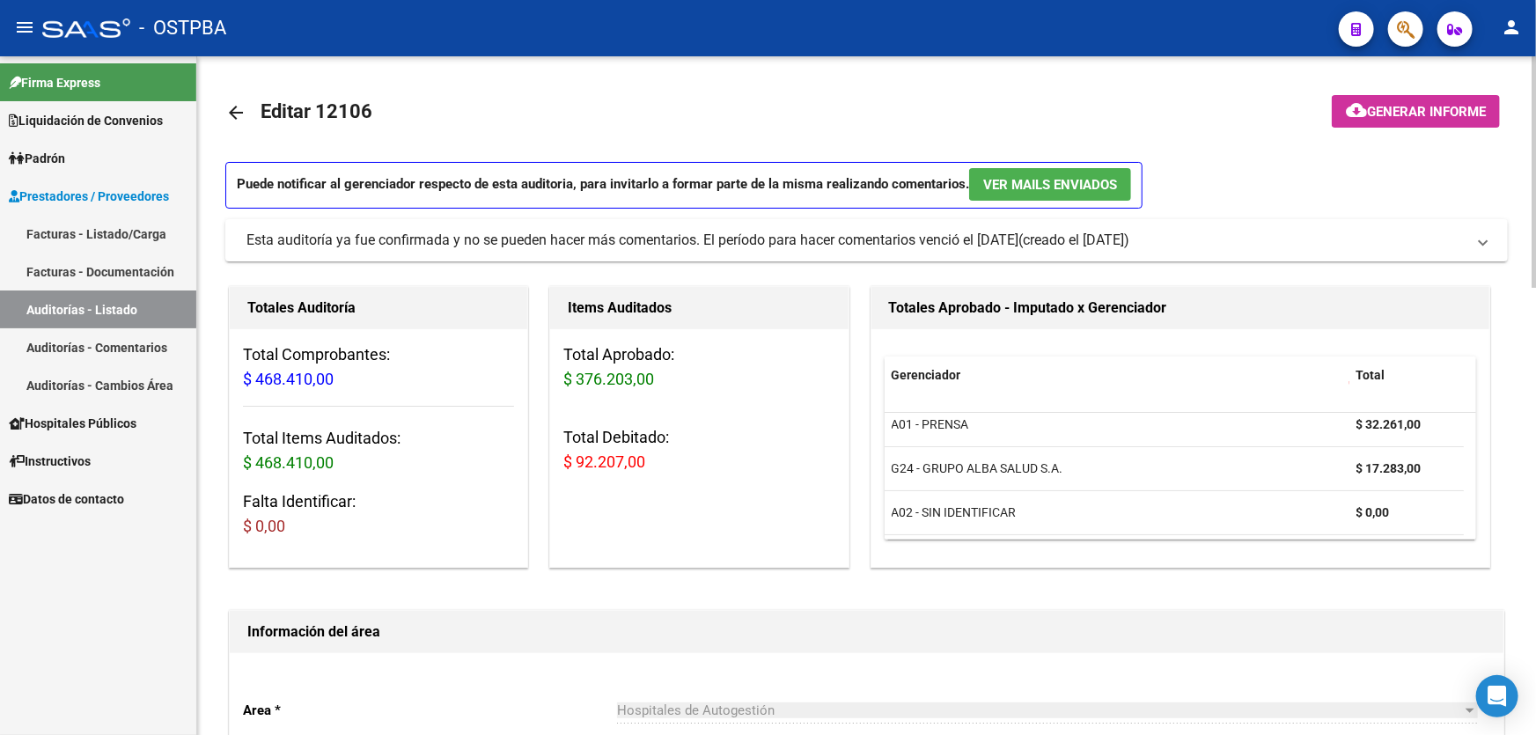
click at [1391, 113] on span "Generar informe" at bounding box center [1426, 112] width 119 height 16
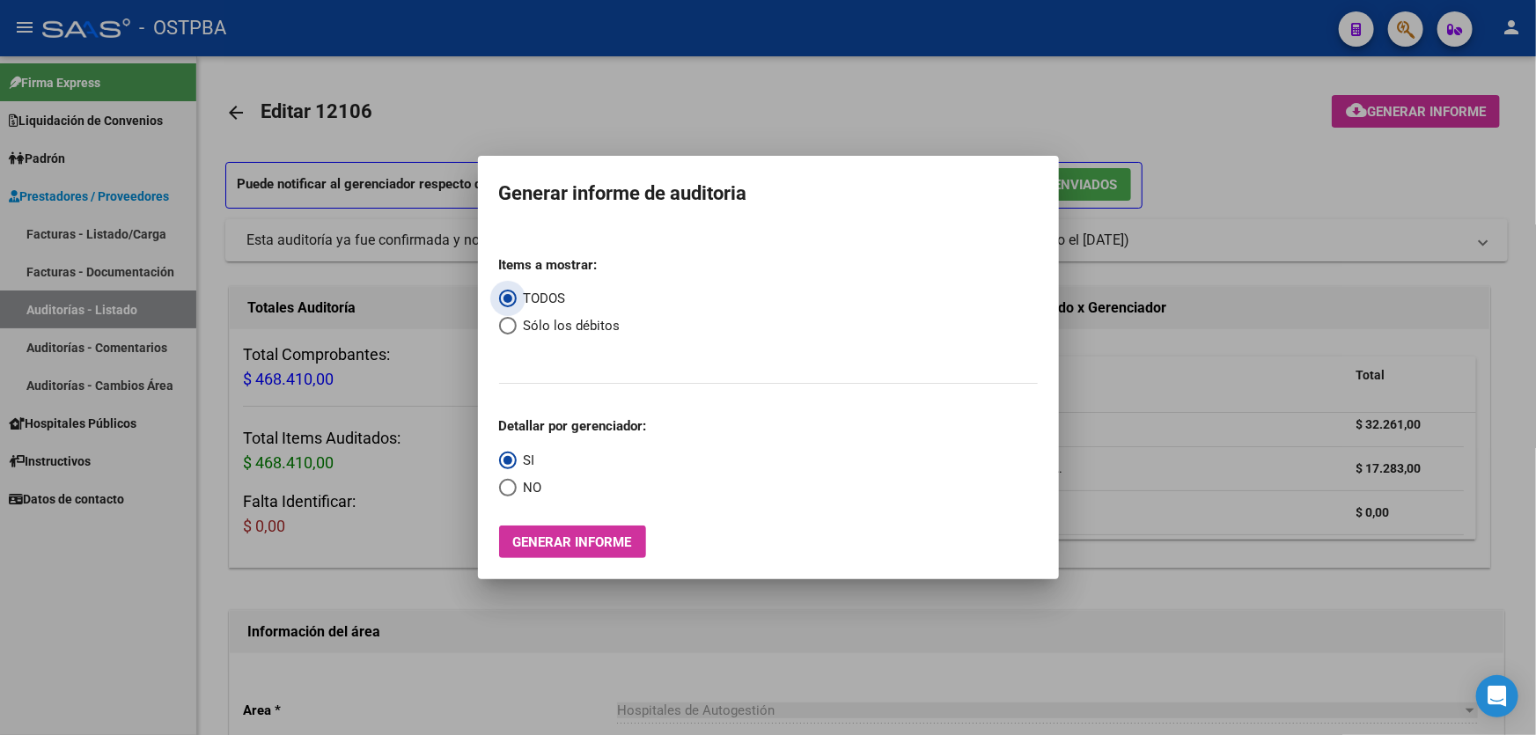
click at [507, 326] on span "Select an option" at bounding box center [507, 326] width 0 height 0
click at [506, 326] on input "Sólo los débitos" at bounding box center [508, 326] width 18 height 18
radio input "true"
click at [503, 491] on span "Select an option" at bounding box center [508, 488] width 18 height 18
click at [503, 491] on input "NO" at bounding box center [508, 488] width 18 height 18
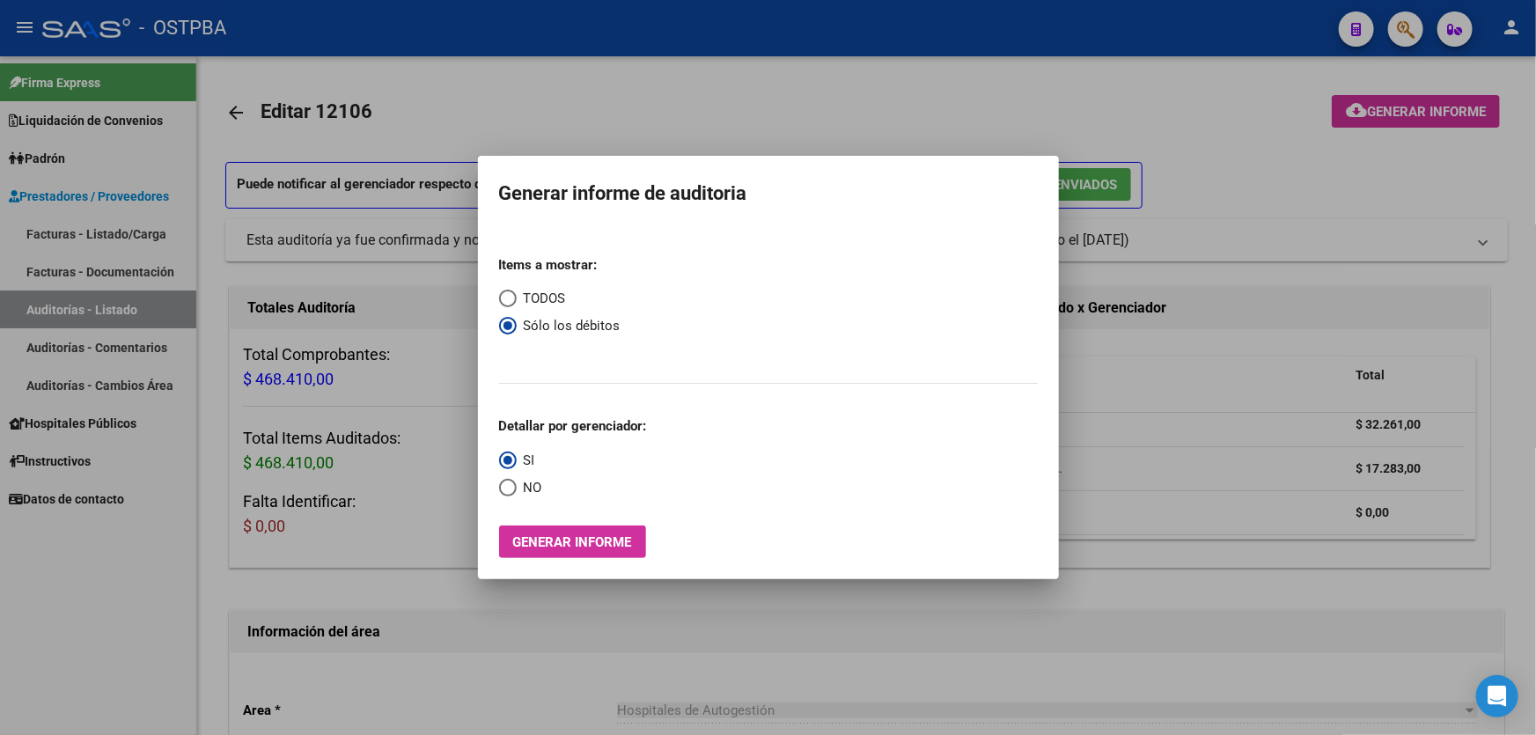
radio input "true"
click at [567, 539] on span "Generar informe" at bounding box center [572, 542] width 119 height 16
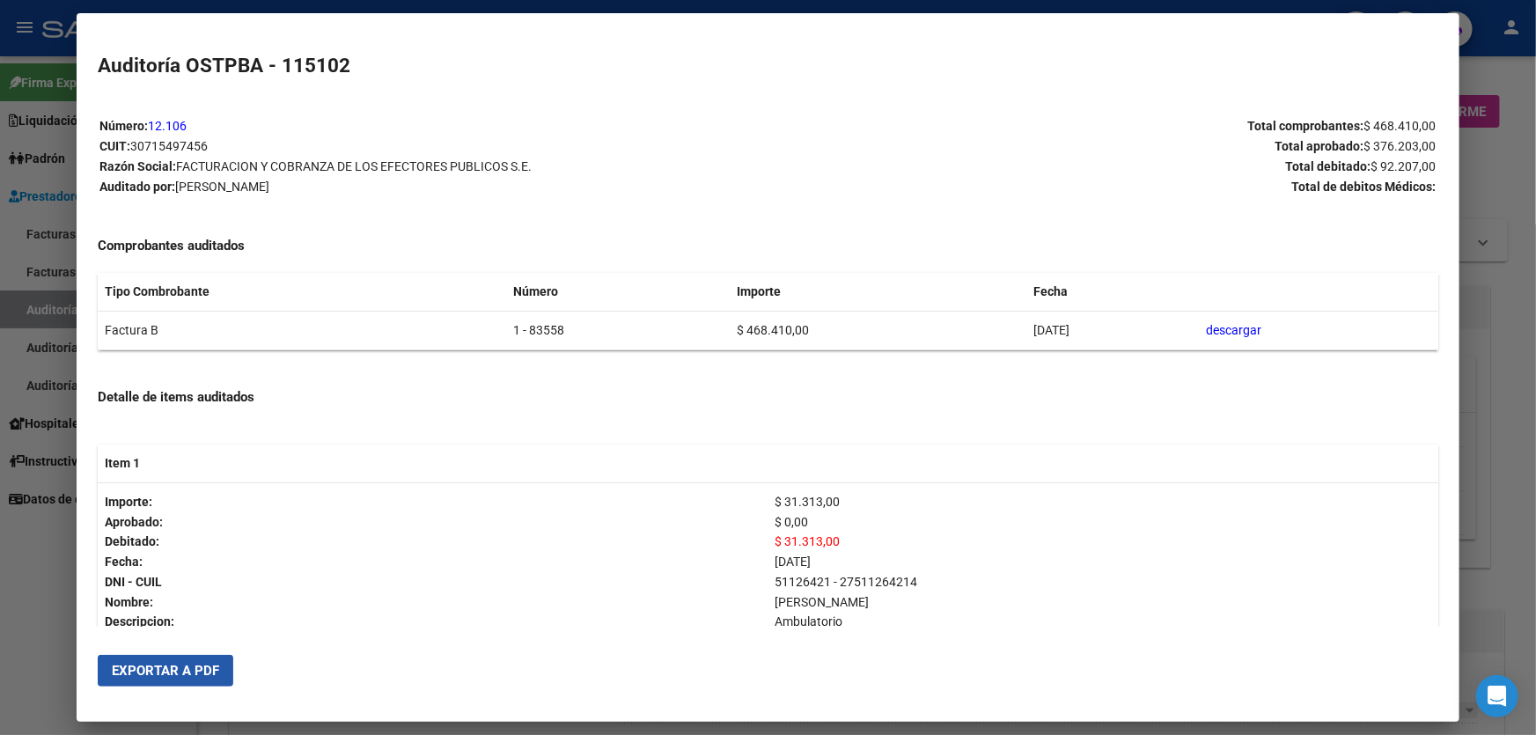
click at [202, 663] on span "Exportar a PDF" at bounding box center [165, 671] width 107 height 16
click at [53, 607] on div at bounding box center [768, 367] width 1536 height 735
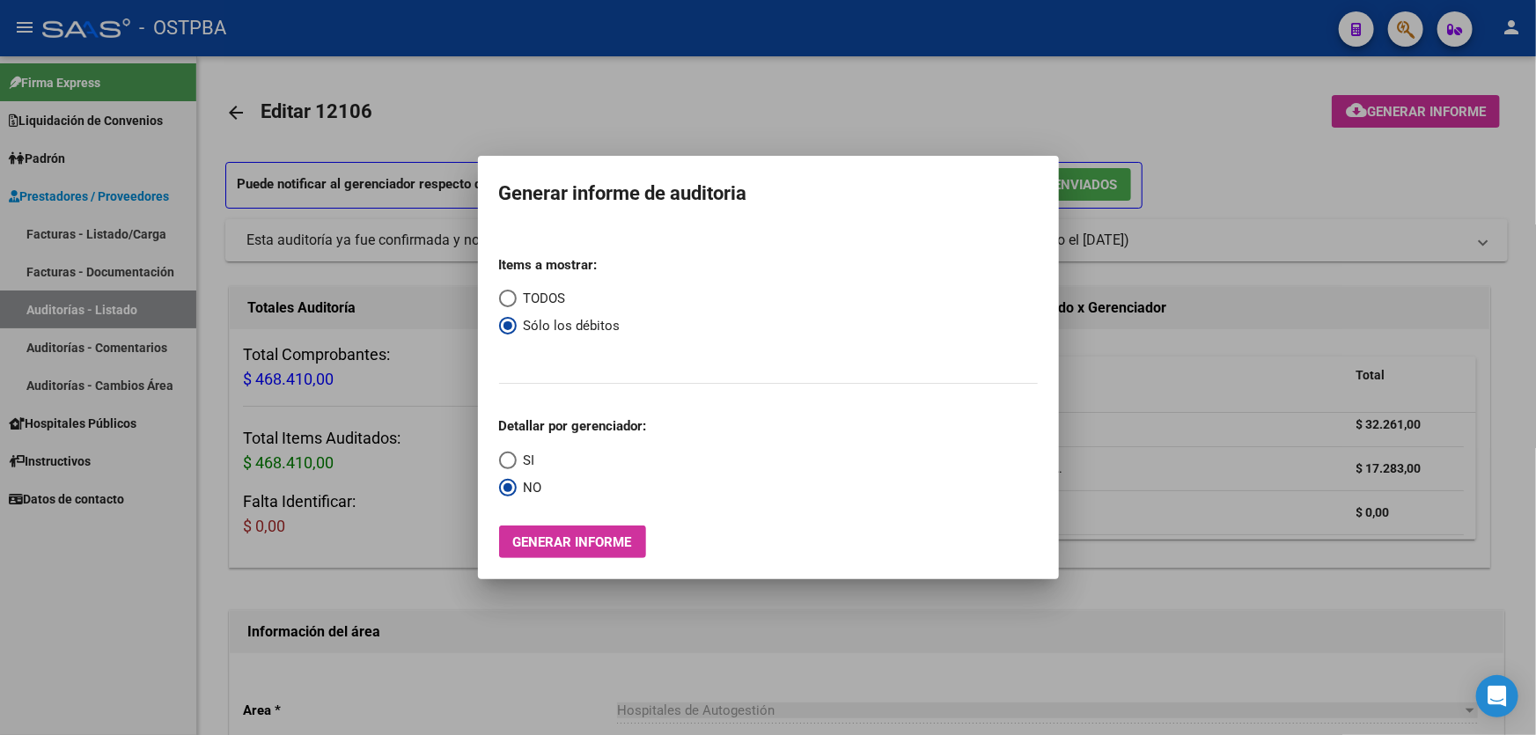
click at [567, 101] on div at bounding box center [768, 367] width 1536 height 735
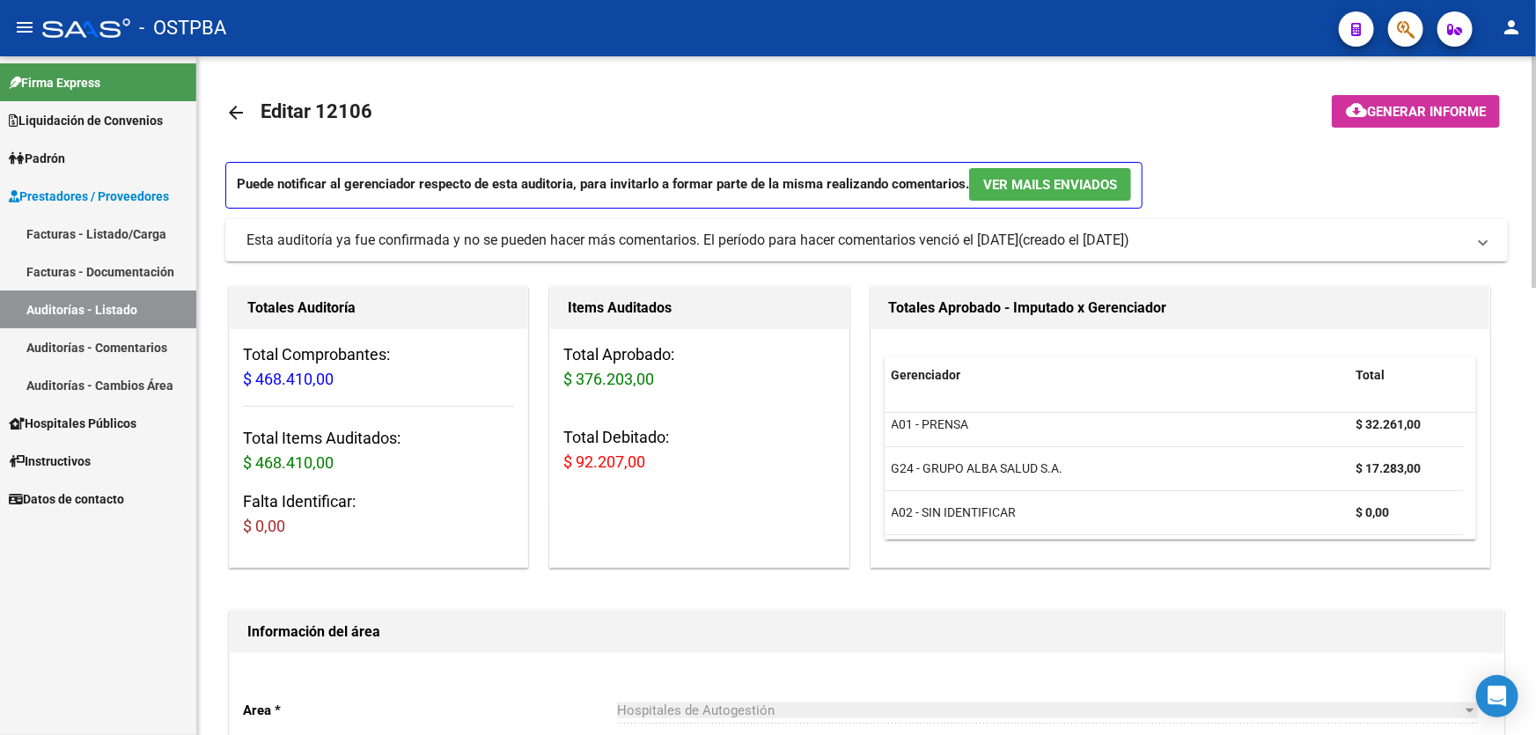
click at [239, 107] on mat-icon "arrow_back" at bounding box center [235, 112] width 21 height 21
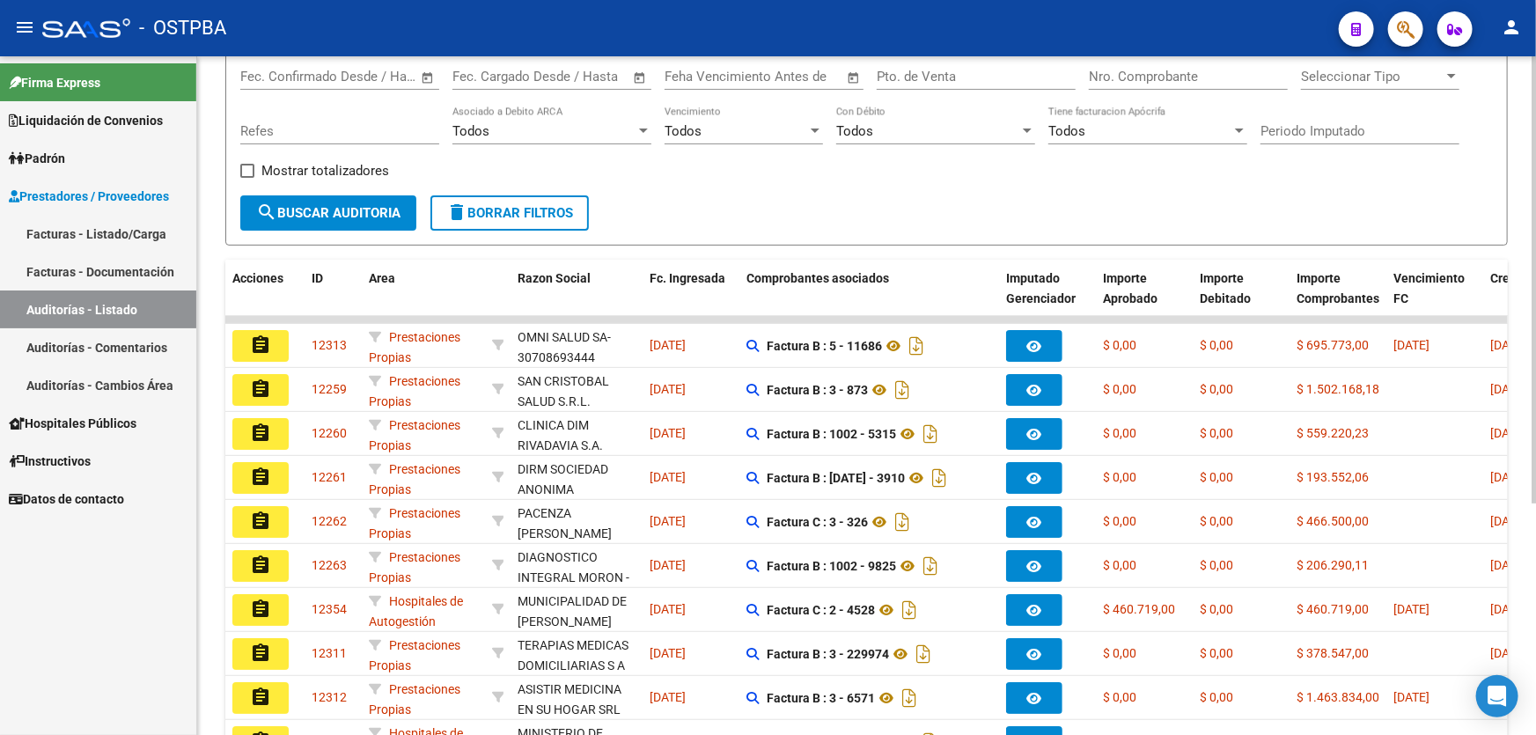
scroll to position [351, 0]
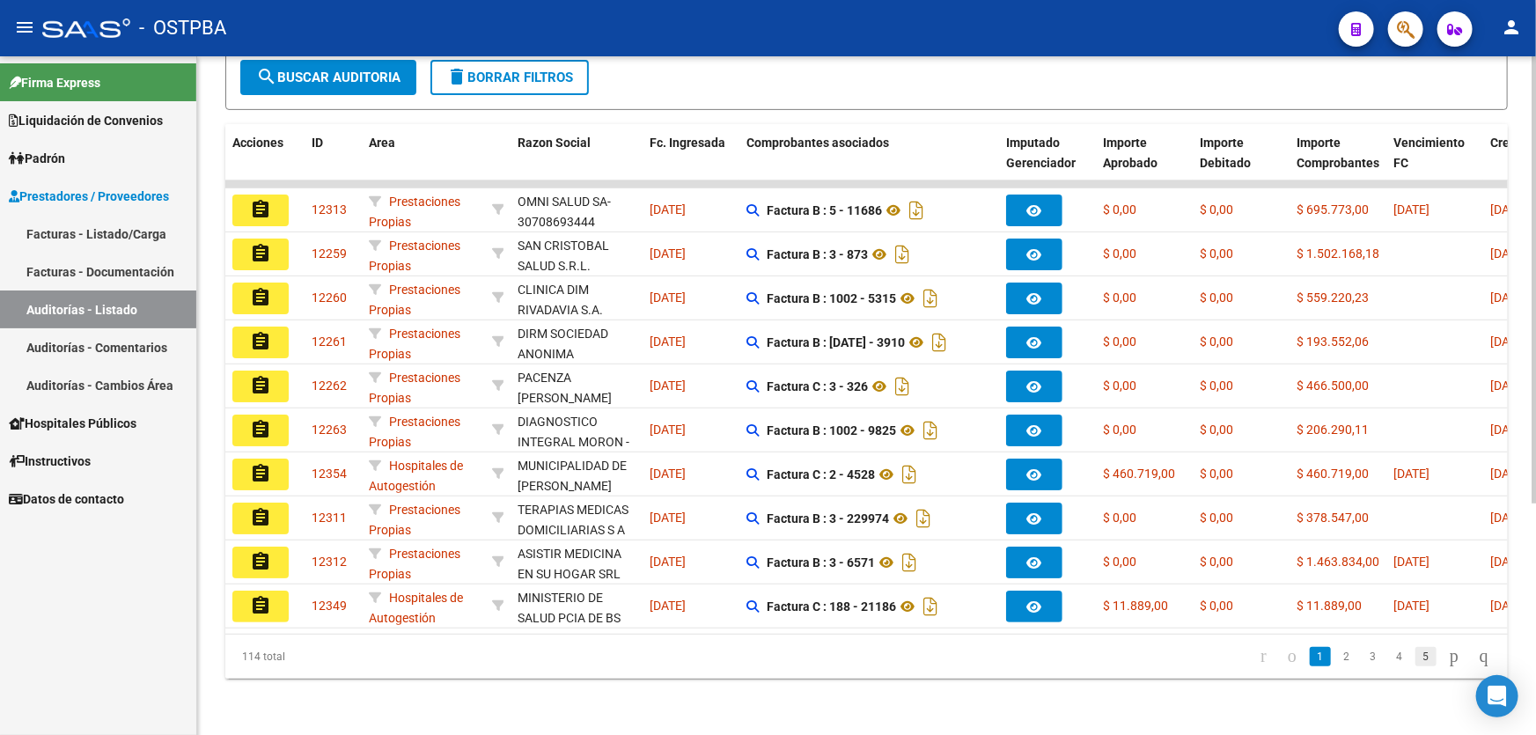
click at [1415, 658] on link "5" at bounding box center [1425, 656] width 21 height 19
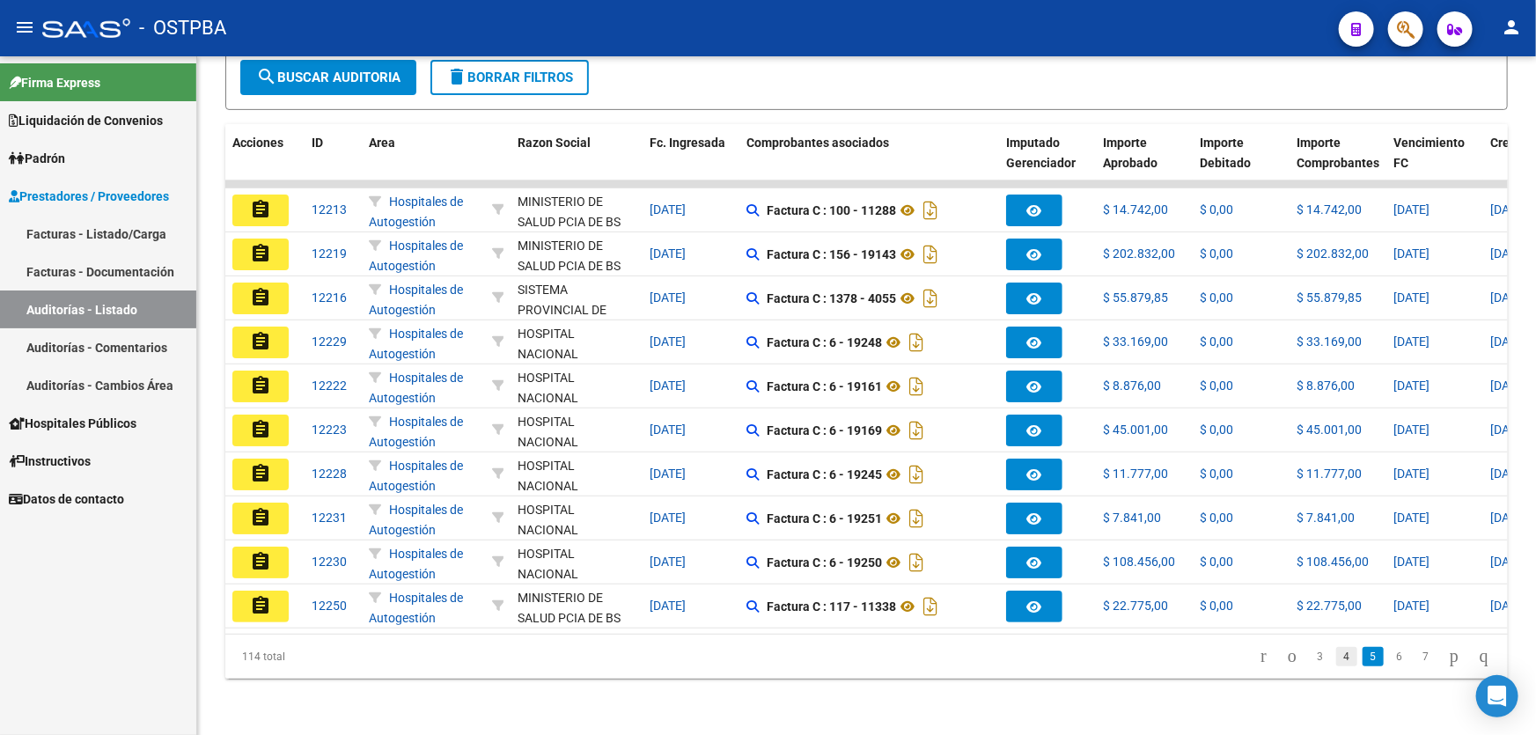
click at [1336, 656] on link "4" at bounding box center [1346, 656] width 21 height 19
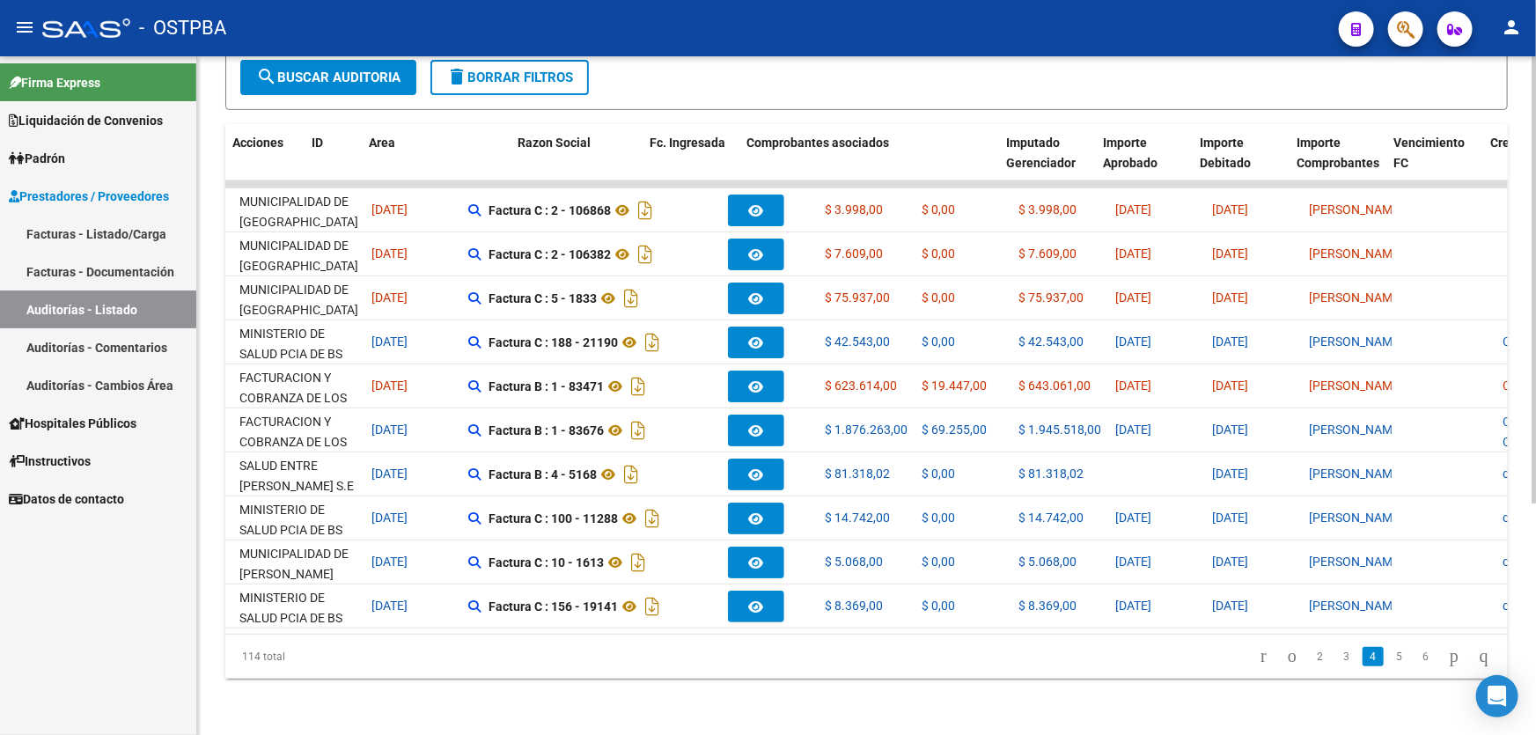
scroll to position [0, 0]
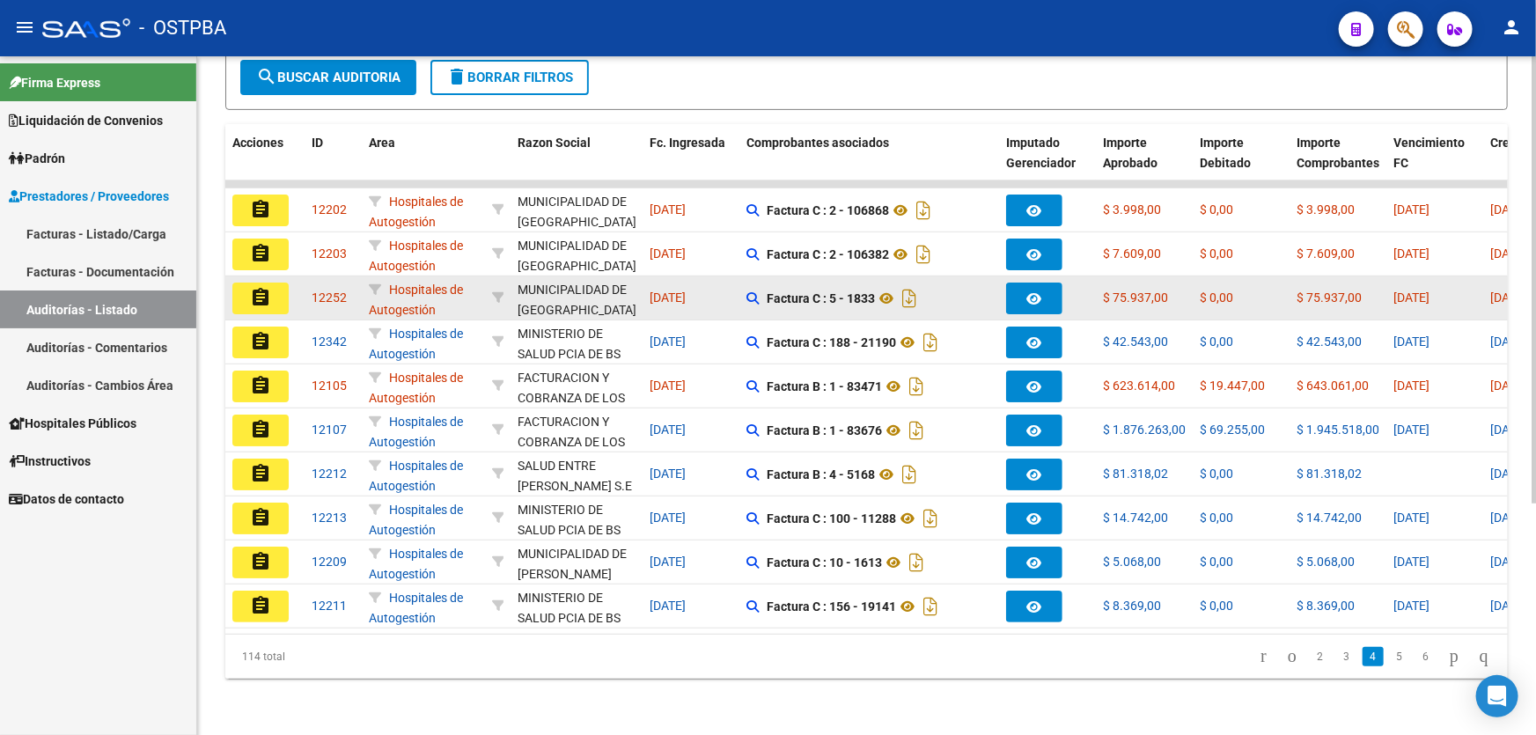
click at [261, 287] on mat-icon "assignment" at bounding box center [260, 297] width 21 height 21
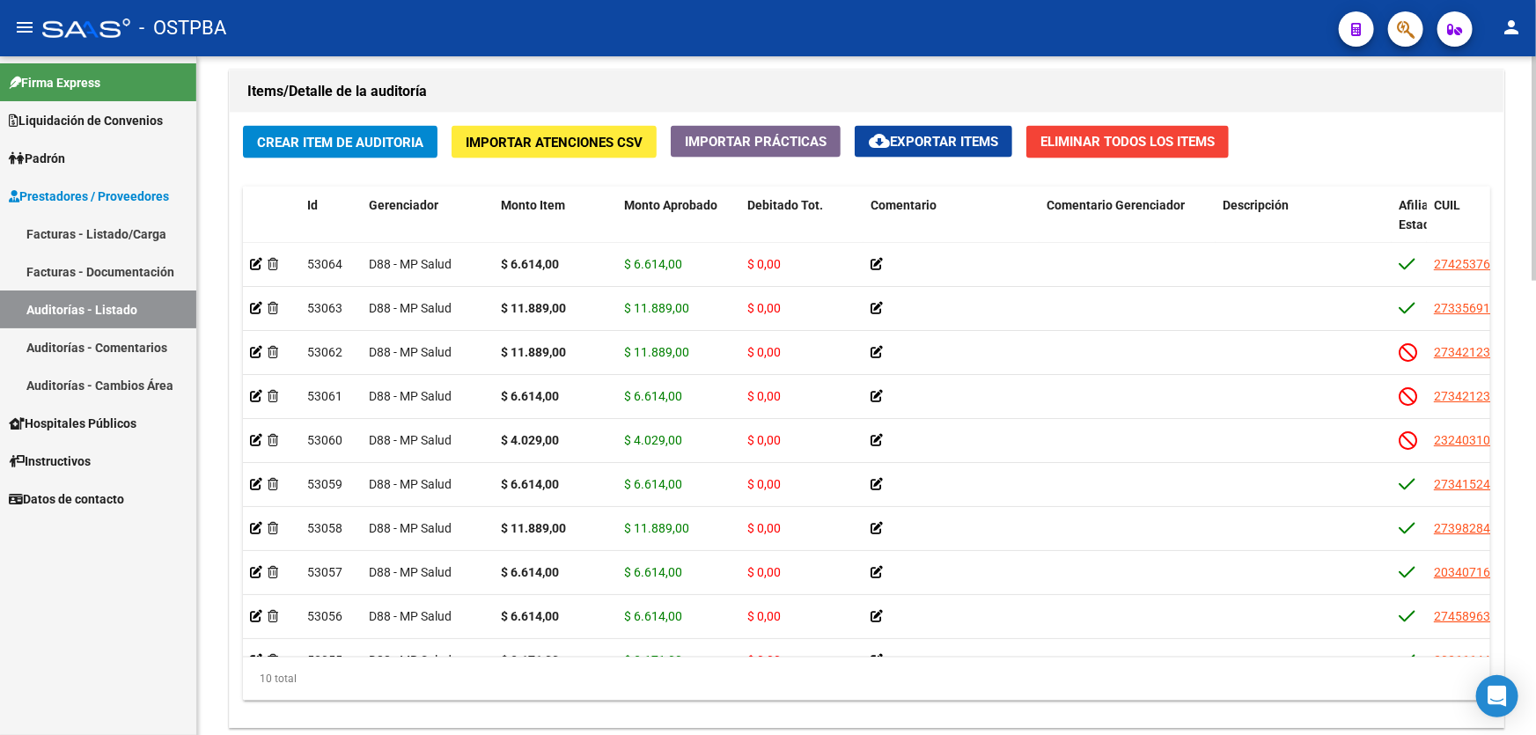
scroll to position [1372, 0]
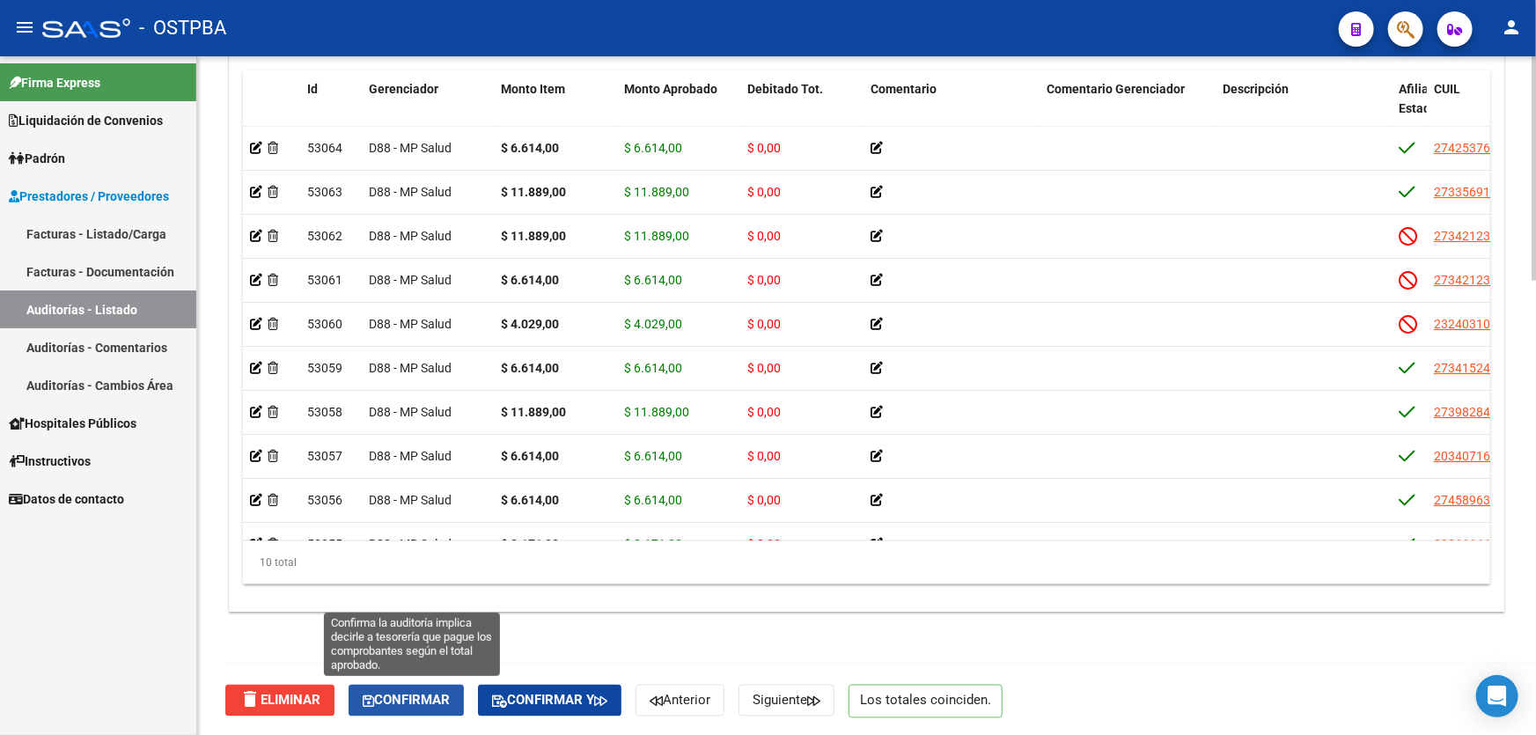
click at [415, 694] on span "Confirmar" at bounding box center [406, 701] width 87 height 16
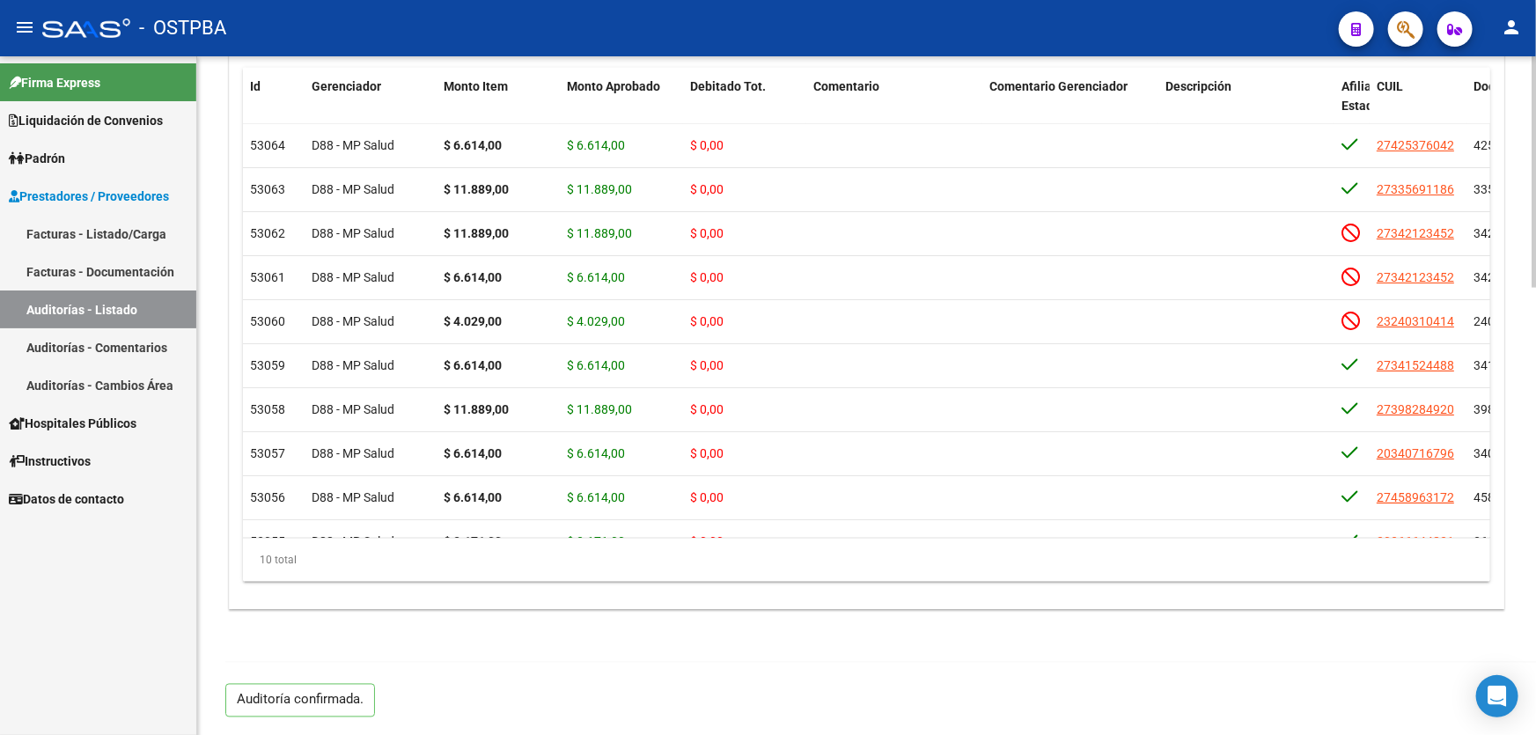
scroll to position [1311, 0]
type input "202508"
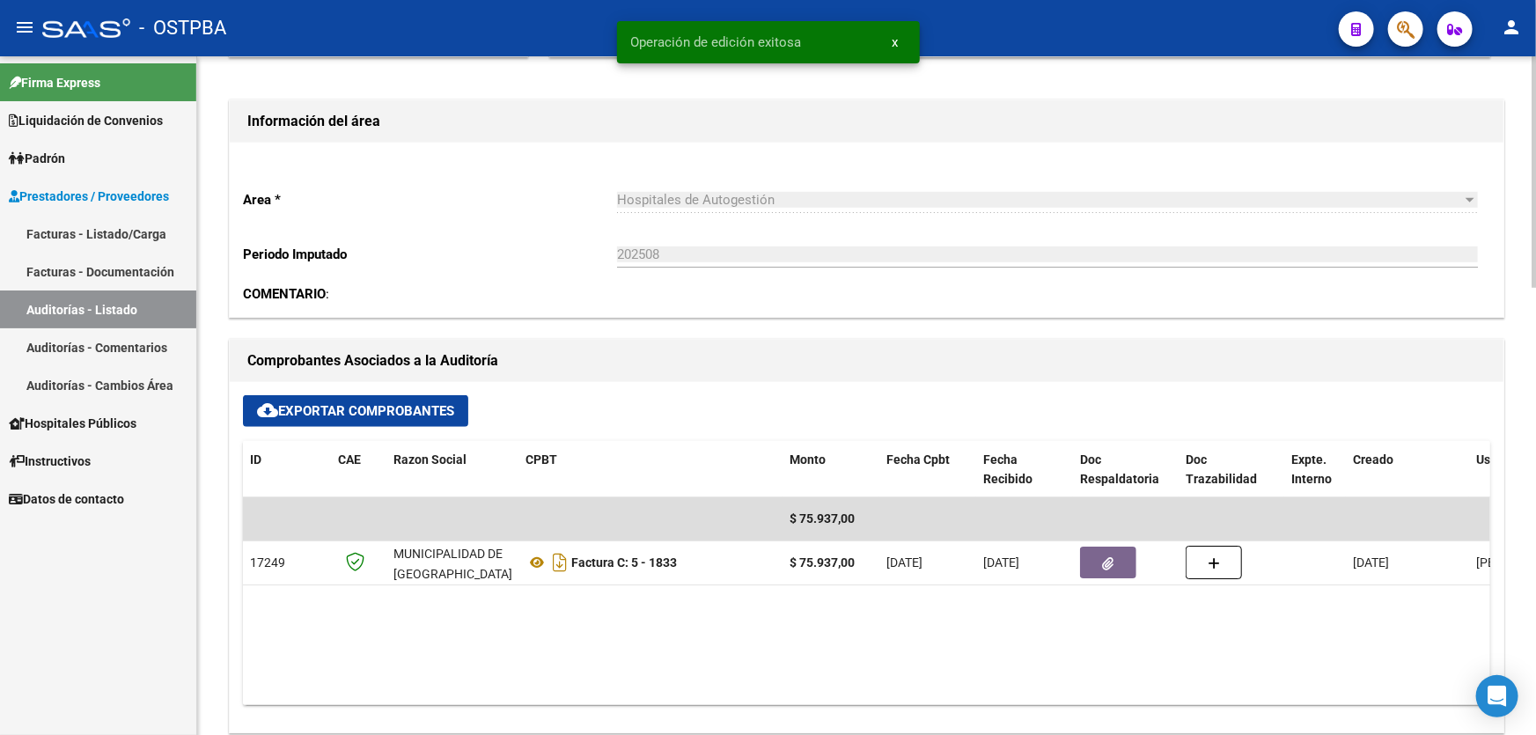
scroll to position [0, 0]
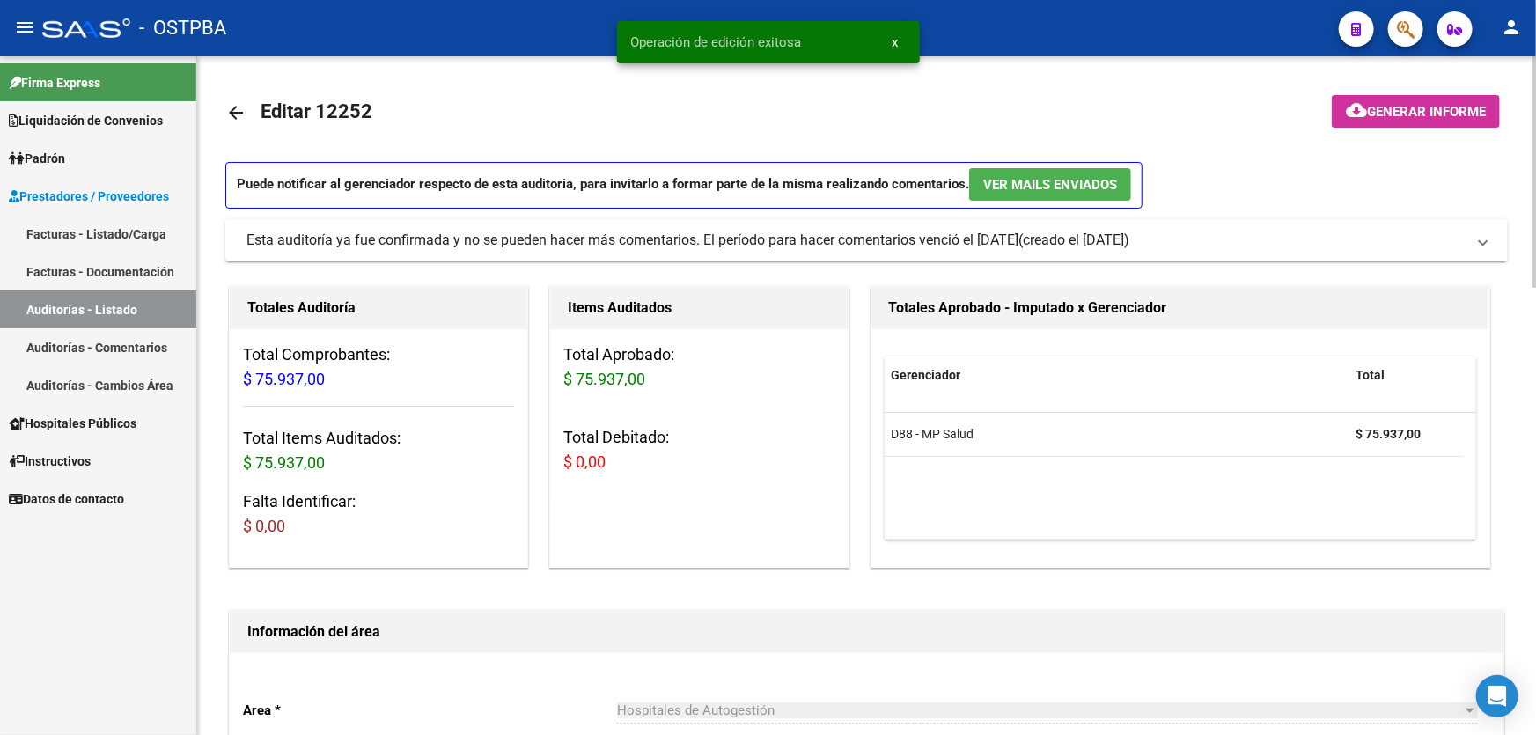
click at [229, 109] on mat-icon "arrow_back" at bounding box center [235, 112] width 21 height 21
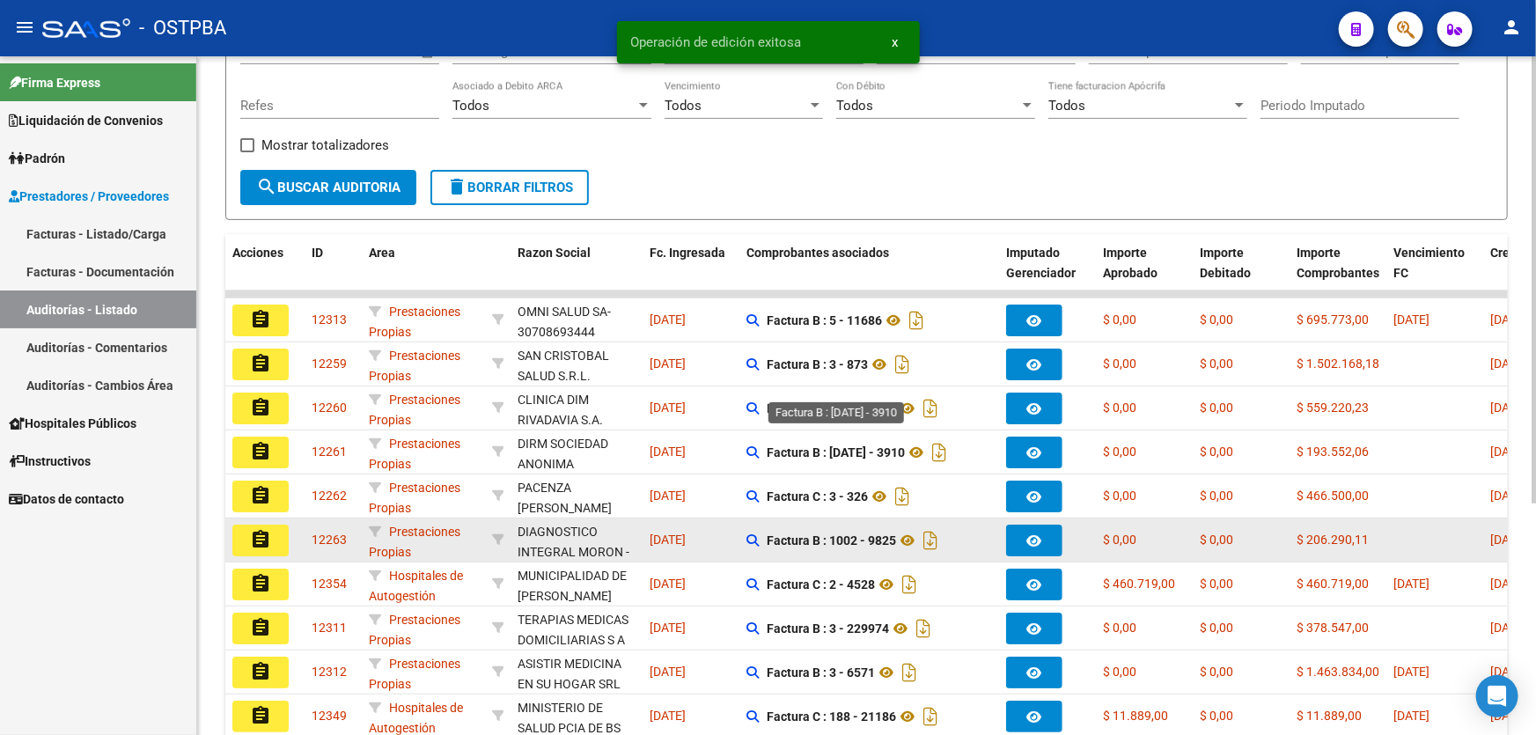
scroll to position [351, 0]
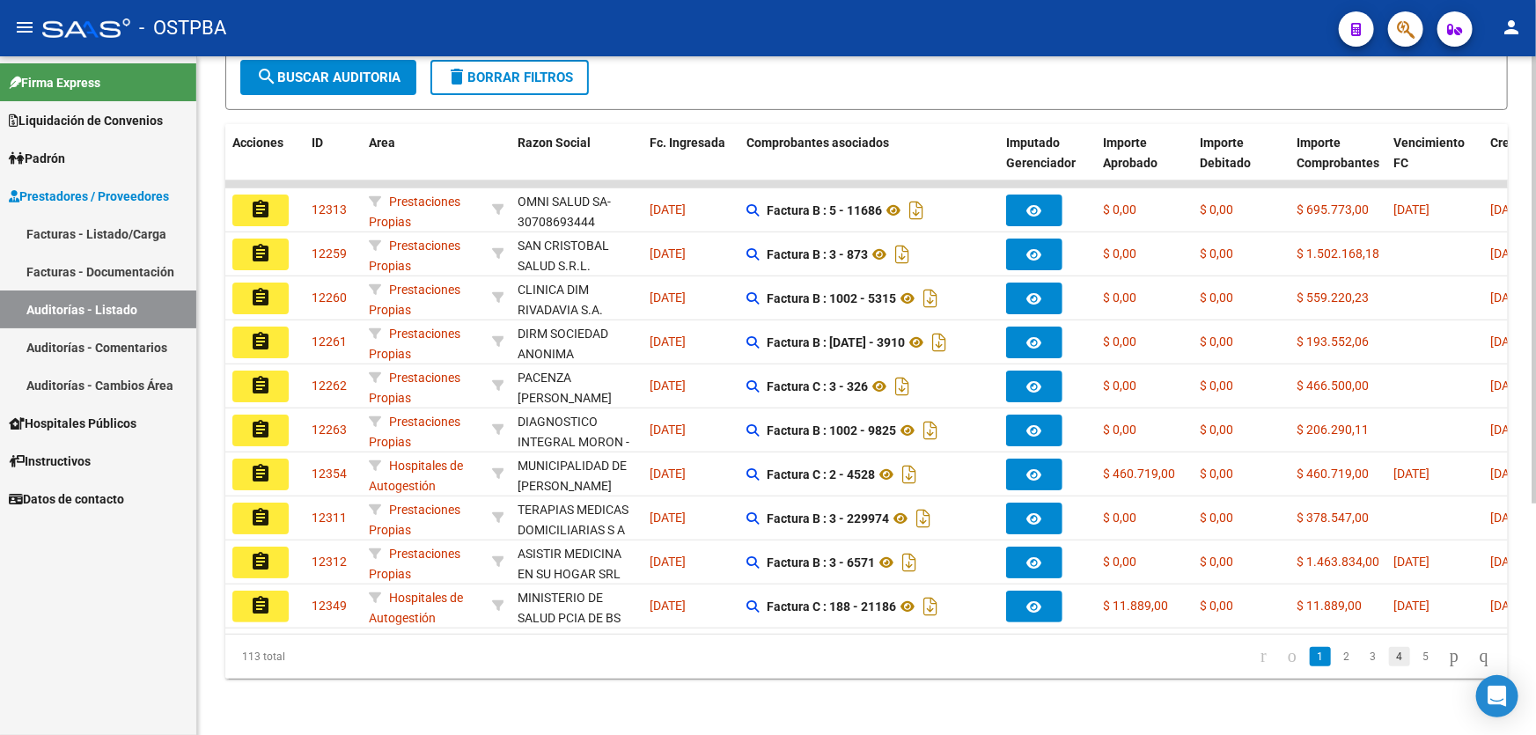
click at [1389, 657] on link "4" at bounding box center [1399, 656] width 21 height 19
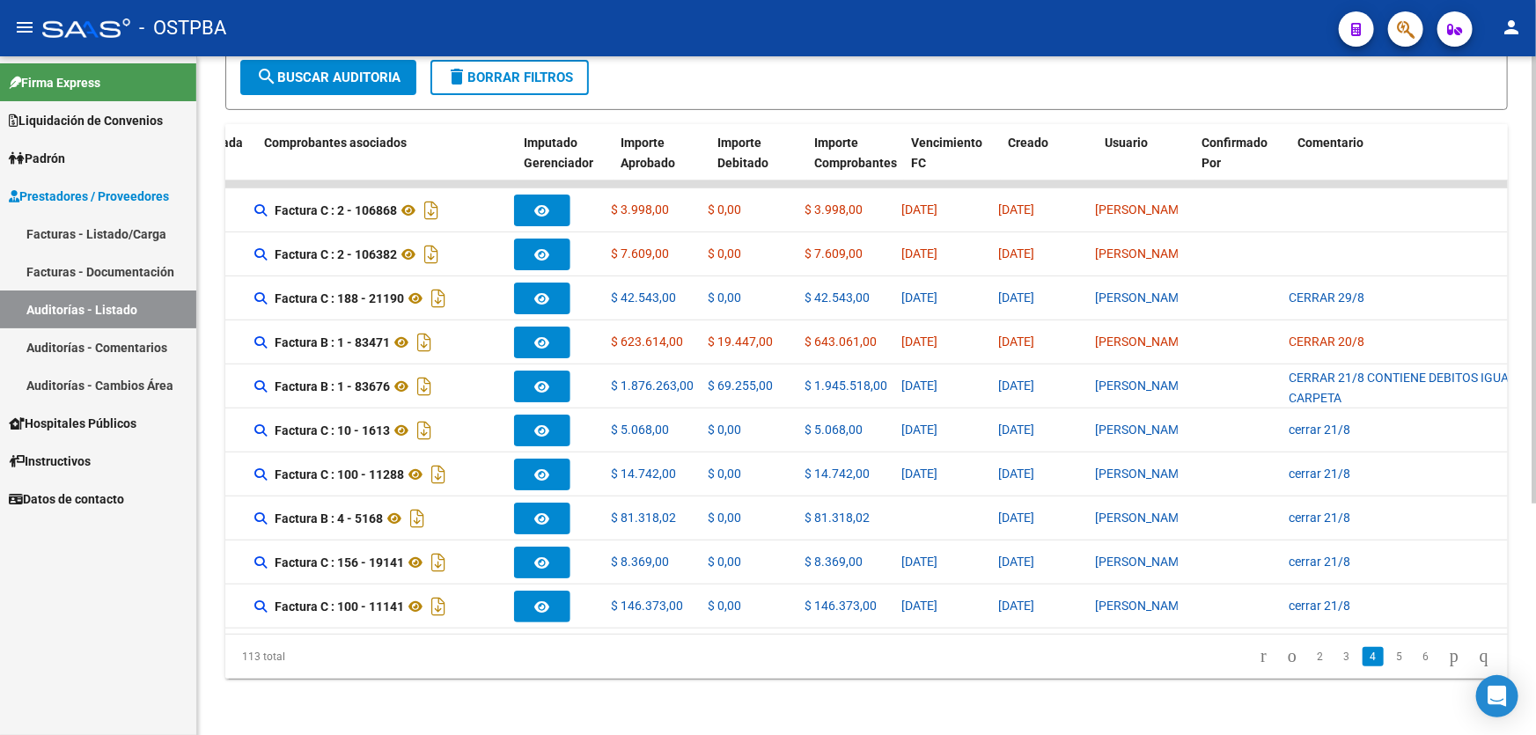
scroll to position [0, 0]
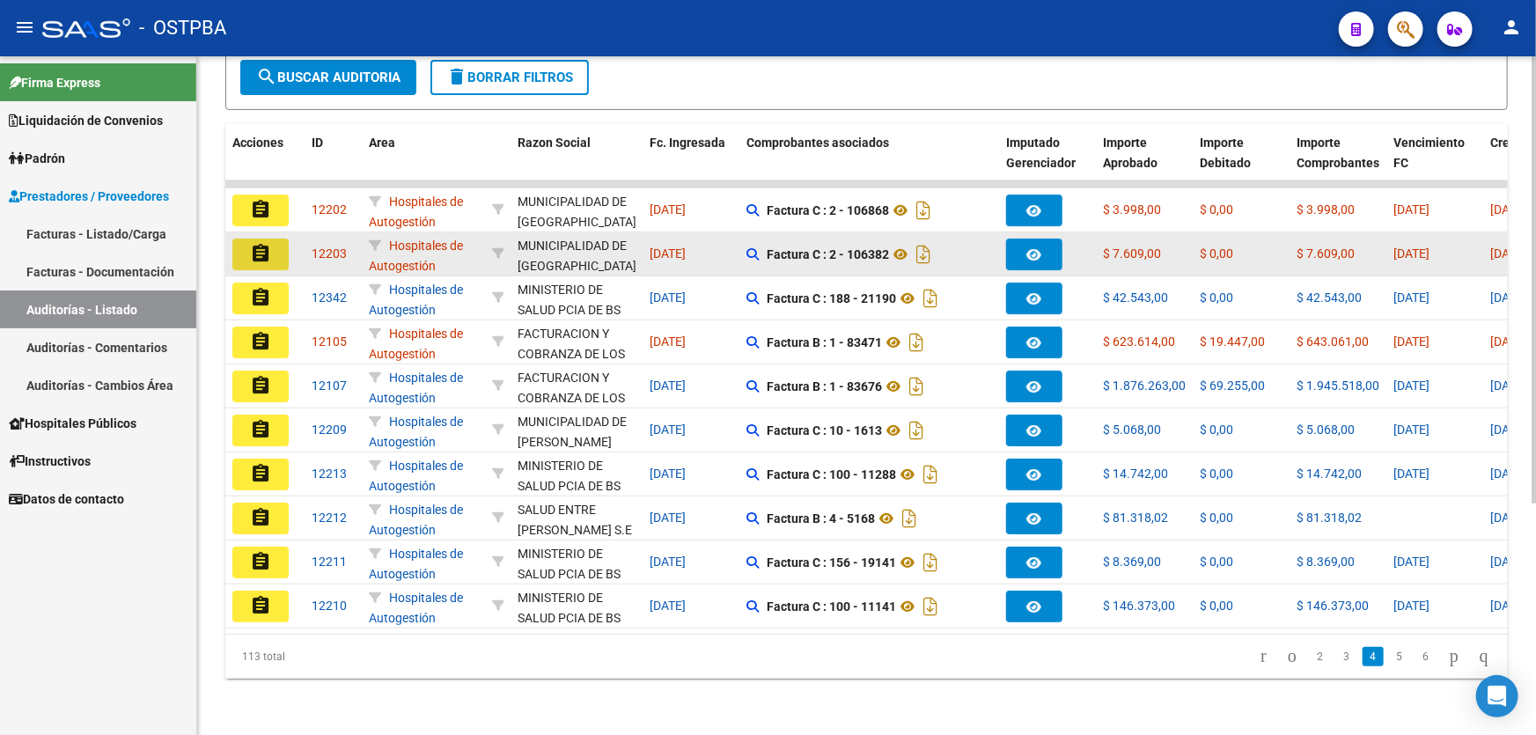
click at [255, 243] on mat-icon "assignment" at bounding box center [260, 253] width 21 height 21
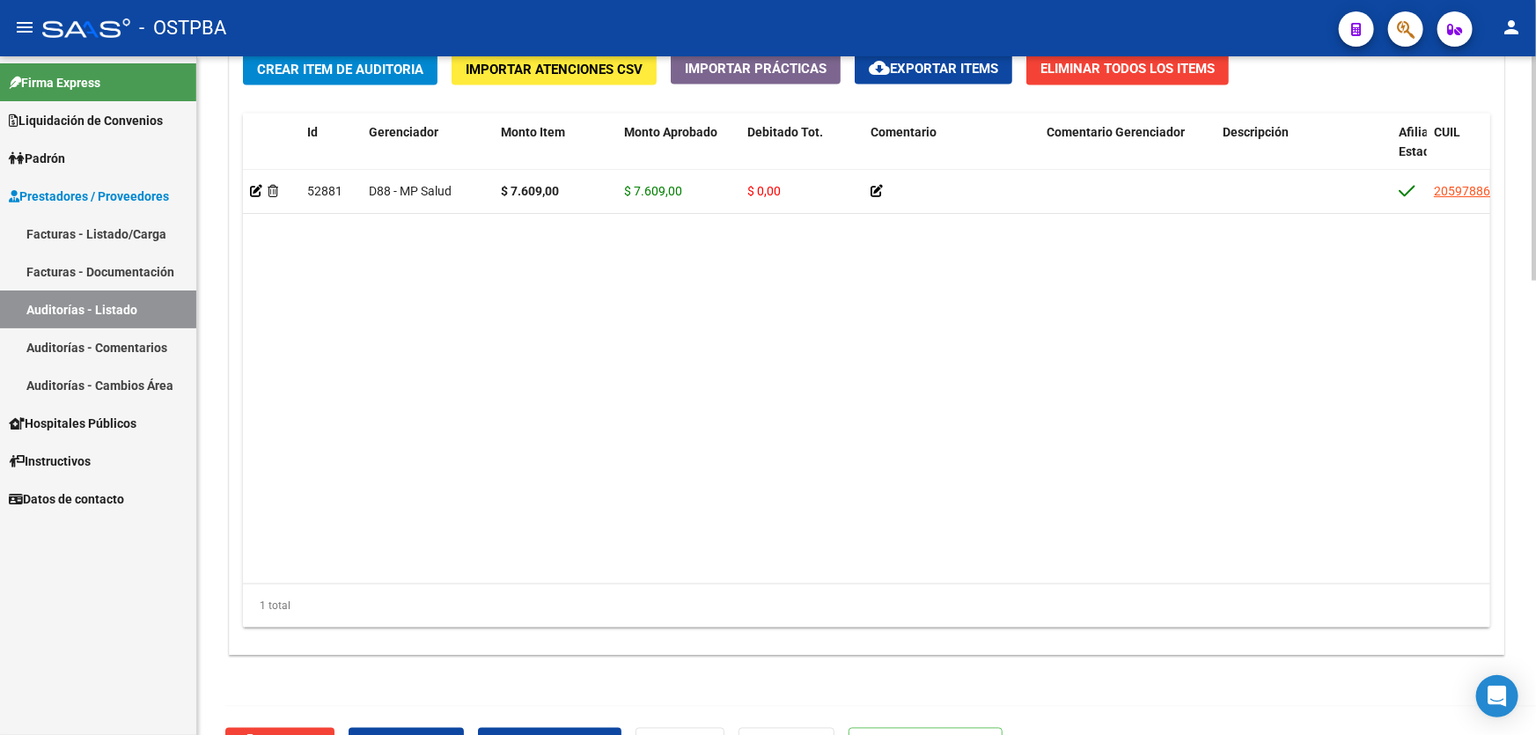
scroll to position [1372, 0]
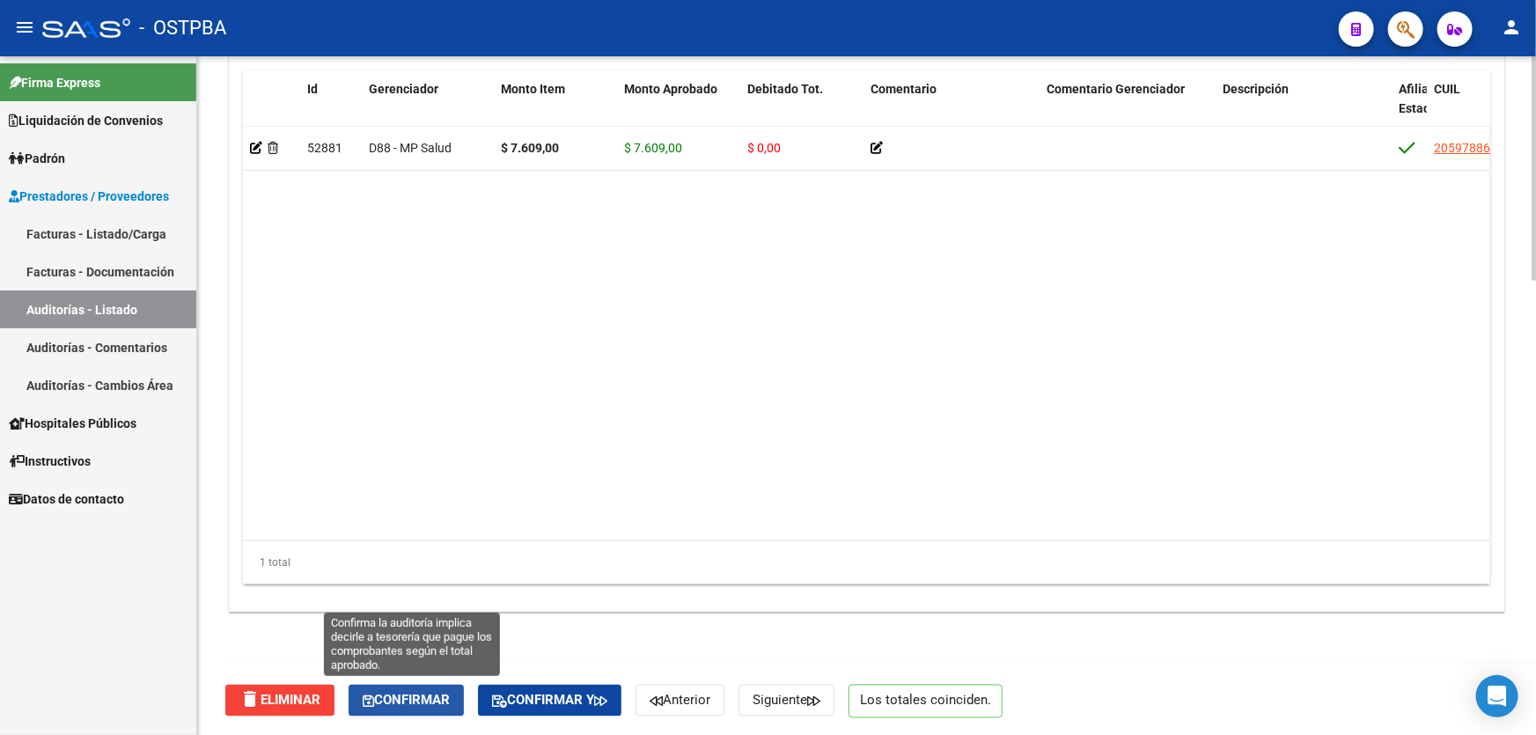
click at [415, 693] on span "Confirmar" at bounding box center [406, 701] width 87 height 16
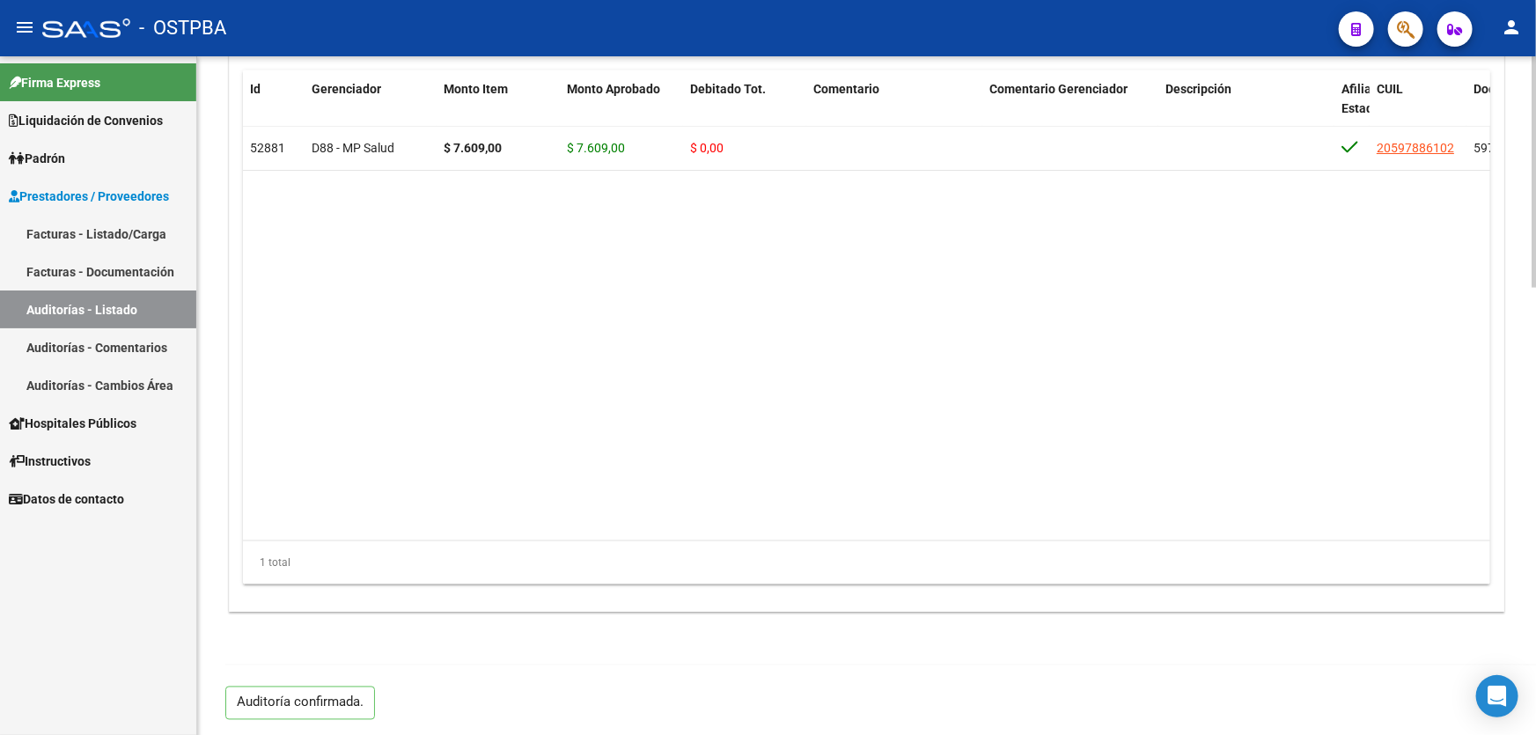
type input "202508"
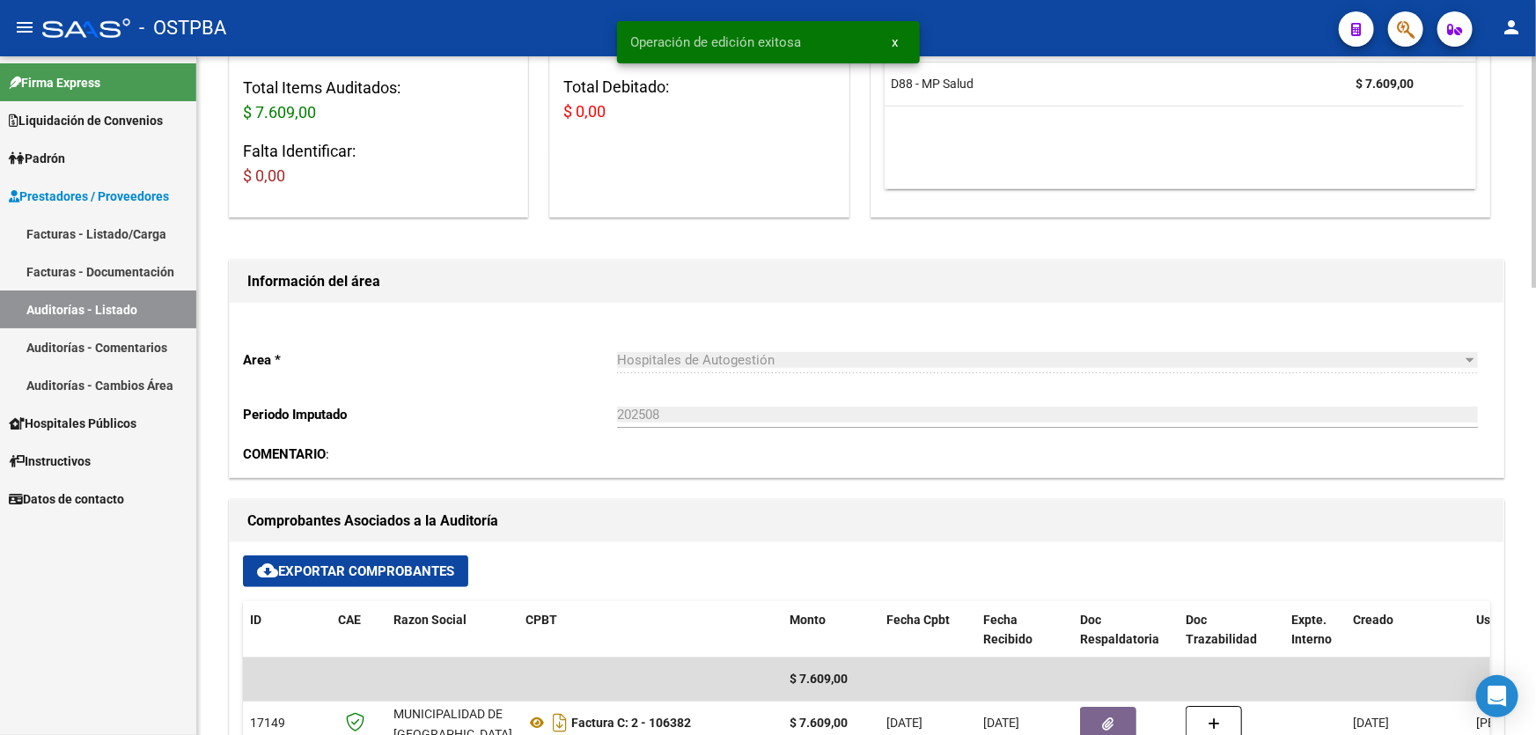
scroll to position [0, 0]
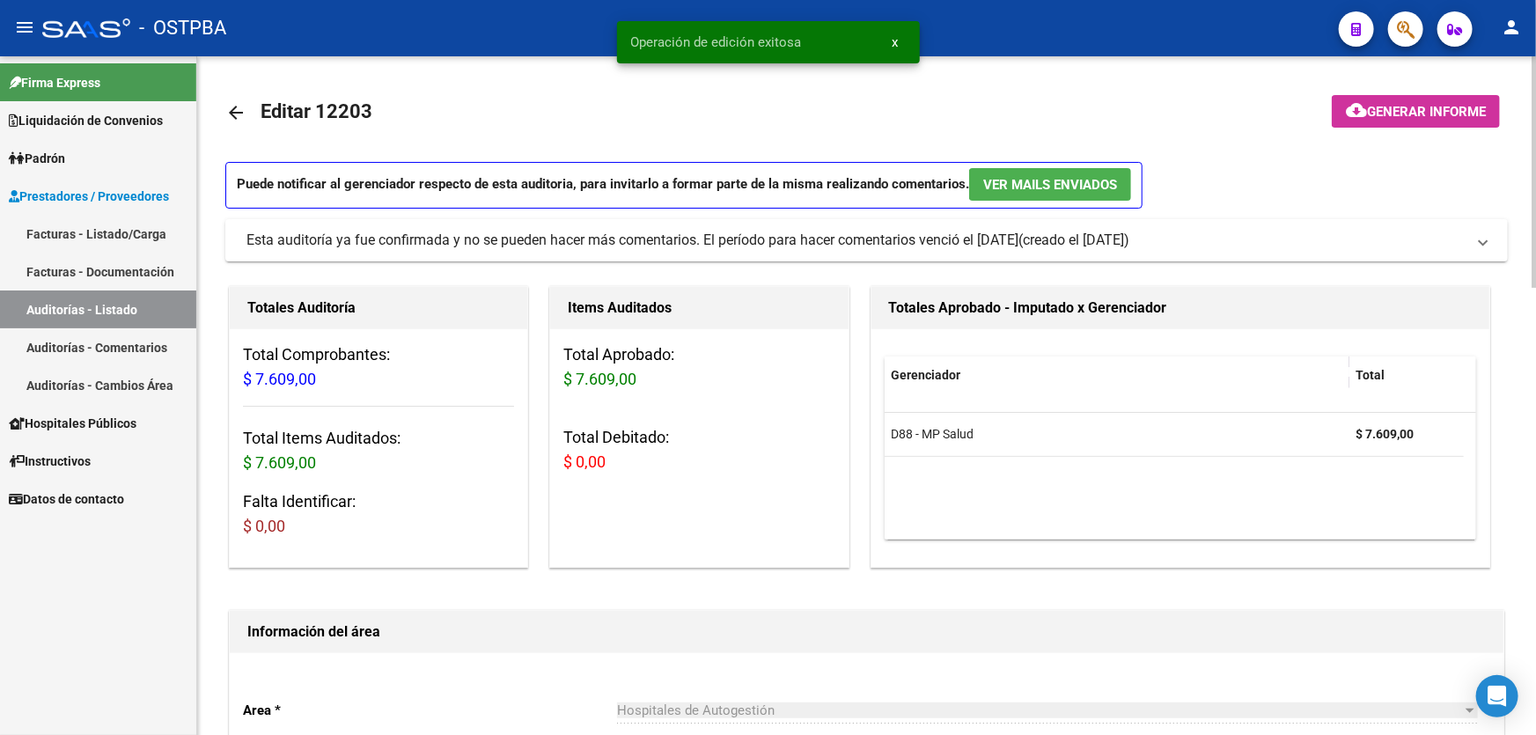
click at [230, 114] on mat-icon "arrow_back" at bounding box center [235, 112] width 21 height 21
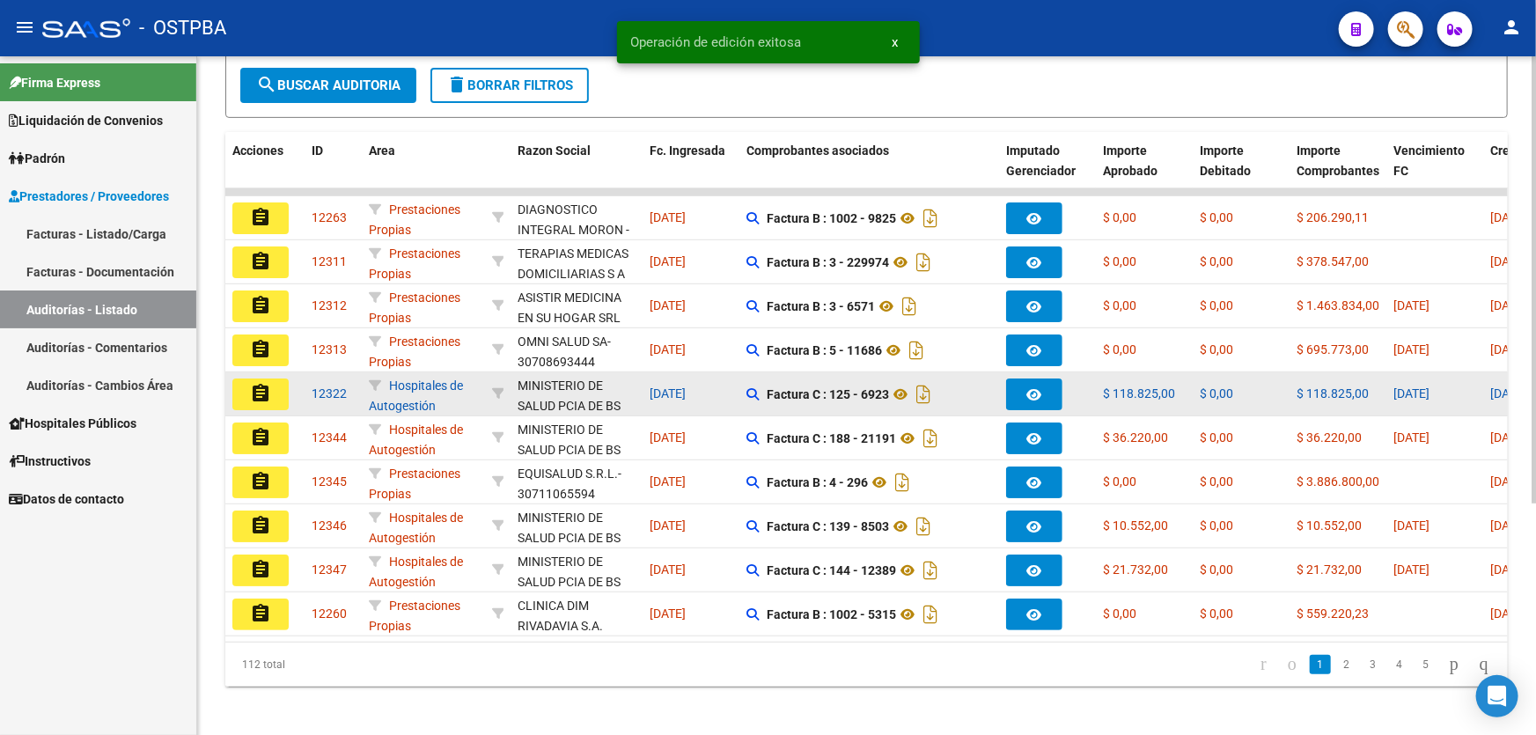
scroll to position [351, 0]
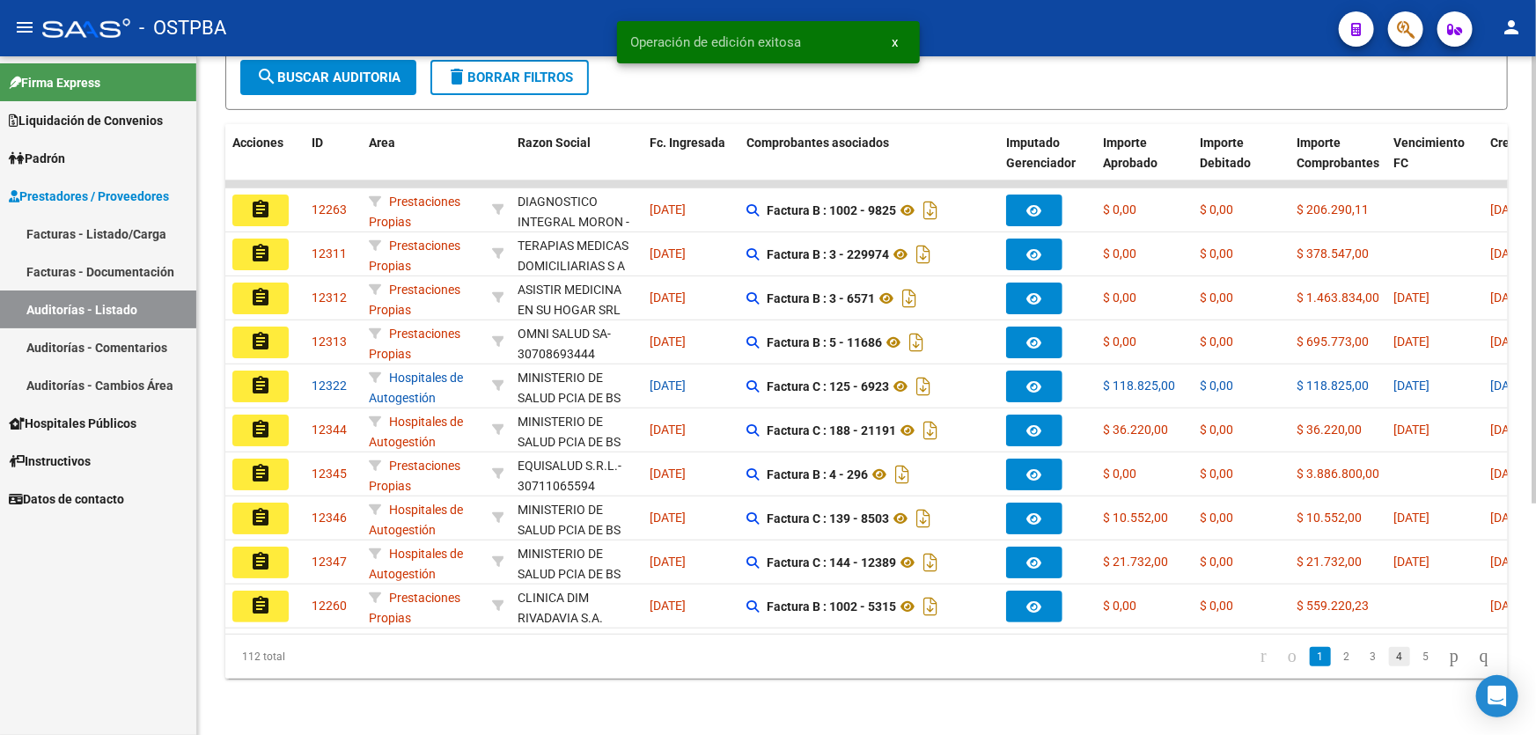
click at [1389, 656] on link "4" at bounding box center [1399, 656] width 21 height 19
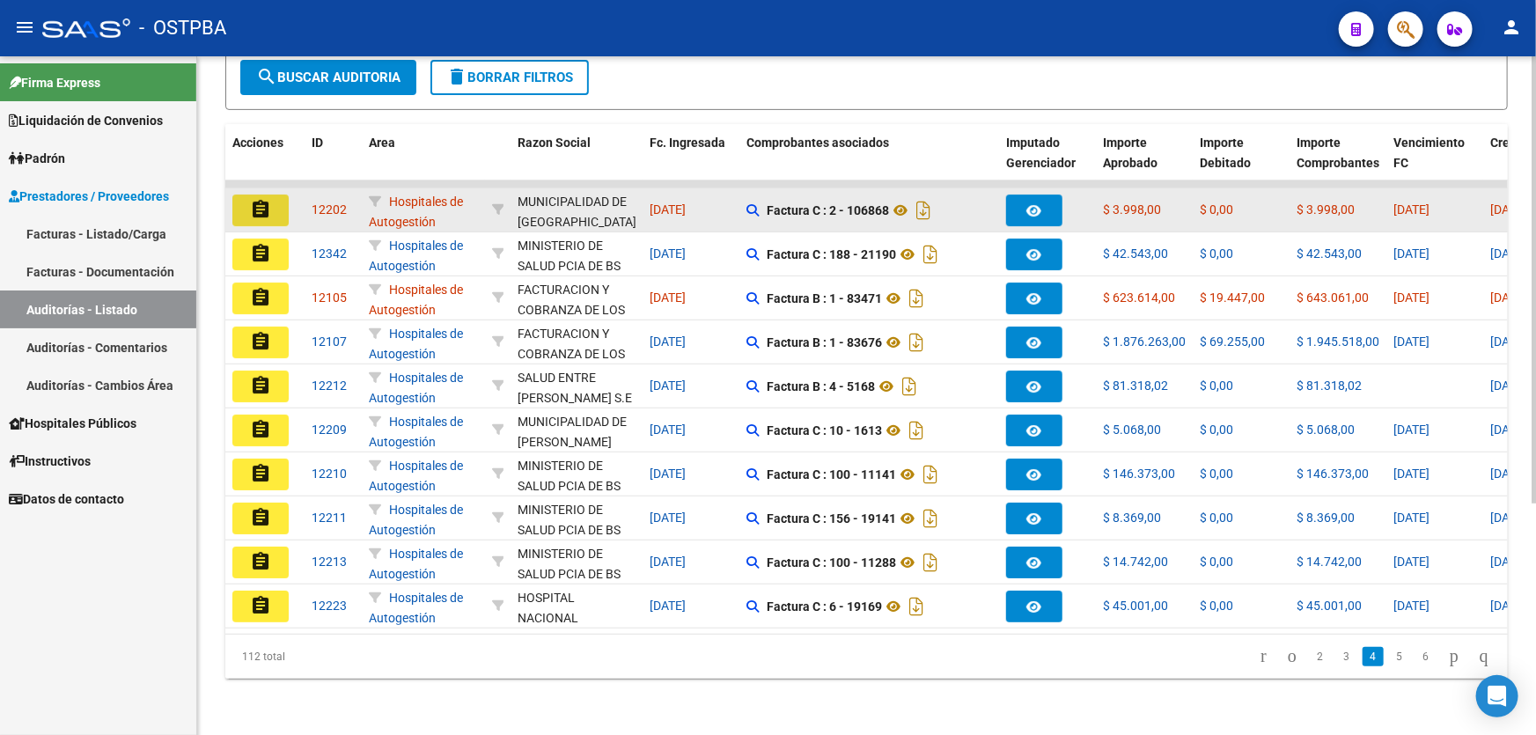
click at [255, 201] on mat-icon "assignment" at bounding box center [260, 209] width 21 height 21
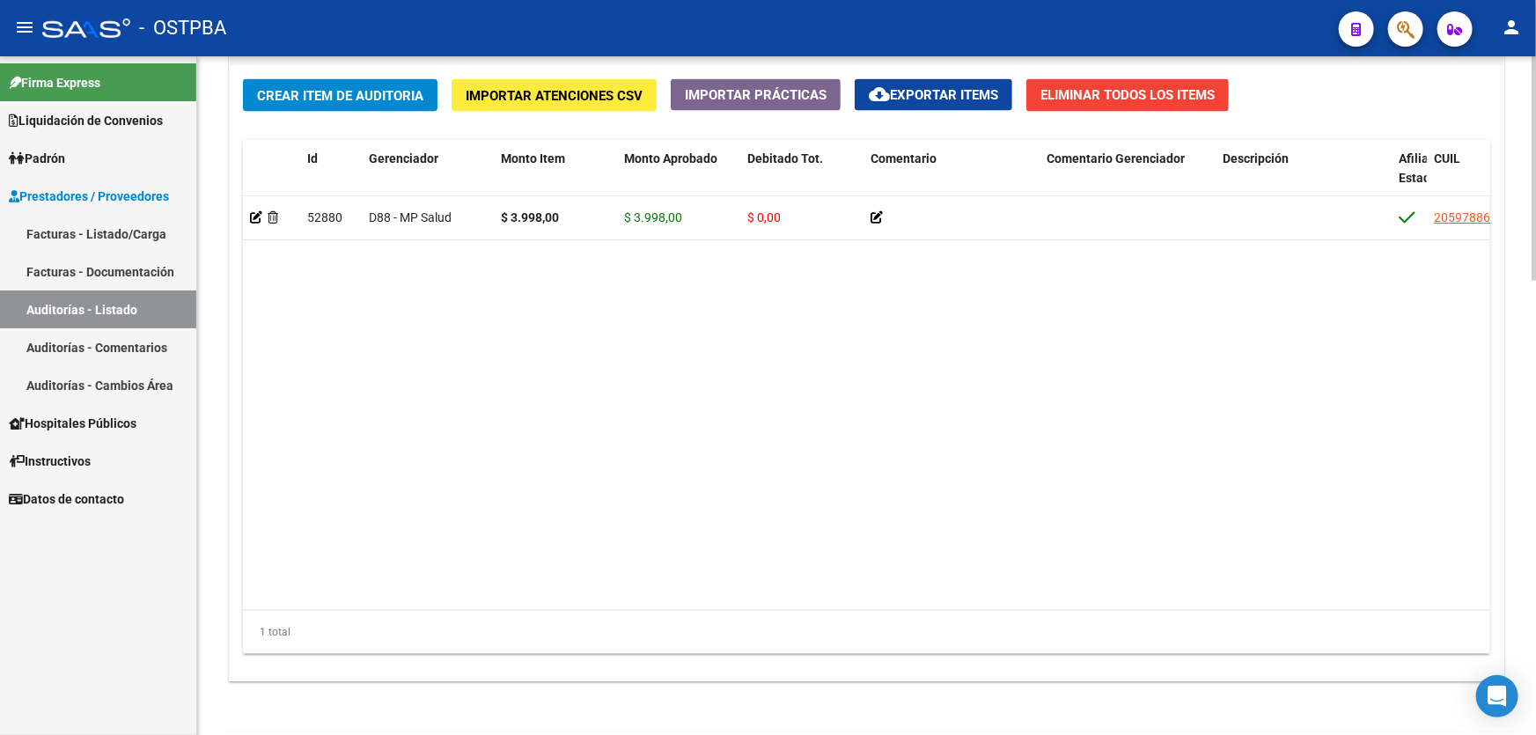
scroll to position [1372, 0]
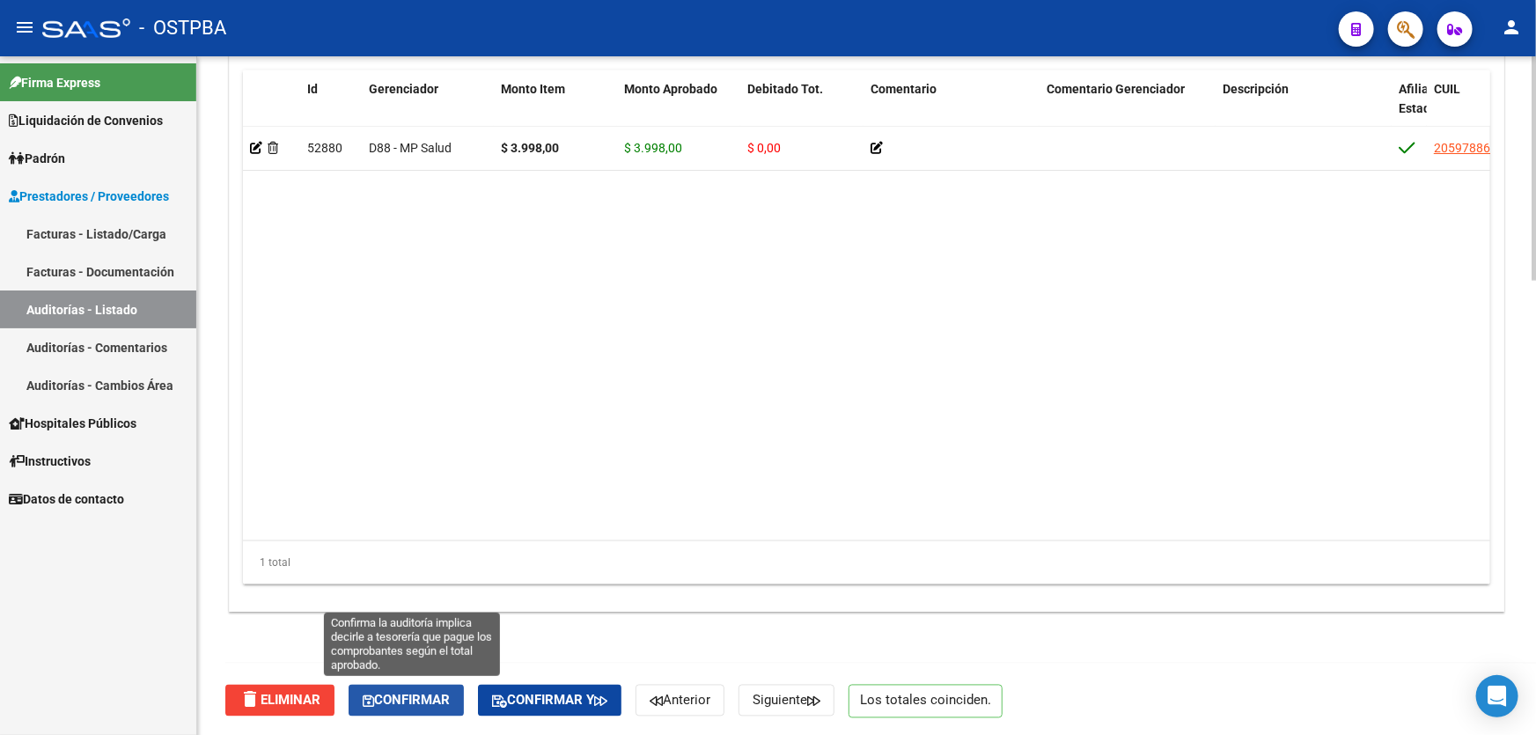
click at [394, 696] on span "Confirmar" at bounding box center [406, 701] width 87 height 16
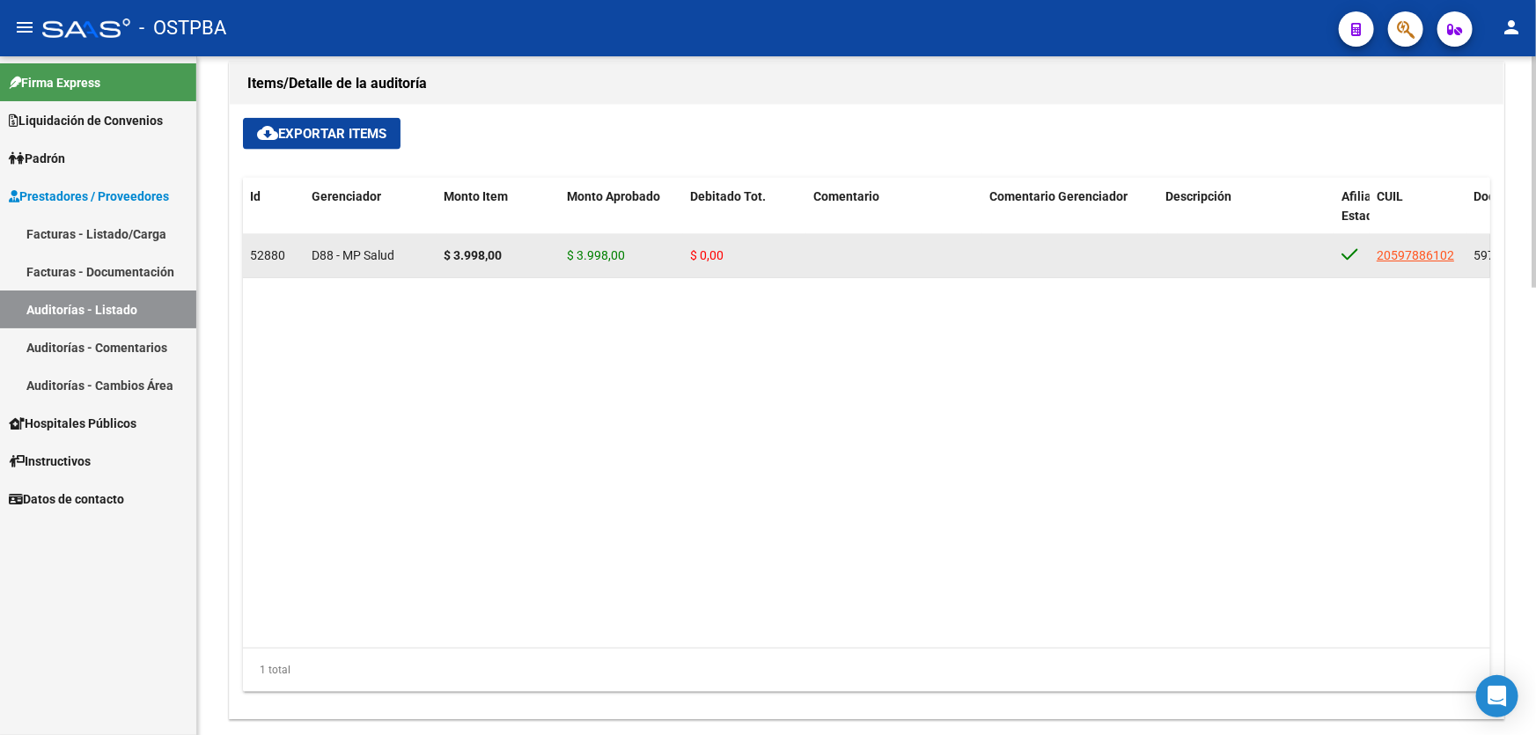
type input "202508"
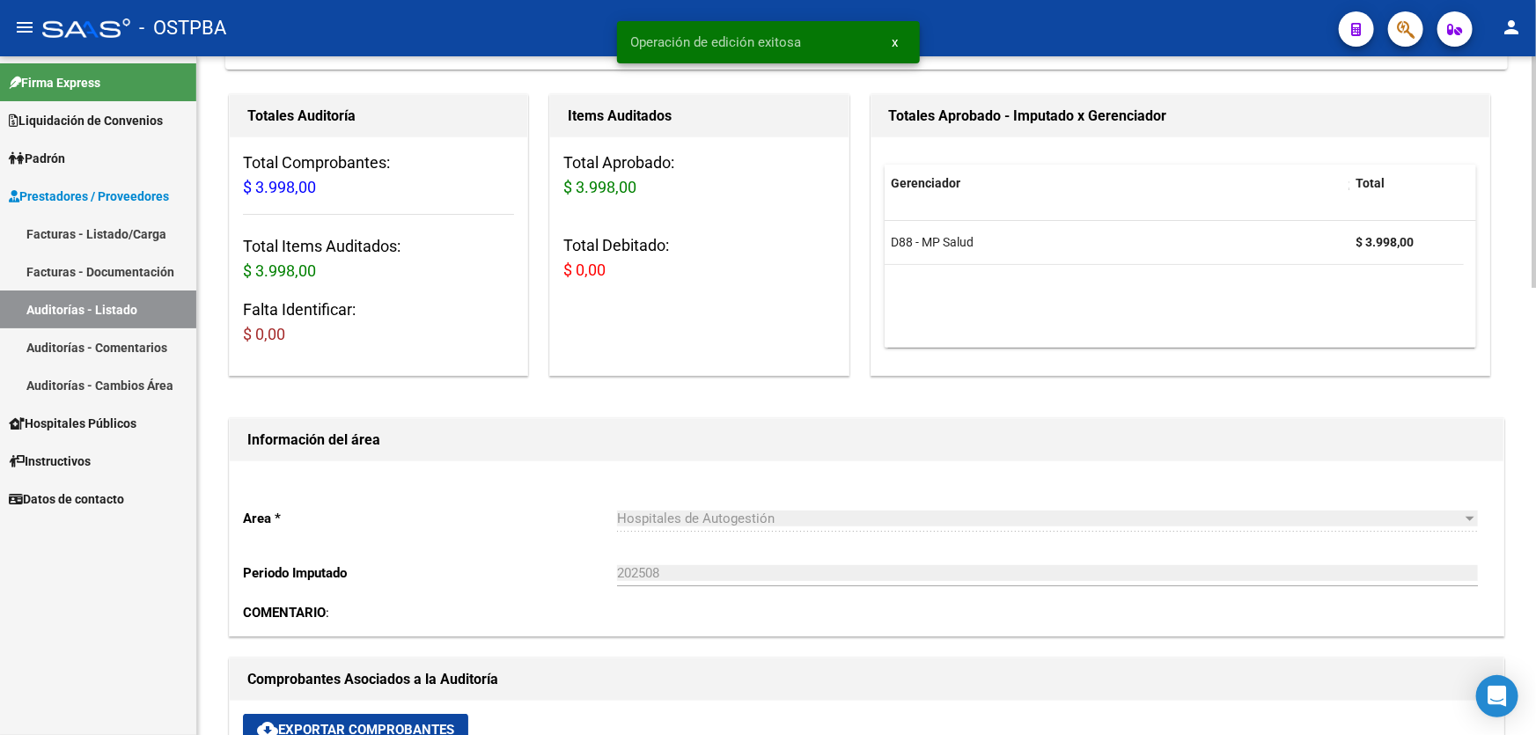
scroll to position [0, 0]
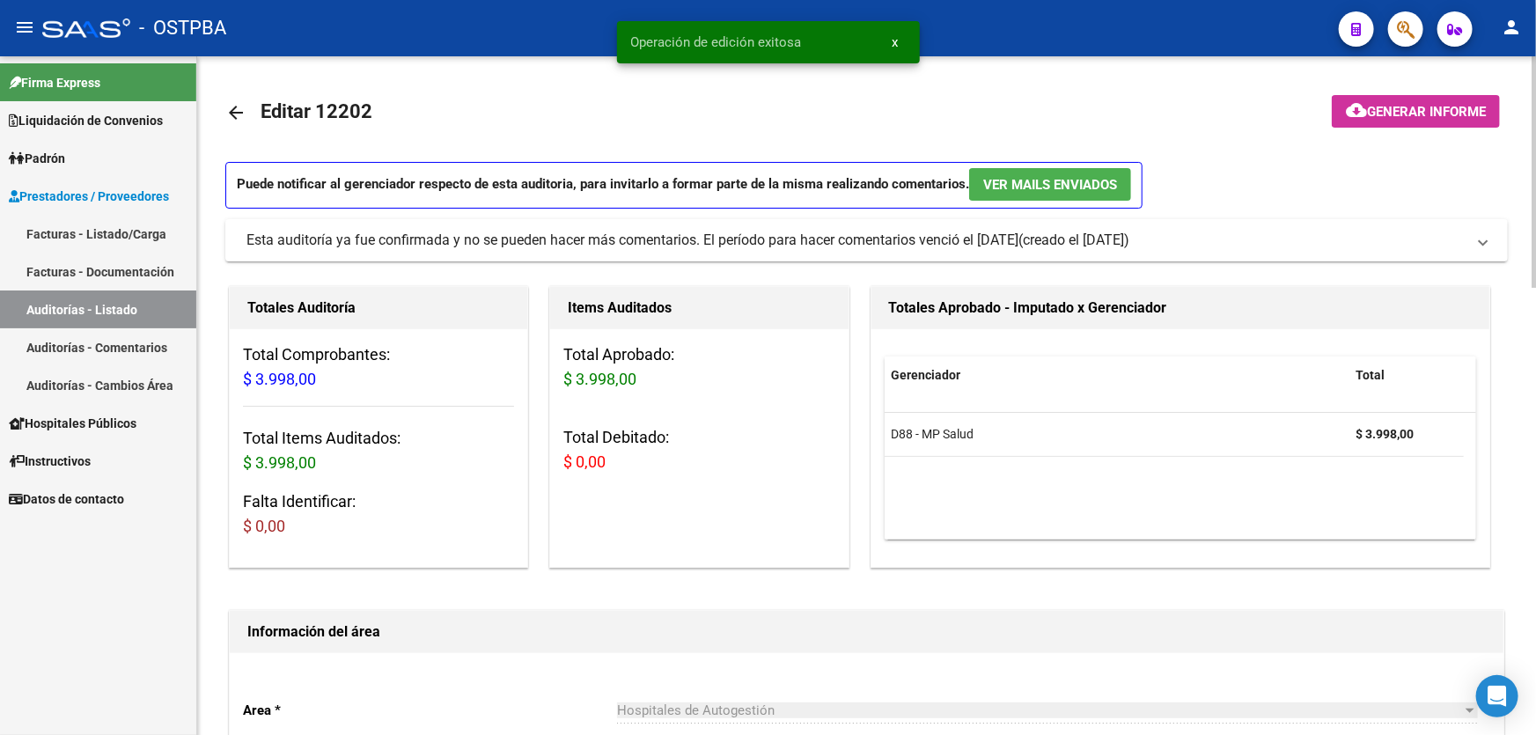
click at [235, 108] on mat-icon "arrow_back" at bounding box center [235, 112] width 21 height 21
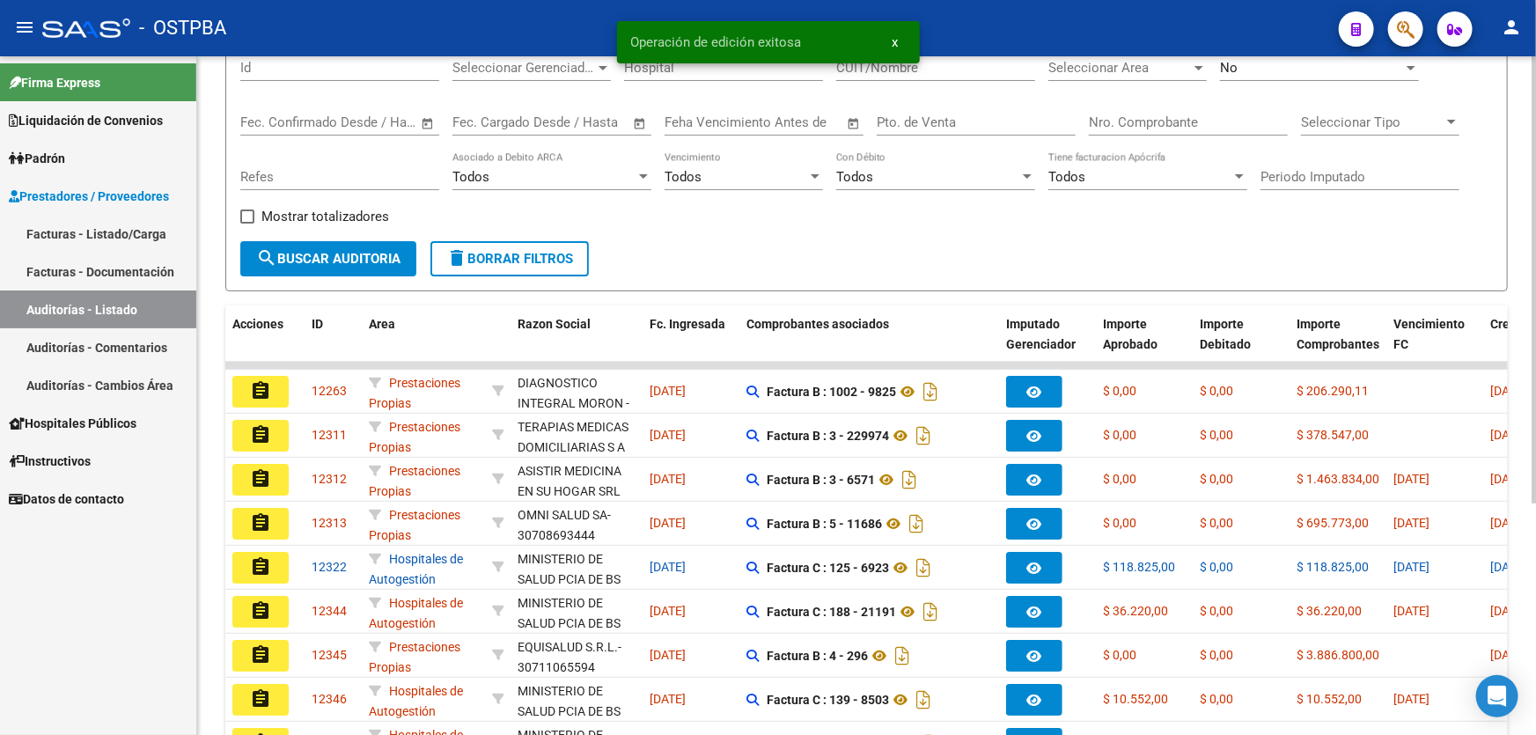
scroll to position [351, 0]
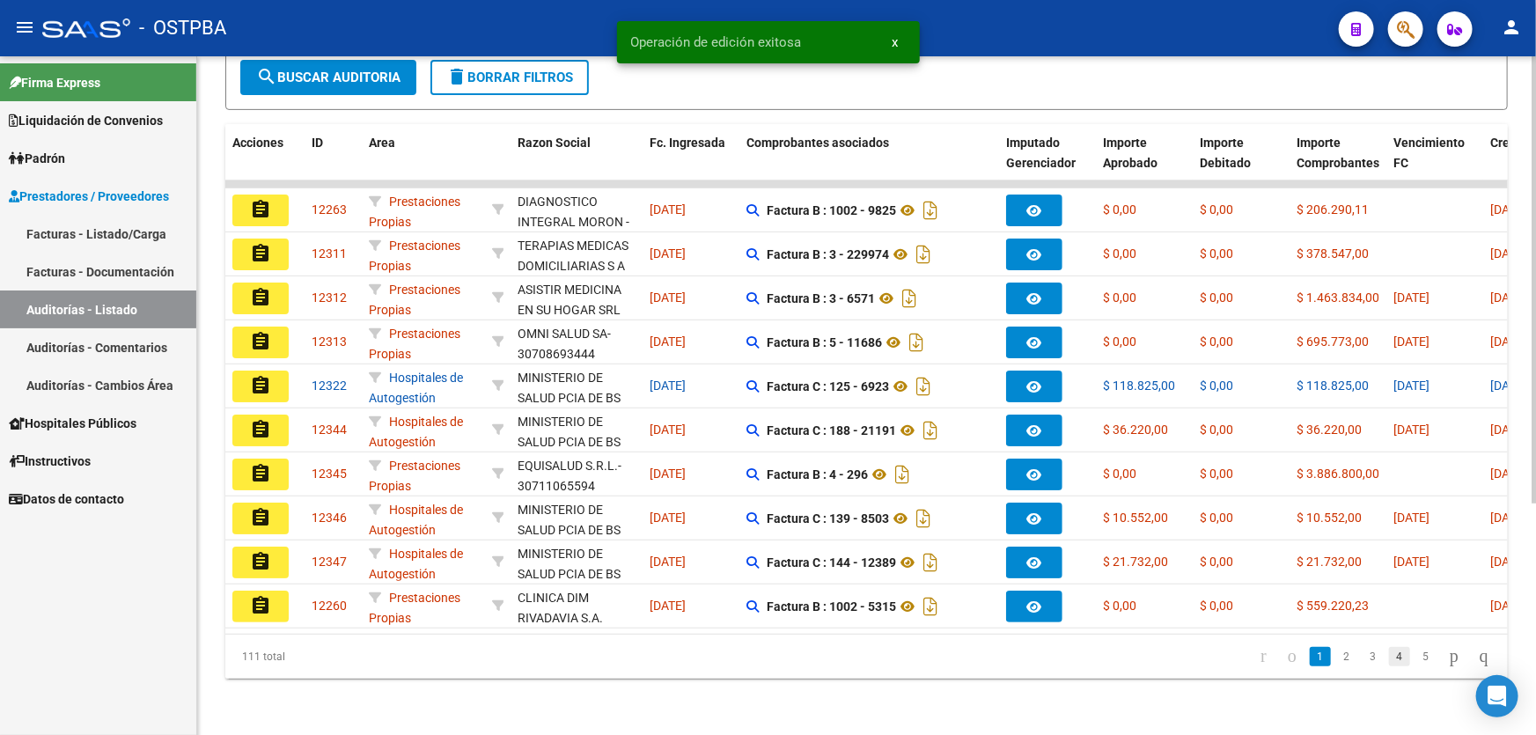
click at [1389, 657] on link "4" at bounding box center [1399, 656] width 21 height 19
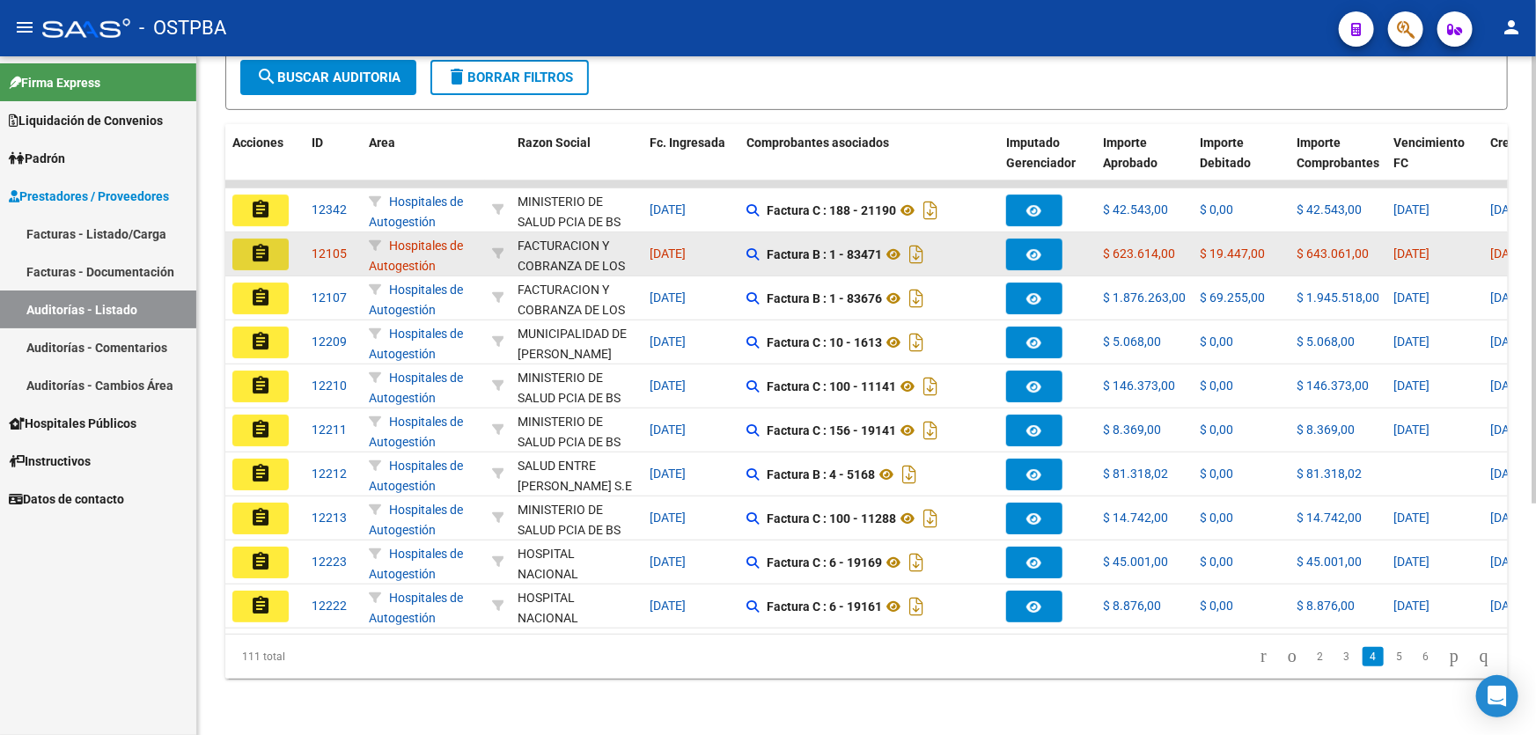
click at [258, 243] on mat-icon "assignment" at bounding box center [260, 253] width 21 height 21
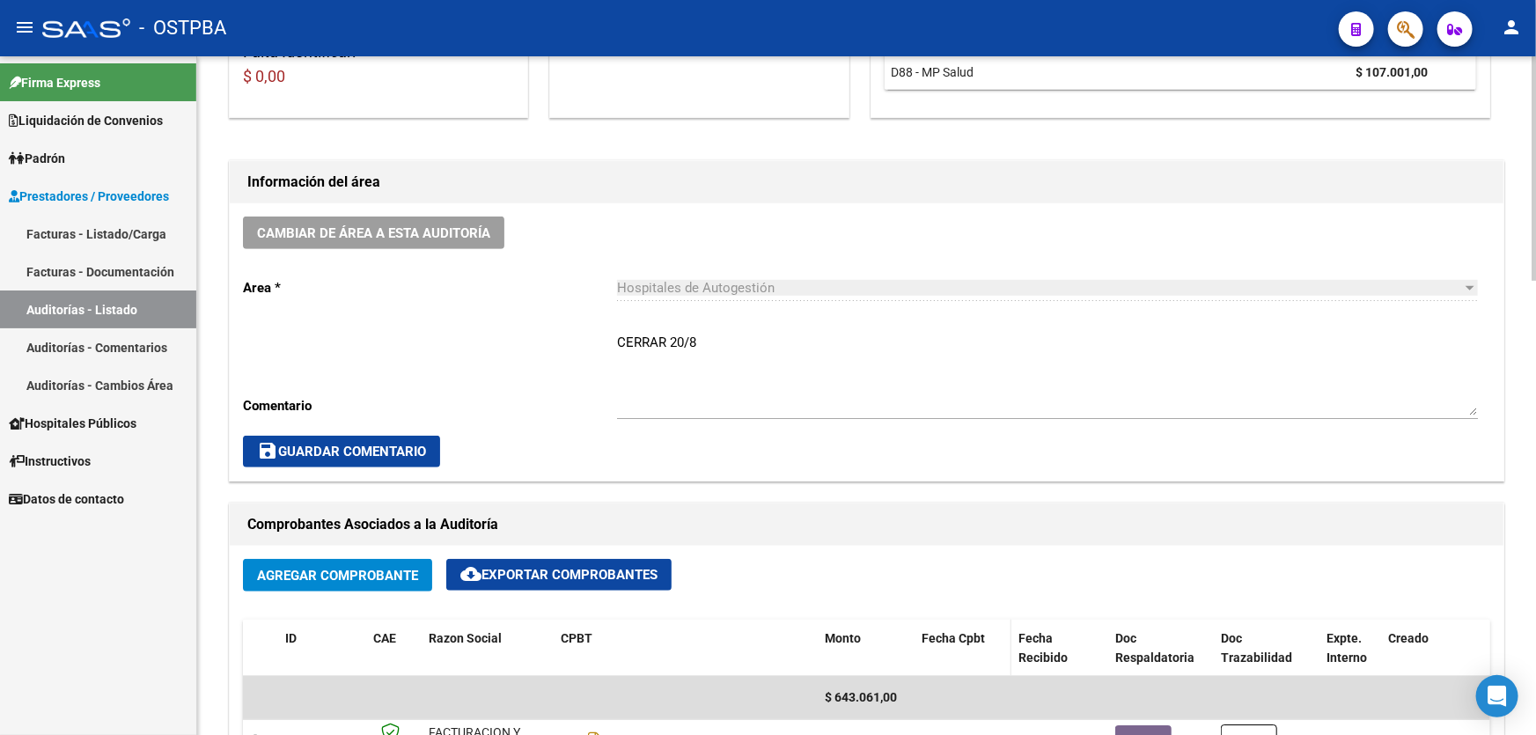
scroll to position [480, 0]
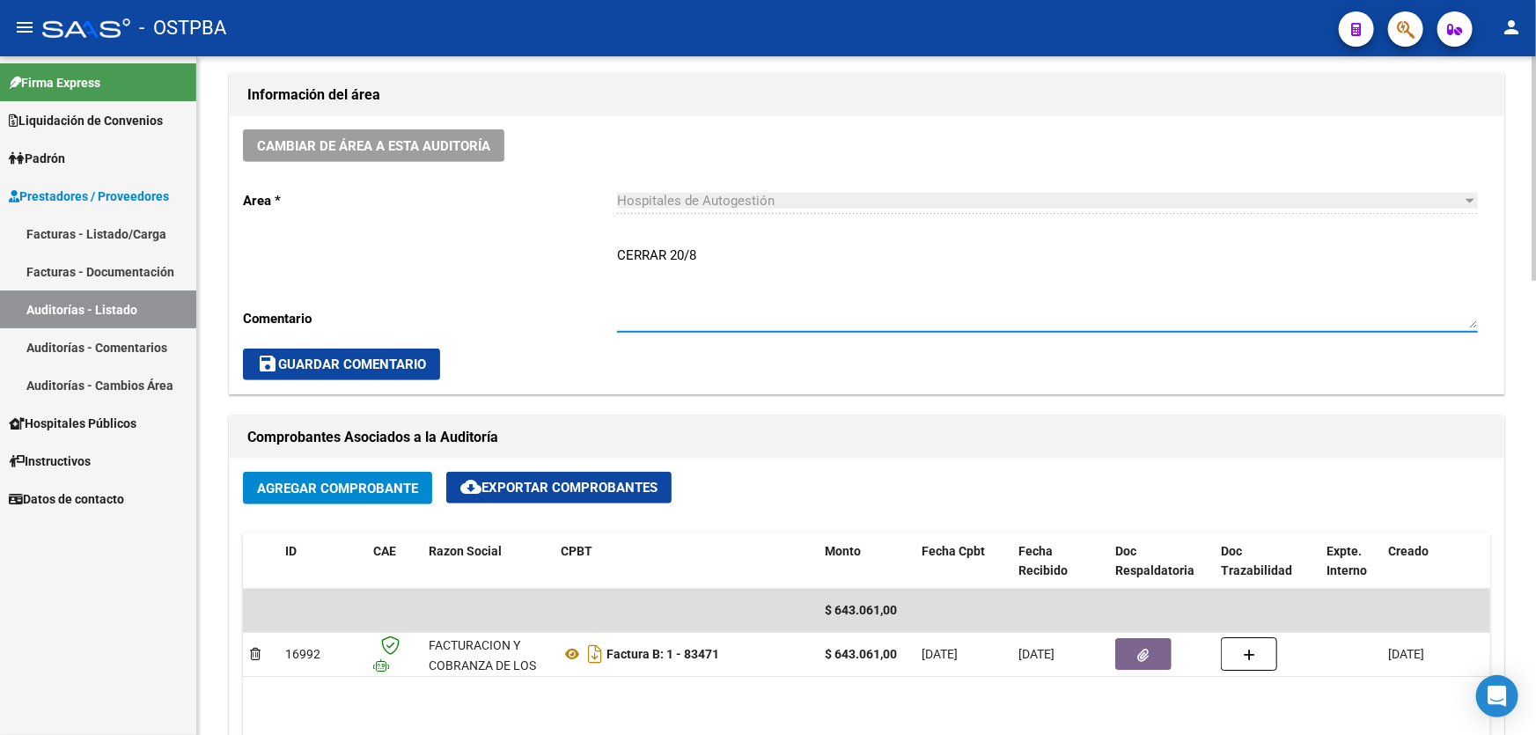
click at [743, 252] on textarea "CERRAR 20/8" at bounding box center [1047, 287] width 861 height 83
type textarea "C"
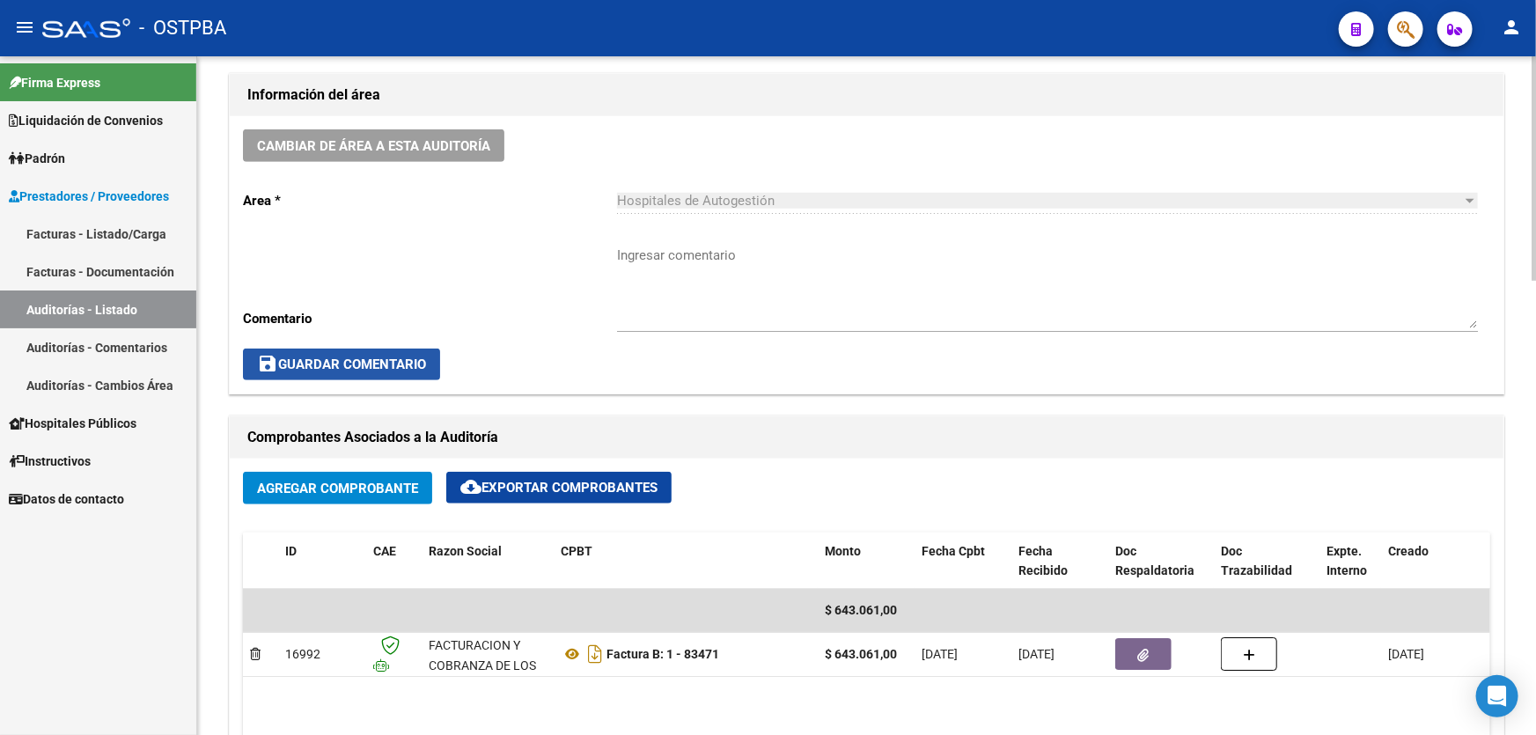
click at [308, 357] on span "save Guardar Comentario" at bounding box center [341, 364] width 169 height 16
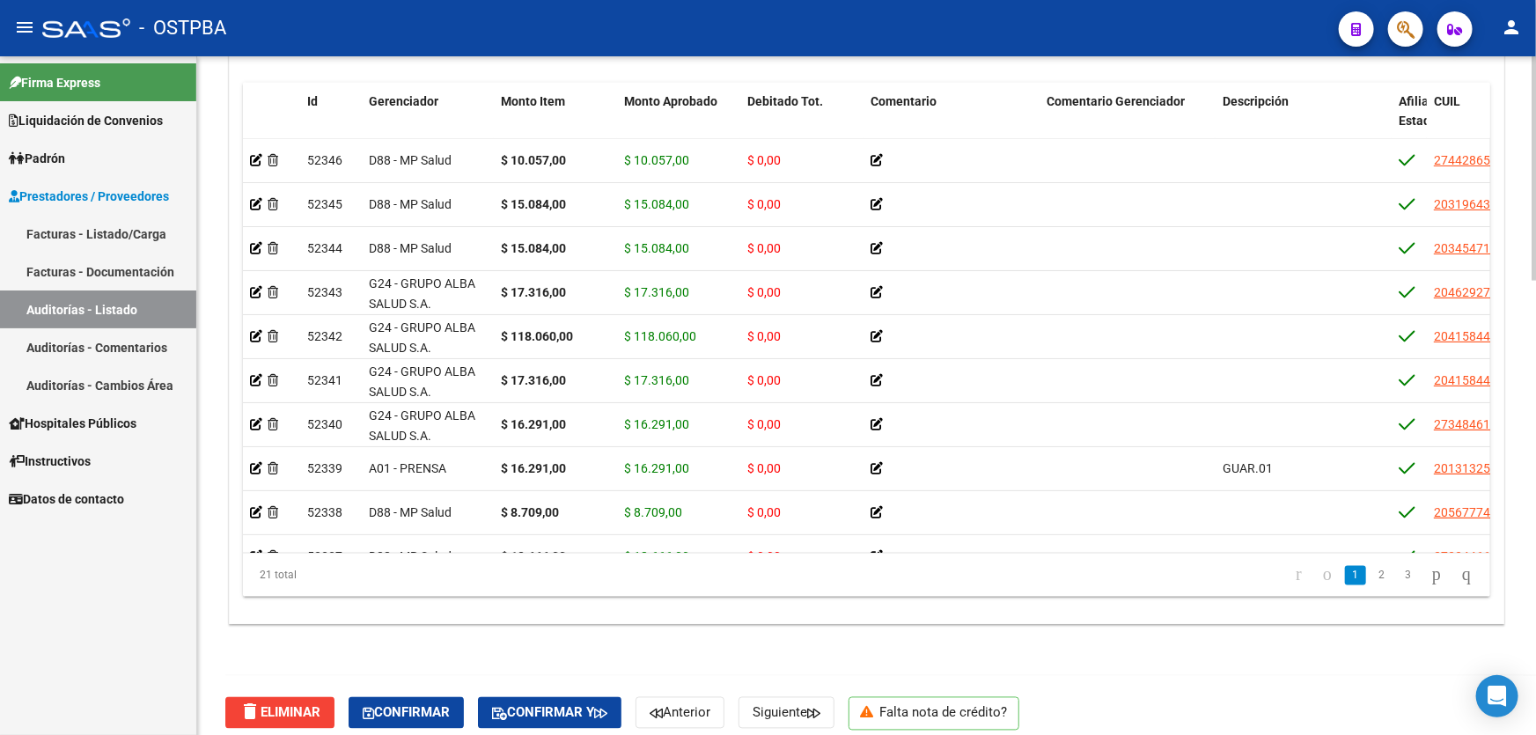
scroll to position [1372, 0]
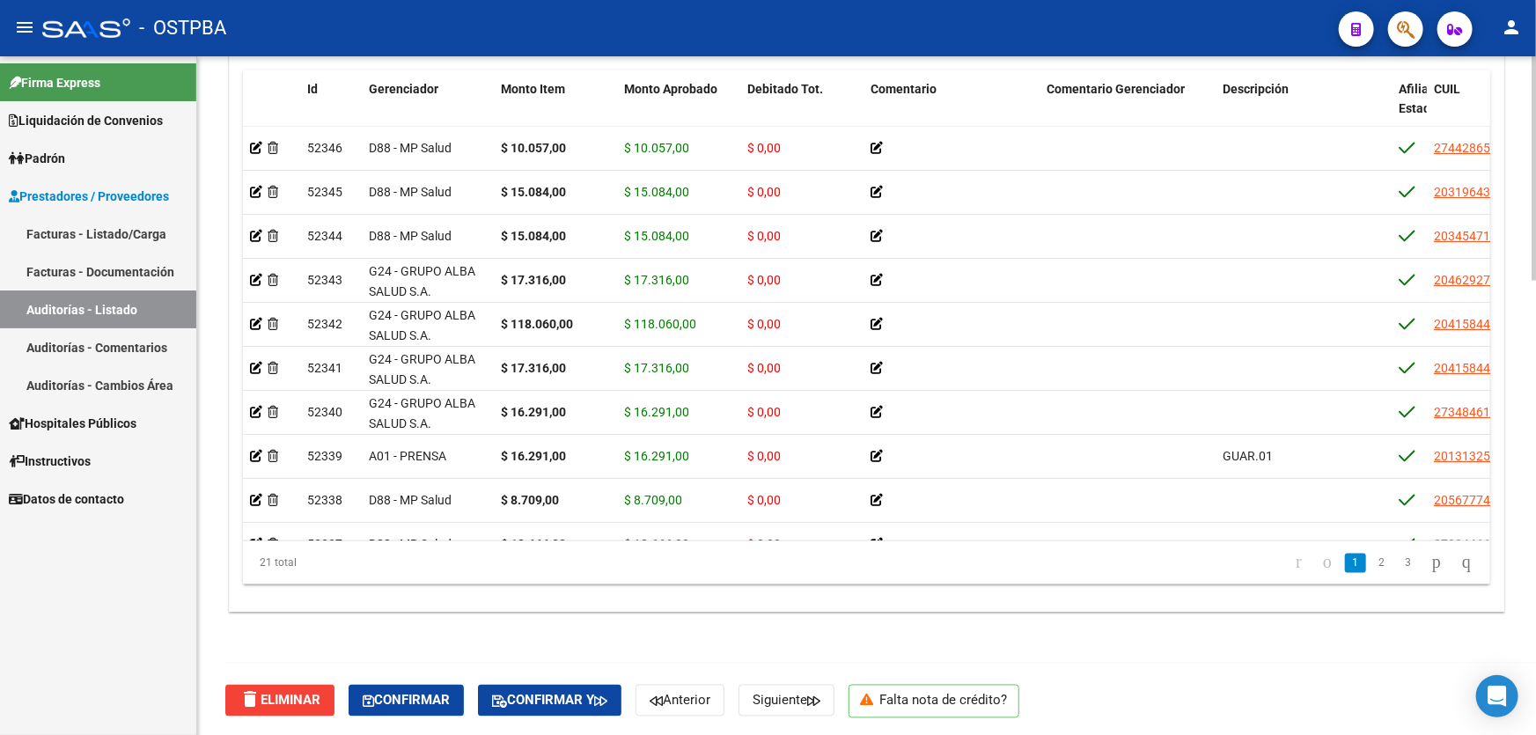
click at [1535, 523] on div at bounding box center [1534, 622] width 4 height 224
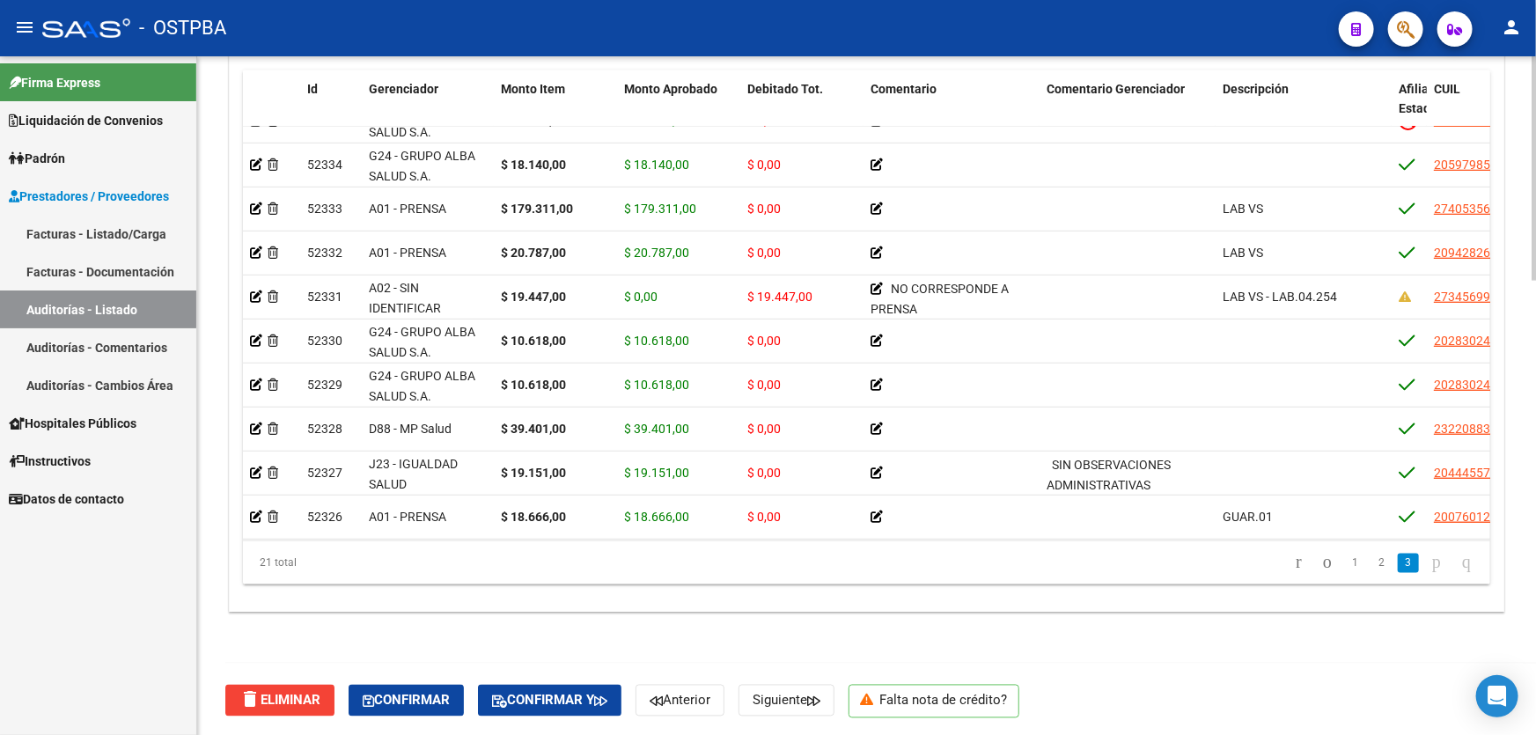
scroll to position [526, 0]
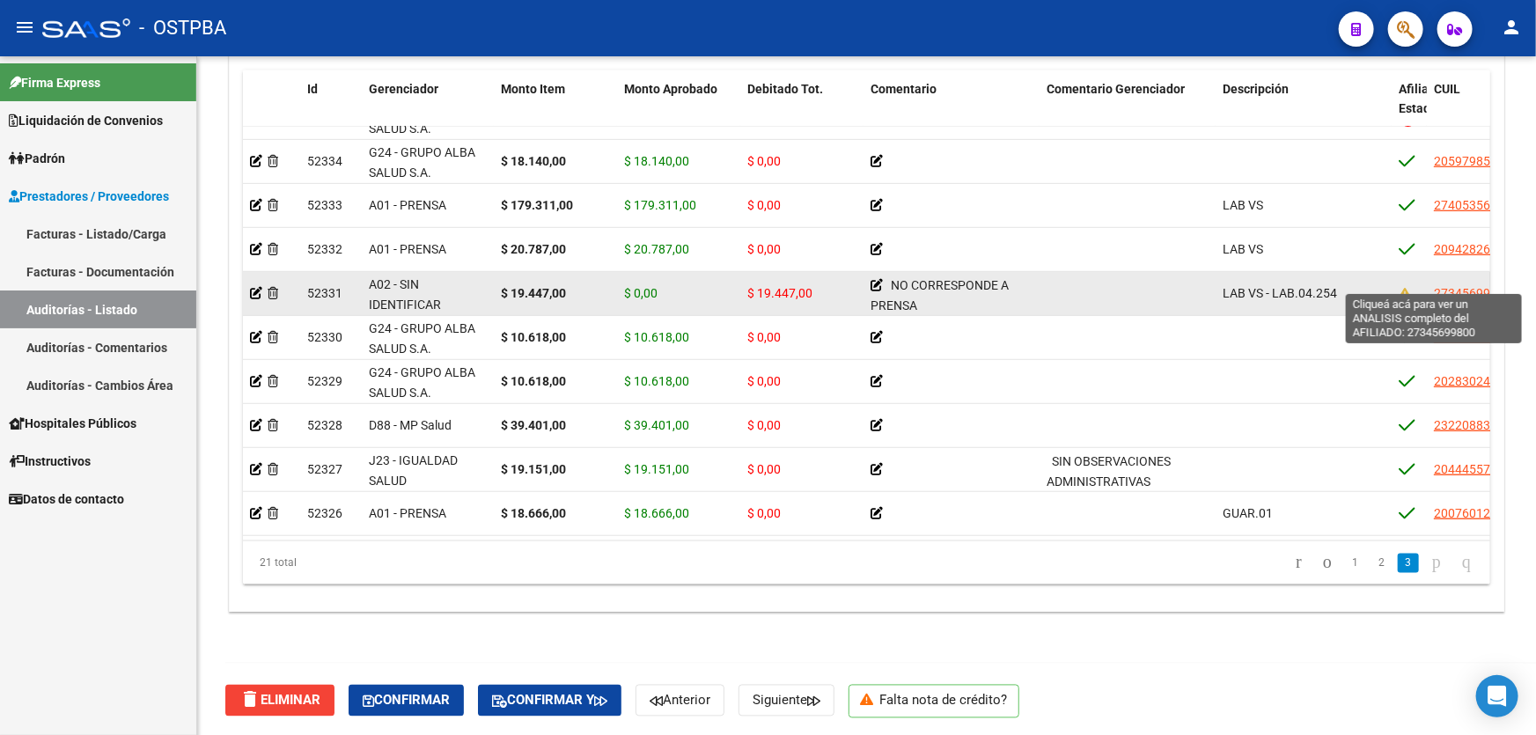
click at [1443, 286] on span "27345699800" at bounding box center [1472, 293] width 77 height 14
type textarea "27345699800"
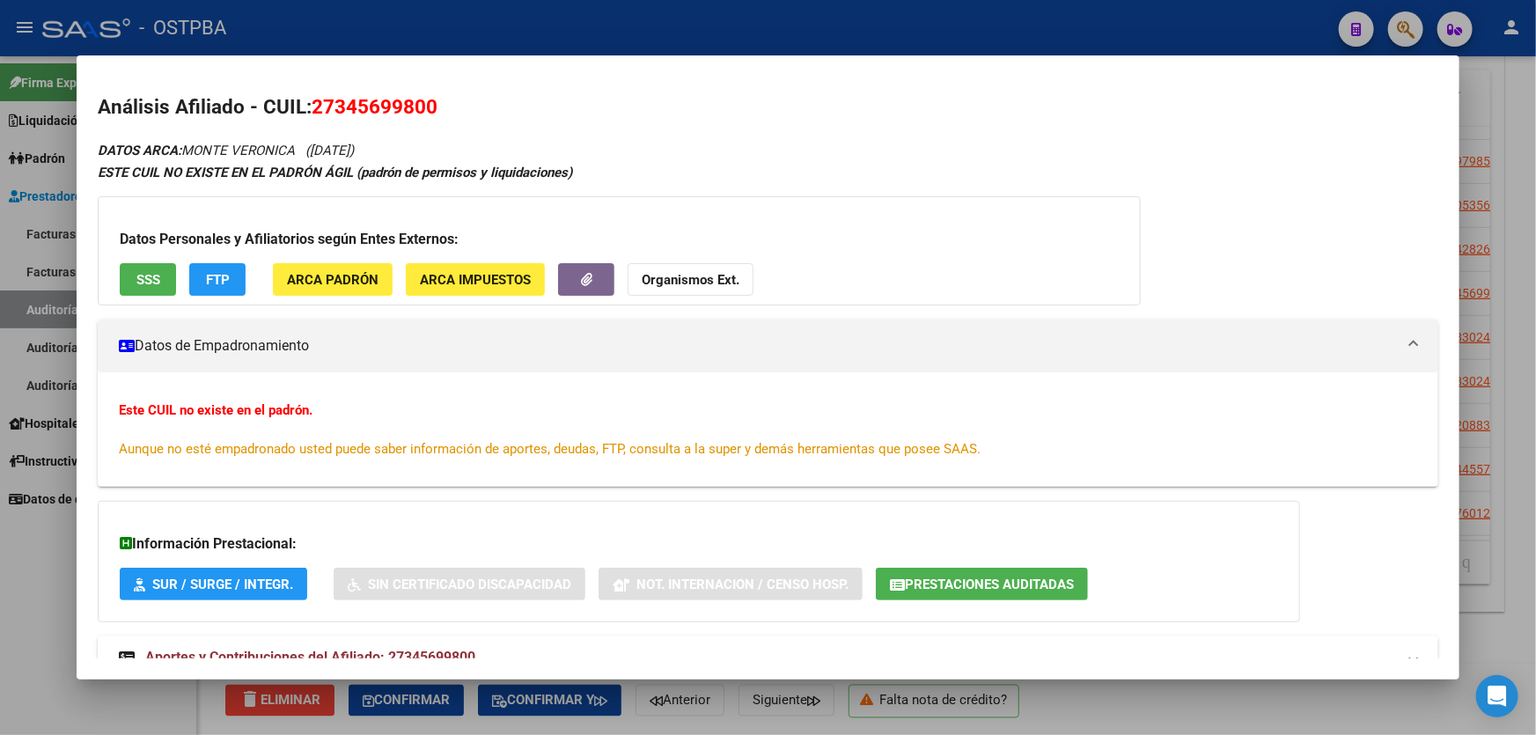
click at [37, 599] on div at bounding box center [768, 367] width 1536 height 735
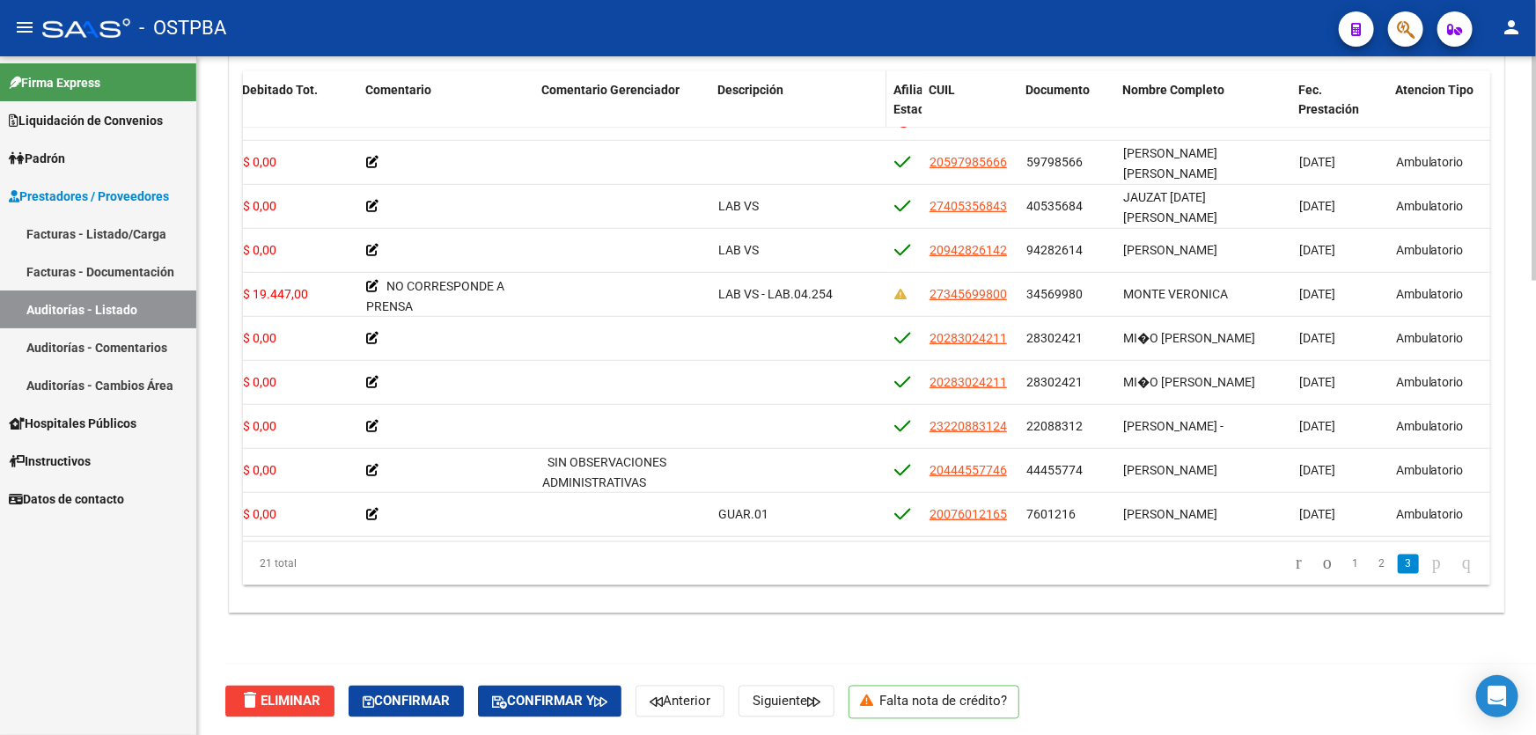
scroll to position [1372, 0]
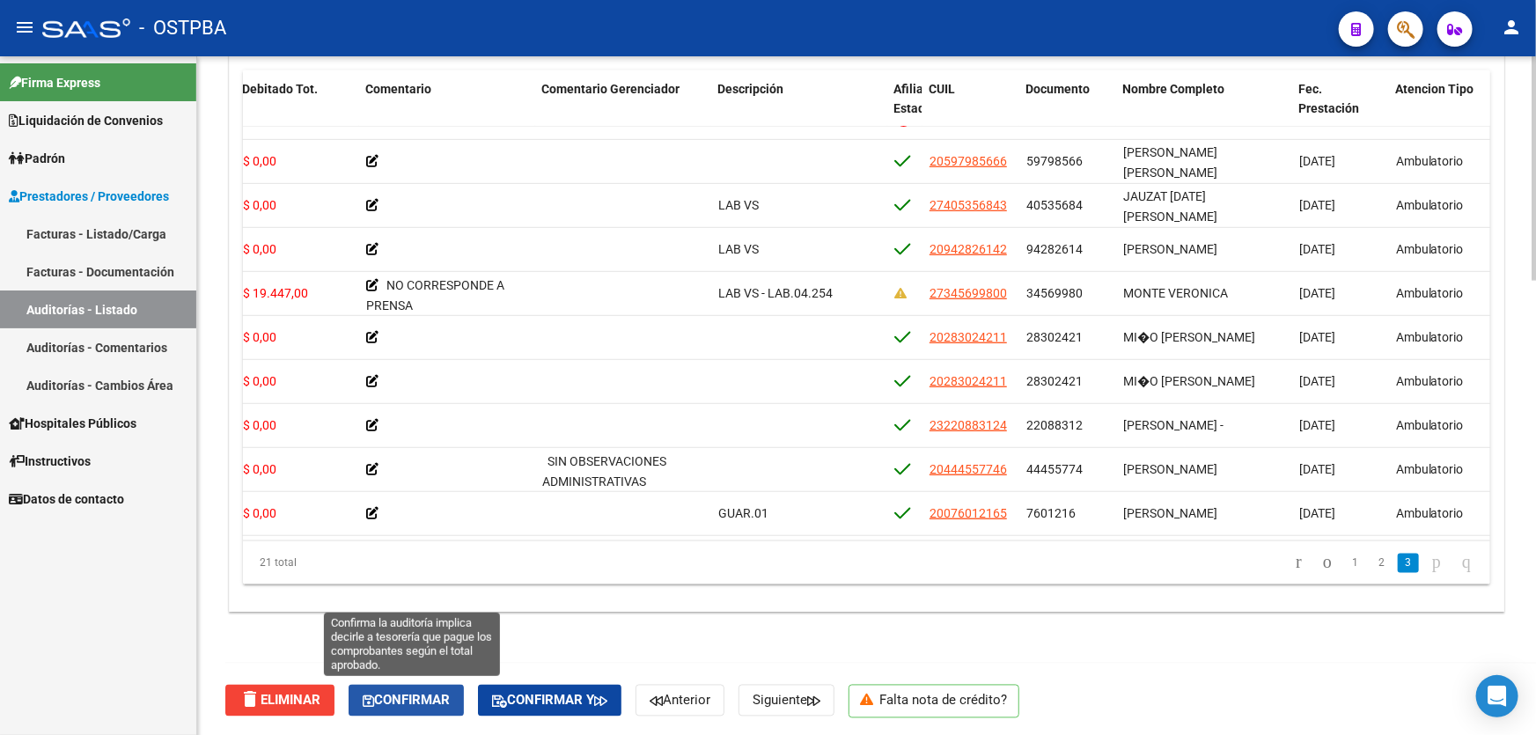
click at [420, 698] on span "Confirmar" at bounding box center [406, 701] width 87 height 16
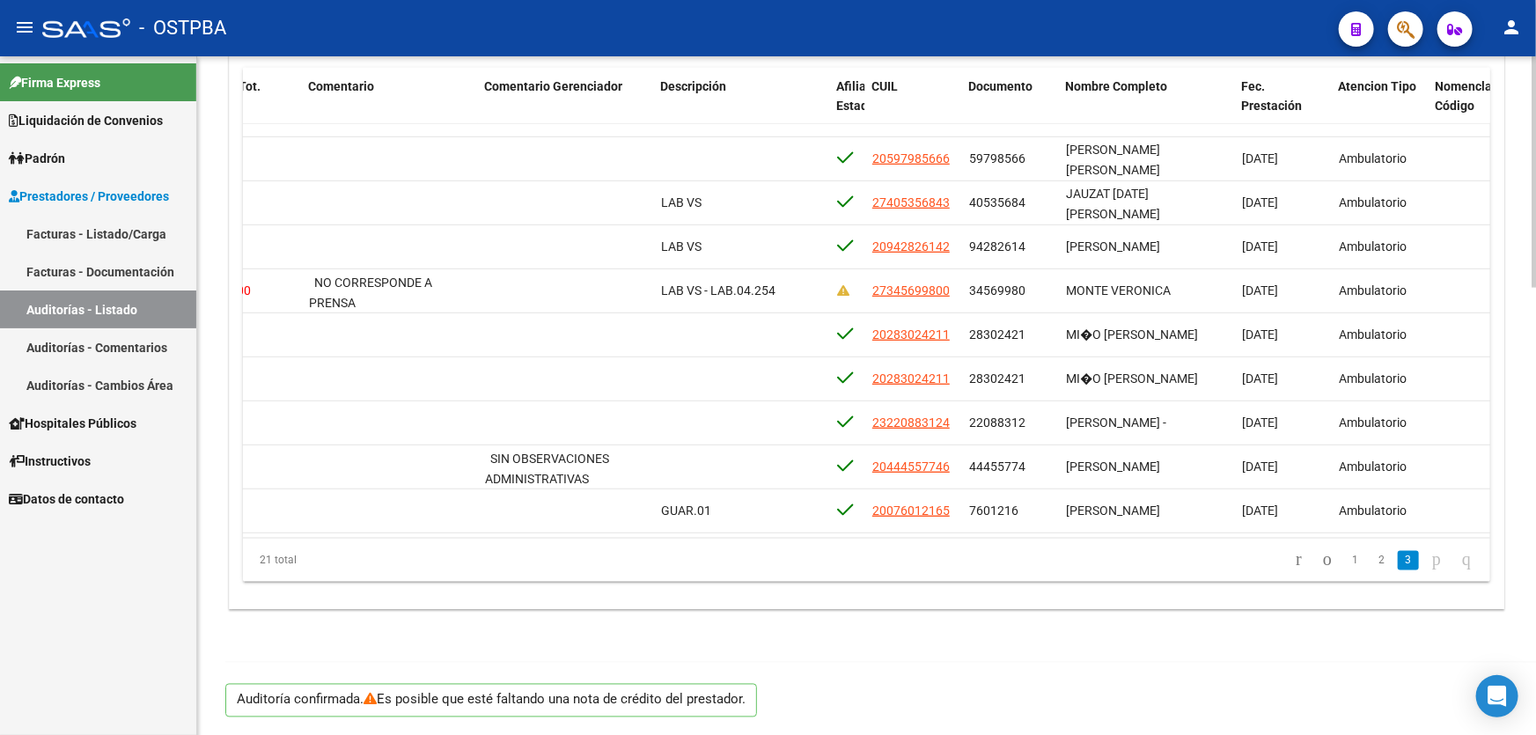
scroll to position [1311, 0]
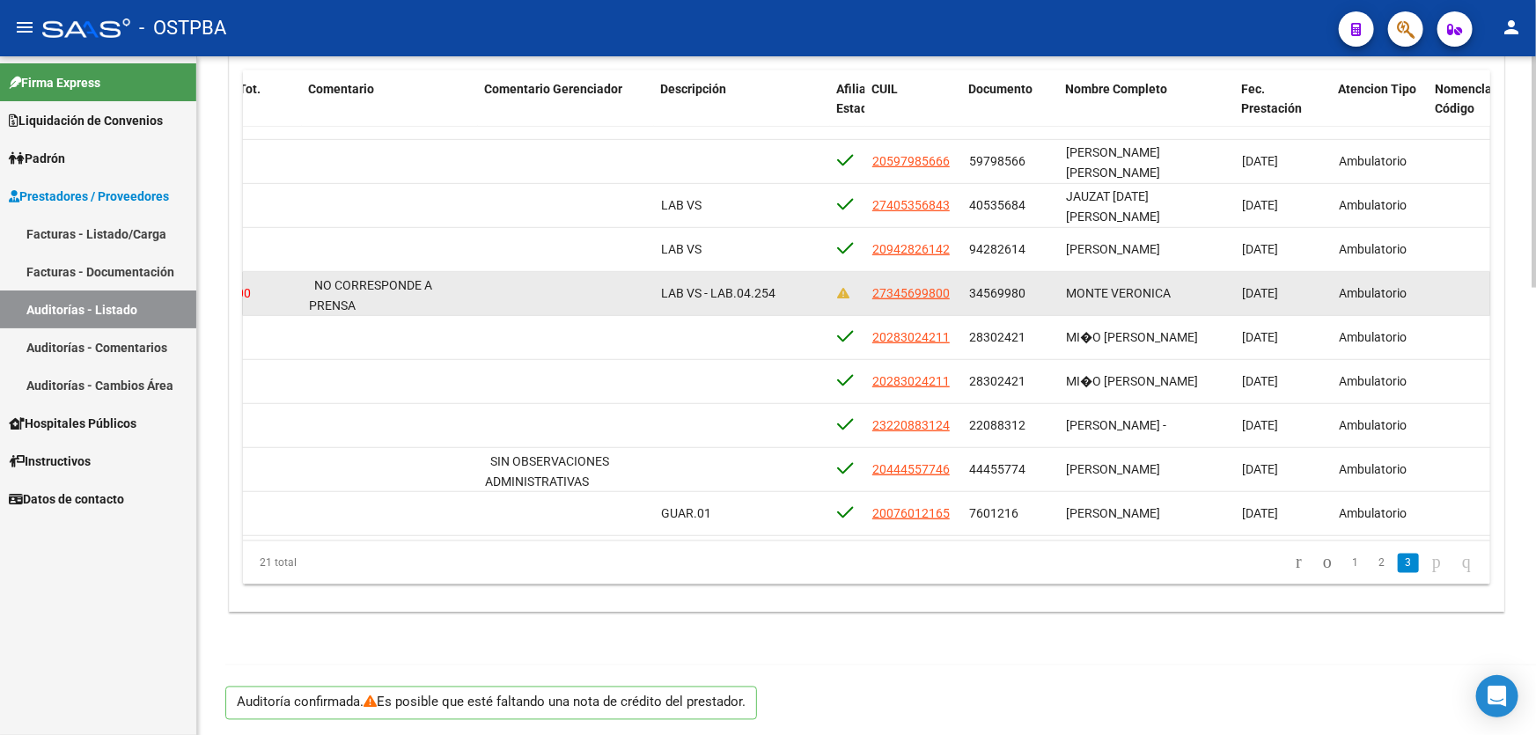
type input "202508"
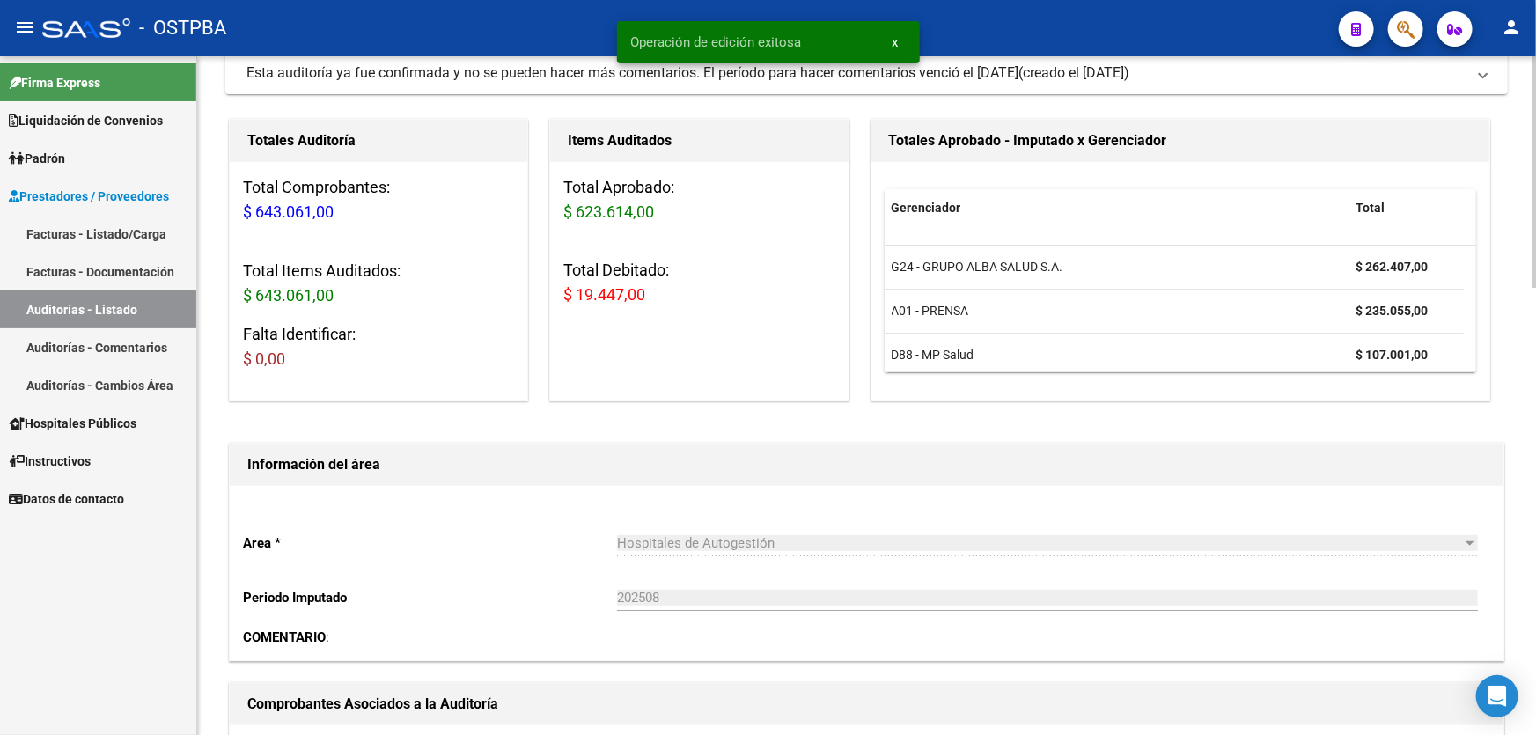
scroll to position [0, 0]
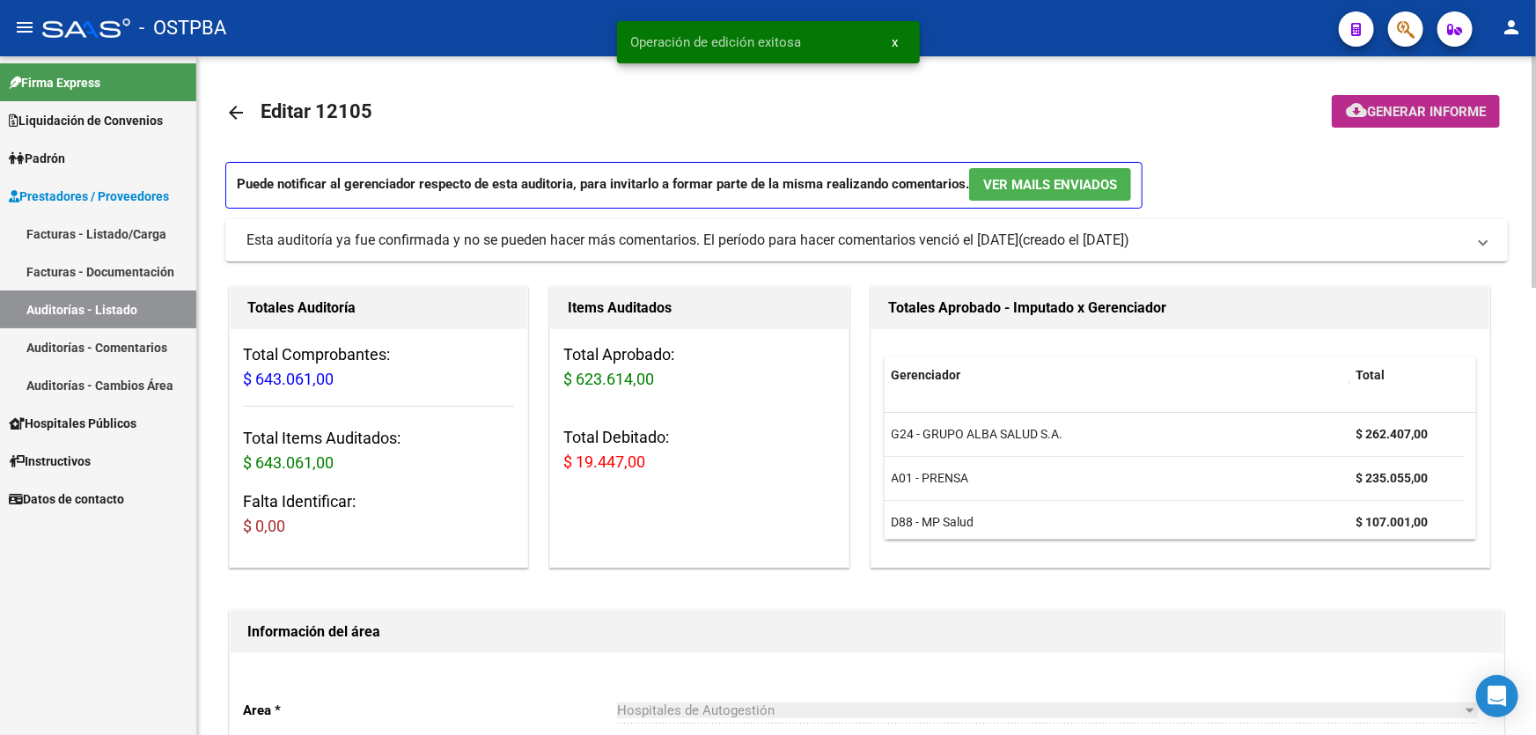
click at [1380, 104] on span "Generar informe" at bounding box center [1426, 112] width 119 height 16
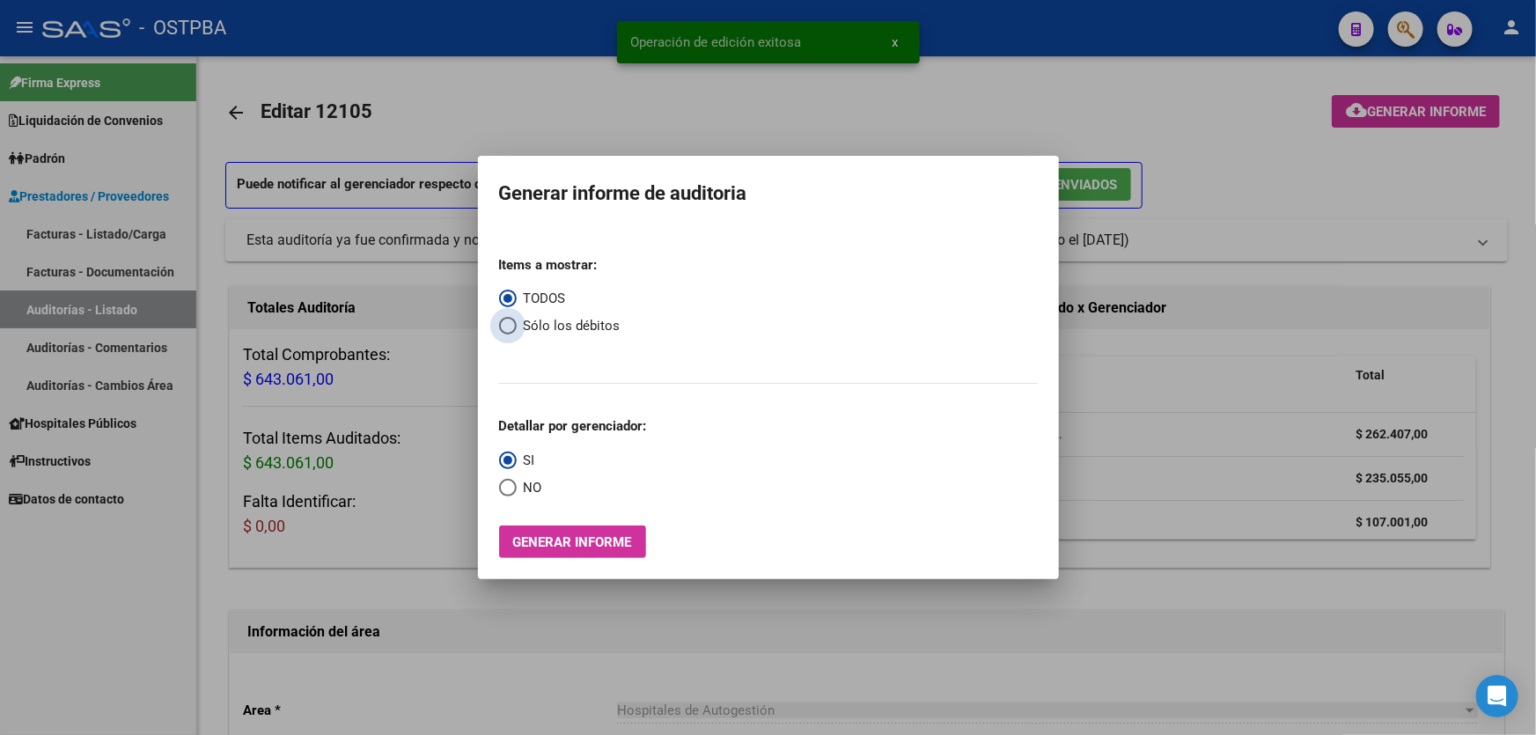
click at [502, 327] on span "Select an option" at bounding box center [508, 326] width 18 height 18
click at [502, 327] on input "Sólo los débitos" at bounding box center [508, 326] width 18 height 18
radio input "true"
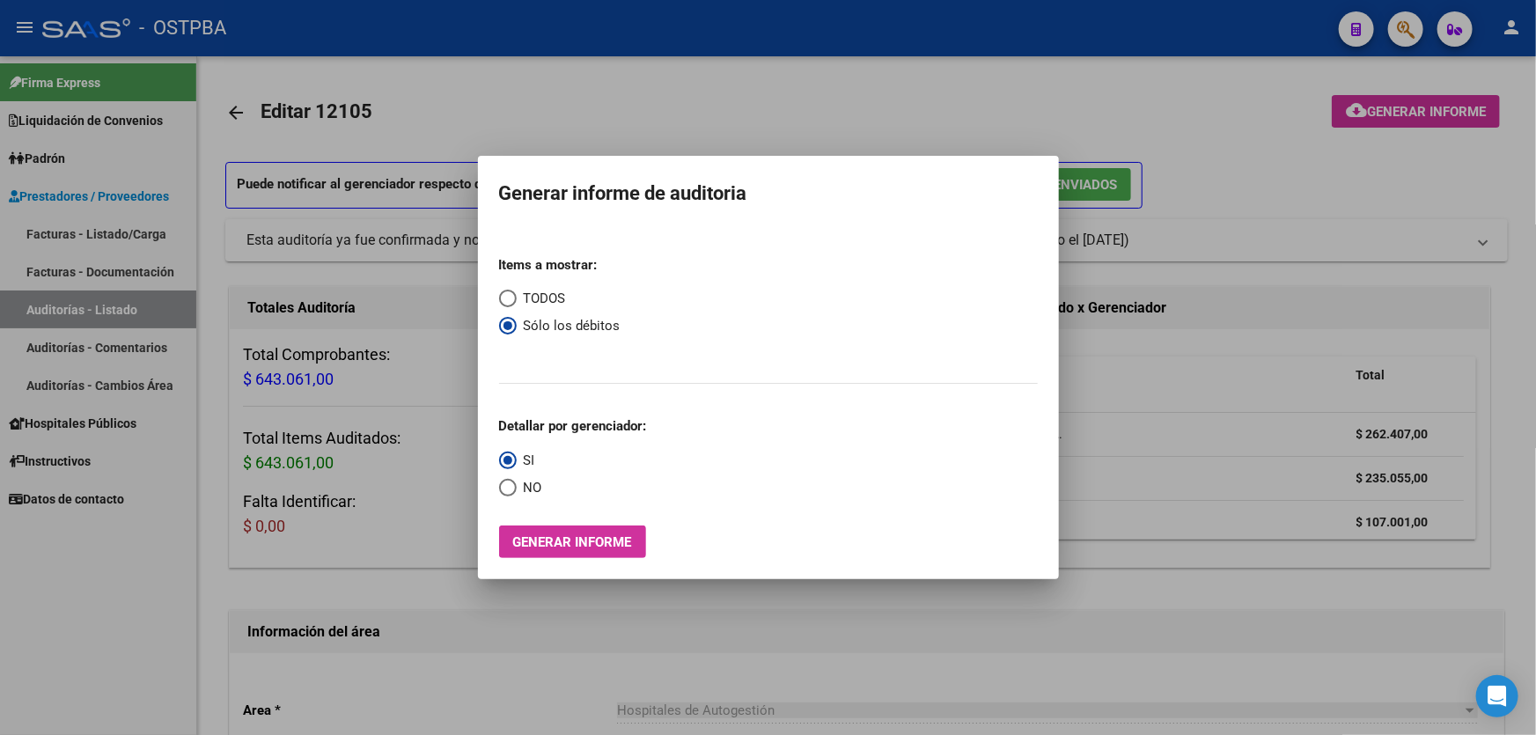
click at [503, 492] on span "Select an option" at bounding box center [508, 488] width 18 height 18
click at [503, 492] on input "NO" at bounding box center [508, 488] width 18 height 18
radio input "true"
click at [559, 550] on span "Generar informe" at bounding box center [572, 542] width 119 height 16
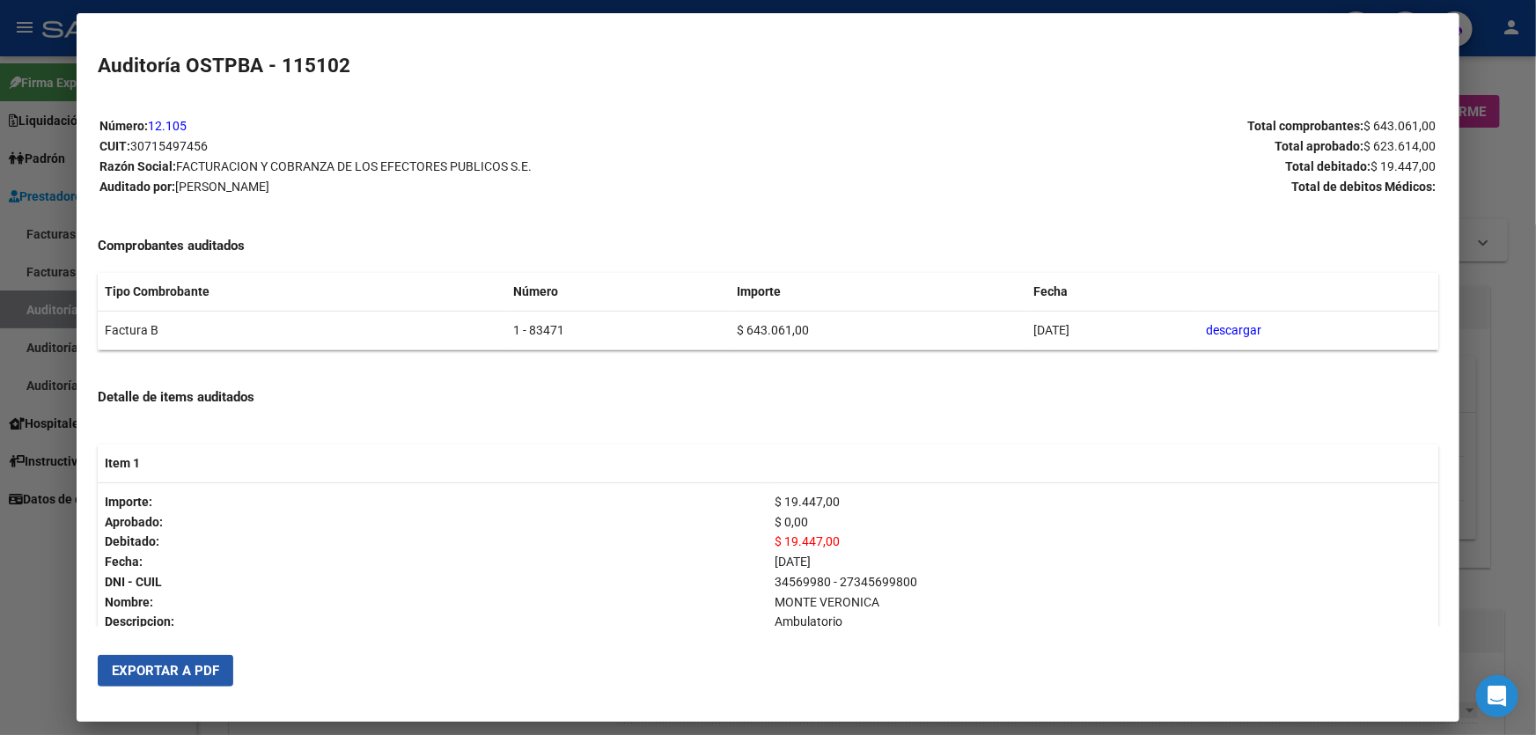
click at [164, 675] on span "Exportar a PDF" at bounding box center [165, 671] width 107 height 16
drag, startPoint x: 26, startPoint y: 572, endPoint x: 534, endPoint y: 114, distance: 684.9
click at [27, 570] on div at bounding box center [768, 367] width 1536 height 735
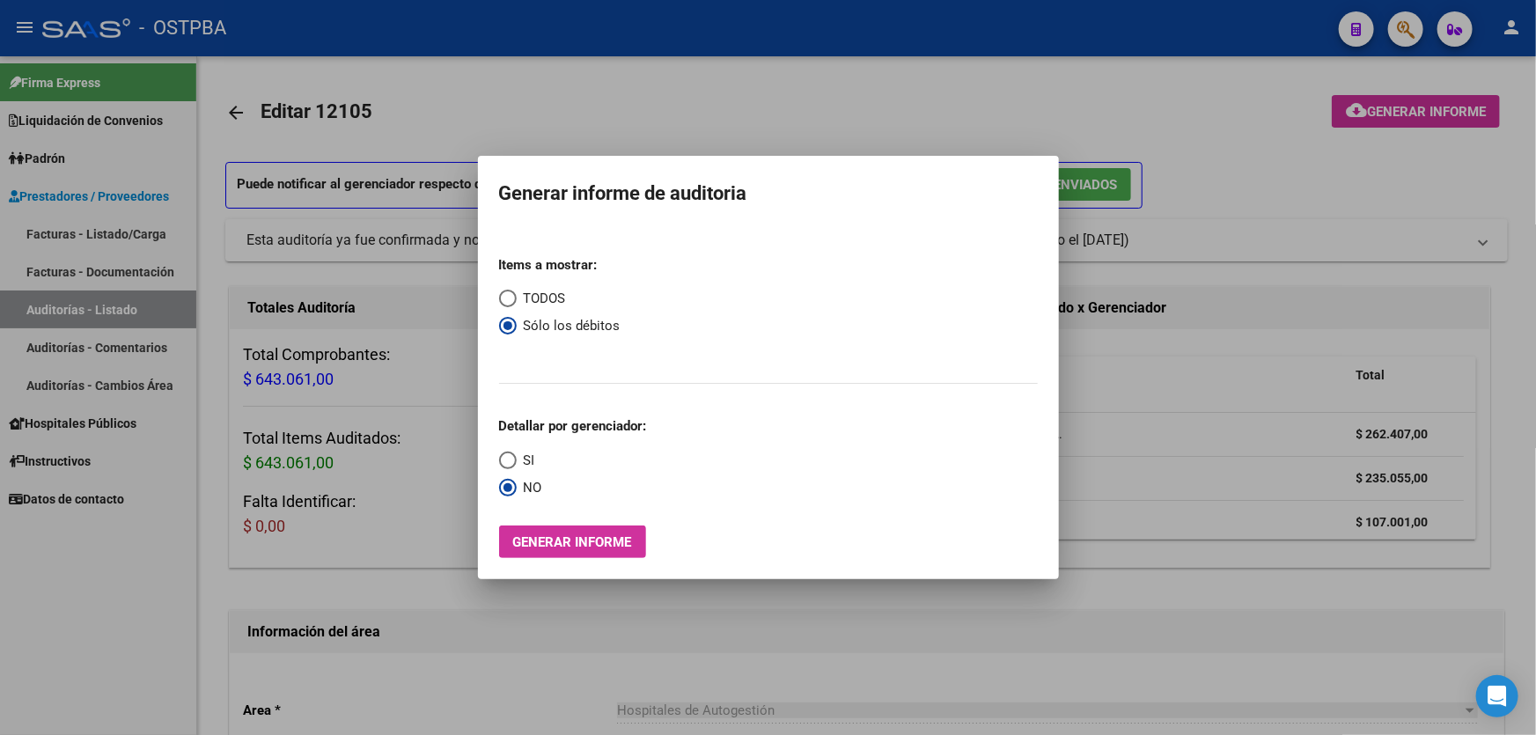
click at [673, 79] on div at bounding box center [768, 367] width 1536 height 735
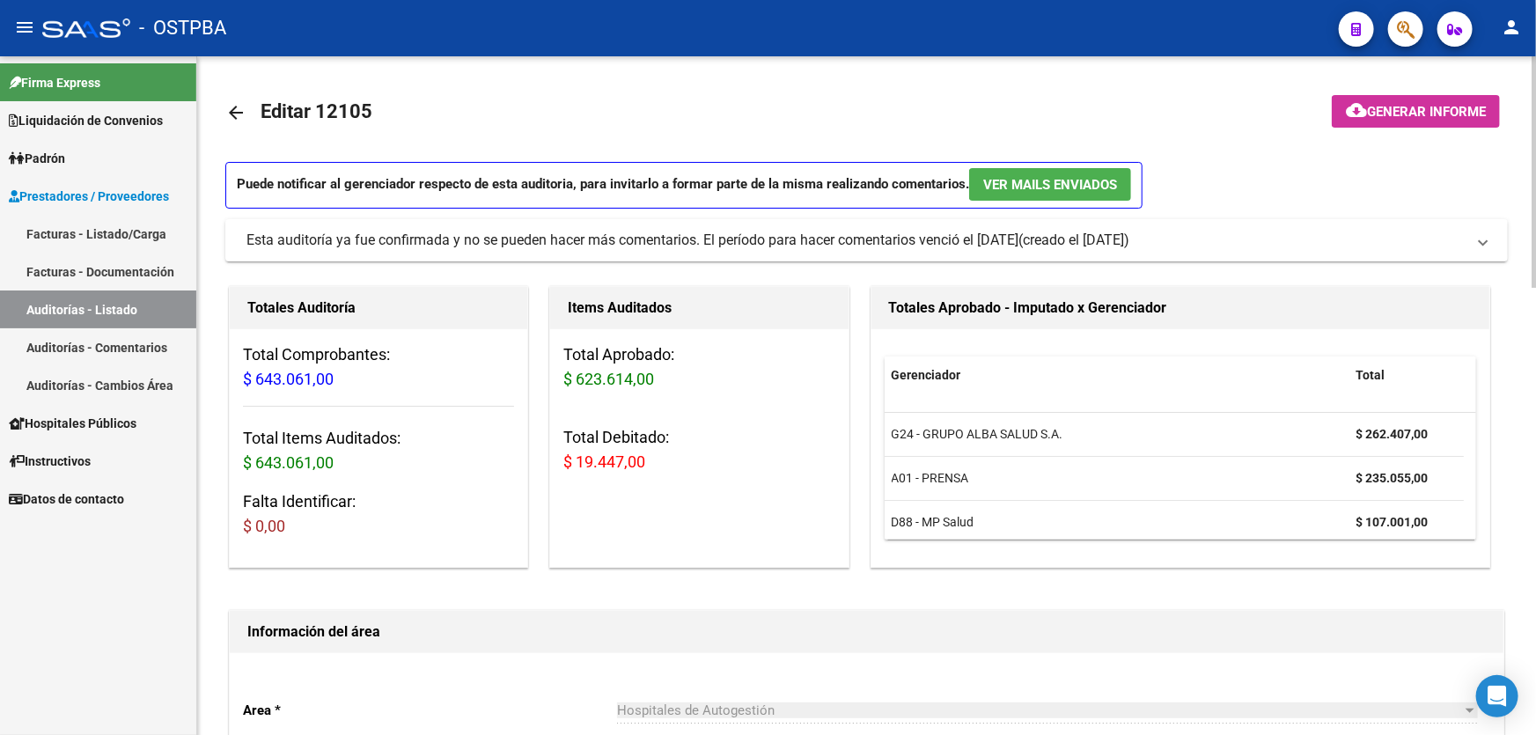
click at [227, 108] on mat-icon "arrow_back" at bounding box center [235, 112] width 21 height 21
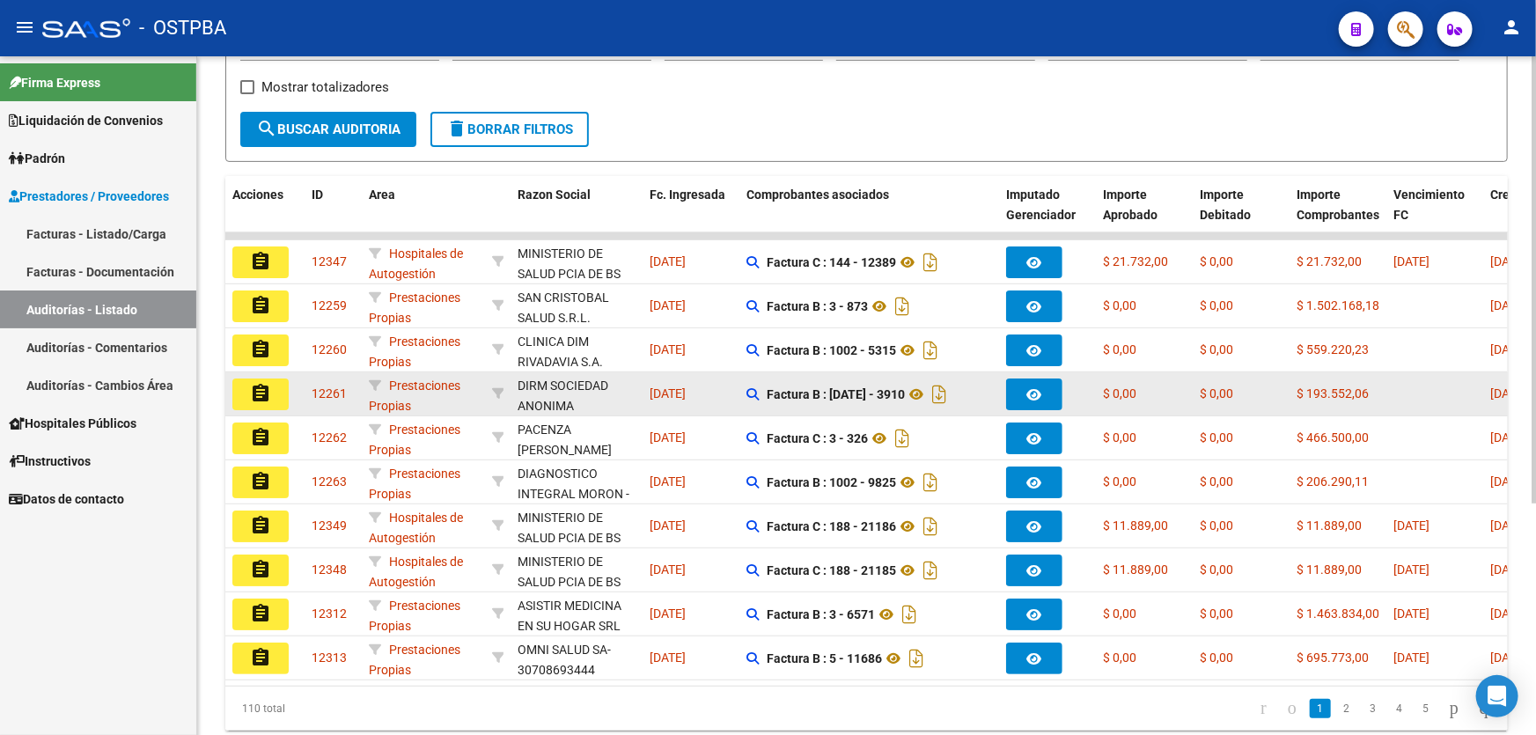
scroll to position [351, 0]
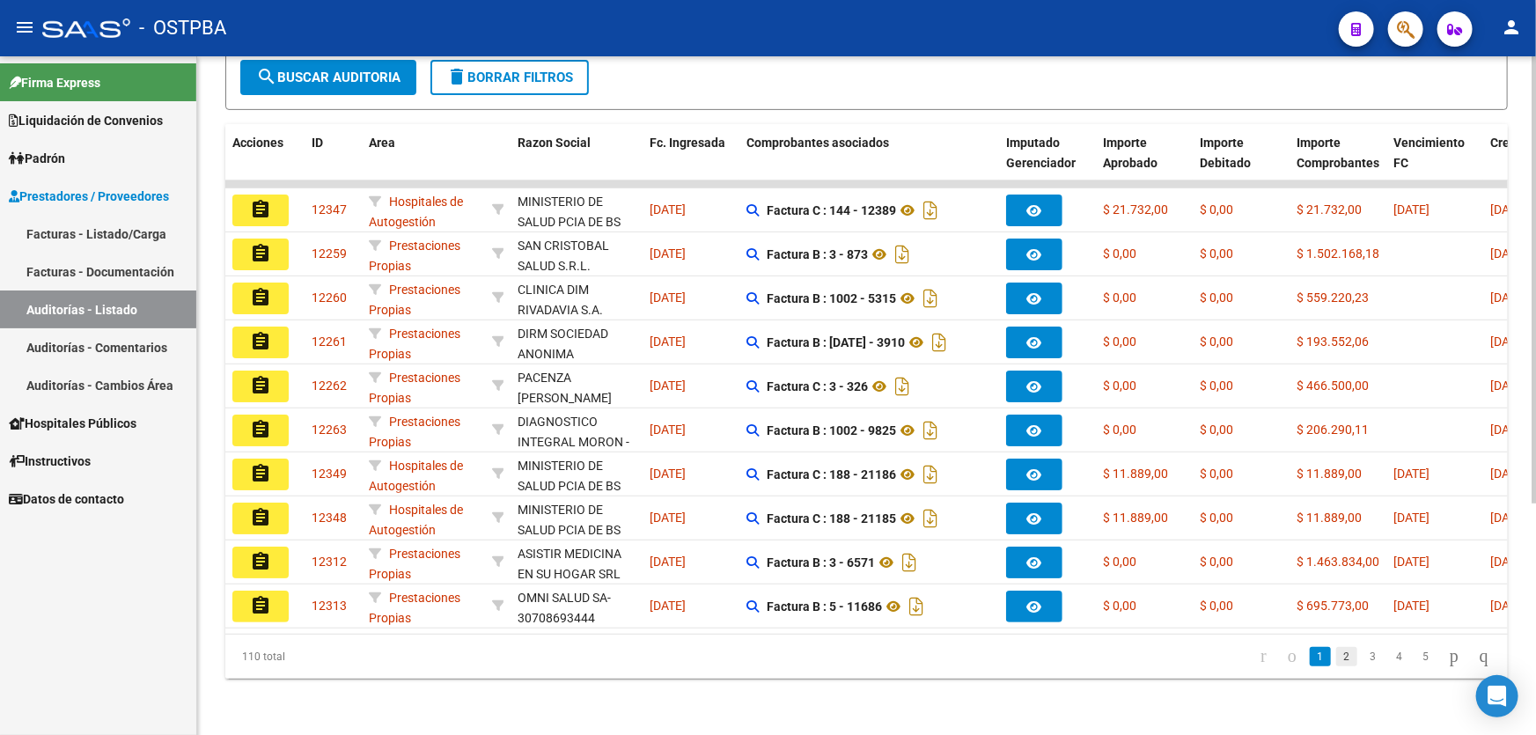
click at [1336, 664] on link "2" at bounding box center [1346, 656] width 21 height 19
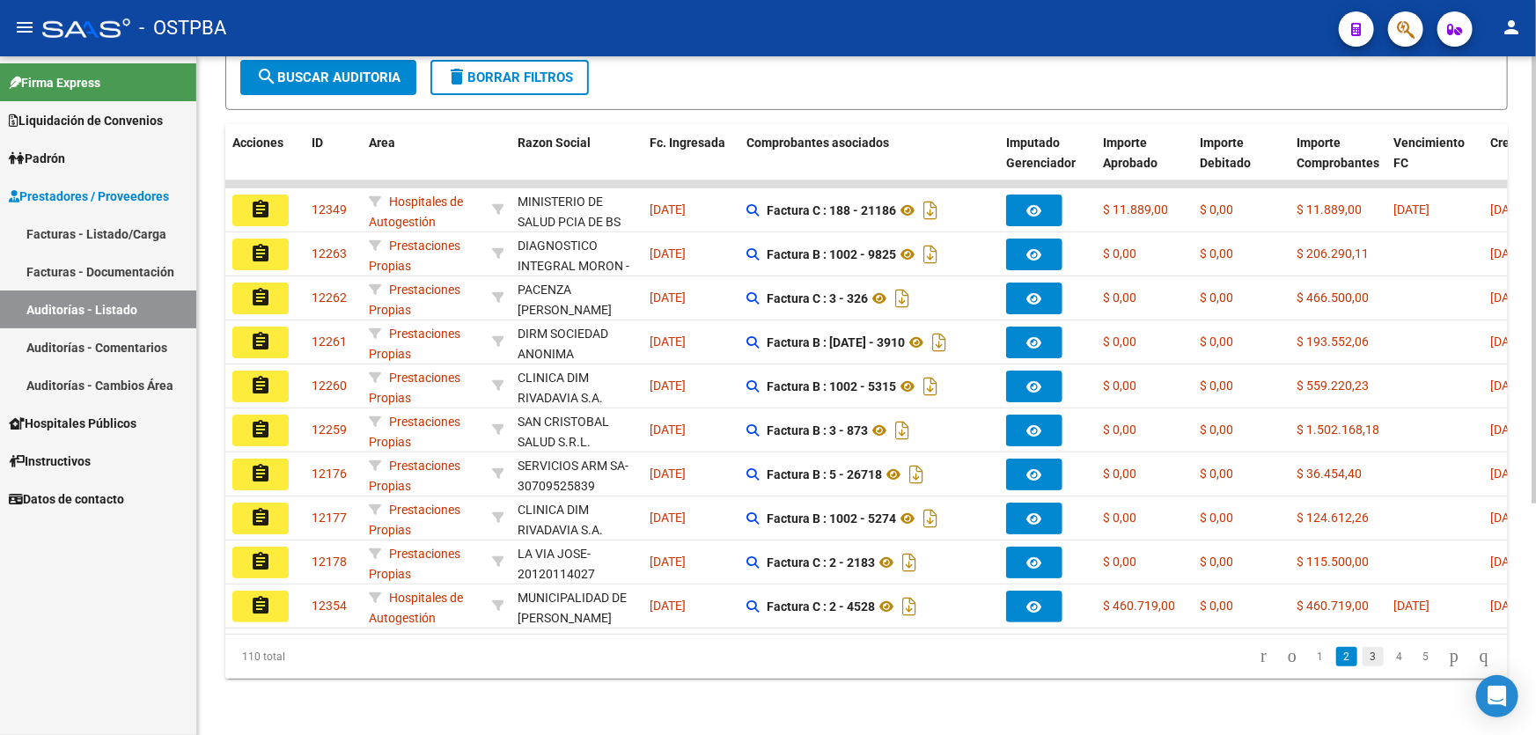
click at [1363, 658] on link "3" at bounding box center [1373, 656] width 21 height 19
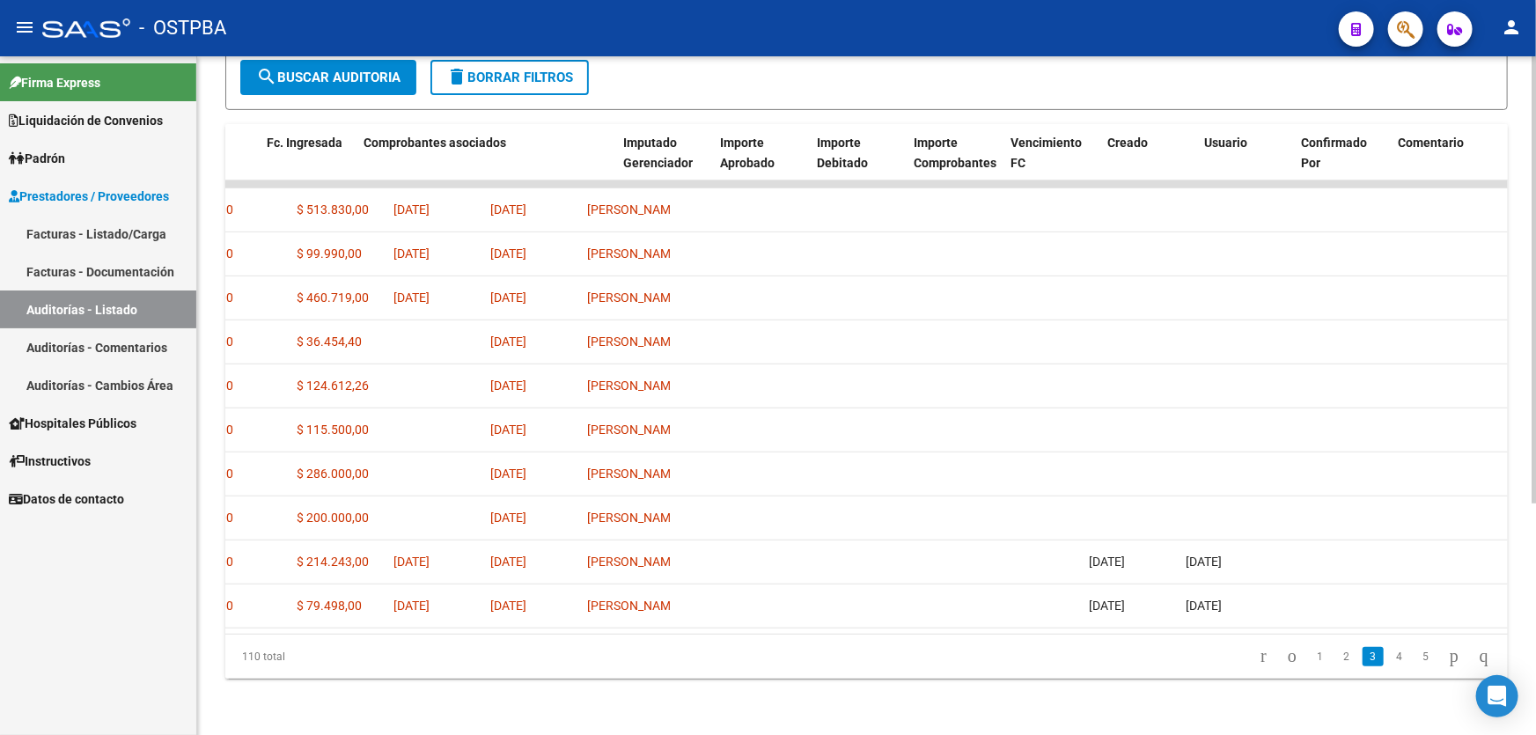
scroll to position [0, 0]
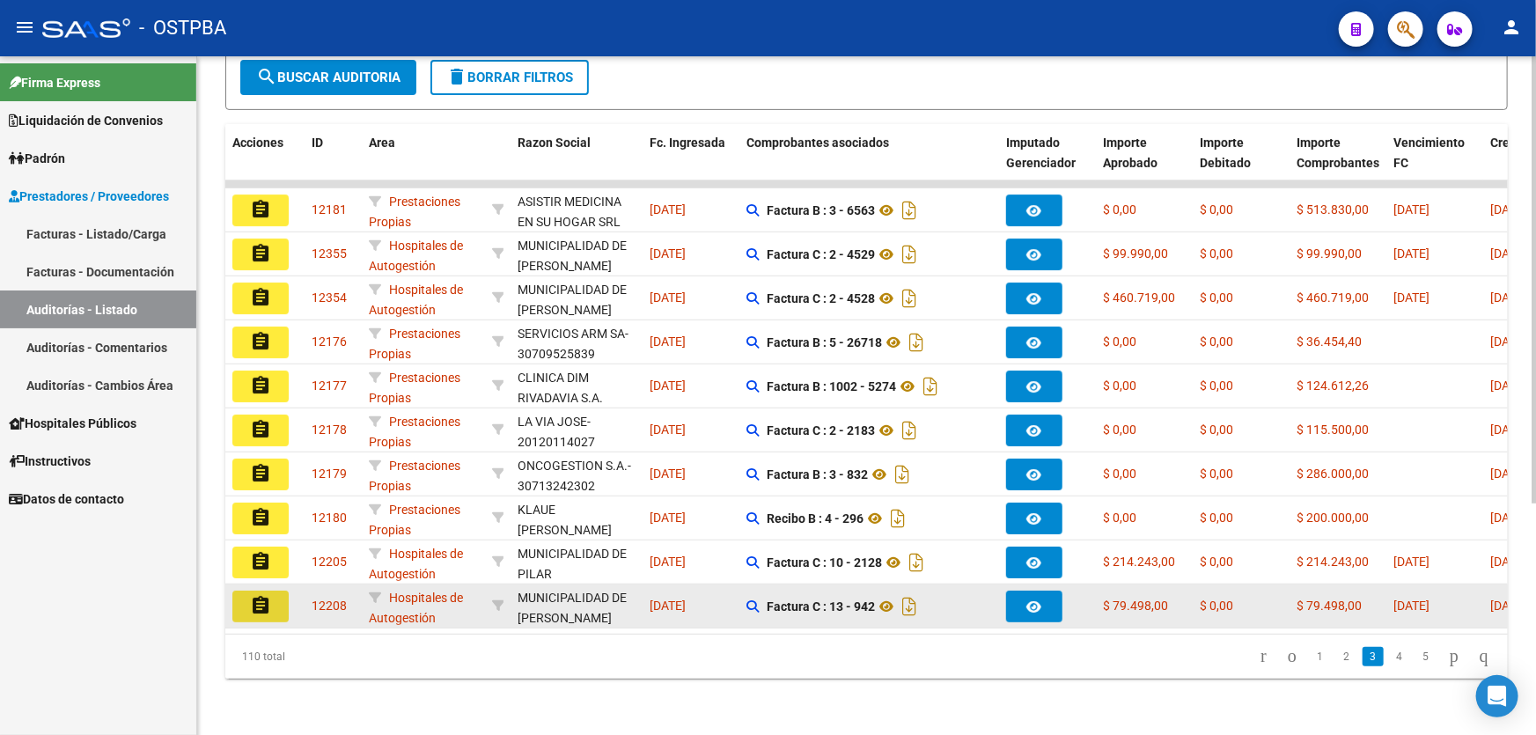
click at [265, 597] on mat-icon "assignment" at bounding box center [260, 605] width 21 height 21
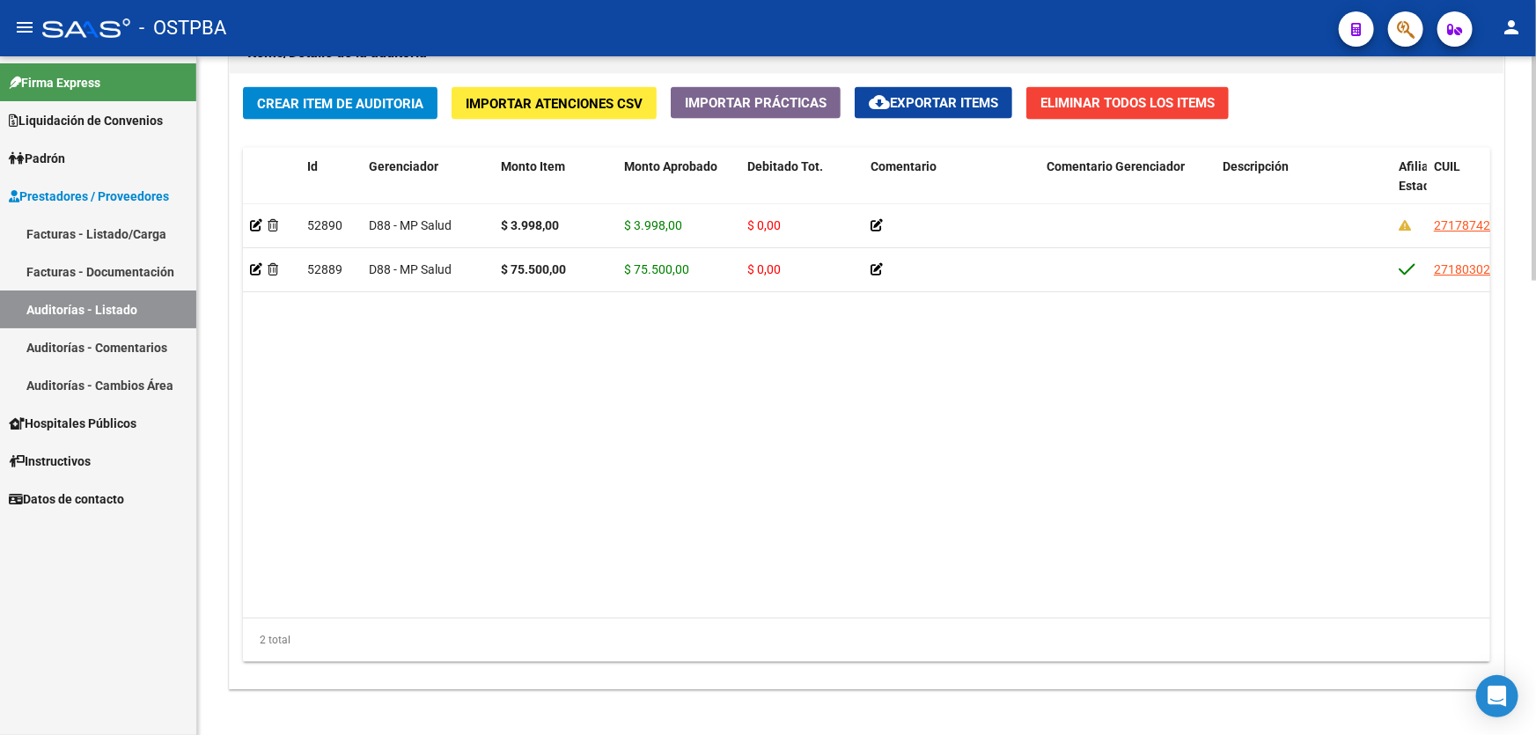
scroll to position [1372, 0]
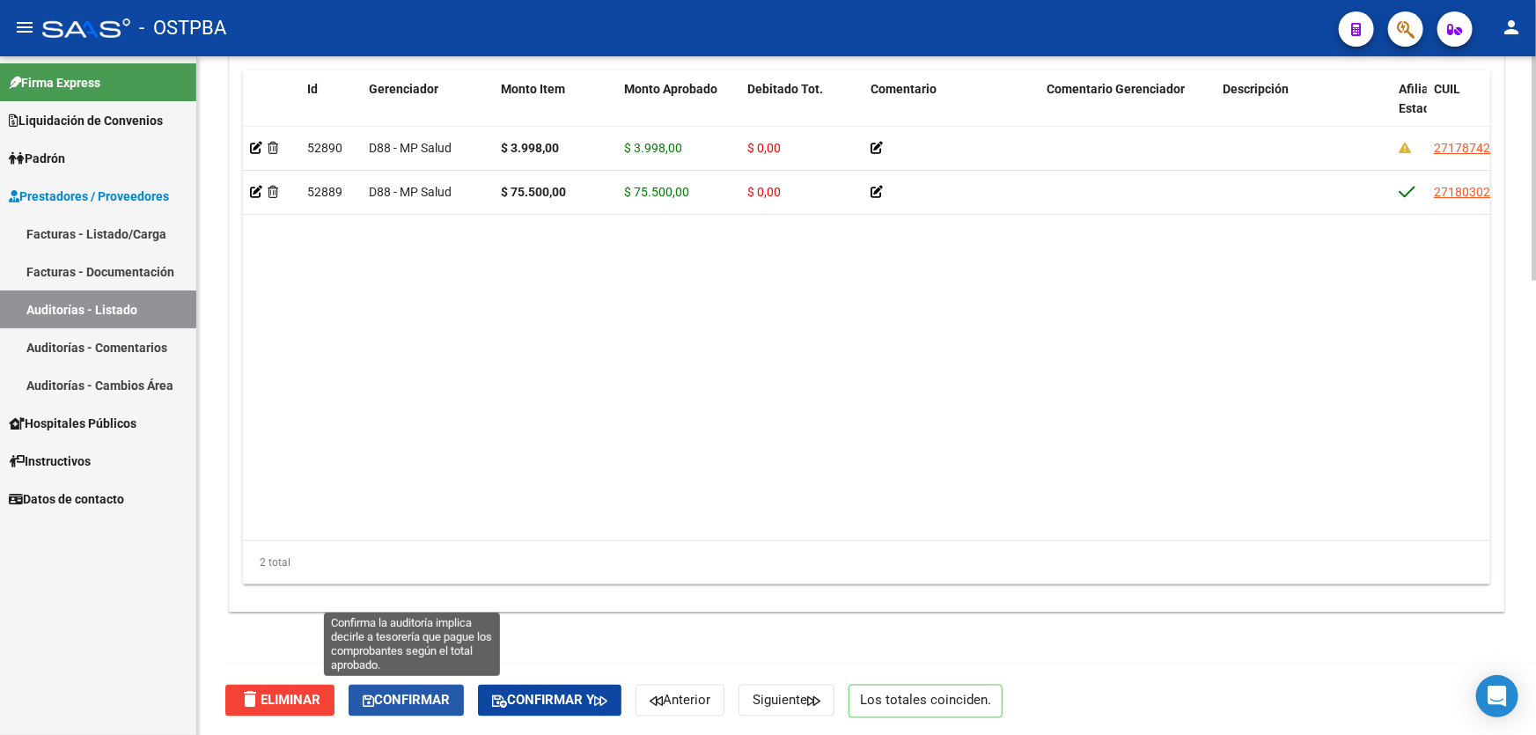
click at [414, 697] on span "Confirmar" at bounding box center [406, 701] width 87 height 16
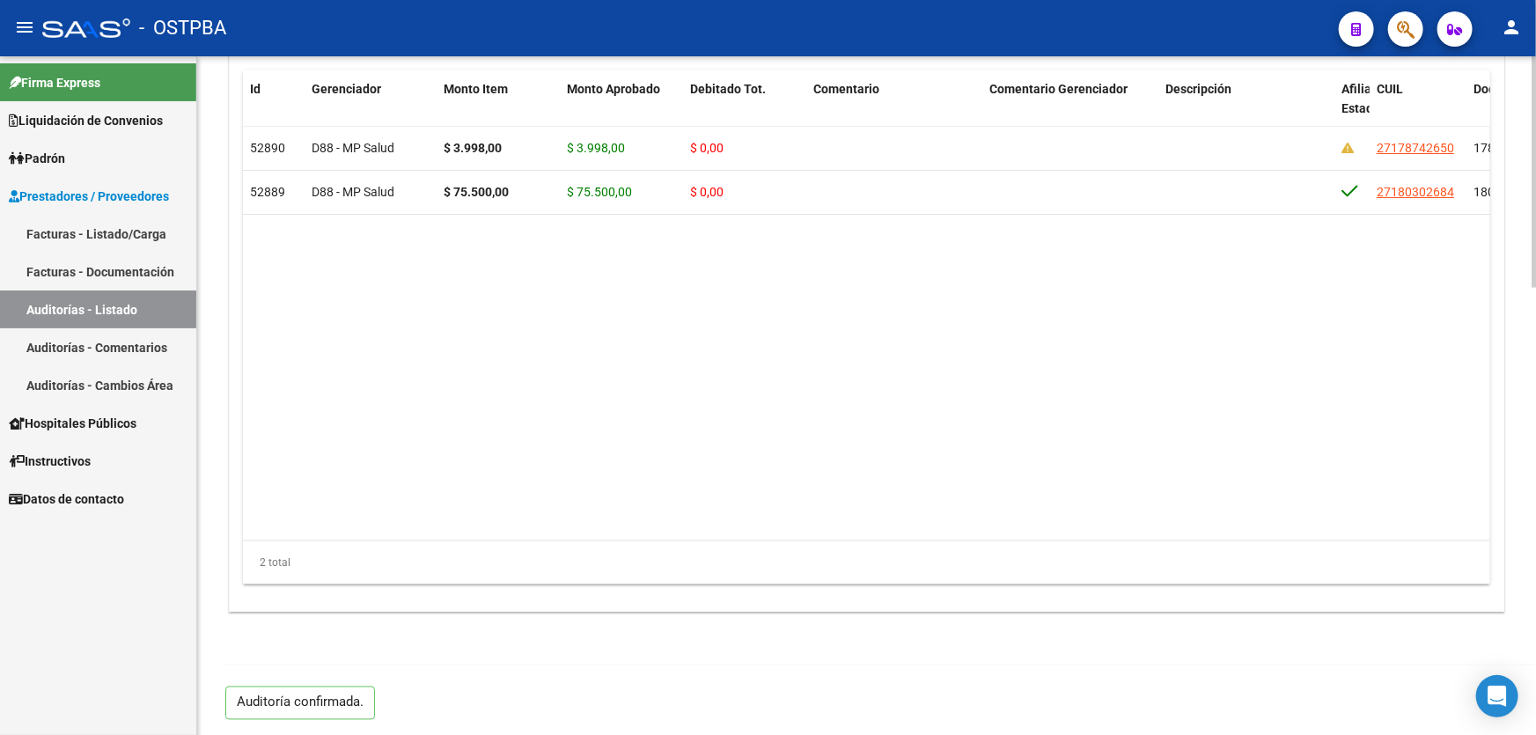
type input "202508"
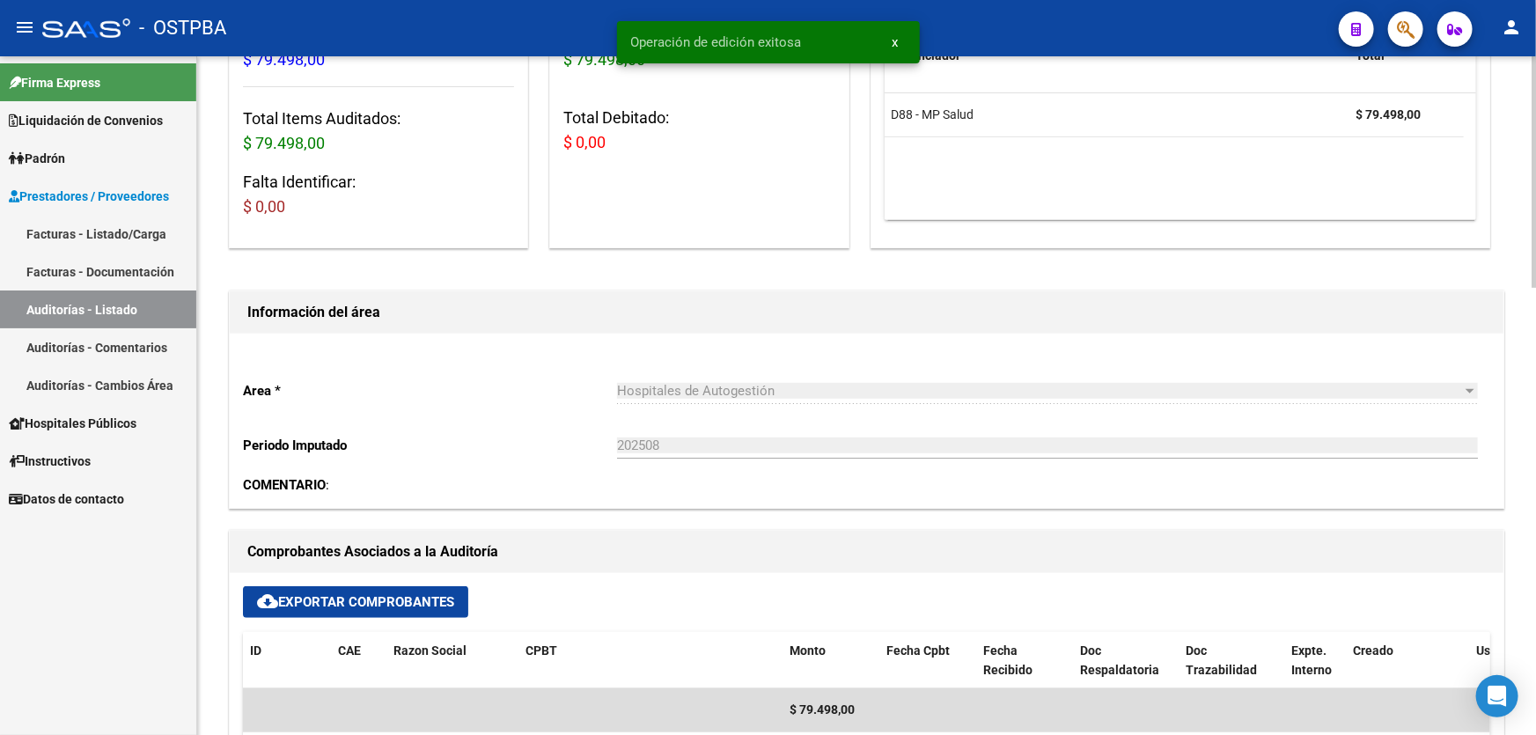
scroll to position [0, 0]
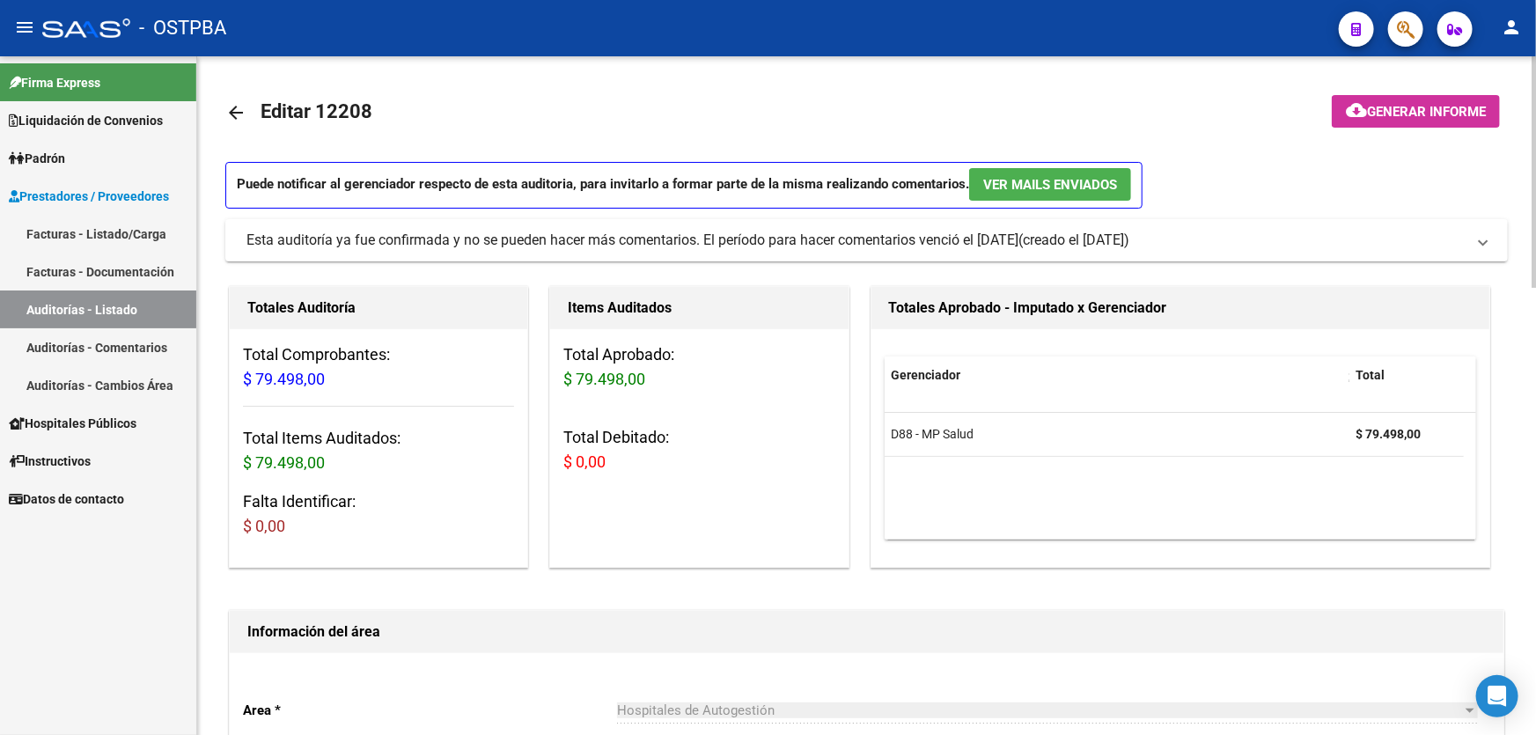
click at [233, 112] on mat-icon "arrow_back" at bounding box center [235, 112] width 21 height 21
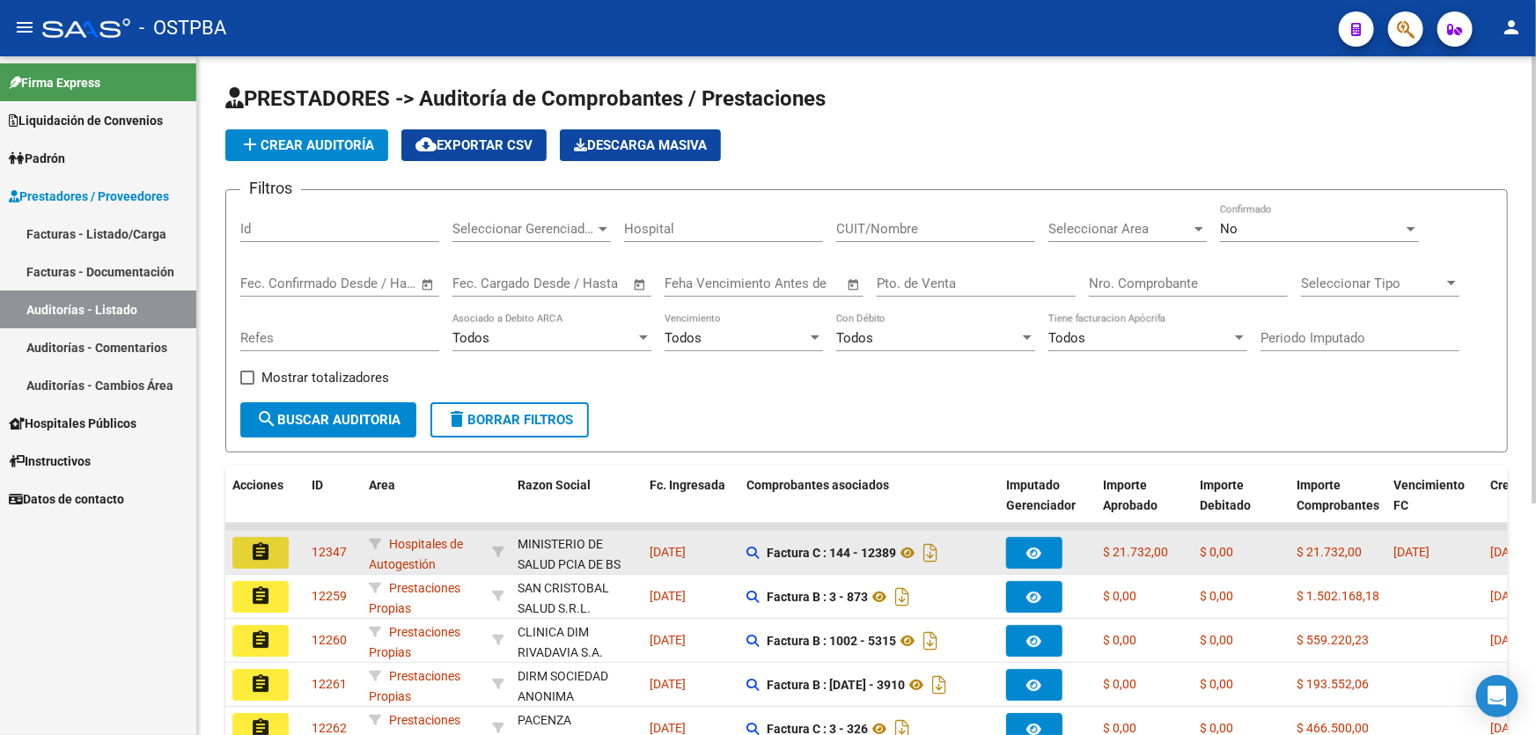
click at [264, 549] on mat-icon "assignment" at bounding box center [260, 551] width 21 height 21
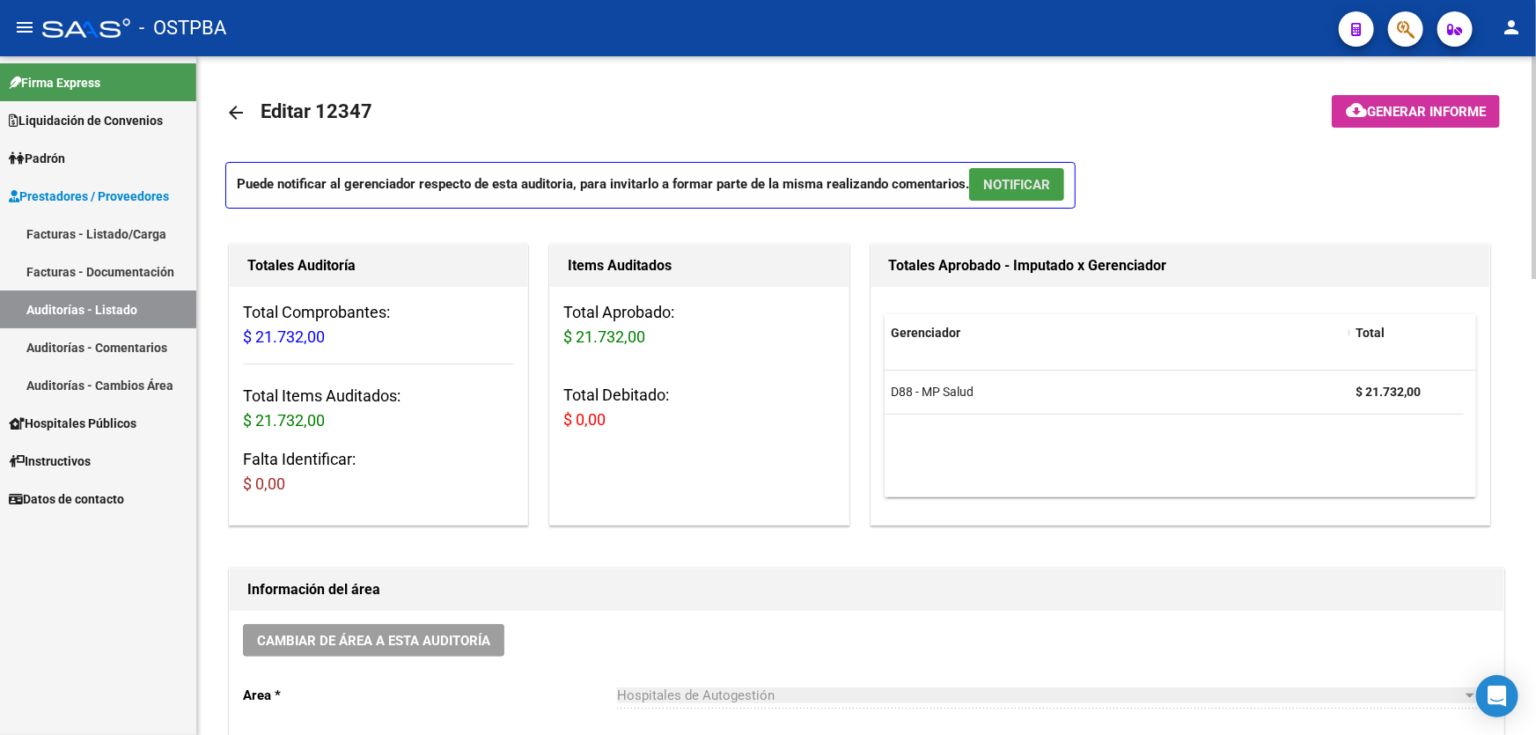
click at [1015, 180] on span "NOTIFICAR" at bounding box center [1016, 185] width 67 height 16
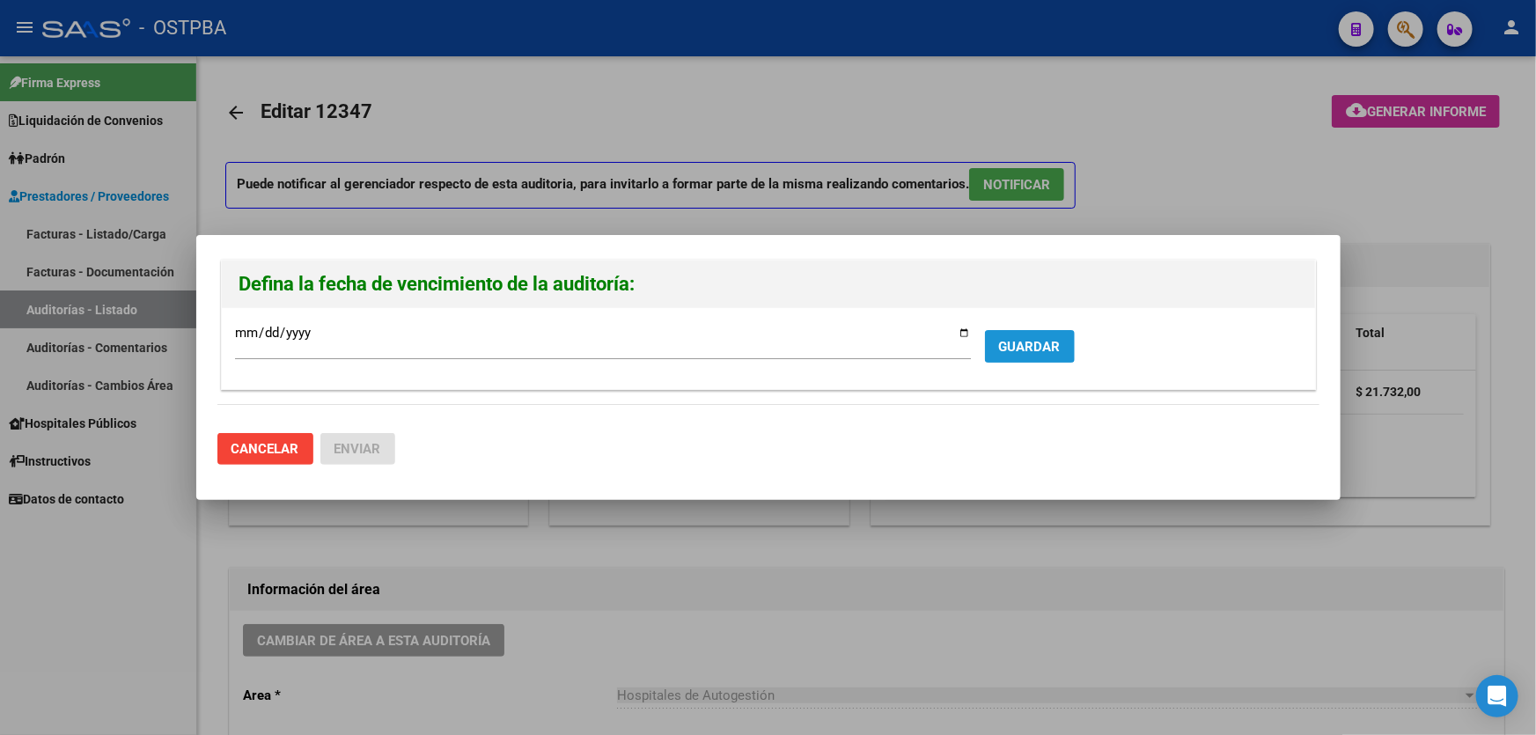
click at [1024, 342] on span "GUARDAR" at bounding box center [1030, 347] width 62 height 16
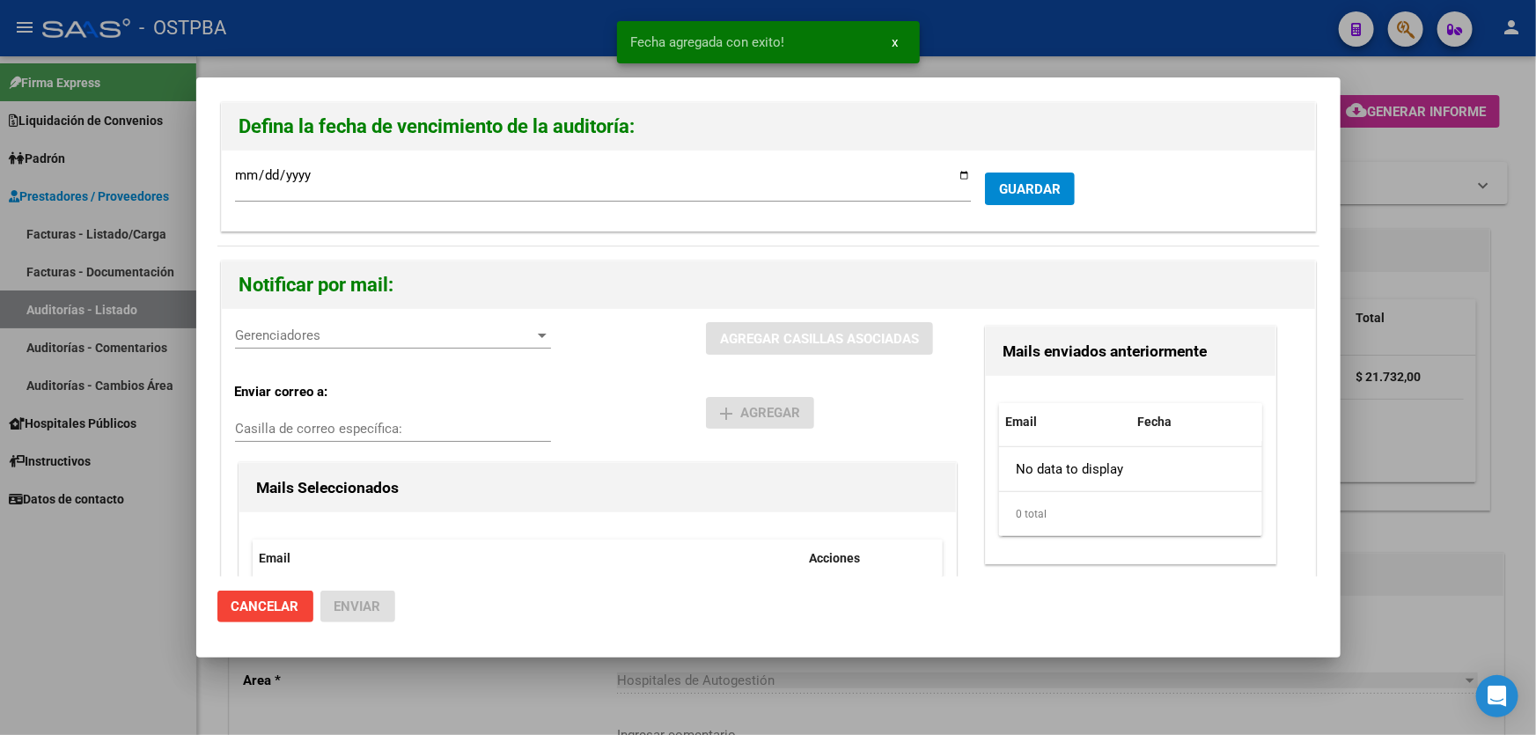
click at [273, 341] on span "Gerenciadores" at bounding box center [385, 335] width 300 height 16
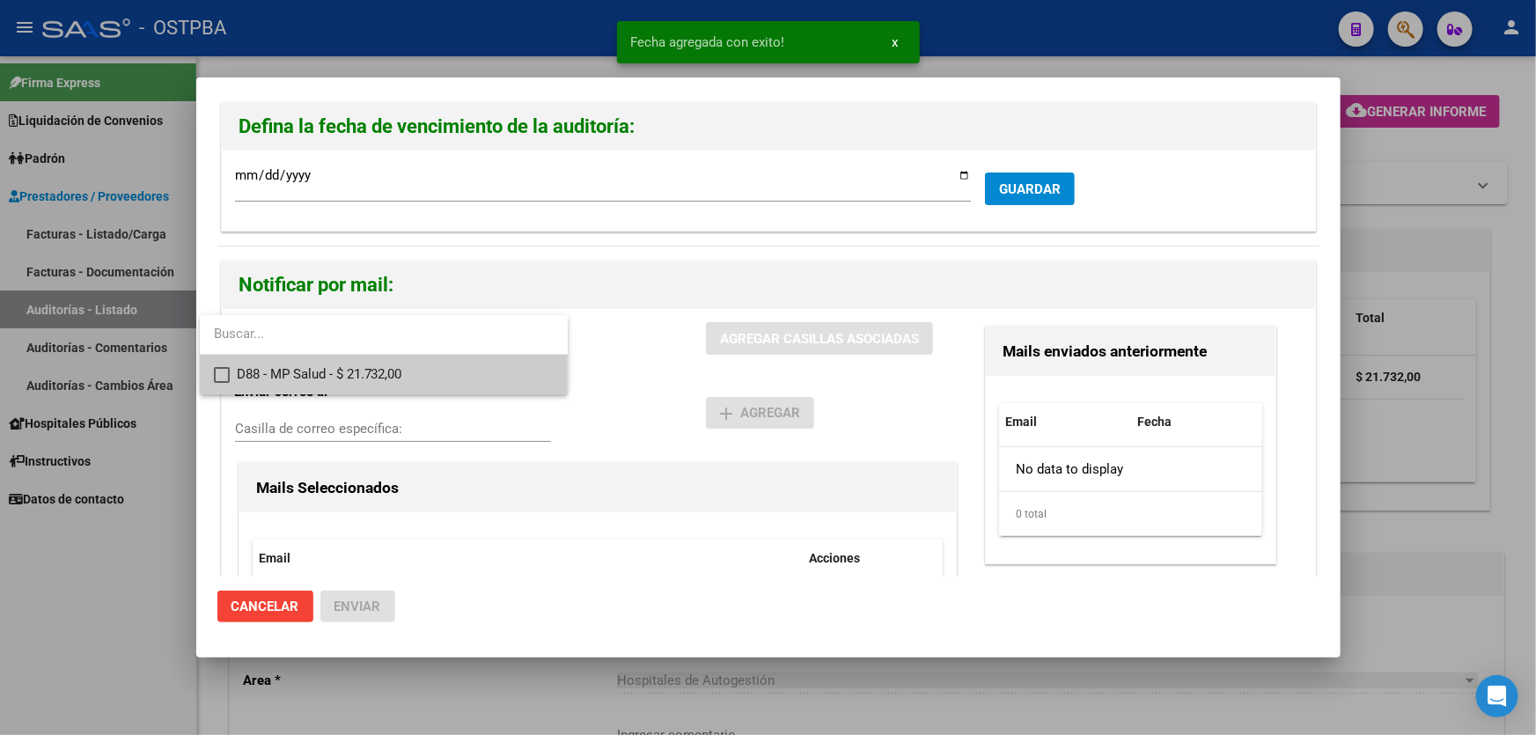
click at [217, 374] on mat-pseudo-checkbox at bounding box center [222, 375] width 16 height 16
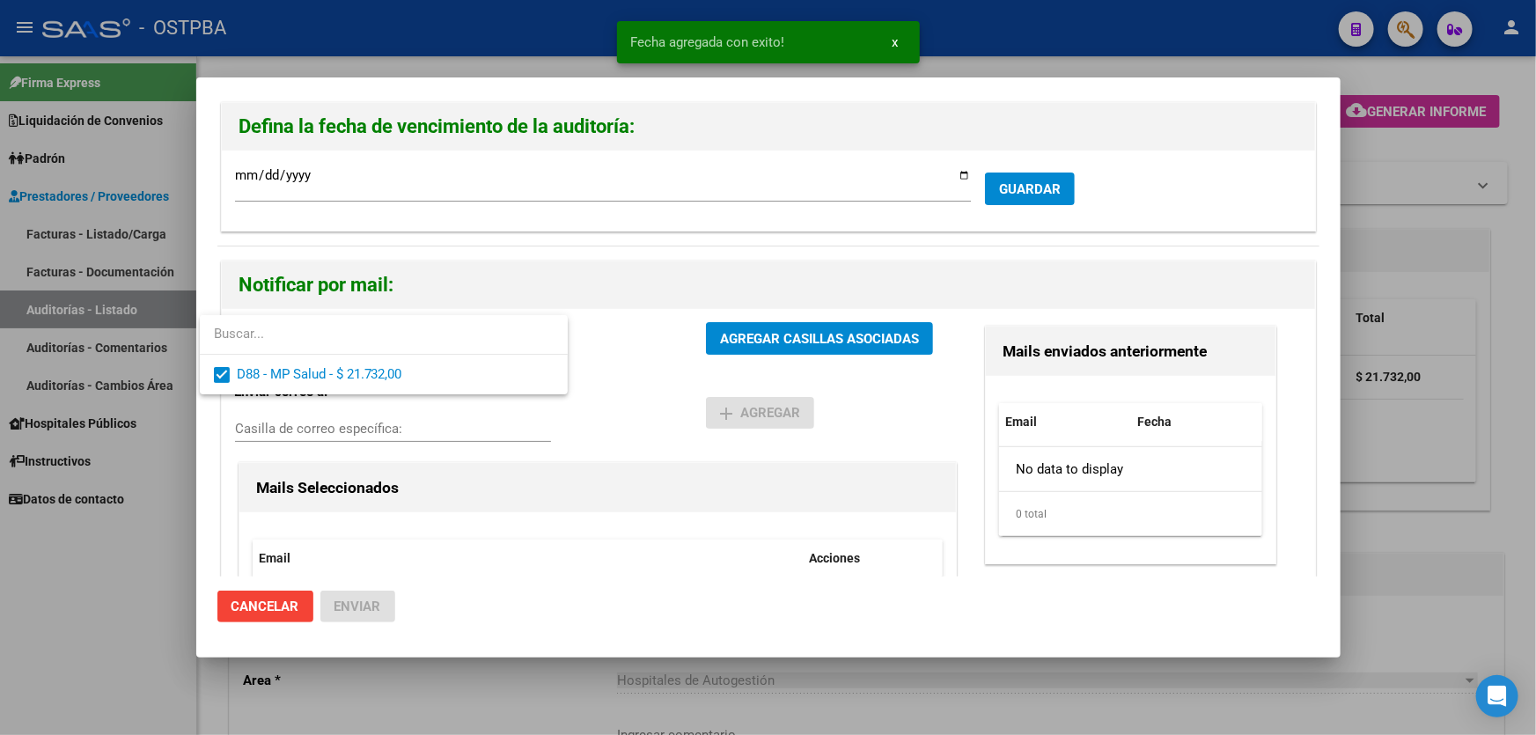
click at [614, 385] on div at bounding box center [768, 367] width 1536 height 735
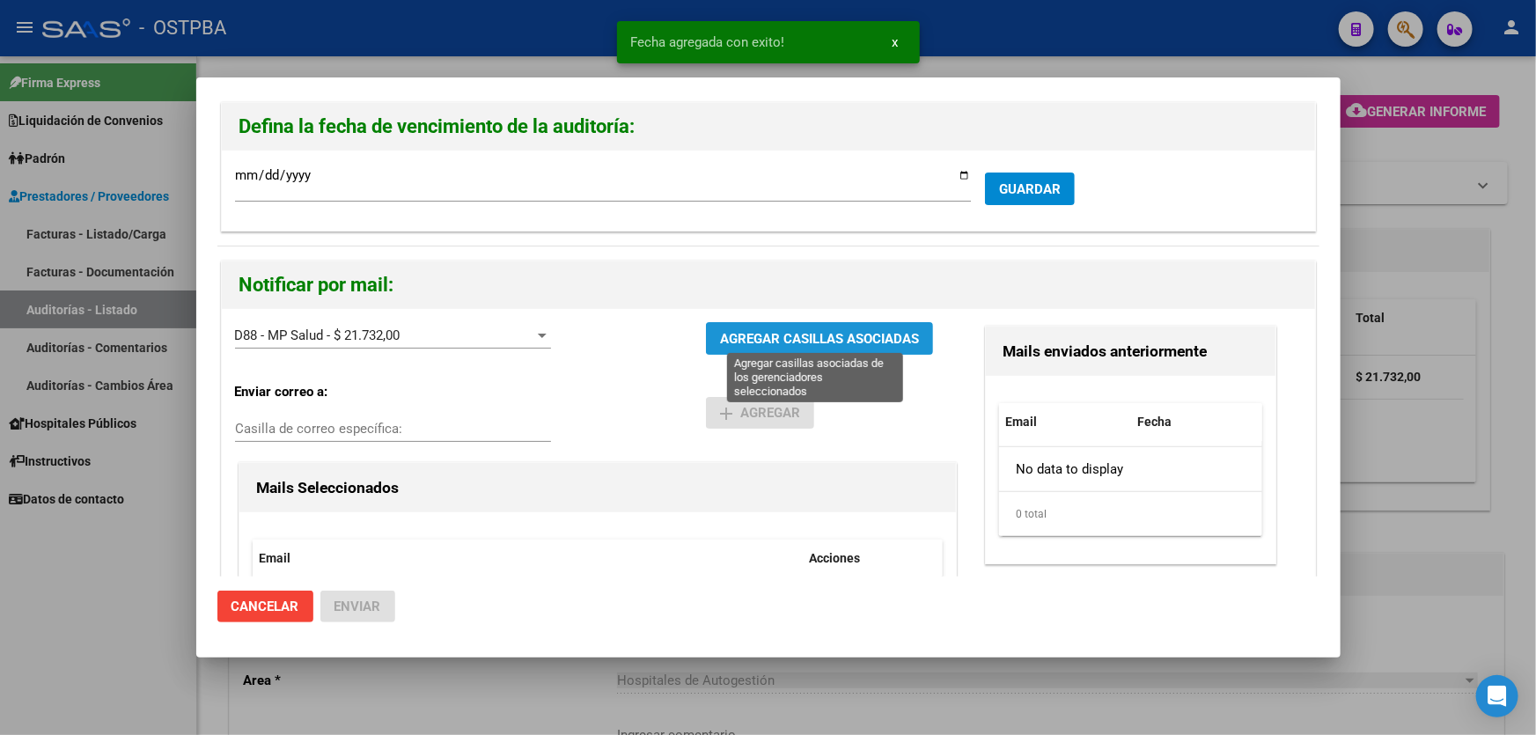
click at [762, 334] on span "AGREGAR CASILLAS ASOCIADAS" at bounding box center [819, 339] width 199 height 16
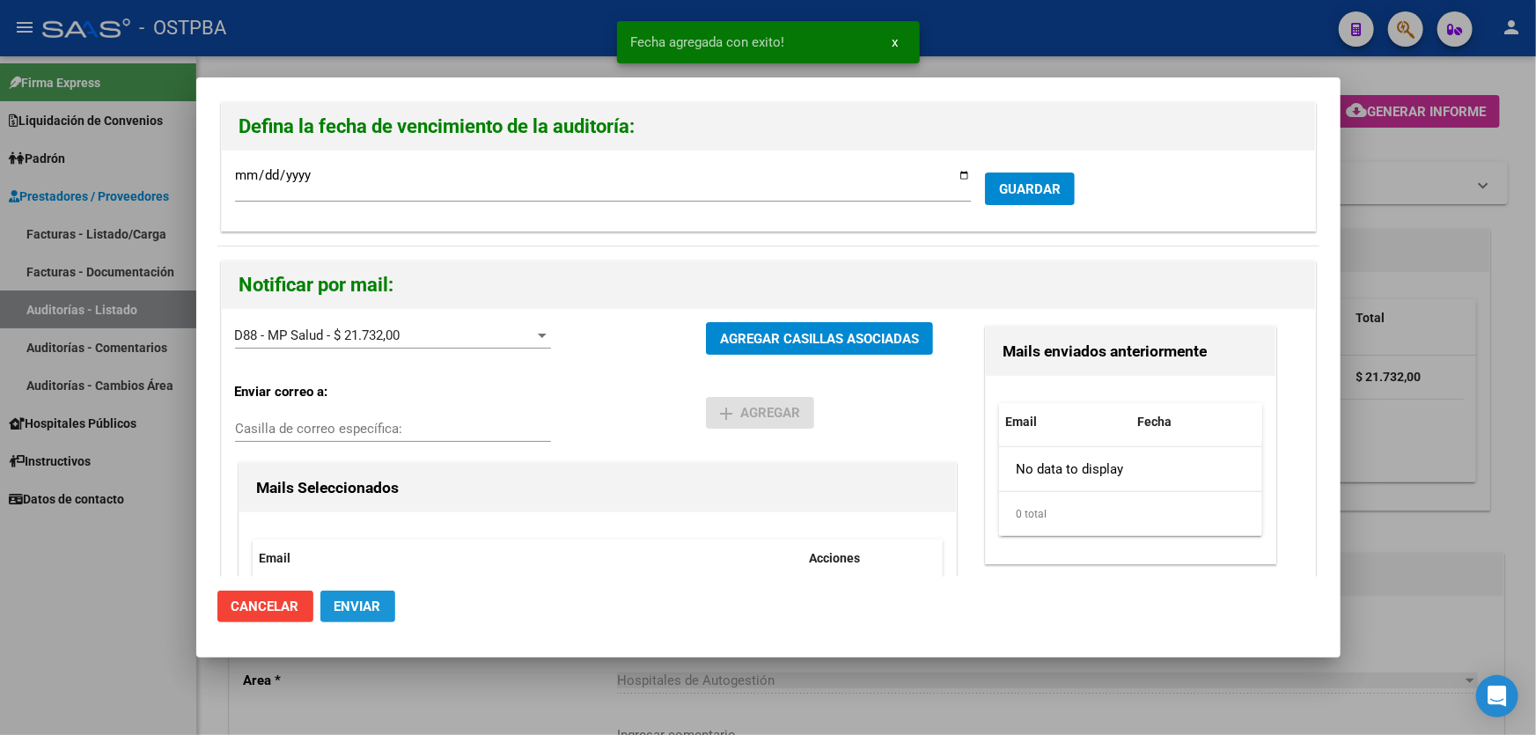
click at [349, 606] on span "Enviar" at bounding box center [357, 607] width 47 height 16
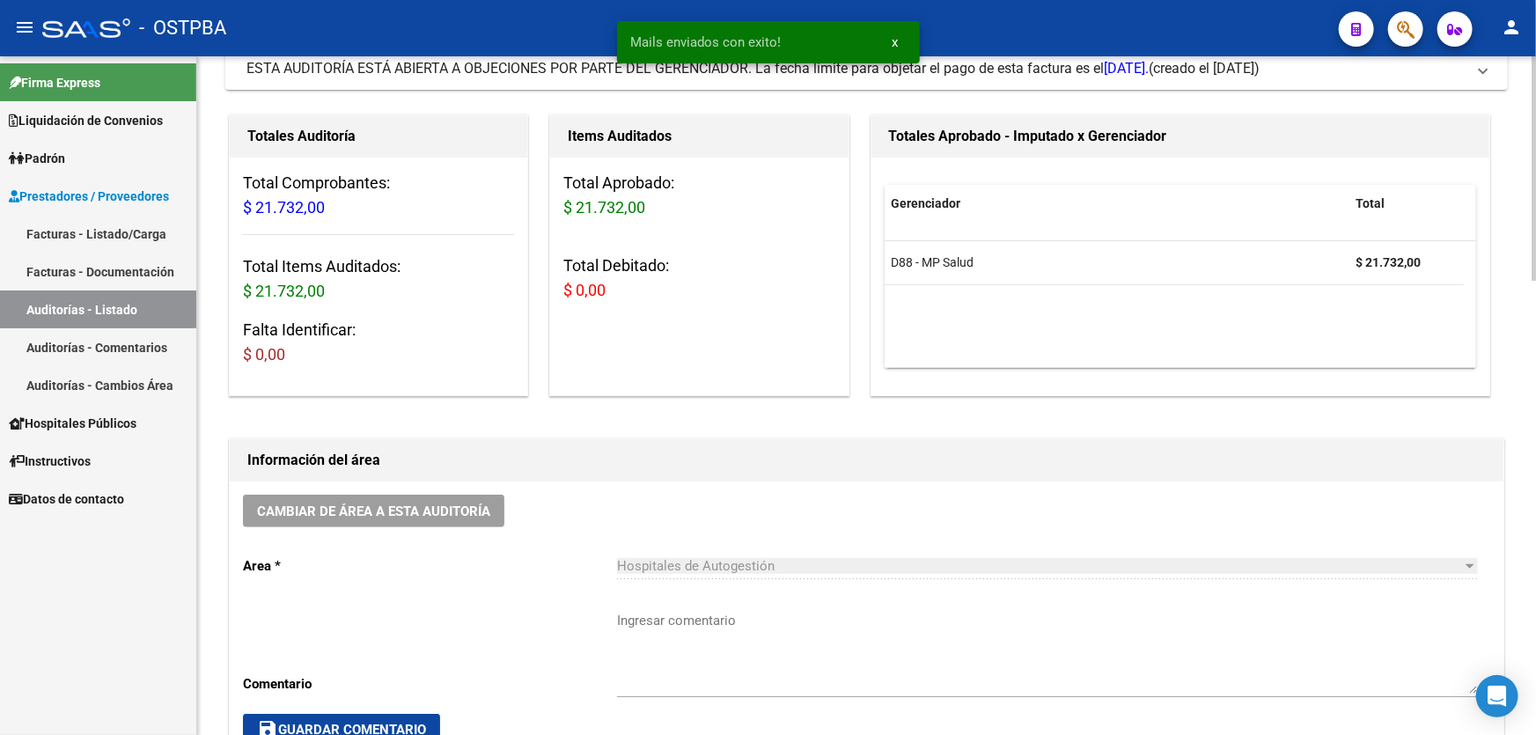
scroll to position [320, 0]
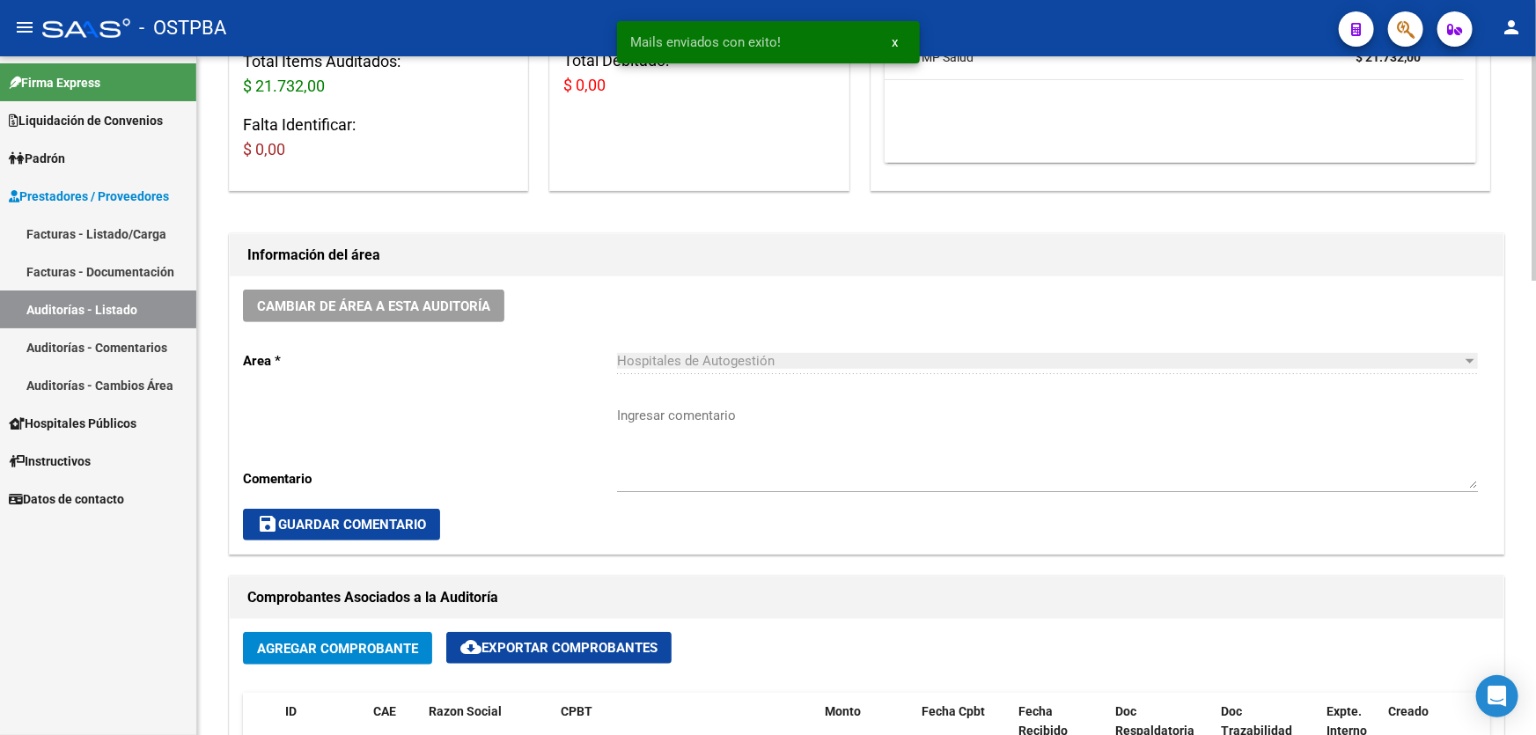
click at [716, 452] on textarea "Ingresar comentario" at bounding box center [1047, 447] width 861 height 83
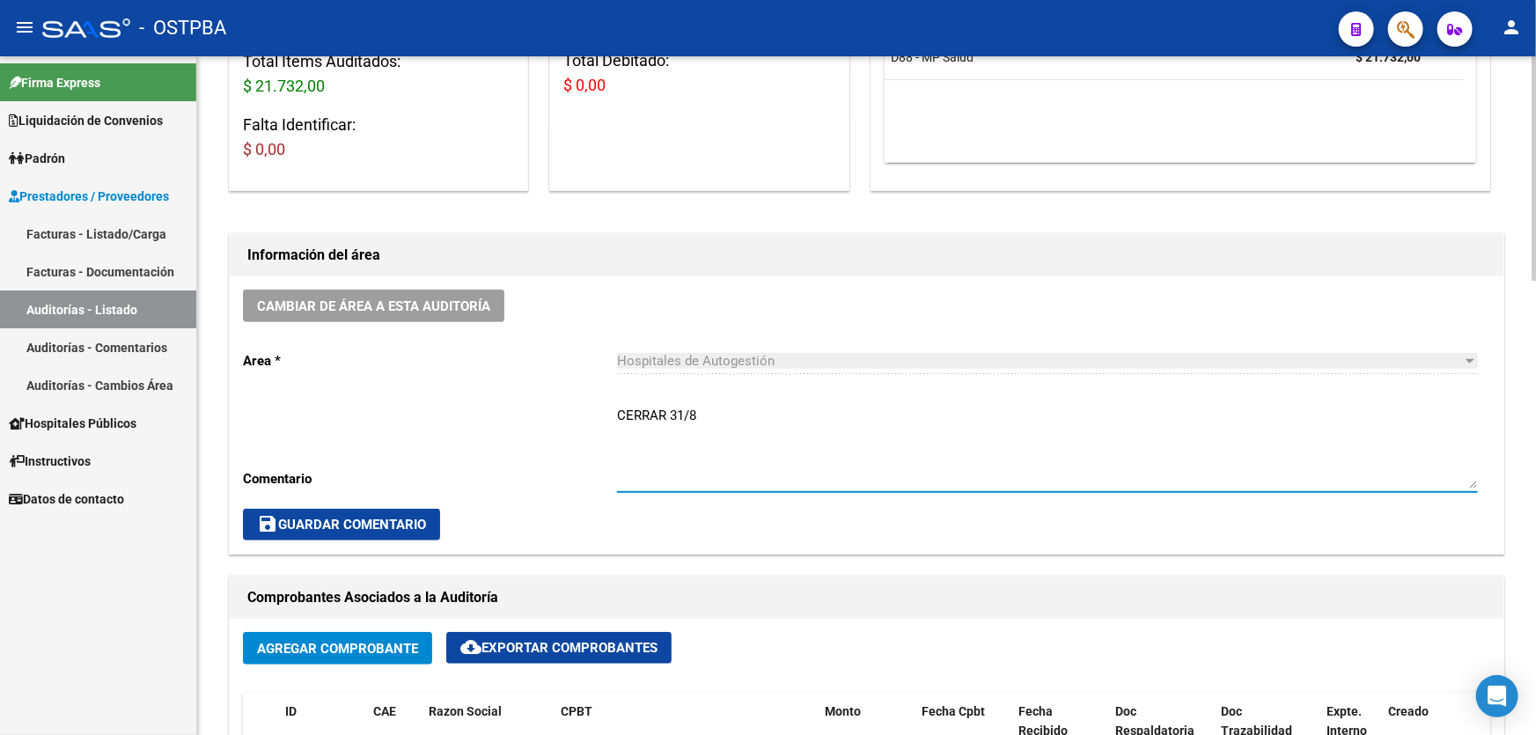
type textarea "CERRAR 31/8"
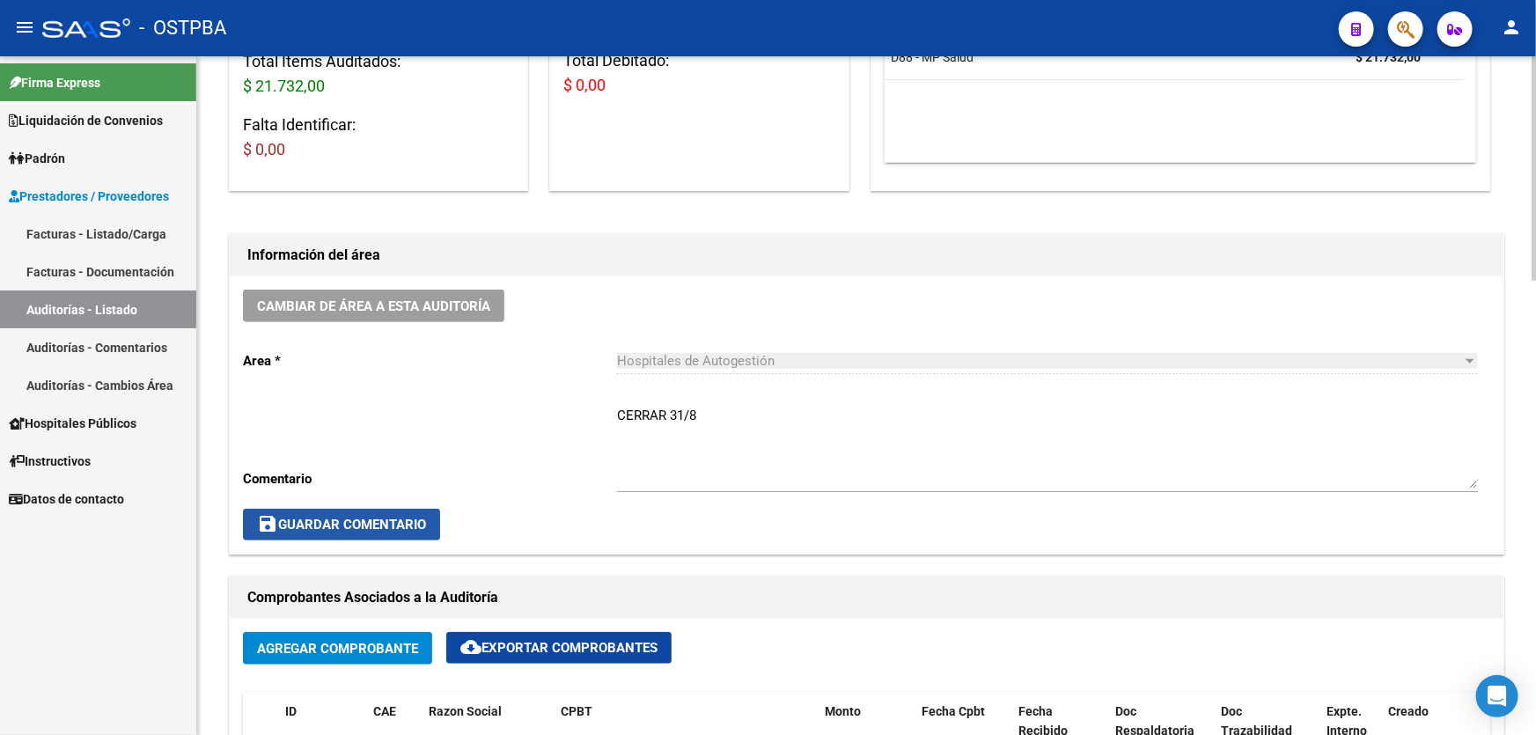
click at [390, 527] on span "save Guardar Comentario" at bounding box center [341, 525] width 169 height 16
click at [389, 526] on span "save Guardar Comentario" at bounding box center [341, 525] width 169 height 16
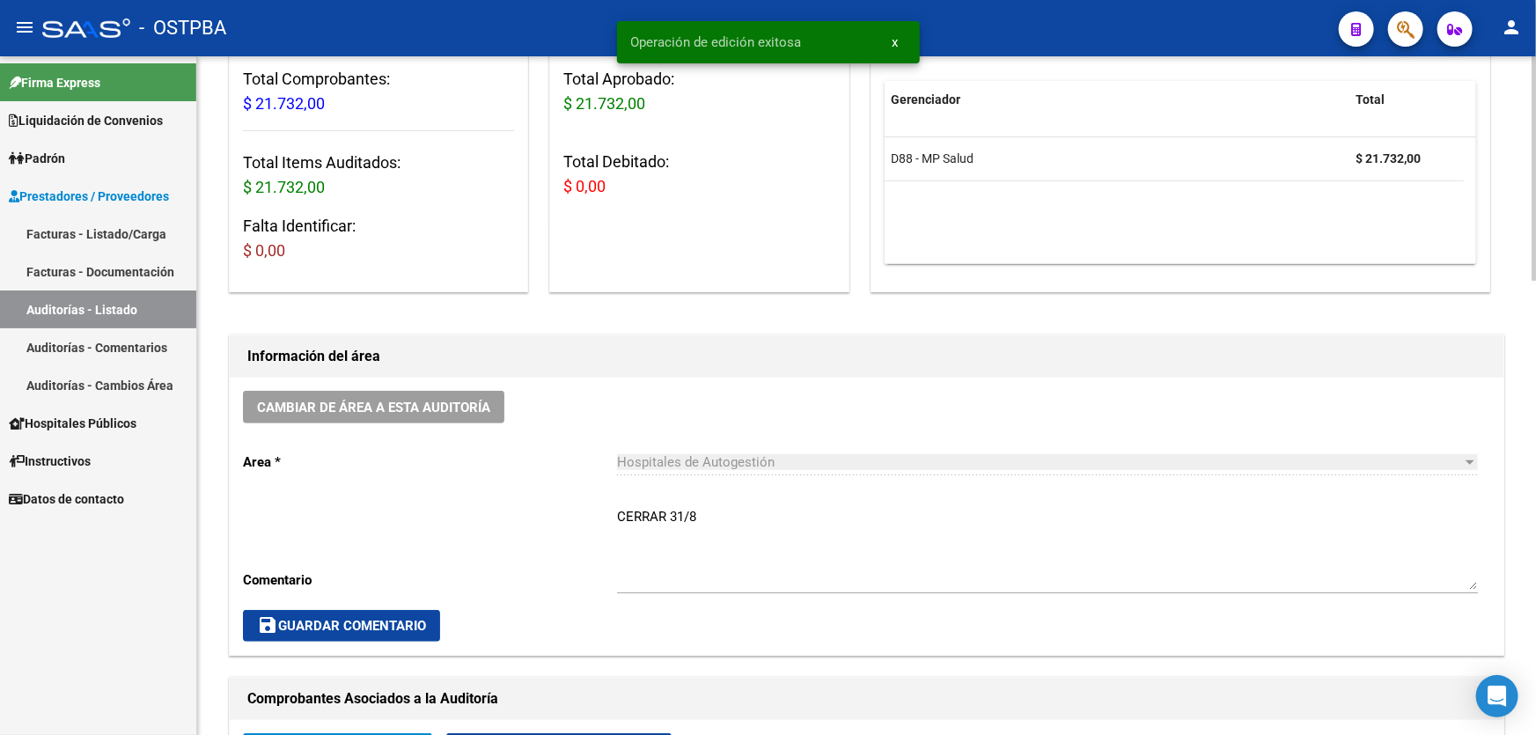
scroll to position [0, 0]
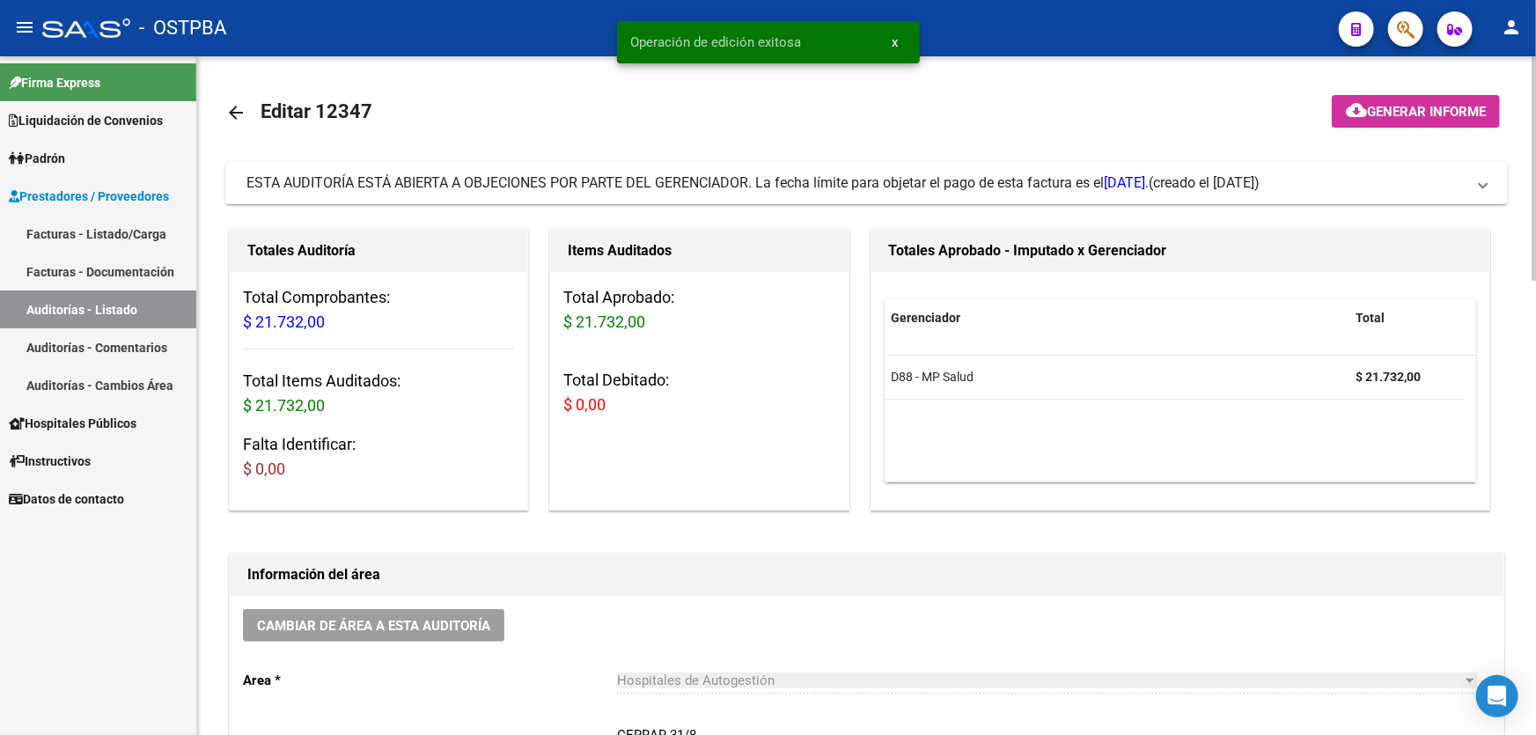
click at [231, 106] on mat-icon "arrow_back" at bounding box center [235, 112] width 21 height 21
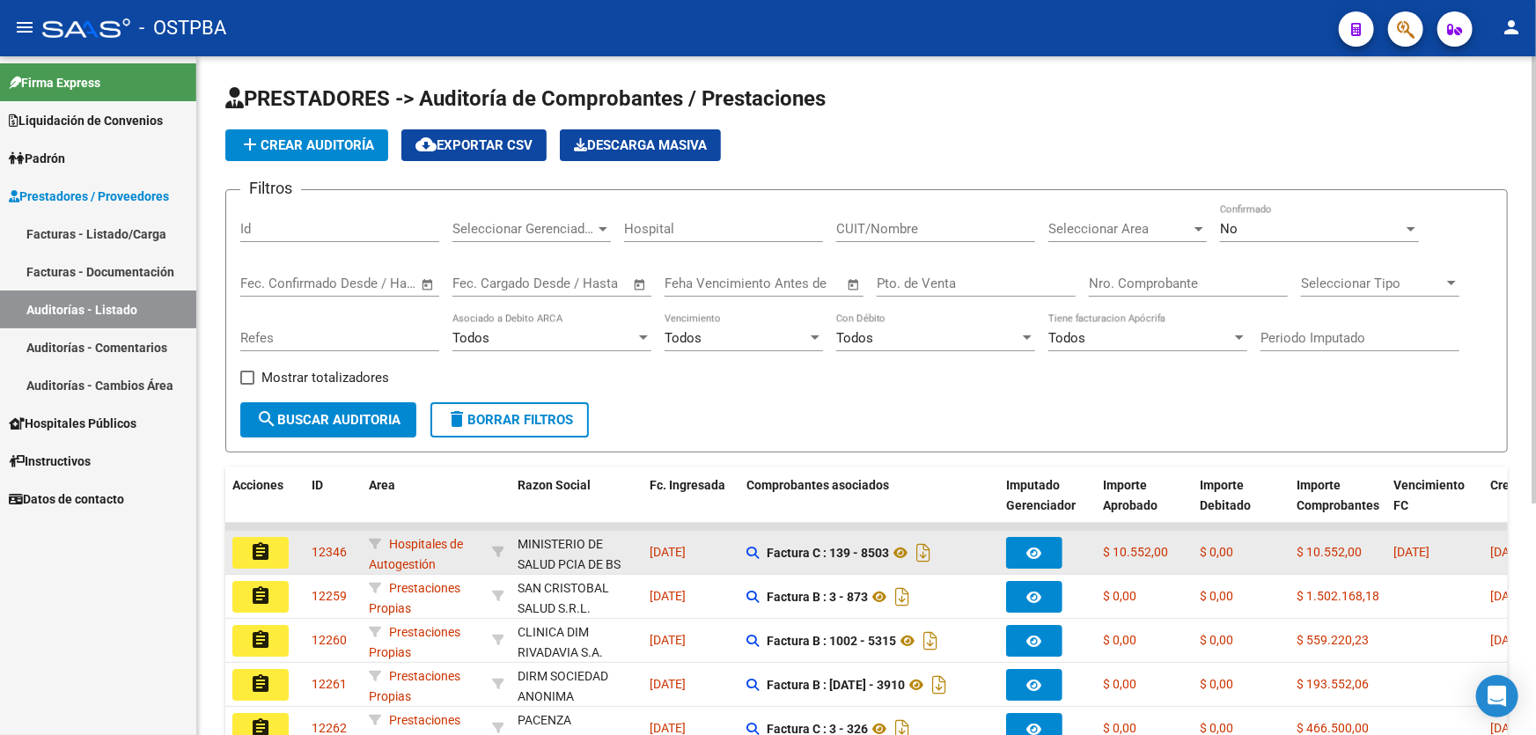
click at [259, 543] on mat-icon "assignment" at bounding box center [260, 551] width 21 height 21
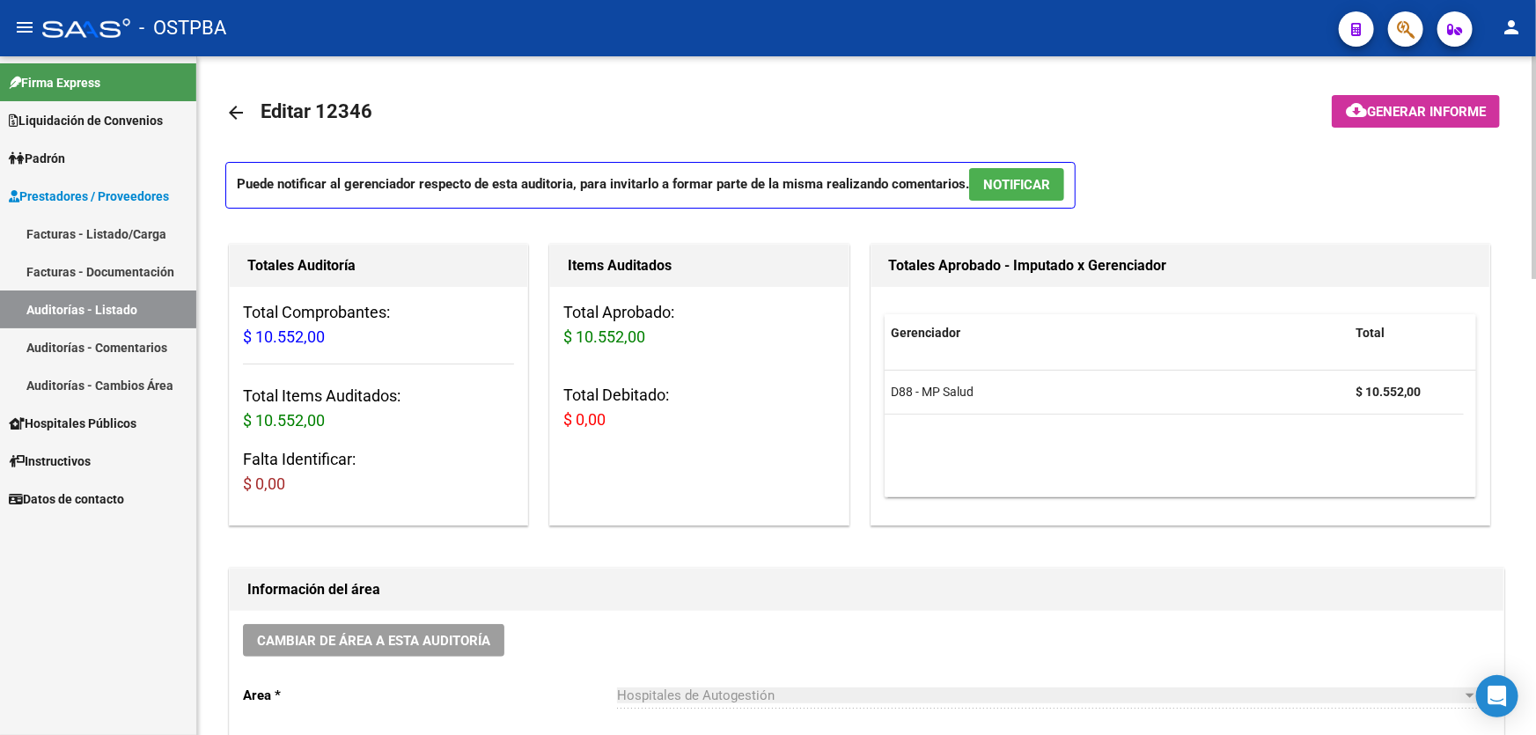
click at [1018, 180] on span "NOTIFICAR" at bounding box center [1016, 185] width 67 height 16
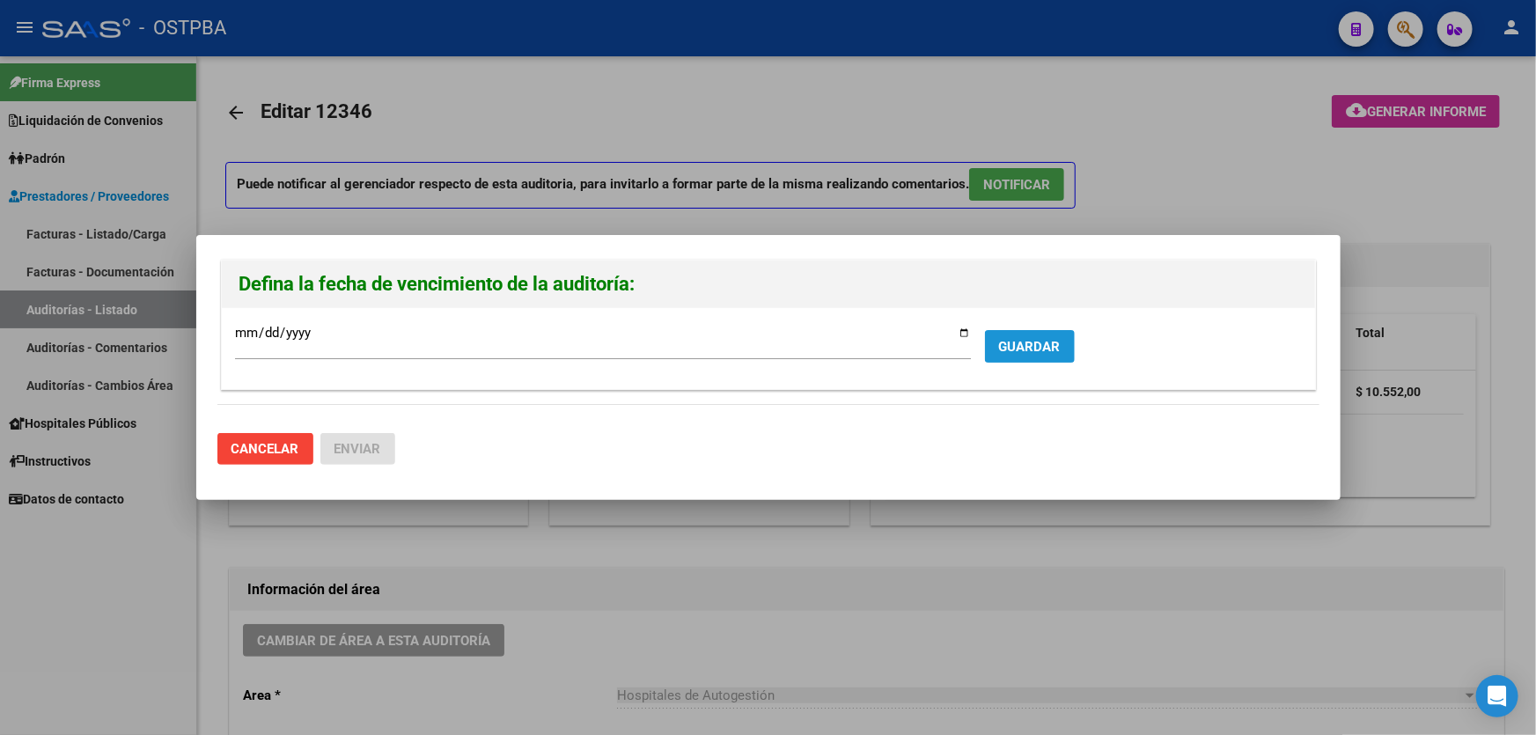
click at [1039, 339] on span "GUARDAR" at bounding box center [1030, 347] width 62 height 16
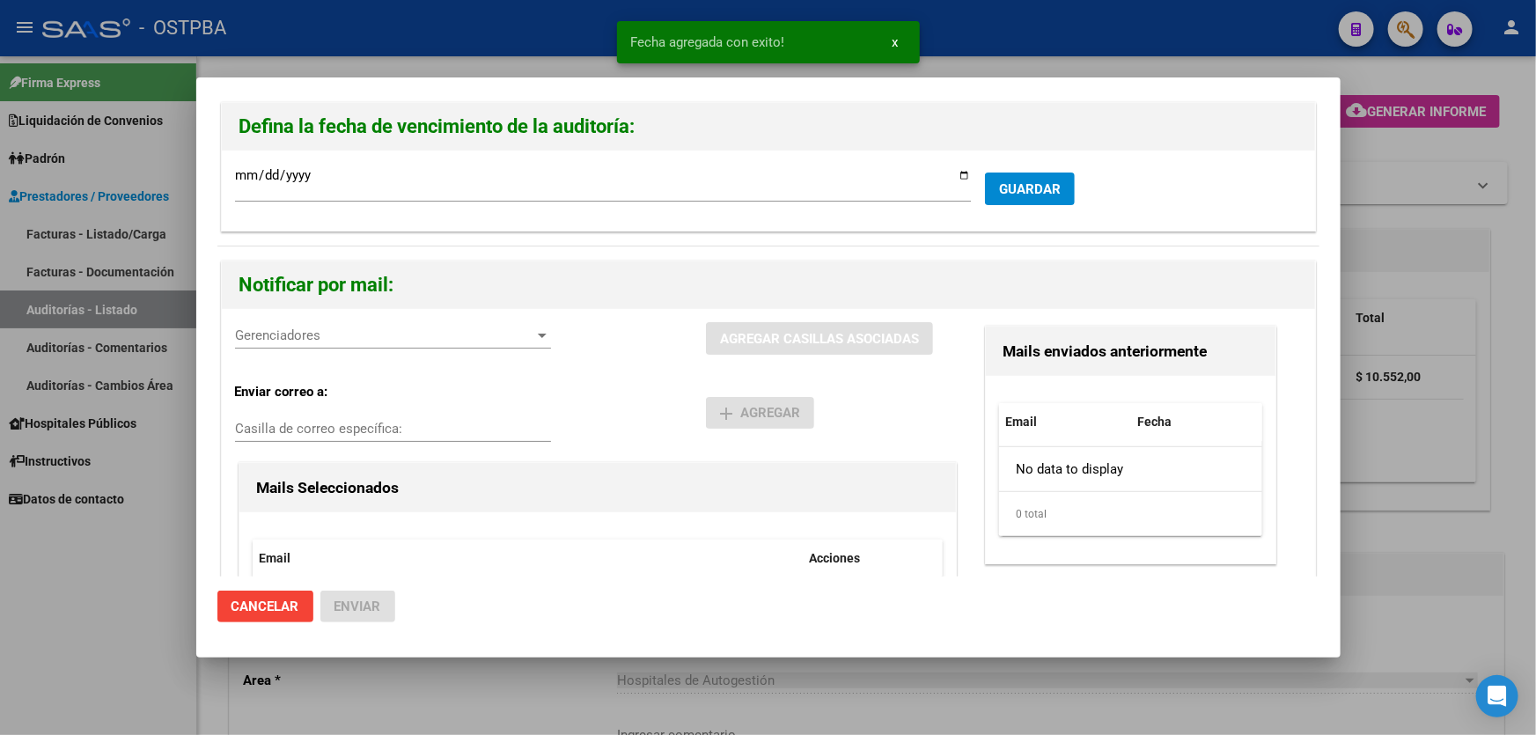
click at [292, 326] on div "Gerenciadores Gerenciadores" at bounding box center [393, 335] width 316 height 26
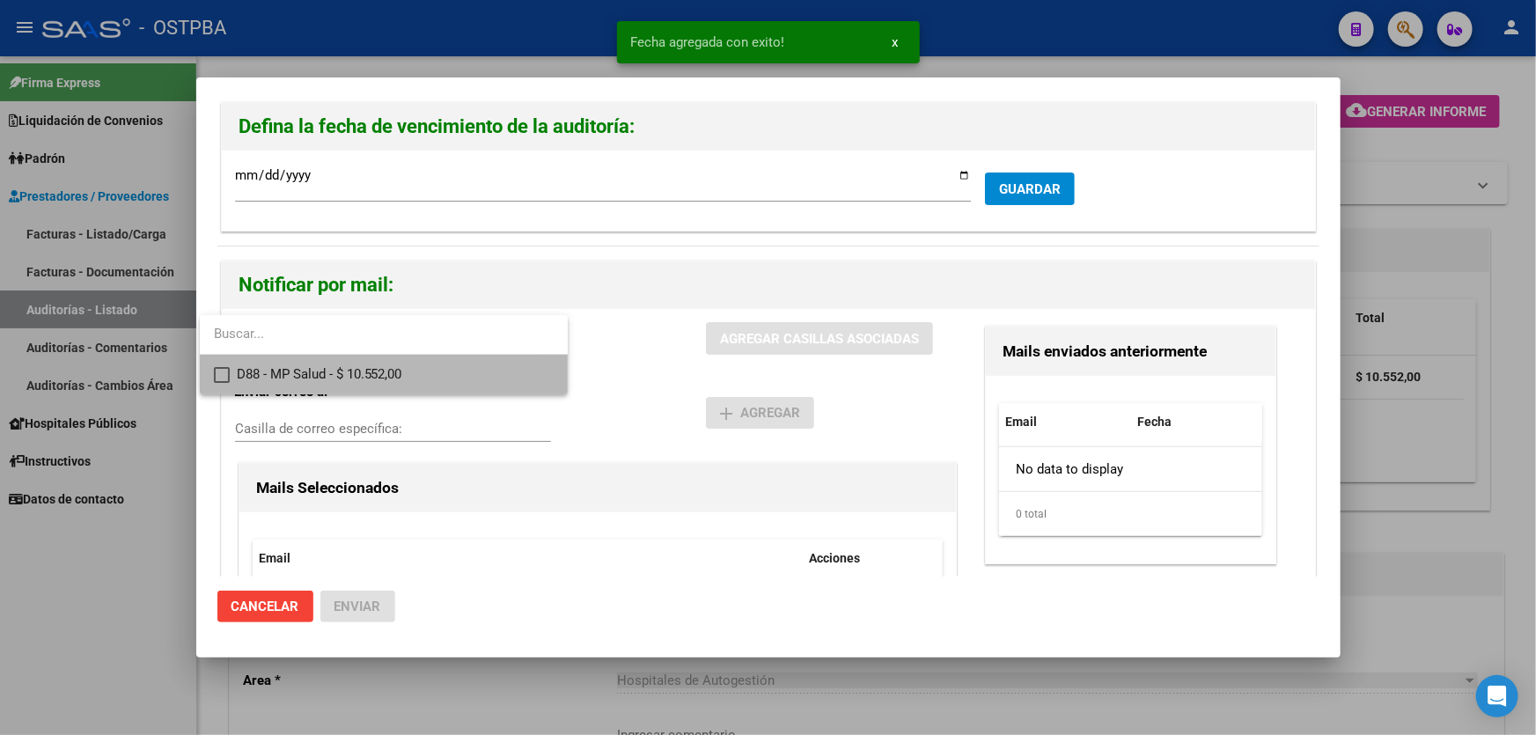
click at [219, 373] on mat-pseudo-checkbox at bounding box center [222, 375] width 16 height 16
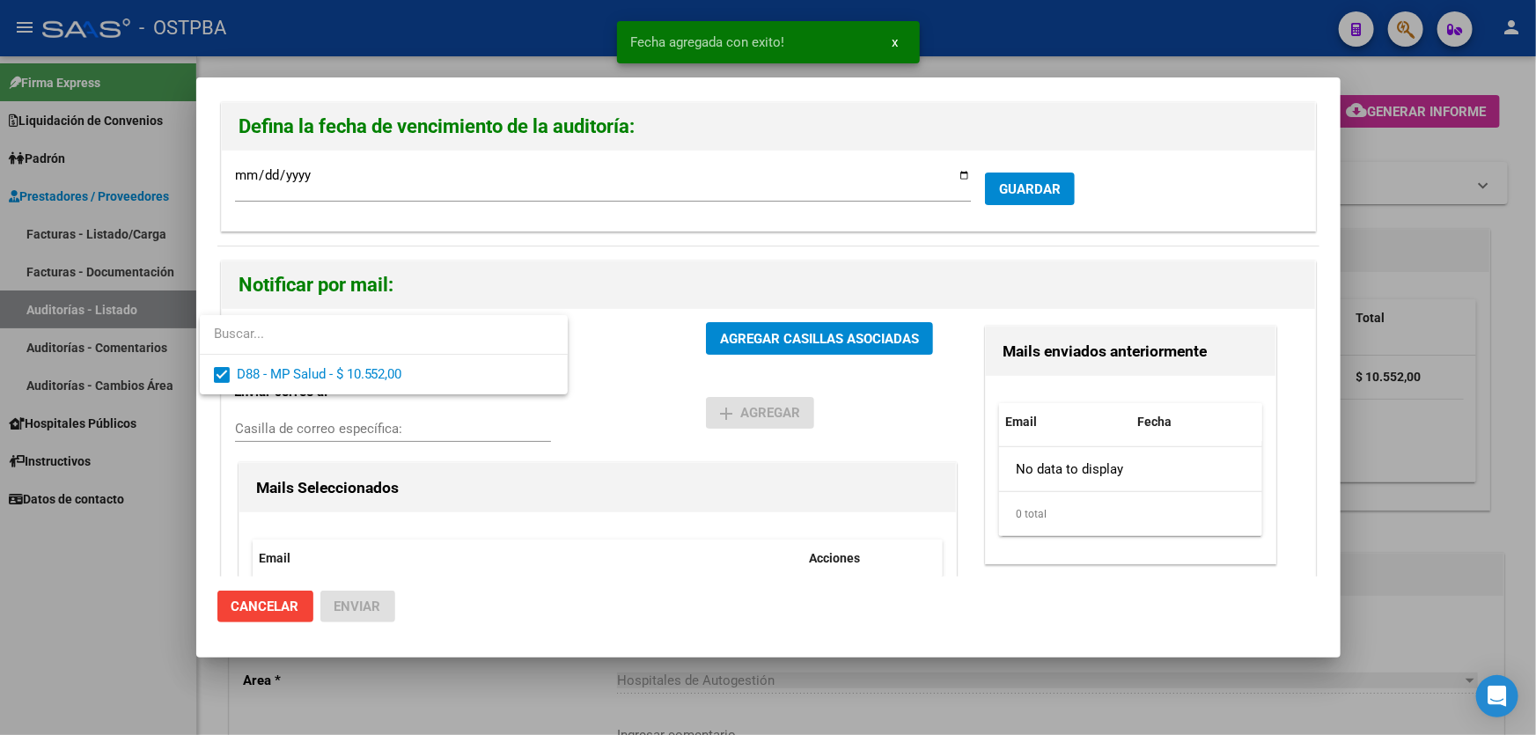
click at [603, 391] on div at bounding box center [768, 367] width 1536 height 735
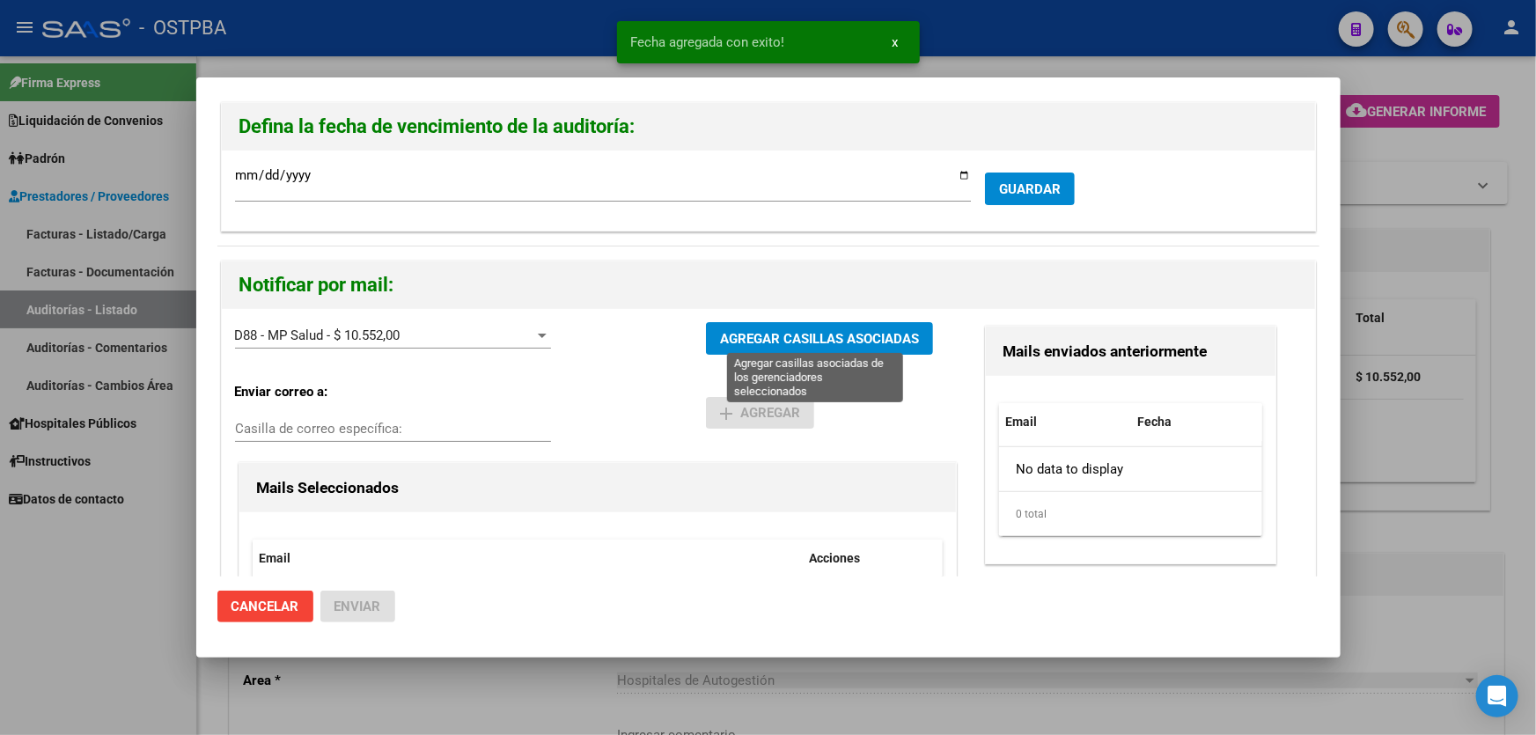
click at [786, 343] on span "AGREGAR CASILLAS ASOCIADAS" at bounding box center [819, 339] width 199 height 16
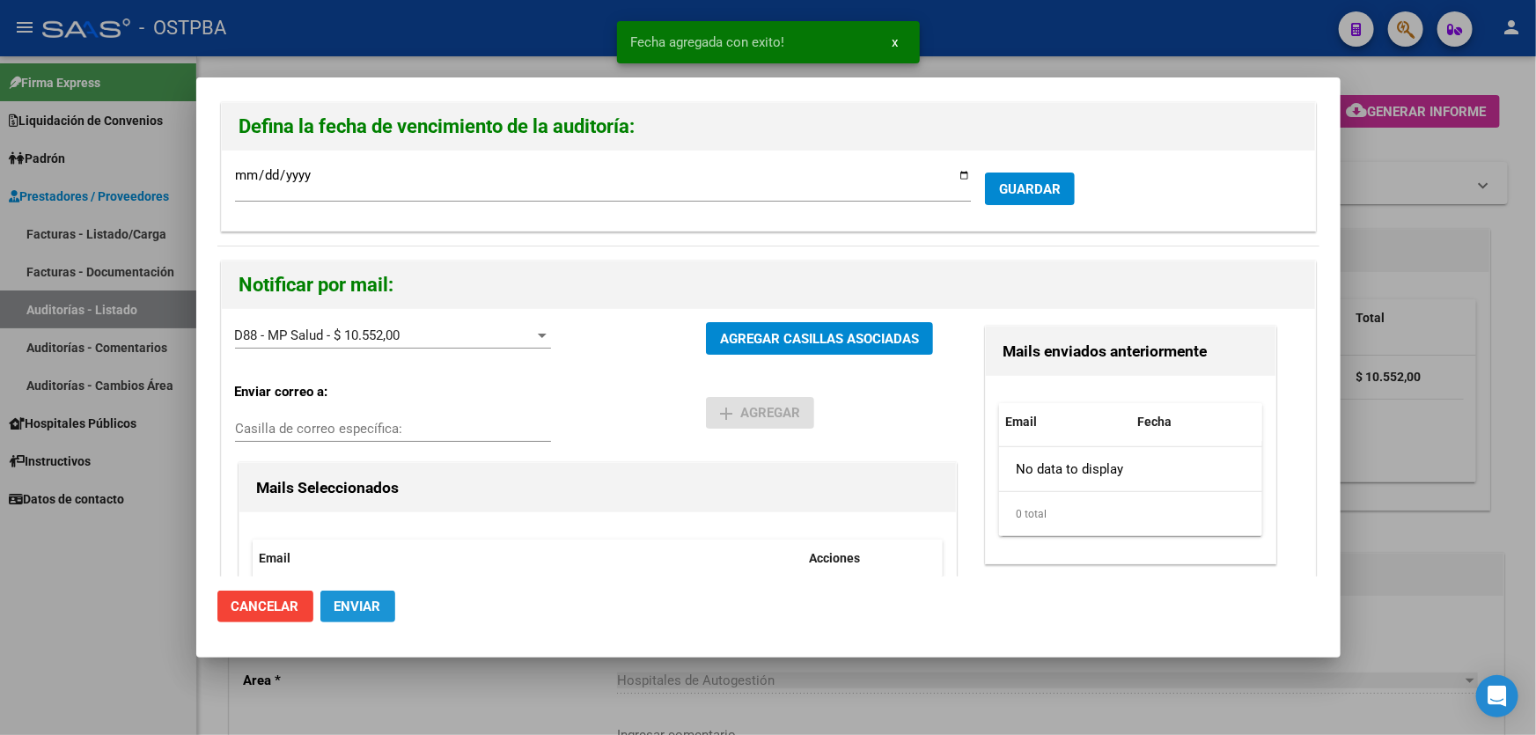
click at [349, 615] on button "Enviar" at bounding box center [357, 607] width 75 height 32
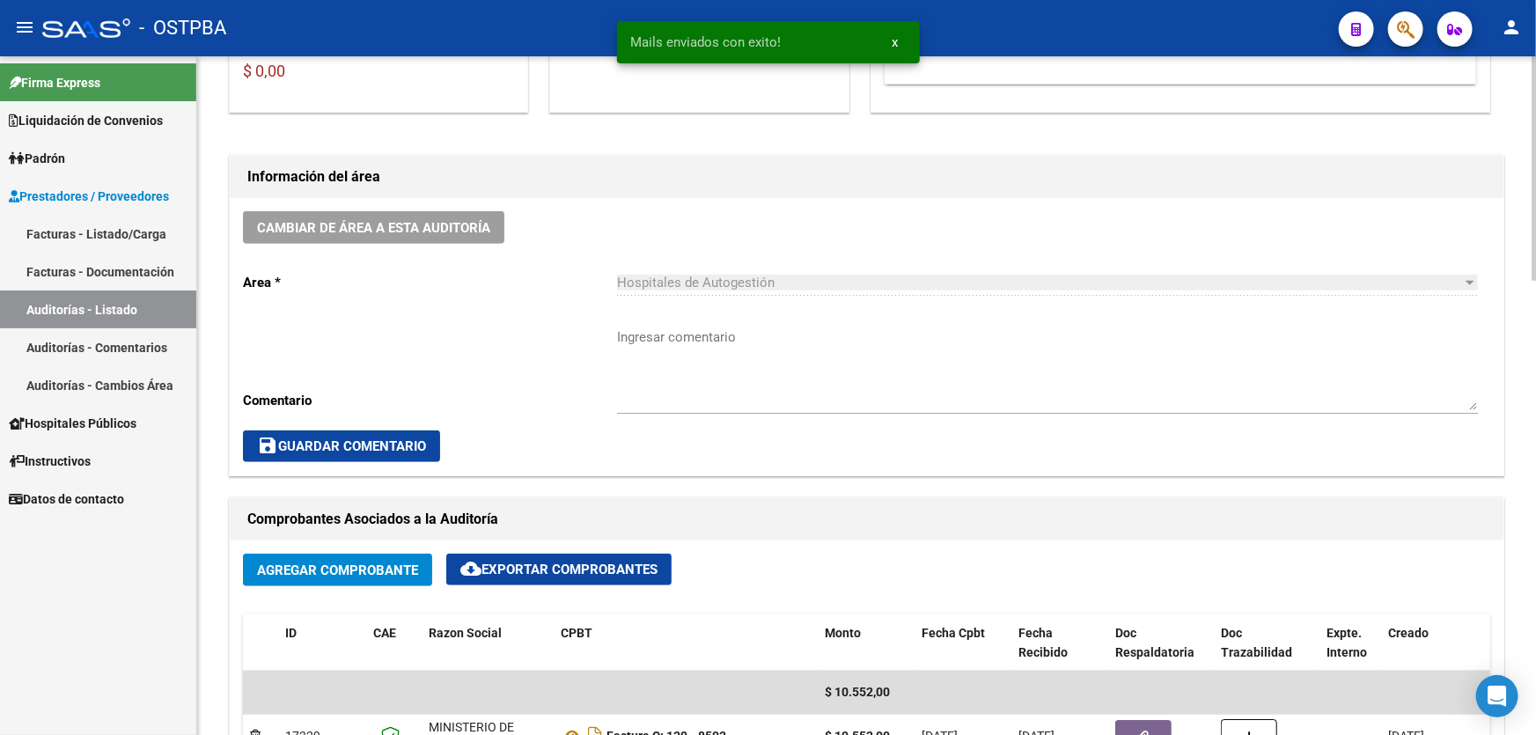
scroll to position [400, 0]
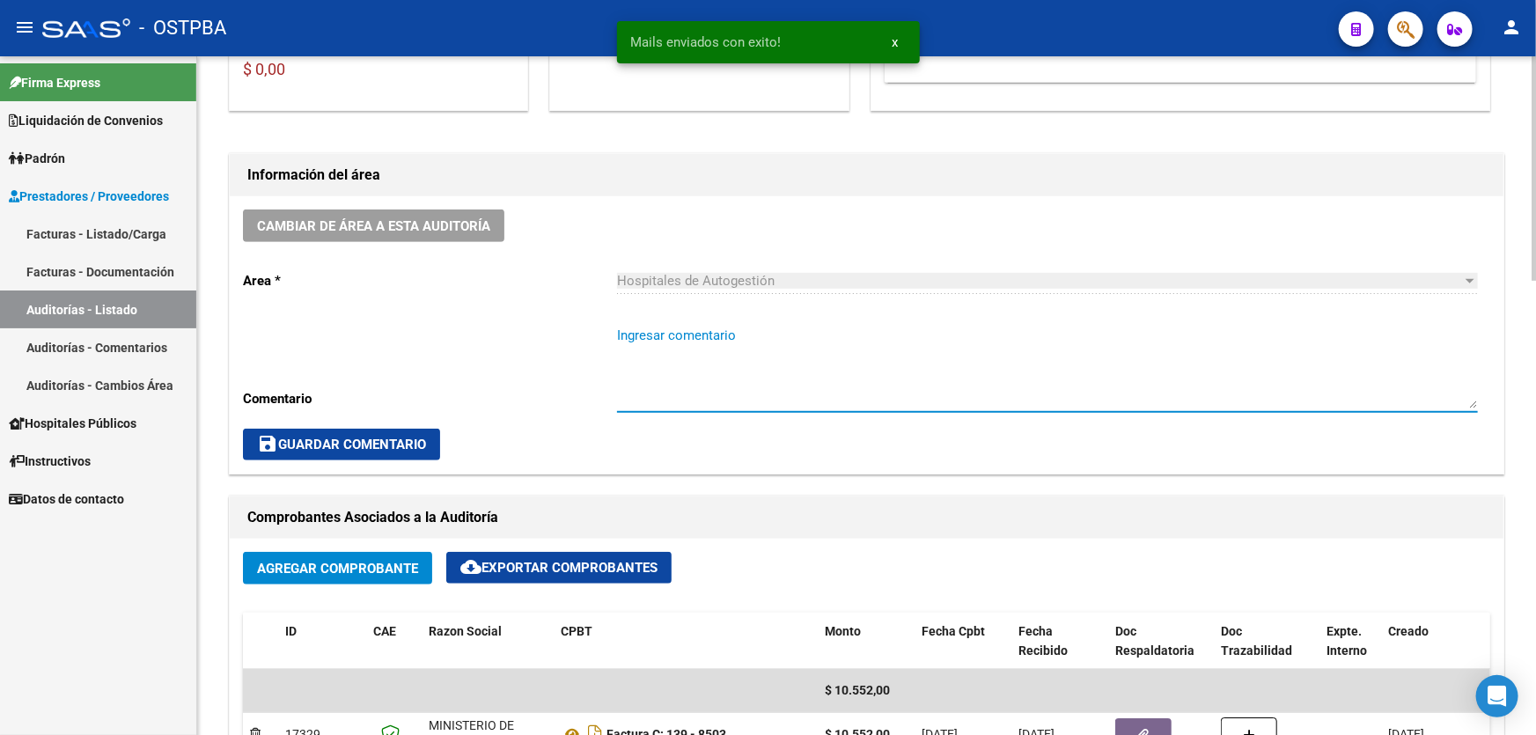
click at [672, 352] on textarea "Ingresar comentario" at bounding box center [1047, 367] width 861 height 83
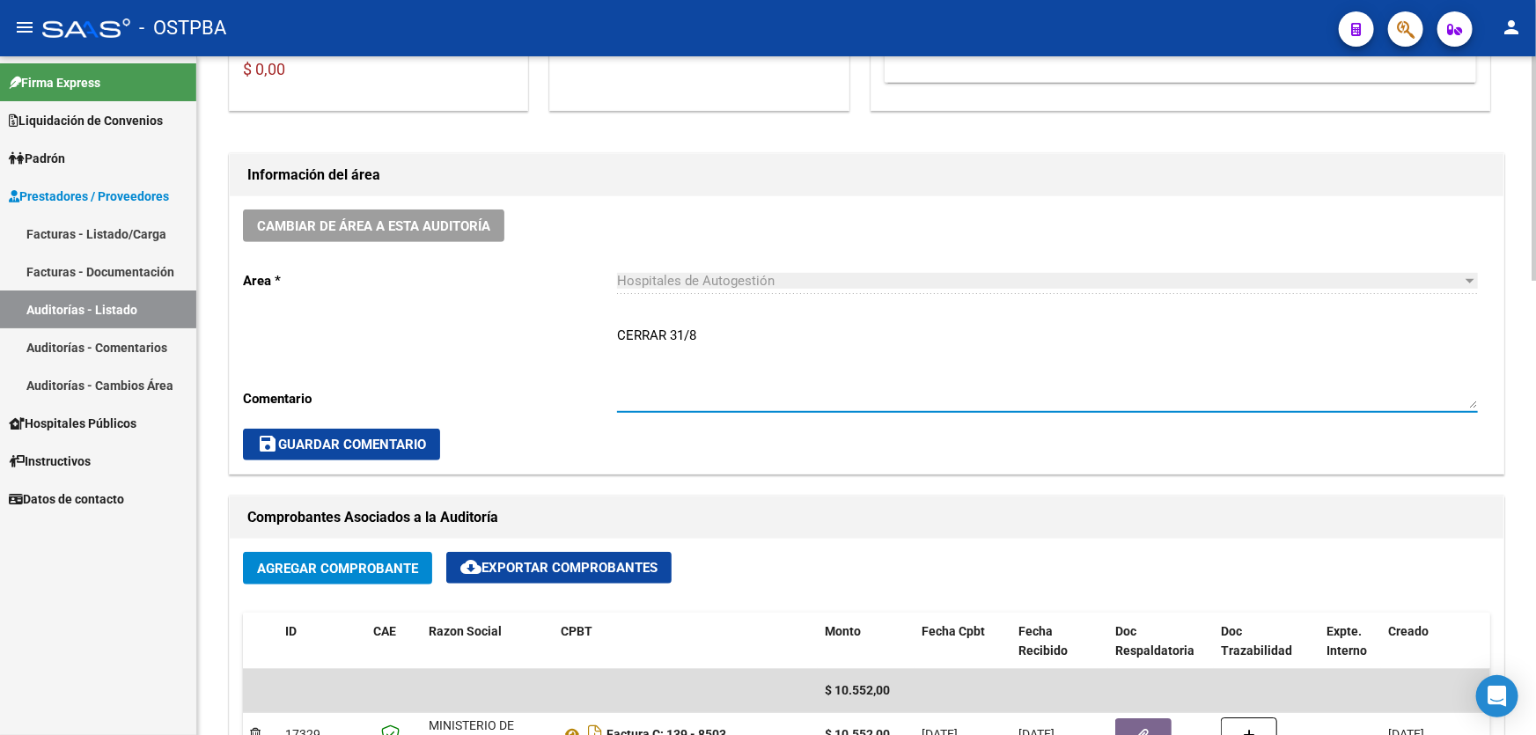
type textarea "CERRAR 31/8"
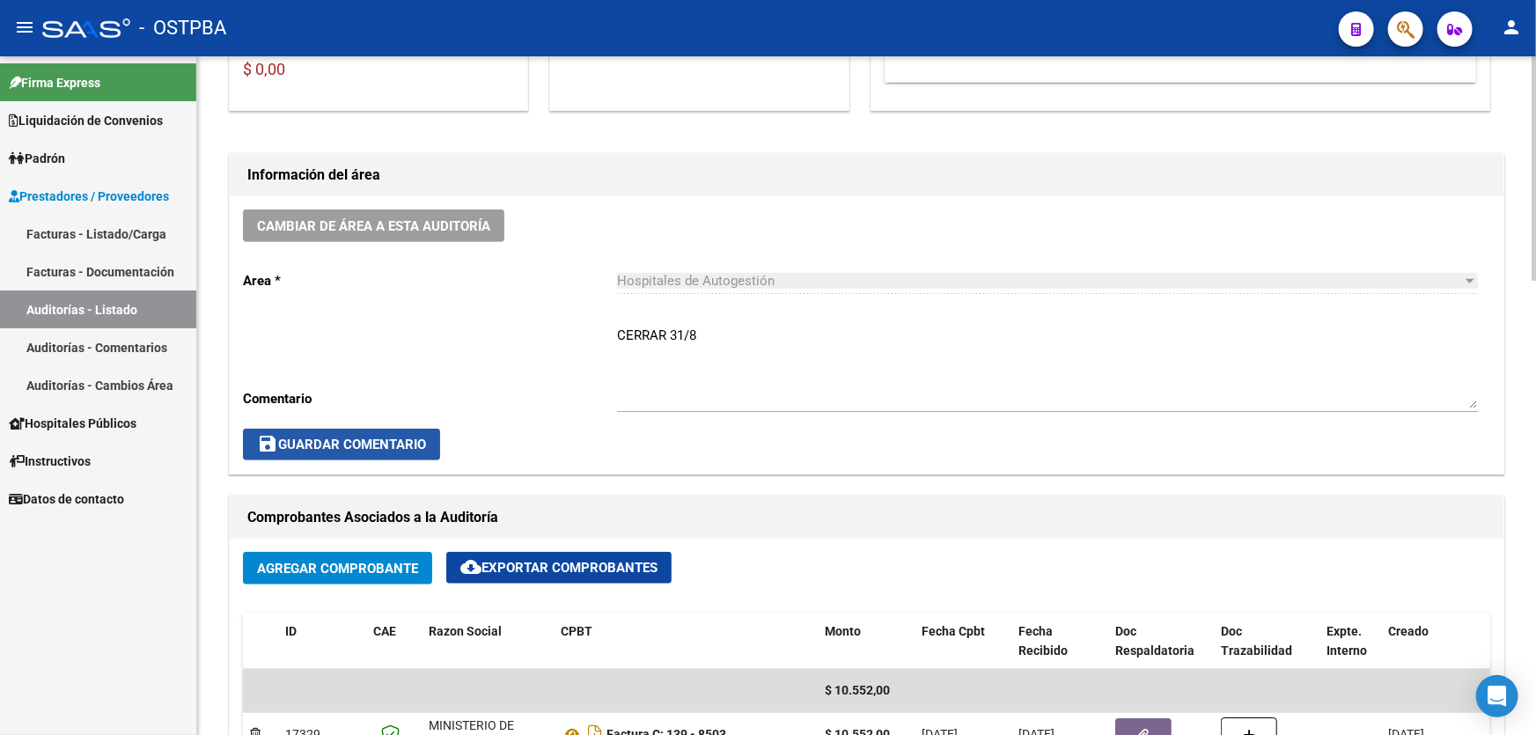
click at [306, 440] on span "save Guardar Comentario" at bounding box center [341, 445] width 169 height 16
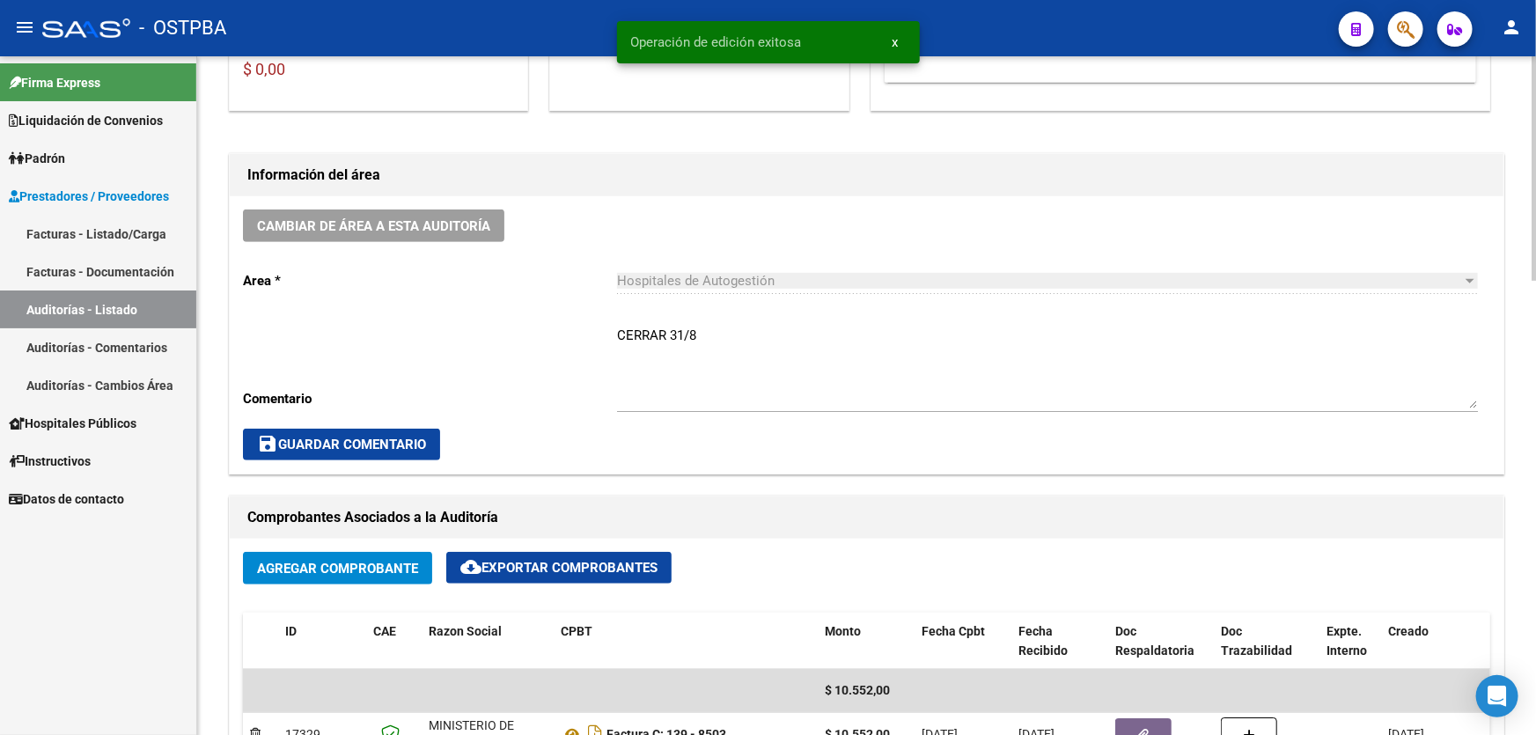
scroll to position [0, 0]
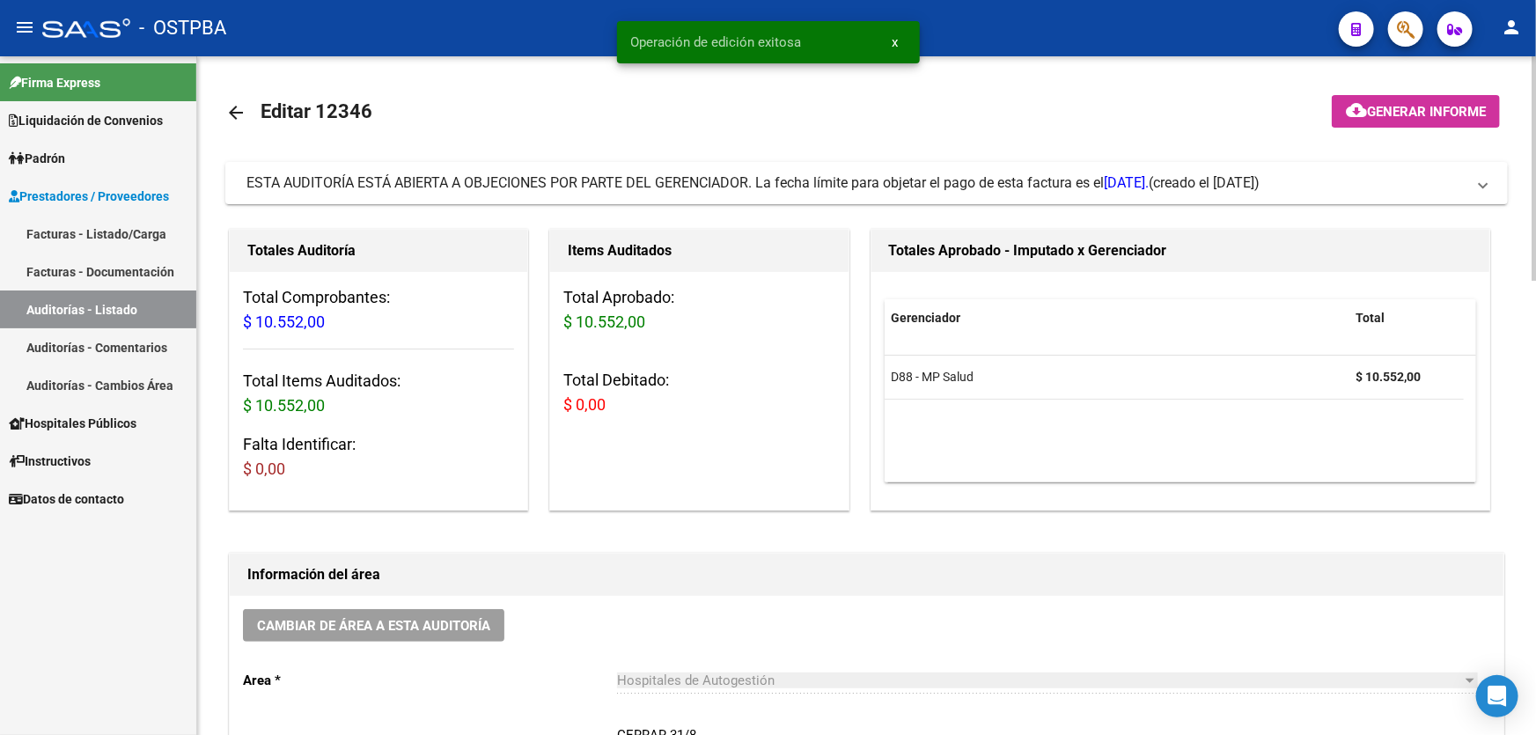
click at [232, 107] on mat-icon "arrow_back" at bounding box center [235, 112] width 21 height 21
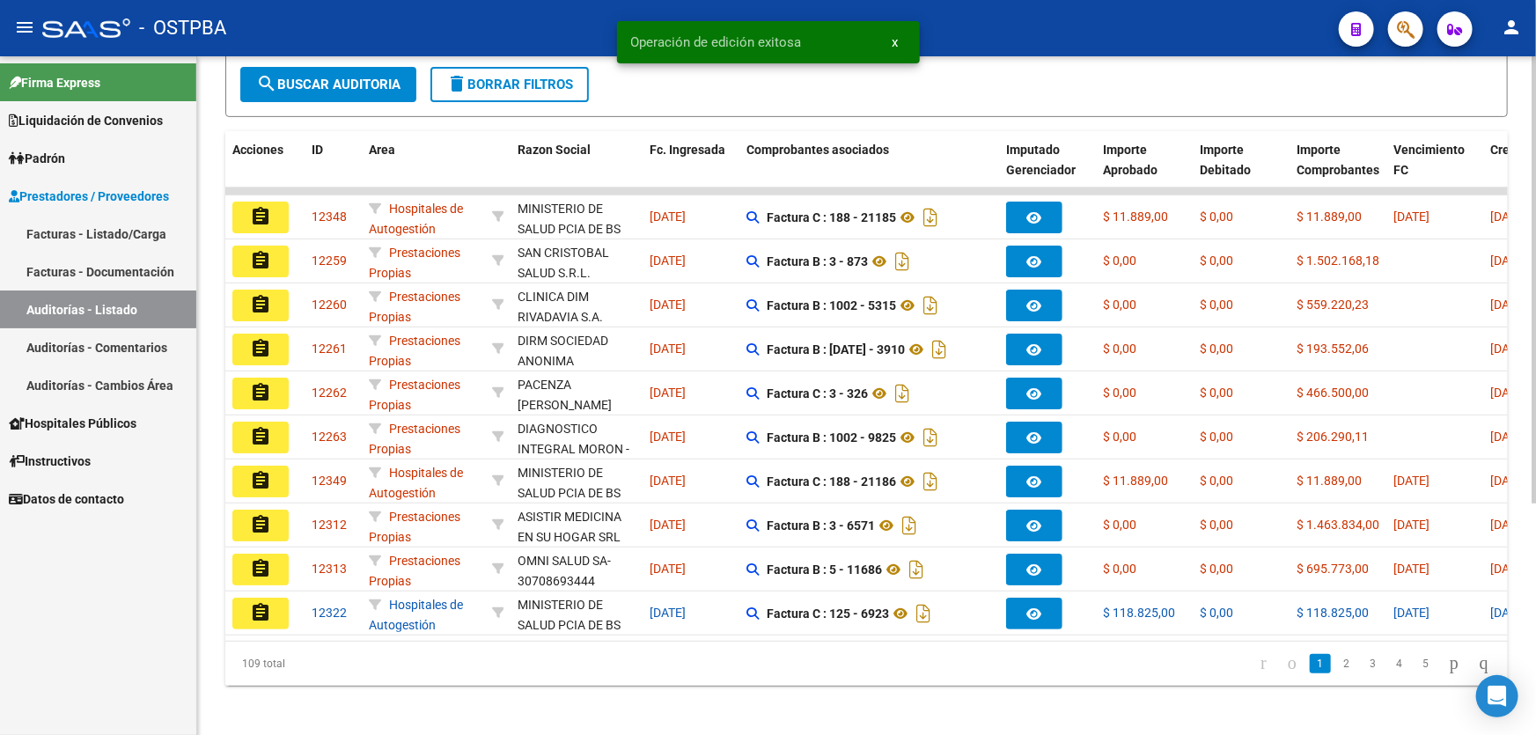
scroll to position [351, 0]
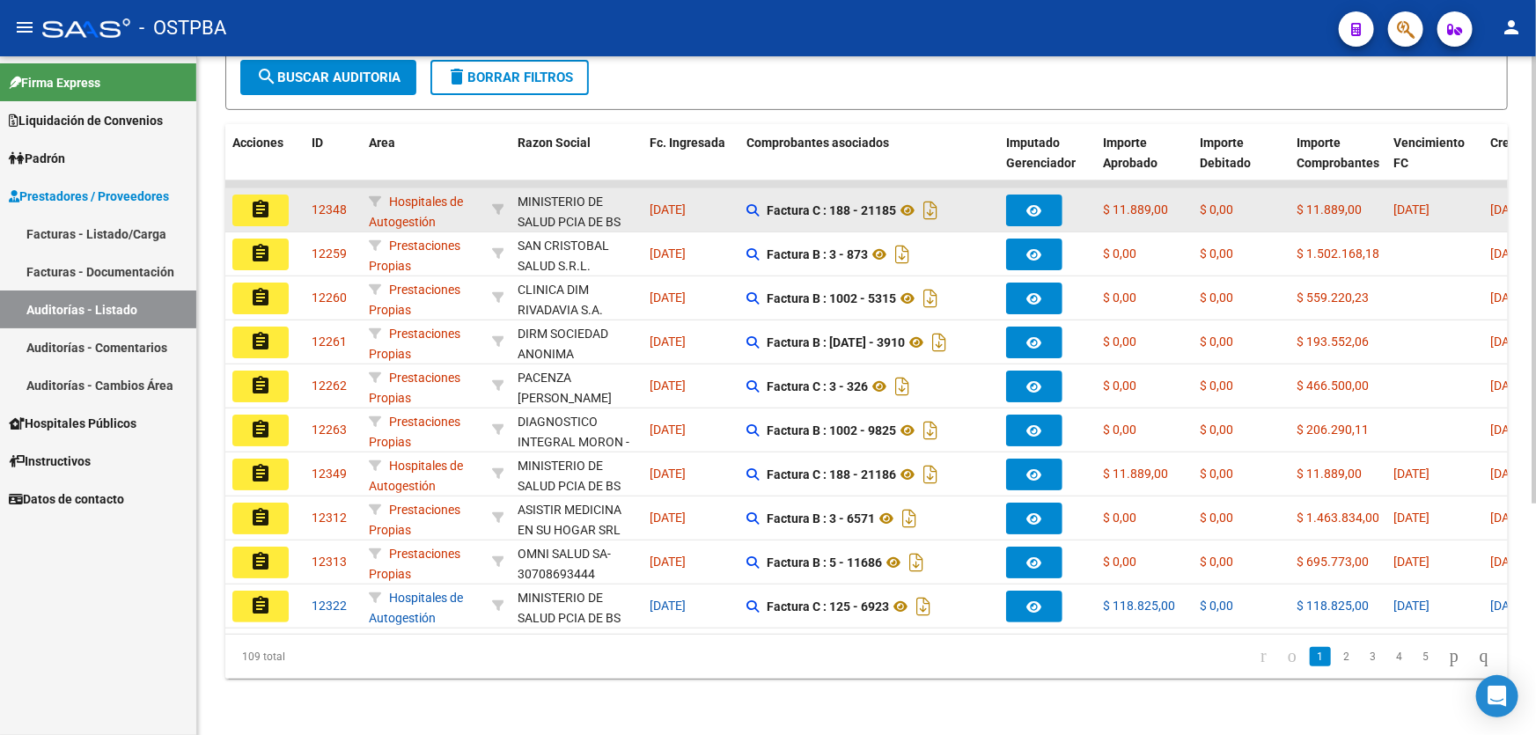
click at [256, 199] on mat-icon "assignment" at bounding box center [260, 209] width 21 height 21
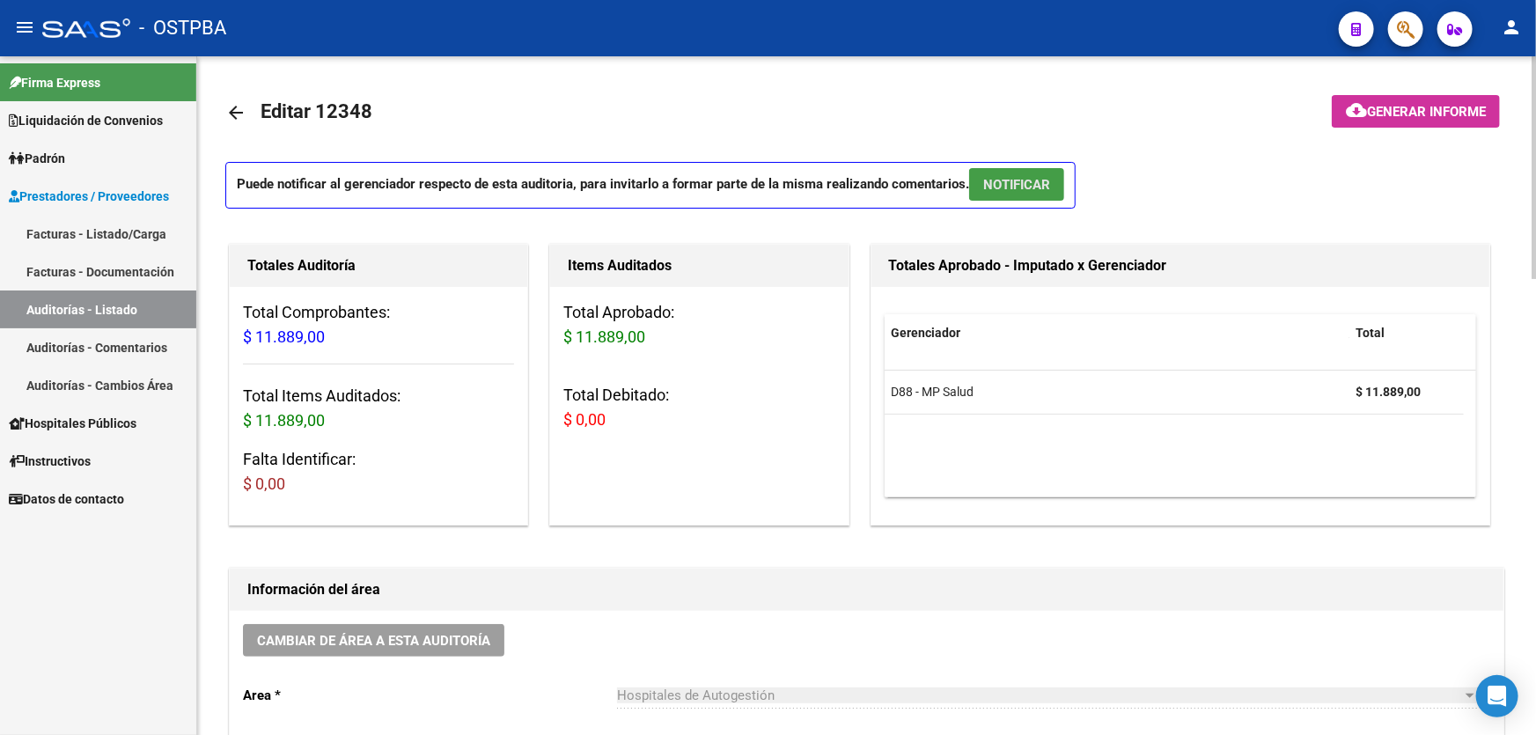
click at [1030, 192] on button "NOTIFICAR" at bounding box center [1016, 184] width 95 height 33
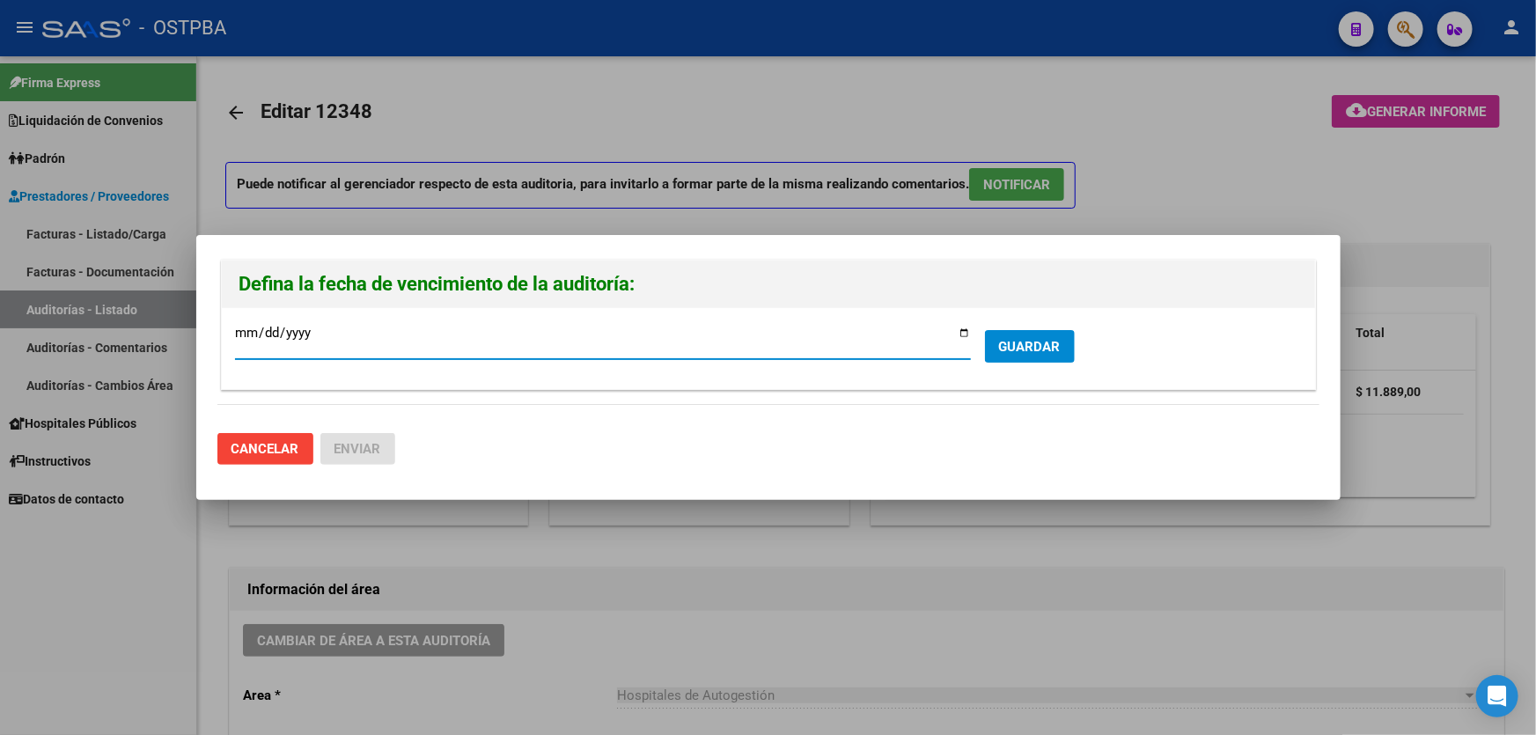
click at [1013, 342] on span "GUARDAR" at bounding box center [1030, 347] width 62 height 16
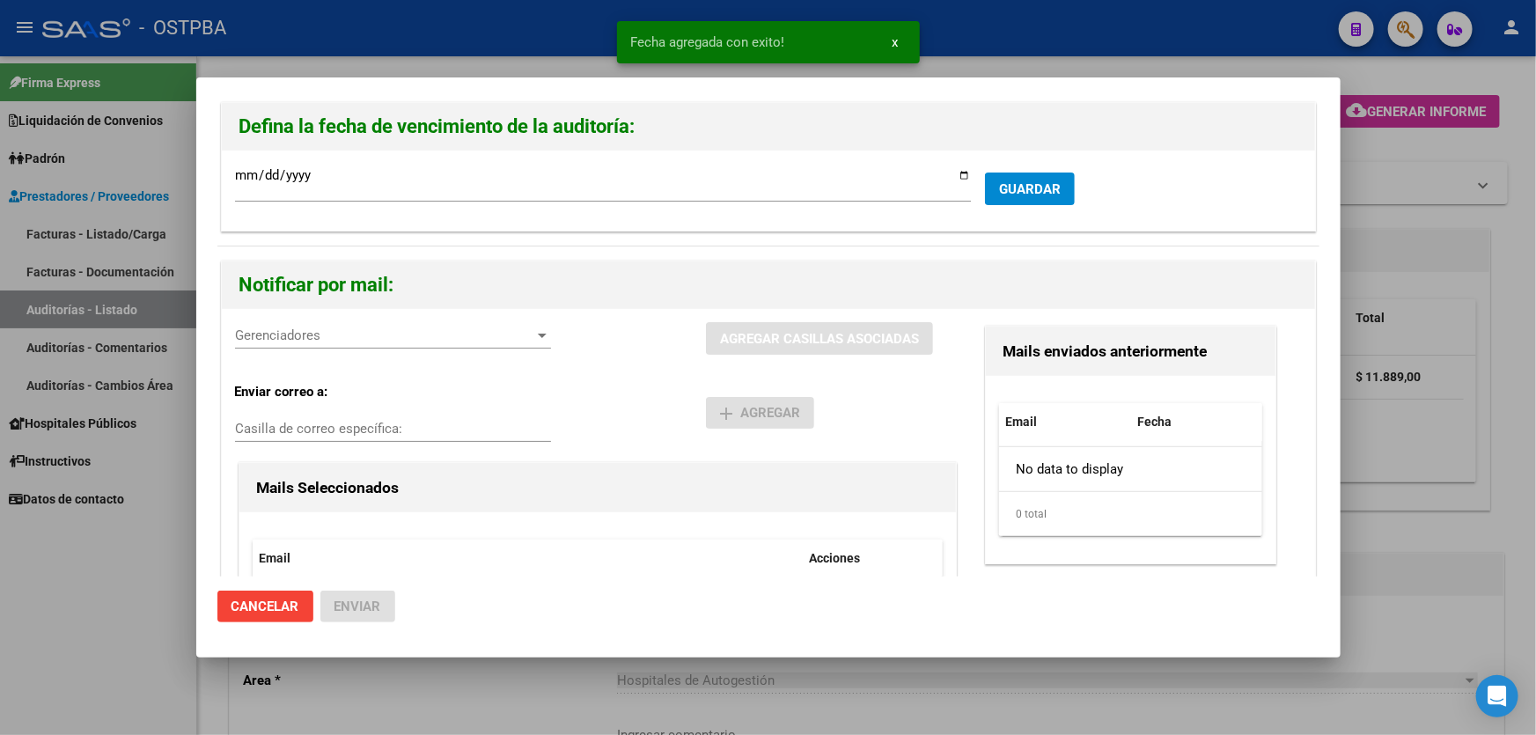
click at [306, 338] on span "Gerenciadores" at bounding box center [385, 335] width 300 height 16
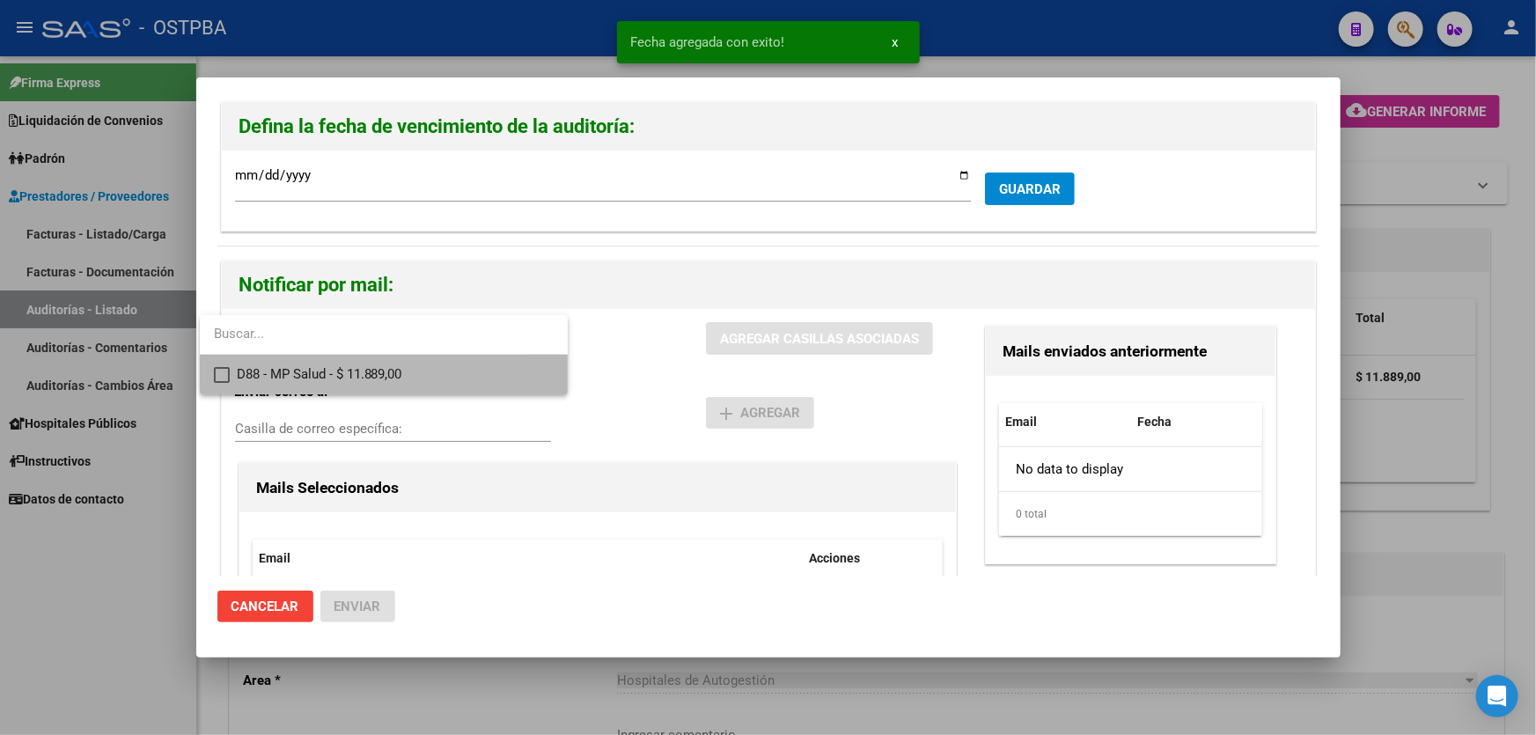
drag, startPoint x: 212, startPoint y: 370, endPoint x: 224, endPoint y: 364, distance: 12.6
click at [212, 370] on mat-option "D88 - MP Salud - $ 11.889,00" at bounding box center [384, 375] width 368 height 40
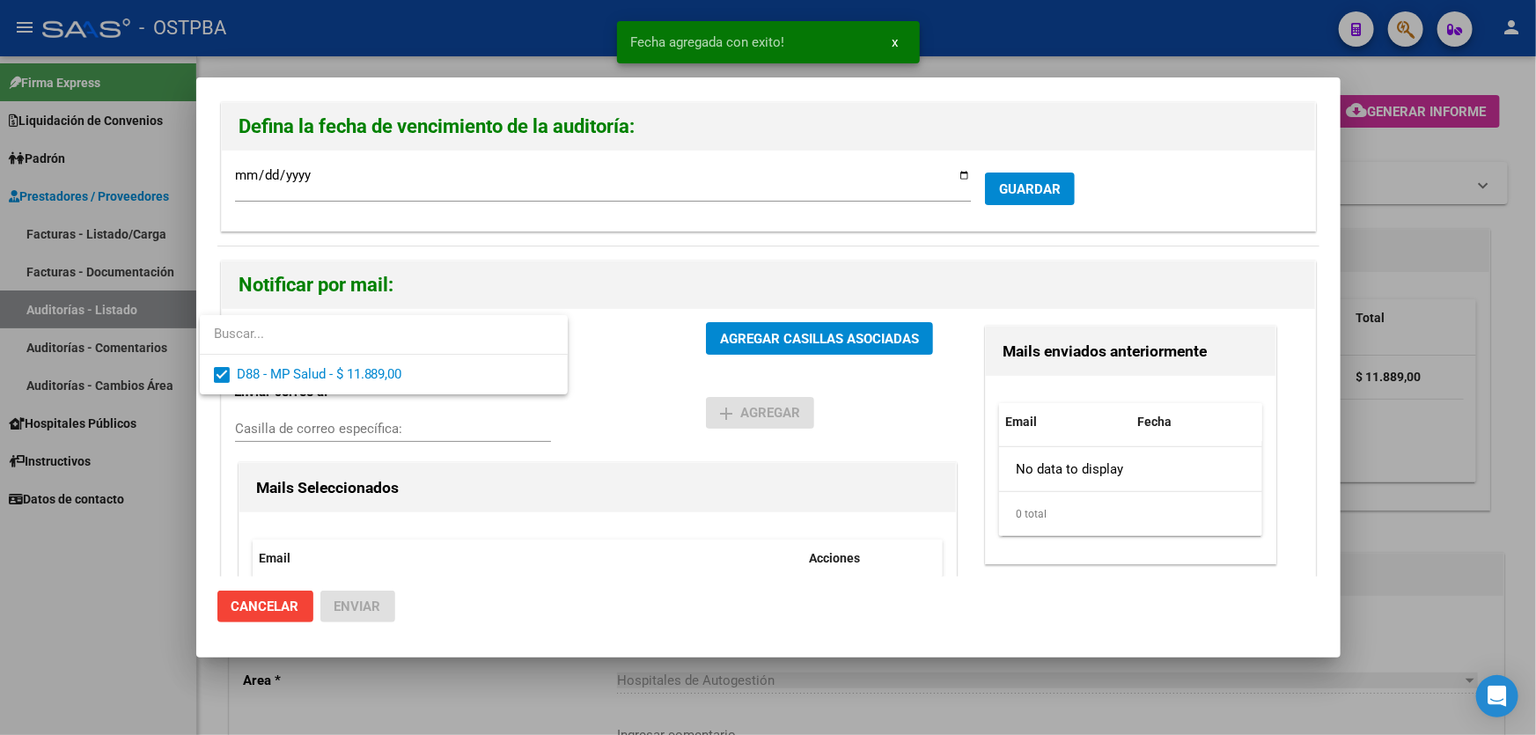
click at [590, 396] on div at bounding box center [768, 367] width 1536 height 735
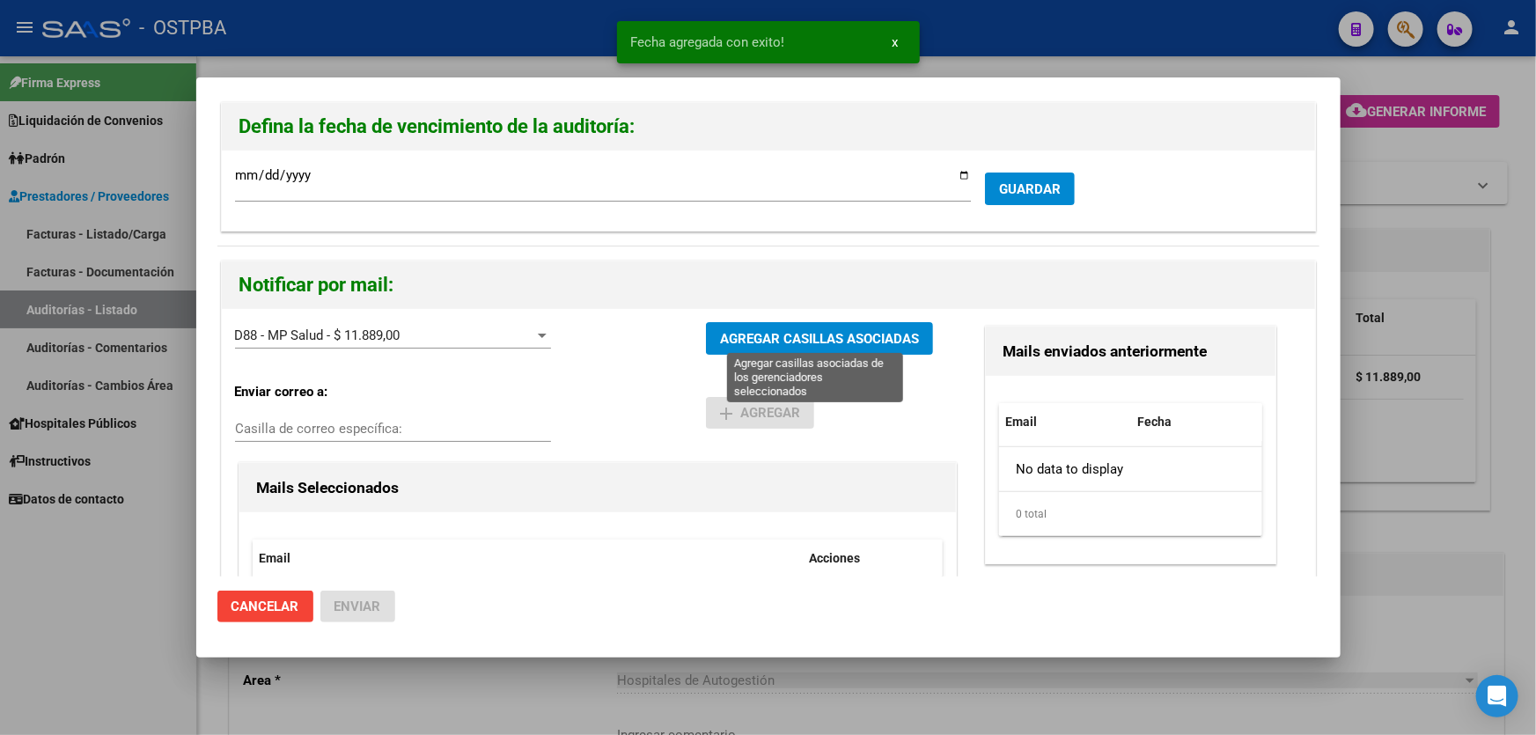
click at [797, 331] on span "AGREGAR CASILLAS ASOCIADAS" at bounding box center [819, 339] width 199 height 16
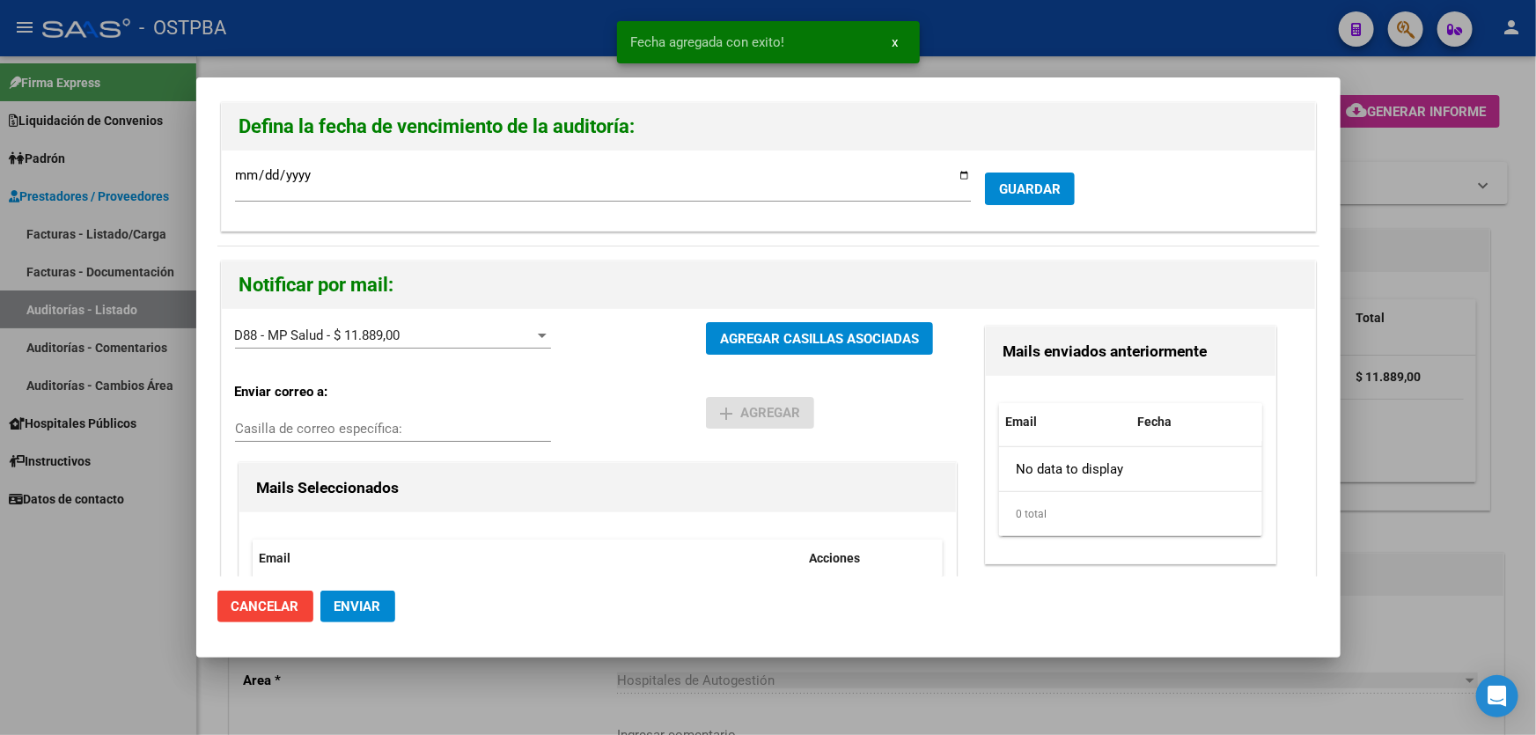
click at [341, 609] on span "Enviar" at bounding box center [357, 607] width 47 height 16
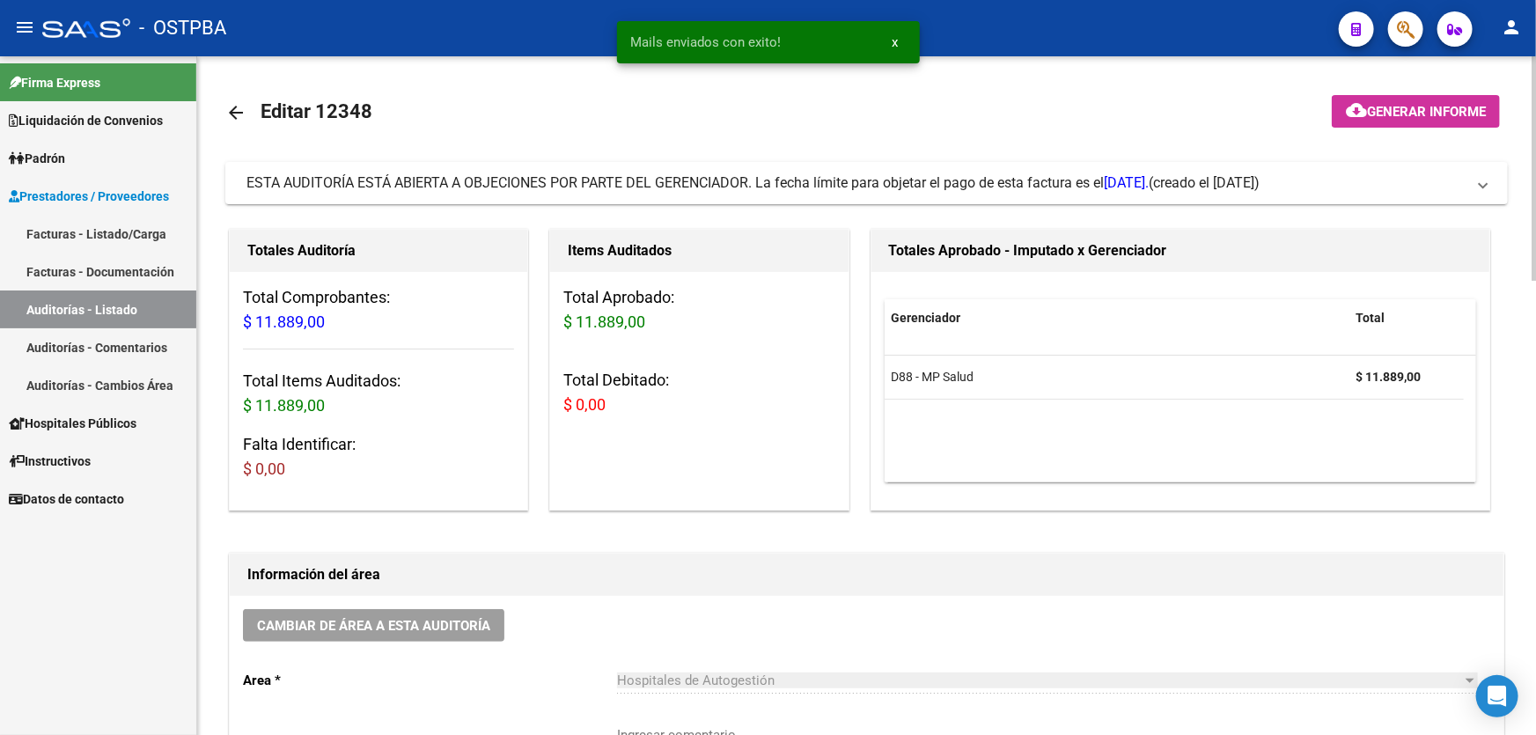
scroll to position [400, 0]
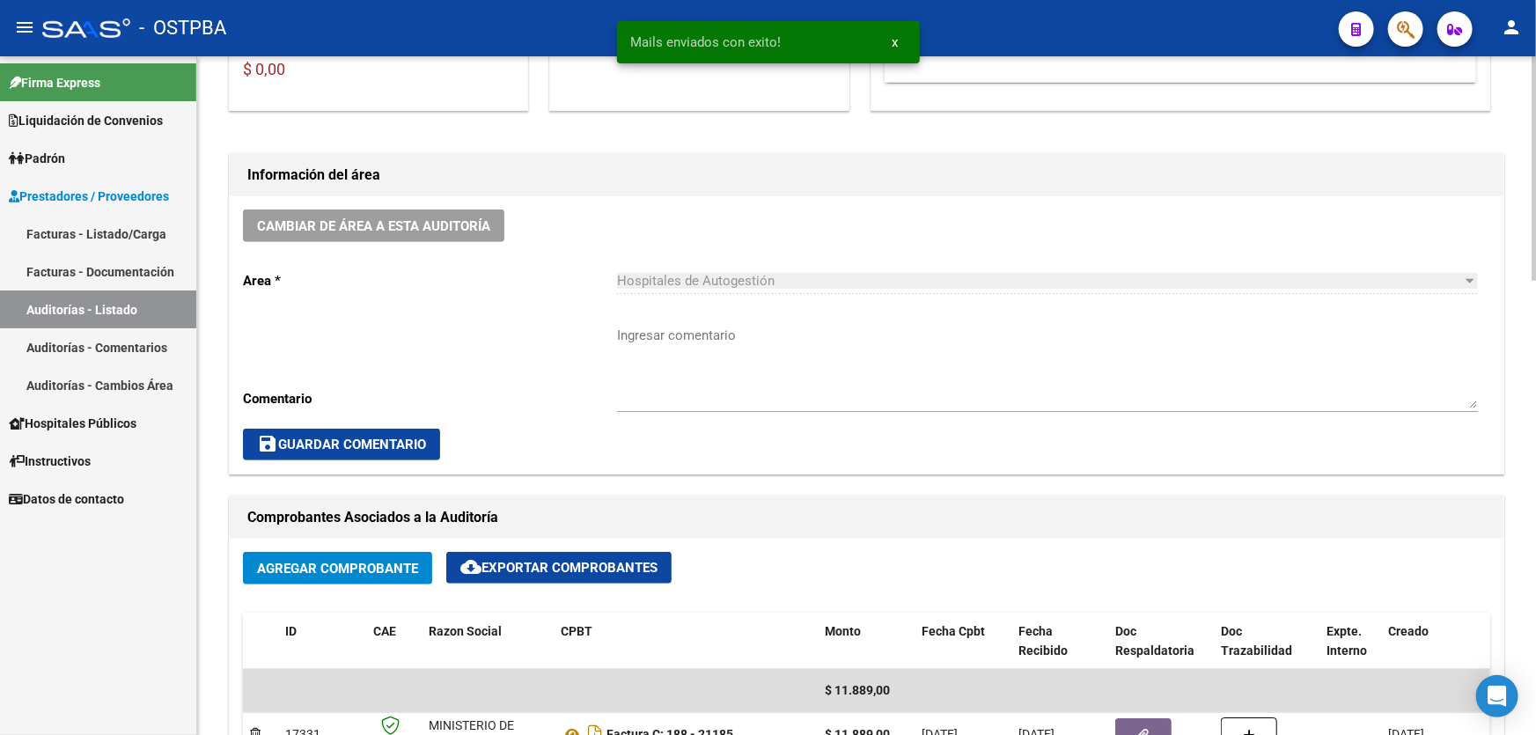
click at [680, 393] on textarea "Ingresar comentario" at bounding box center [1047, 367] width 861 height 83
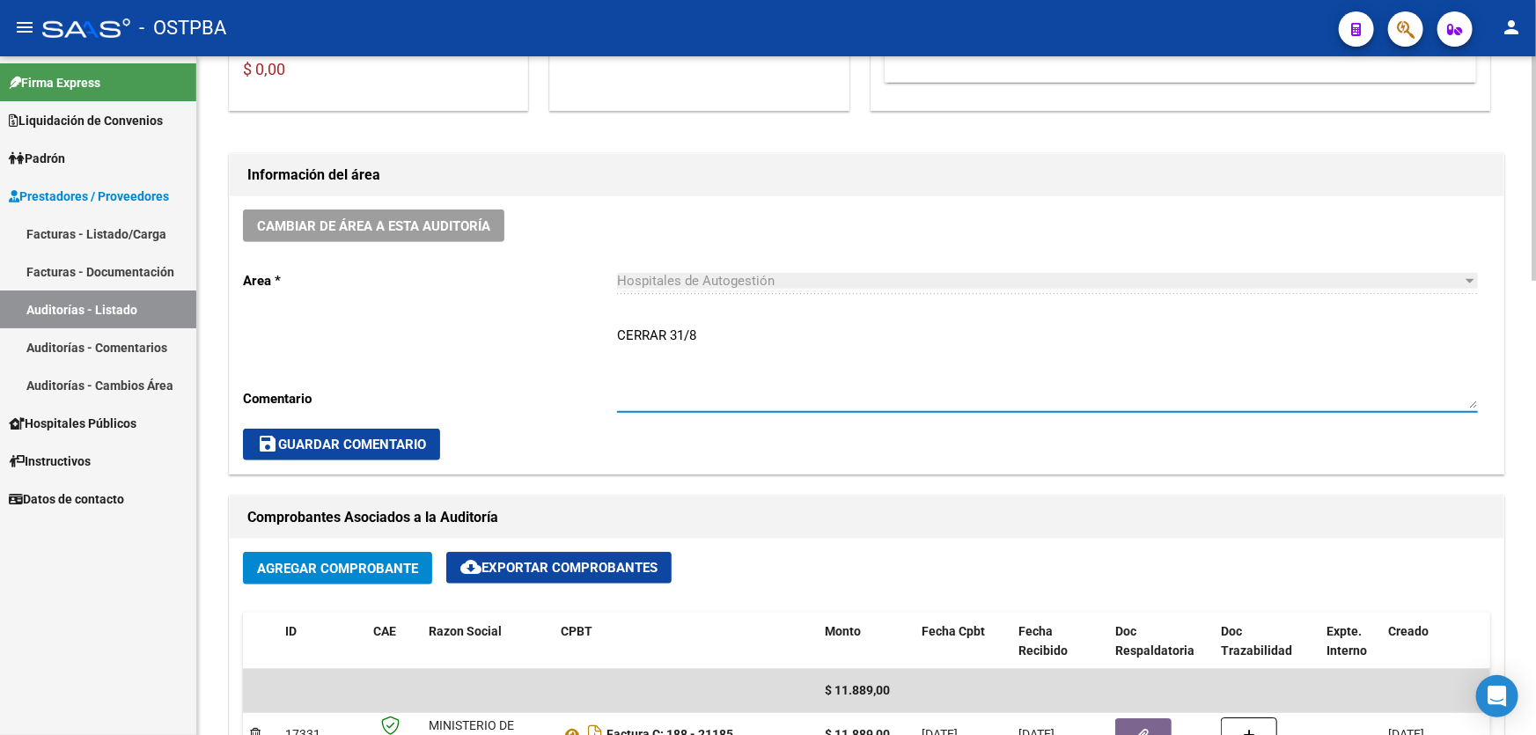
type textarea "CERRAR 31/8"
click at [315, 447] on span "save Guardar Comentario" at bounding box center [341, 445] width 169 height 16
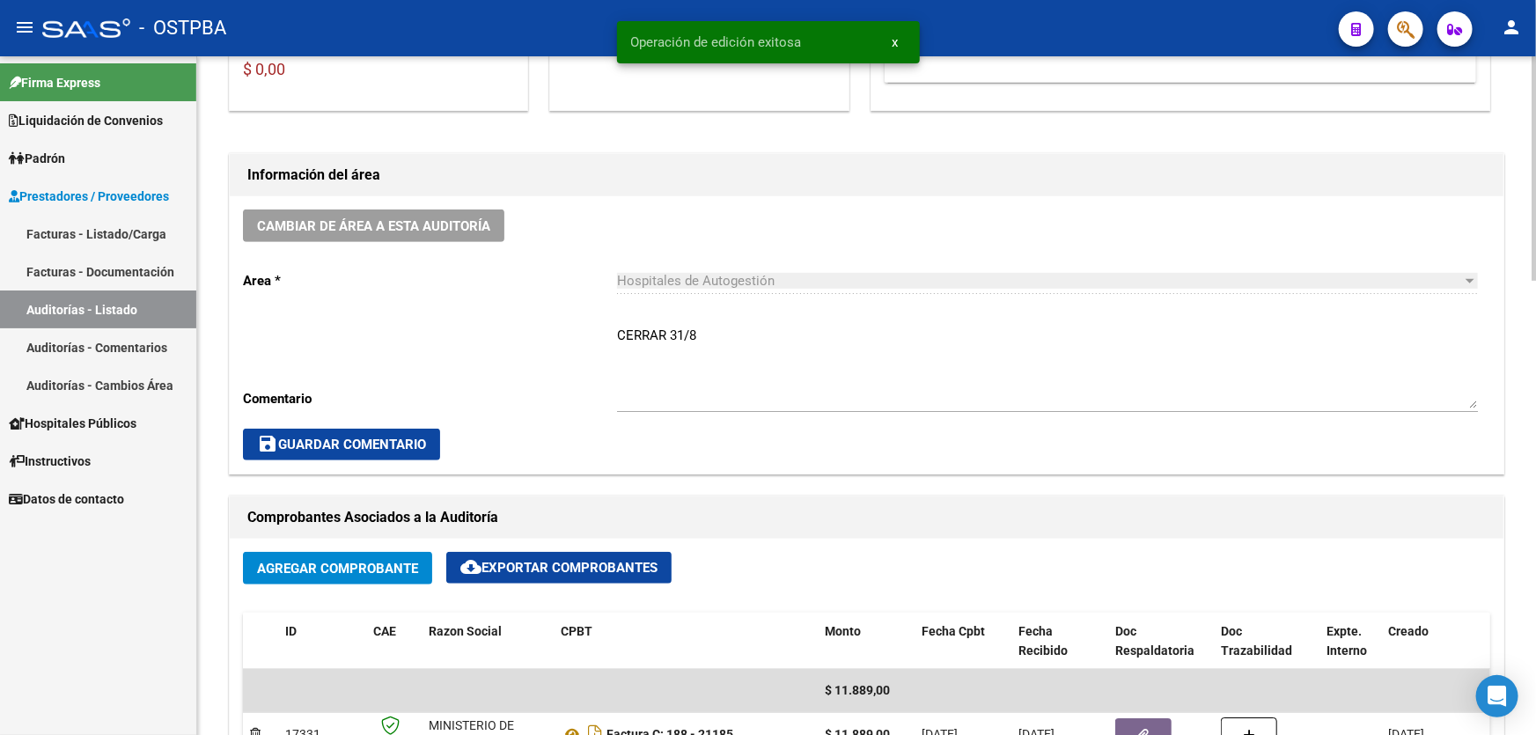
scroll to position [0, 0]
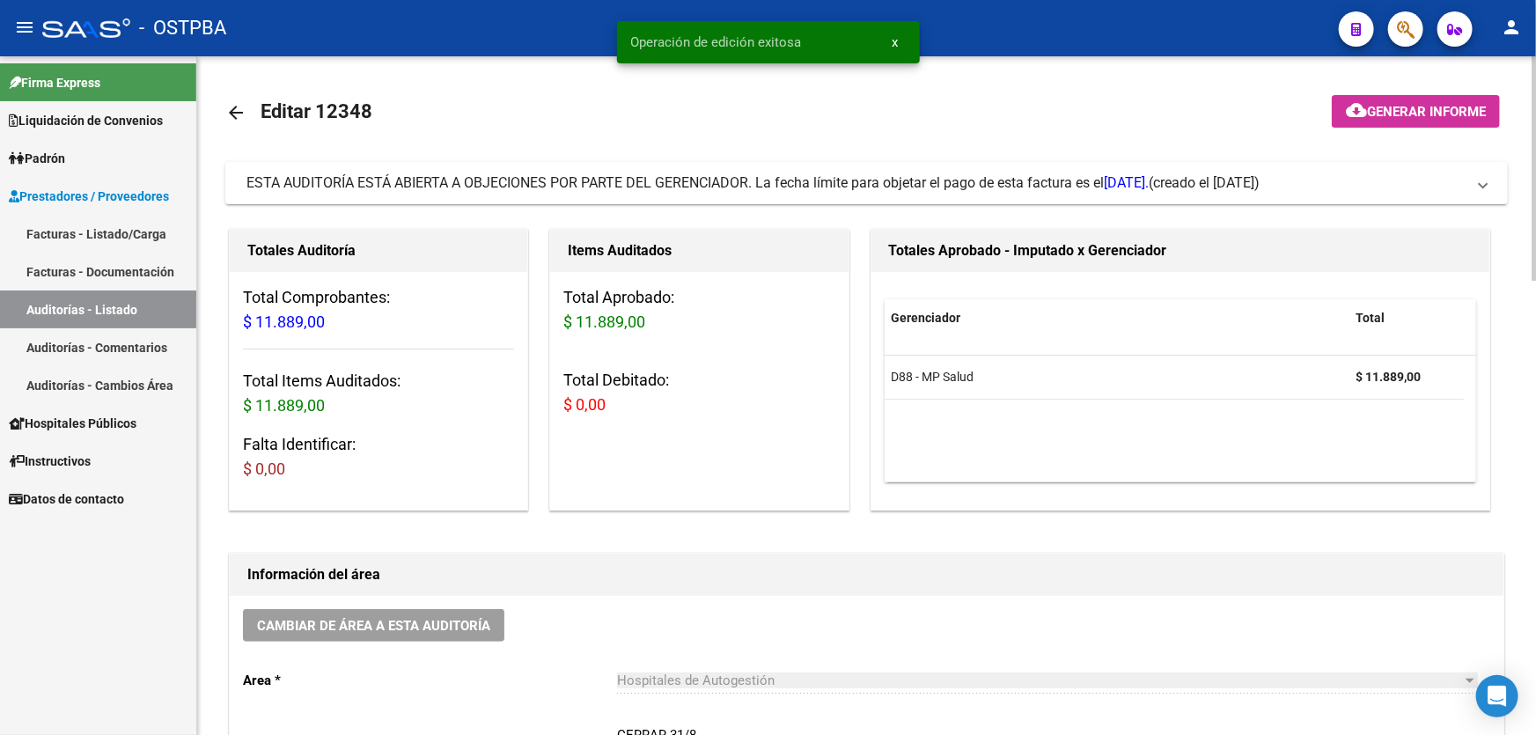
click at [229, 106] on mat-icon "arrow_back" at bounding box center [235, 112] width 21 height 21
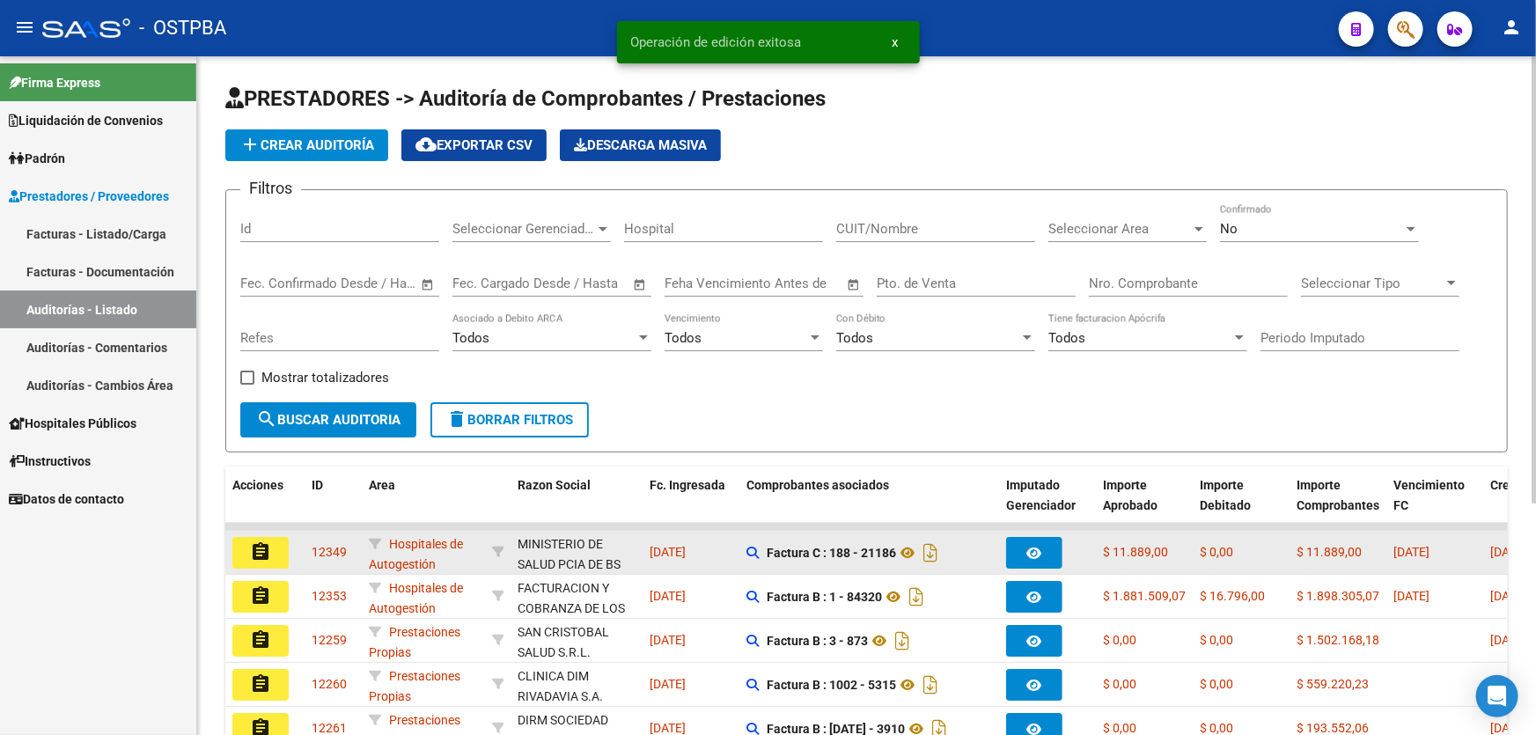
click at [255, 548] on mat-icon "assignment" at bounding box center [260, 551] width 21 height 21
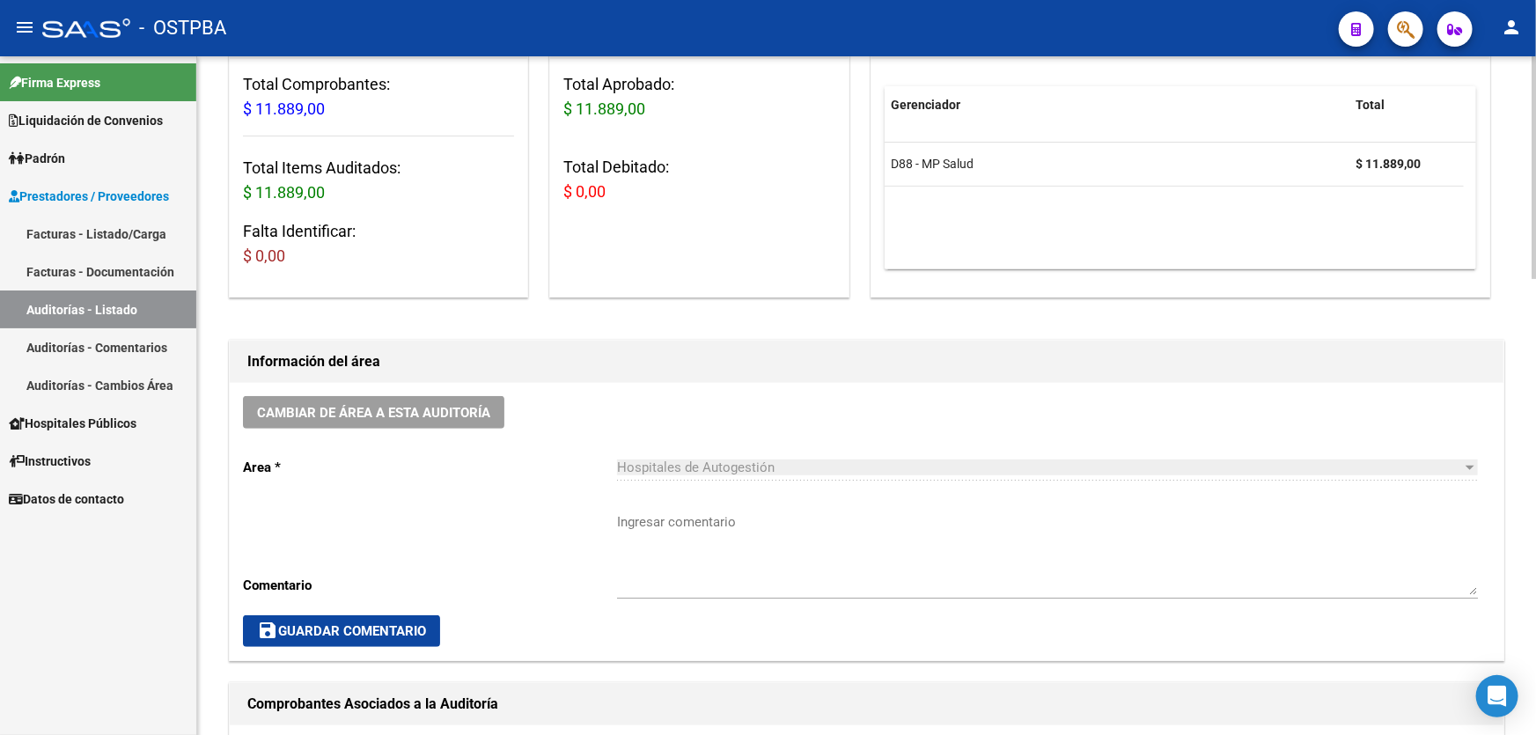
scroll to position [480, 0]
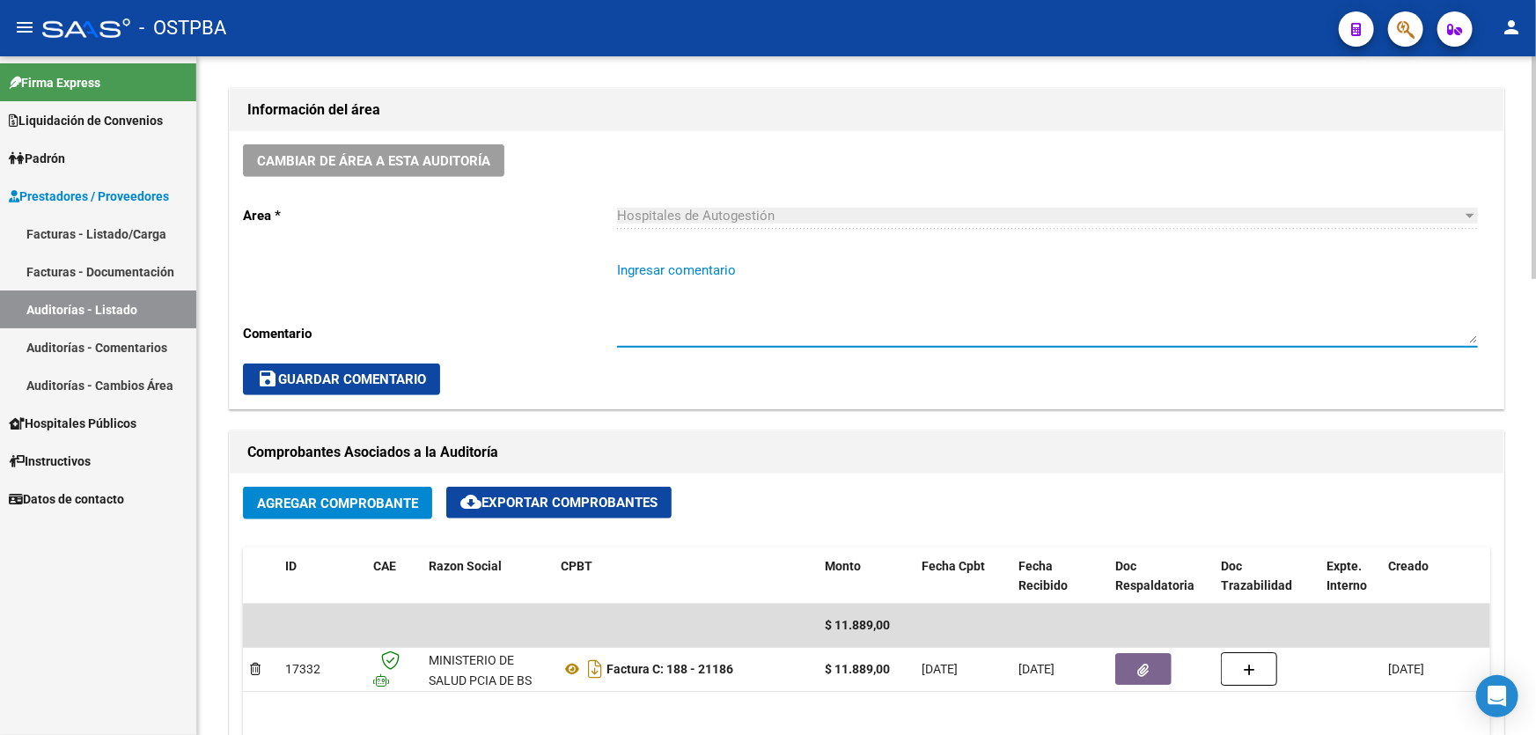
click at [725, 328] on textarea "Ingresar comentario" at bounding box center [1047, 302] width 861 height 83
type textarea "CERRAR 31/8"
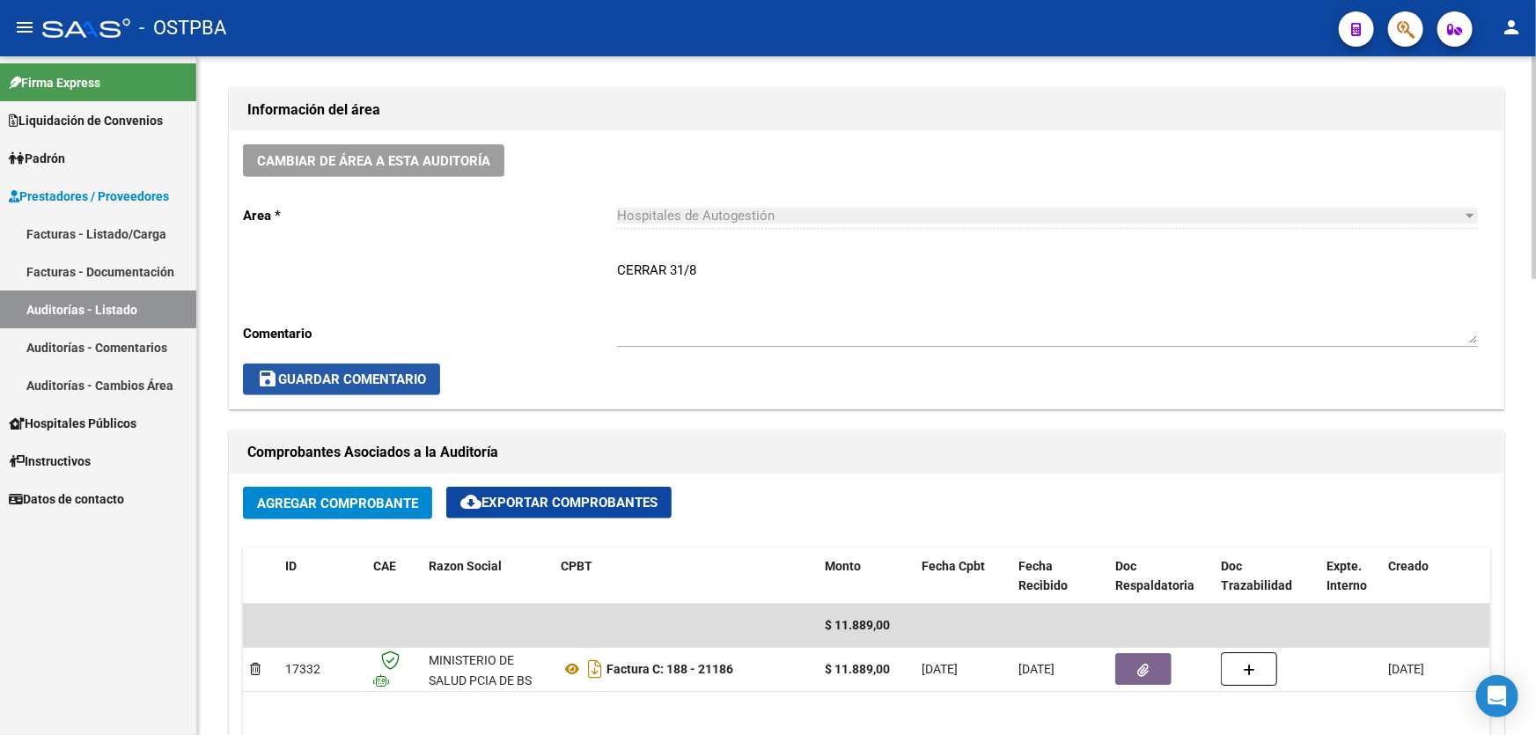
click at [366, 376] on span "save Guardar Comentario" at bounding box center [341, 379] width 169 height 16
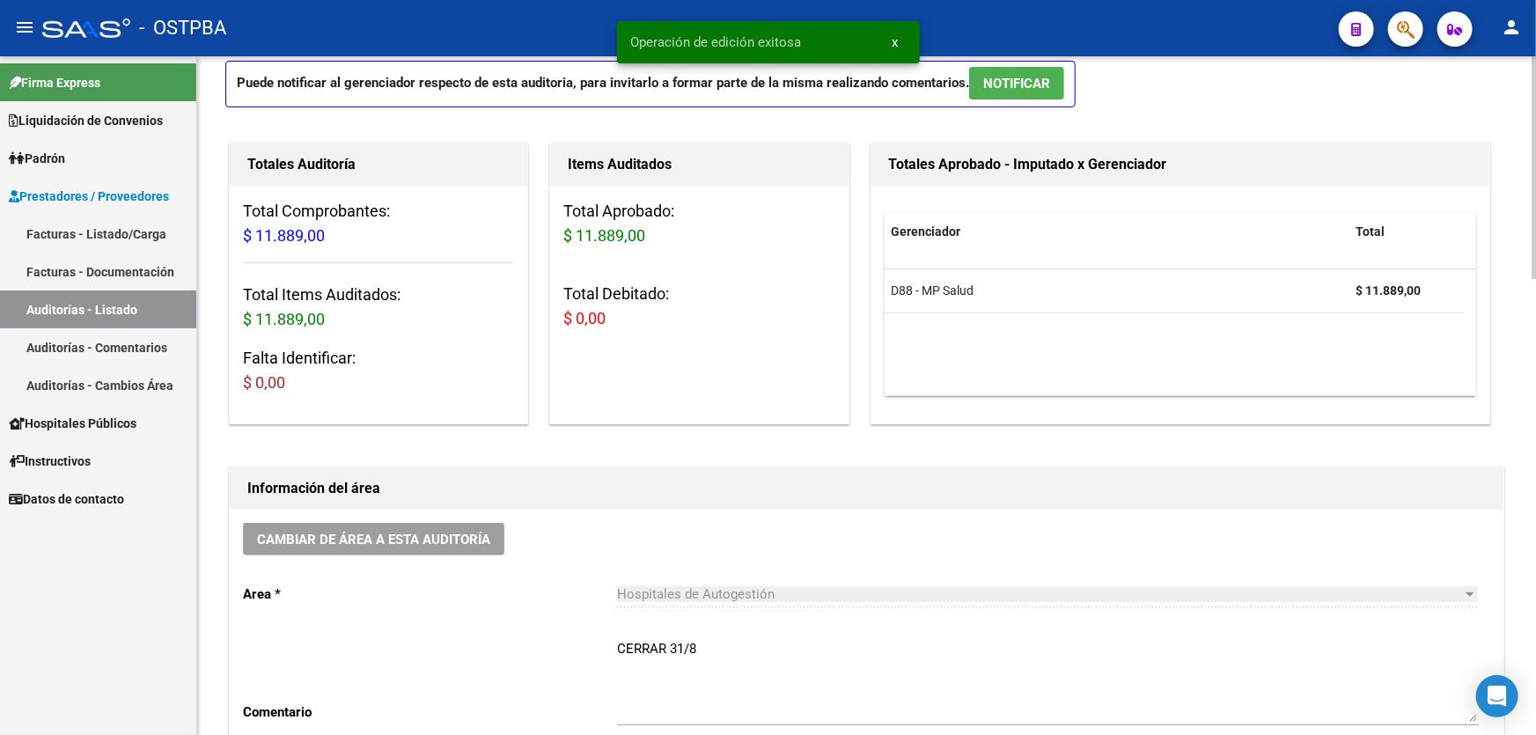
scroll to position [79, 0]
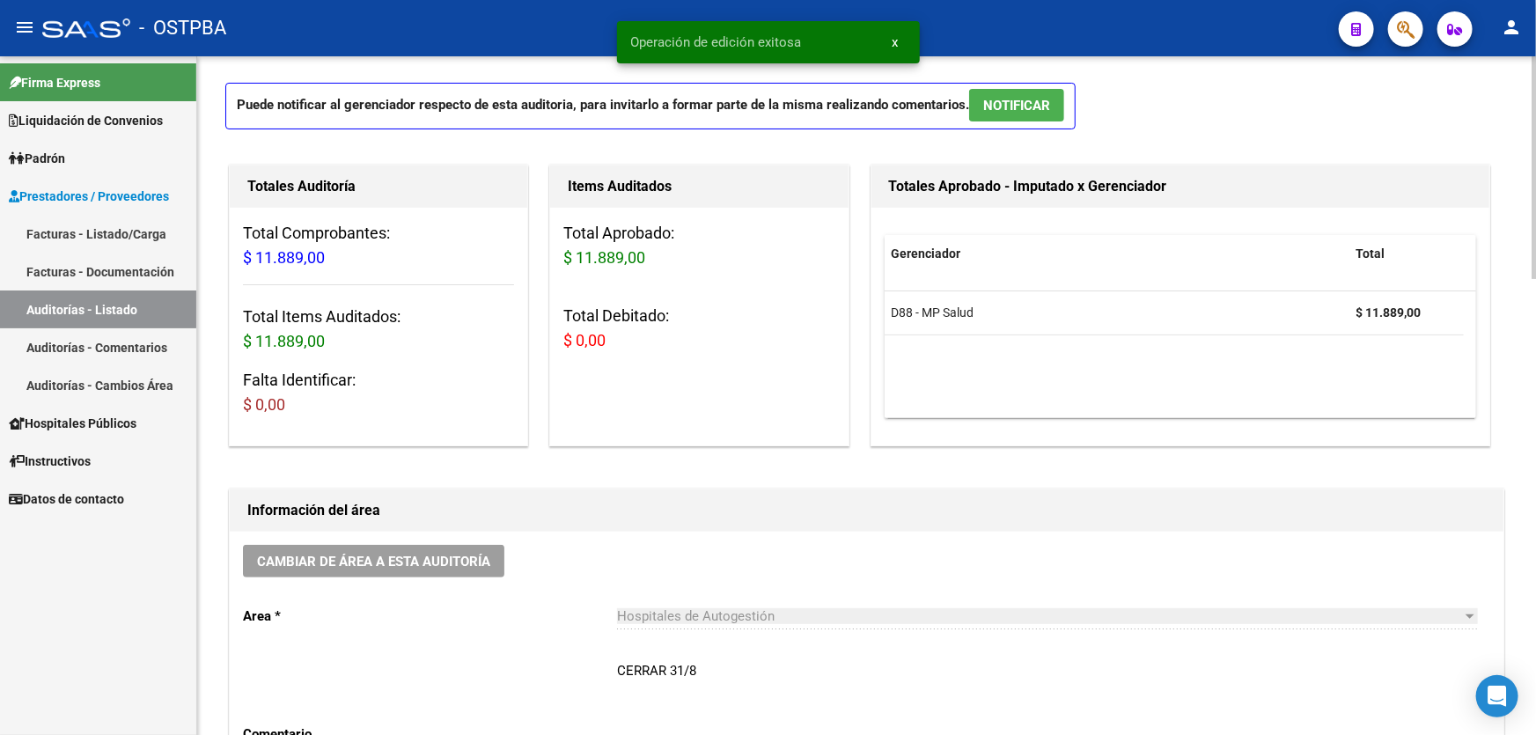
click at [1023, 108] on span "NOTIFICAR" at bounding box center [1016, 106] width 67 height 16
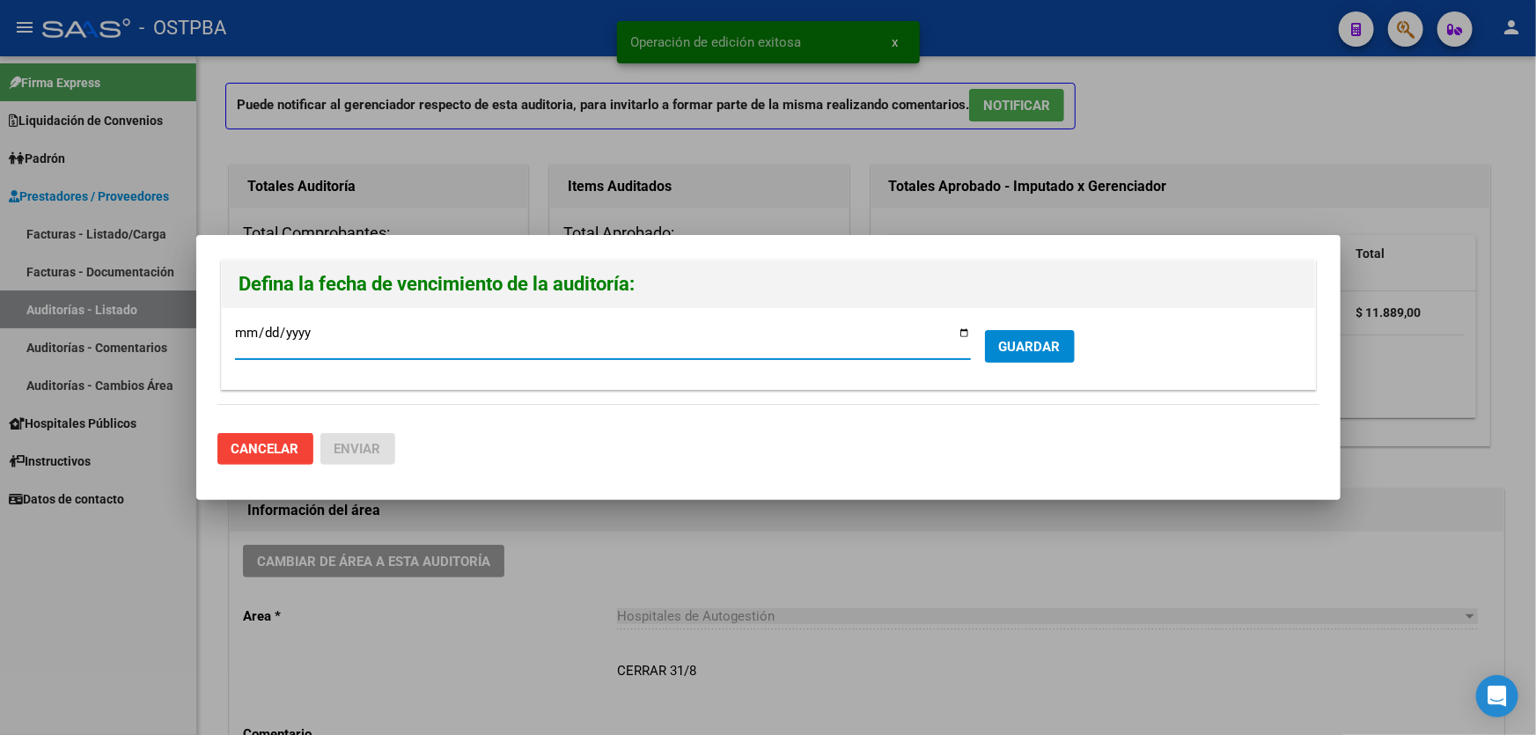
click at [1012, 342] on span "GUARDAR" at bounding box center [1030, 347] width 62 height 16
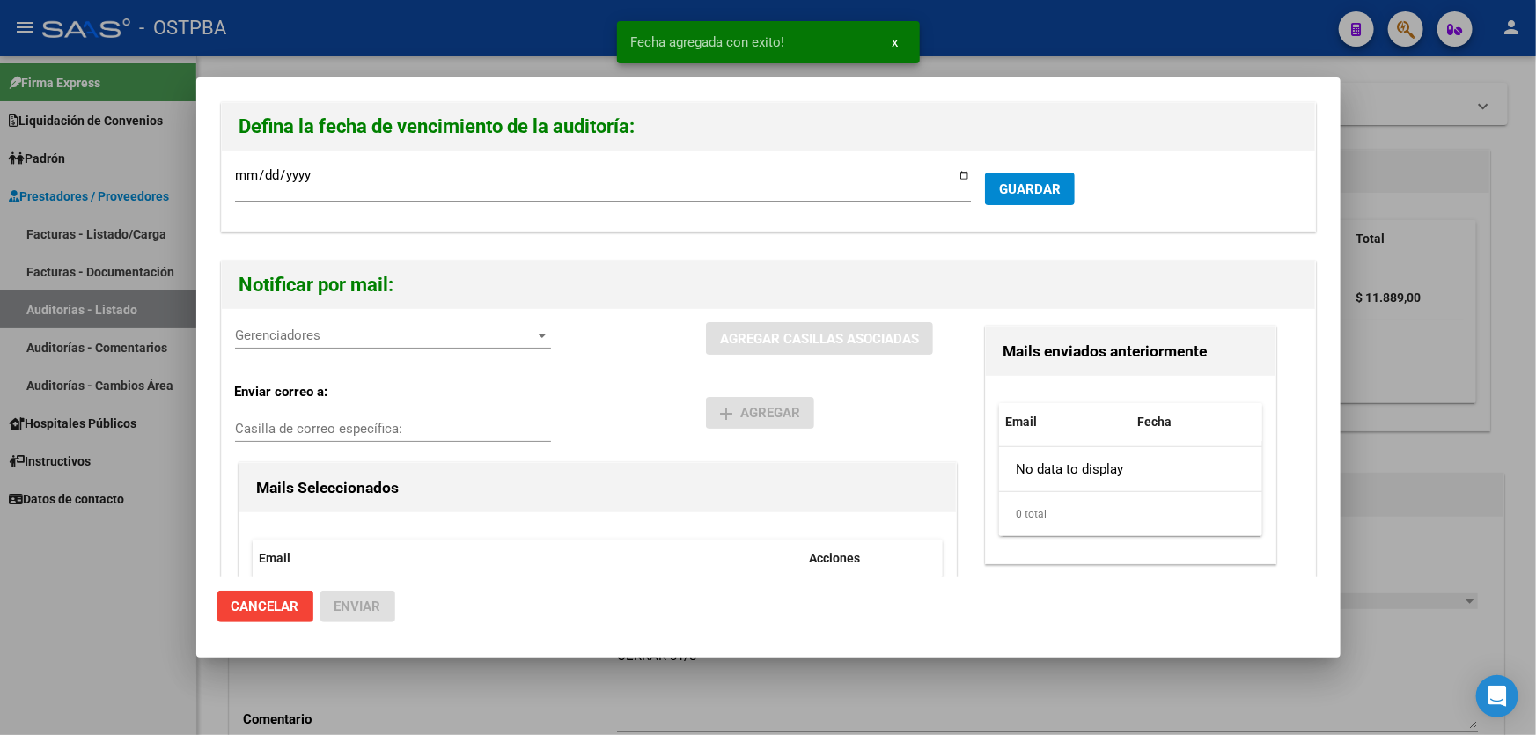
click at [298, 334] on span "Gerenciadores" at bounding box center [385, 335] width 300 height 16
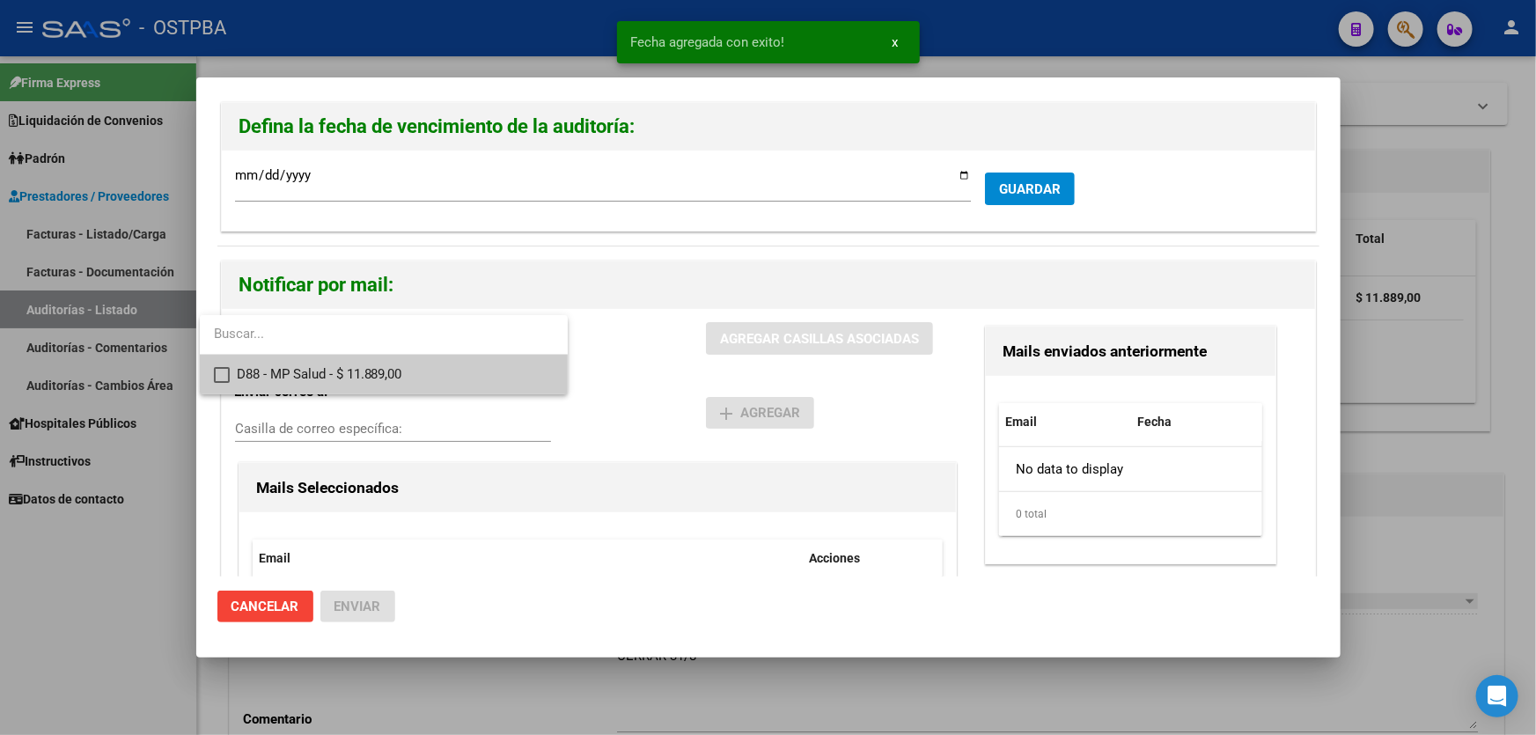
click at [218, 374] on mat-pseudo-checkbox at bounding box center [222, 375] width 16 height 16
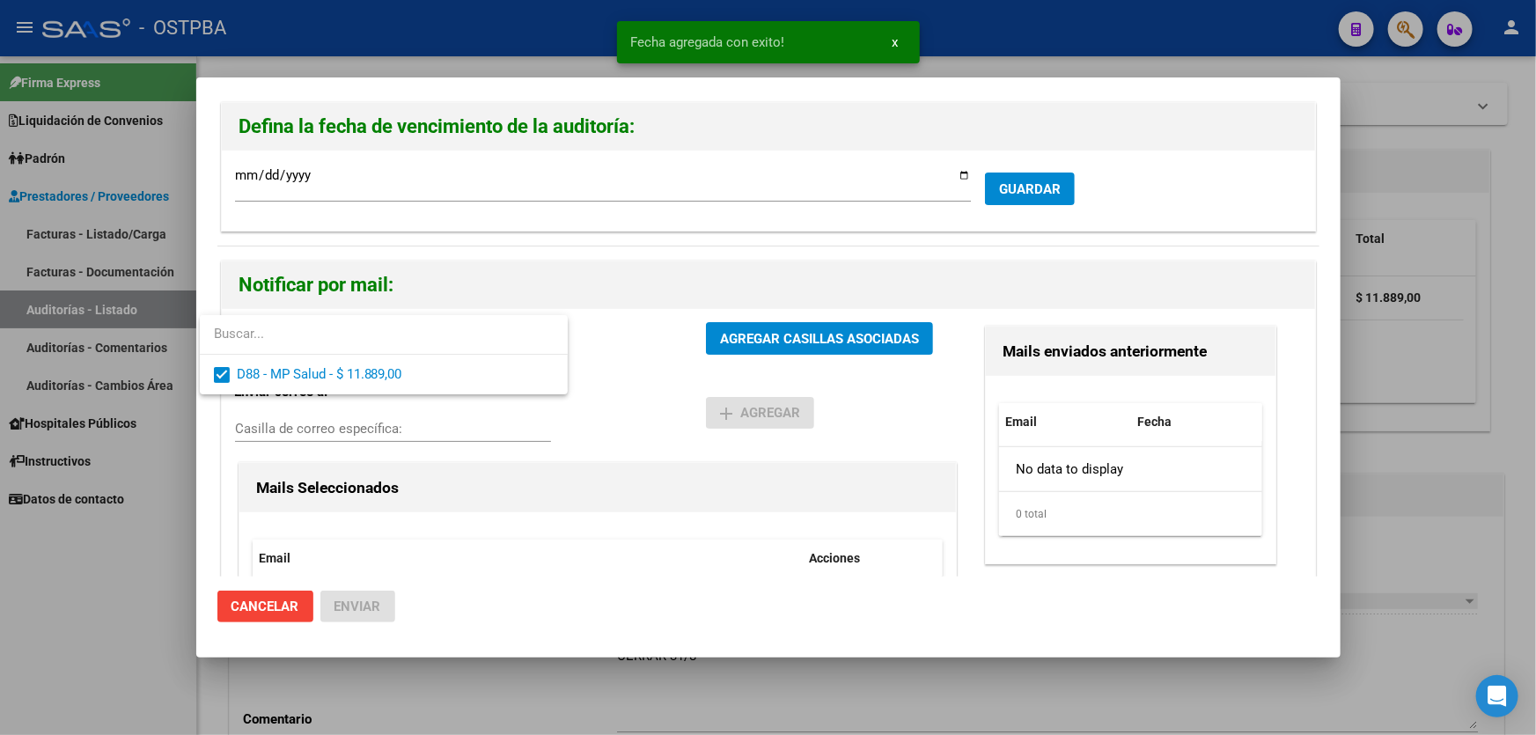
click at [636, 405] on div at bounding box center [768, 367] width 1536 height 735
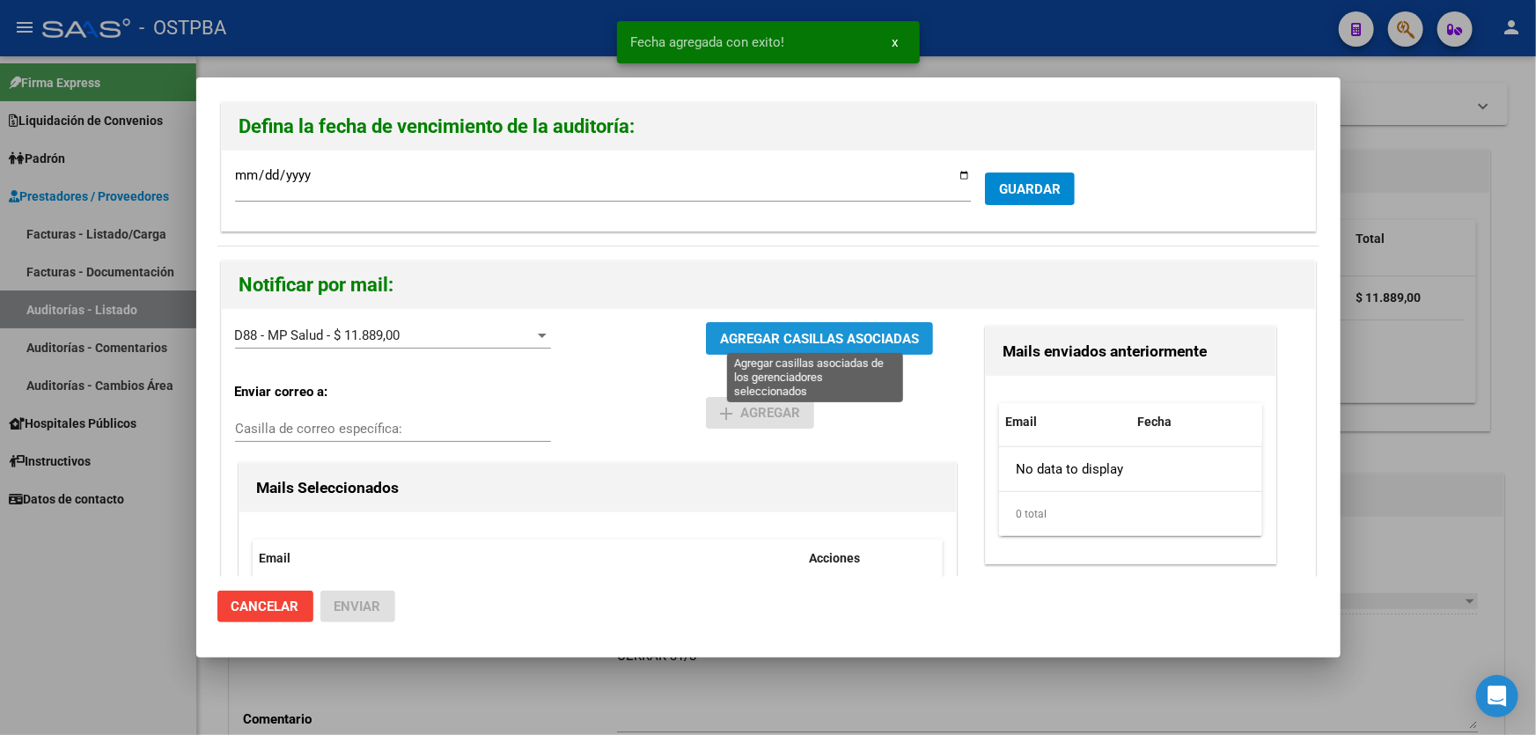
click at [796, 339] on span "AGREGAR CASILLAS ASOCIADAS" at bounding box center [819, 339] width 199 height 16
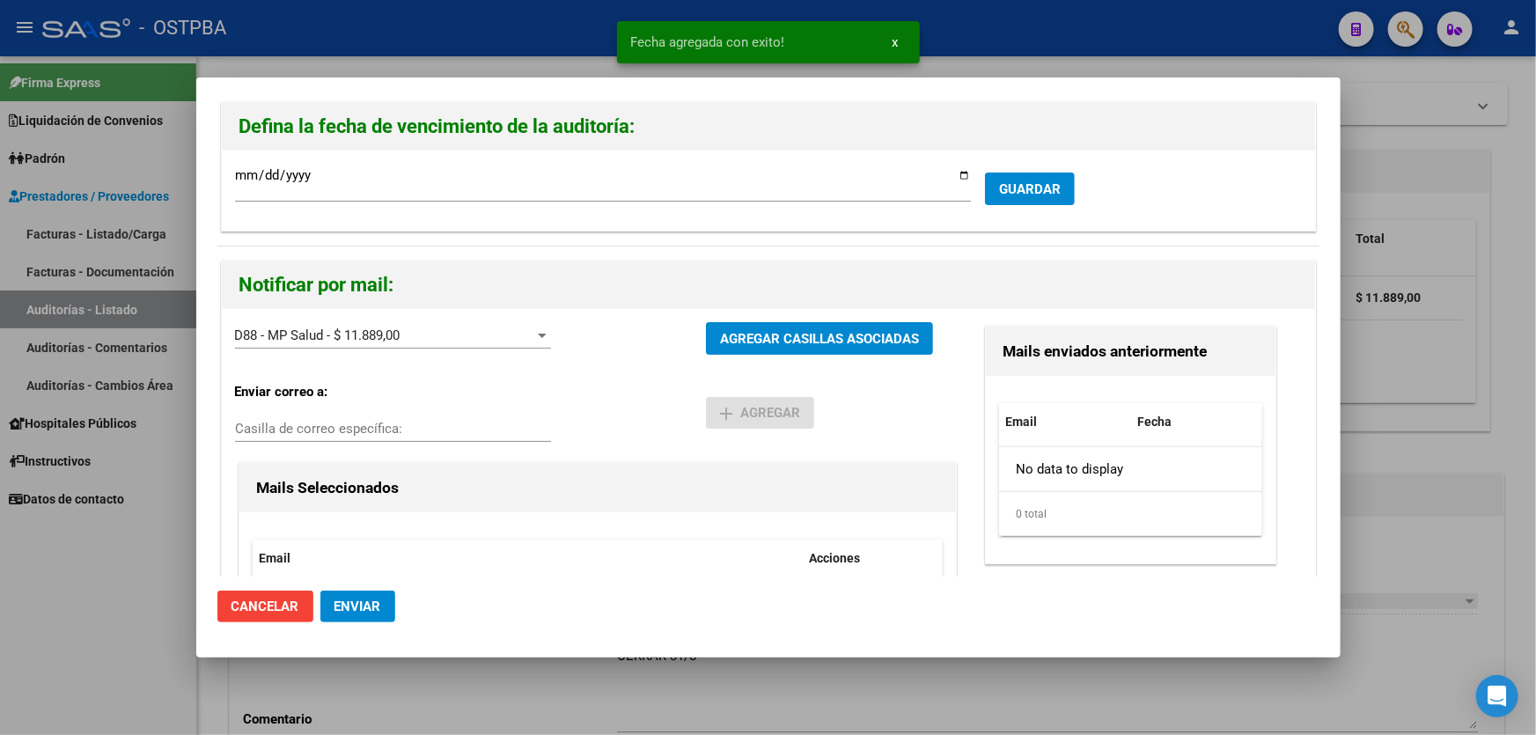
click at [349, 612] on span "Enviar" at bounding box center [357, 607] width 47 height 16
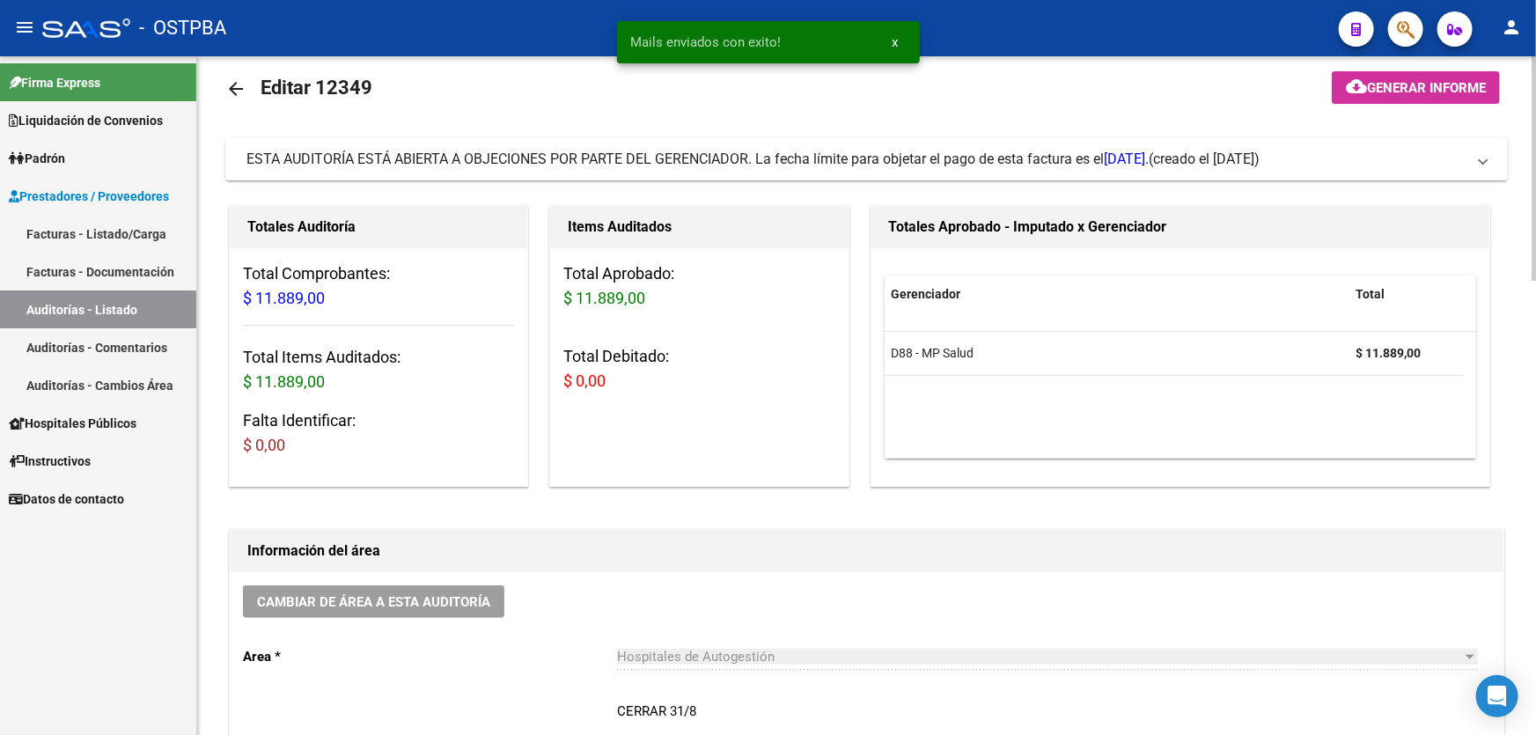
scroll to position [0, 0]
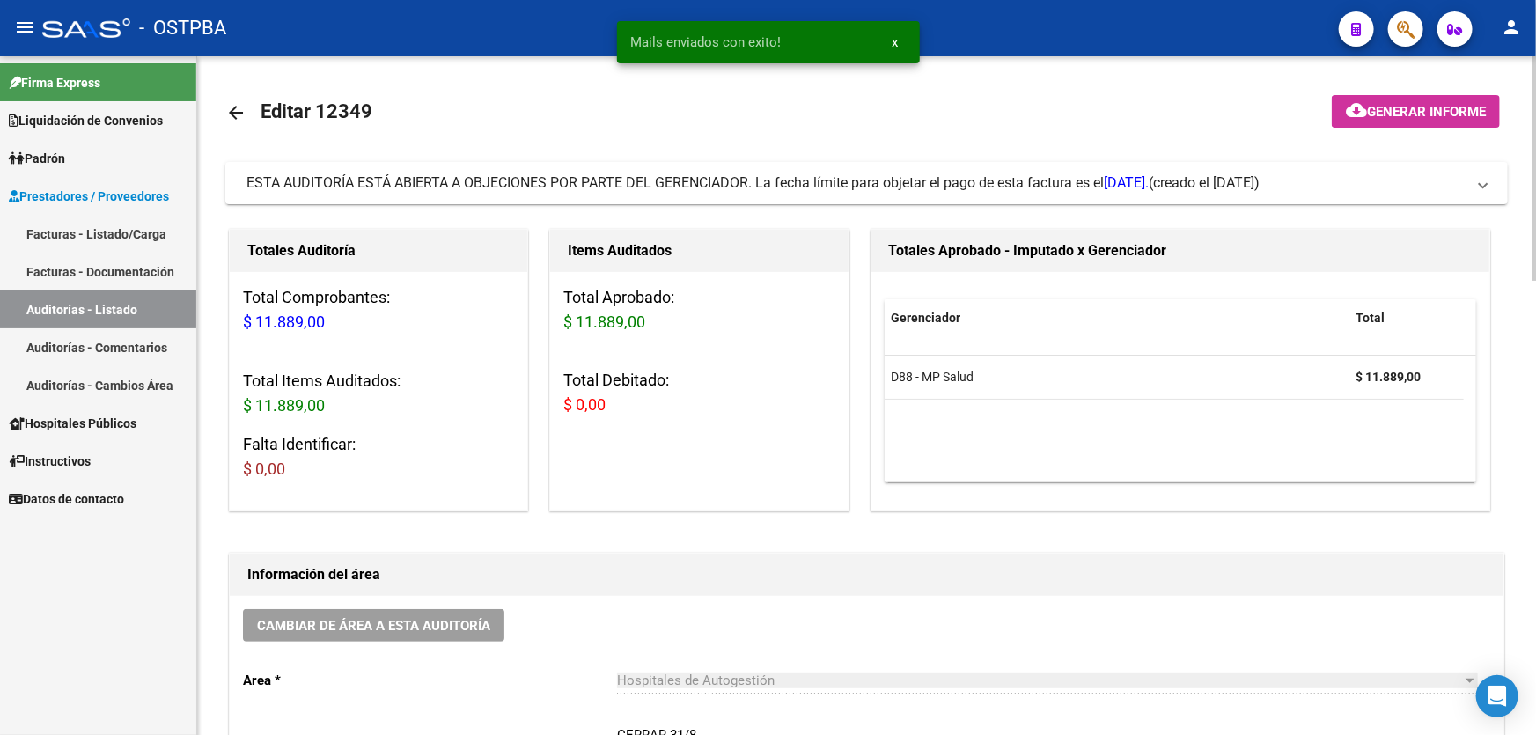
click at [238, 111] on mat-icon "arrow_back" at bounding box center [235, 112] width 21 height 21
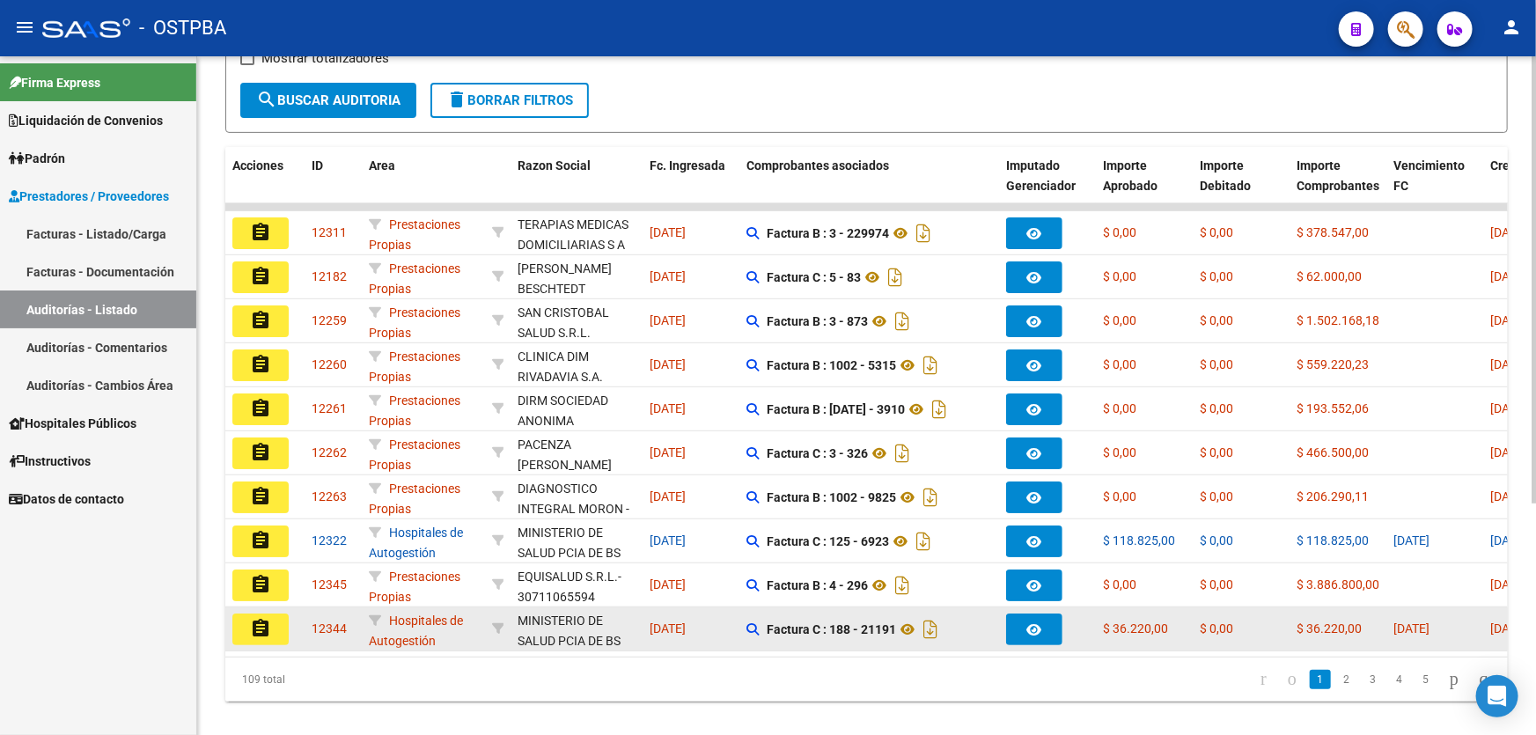
scroll to position [351, 0]
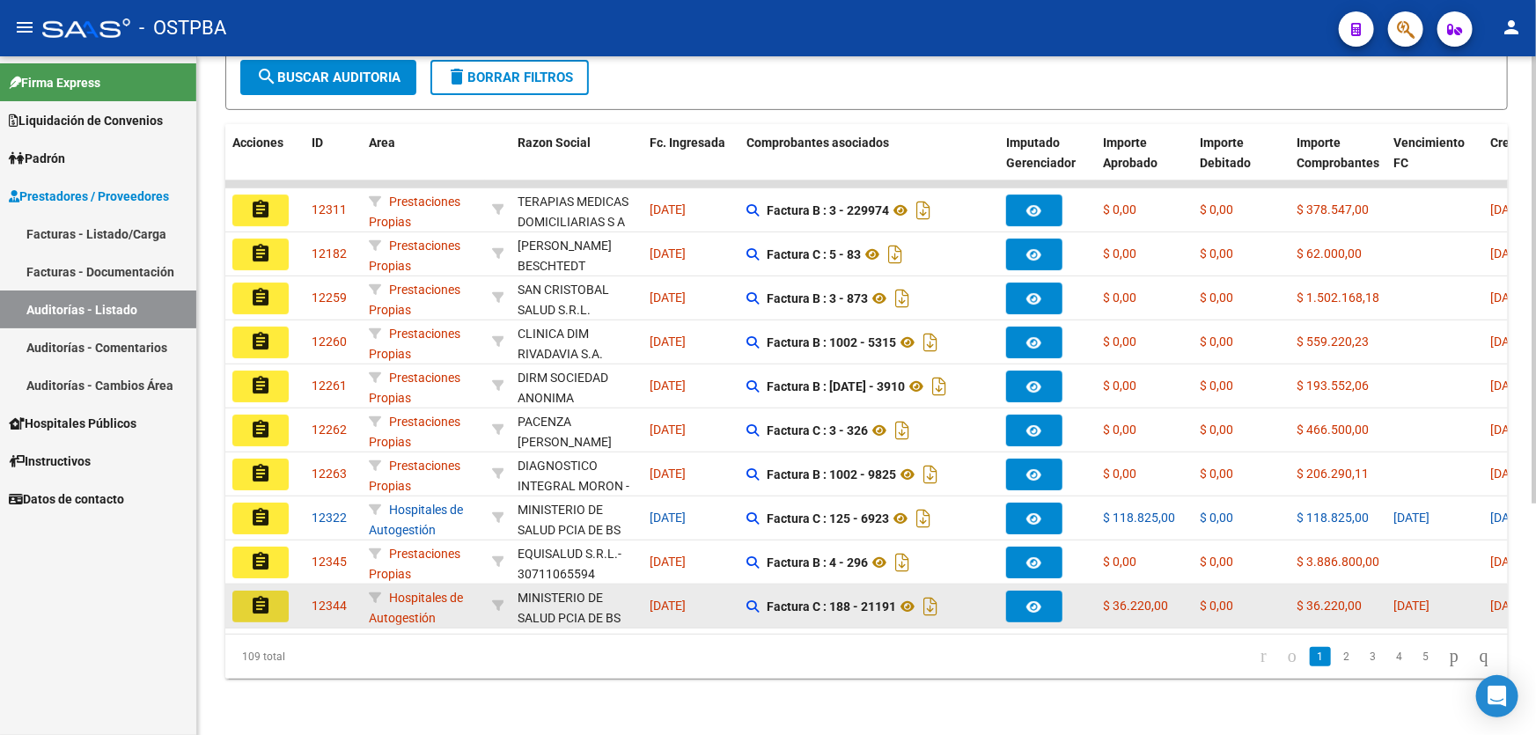
click at [262, 596] on mat-icon "assignment" at bounding box center [260, 605] width 21 height 21
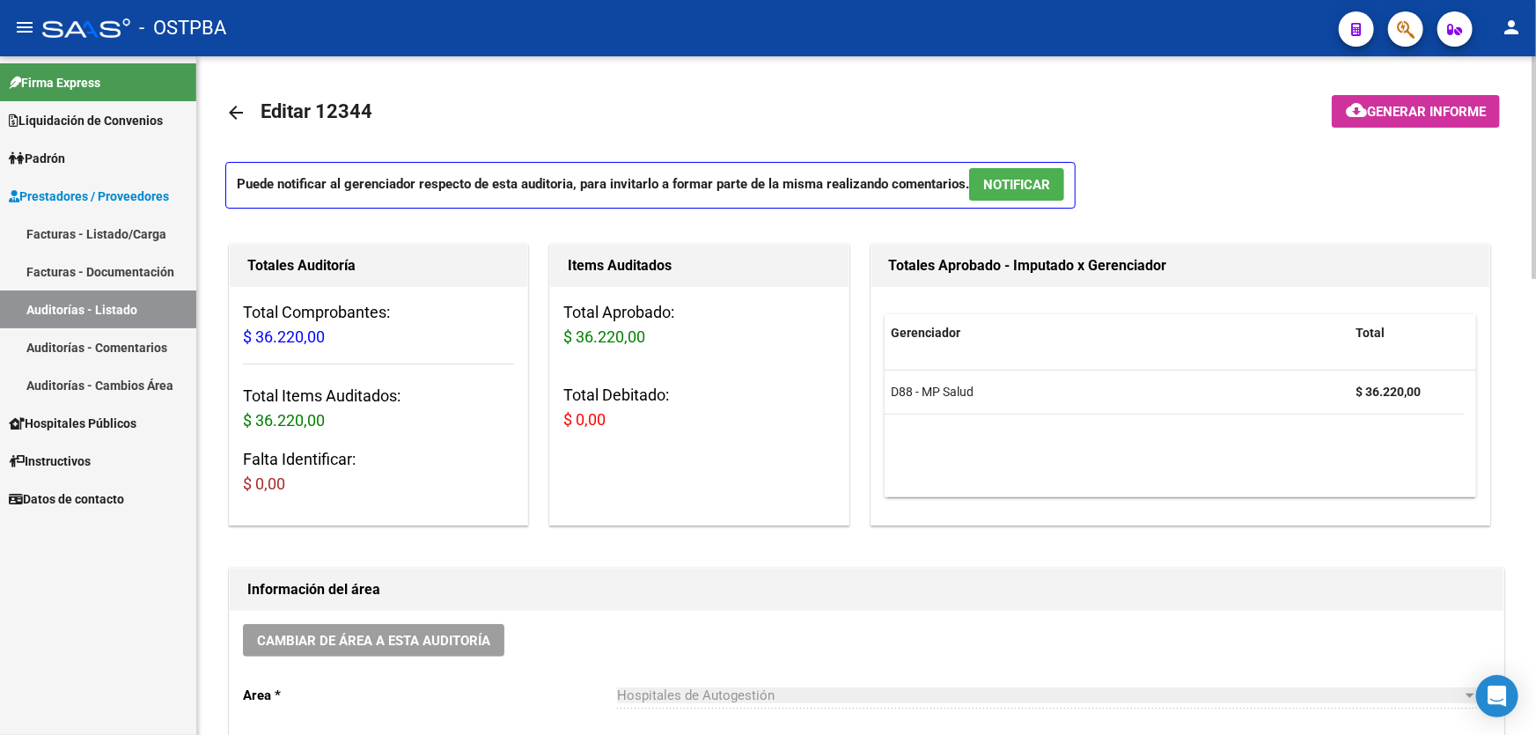
click at [1032, 187] on span "NOTIFICAR" at bounding box center [1016, 185] width 67 height 16
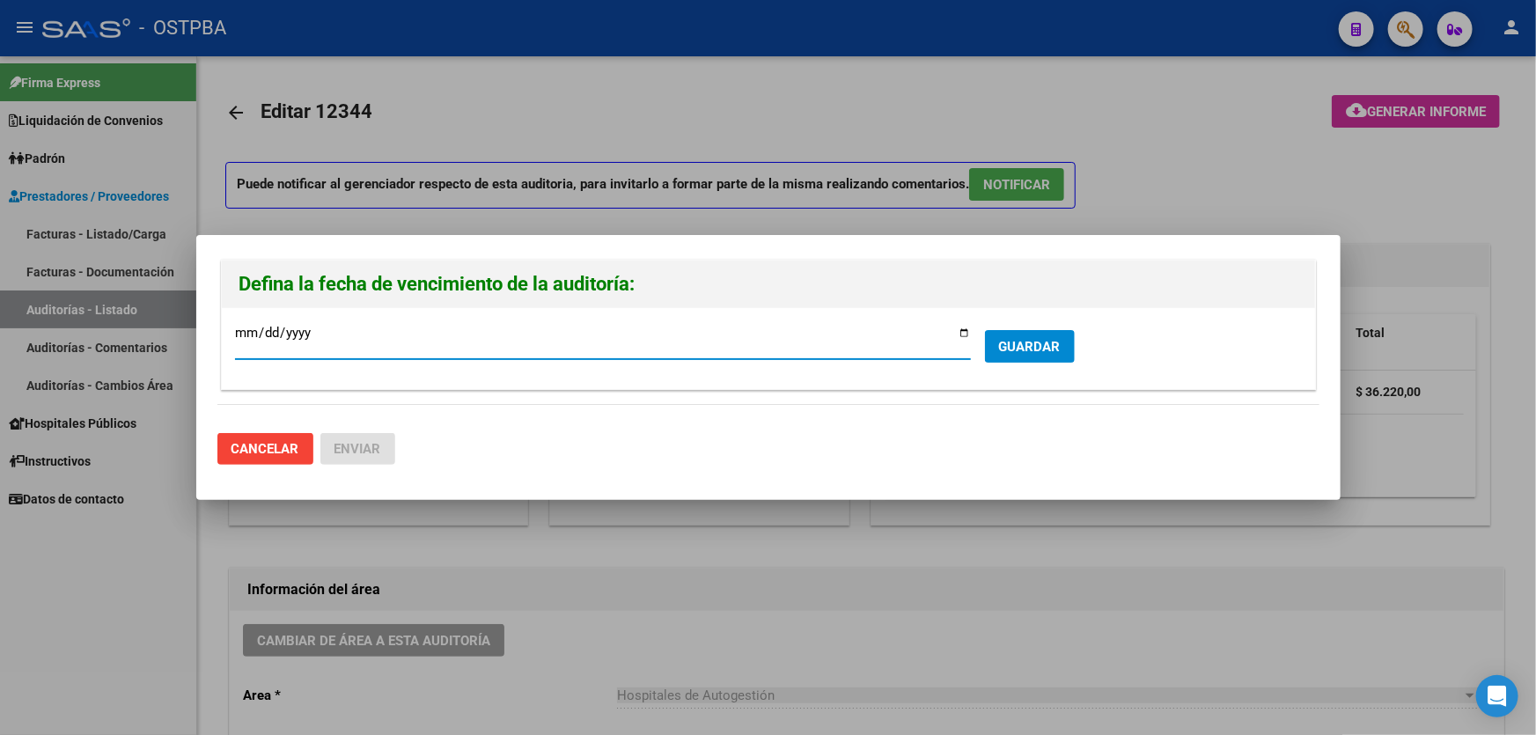
click at [1039, 334] on button "GUARDAR" at bounding box center [1030, 346] width 90 height 33
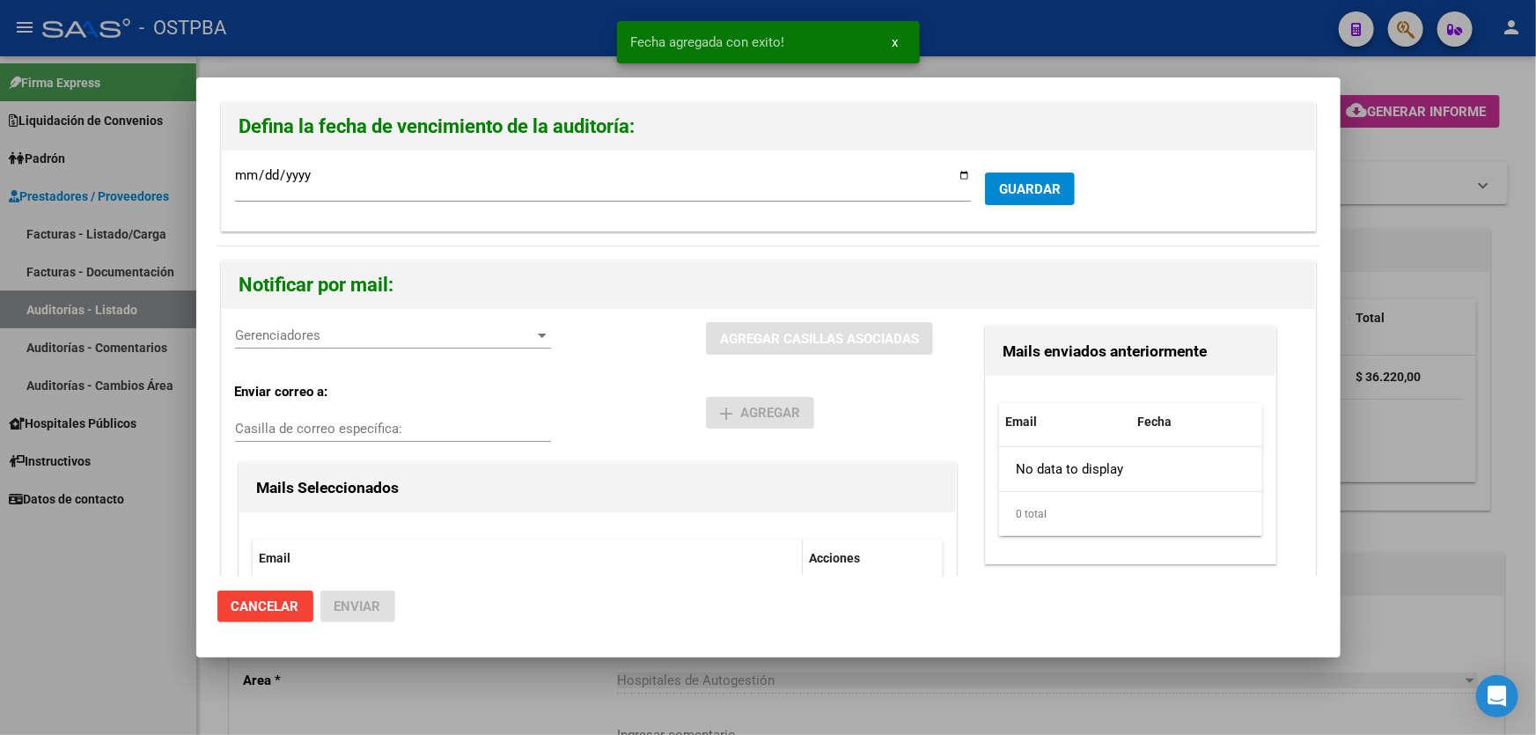
click at [385, 342] on span "Gerenciadores" at bounding box center [385, 335] width 300 height 16
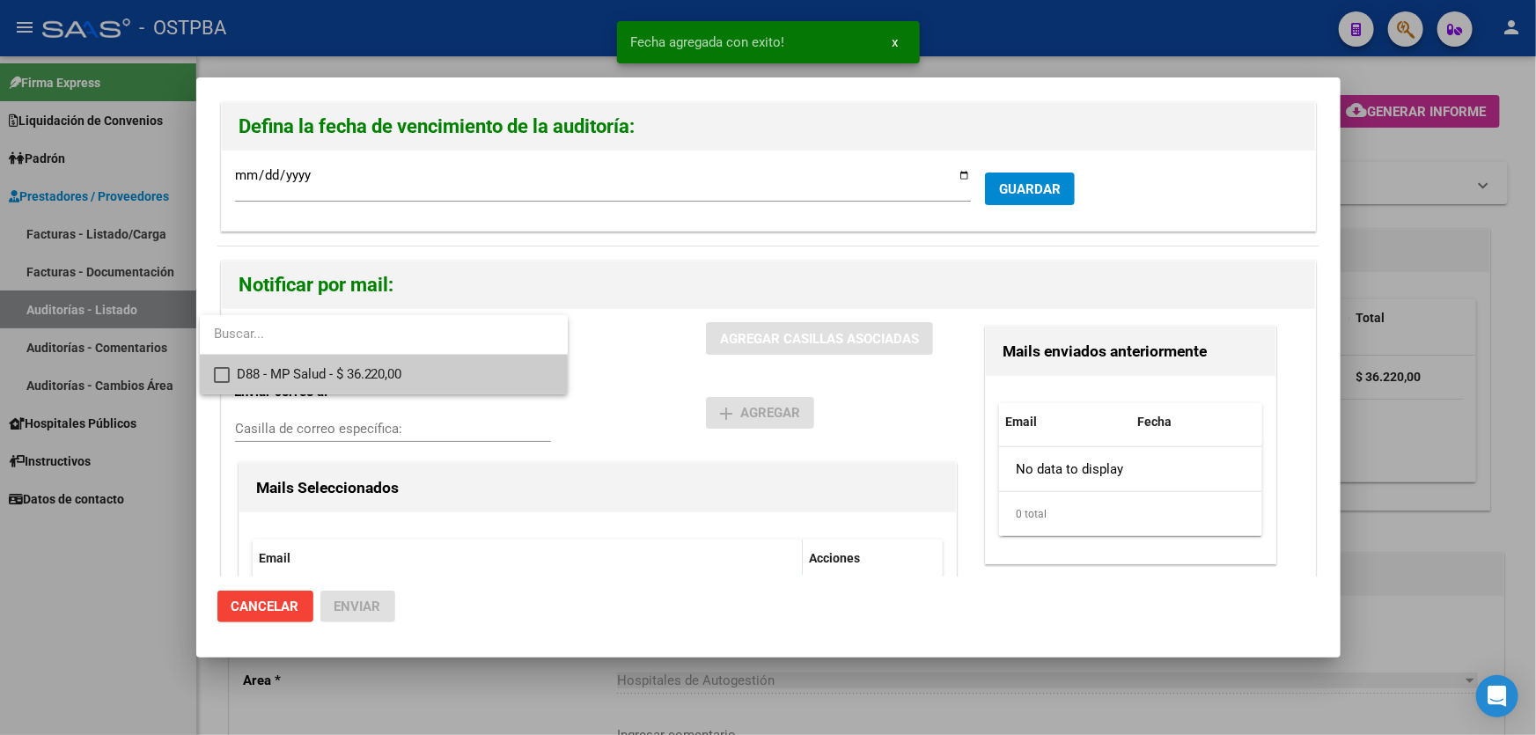
click at [214, 371] on mat-pseudo-checkbox at bounding box center [222, 375] width 16 height 16
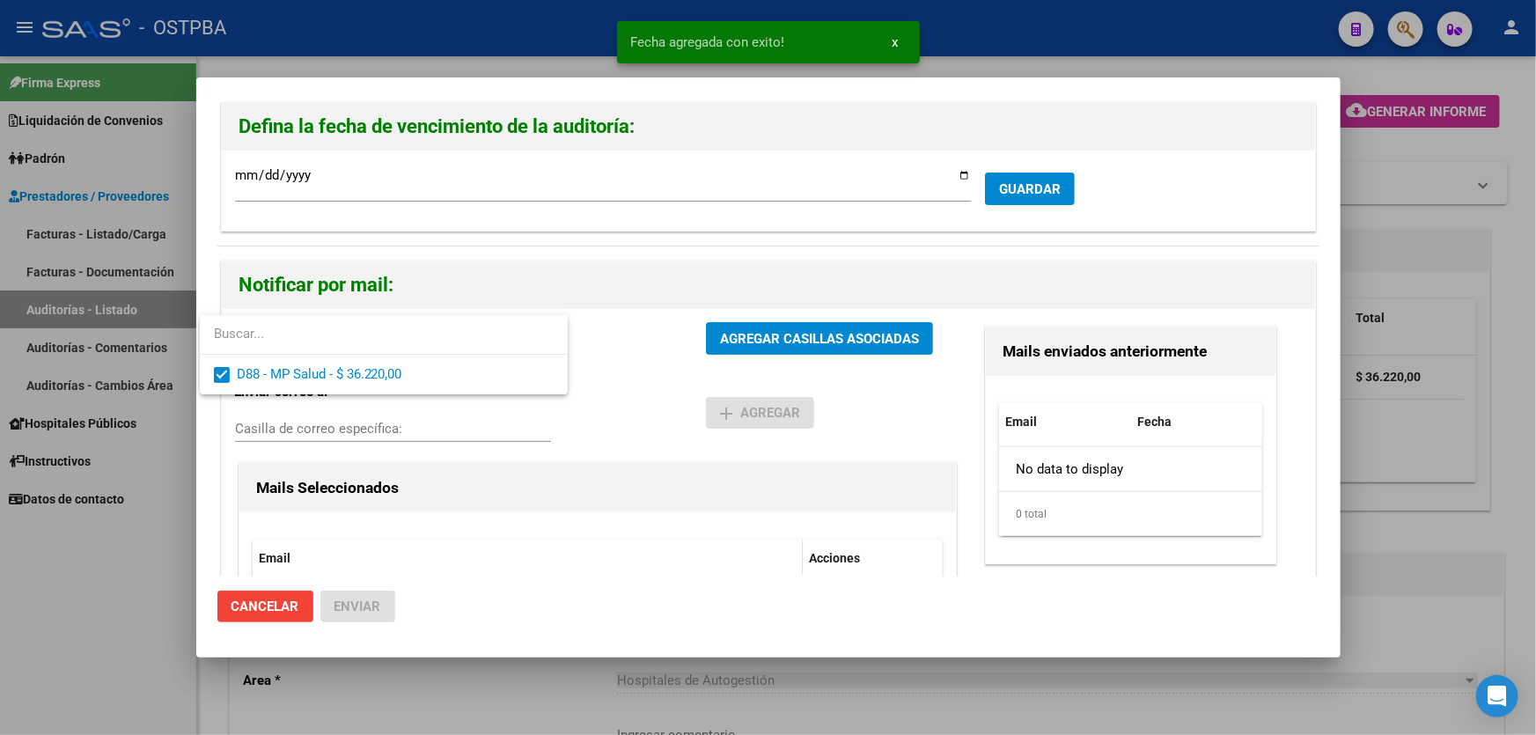
click at [625, 355] on div at bounding box center [768, 367] width 1536 height 735
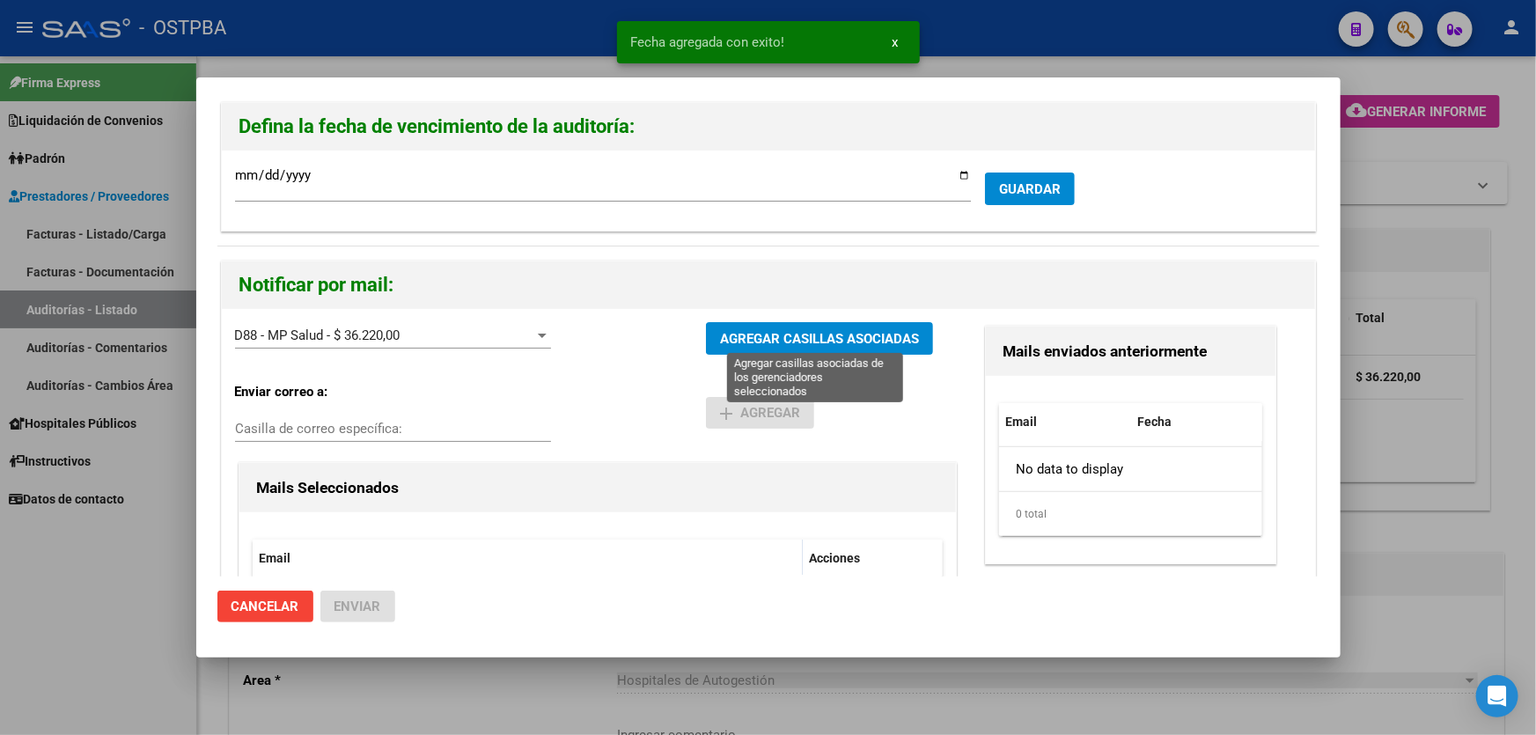
click at [772, 333] on span "AGREGAR CASILLAS ASOCIADAS" at bounding box center [819, 339] width 199 height 16
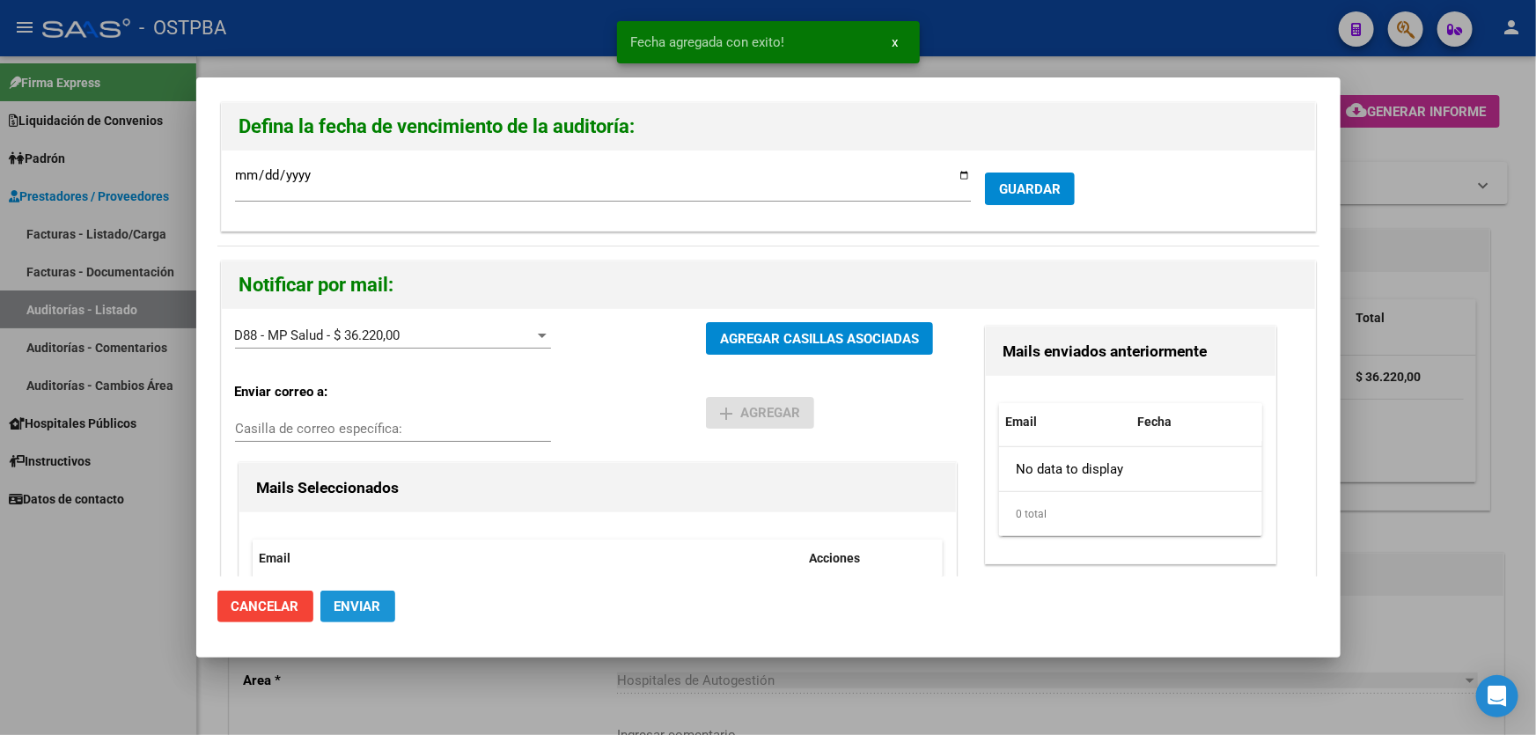
click at [355, 604] on span "Enviar" at bounding box center [357, 607] width 47 height 16
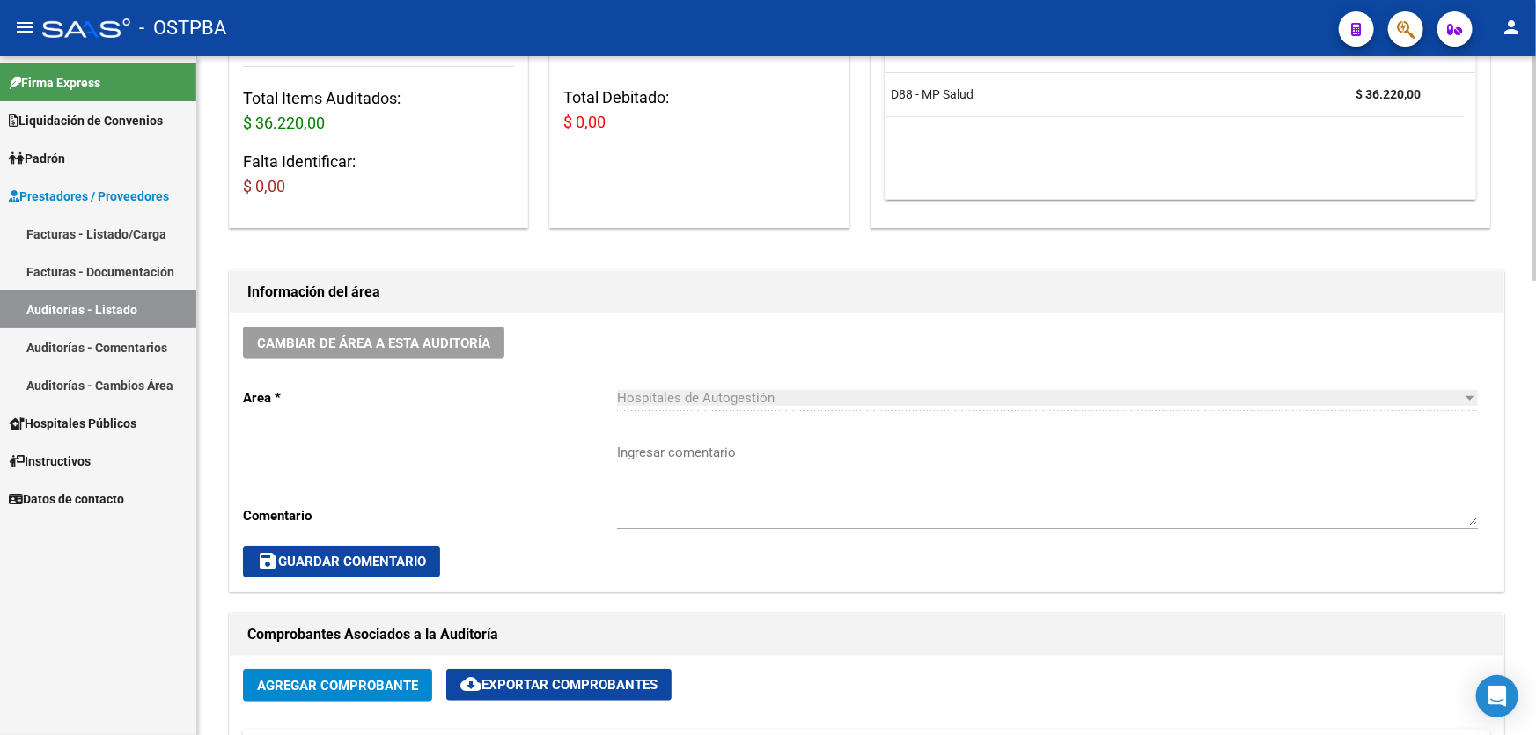
scroll to position [332, 0]
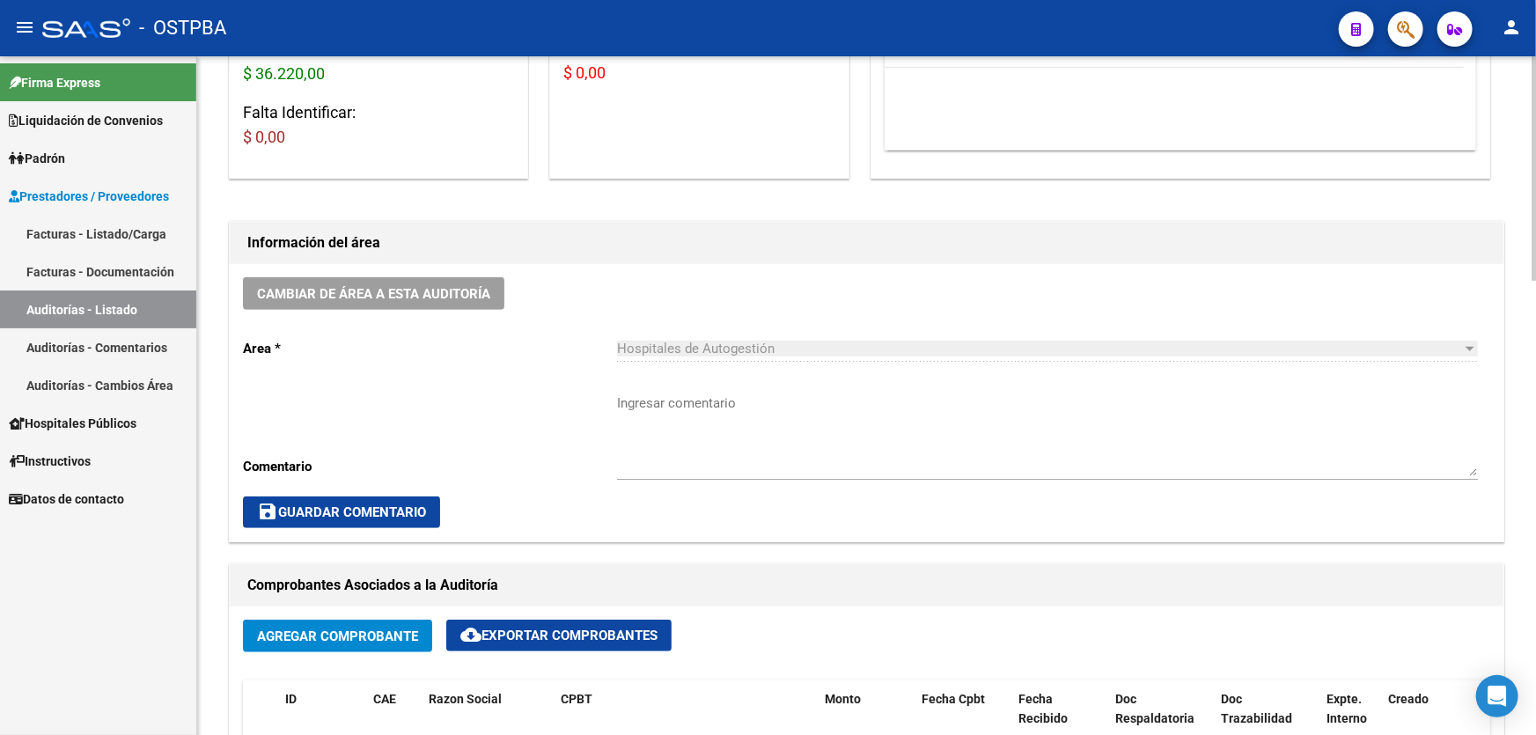
click at [705, 441] on textarea "Ingresar comentario" at bounding box center [1047, 434] width 861 height 83
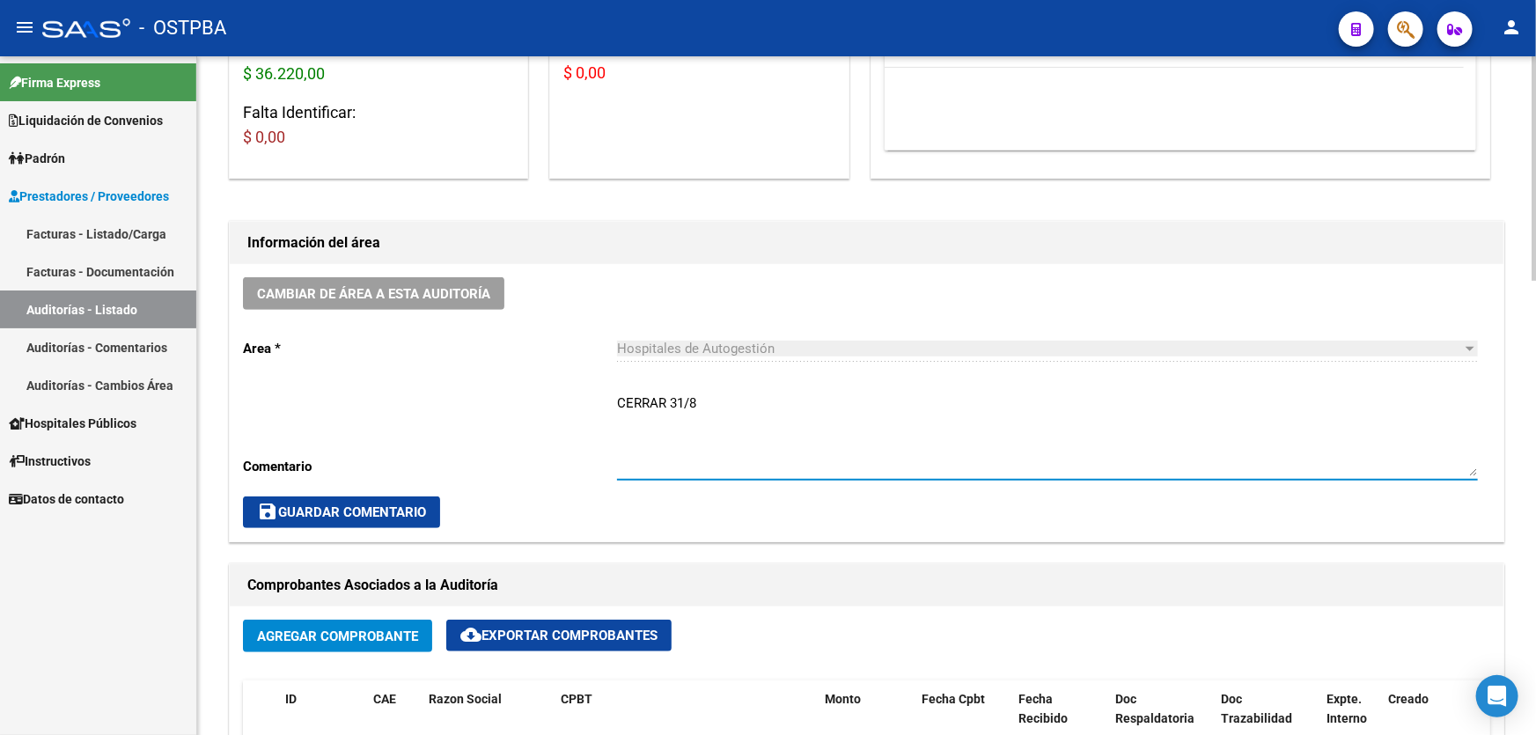
type textarea "CERRAR 31/8"
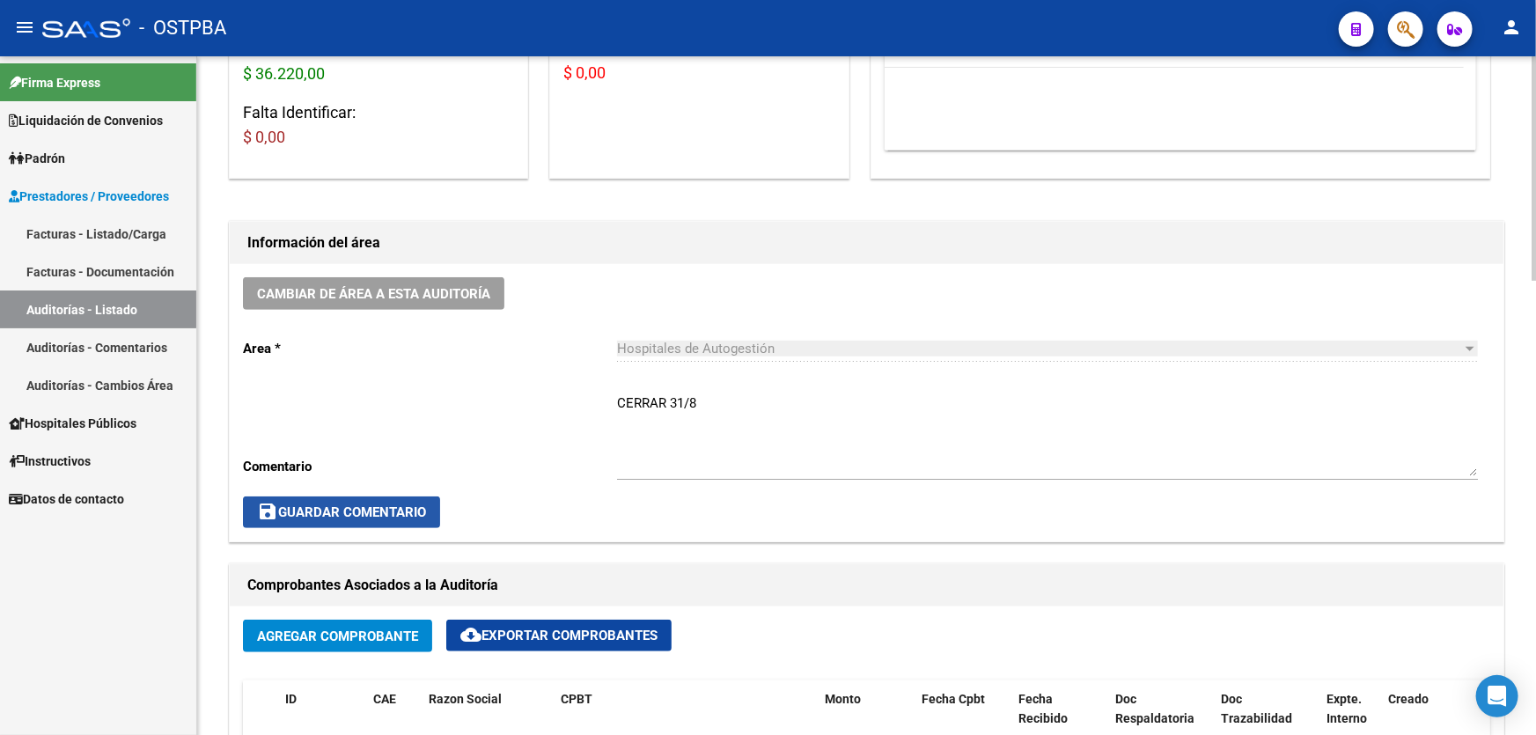
click at [326, 511] on span "save Guardar Comentario" at bounding box center [341, 512] width 169 height 16
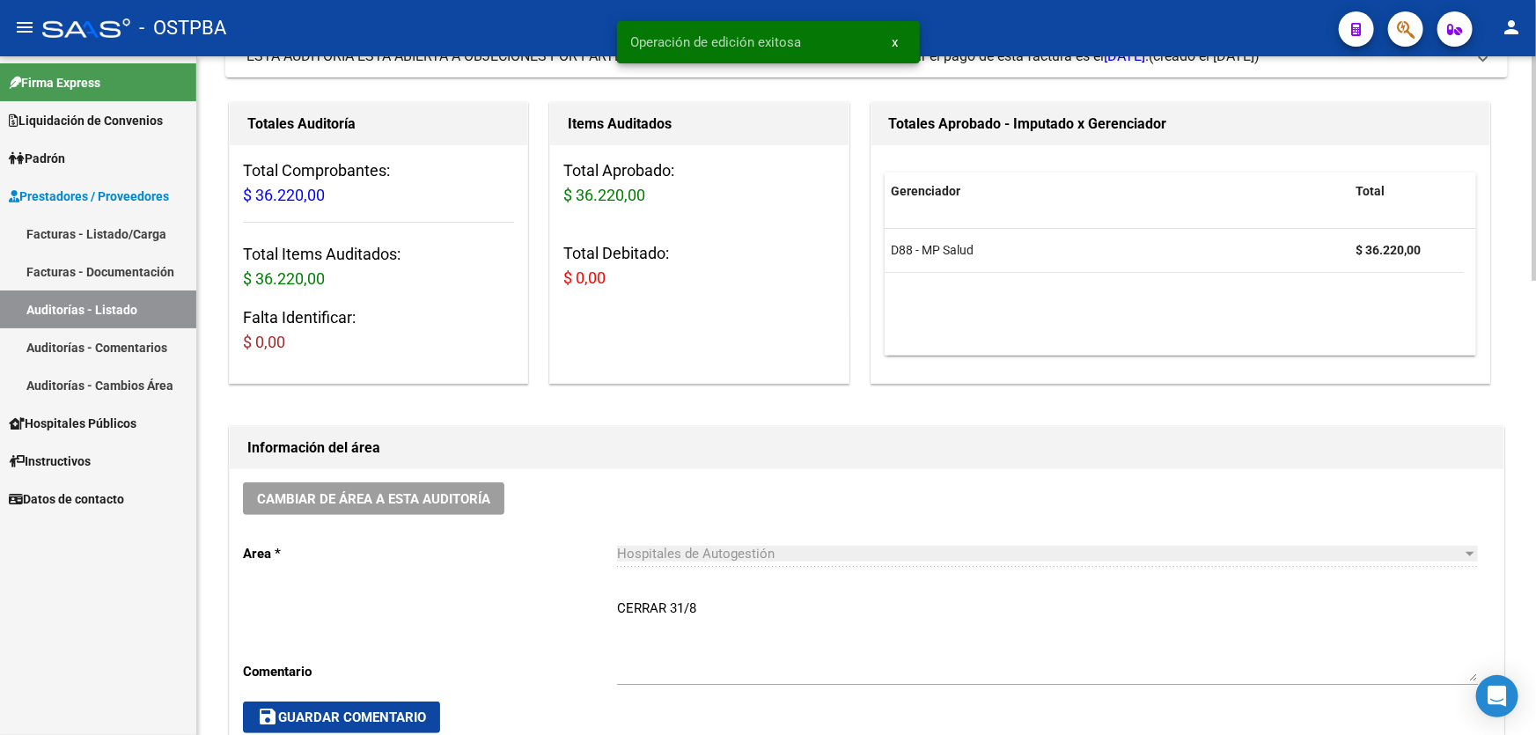
scroll to position [0, 0]
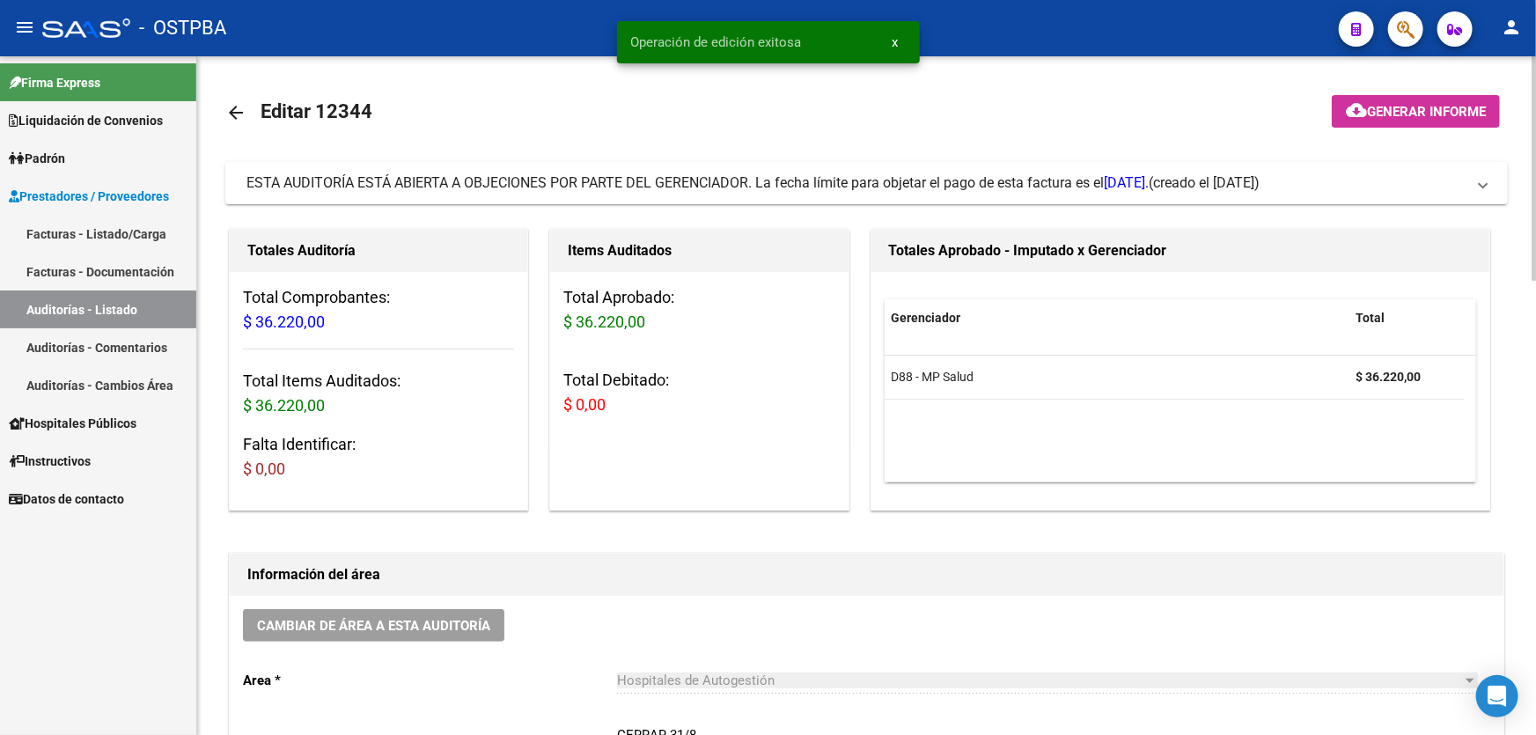
click at [227, 110] on mat-icon "arrow_back" at bounding box center [235, 112] width 21 height 21
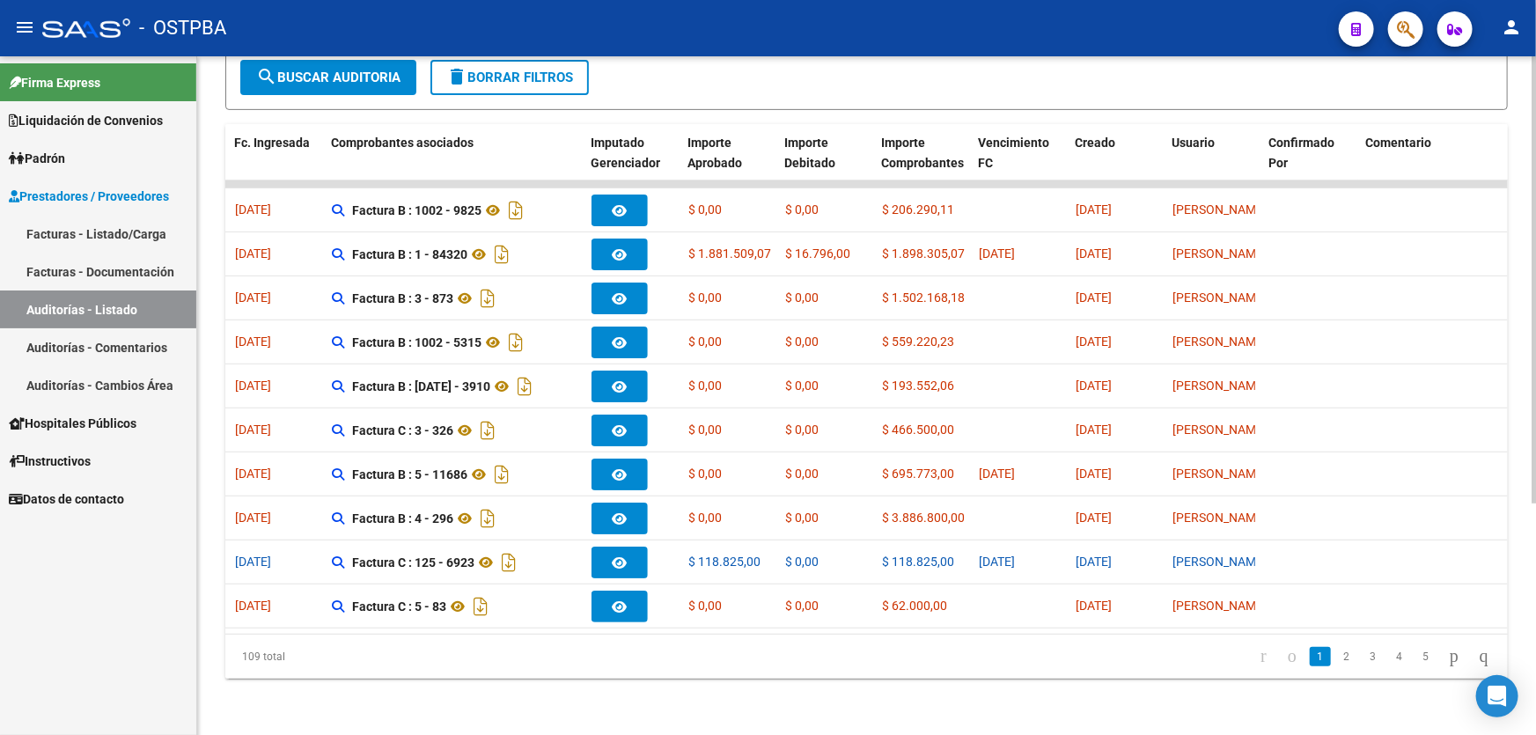
scroll to position [0, 558]
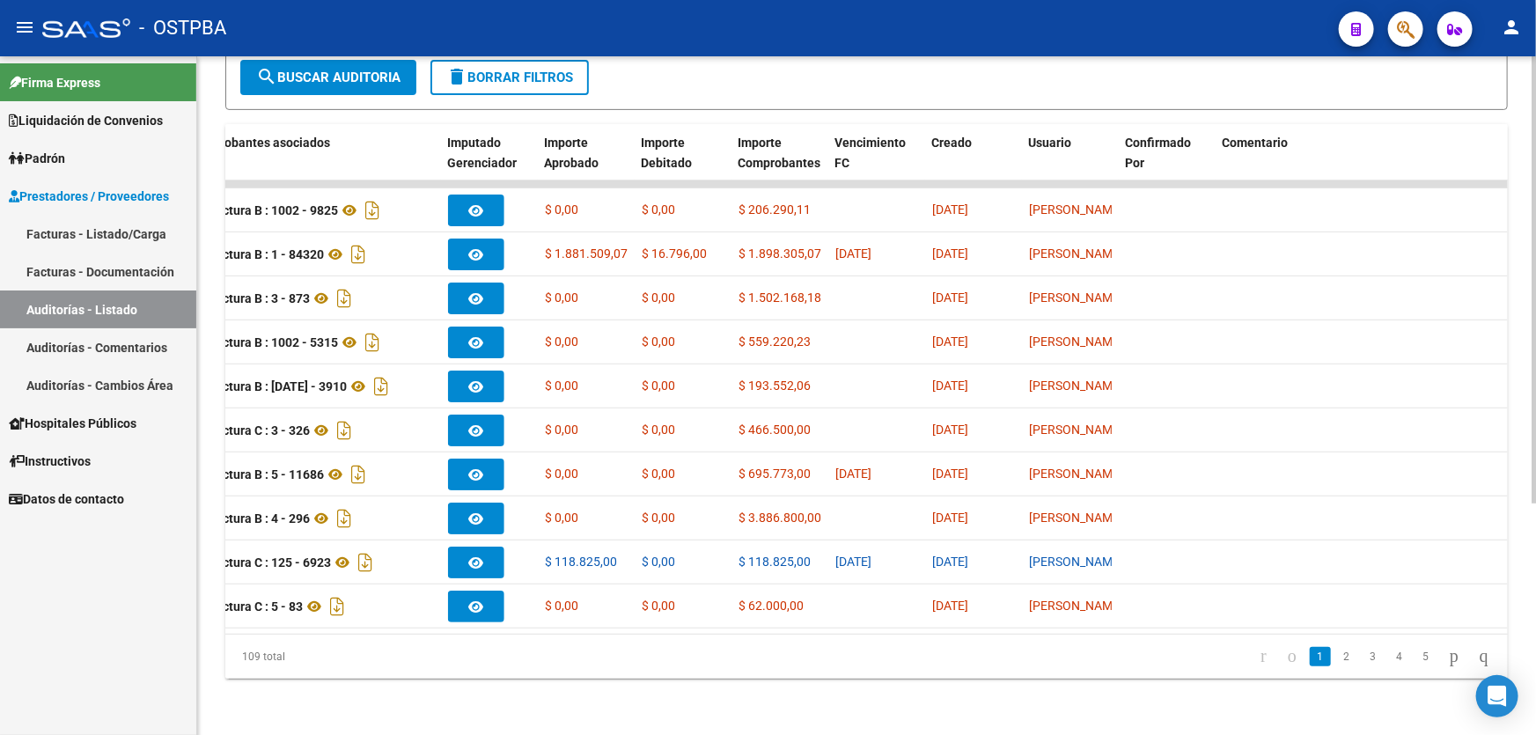
click at [942, 687] on div "PRESTADORES -> Auditoría de Comprobantes / Prestaciones add Crear Auditoría clo…" at bounding box center [866, 224] width 1339 height 1021
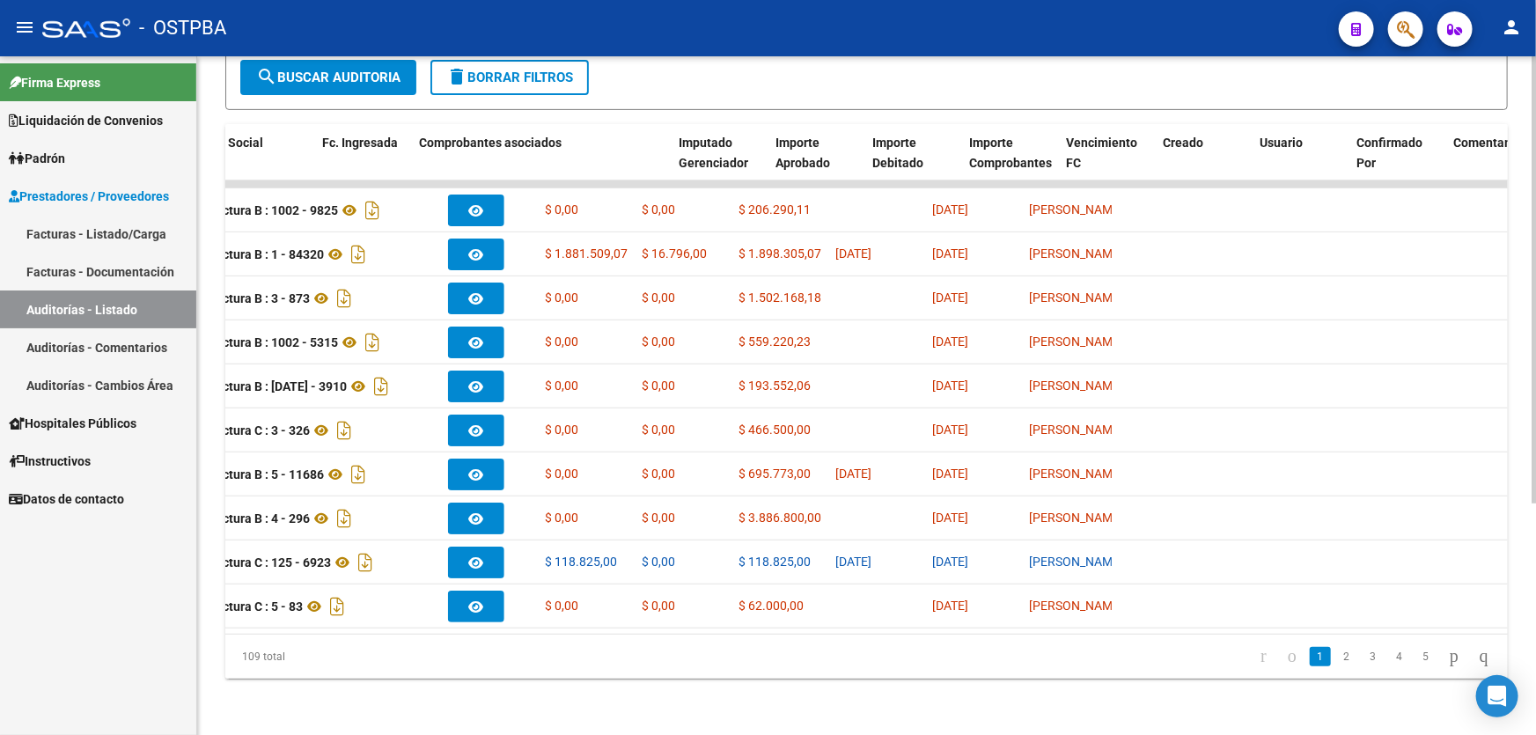
scroll to position [0, 0]
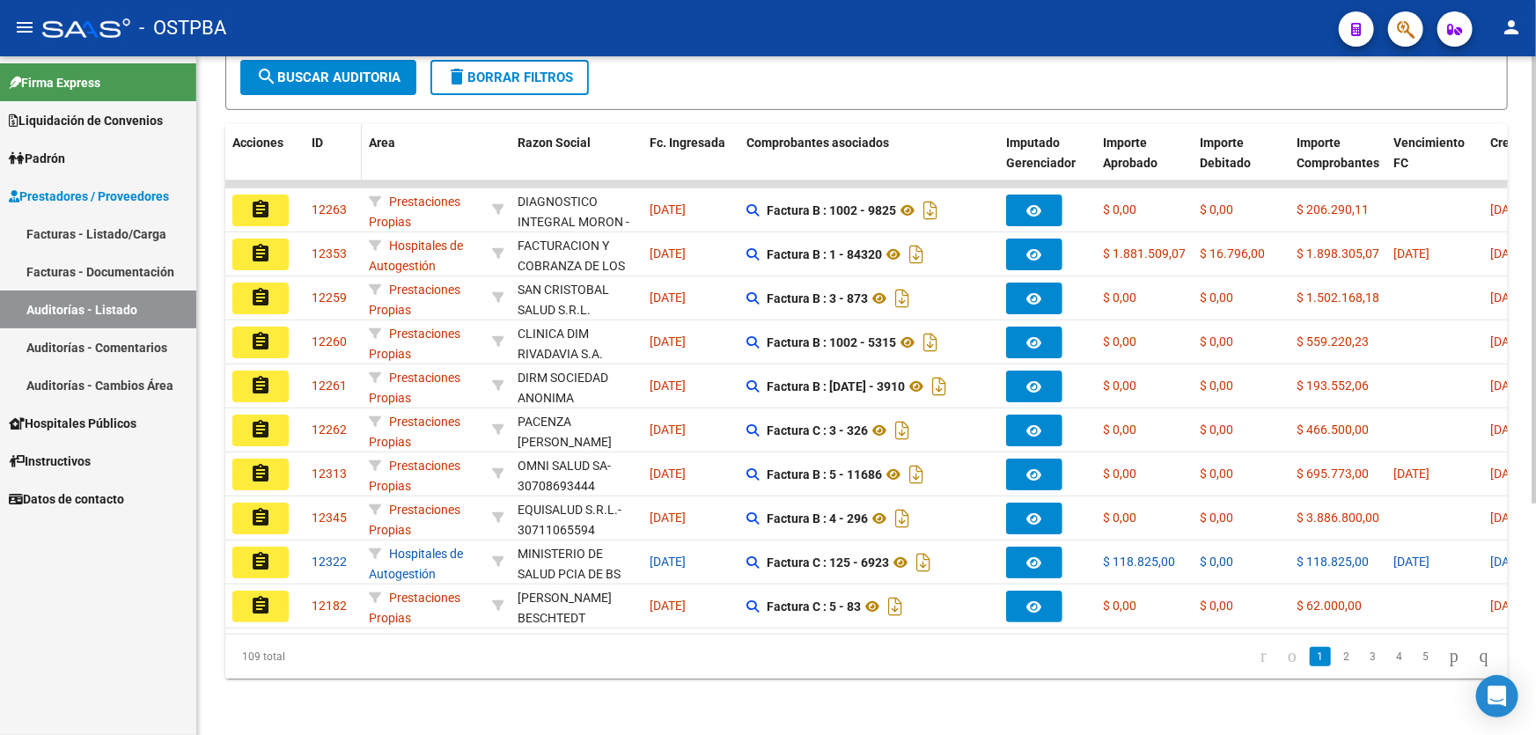
click at [318, 136] on span "ID" at bounding box center [317, 143] width 11 height 14
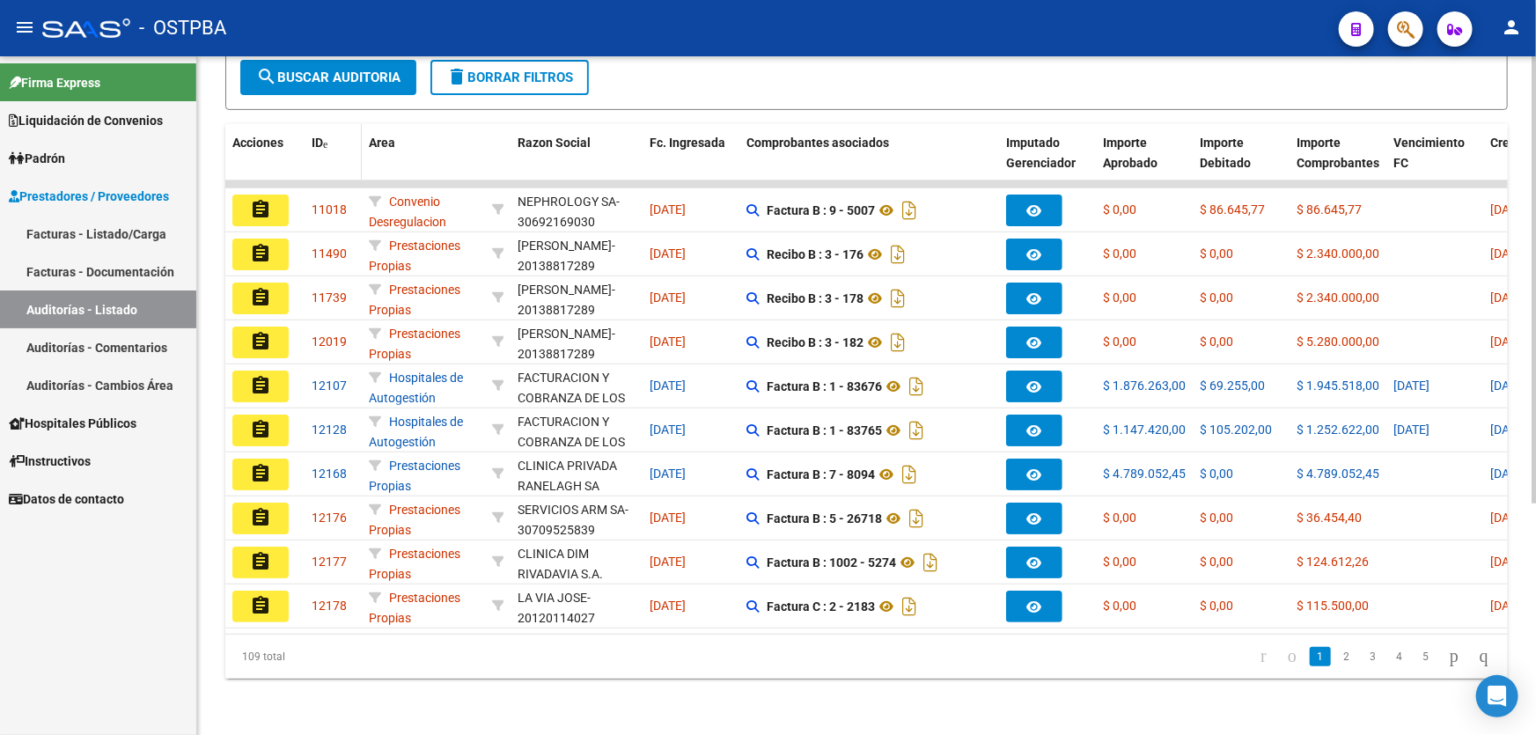
scroll to position [351, 0]
click at [317, 136] on span "ID" at bounding box center [317, 143] width 11 height 14
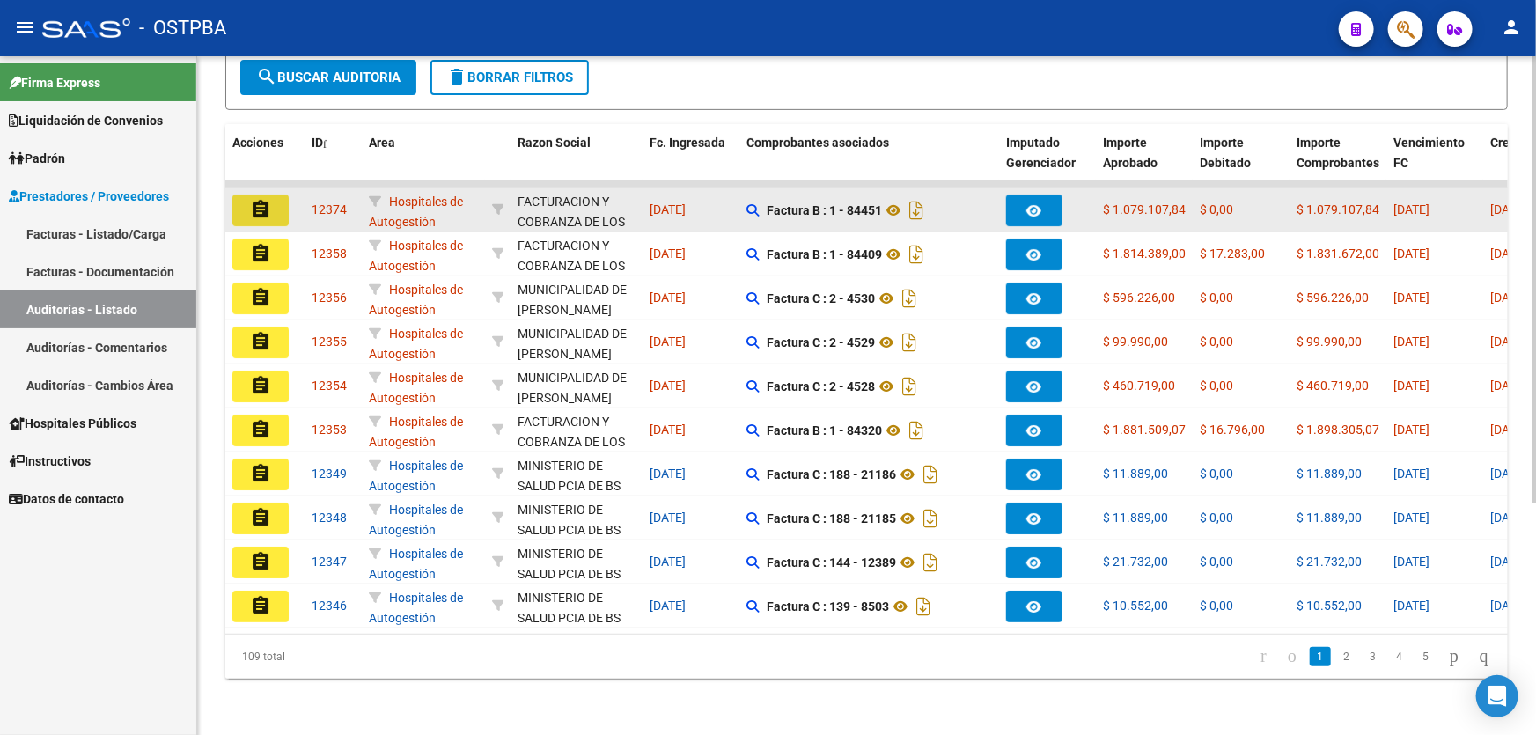
click at [257, 199] on mat-icon "assignment" at bounding box center [260, 209] width 21 height 21
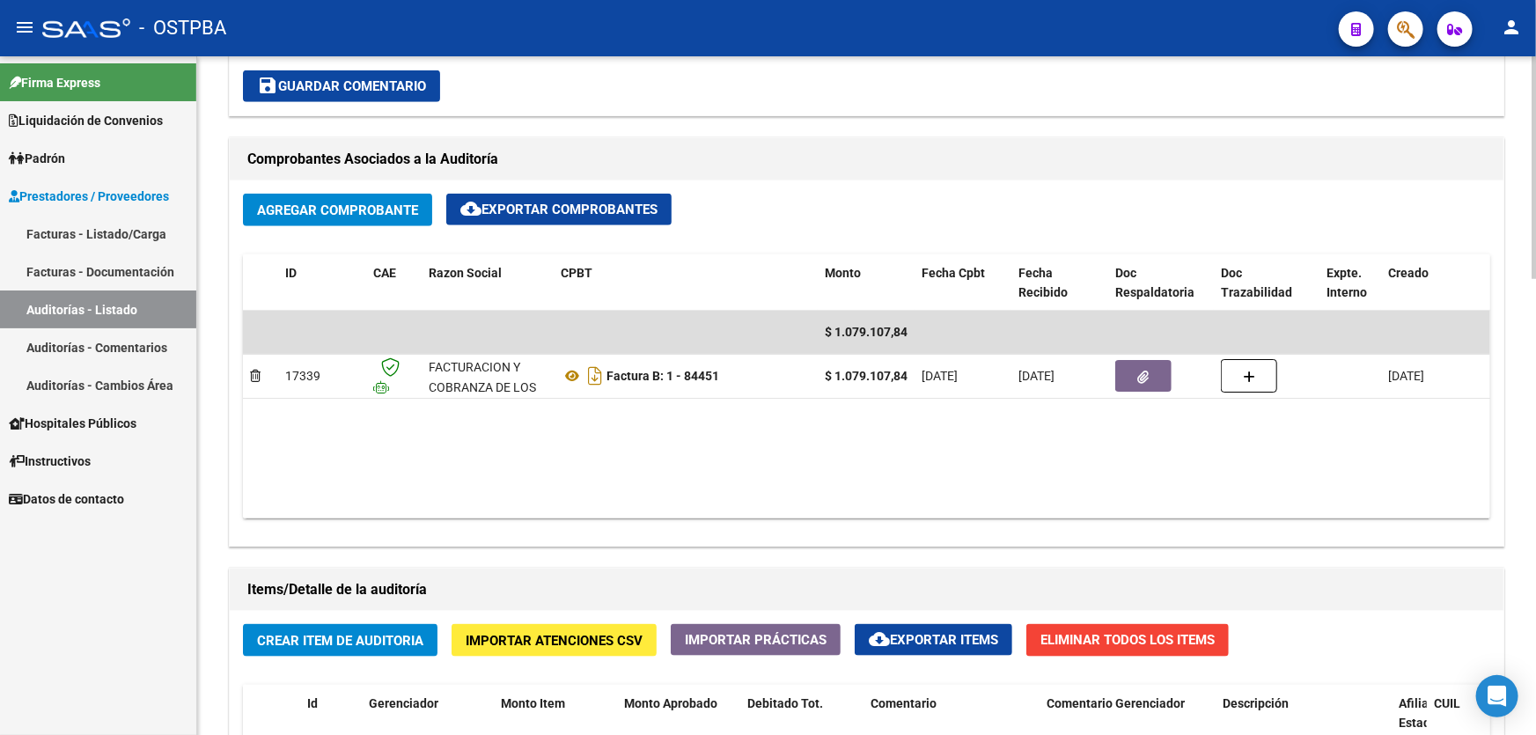
scroll to position [880, 0]
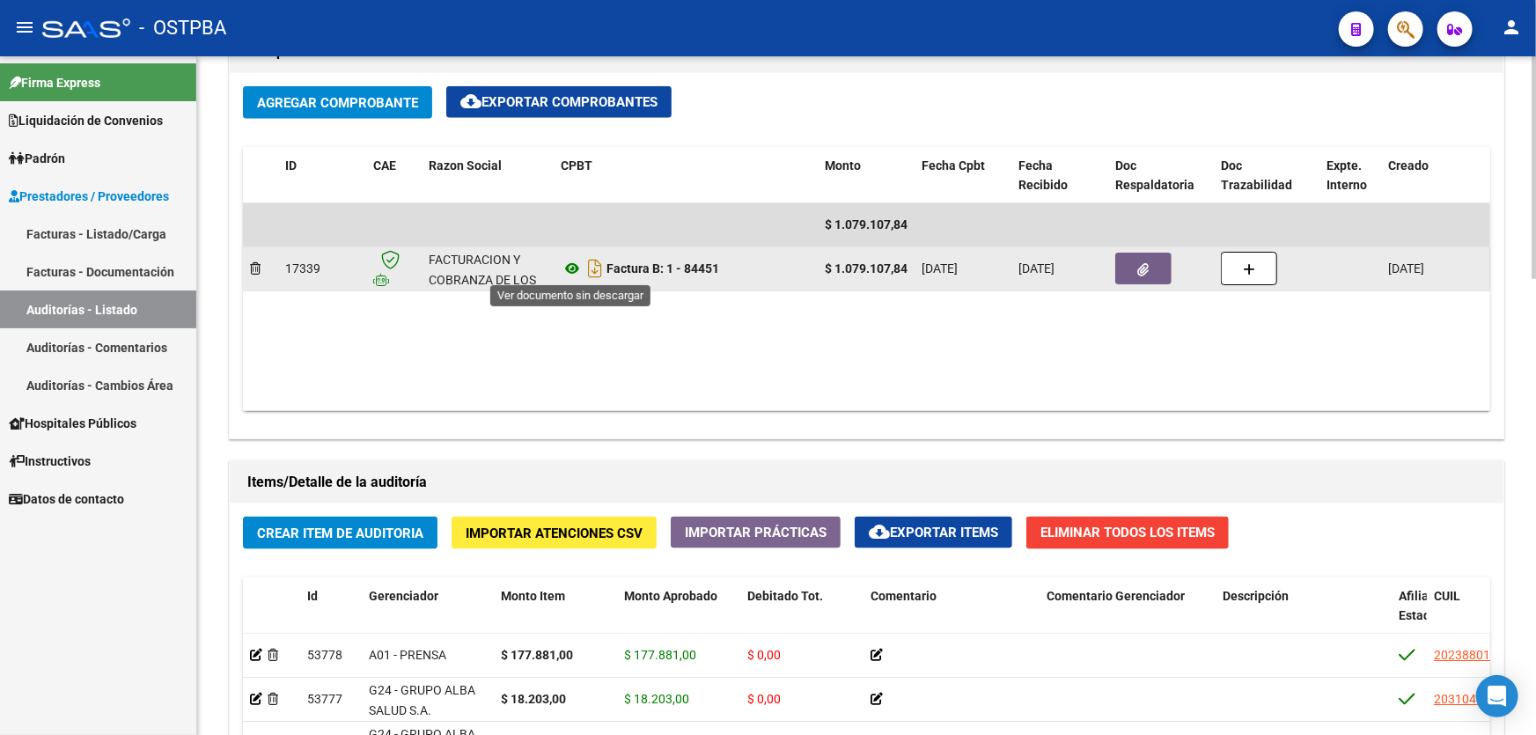
click at [572, 266] on icon at bounding box center [572, 268] width 23 height 21
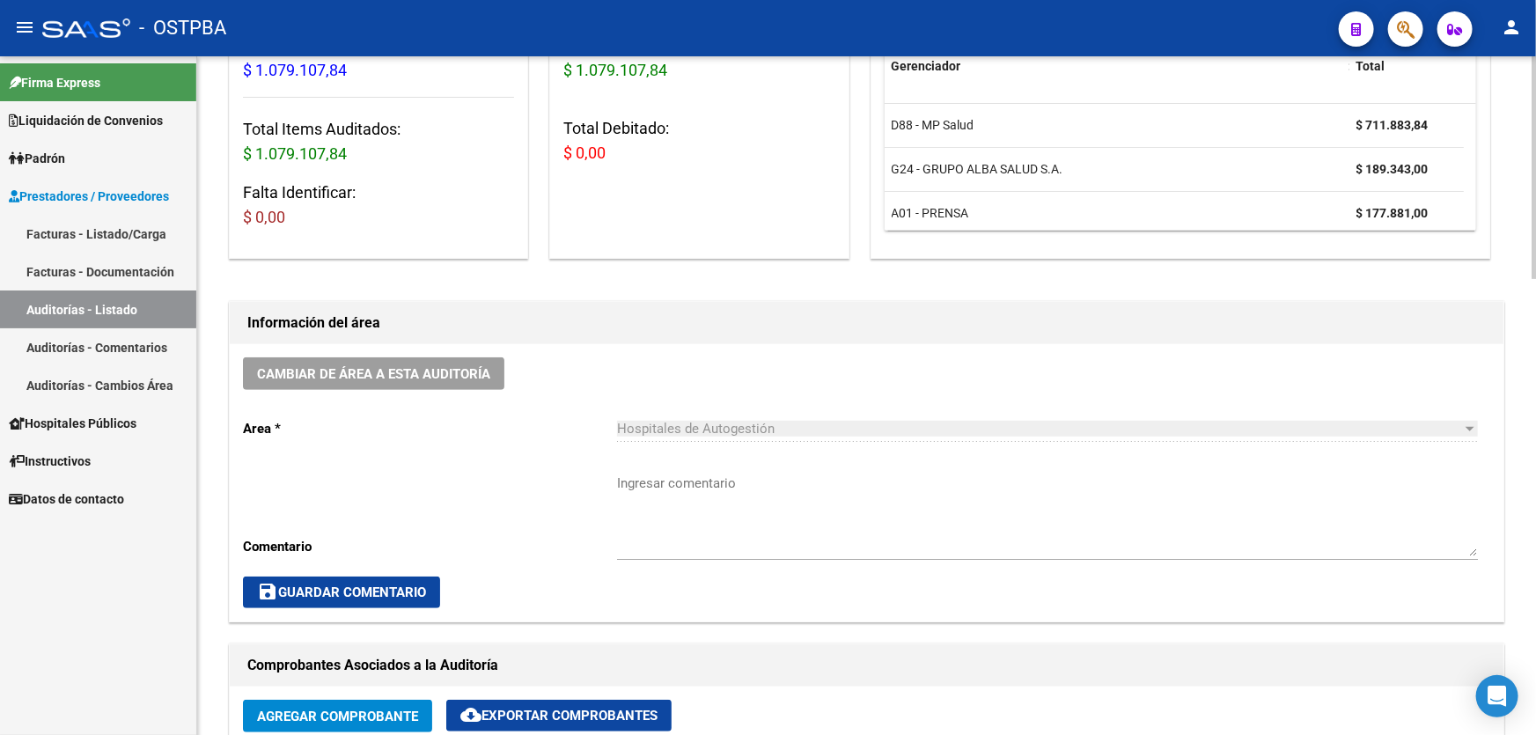
scroll to position [0, 0]
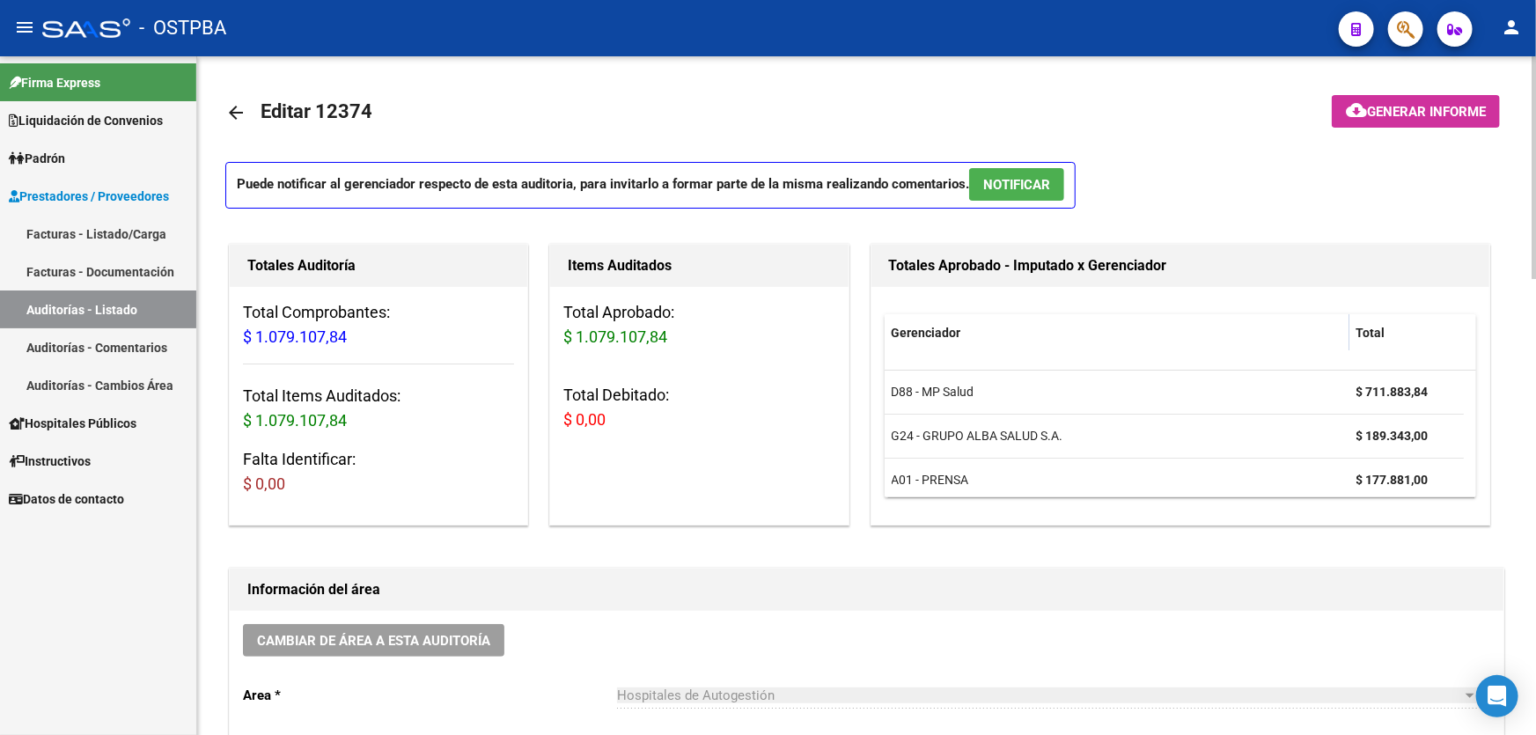
click at [1028, 181] on span "NOTIFICAR" at bounding box center [1016, 185] width 67 height 16
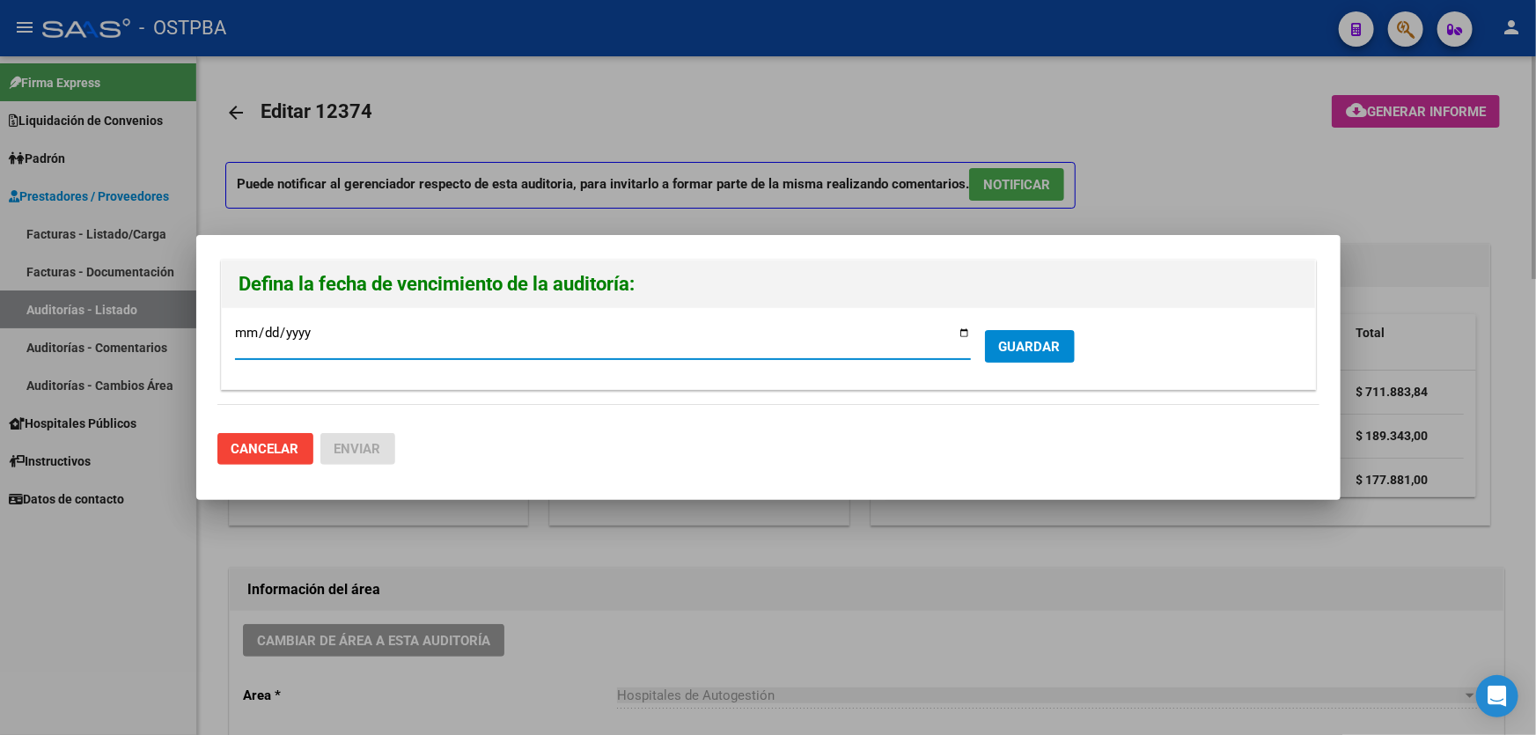
type input "2025-08-02"
type input "2025-09-02"
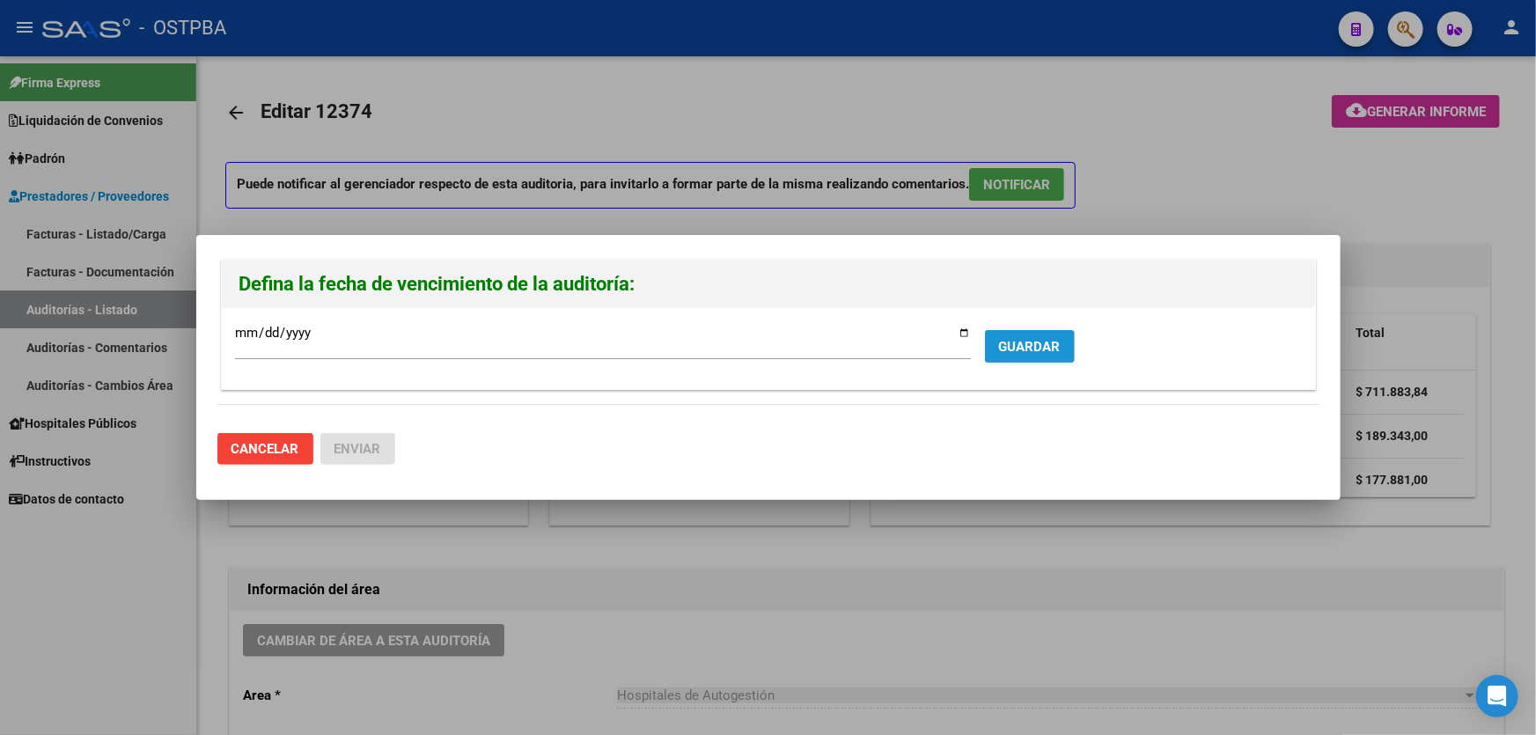
click at [1042, 342] on span "GUARDAR" at bounding box center [1030, 347] width 62 height 16
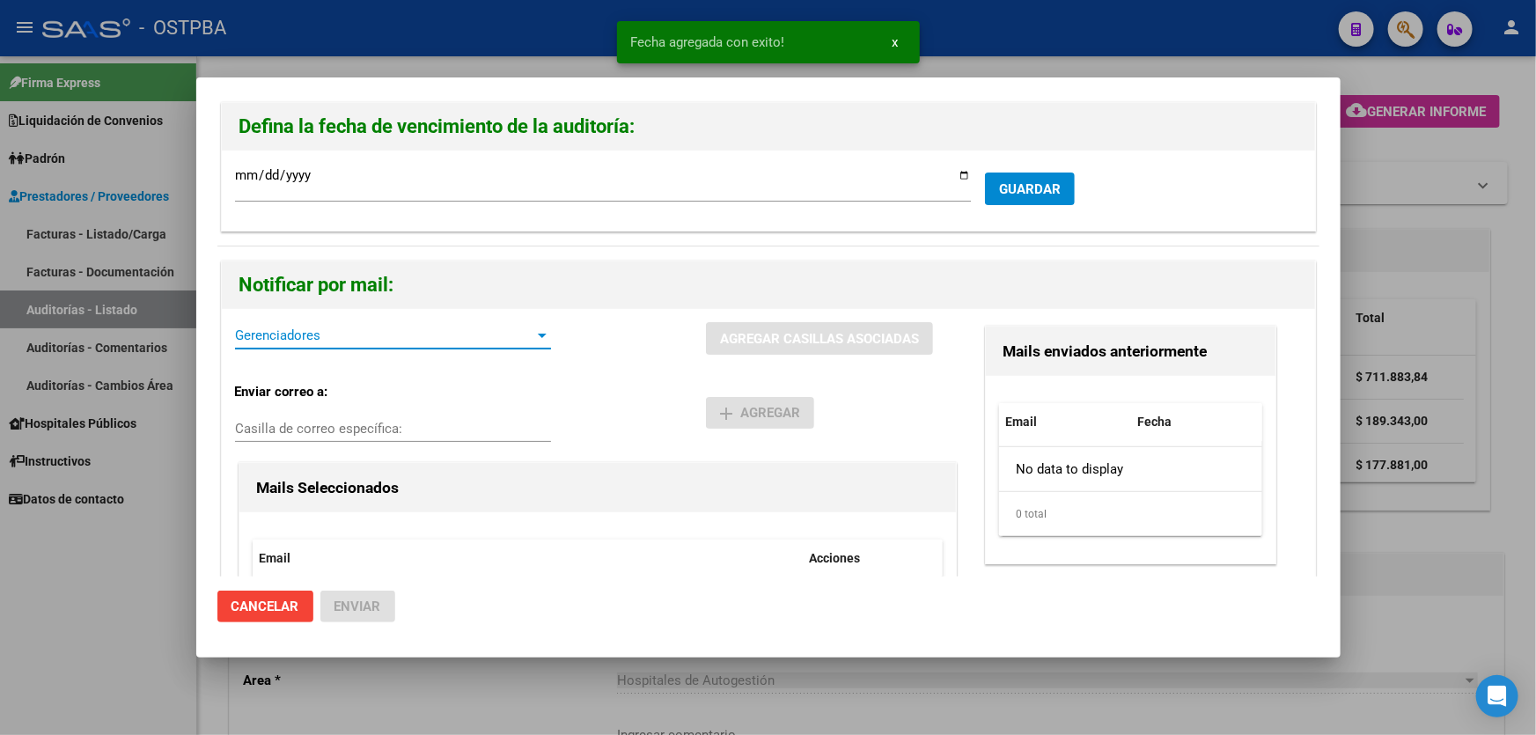
click at [348, 334] on span "Gerenciadores" at bounding box center [385, 335] width 300 height 16
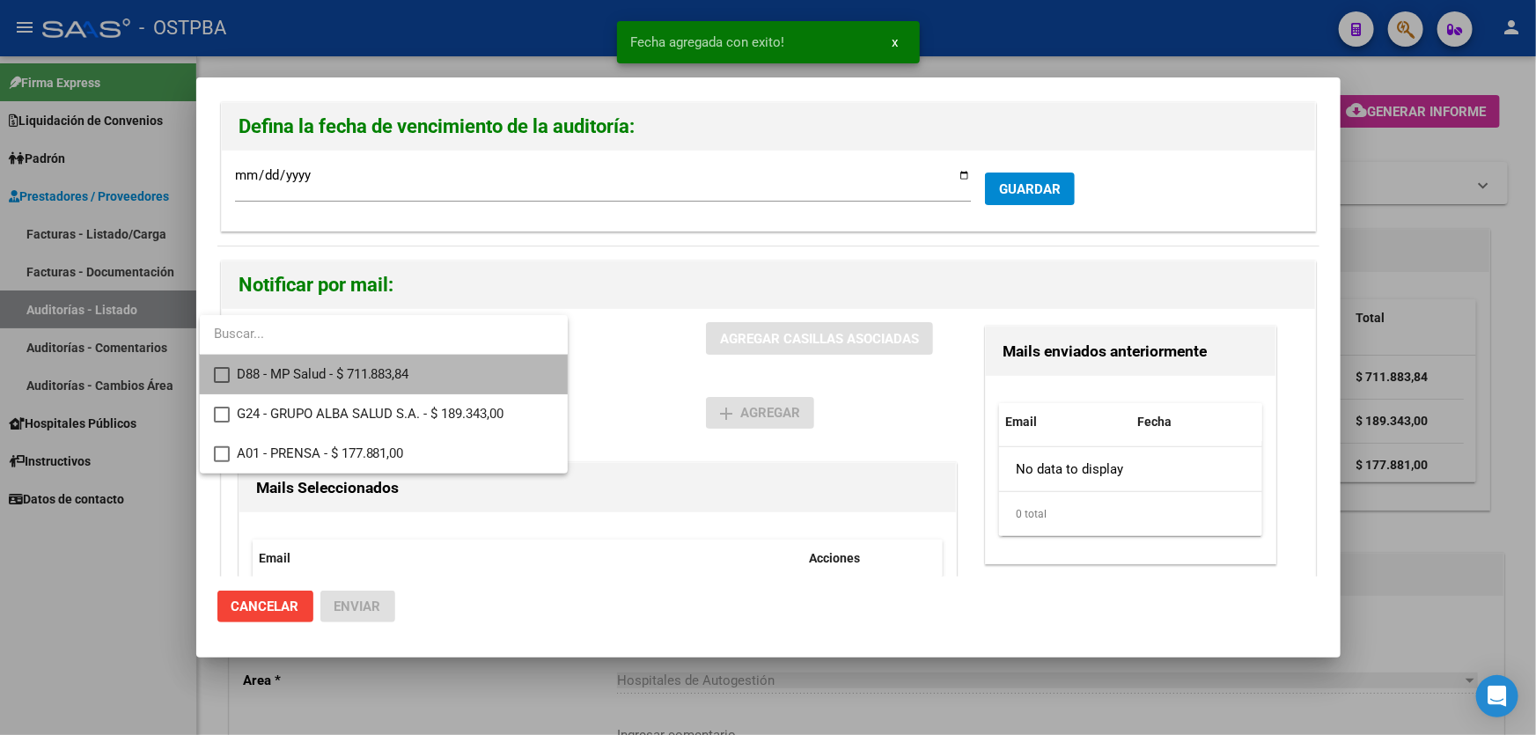
click at [214, 371] on mat-pseudo-checkbox at bounding box center [222, 375] width 16 height 16
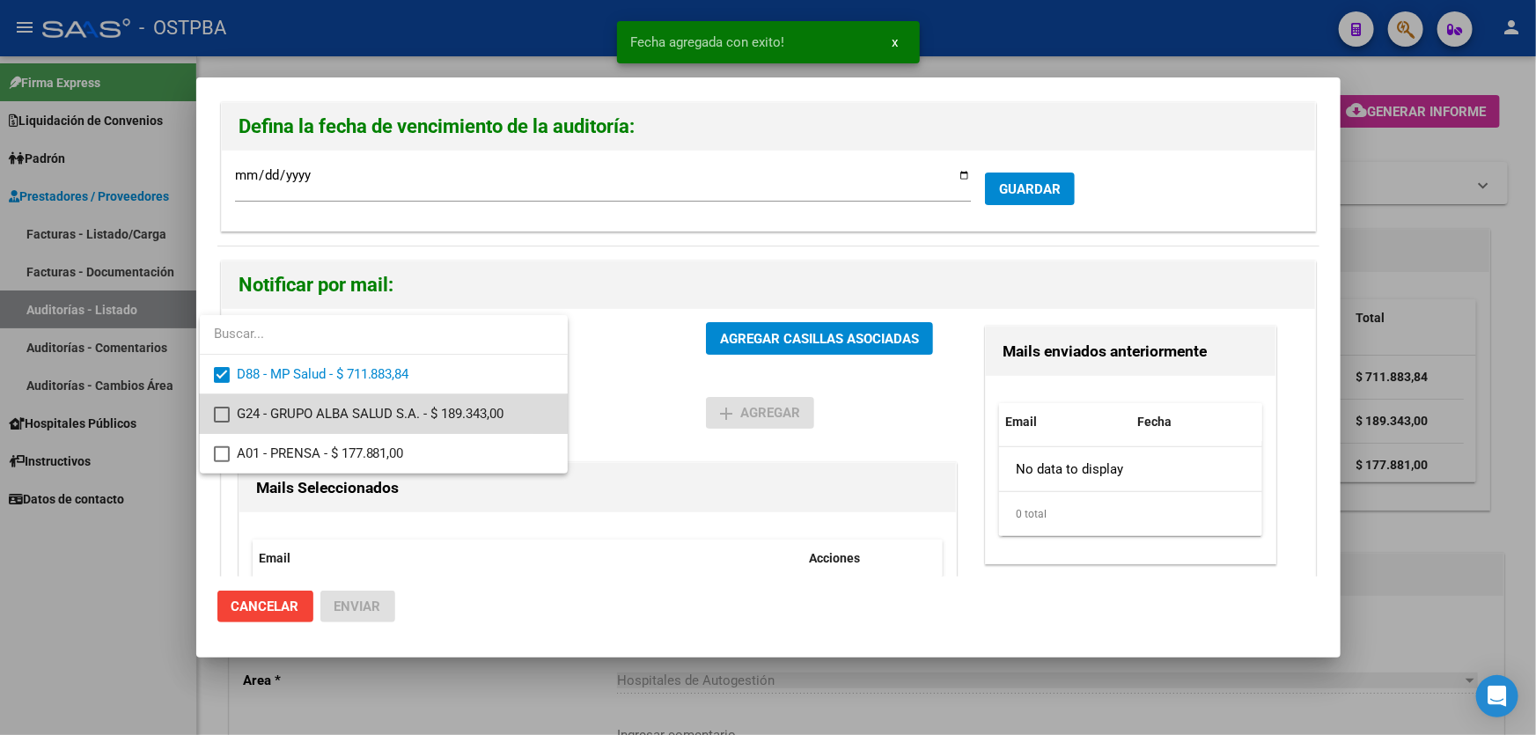
click at [215, 411] on mat-pseudo-checkbox at bounding box center [222, 415] width 16 height 16
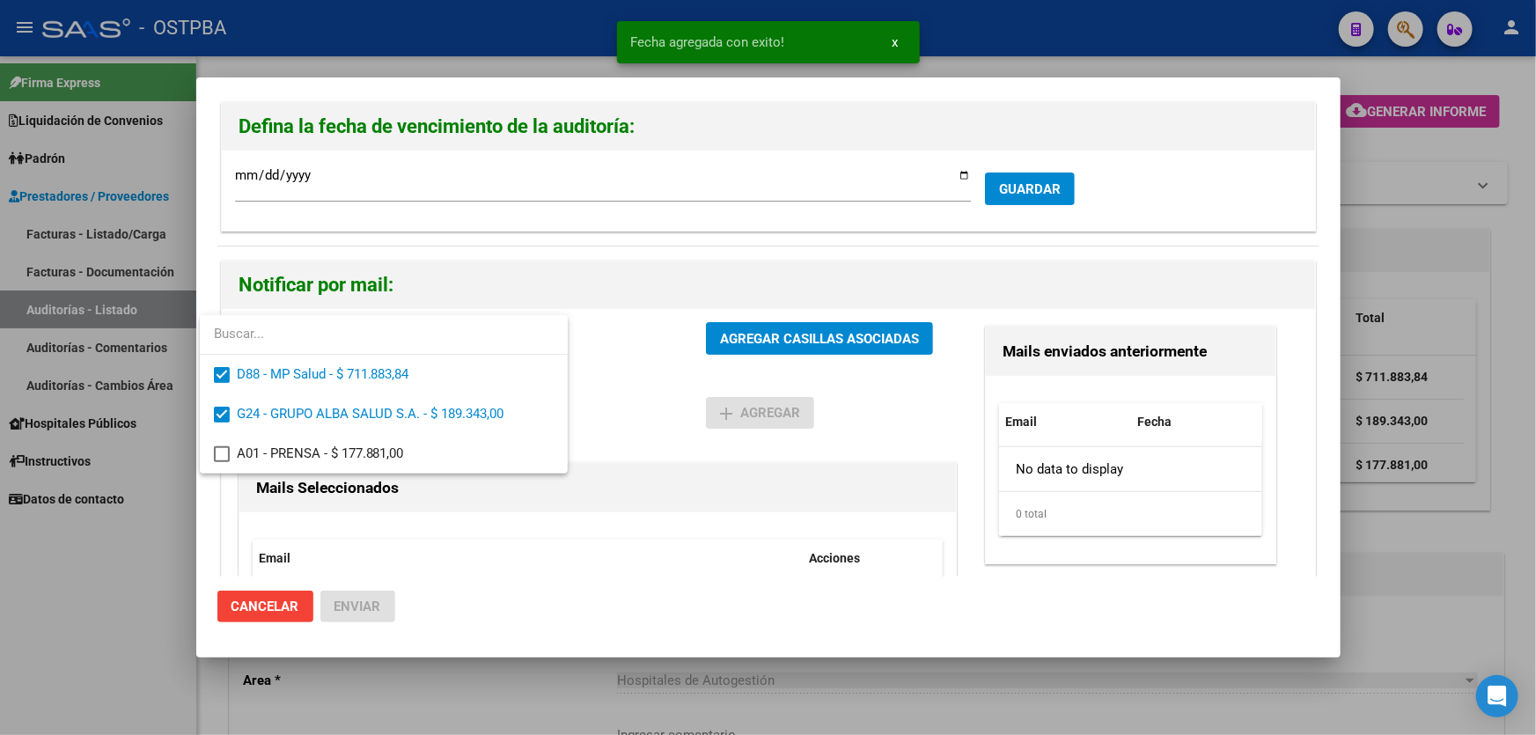
click at [613, 391] on div at bounding box center [768, 367] width 1536 height 735
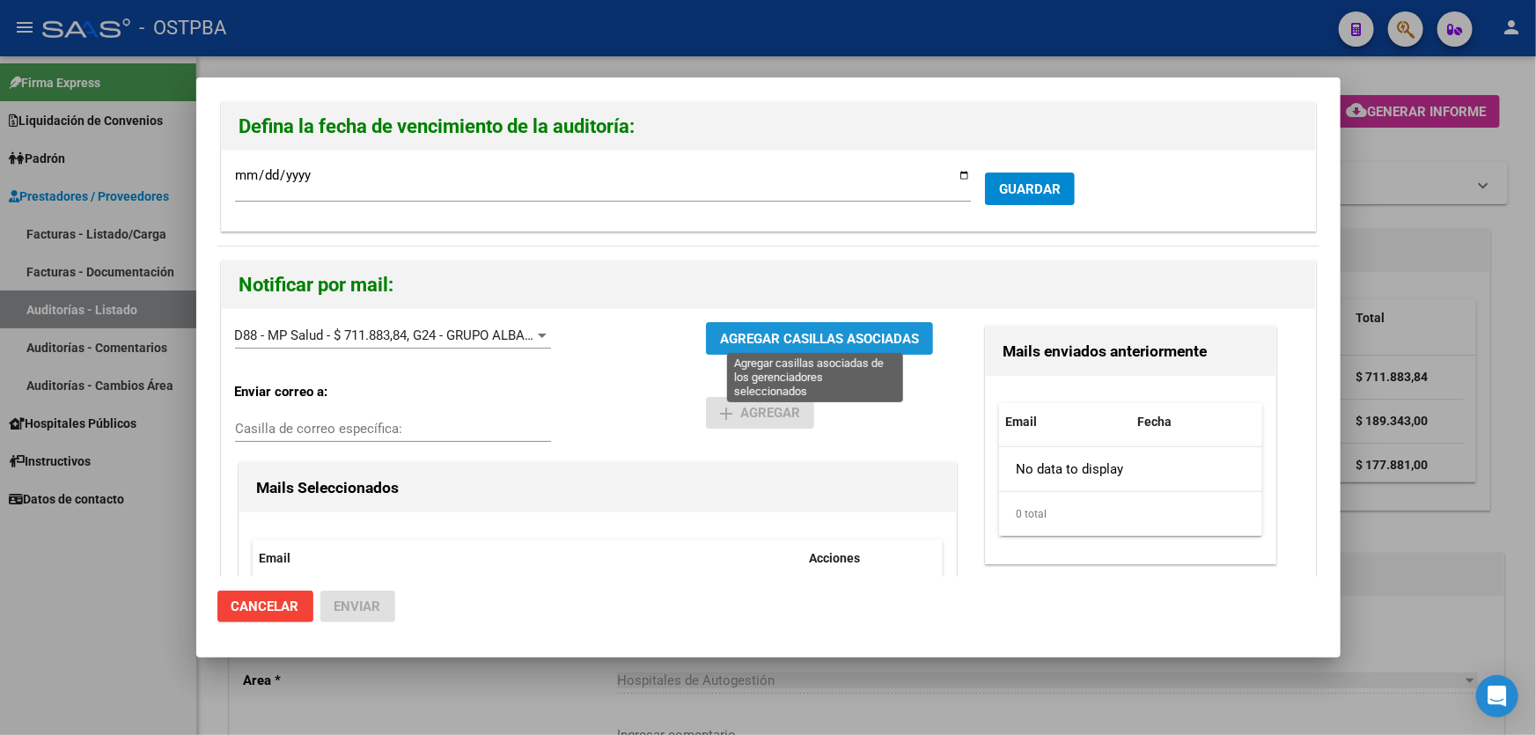
click at [757, 331] on span "AGREGAR CASILLAS ASOCIADAS" at bounding box center [819, 339] width 199 height 16
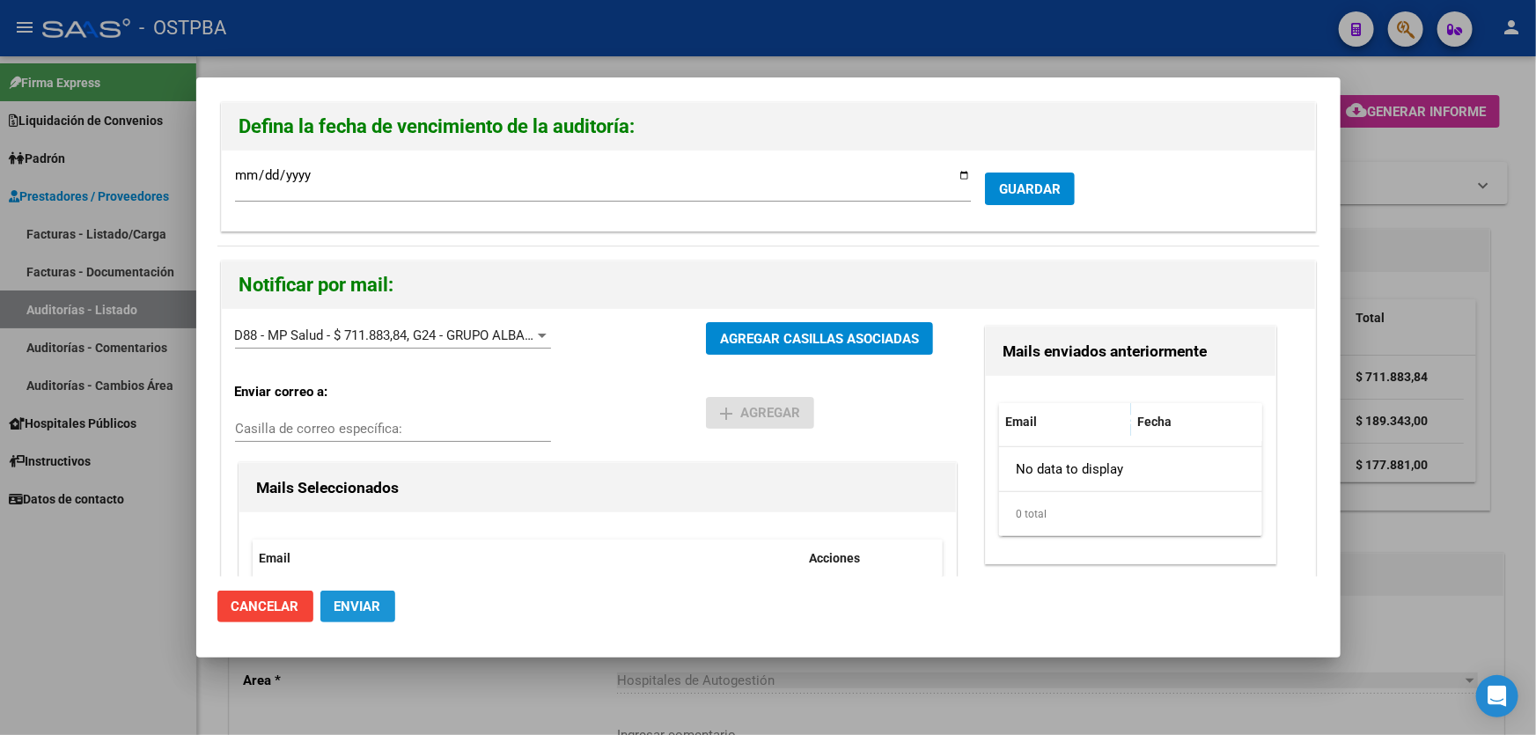
click at [354, 607] on span "Enviar" at bounding box center [357, 607] width 47 height 16
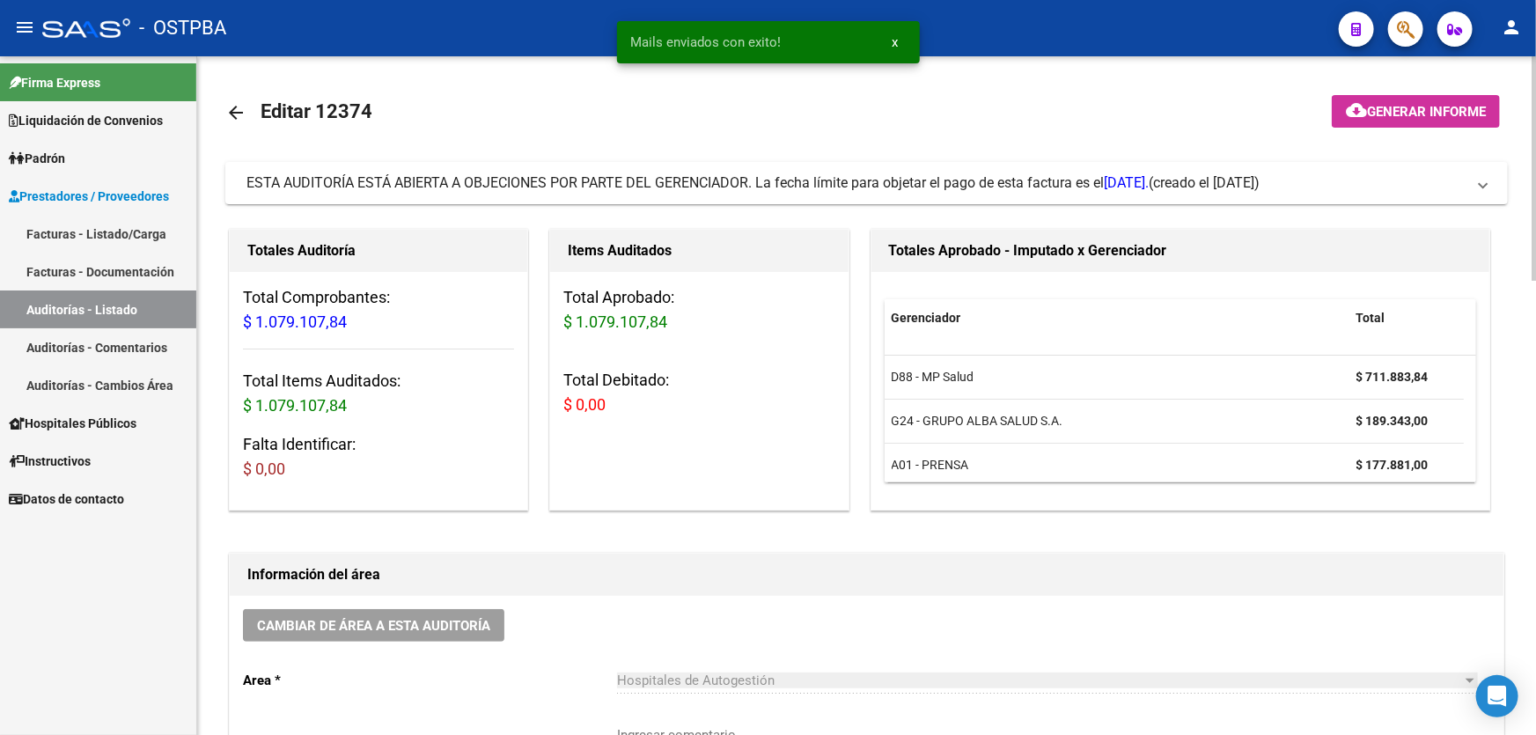
scroll to position [400, 0]
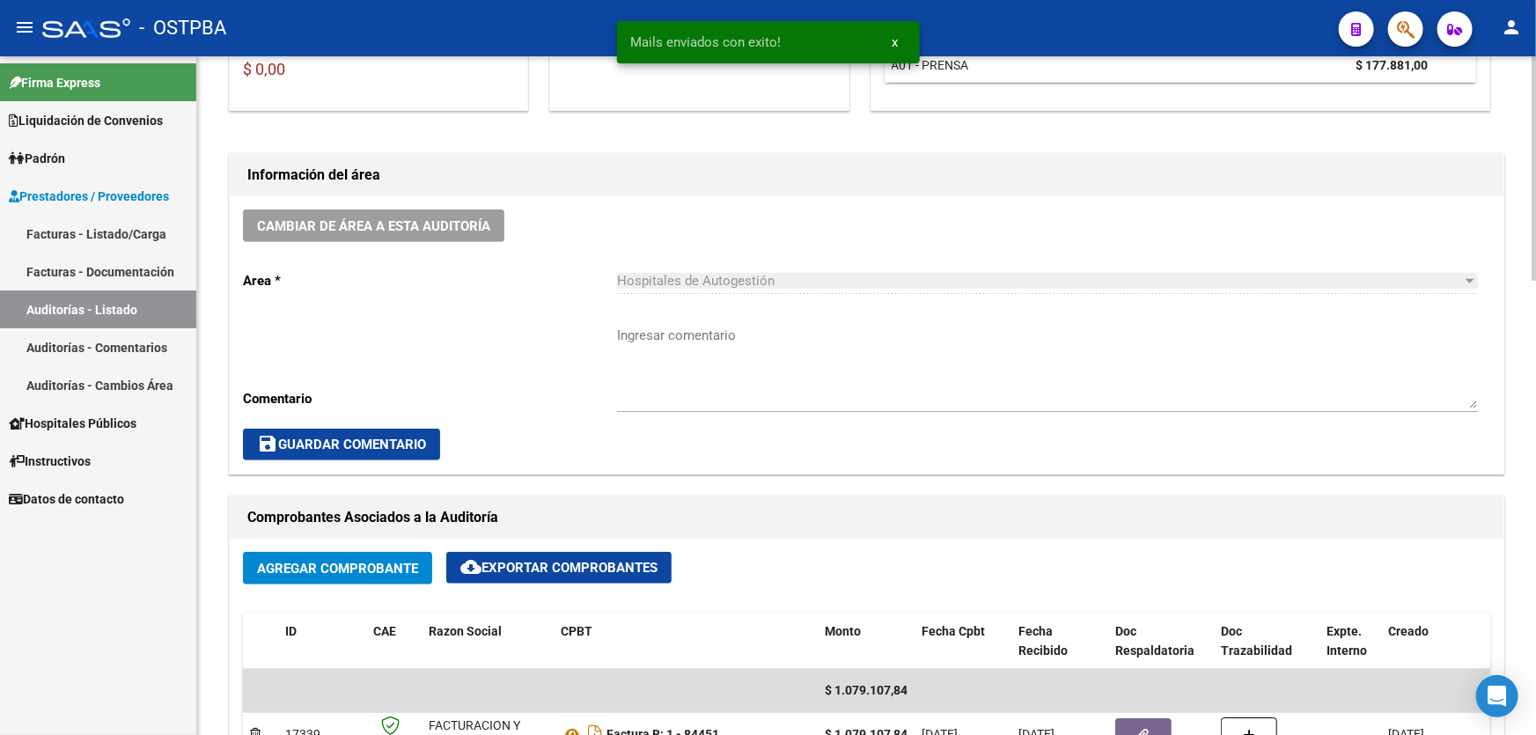
click at [643, 368] on textarea "Ingresar comentario" at bounding box center [1047, 367] width 861 height 83
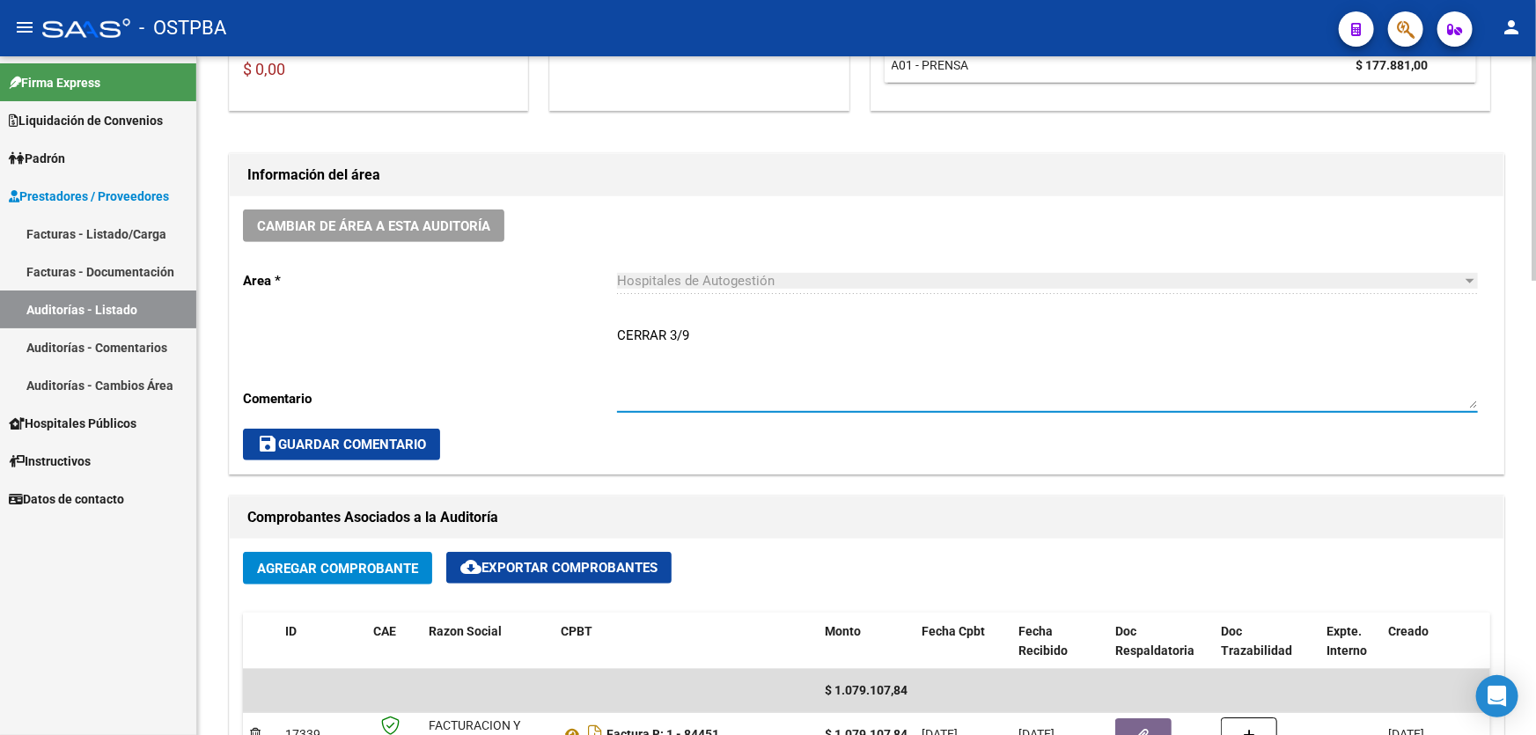
type textarea "CERRAR 3/9"
click at [281, 440] on span "save Guardar Comentario" at bounding box center [341, 445] width 169 height 16
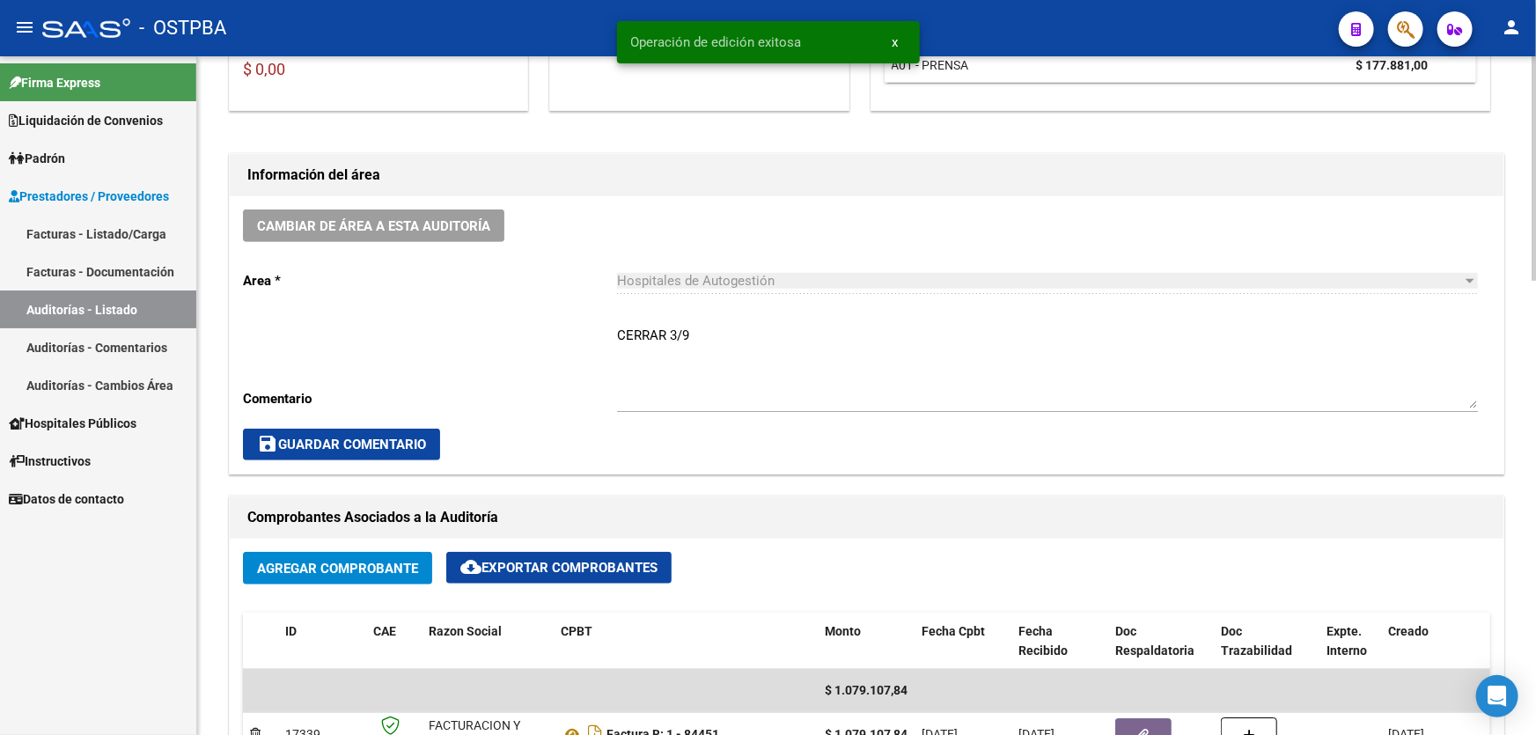
scroll to position [0, 0]
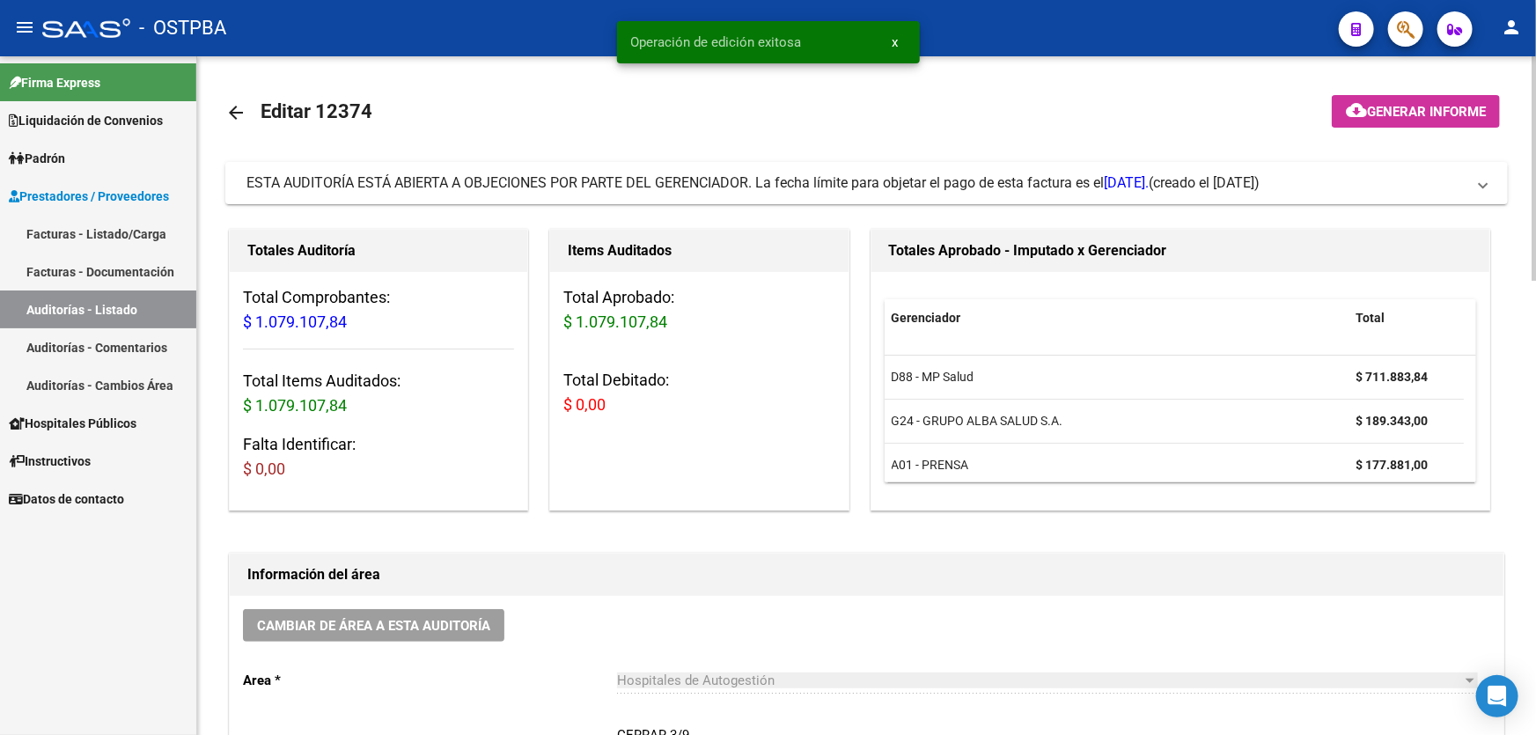
click at [236, 113] on mat-icon "arrow_back" at bounding box center [235, 112] width 21 height 21
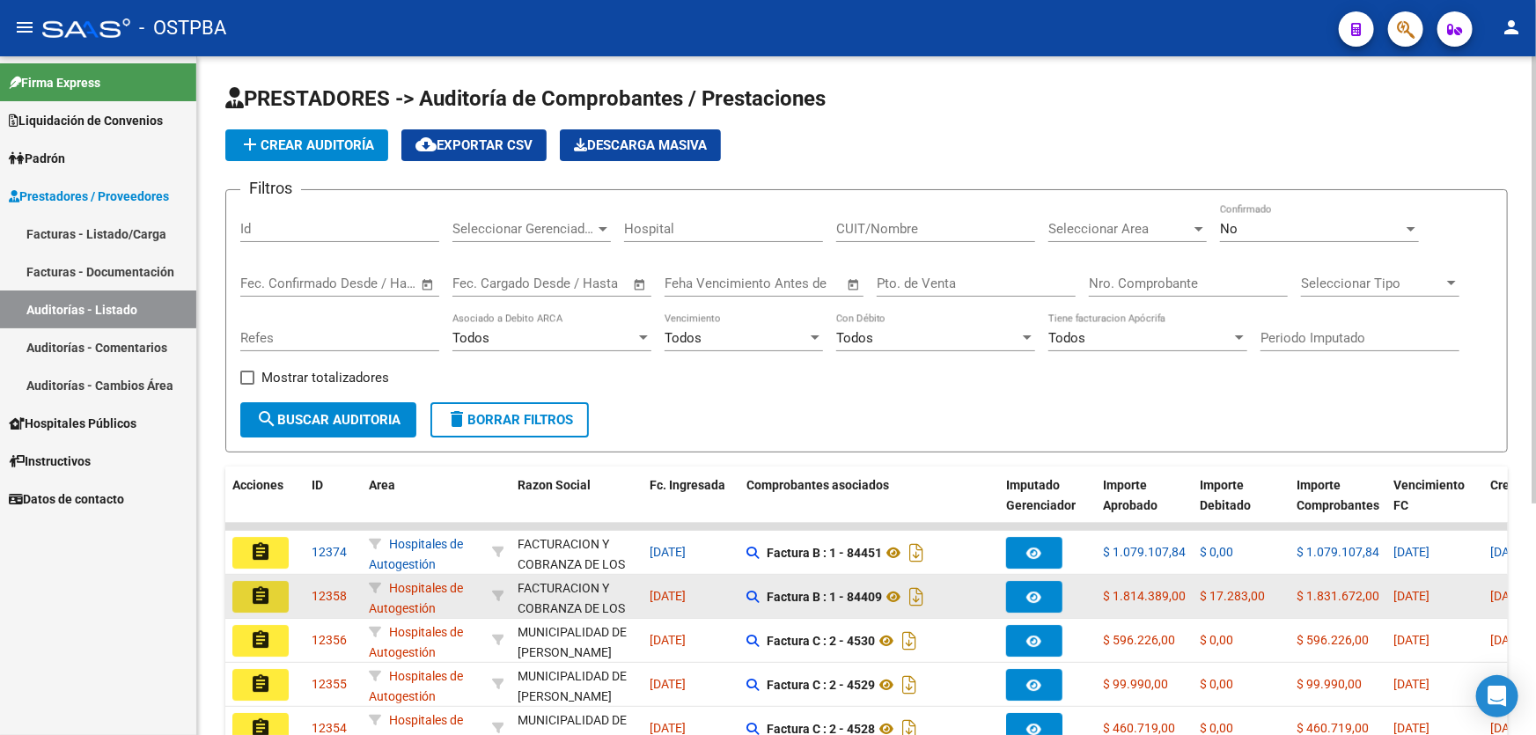
click at [257, 591] on mat-icon "assignment" at bounding box center [260, 595] width 21 height 21
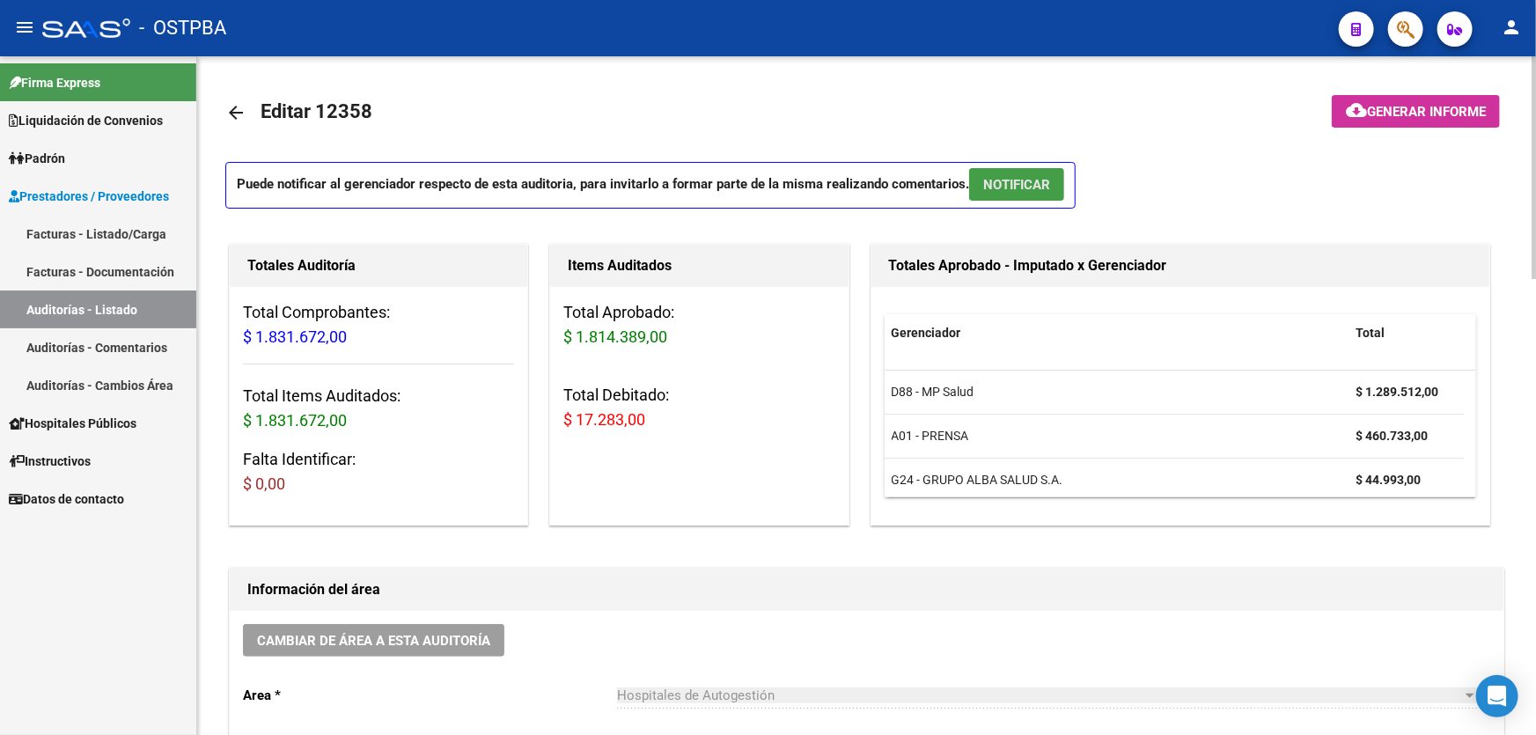
click at [1006, 187] on span "NOTIFICAR" at bounding box center [1016, 185] width 67 height 16
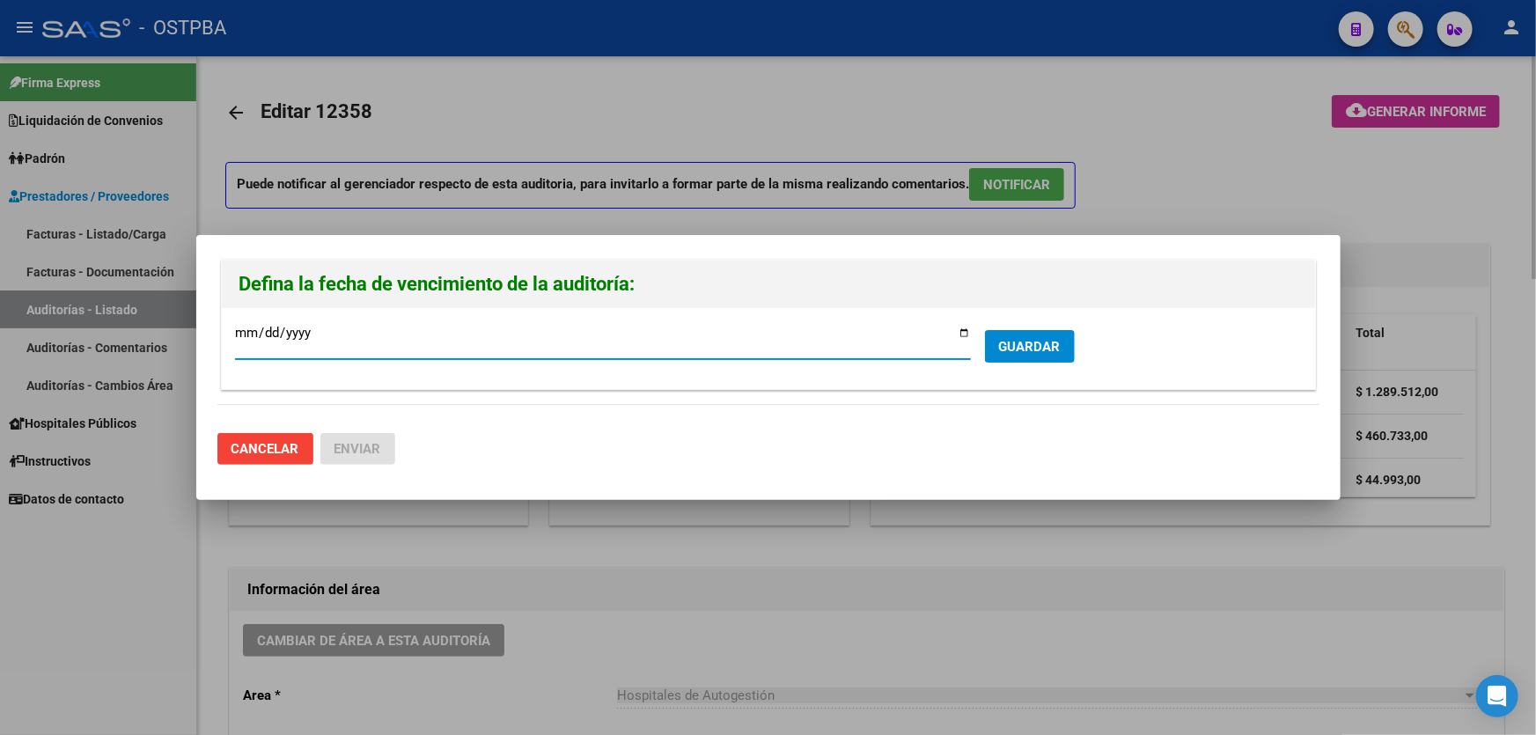
type input "2025-08-02"
type input "2025-09-02"
click at [1061, 342] on button "GUARDAR" at bounding box center [1030, 346] width 90 height 33
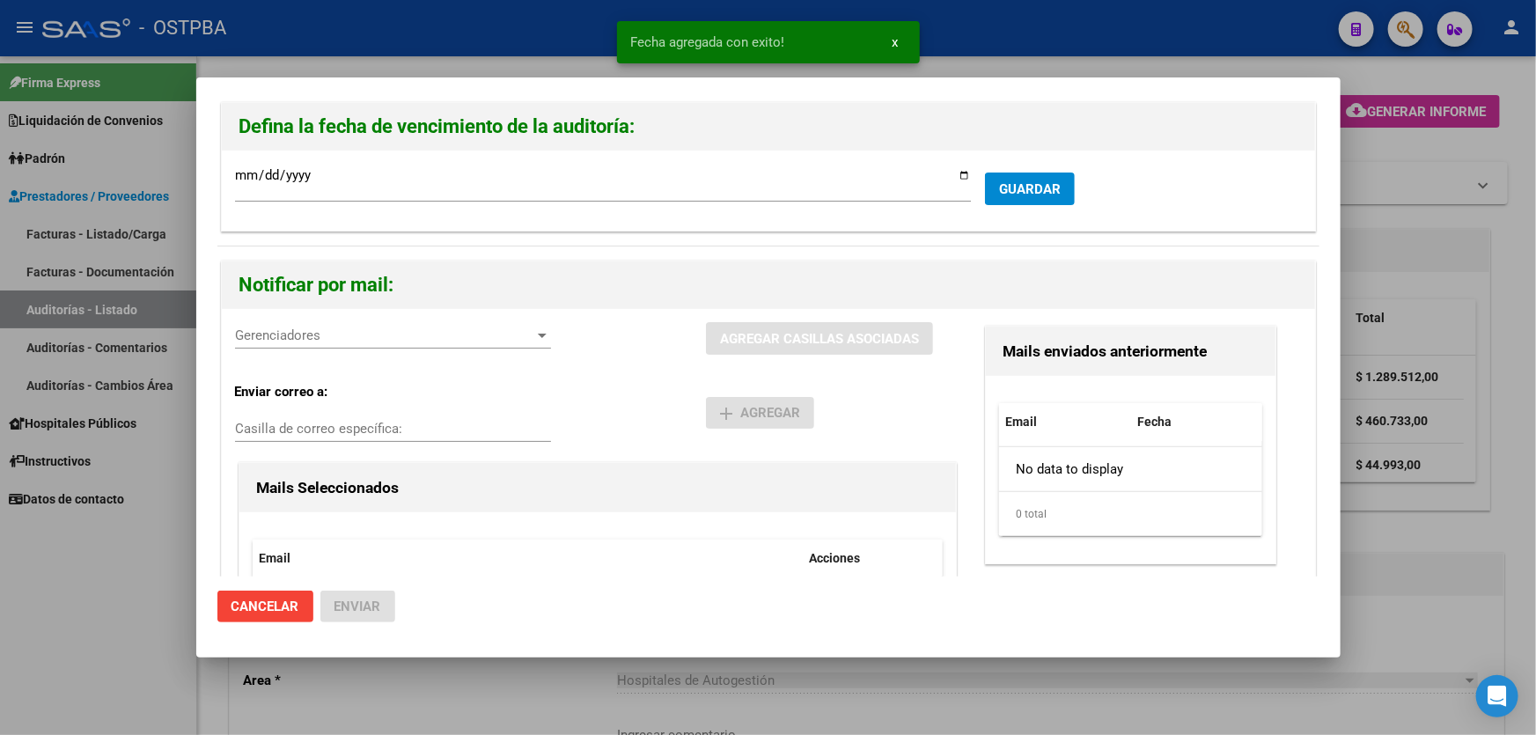
click at [257, 337] on span "Gerenciadores" at bounding box center [385, 335] width 300 height 16
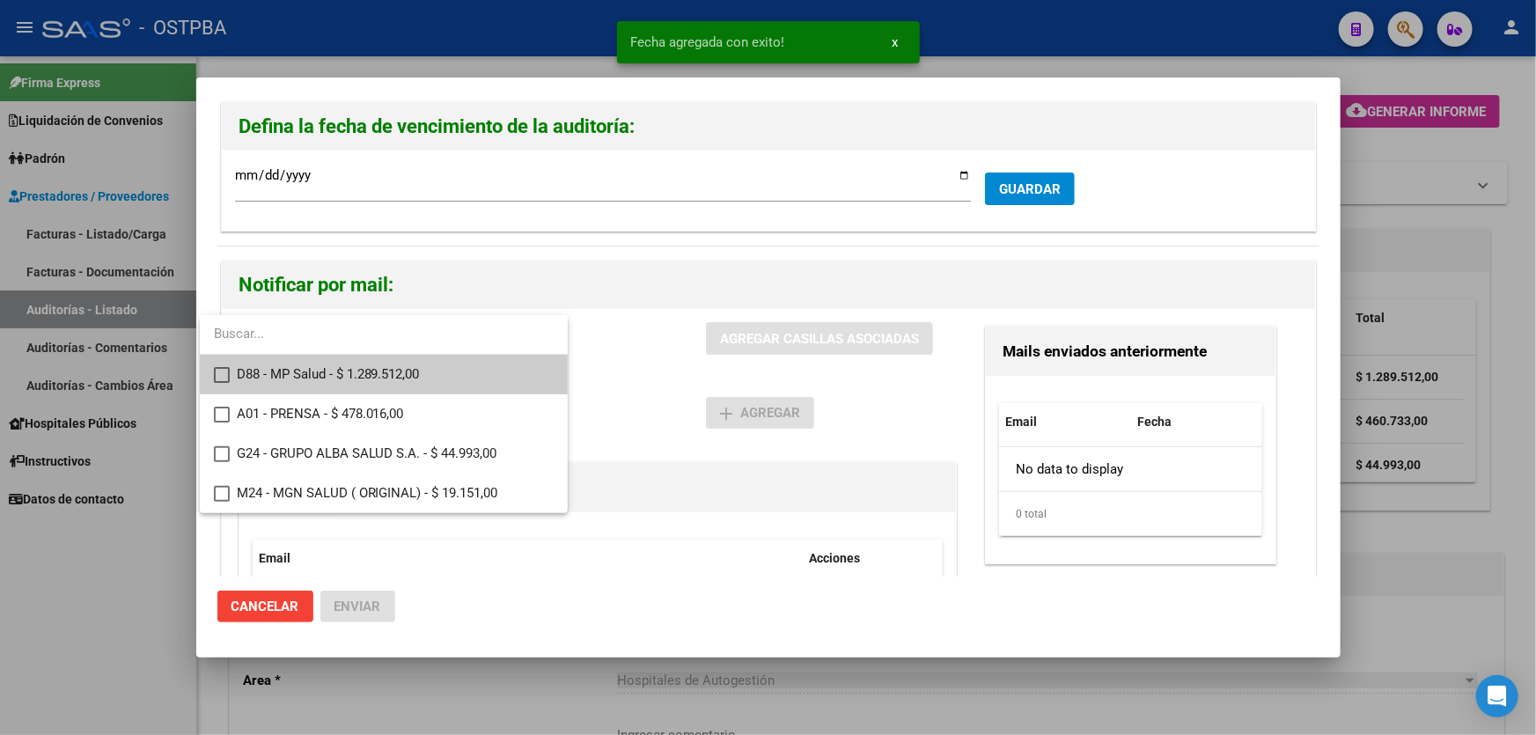
click at [222, 370] on mat-pseudo-checkbox at bounding box center [222, 375] width 16 height 16
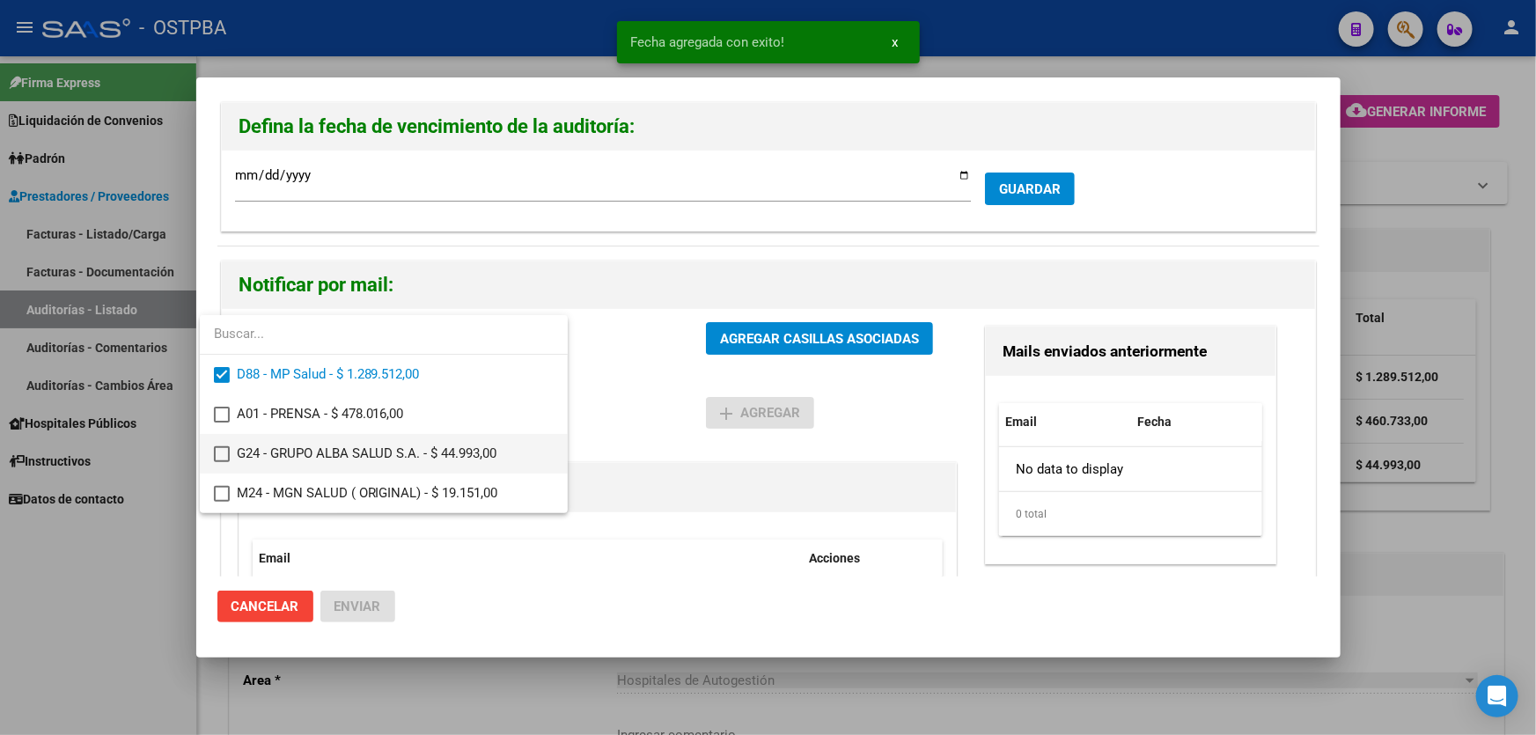
click at [222, 446] on mat-pseudo-checkbox at bounding box center [222, 454] width 16 height 16
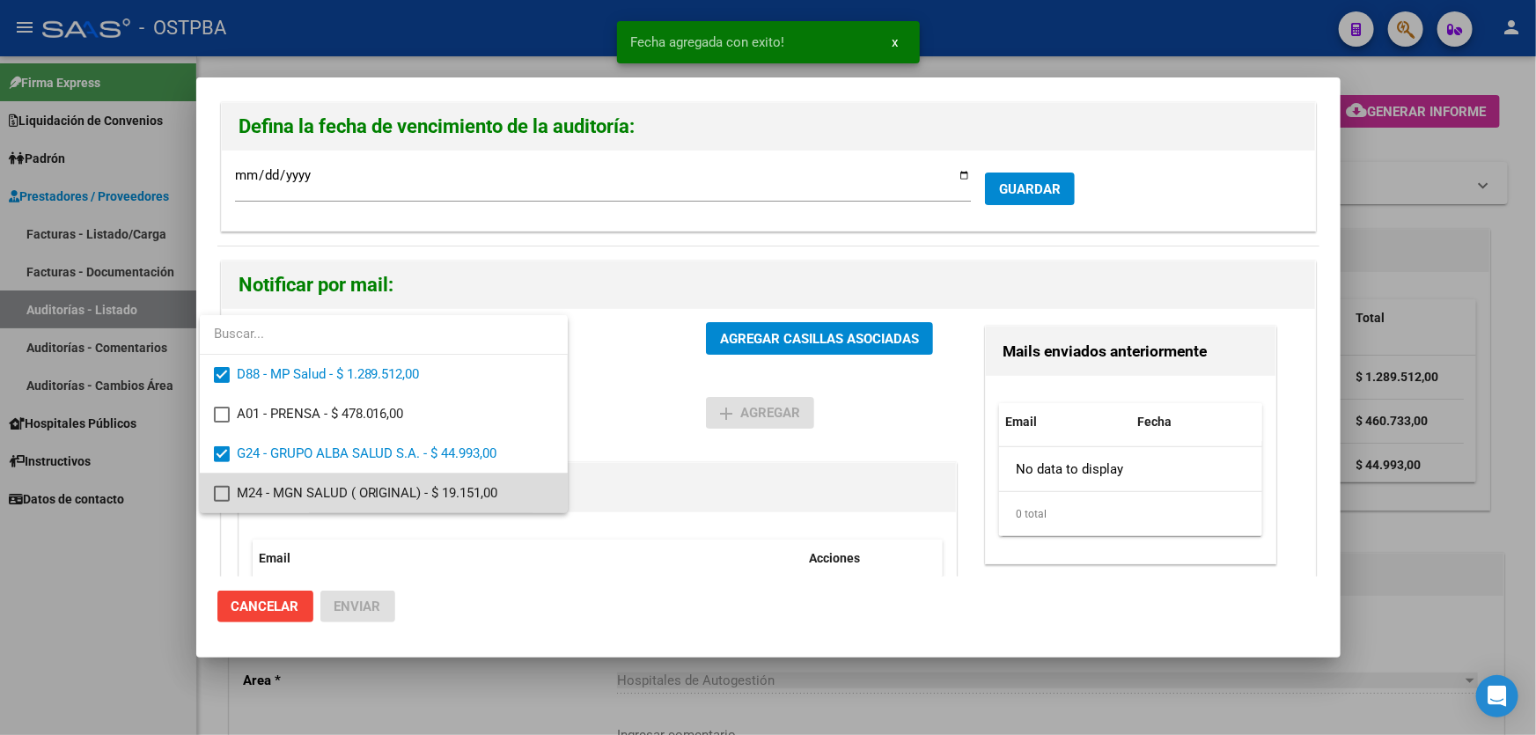
click at [214, 493] on mat-pseudo-checkbox at bounding box center [222, 494] width 16 height 16
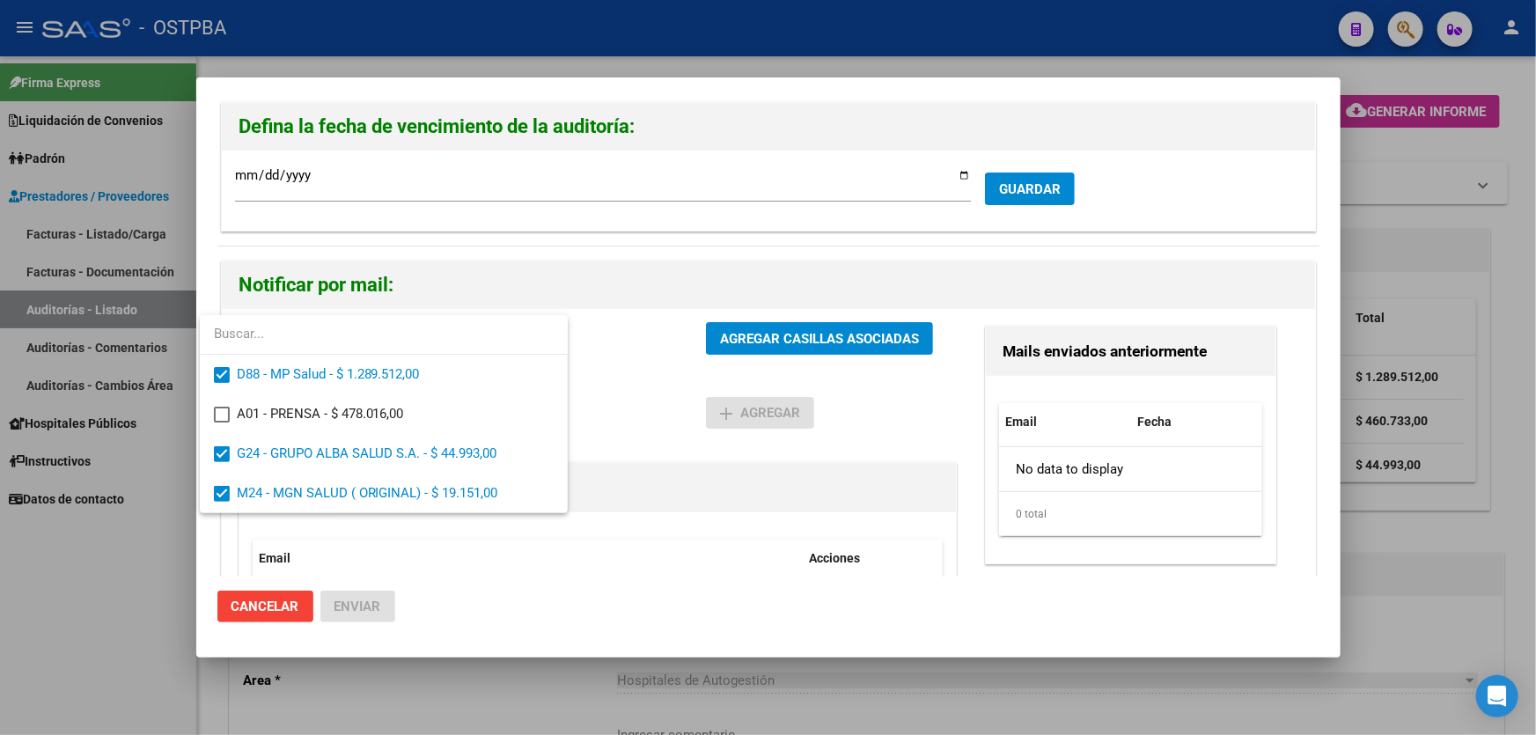
click at [635, 404] on div at bounding box center [768, 367] width 1536 height 735
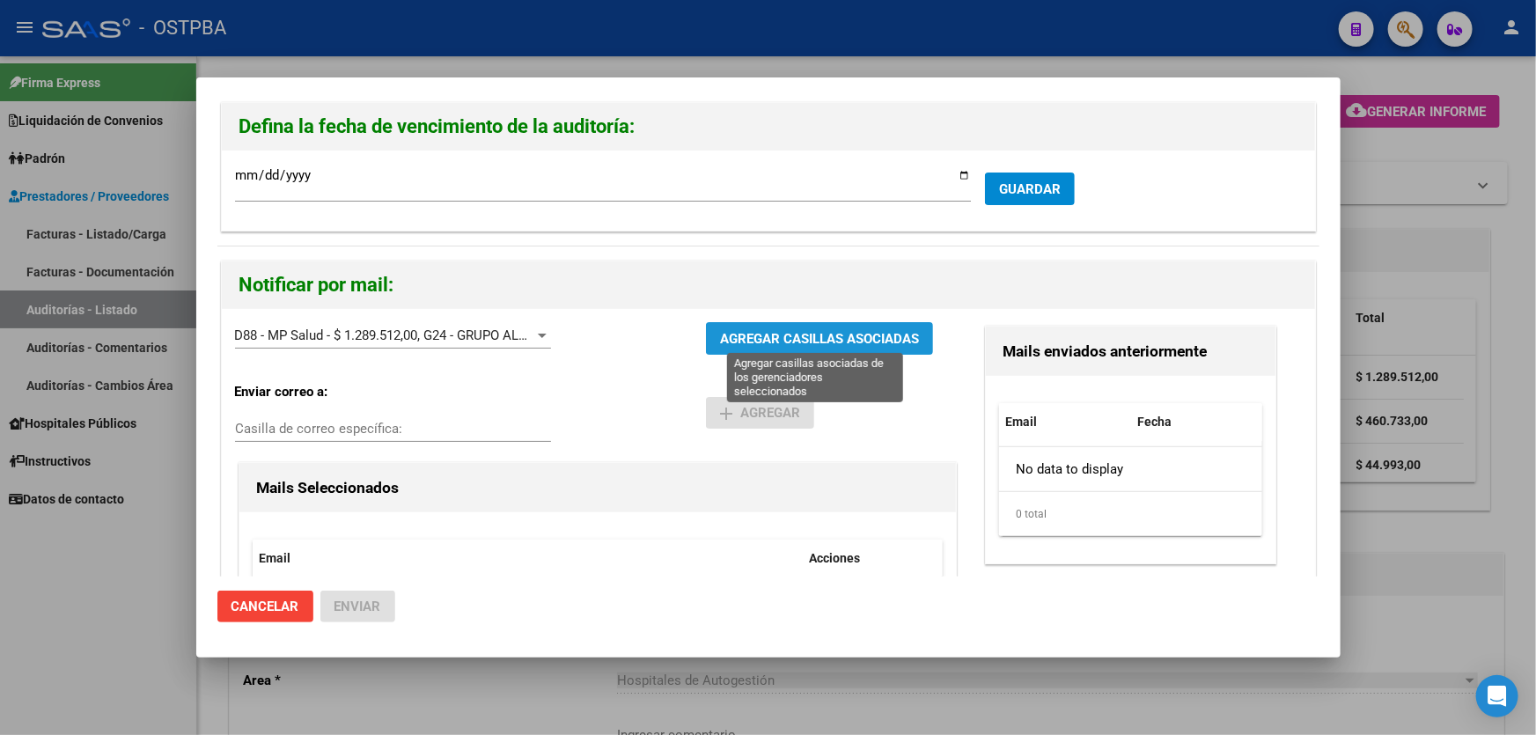
click at [808, 342] on span "AGREGAR CASILLAS ASOCIADAS" at bounding box center [819, 339] width 199 height 16
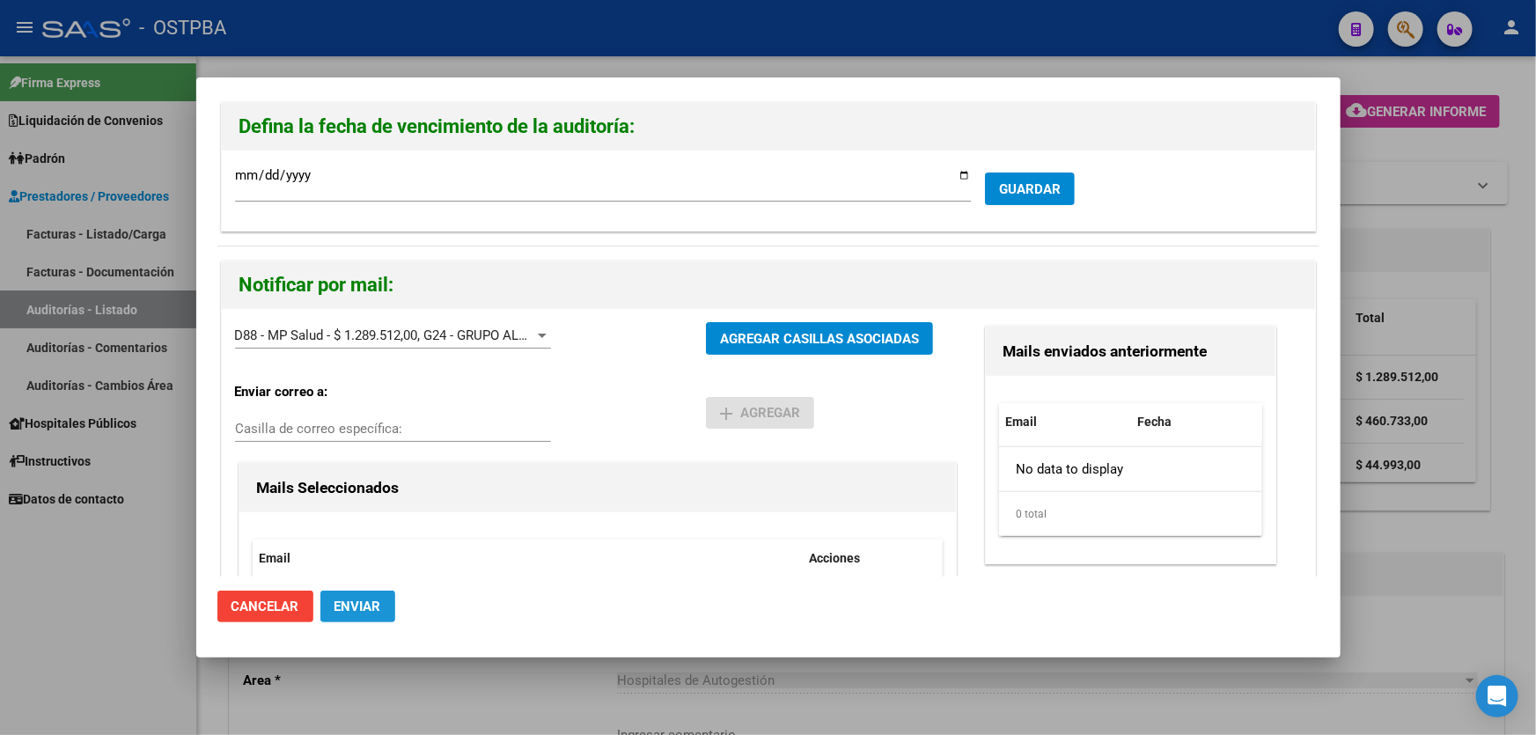
click at [369, 610] on span "Enviar" at bounding box center [357, 607] width 47 height 16
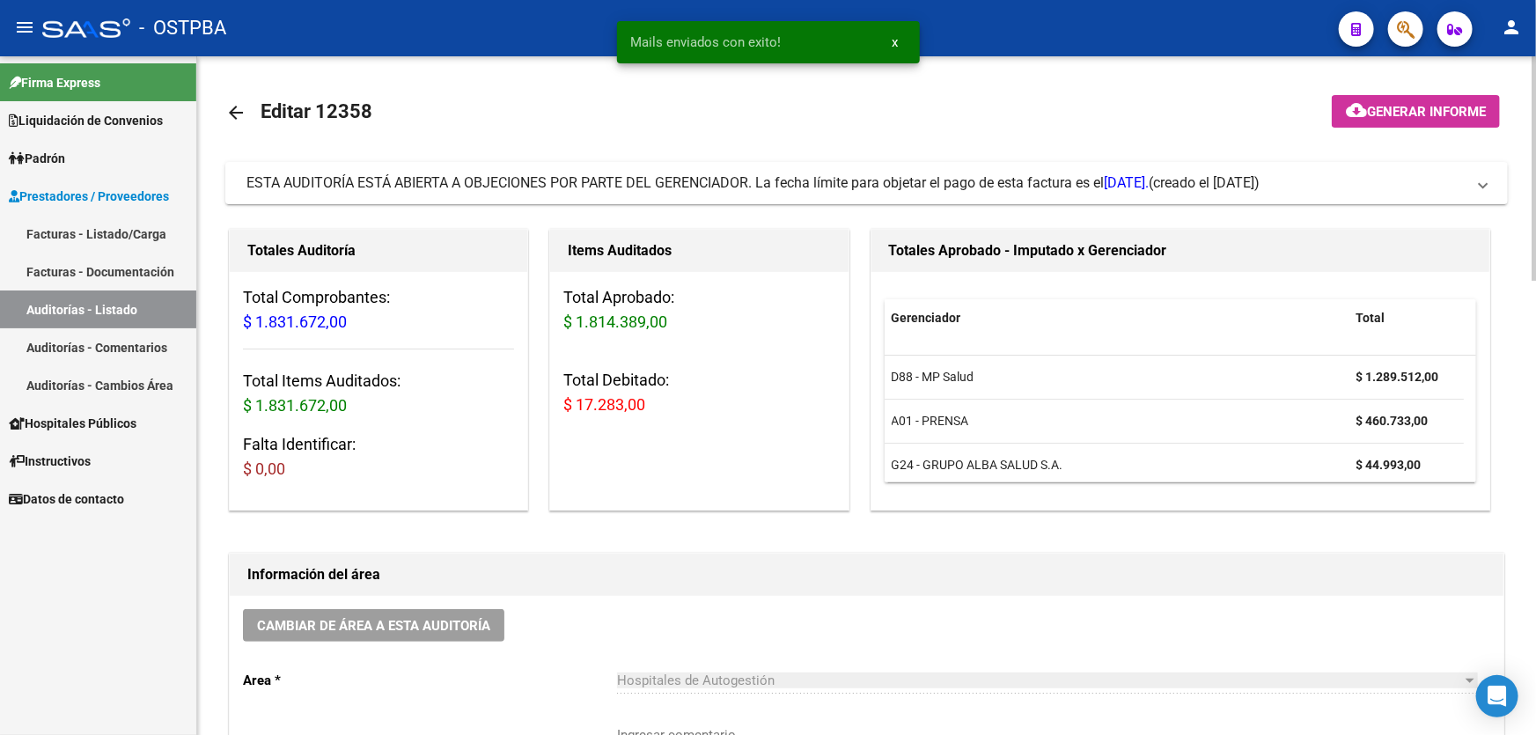
scroll to position [400, 0]
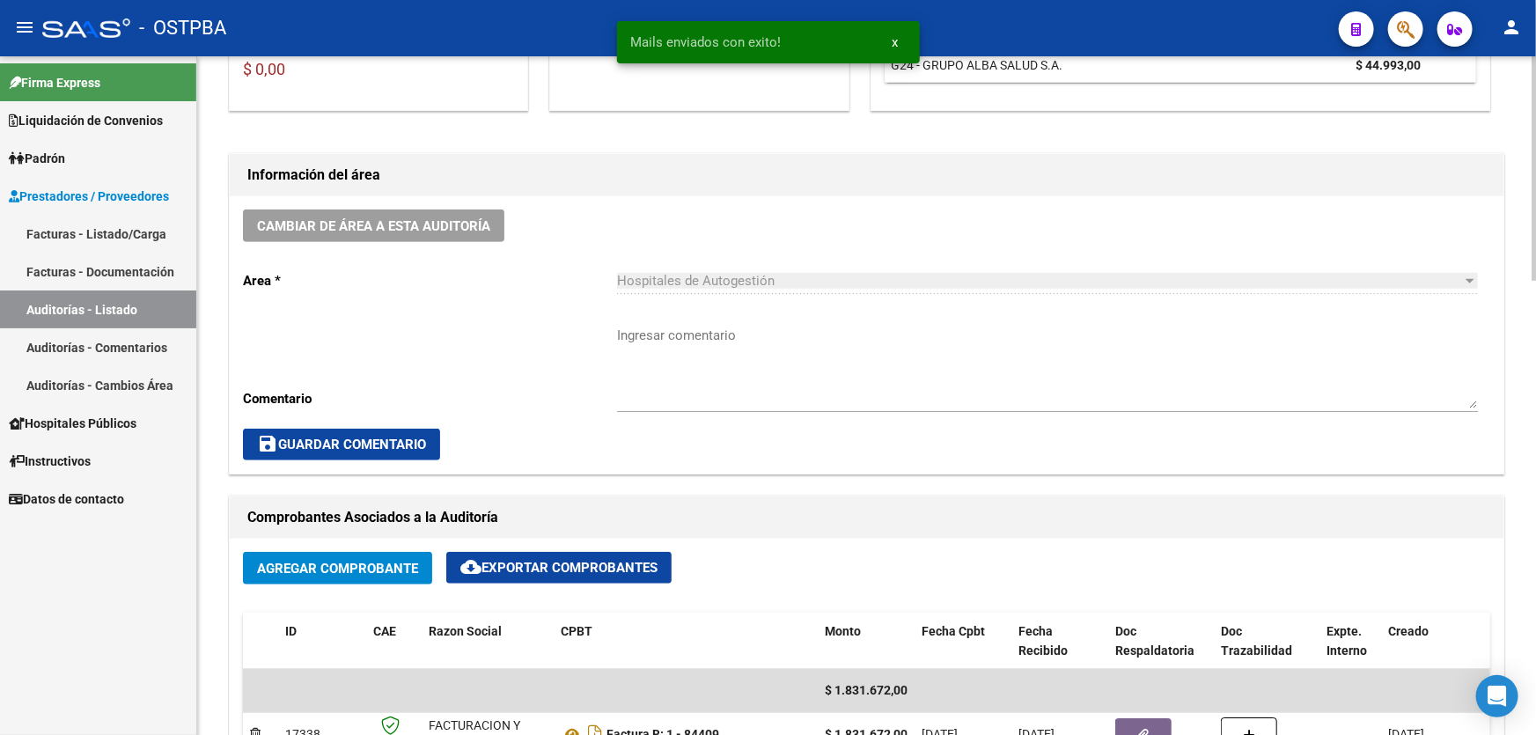
click at [700, 386] on textarea "Ingresar comentario" at bounding box center [1047, 367] width 861 height 83
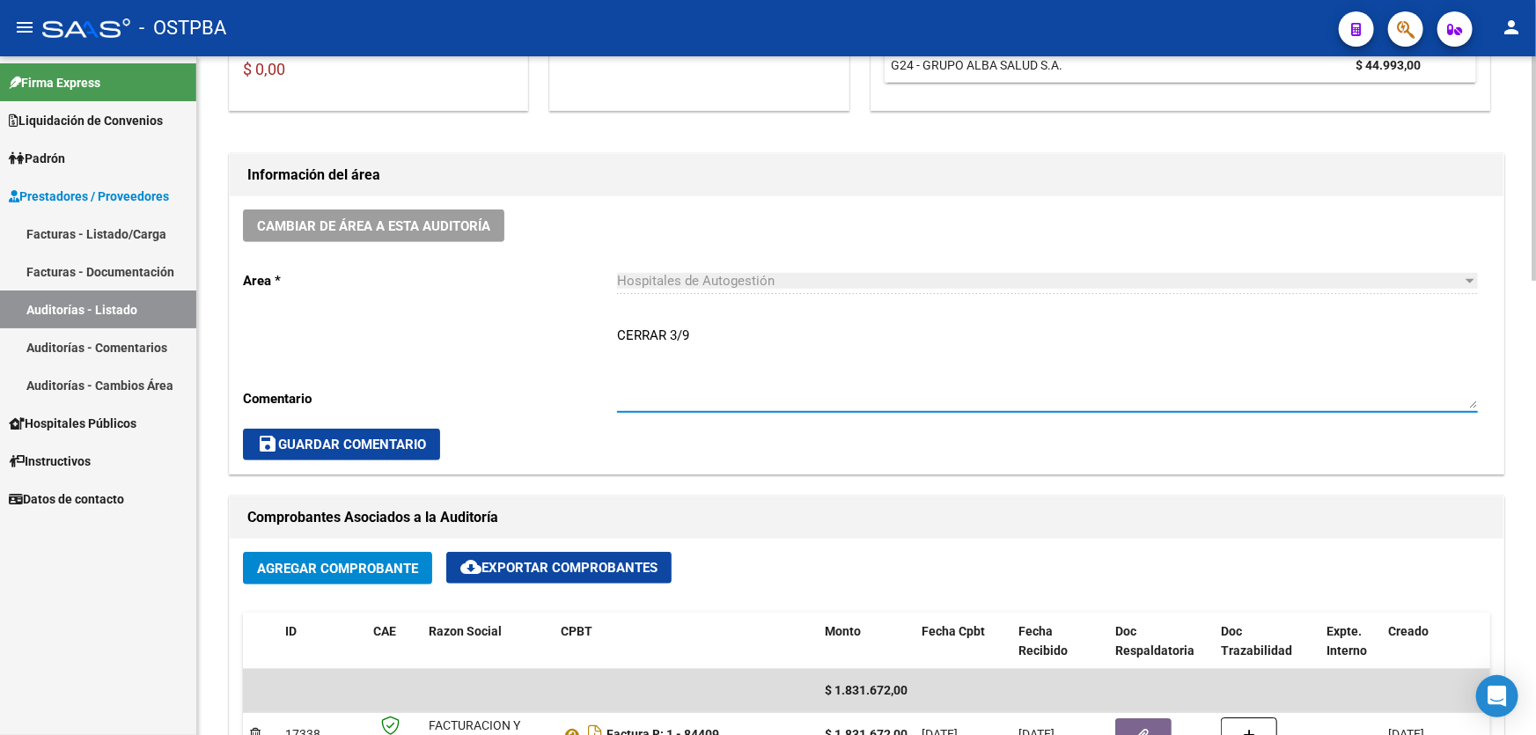
type textarea "CERRAR 3/9"
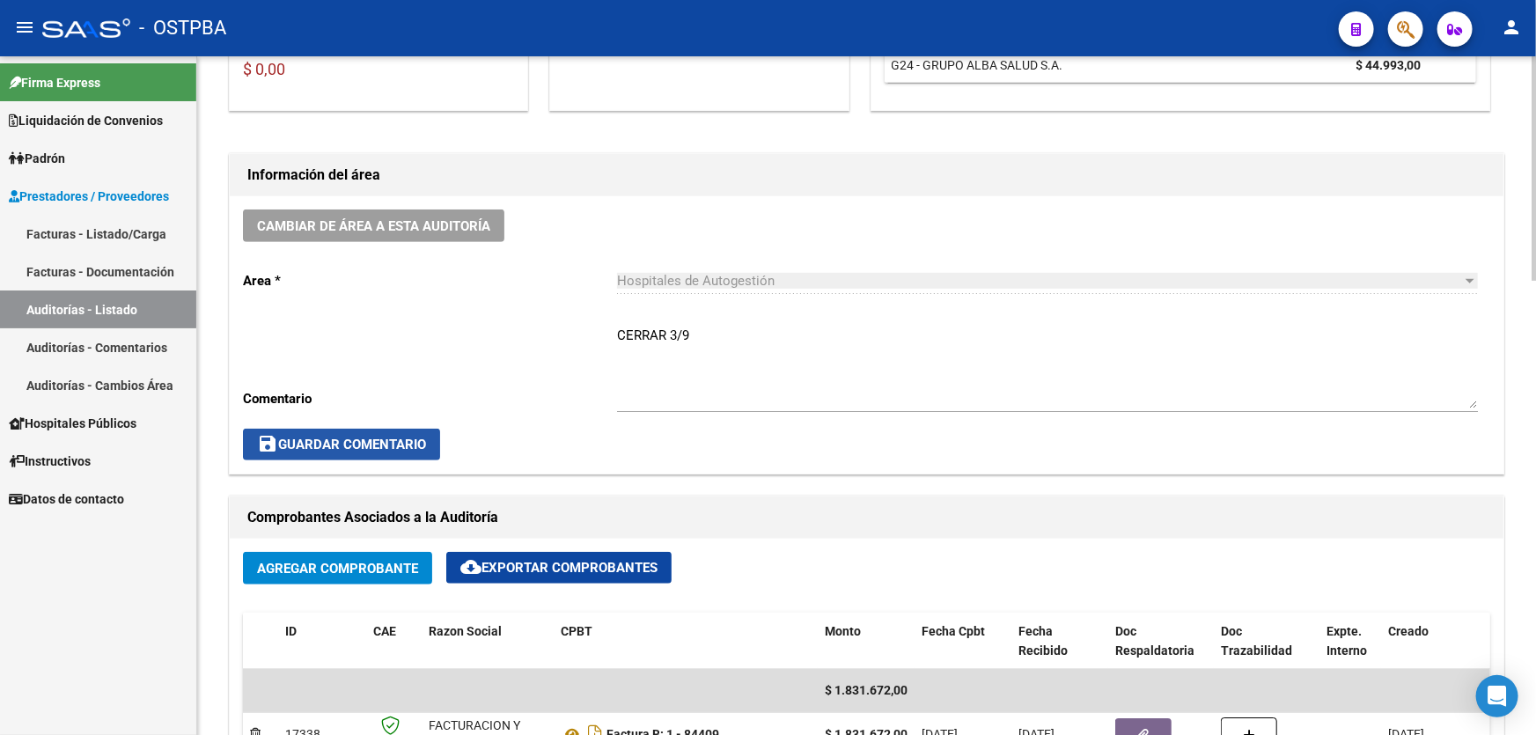
click at [356, 441] on span "save Guardar Comentario" at bounding box center [341, 445] width 169 height 16
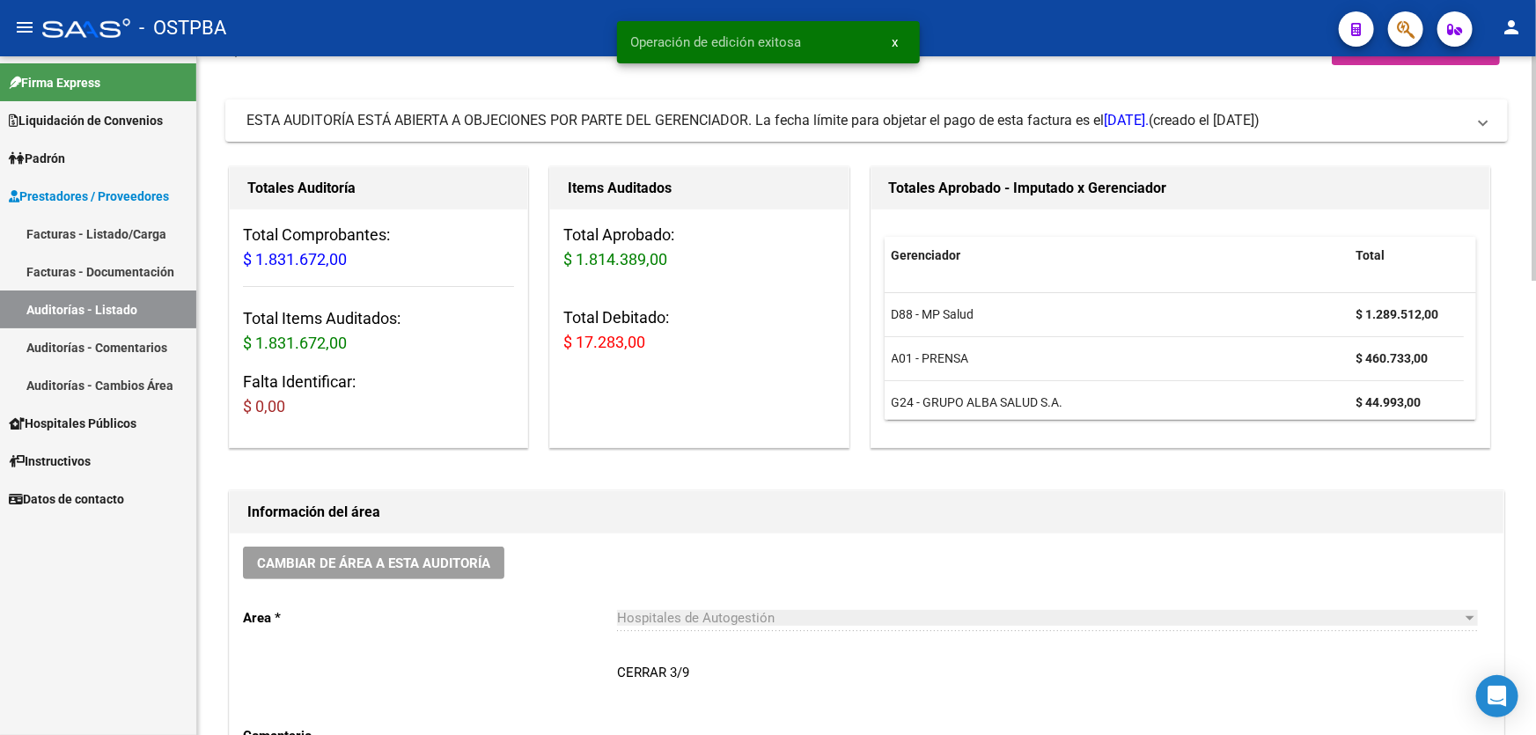
scroll to position [0, 0]
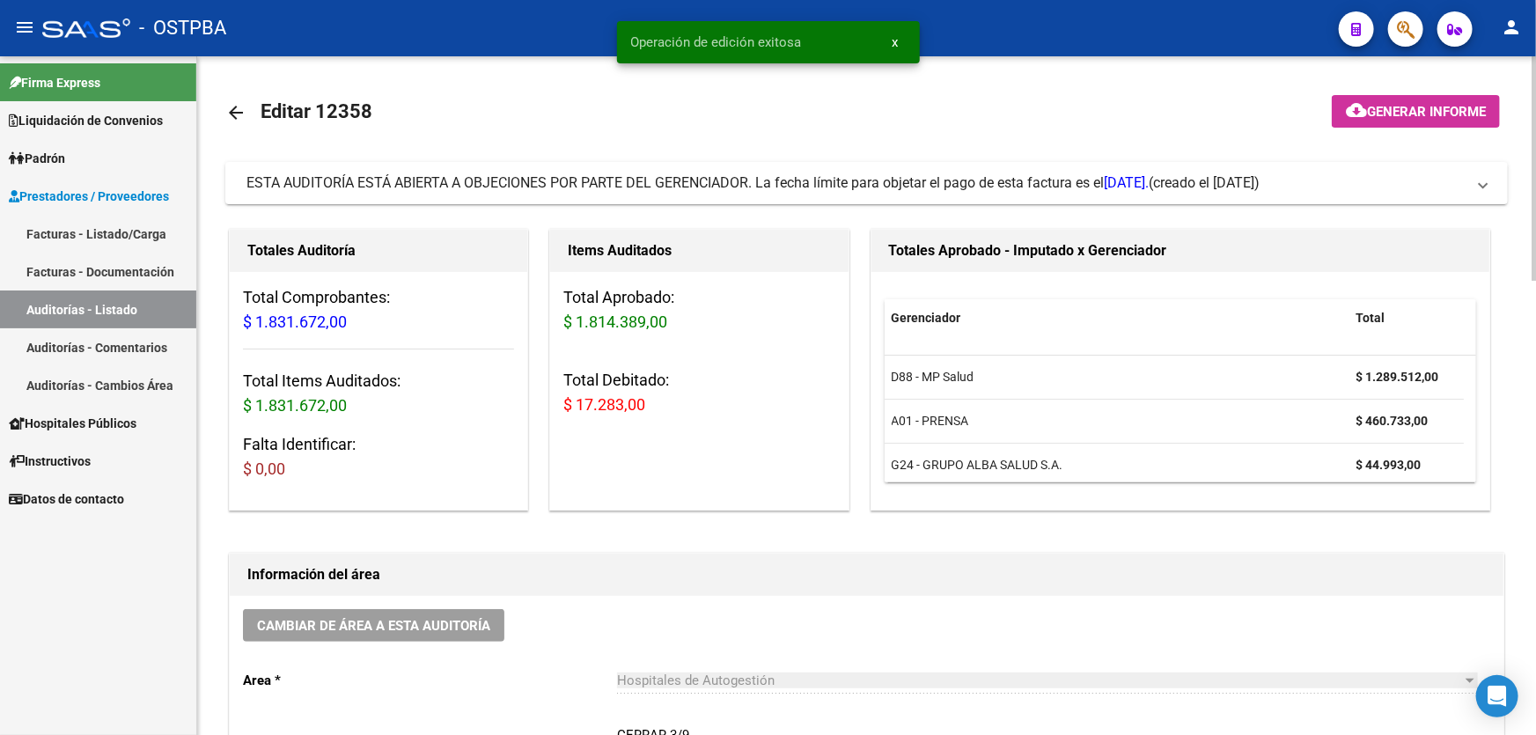
click at [238, 110] on mat-icon "arrow_back" at bounding box center [235, 112] width 21 height 21
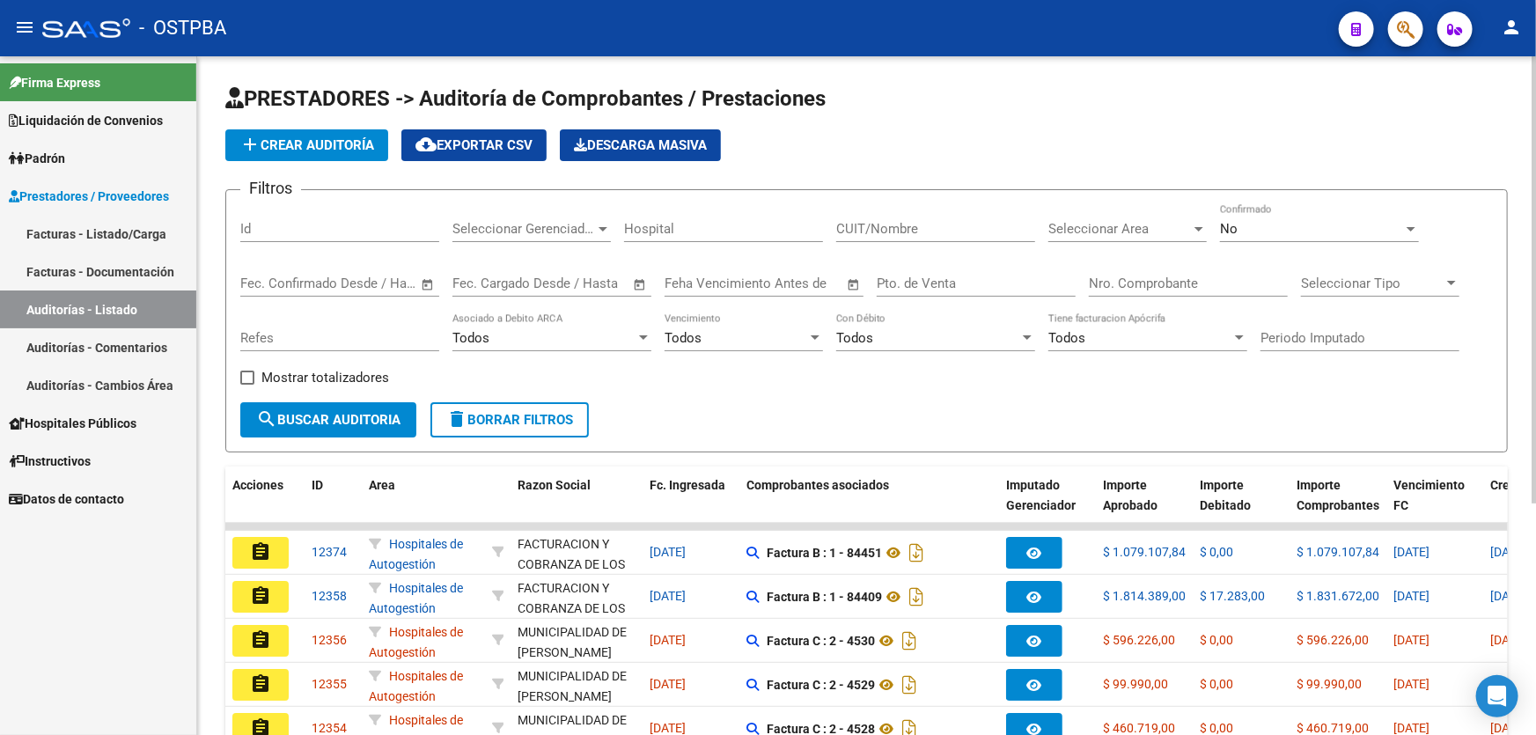
scroll to position [351, 0]
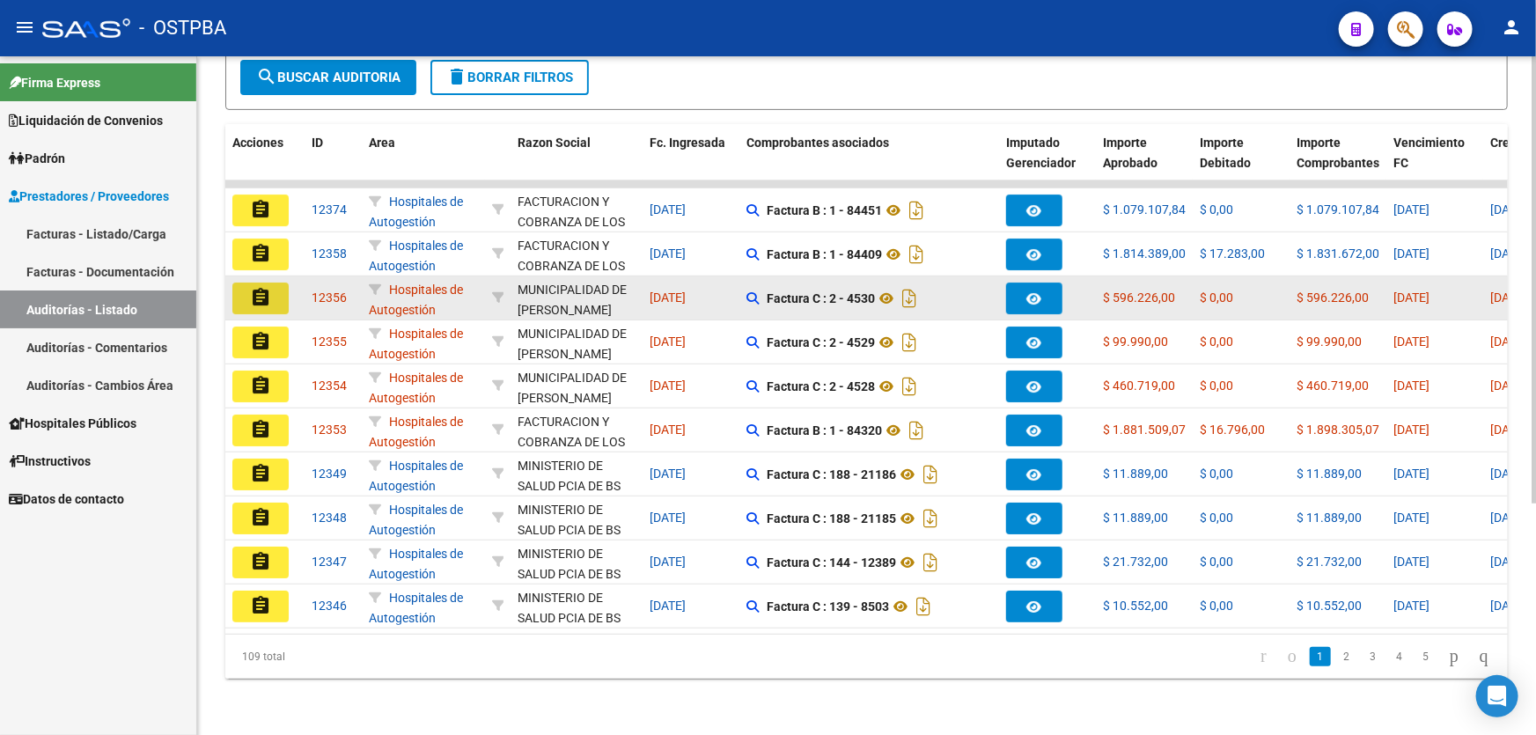
click at [263, 287] on mat-icon "assignment" at bounding box center [260, 297] width 21 height 21
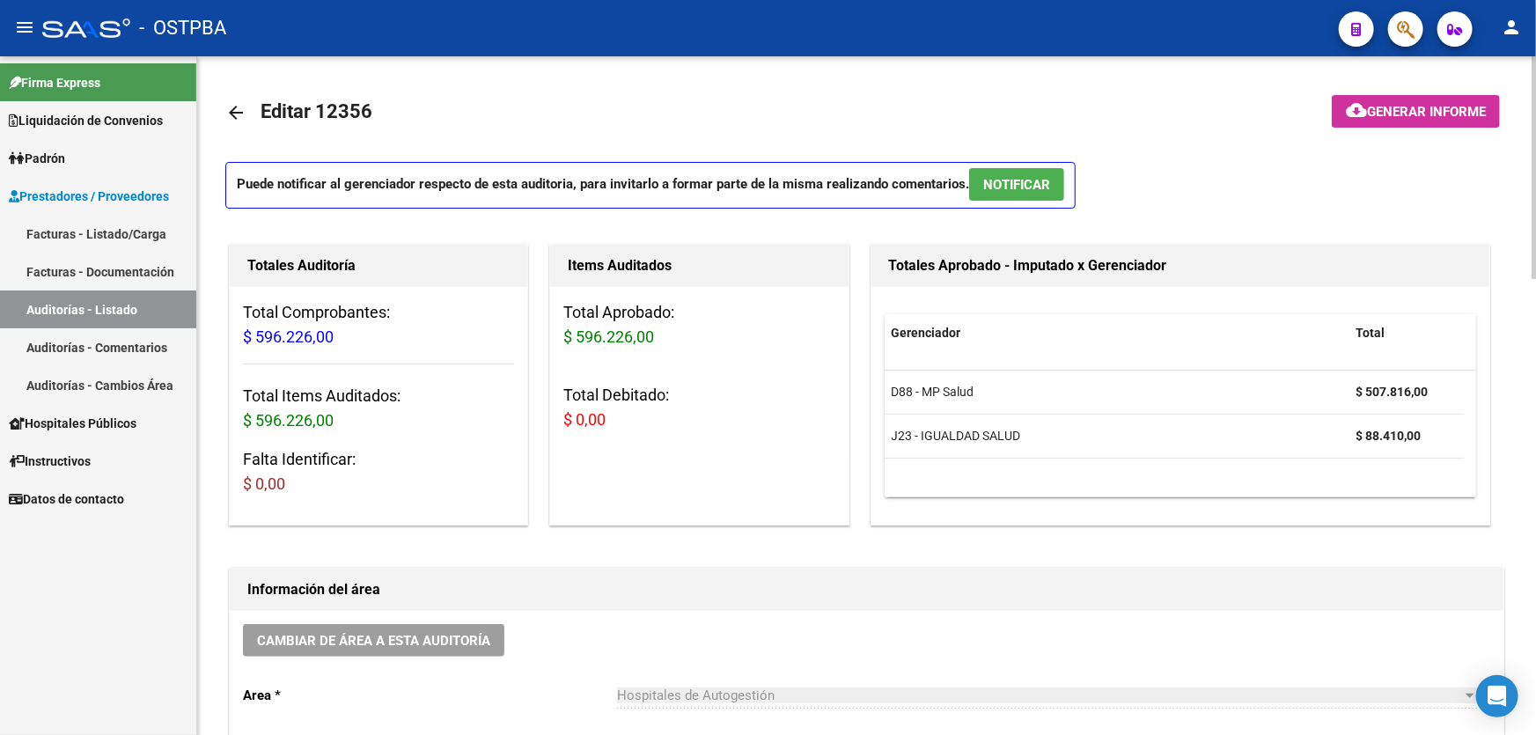
click at [1036, 187] on span "NOTIFICAR" at bounding box center [1016, 185] width 67 height 16
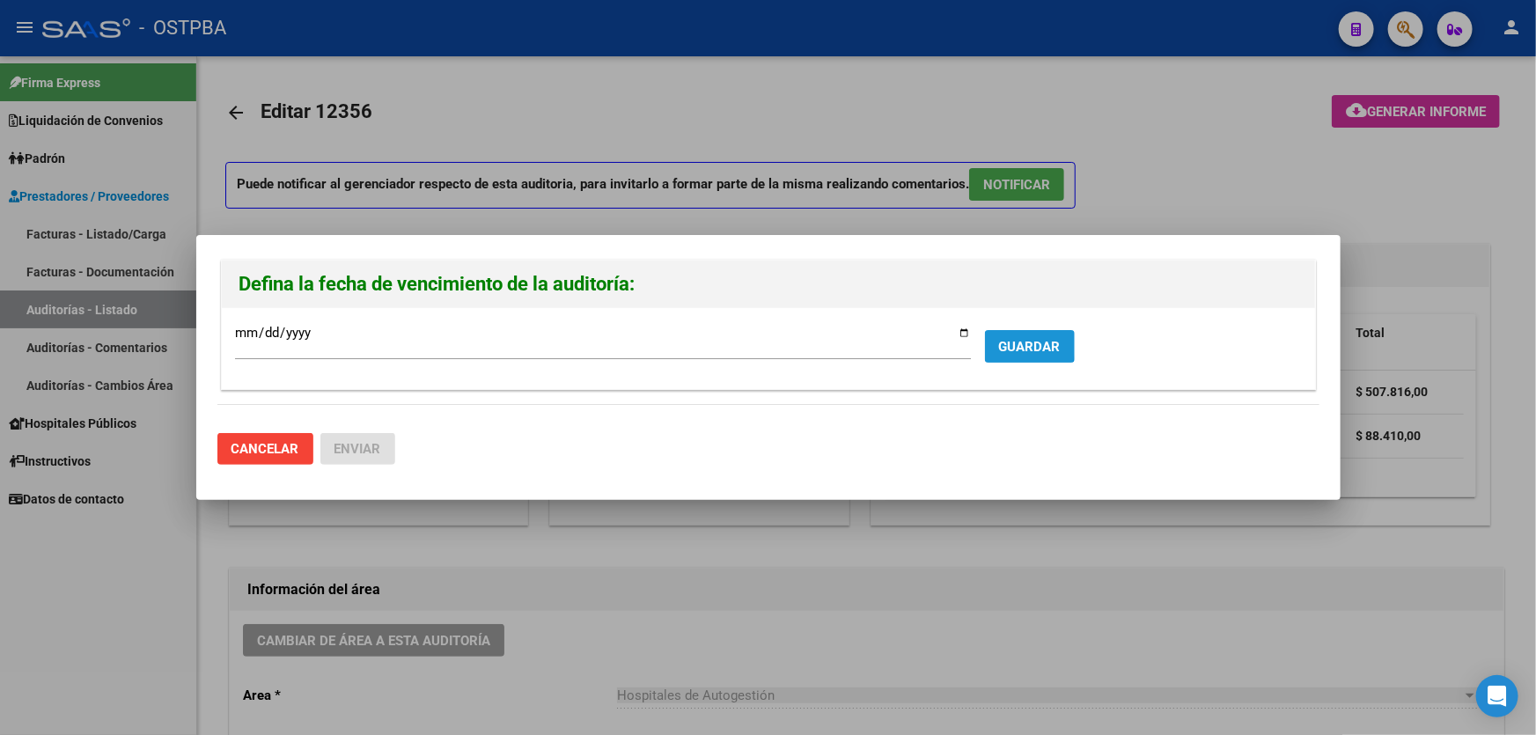
click at [997, 343] on button "GUARDAR" at bounding box center [1030, 346] width 90 height 33
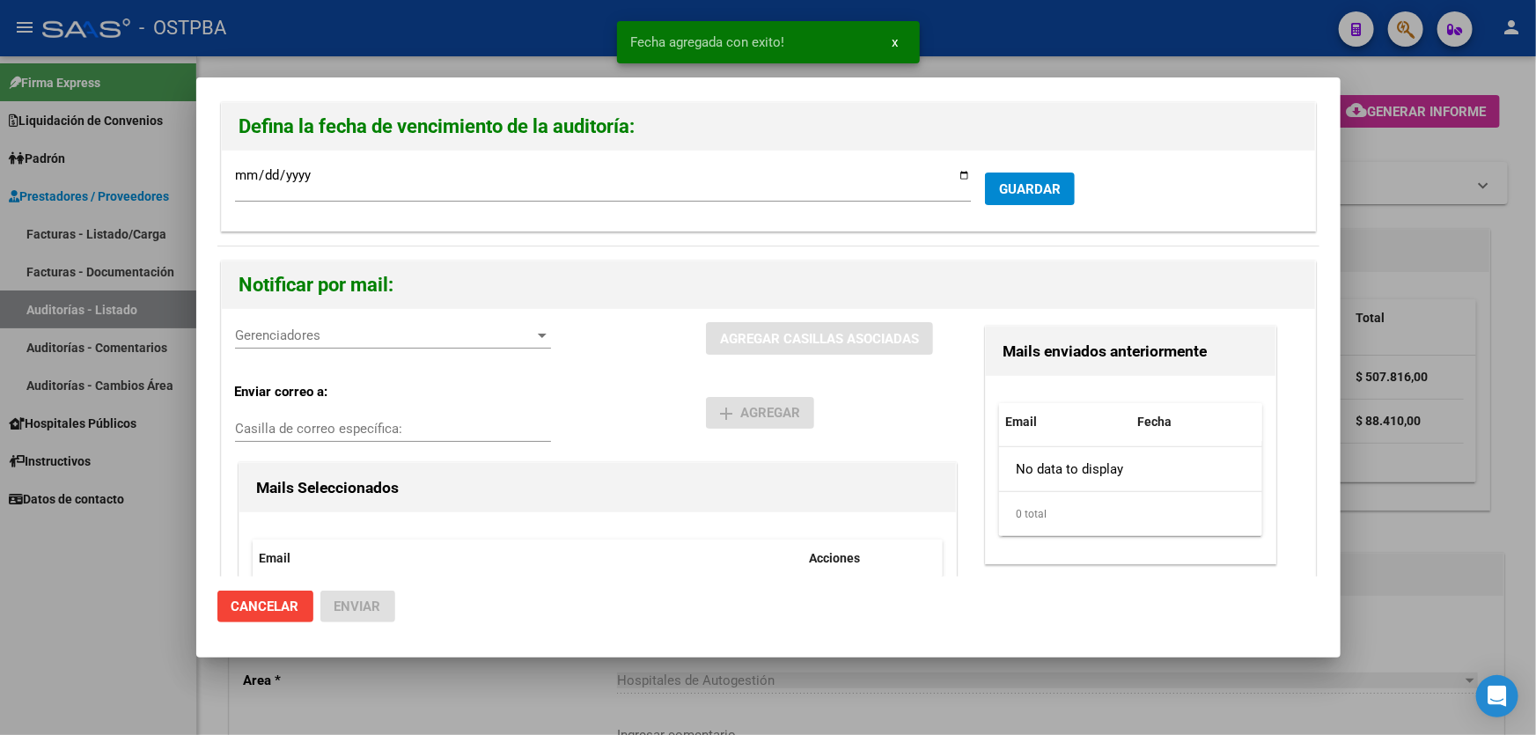
click at [308, 334] on span "Gerenciadores" at bounding box center [385, 335] width 300 height 16
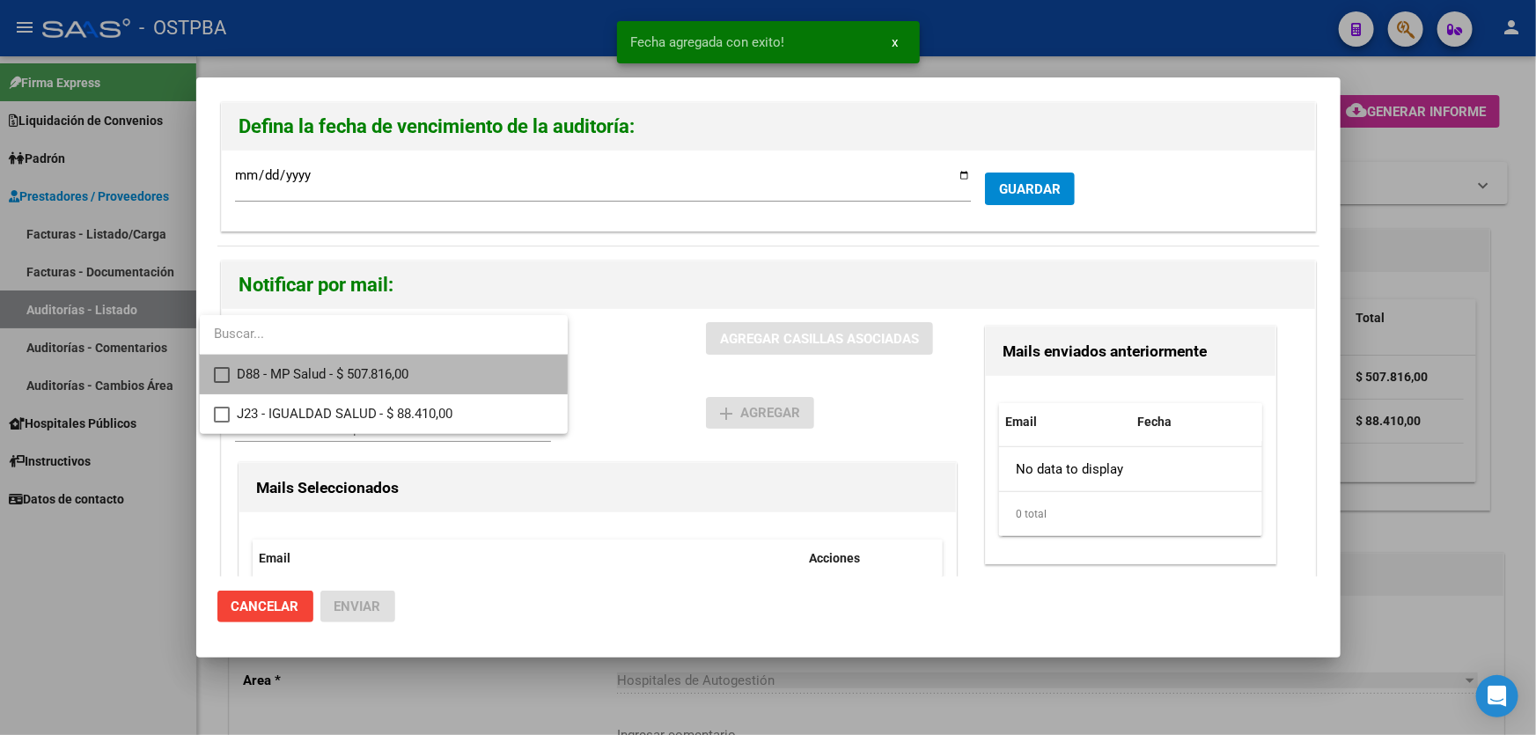
click at [224, 369] on mat-pseudo-checkbox at bounding box center [222, 375] width 16 height 16
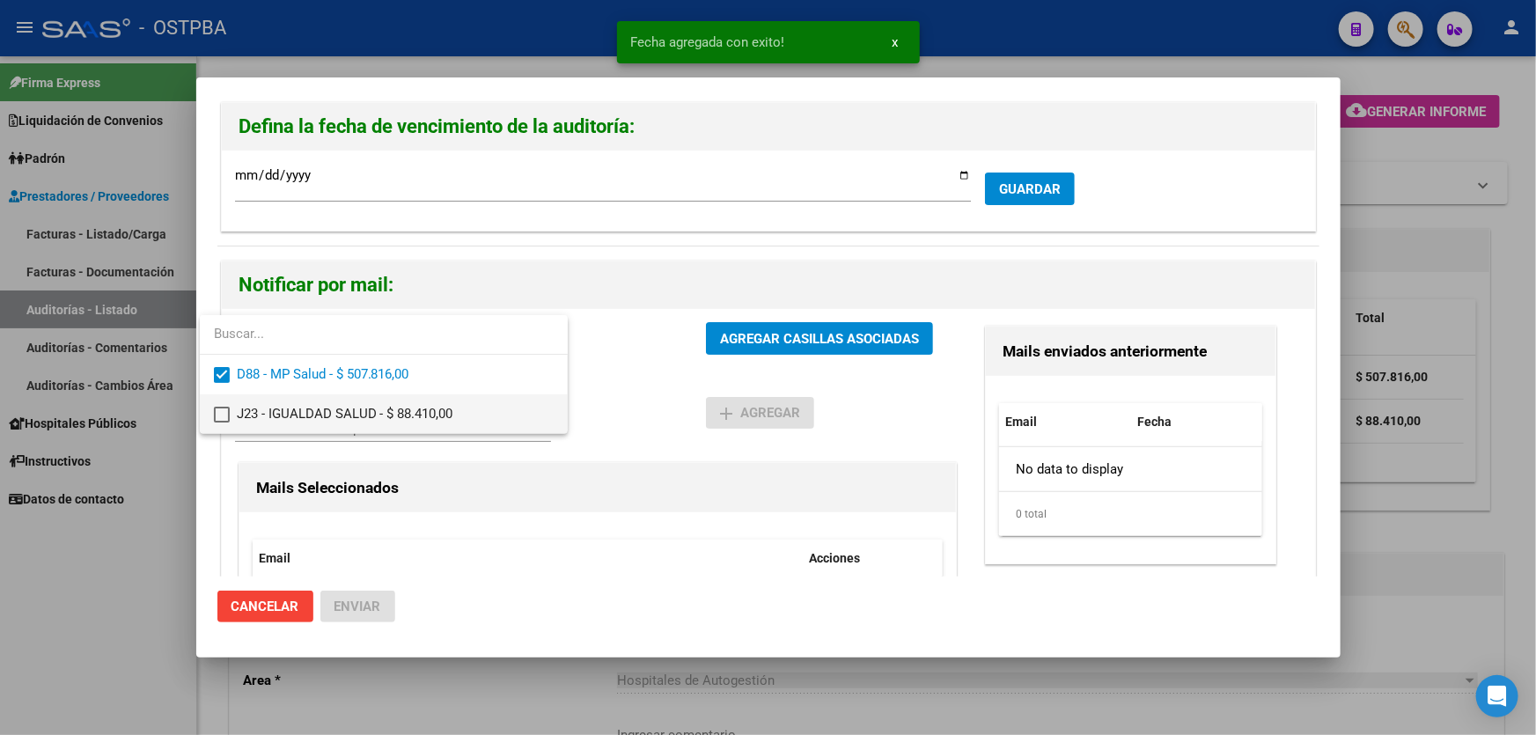
drag, startPoint x: 222, startPoint y: 420, endPoint x: 312, endPoint y: 400, distance: 92.9
click at [229, 420] on mat-option "J23 - IGUALDAD SALUD - $ 88.410,00" at bounding box center [384, 414] width 368 height 40
click at [613, 363] on div at bounding box center [768, 367] width 1536 height 735
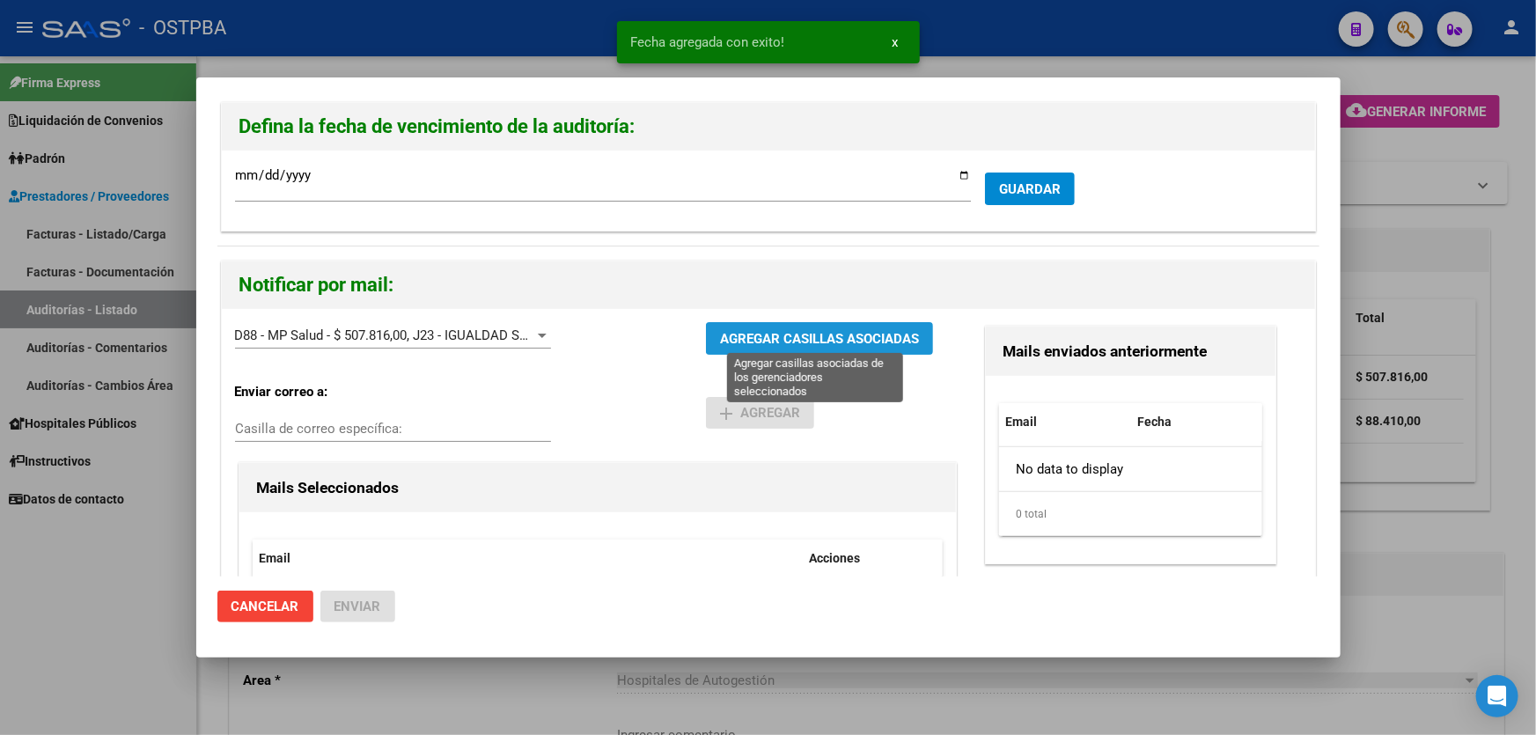
click at [775, 343] on span "AGREGAR CASILLAS ASOCIADAS" at bounding box center [819, 339] width 199 height 16
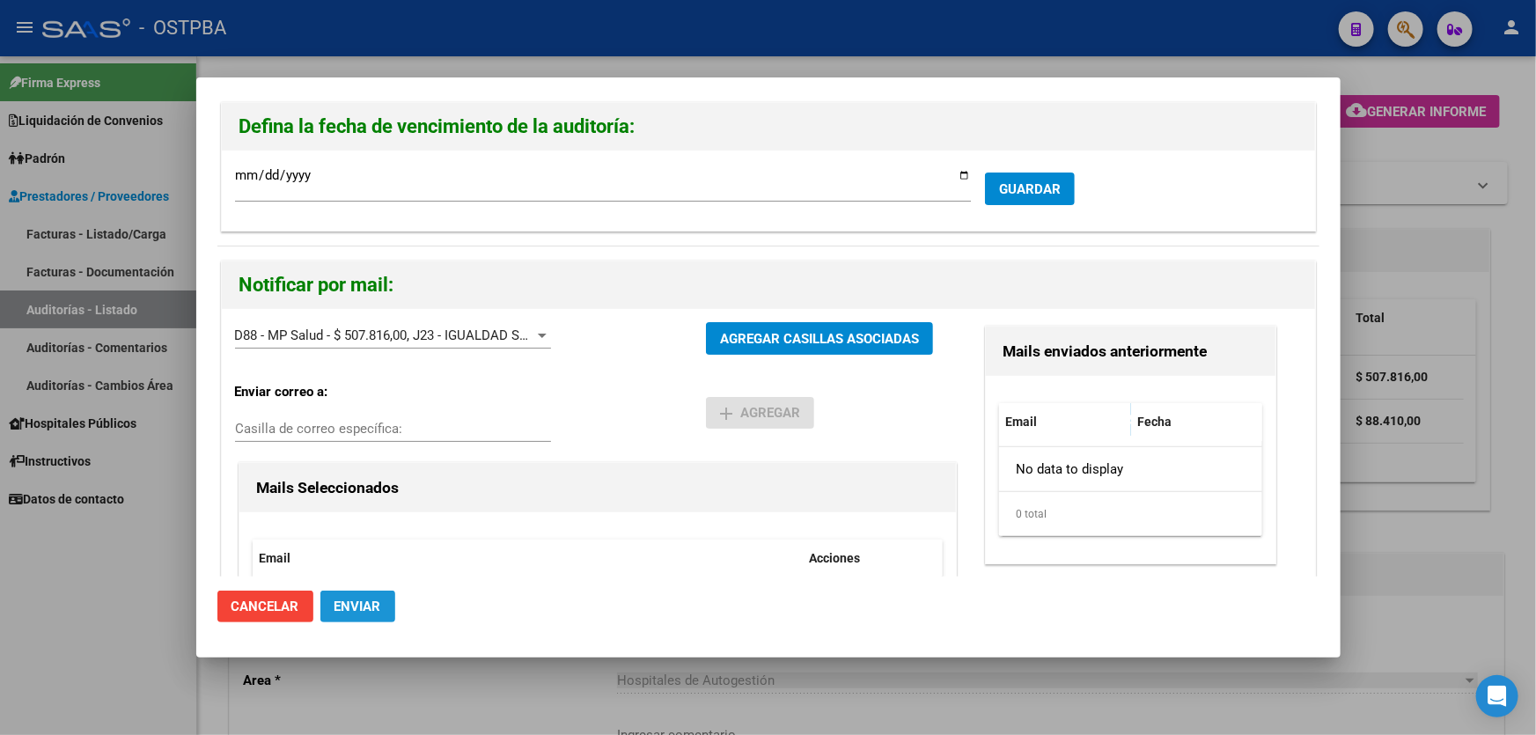
click at [346, 599] on span "Enviar" at bounding box center [357, 607] width 47 height 16
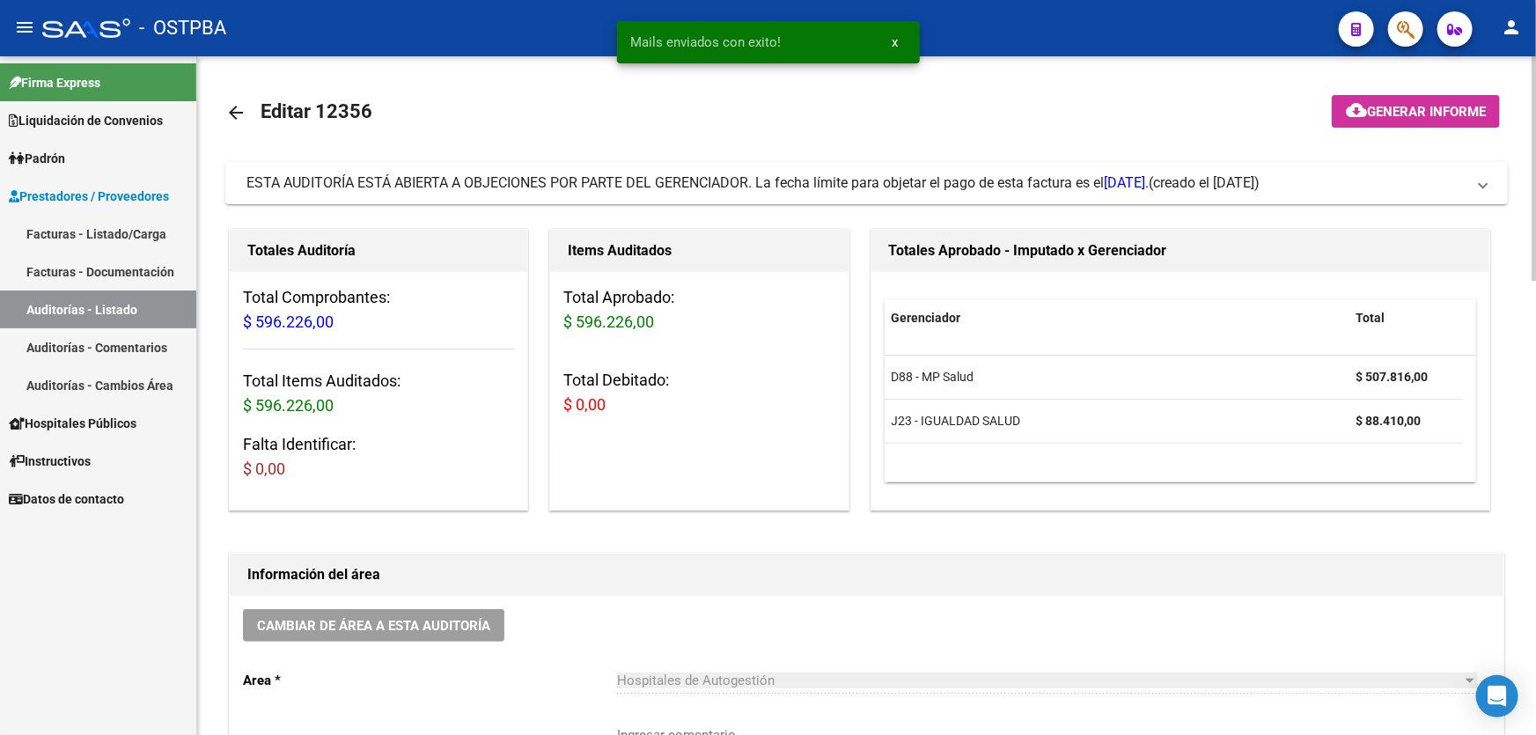
scroll to position [400, 0]
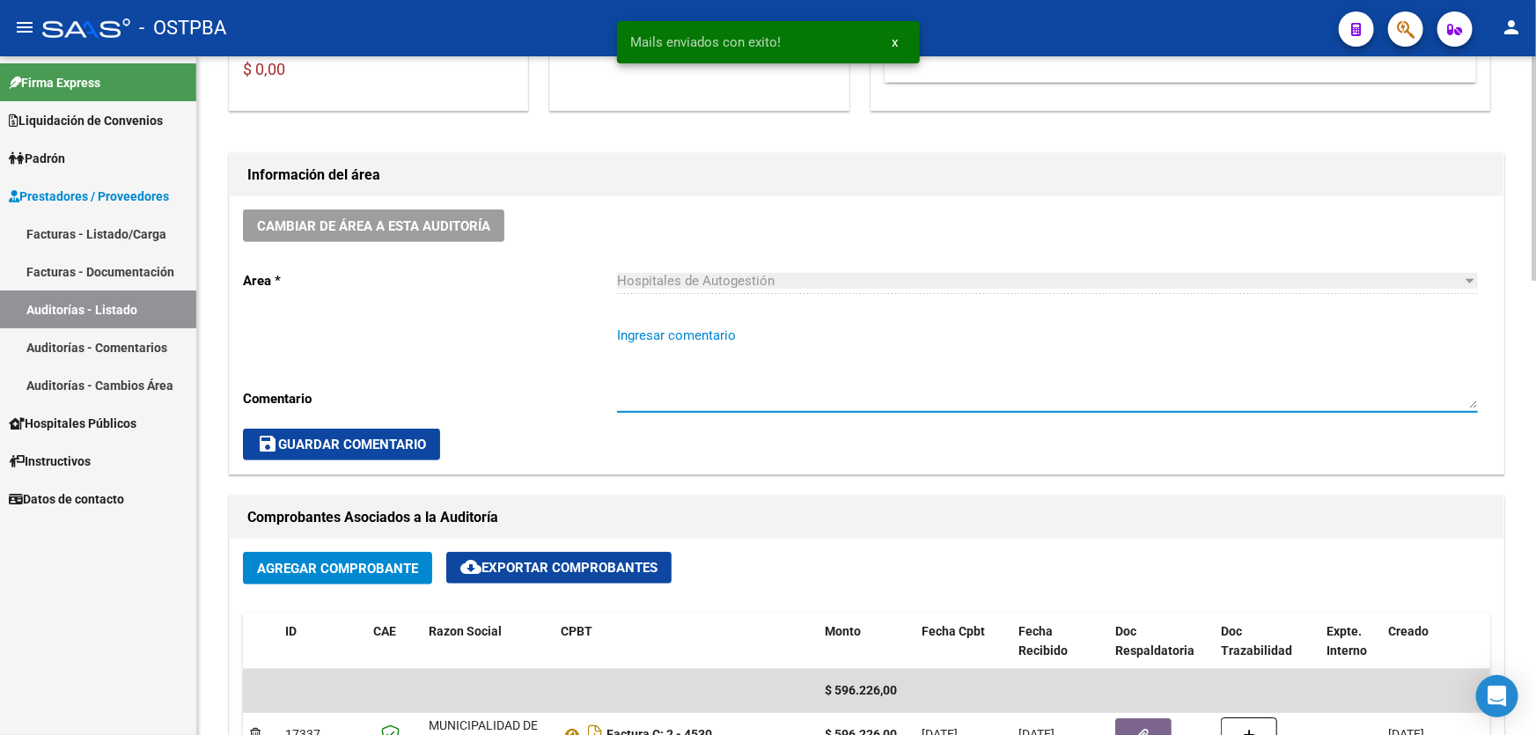
click at [727, 370] on textarea "Ingresar comentario" at bounding box center [1047, 367] width 861 height 83
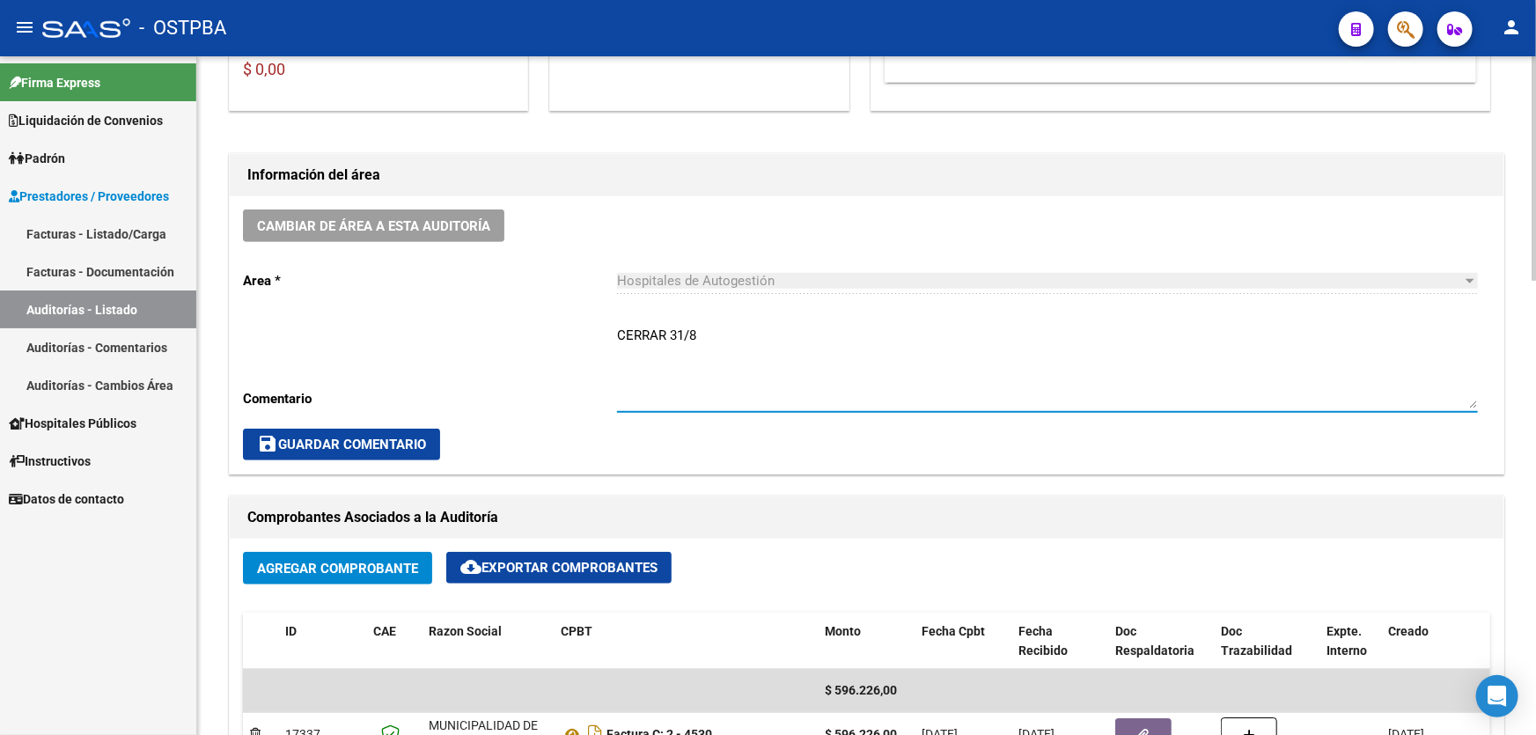
type textarea "CERRAR 31/8"
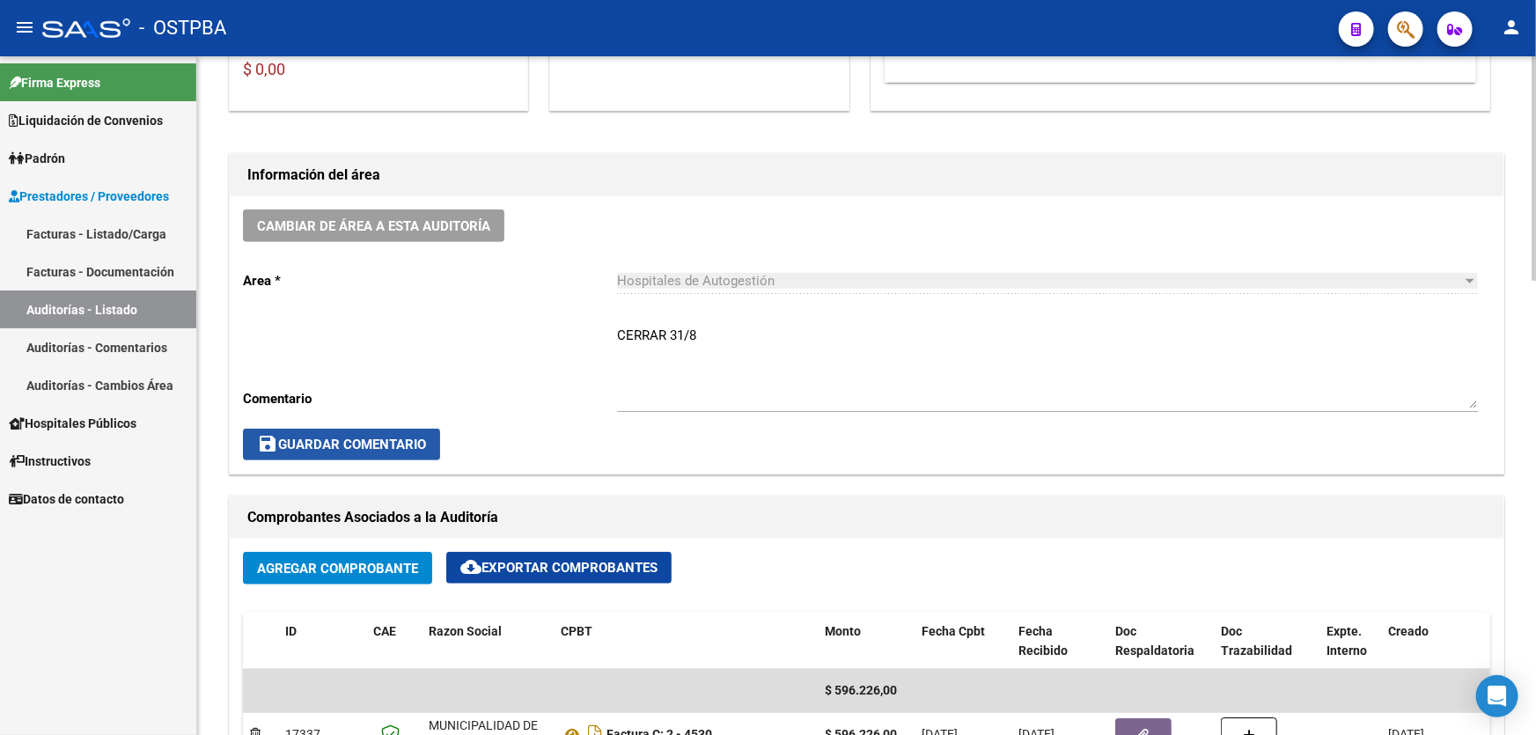
click at [331, 437] on span "save Guardar Comentario" at bounding box center [341, 445] width 169 height 16
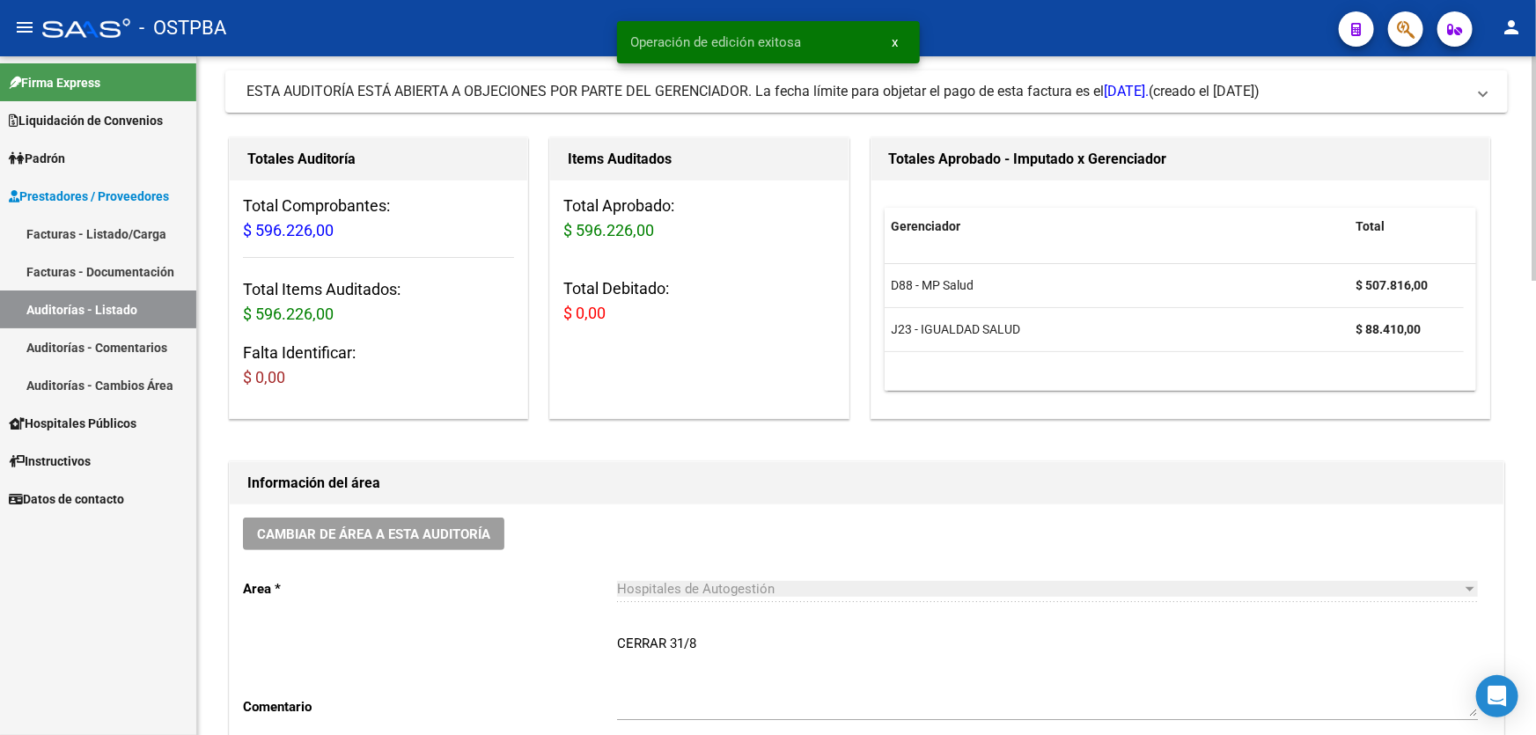
scroll to position [0, 0]
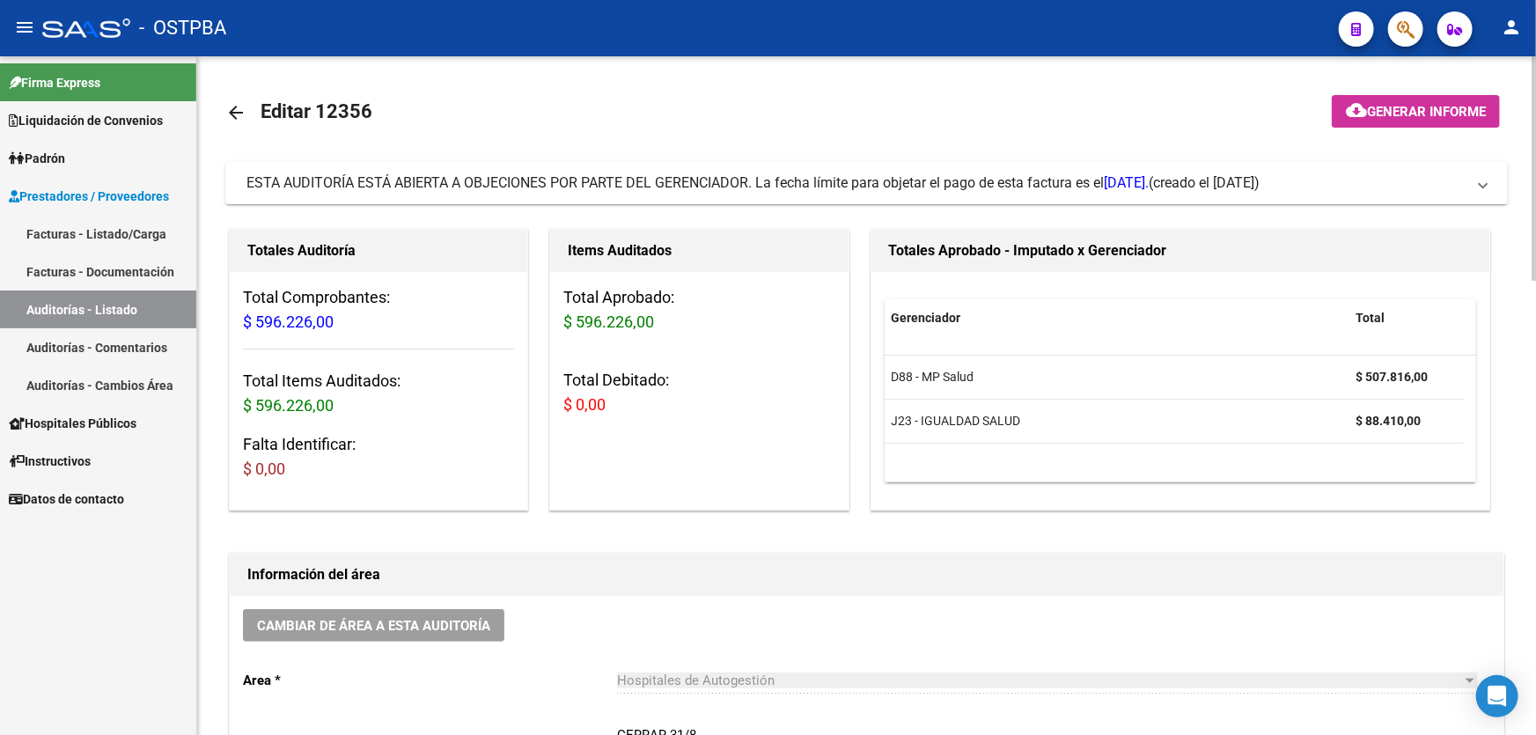
click at [229, 107] on mat-icon "arrow_back" at bounding box center [235, 112] width 21 height 21
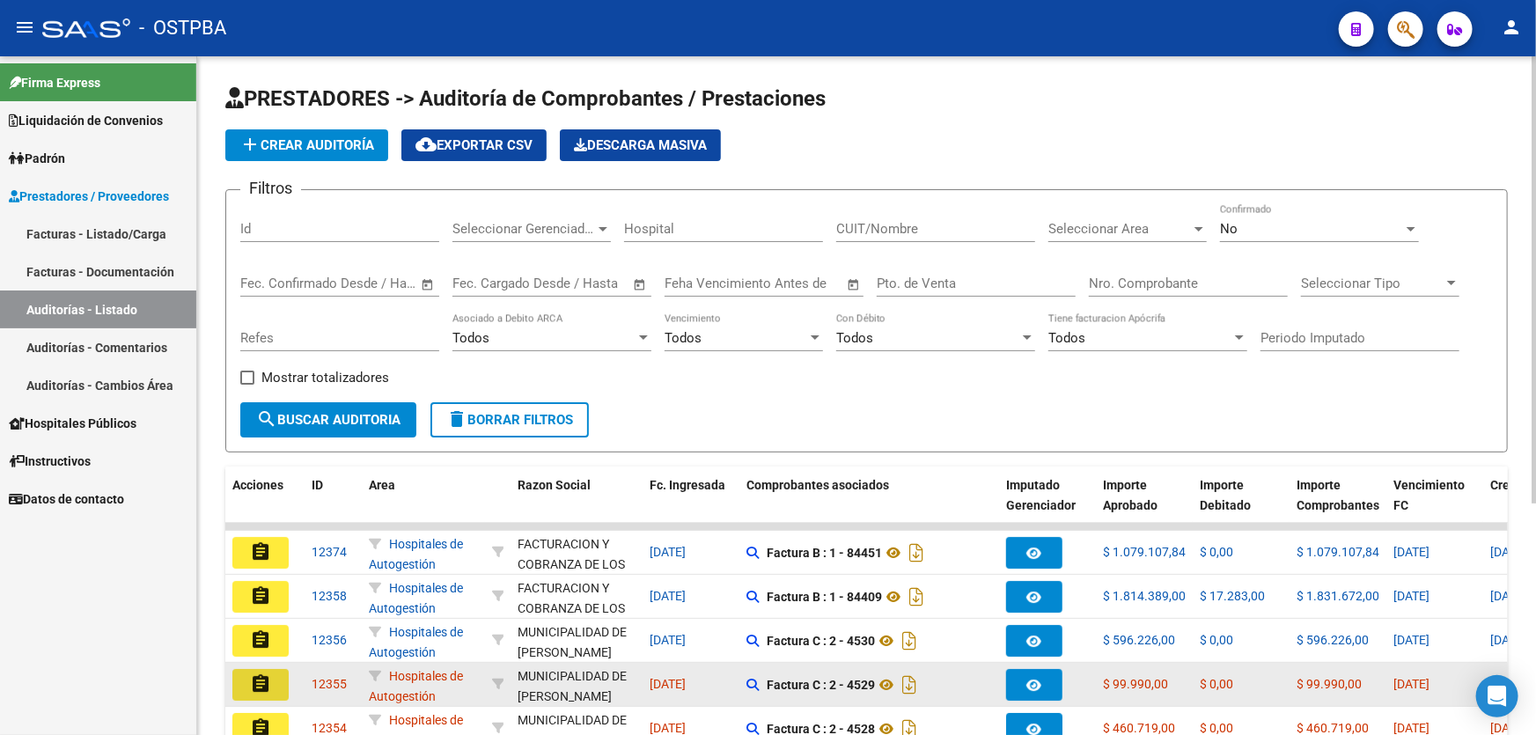
click at [260, 676] on mat-icon "assignment" at bounding box center [260, 683] width 21 height 21
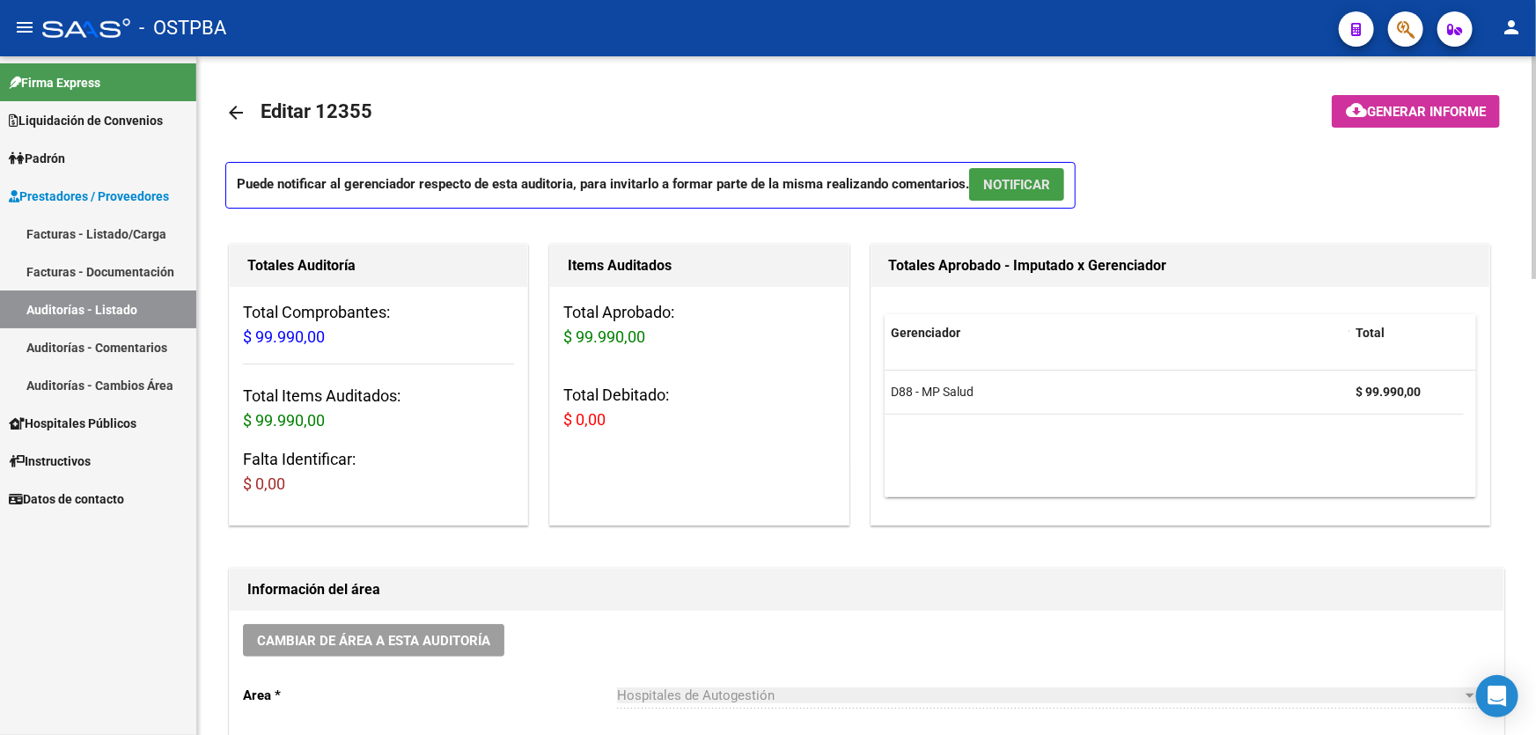
click at [1020, 180] on span "NOTIFICAR" at bounding box center [1016, 185] width 67 height 16
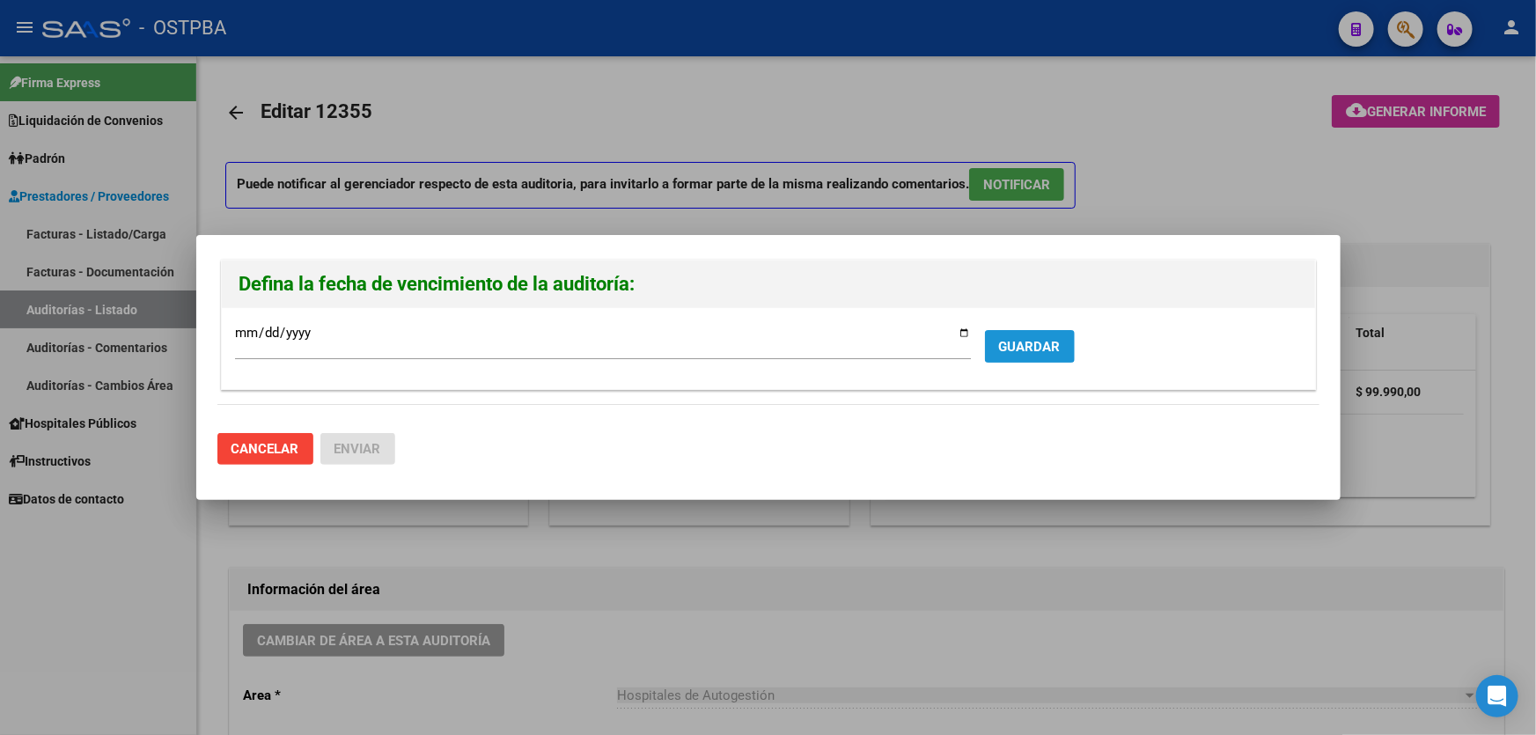
click at [1021, 339] on span "GUARDAR" at bounding box center [1030, 347] width 62 height 16
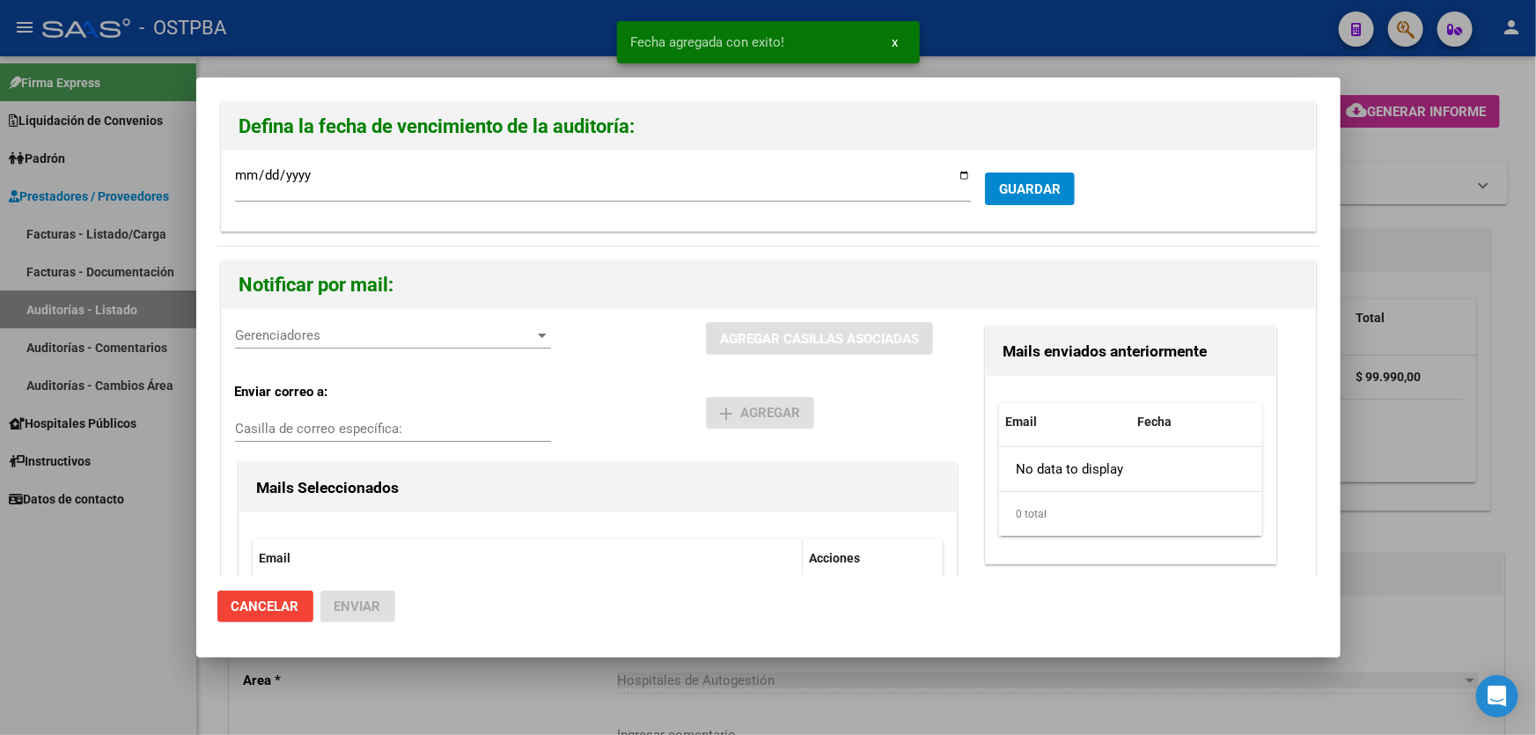
click at [366, 346] on div "Gerenciadores Gerenciadores" at bounding box center [393, 335] width 316 height 26
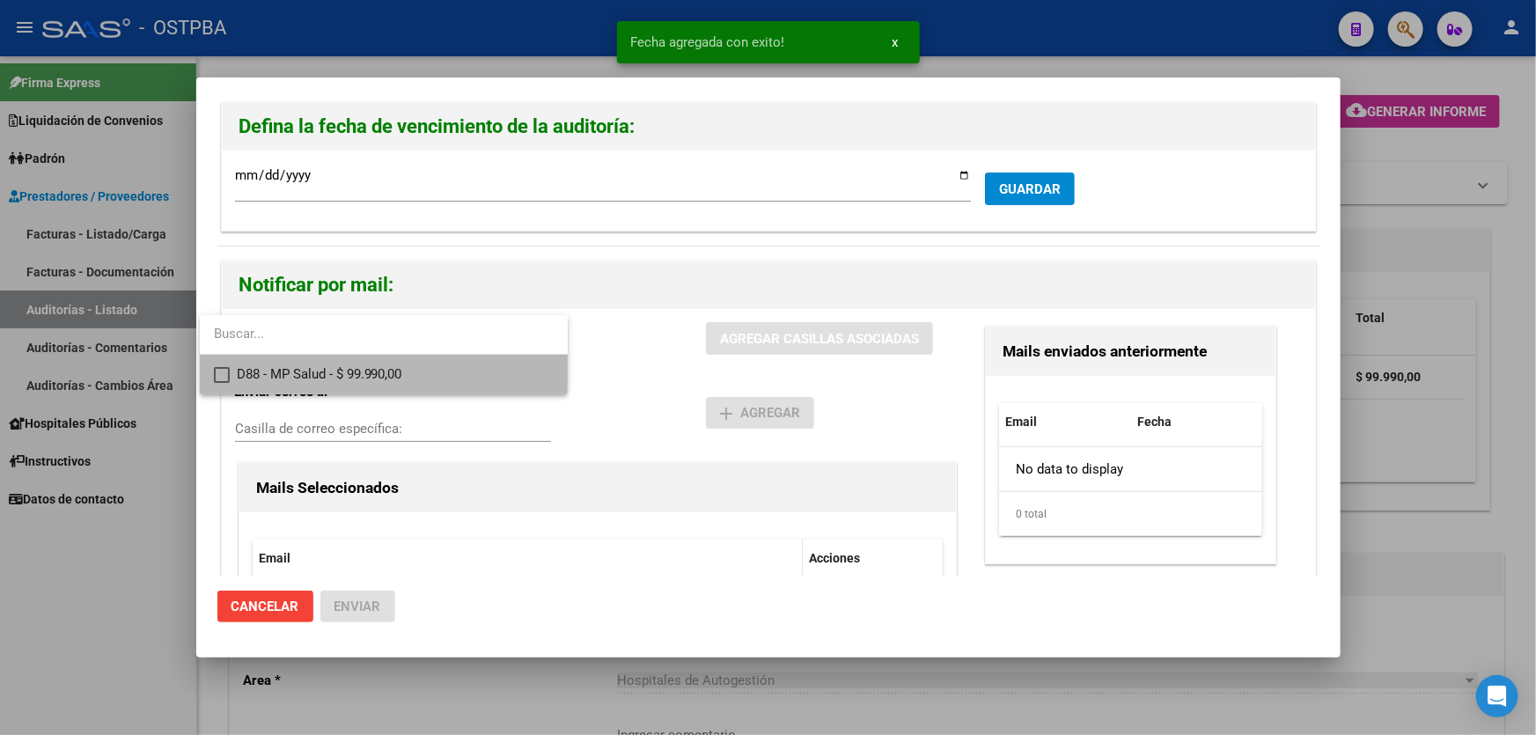
click at [220, 367] on mat-pseudo-checkbox at bounding box center [222, 375] width 16 height 16
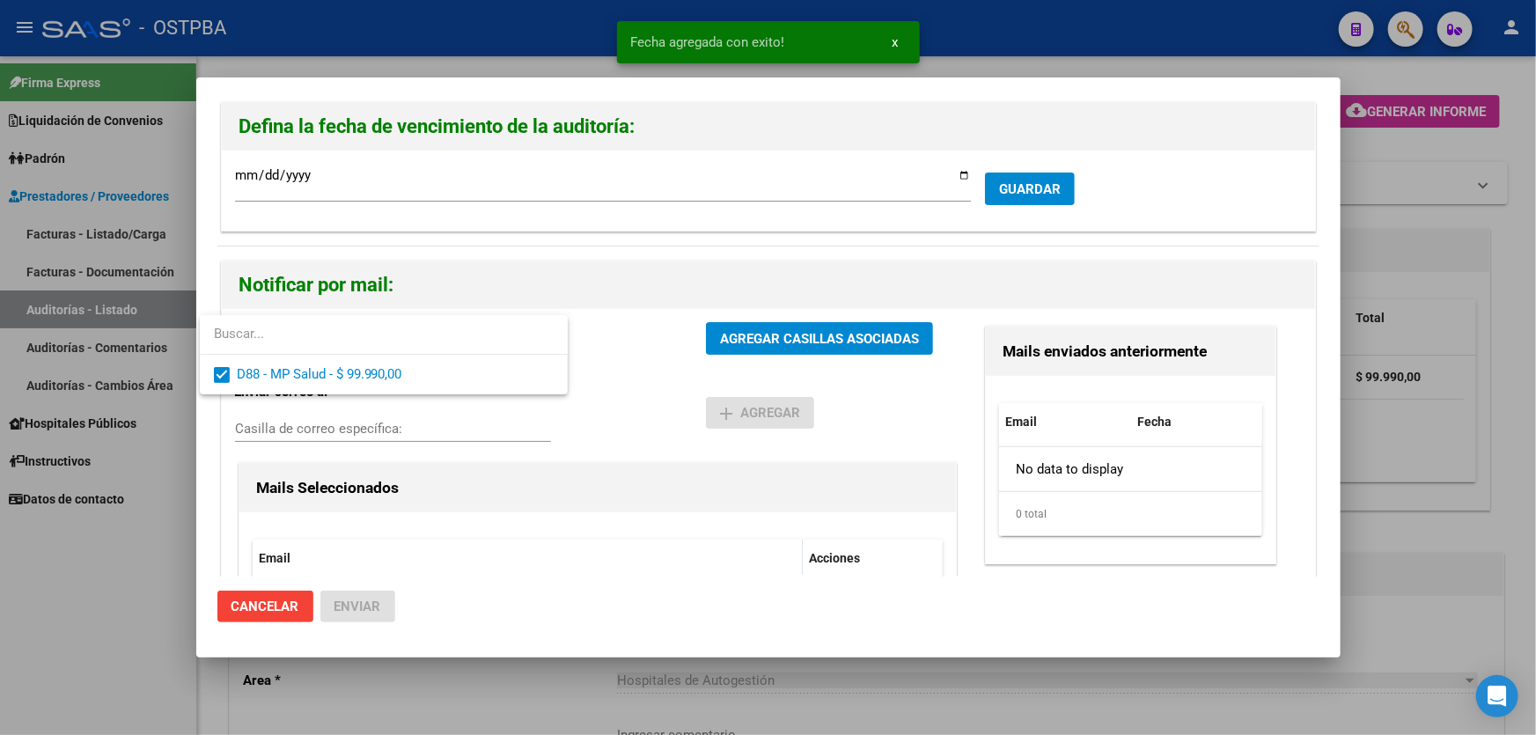
drag, startPoint x: 588, startPoint y: 383, endPoint x: 742, endPoint y: 339, distance: 160.2
click at [588, 382] on div at bounding box center [768, 367] width 1536 height 735
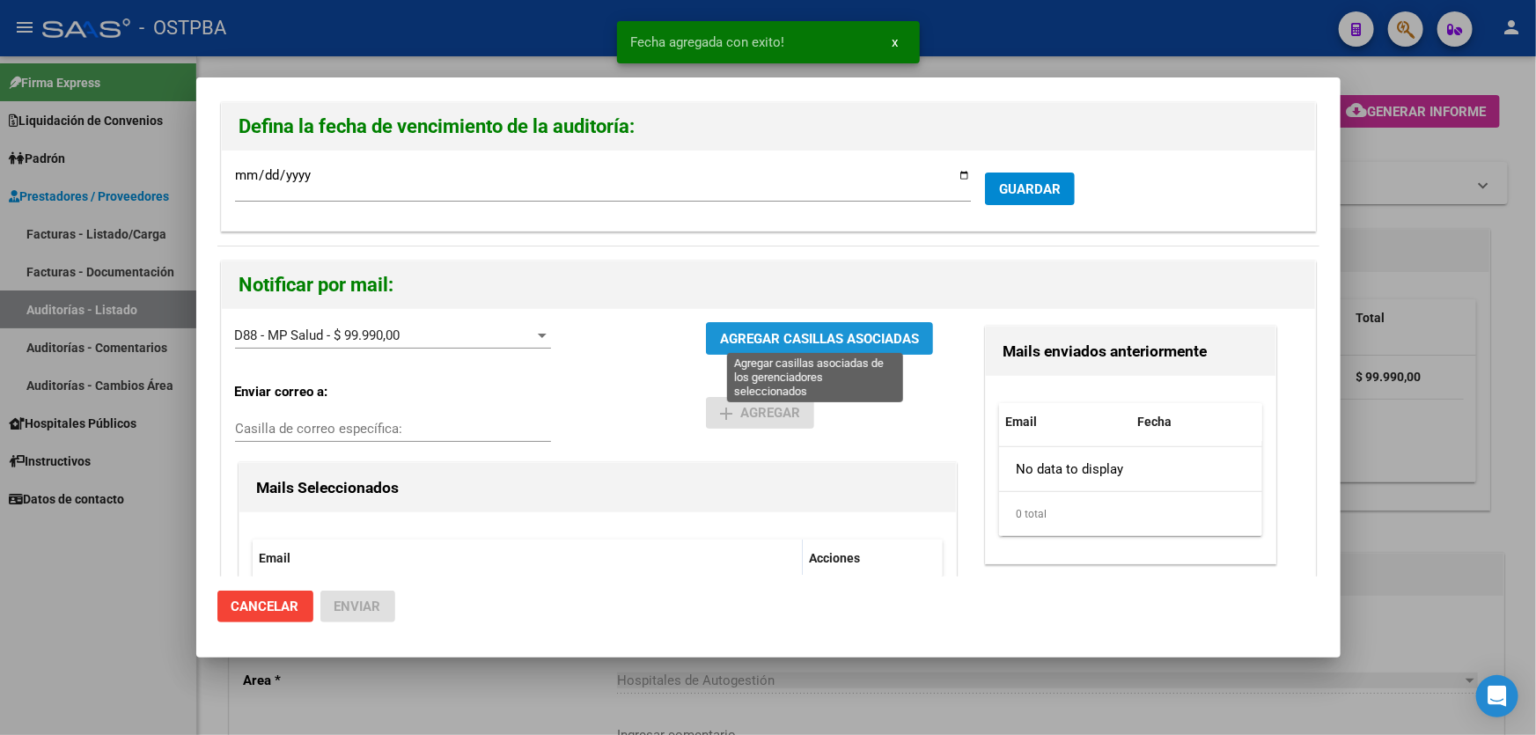
click at [775, 334] on span "AGREGAR CASILLAS ASOCIADAS" at bounding box center [819, 339] width 199 height 16
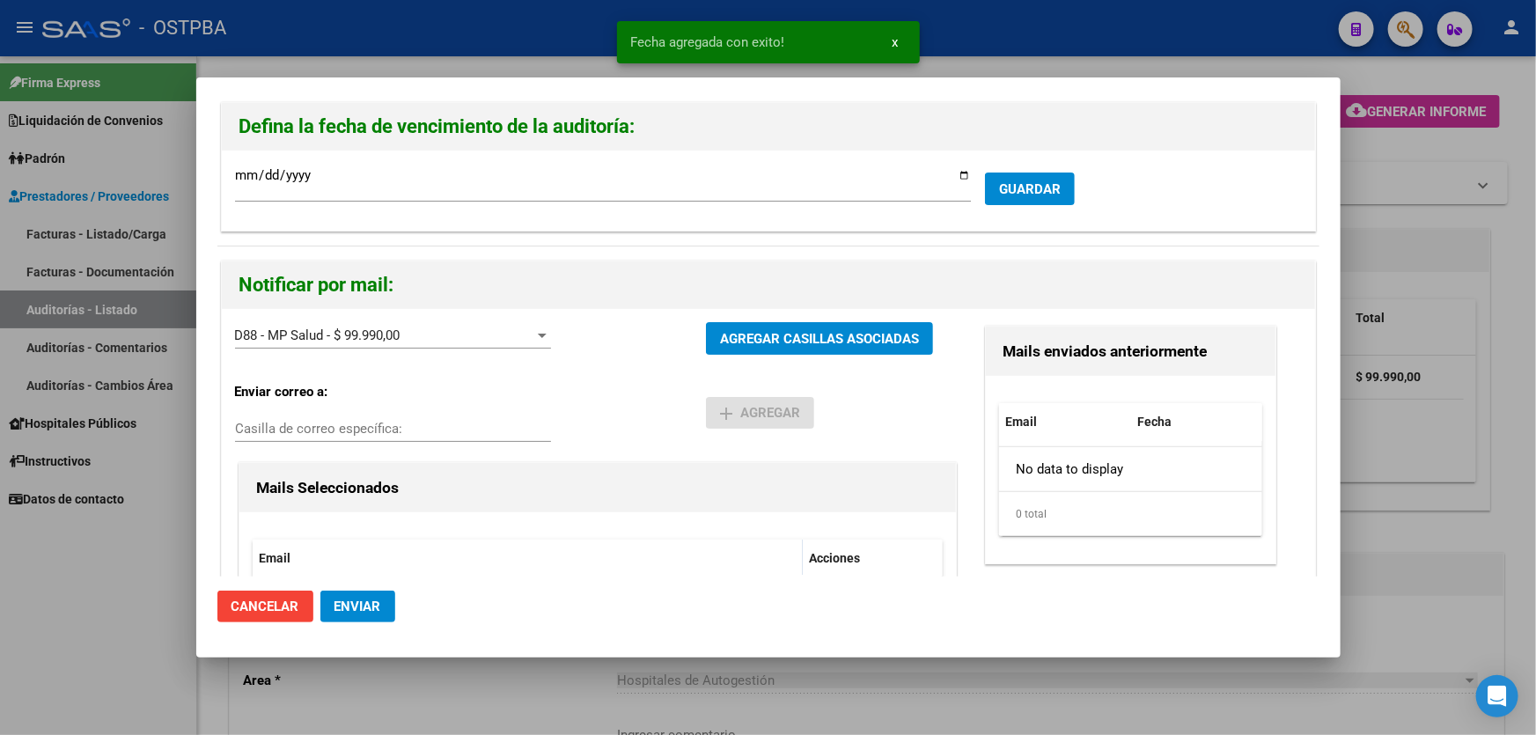
click at [375, 605] on span "Enviar" at bounding box center [357, 607] width 47 height 16
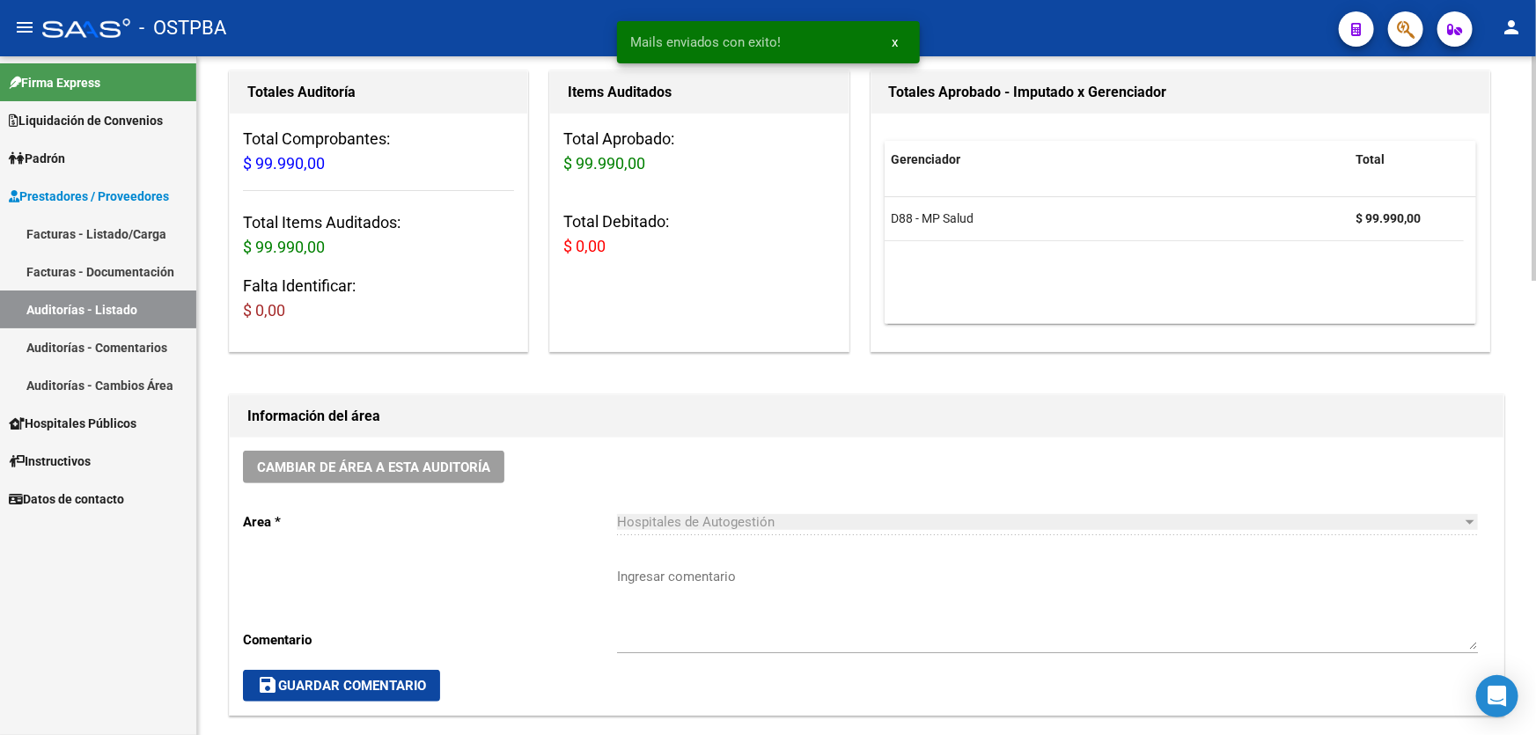
scroll to position [320, 0]
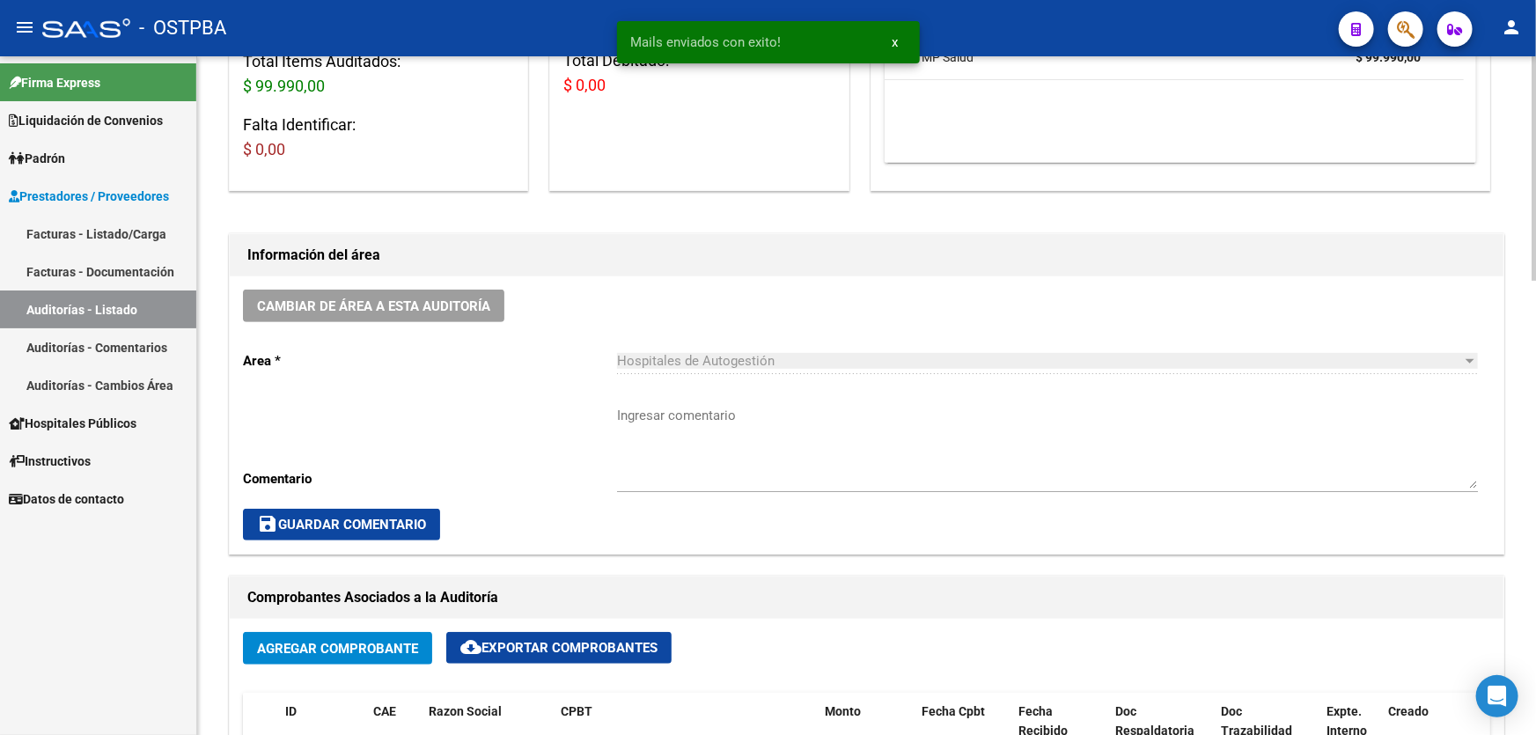
click at [657, 459] on textarea "Ingresar comentario" at bounding box center [1047, 447] width 861 height 83
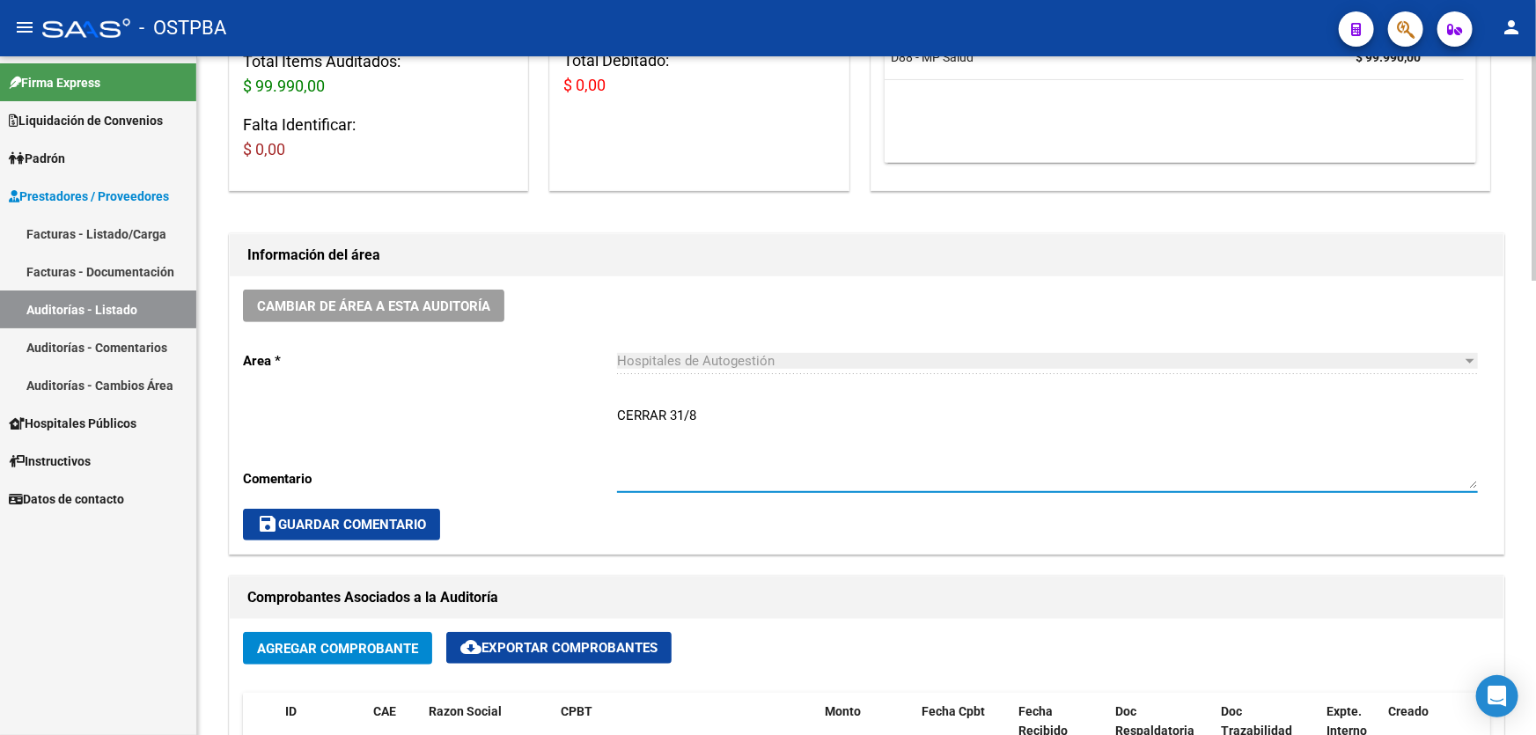
type textarea "CERRAR 31/8"
click at [265, 517] on mat-icon "save" at bounding box center [267, 523] width 21 height 21
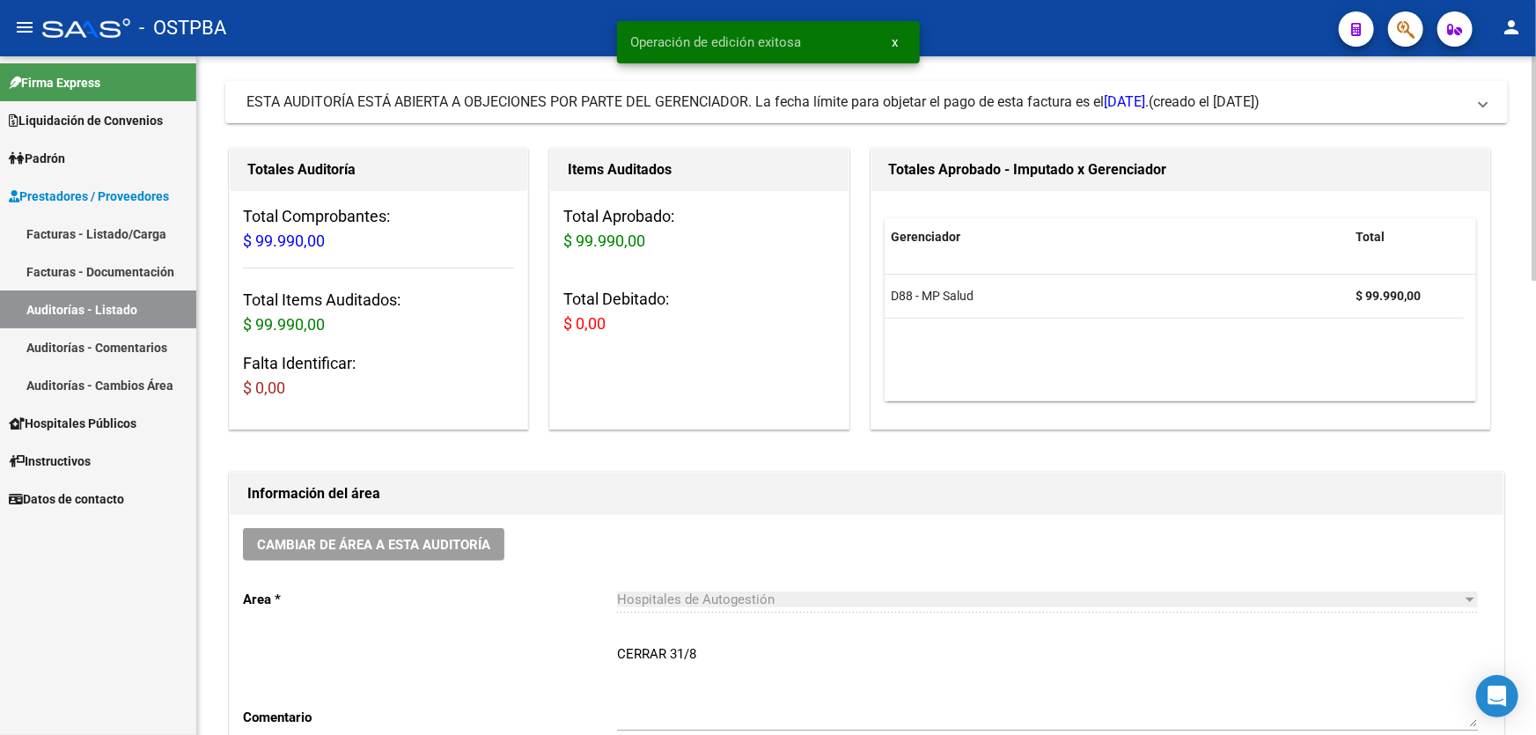
scroll to position [0, 0]
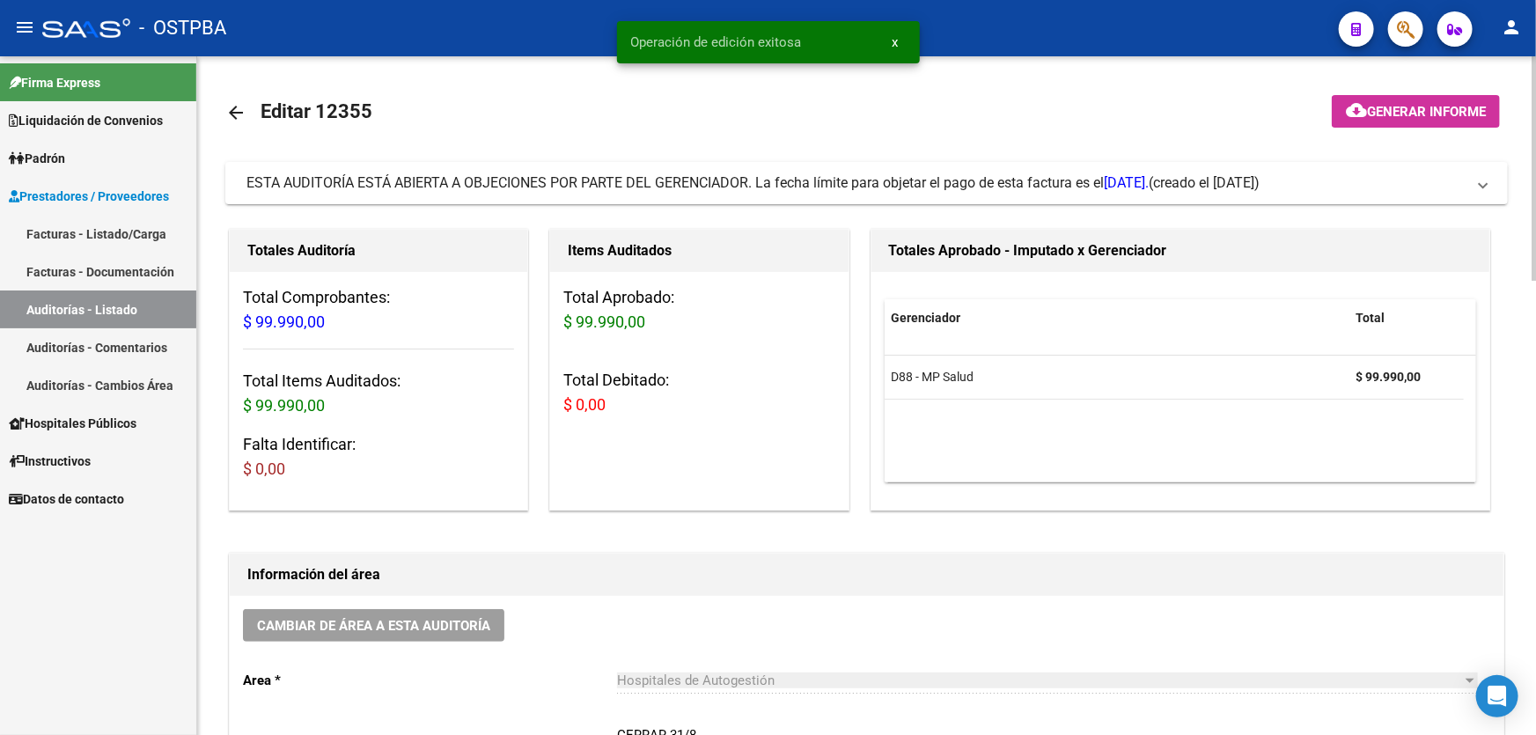
click at [232, 106] on mat-icon "arrow_back" at bounding box center [235, 112] width 21 height 21
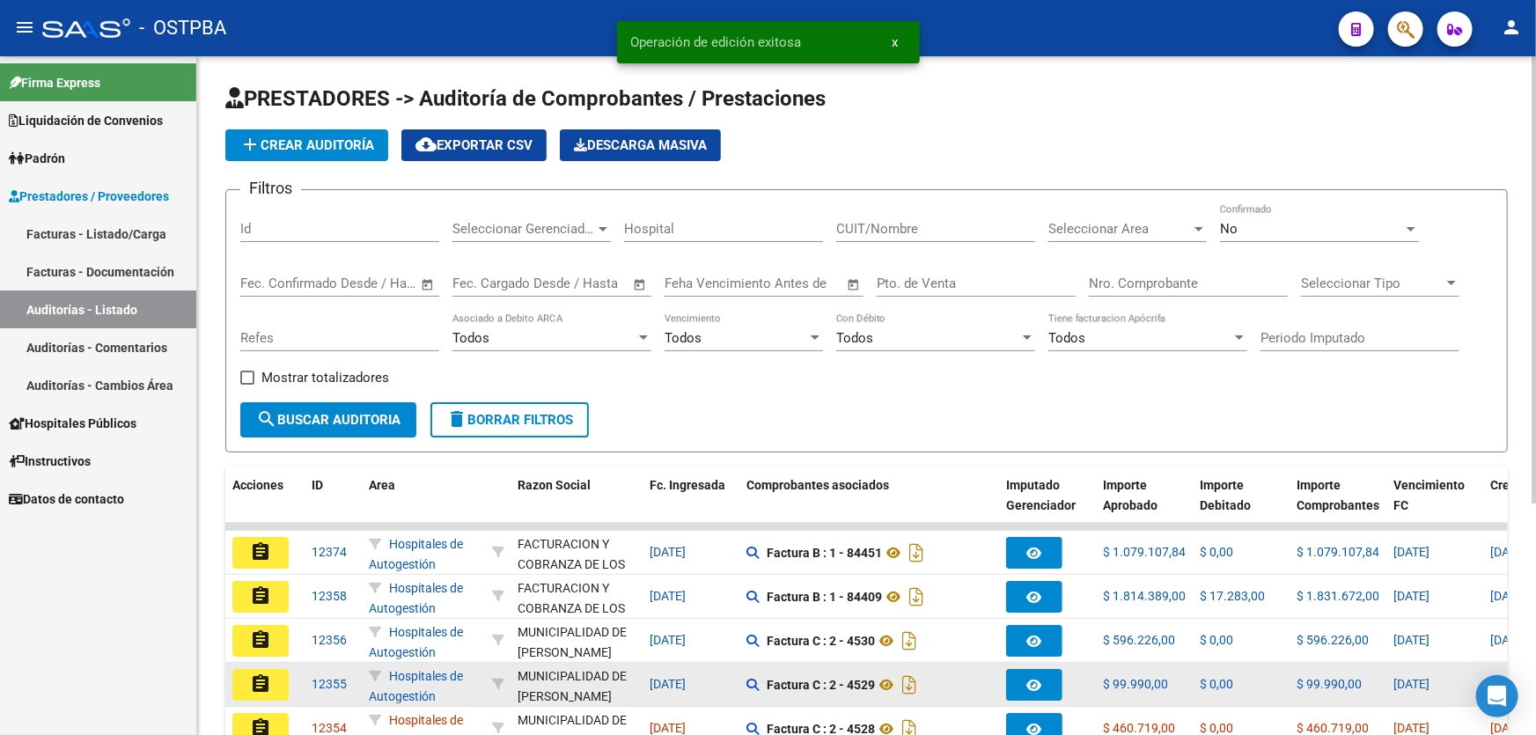
scroll to position [320, 0]
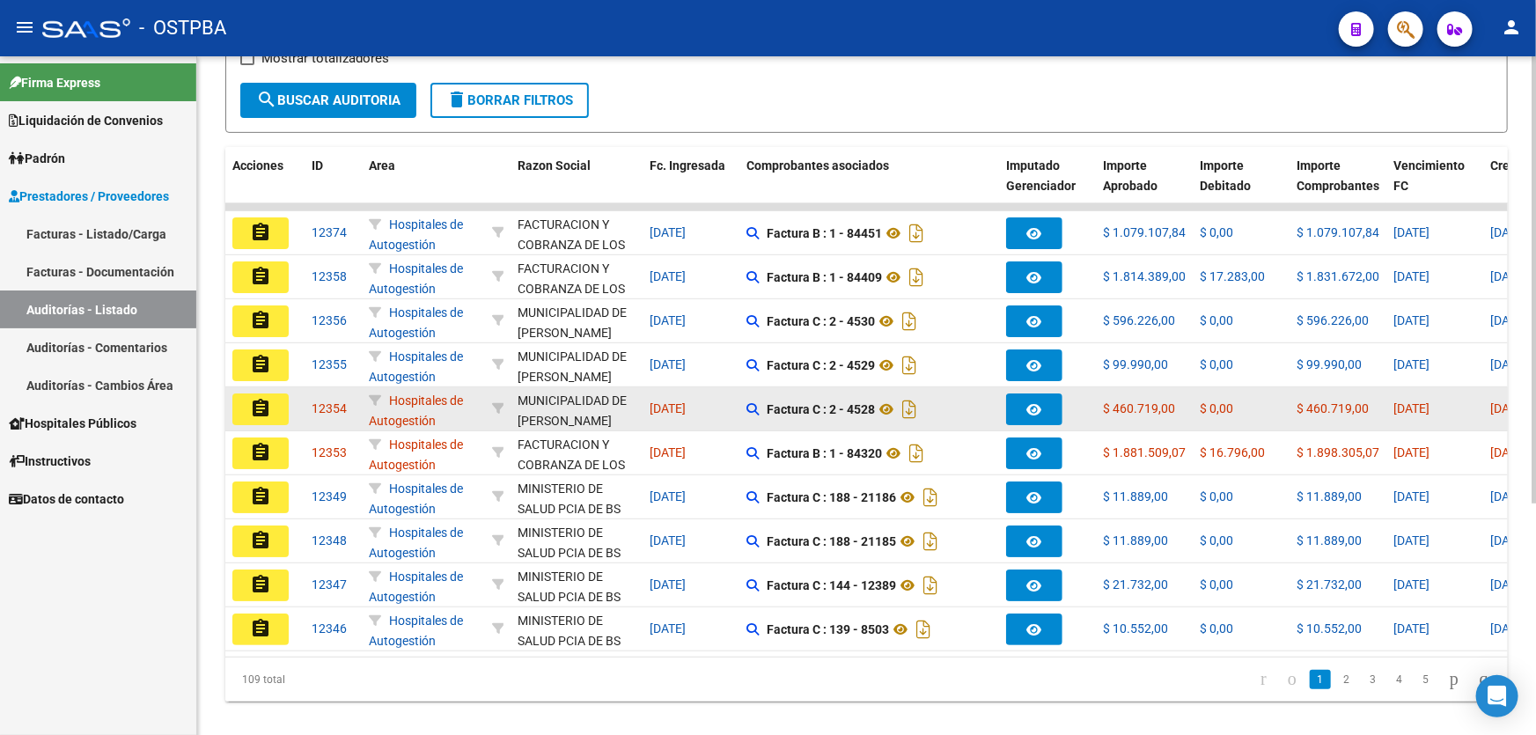
click at [256, 398] on mat-icon "assignment" at bounding box center [260, 408] width 21 height 21
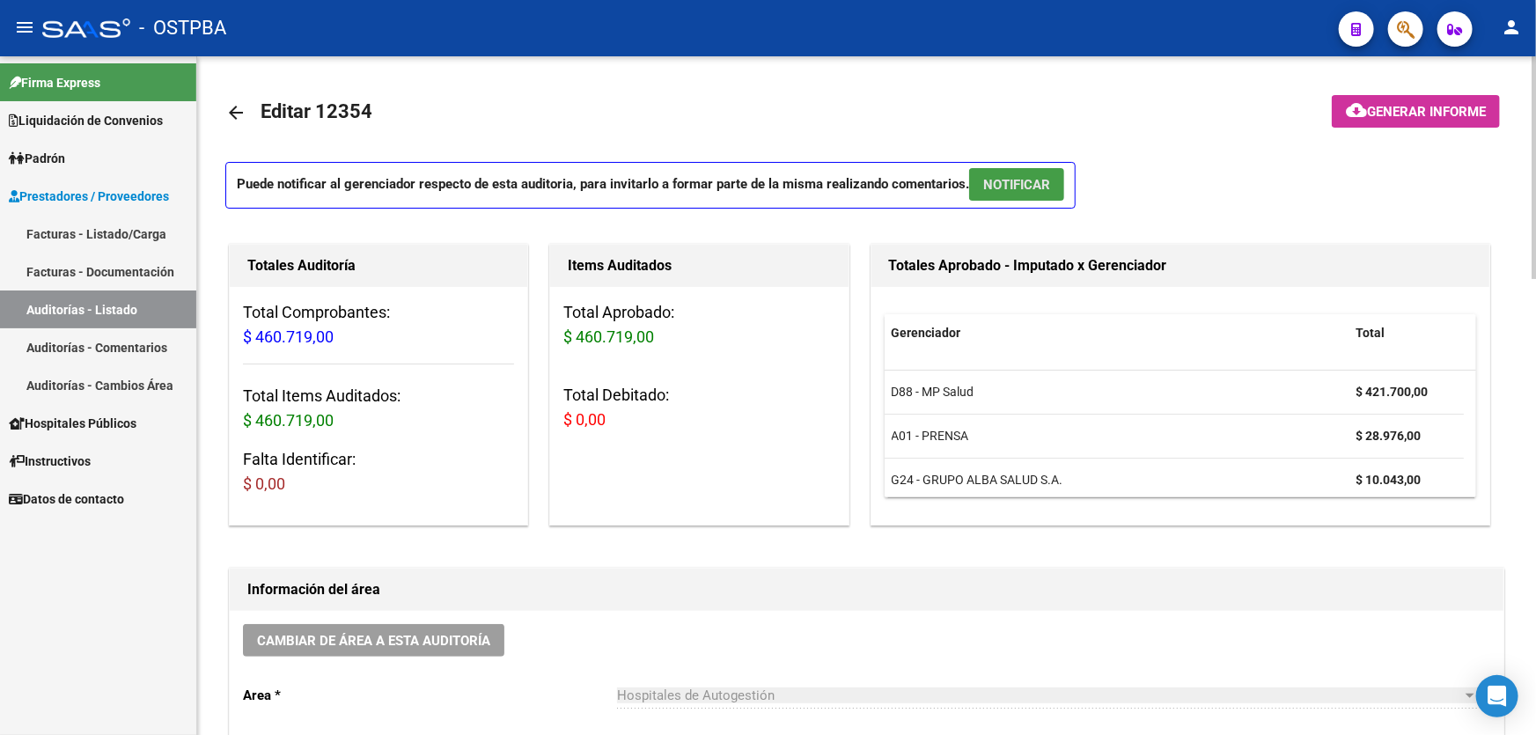
click at [1022, 181] on span "NOTIFICAR" at bounding box center [1016, 185] width 67 height 16
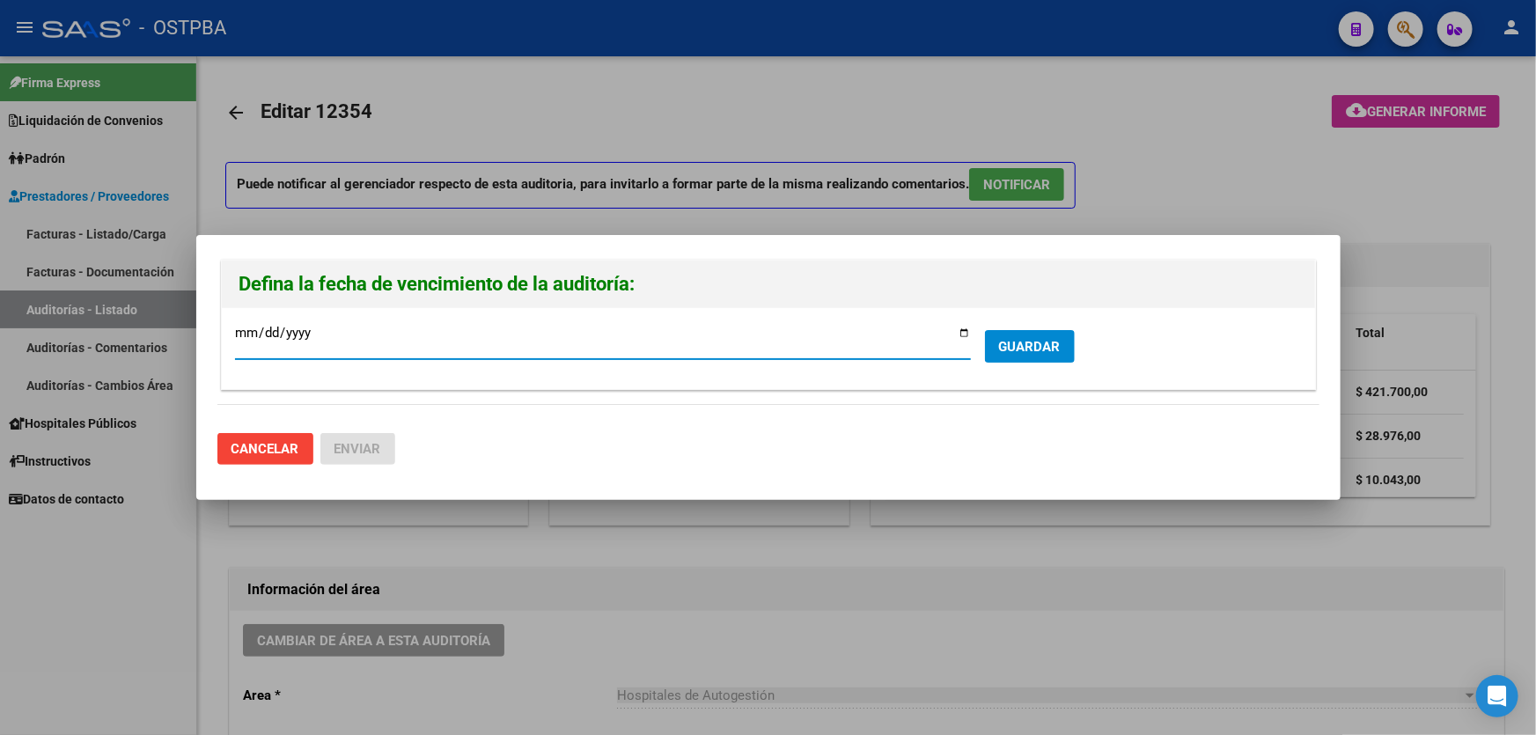
click at [1050, 352] on span "GUARDAR" at bounding box center [1030, 347] width 62 height 16
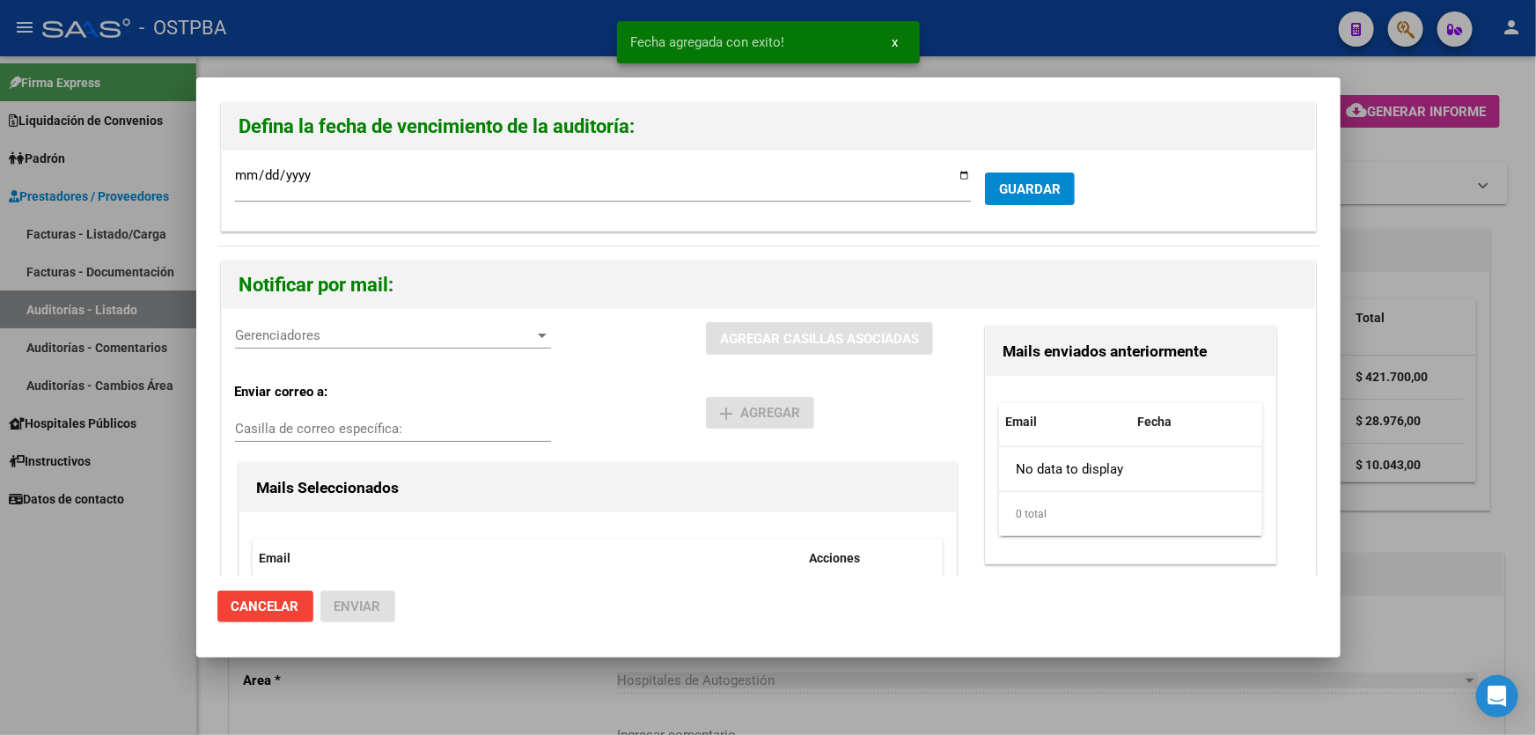
click at [323, 331] on span "Gerenciadores" at bounding box center [385, 335] width 300 height 16
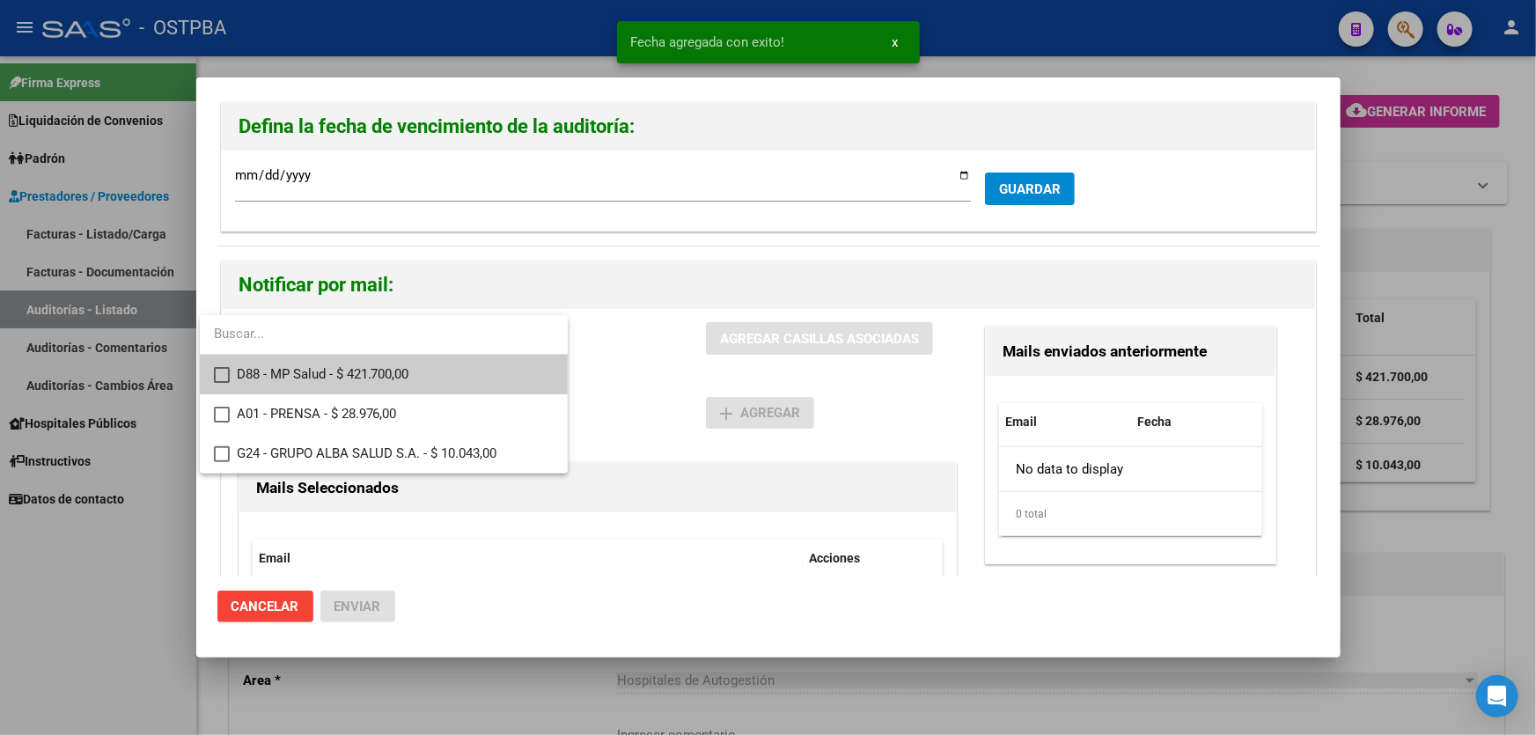
click at [219, 371] on mat-pseudo-checkbox at bounding box center [222, 375] width 16 height 16
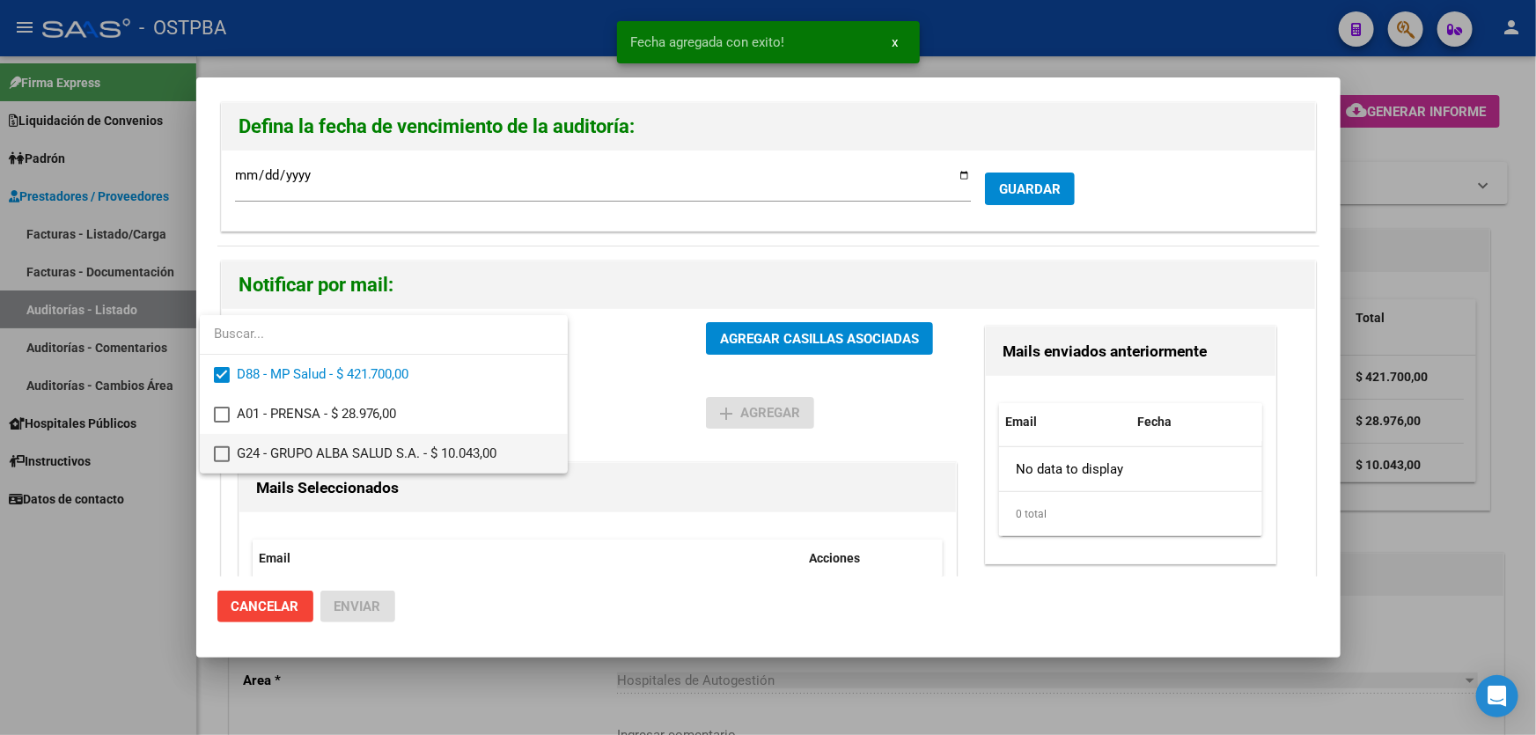
click at [219, 451] on mat-pseudo-checkbox at bounding box center [222, 454] width 16 height 16
click at [569, 406] on div at bounding box center [768, 367] width 1536 height 735
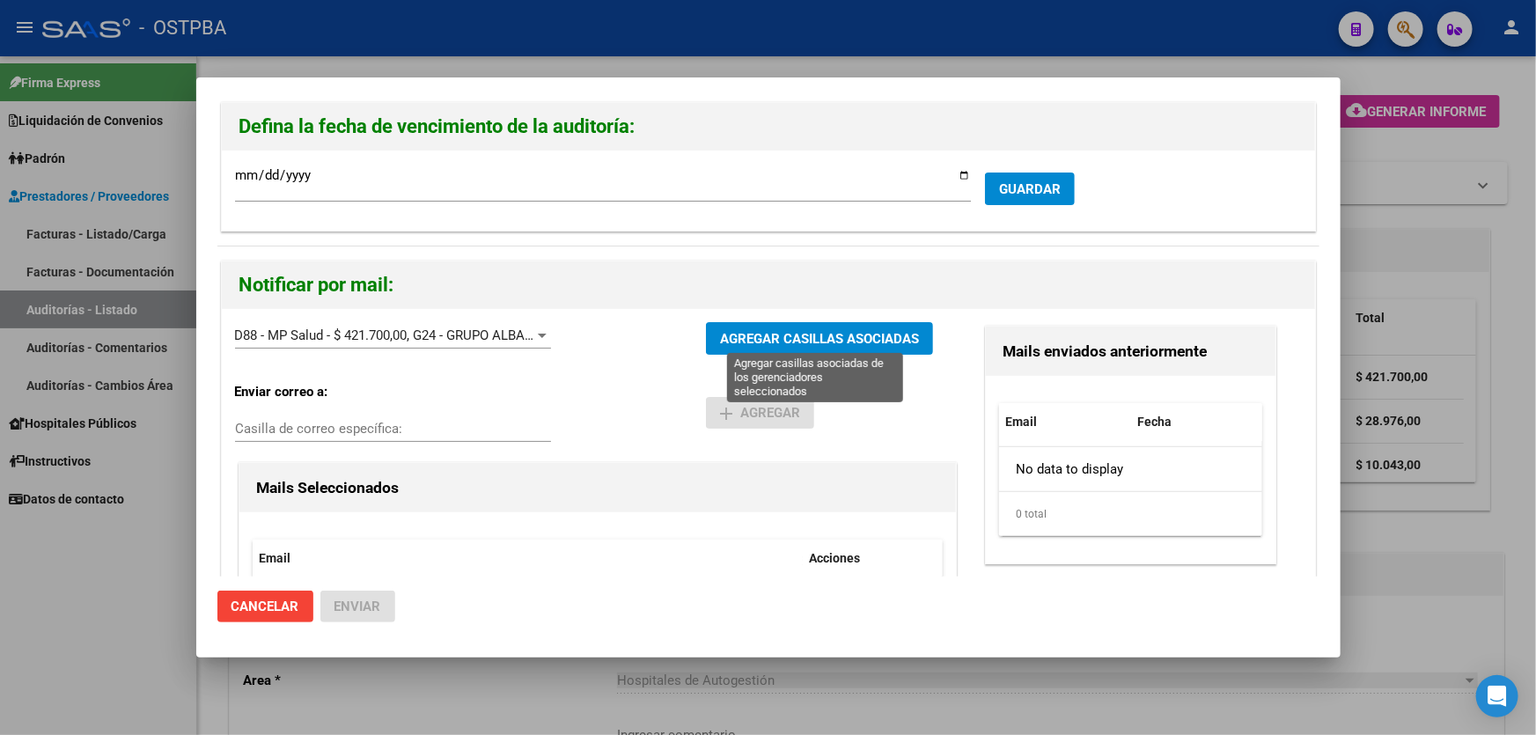
click at [756, 331] on span "AGREGAR CASILLAS ASOCIADAS" at bounding box center [819, 339] width 199 height 16
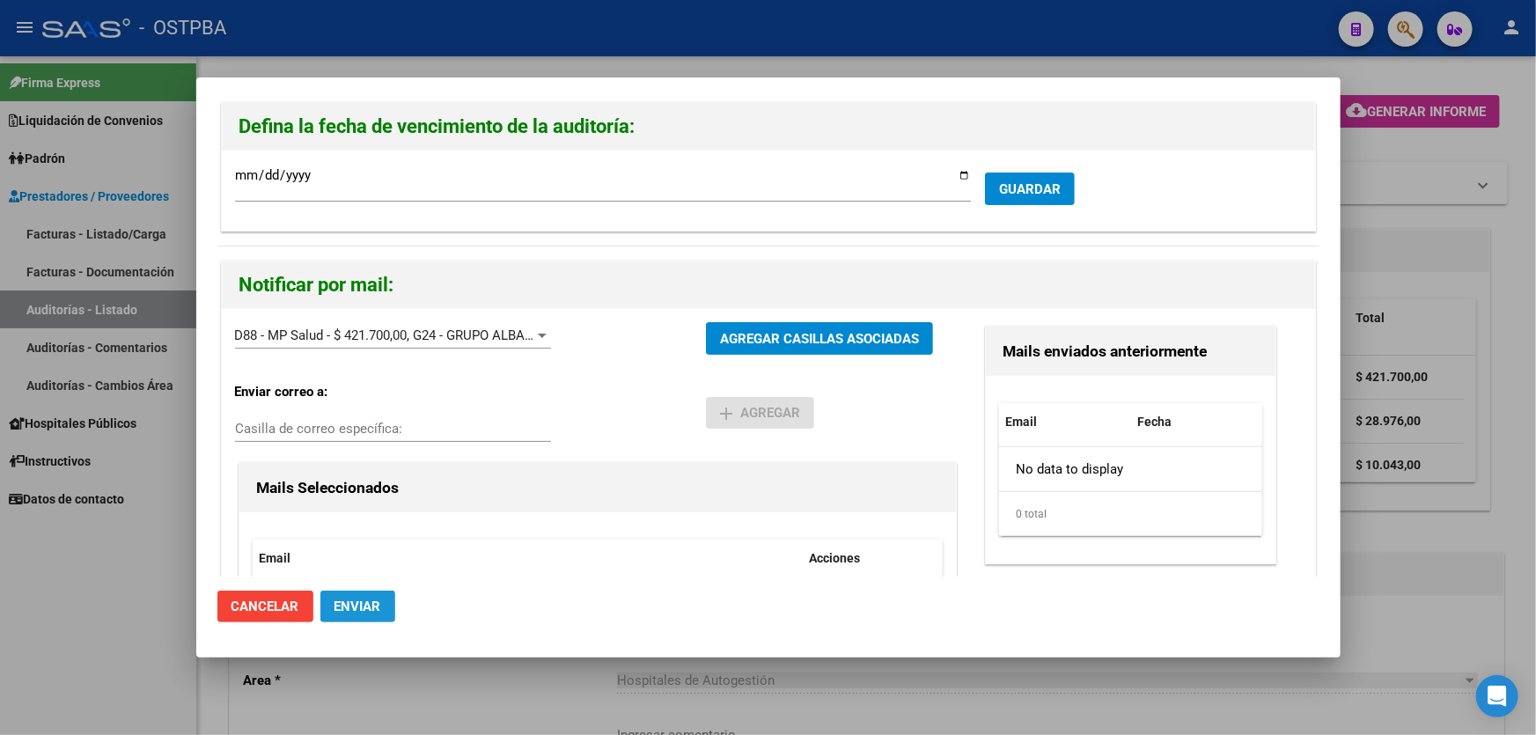
click at [350, 598] on button "Enviar" at bounding box center [357, 607] width 75 height 32
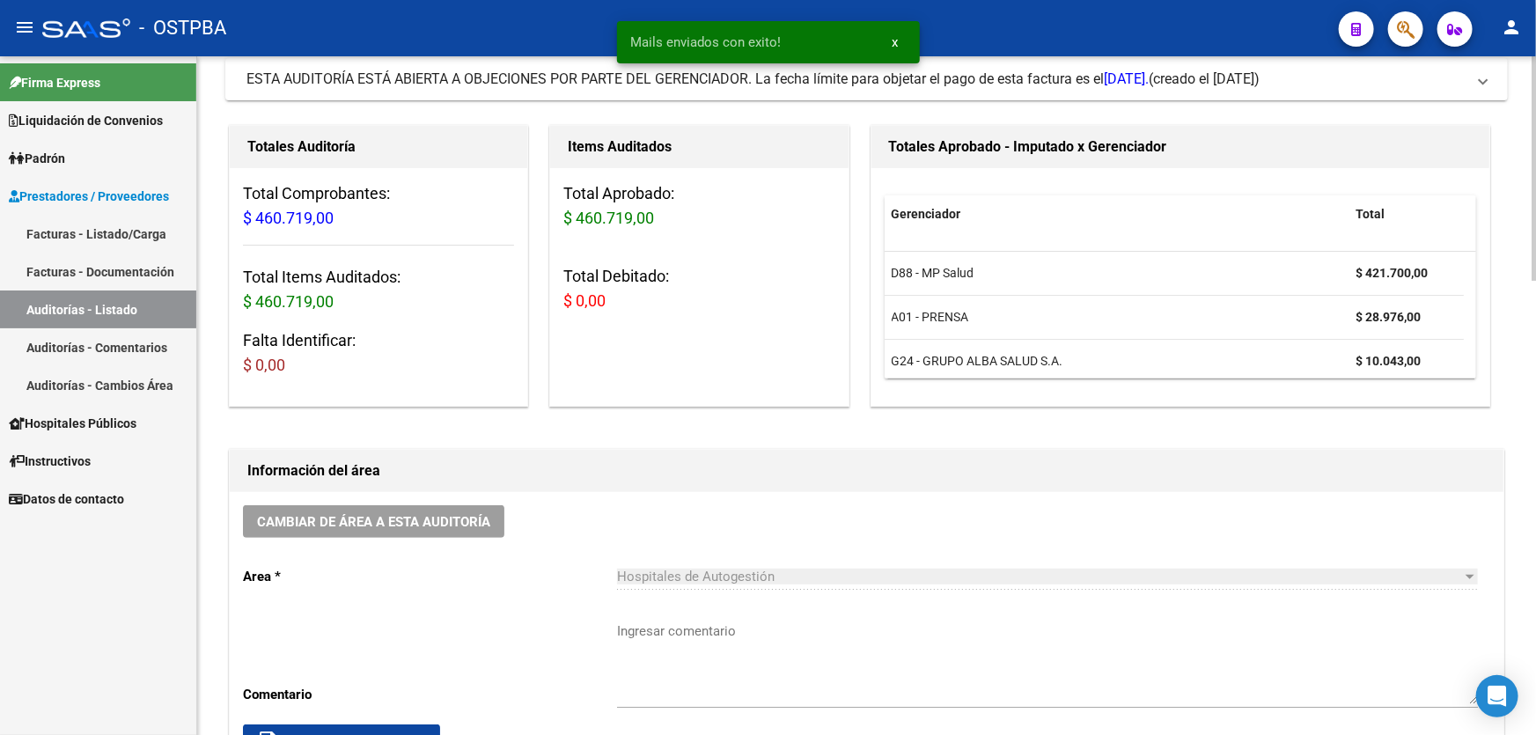
scroll to position [320, 0]
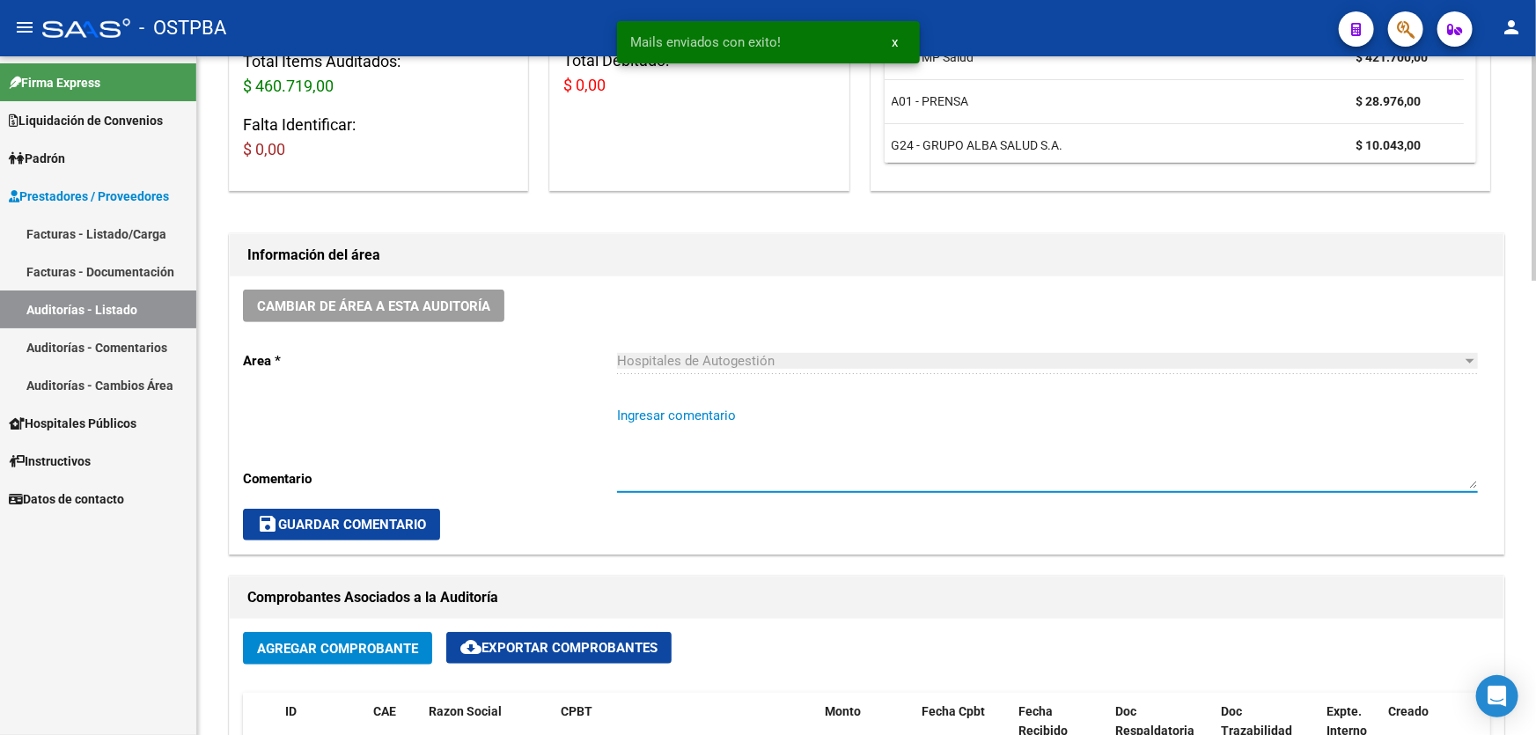
click at [697, 478] on textarea "Ingresar comentario" at bounding box center [1047, 447] width 861 height 83
type textarea "CERRAR 31/8"
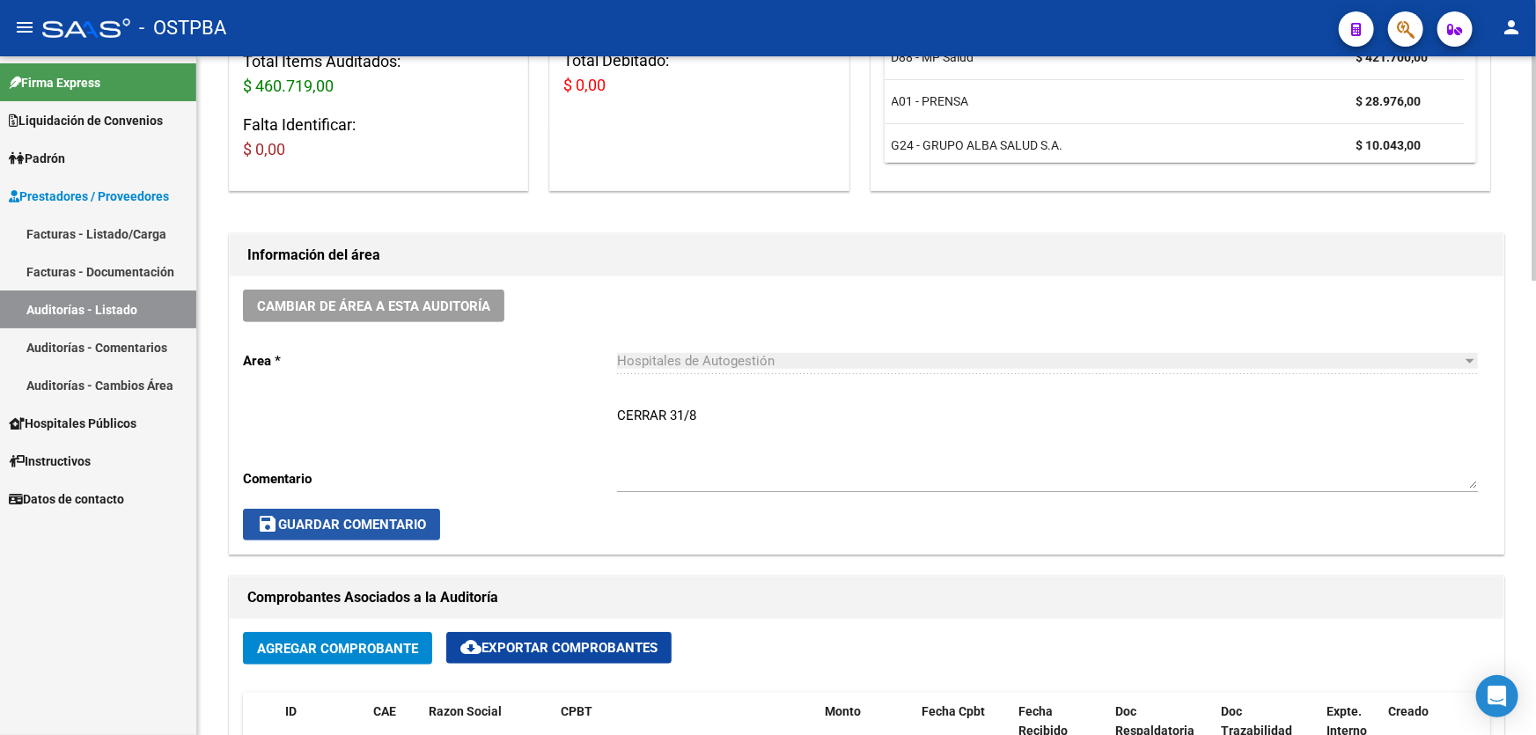
click at [306, 518] on span "save Guardar Comentario" at bounding box center [341, 525] width 169 height 16
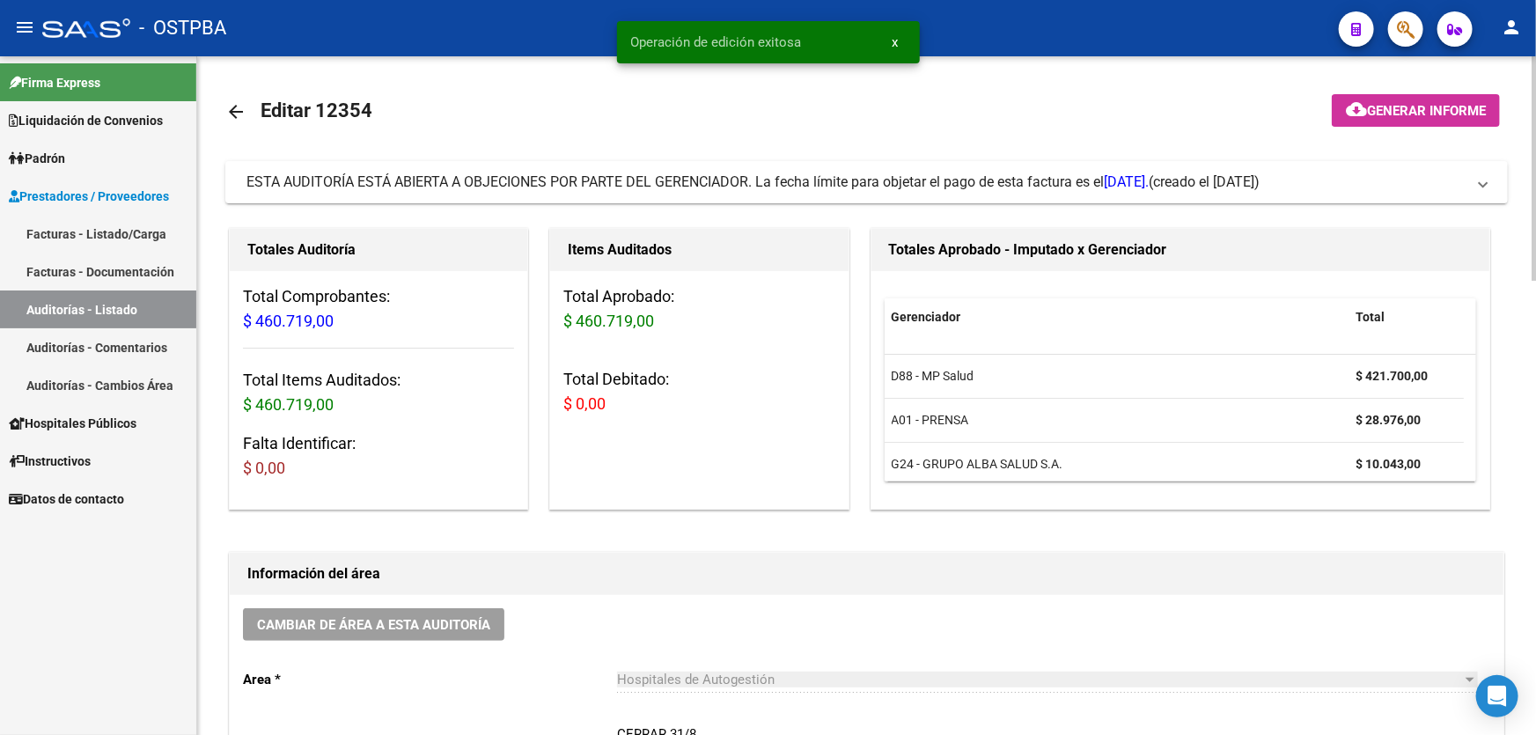
scroll to position [0, 0]
click at [233, 110] on mat-icon "arrow_back" at bounding box center [235, 112] width 21 height 21
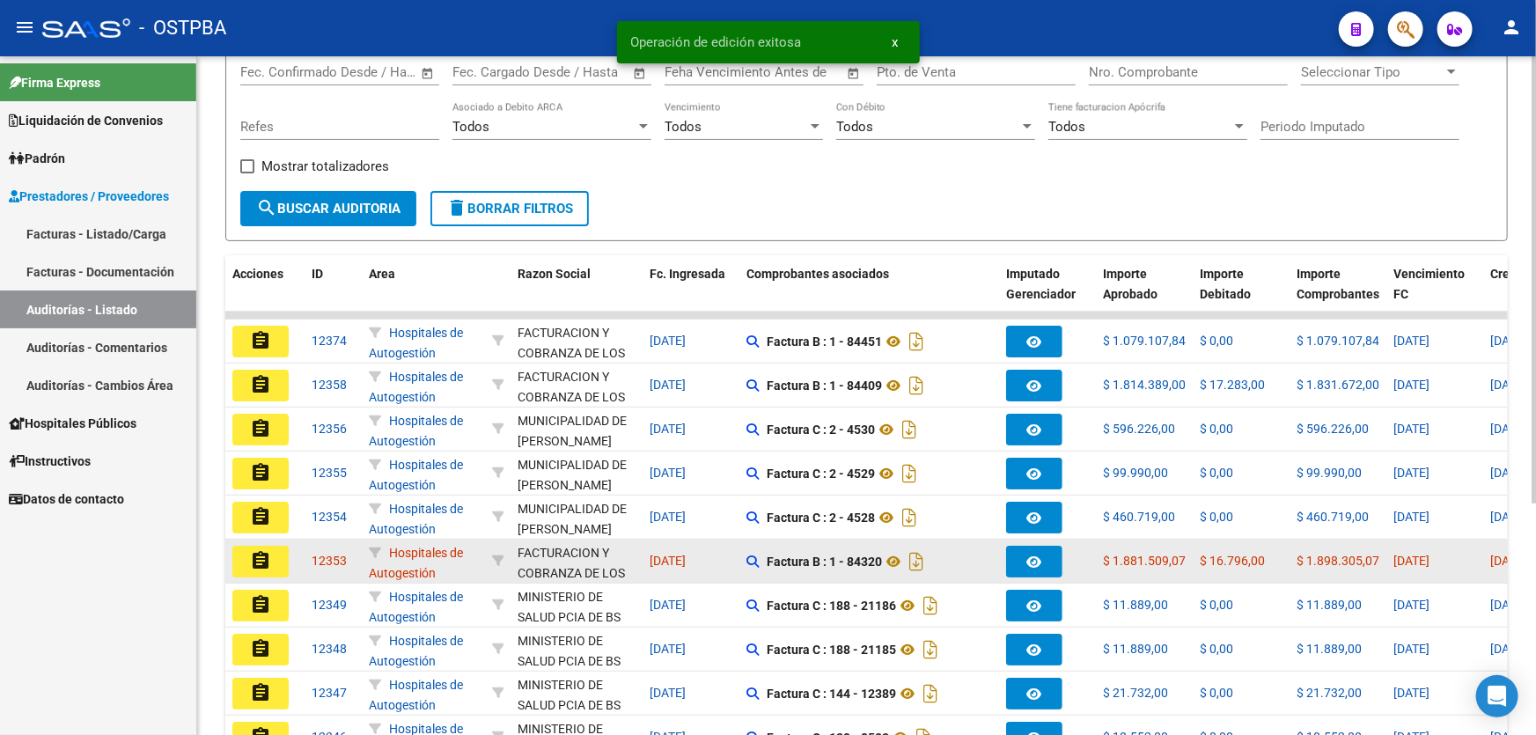
scroll to position [351, 0]
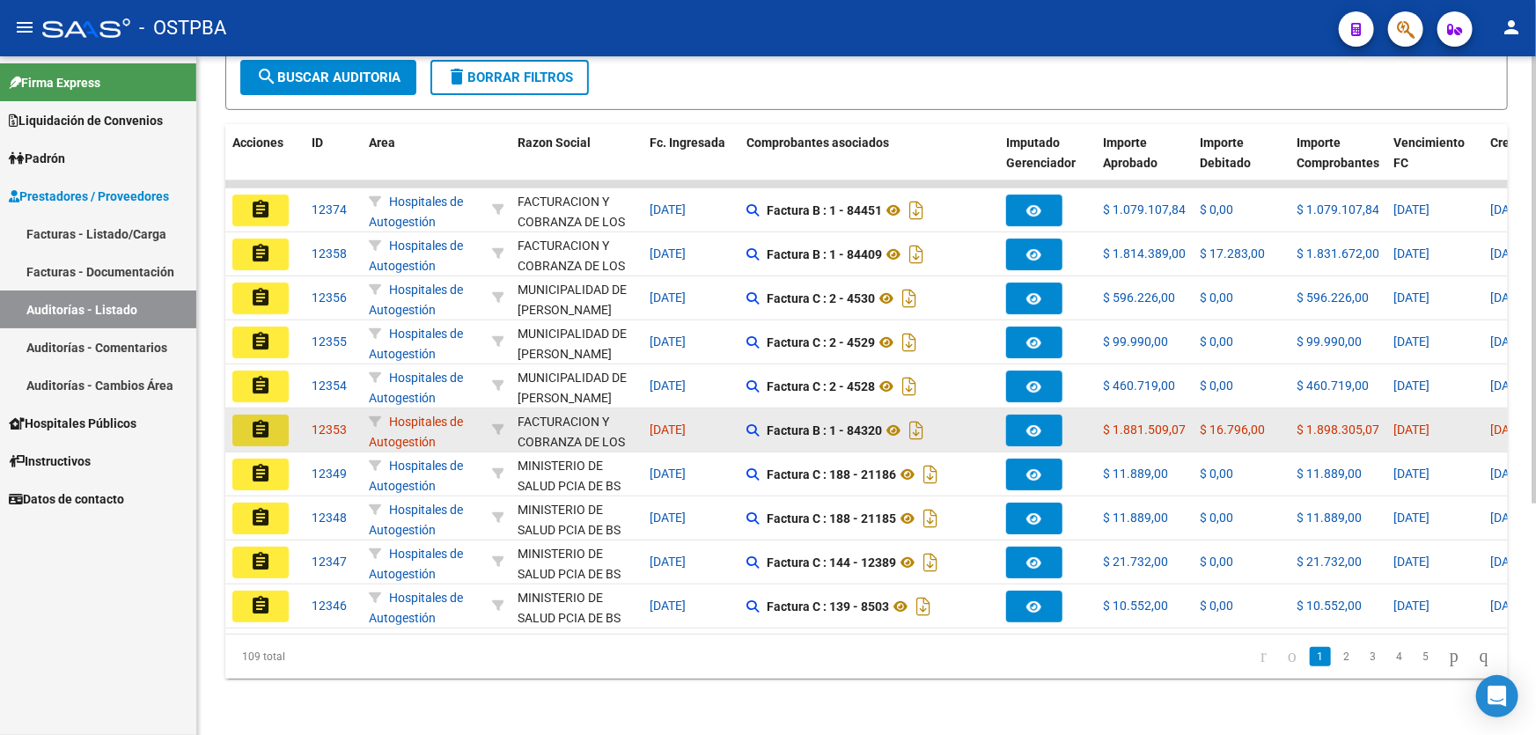
click at [261, 419] on mat-icon "assignment" at bounding box center [260, 429] width 21 height 21
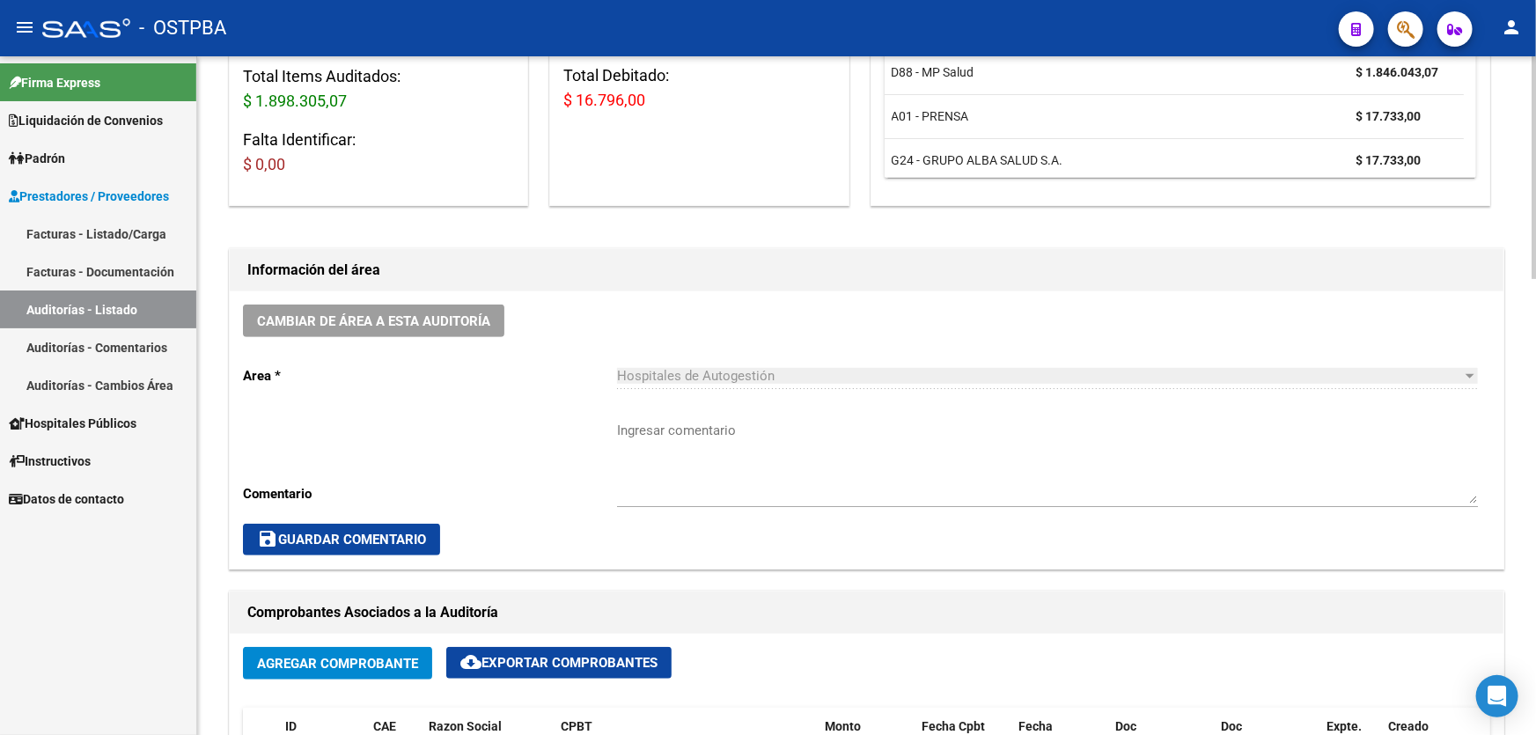
scroll to position [640, 0]
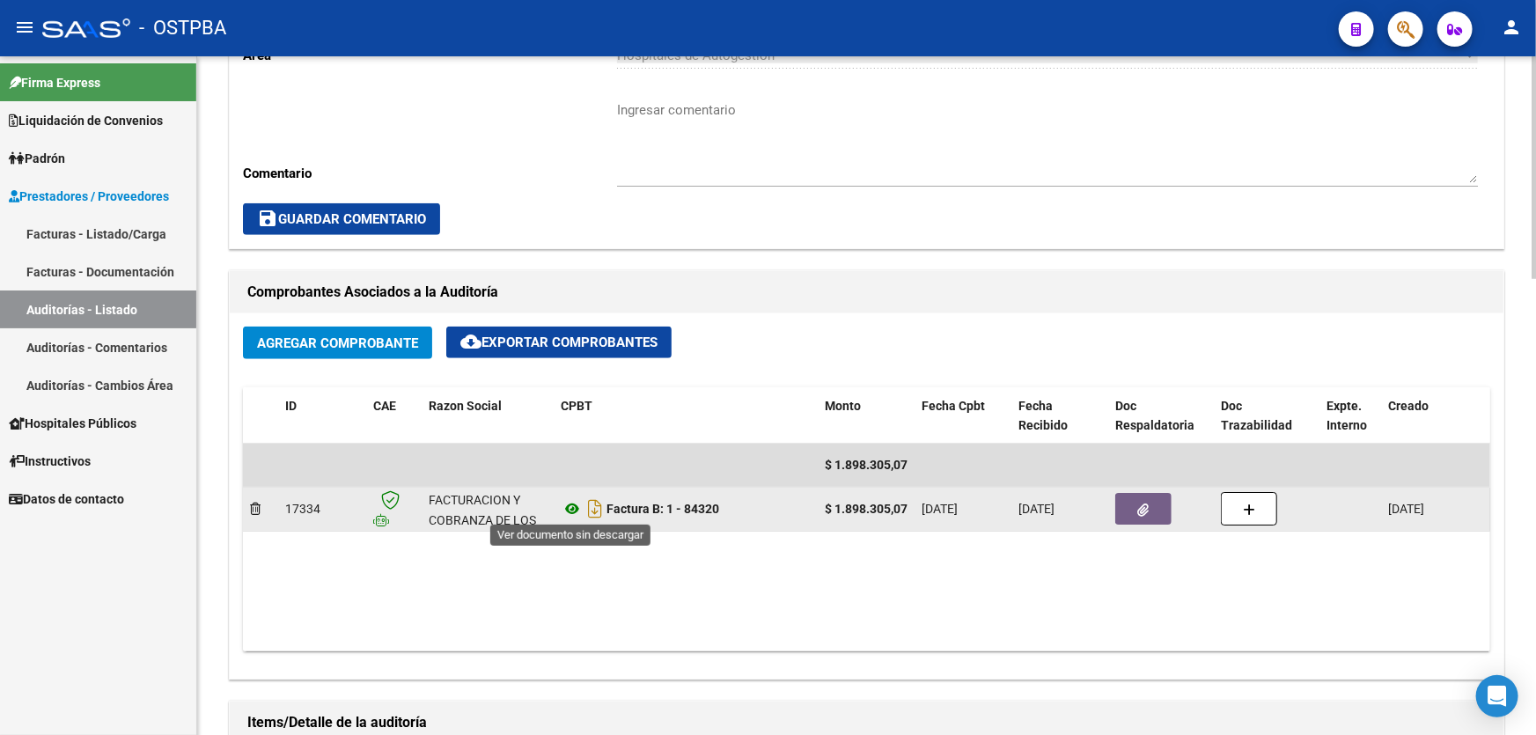
click at [572, 502] on icon at bounding box center [572, 508] width 23 height 21
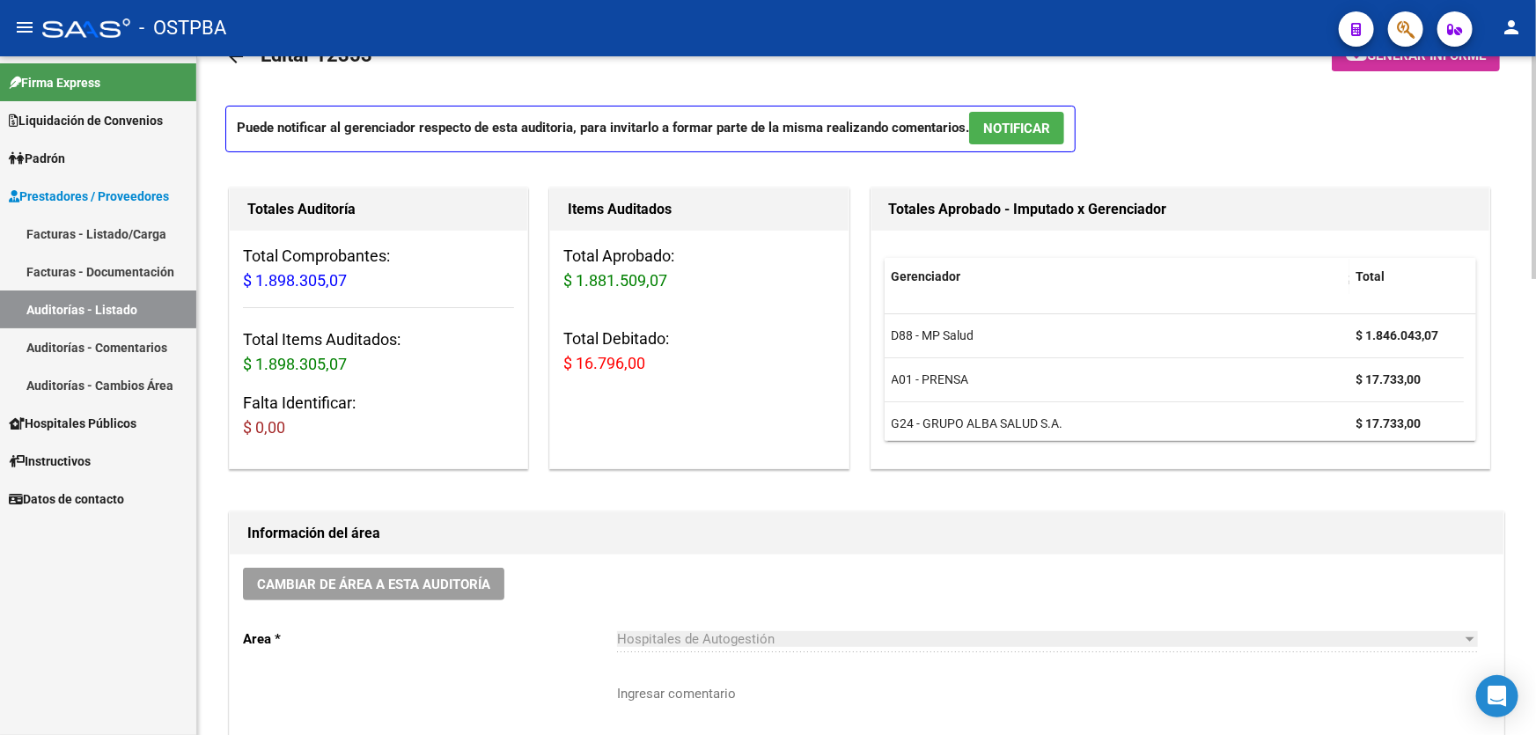
scroll to position [0, 0]
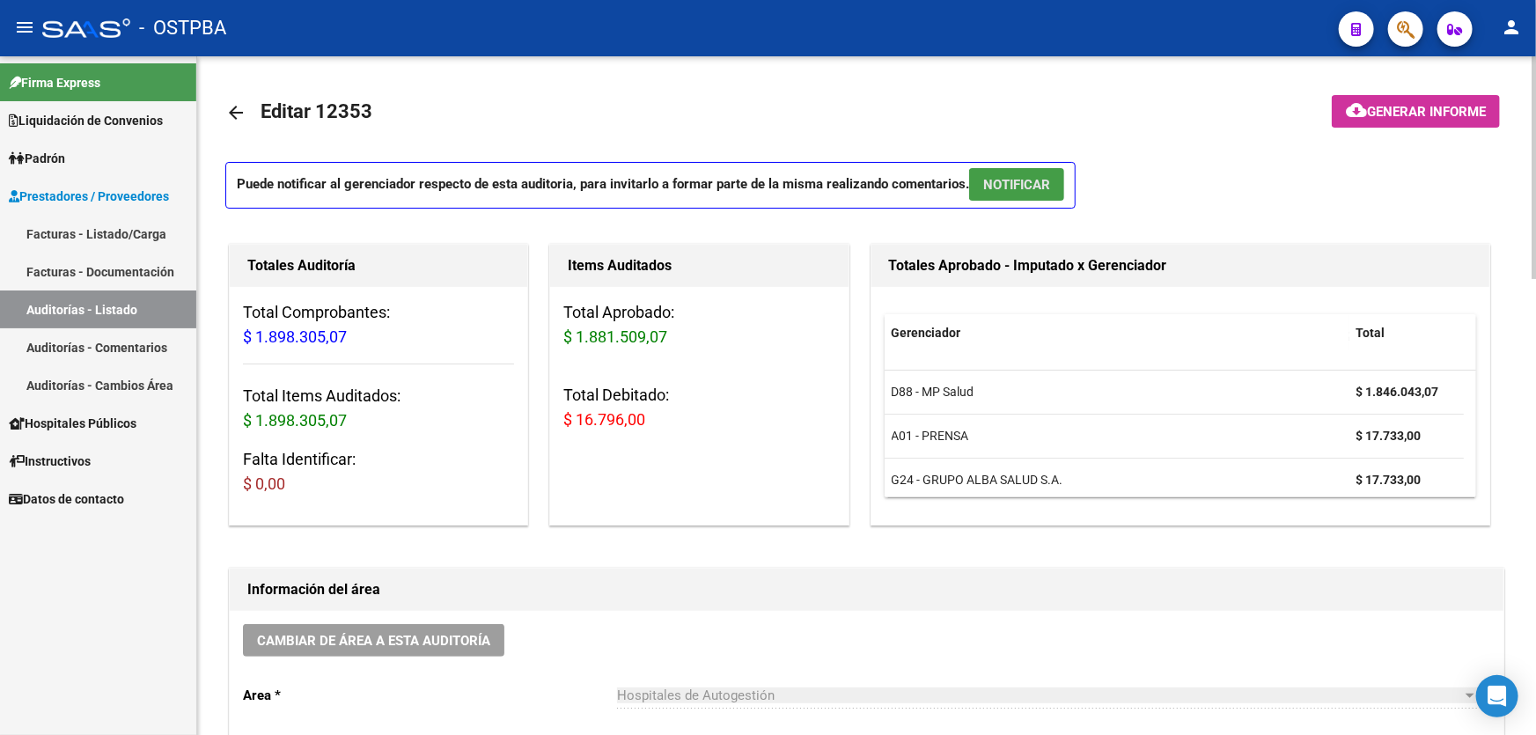
click at [1019, 181] on span "NOTIFICAR" at bounding box center [1016, 185] width 67 height 16
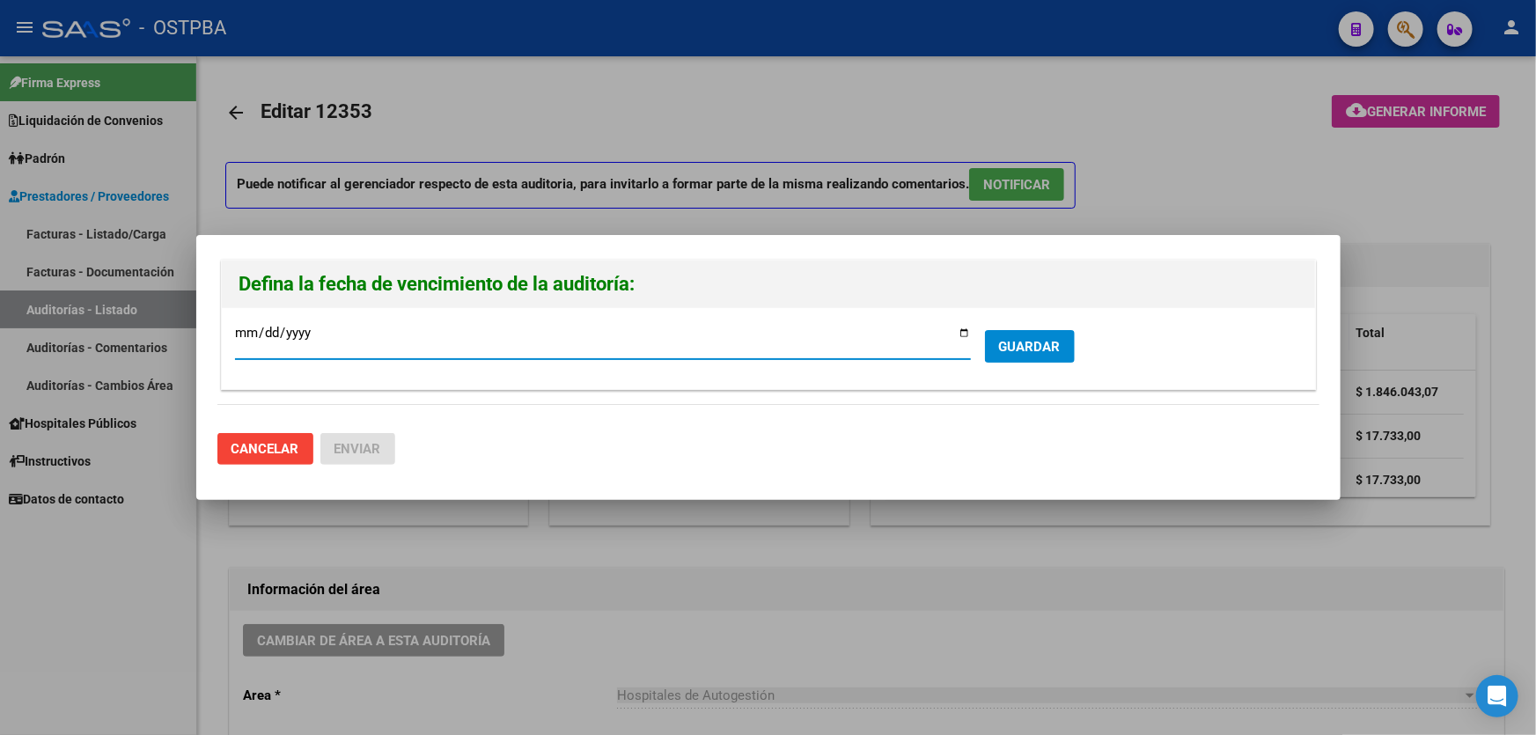
type input "2025-08-01"
type input "2025-09-01"
click at [1028, 349] on span "GUARDAR" at bounding box center [1030, 347] width 62 height 16
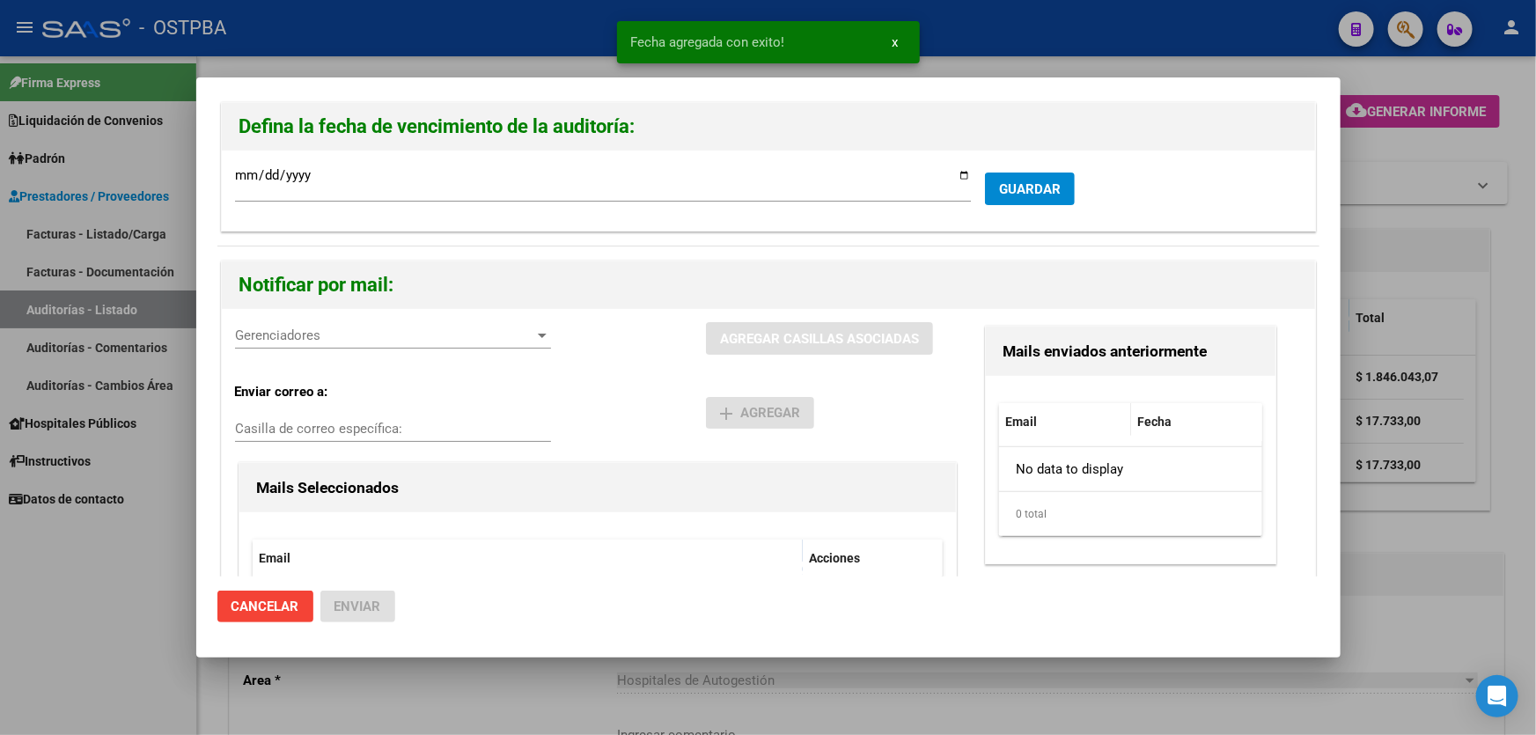
click at [282, 334] on span "Gerenciadores" at bounding box center [385, 335] width 300 height 16
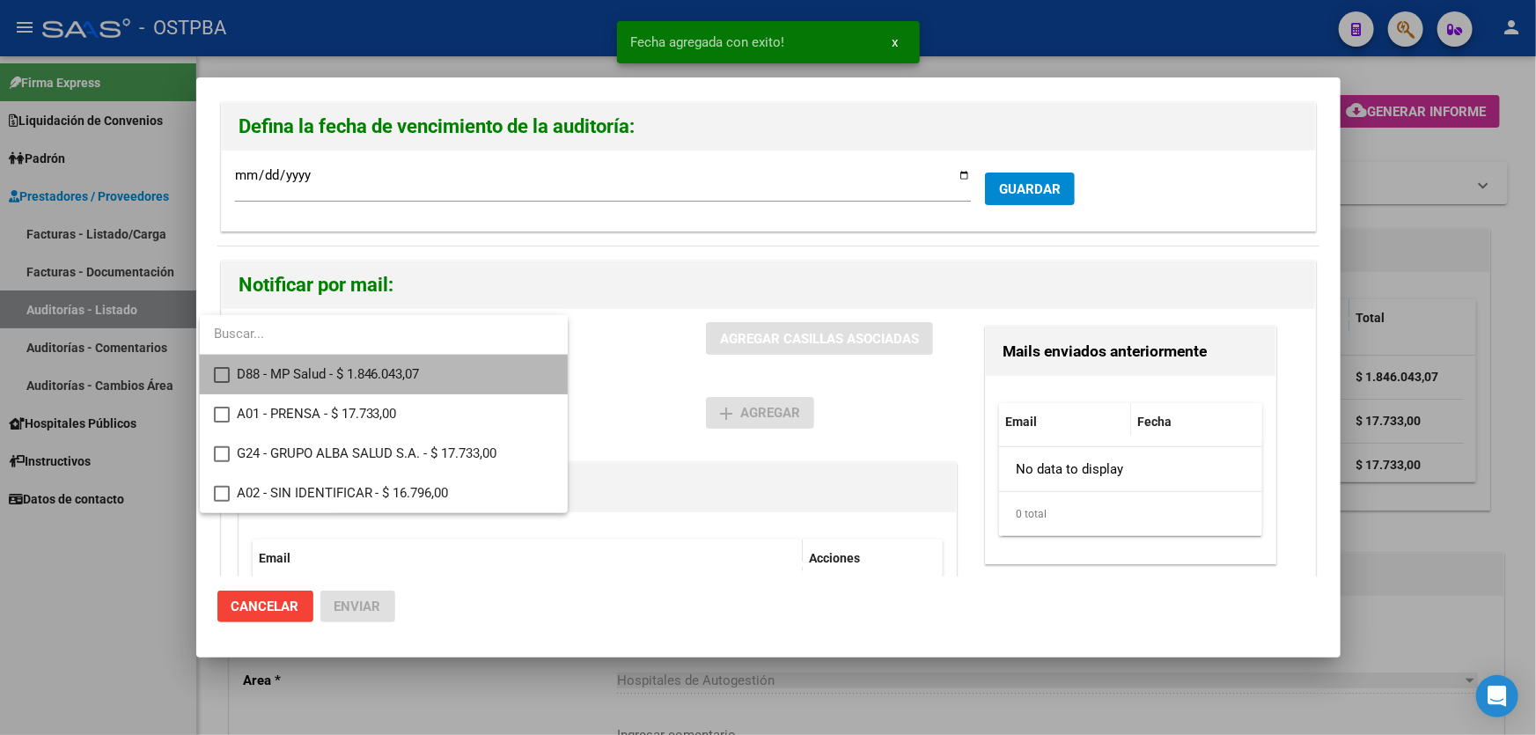
click at [224, 378] on mat-pseudo-checkbox at bounding box center [222, 375] width 16 height 16
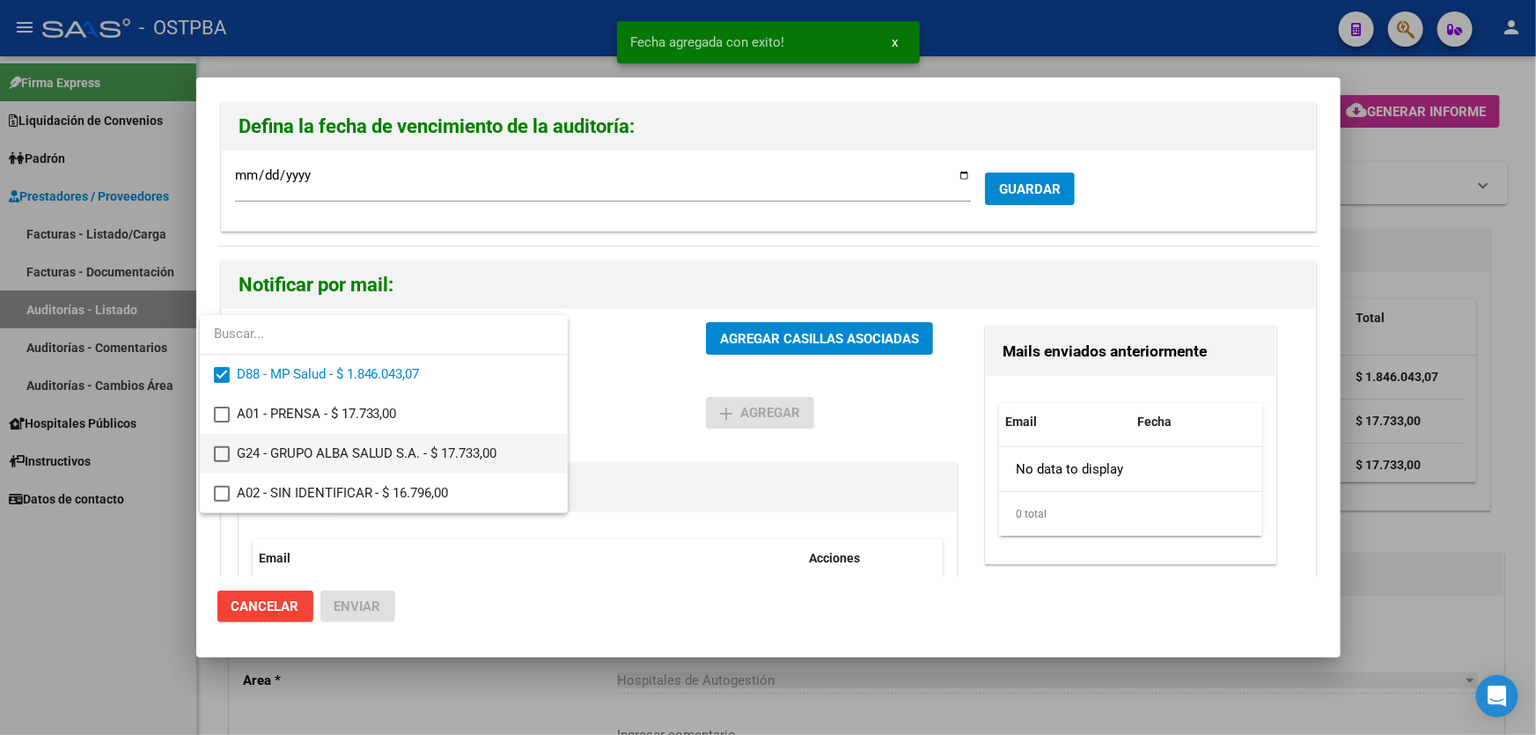
click at [221, 451] on mat-pseudo-checkbox at bounding box center [222, 454] width 16 height 16
click at [609, 406] on div at bounding box center [768, 367] width 1536 height 735
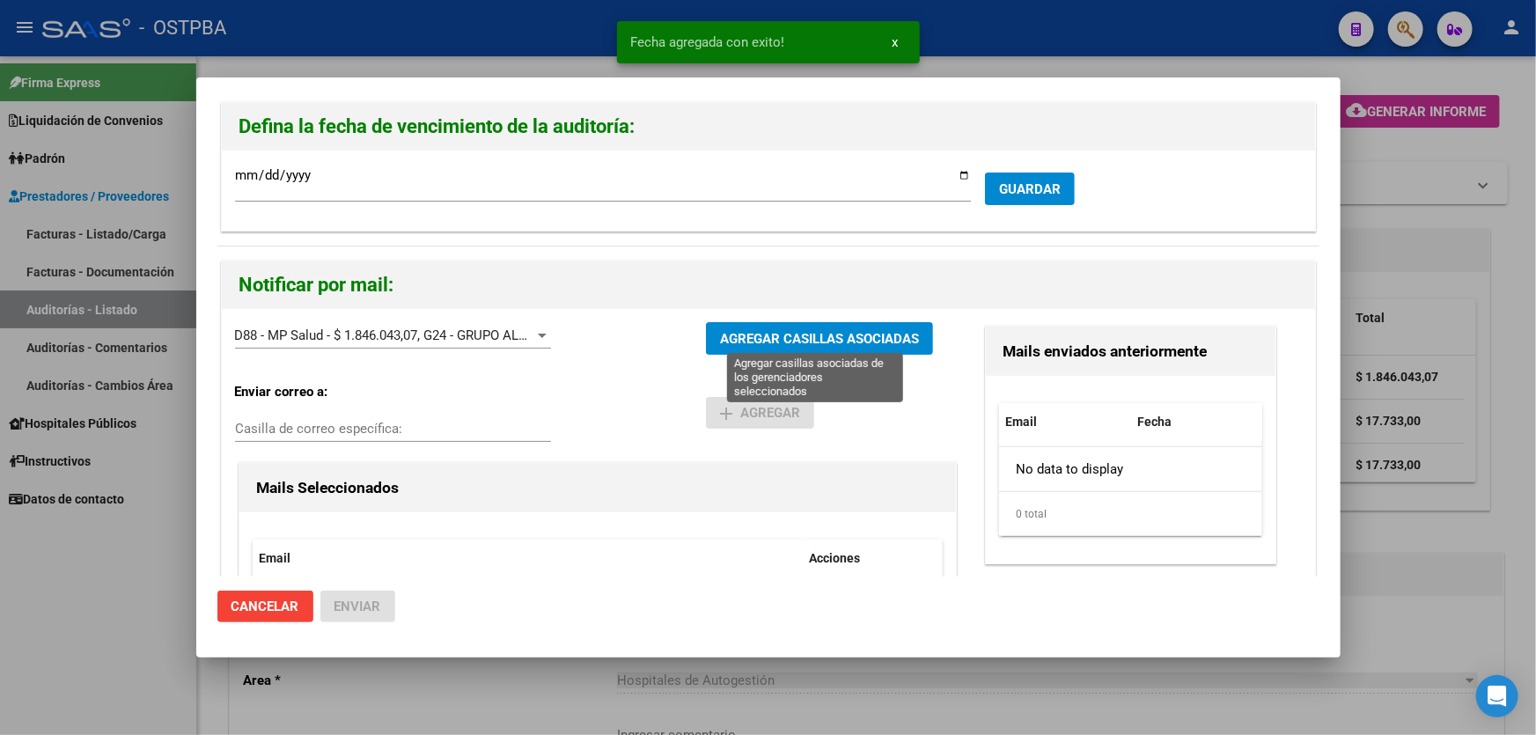
click at [800, 336] on span "AGREGAR CASILLAS ASOCIADAS" at bounding box center [819, 339] width 199 height 16
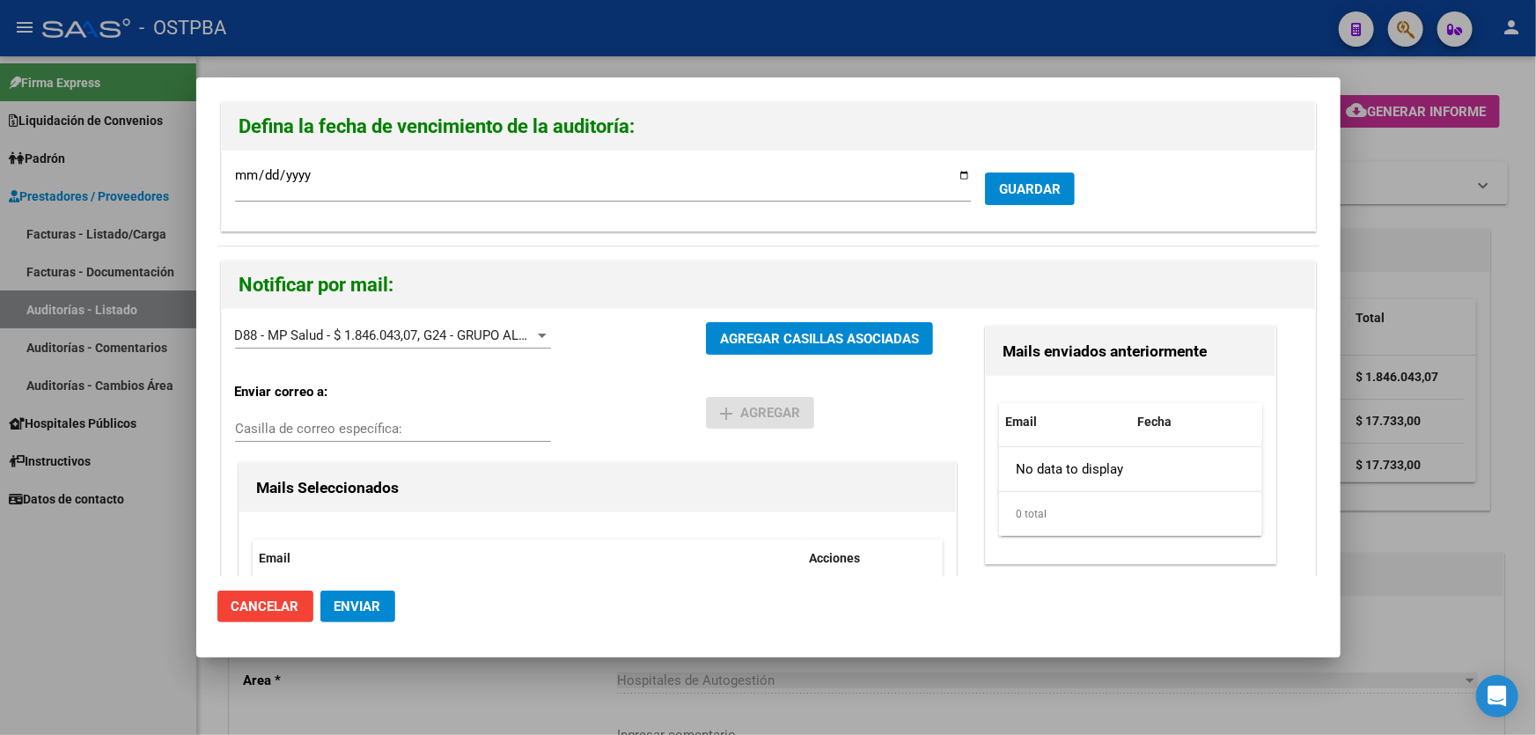
click at [357, 599] on span "Enviar" at bounding box center [357, 607] width 47 height 16
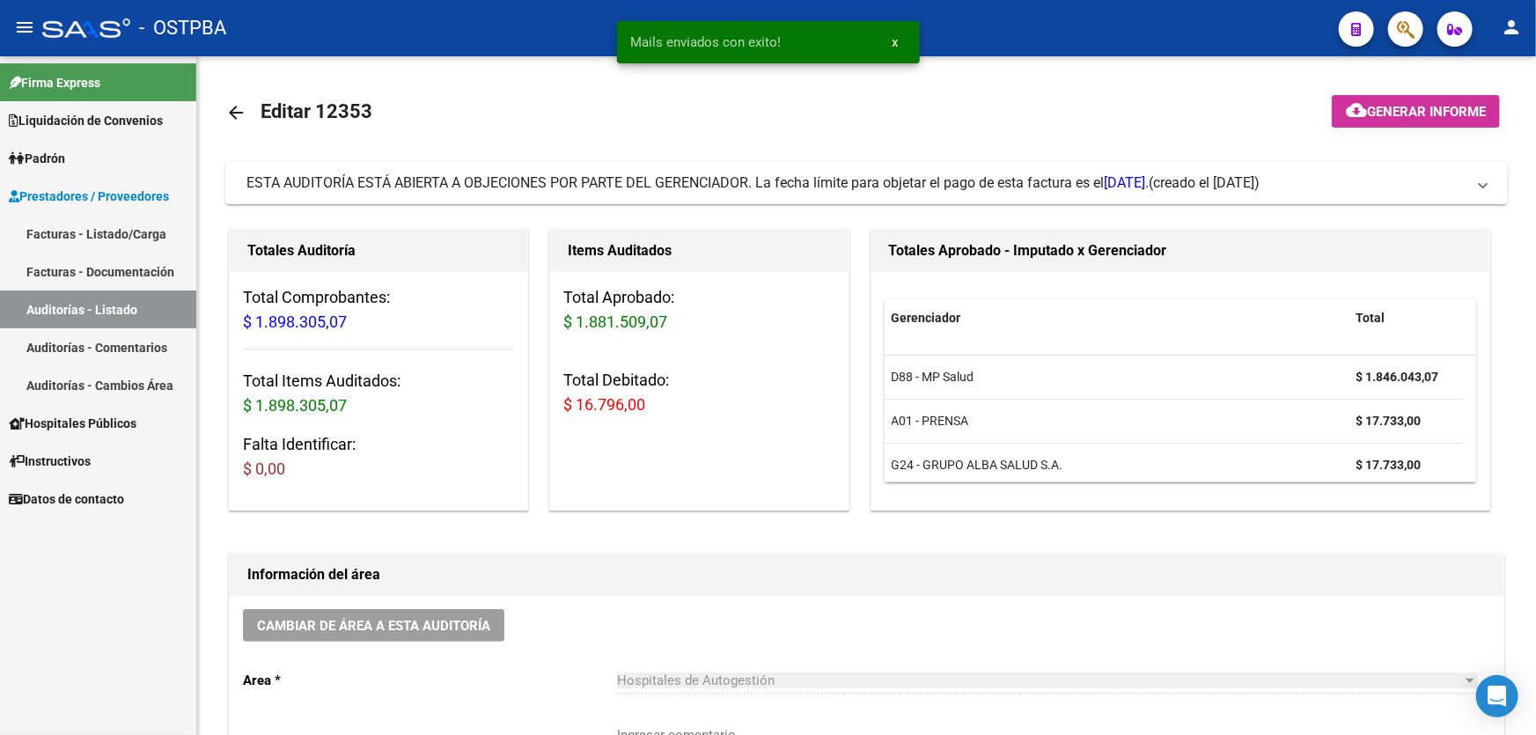
scroll to position [400, 0]
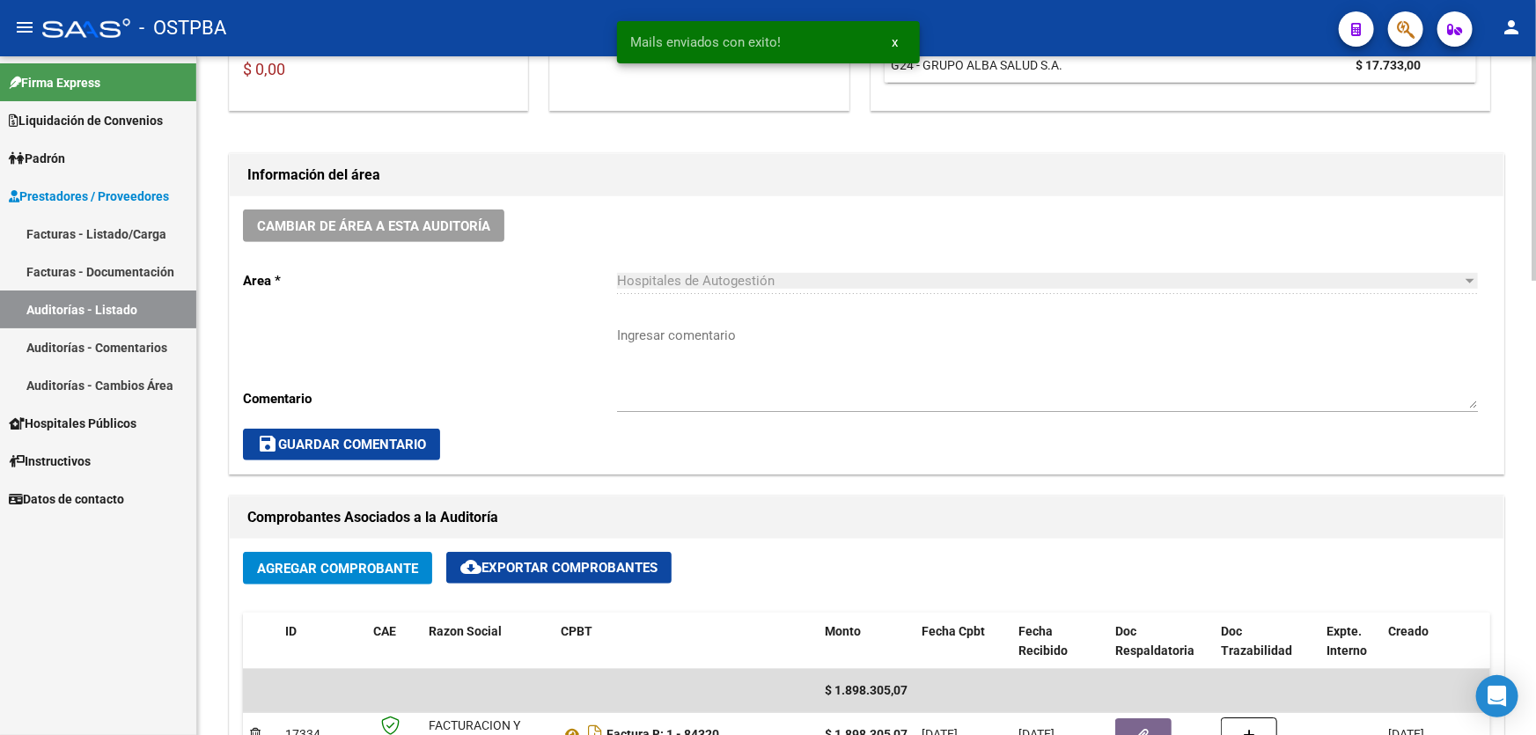
click at [638, 368] on textarea "Ingresar comentario" at bounding box center [1047, 367] width 861 height 83
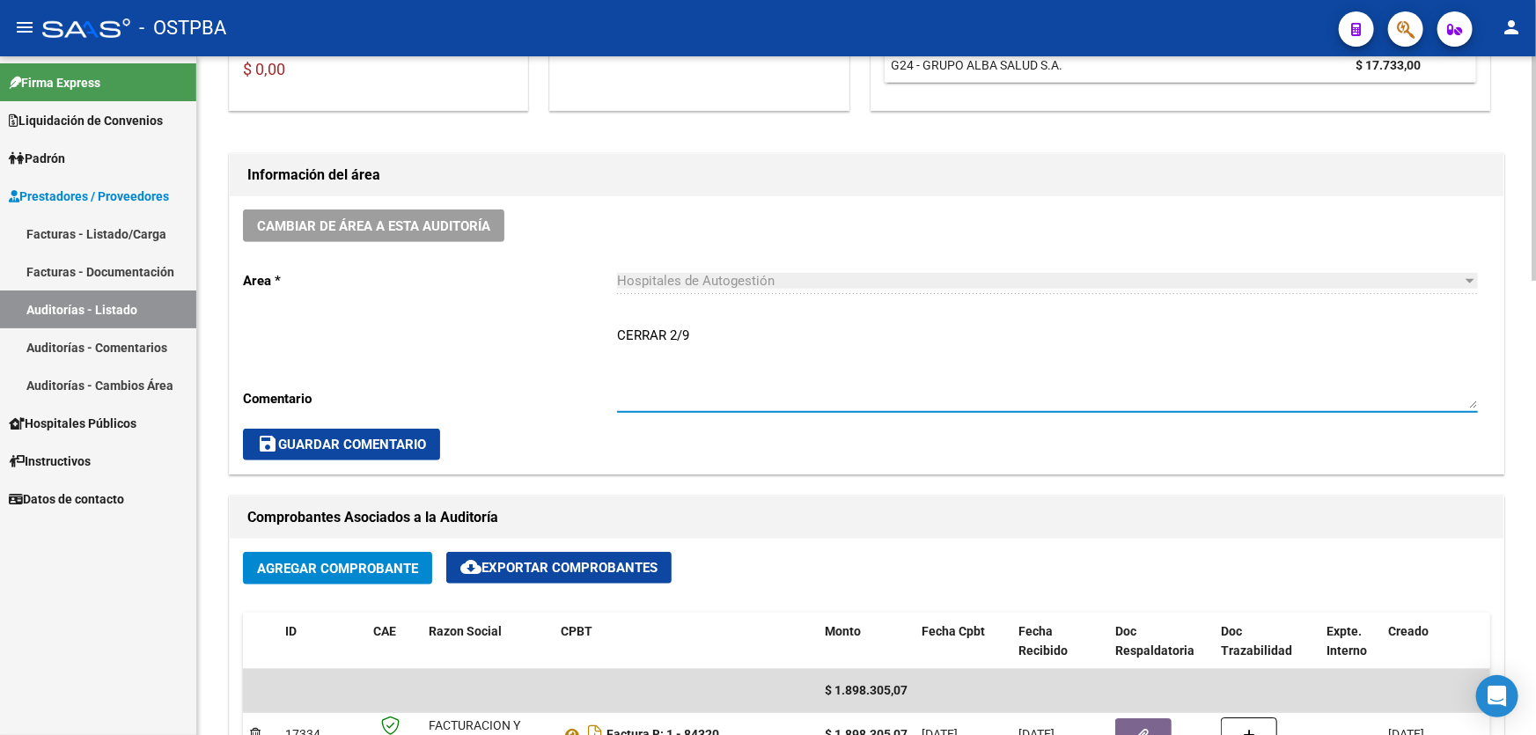
type textarea "CERRAR 2/9"
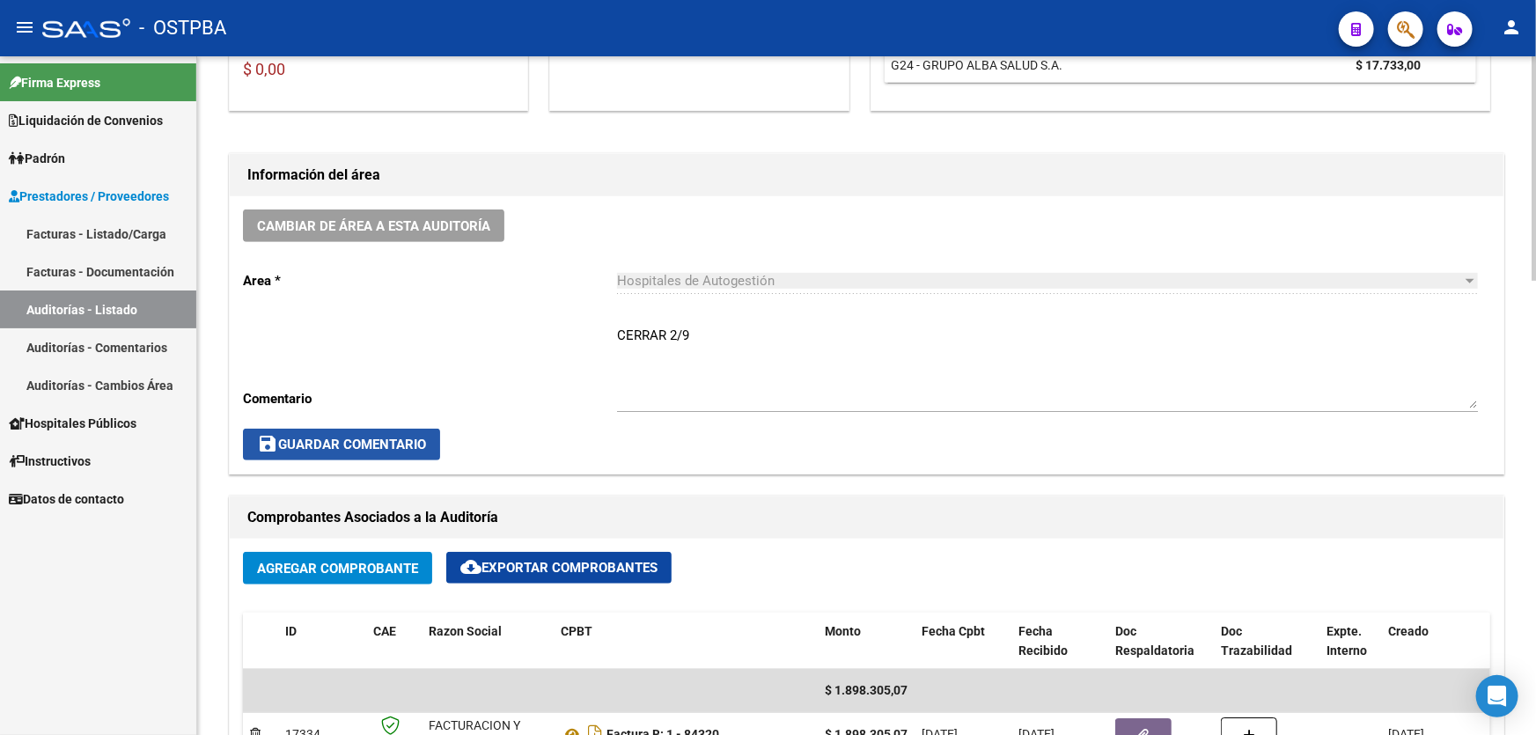
click at [286, 430] on button "save Guardar Comentario" at bounding box center [341, 445] width 197 height 32
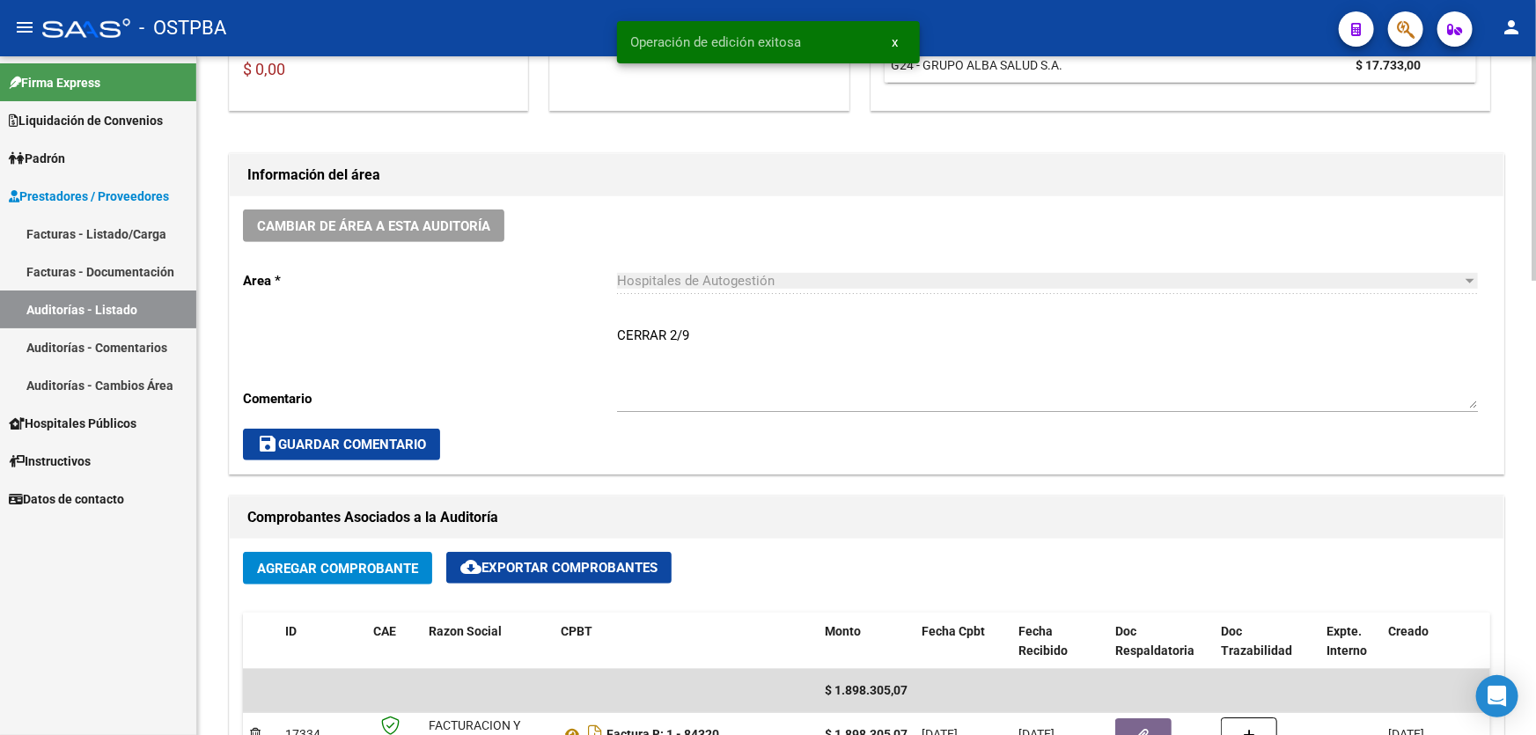
scroll to position [0, 0]
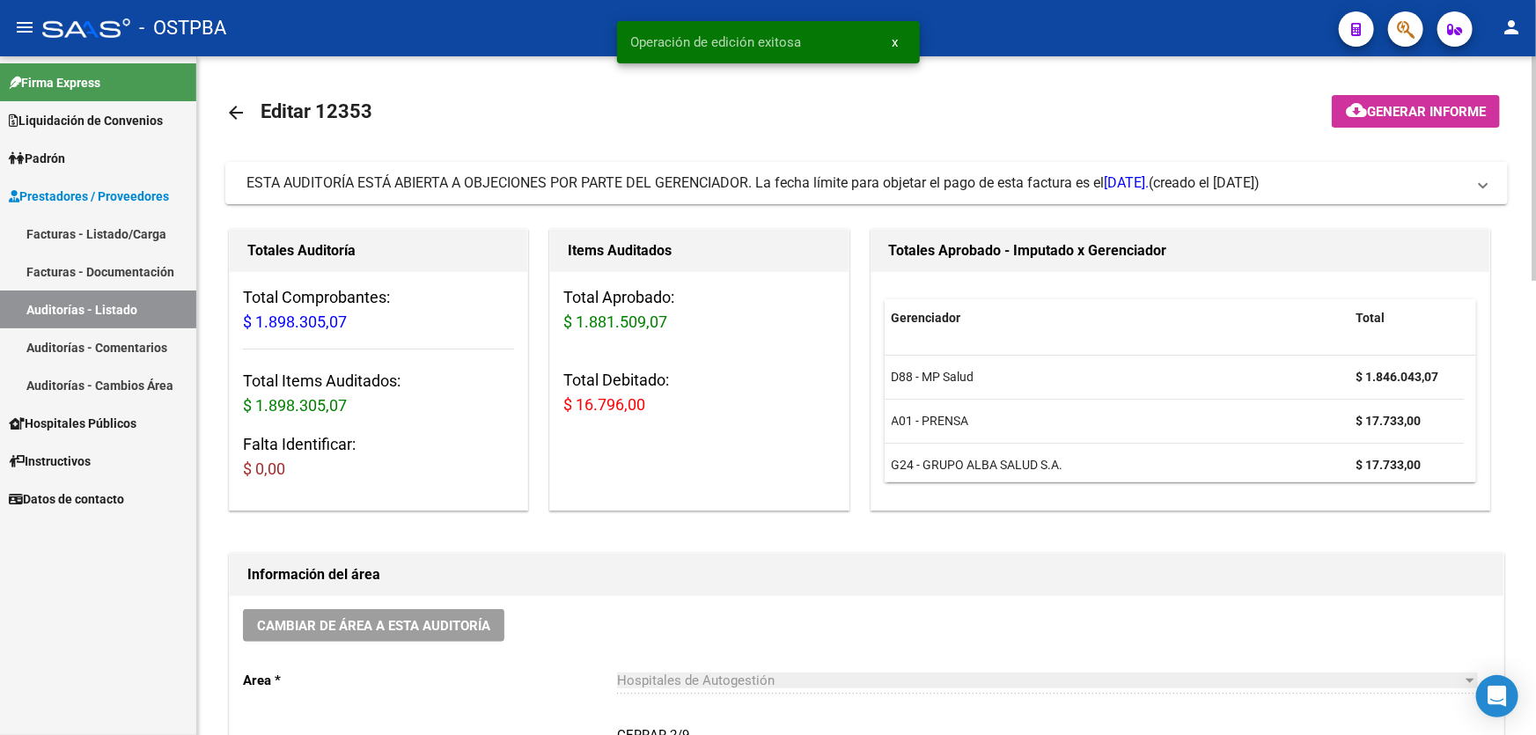
click at [229, 113] on mat-icon "arrow_back" at bounding box center [235, 112] width 21 height 21
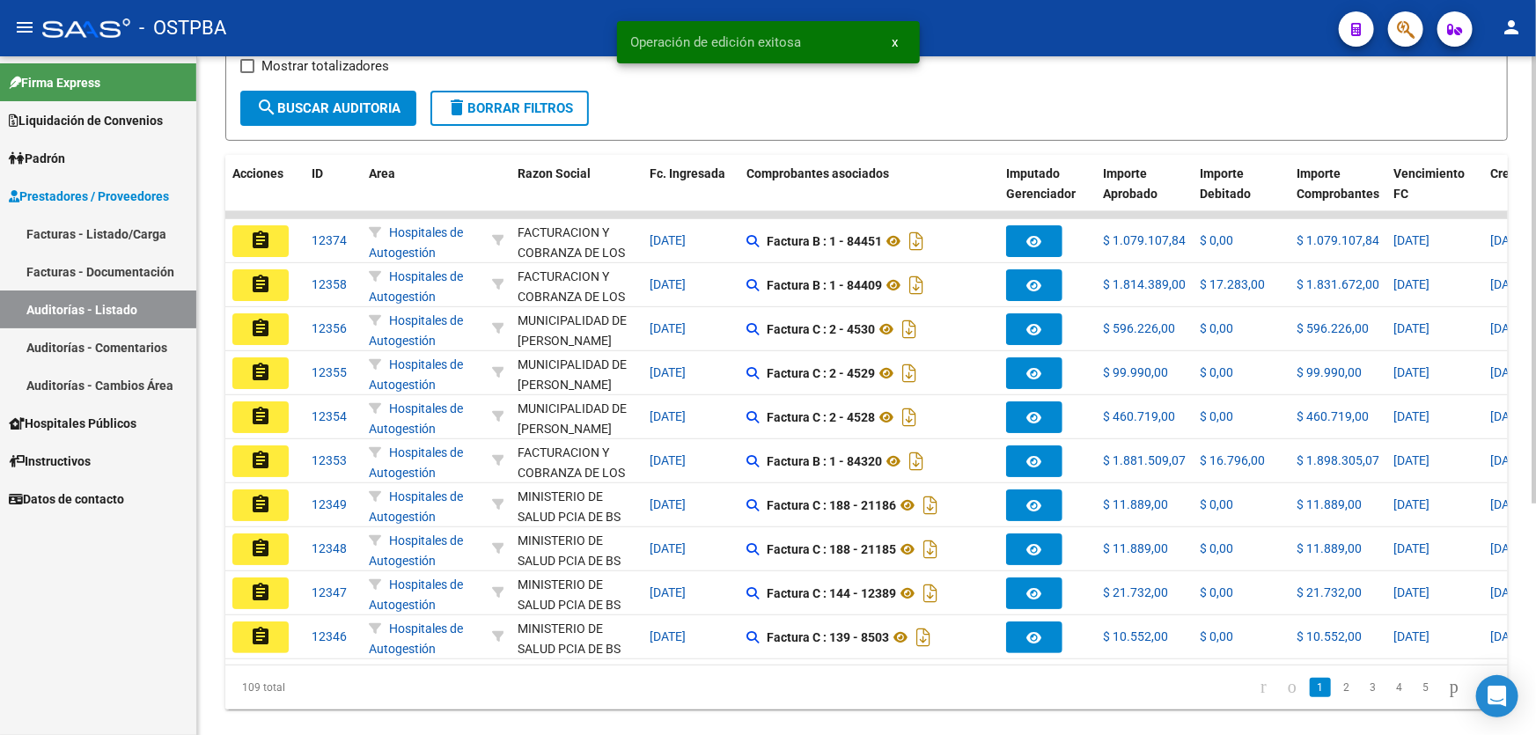
scroll to position [351, 0]
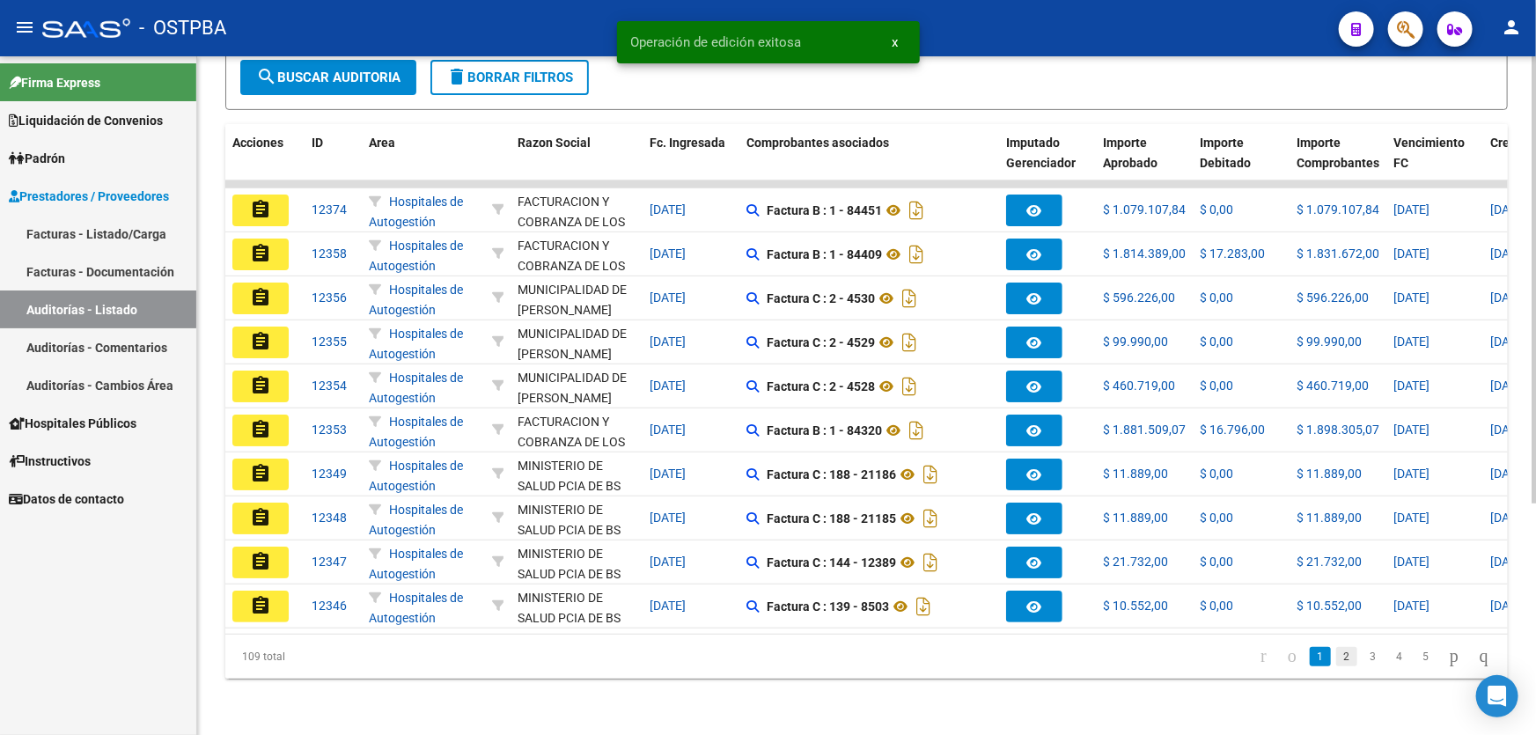
click at [1336, 657] on link "2" at bounding box center [1346, 656] width 21 height 19
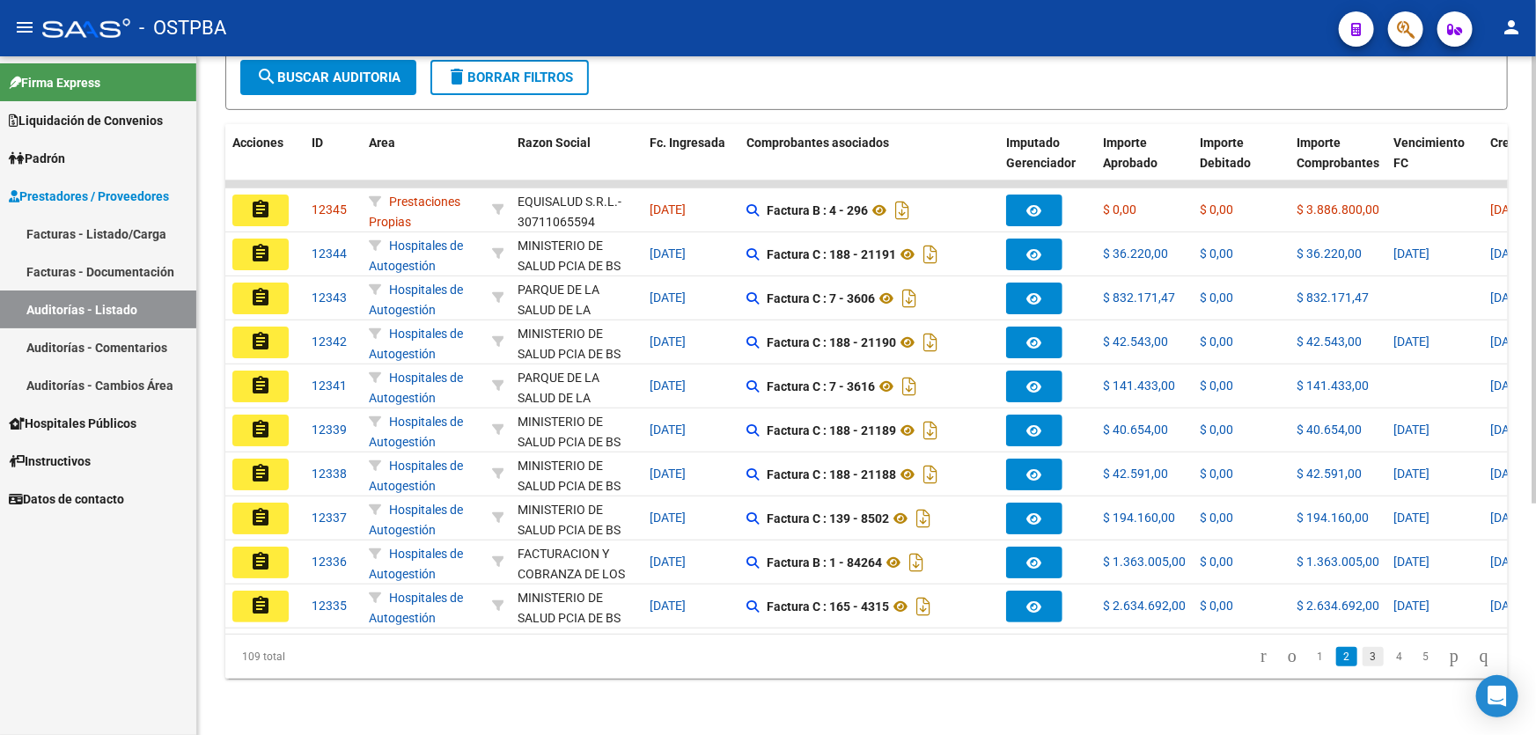
click at [1363, 657] on link "3" at bounding box center [1373, 656] width 21 height 19
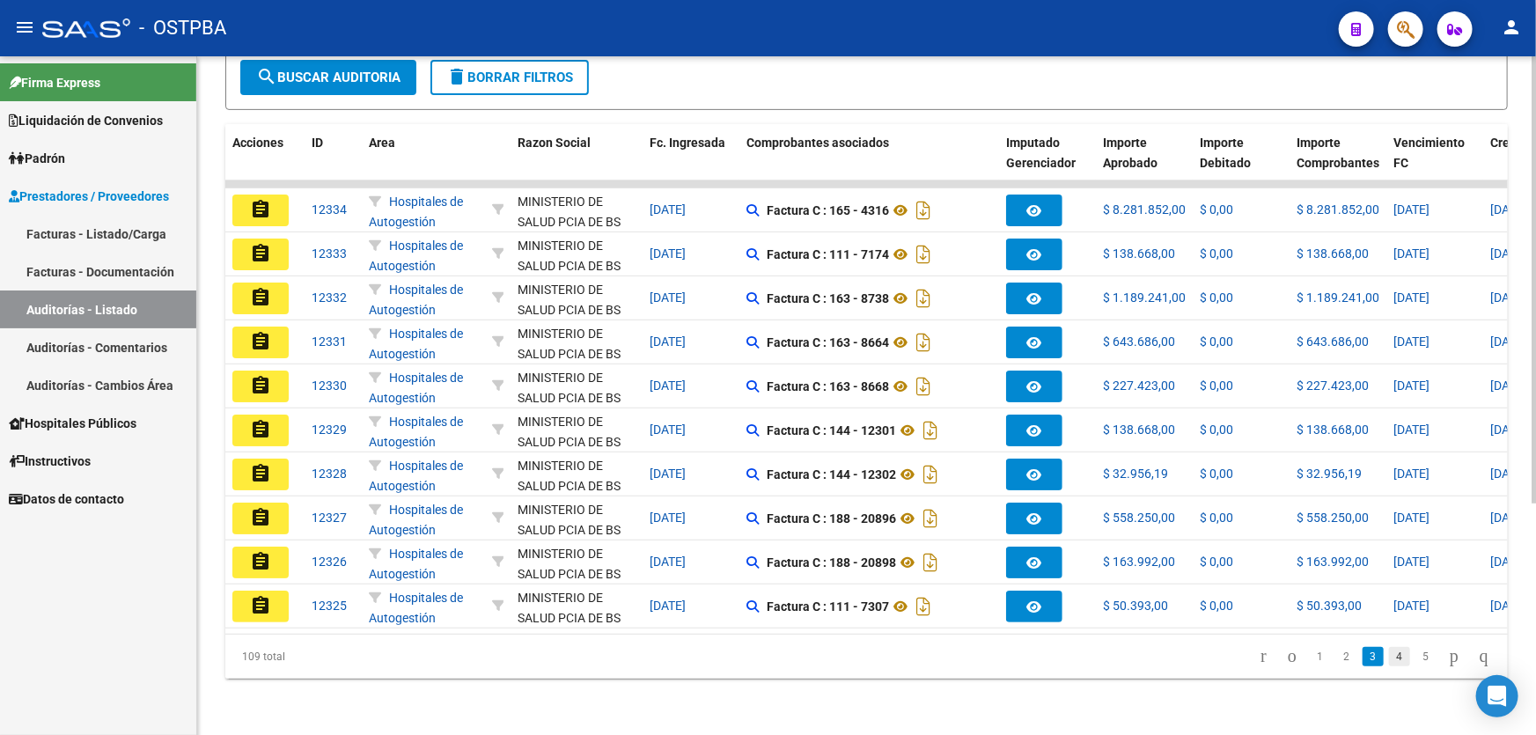
click at [1389, 658] on link "4" at bounding box center [1399, 656] width 21 height 19
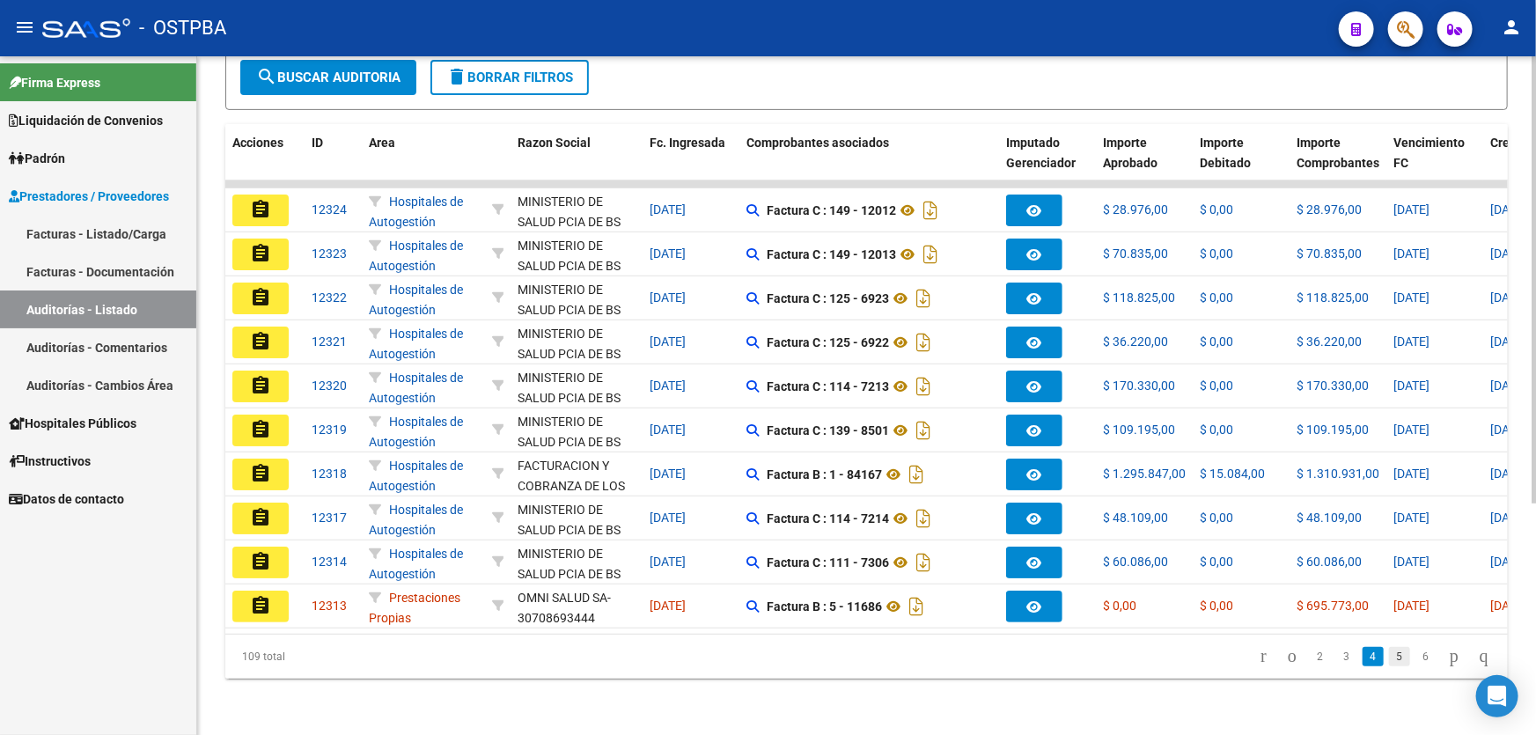
click at [1389, 657] on link "5" at bounding box center [1399, 656] width 21 height 19
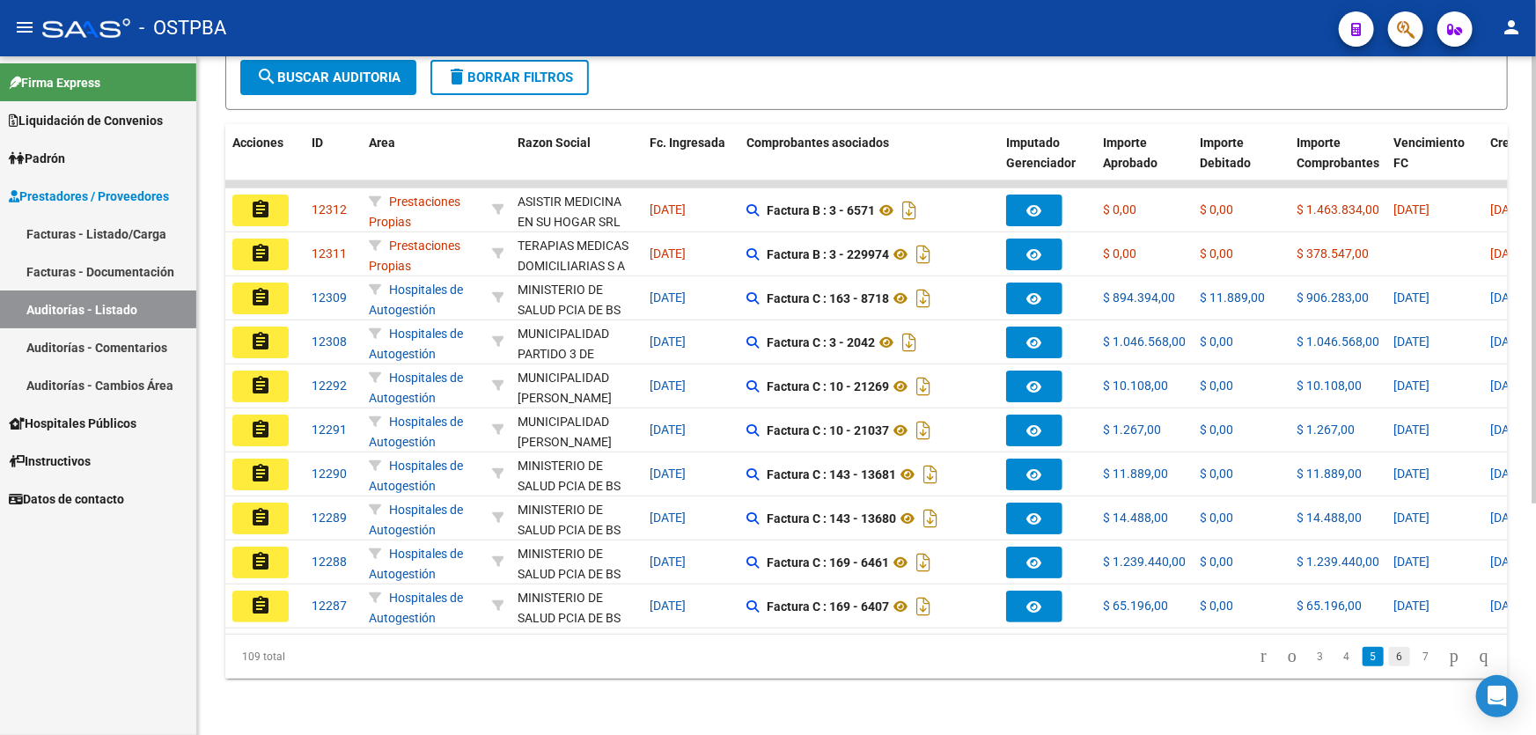
click at [1389, 655] on link "6" at bounding box center [1399, 656] width 21 height 19
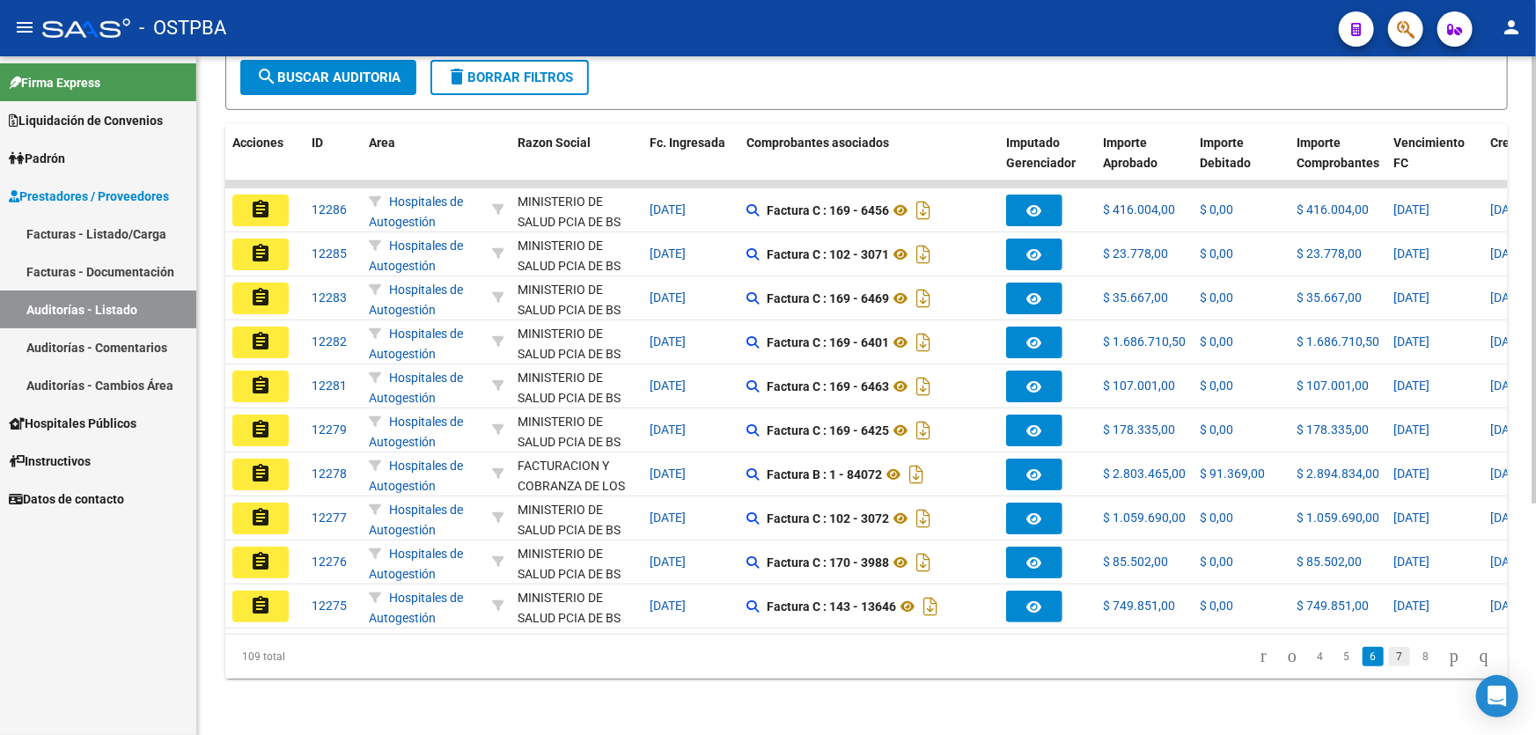
click at [1389, 655] on link "7" at bounding box center [1399, 656] width 21 height 19
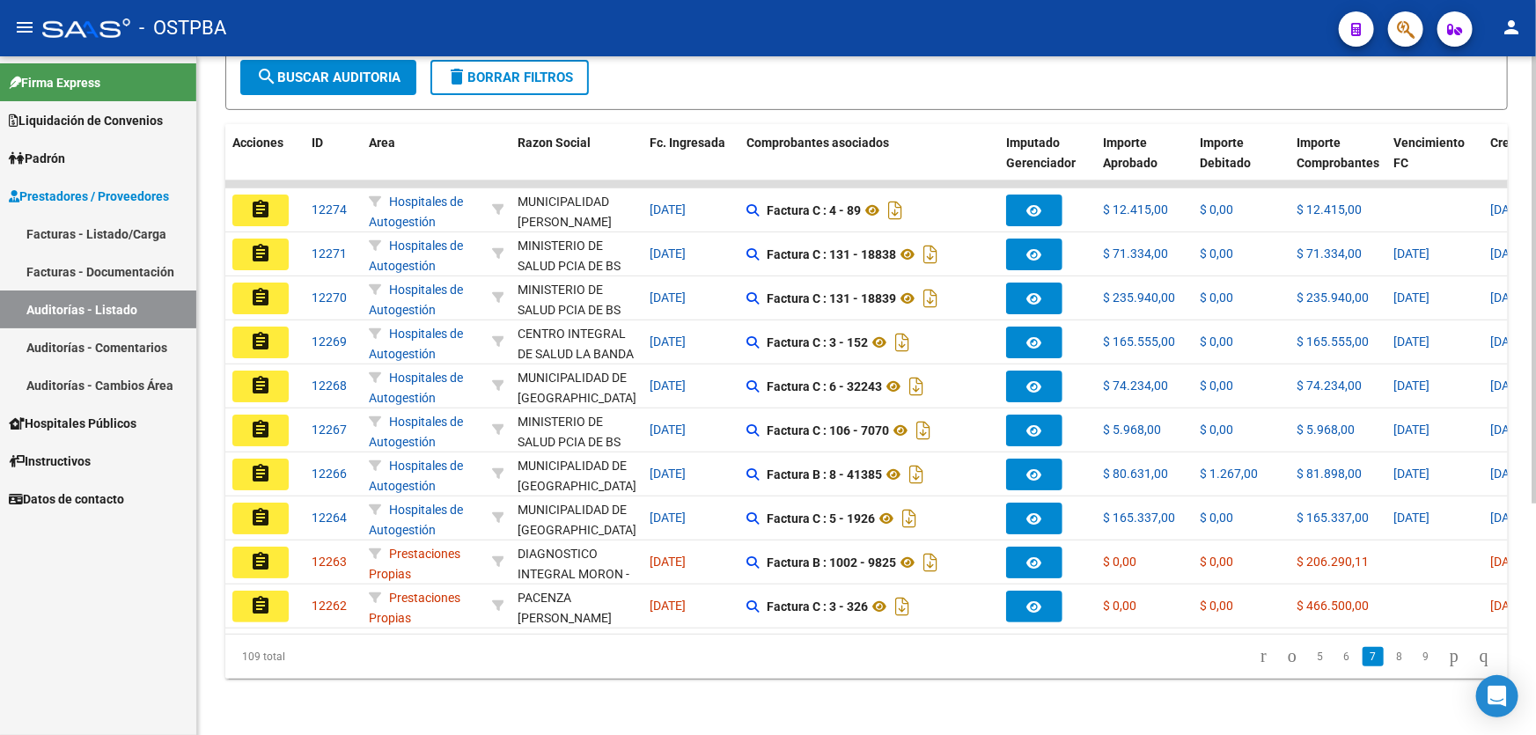
click at [1389, 655] on link "8" at bounding box center [1399, 656] width 21 height 19
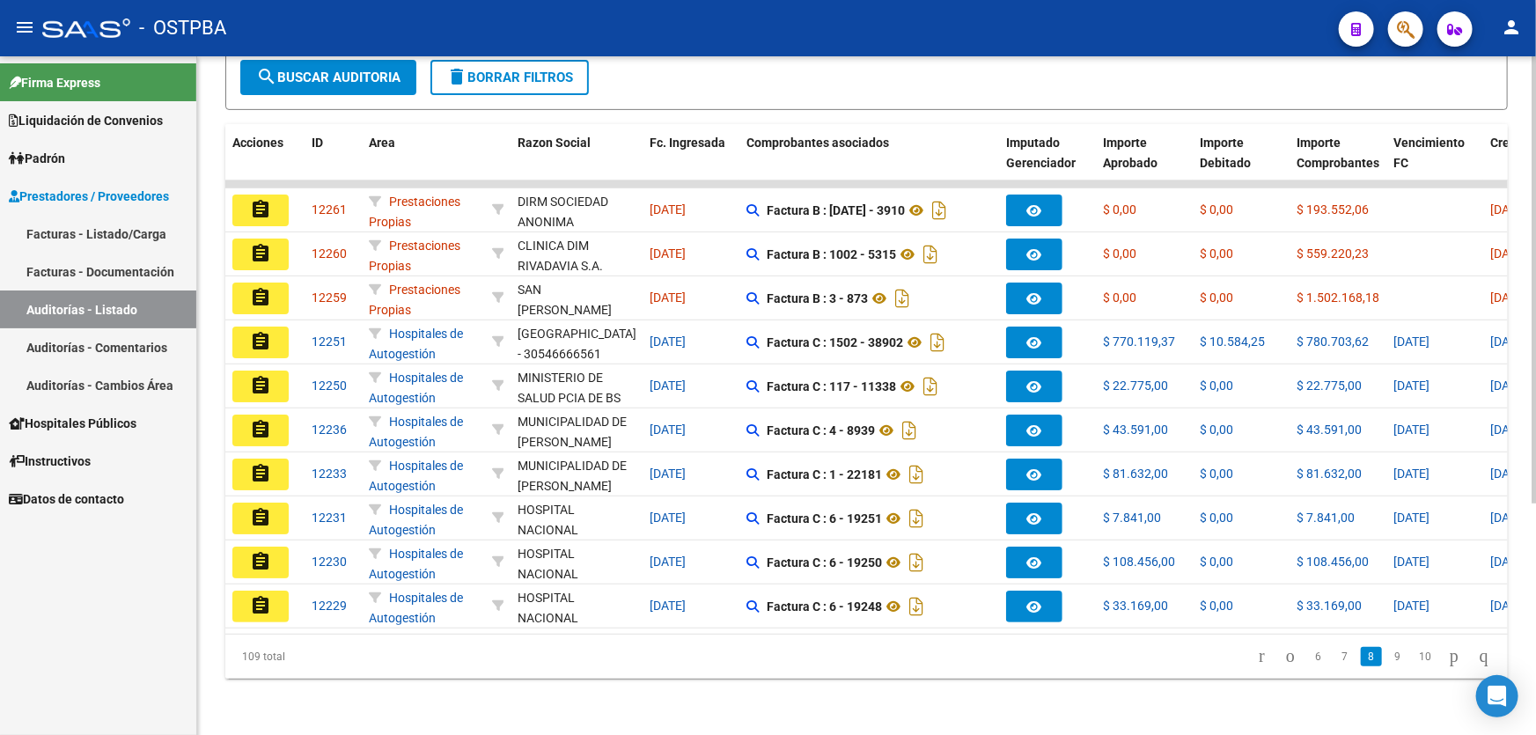
click at [1387, 655] on link "9" at bounding box center [1397, 656] width 21 height 19
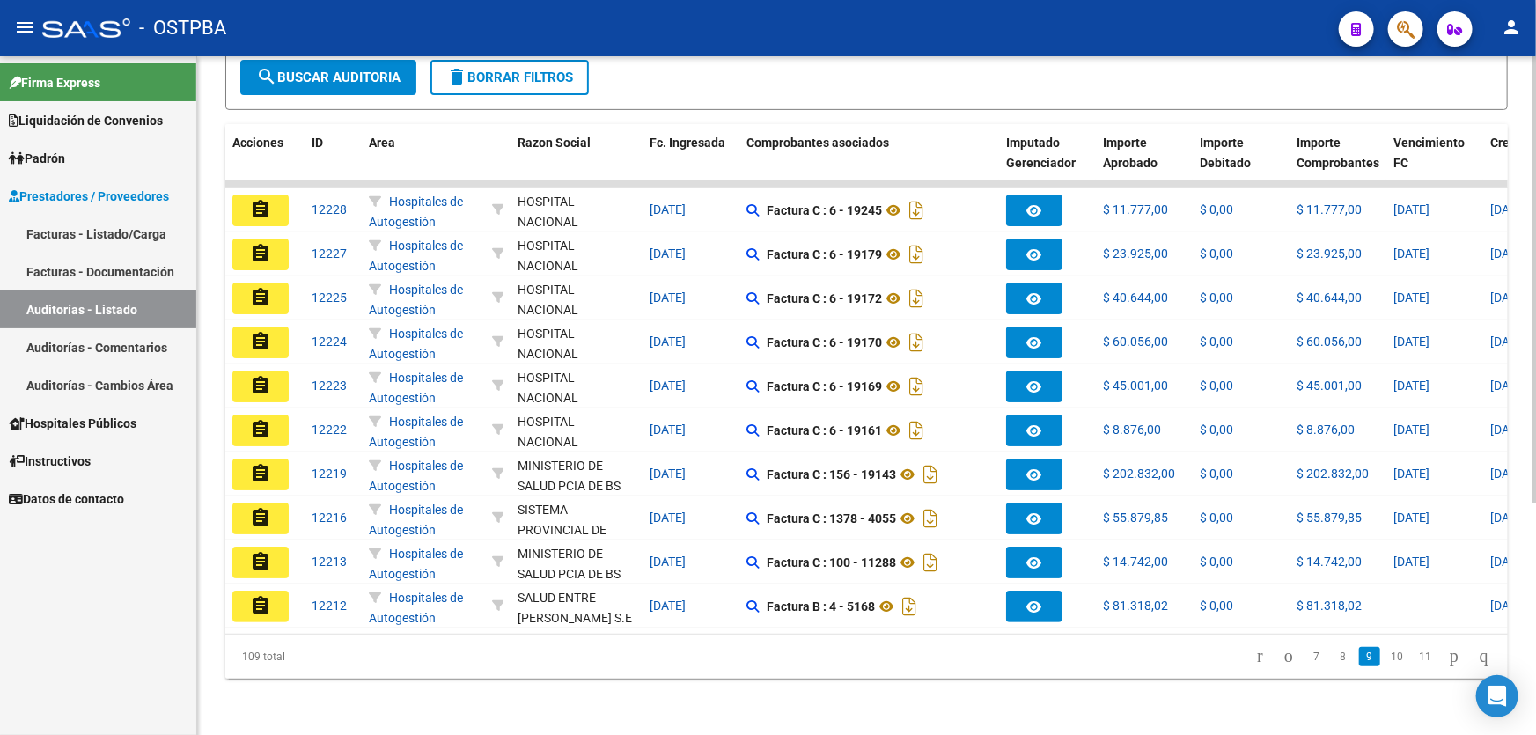
click at [1385, 655] on link "10" at bounding box center [1396, 656] width 23 height 19
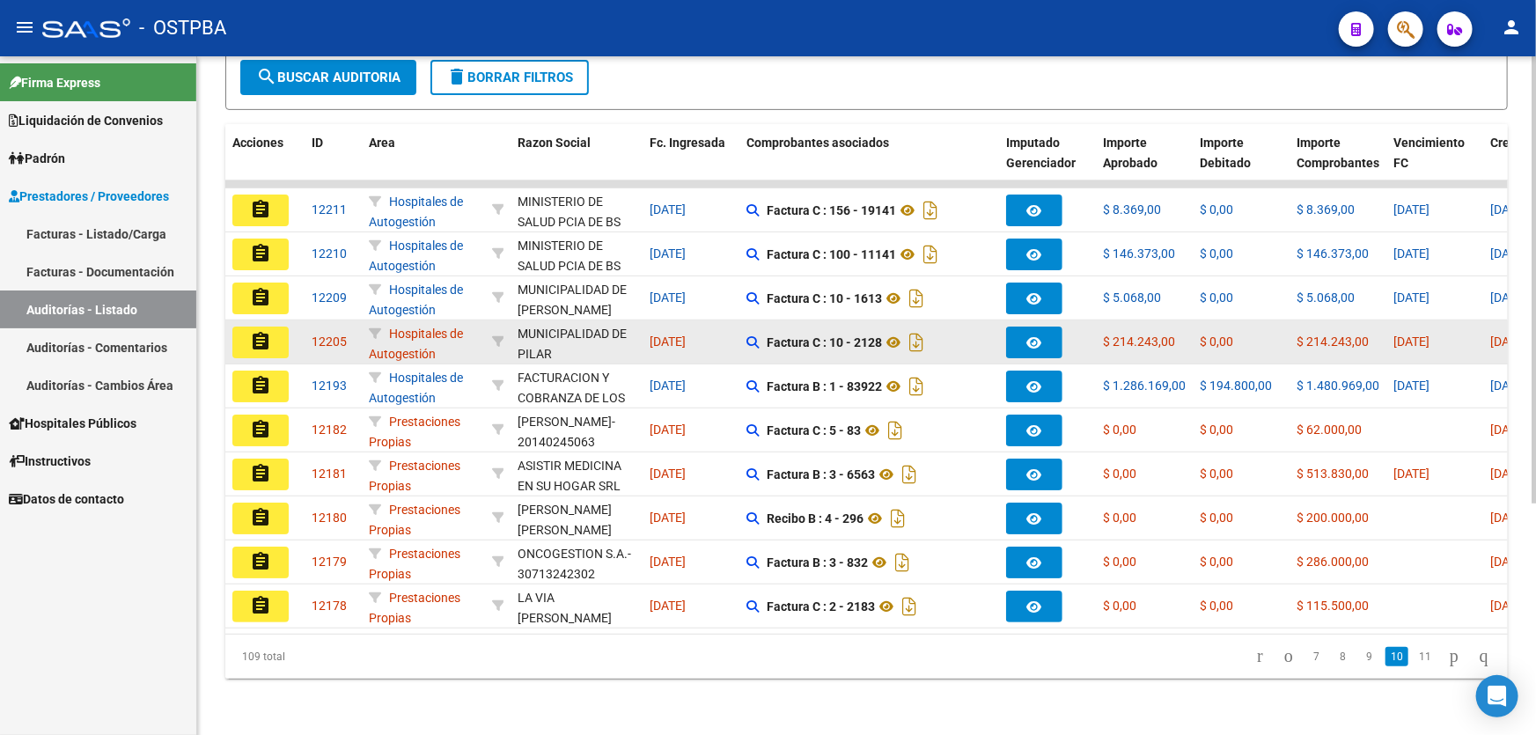
click at [256, 331] on mat-icon "assignment" at bounding box center [260, 341] width 21 height 21
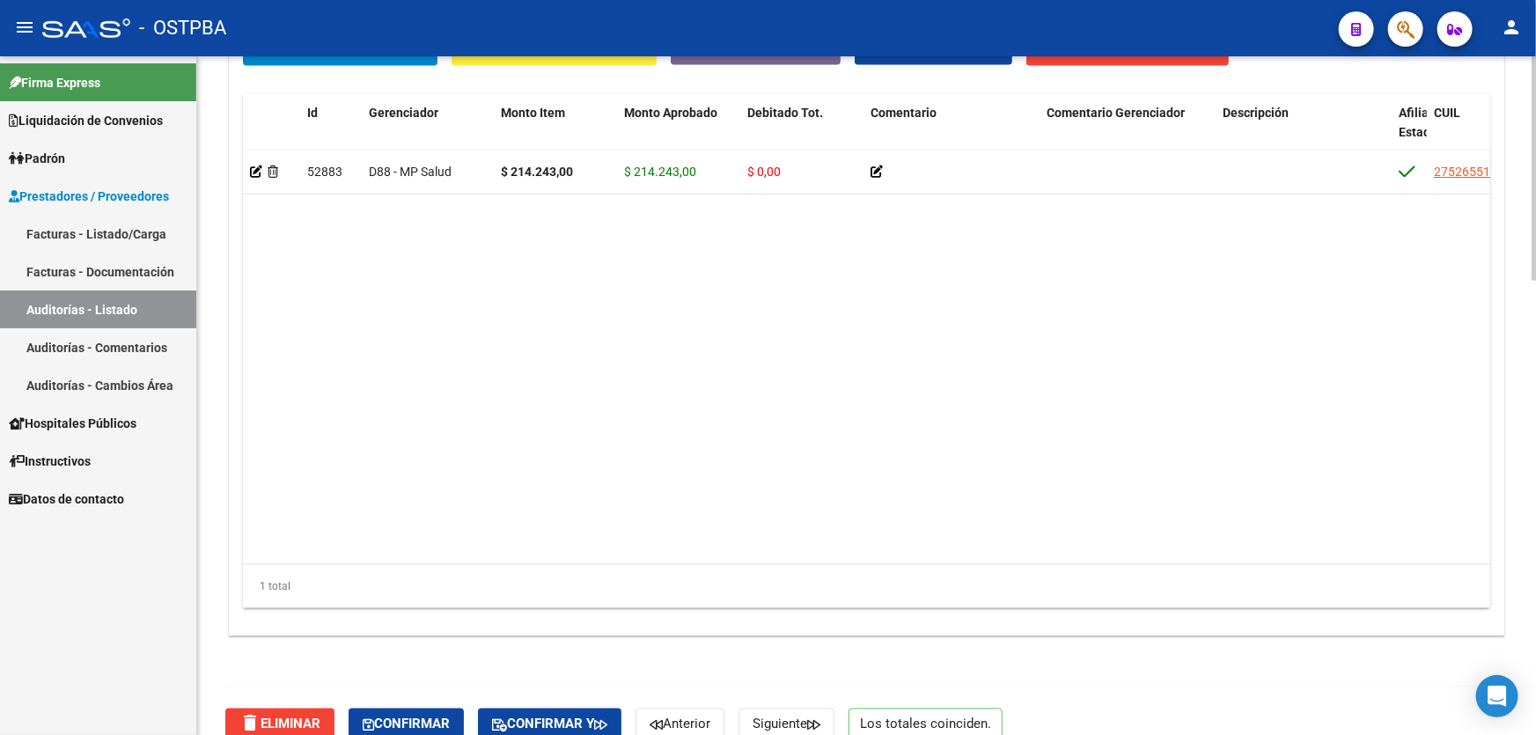
scroll to position [1372, 0]
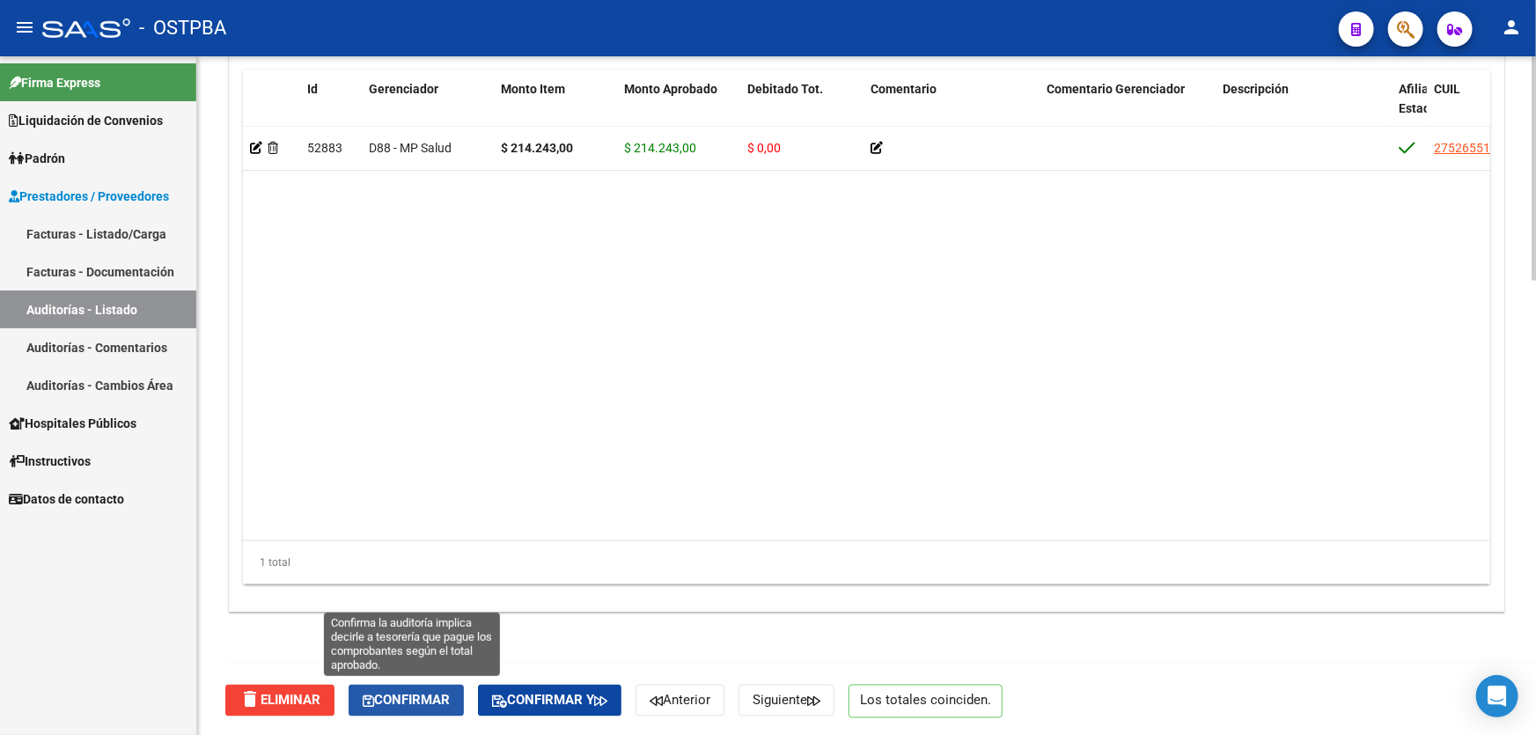
click at [404, 693] on span "Confirmar" at bounding box center [406, 701] width 87 height 16
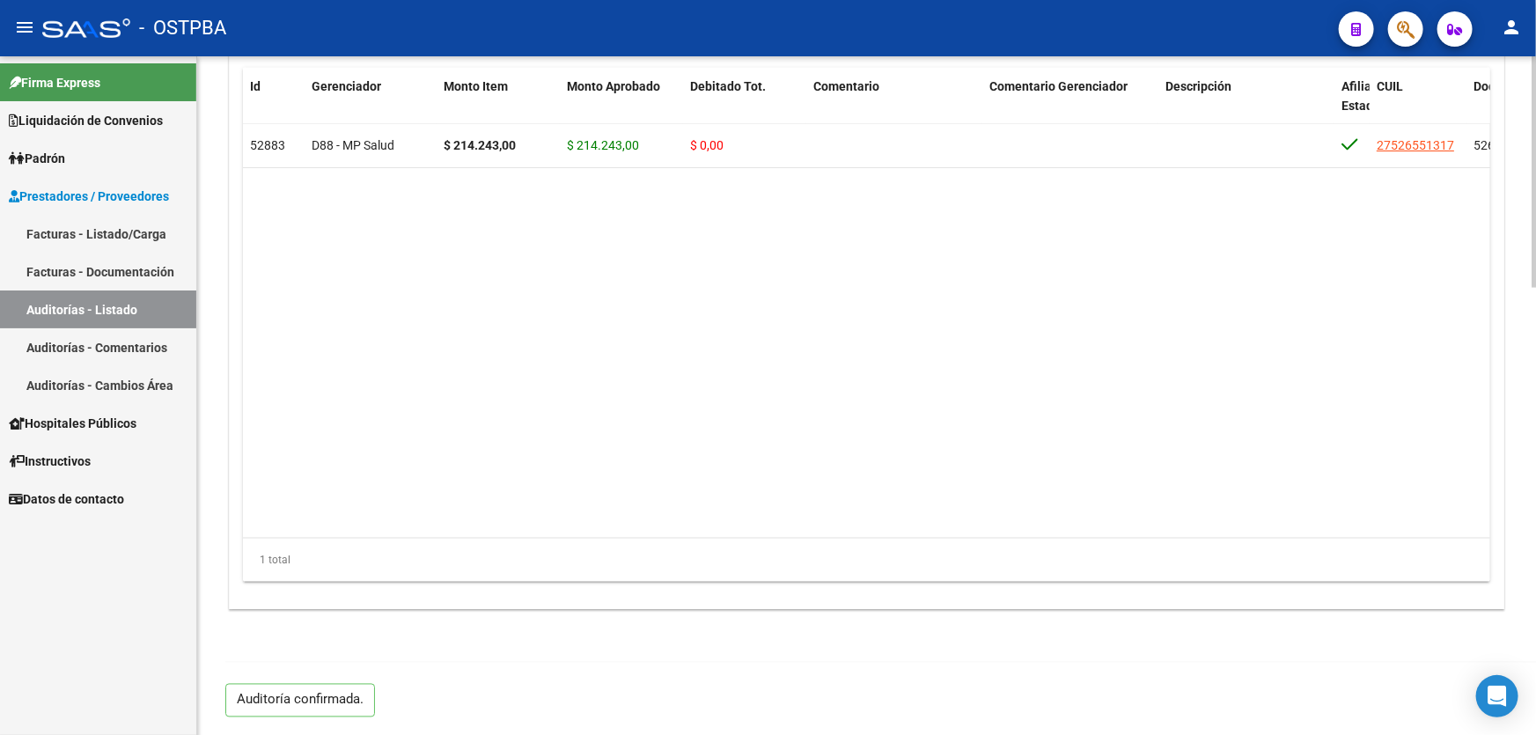
scroll to position [1311, 0]
type input "202508"
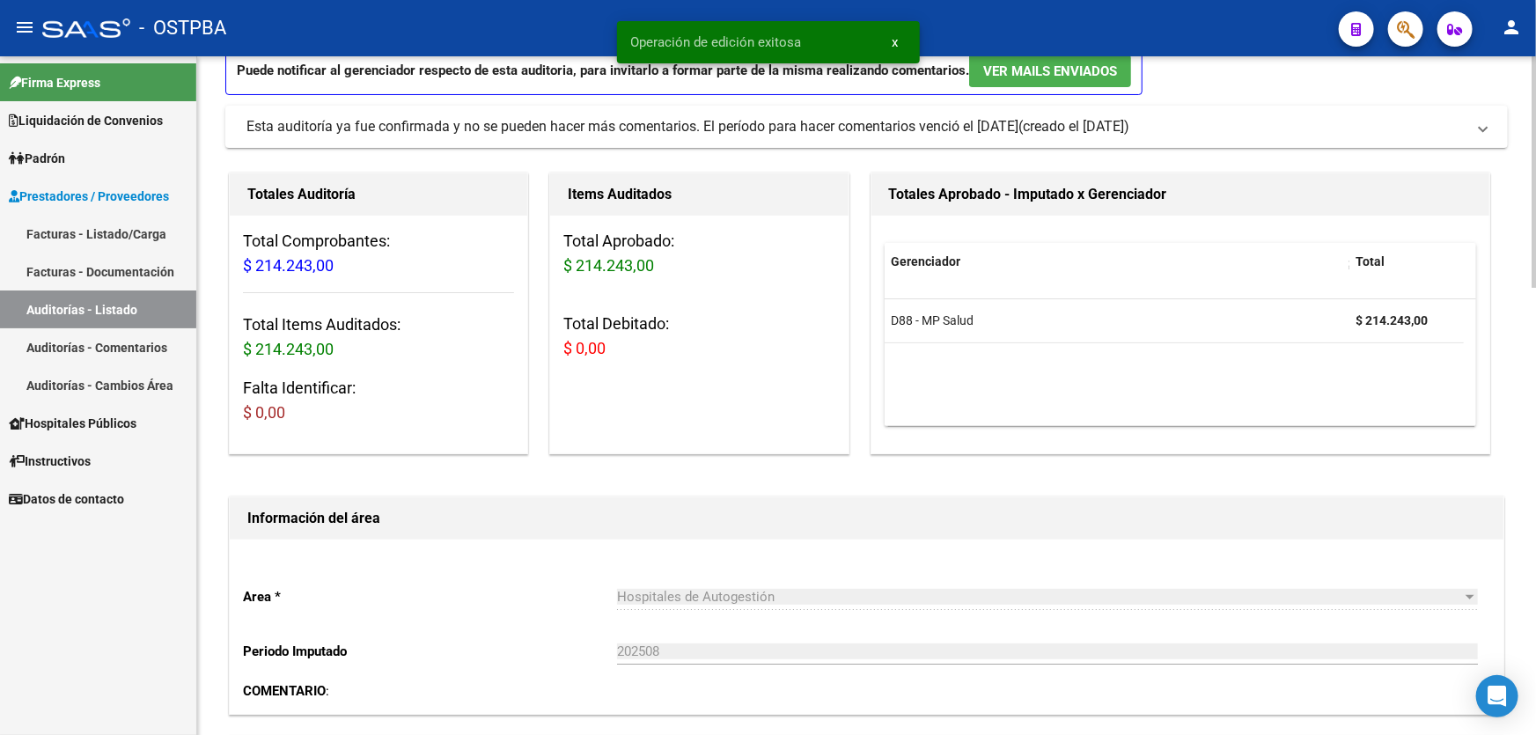
scroll to position [0, 0]
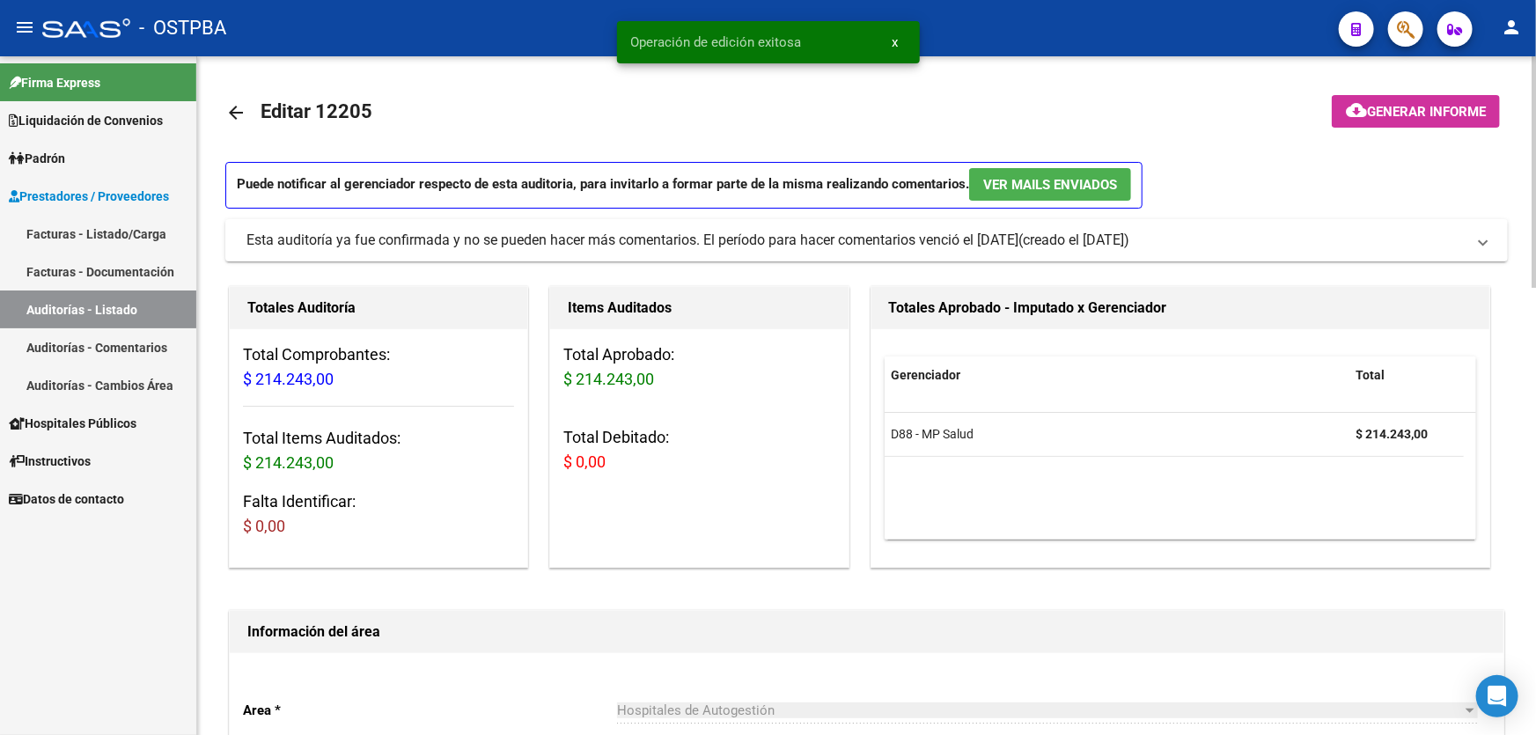
click at [237, 105] on mat-icon "arrow_back" at bounding box center [235, 112] width 21 height 21
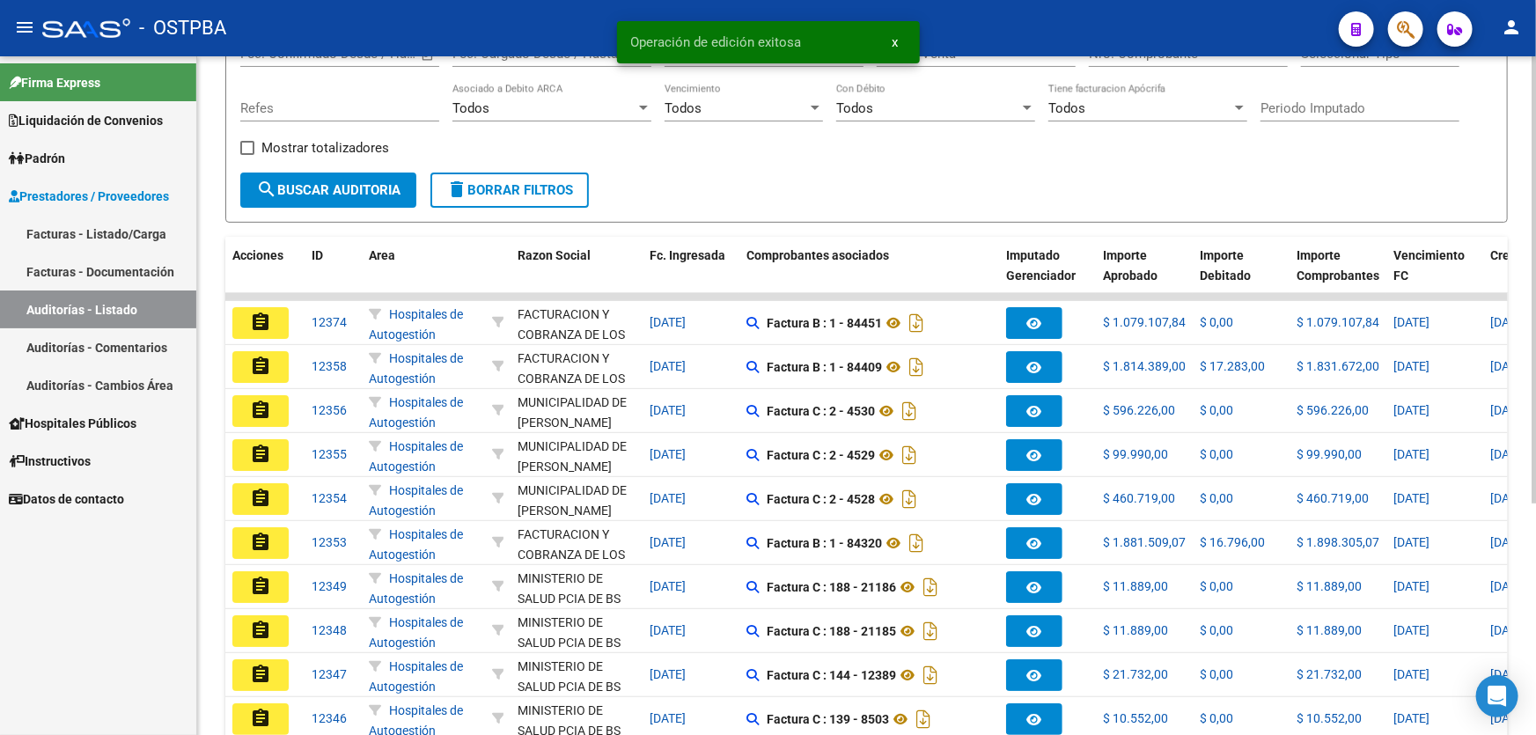
scroll to position [351, 0]
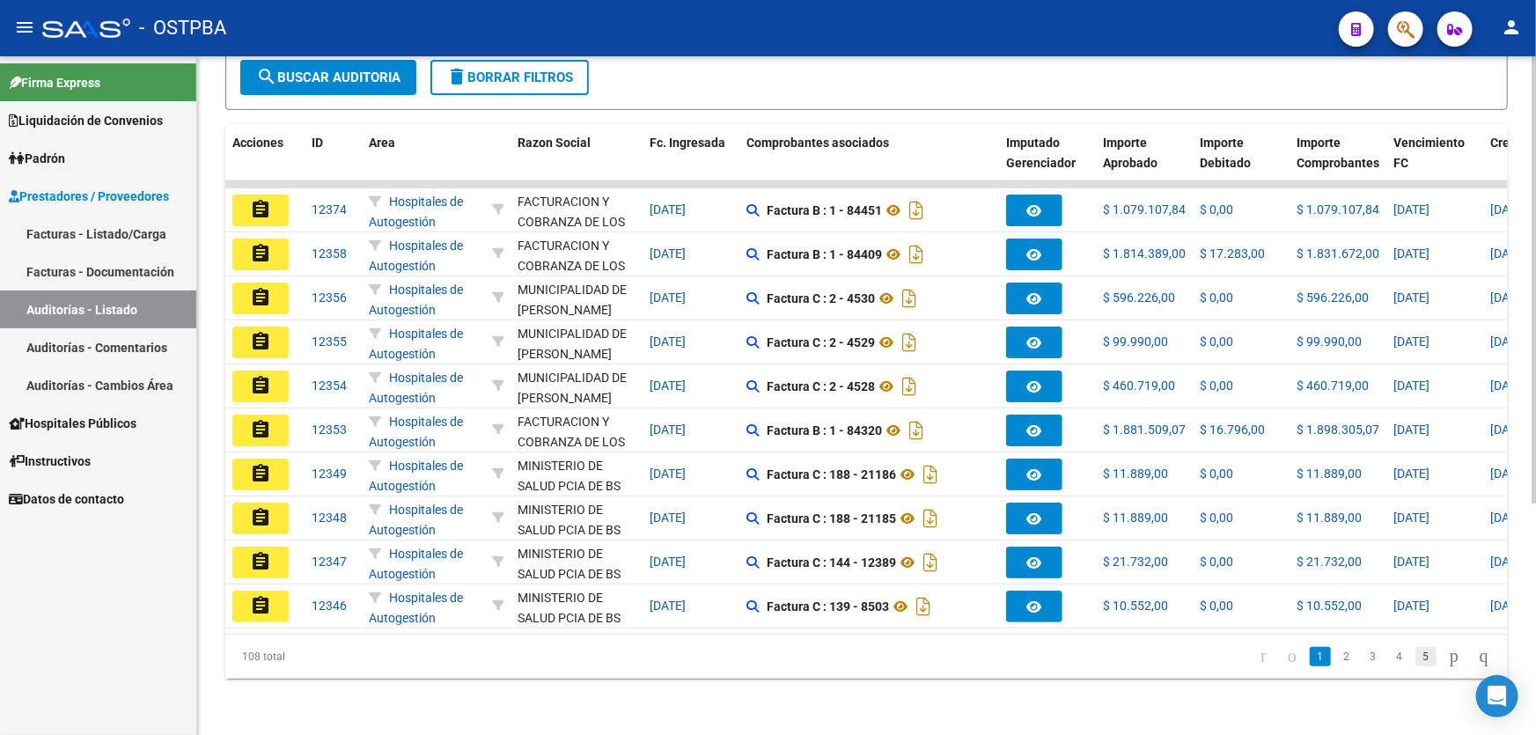
click at [1415, 660] on link "5" at bounding box center [1425, 656] width 21 height 19
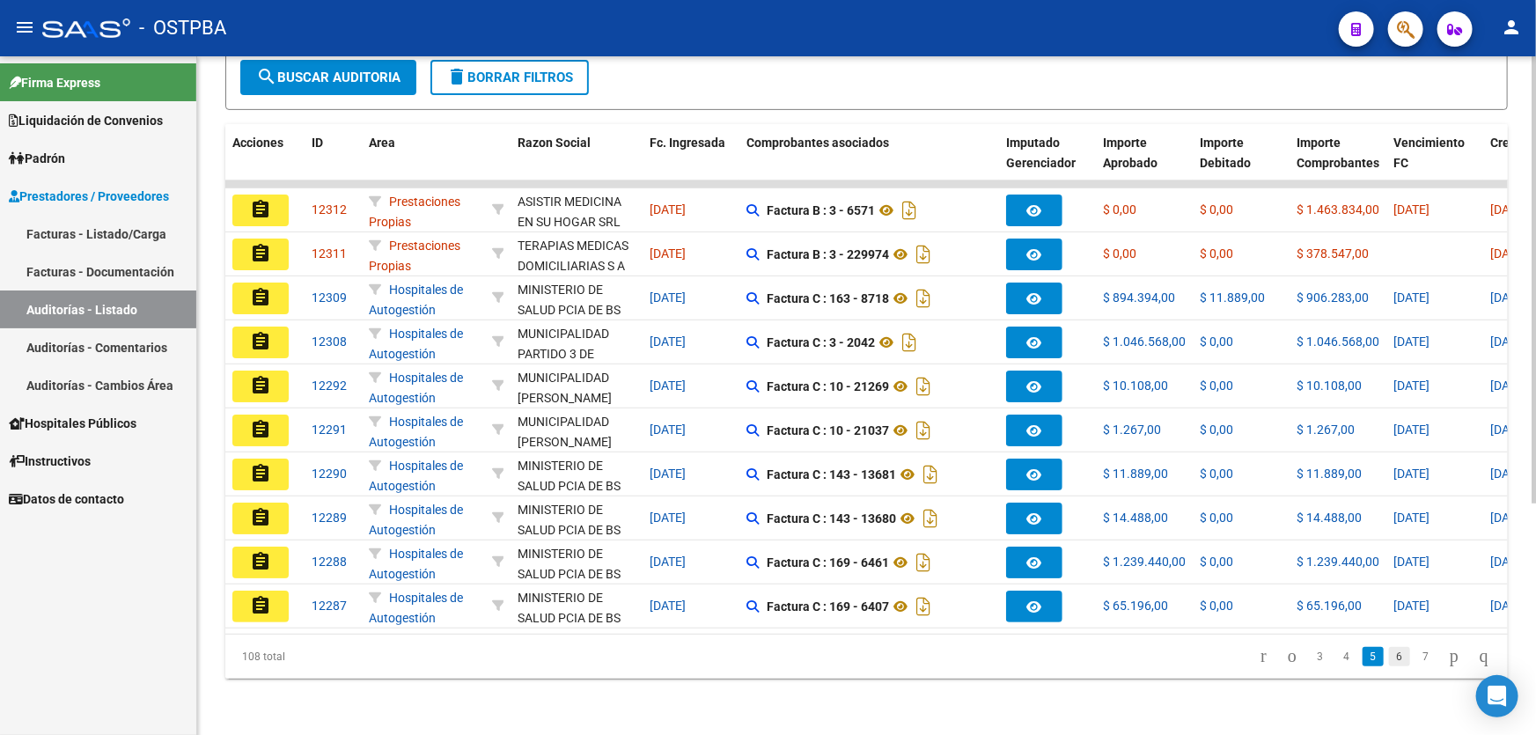
click at [1389, 658] on link "6" at bounding box center [1399, 656] width 21 height 19
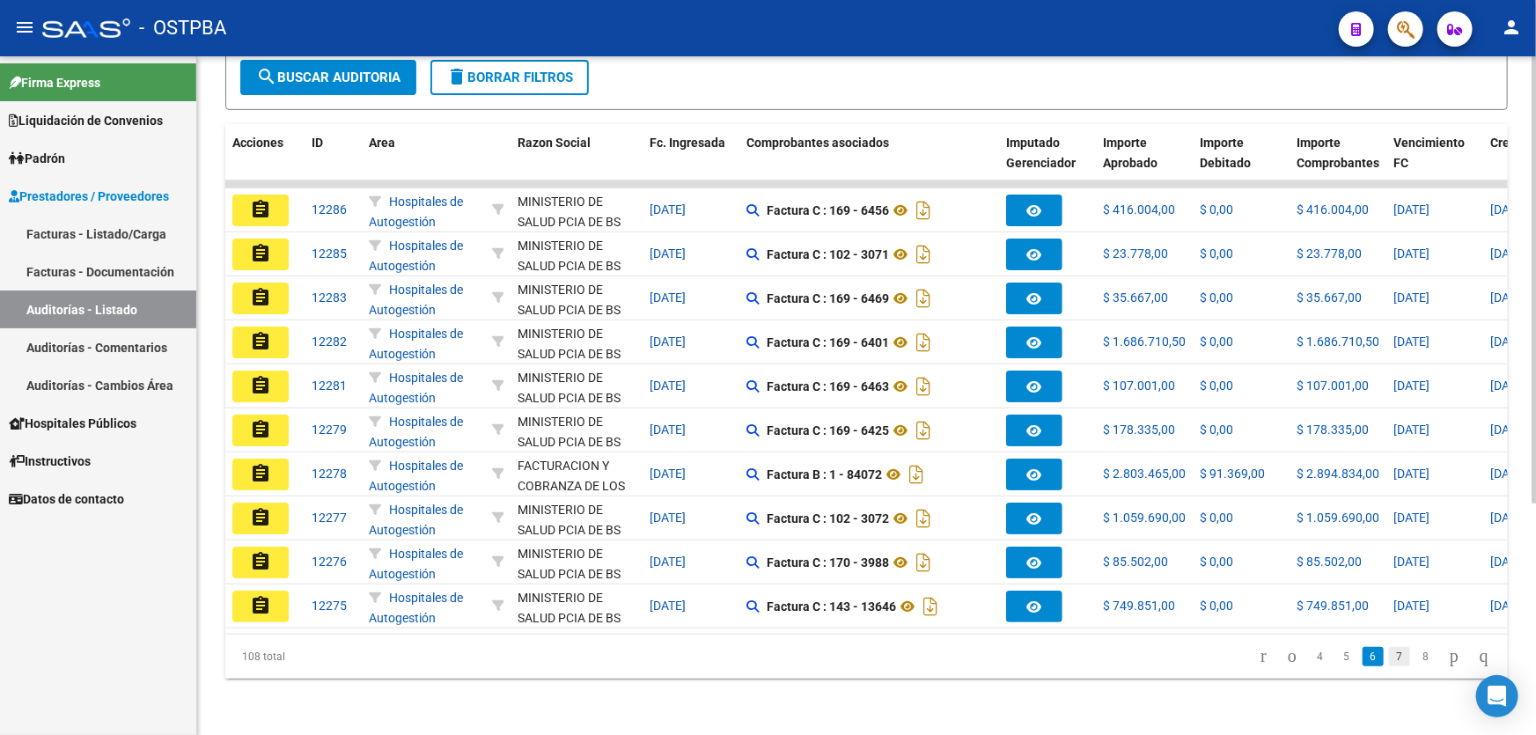
click at [1389, 657] on link "7" at bounding box center [1399, 656] width 21 height 19
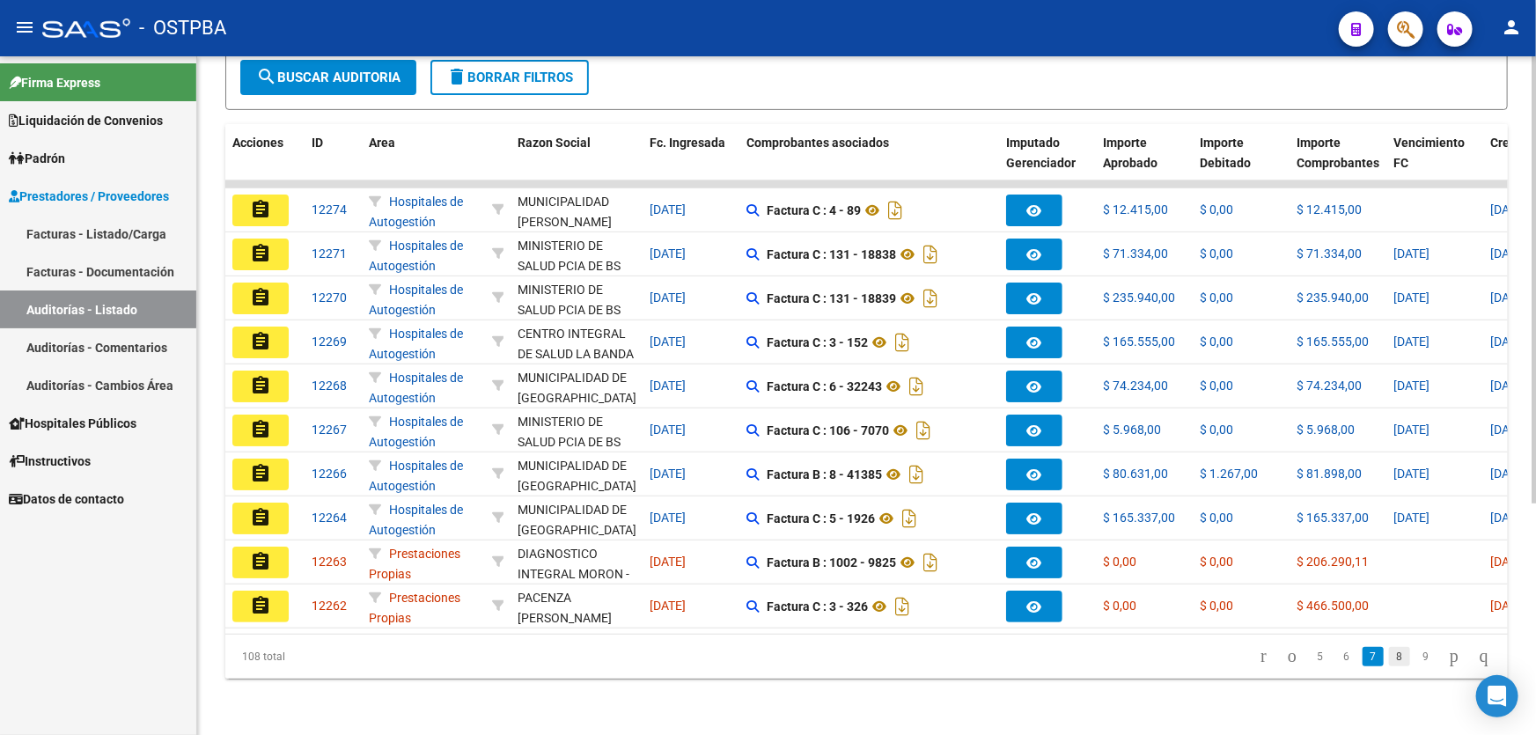
click at [1389, 657] on link "8" at bounding box center [1399, 656] width 21 height 19
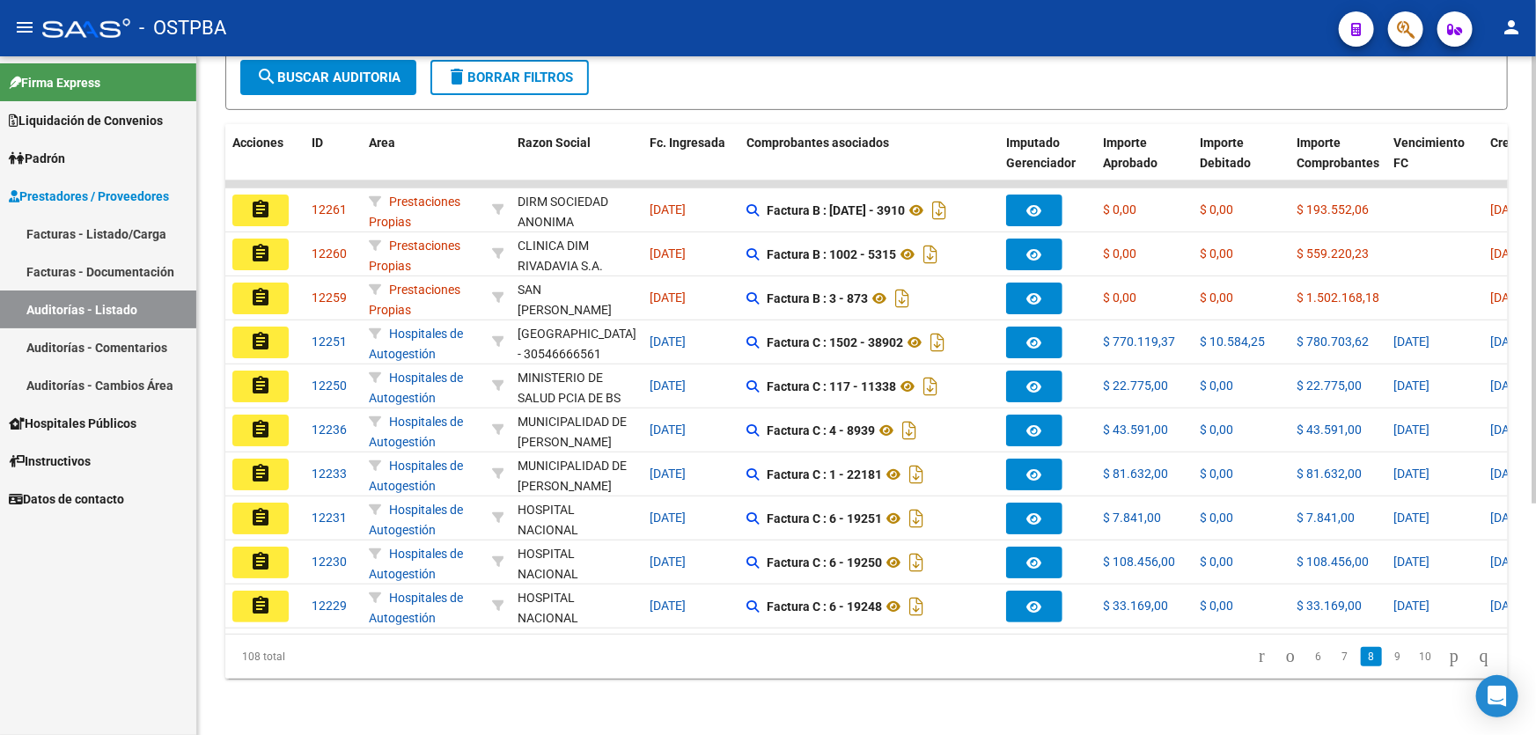
click at [1387, 657] on link "9" at bounding box center [1397, 656] width 21 height 19
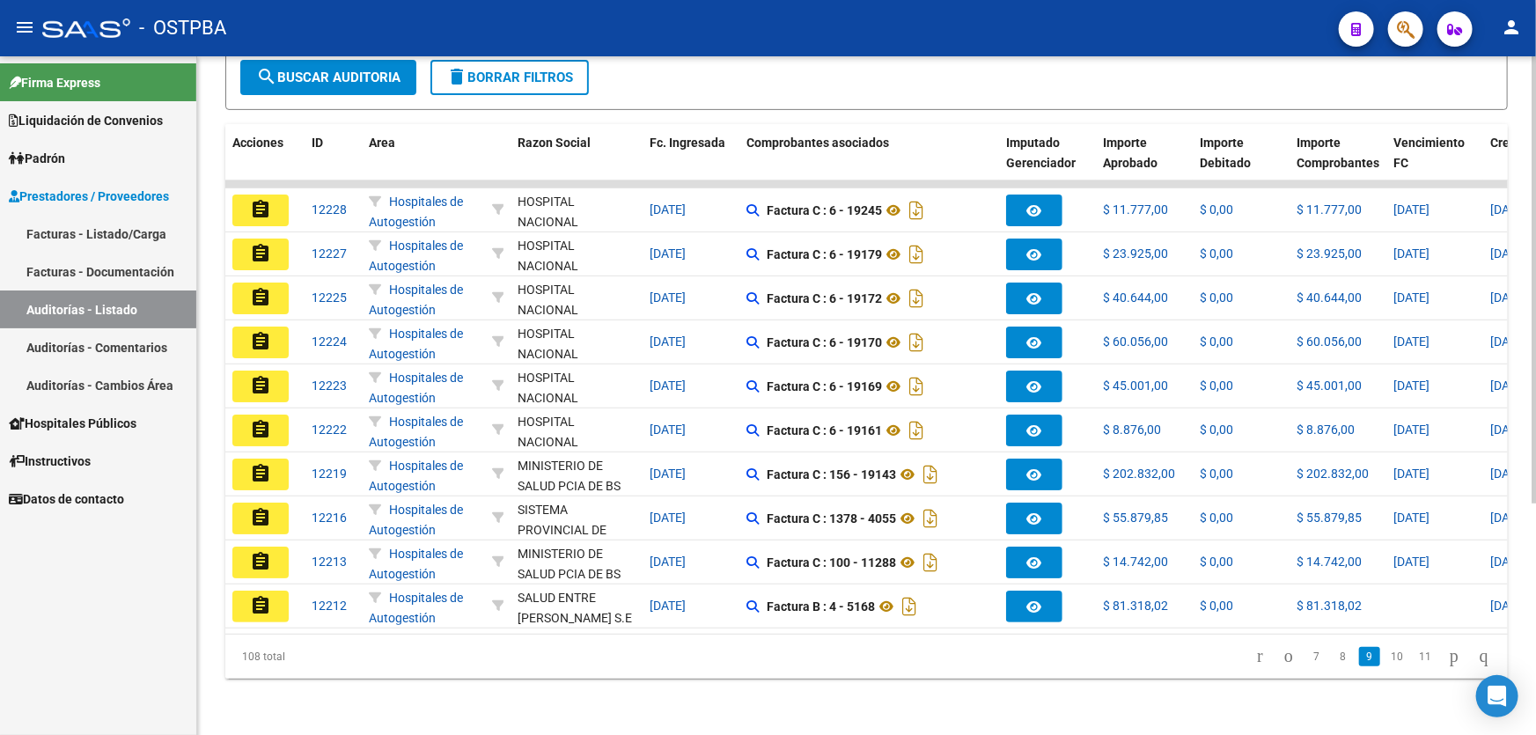
click at [1385, 657] on link "10" at bounding box center [1396, 656] width 23 height 19
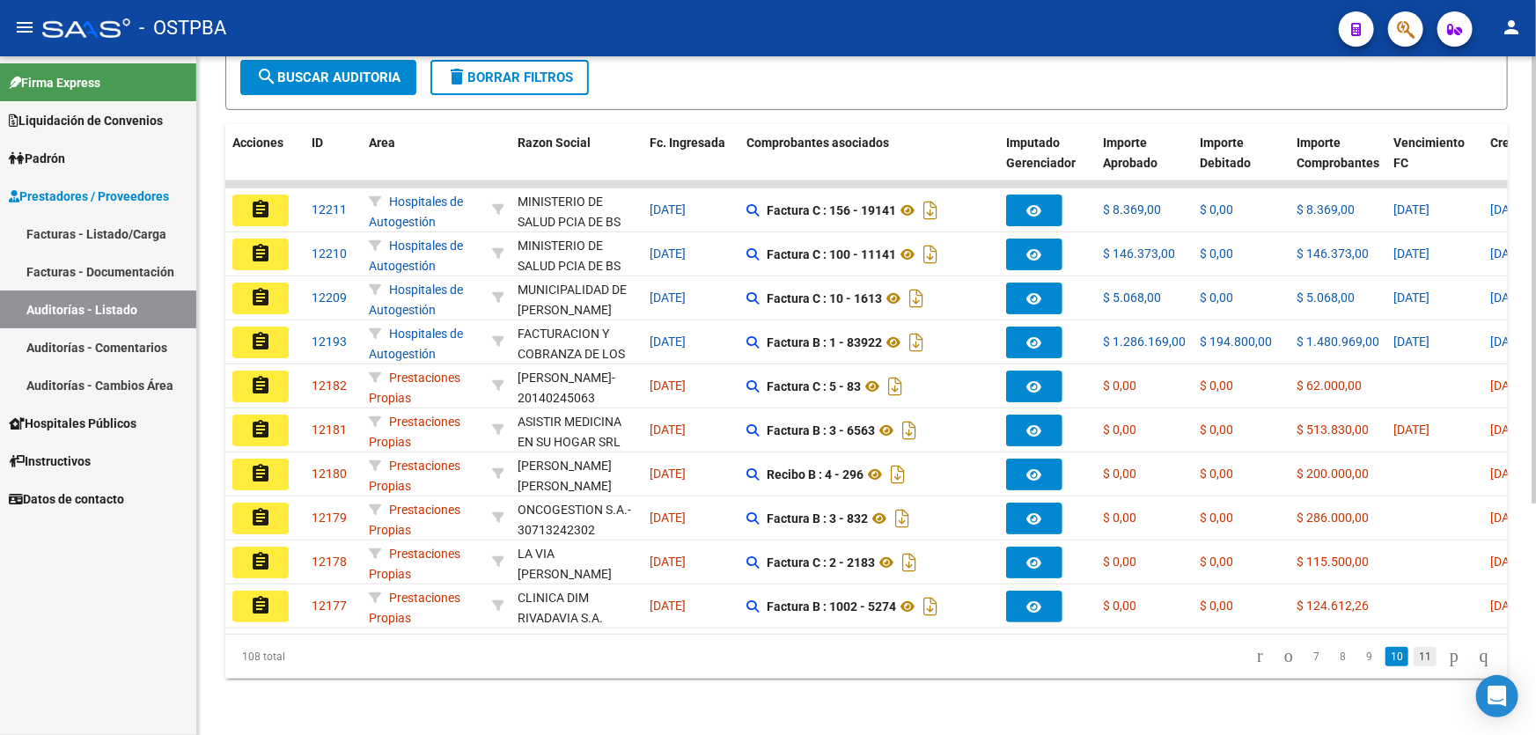
click at [1414, 657] on link "11" at bounding box center [1425, 656] width 23 height 19
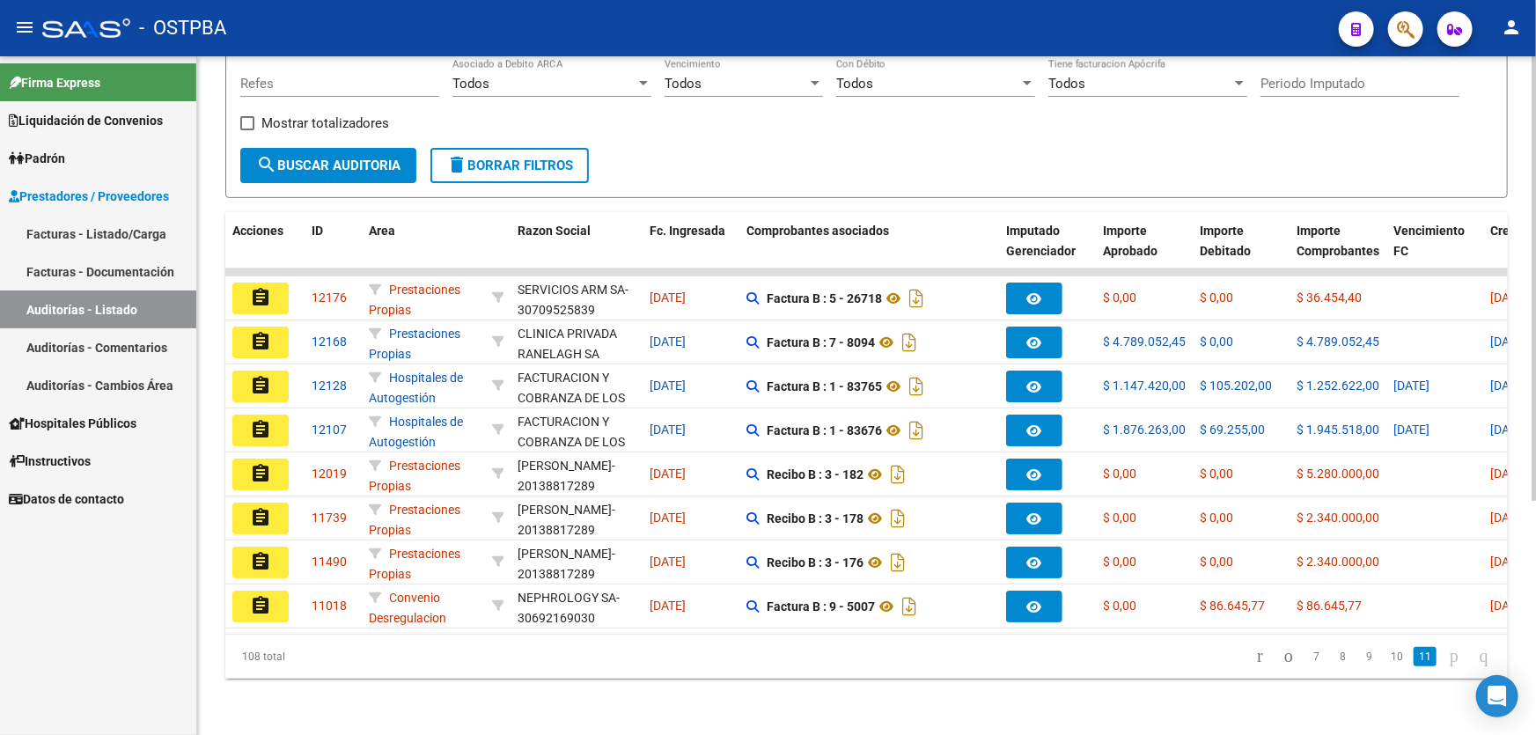
scroll to position [263, 0]
click at [1511, 30] on mat-icon "person" at bounding box center [1511, 27] width 21 height 21
click at [1487, 111] on button "exit_to_app Salir" at bounding box center [1474, 116] width 107 height 42
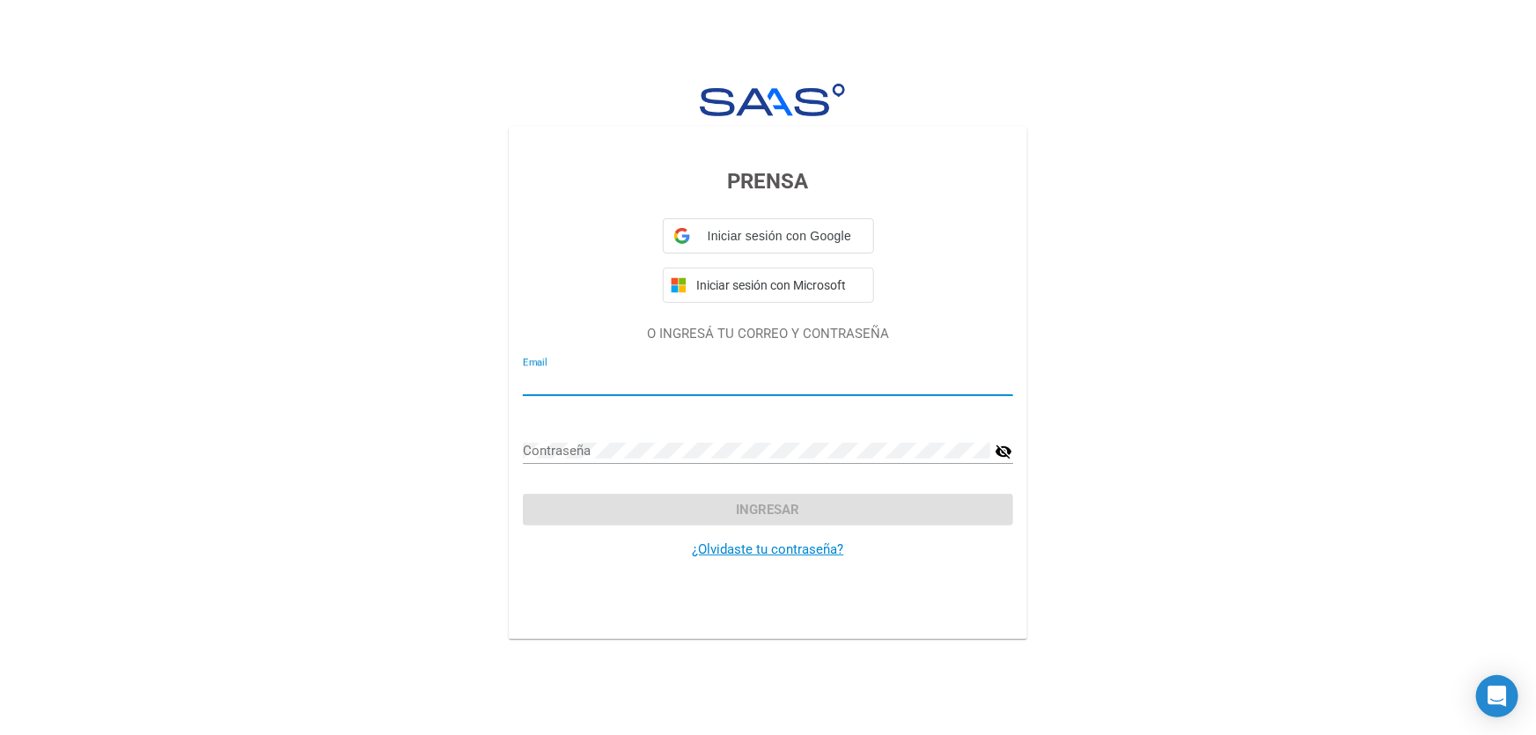
type input "[EMAIL_ADDRESS][DOMAIN_NAME]"
